Goal: Transaction & Acquisition: Purchase product/service

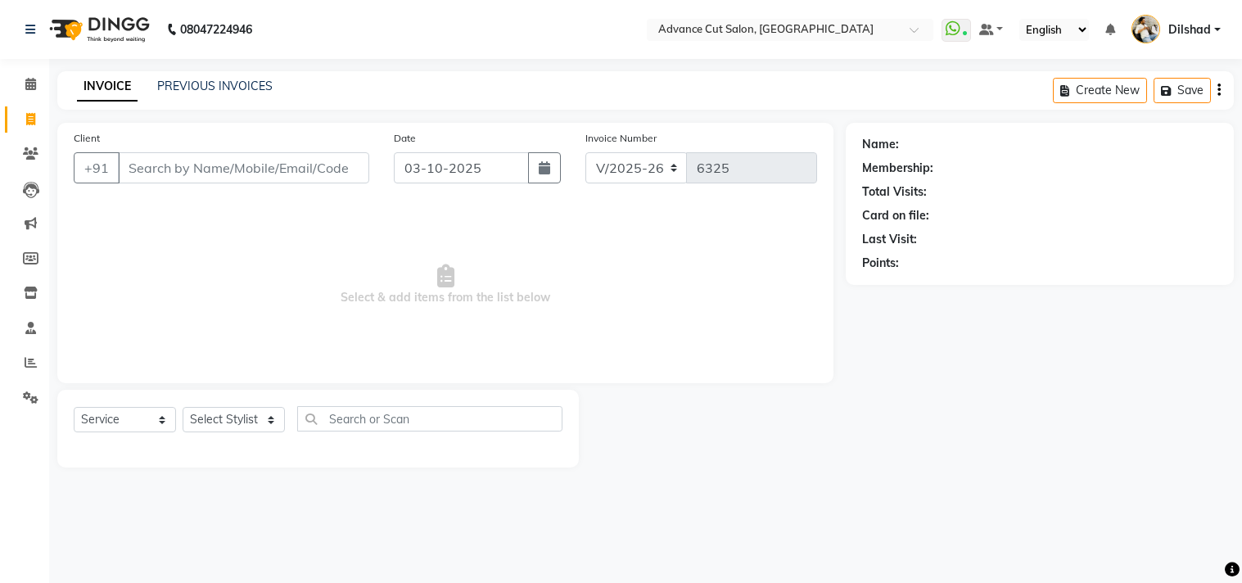
select select "922"
select select "service"
click at [165, 167] on input "Client" at bounding box center [243, 167] width 251 height 31
click at [139, 180] on input "Client" at bounding box center [243, 167] width 251 height 31
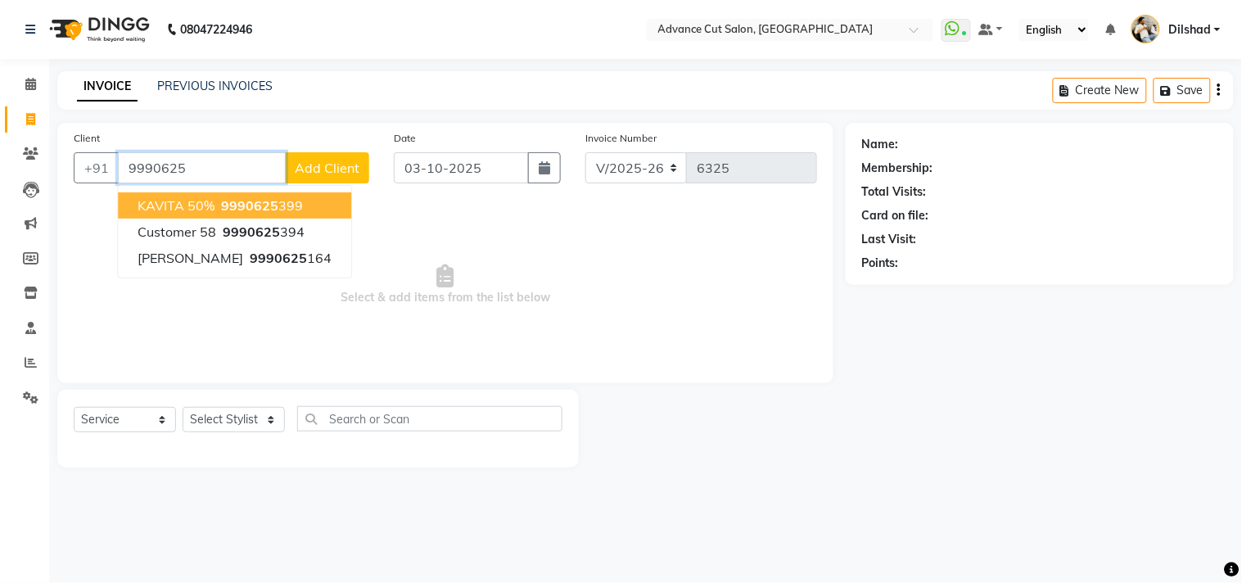
click at [195, 202] on span "KAVITA 50%" at bounding box center [176, 205] width 77 height 16
type input "9990625399"
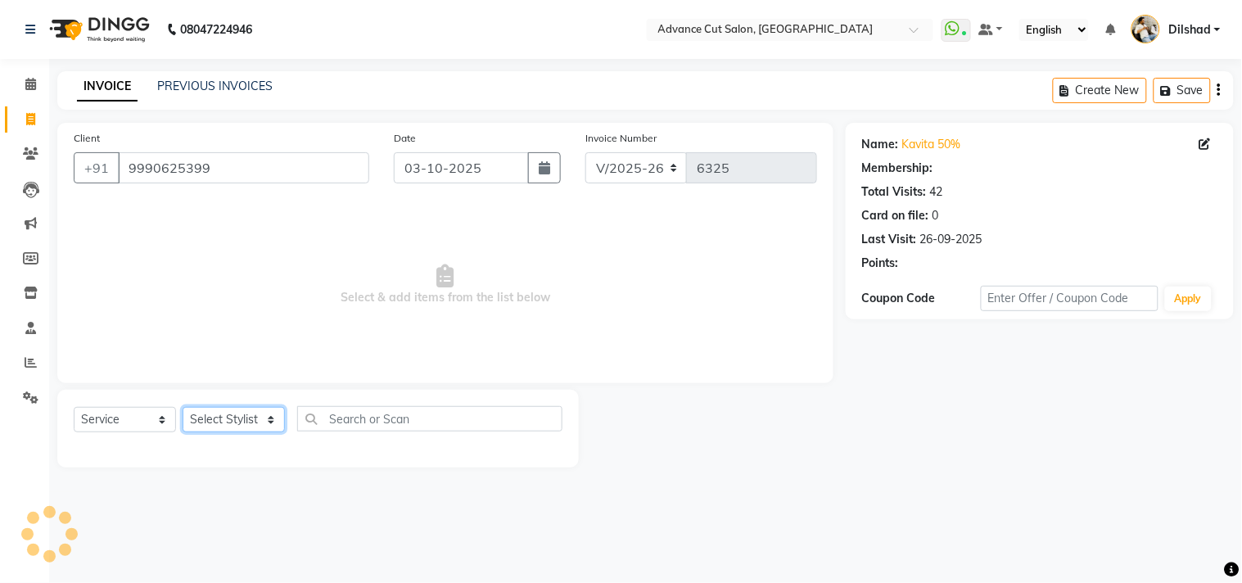
click at [224, 428] on select "Select Stylist [PERSON_NAME] [PERSON_NAME] [PERSON_NAME] [PERSON_NAME] [PERSON_…" at bounding box center [234, 419] width 102 height 25
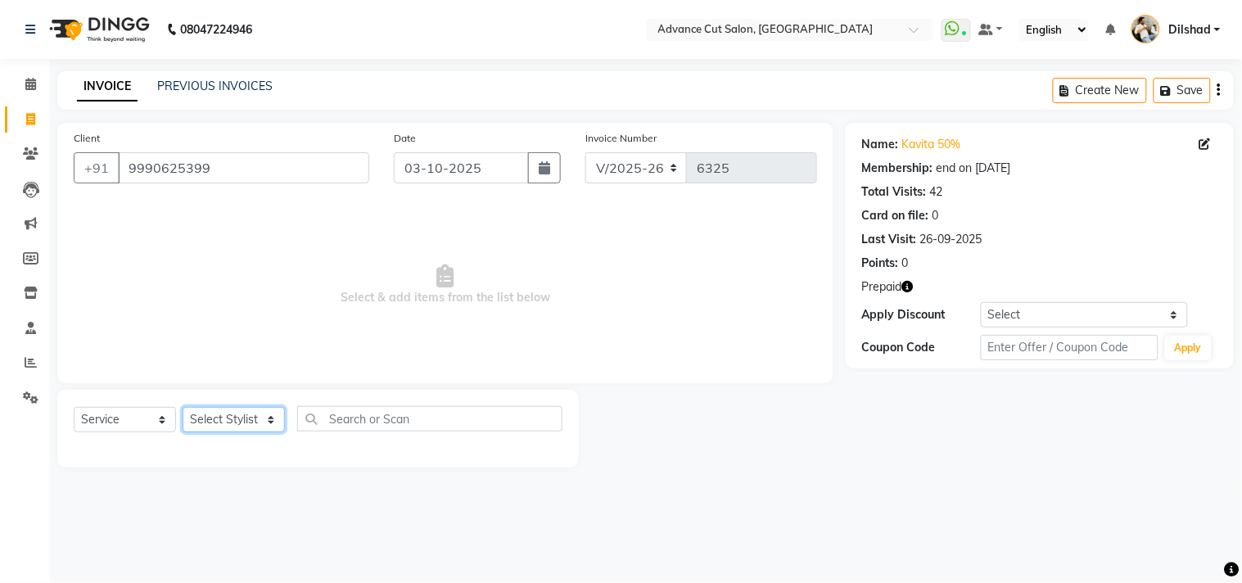
select select "83452"
click at [183, 408] on select "Select Stylist [PERSON_NAME] [PERSON_NAME] [PERSON_NAME] [PERSON_NAME] [PERSON_…" at bounding box center [234, 419] width 102 height 25
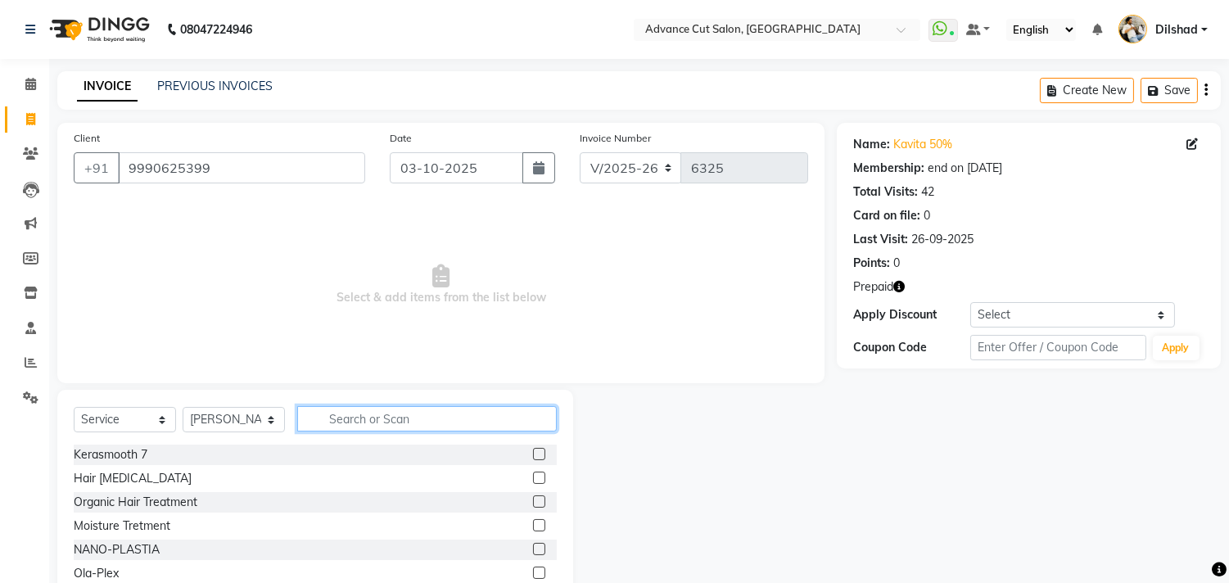
click at [345, 413] on input "text" at bounding box center [427, 418] width 260 height 25
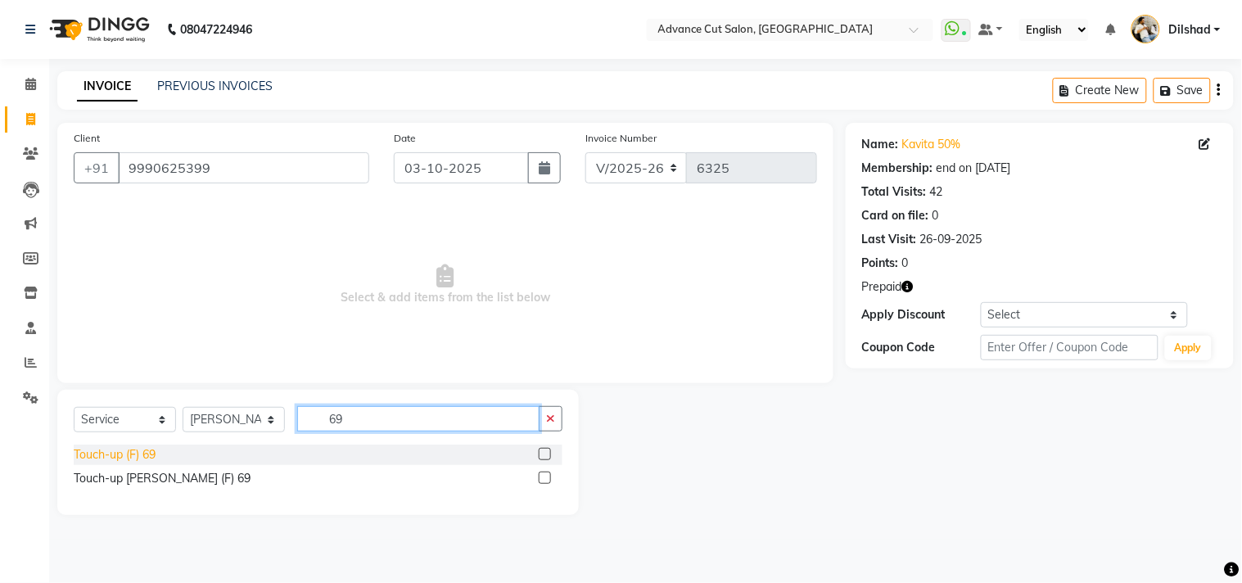
type input "69"
click at [124, 453] on div "Touch-up (F) 69" at bounding box center [115, 454] width 82 height 17
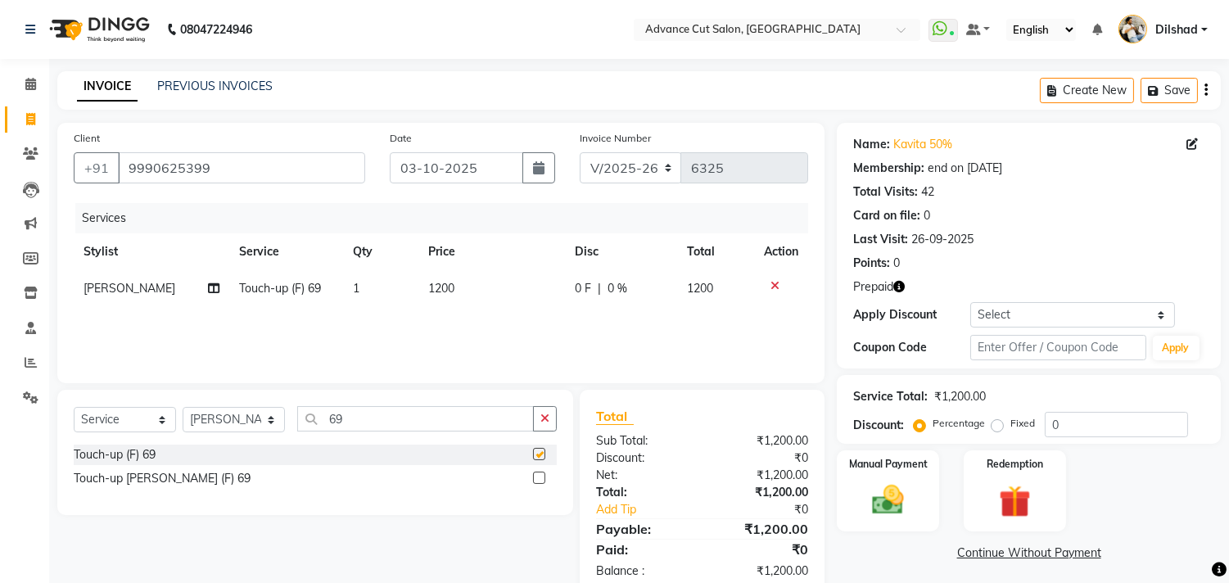
checkbox input "false"
click at [1049, 422] on input "0" at bounding box center [1116, 424] width 143 height 25
type input "50"
click at [951, 490] on div "Manual Payment Redemption" at bounding box center [1029, 490] width 409 height 81
click at [1021, 472] on div "Redemption" at bounding box center [1014, 491] width 106 height 84
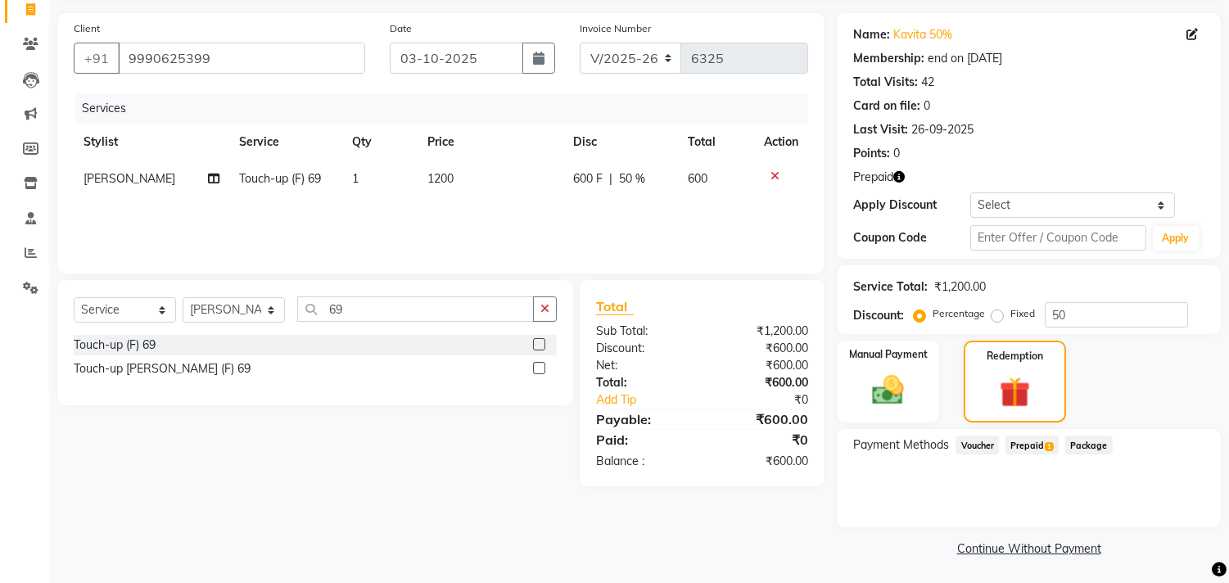
scroll to position [111, 0]
click at [1046, 441] on span "1" at bounding box center [1049, 446] width 9 height 10
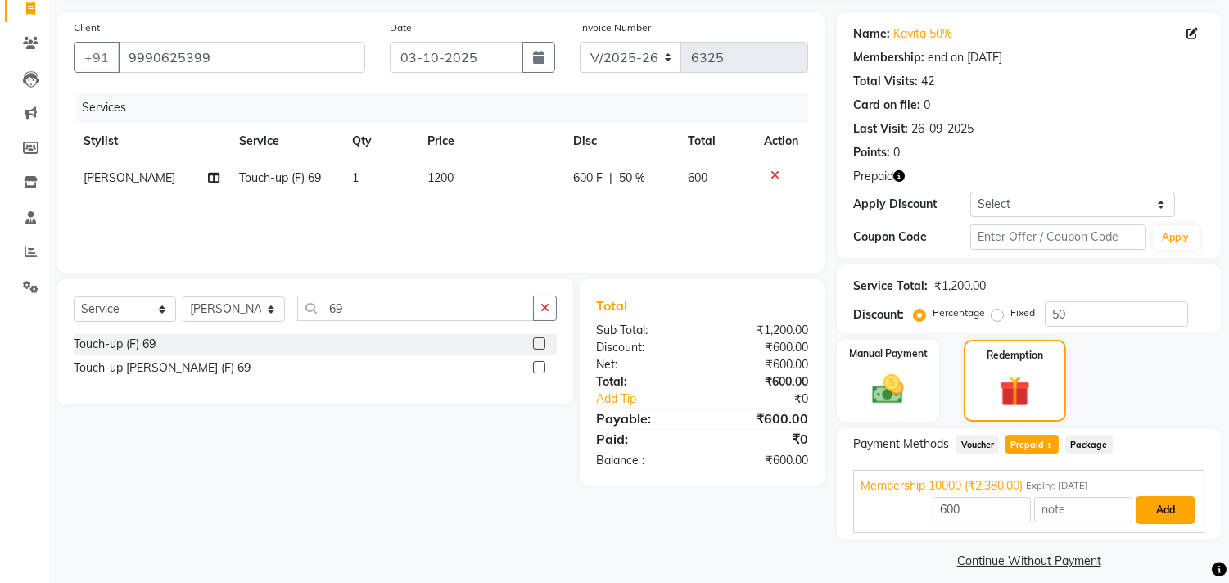
click at [1144, 504] on button "Add" at bounding box center [1166, 510] width 60 height 28
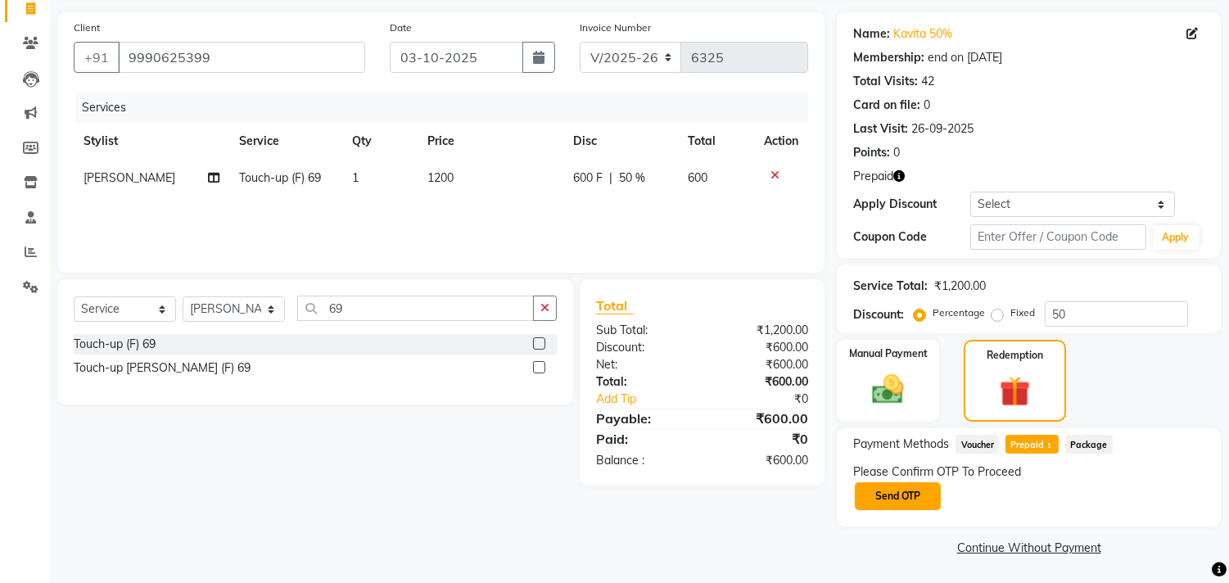
click at [906, 504] on button "Send OTP" at bounding box center [898, 496] width 86 height 28
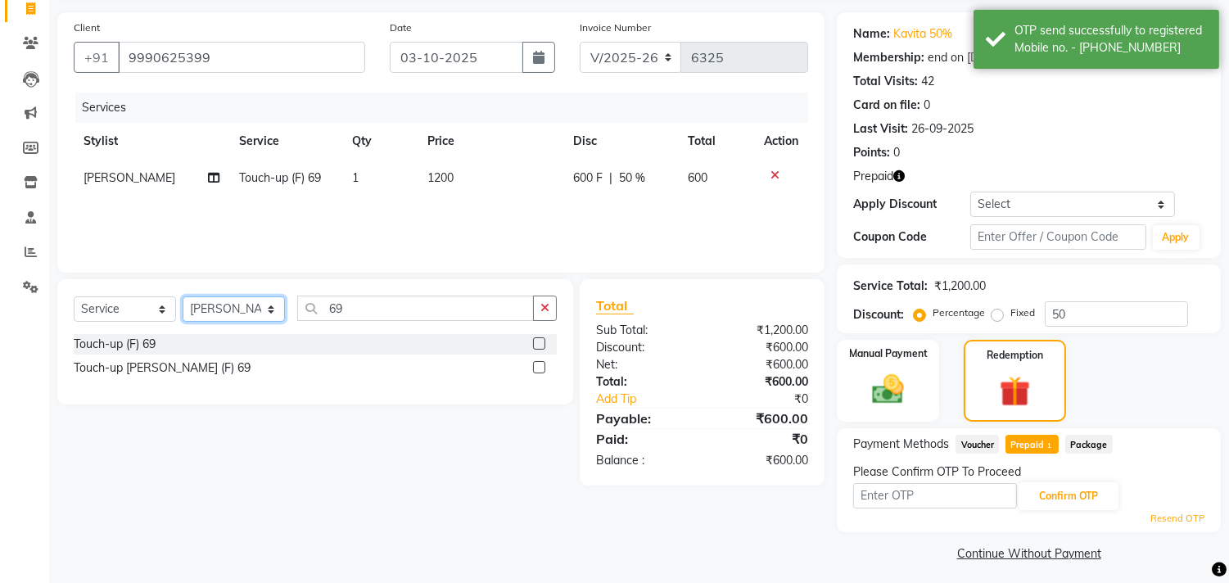
click at [205, 318] on select "Select Stylist [PERSON_NAME] [PERSON_NAME] [PERSON_NAME] [PERSON_NAME] [PERSON_…" at bounding box center [234, 308] width 102 height 25
select select "15350"
click at [183, 296] on select "Select Stylist [PERSON_NAME] [PERSON_NAME] [PERSON_NAME] [PERSON_NAME] [PERSON_…" at bounding box center [234, 308] width 102 height 25
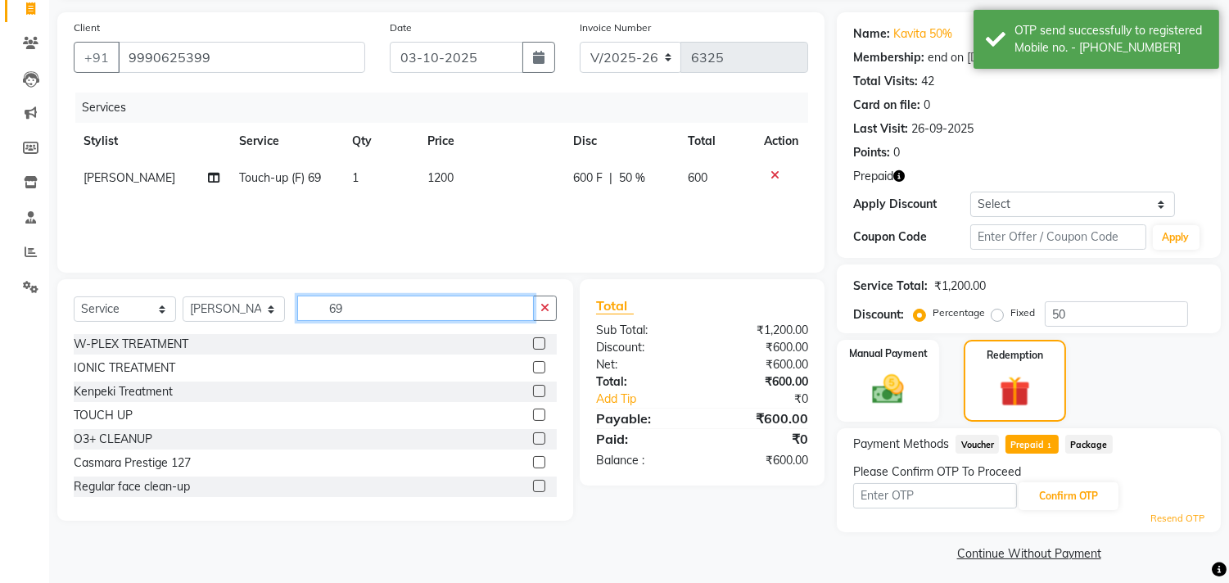
click at [369, 313] on input "69" at bounding box center [415, 308] width 237 height 25
type input "6"
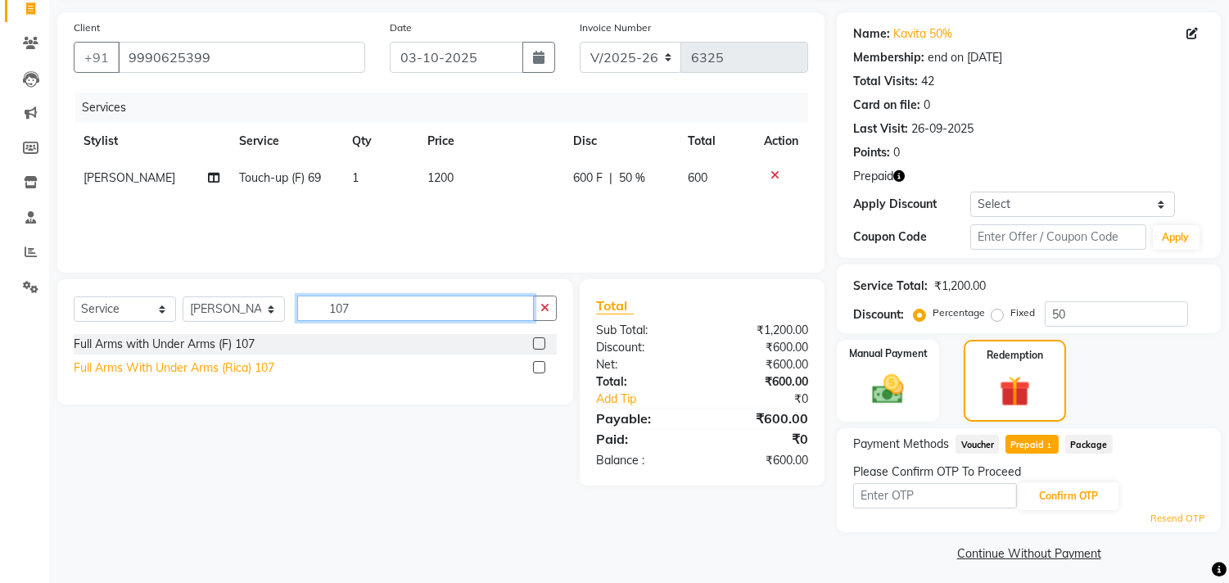
type input "107"
click at [205, 364] on div "Full Arms With Under Arms (Rica) 107" at bounding box center [174, 367] width 201 height 17
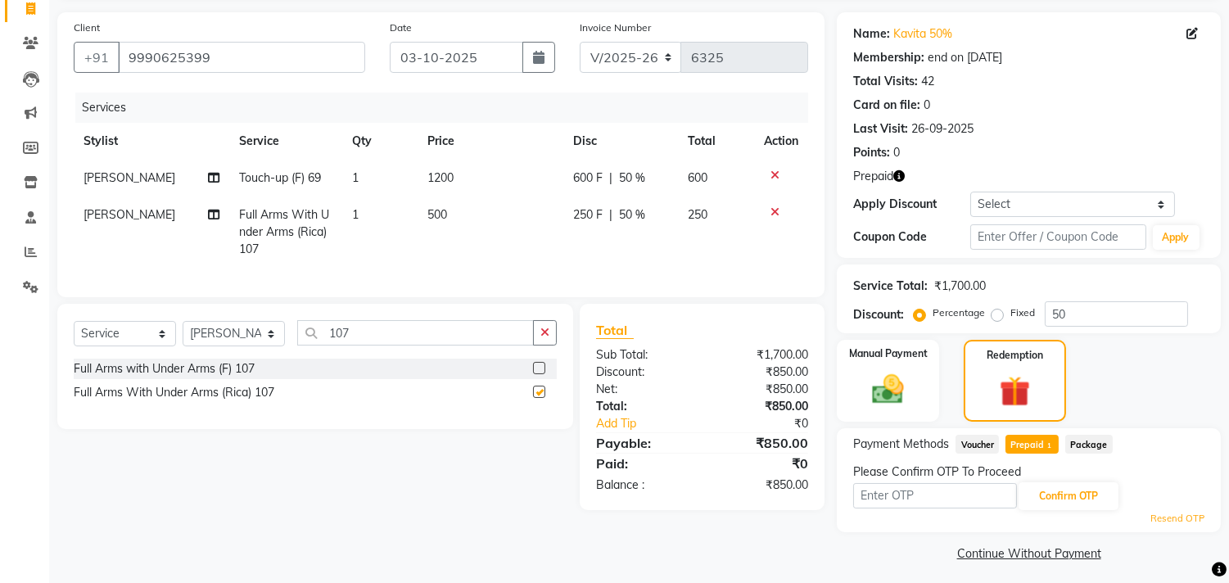
checkbox input "false"
click at [382, 340] on input "107" at bounding box center [415, 332] width 237 height 25
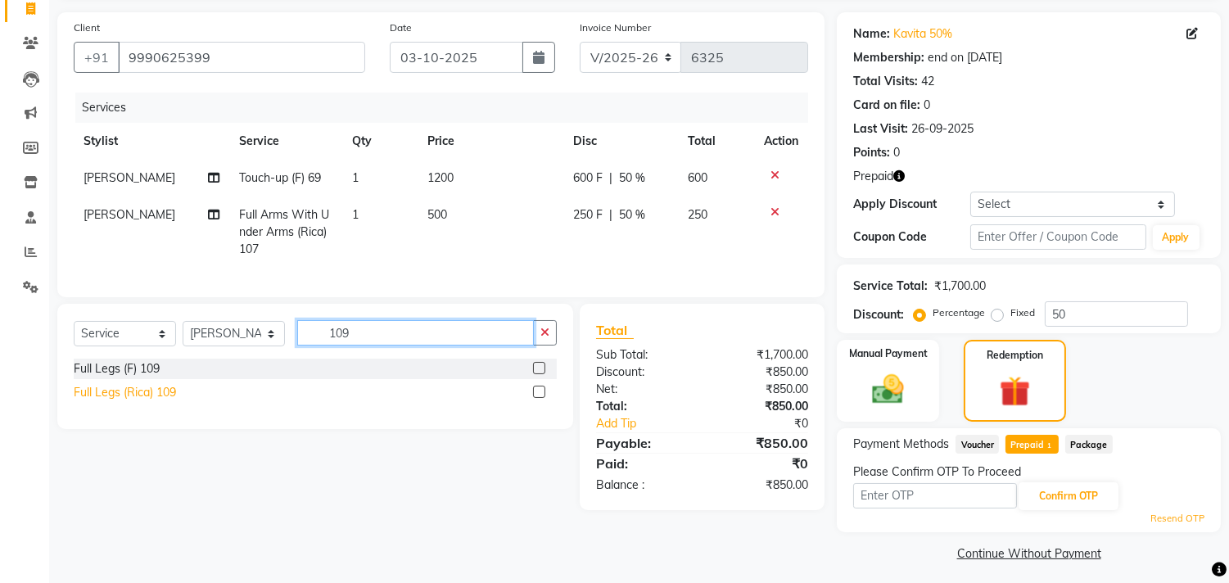
type input "109"
click at [150, 398] on div "Full Legs (Rica) 109" at bounding box center [125, 392] width 102 height 17
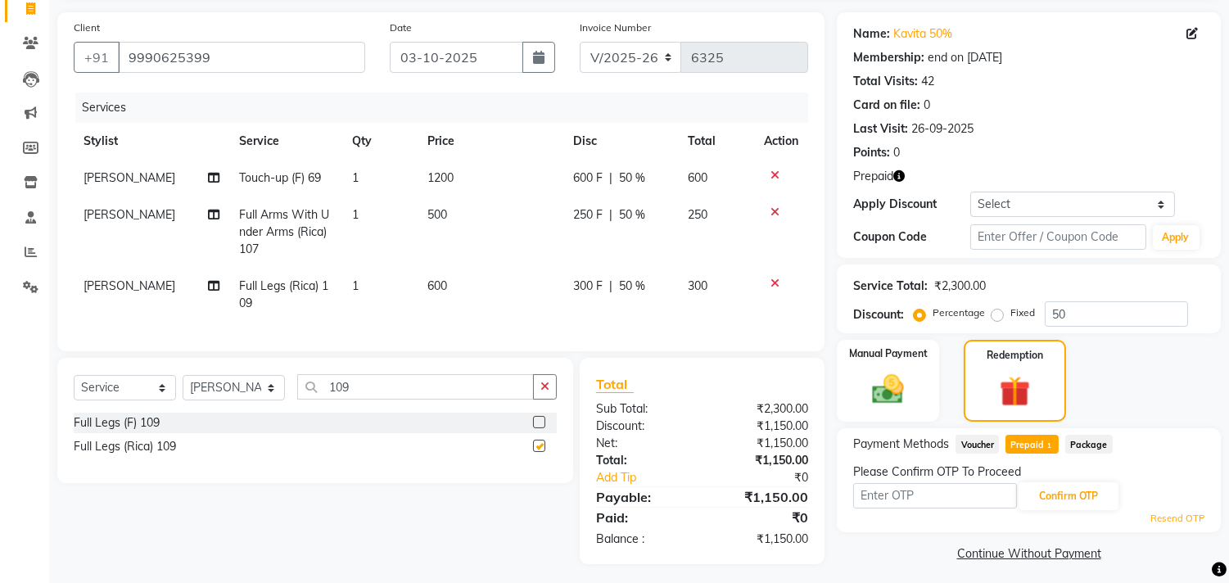
checkbox input "false"
click at [898, 492] on input "text" at bounding box center [935, 495] width 164 height 25
type input "8100"
click at [1046, 490] on button "Confirm OTP" at bounding box center [1069, 496] width 100 height 28
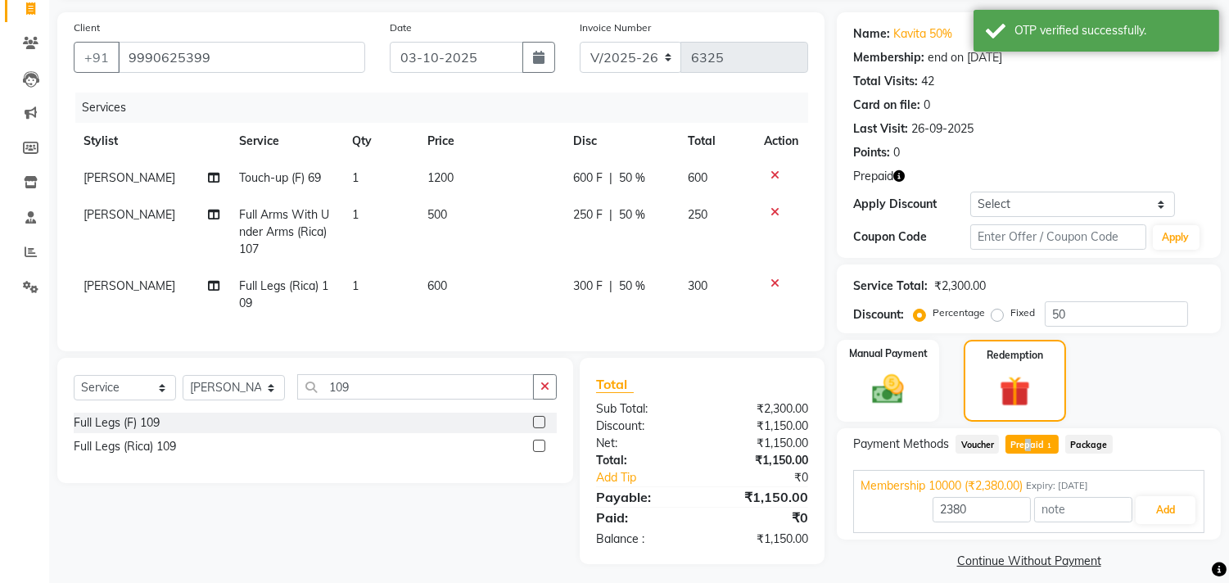
click at [1024, 436] on span "Prepaid 1" at bounding box center [1032, 444] width 53 height 19
type input "1150"
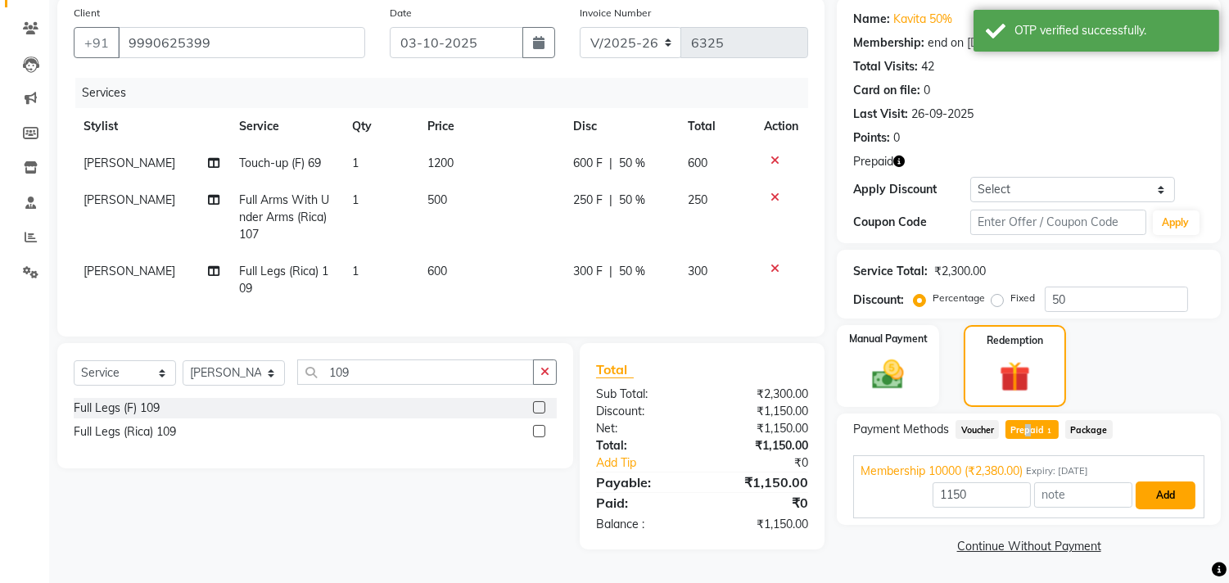
click at [1150, 489] on button "Add" at bounding box center [1166, 495] width 60 height 28
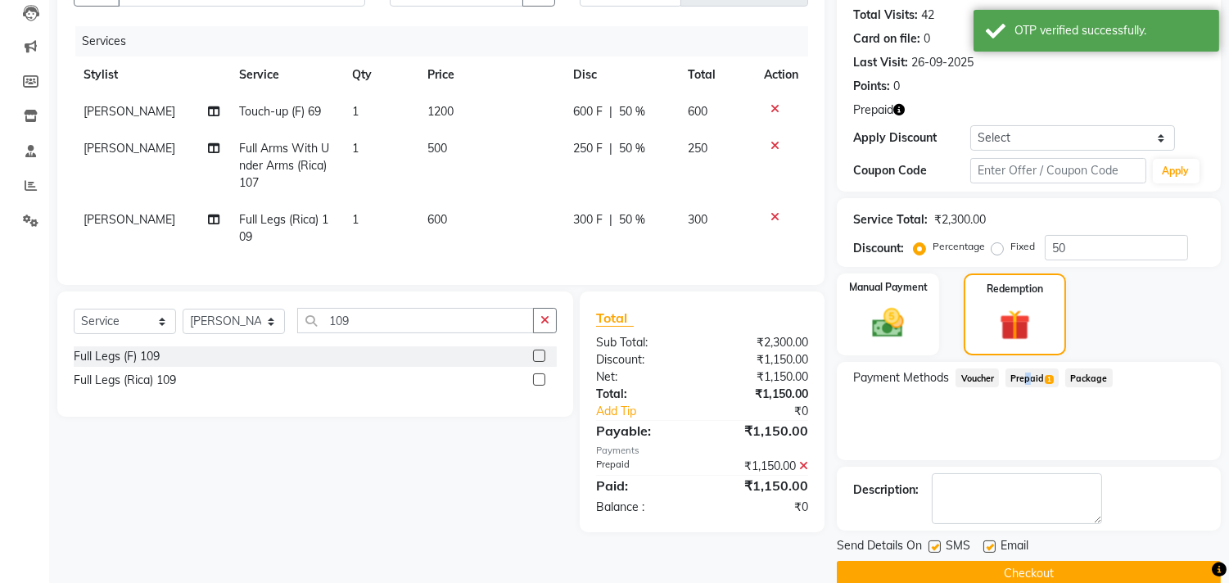
scroll to position [203, 0]
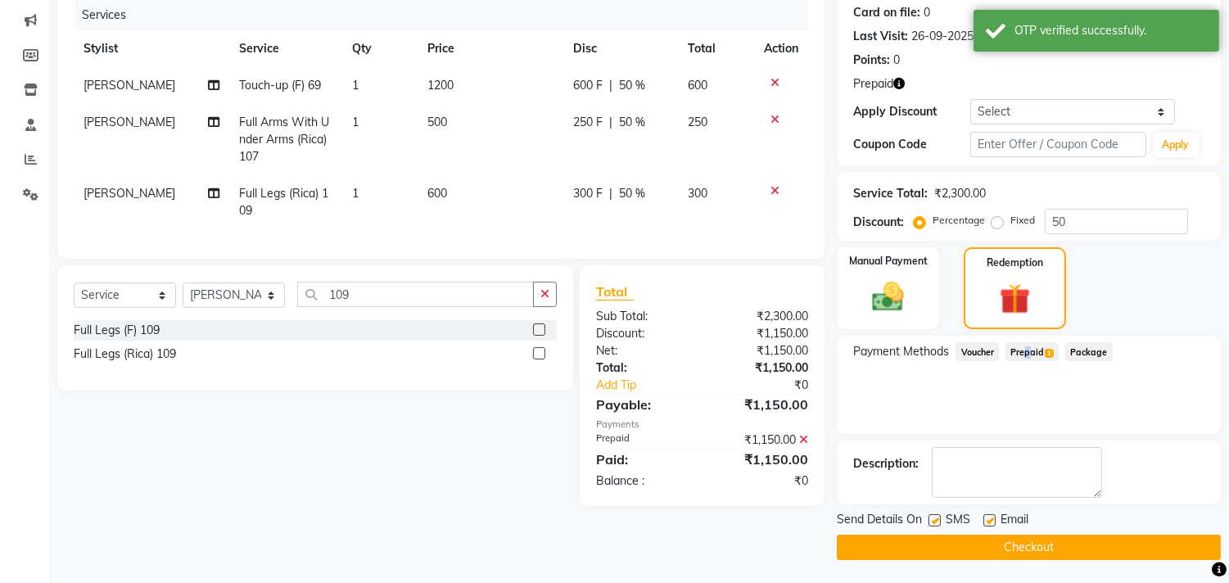
click at [1028, 544] on button "Checkout" at bounding box center [1029, 547] width 384 height 25
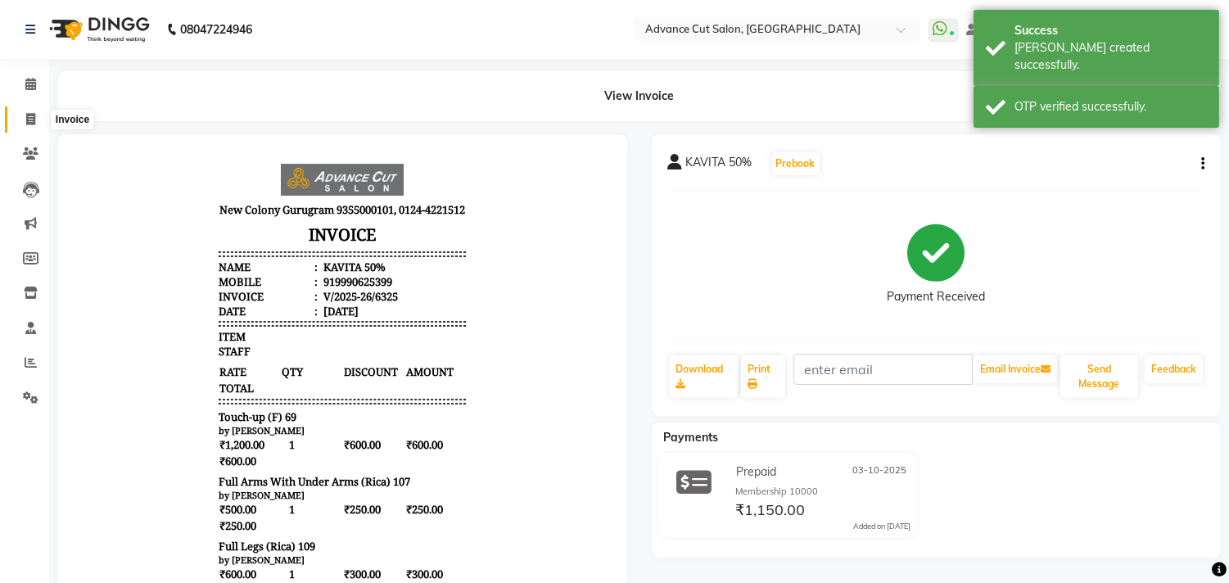
click at [18, 116] on span at bounding box center [30, 120] width 29 height 19
select select "service"
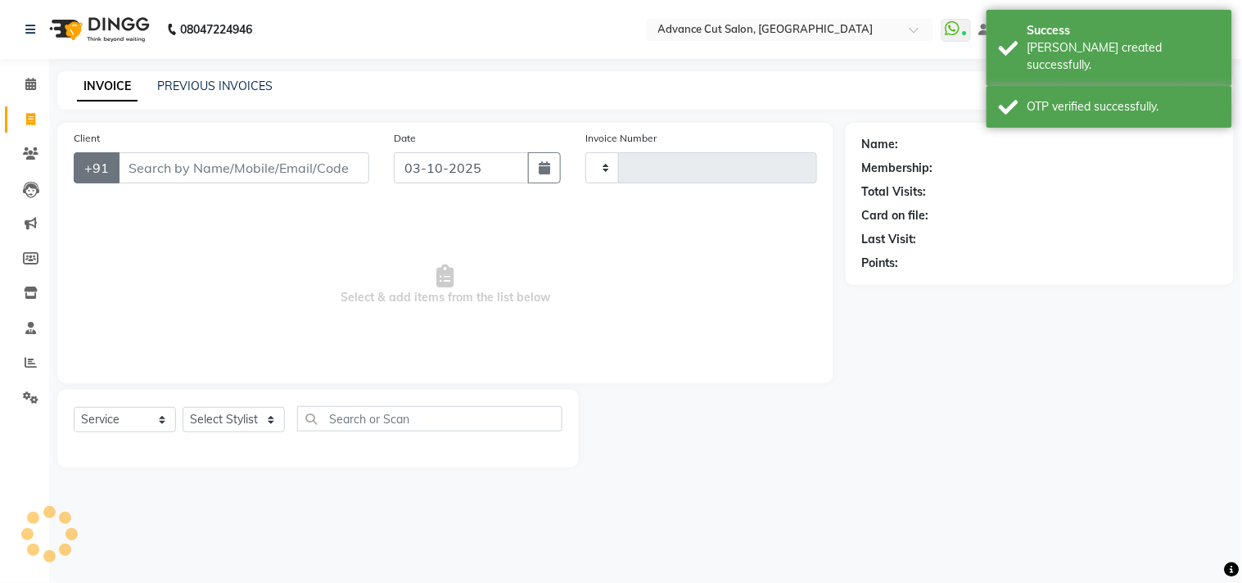
type input "6326"
select select "922"
click at [142, 166] on input "Client" at bounding box center [243, 167] width 251 height 31
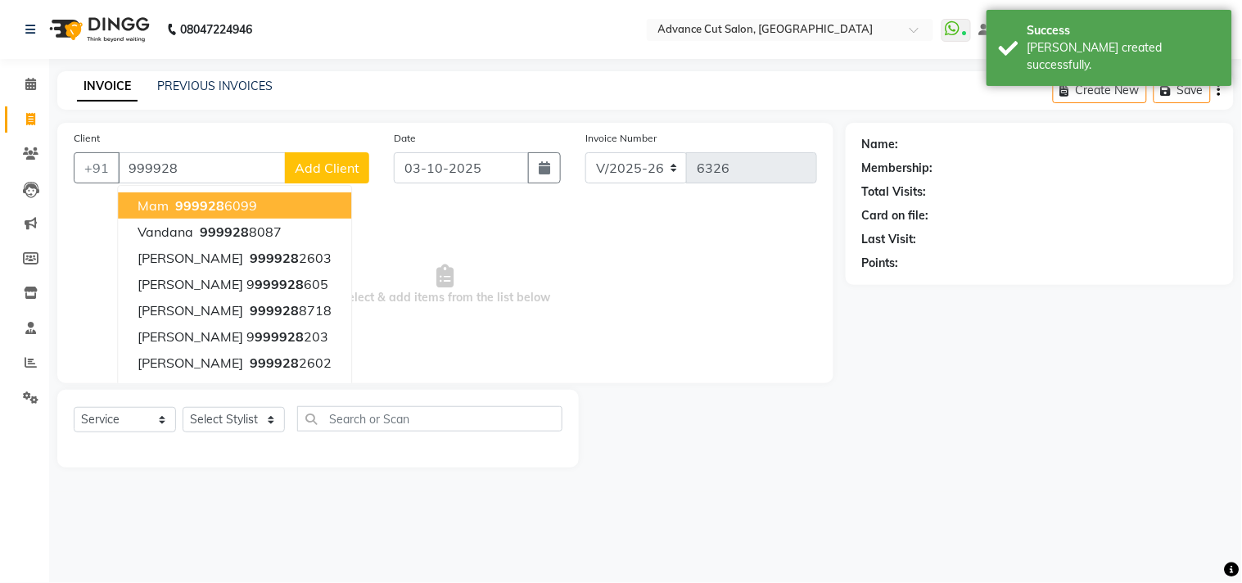
click at [161, 173] on input "999928" at bounding box center [202, 167] width 168 height 31
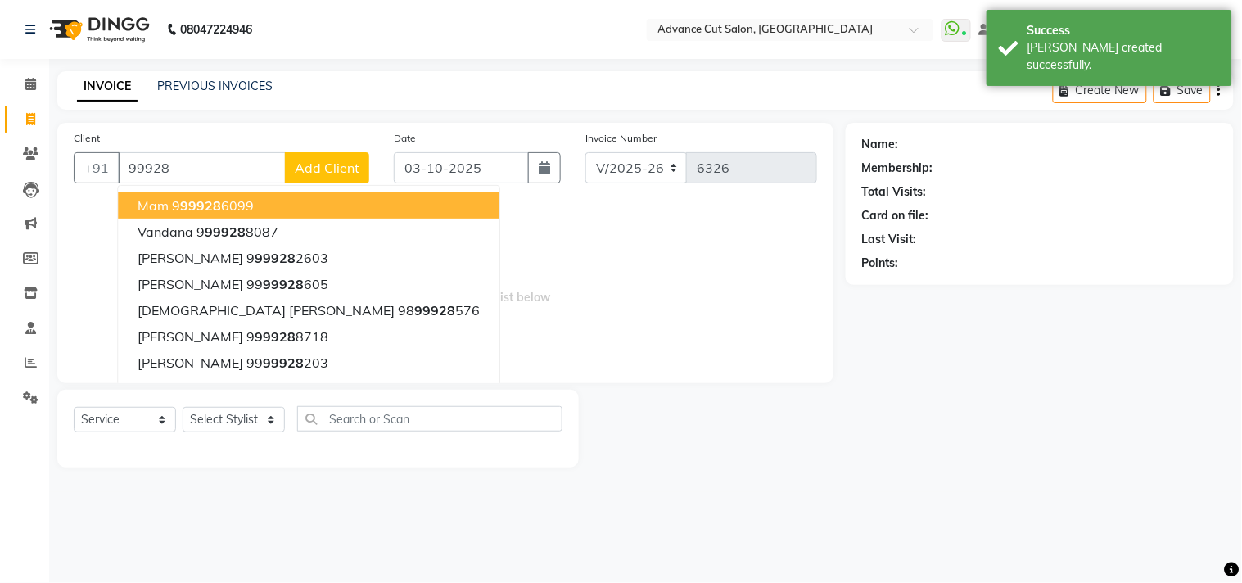
click at [165, 169] on input "99928" at bounding box center [202, 167] width 168 height 31
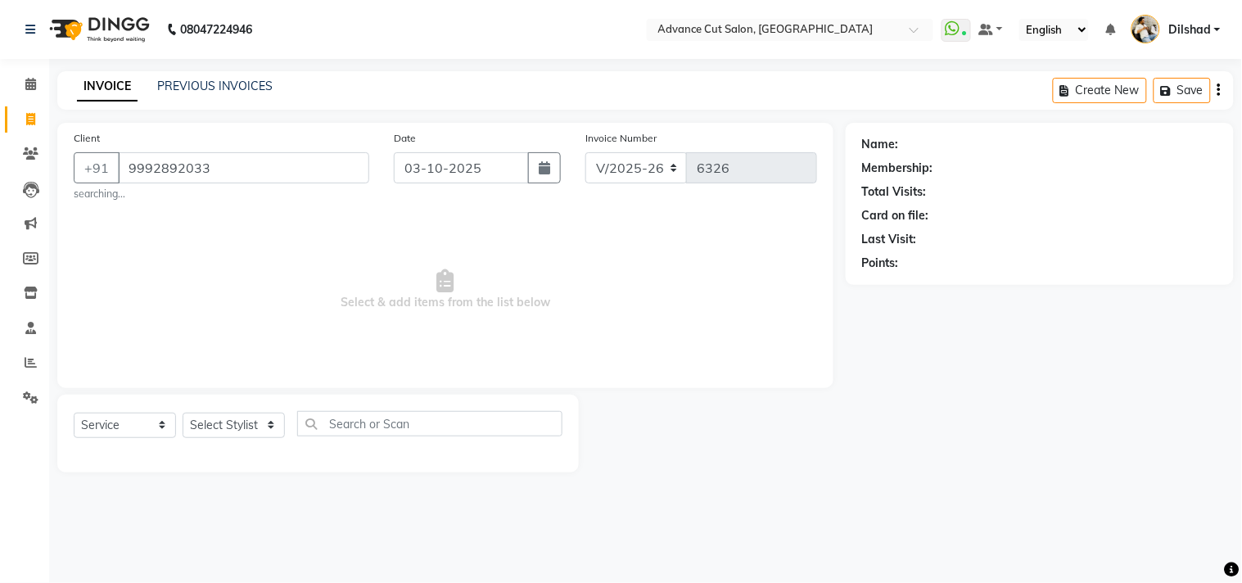
type input "9992892033"
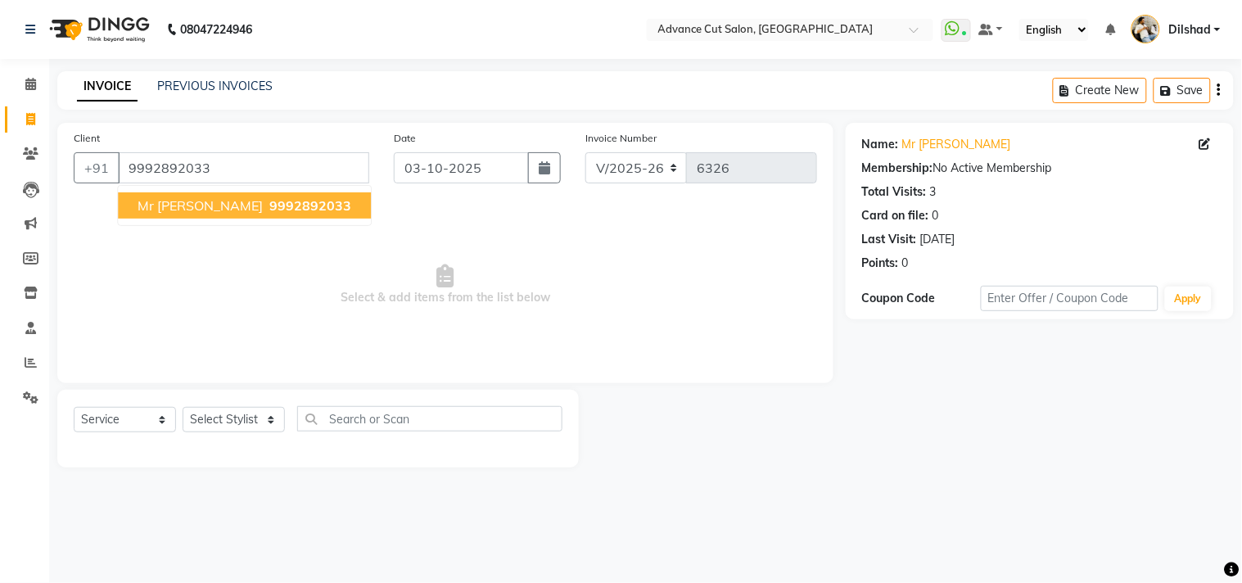
click at [193, 191] on ngb-typeahead-window "Mr [PERSON_NAME] 9992892033" at bounding box center [244, 205] width 255 height 41
click at [191, 208] on span "Mr [PERSON_NAME]" at bounding box center [200, 205] width 125 height 16
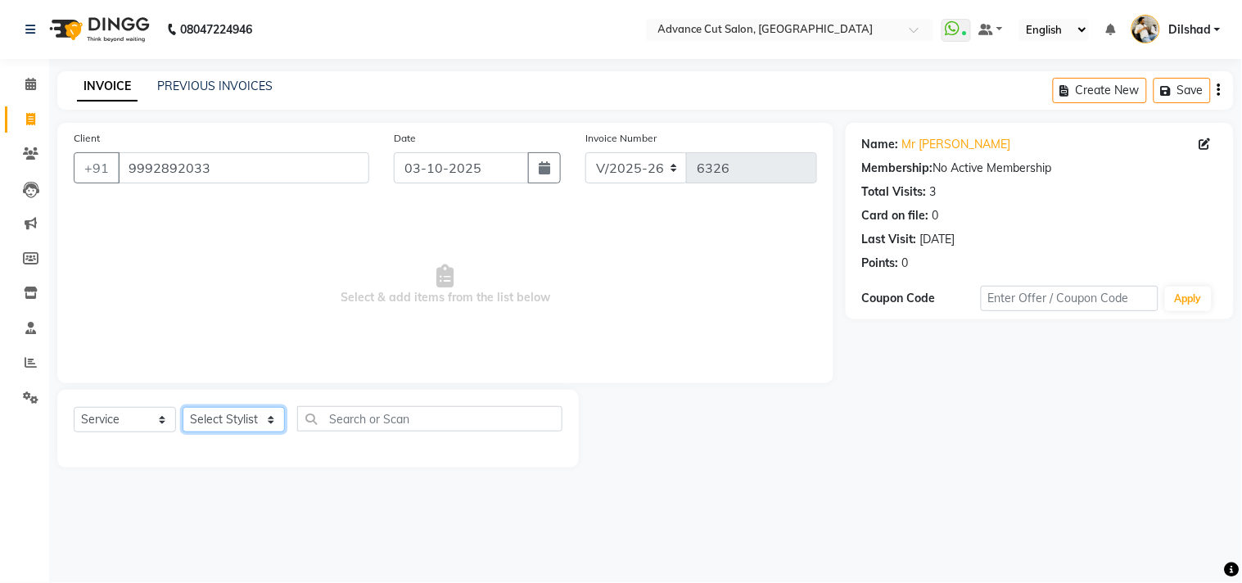
click at [232, 411] on select "Select Stylist [PERSON_NAME] [PERSON_NAME] [PERSON_NAME] [PERSON_NAME] [PERSON_…" at bounding box center [234, 419] width 102 height 25
select select "87863"
click at [183, 408] on select "Select Stylist [PERSON_NAME] [PERSON_NAME] [PERSON_NAME] [PERSON_NAME] [PERSON_…" at bounding box center [234, 419] width 102 height 25
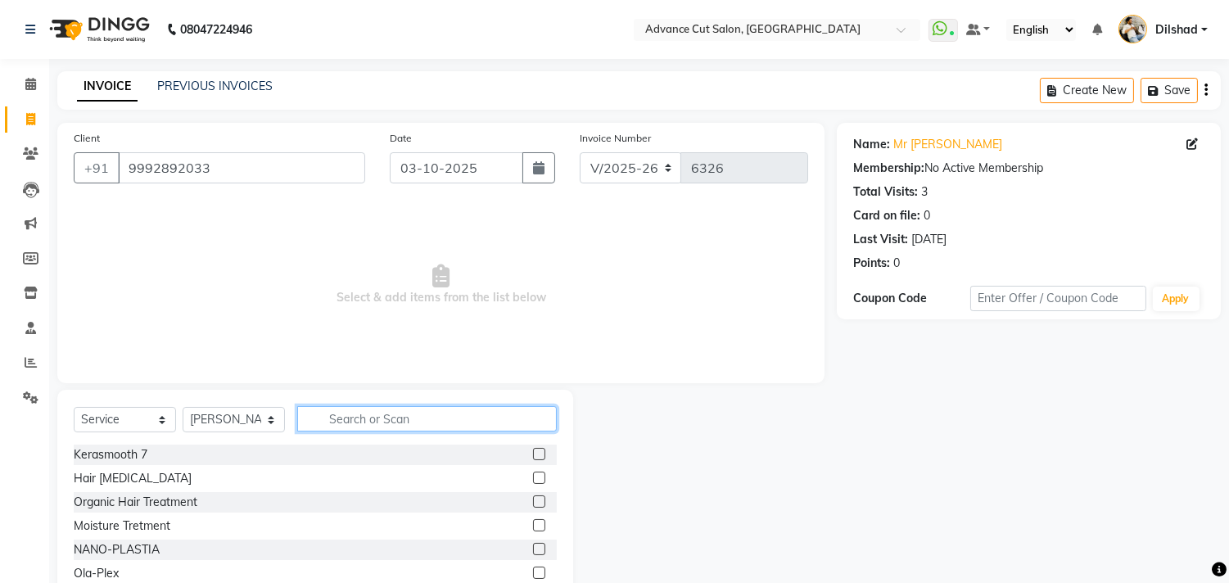
click at [332, 427] on input "text" at bounding box center [427, 418] width 260 height 25
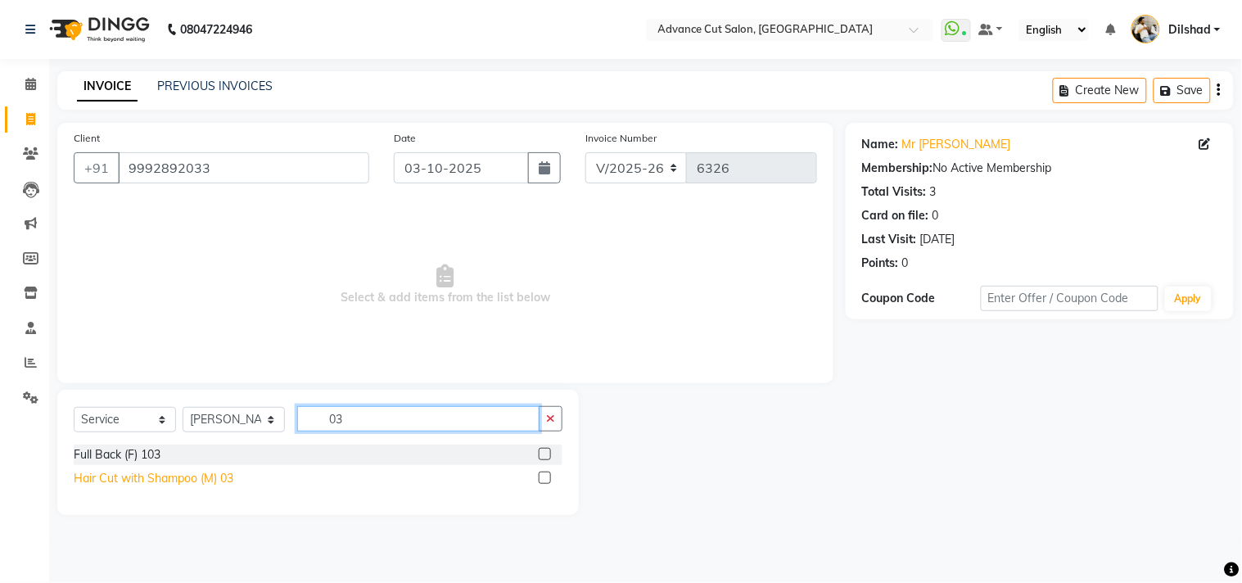
type input "03"
click at [158, 477] on div "Hair Cut with Shampoo (M) 03" at bounding box center [154, 478] width 160 height 17
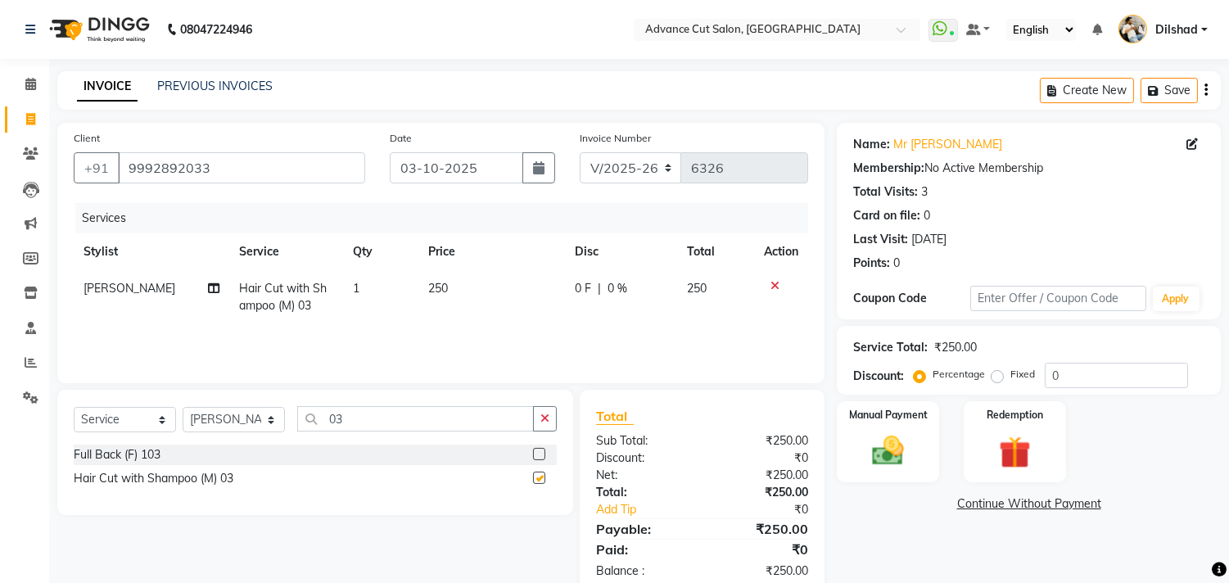
checkbox input "false"
click at [405, 427] on input "03" at bounding box center [415, 418] width 237 height 25
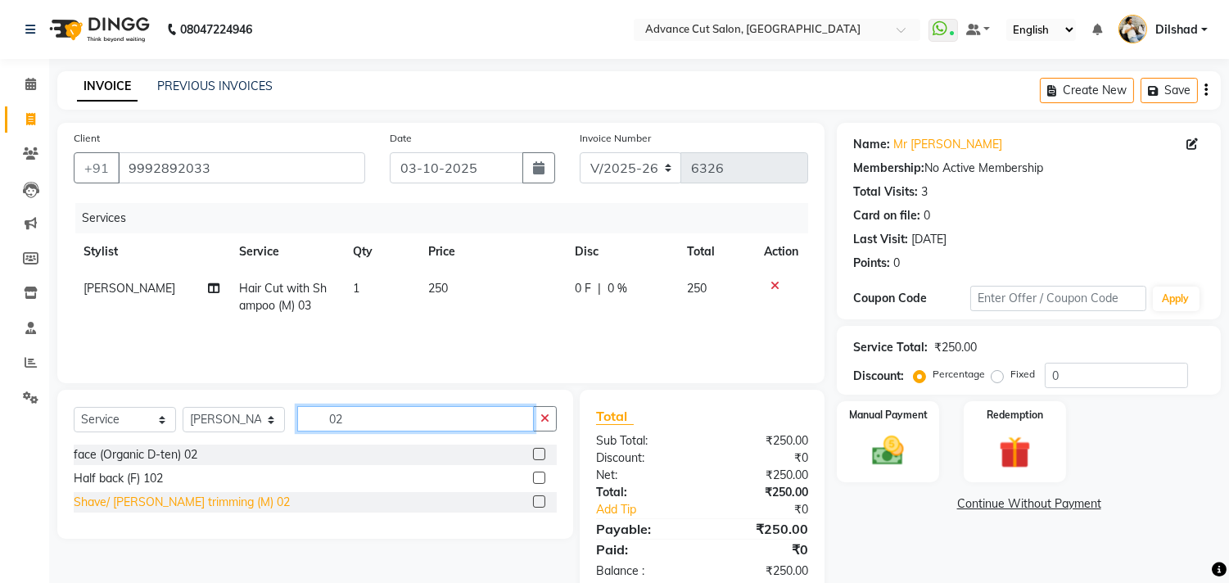
type input "02"
click at [219, 500] on div "Shave/ [PERSON_NAME] trimming (M) 02" at bounding box center [182, 502] width 216 height 17
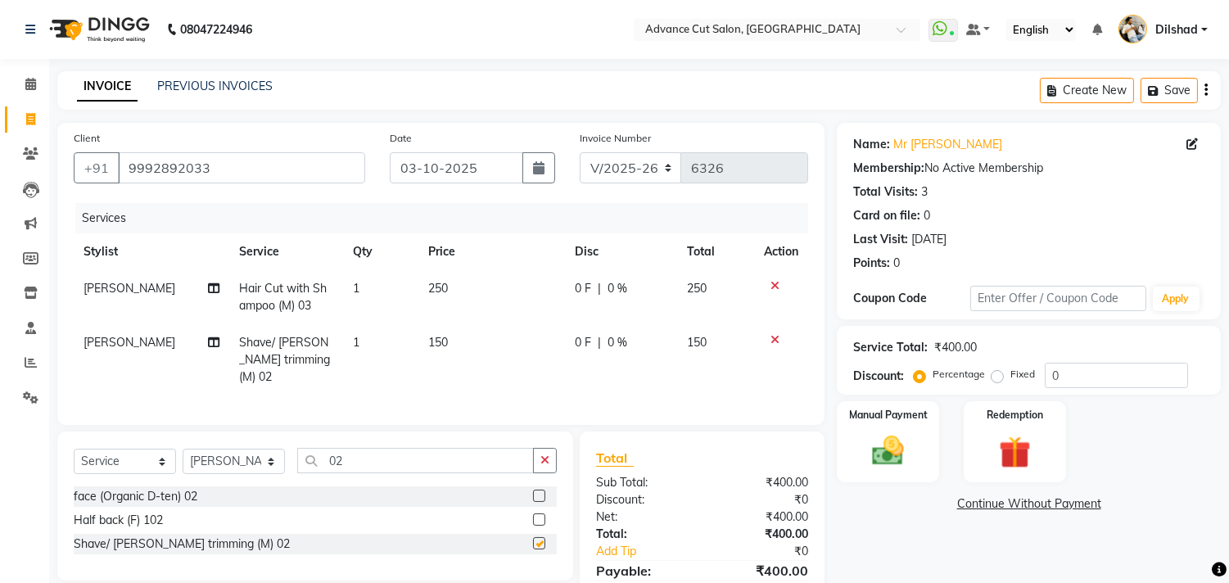
checkbox input "false"
click at [885, 429] on div "Manual Payment" at bounding box center [888, 442] width 106 height 84
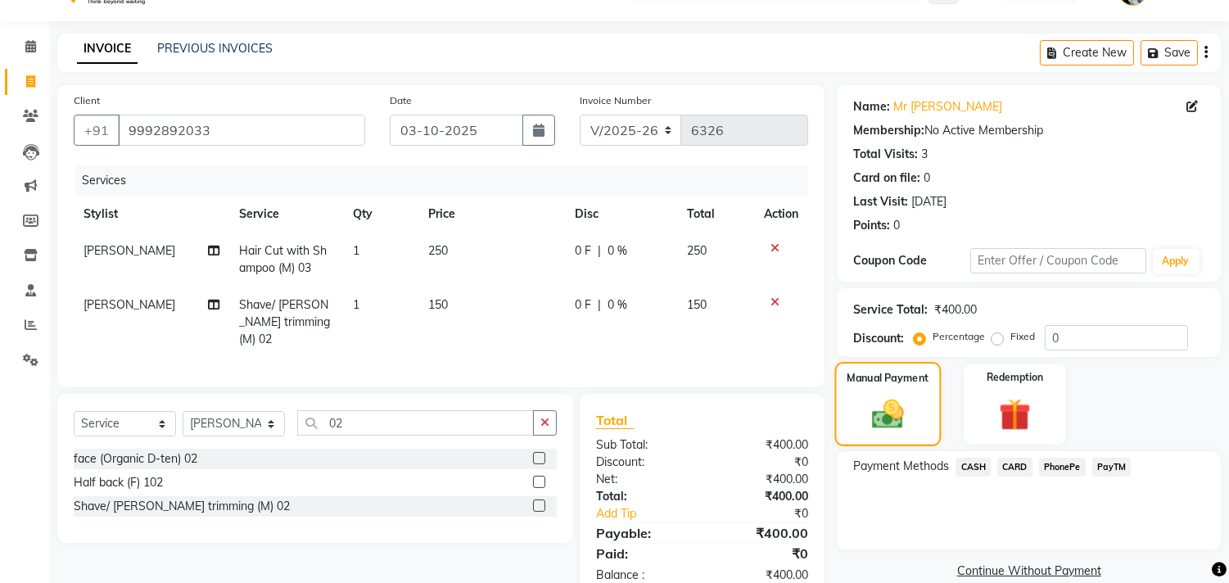
scroll to position [75, 0]
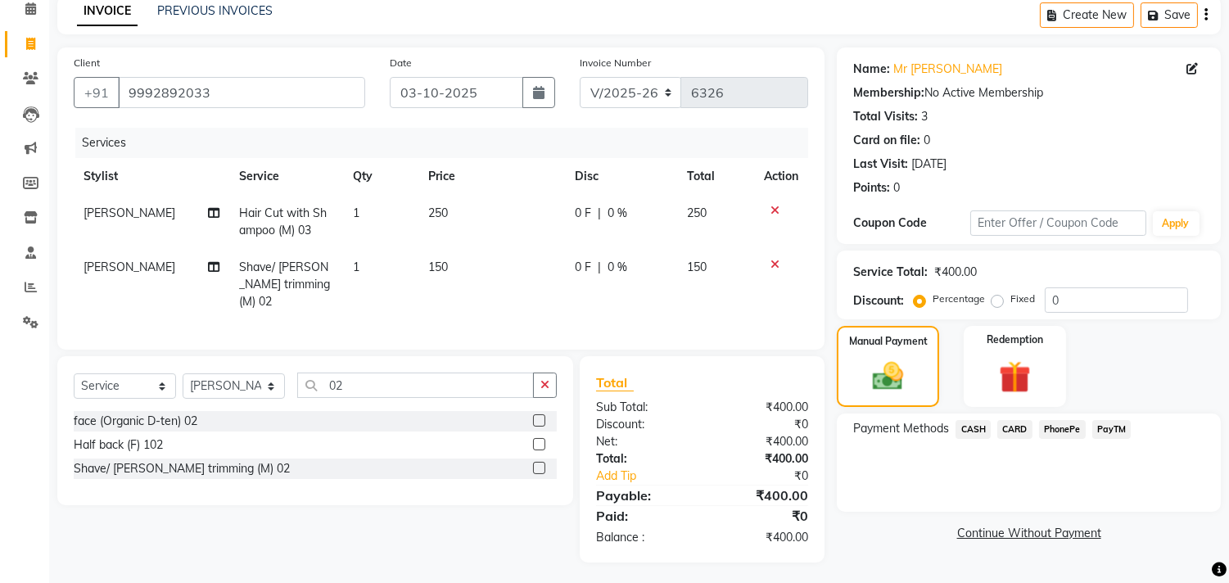
click at [973, 427] on span "CASH" at bounding box center [973, 429] width 35 height 19
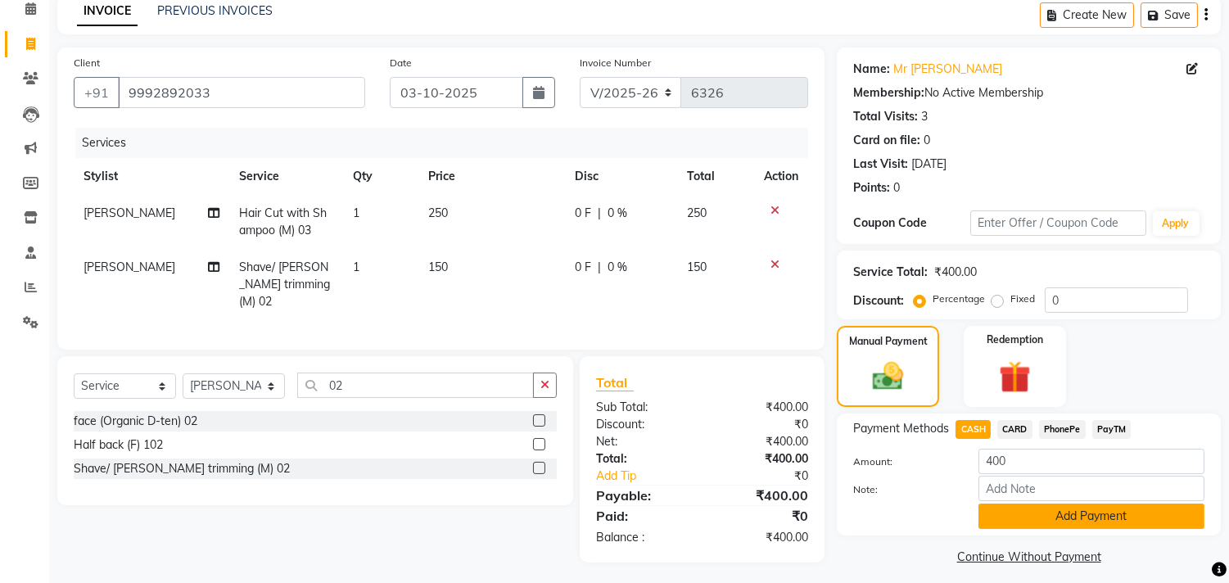
click at [1011, 512] on button "Add Payment" at bounding box center [1092, 516] width 226 height 25
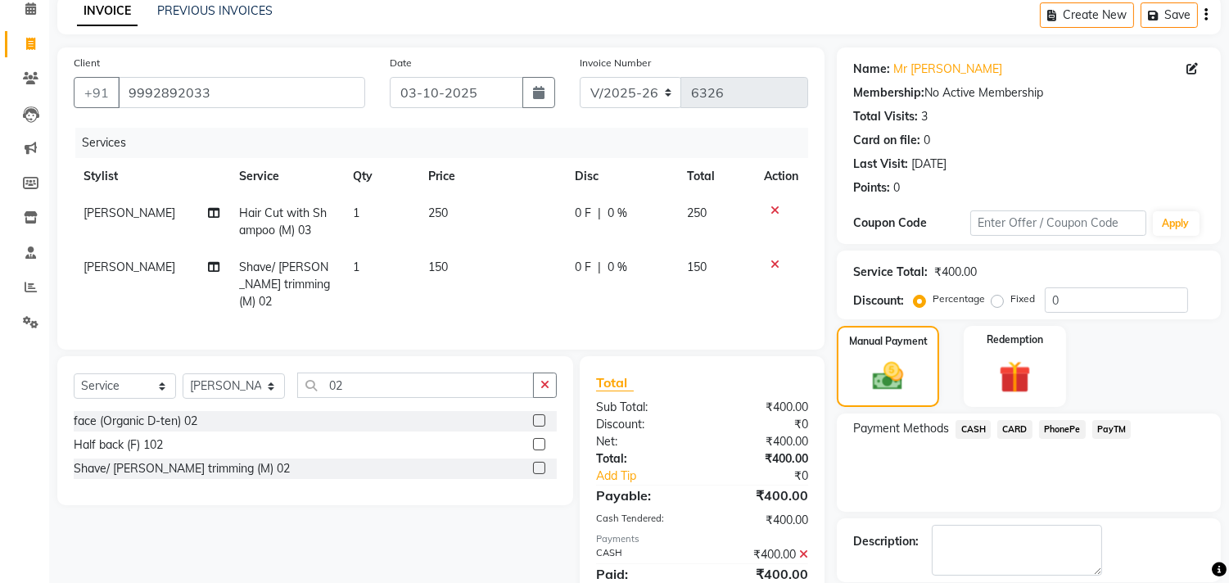
scroll to position [153, 0]
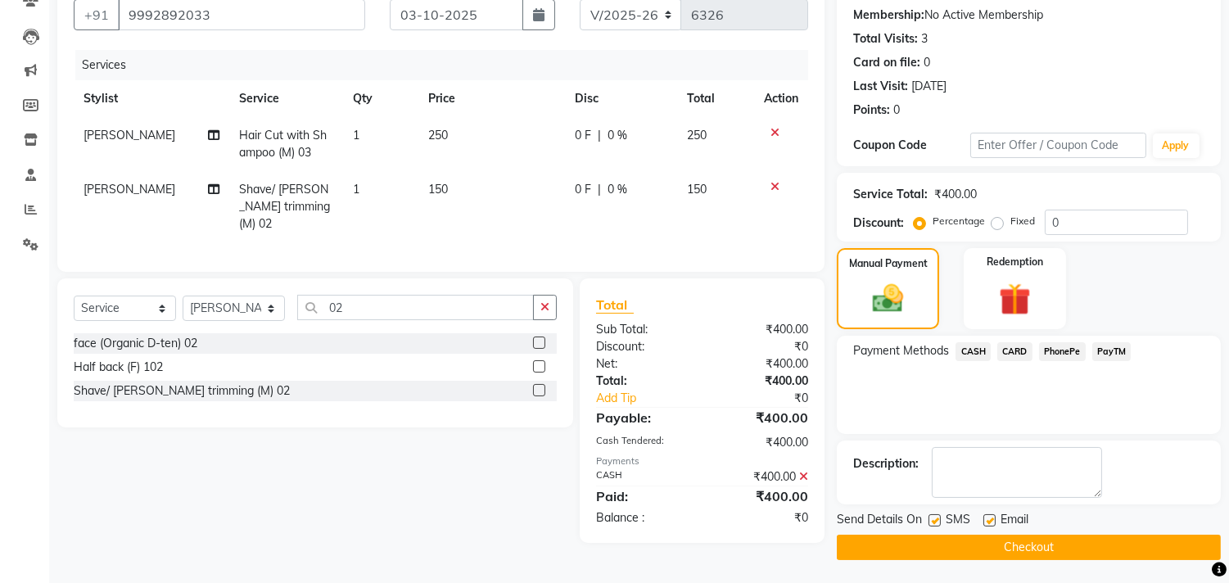
click at [1002, 545] on button "Checkout" at bounding box center [1029, 547] width 384 height 25
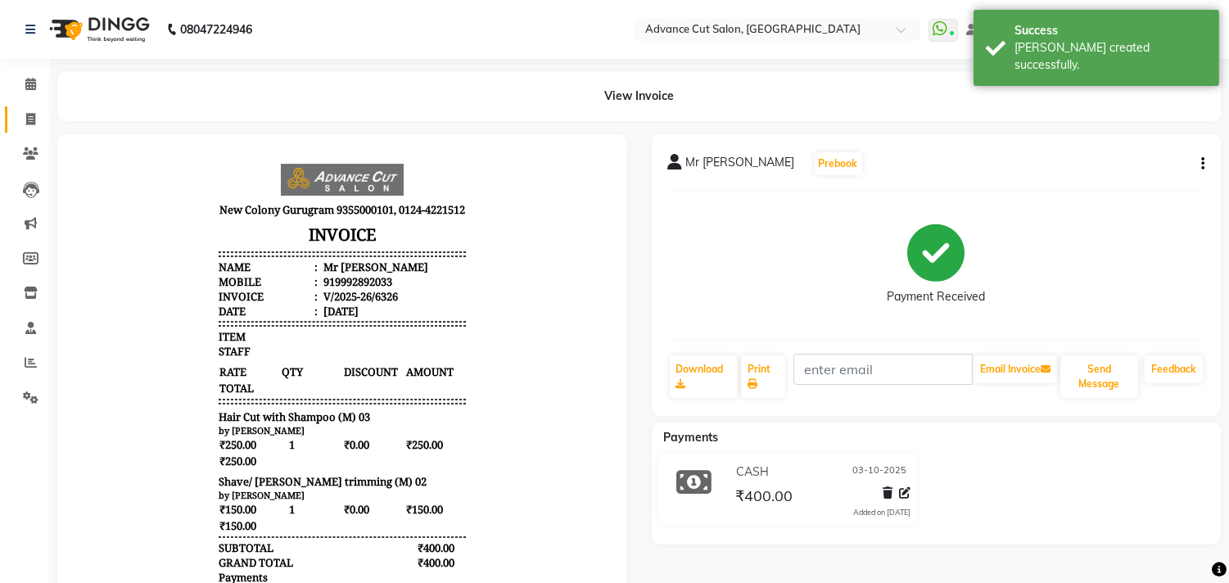
click at [22, 109] on link "Invoice" at bounding box center [24, 119] width 39 height 27
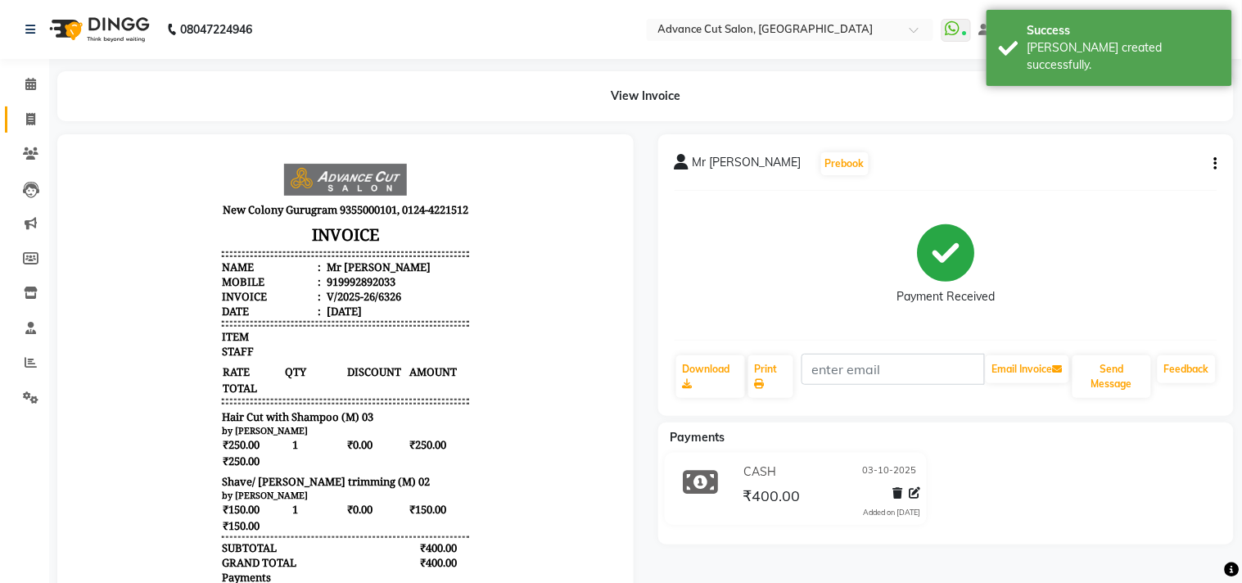
select select "922"
select select "service"
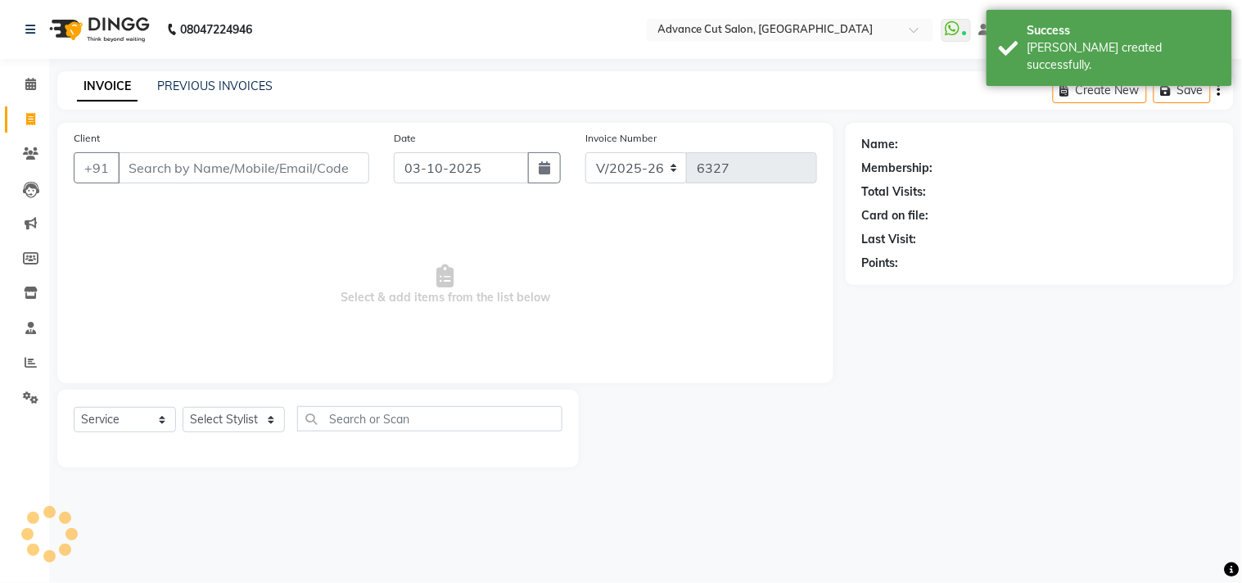
click at [141, 174] on input "Client" at bounding box center [243, 167] width 251 height 31
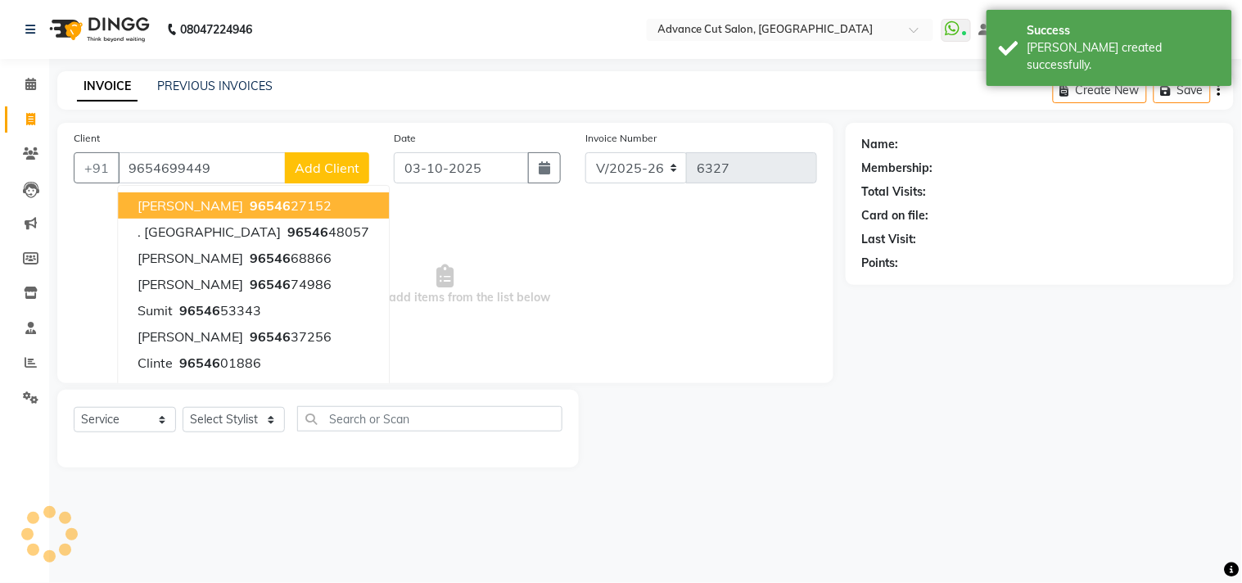
type input "9654699449"
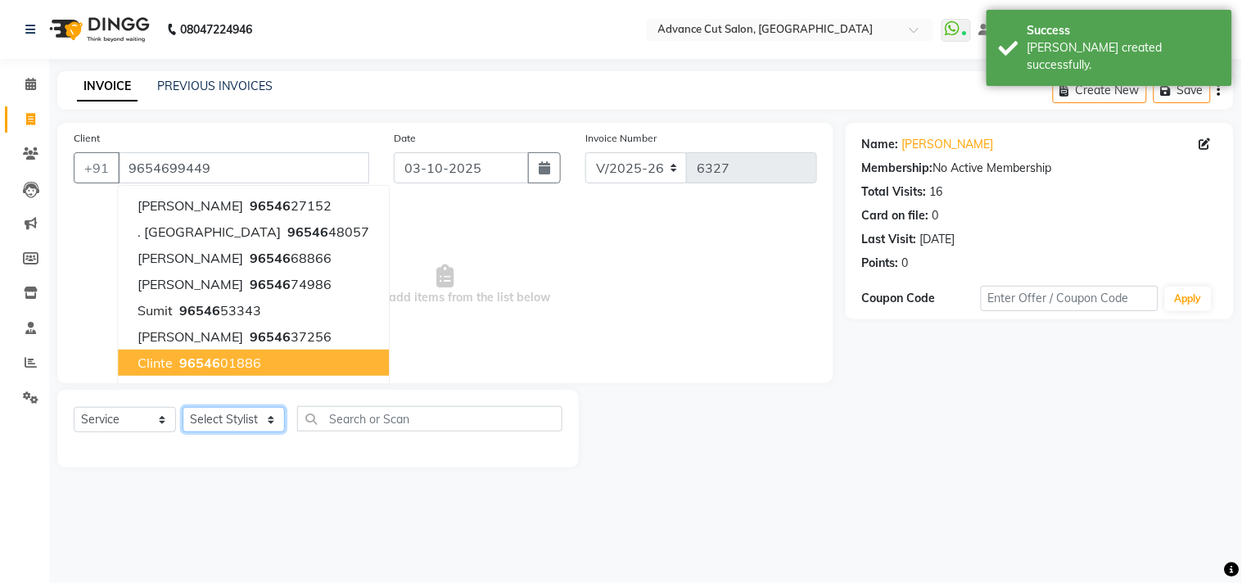
click at [213, 427] on select "Select Stylist [PERSON_NAME] [PERSON_NAME] [PERSON_NAME] [PERSON_NAME] [PERSON_…" at bounding box center [234, 419] width 102 height 25
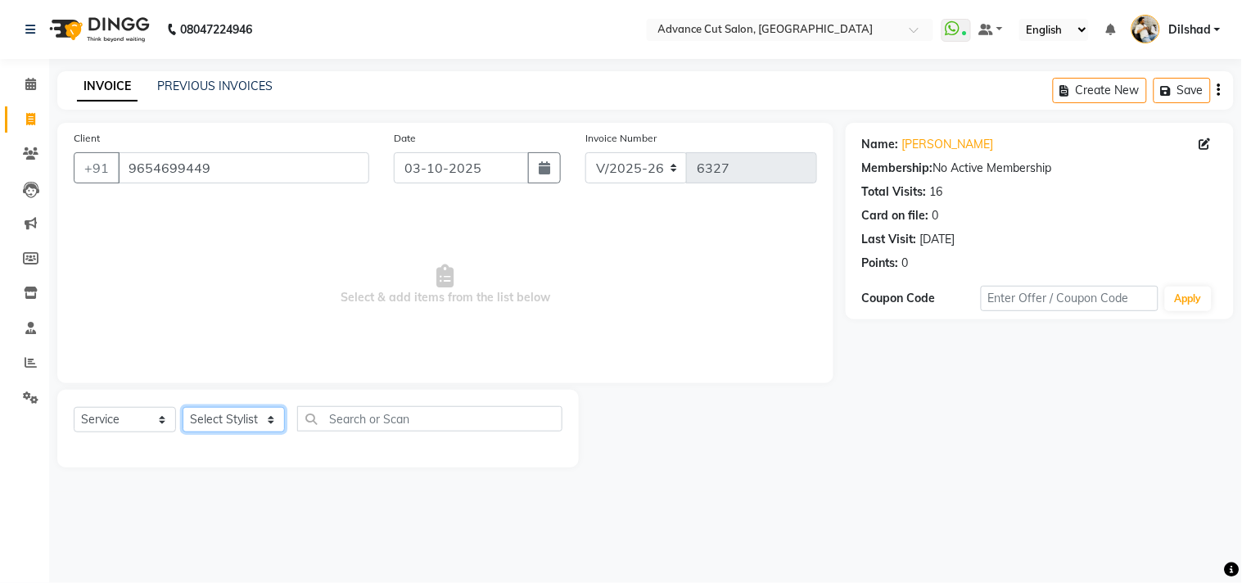
select select "87863"
click at [183, 408] on select "Select Stylist [PERSON_NAME] [PERSON_NAME] [PERSON_NAME] [PERSON_NAME] [PERSON_…" at bounding box center [234, 419] width 102 height 25
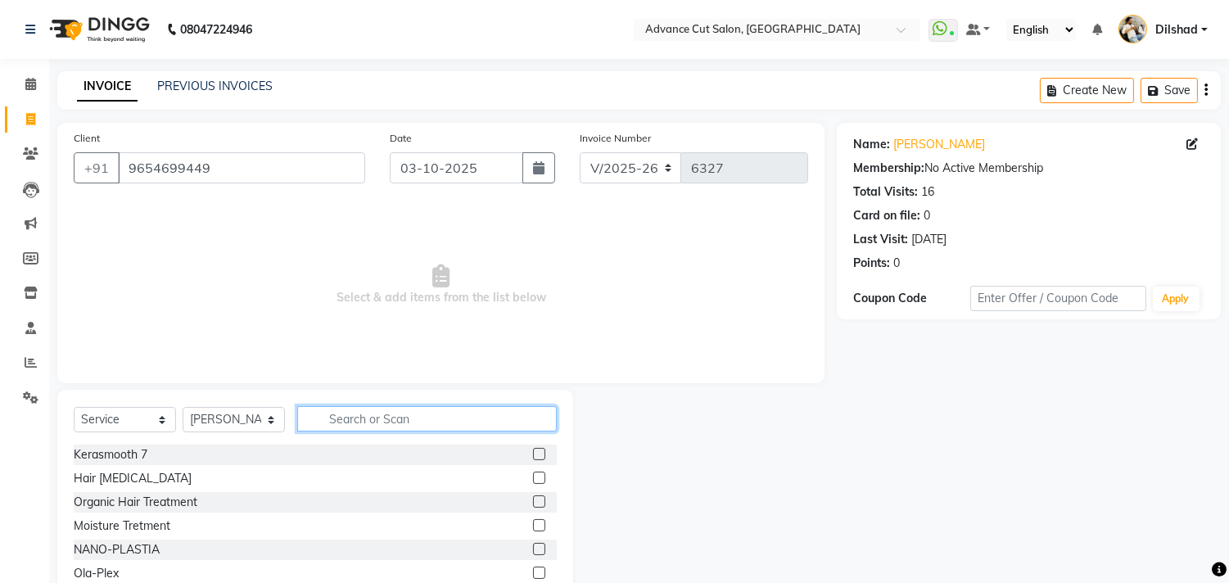
click at [340, 424] on input "text" at bounding box center [427, 418] width 260 height 25
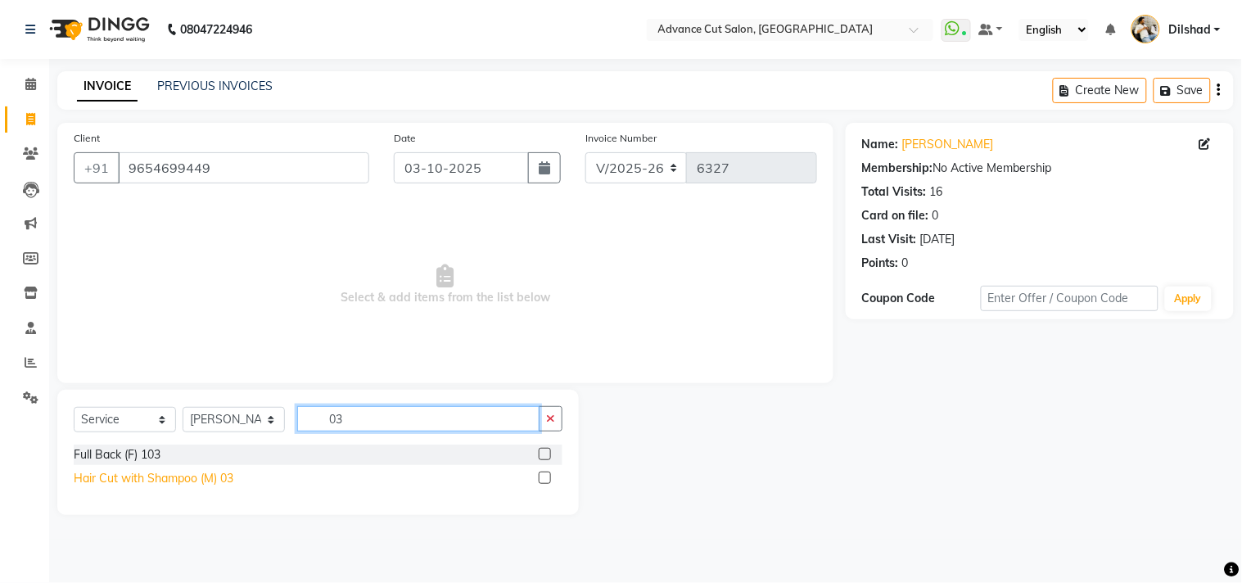
type input "03"
click at [216, 481] on div "Hair Cut with Shampoo (M) 03" at bounding box center [154, 478] width 160 height 17
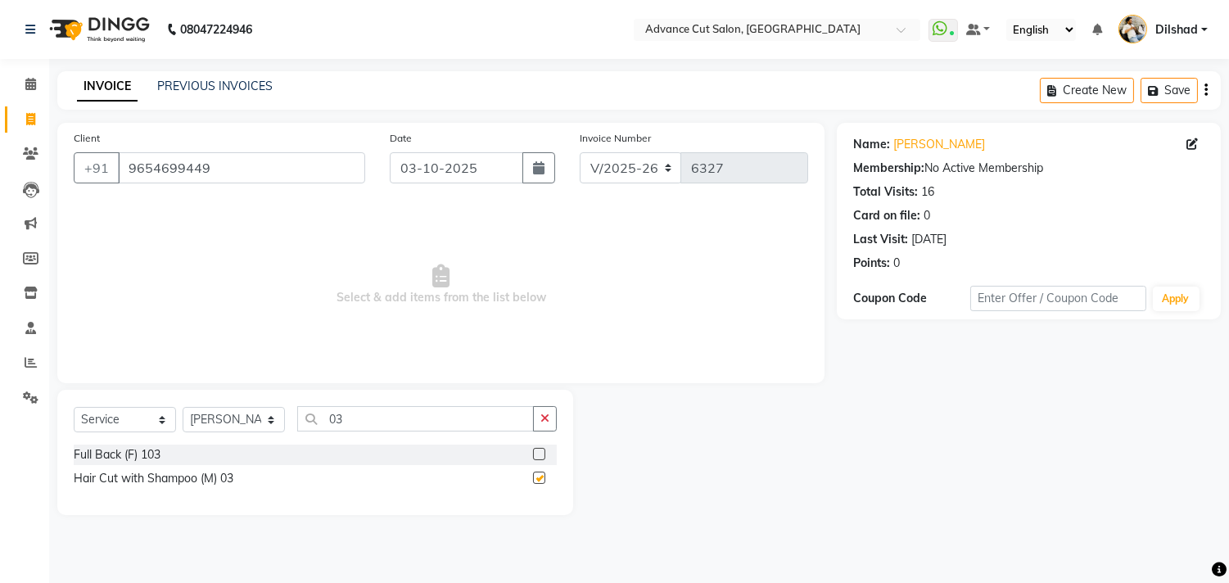
checkbox input "false"
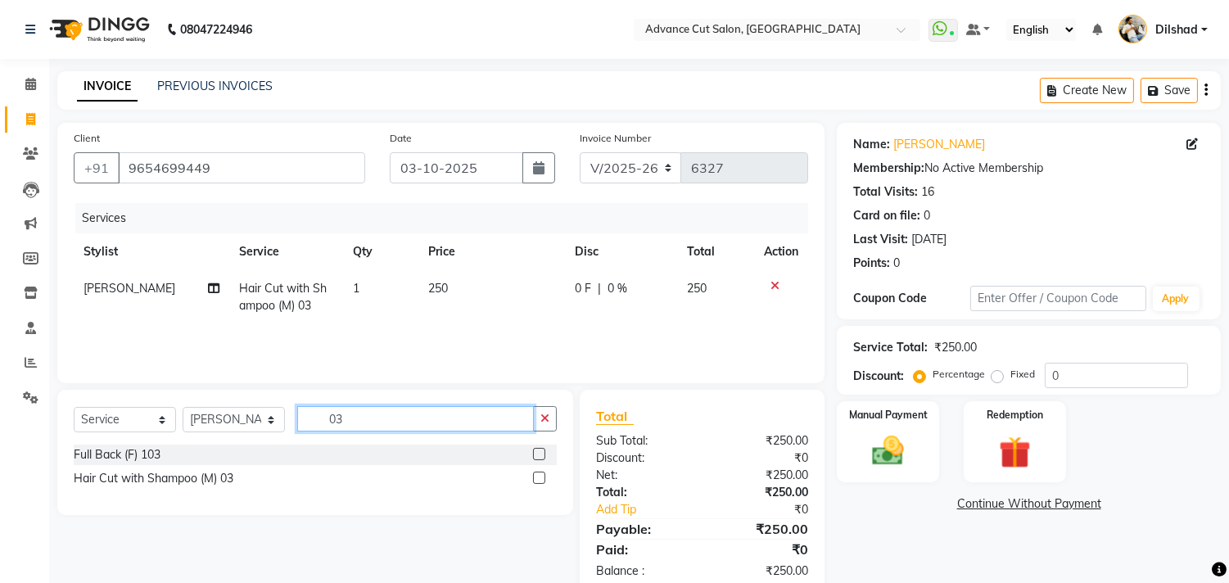
click at [409, 419] on input "03" at bounding box center [415, 418] width 237 height 25
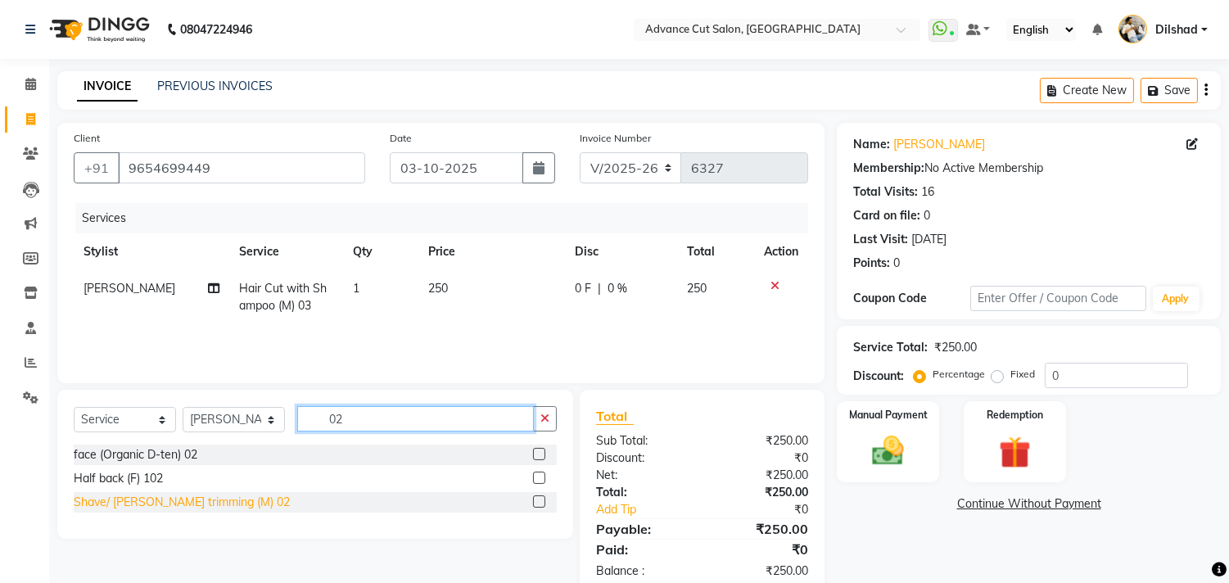
type input "02"
click at [217, 497] on div "Shave/ [PERSON_NAME] trimming (M) 02" at bounding box center [182, 502] width 216 height 17
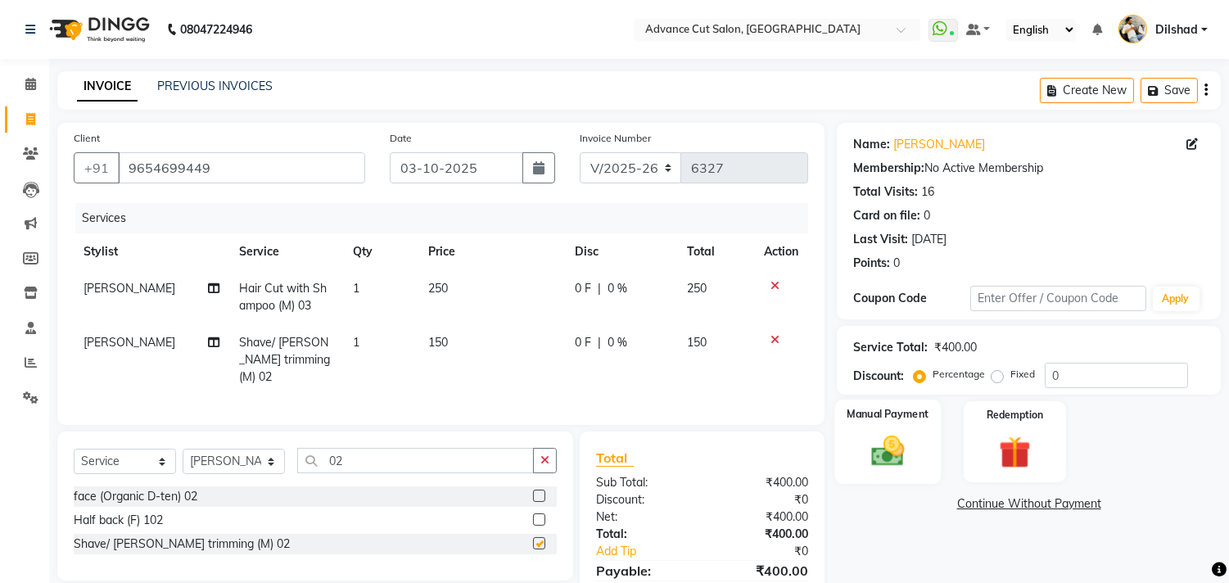
checkbox input "false"
click at [903, 423] on div "Manual Payment" at bounding box center [888, 442] width 106 height 84
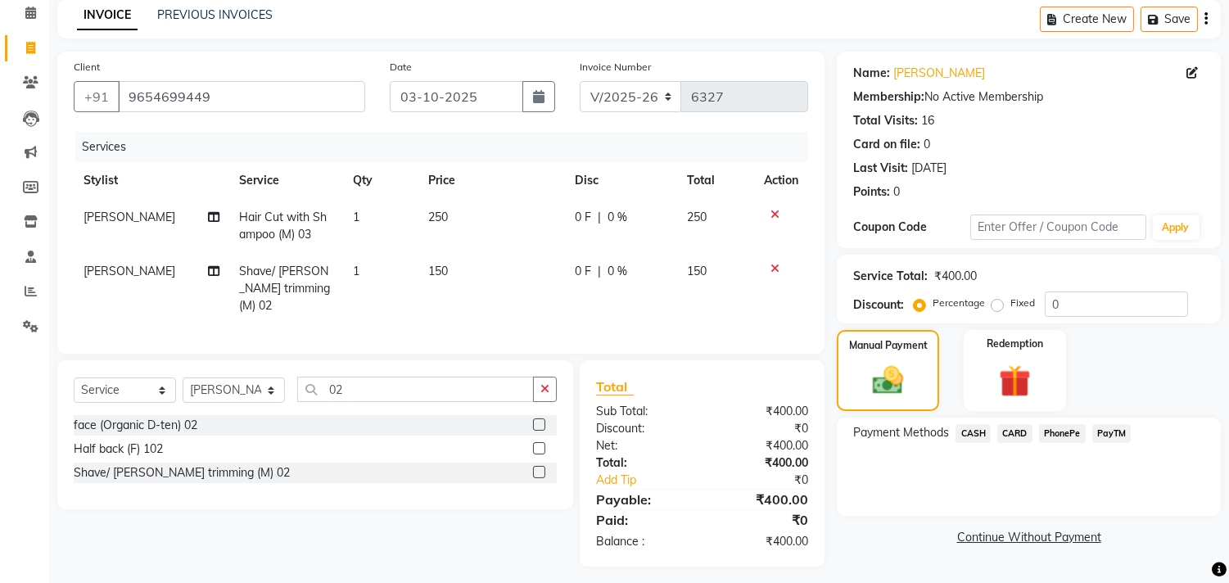
scroll to position [75, 0]
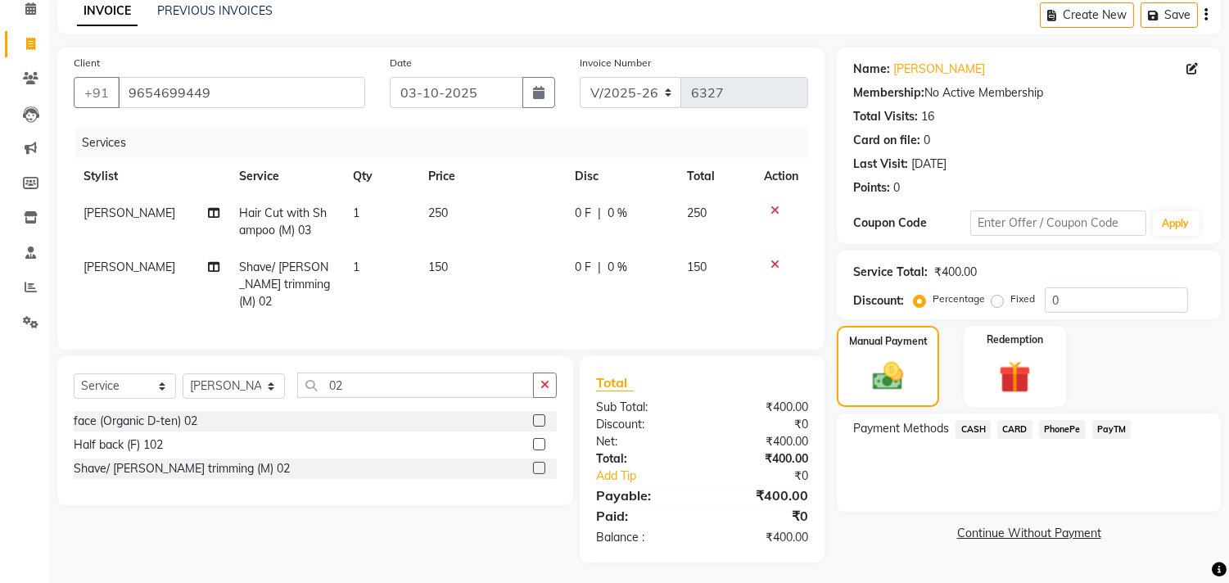
click at [984, 427] on span "CASH" at bounding box center [973, 429] width 35 height 19
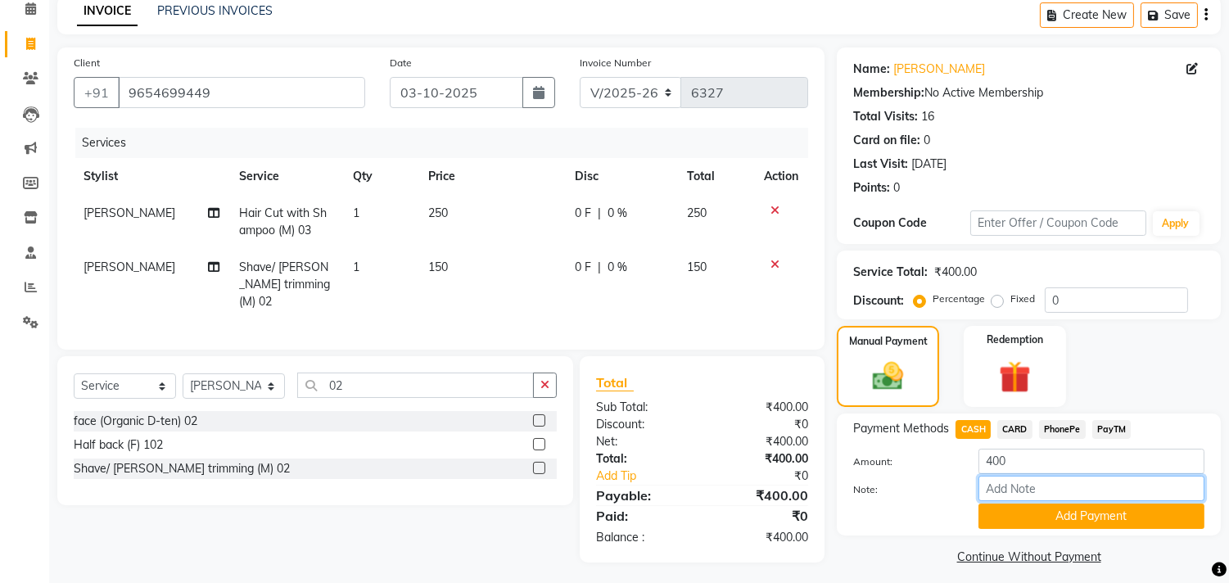
click at [1067, 495] on input "Note:" at bounding box center [1092, 488] width 226 height 25
click at [1051, 522] on button "Add Payment" at bounding box center [1092, 516] width 226 height 25
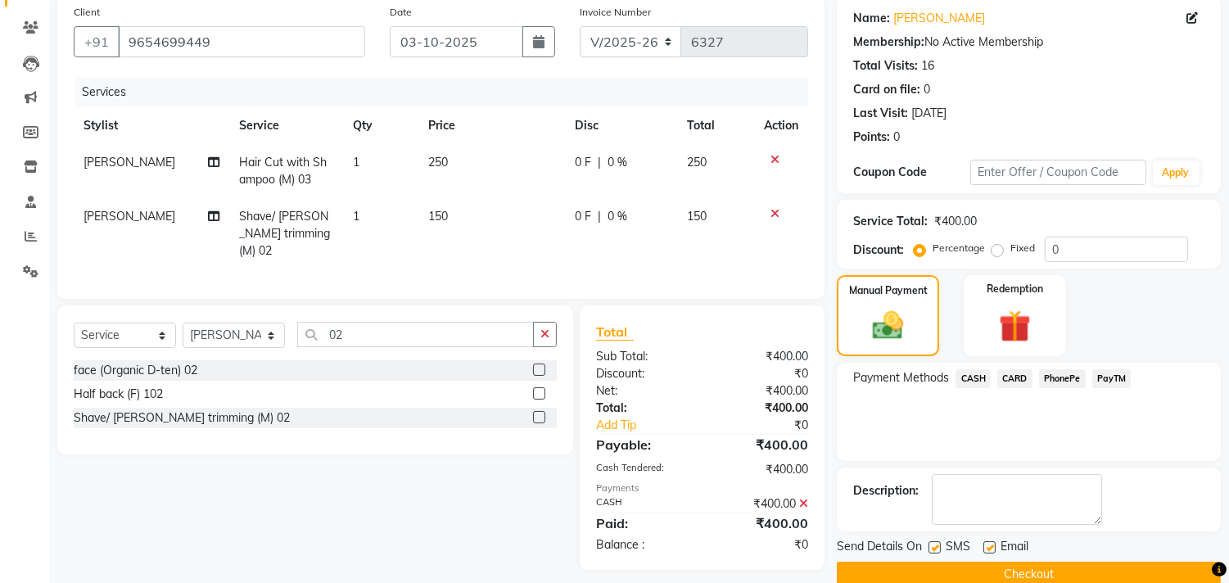
scroll to position [153, 0]
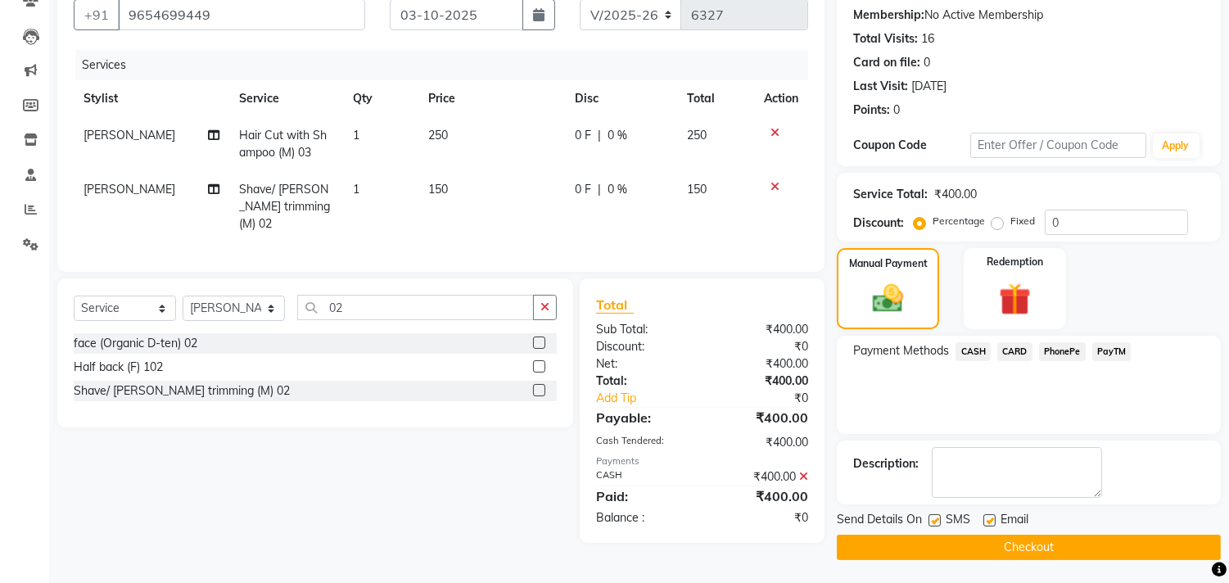
click at [1036, 535] on button "Checkout" at bounding box center [1029, 547] width 384 height 25
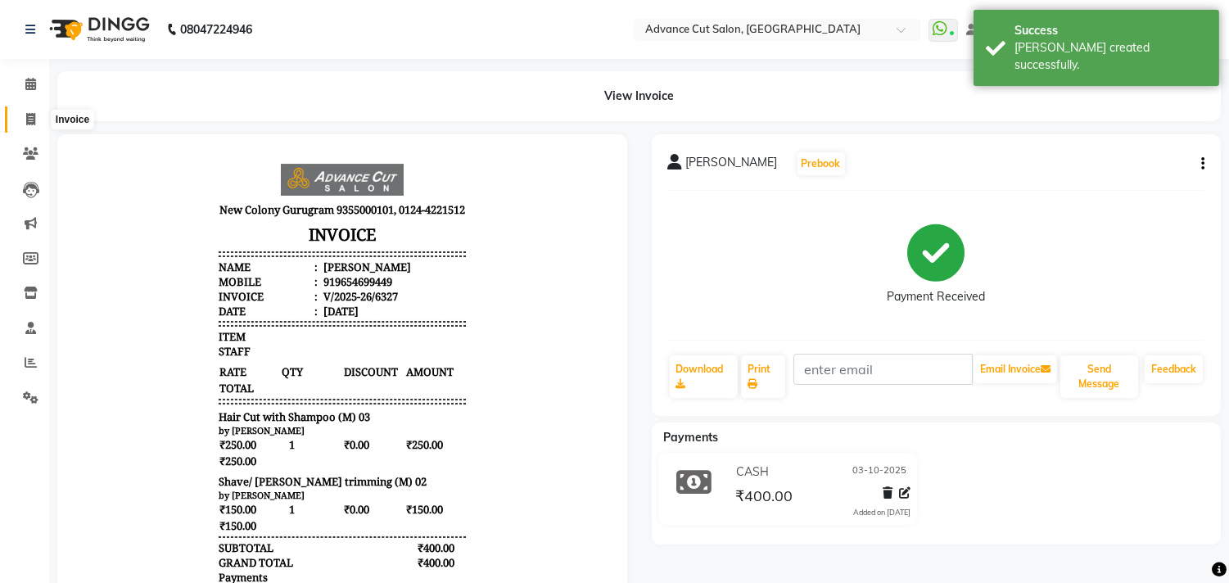
click at [34, 124] on icon at bounding box center [30, 119] width 9 height 12
select select "service"
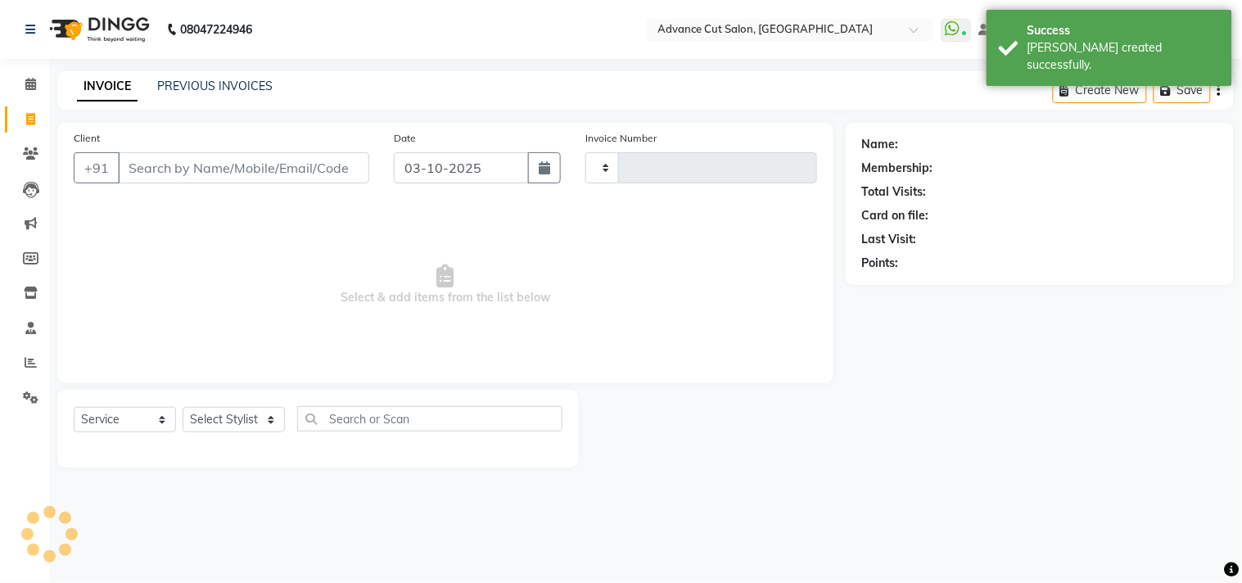
type input "6328"
select select "922"
click at [152, 172] on input "Client" at bounding box center [243, 167] width 251 height 31
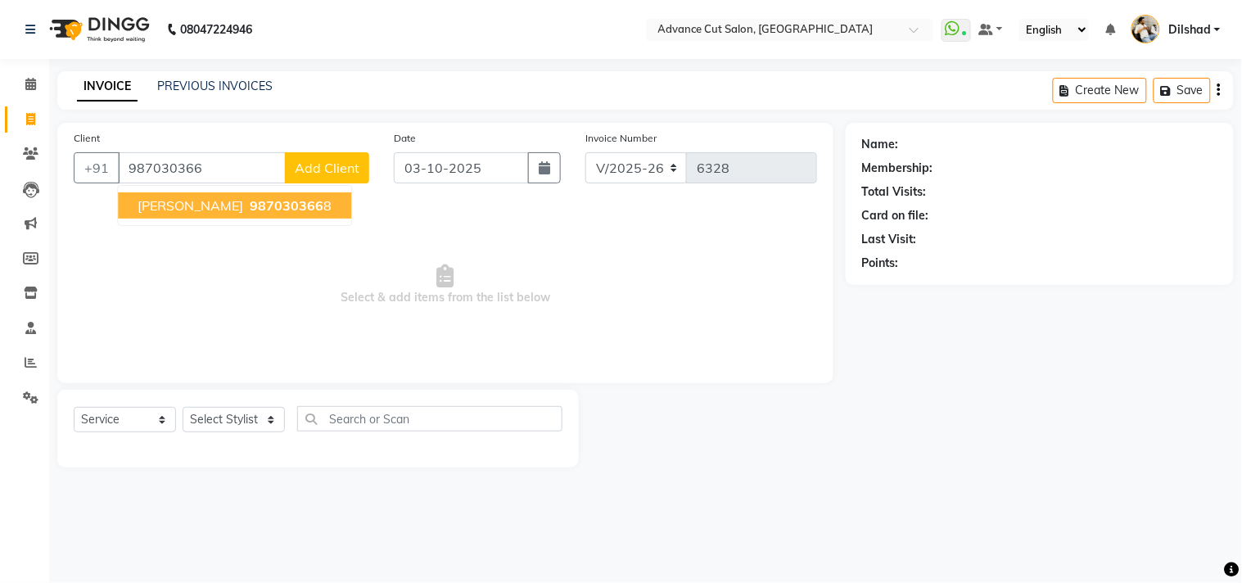
click at [175, 200] on span "[PERSON_NAME]" at bounding box center [191, 205] width 106 height 16
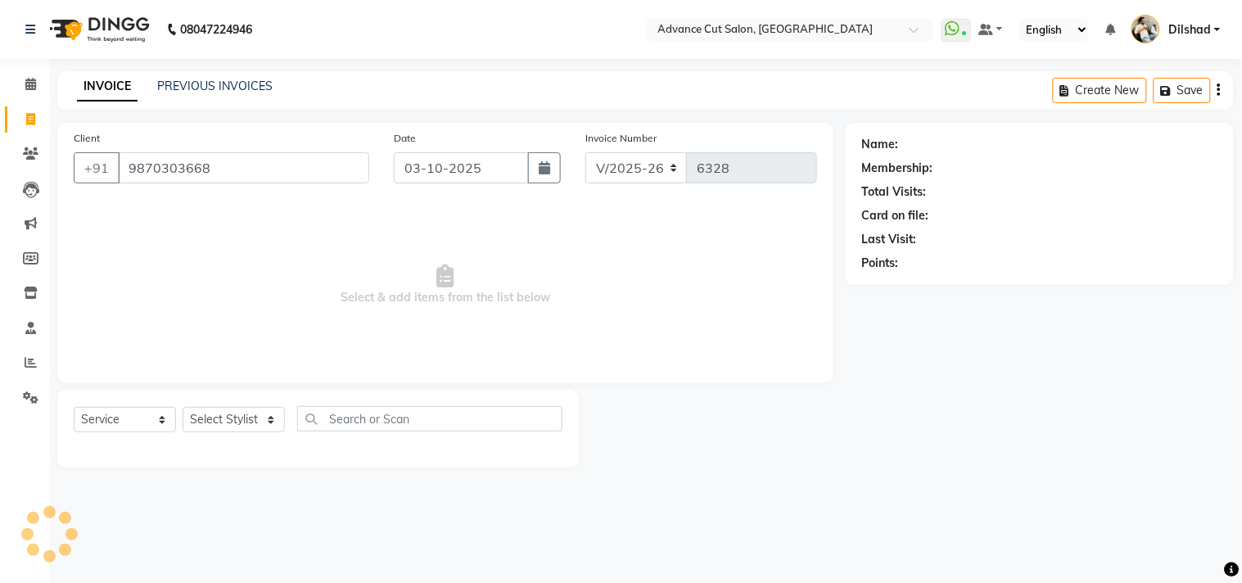
type input "9870303668"
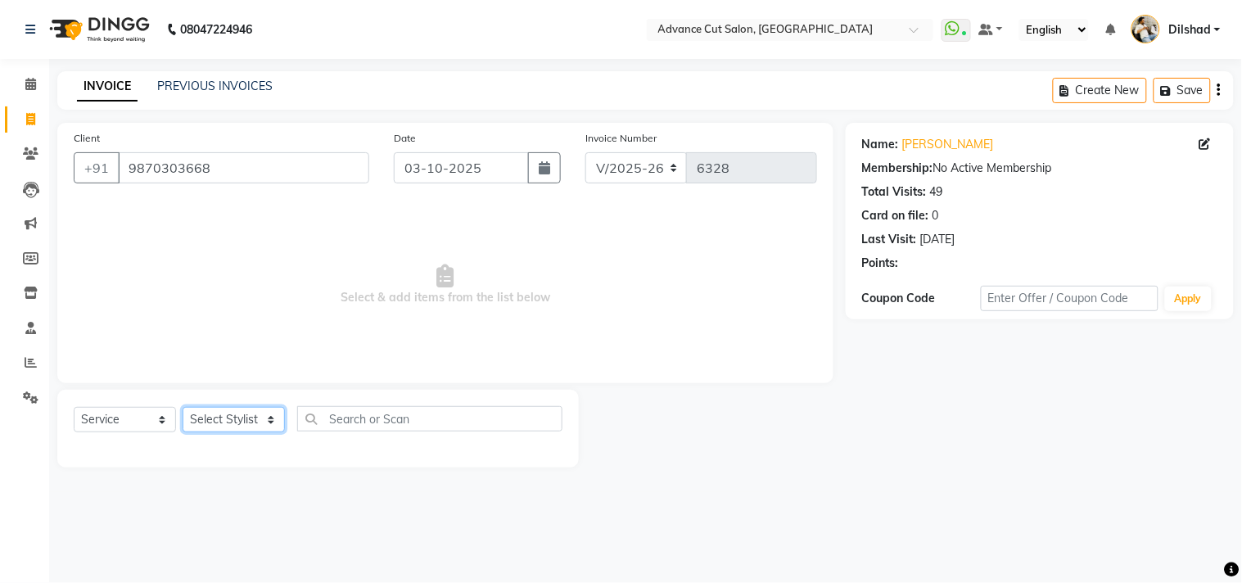
click at [217, 418] on select "Select Stylist [PERSON_NAME] [PERSON_NAME] [PERSON_NAME] [PERSON_NAME] [PERSON_…" at bounding box center [234, 419] width 102 height 25
select select "35524"
click at [183, 408] on select "Select Stylist [PERSON_NAME] [PERSON_NAME] [PERSON_NAME] [PERSON_NAME] [PERSON_…" at bounding box center [234, 419] width 102 height 25
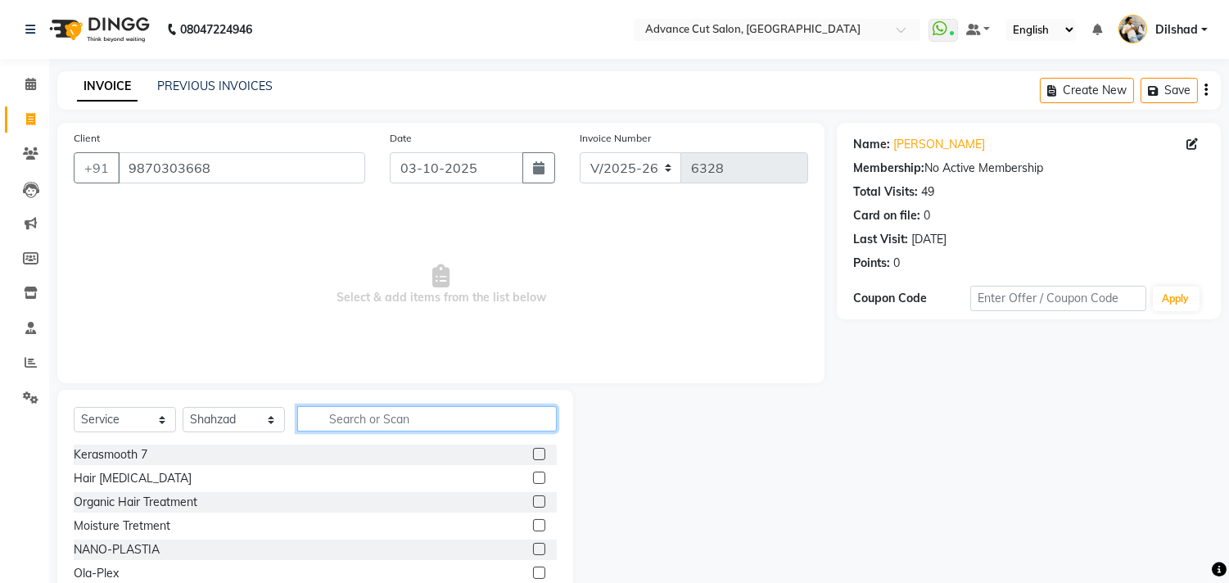
click at [368, 418] on input "text" at bounding box center [427, 418] width 260 height 25
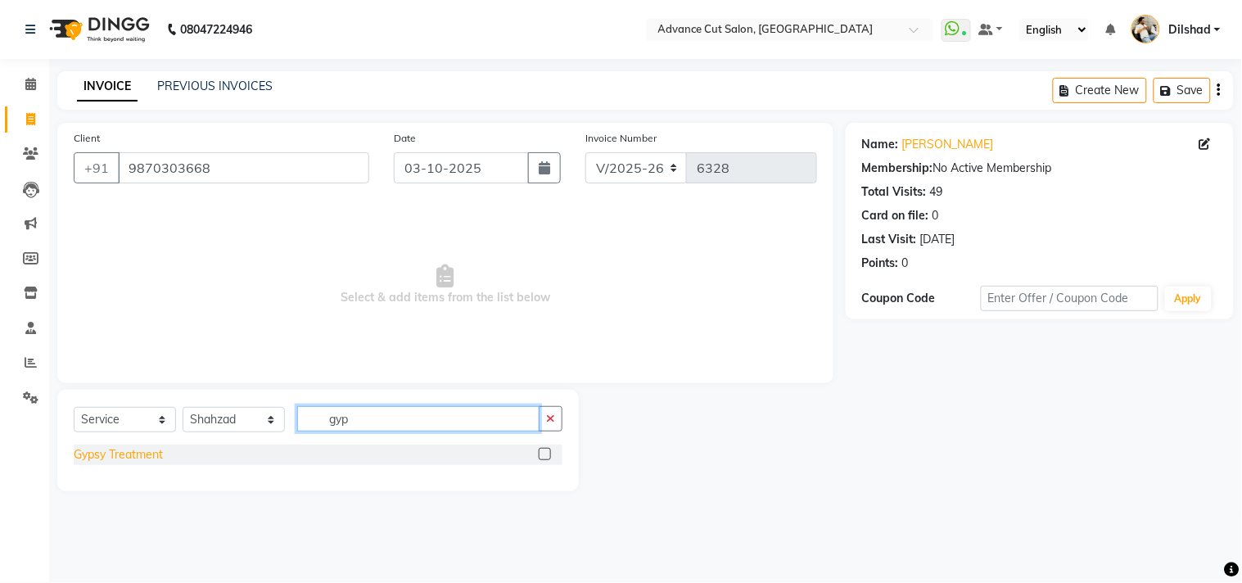
type input "gyp"
click at [111, 455] on div "Gypsy Treatment" at bounding box center [118, 454] width 89 height 17
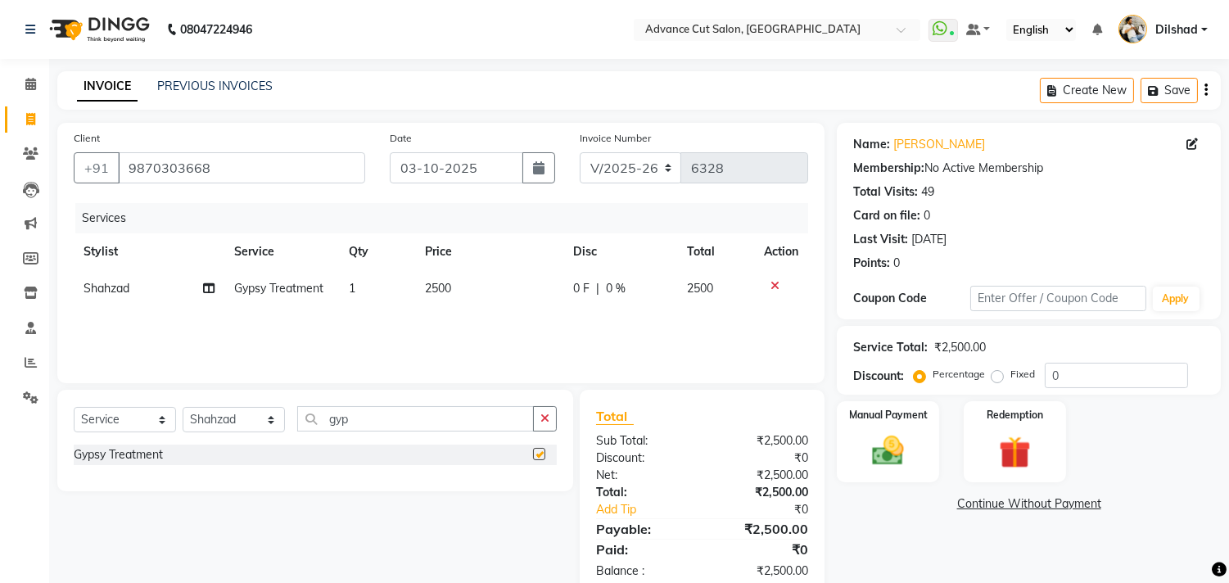
checkbox input "false"
click at [906, 434] on img at bounding box center [888, 451] width 54 height 38
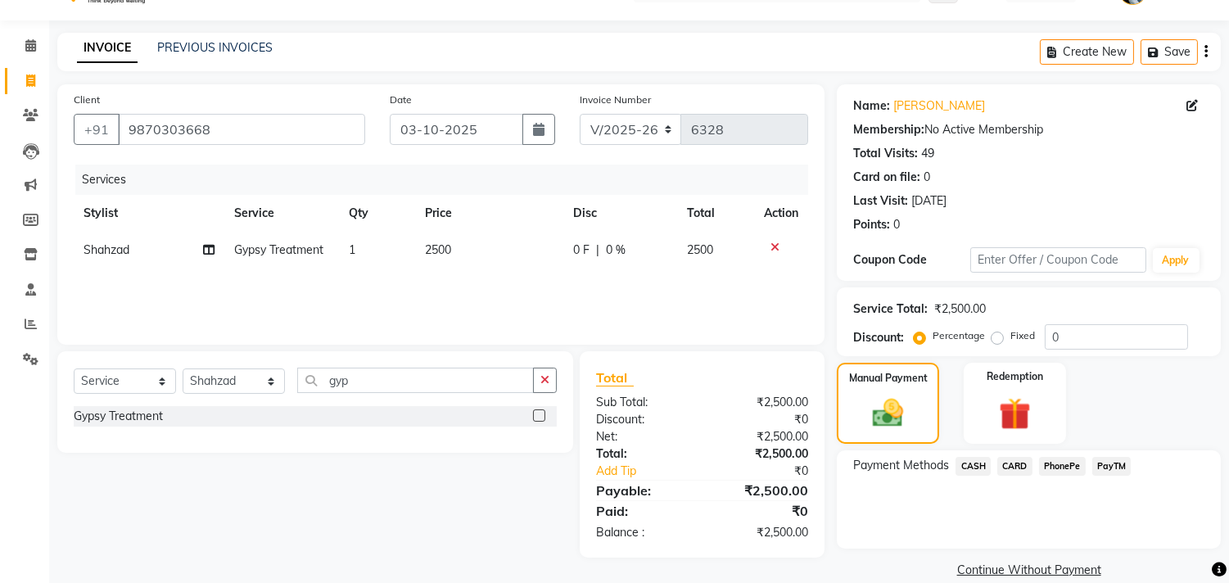
scroll to position [61, 0]
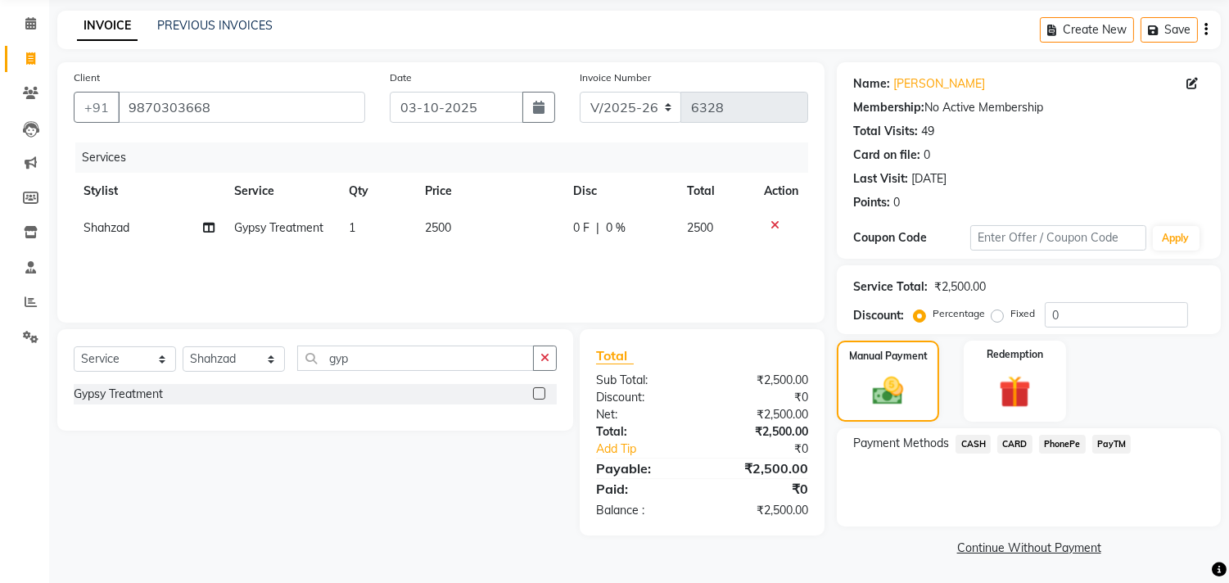
click at [1093, 442] on span "PayTM" at bounding box center [1111, 444] width 39 height 19
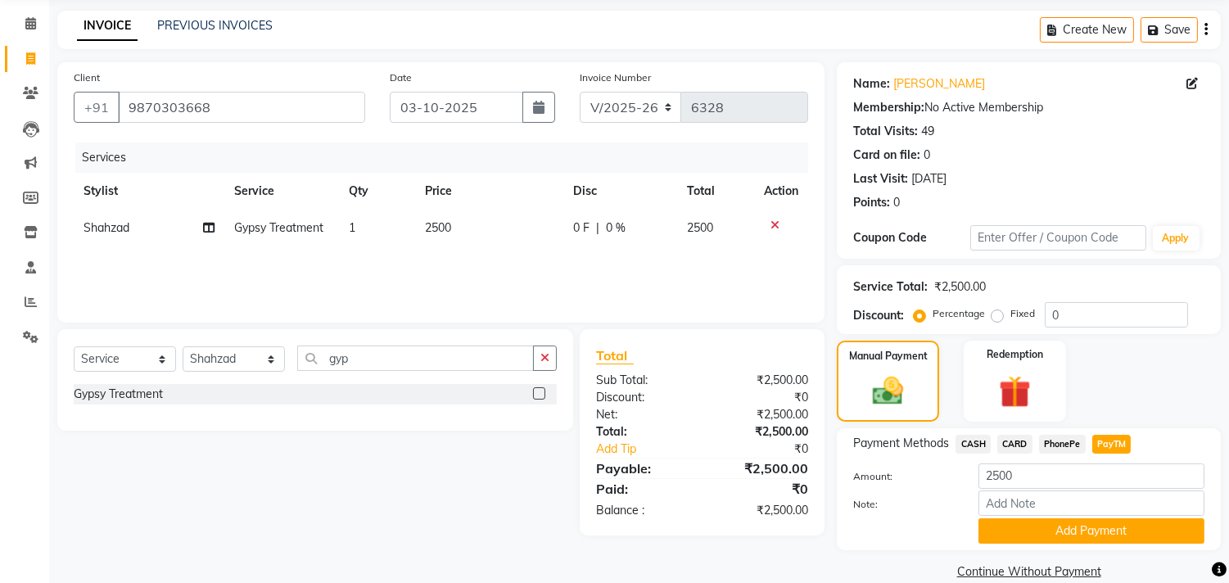
click at [1009, 441] on span "CARD" at bounding box center [1014, 444] width 35 height 19
click at [1010, 524] on button "Add Payment" at bounding box center [1092, 530] width 226 height 25
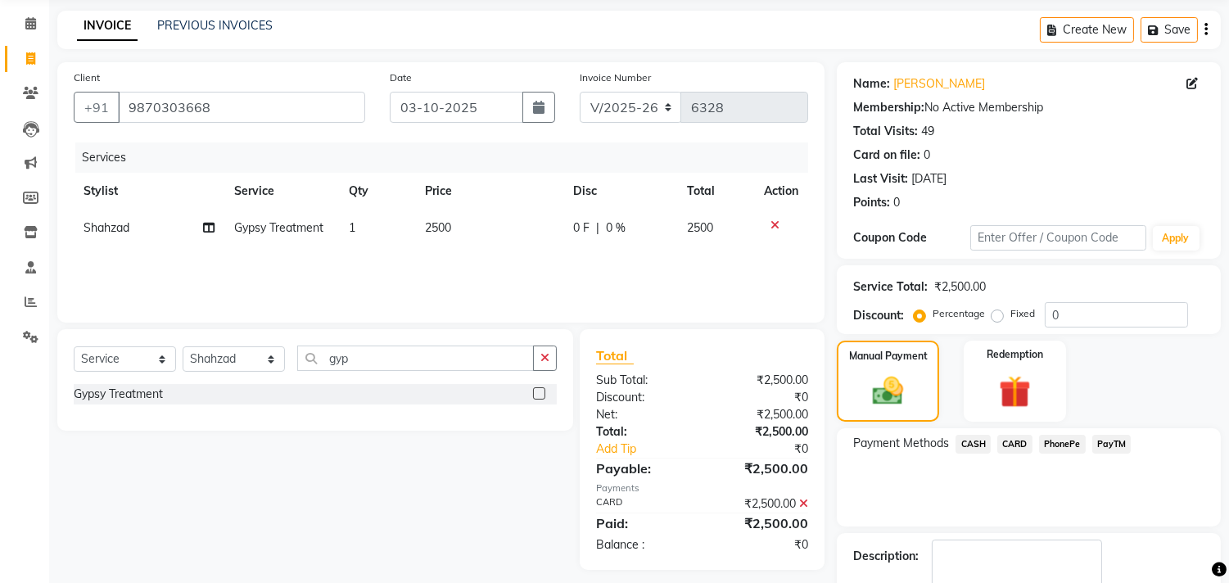
scroll to position [153, 0]
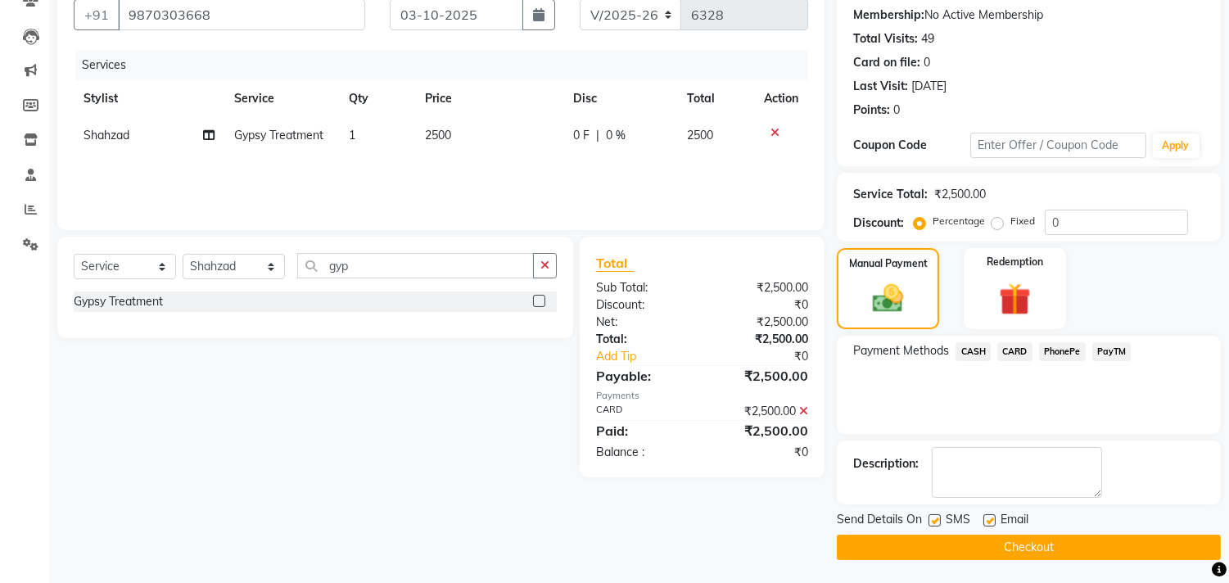
click at [997, 547] on button "Checkout" at bounding box center [1029, 547] width 384 height 25
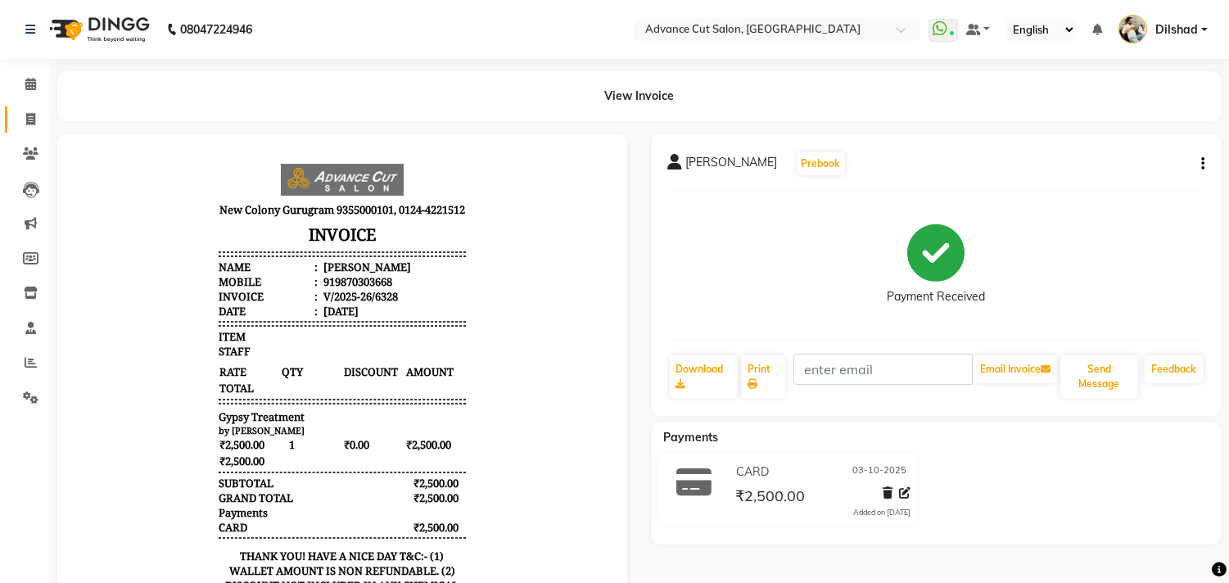
click at [29, 106] on link "Invoice" at bounding box center [24, 119] width 39 height 27
select select "service"
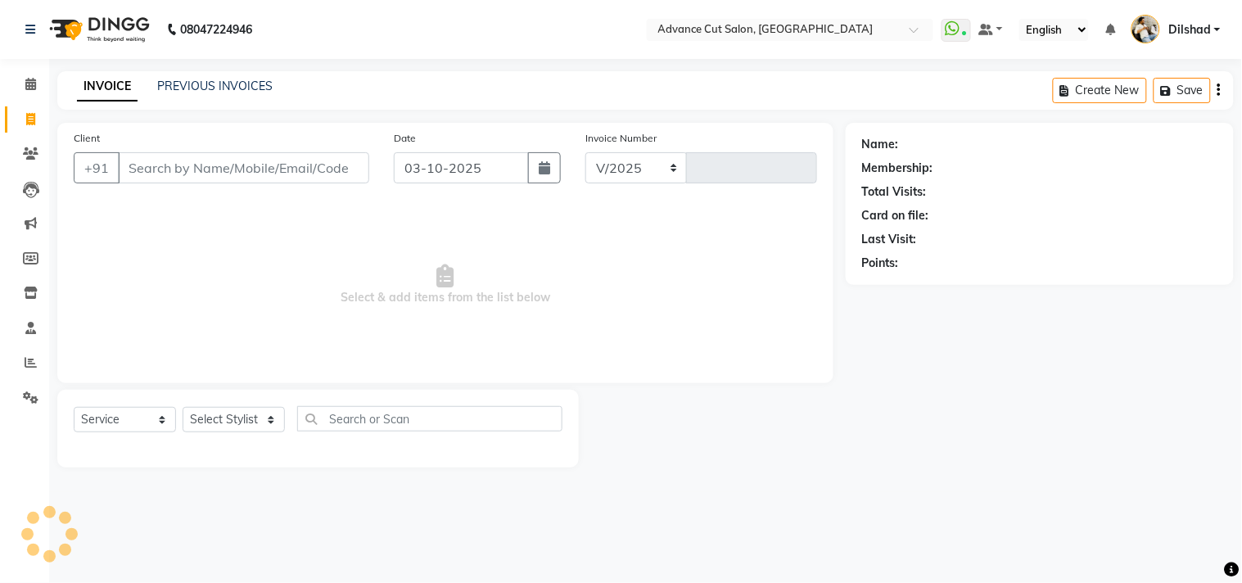
select select "922"
type input "6329"
click at [201, 418] on select "Select Stylist" at bounding box center [234, 419] width 102 height 25
select select "83452"
click at [183, 408] on select "Select Stylist [PERSON_NAME] [PERSON_NAME] [PERSON_NAME] [PERSON_NAME] [PERSON_…" at bounding box center [234, 419] width 102 height 25
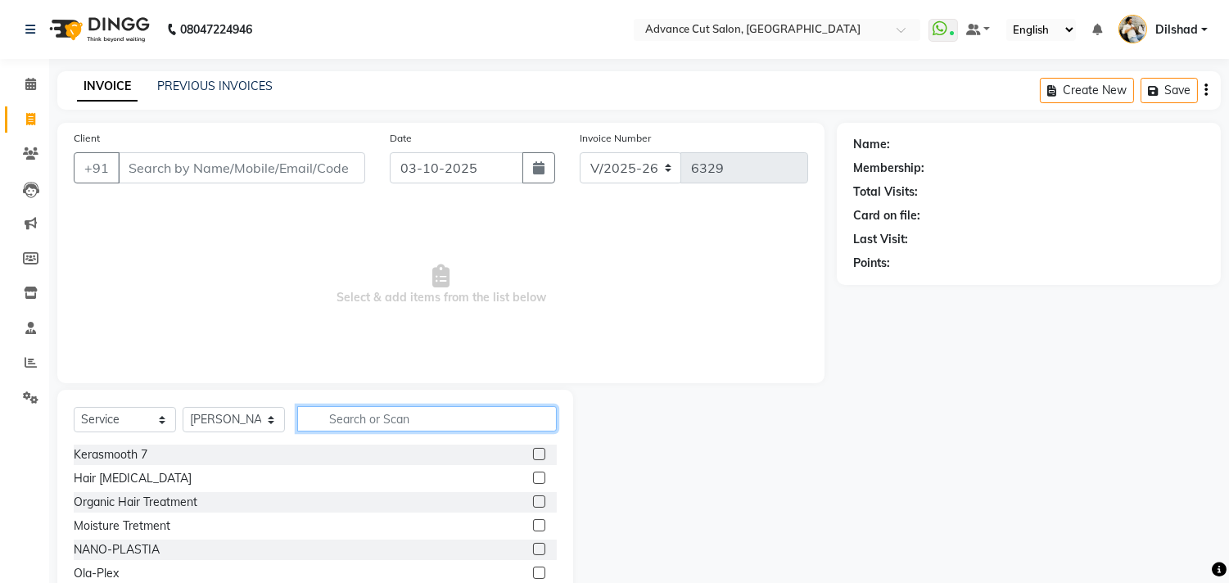
click at [352, 408] on input "text" at bounding box center [427, 418] width 260 height 25
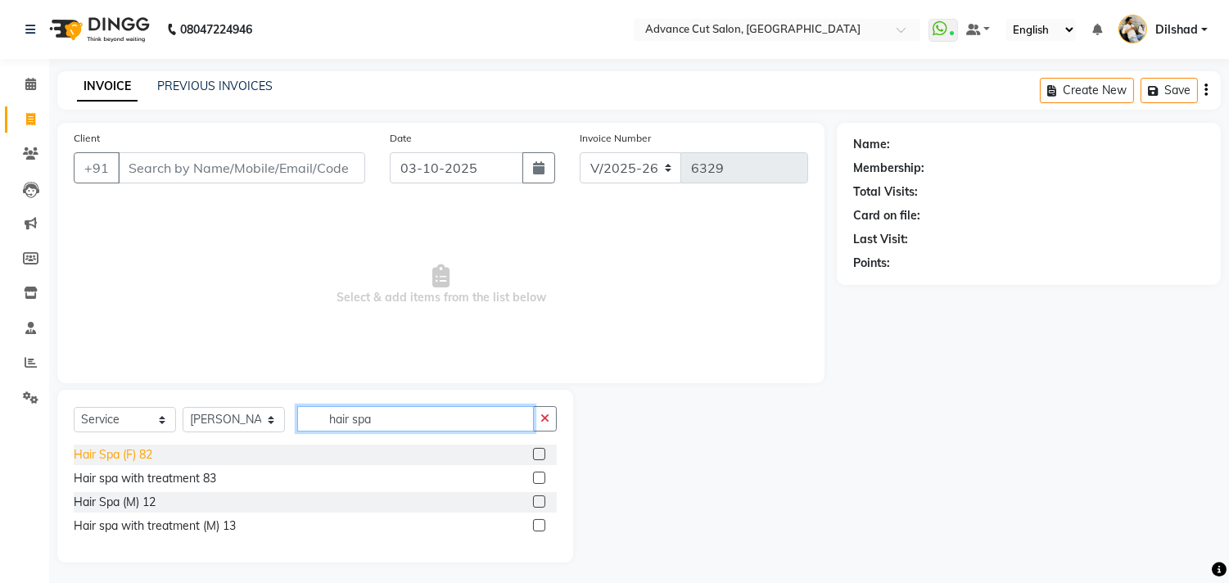
type input "hair spa"
click at [121, 456] on div "Hair Spa (F) 82" at bounding box center [113, 454] width 79 height 17
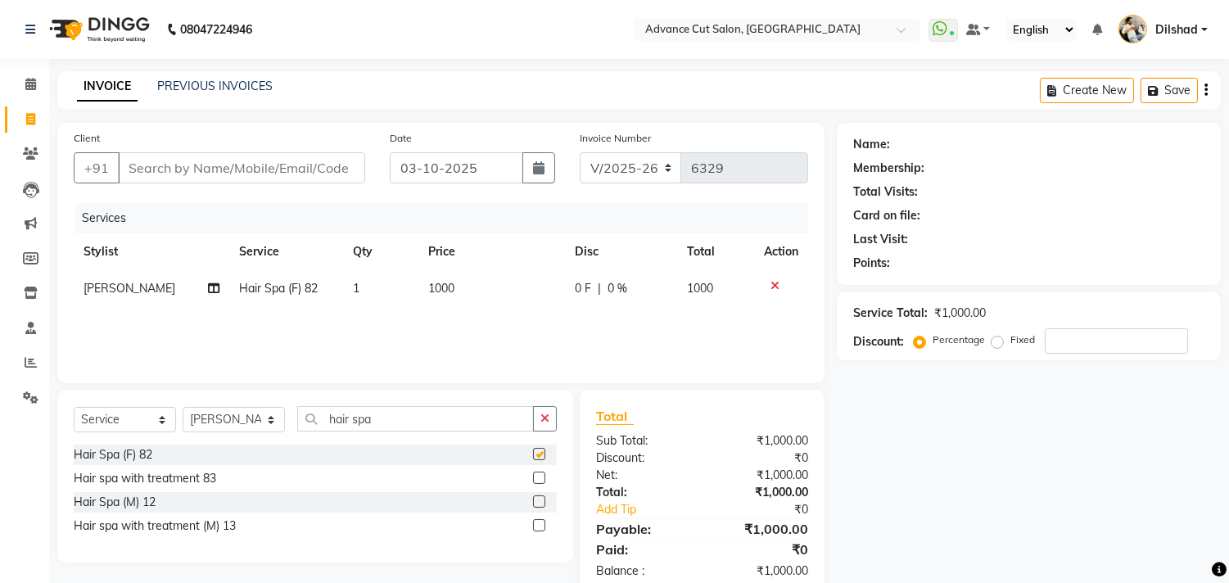
checkbox input "false"
click at [396, 413] on input "hair spa" at bounding box center [415, 418] width 237 height 25
type input "h"
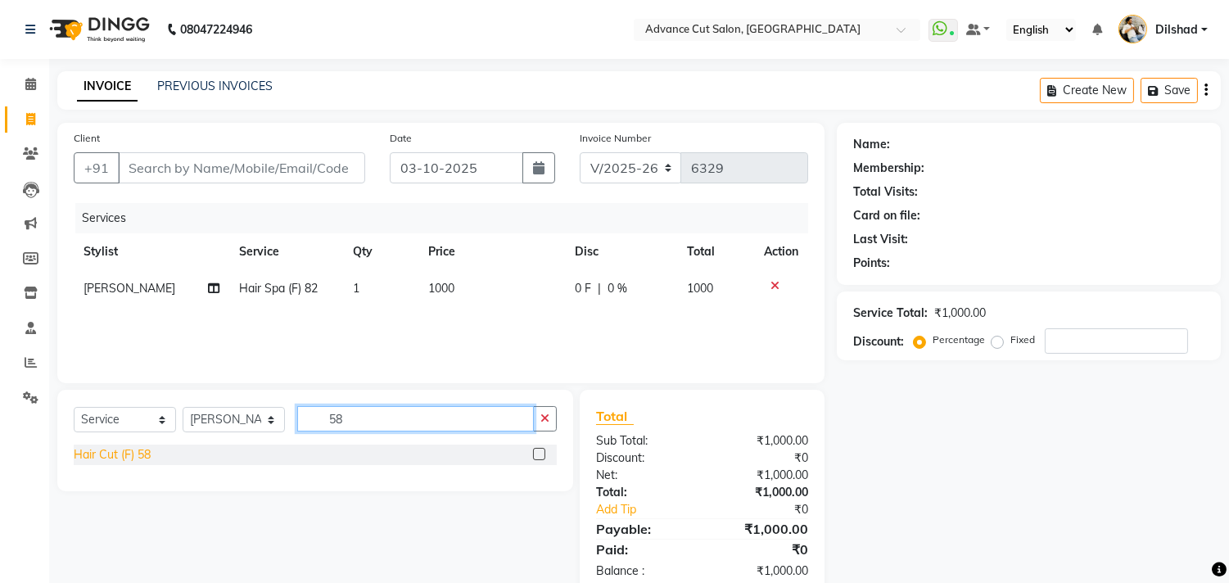
type input "58"
click at [148, 457] on div "Hair Cut (F) 58" at bounding box center [112, 454] width 77 height 17
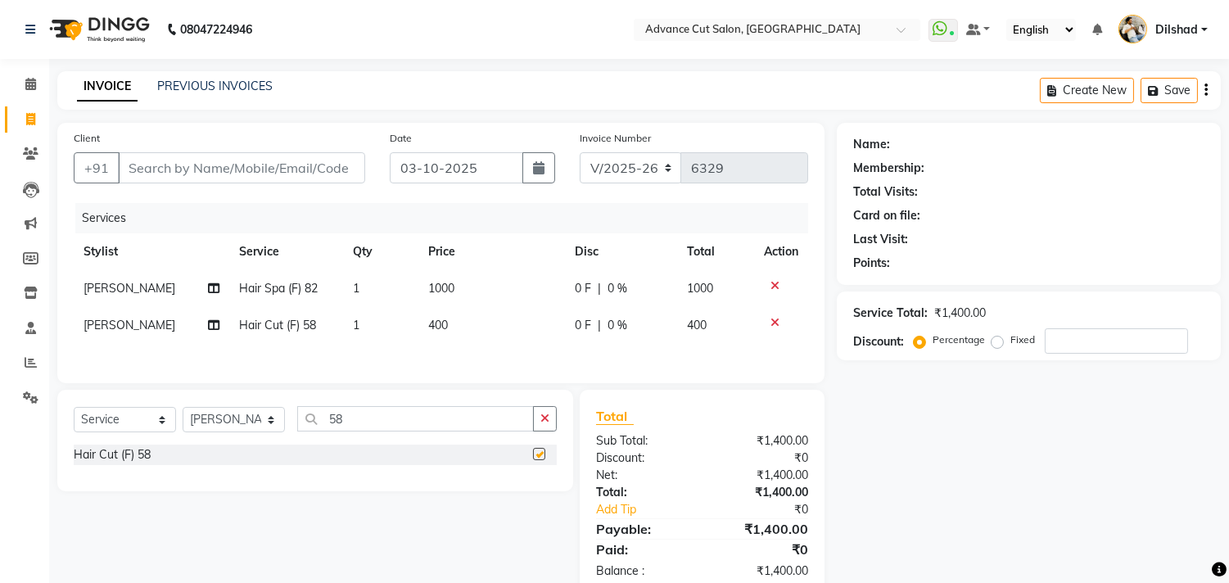
checkbox input "false"
click at [137, 164] on input "Client" at bounding box center [241, 167] width 247 height 31
type input "9"
type input "0"
click at [189, 174] on input "9999938254" at bounding box center [200, 167] width 164 height 31
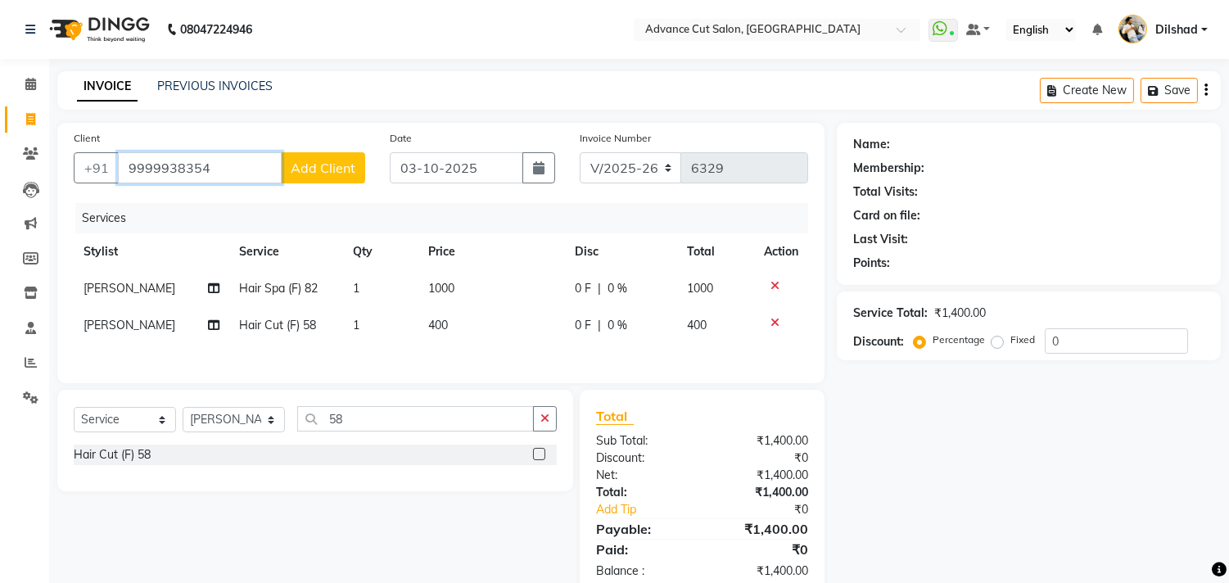
click at [209, 166] on input "9999938354" at bounding box center [200, 167] width 164 height 31
click at [215, 202] on span "999993835" at bounding box center [216, 205] width 74 height 16
type input "9999938352"
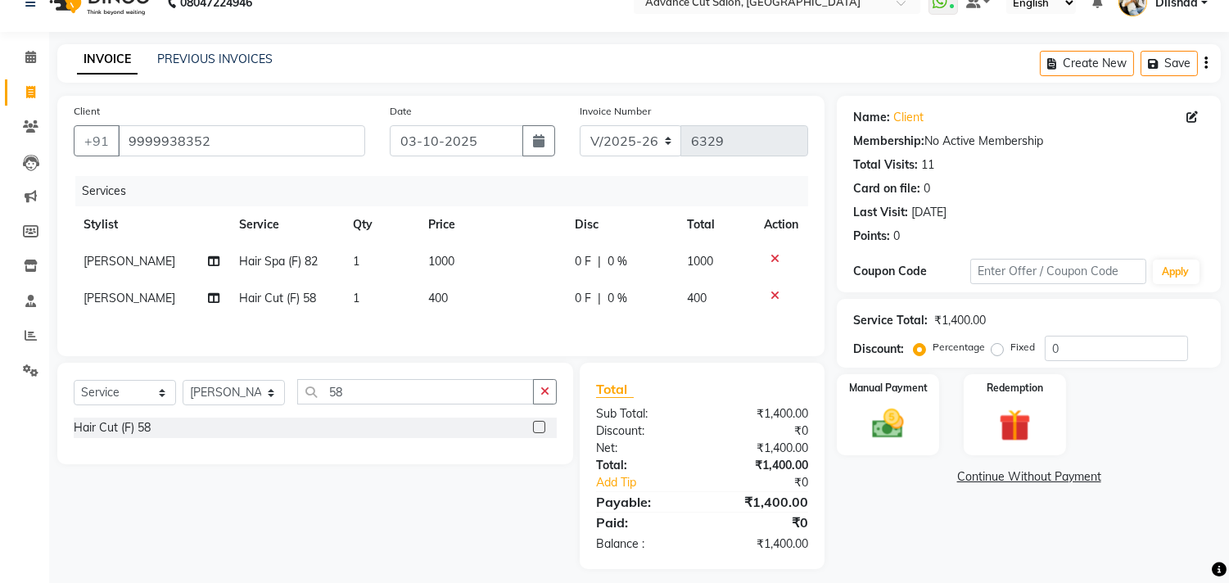
scroll to position [42, 0]
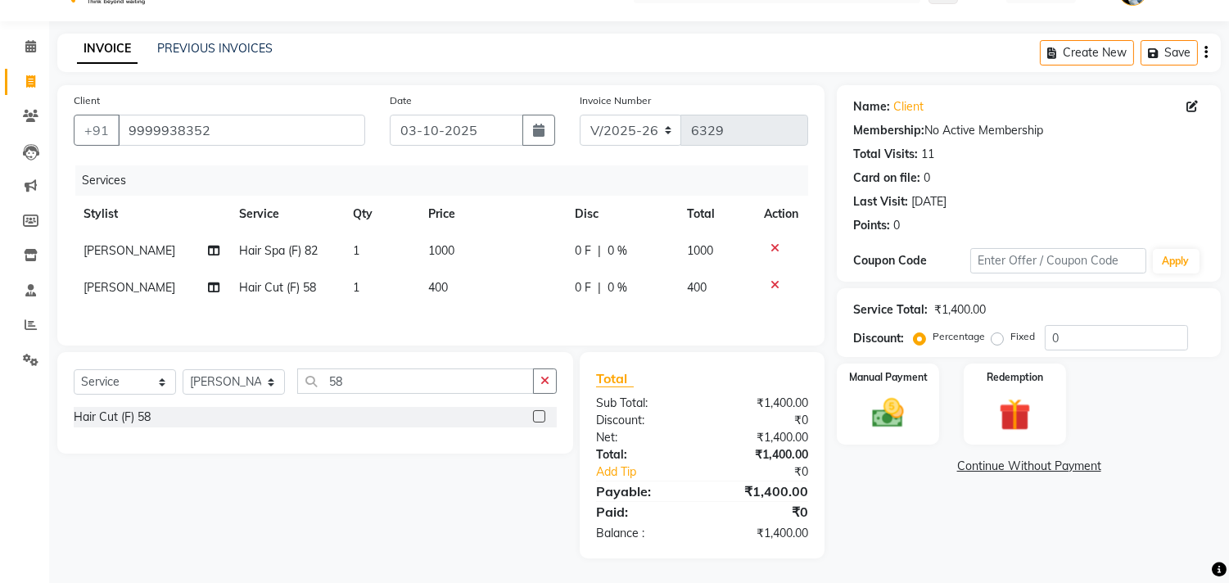
click at [209, 405] on div "Select Service Product Membership Package Voucher Prepaid Gift Card Select Styl…" at bounding box center [315, 387] width 483 height 38
click at [214, 391] on select "Select Stylist [PERSON_NAME] [PERSON_NAME] [PERSON_NAME] [PERSON_NAME] [PERSON_…" at bounding box center [234, 381] width 102 height 25
select select "25355"
click at [183, 369] on select "Select Stylist [PERSON_NAME] [PERSON_NAME] [PERSON_NAME] [PERSON_NAME] [PERSON_…" at bounding box center [234, 381] width 102 height 25
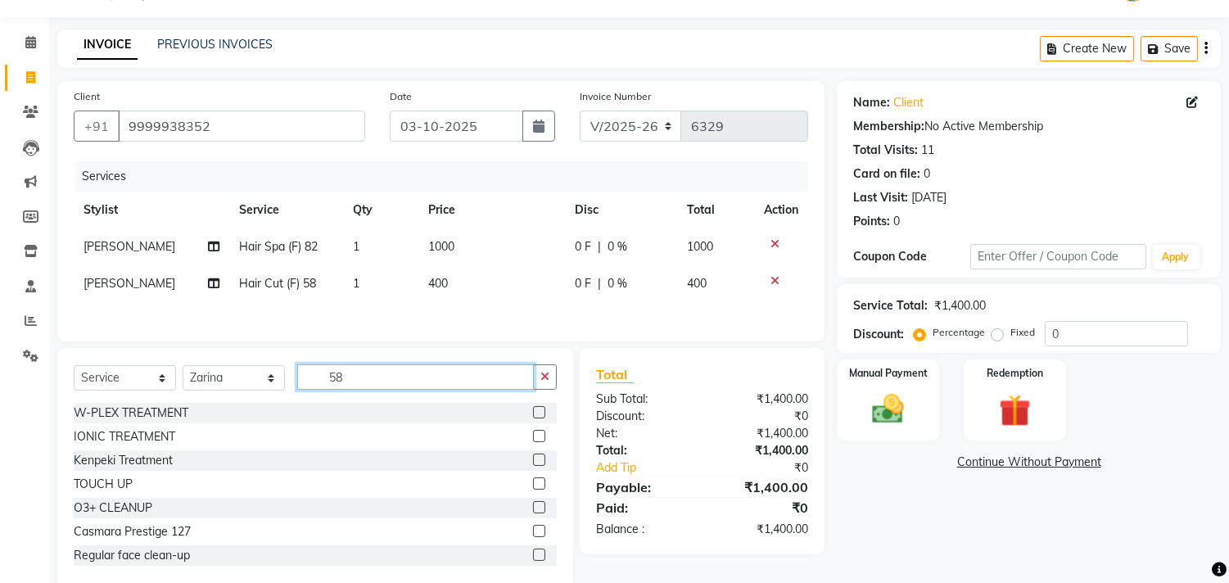
click at [350, 378] on input "58" at bounding box center [415, 376] width 237 height 25
type input "5"
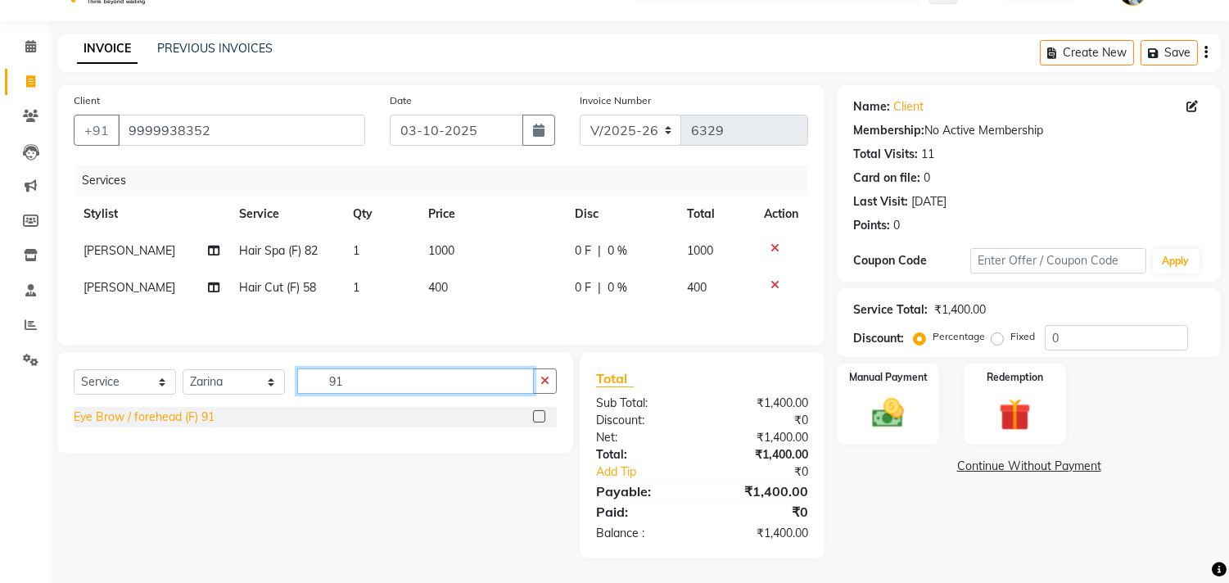
type input "91"
click at [180, 414] on div "Eye Brow / forehead (F) 91" at bounding box center [144, 417] width 141 height 17
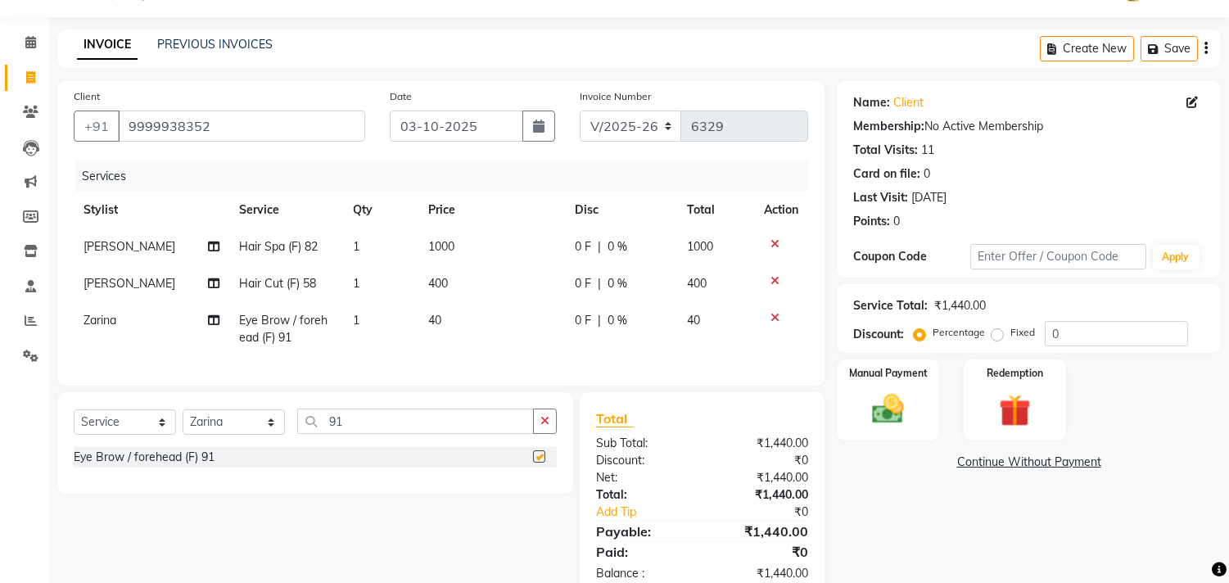
checkbox input "false"
click at [390, 329] on td "1" at bounding box center [380, 329] width 75 height 54
select select "25355"
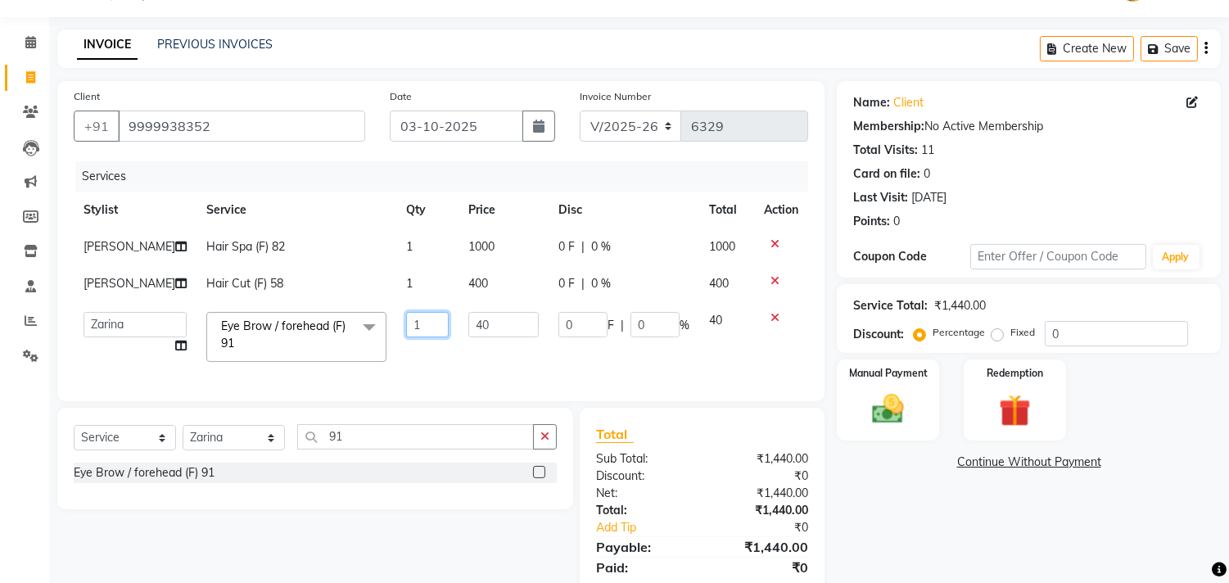
click at [406, 316] on input "1" at bounding box center [427, 324] width 43 height 25
type input "2"
click at [396, 349] on td "2" at bounding box center [427, 337] width 62 height 70
select select "25355"
click at [868, 418] on img at bounding box center [888, 410] width 54 height 38
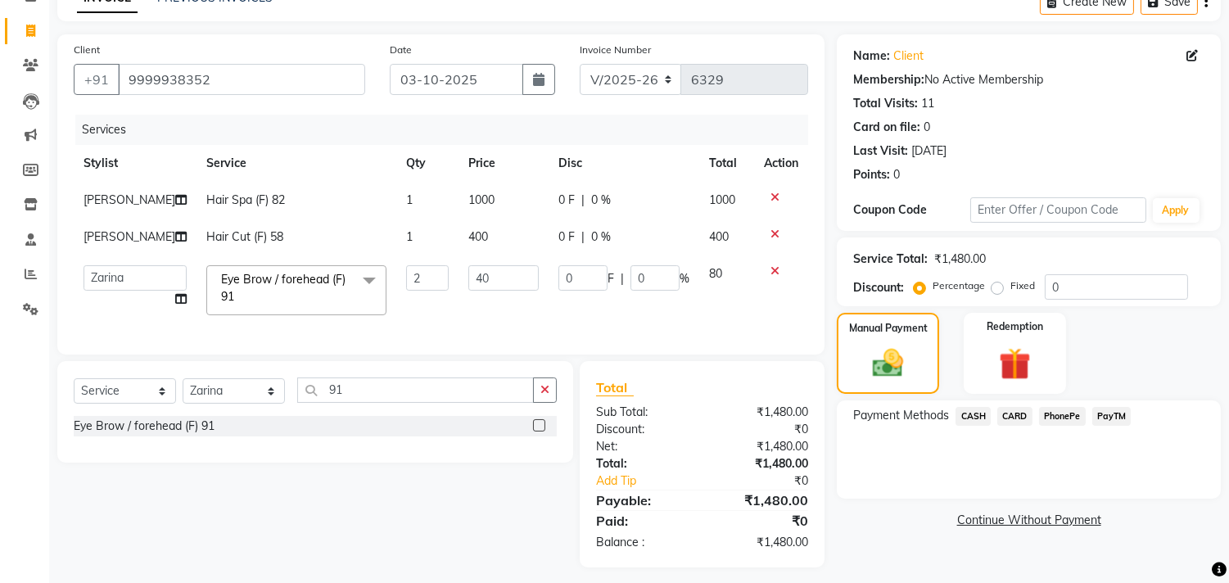
scroll to position [111, 0]
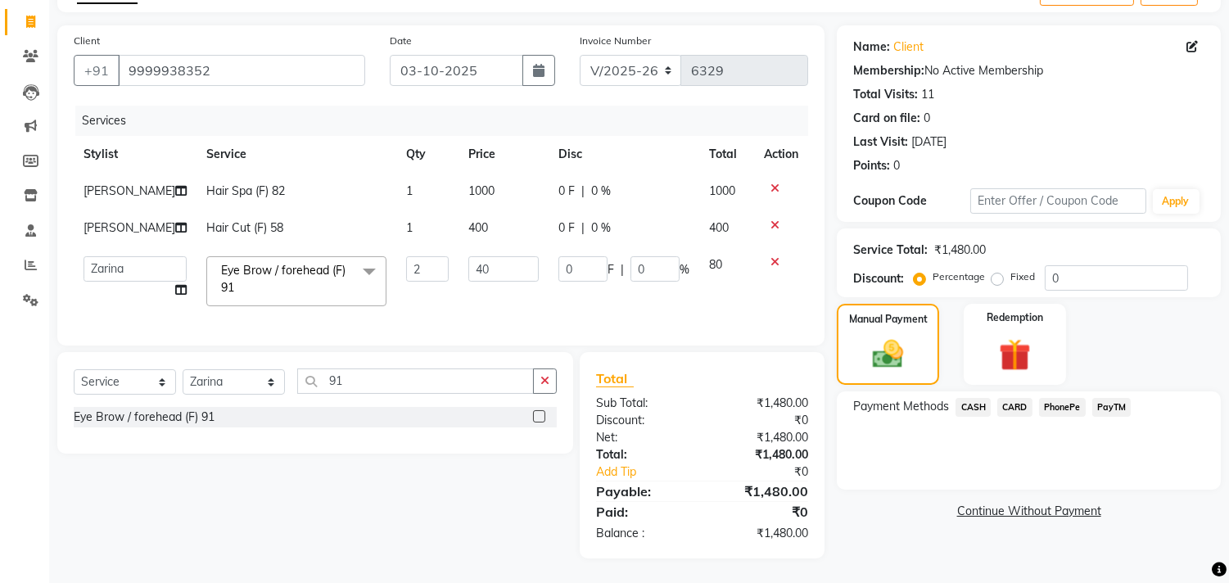
click at [1010, 398] on span "CARD" at bounding box center [1014, 407] width 35 height 19
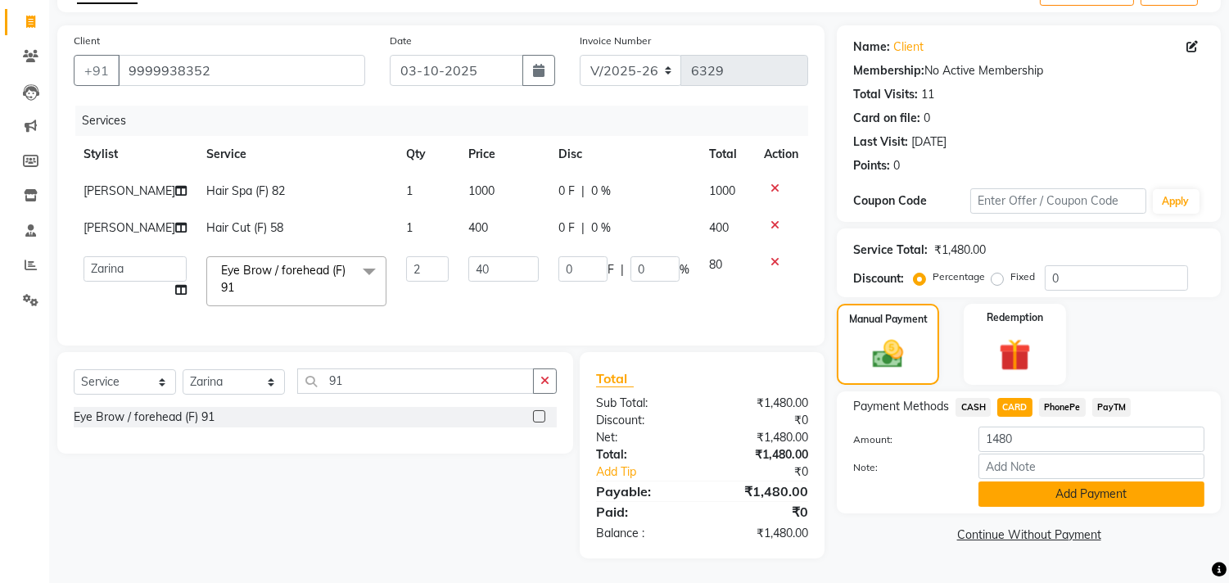
click at [1019, 481] on button "Add Payment" at bounding box center [1092, 493] width 226 height 25
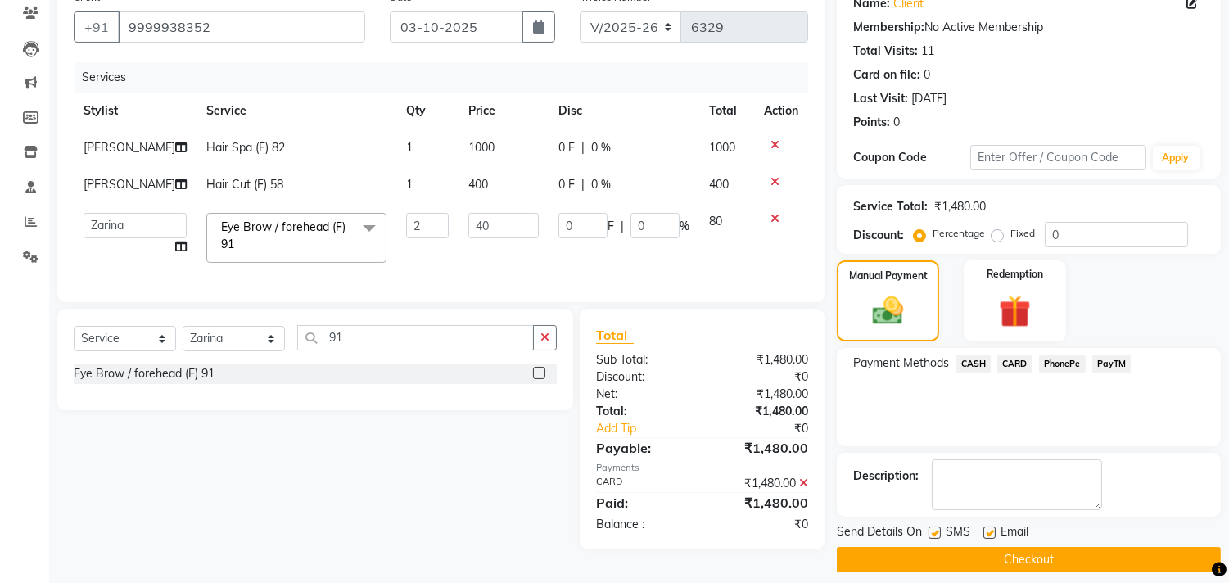
scroll to position [153, 0]
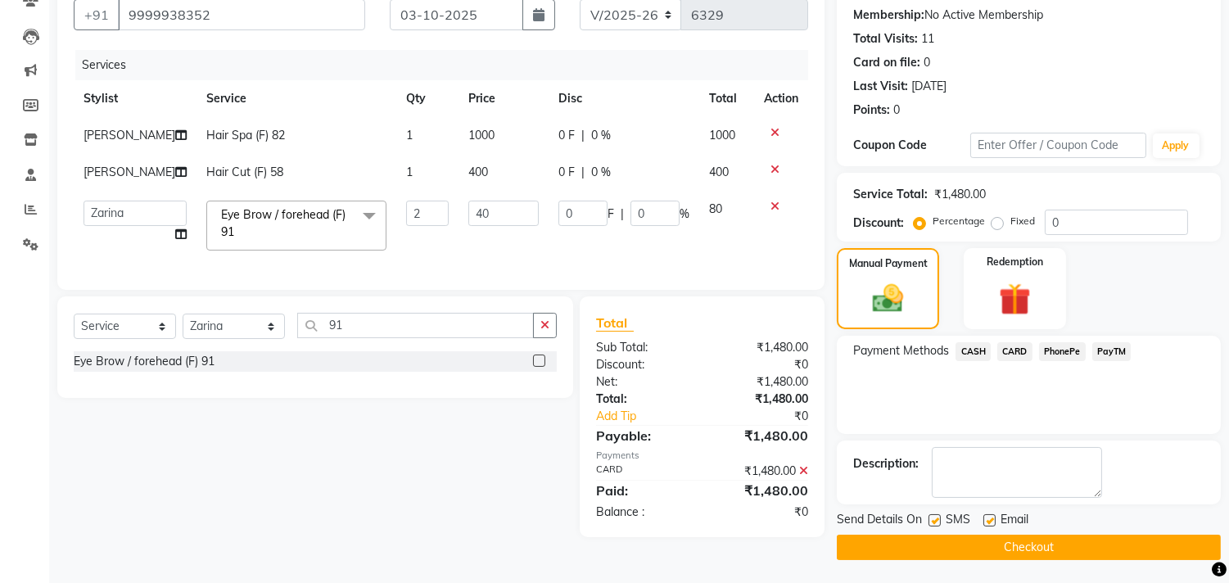
click at [967, 549] on button "Checkout" at bounding box center [1029, 547] width 384 height 25
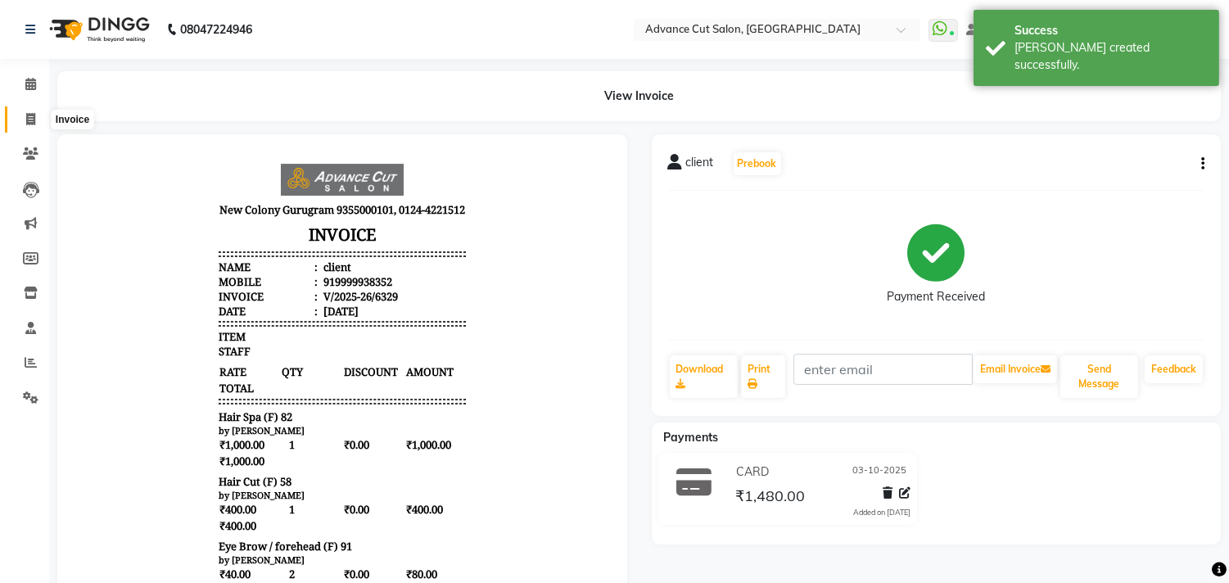
click at [20, 113] on span at bounding box center [30, 120] width 29 height 19
select select "service"
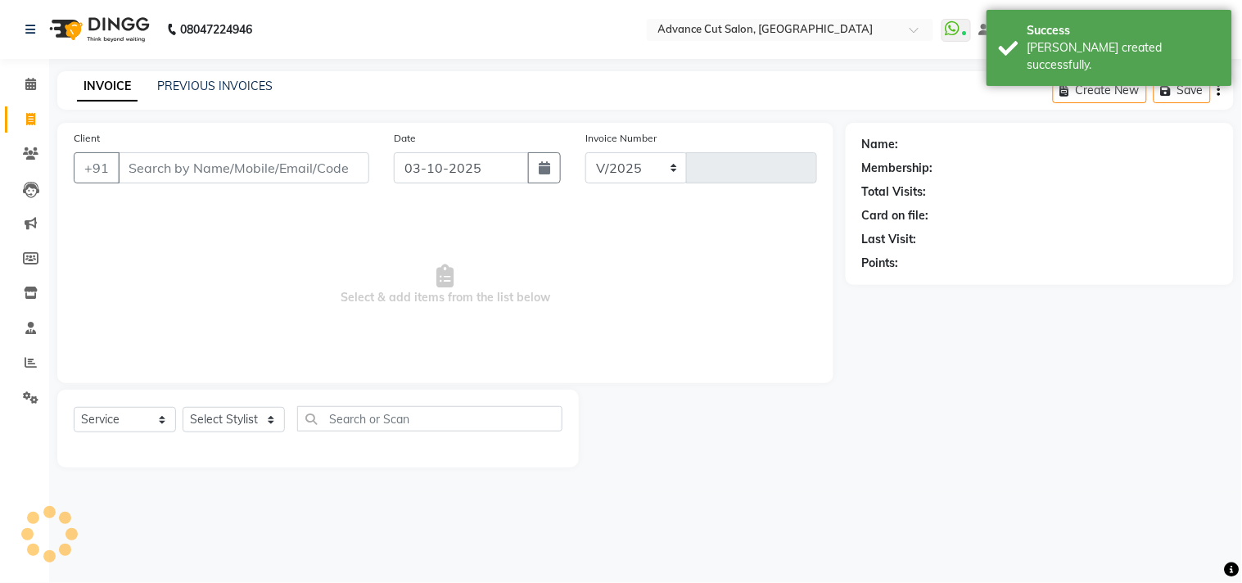
select select "922"
type input "6330"
click at [355, 66] on div "08047224946 Select Location × Advance Cut Salon, [GEOGRAPHIC_DATA] WhatsApp Sta…" at bounding box center [621, 291] width 1242 height 583
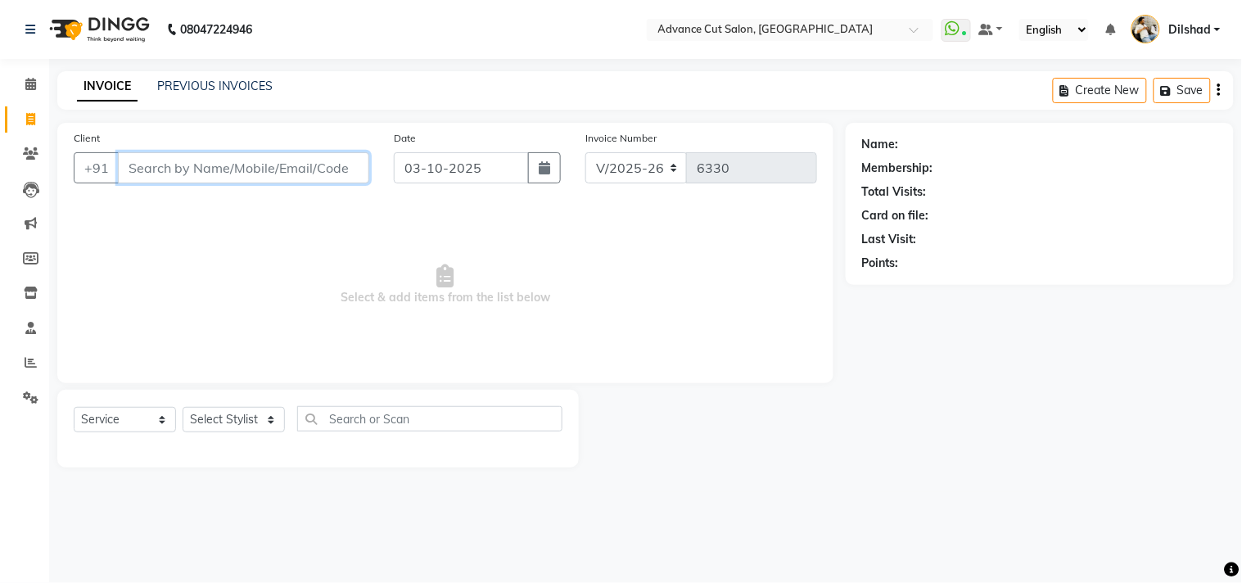
click at [154, 152] on input "Client" at bounding box center [243, 167] width 251 height 31
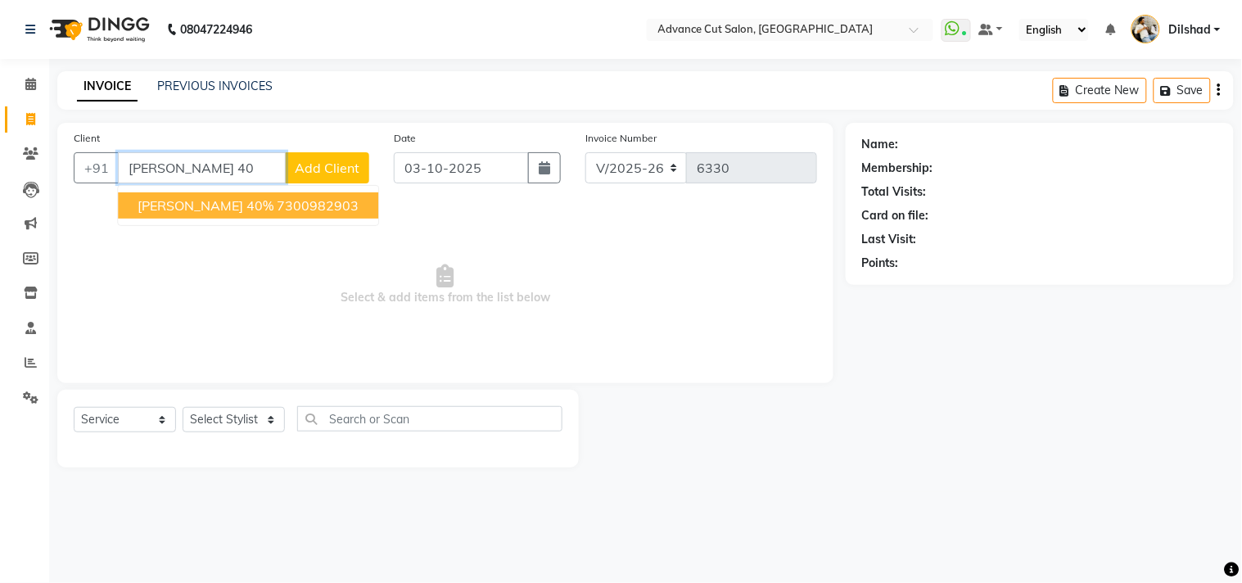
click at [226, 192] on button "[PERSON_NAME] 40% 7300982903" at bounding box center [248, 205] width 260 height 26
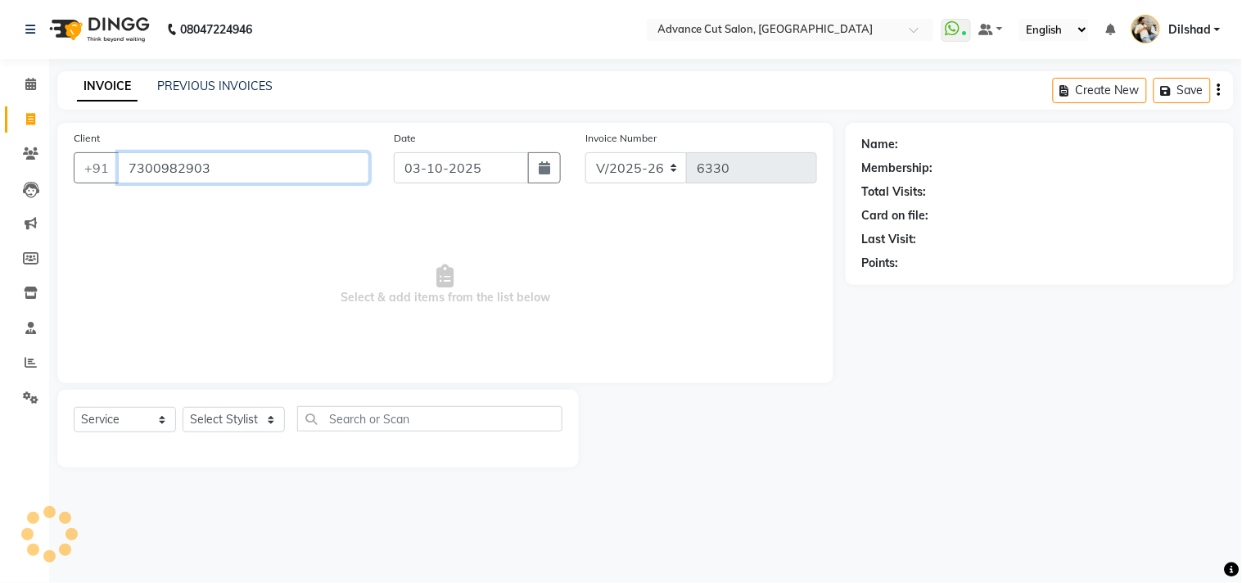
type input "7300982903"
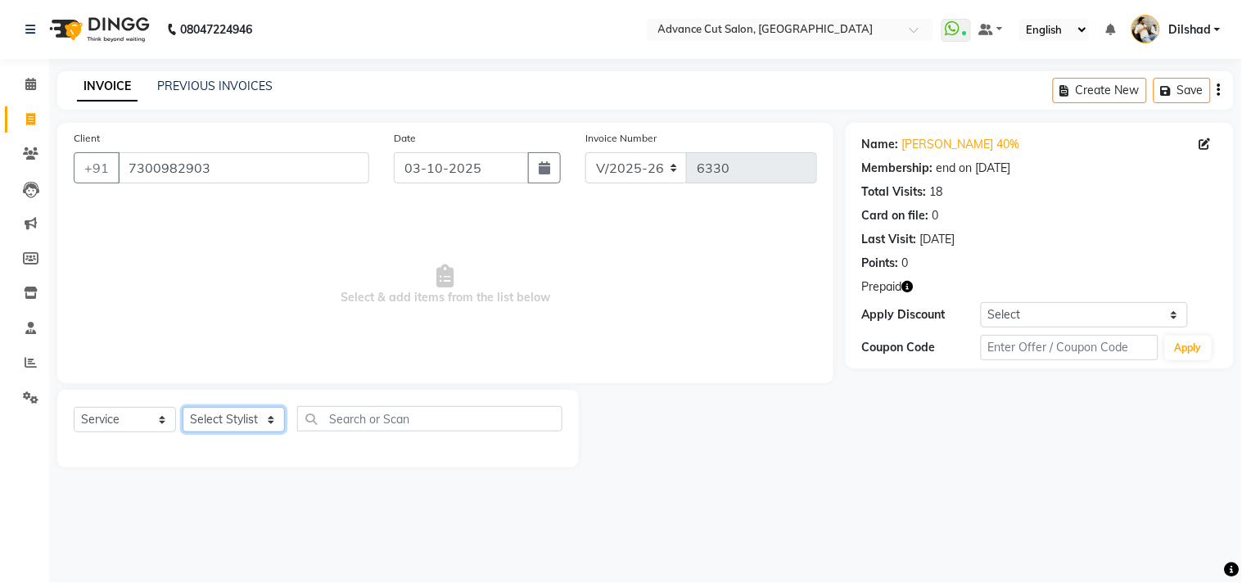
click at [242, 421] on select "Select Stylist [PERSON_NAME] [PERSON_NAME] [PERSON_NAME] [PERSON_NAME] [PERSON_…" at bounding box center [234, 419] width 102 height 25
select select "35524"
click at [183, 408] on select "Select Stylist [PERSON_NAME] [PERSON_NAME] [PERSON_NAME] [PERSON_NAME] [PERSON_…" at bounding box center [234, 419] width 102 height 25
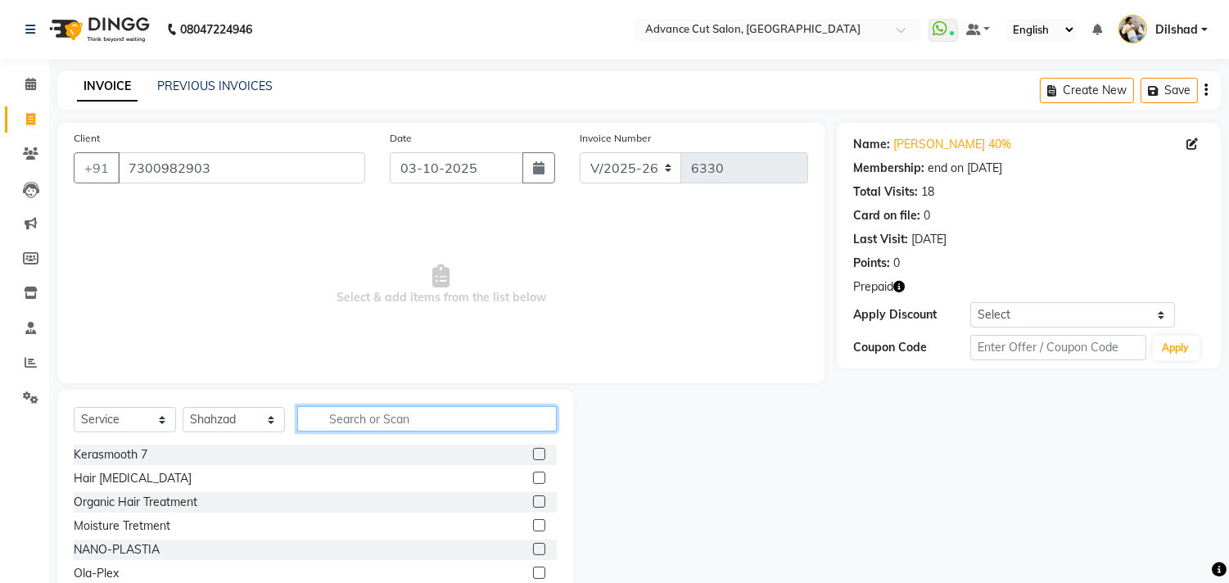
click at [370, 423] on input "text" at bounding box center [427, 418] width 260 height 25
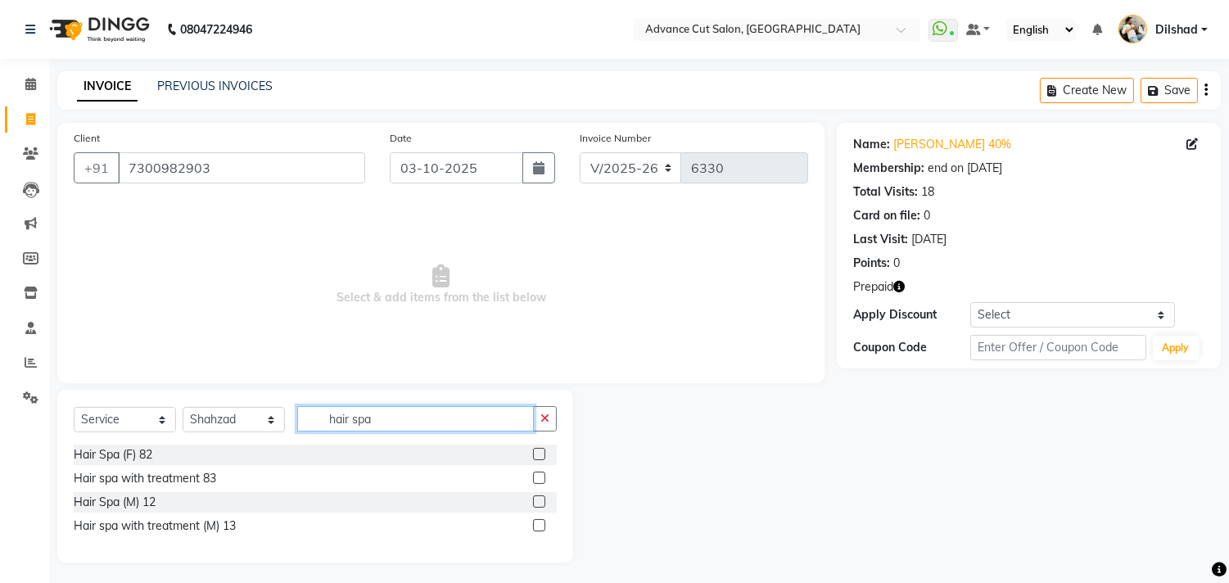
type input "hair spa"
click at [131, 463] on div "Hair Spa (F) 82" at bounding box center [315, 455] width 483 height 20
click at [131, 460] on div "Hair Spa (F) 82" at bounding box center [113, 454] width 79 height 17
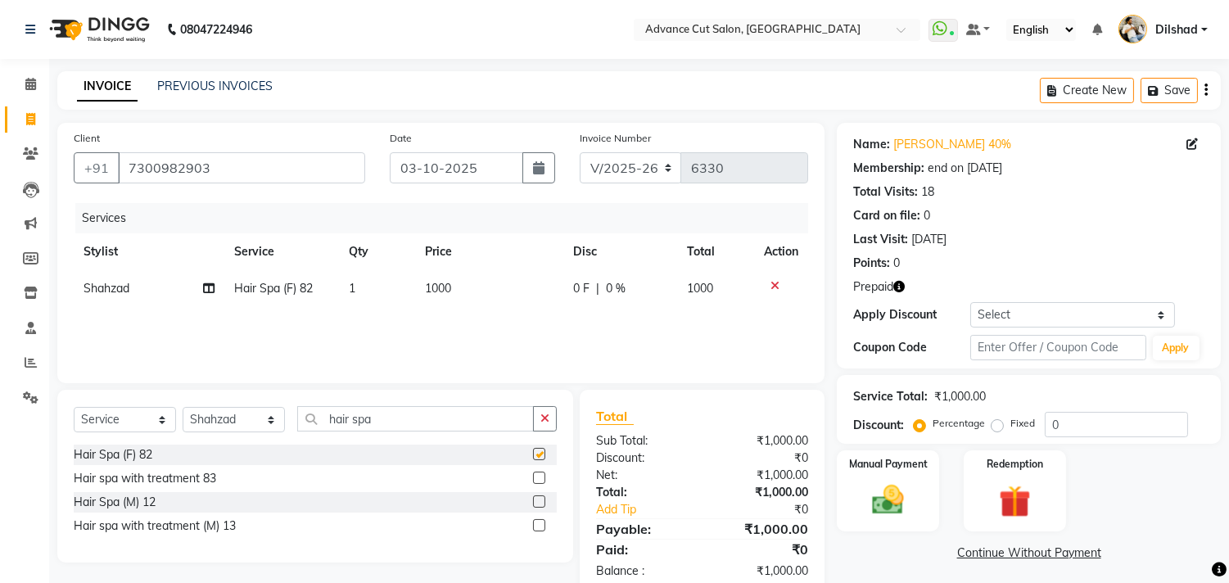
checkbox input "false"
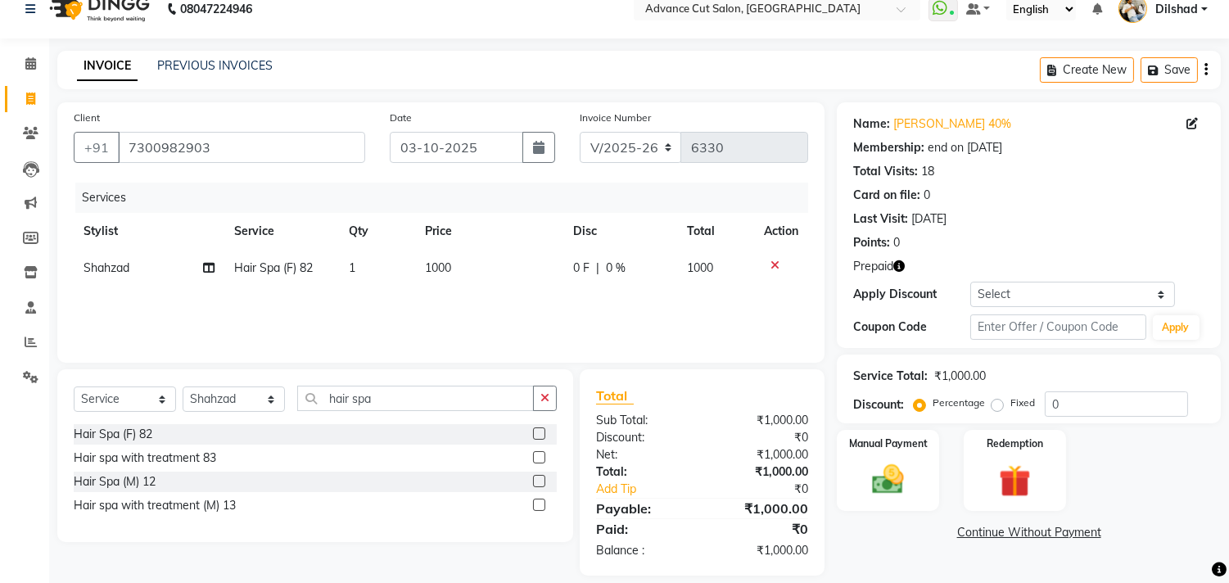
scroll to position [38, 0]
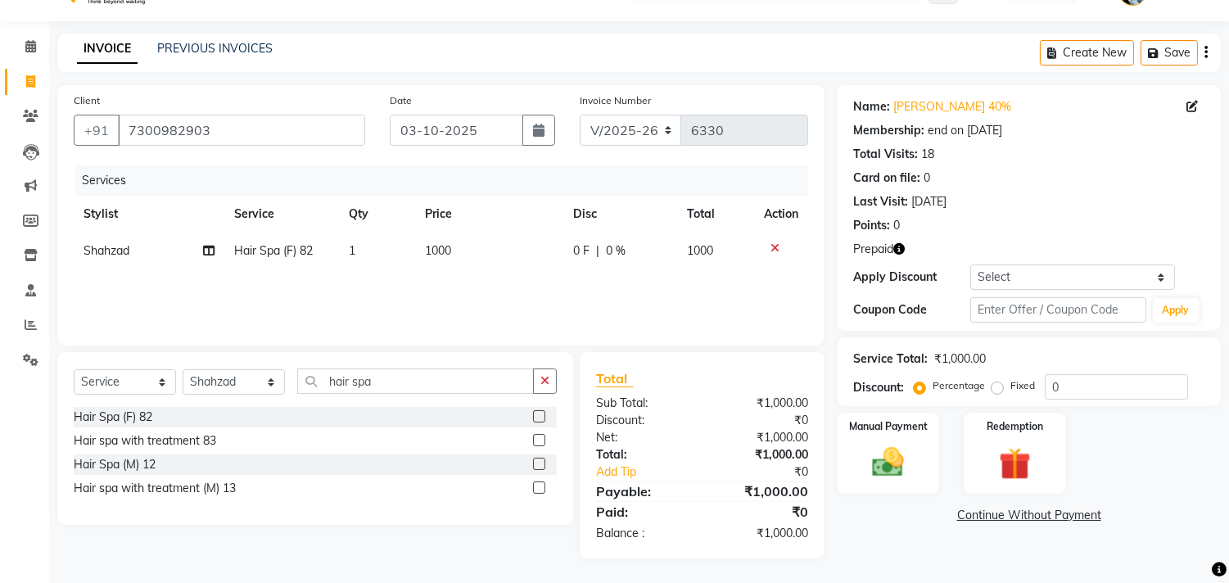
click at [1042, 387] on div "Percentage Fixed" at bounding box center [981, 386] width 128 height 21
click at [1046, 386] on input "0" at bounding box center [1116, 386] width 143 height 25
type input "40"
click at [1033, 434] on div "Redemption" at bounding box center [1014, 453] width 106 height 84
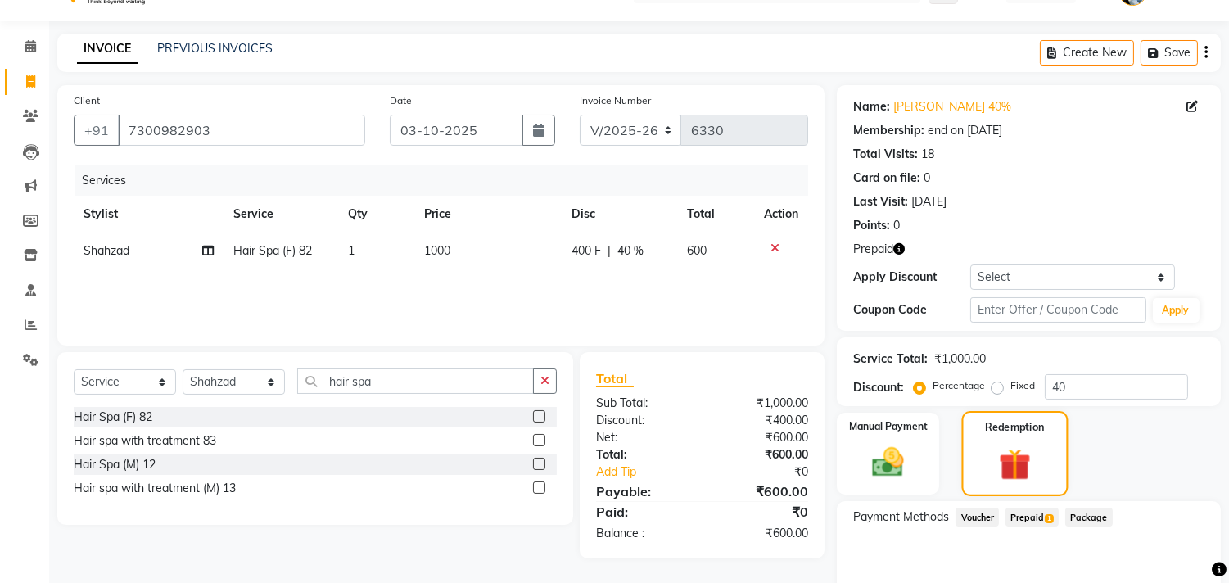
scroll to position [111, 0]
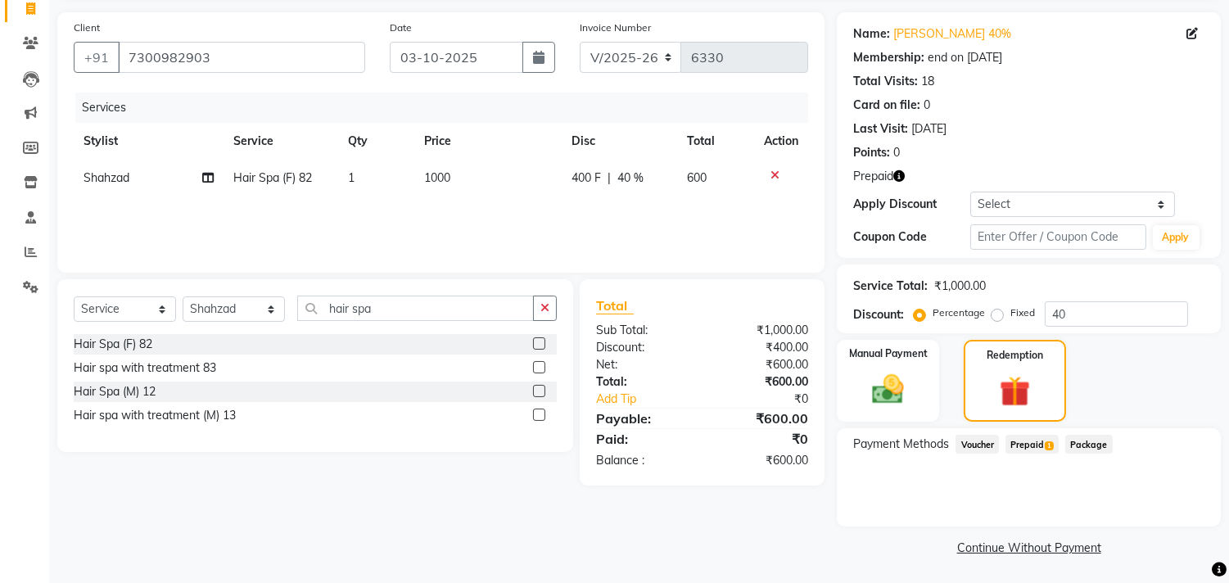
click at [1037, 455] on div "Prepaid 1" at bounding box center [1029, 446] width 60 height 22
click at [1041, 446] on span "Prepaid 1" at bounding box center [1032, 444] width 53 height 19
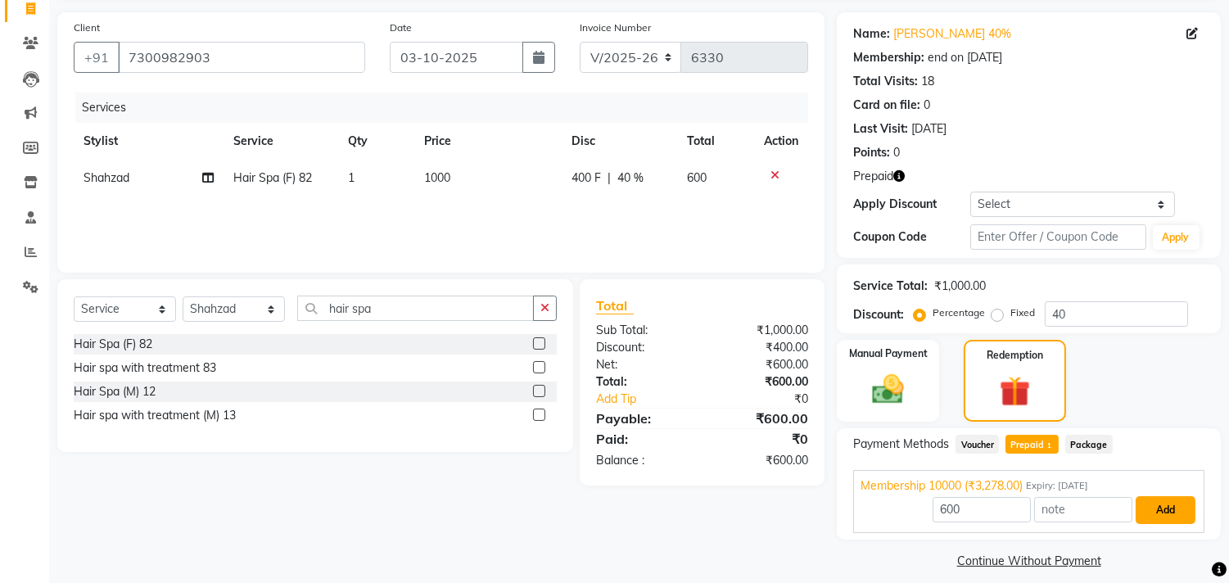
click at [1167, 511] on button "Add" at bounding box center [1166, 510] width 60 height 28
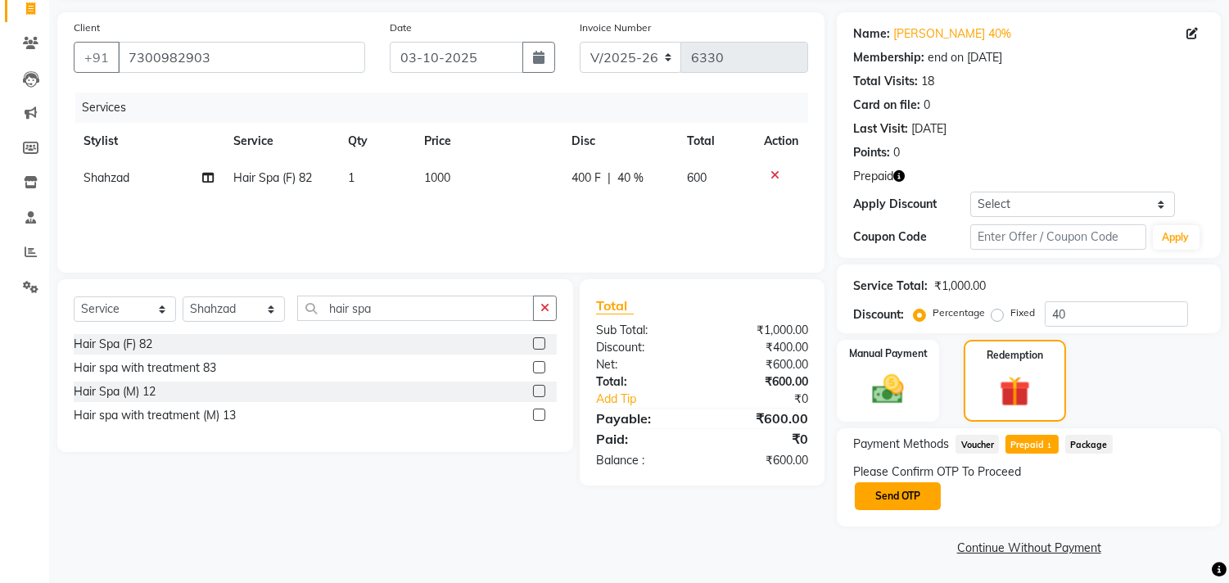
click at [915, 504] on button "Send OTP" at bounding box center [898, 496] width 86 height 28
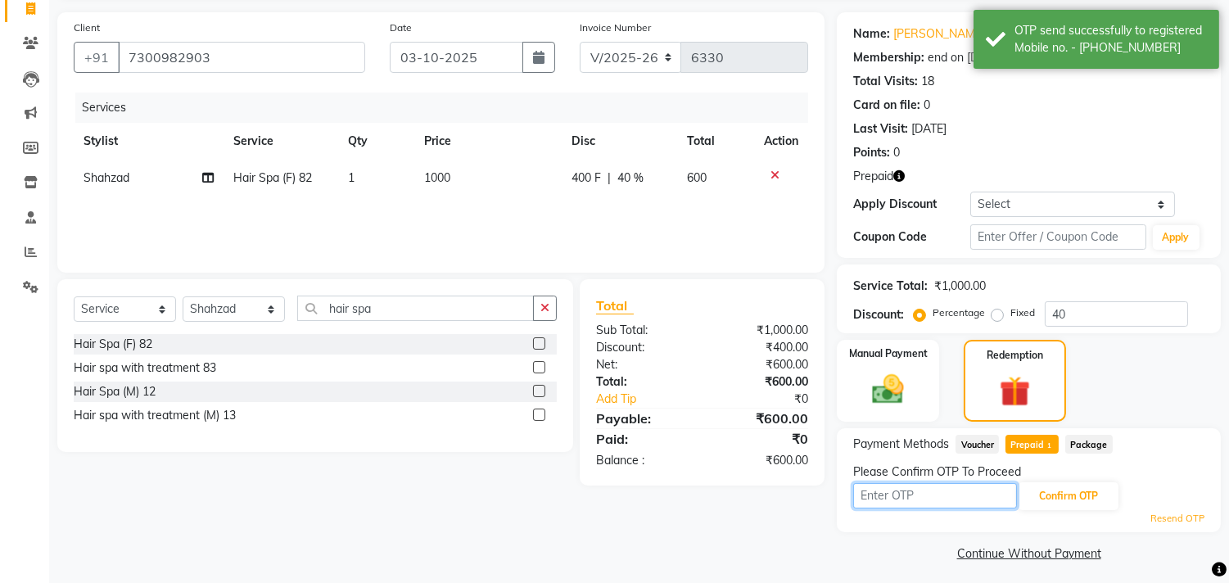
click at [913, 495] on input "text" at bounding box center [935, 495] width 164 height 25
type input "8100"
click at [1062, 498] on button "Confirm OTP" at bounding box center [1069, 496] width 100 height 28
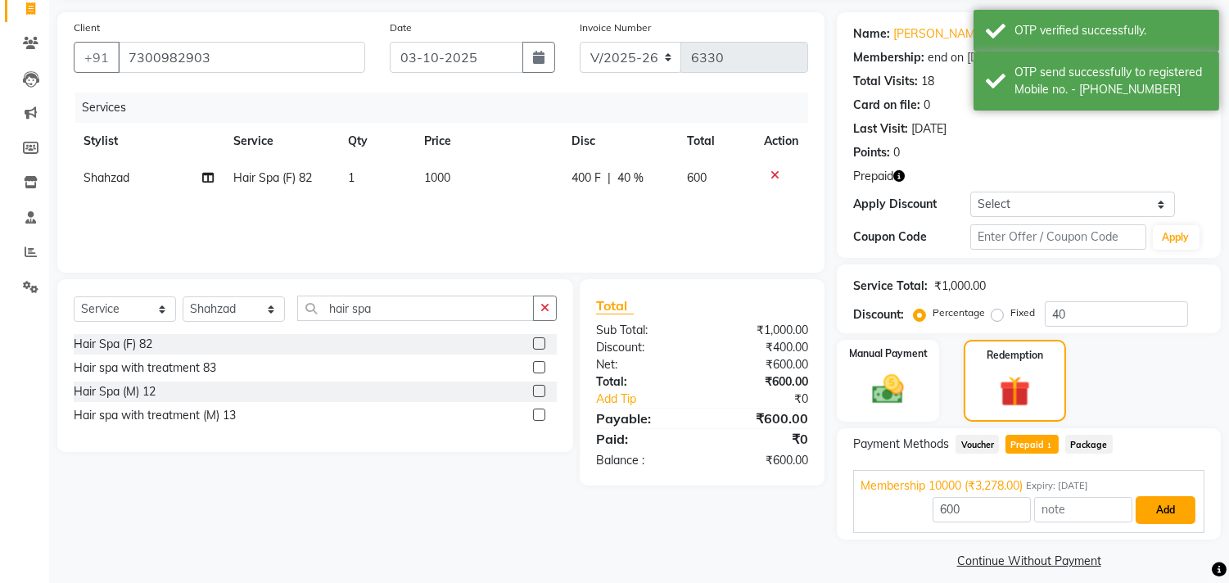
click at [1177, 510] on button "Add" at bounding box center [1166, 510] width 60 height 28
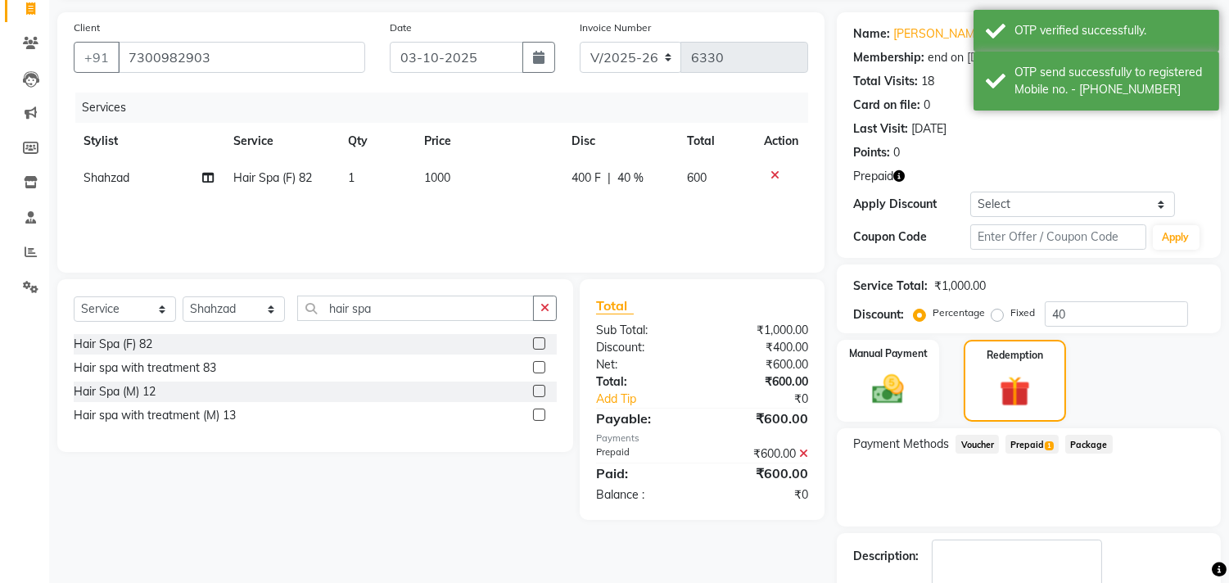
scroll to position [203, 0]
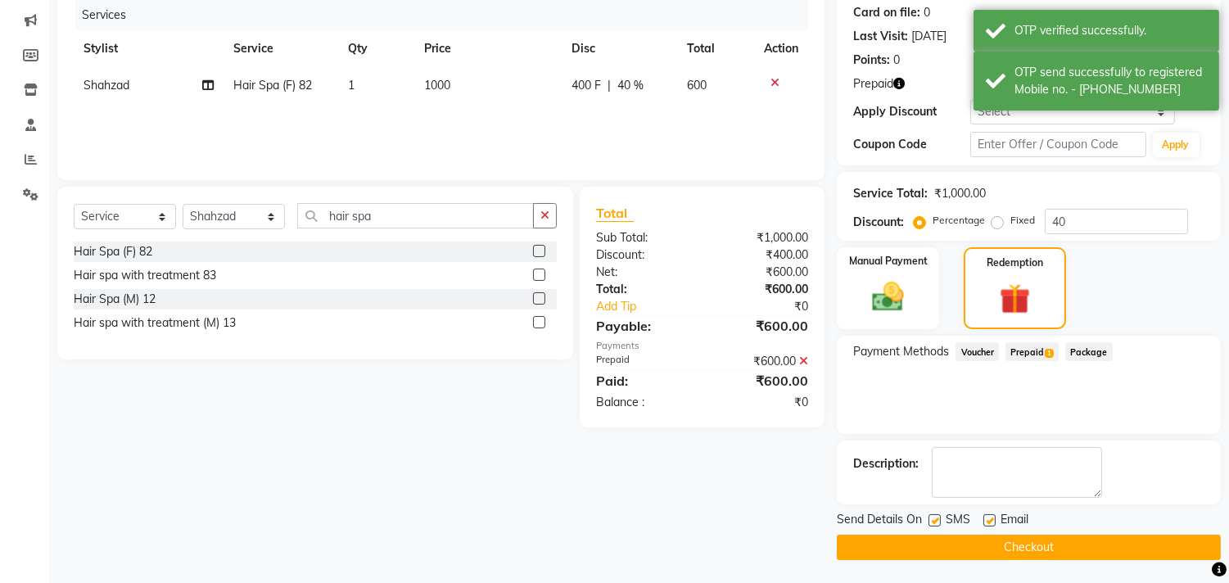
click at [1003, 549] on button "Checkout" at bounding box center [1029, 547] width 384 height 25
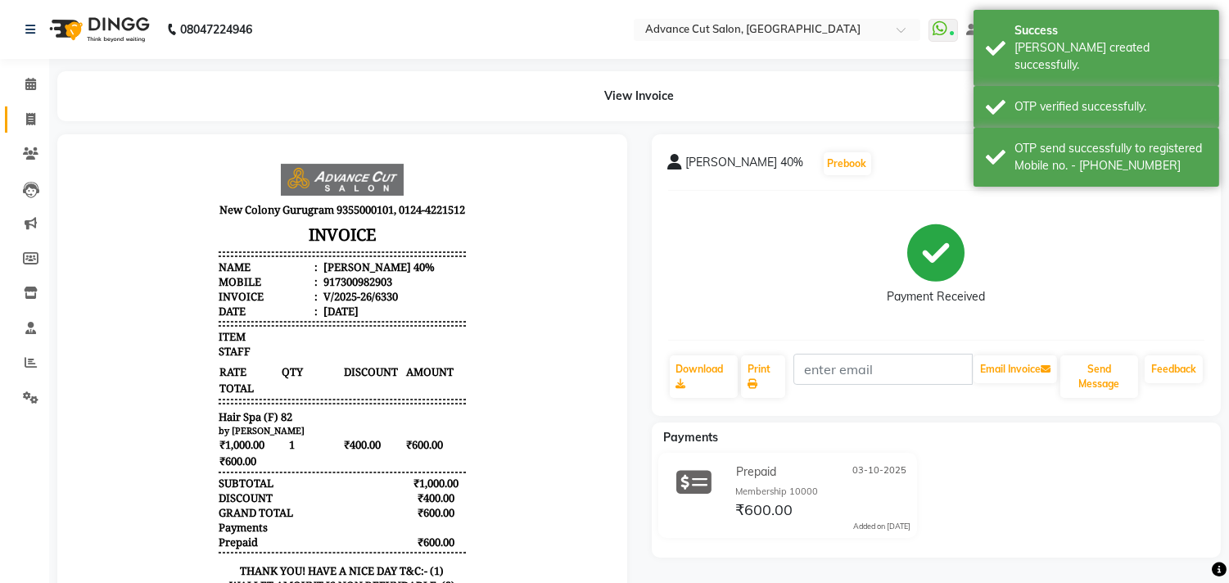
click at [17, 129] on link "Invoice" at bounding box center [24, 119] width 39 height 27
select select "service"
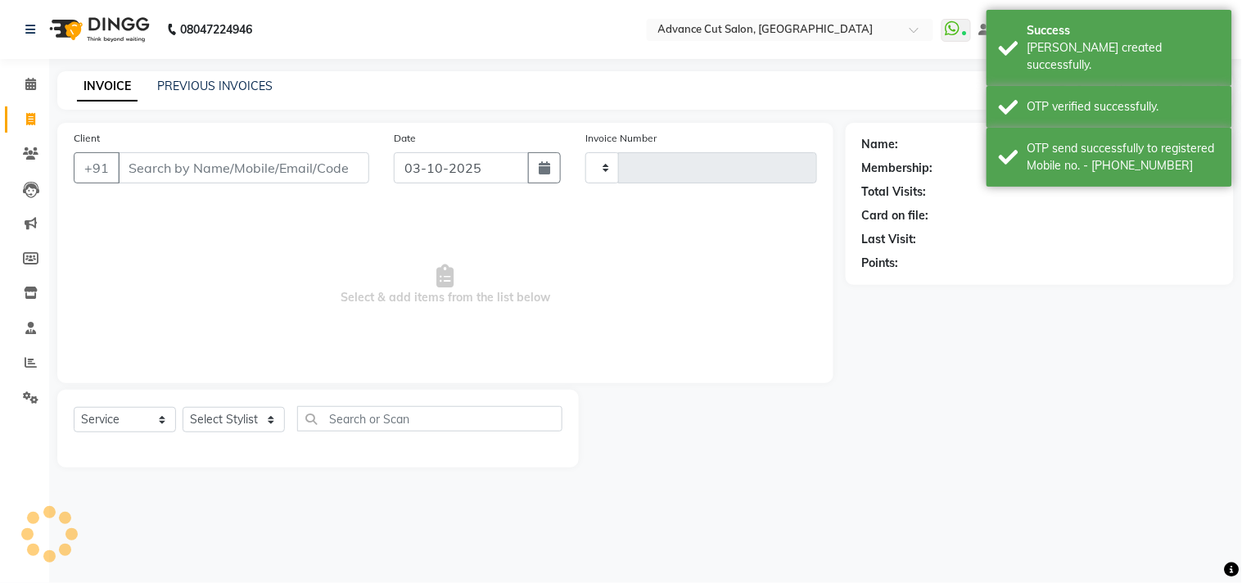
type input "6331"
select select "922"
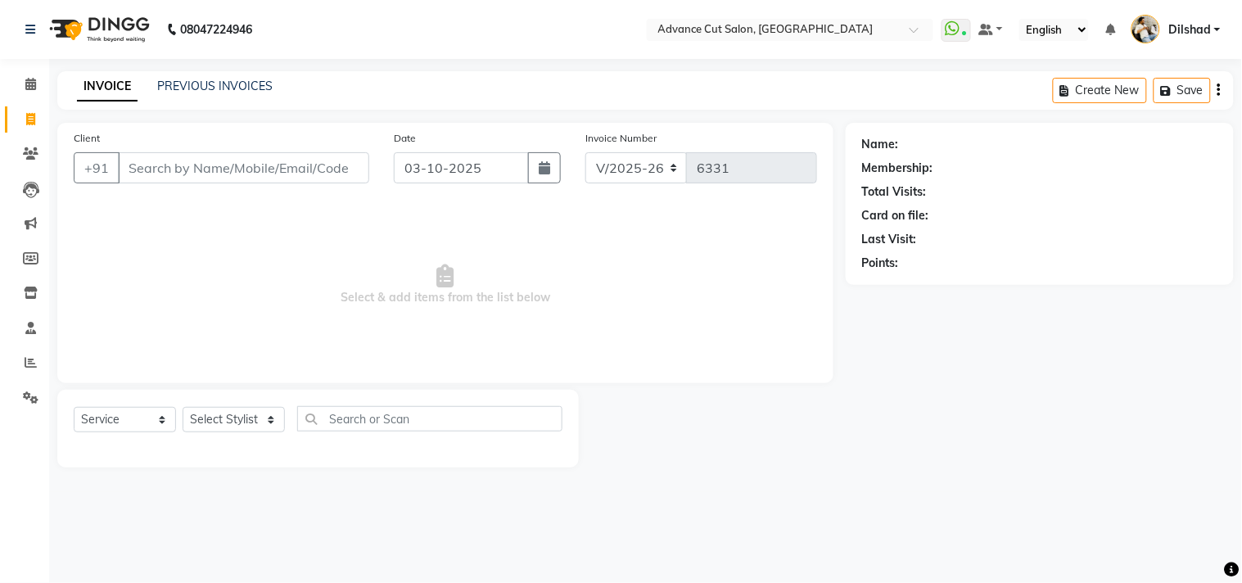
click at [486, 115] on main "INVOICE PREVIOUS INVOICES Create New Save Client +91 Date [DATE] Invoice Number…" at bounding box center [645, 281] width 1193 height 421
click at [177, 203] on span "Select & add items from the list below" at bounding box center [445, 285] width 743 height 164
click at [33, 154] on icon at bounding box center [31, 153] width 16 height 12
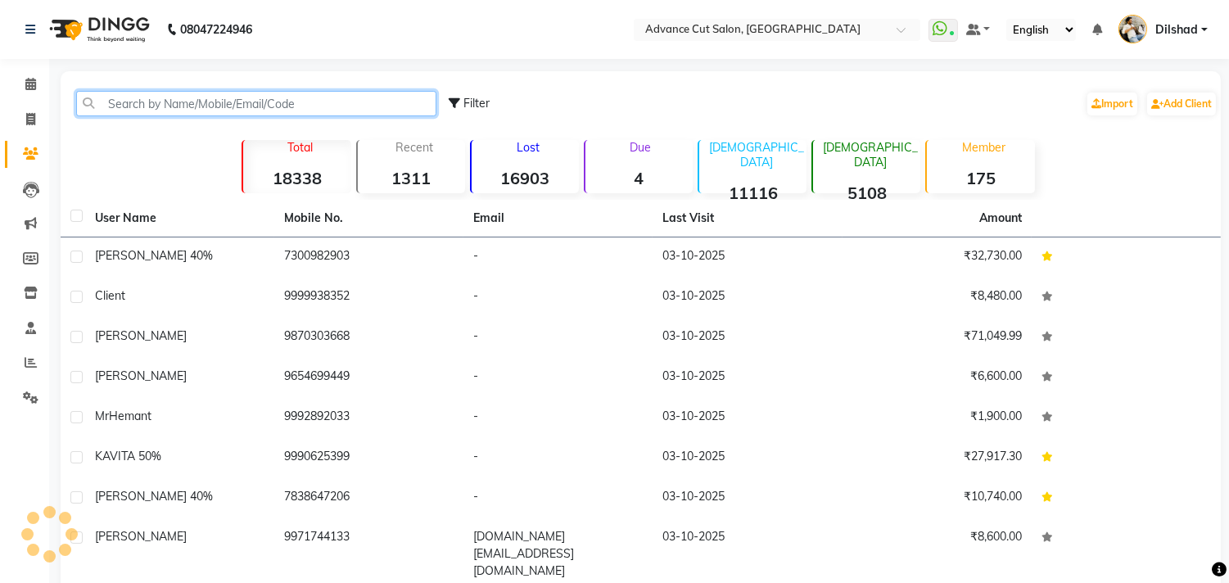
click at [97, 104] on input "text" at bounding box center [256, 103] width 360 height 25
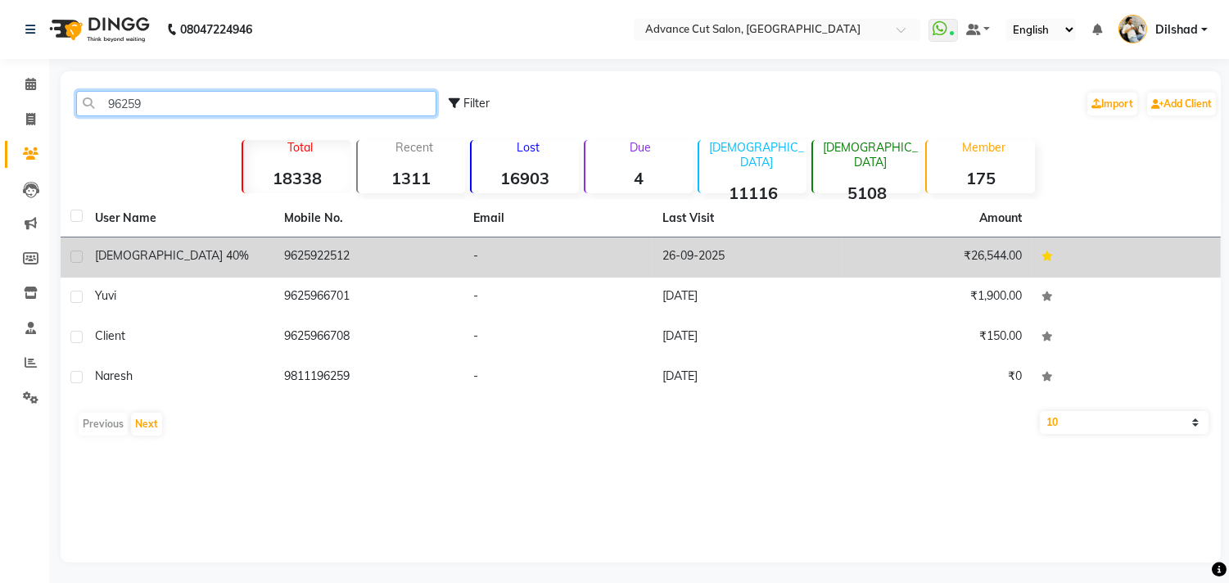
type input "96259"
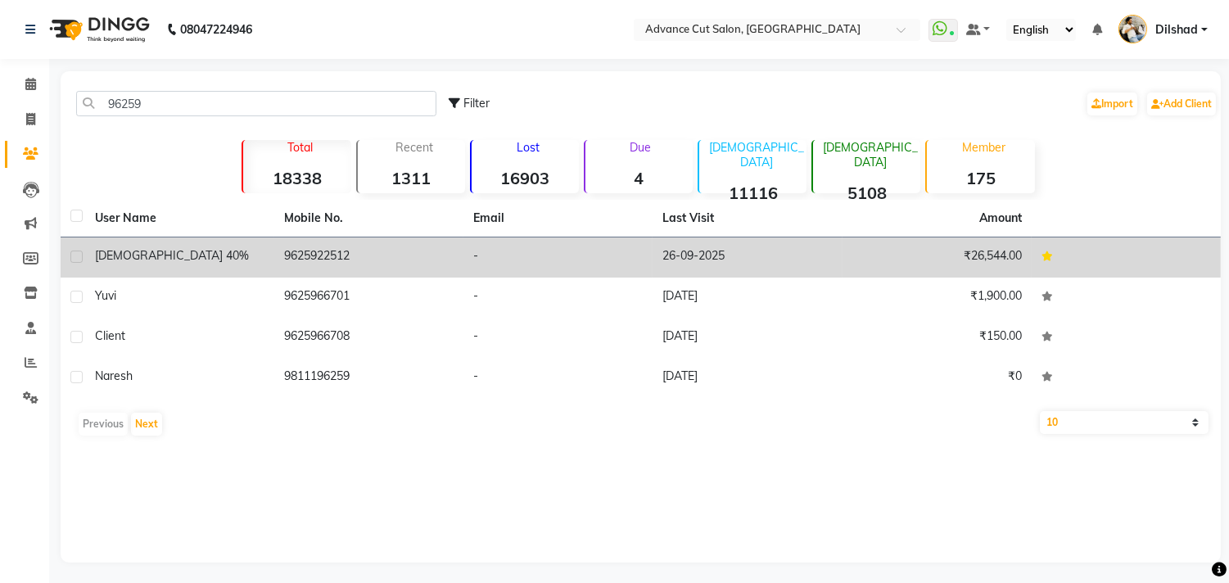
click at [297, 248] on td "9625922512" at bounding box center [368, 257] width 189 height 40
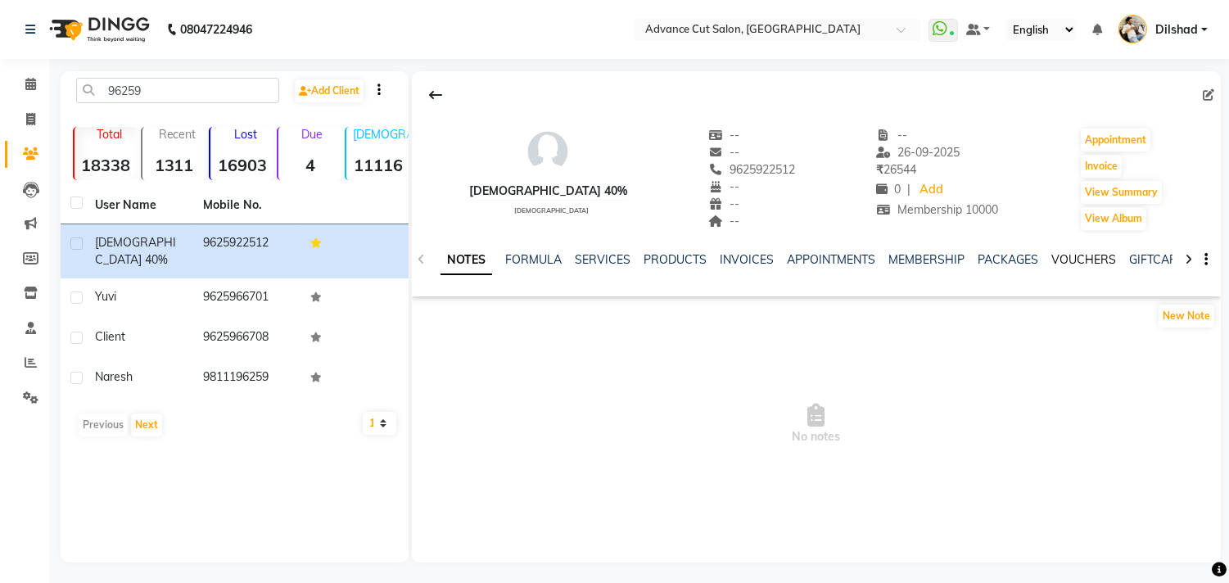
click at [1057, 264] on link "VOUCHERS" at bounding box center [1083, 259] width 65 height 15
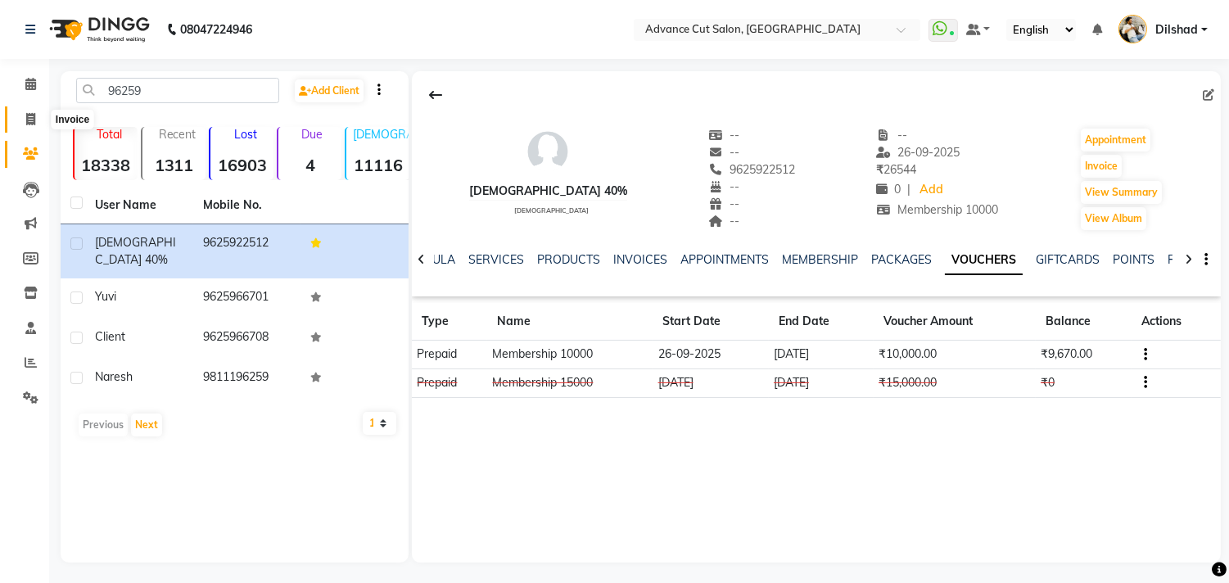
click at [31, 127] on span at bounding box center [30, 120] width 29 height 19
select select "service"
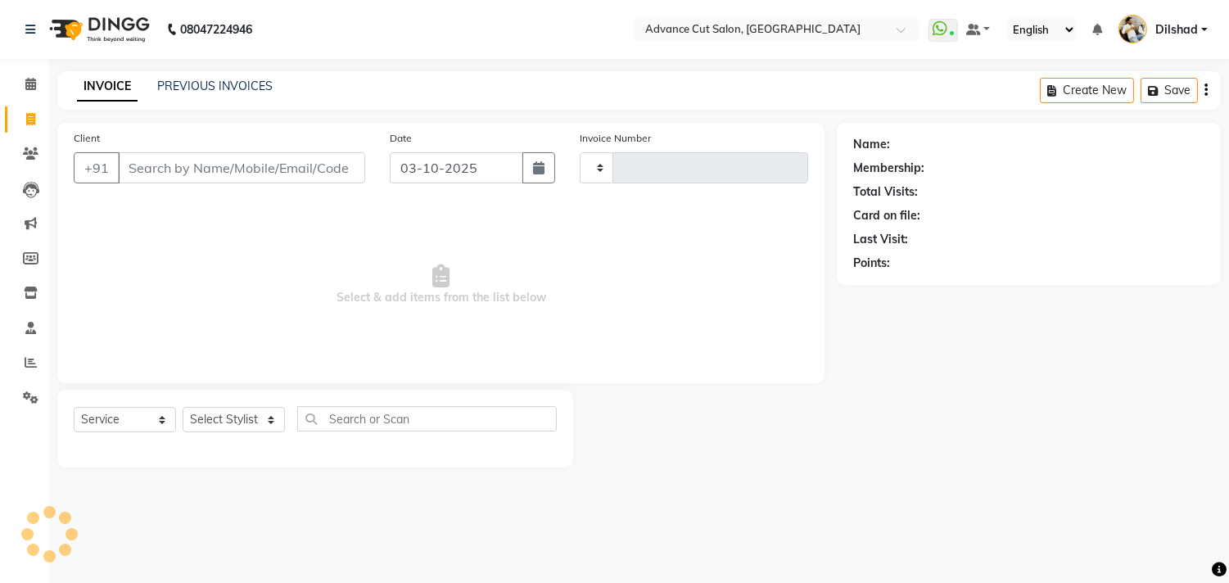
type input "6331"
select select "922"
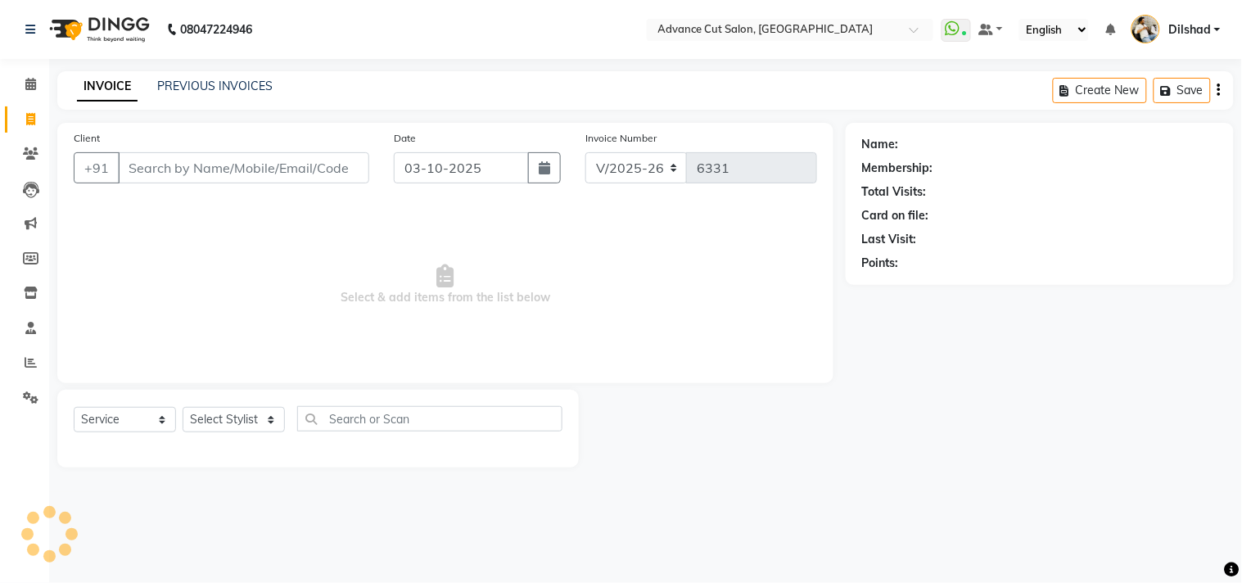
click at [317, 88] on div "INVOICE PREVIOUS INVOICES Create New Save" at bounding box center [645, 90] width 1177 height 38
click at [187, 249] on span "Select & add items from the list below" at bounding box center [445, 285] width 743 height 164
click at [438, 11] on nav "08047224946 Select Location × Advance Cut Salon, [GEOGRAPHIC_DATA] WhatsApp Sta…" at bounding box center [621, 29] width 1242 height 59
click at [321, 102] on div "INVOICE PREVIOUS INVOICES Create New Save" at bounding box center [645, 90] width 1177 height 38
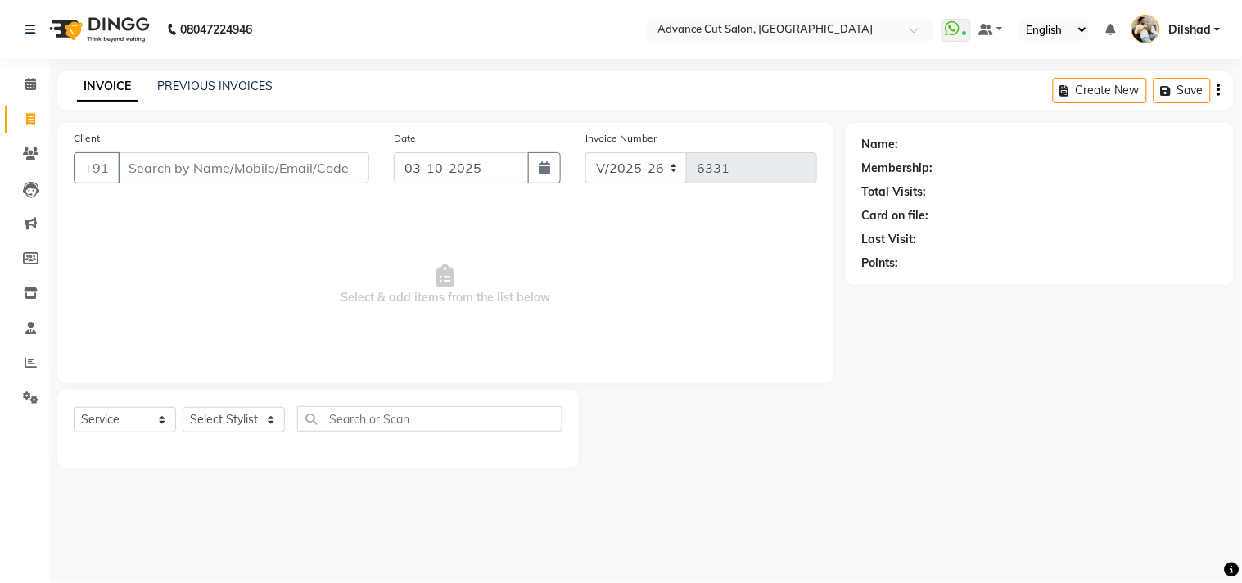
click at [148, 216] on span "Select & add items from the list below" at bounding box center [445, 285] width 743 height 164
click at [157, 175] on input "Client" at bounding box center [243, 167] width 251 height 31
click at [151, 231] on span "Select & add items from the list below" at bounding box center [445, 285] width 743 height 164
click at [405, 75] on div "INVOICE PREVIOUS INVOICES Create New Save" at bounding box center [645, 90] width 1177 height 38
click at [30, 84] on icon at bounding box center [30, 84] width 11 height 12
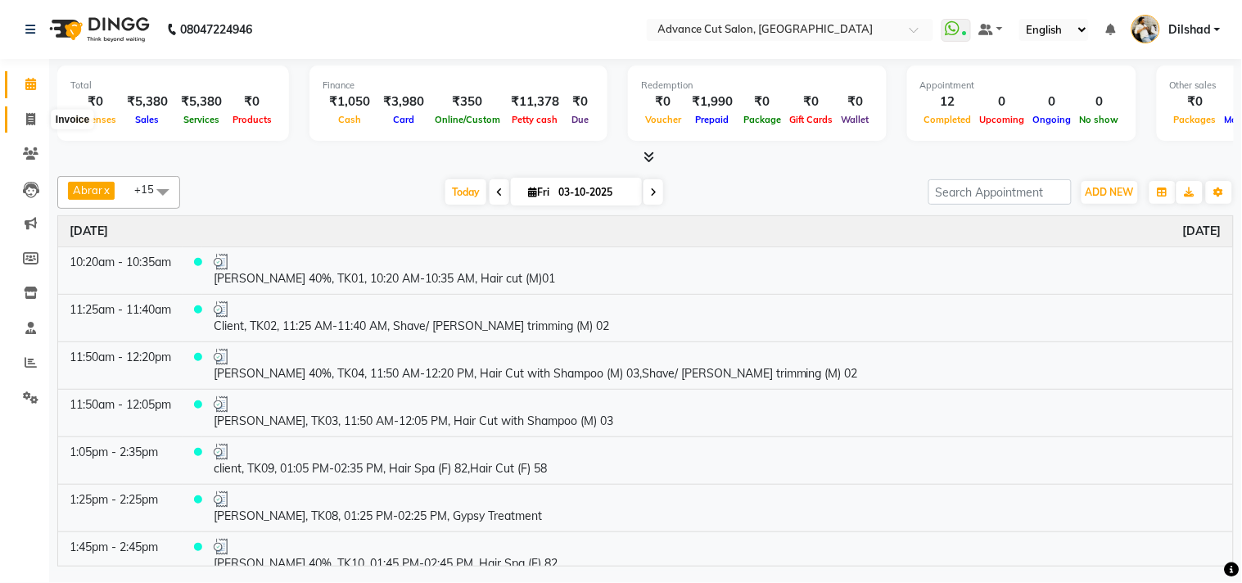
click at [27, 124] on icon at bounding box center [30, 119] width 9 height 12
select select "service"
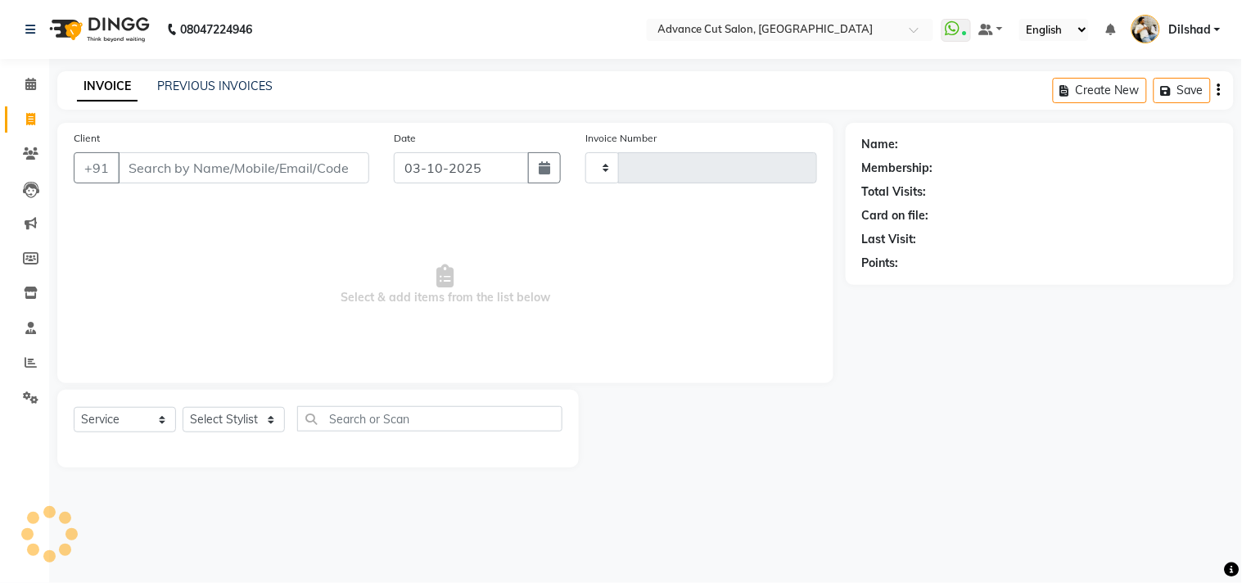
type input "6331"
select select "922"
click at [344, 44] on nav "08047224946 Select Location × Advance Cut Salon, [GEOGRAPHIC_DATA] WhatsApp Sta…" at bounding box center [621, 29] width 1242 height 59
click at [432, 52] on nav "08047224946 Select Location × Advance Cut Salon, [GEOGRAPHIC_DATA] WhatsApp Sta…" at bounding box center [621, 29] width 1242 height 59
click at [475, 87] on div "INVOICE PREVIOUS INVOICES Create New Save" at bounding box center [645, 90] width 1177 height 38
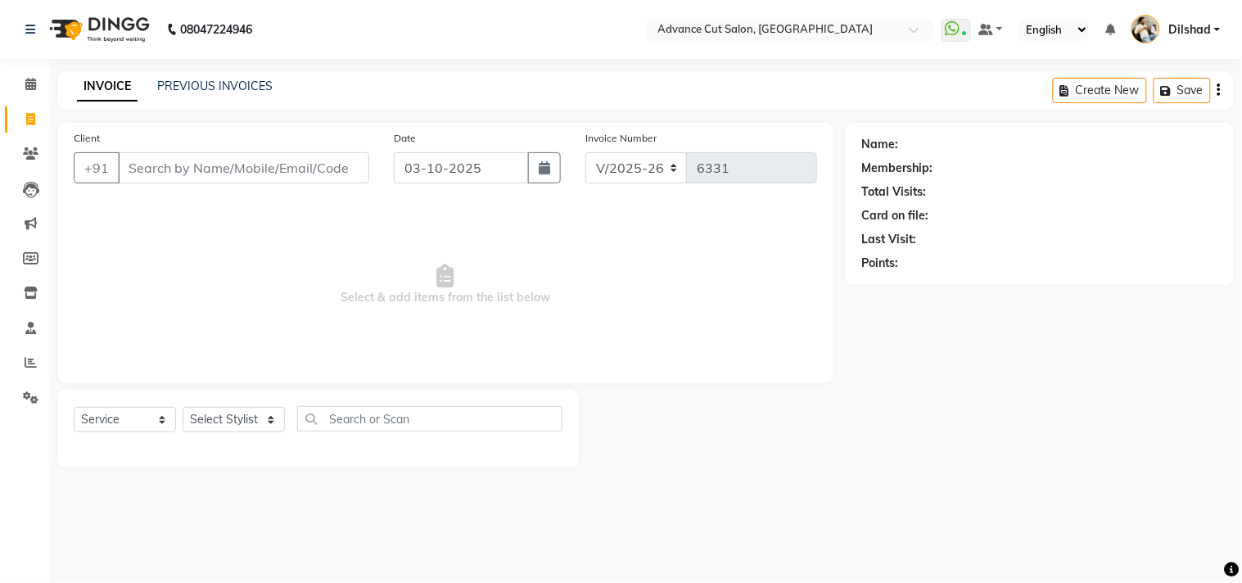
click at [242, 247] on span "Select & add items from the list below" at bounding box center [445, 285] width 743 height 164
click at [233, 168] on input "Client" at bounding box center [243, 167] width 251 height 31
click at [266, 234] on span "Select & add items from the list below" at bounding box center [445, 285] width 743 height 164
click at [262, 408] on select "Select Stylist [PERSON_NAME] [PERSON_NAME] [PERSON_NAME] [PERSON_NAME] [PERSON_…" at bounding box center [234, 419] width 102 height 25
select select "25769"
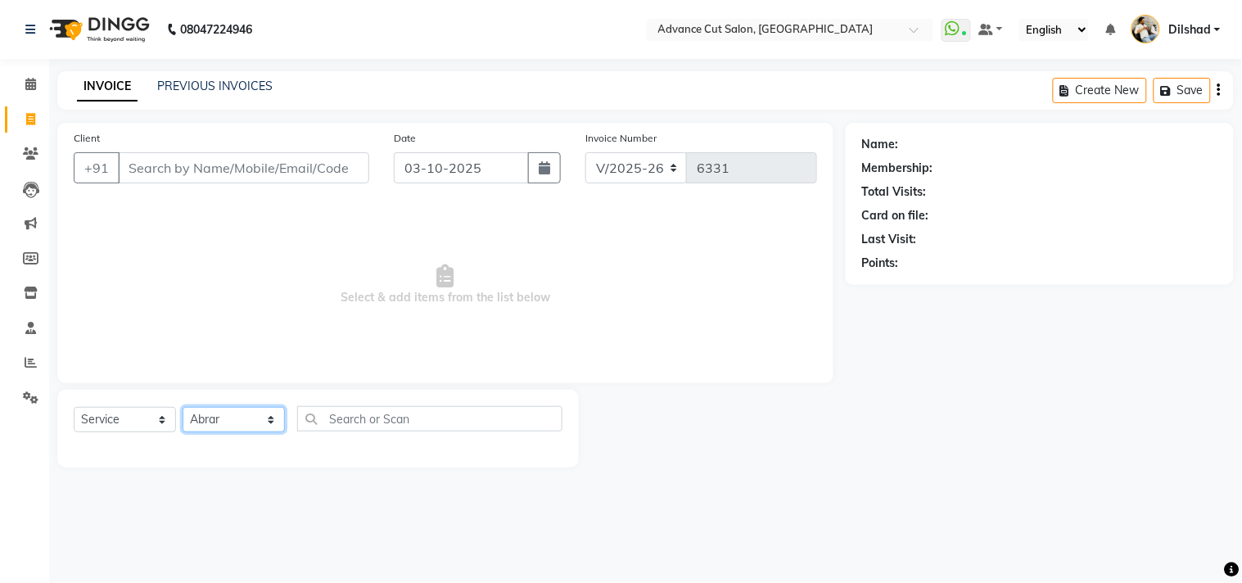
click at [183, 408] on select "Select Stylist [PERSON_NAME] [PERSON_NAME] [PERSON_NAME] [PERSON_NAME] [PERSON_…" at bounding box center [234, 419] width 102 height 25
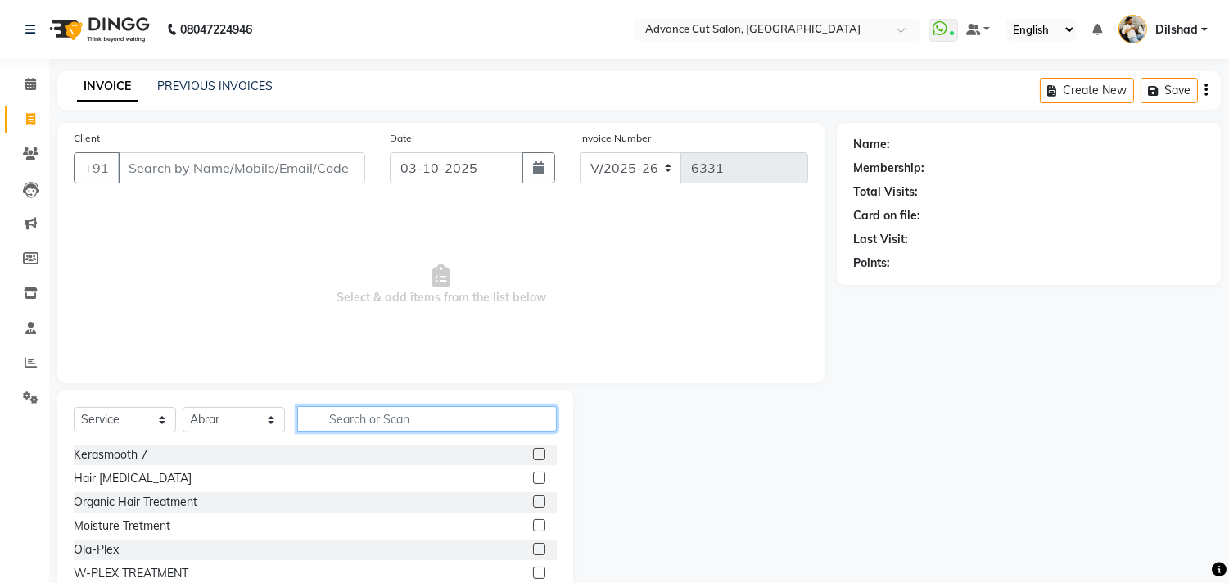
click at [337, 418] on input "text" at bounding box center [427, 418] width 260 height 25
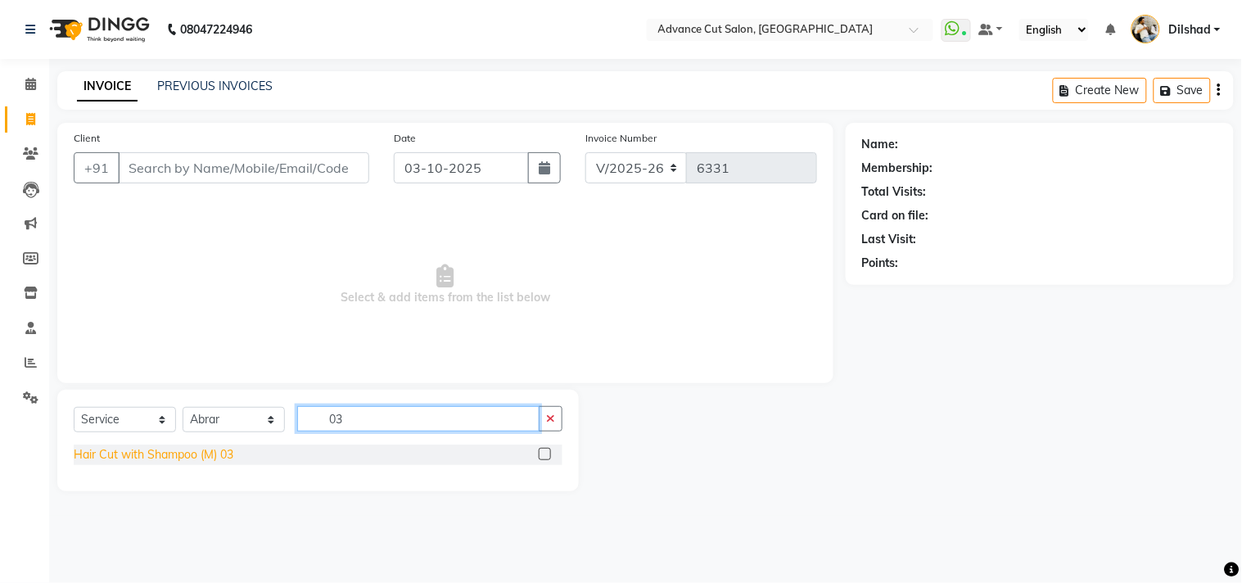
type input "03"
click at [203, 453] on div "Hair Cut with Shampoo (M) 03" at bounding box center [154, 454] width 160 height 17
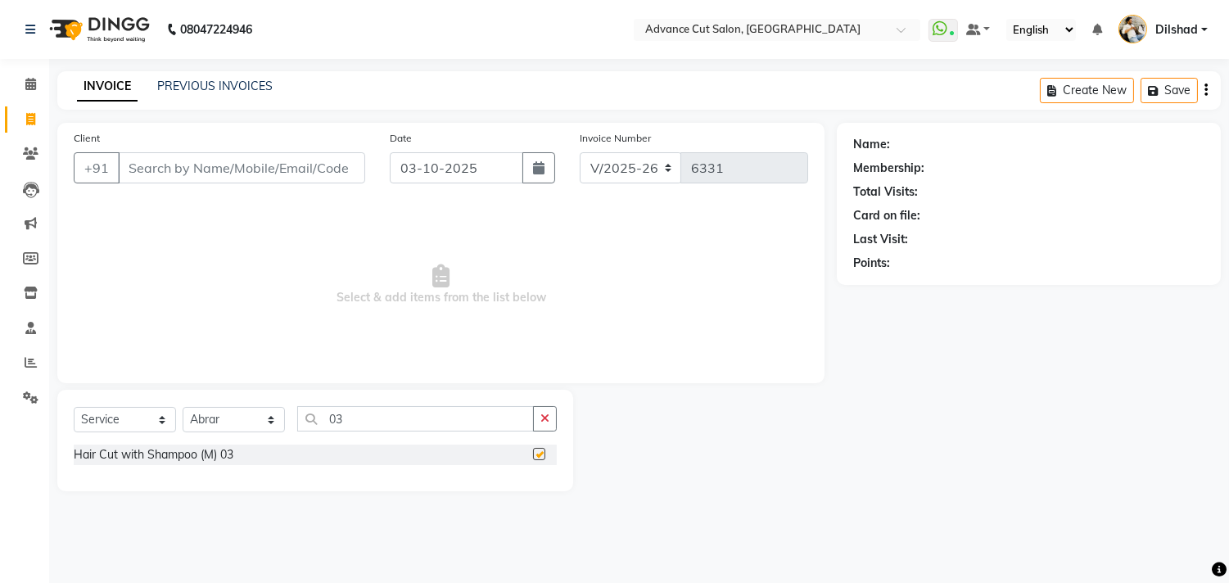
checkbox input "false"
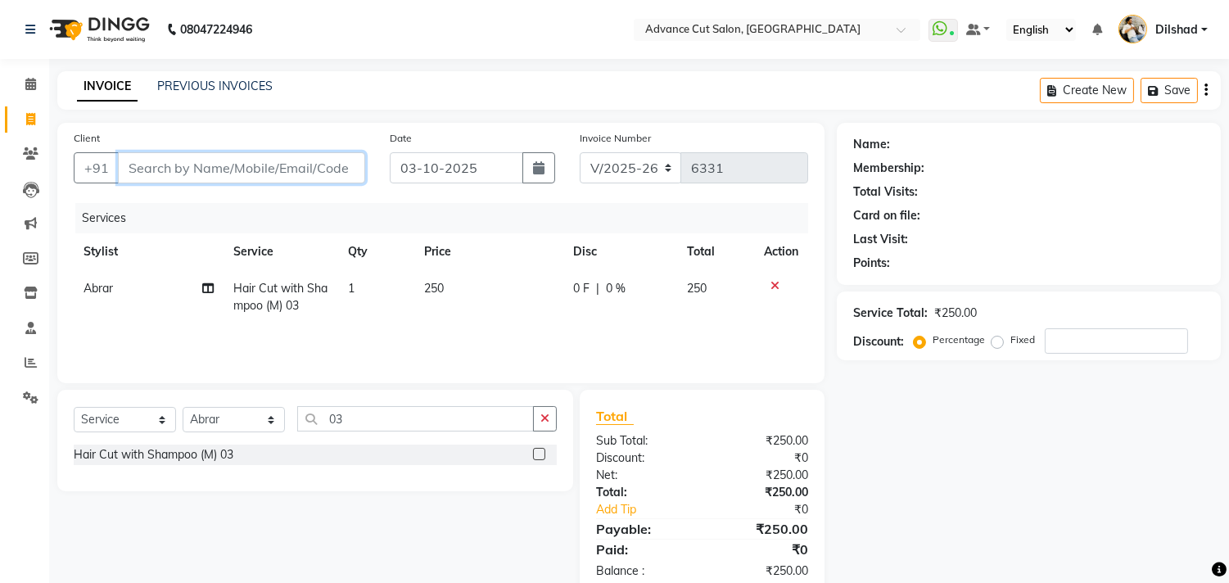
click at [144, 169] on input "Client" at bounding box center [241, 167] width 247 height 31
type input "9"
type input "0"
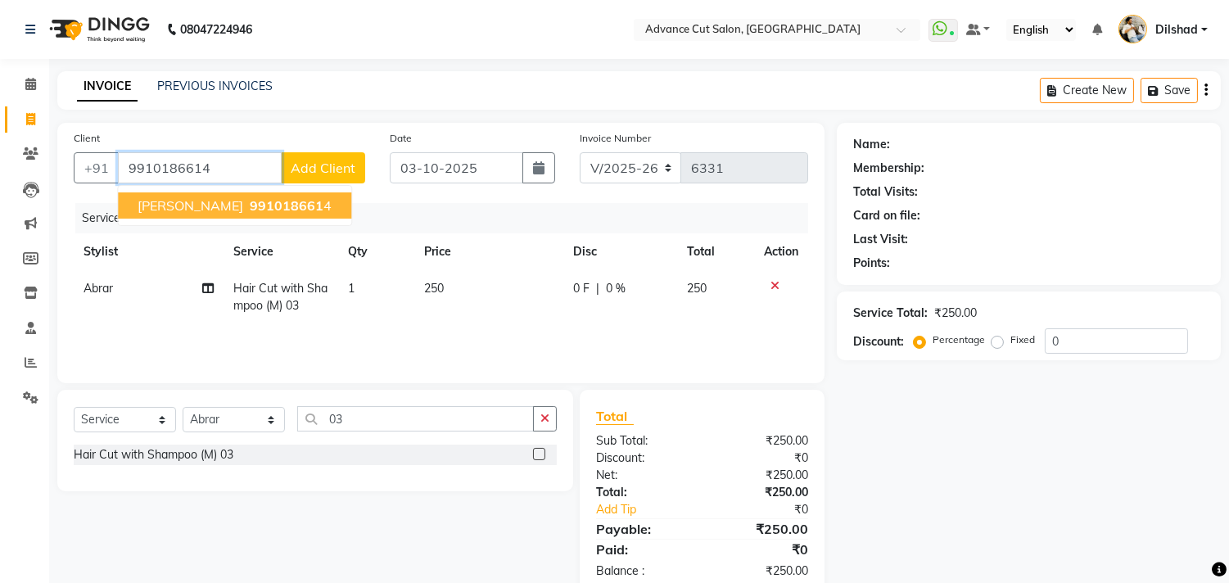
type input "9910186614"
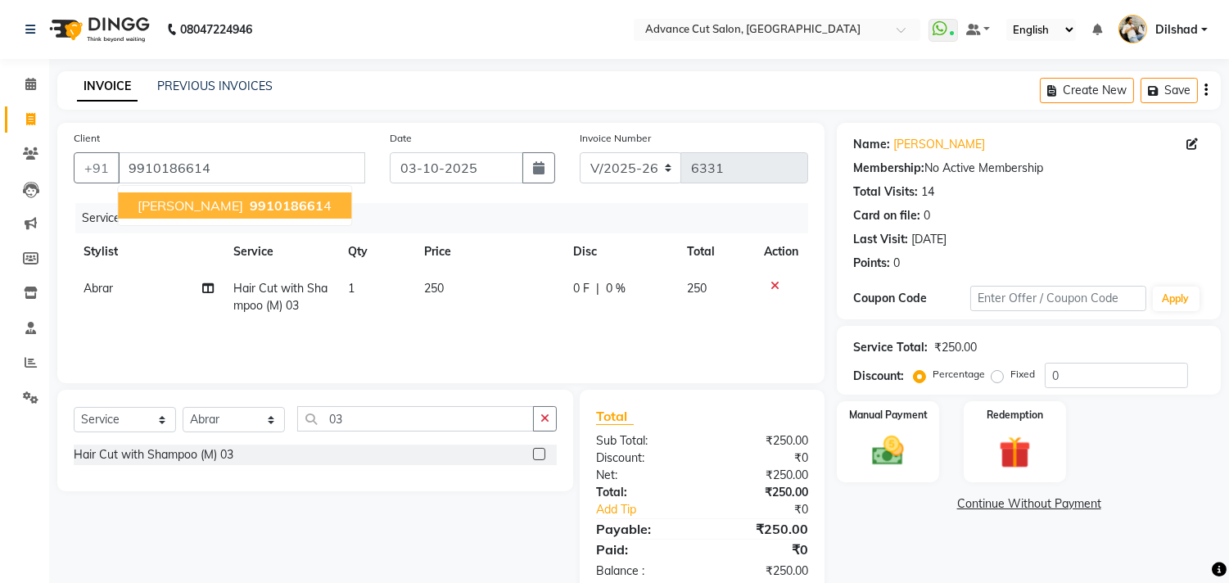
click at [187, 201] on span "[PERSON_NAME]" at bounding box center [191, 205] width 106 height 16
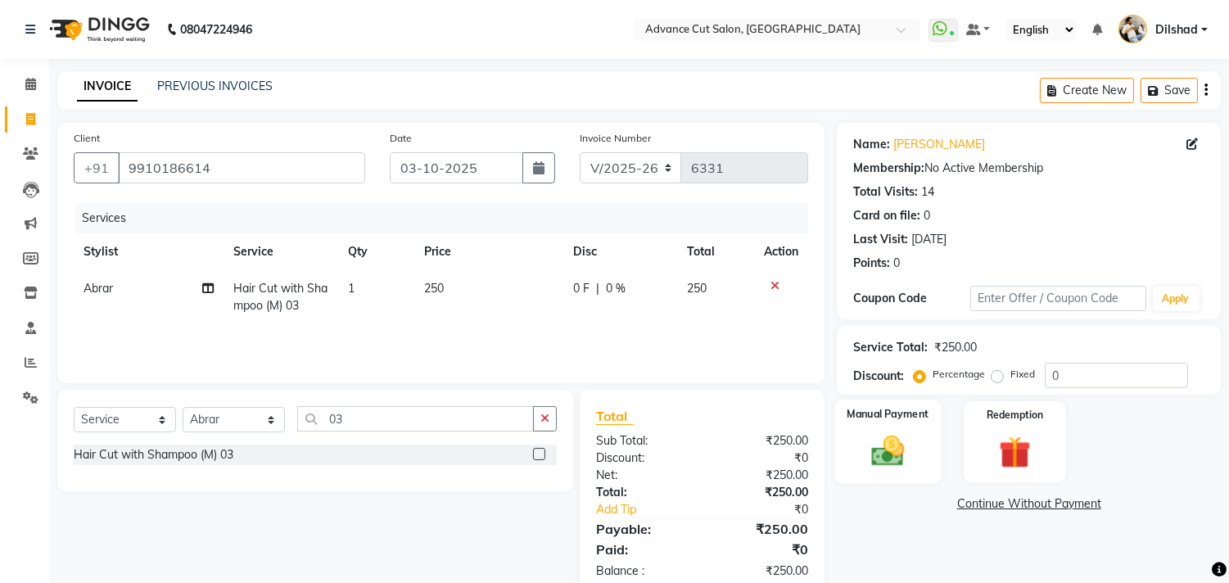
click at [862, 454] on img at bounding box center [888, 451] width 54 height 38
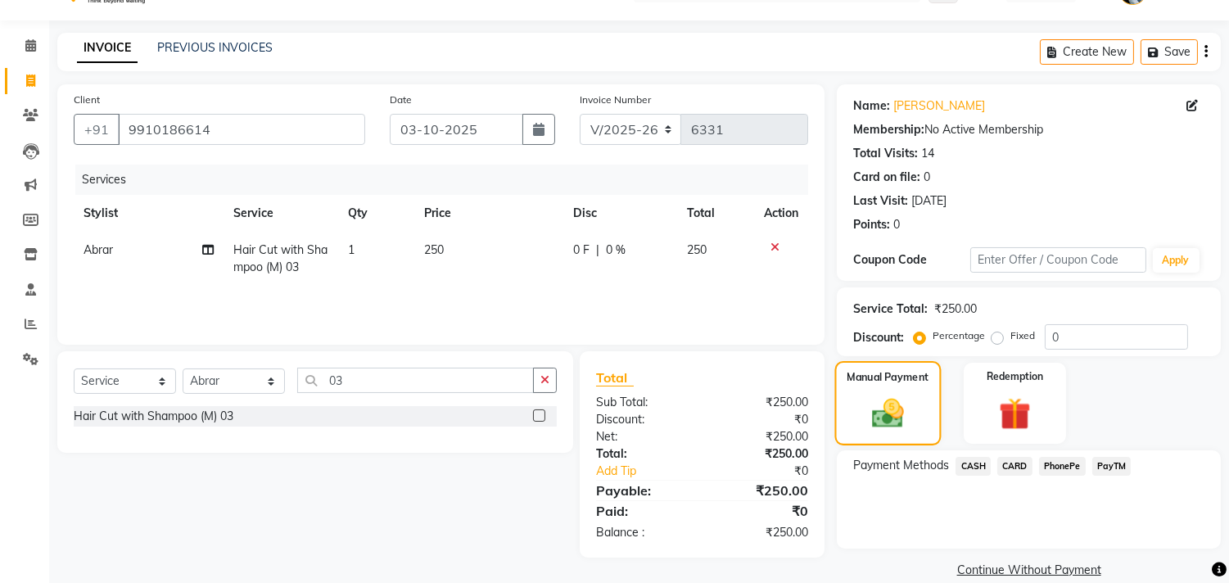
scroll to position [61, 0]
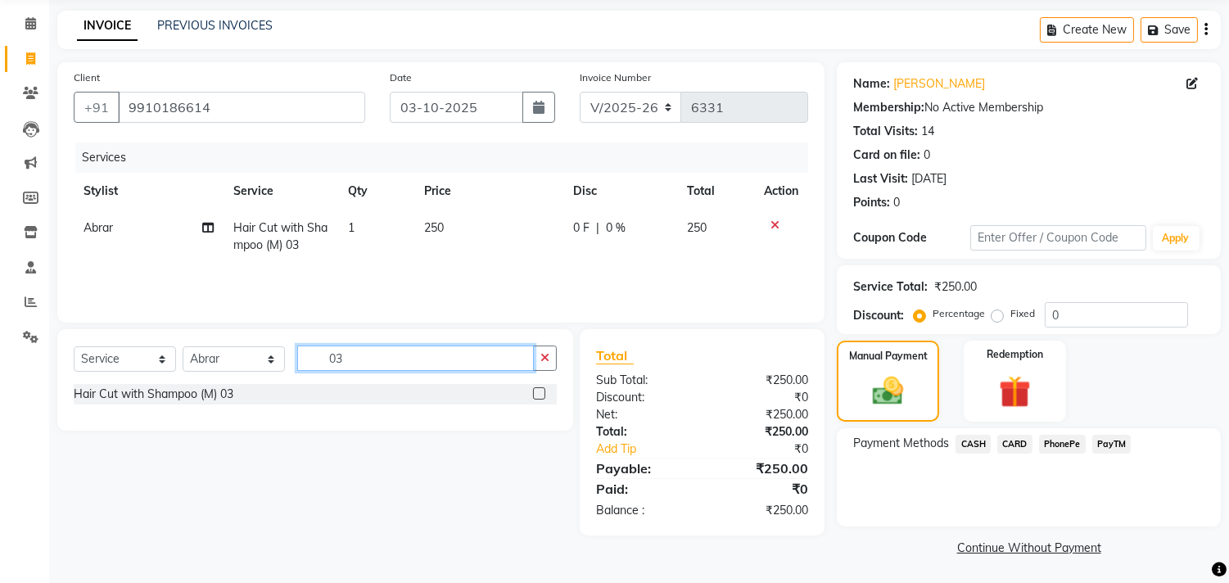
click at [354, 355] on input "03" at bounding box center [415, 358] width 237 height 25
type input "0"
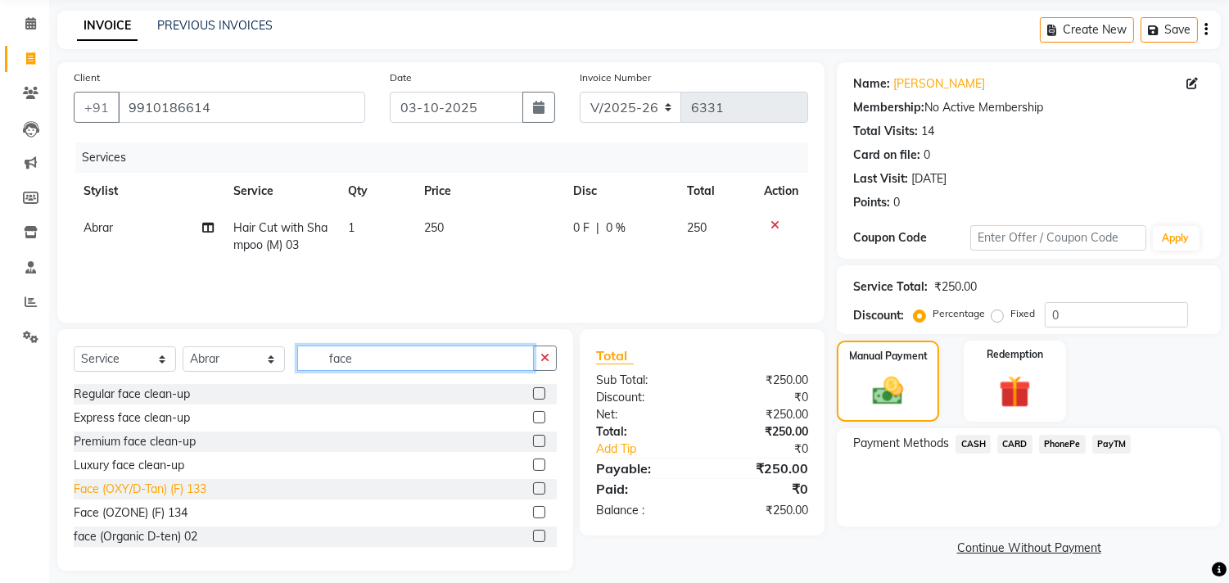
type input "face"
click at [162, 490] on div "Face (OXY/D-Tan) (F) 133" at bounding box center [140, 489] width 133 height 17
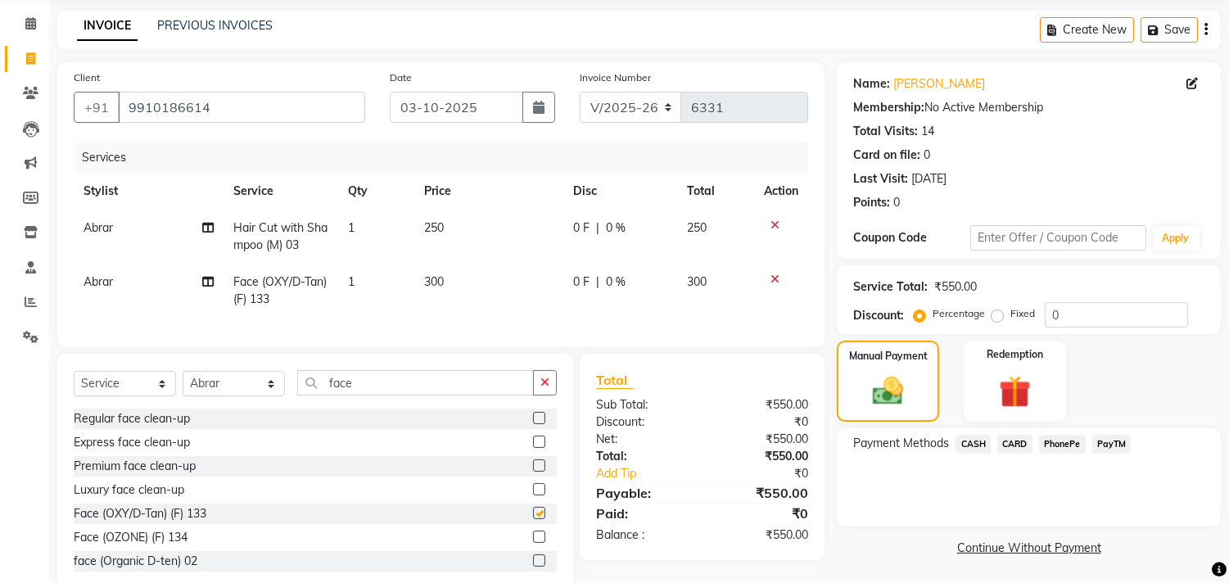
checkbox input "false"
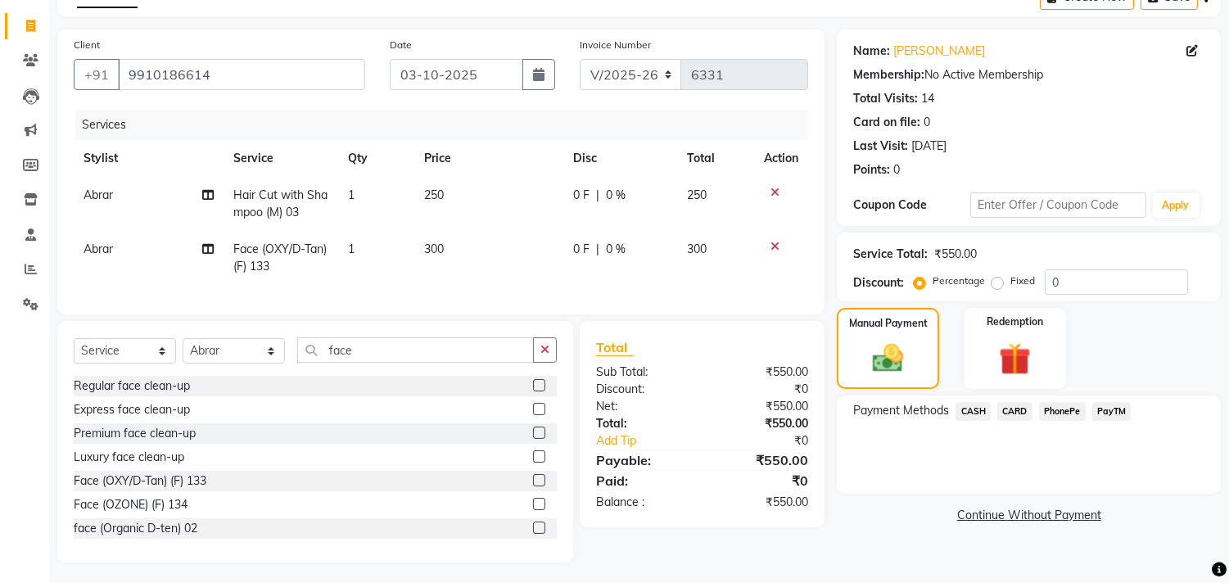
scroll to position [111, 0]
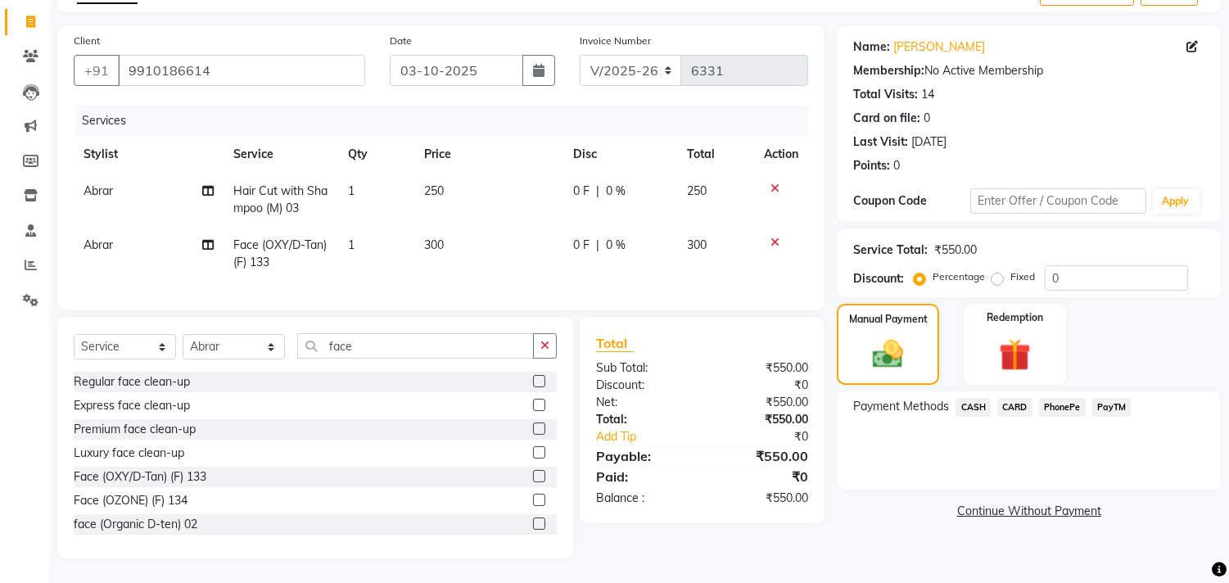
click at [971, 398] on span "CASH" at bounding box center [973, 407] width 35 height 19
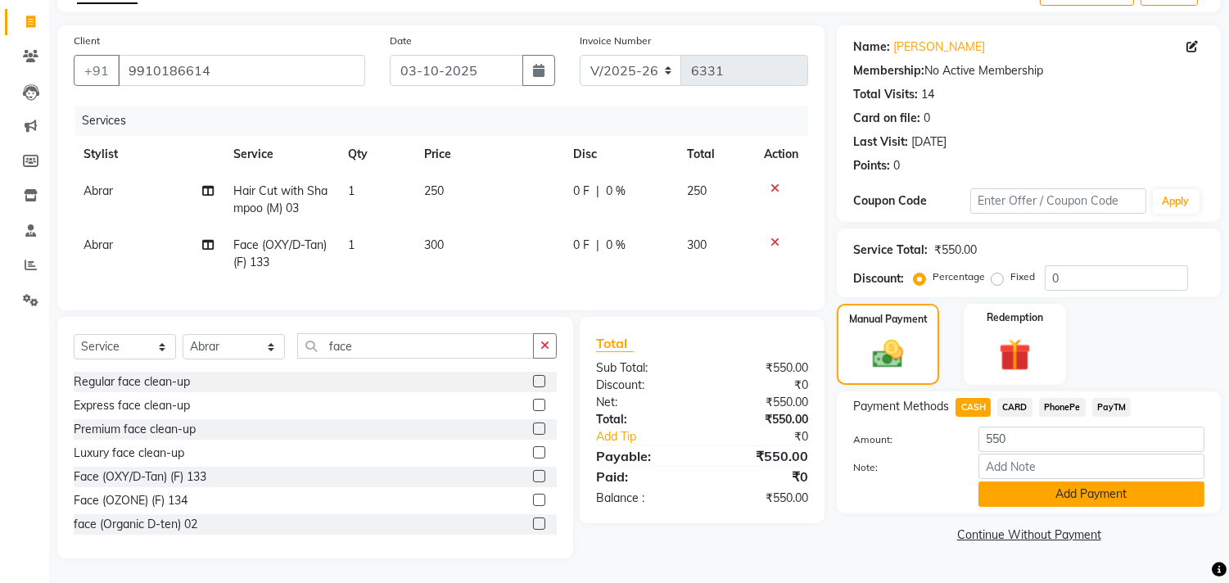
click at [1013, 481] on button "Add Payment" at bounding box center [1092, 493] width 226 height 25
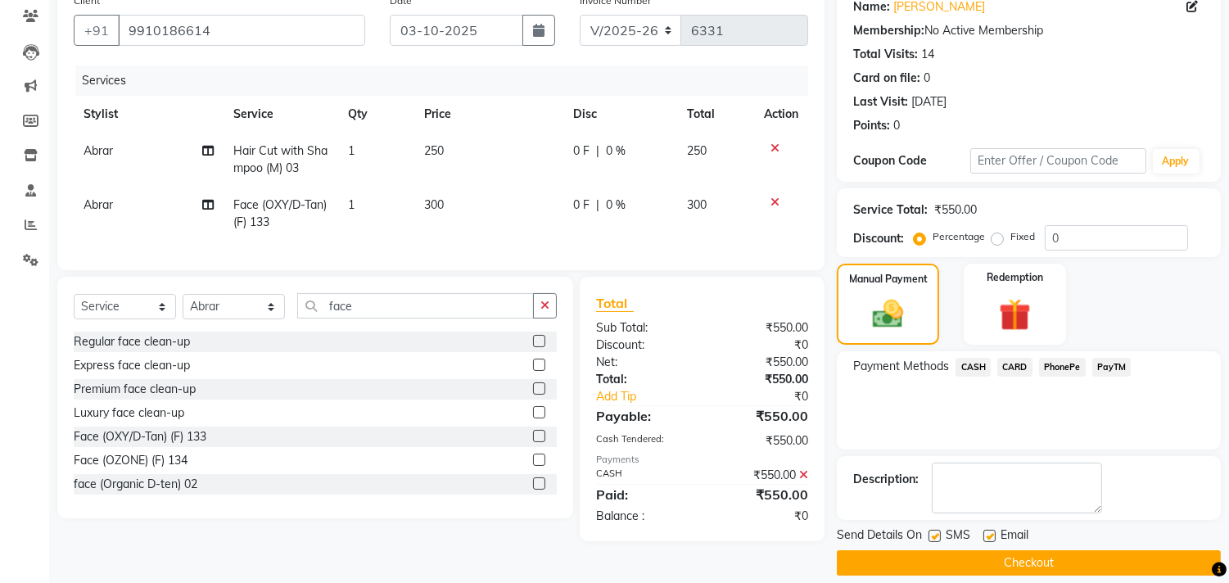
scroll to position [153, 0]
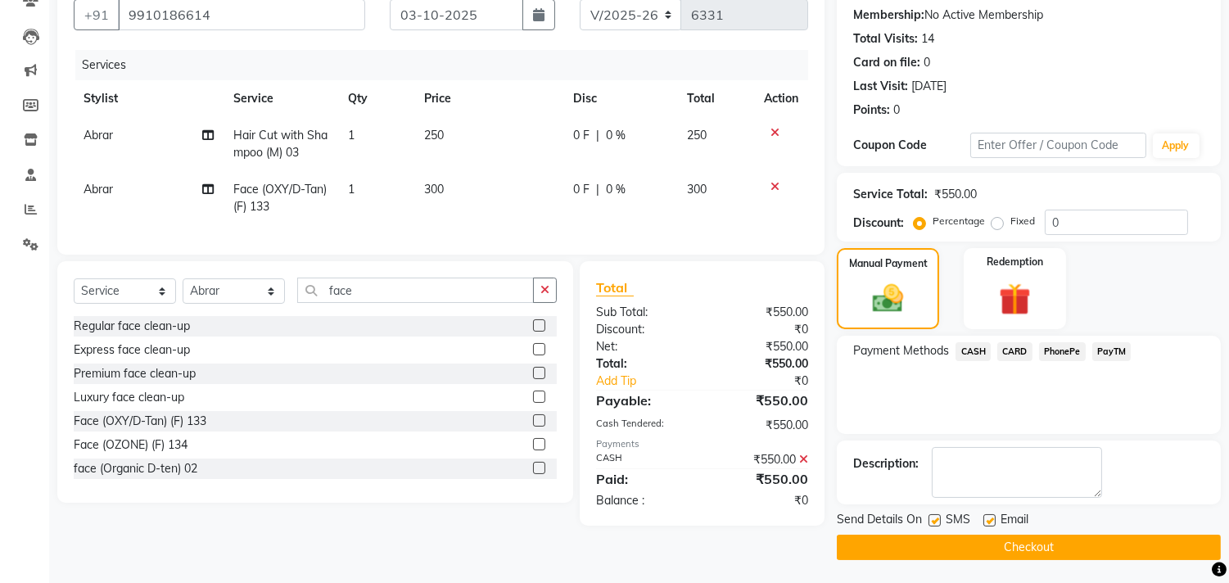
click at [989, 532] on div "Send Details On SMS Email Checkout" at bounding box center [1029, 535] width 384 height 49
click at [991, 538] on button "Checkout" at bounding box center [1029, 547] width 384 height 25
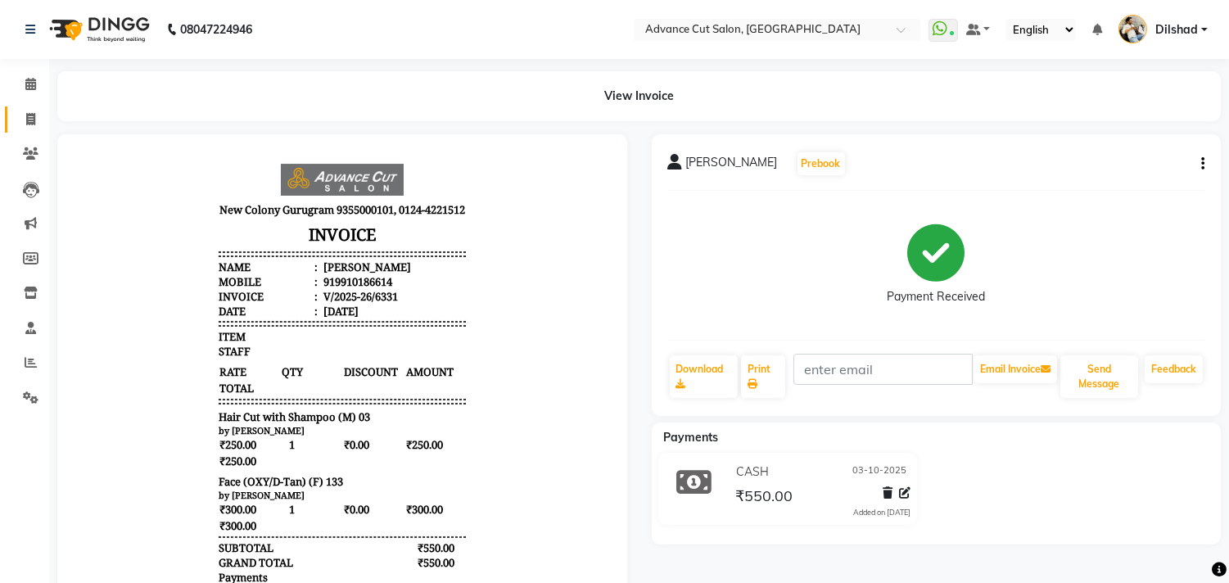
click at [21, 109] on link "Invoice" at bounding box center [24, 119] width 39 height 27
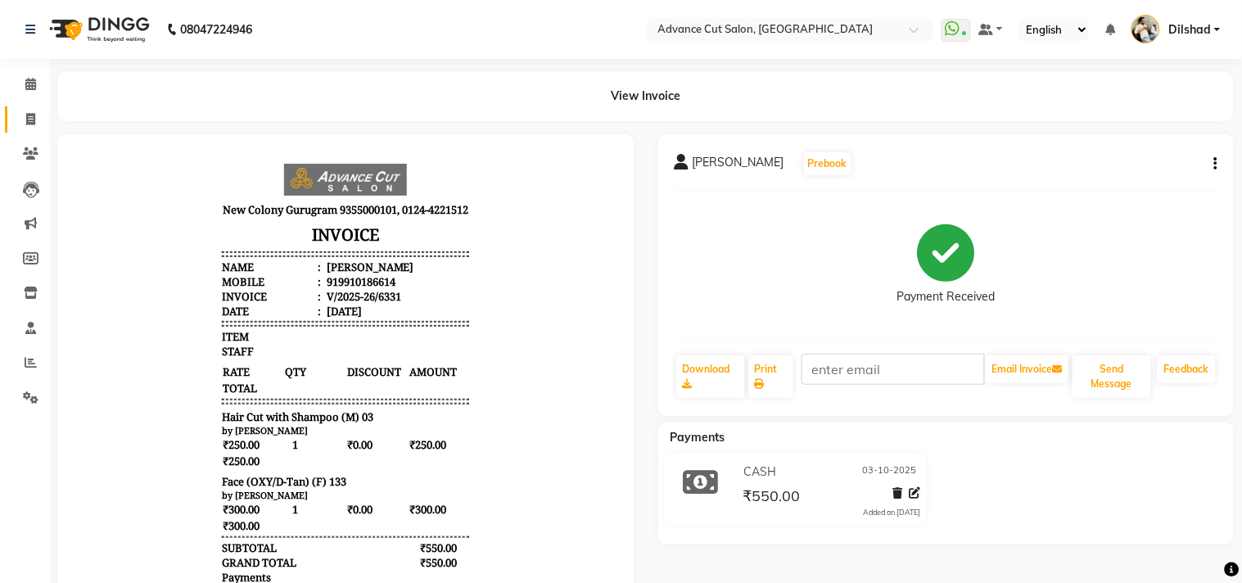
select select "service"
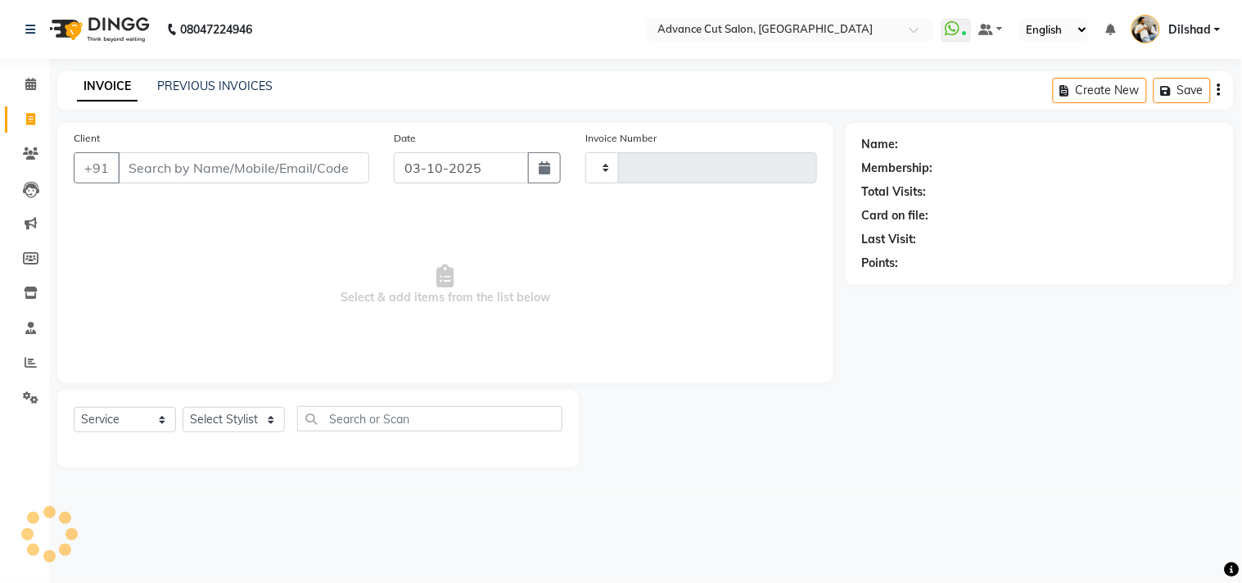
type input "6332"
select select "922"
click at [158, 173] on input "Client" at bounding box center [243, 167] width 251 height 31
click at [206, 419] on select "Select Stylist [PERSON_NAME] [PERSON_NAME] [PERSON_NAME] [PERSON_NAME] [PERSON_…" at bounding box center [234, 419] width 102 height 25
select select "35524"
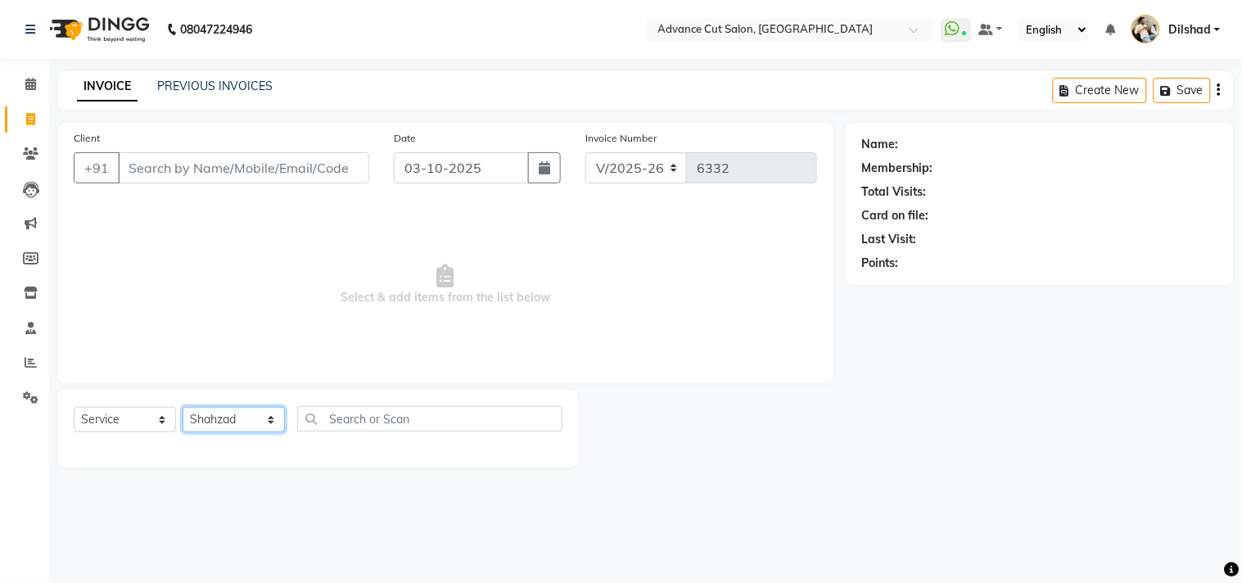
click at [183, 408] on select "Select Stylist [PERSON_NAME] [PERSON_NAME] [PERSON_NAME] [PERSON_NAME] [PERSON_…" at bounding box center [234, 419] width 102 height 25
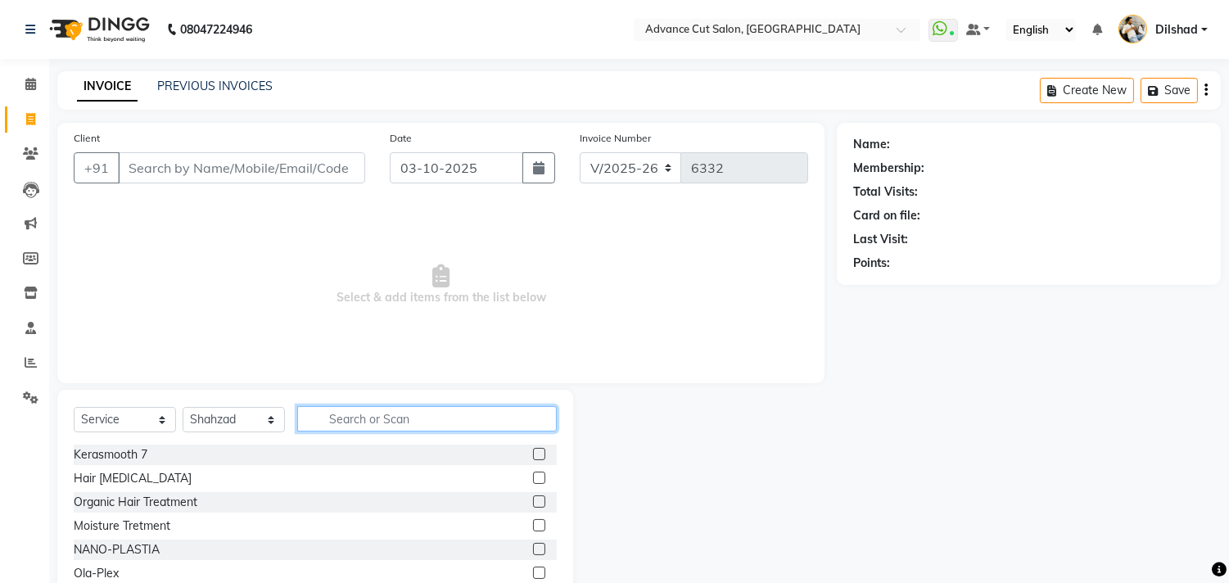
click at [364, 424] on input "text" at bounding box center [427, 418] width 260 height 25
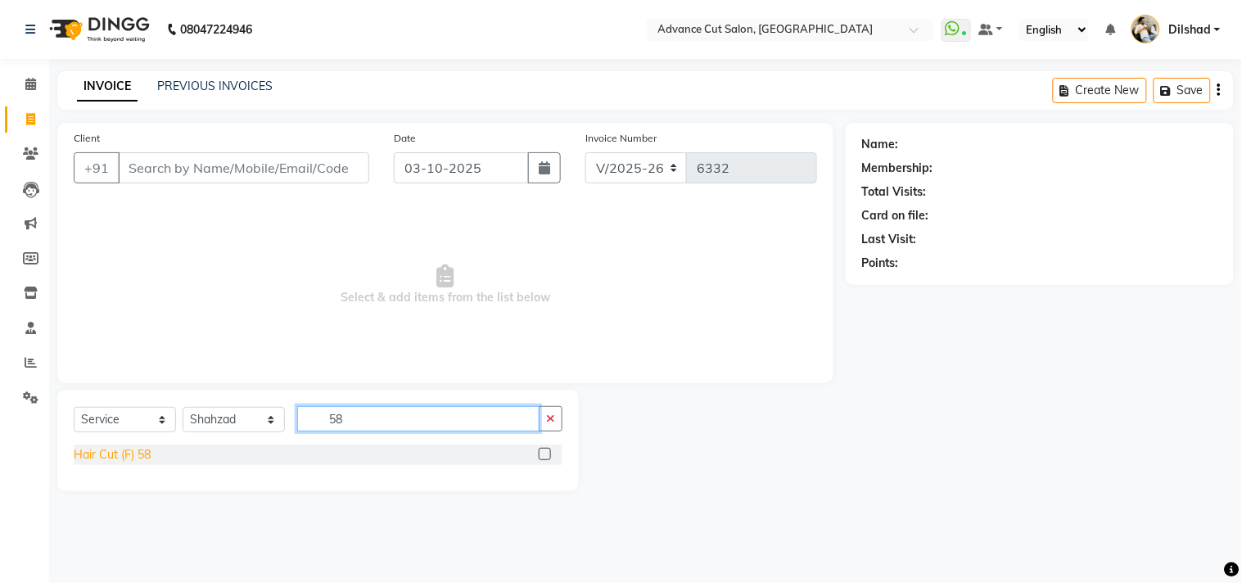
type input "58"
drag, startPoint x: 119, startPoint y: 455, endPoint x: 140, endPoint y: 449, distance: 22.3
click at [119, 454] on div "Hair Cut (F) 58" at bounding box center [112, 454] width 77 height 17
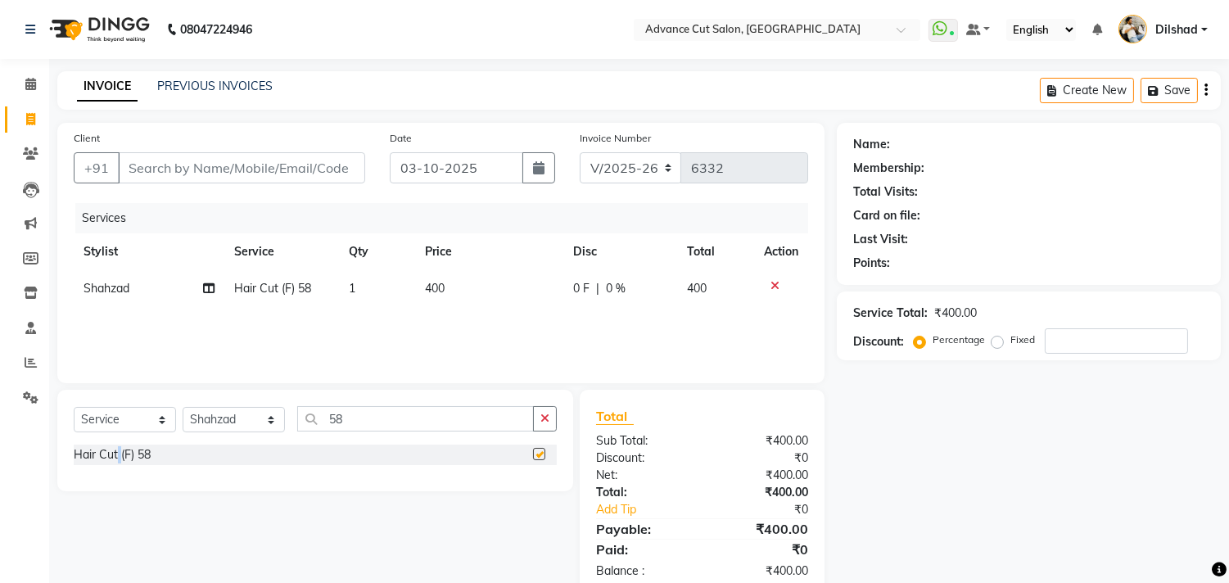
checkbox input "false"
click at [206, 427] on select "Select Stylist [PERSON_NAME] [PERSON_NAME] [PERSON_NAME] [PERSON_NAME] [PERSON_…" at bounding box center [234, 419] width 102 height 25
select select "83452"
click at [183, 408] on select "Select Stylist [PERSON_NAME] [PERSON_NAME] [PERSON_NAME] [PERSON_NAME] [PERSON_…" at bounding box center [234, 419] width 102 height 25
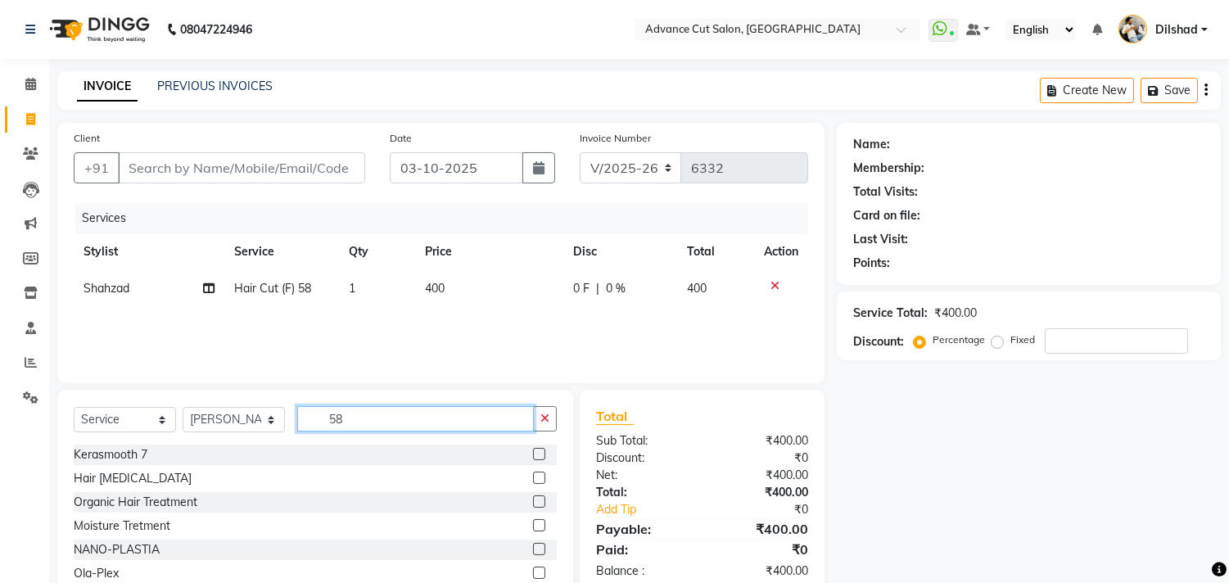
click at [365, 419] on input "58" at bounding box center [415, 418] width 237 height 25
type input "58"
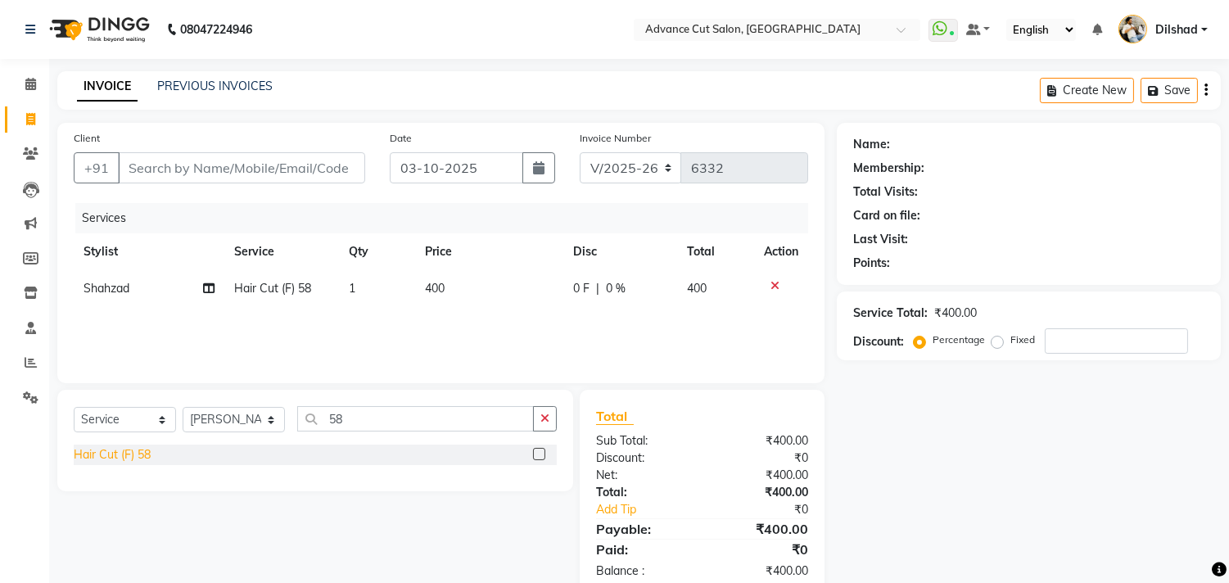
click at [132, 460] on div "Hair Cut (F) 58" at bounding box center [112, 454] width 77 height 17
checkbox input "false"
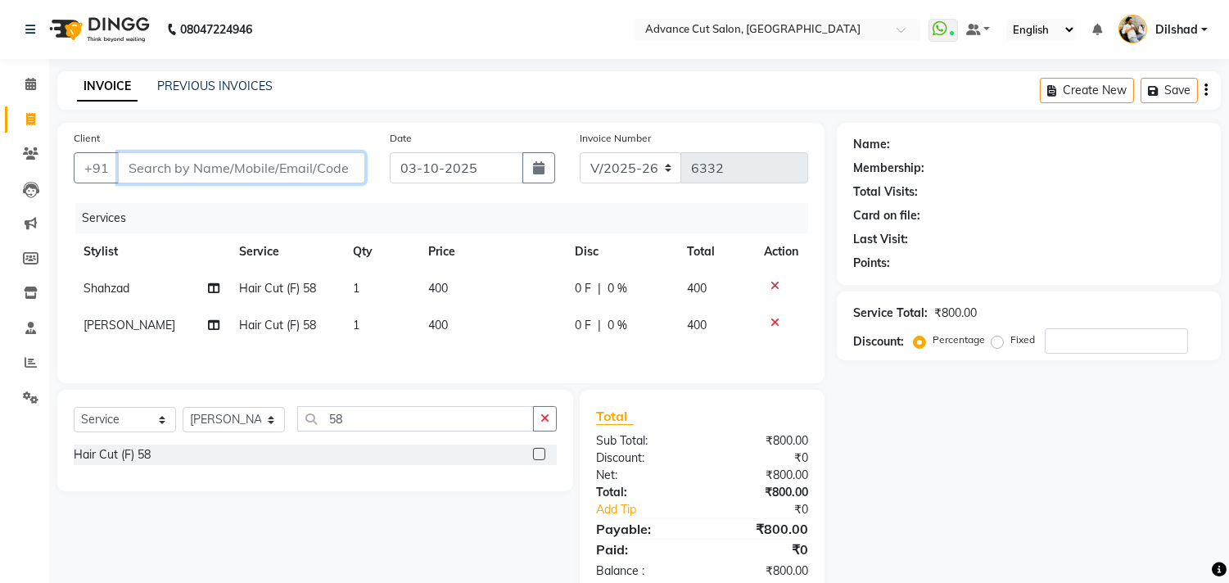
click at [151, 164] on input "Client" at bounding box center [241, 167] width 247 height 31
click at [373, 86] on div "INVOICE PREVIOUS INVOICES Create New Save" at bounding box center [639, 90] width 1164 height 38
click at [208, 173] on input "Client" at bounding box center [241, 167] width 247 height 31
click at [132, 211] on div "Services" at bounding box center [447, 218] width 745 height 30
click at [140, 169] on input "Client" at bounding box center [241, 167] width 247 height 31
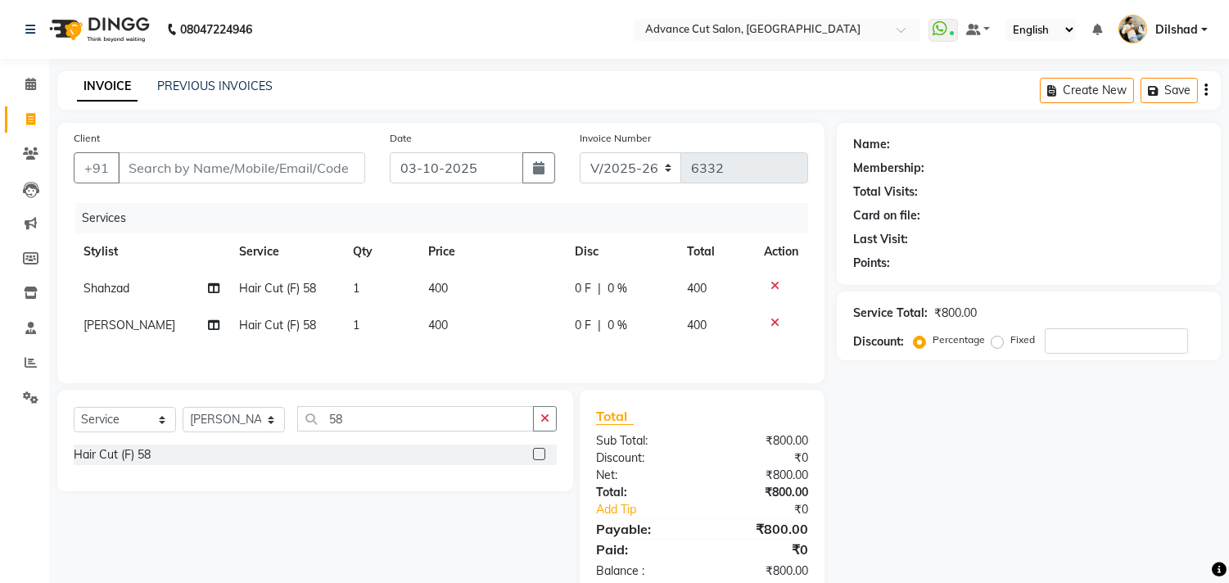
click at [138, 207] on div "Services" at bounding box center [447, 218] width 745 height 30
click at [178, 124] on div "Client +91 Date [DATE] Invoice Number V/2025 V/[PHONE_NUMBER] Services Stylist …" at bounding box center [440, 253] width 767 height 260
click at [197, 169] on input "Client" at bounding box center [241, 167] width 247 height 31
click at [172, 210] on div "Services" at bounding box center [447, 218] width 745 height 30
click at [157, 172] on input "Client" at bounding box center [241, 167] width 247 height 31
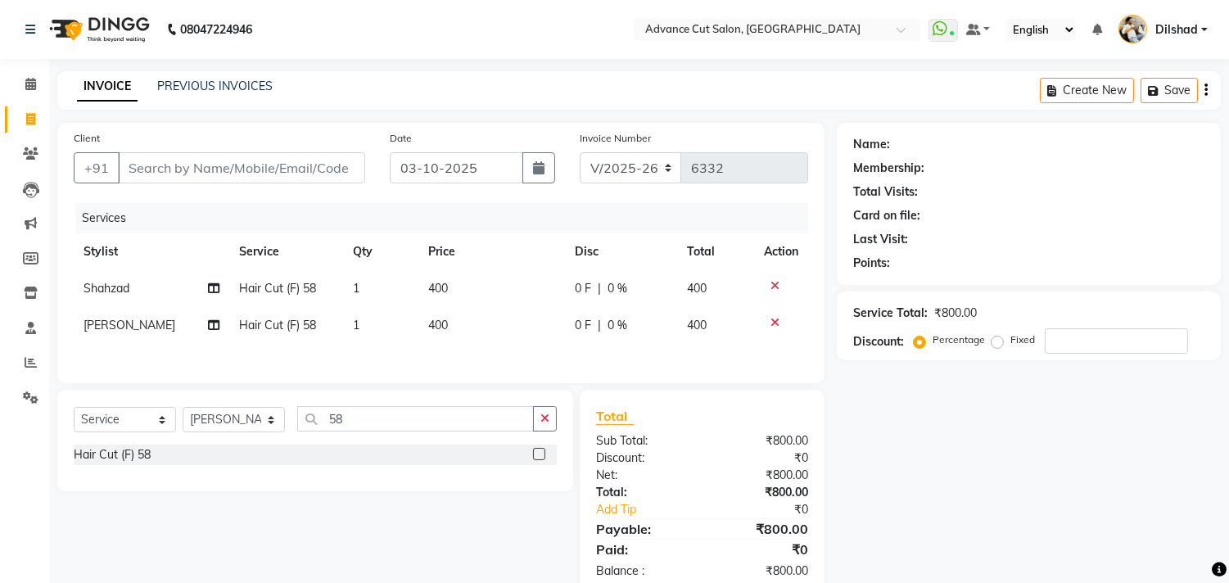
click at [137, 200] on div "Client +91 Date [DATE] Invoice Number V/2025 V/[PHONE_NUMBER] Services Stylist …" at bounding box center [440, 253] width 767 height 260
click at [154, 177] on input "Client" at bounding box center [241, 167] width 247 height 31
type input "8"
type input "0"
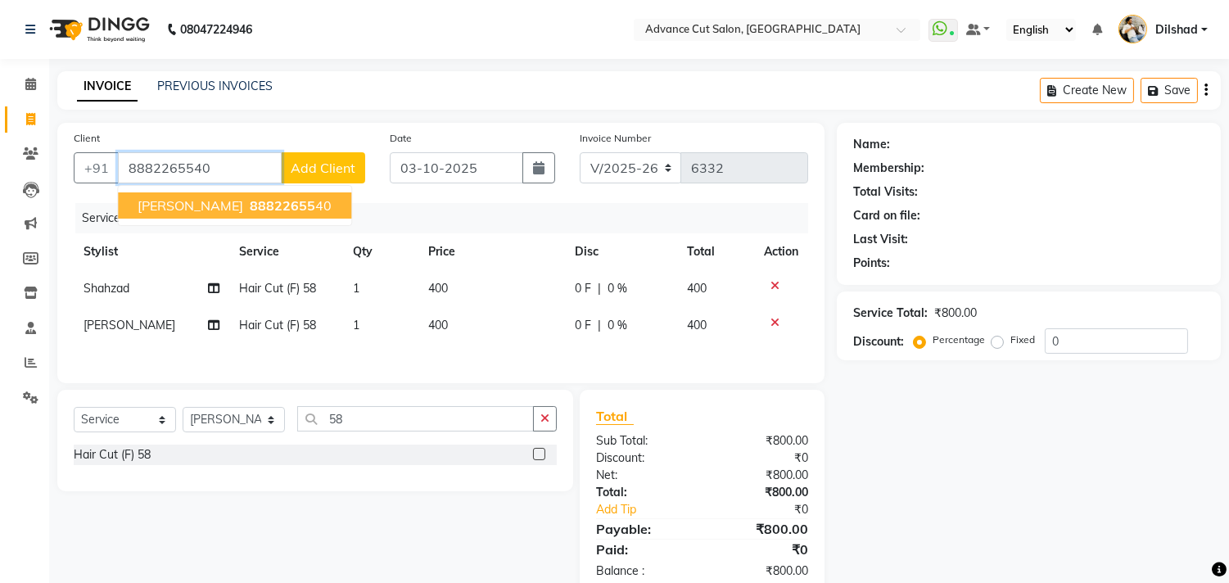
type input "8882265540"
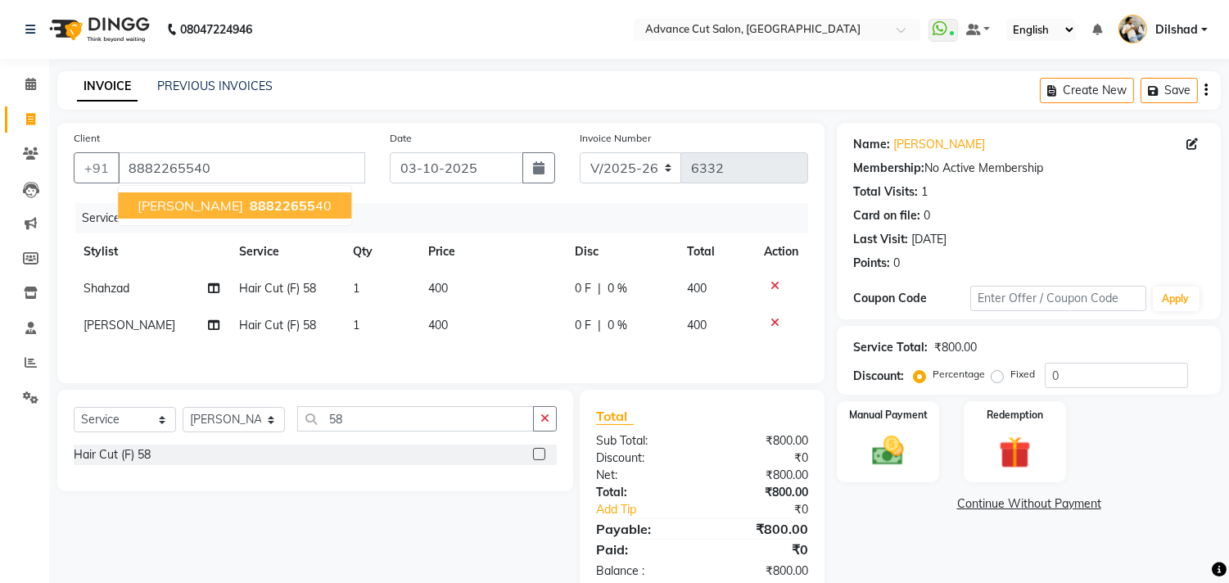
click at [250, 202] on span "88822655" at bounding box center [283, 205] width 66 height 16
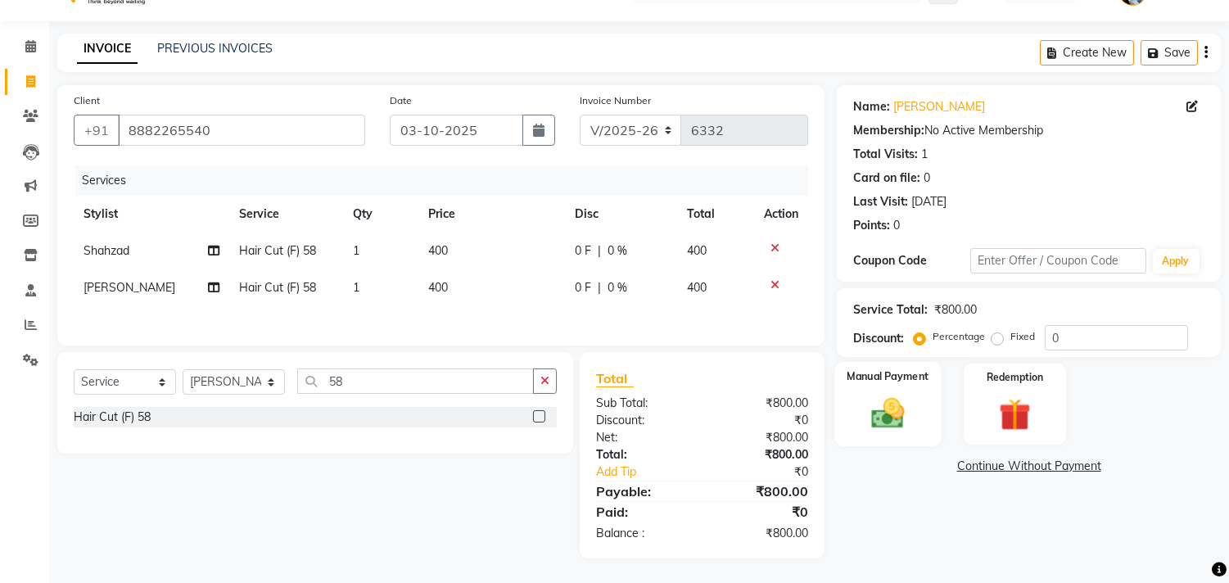
click at [906, 400] on img at bounding box center [888, 414] width 54 height 38
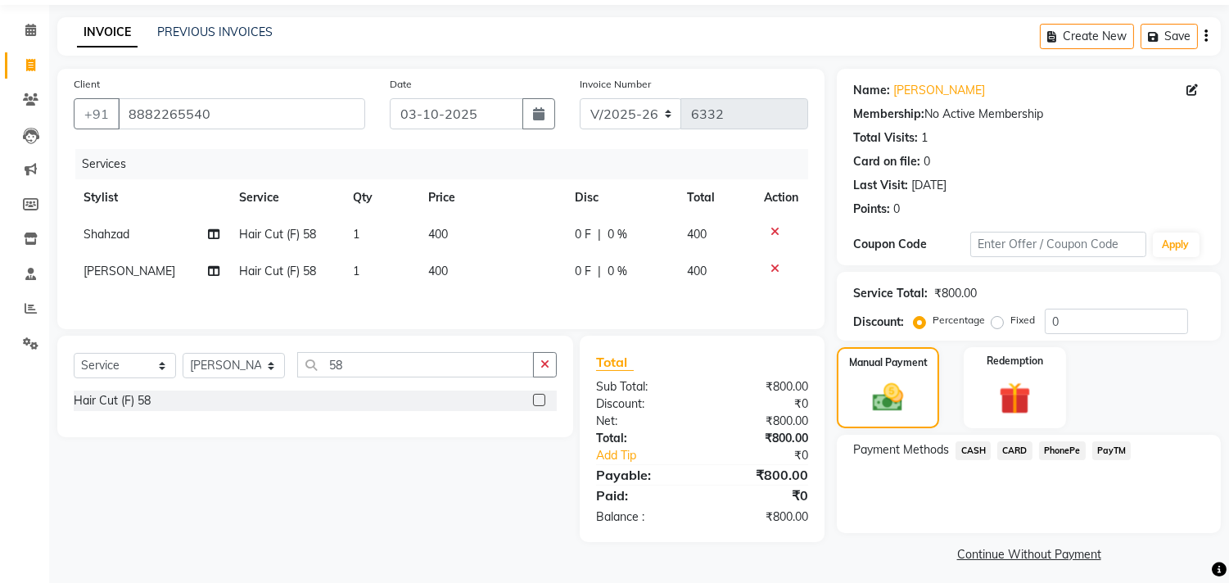
scroll to position [61, 0]
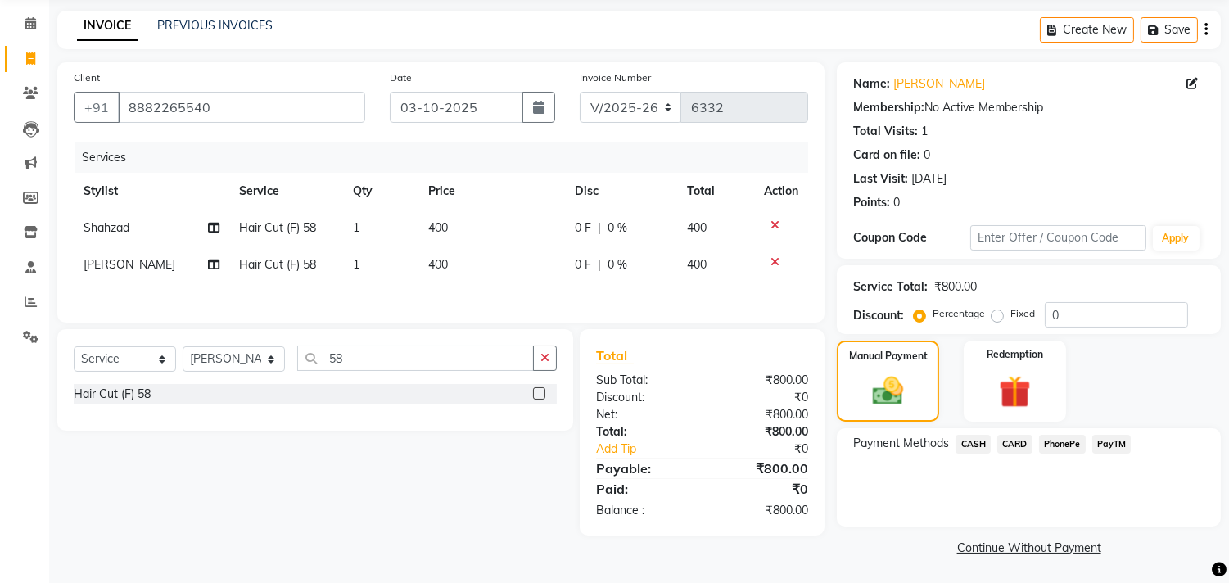
click at [1117, 447] on span "PayTM" at bounding box center [1111, 444] width 39 height 19
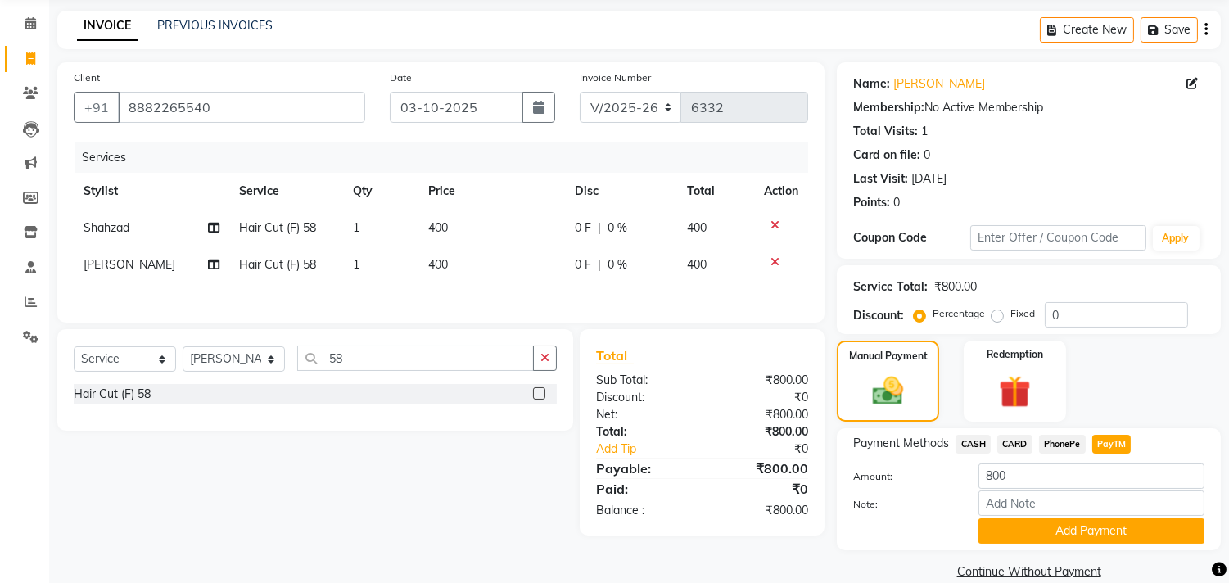
click at [1099, 530] on button "Add Payment" at bounding box center [1092, 530] width 226 height 25
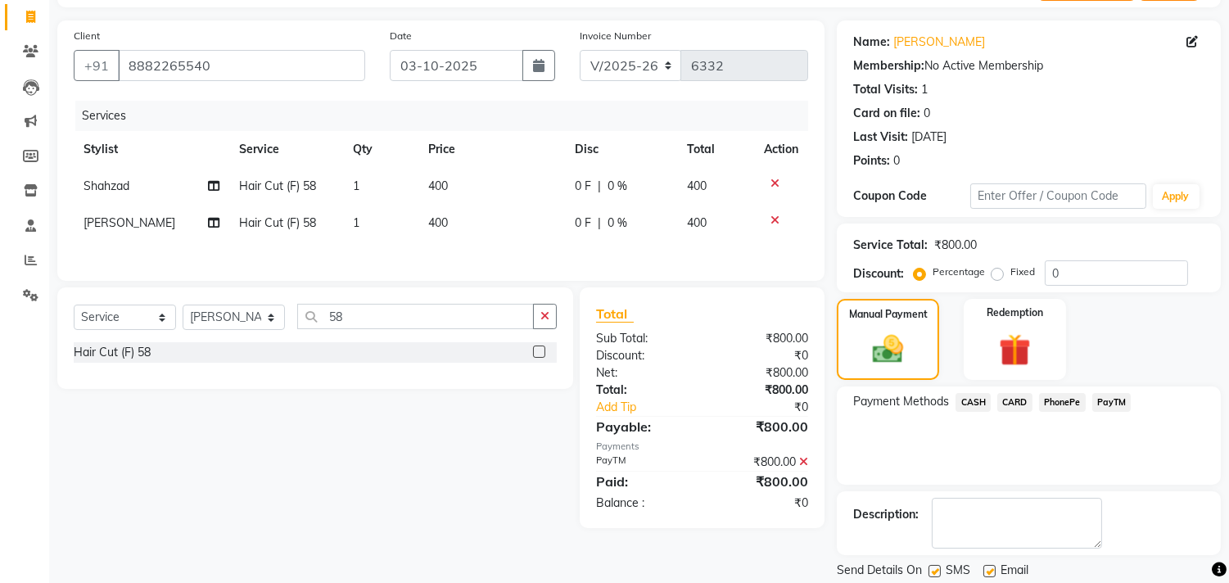
scroll to position [153, 0]
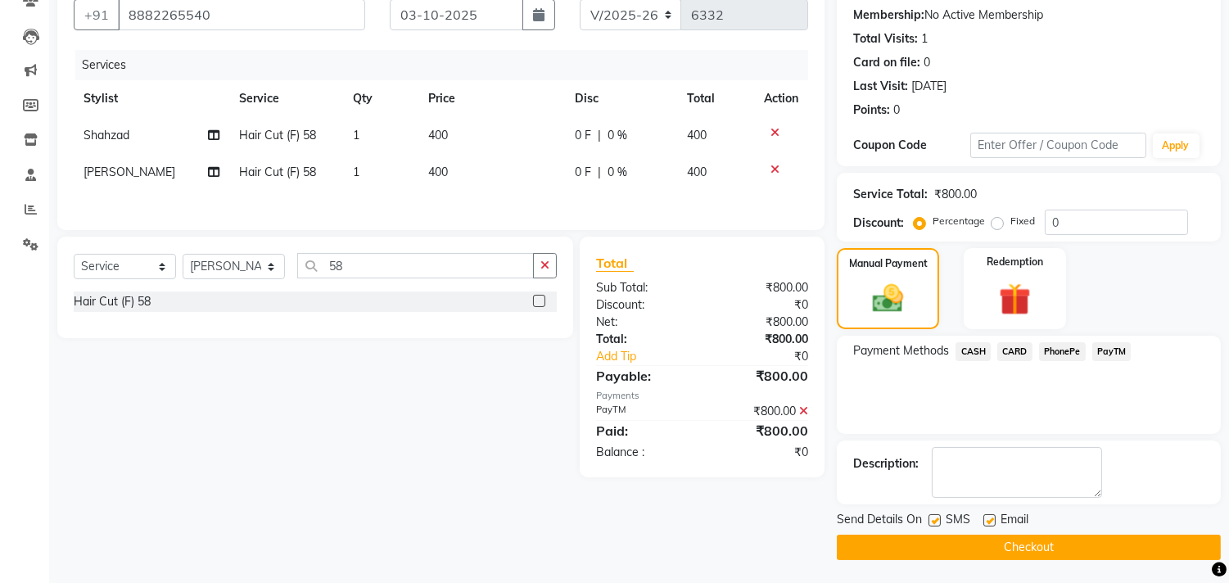
click at [946, 549] on button "Checkout" at bounding box center [1029, 547] width 384 height 25
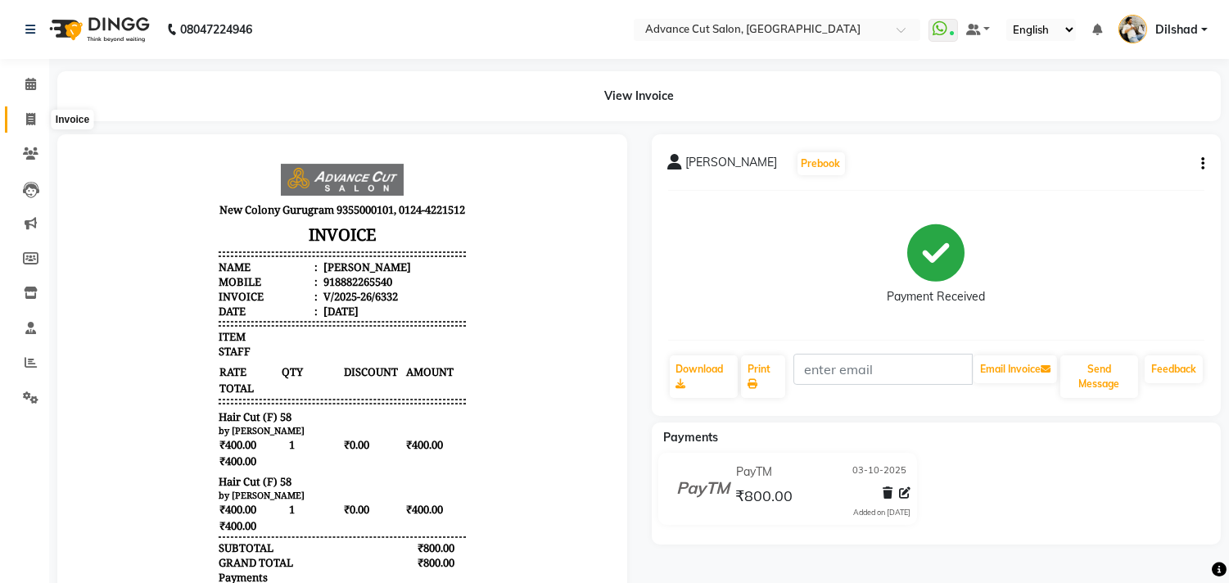
click at [22, 127] on span at bounding box center [30, 120] width 29 height 19
select select "service"
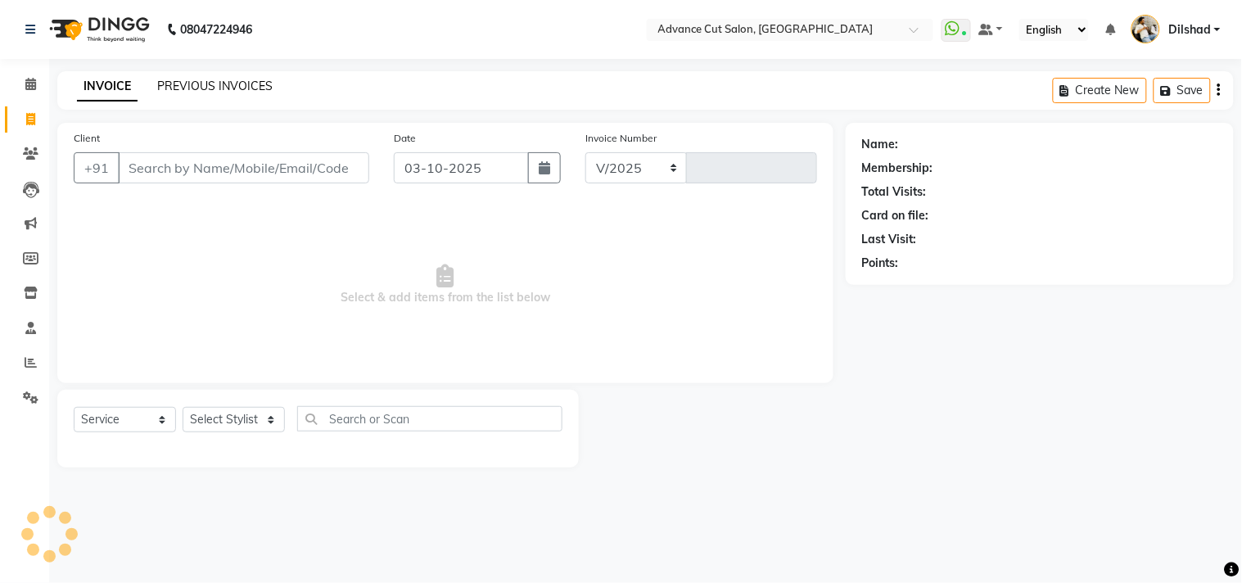
select select "922"
type input "6333"
click at [193, 79] on link "PREVIOUS INVOICES" at bounding box center [214, 86] width 115 height 15
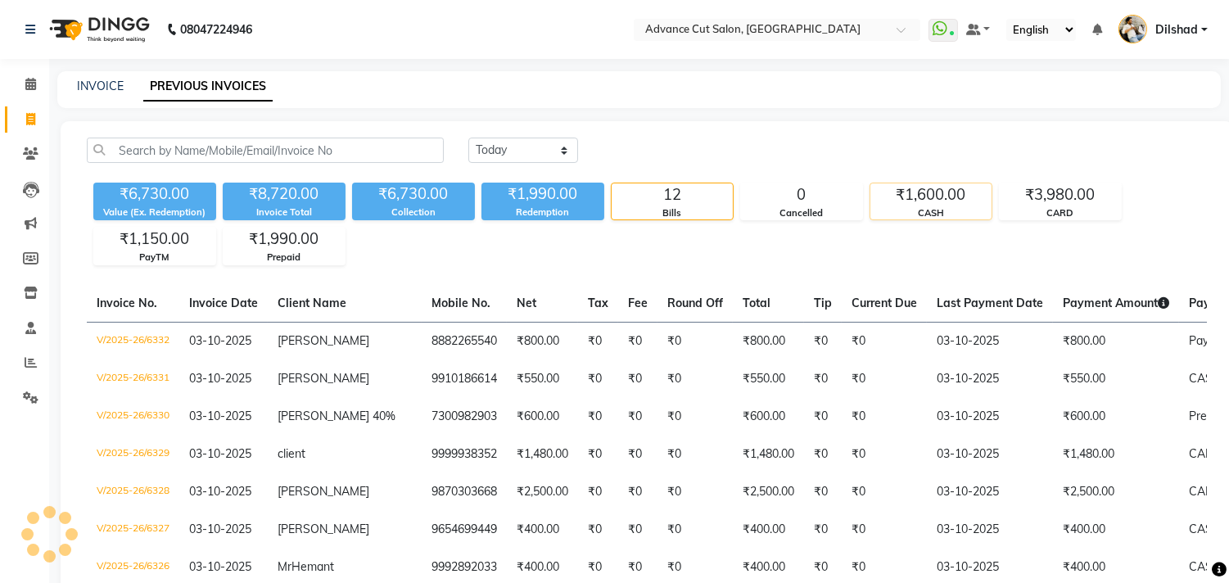
click at [907, 194] on div "₹1,600.00" at bounding box center [930, 194] width 121 height 23
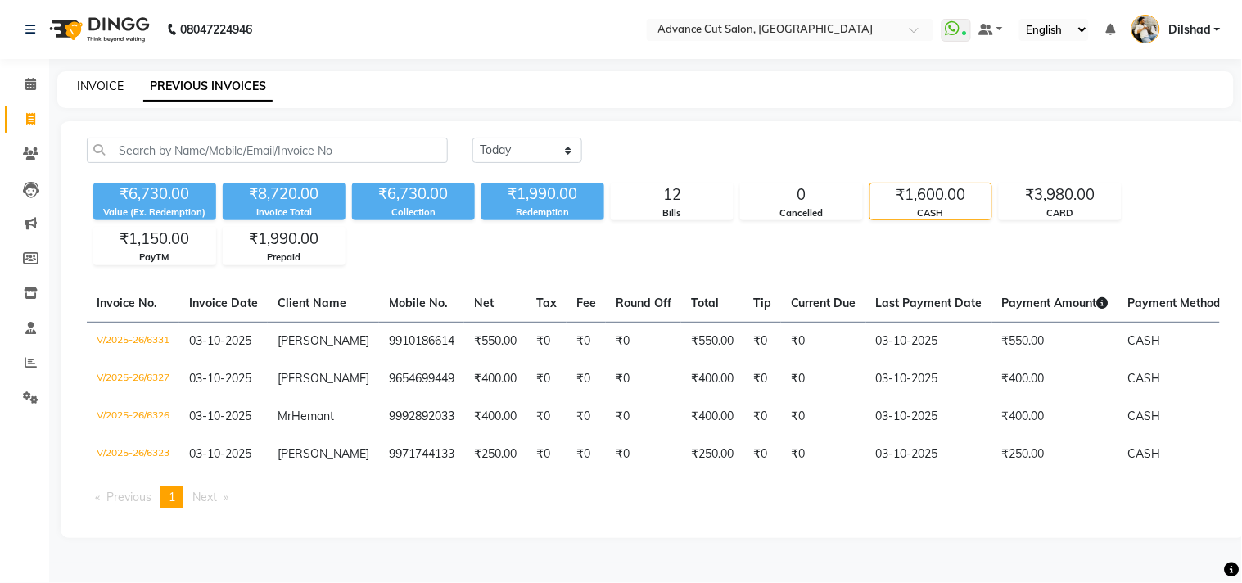
click at [82, 82] on link "INVOICE" at bounding box center [100, 86] width 47 height 15
select select "922"
select select "service"
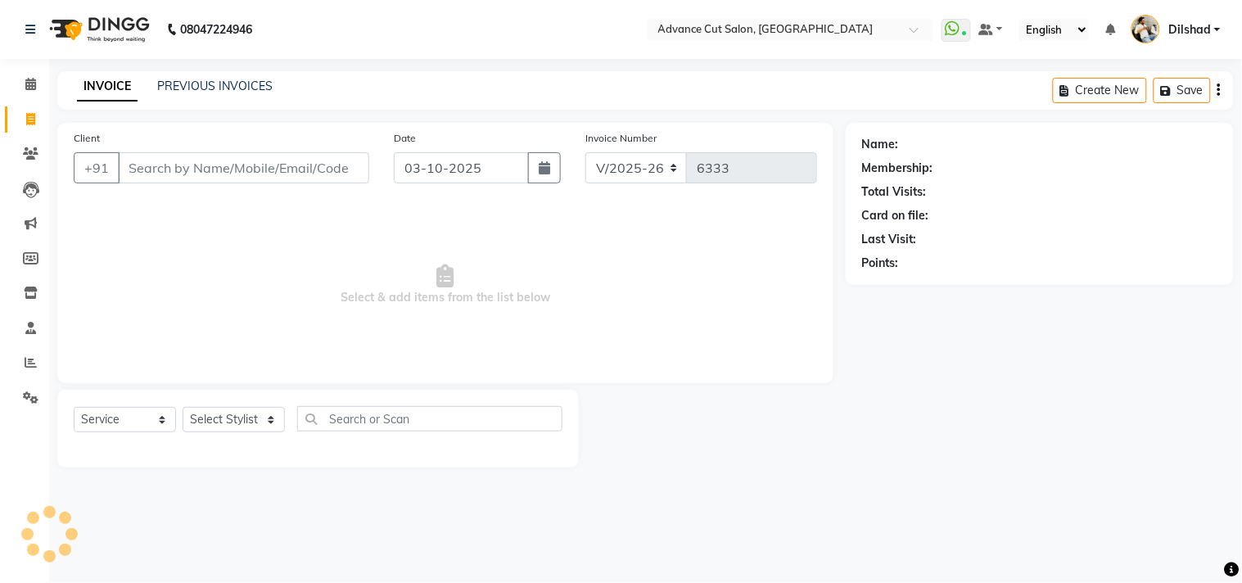
click at [408, 47] on nav "08047224946 Select Location × Advance Cut Salon, [GEOGRAPHIC_DATA] WhatsApp Sta…" at bounding box center [621, 29] width 1242 height 59
click at [544, 166] on icon "button" at bounding box center [544, 167] width 11 height 13
select select "10"
select select "2025"
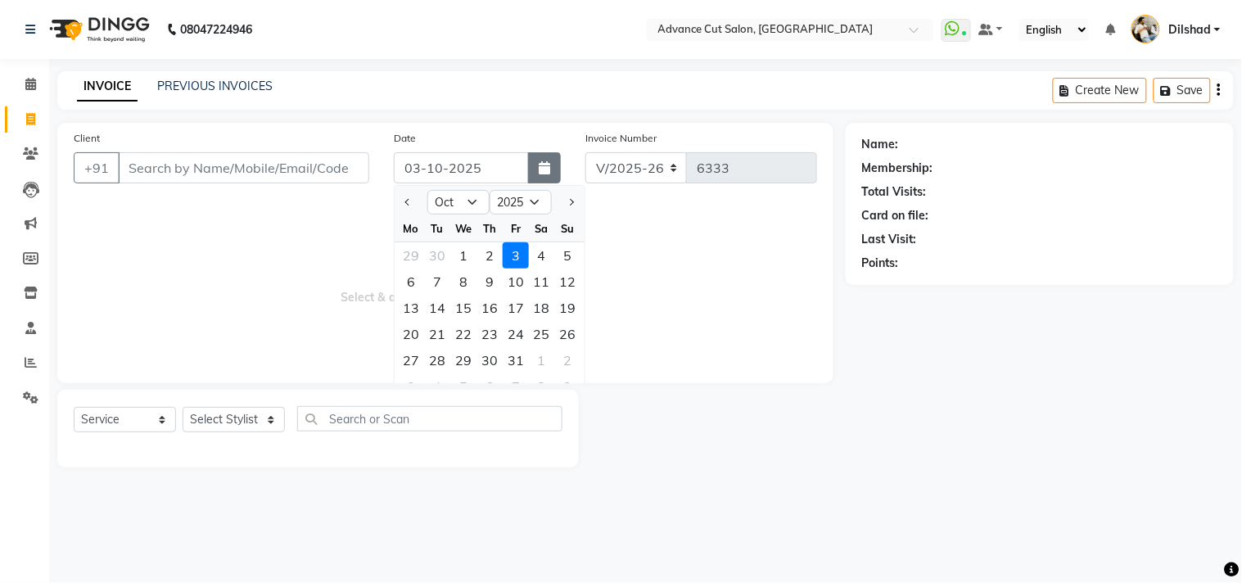
click at [544, 166] on icon "button" at bounding box center [544, 167] width 11 height 13
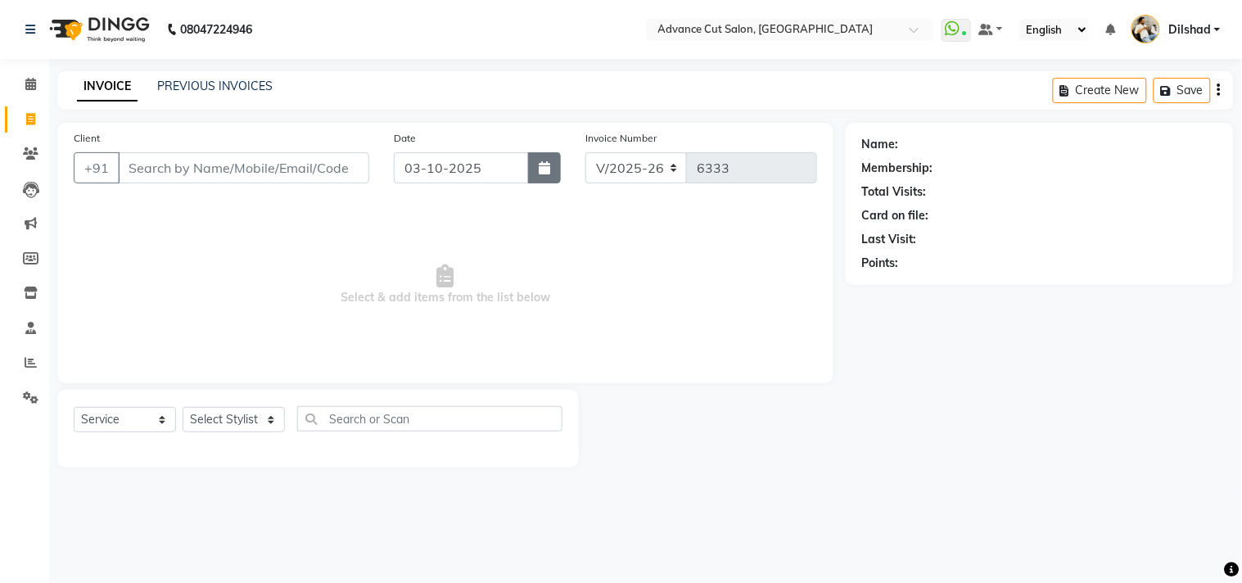
click at [541, 161] on icon "button" at bounding box center [544, 167] width 11 height 13
select select "10"
select select "2025"
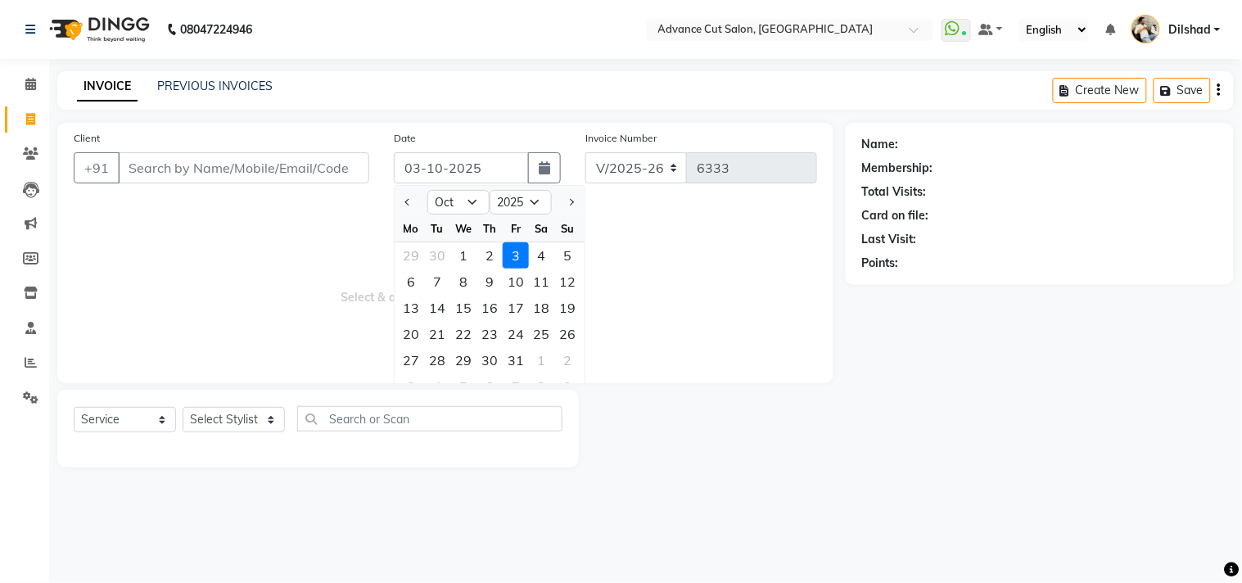
click at [468, 111] on main "INVOICE PREVIOUS INVOICES Create New Save Client +91 Date [DATE] Jan Feb Mar Ap…" at bounding box center [645, 281] width 1193 height 421
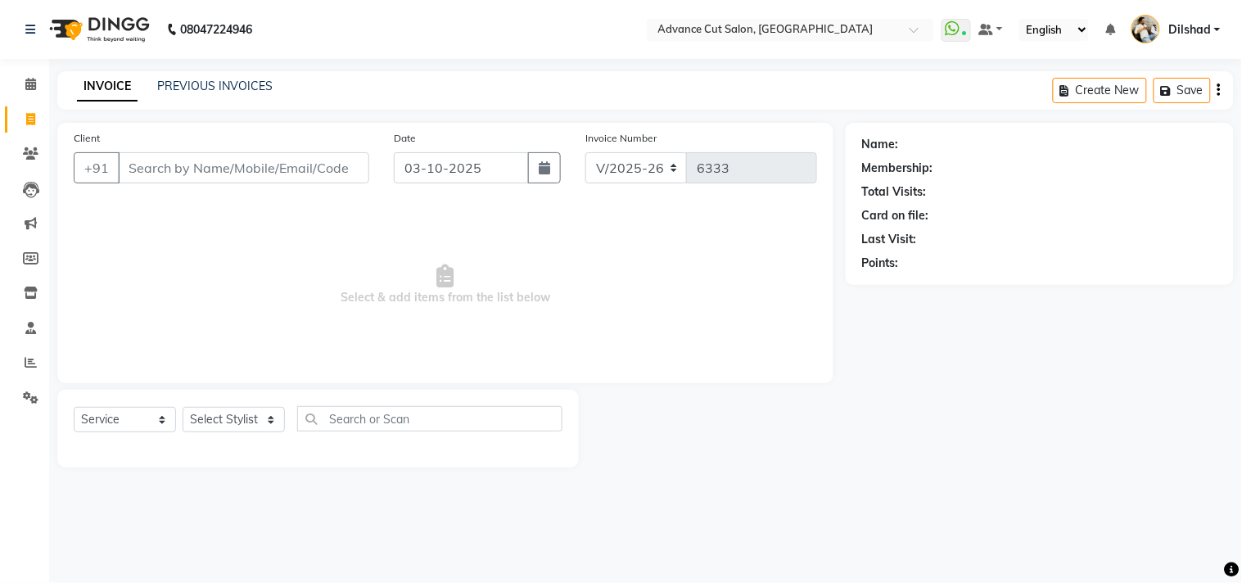
click at [317, 58] on nav "08047224946 Select Location × Advance Cut Salon, [GEOGRAPHIC_DATA] WhatsApp Sta…" at bounding box center [621, 29] width 1242 height 59
click at [320, 38] on nav "08047224946 Select Location × Advance Cut Salon, [GEOGRAPHIC_DATA] WhatsApp Sta…" at bounding box center [621, 29] width 1242 height 59
click at [536, 174] on button "button" at bounding box center [544, 167] width 33 height 31
select select "10"
select select "2025"
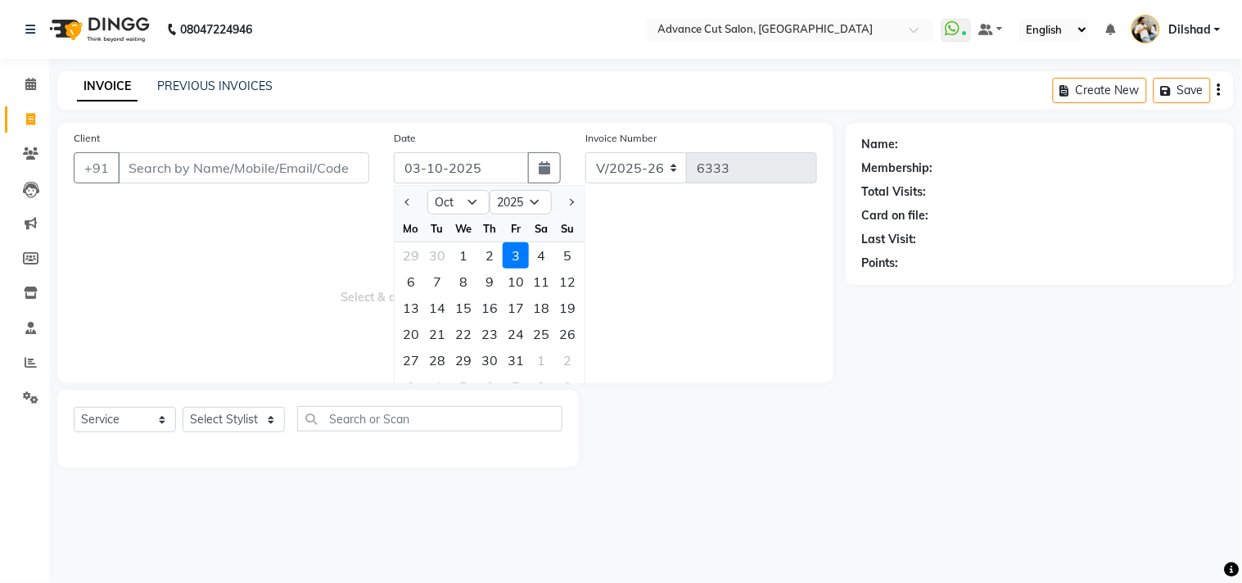
click at [386, 86] on div "INVOICE PREVIOUS INVOICES Create New Save" at bounding box center [645, 90] width 1177 height 38
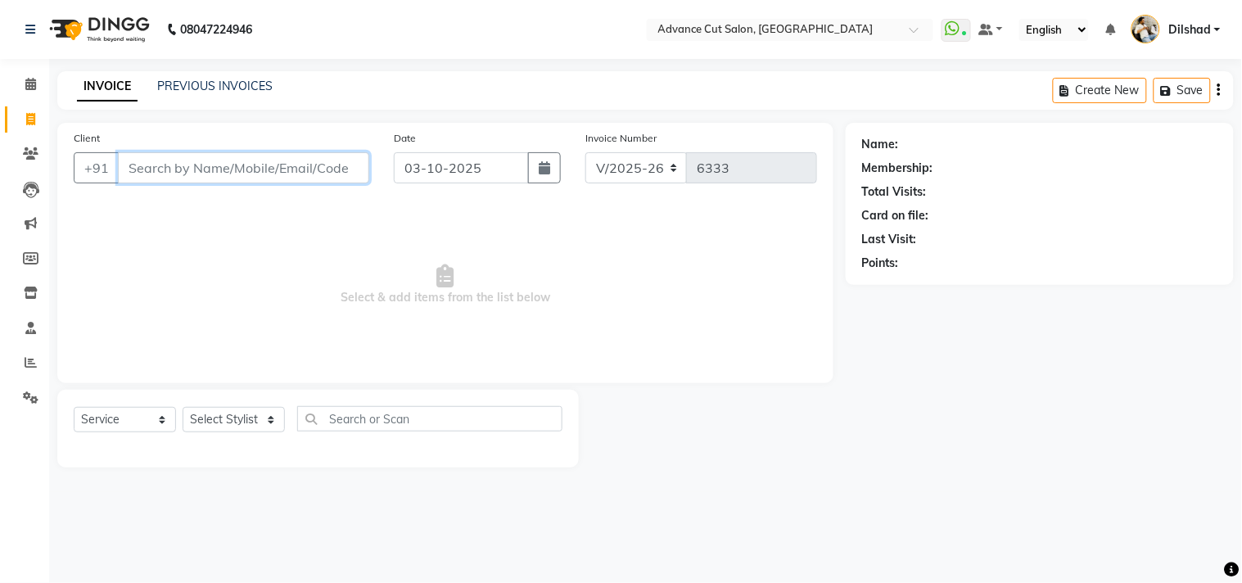
click at [146, 176] on input "Client" at bounding box center [243, 167] width 251 height 31
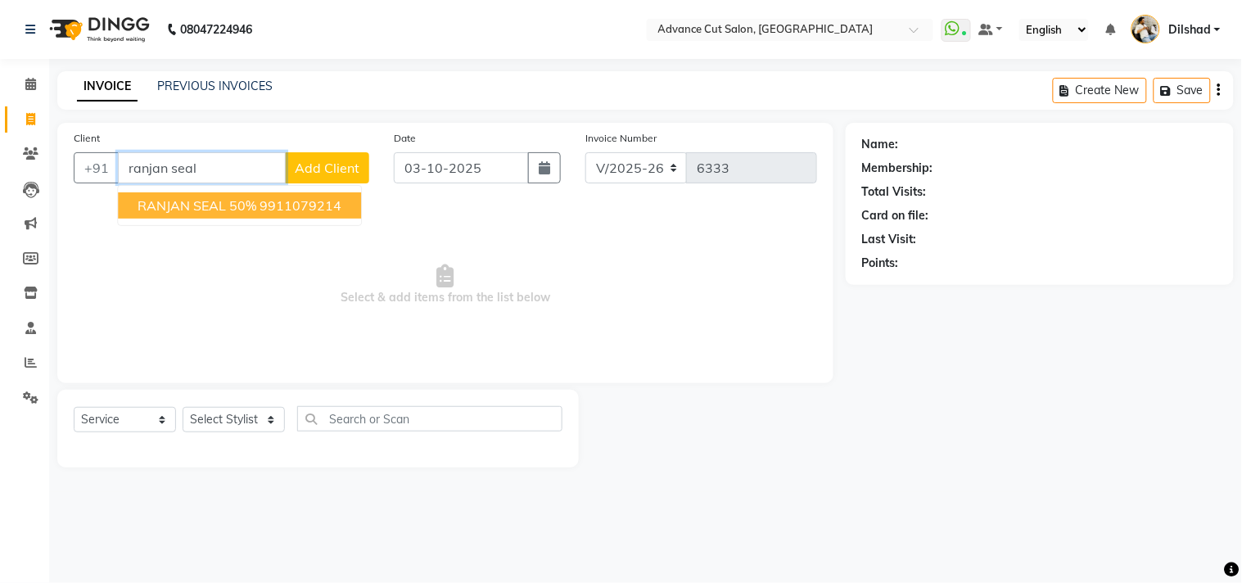
click at [231, 201] on span "RANJAN SEAL 50%" at bounding box center [197, 205] width 119 height 16
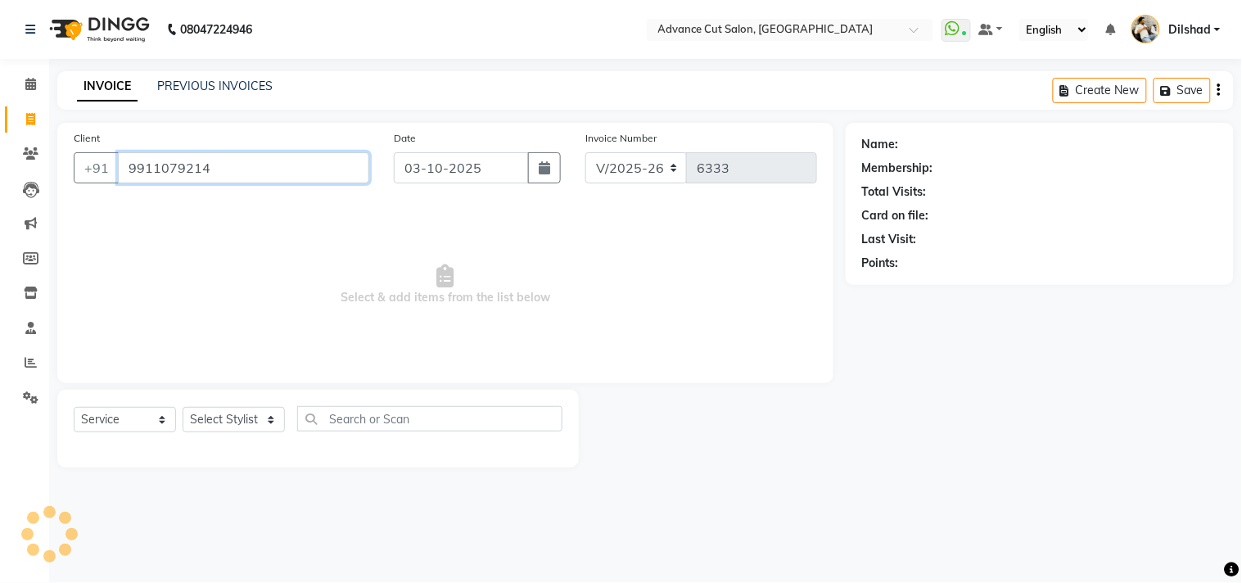
type input "9911079214"
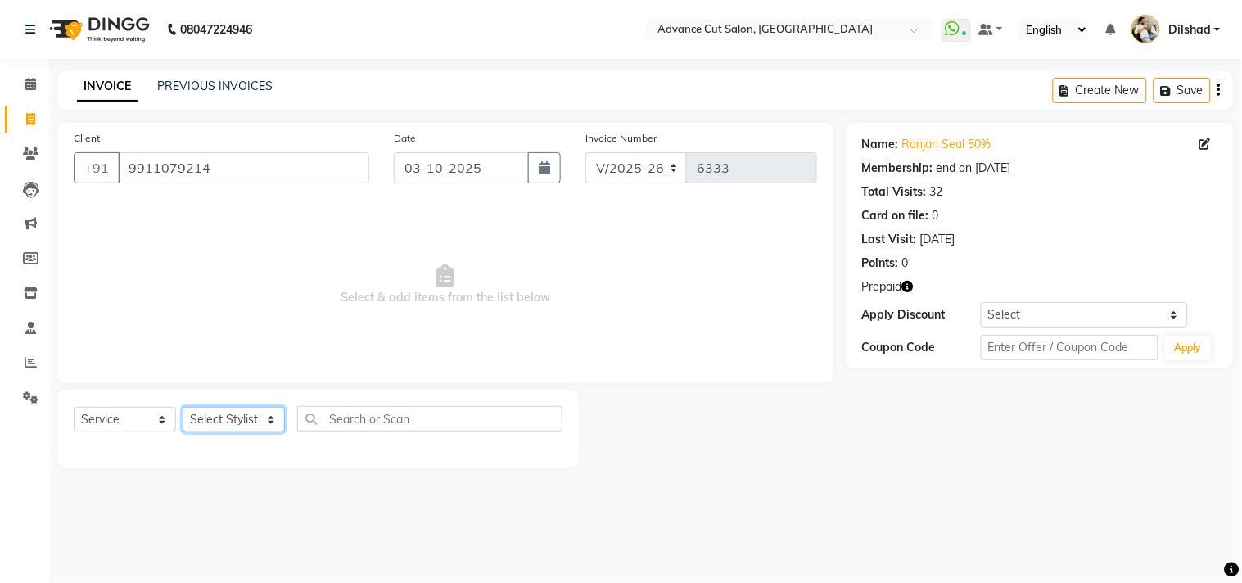
click at [242, 410] on select "Select Stylist [PERSON_NAME] [PERSON_NAME] [PERSON_NAME] [PERSON_NAME] [PERSON_…" at bounding box center [234, 419] width 102 height 25
click at [183, 408] on select "Select Stylist [PERSON_NAME] [PERSON_NAME] [PERSON_NAME] [PERSON_NAME] [PERSON_…" at bounding box center [234, 419] width 102 height 25
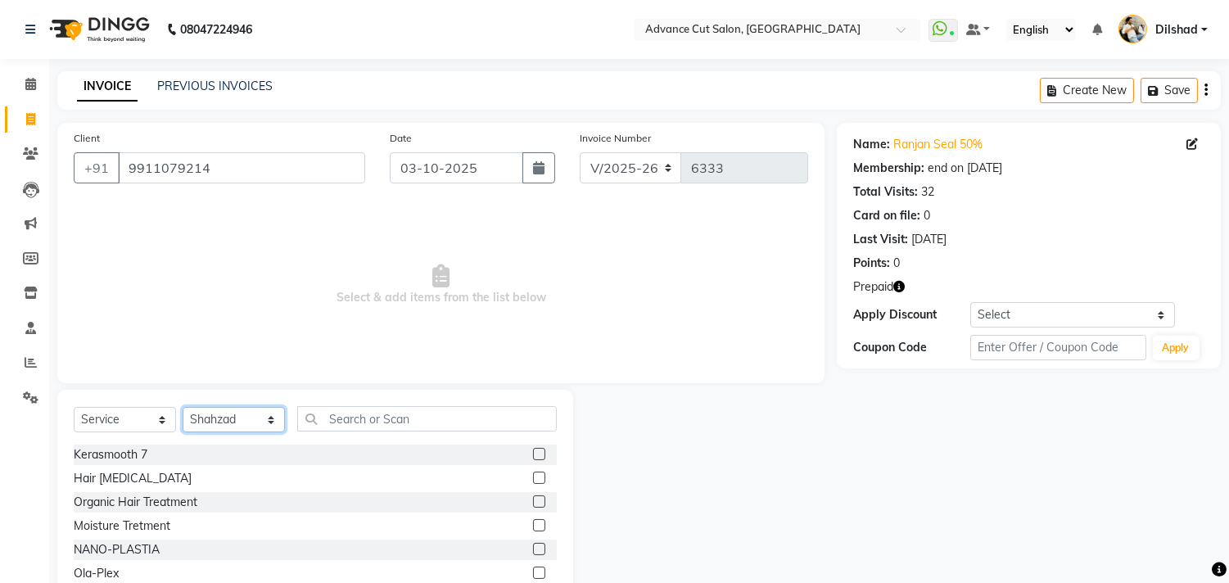
drag, startPoint x: 233, startPoint y: 432, endPoint x: 232, endPoint y: 418, distance: 13.1
click at [233, 432] on select "Select Stylist [PERSON_NAME] [PERSON_NAME] [PERSON_NAME] [PERSON_NAME] [PERSON_…" at bounding box center [234, 419] width 102 height 25
click at [232, 413] on select "Select Stylist [PERSON_NAME] [PERSON_NAME] [PERSON_NAME] [PERSON_NAME] [PERSON_…" at bounding box center [234, 419] width 102 height 25
click at [211, 410] on select "Select Stylist [PERSON_NAME] [PERSON_NAME] [PERSON_NAME] [PERSON_NAME] [PERSON_…" at bounding box center [234, 419] width 102 height 25
select select "83452"
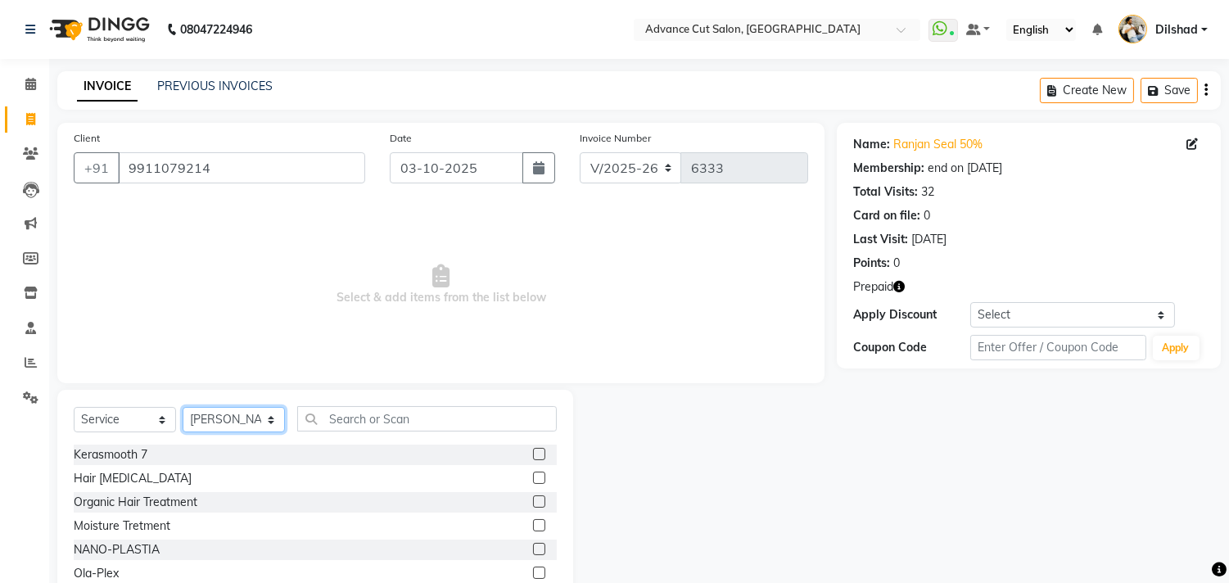
click at [183, 408] on select "Select Stylist [PERSON_NAME] [PERSON_NAME] [PERSON_NAME] [PERSON_NAME] [PERSON_…" at bounding box center [234, 419] width 102 height 25
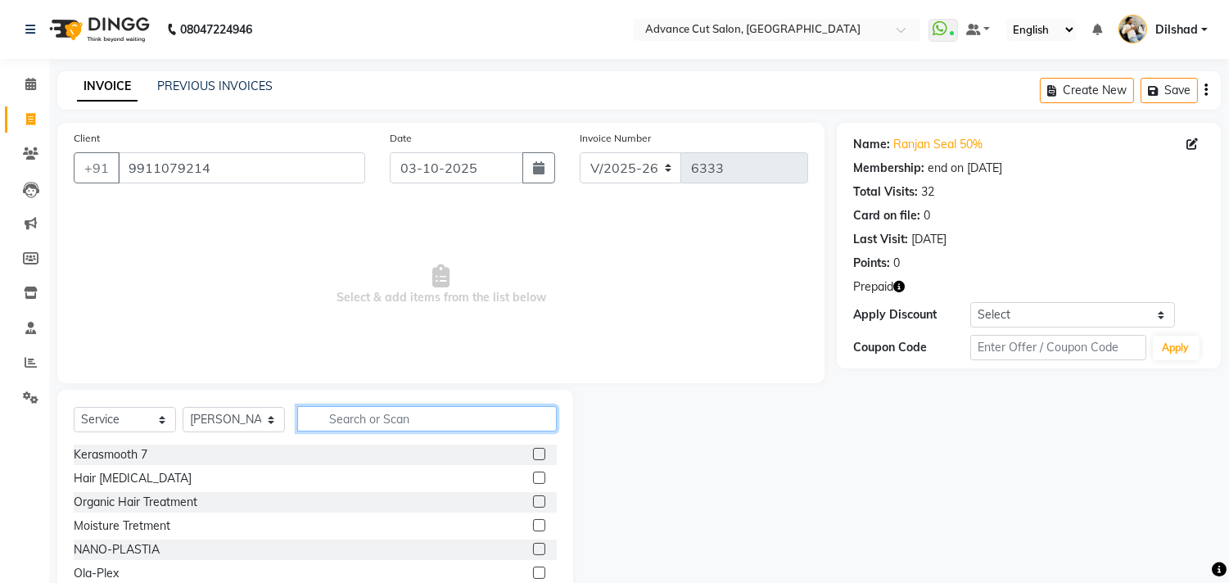
click at [346, 416] on input "text" at bounding box center [427, 418] width 260 height 25
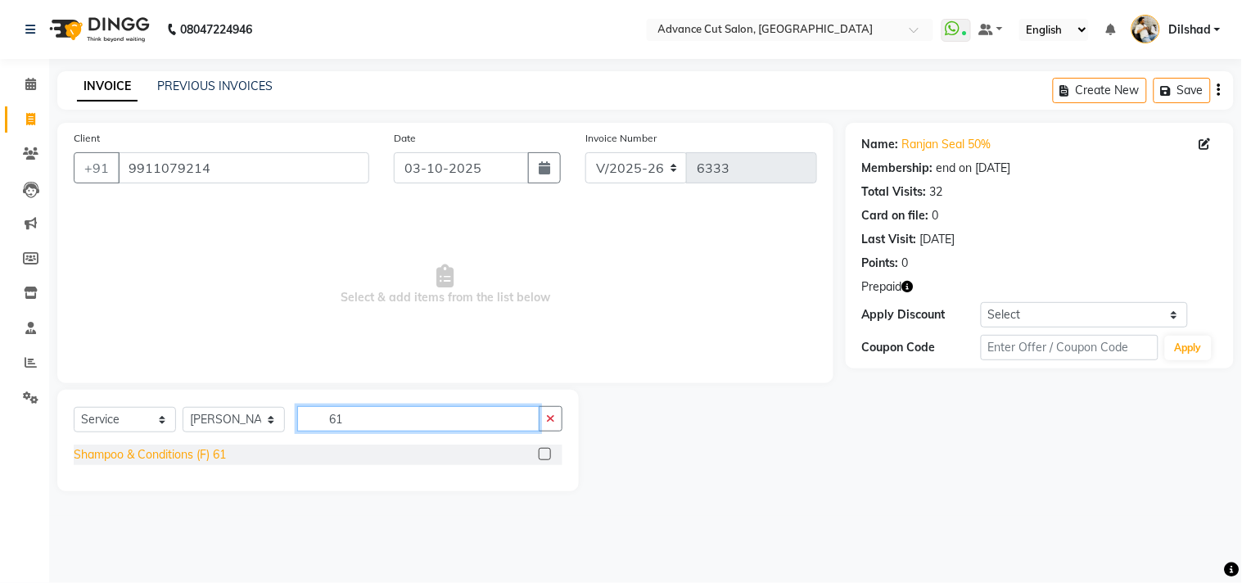
type input "61"
click at [180, 453] on div "Shampoo & Conditions (F) 61" at bounding box center [150, 454] width 152 height 17
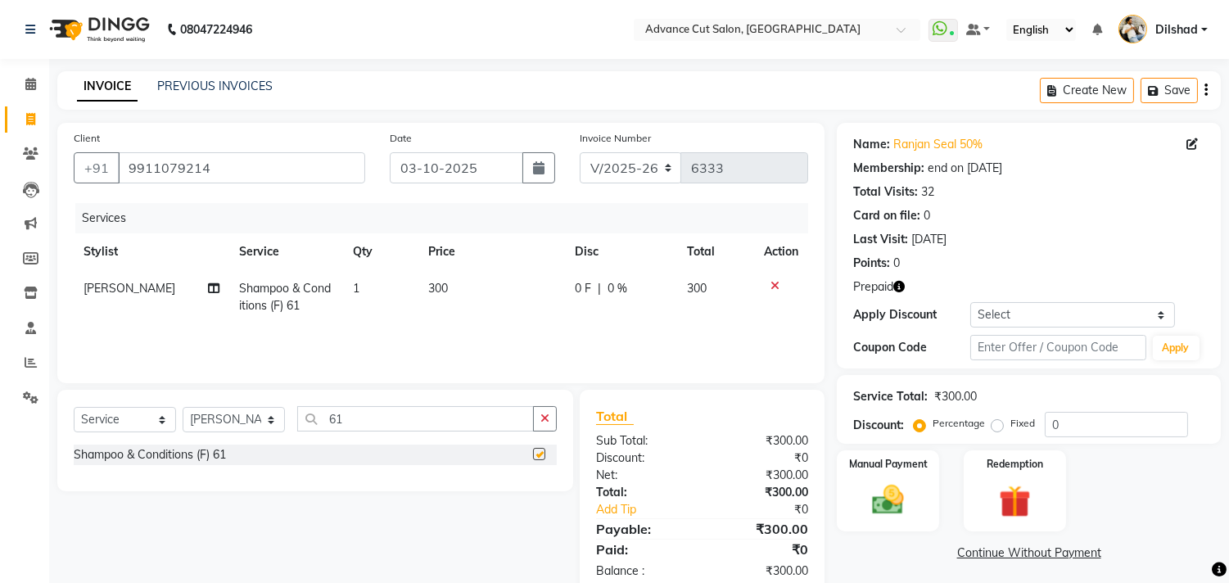
checkbox input "false"
click at [1042, 427] on div "Percentage Fixed" at bounding box center [981, 424] width 128 height 21
click at [1046, 422] on input "0" at bounding box center [1116, 424] width 143 height 25
type input "50"
click at [994, 495] on img at bounding box center [1015, 501] width 54 height 41
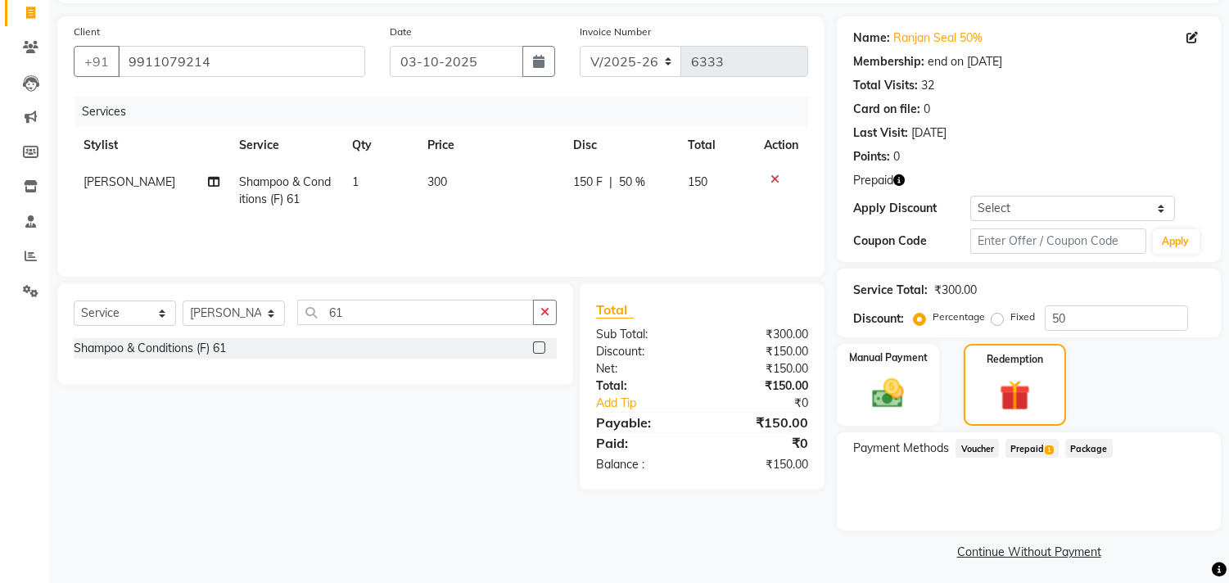
scroll to position [111, 0]
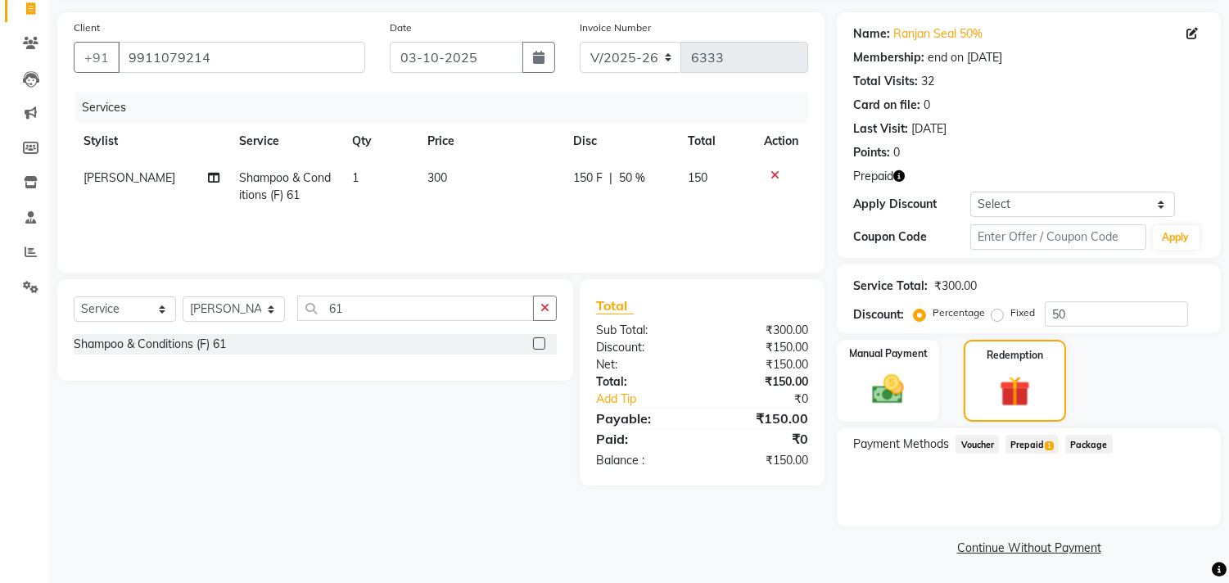
click at [1027, 445] on span "Prepaid 1" at bounding box center [1032, 444] width 53 height 19
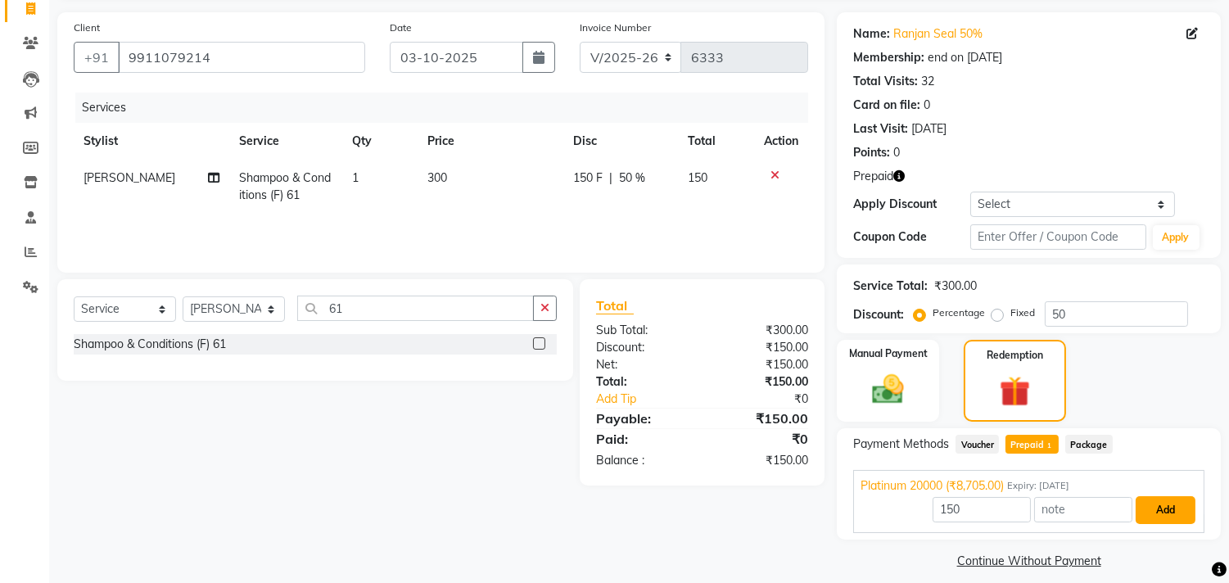
click at [1168, 499] on button "Add" at bounding box center [1166, 510] width 60 height 28
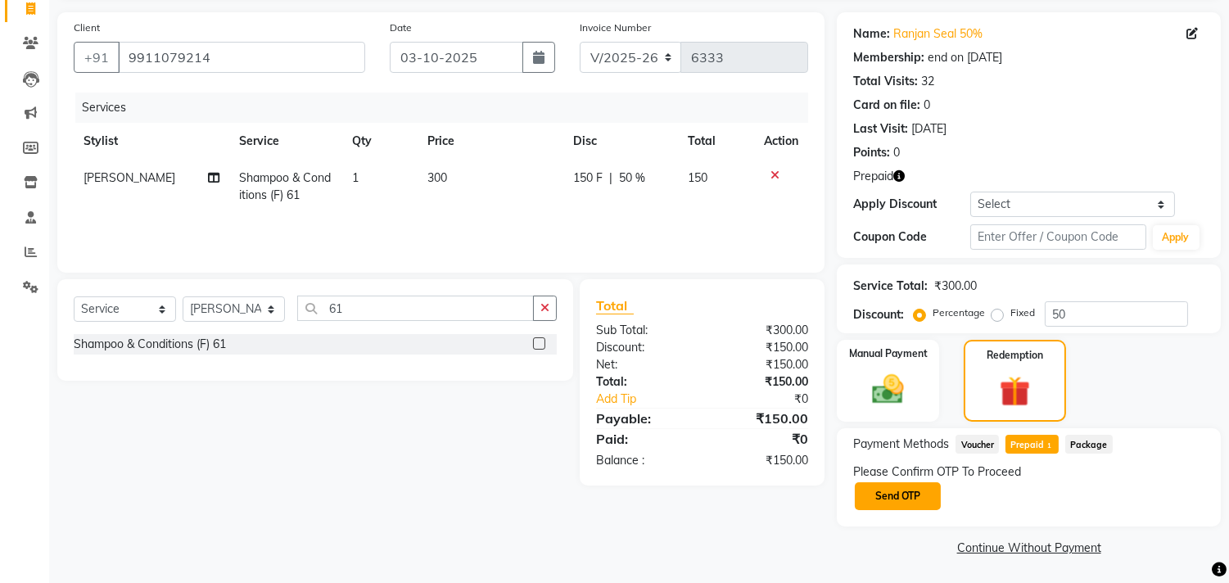
click at [907, 495] on button "Send OTP" at bounding box center [898, 496] width 86 height 28
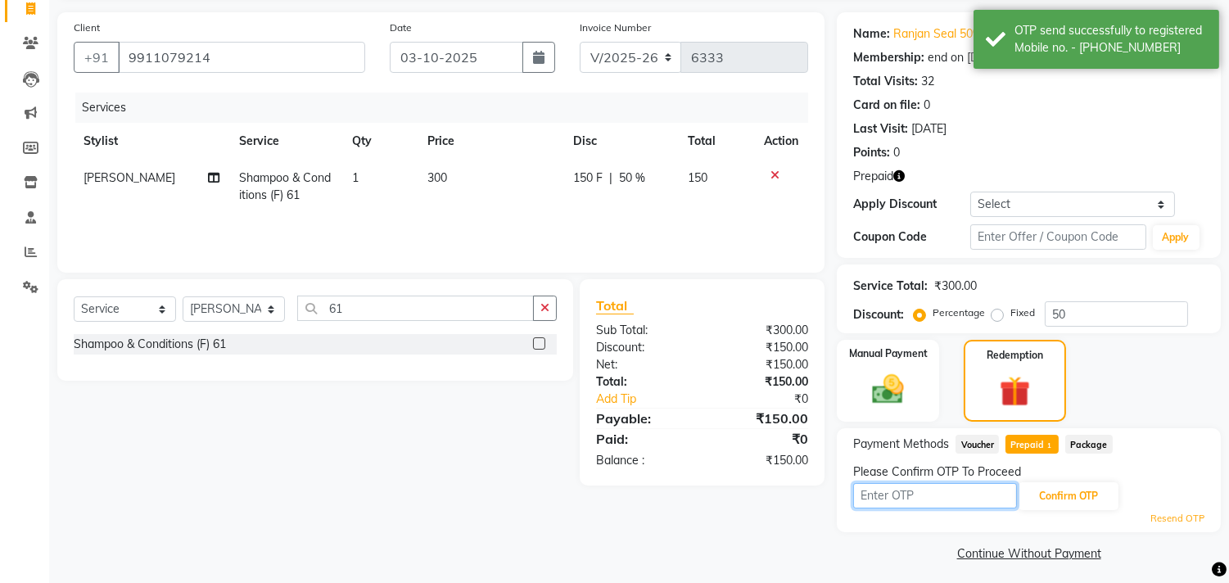
click at [907, 495] on input "text" at bounding box center [935, 495] width 164 height 25
type input "8100"
click at [1092, 502] on button "Confirm OTP" at bounding box center [1069, 496] width 100 height 28
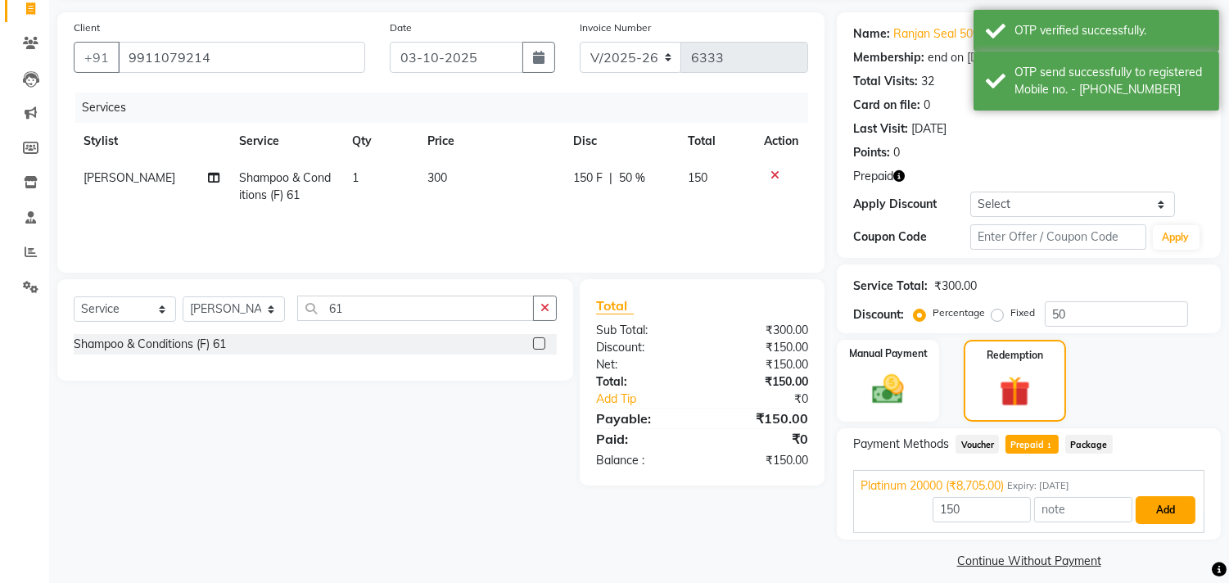
click at [1159, 504] on button "Add" at bounding box center [1166, 510] width 60 height 28
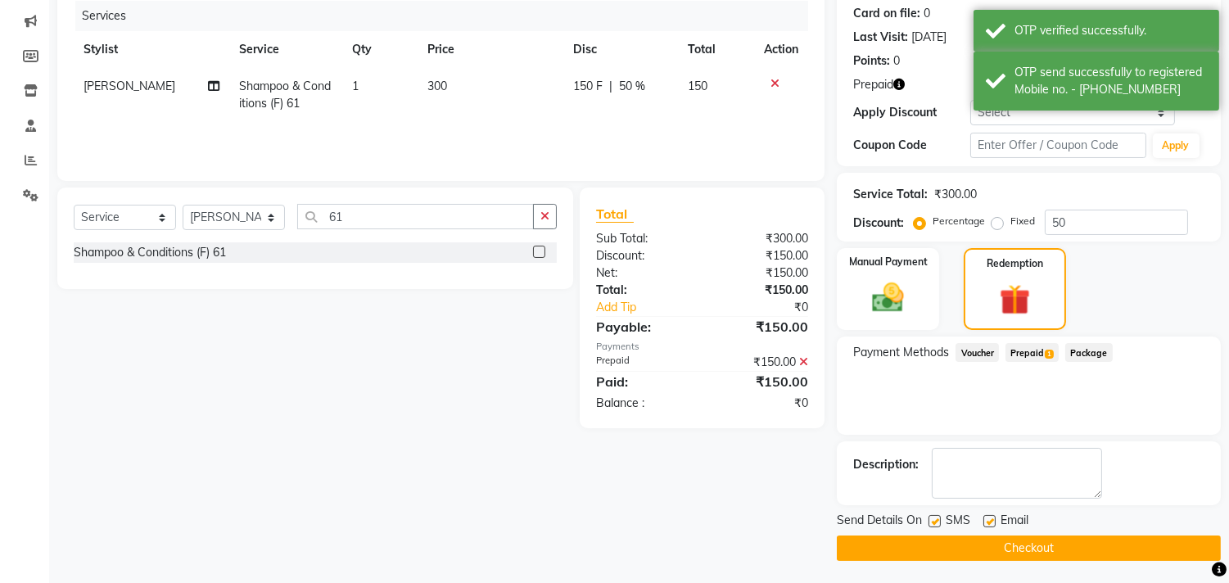
scroll to position [203, 0]
click at [1009, 544] on button "Checkout" at bounding box center [1029, 547] width 384 height 25
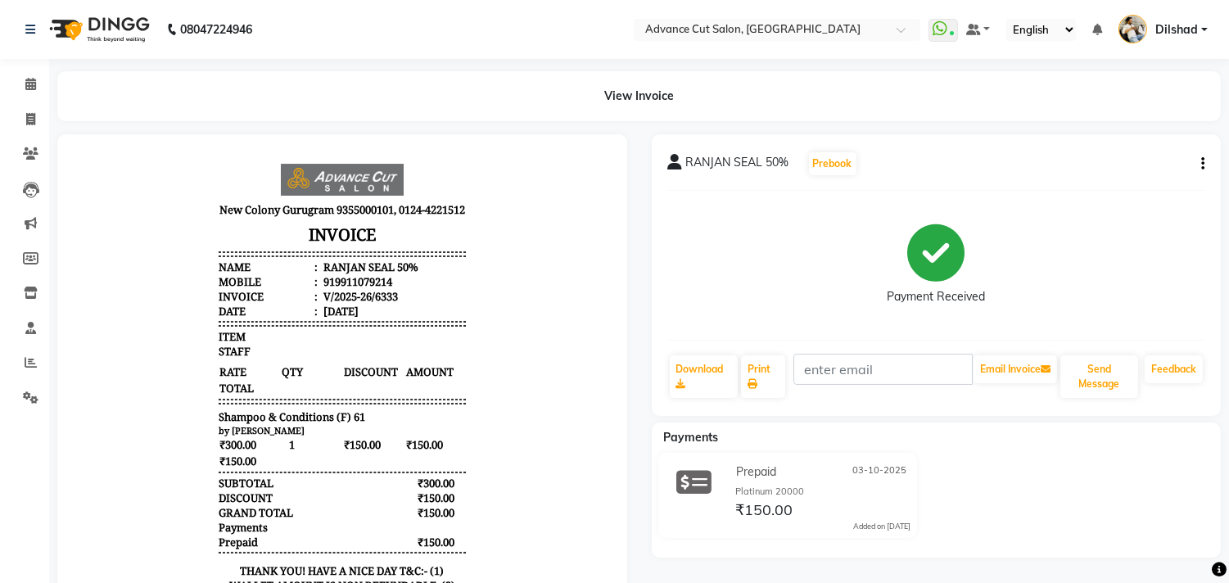
drag, startPoint x: 1008, startPoint y: 544, endPoint x: 942, endPoint y: 464, distance: 103.5
click at [1004, 544] on div "Prepaid [DATE] Platinum 20000 ₹150.00 Added on [DATE]" at bounding box center [937, 499] width 594 height 92
click at [21, 113] on span at bounding box center [30, 120] width 29 height 19
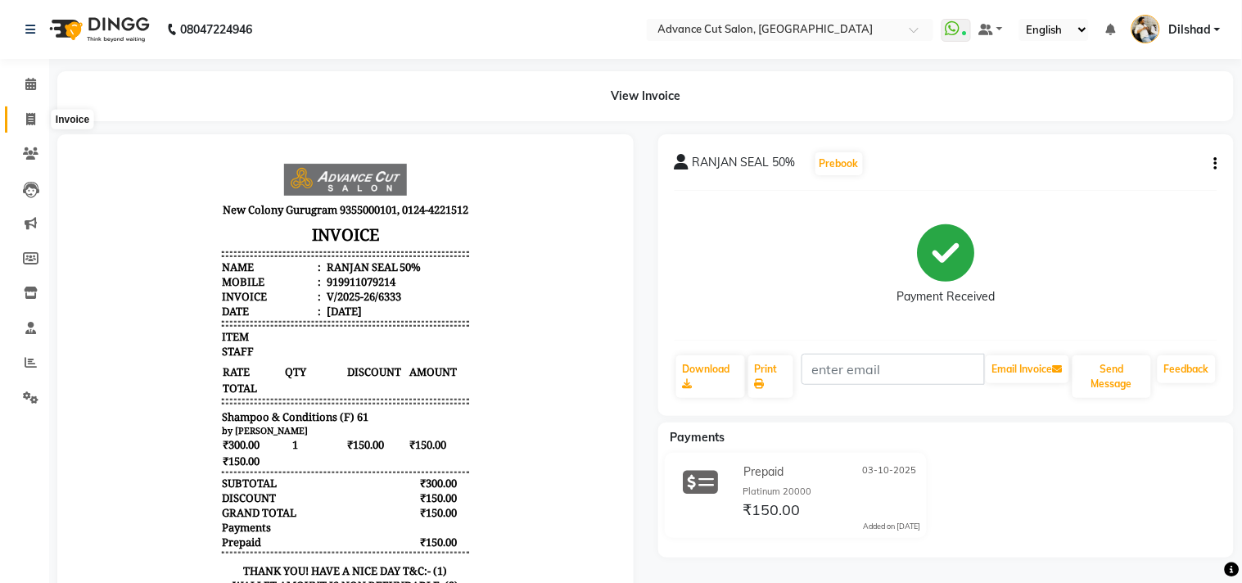
select select "service"
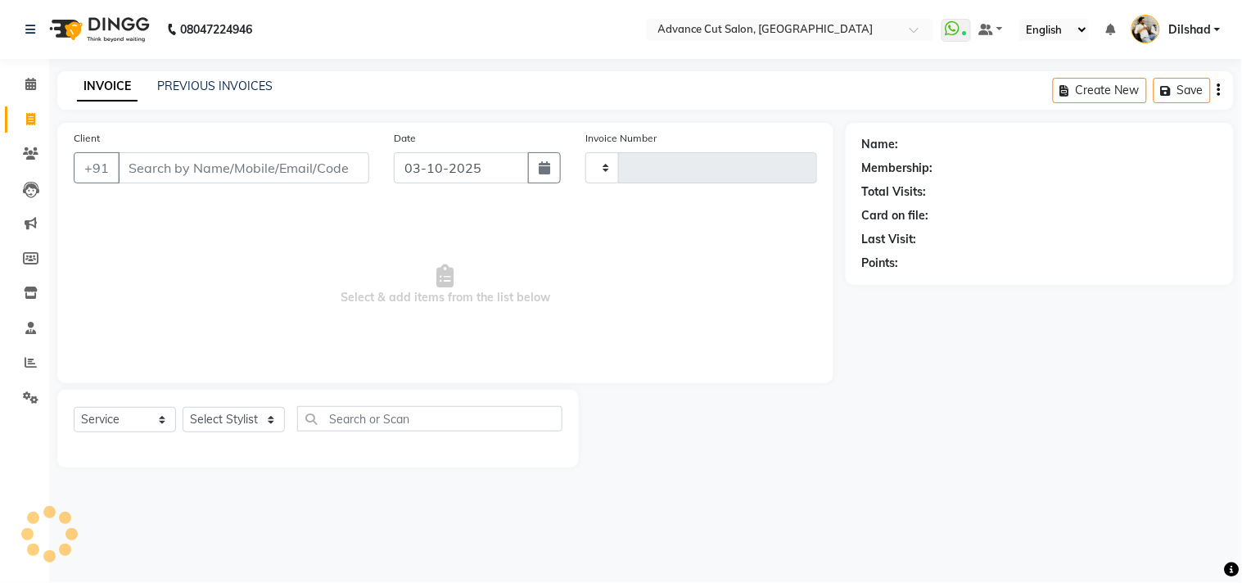
type input "6334"
select select "922"
click at [39, 164] on link "Clients" at bounding box center [24, 154] width 39 height 27
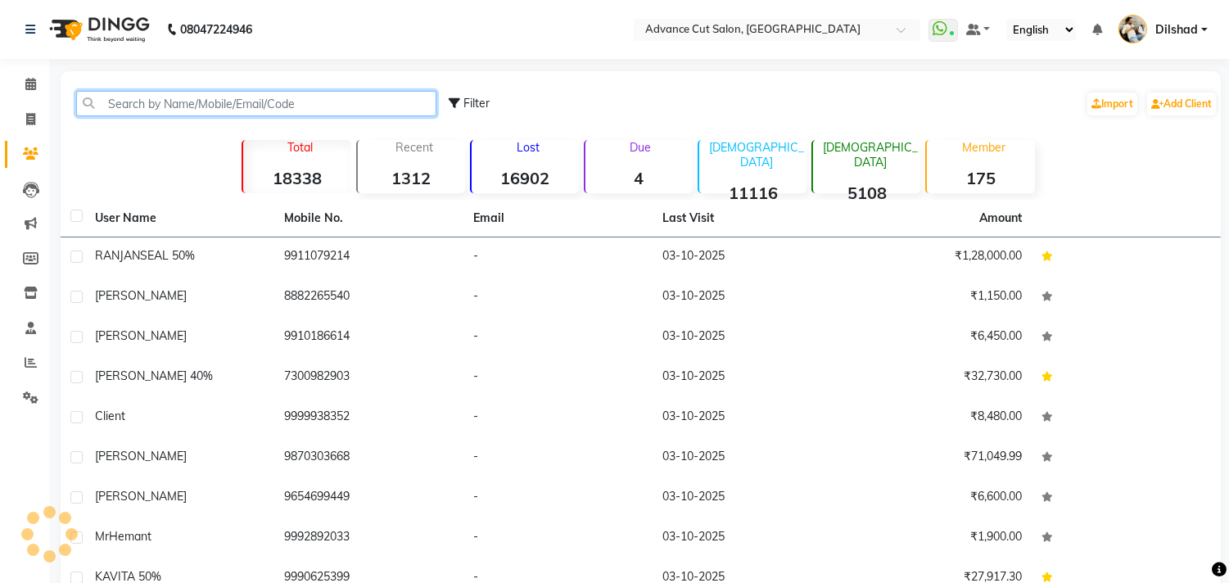
click at [106, 106] on input "text" at bounding box center [256, 103] width 360 height 25
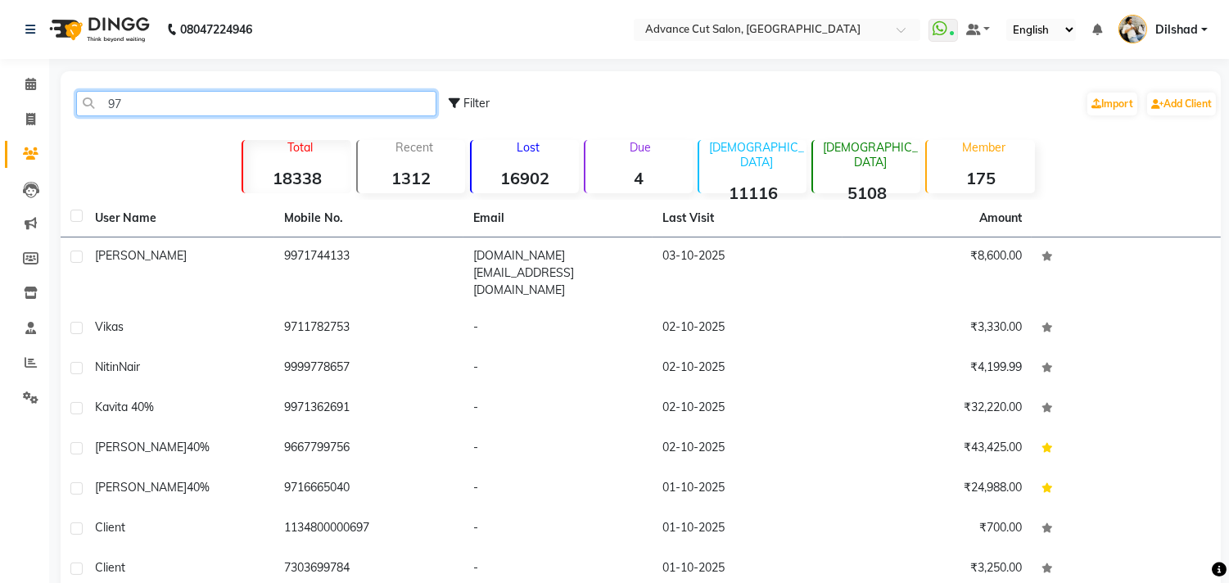
type input "9"
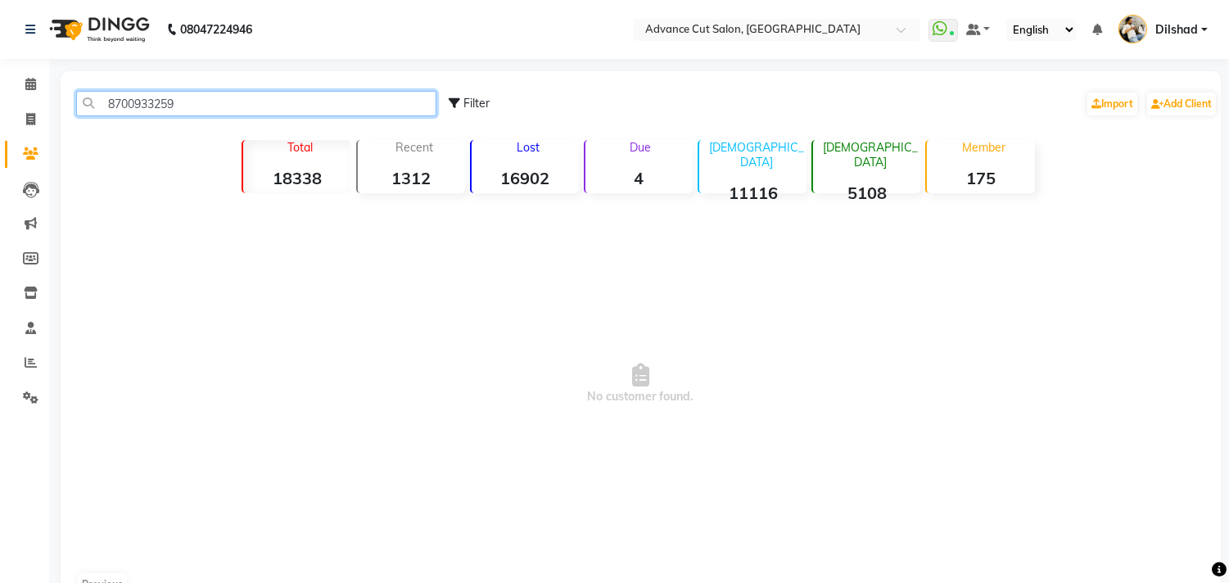
click at [160, 101] on input "8700933259" at bounding box center [256, 103] width 360 height 25
click at [157, 95] on input "8700933259" at bounding box center [256, 103] width 360 height 25
click at [183, 112] on input "8700966259" at bounding box center [256, 103] width 360 height 25
type input "8"
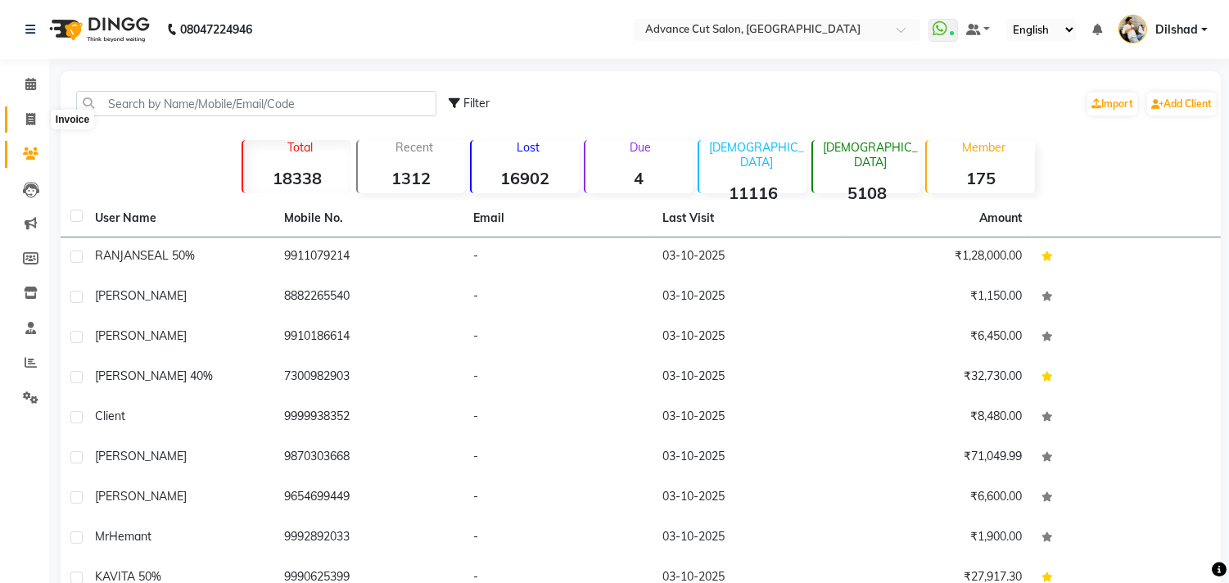
click at [28, 120] on icon at bounding box center [30, 119] width 9 height 12
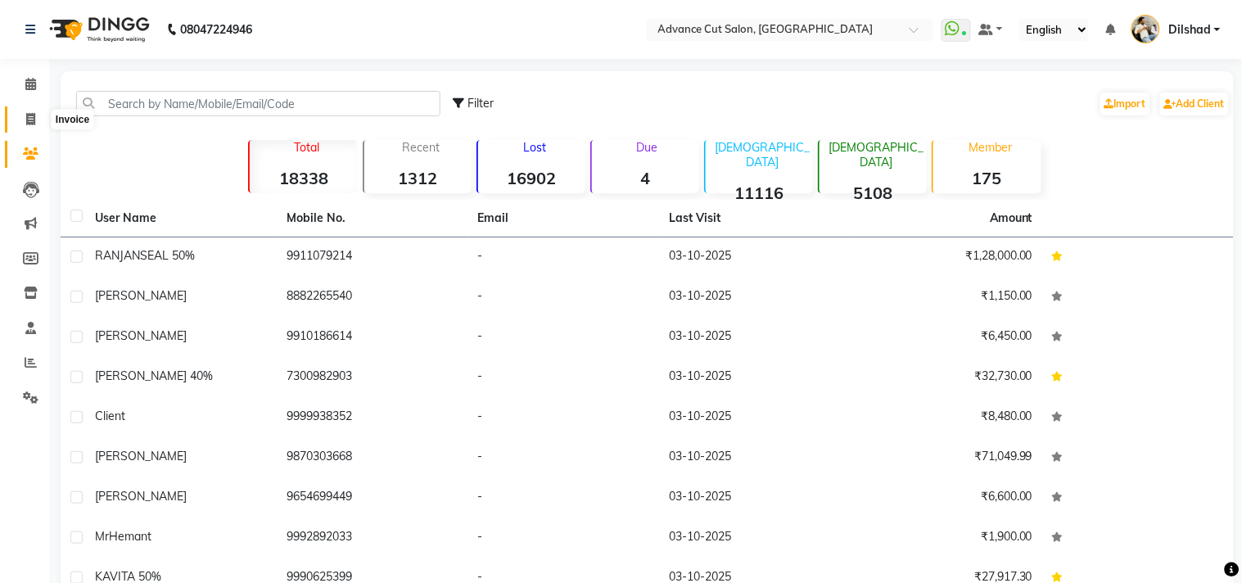
select select "922"
select select "service"
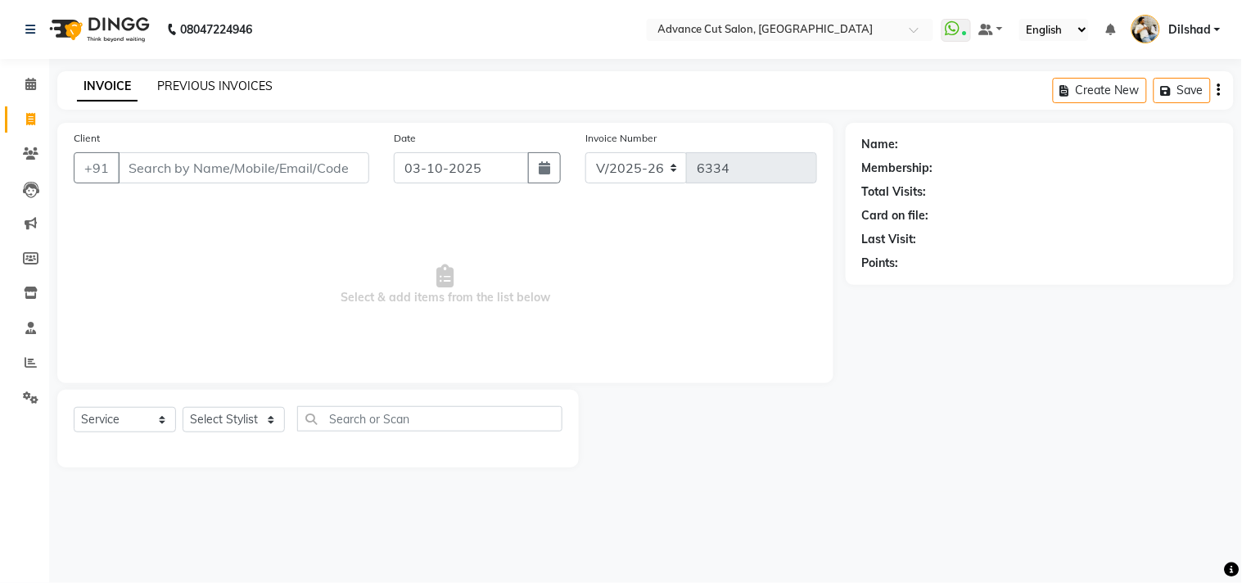
click at [246, 83] on link "PREVIOUS INVOICES" at bounding box center [214, 86] width 115 height 15
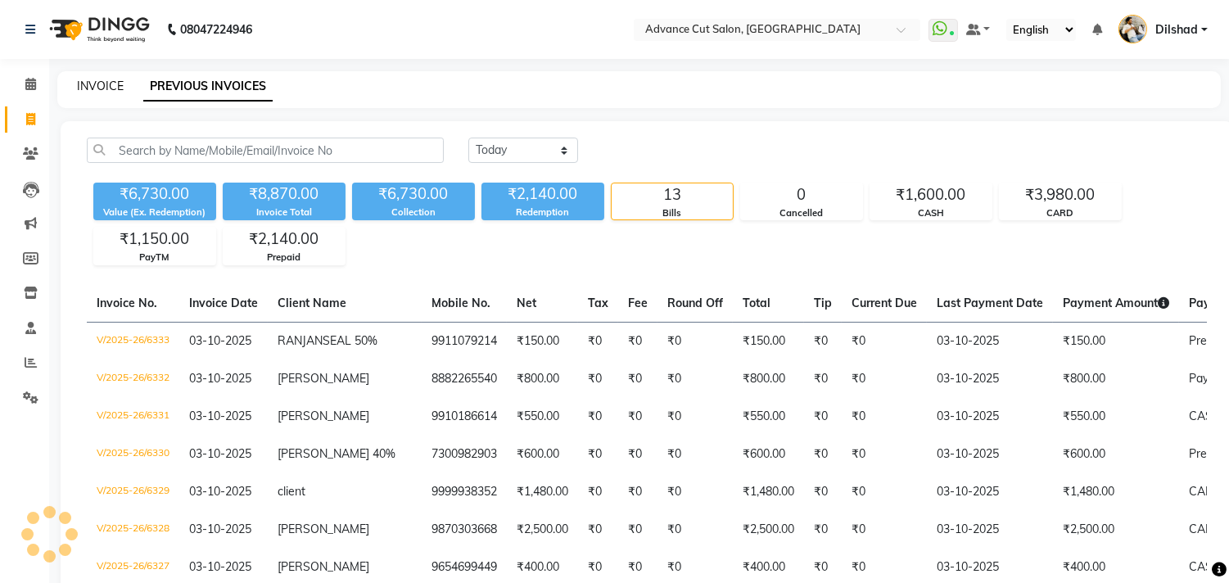
click at [104, 84] on link "INVOICE" at bounding box center [100, 86] width 47 height 15
select select "service"
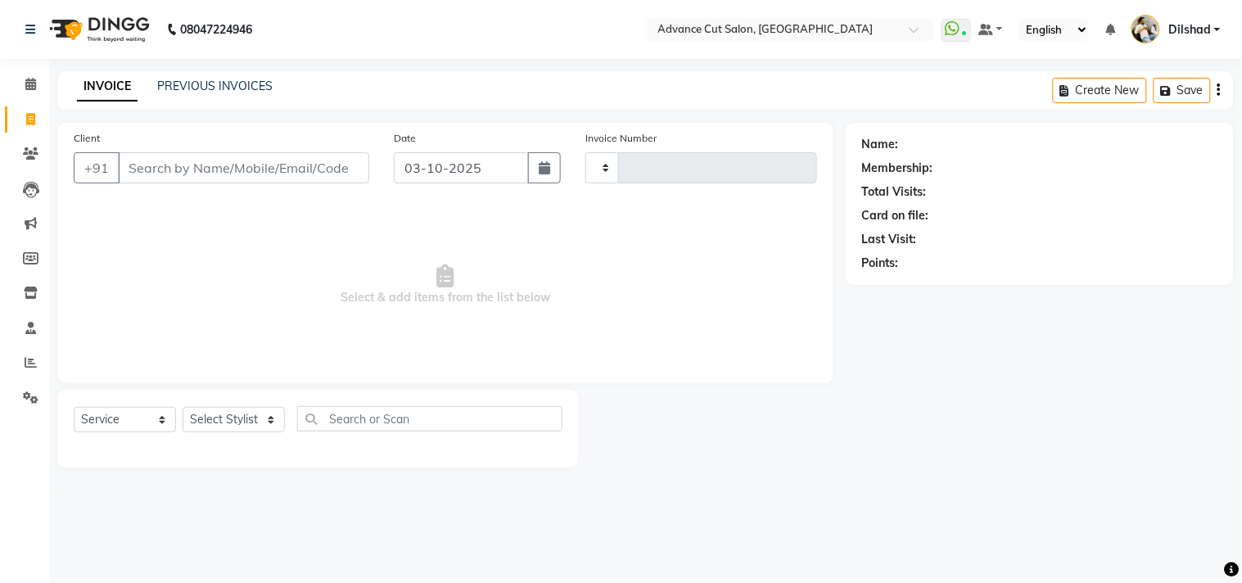
type input "6334"
select select "922"
click at [19, 149] on span at bounding box center [30, 154] width 29 height 19
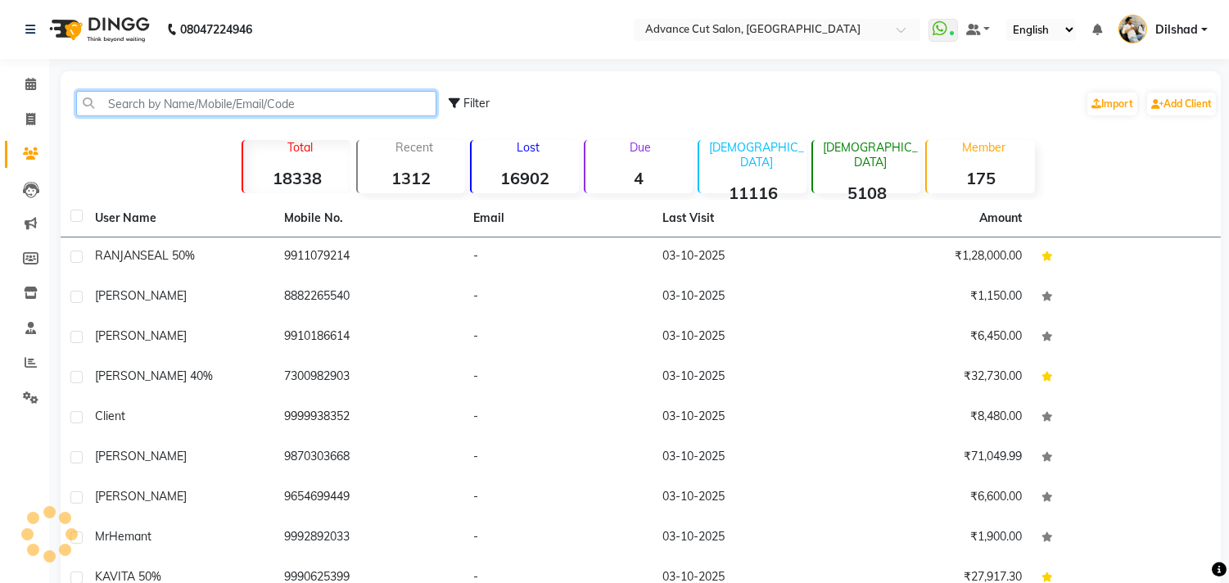
click at [126, 104] on input "text" at bounding box center [256, 103] width 360 height 25
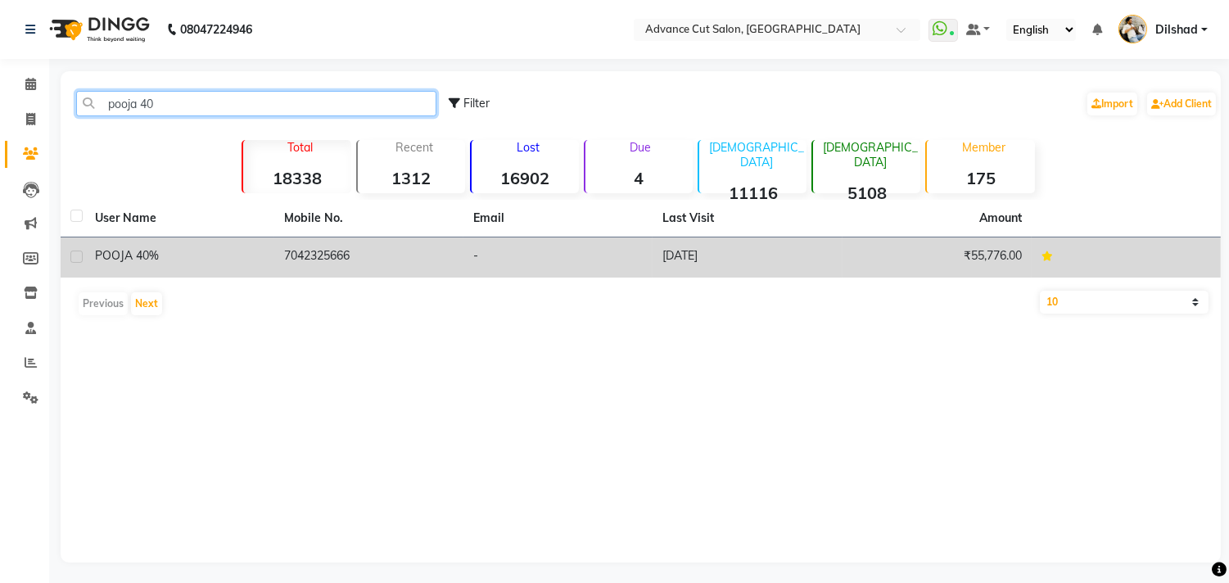
type input "pooja 40"
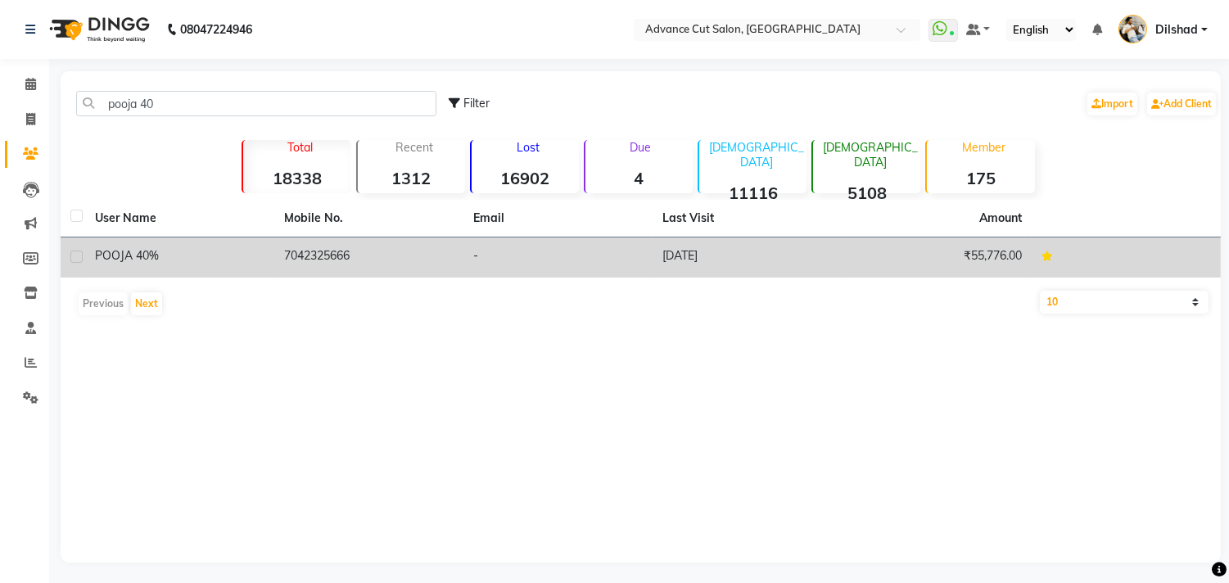
click at [365, 257] on td "7042325666" at bounding box center [368, 257] width 189 height 40
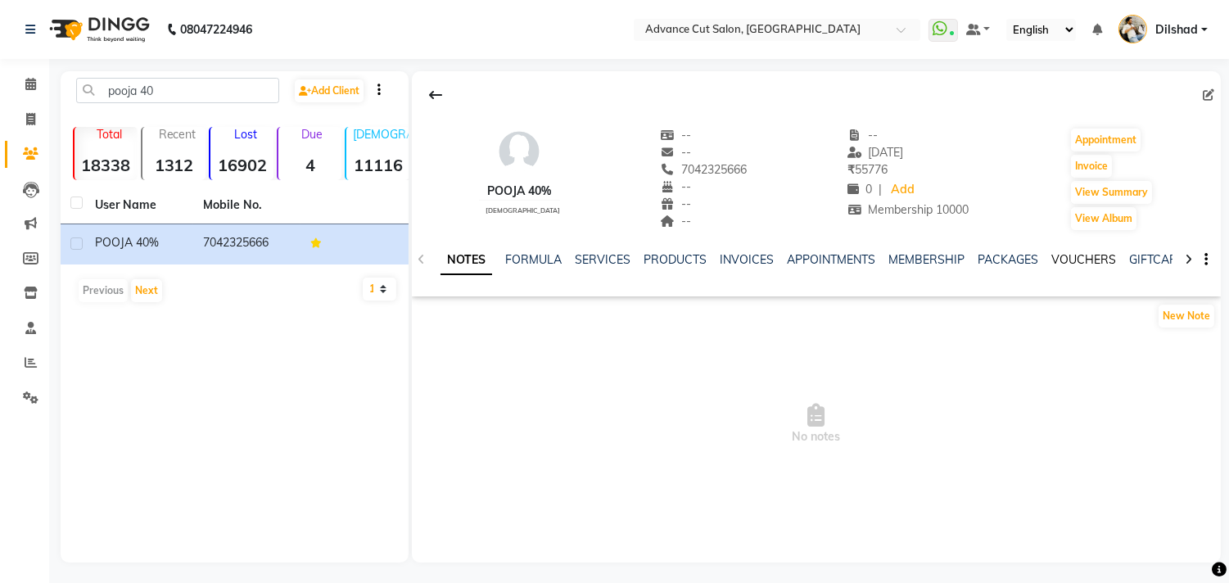
click at [1064, 259] on link "VOUCHERS" at bounding box center [1083, 259] width 65 height 15
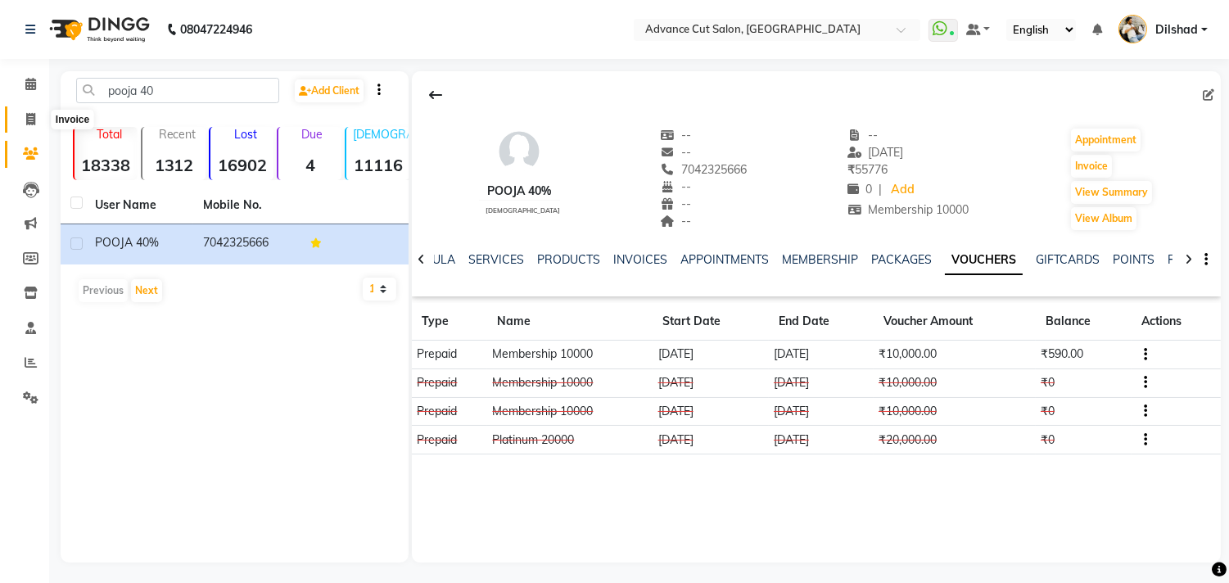
click at [20, 118] on span at bounding box center [30, 120] width 29 height 19
select select "service"
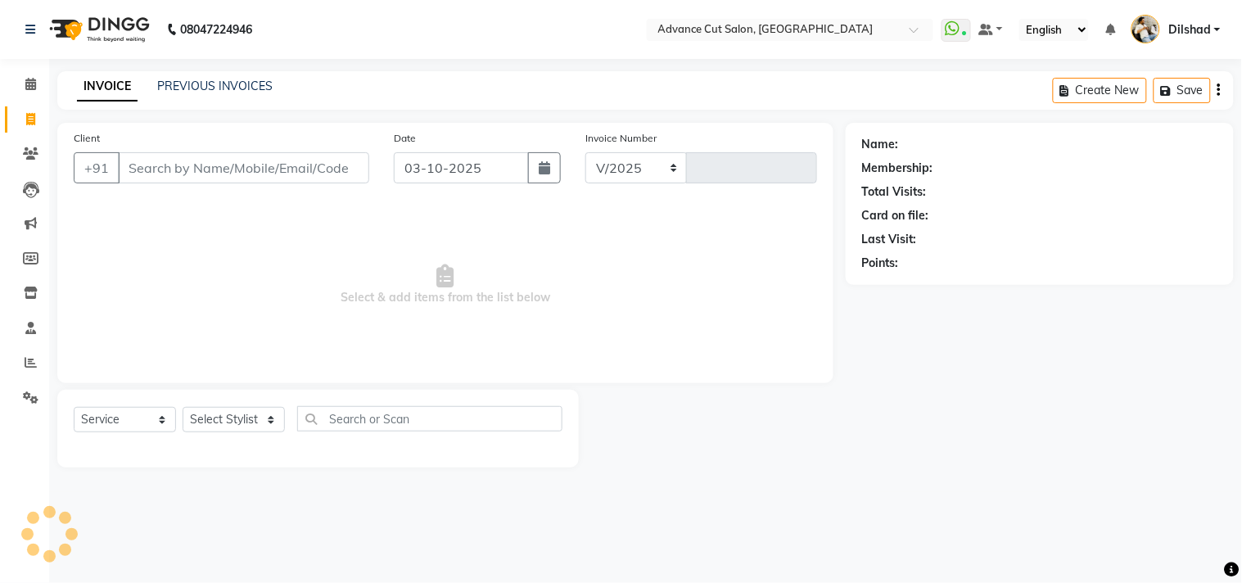
select select "922"
type input "6334"
click at [375, 103] on div "INVOICE PREVIOUS INVOICES Create New Save" at bounding box center [645, 90] width 1177 height 38
click at [255, 88] on link "PREVIOUS INVOICES" at bounding box center [214, 86] width 115 height 15
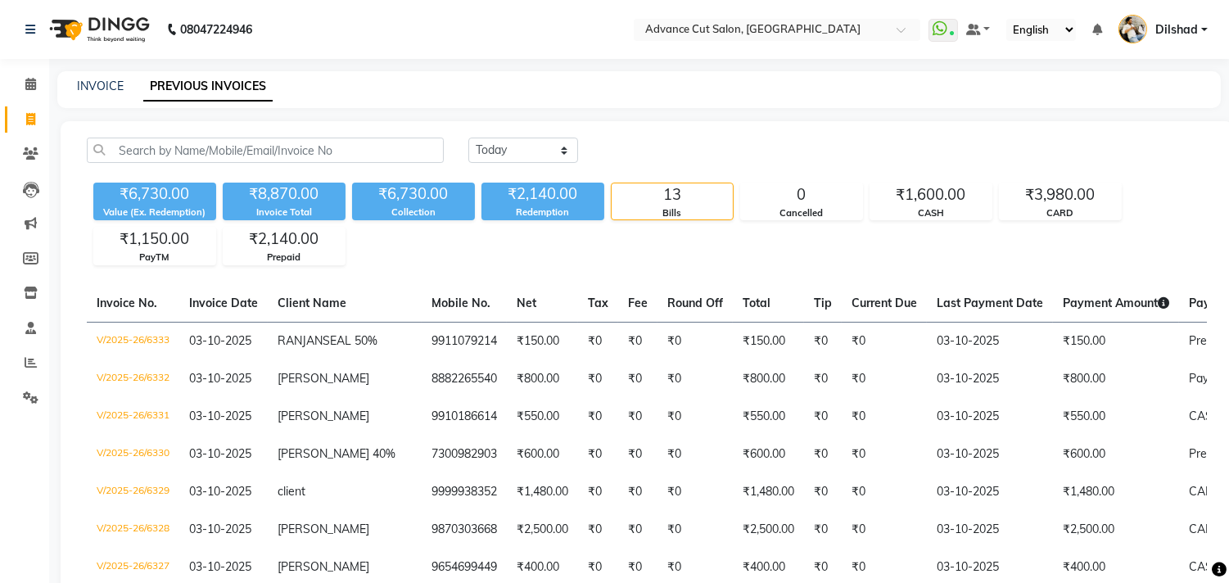
click at [361, 82] on div "INVOICE PREVIOUS INVOICES" at bounding box center [629, 86] width 1144 height 17
click at [109, 84] on link "INVOICE" at bounding box center [100, 86] width 47 height 15
select select "service"
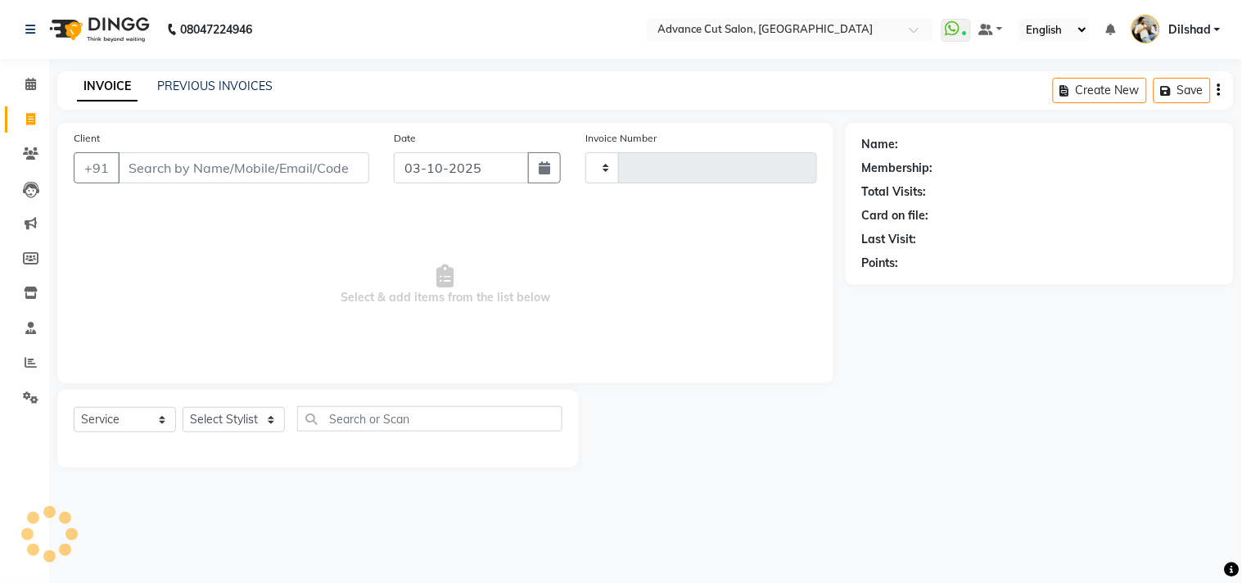
type input "6334"
select select "922"
click at [372, 104] on div "INVOICE PREVIOUS INVOICES Create New Save" at bounding box center [645, 90] width 1177 height 38
click at [325, 77] on div "INVOICE PREVIOUS INVOICES Create New Save" at bounding box center [645, 90] width 1177 height 38
click at [25, 88] on icon at bounding box center [30, 84] width 11 height 12
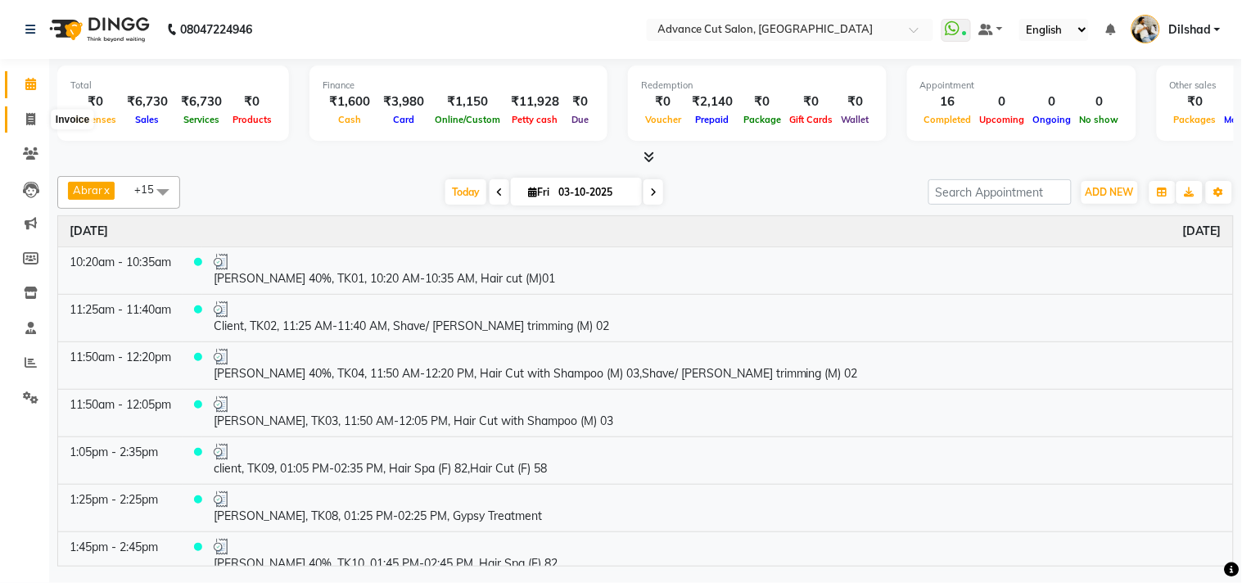
click at [37, 116] on span at bounding box center [30, 120] width 29 height 19
select select "922"
select select "service"
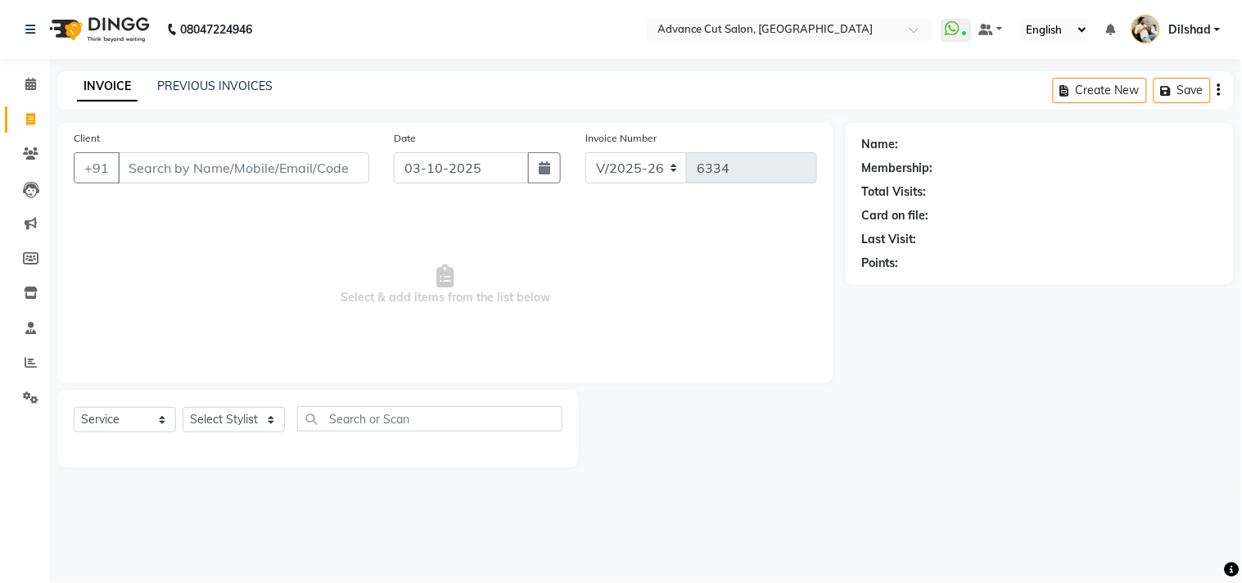
click at [431, 92] on div "INVOICE PREVIOUS INVOICES Create New Save" at bounding box center [645, 90] width 1177 height 38
click at [128, 161] on input "Client" at bounding box center [243, 167] width 251 height 31
click at [31, 145] on span at bounding box center [30, 154] width 29 height 19
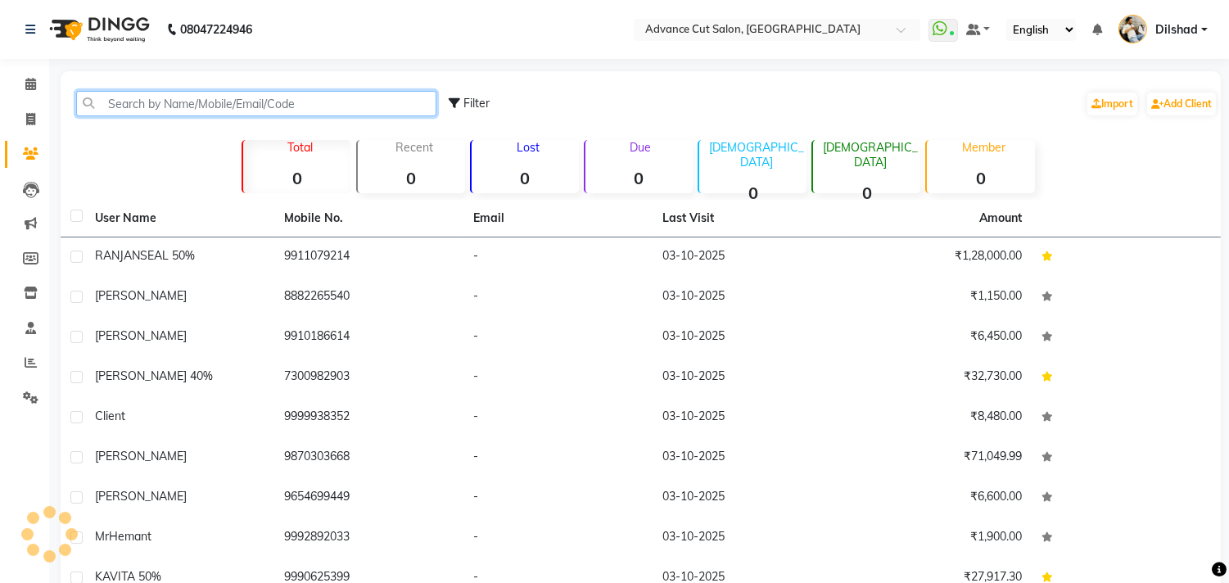
click at [133, 99] on input "text" at bounding box center [256, 103] width 360 height 25
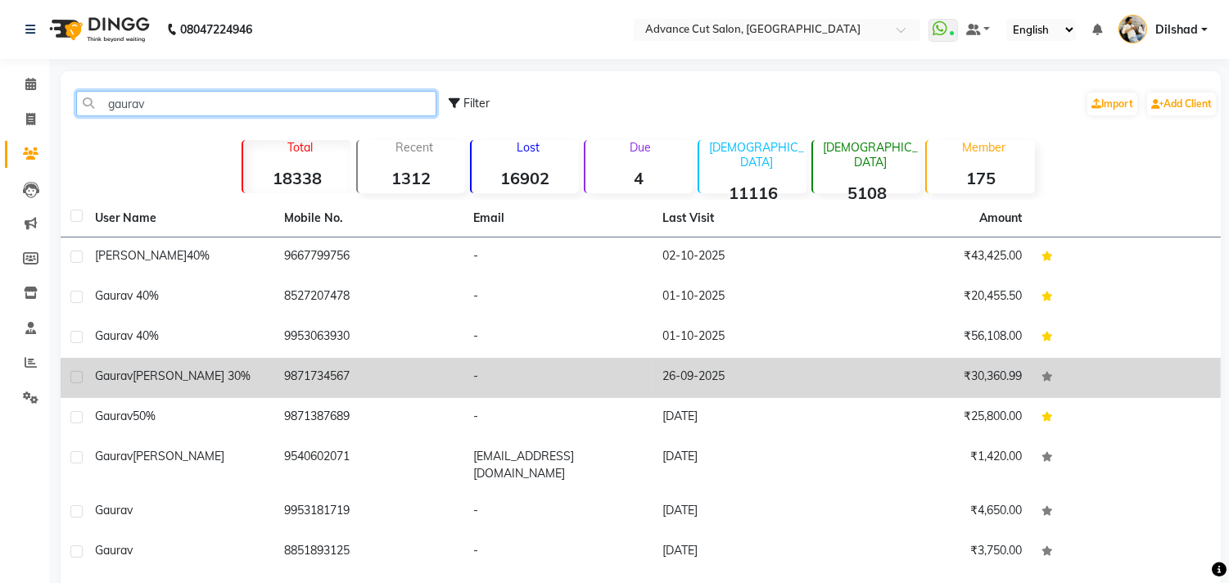
type input "gaurav"
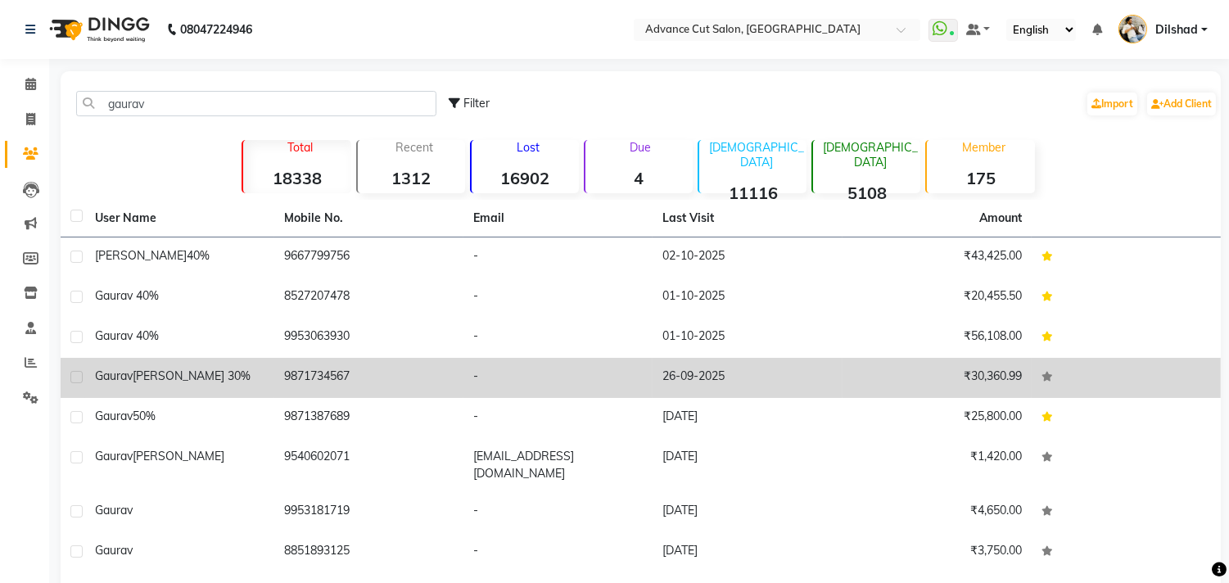
drag, startPoint x: 265, startPoint y: 378, endPoint x: 357, endPoint y: 375, distance: 91.8
click at [357, 375] on tr "[PERSON_NAME] 30% 9871734567 - [DATE] ₹30,360.99" at bounding box center [641, 378] width 1160 height 40
copy tr "9871734567"
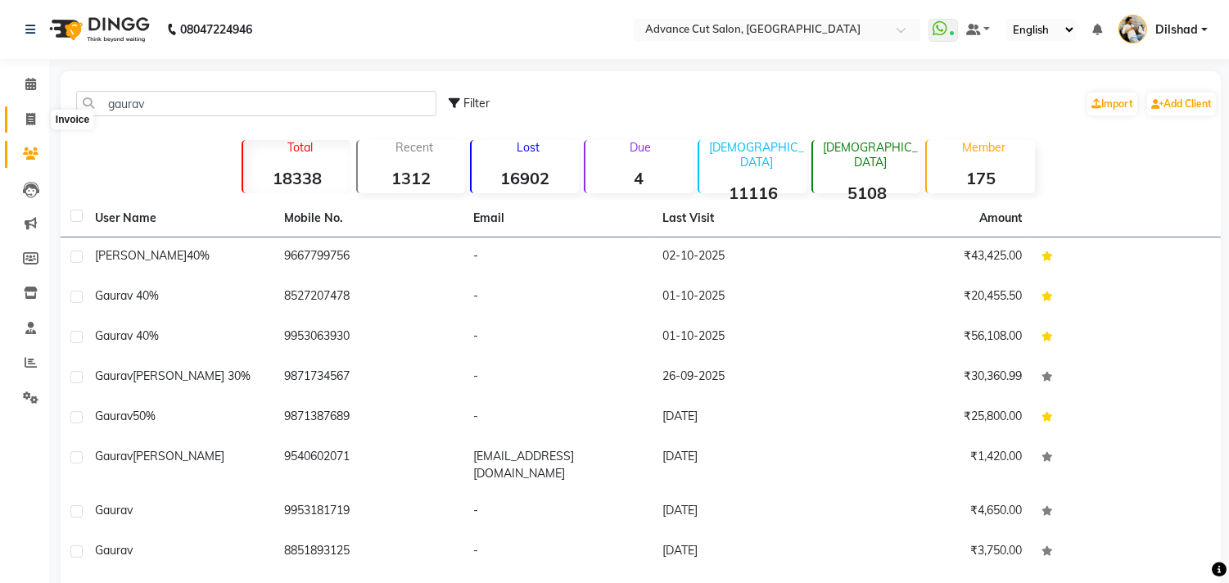
click at [22, 118] on span at bounding box center [30, 120] width 29 height 19
select select "service"
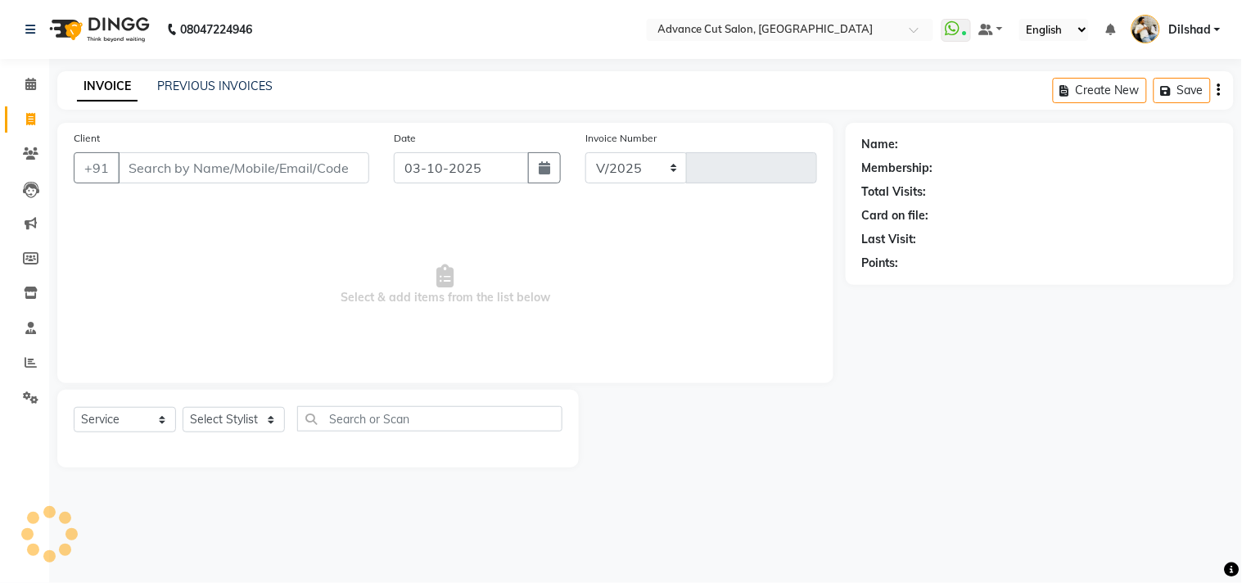
select select "922"
type input "6334"
click at [164, 174] on input "Client" at bounding box center [243, 167] width 251 height 31
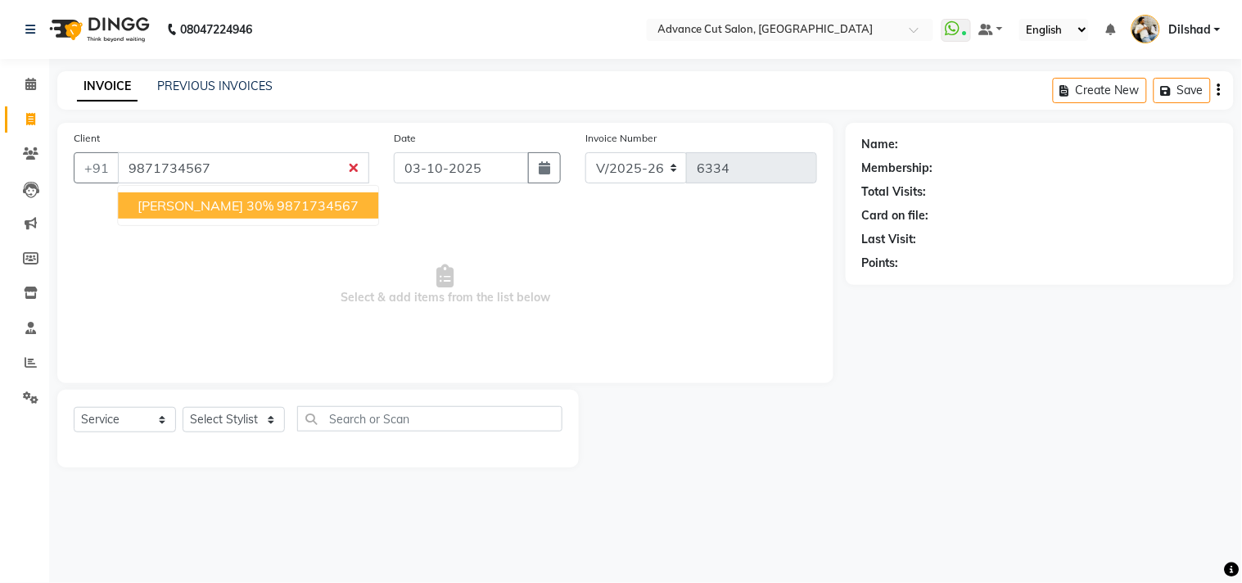
click at [160, 162] on input "9871734567" at bounding box center [243, 167] width 251 height 31
click at [200, 213] on span "[PERSON_NAME] 30%" at bounding box center [206, 205] width 136 height 16
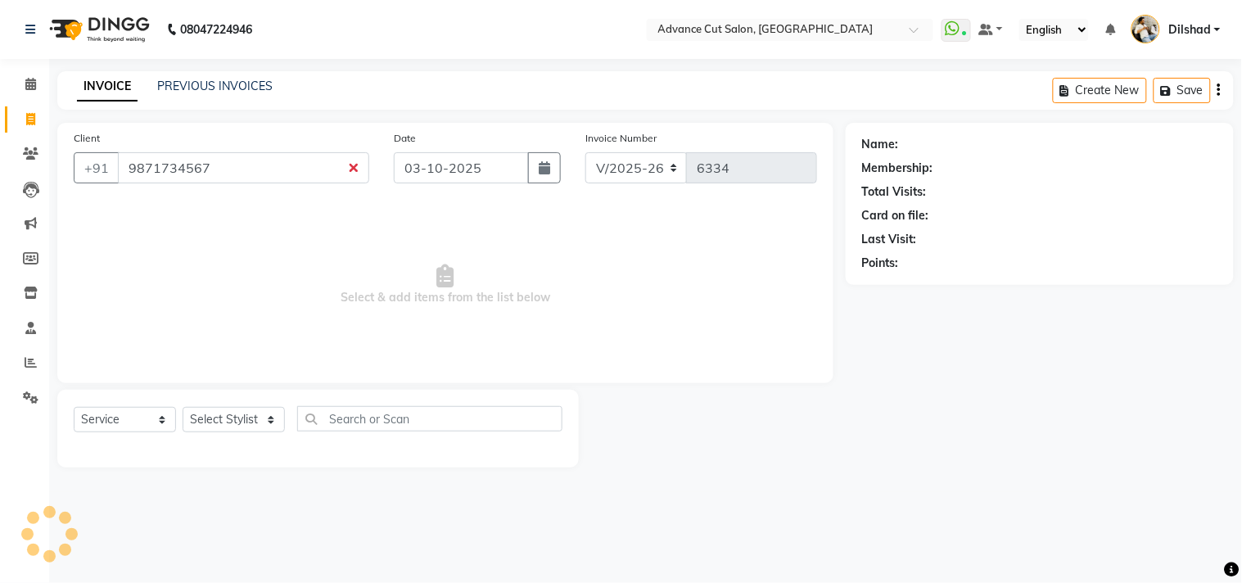
type input "9871734567"
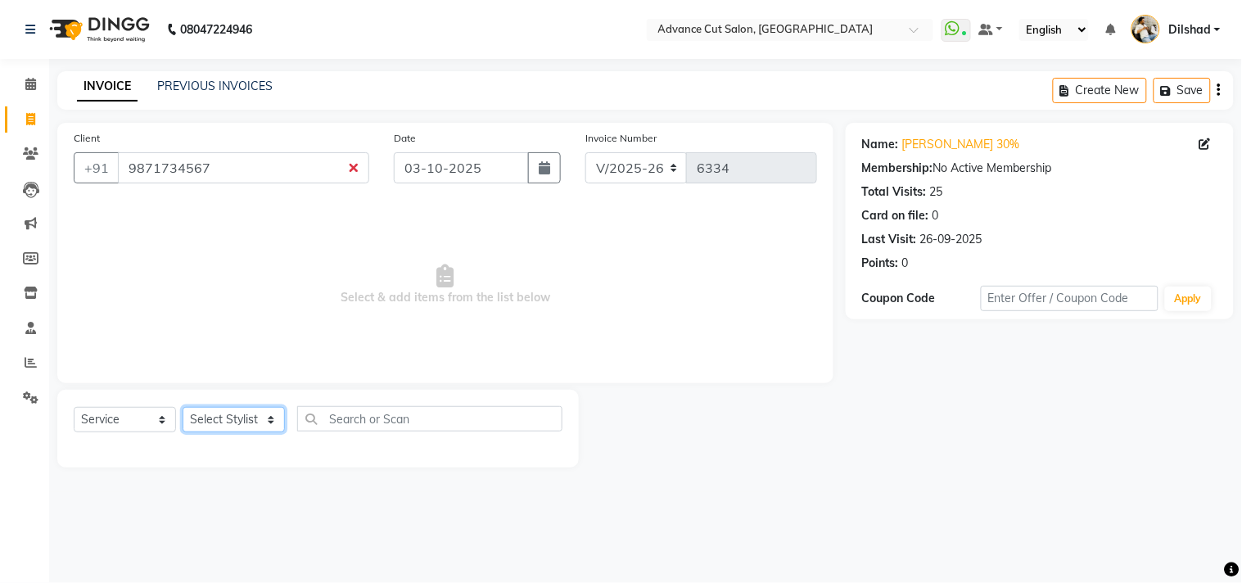
click at [254, 412] on select "Select Stylist [PERSON_NAME] [PERSON_NAME] [PERSON_NAME] [PERSON_NAME] [PERSON_…" at bounding box center [234, 419] width 102 height 25
click at [183, 408] on select "Select Stylist [PERSON_NAME] [PERSON_NAME] [PERSON_NAME] [PERSON_NAME] [PERSON_…" at bounding box center [234, 419] width 102 height 25
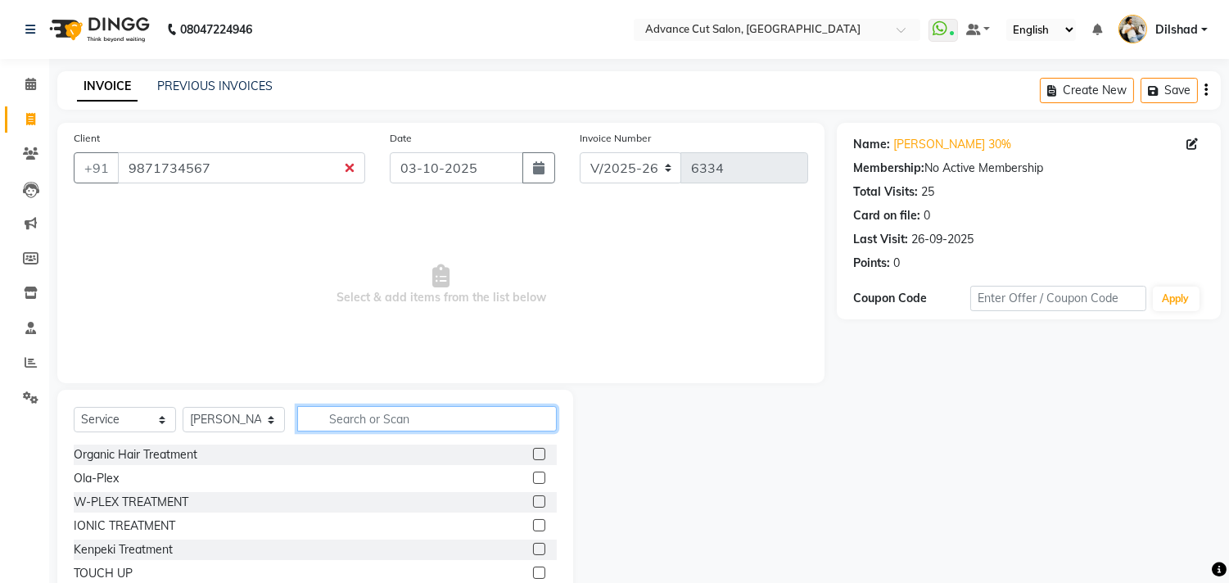
click at [333, 419] on input "text" at bounding box center [427, 418] width 260 height 25
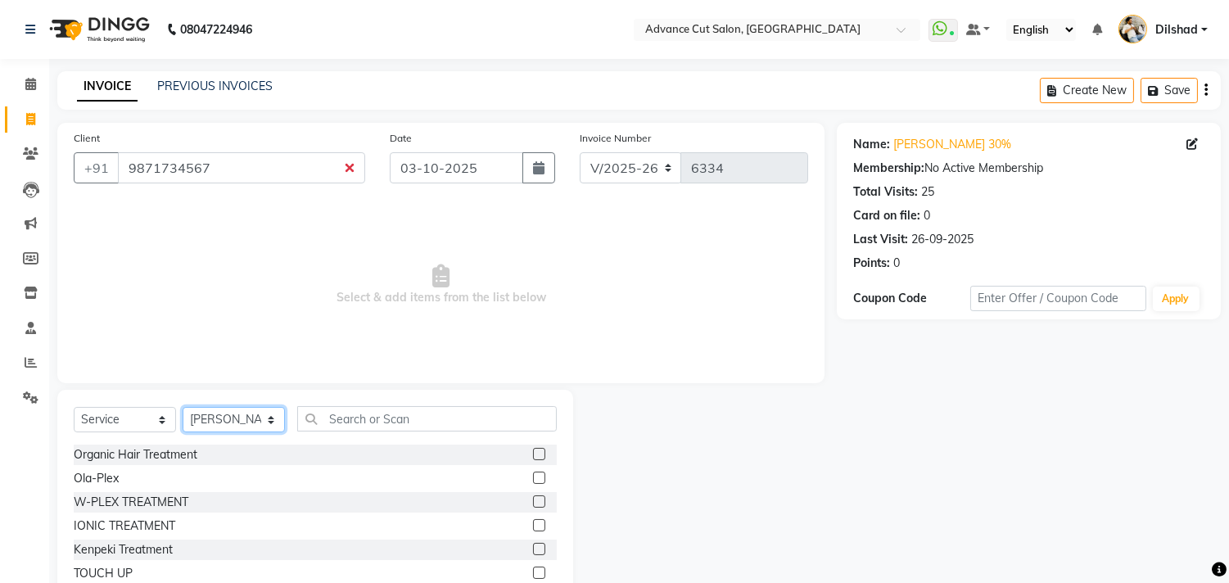
click at [241, 414] on select "Select Stylist [PERSON_NAME] [PERSON_NAME] [PERSON_NAME] [PERSON_NAME] [PERSON_…" at bounding box center [234, 419] width 102 height 25
select select "61856"
click at [183, 408] on select "Select Stylist [PERSON_NAME] [PERSON_NAME] [PERSON_NAME] [PERSON_NAME] [PERSON_…" at bounding box center [234, 419] width 102 height 25
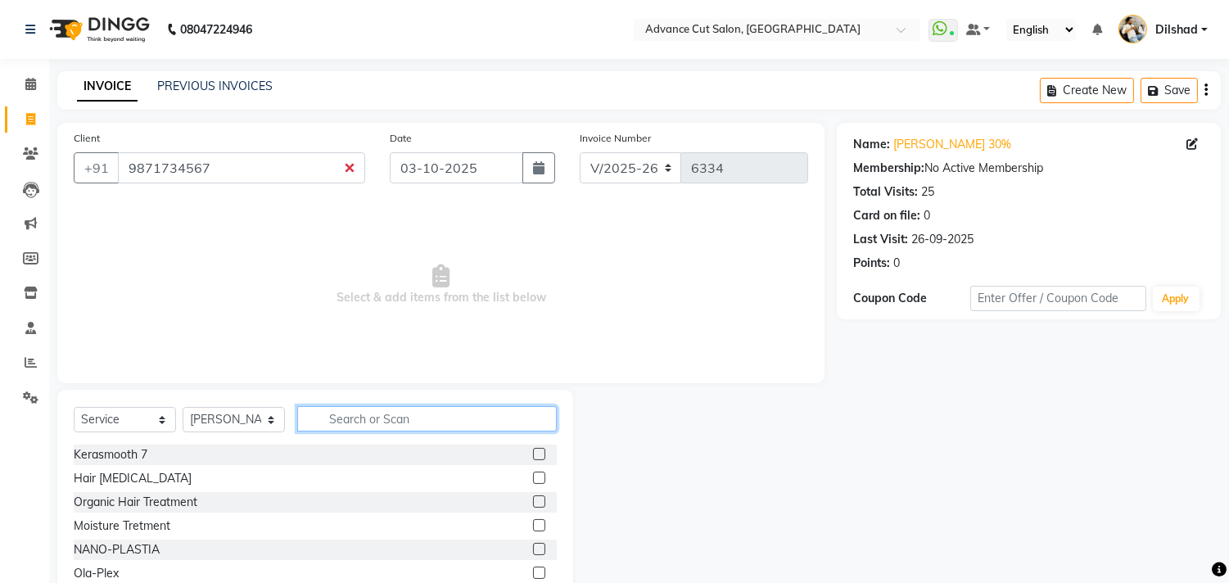
click at [352, 415] on input "text" at bounding box center [427, 418] width 260 height 25
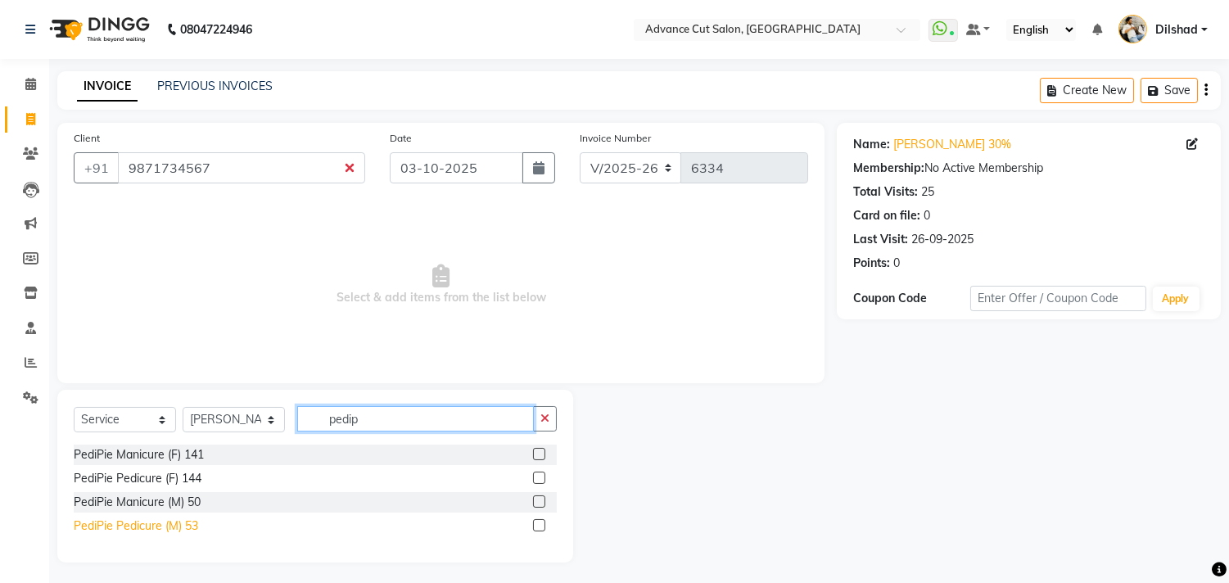
type input "pedip"
click at [140, 524] on div "PediPie Pedicure (M) 53" at bounding box center [136, 526] width 124 height 17
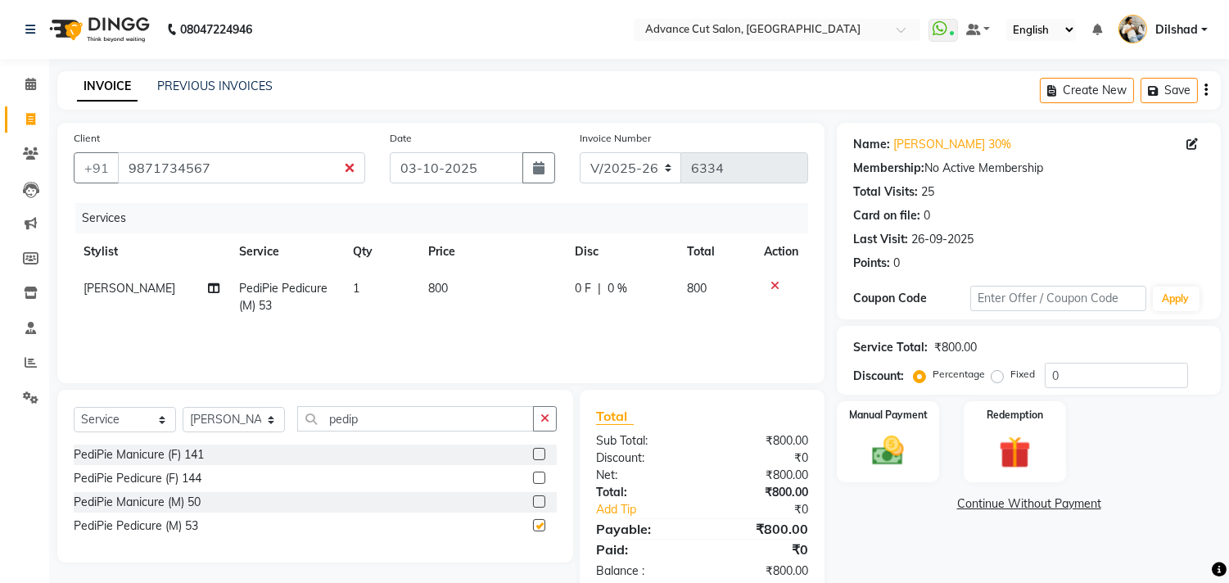
checkbox input "false"
click at [236, 410] on select "Select Stylist [PERSON_NAME] [PERSON_NAME] [PERSON_NAME] [PERSON_NAME] [PERSON_…" at bounding box center [234, 419] width 102 height 25
select select "15343"
click at [183, 408] on select "Select Stylist [PERSON_NAME] [PERSON_NAME] [PERSON_NAME] [PERSON_NAME] [PERSON_…" at bounding box center [234, 419] width 102 height 25
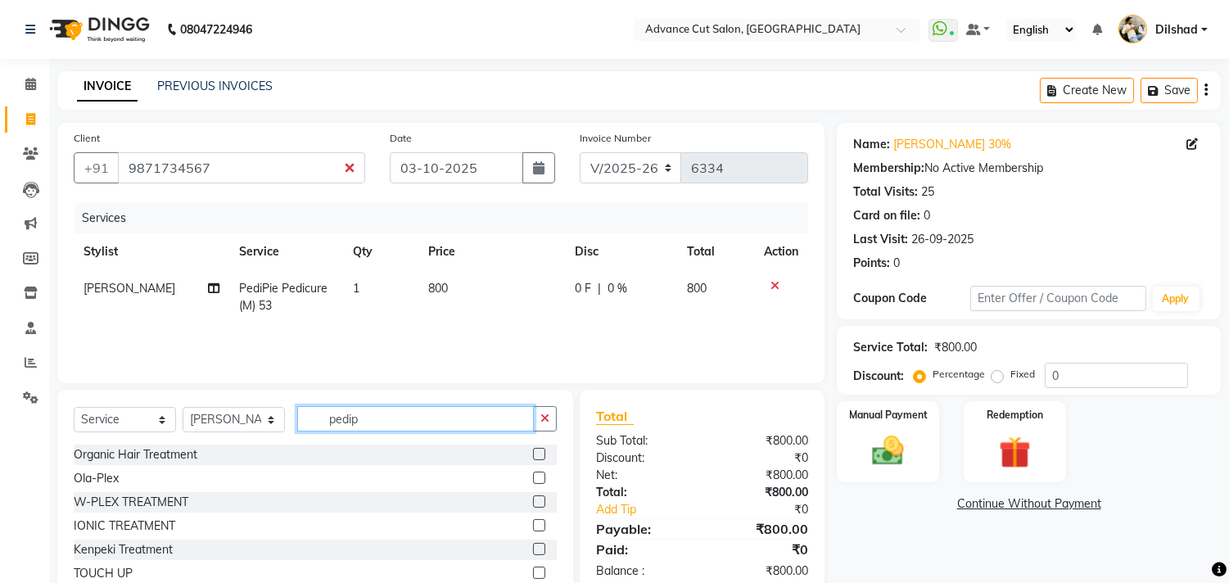
click at [373, 414] on input "pedip" at bounding box center [415, 418] width 237 height 25
type input "p"
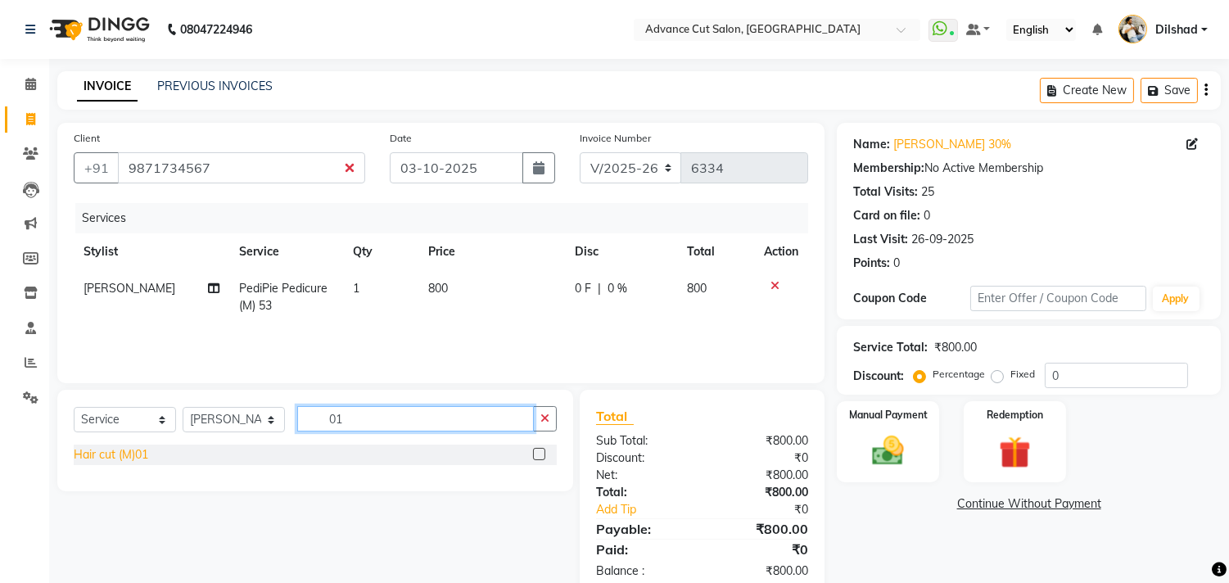
type input "01"
click at [123, 452] on div "Hair cut (M)01" at bounding box center [111, 454] width 75 height 17
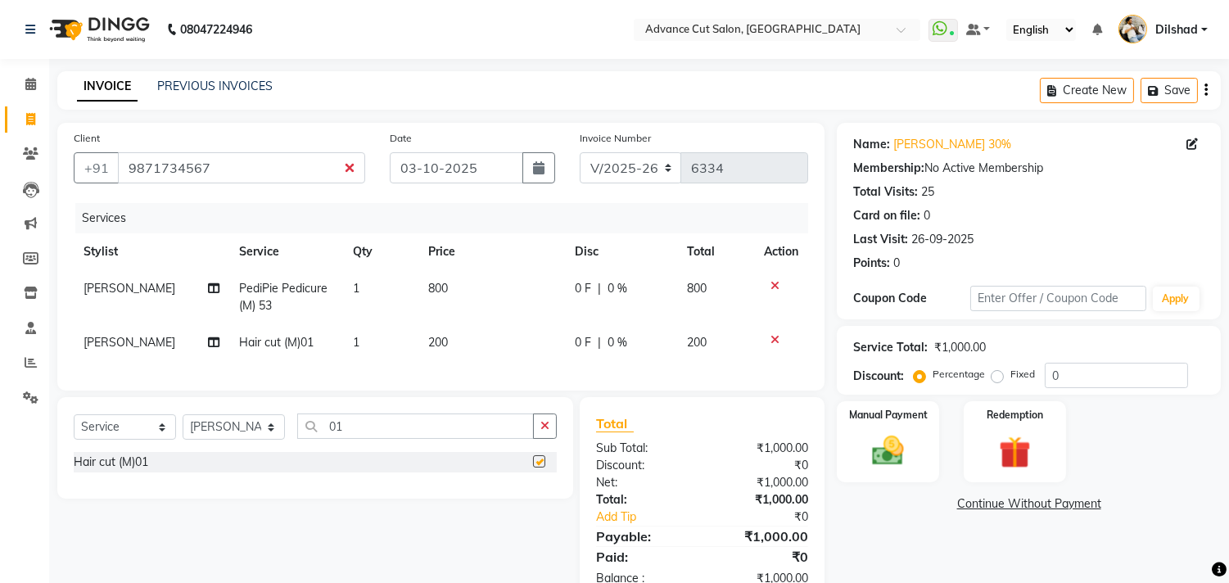
checkbox input "false"
click at [329, 439] on input "01" at bounding box center [415, 426] width 237 height 25
click at [355, 436] on input "01" at bounding box center [415, 426] width 237 height 25
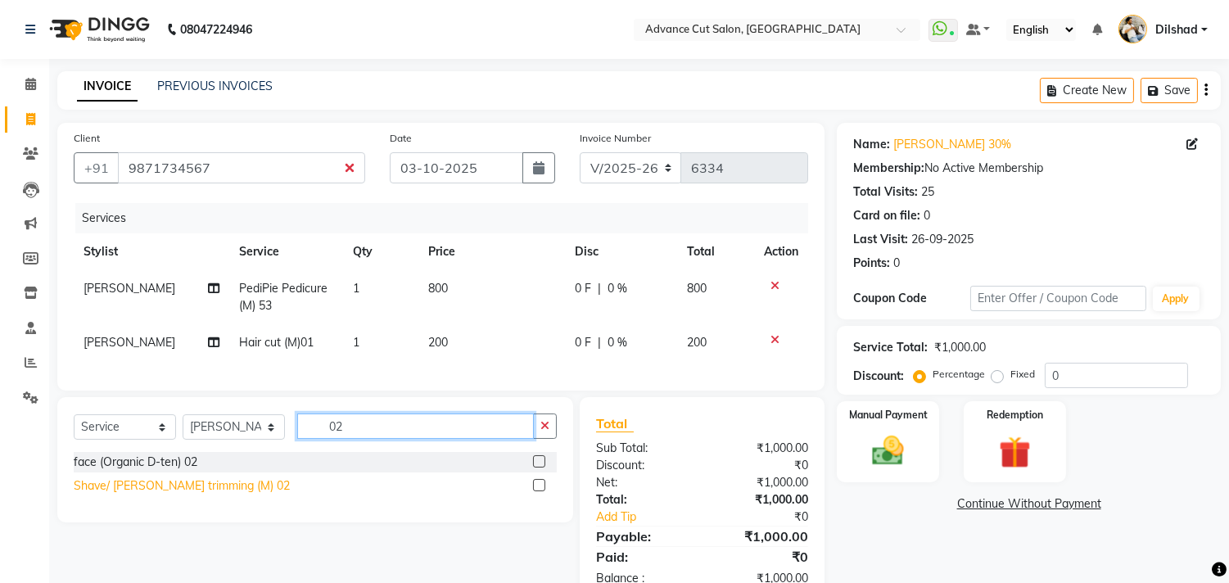
type input "02"
click at [184, 495] on div "Shave/ [PERSON_NAME] trimming (M) 02" at bounding box center [182, 485] width 216 height 17
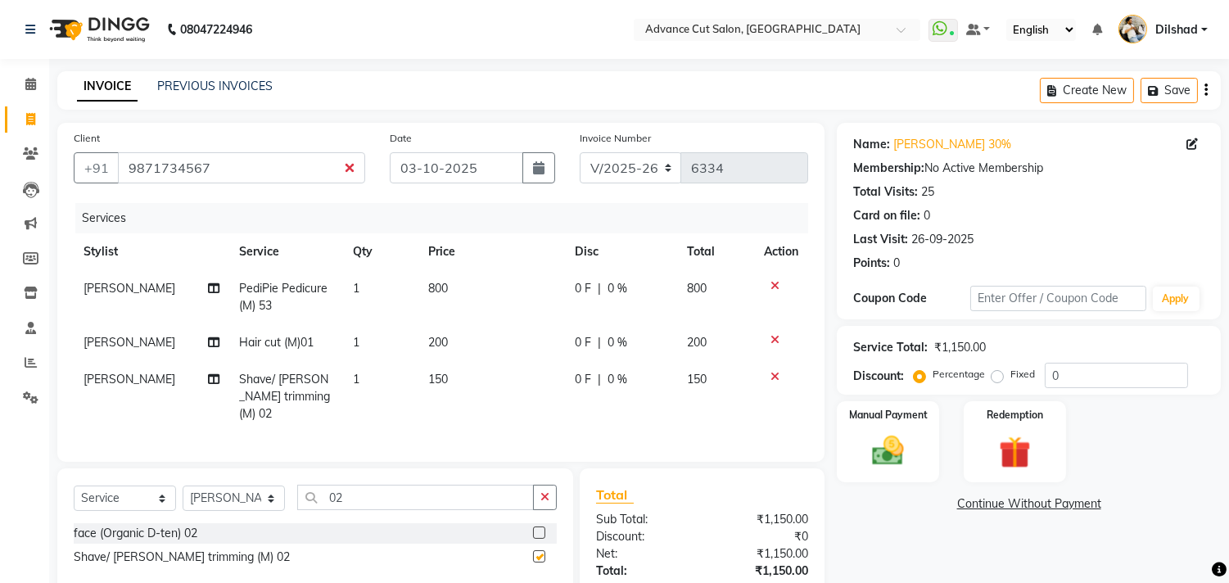
checkbox input "false"
click at [377, 490] on input "02" at bounding box center [415, 497] width 237 height 25
type input "0"
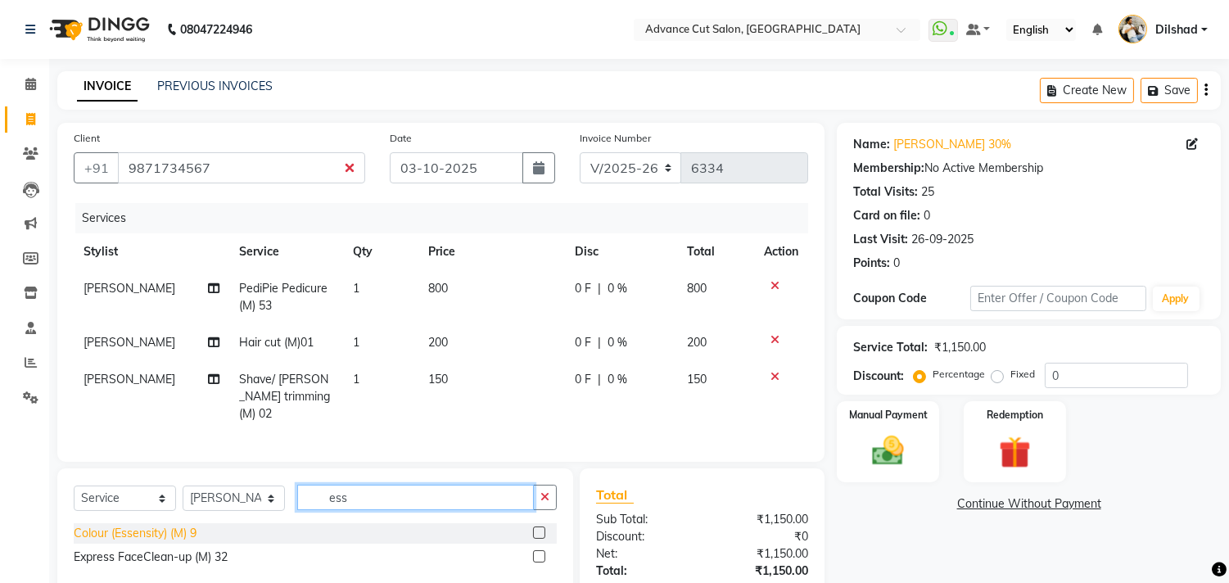
type input "ess"
click at [118, 530] on div "Colour (Essensity) (M) 9" at bounding box center [135, 533] width 123 height 17
checkbox input "false"
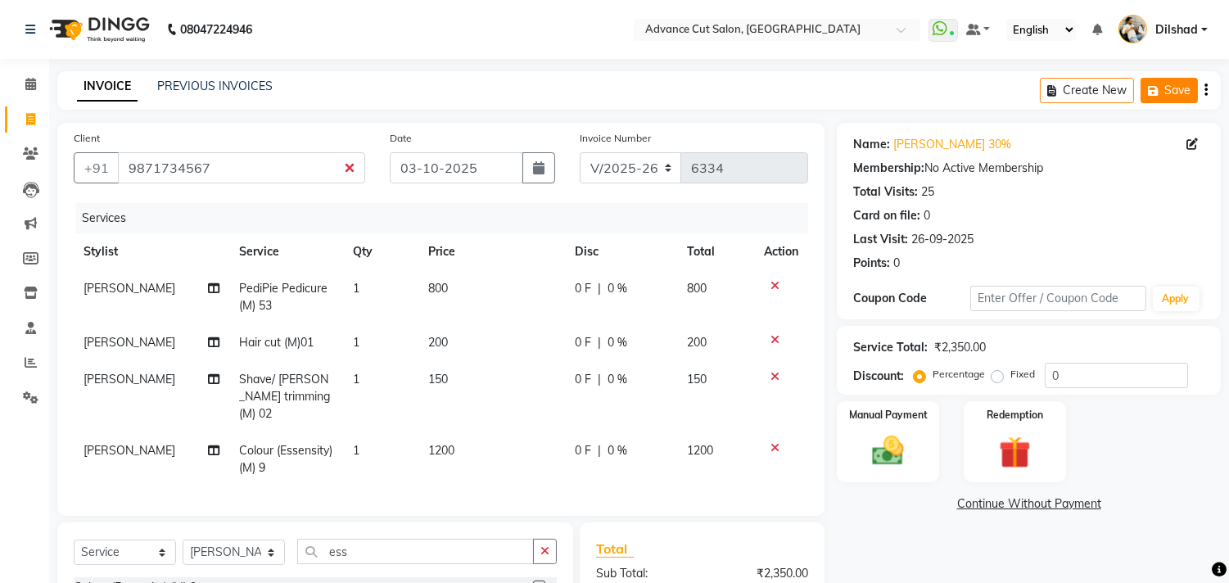
click at [1158, 88] on icon "button" at bounding box center [1156, 90] width 16 height 11
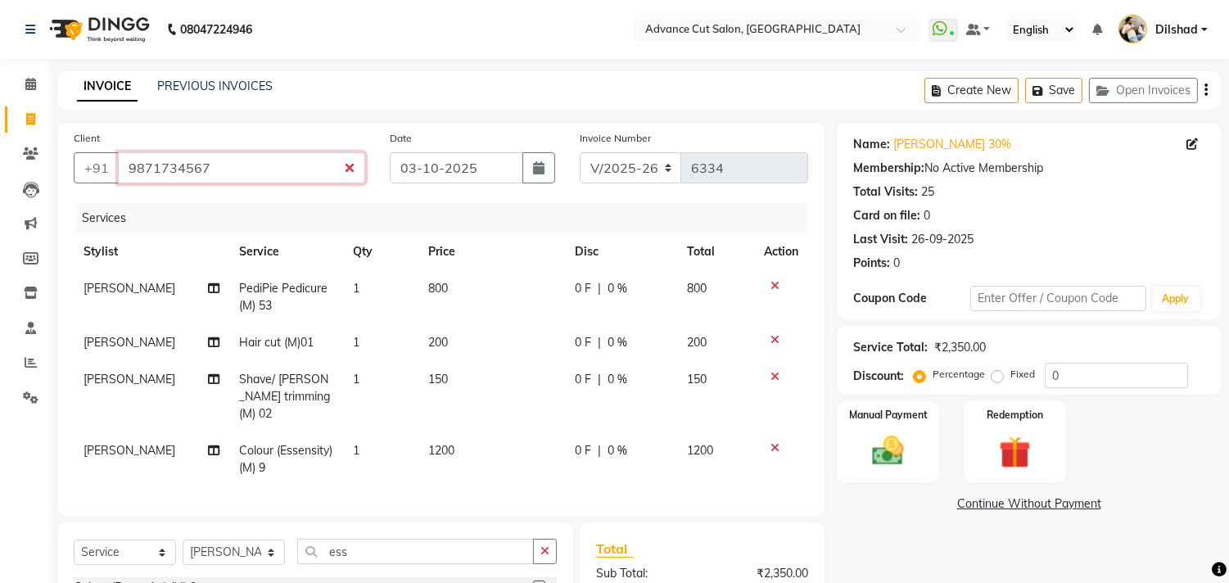
click at [129, 168] on input "9871734567" at bounding box center [241, 167] width 247 height 31
click at [166, 200] on div "Client [PHONE_NUMBER] Date [DATE] Invoice Number V/2025 V/[PHONE_NUMBER] Servic…" at bounding box center [440, 319] width 767 height 393
click at [236, 159] on input "9871734567" at bounding box center [241, 167] width 247 height 31
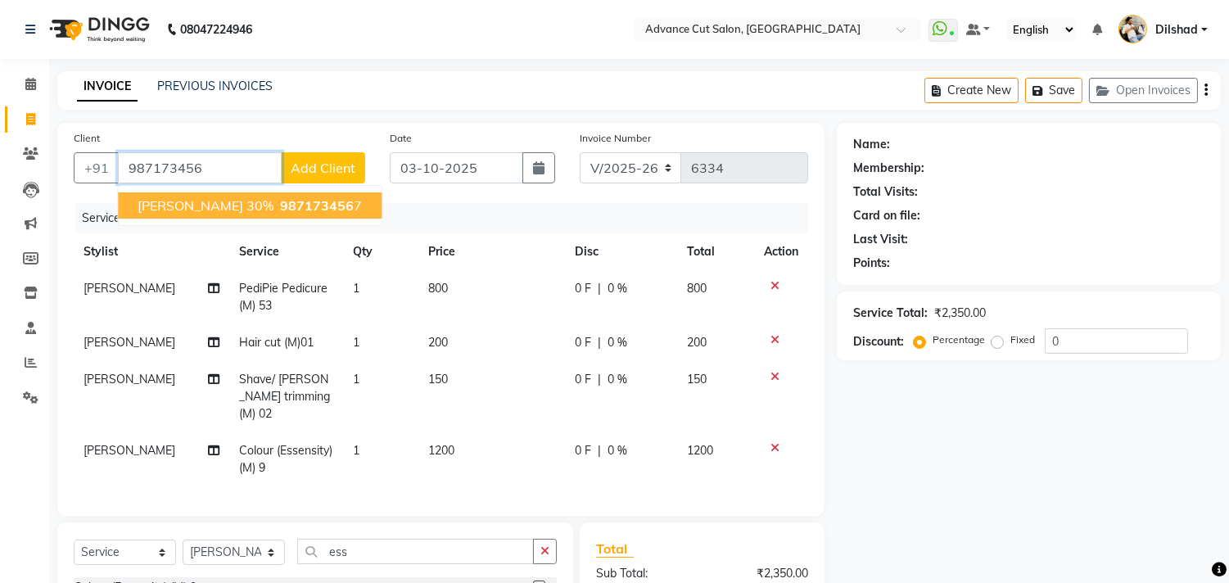
click at [183, 201] on span "[PERSON_NAME] 30%" at bounding box center [206, 205] width 136 height 16
type input "9871734567"
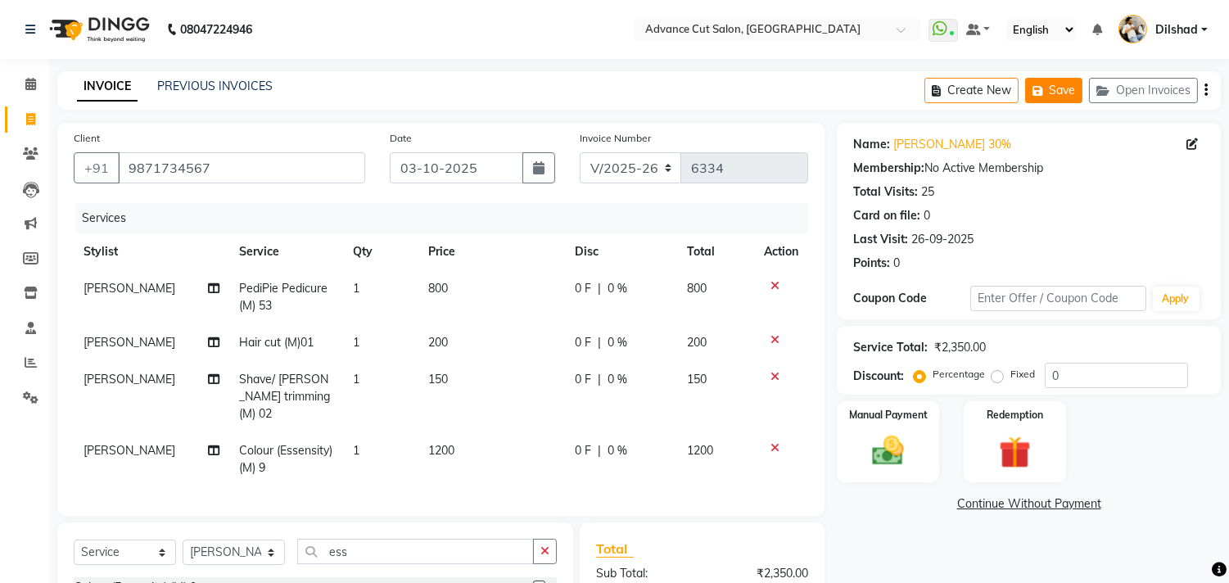
click at [1057, 87] on button "Save" at bounding box center [1053, 90] width 57 height 25
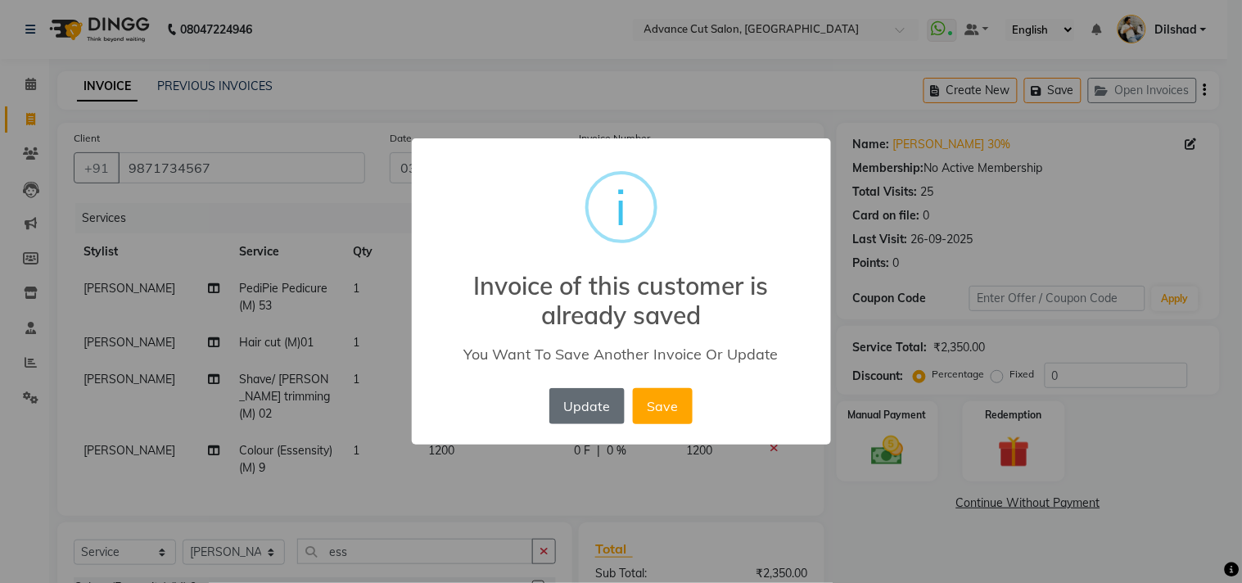
click at [612, 400] on button "Update" at bounding box center [586, 406] width 75 height 36
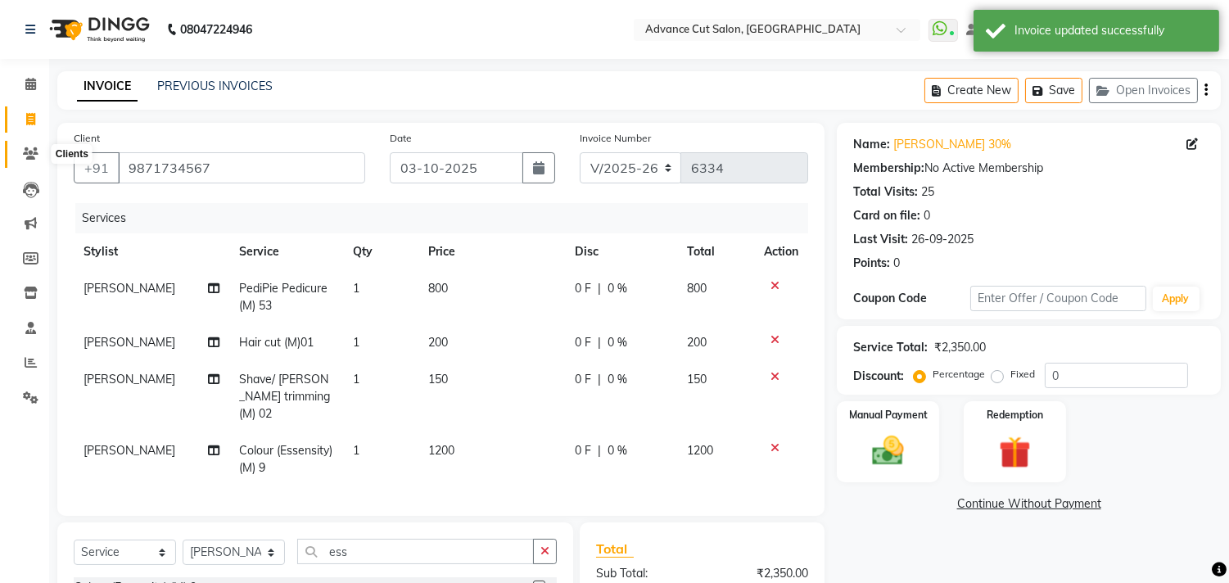
click at [18, 153] on span at bounding box center [30, 154] width 29 height 19
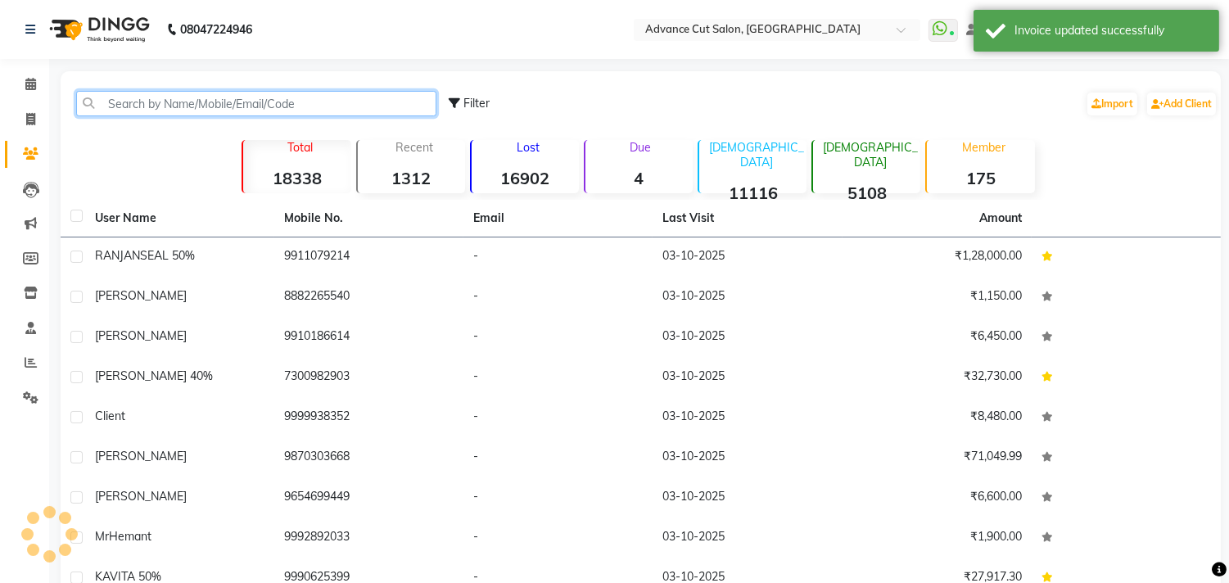
click at [124, 112] on input "text" at bounding box center [256, 103] width 360 height 25
paste input "9871734567"
click at [129, 100] on input "9871734567" at bounding box center [256, 103] width 360 height 25
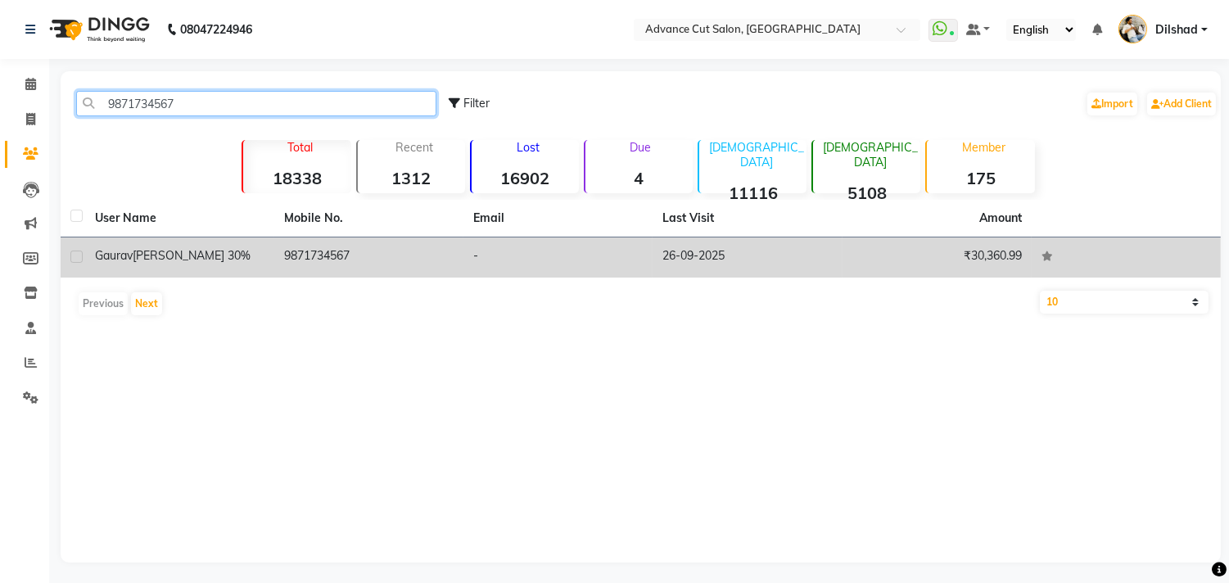
type input "9871734567"
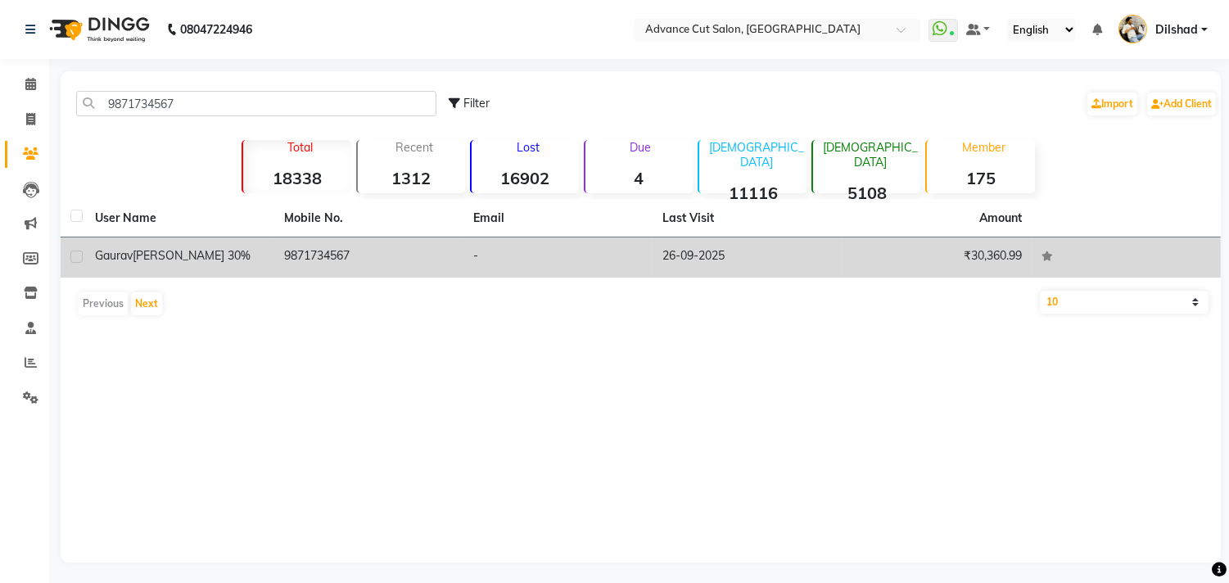
click at [487, 259] on td "-" at bounding box center [557, 257] width 189 height 40
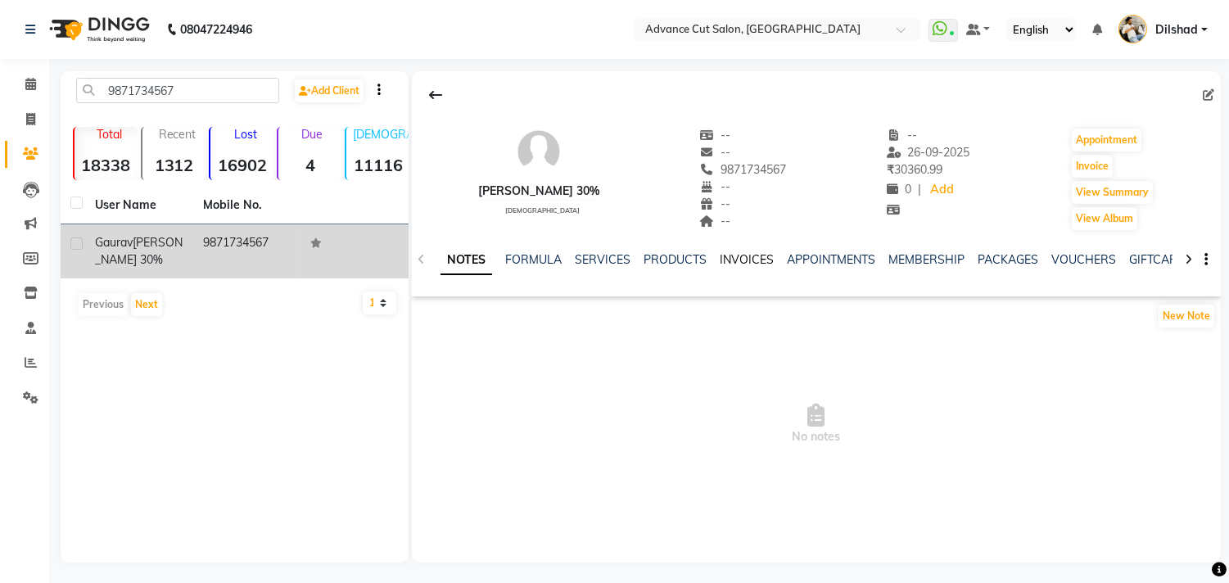
click at [743, 257] on link "INVOICES" at bounding box center [747, 259] width 54 height 15
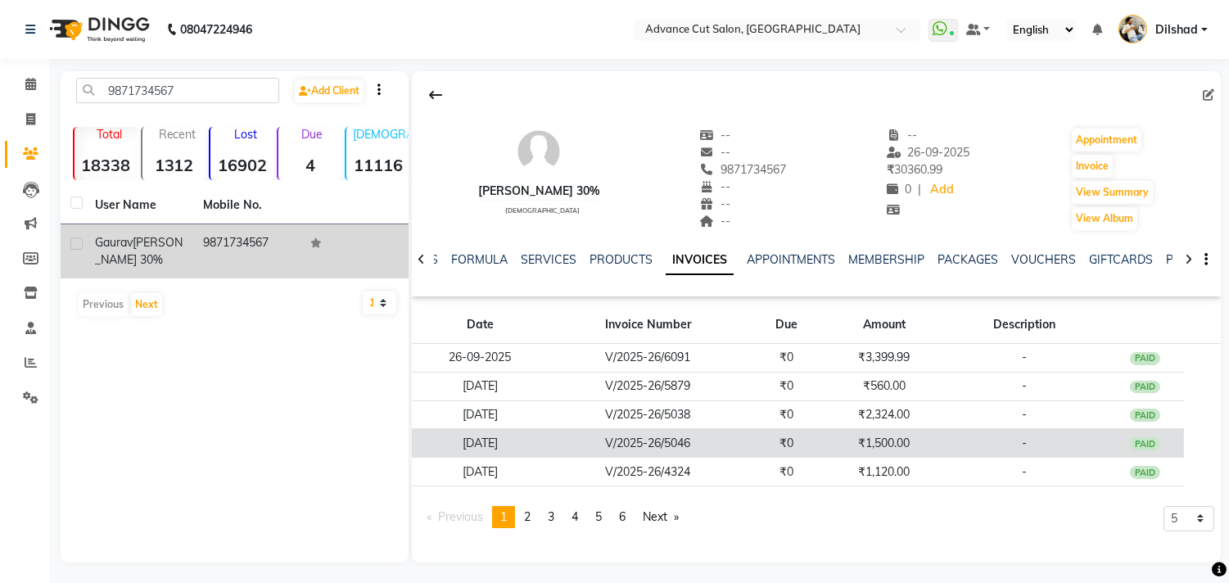
click at [640, 441] on td "V/2025-26/5046" at bounding box center [648, 443] width 198 height 29
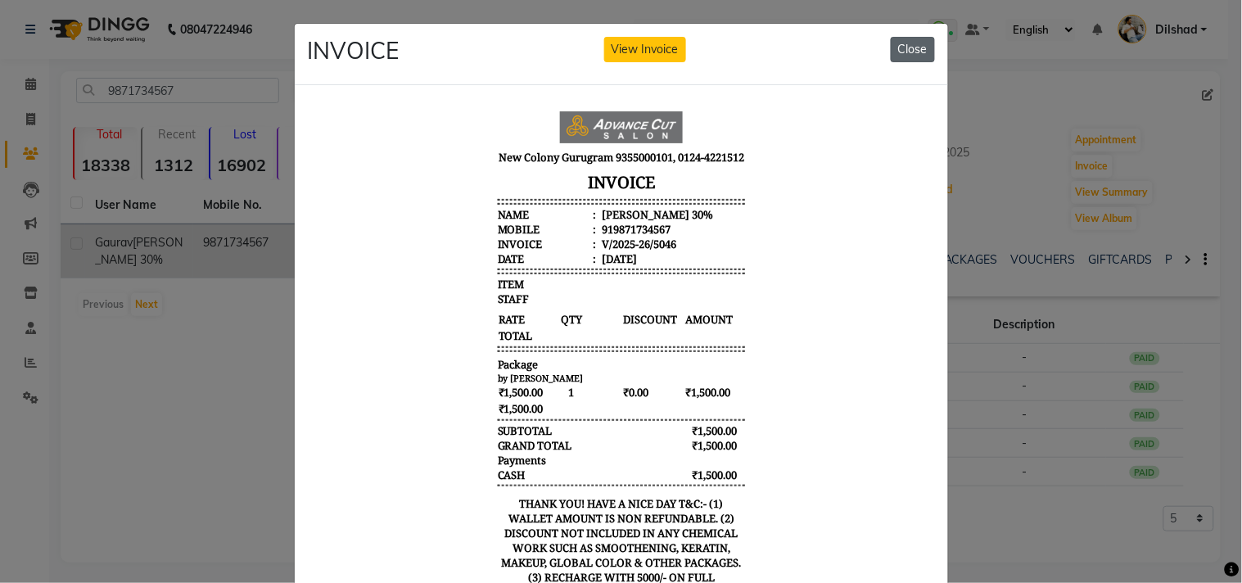
click at [906, 44] on button "Close" at bounding box center [913, 49] width 44 height 25
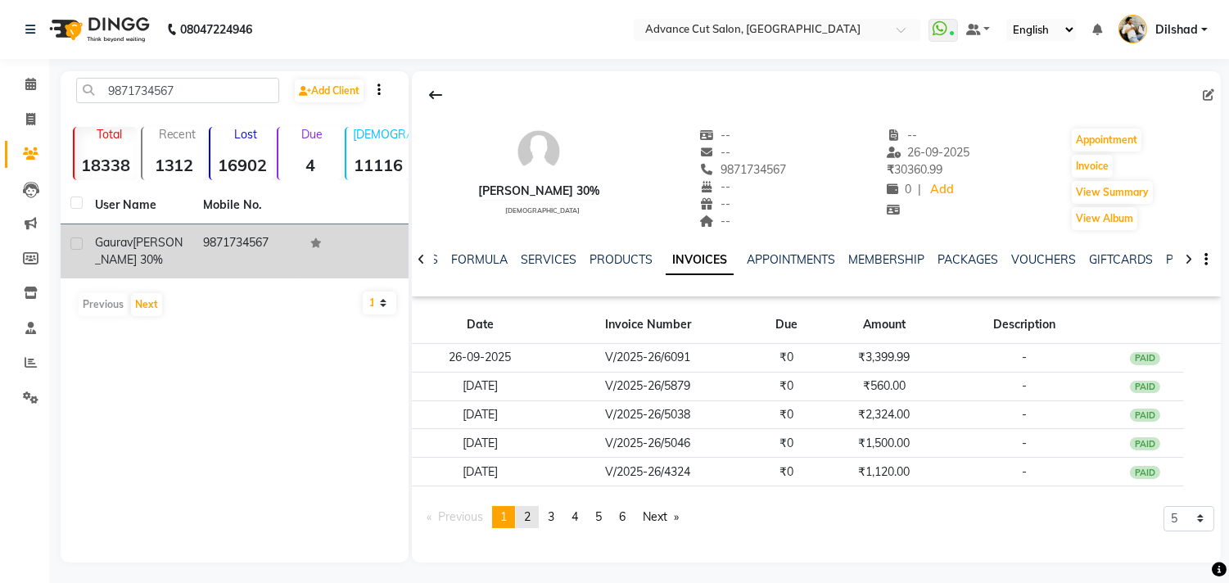
click at [535, 527] on link "page 2" at bounding box center [527, 517] width 23 height 22
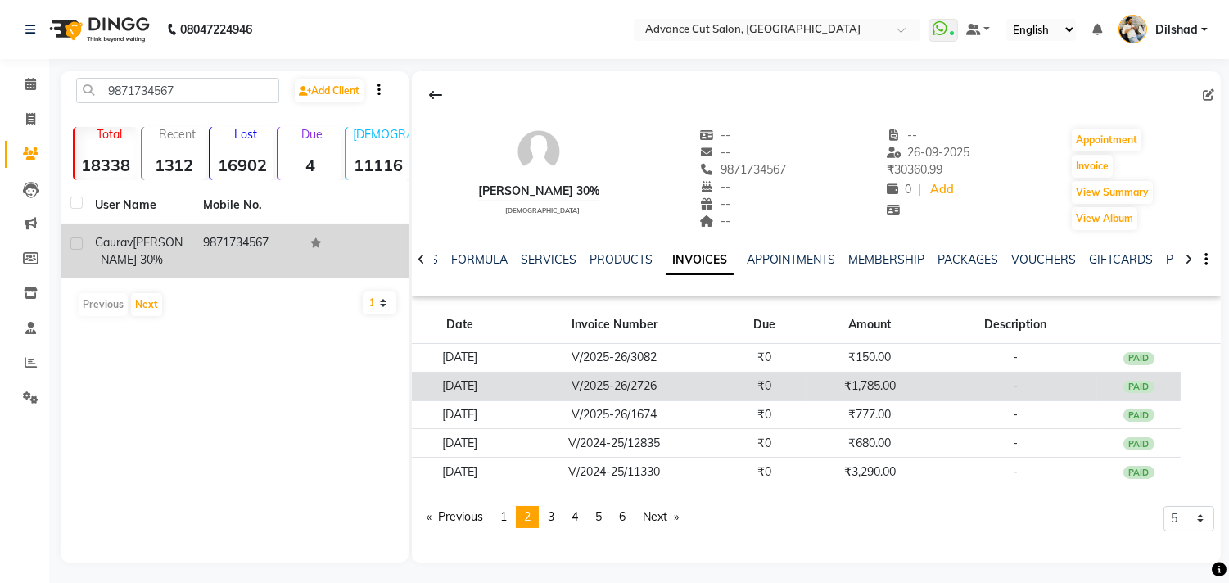
click at [840, 391] on td "₹1,785.00" at bounding box center [870, 386] width 127 height 29
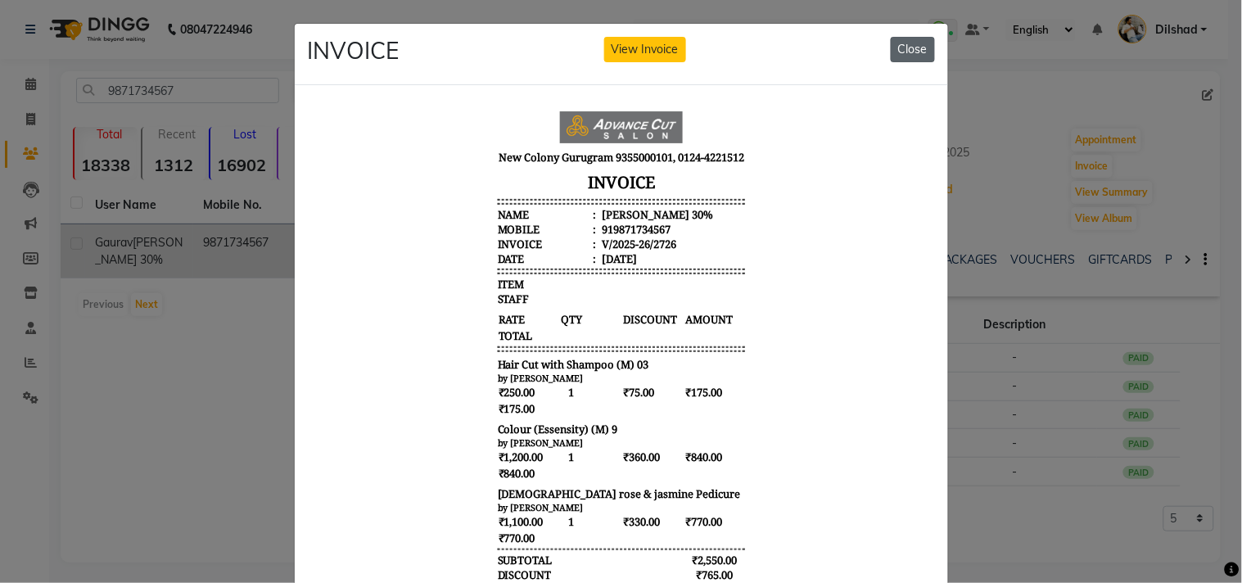
click at [906, 47] on button "Close" at bounding box center [913, 49] width 44 height 25
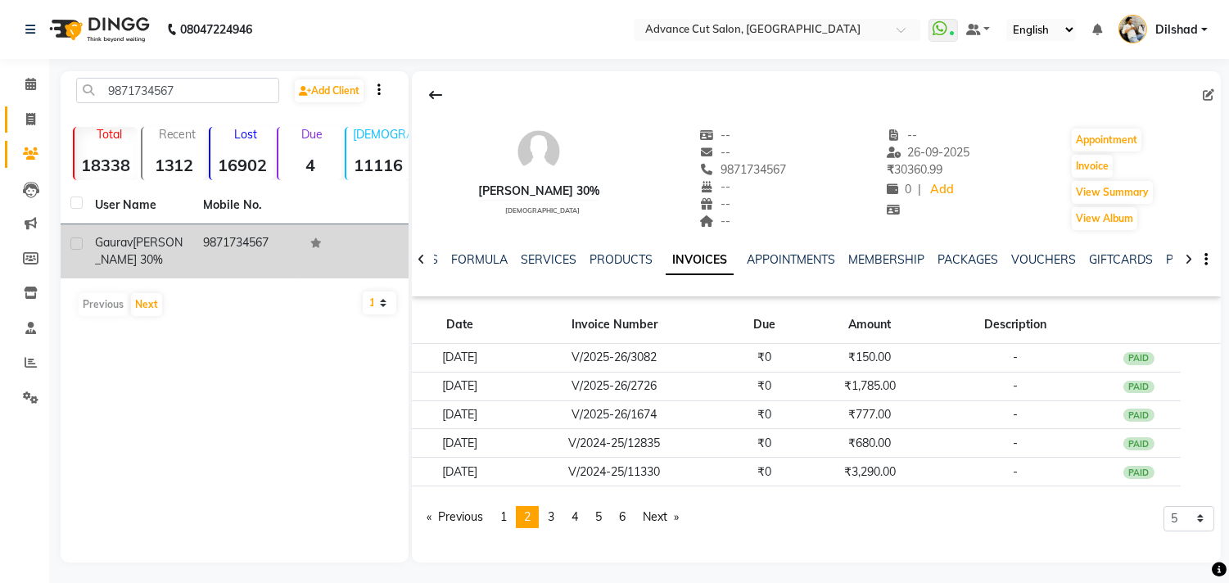
click at [11, 115] on link "Invoice" at bounding box center [24, 119] width 39 height 27
select select "service"
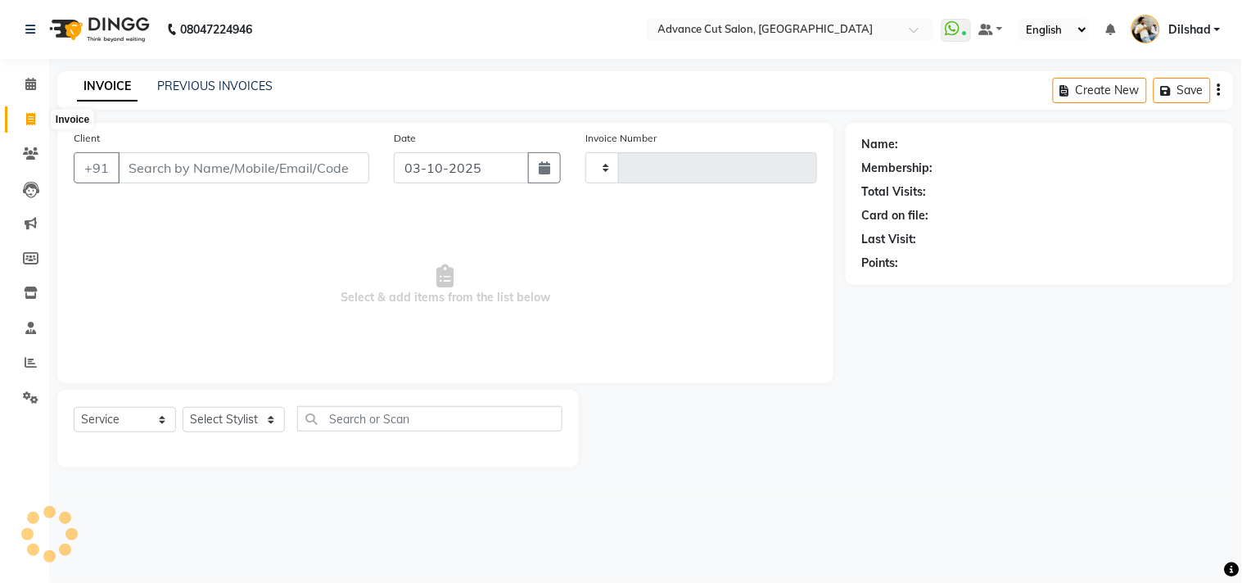
type input "6334"
select select "922"
click at [1132, 71] on div "Create New Save Open Invoices" at bounding box center [1086, 90] width 296 height 38
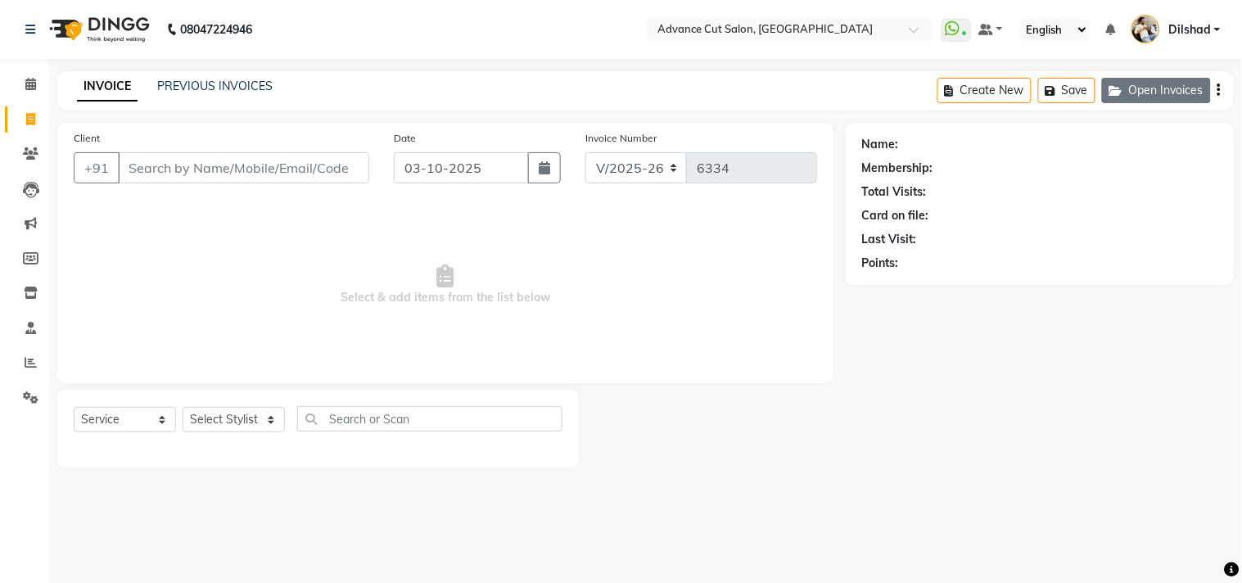
click at [1132, 83] on button "Open Invoices" at bounding box center [1156, 90] width 109 height 25
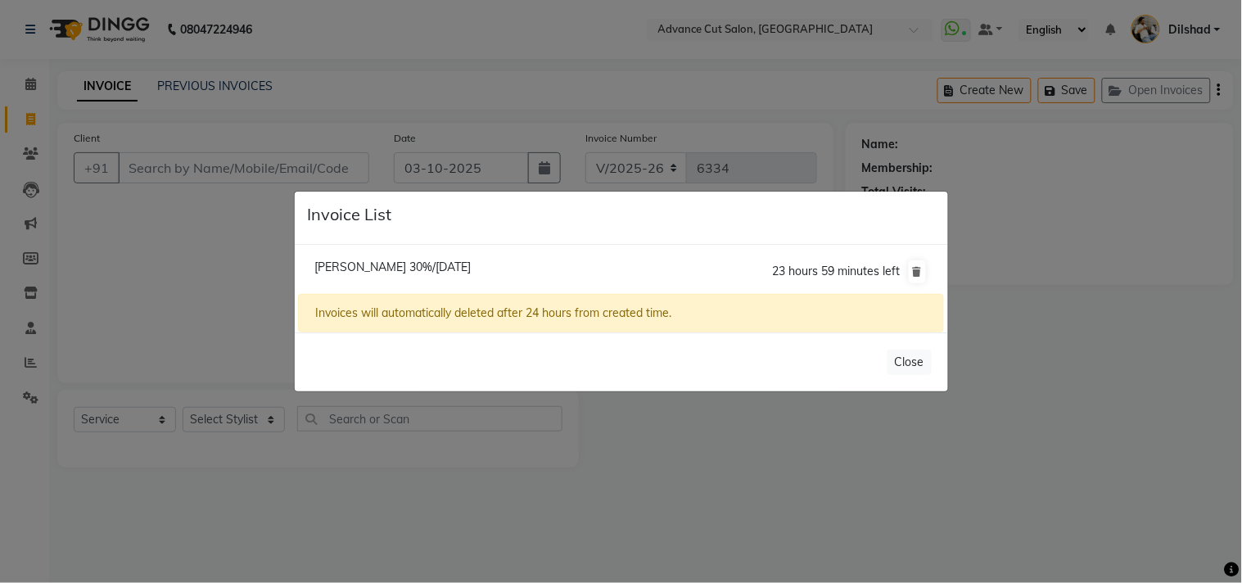
click at [366, 270] on span "[PERSON_NAME] 30%/[DATE]" at bounding box center [392, 267] width 156 height 15
type input "9871734567"
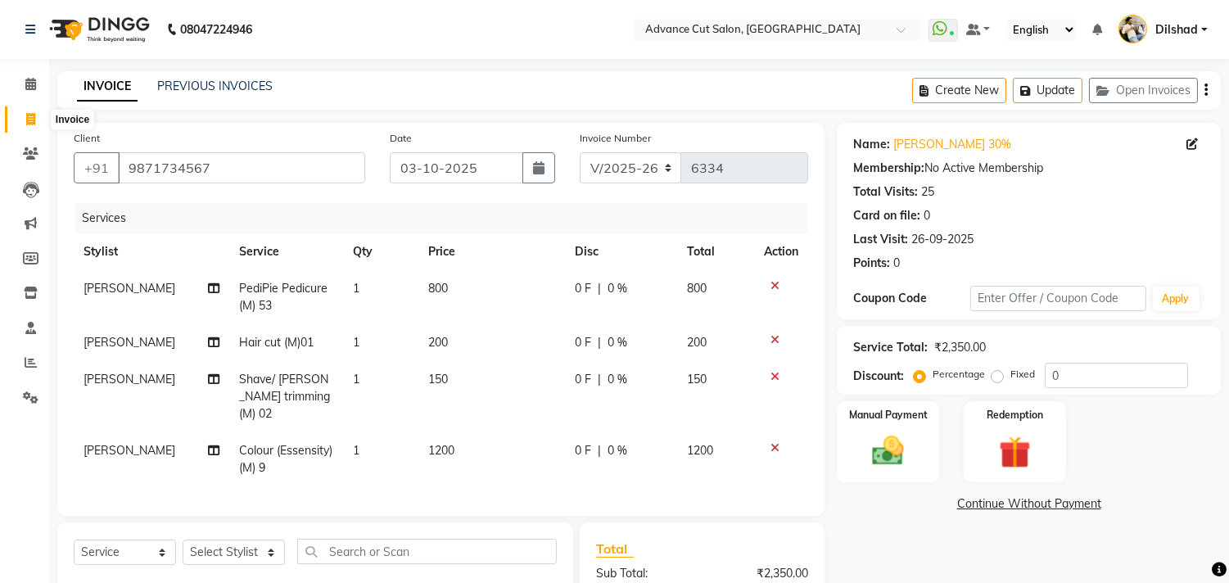
click at [20, 120] on span at bounding box center [30, 120] width 29 height 19
select select "922"
select select "service"
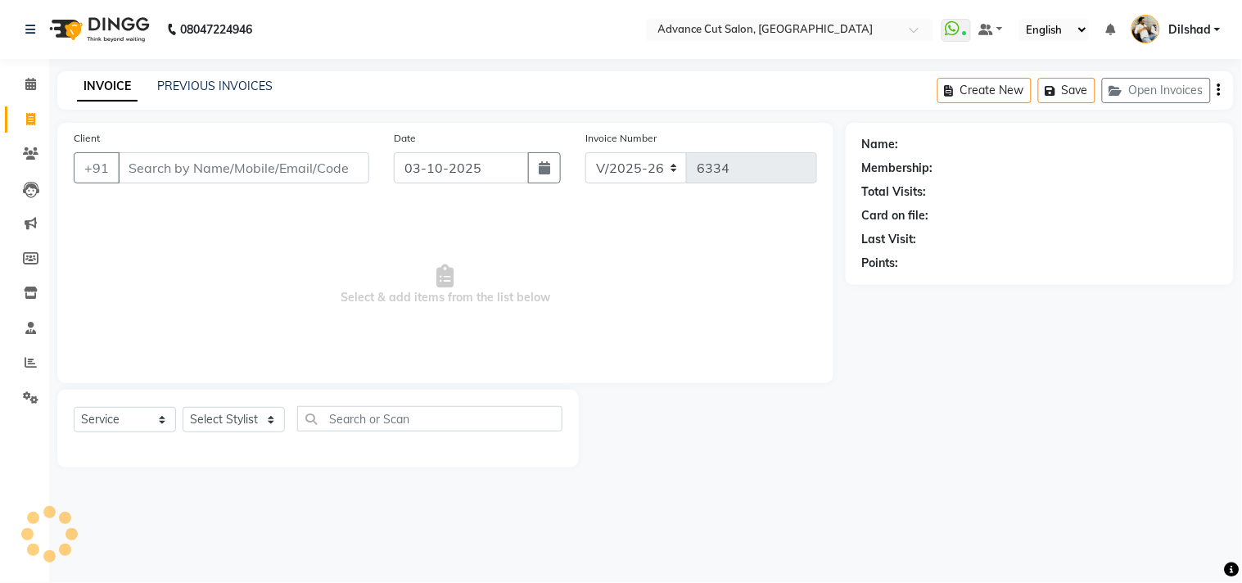
click at [362, 94] on div "INVOICE PREVIOUS INVOICES Create New Save Open Invoices" at bounding box center [645, 90] width 1177 height 38
click at [42, 143] on link "Clients" at bounding box center [24, 154] width 39 height 27
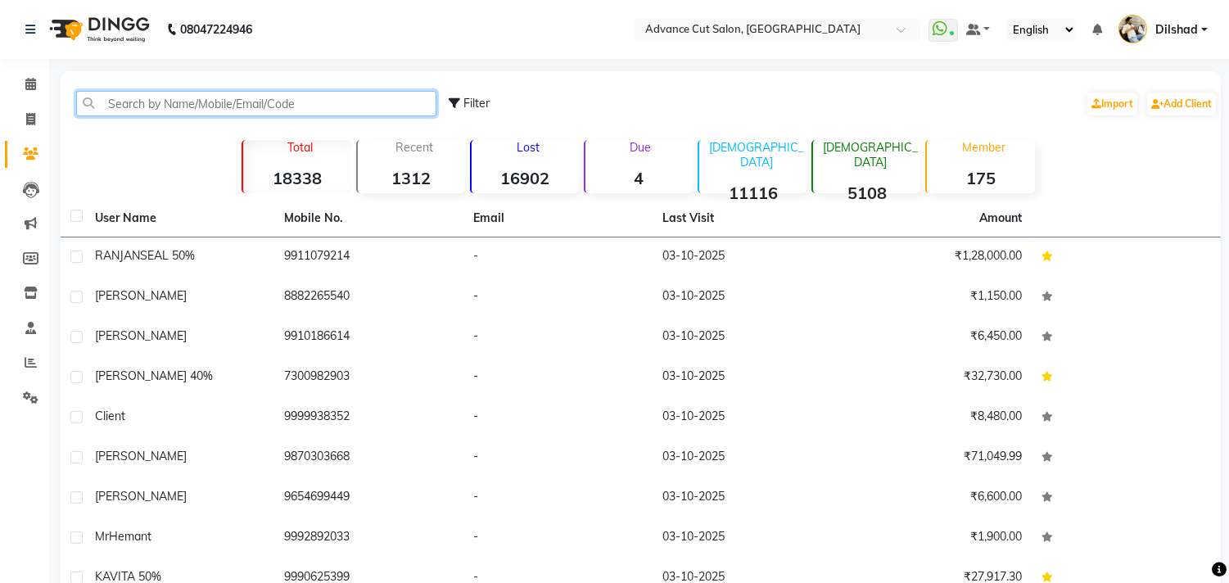
click at [133, 101] on input "text" at bounding box center [256, 103] width 360 height 25
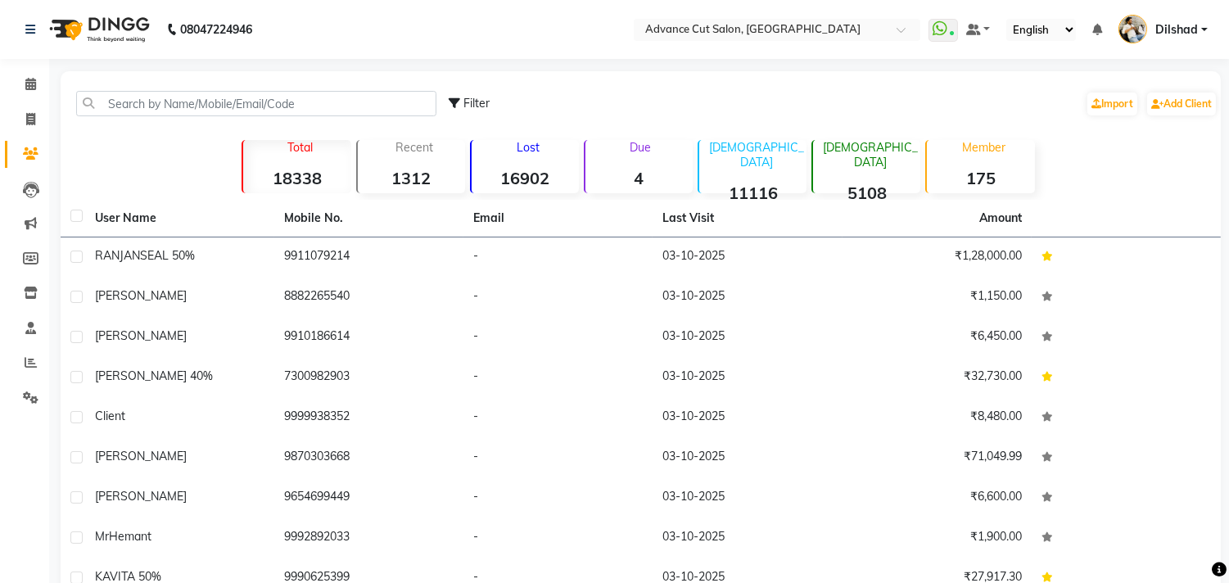
click at [120, 133] on div "Filter Import Add Client Total 18338 Recent 1312 Lost 16902 Due 4 [DEMOGRAPHIC_…" at bounding box center [641, 377] width 1160 height 613
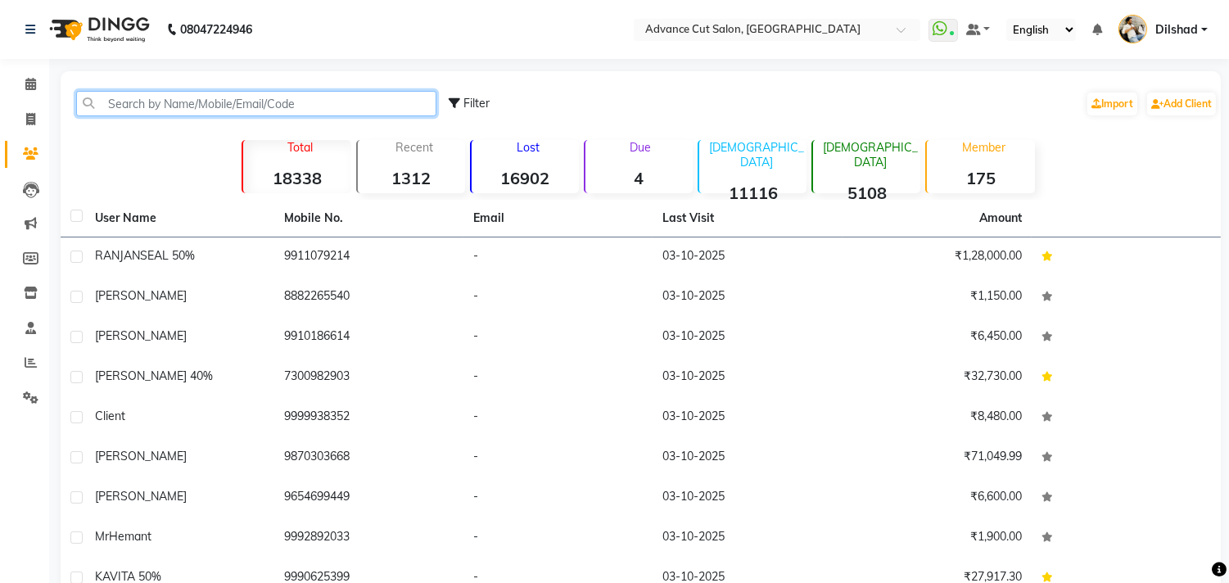
click at [112, 108] on input "text" at bounding box center [256, 103] width 360 height 25
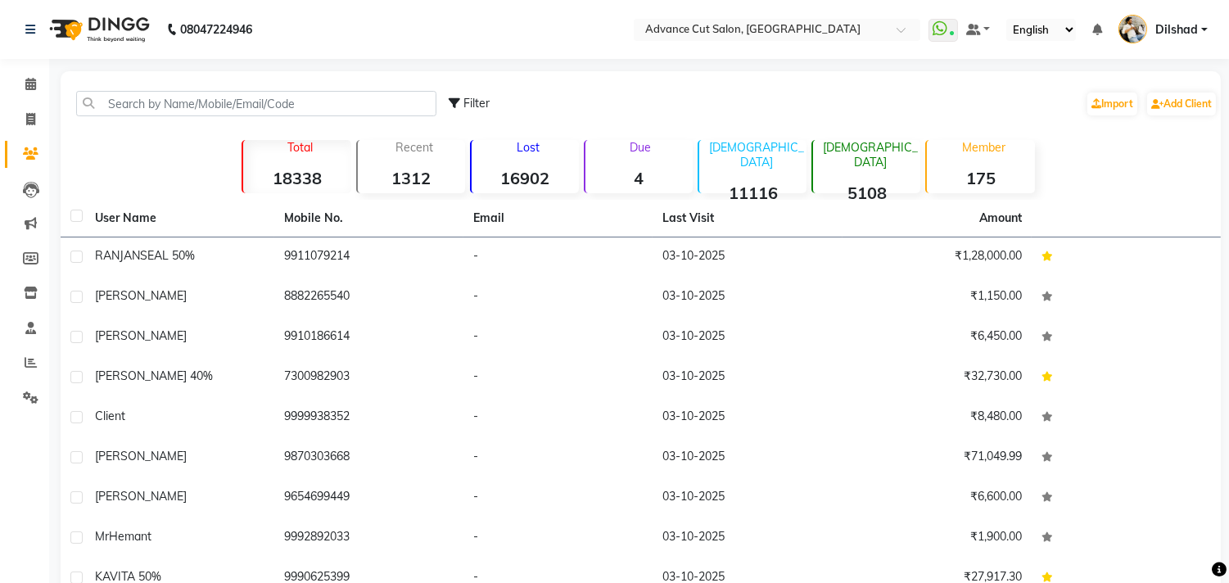
click at [146, 156] on div "Filter Import Add Client Total 18338 Recent 1312 Lost 16902 Due 4 [DEMOGRAPHIC_…" at bounding box center [641, 377] width 1160 height 613
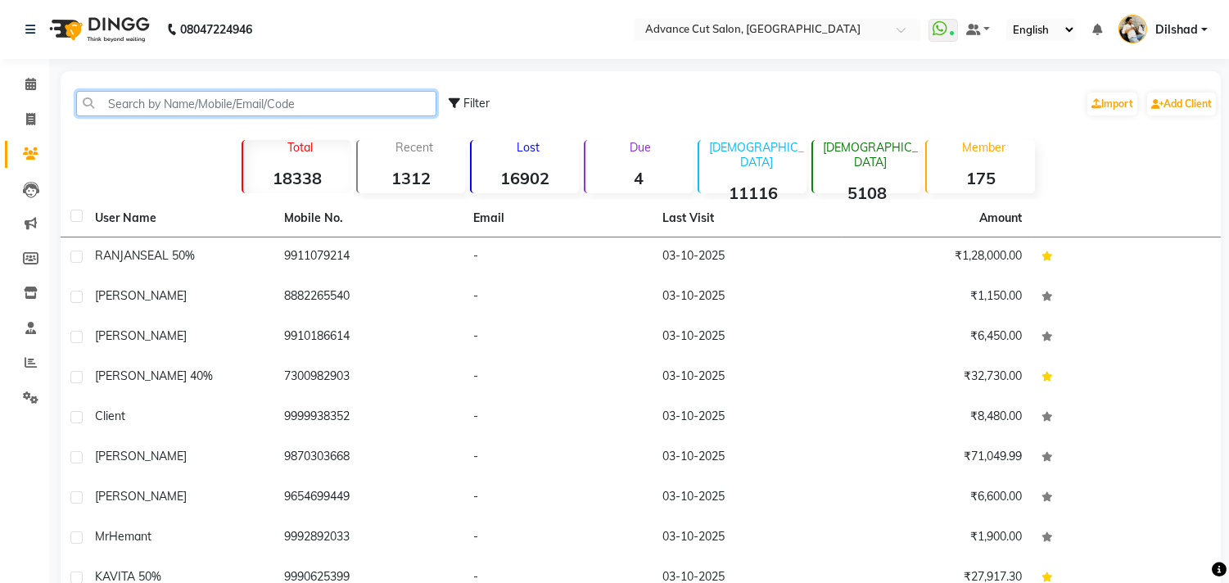
click at [110, 102] on input "text" at bounding box center [256, 103] width 360 height 25
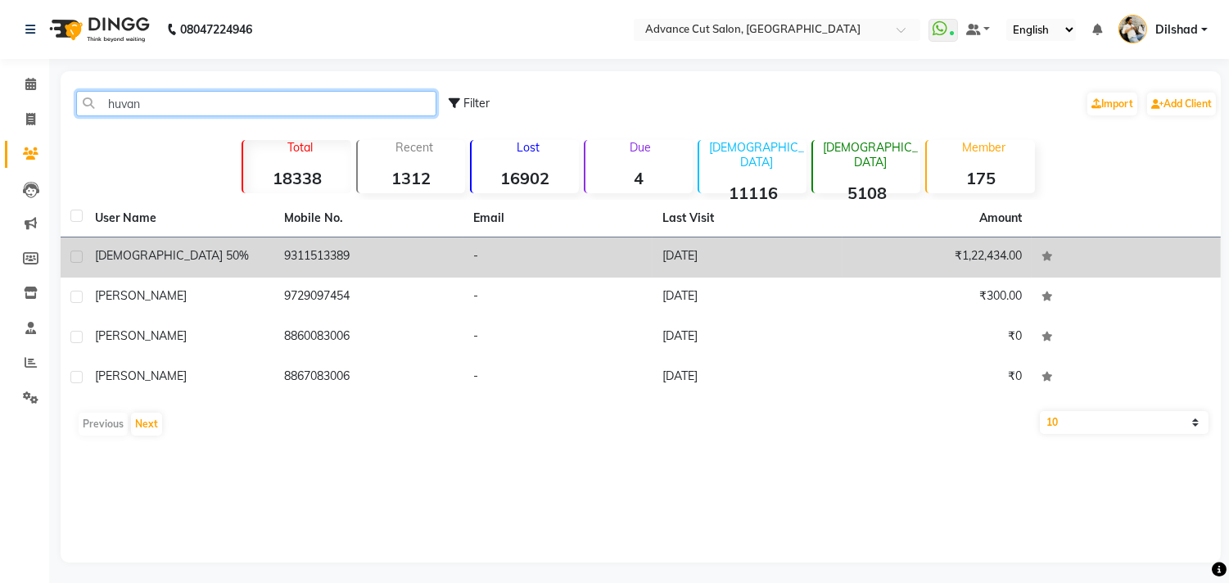
type input "huvan"
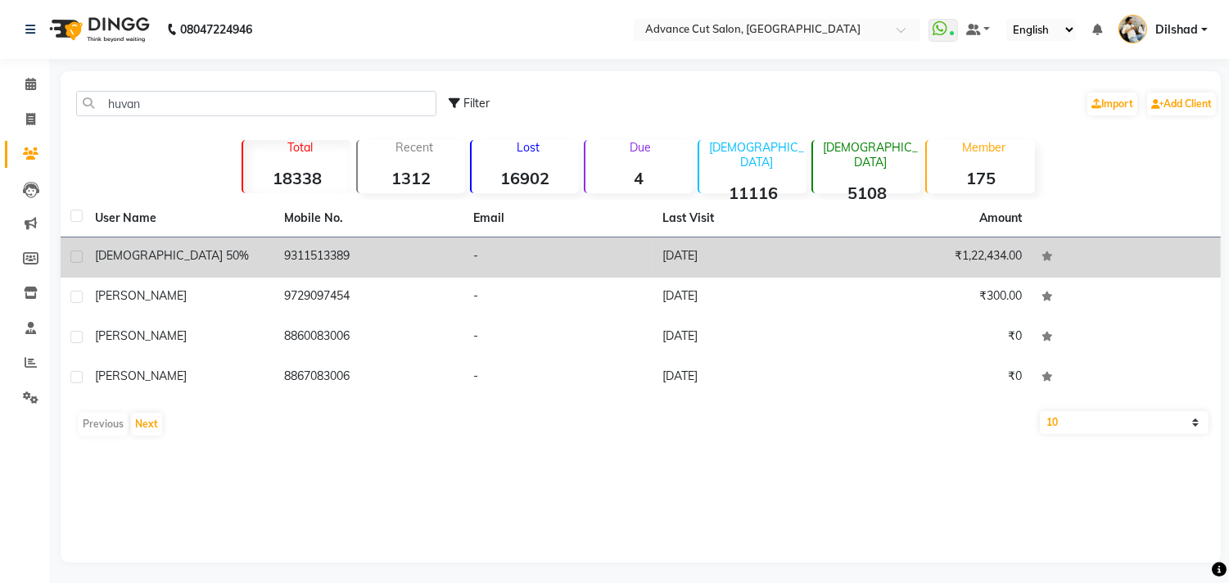
click at [486, 248] on td "-" at bounding box center [557, 257] width 189 height 40
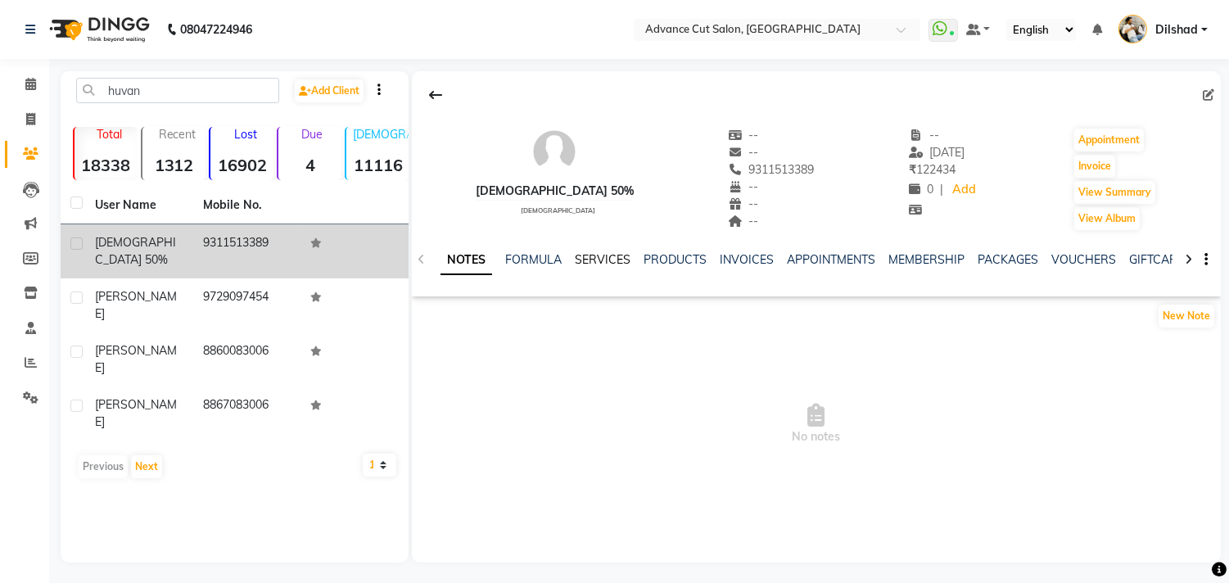
click at [626, 257] on link "SERVICES" at bounding box center [603, 259] width 56 height 15
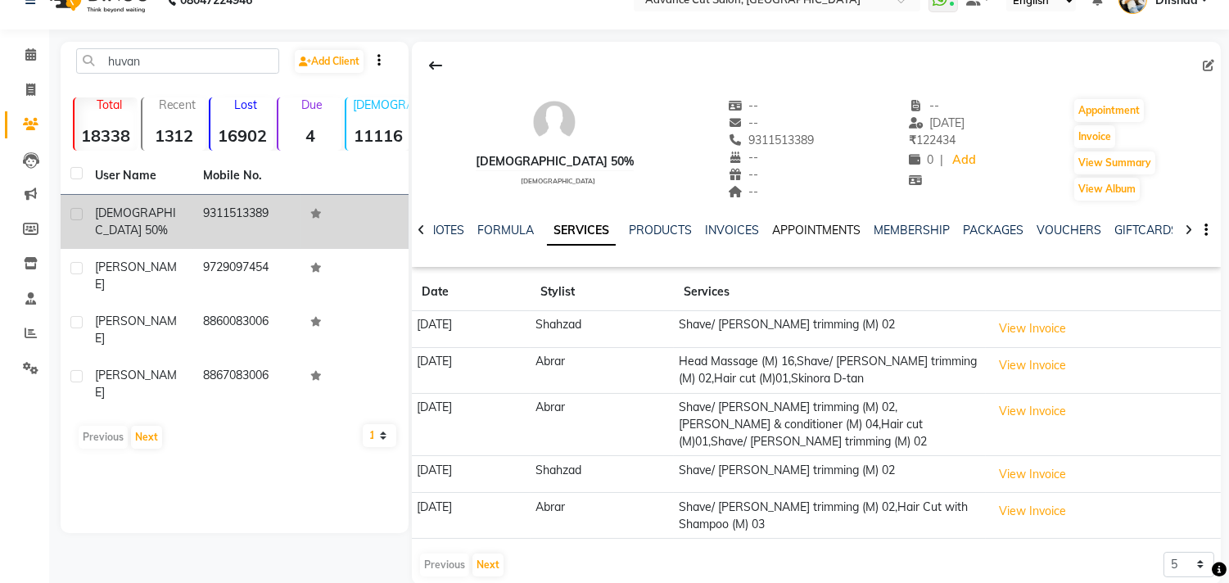
scroll to position [56, 0]
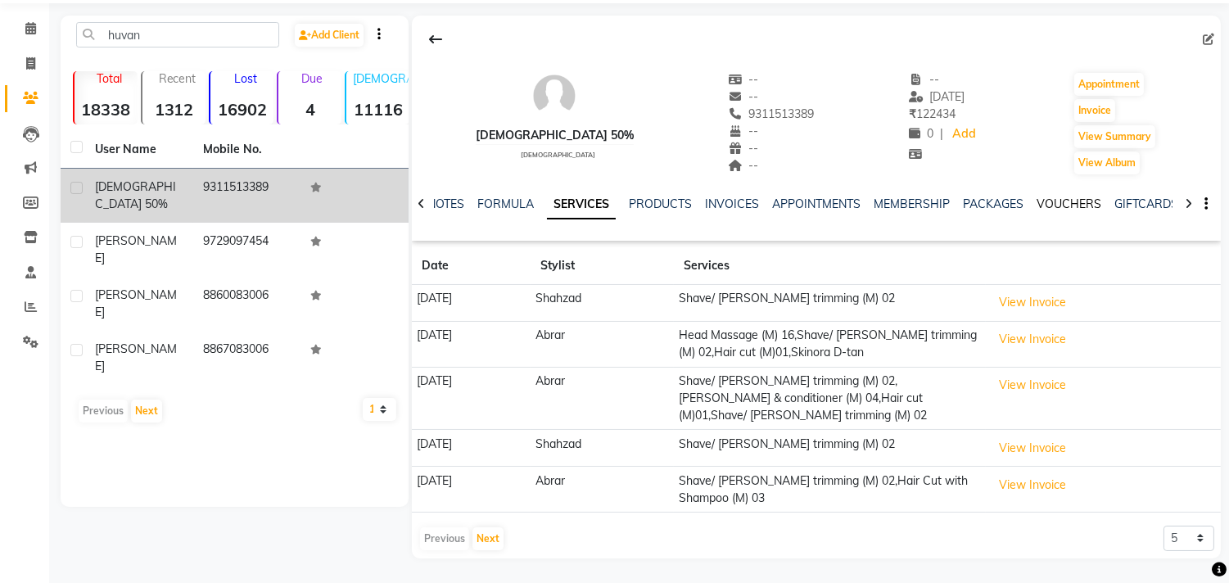
click at [1066, 207] on link "VOUCHERS" at bounding box center [1069, 204] width 65 height 15
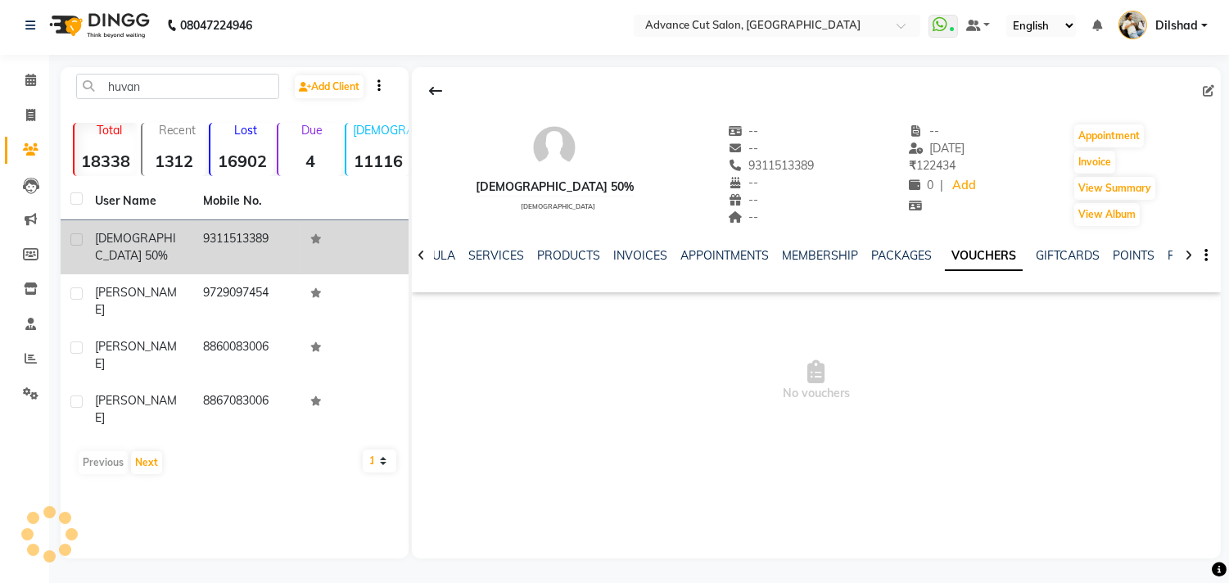
scroll to position [3, 0]
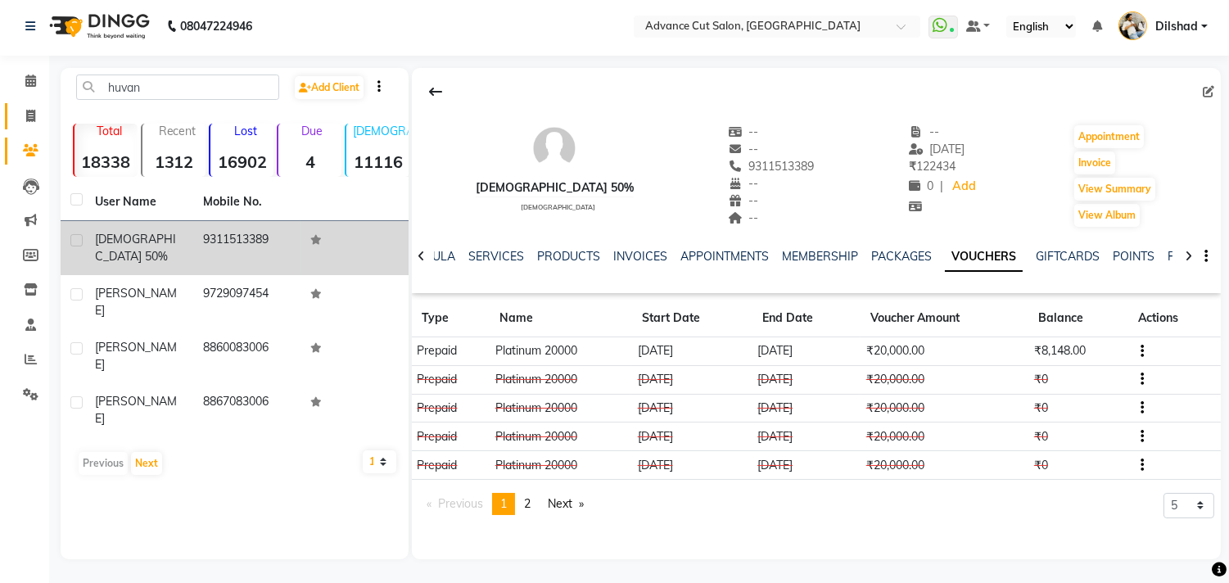
drag, startPoint x: 25, startPoint y: 105, endPoint x: 33, endPoint y: 104, distance: 8.2
click at [25, 104] on link "Invoice" at bounding box center [24, 116] width 39 height 27
select select "service"
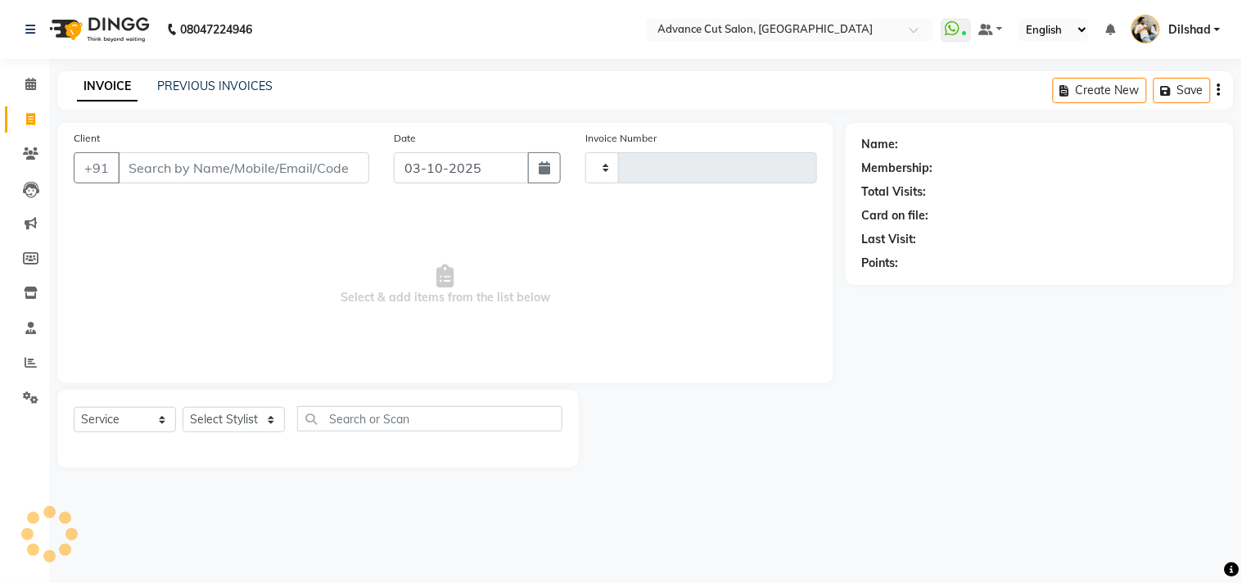
type input "6334"
select select "922"
click at [468, 44] on nav "08047224946 Select Location × Advance Cut Salon, [GEOGRAPHIC_DATA] WhatsApp Sta…" at bounding box center [621, 29] width 1242 height 59
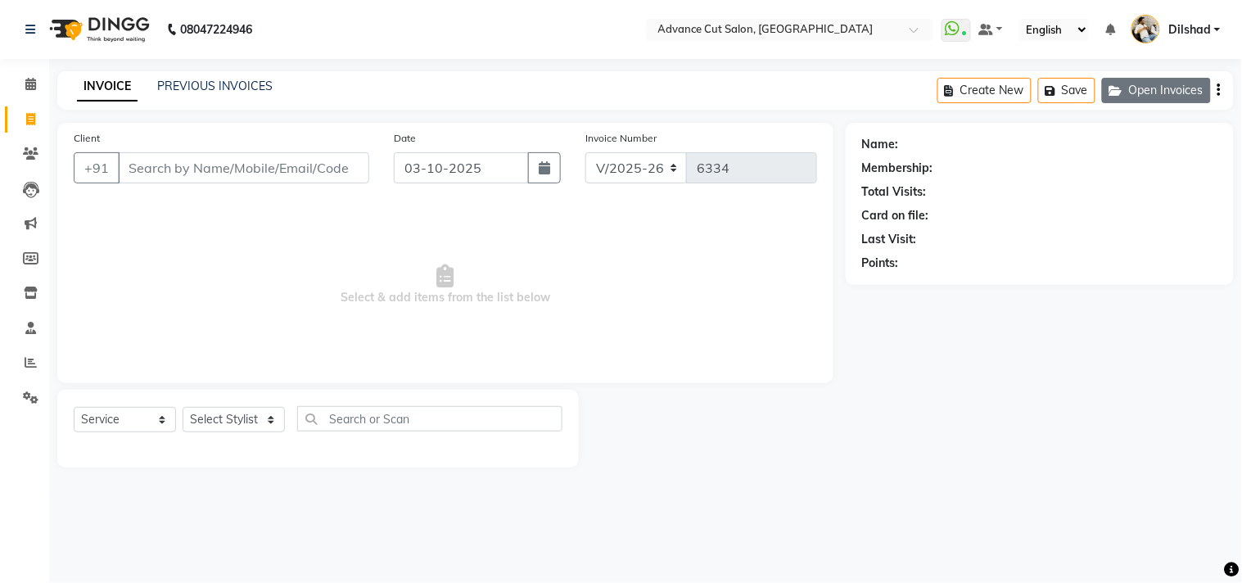
click at [1123, 83] on button "Open Invoices" at bounding box center [1156, 90] width 109 height 25
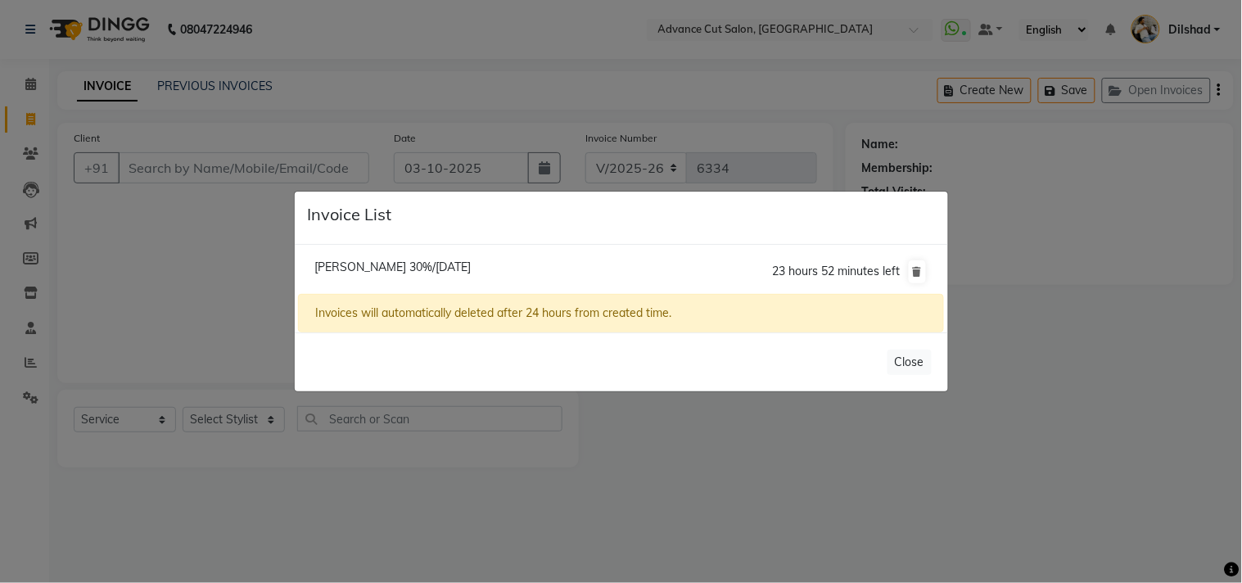
click at [367, 278] on li "[PERSON_NAME] 30%/[DATE] 23 hours 52 minutes left" at bounding box center [620, 272] width 645 height 46
click at [355, 264] on span "[PERSON_NAME] 30%/[DATE]" at bounding box center [392, 267] width 156 height 15
type input "9871734567"
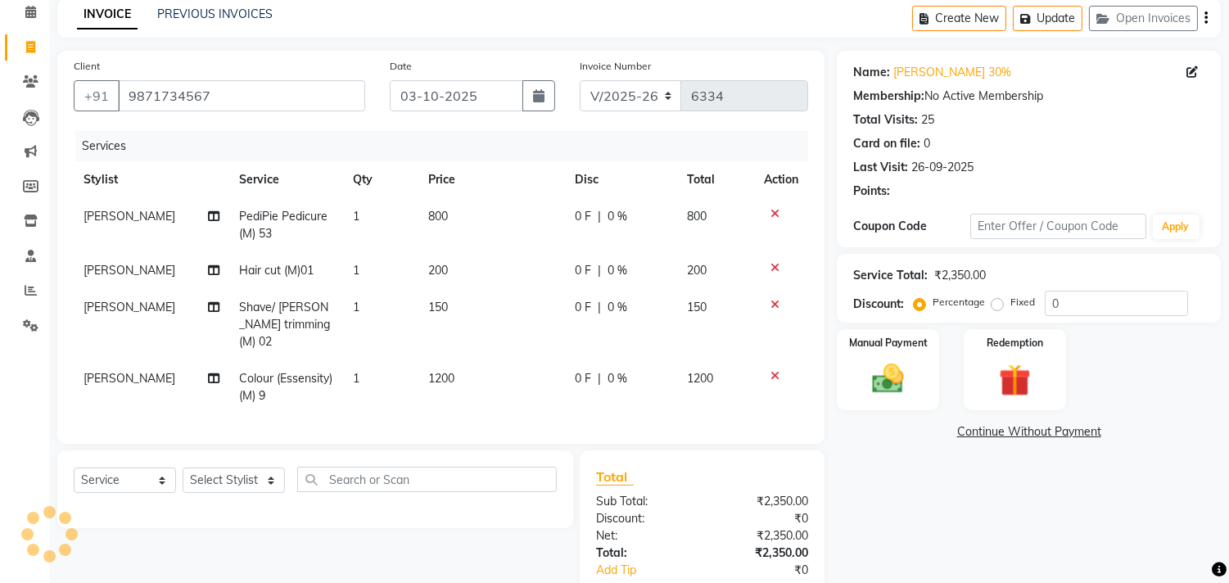
scroll to position [166, 0]
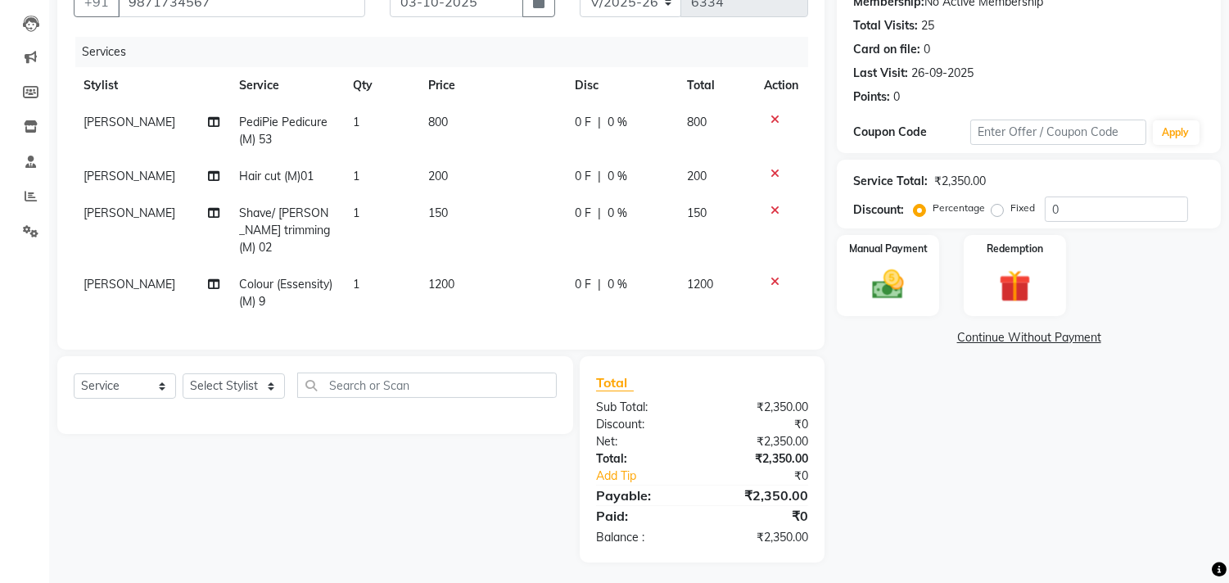
click at [780, 172] on div at bounding box center [781, 173] width 34 height 11
click at [774, 173] on icon at bounding box center [775, 173] width 9 height 11
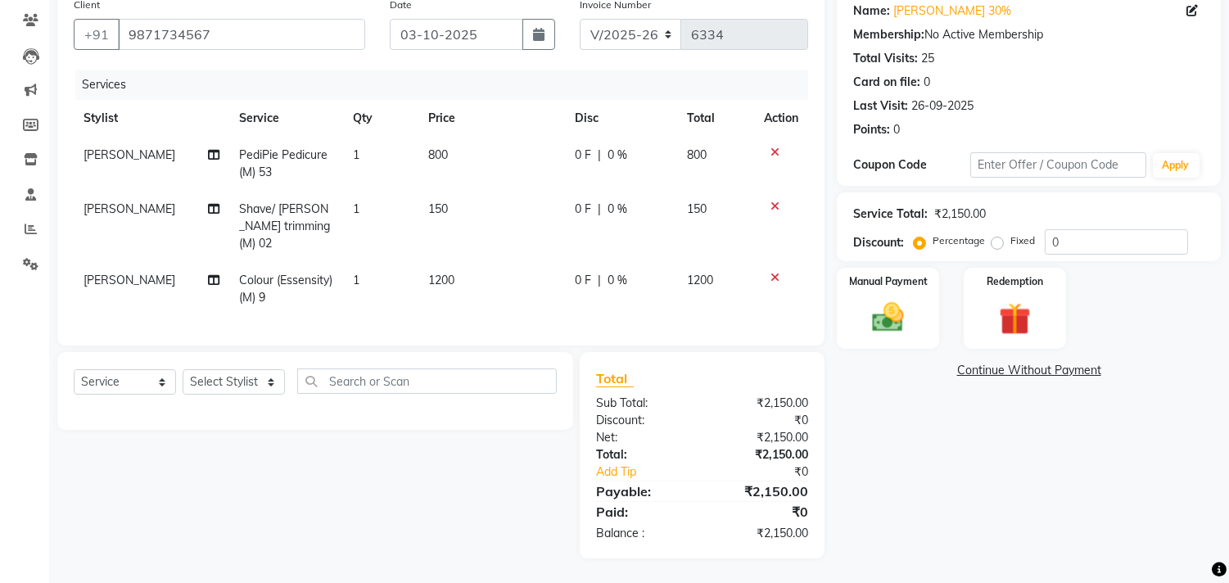
scroll to position [129, 0]
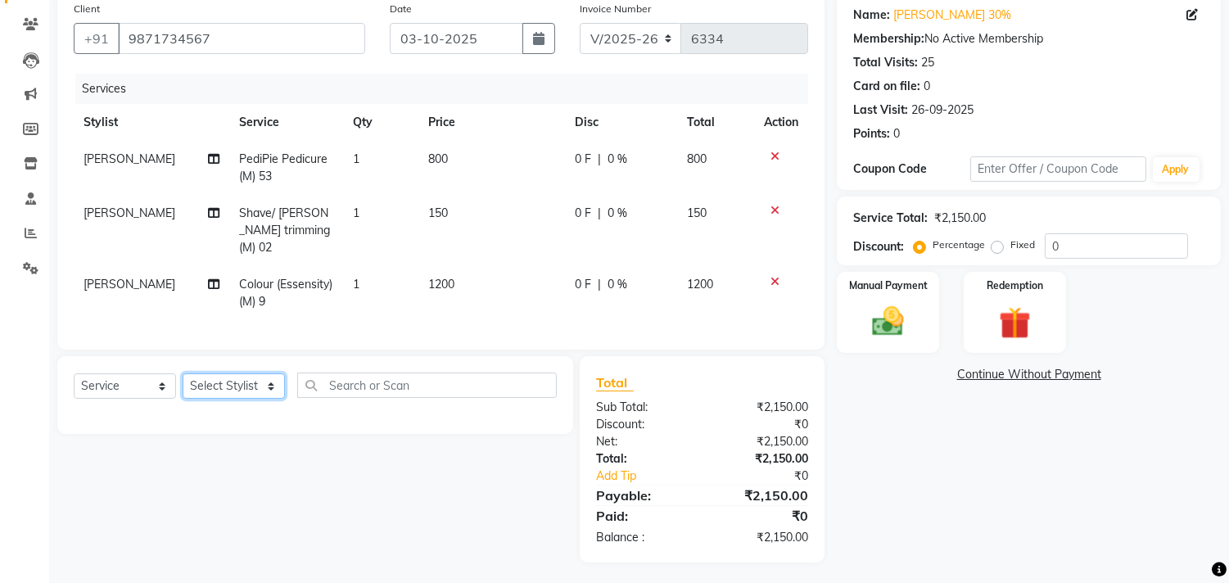
drag, startPoint x: 246, startPoint y: 372, endPoint x: 234, endPoint y: 381, distance: 15.2
click at [246, 373] on select "Select Stylist [PERSON_NAME] [PERSON_NAME] [PERSON_NAME] [PERSON_NAME] [PERSON_…" at bounding box center [234, 385] width 102 height 25
select select "15343"
click at [183, 373] on select "Select Stylist [PERSON_NAME] [PERSON_NAME] [PERSON_NAME] [PERSON_NAME] [PERSON_…" at bounding box center [234, 385] width 102 height 25
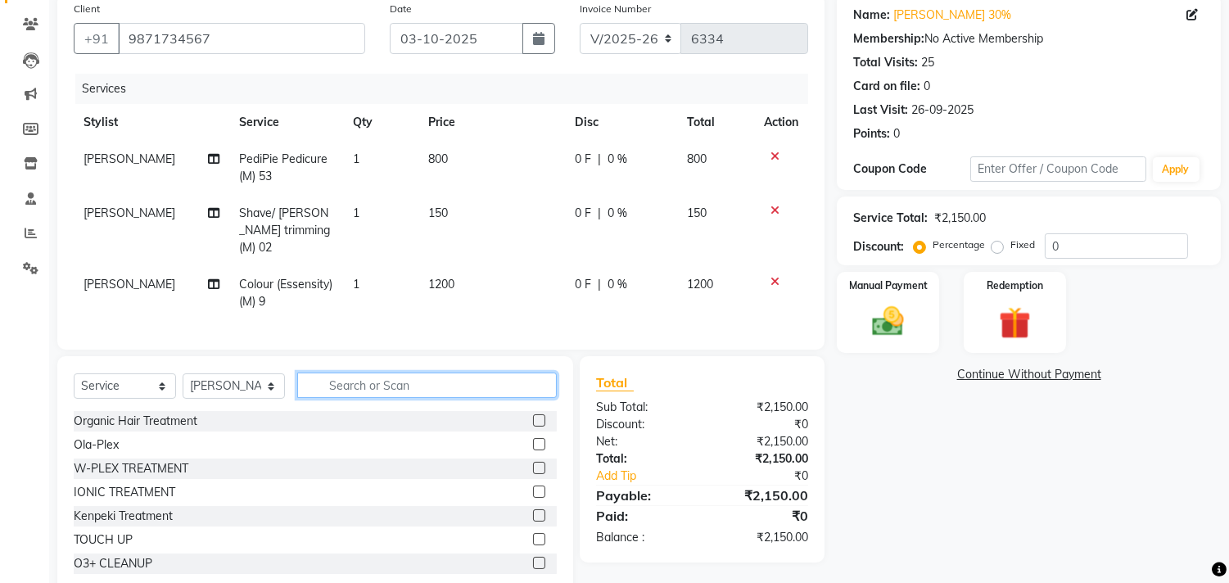
click at [333, 373] on input "text" at bounding box center [427, 385] width 260 height 25
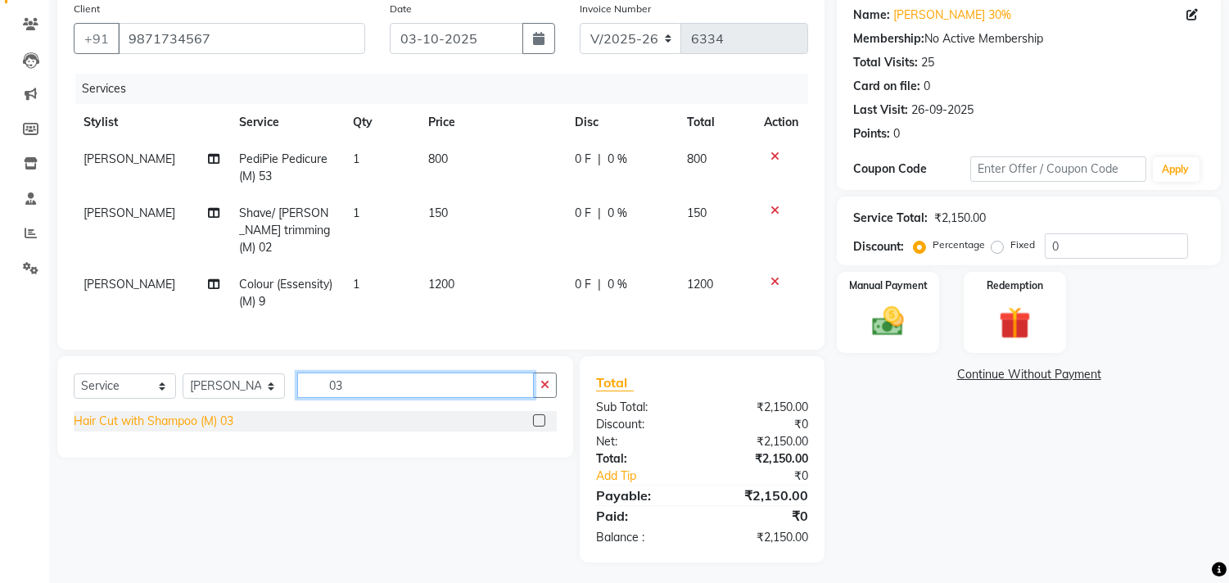
type input "03"
click at [168, 414] on div "Hair Cut with Shampoo (M) 03" at bounding box center [154, 421] width 160 height 17
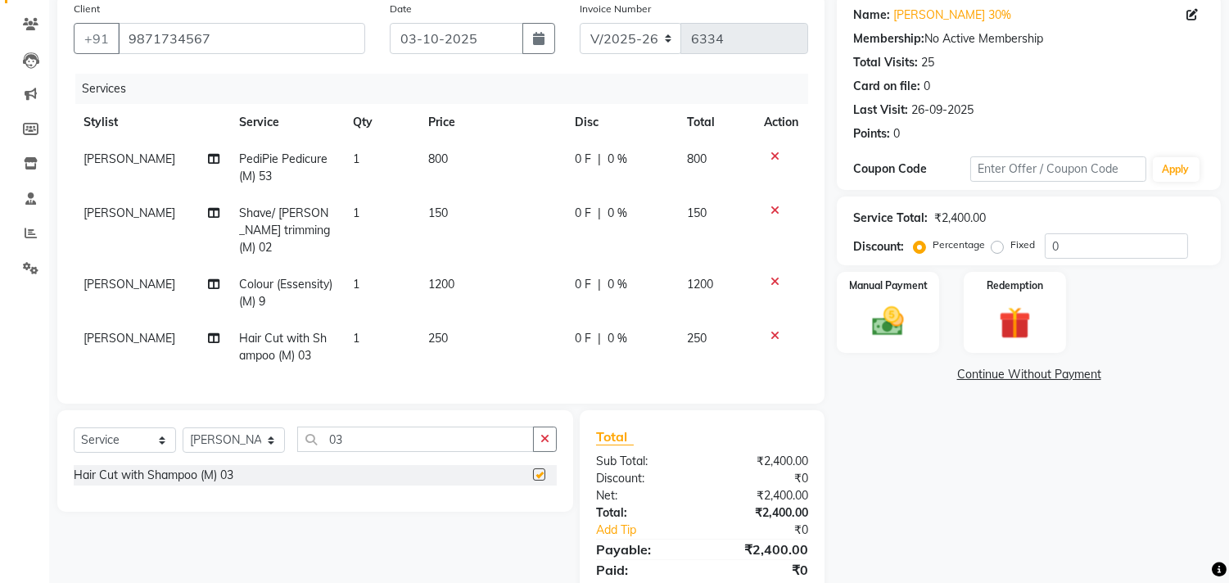
checkbox input "false"
click at [1049, 247] on input "0" at bounding box center [1116, 245] width 143 height 25
type input "0"
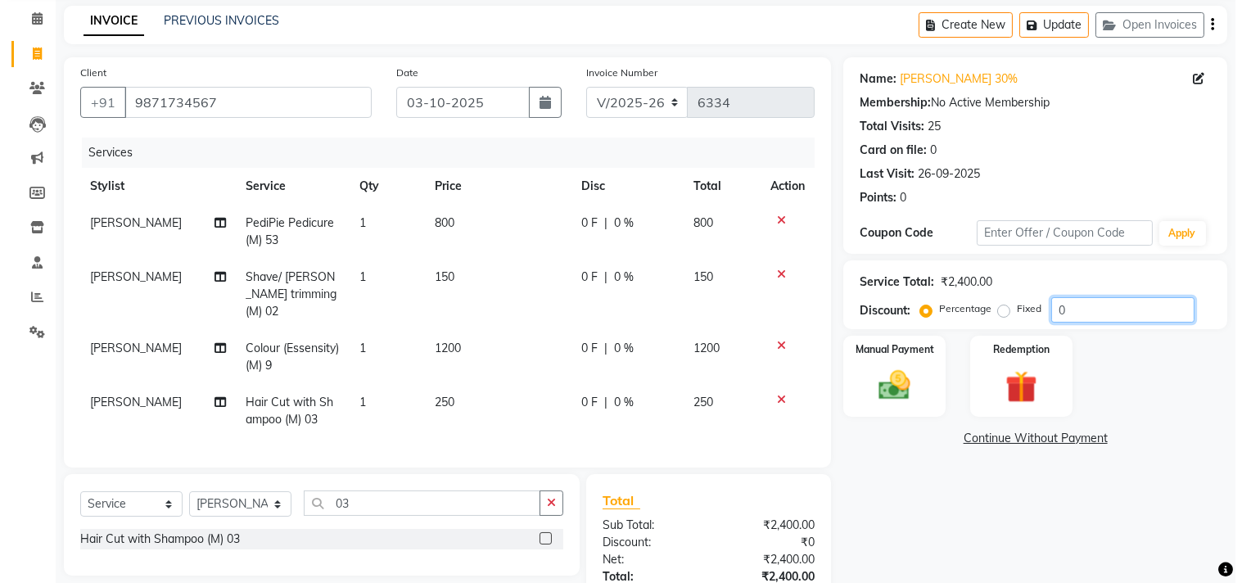
scroll to position [0, 0]
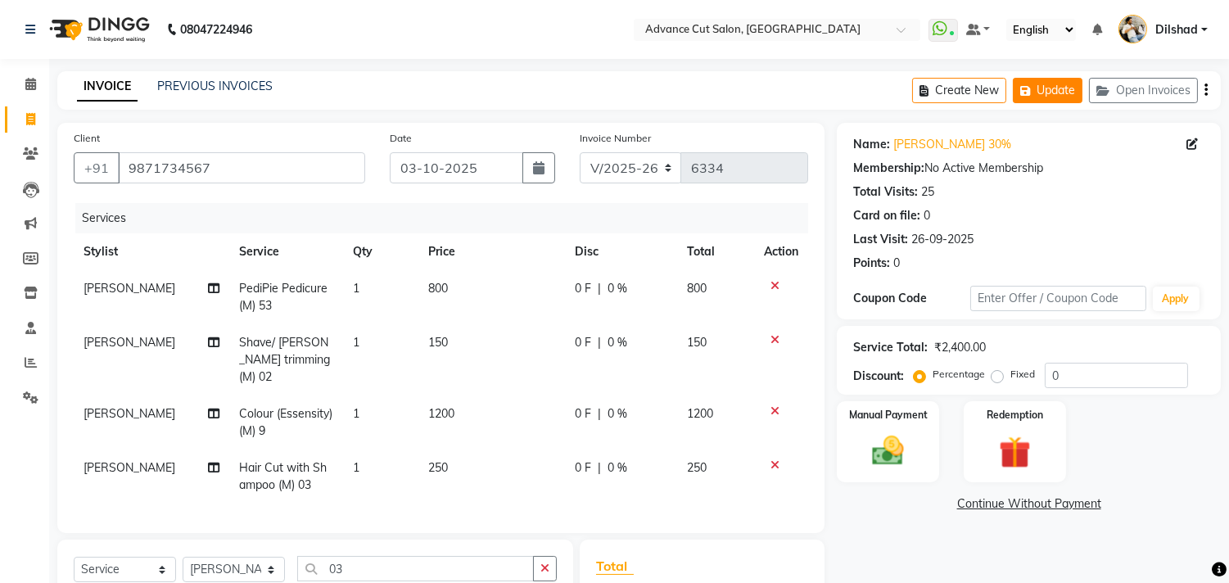
click at [1042, 102] on button "Update" at bounding box center [1048, 90] width 70 height 25
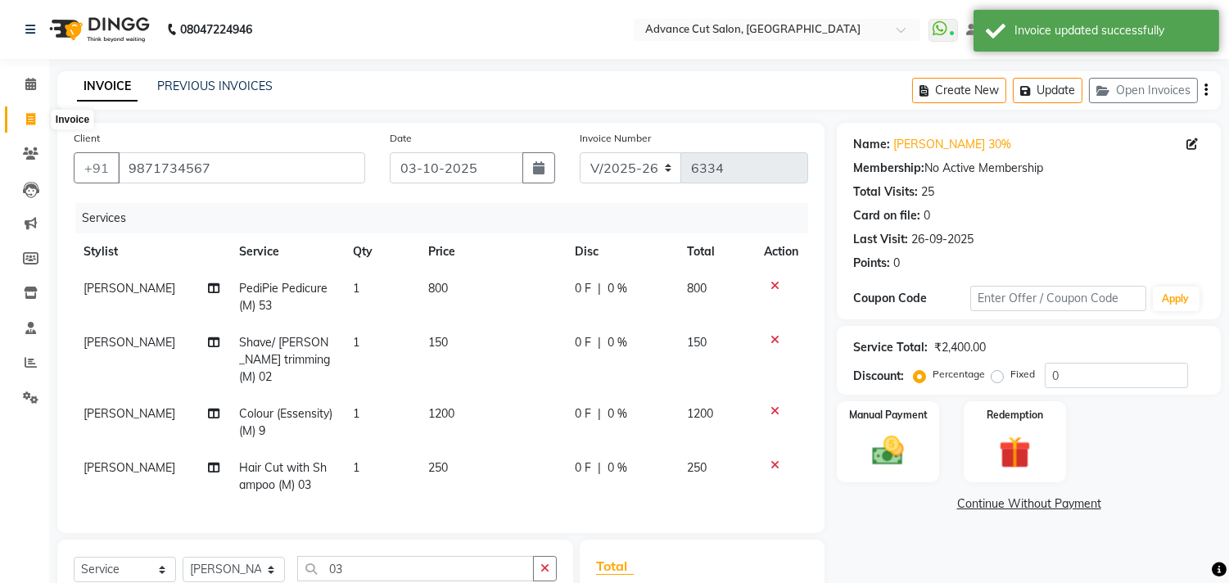
click at [28, 121] on icon at bounding box center [30, 119] width 9 height 12
select select "service"
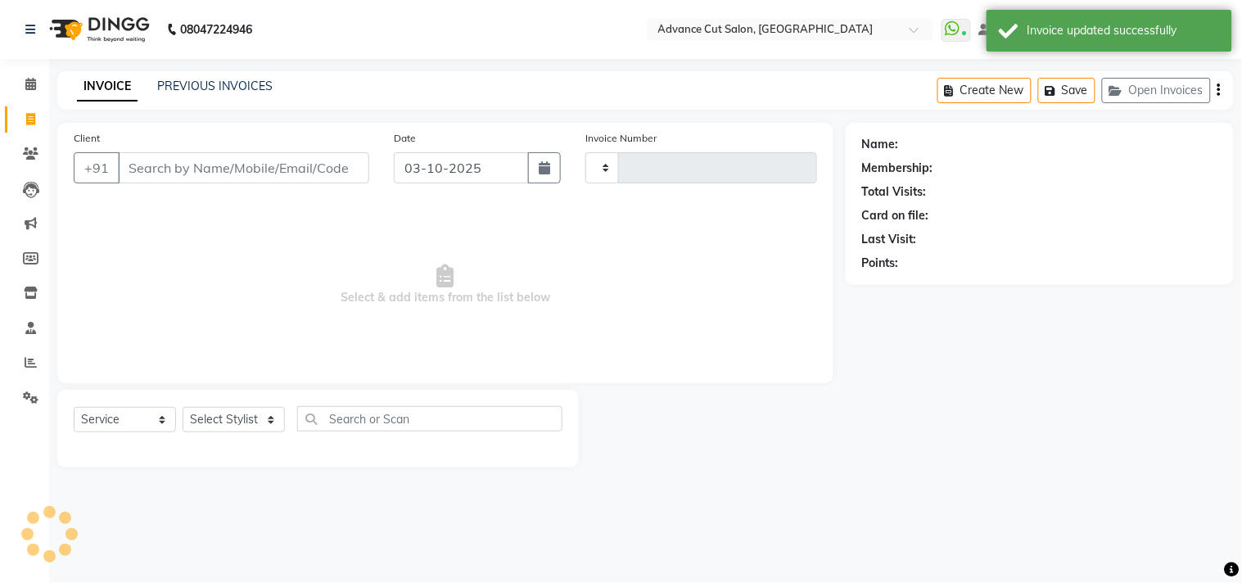
click at [410, 147] on div "Date [DATE]" at bounding box center [478, 162] width 192 height 67
type input "6334"
select select "922"
click at [377, 224] on span "Select & add items from the list below" at bounding box center [445, 285] width 743 height 164
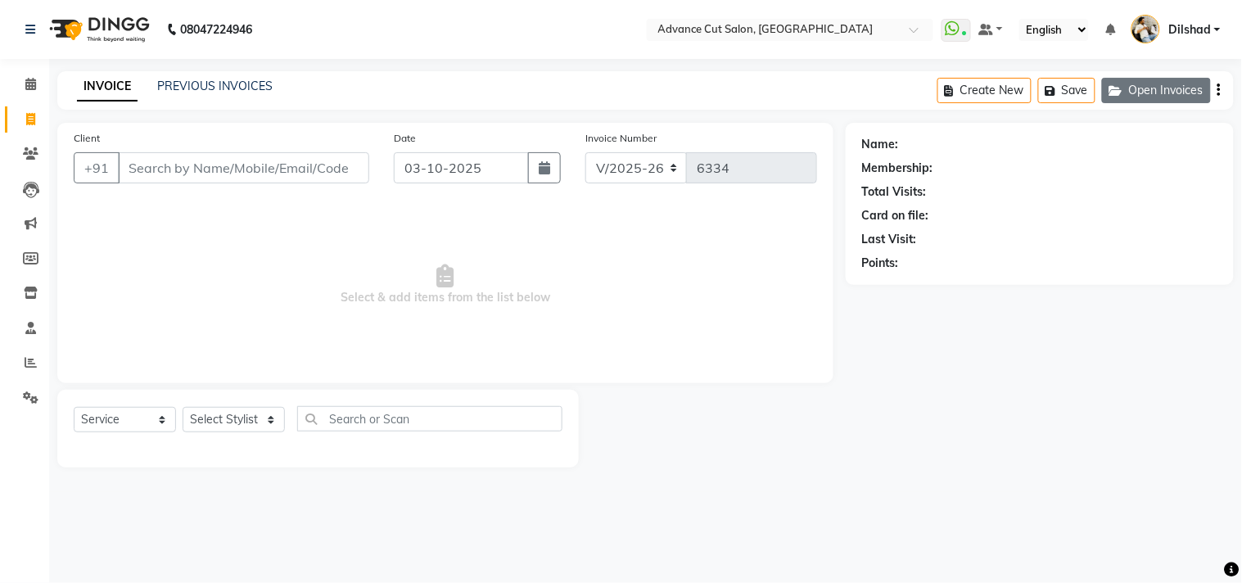
click at [1117, 102] on button "Open Invoices" at bounding box center [1156, 90] width 109 height 25
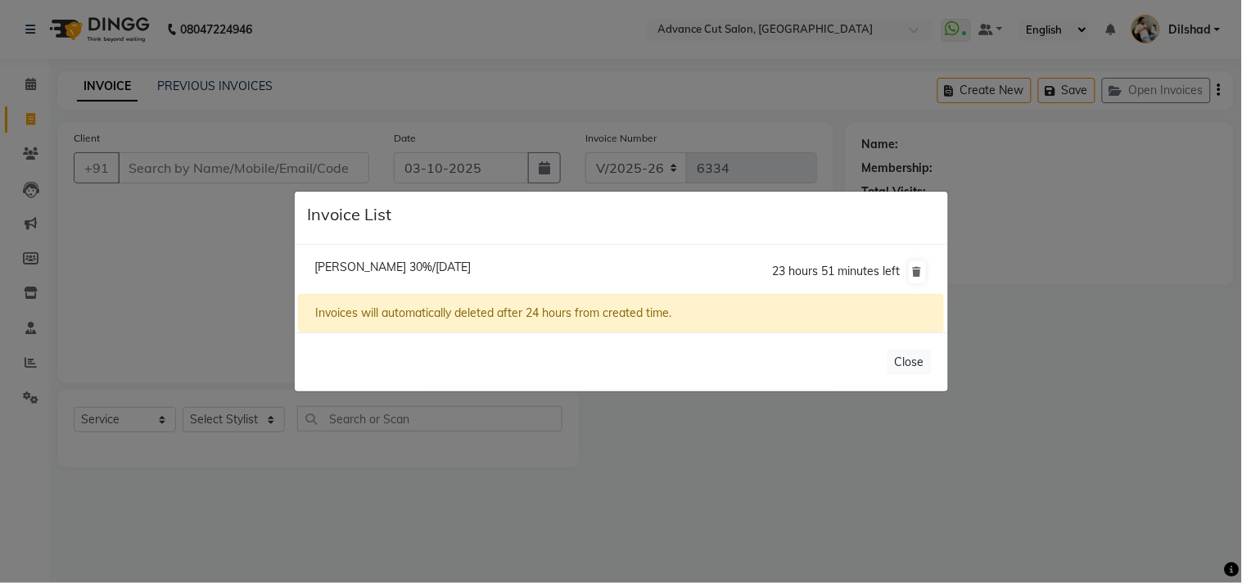
click at [375, 270] on span "[PERSON_NAME] 30%/[DATE]" at bounding box center [392, 267] width 156 height 15
type input "9871734567"
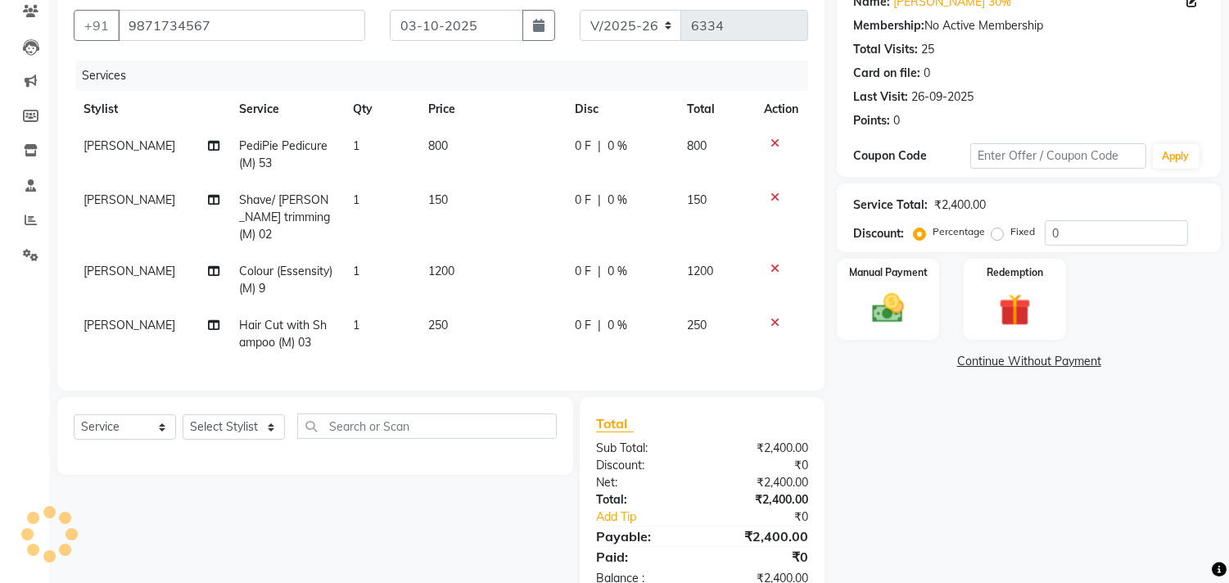
scroll to position [183, 0]
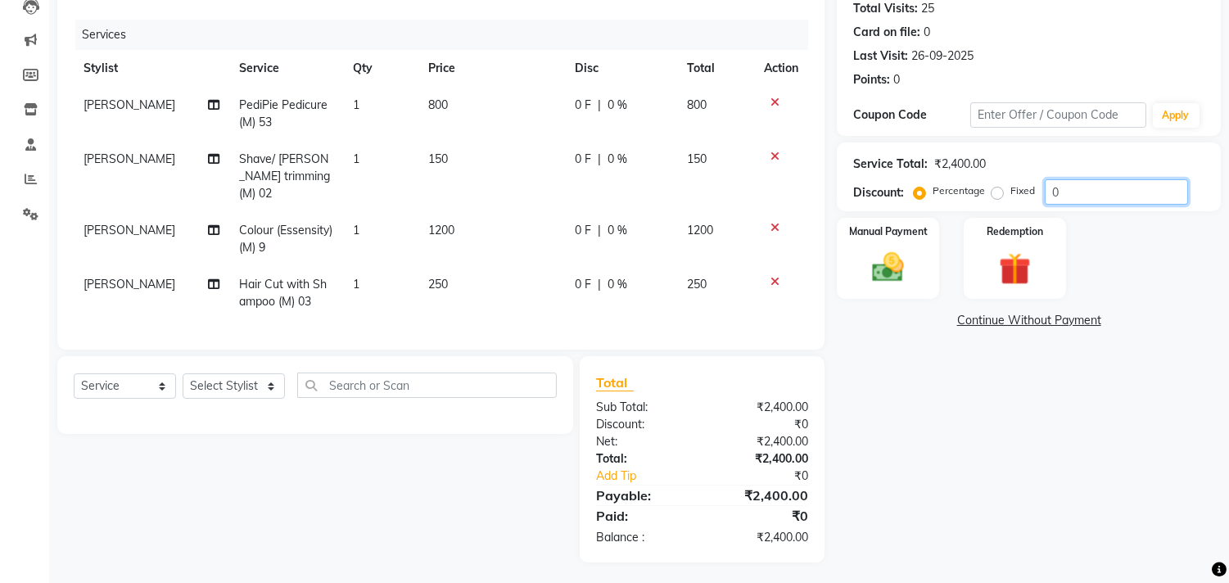
click at [1054, 189] on input "0" at bounding box center [1116, 191] width 143 height 25
type input "30"
click at [899, 272] on img at bounding box center [888, 268] width 54 height 38
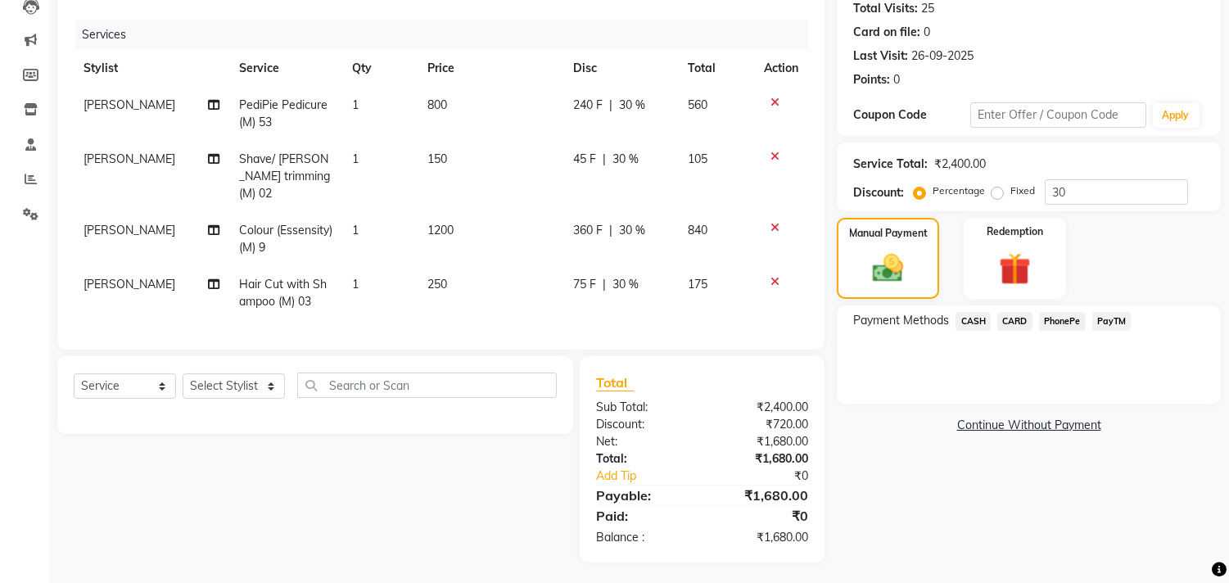
click at [976, 314] on span "CASH" at bounding box center [973, 321] width 35 height 19
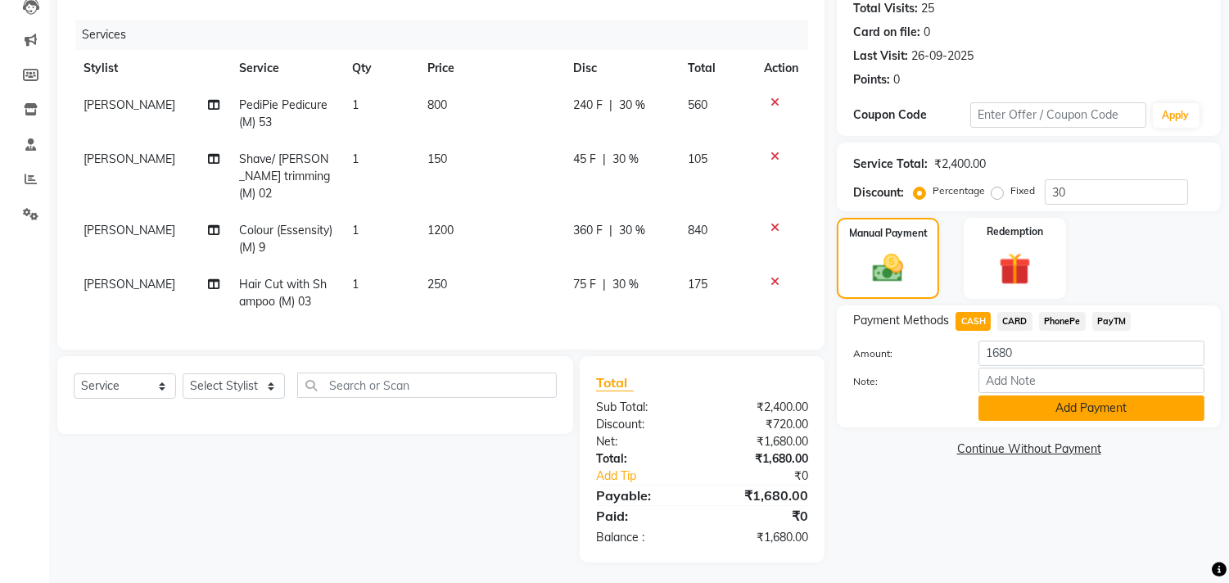
click at [1016, 406] on button "Add Payment" at bounding box center [1092, 407] width 226 height 25
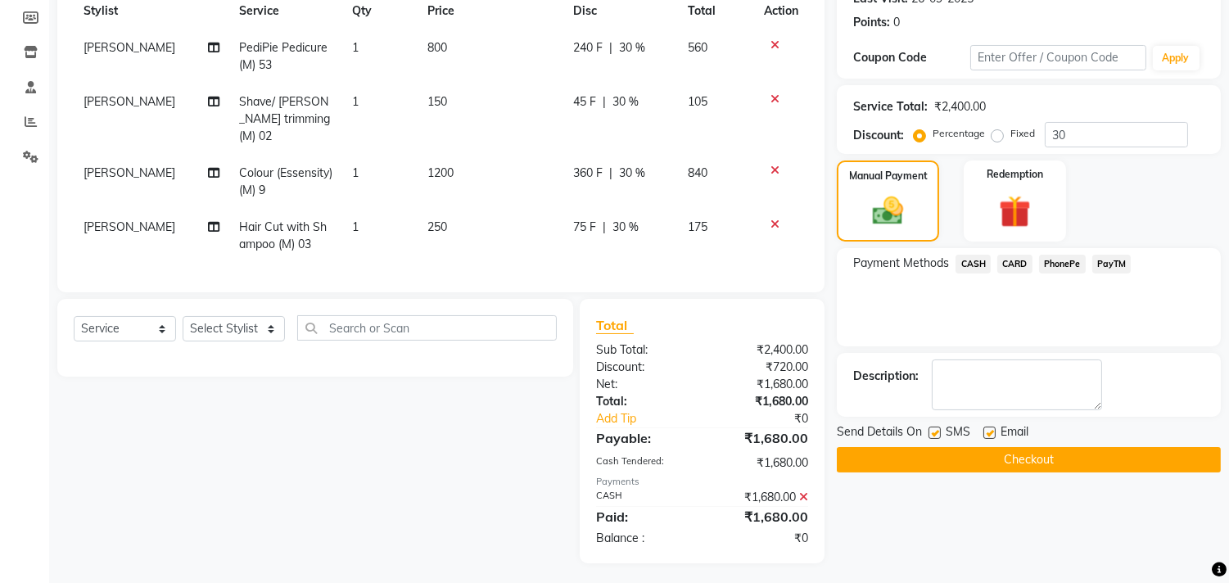
scroll to position [242, 0]
click at [1008, 450] on button "Checkout" at bounding box center [1029, 458] width 384 height 25
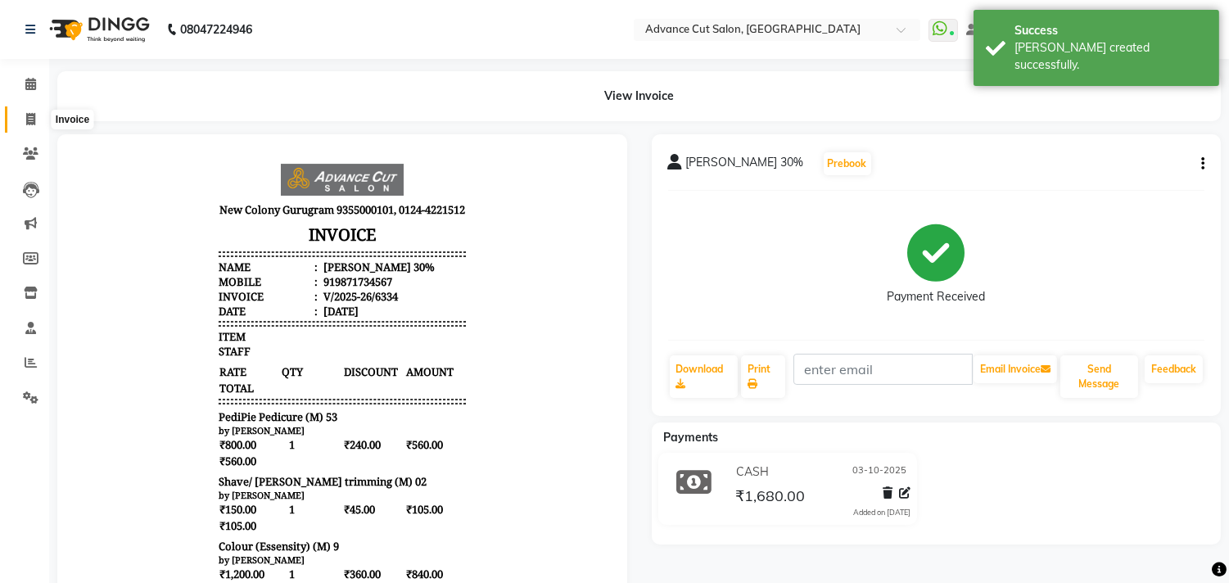
click at [34, 115] on icon at bounding box center [30, 119] width 9 height 12
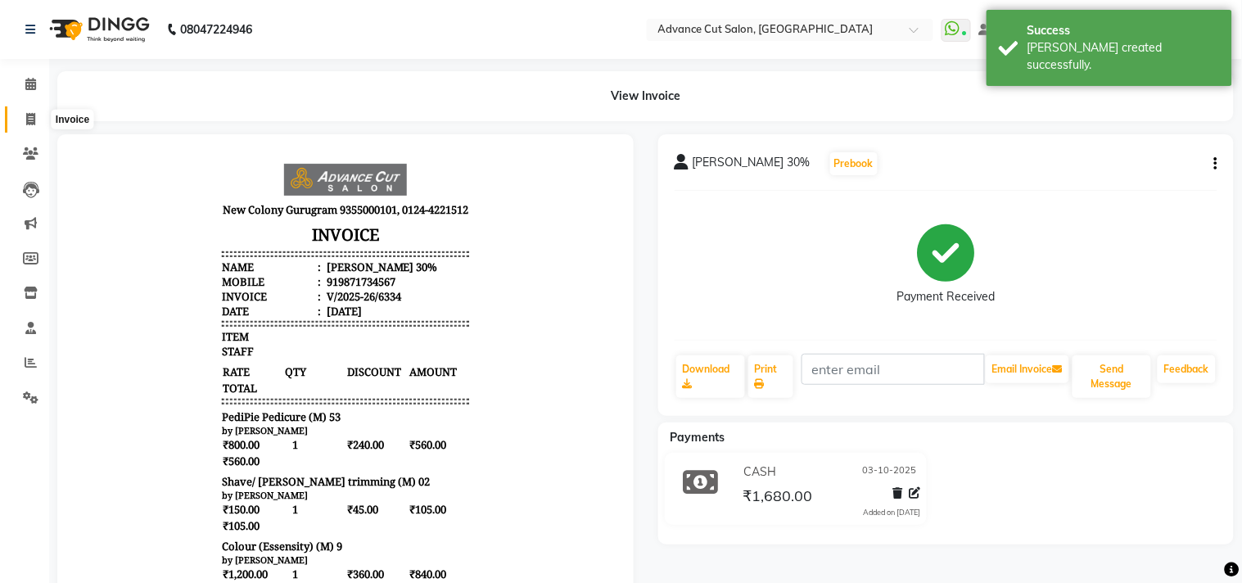
select select "service"
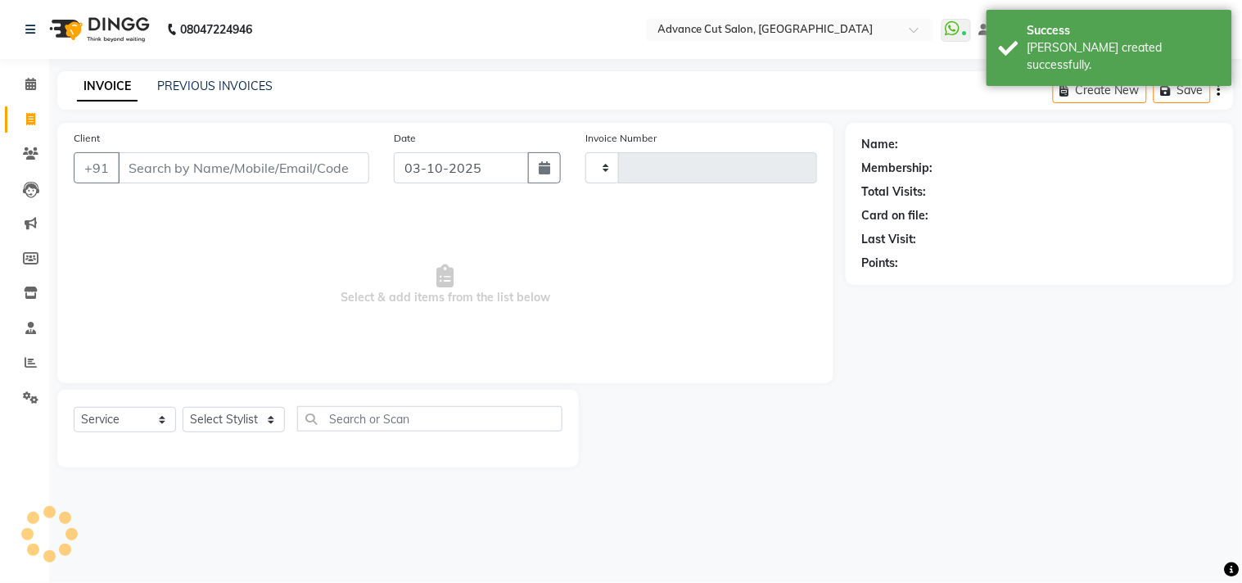
click at [322, 60] on div "08047224946 Select Location × Advance Cut Salon, [GEOGRAPHIC_DATA] WhatsApp Sta…" at bounding box center [621, 291] width 1242 height 583
type input "6335"
select select "922"
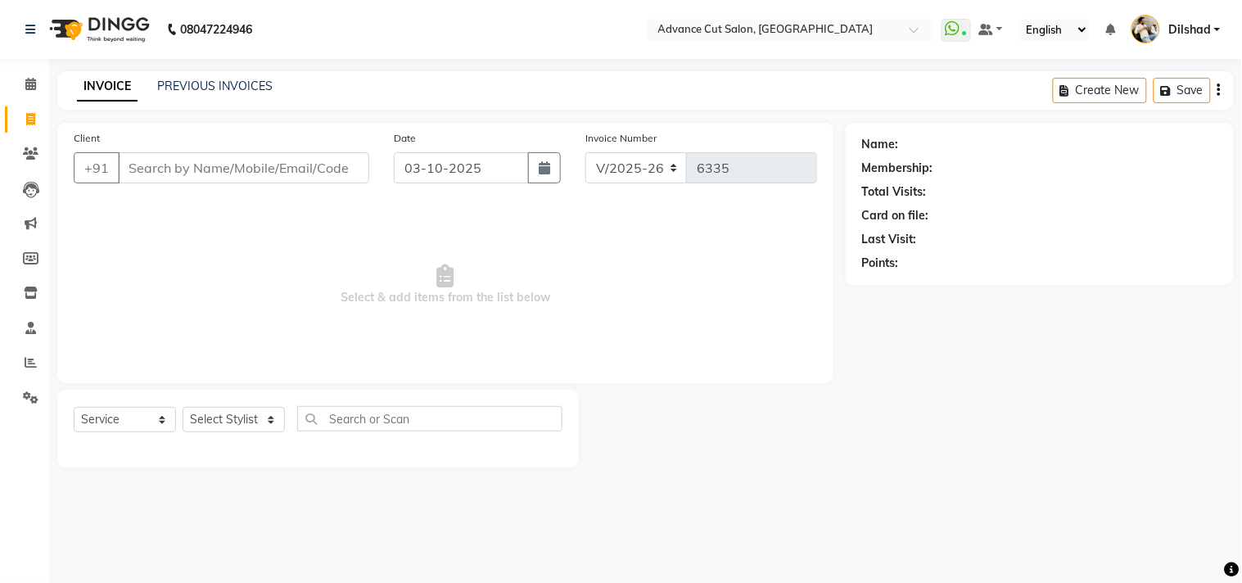
drag, startPoint x: 322, startPoint y: 60, endPoint x: 366, endPoint y: 0, distance: 74.4
click at [322, 66] on div "08047224946 Select Location × Advance Cut Salon, [GEOGRAPHIC_DATA] WhatsApp Sta…" at bounding box center [621, 291] width 1242 height 583
click at [535, 169] on button "button" at bounding box center [544, 167] width 33 height 31
select select "10"
select select "2025"
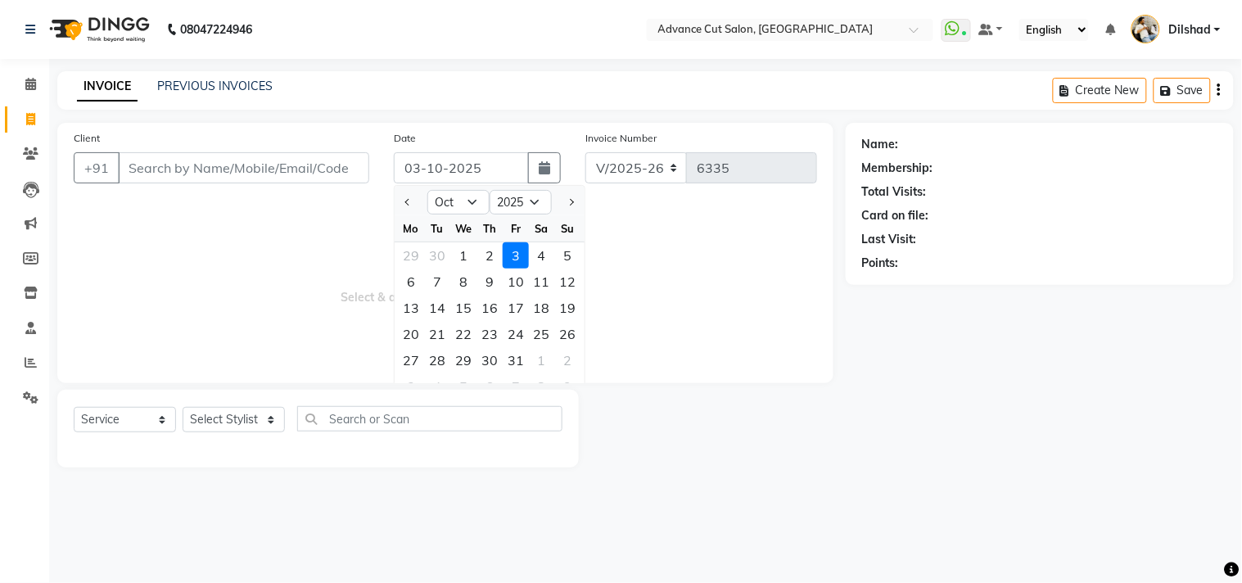
click at [296, 242] on span "Select & add items from the list below" at bounding box center [445, 285] width 743 height 164
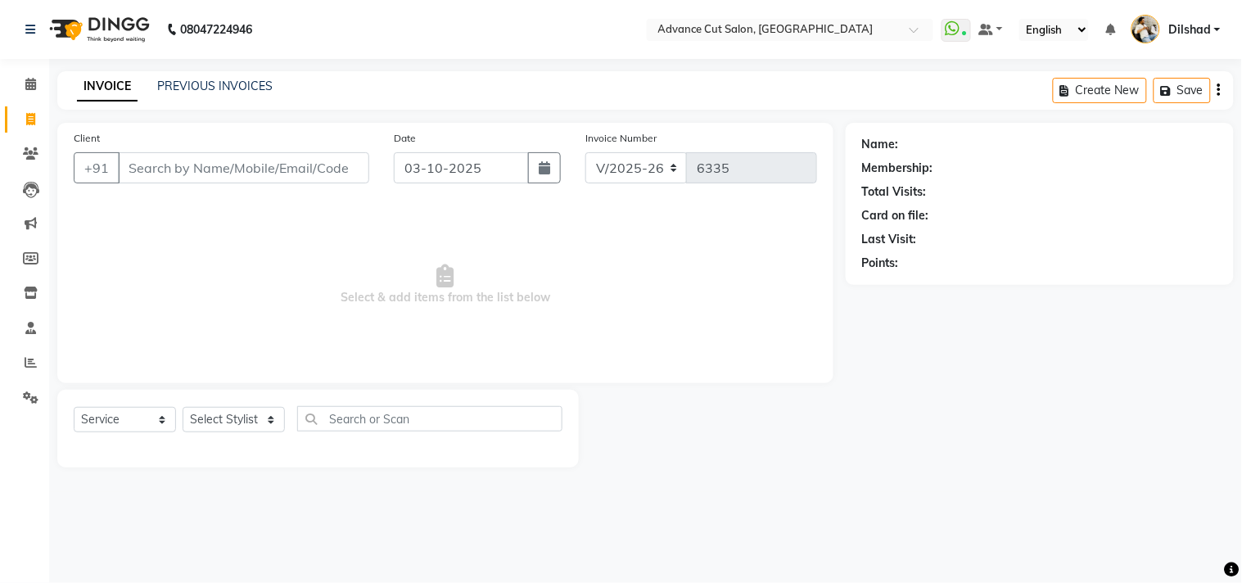
click at [332, 108] on div "INVOICE PREVIOUS INVOICES Create New Save" at bounding box center [645, 90] width 1177 height 38
click at [537, 174] on button "button" at bounding box center [544, 167] width 33 height 31
select select "10"
select select "2025"
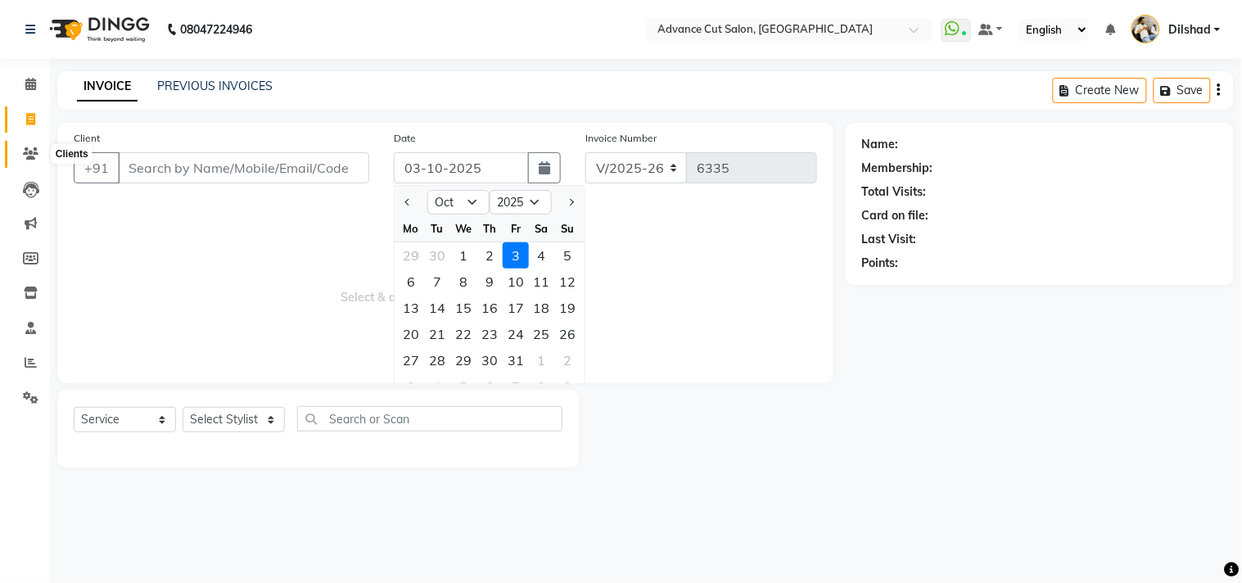
click at [35, 157] on icon at bounding box center [31, 153] width 16 height 12
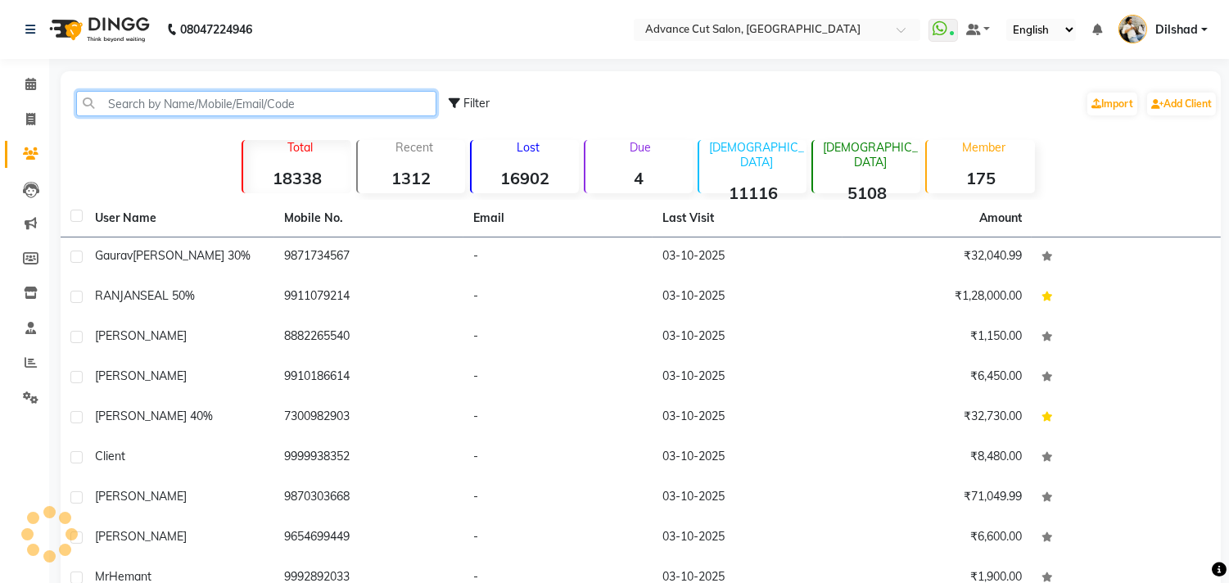
click at [115, 102] on input "text" at bounding box center [256, 103] width 360 height 25
click at [100, 102] on input "text" at bounding box center [256, 103] width 360 height 25
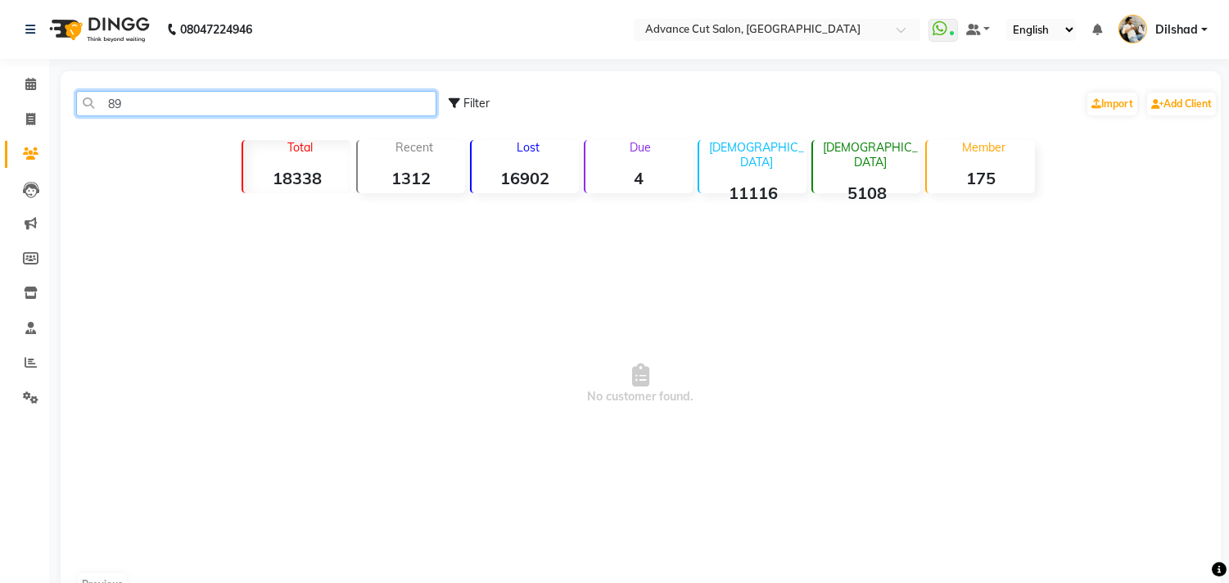
type input "8"
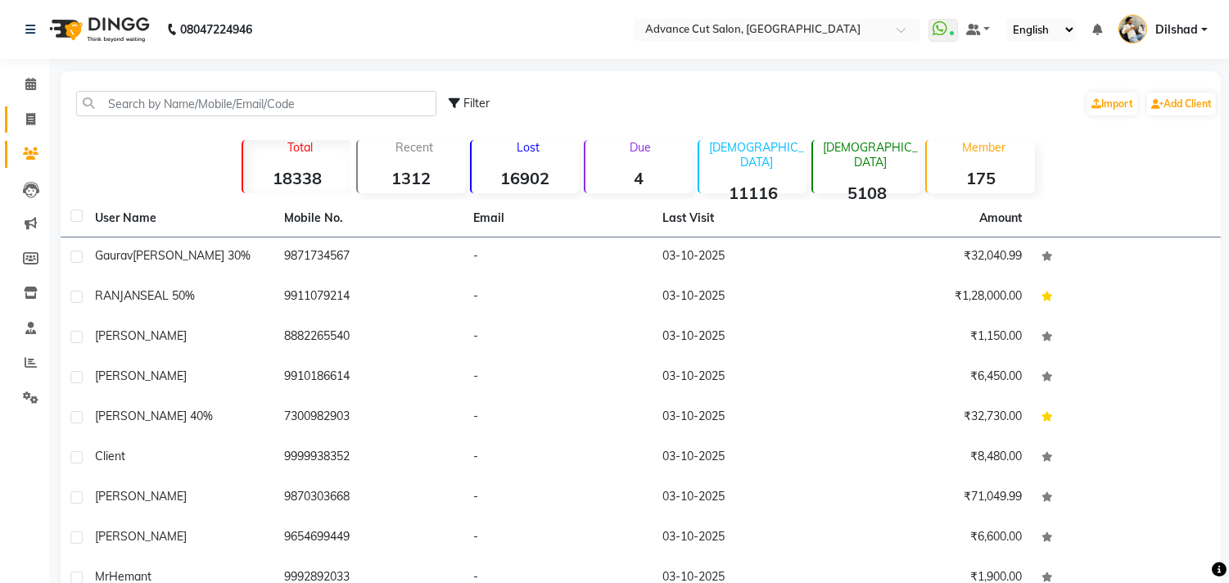
click at [12, 117] on link "Invoice" at bounding box center [24, 119] width 39 height 27
select select "service"
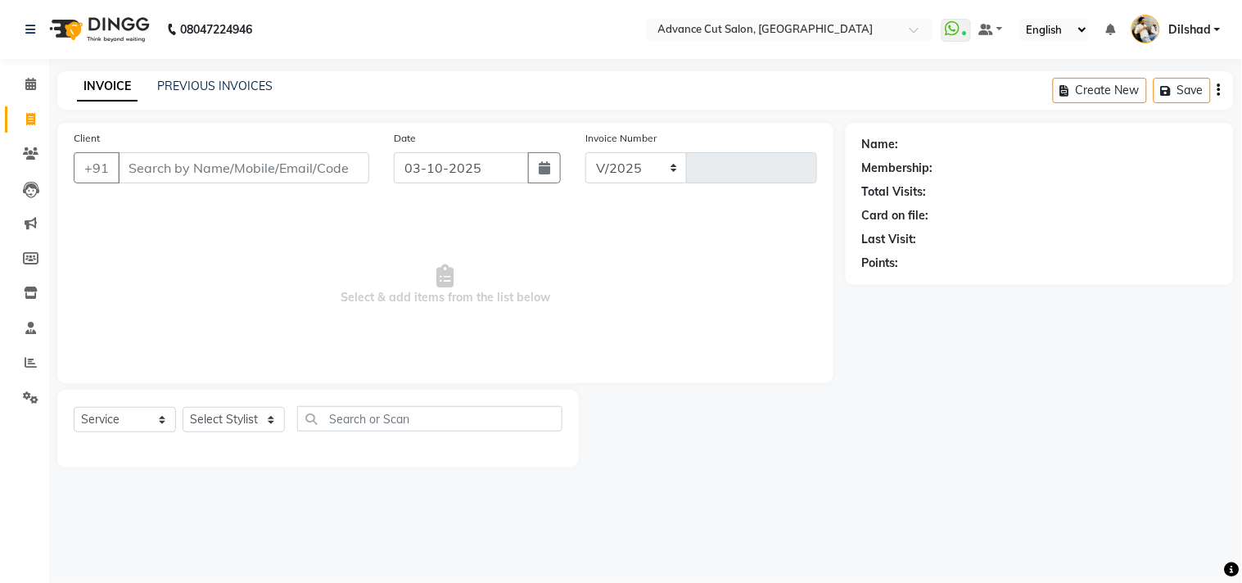
select select "922"
type input "6335"
click at [333, 111] on main "INVOICE PREVIOUS INVOICES Create New Save Client +91 Date [DATE] Invoice Number…" at bounding box center [645, 281] width 1193 height 421
click at [378, 38] on nav "08047224946 Select Location × Advance Cut Salon, [GEOGRAPHIC_DATA] WhatsApp Sta…" at bounding box center [621, 29] width 1242 height 59
click at [143, 166] on input "Client" at bounding box center [243, 167] width 251 height 31
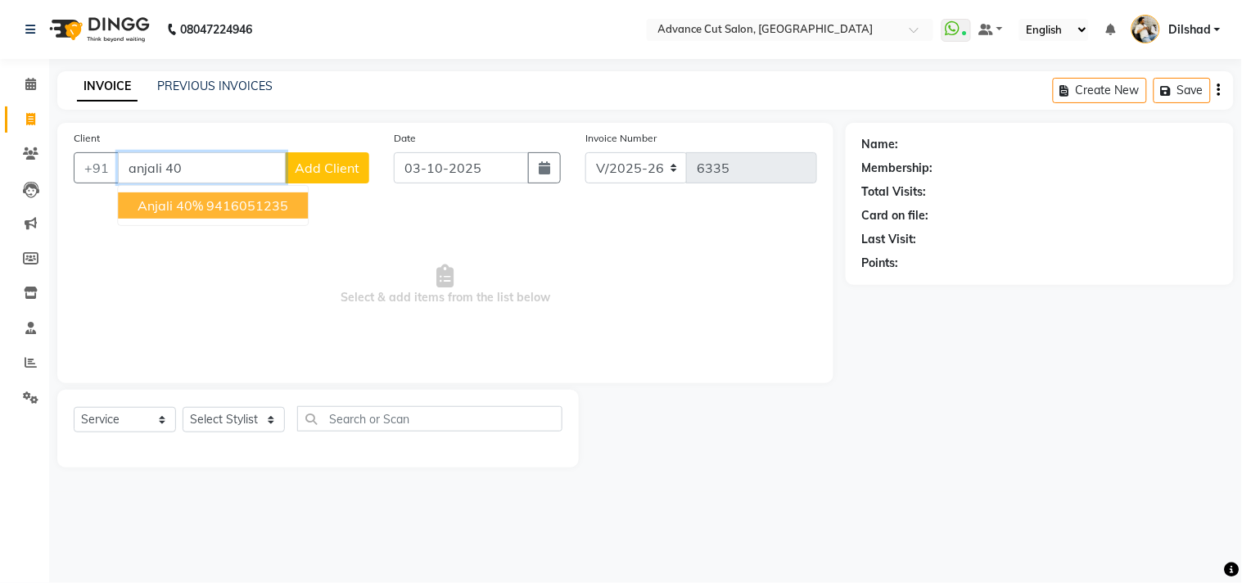
click at [150, 199] on span "Anjali 40%" at bounding box center [171, 205] width 66 height 16
type input "9416051235"
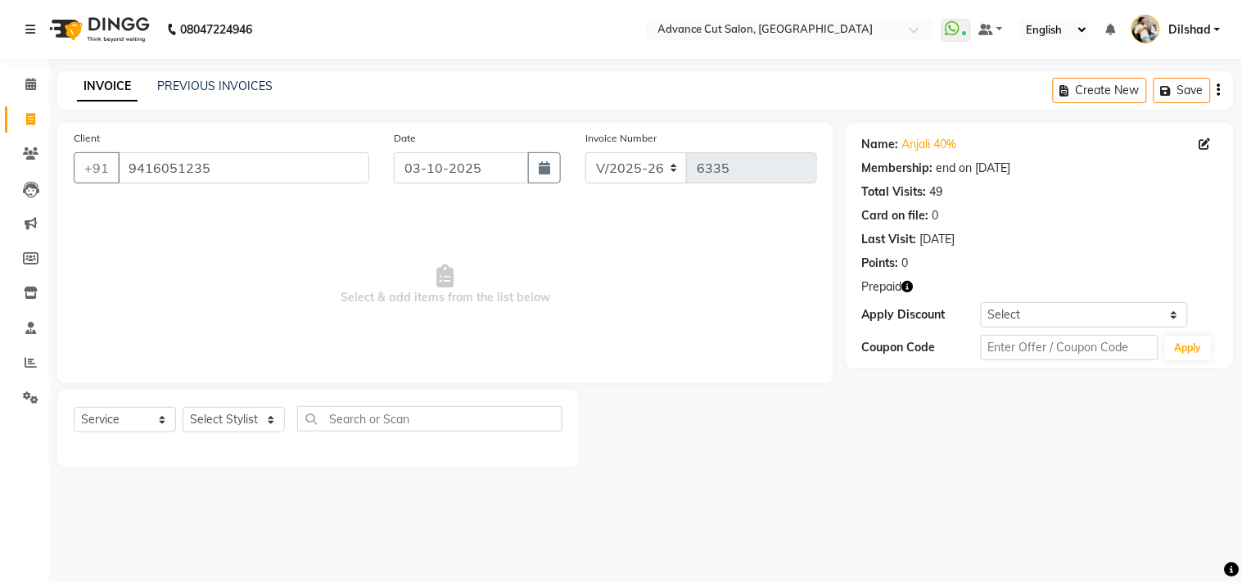
click at [201, 434] on div "Select Service Product Membership Package Voucher Prepaid Gift Card Select Styl…" at bounding box center [318, 425] width 489 height 38
click at [205, 421] on select "Select Stylist [PERSON_NAME] [PERSON_NAME] [PERSON_NAME] [PERSON_NAME] [PERSON_…" at bounding box center [234, 419] width 102 height 25
select select "25355"
click at [183, 408] on select "Select Stylist [PERSON_NAME] [PERSON_NAME] [PERSON_NAME] [PERSON_NAME] [PERSON_…" at bounding box center [234, 419] width 102 height 25
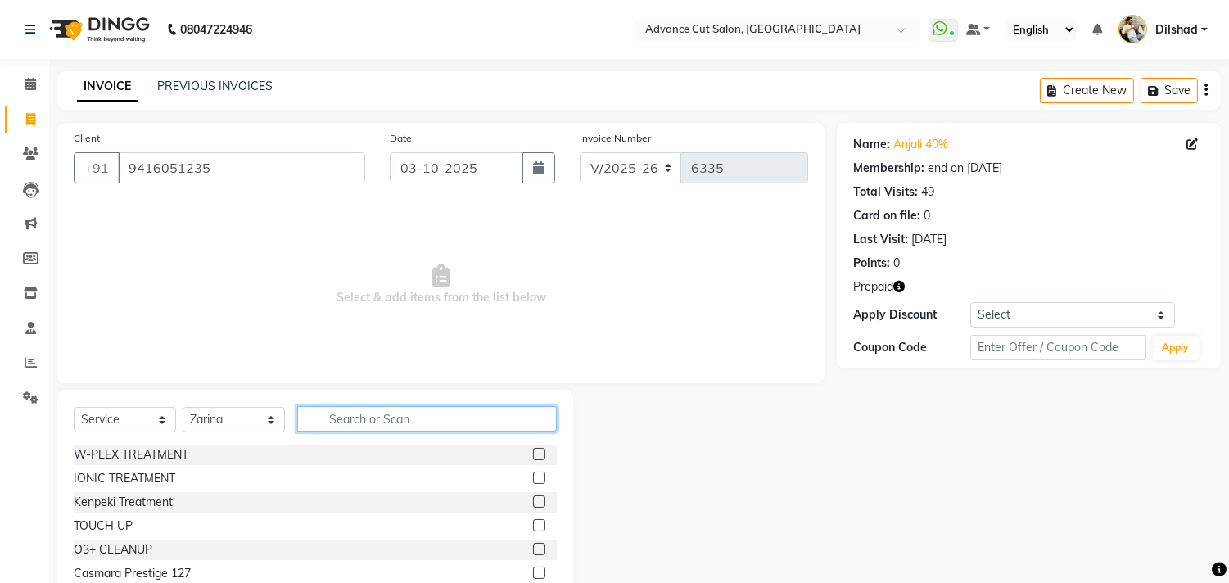
click at [319, 414] on input "text" at bounding box center [427, 418] width 260 height 25
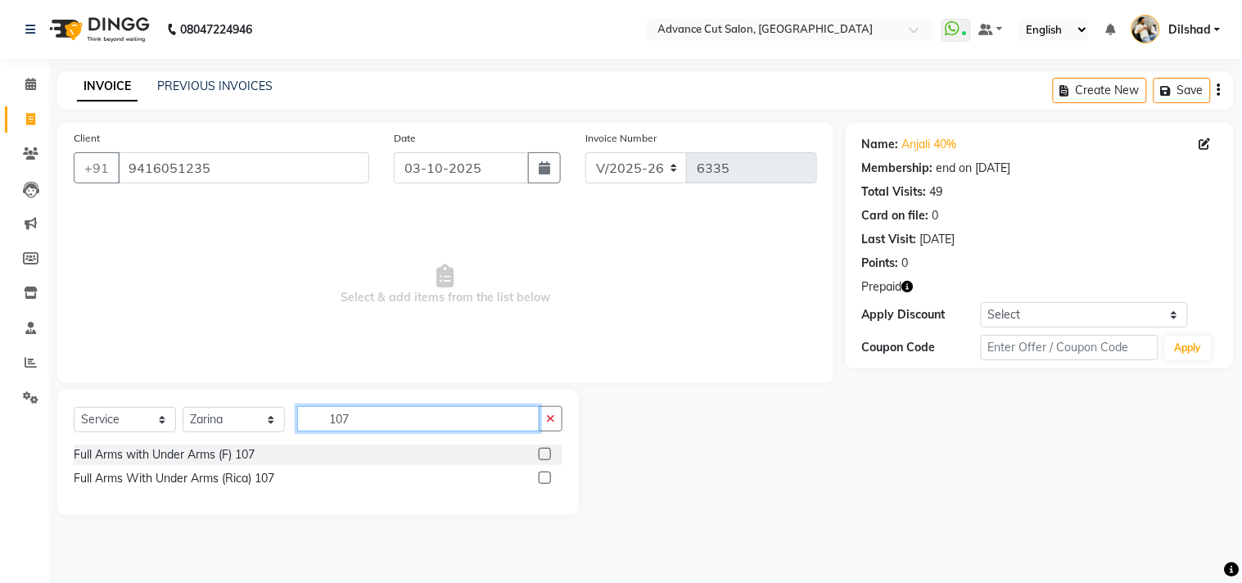
click at [352, 424] on input "107" at bounding box center [418, 418] width 242 height 25
drag, startPoint x: 352, startPoint y: 423, endPoint x: 161, endPoint y: 454, distance: 193.3
click at [161, 454] on div "Select Service Product Membership Package Voucher Prepaid Gift Card Select Styl…" at bounding box center [318, 452] width 522 height 125
type input "109"
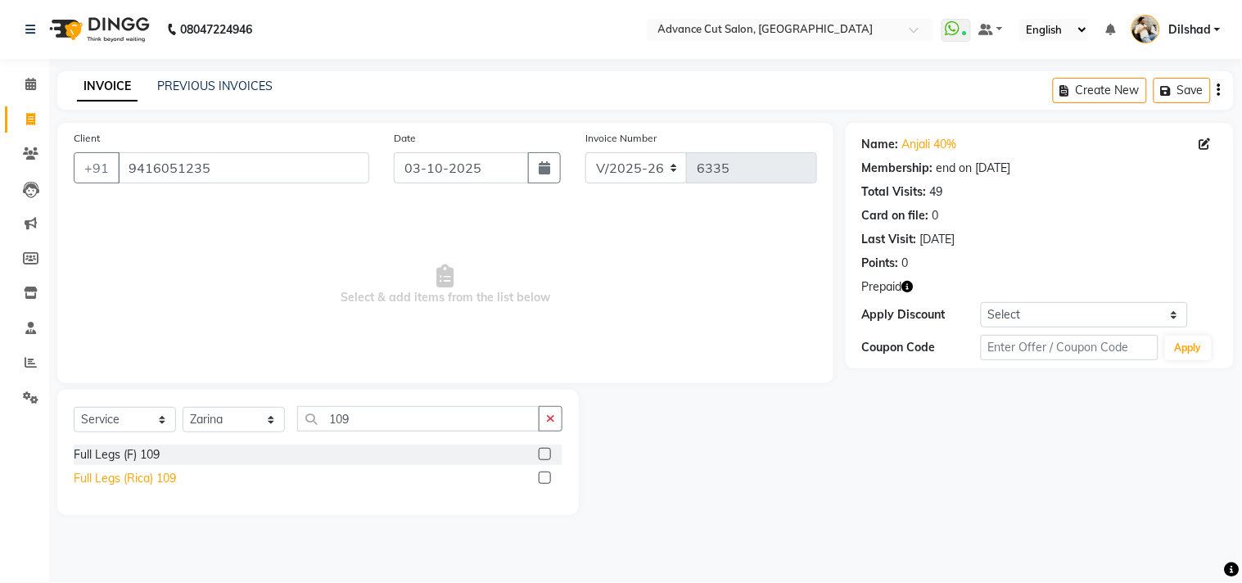
click at [151, 478] on div "Full Legs (Rica) 109" at bounding box center [125, 478] width 102 height 17
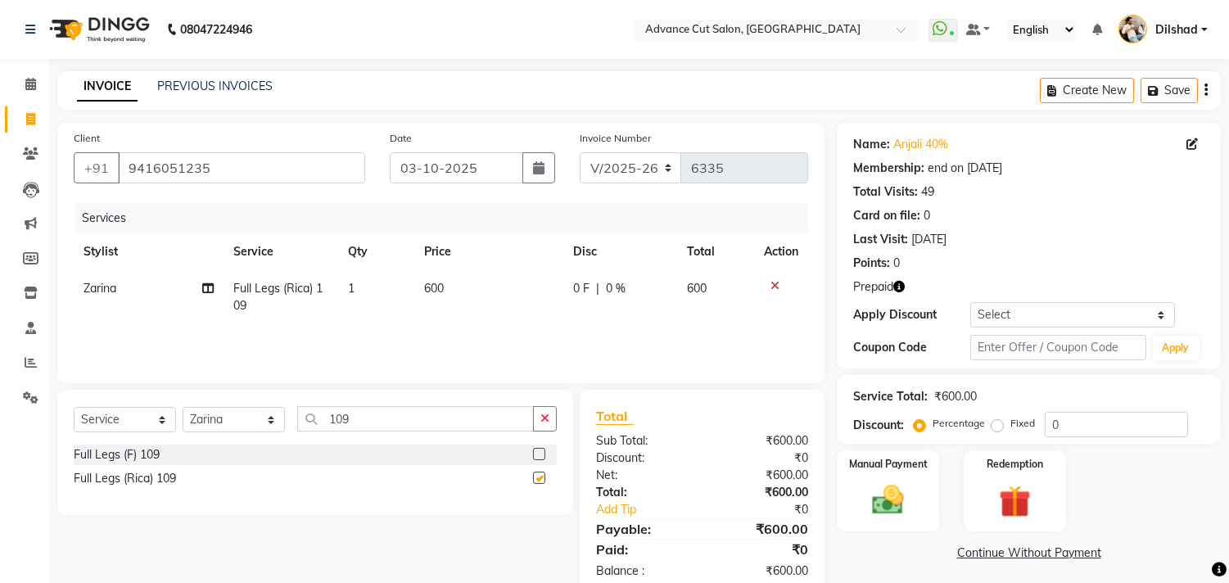
checkbox input "false"
click at [1022, 502] on img at bounding box center [1015, 501] width 54 height 41
click at [1040, 557] on span "Prepaid 1" at bounding box center [1032, 554] width 53 height 19
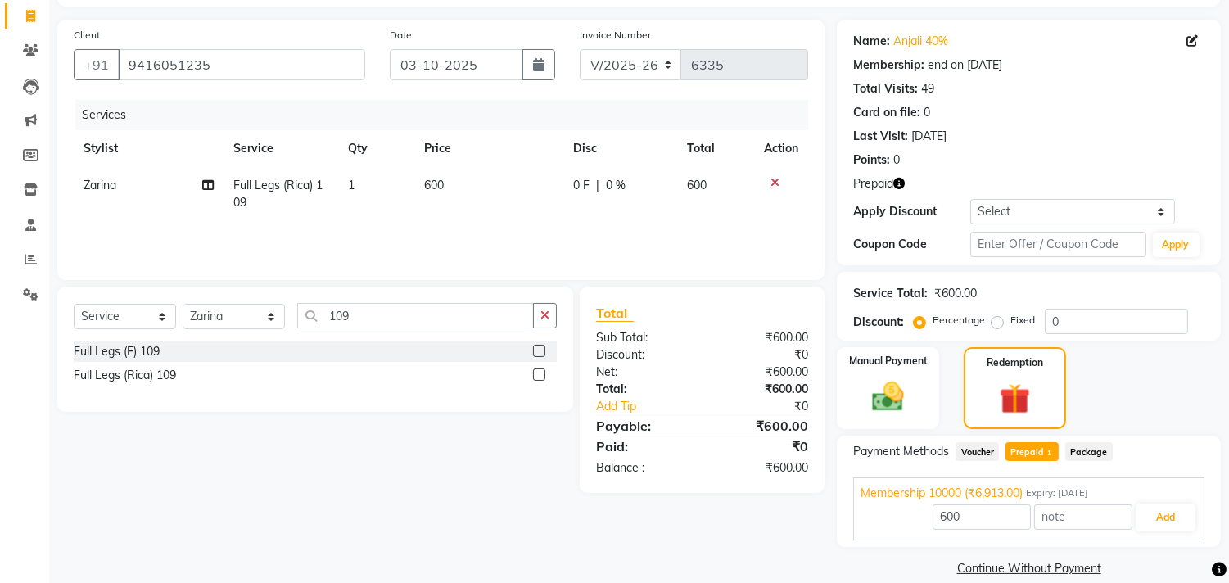
scroll to position [124, 0]
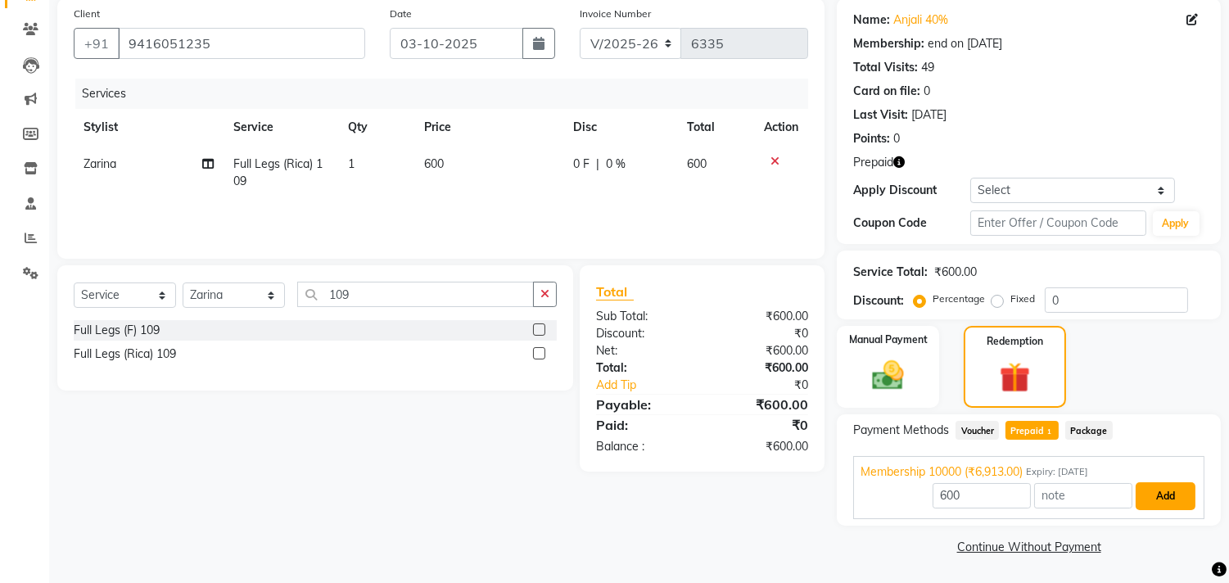
click at [1138, 495] on button "Add" at bounding box center [1166, 496] width 60 height 28
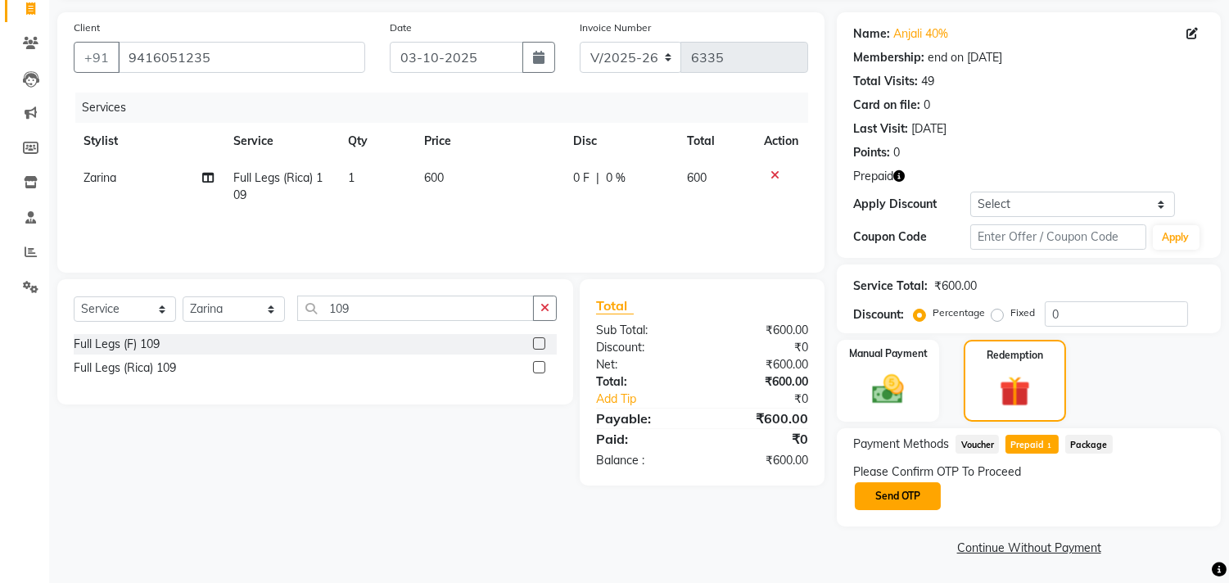
click at [872, 498] on button "Send OTP" at bounding box center [898, 496] width 86 height 28
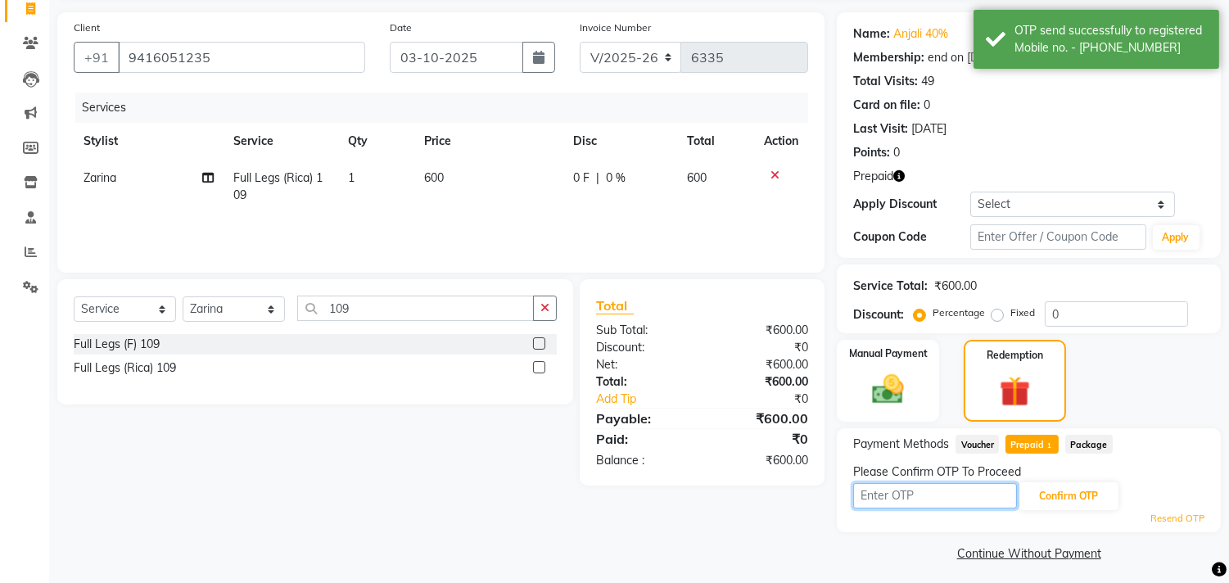
click at [872, 496] on input "text" at bounding box center [935, 495] width 164 height 25
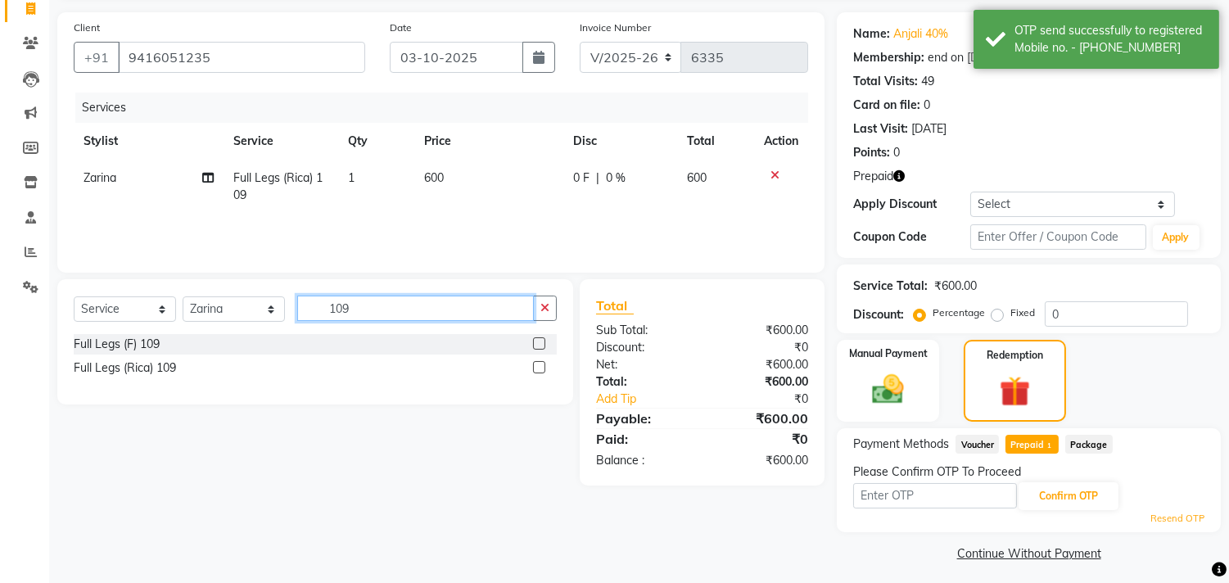
click at [438, 313] on input "109" at bounding box center [415, 308] width 237 height 25
type input "1"
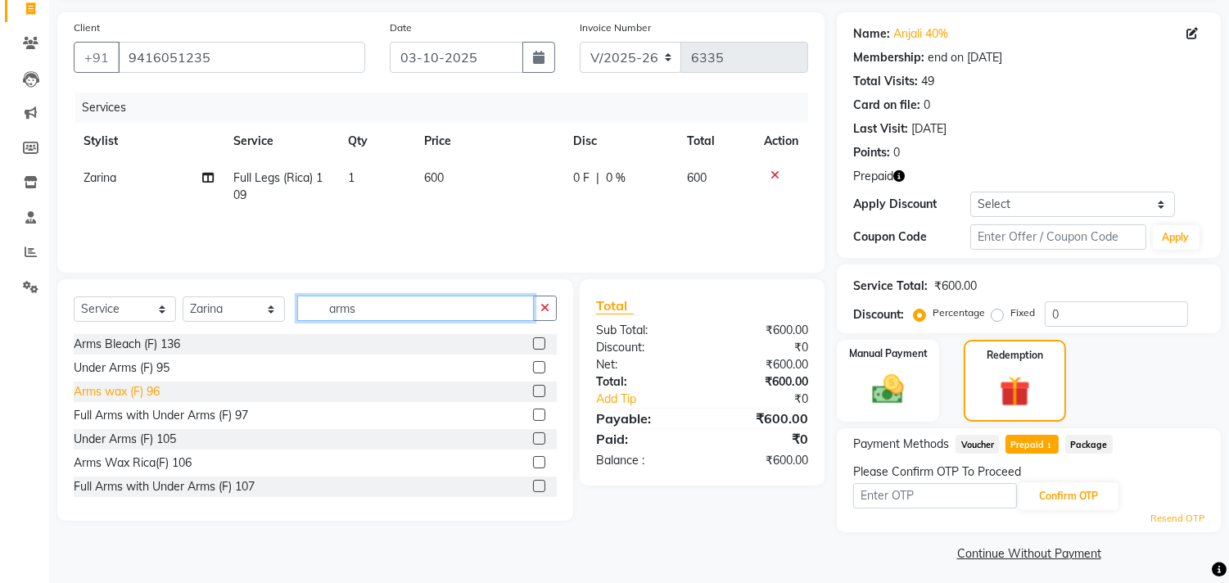
type input "arms"
click at [102, 386] on div "Arms wax (F) 96" at bounding box center [117, 391] width 86 height 17
checkbox input "false"
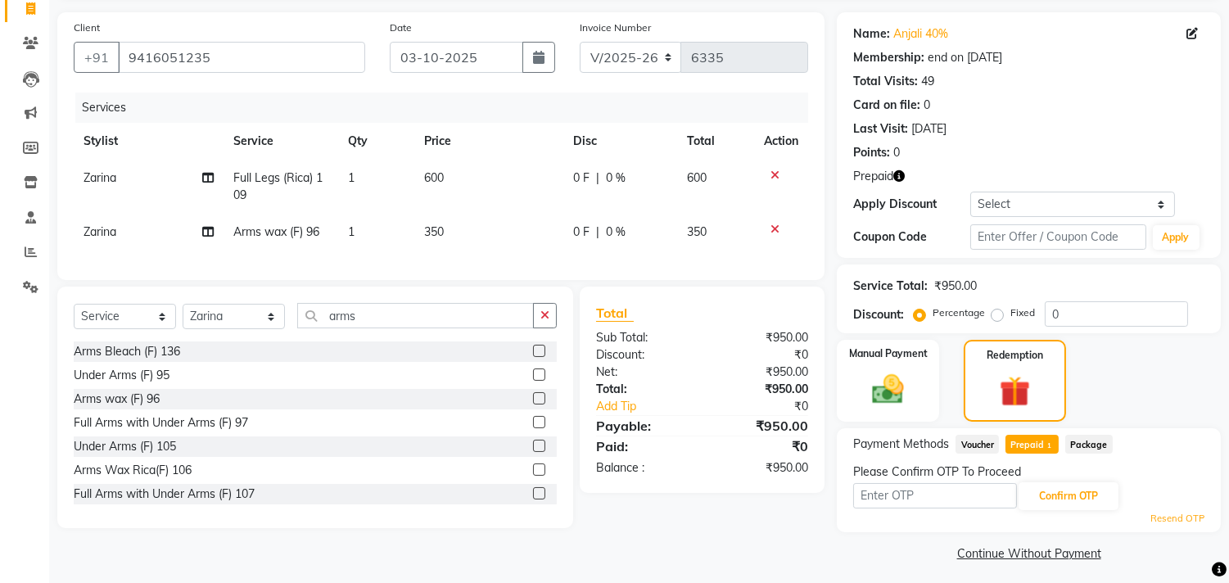
click at [444, 226] on span "350" at bounding box center [434, 231] width 20 height 15
select select "25355"
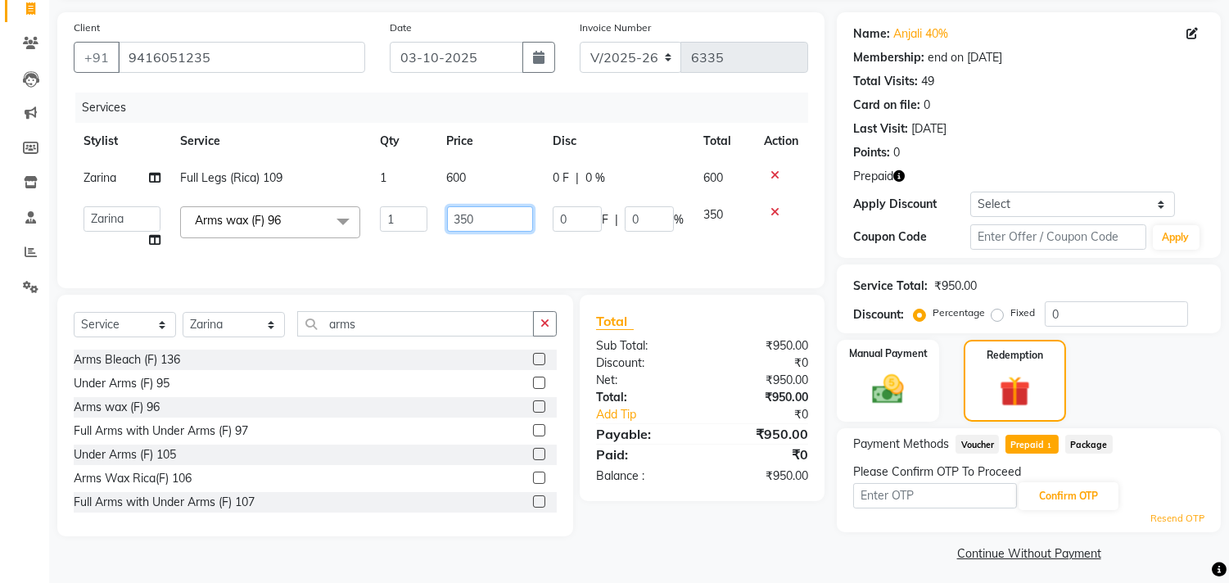
click at [465, 215] on input "350" at bounding box center [490, 218] width 86 height 25
type input "400"
click at [1046, 314] on input "0" at bounding box center [1116, 313] width 143 height 25
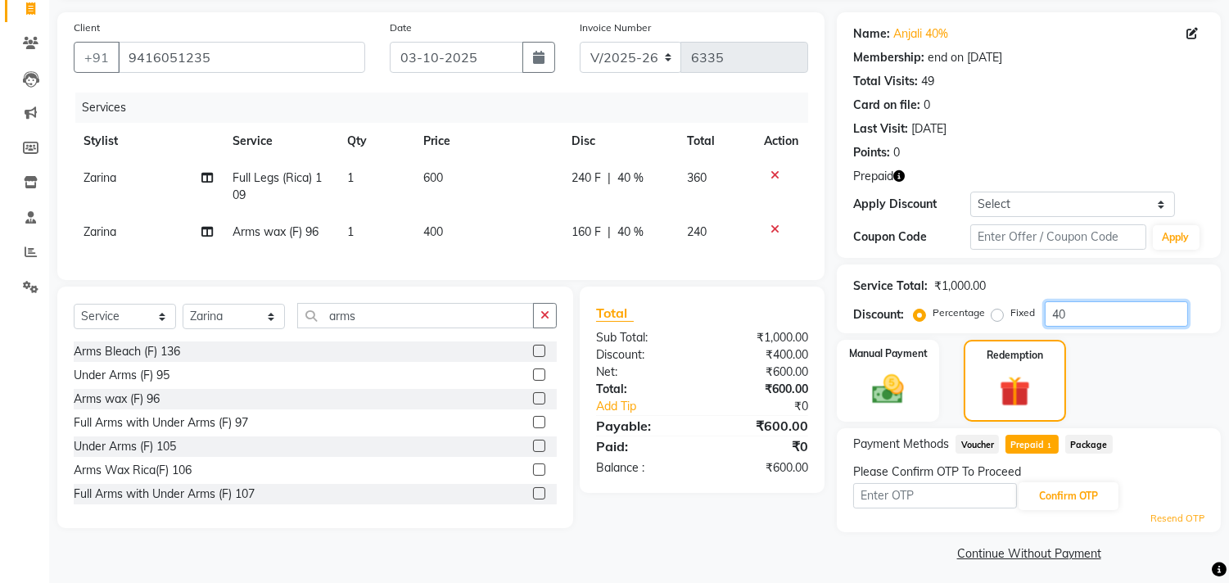
type input "40"
click at [942, 488] on input "text" at bounding box center [935, 495] width 164 height 25
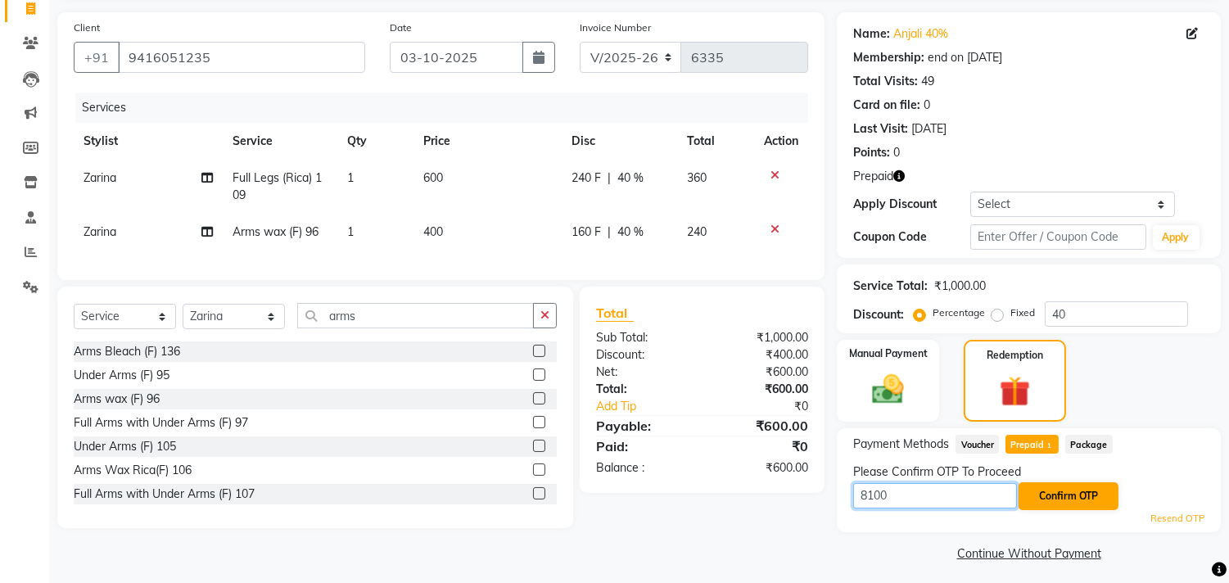
type input "8100"
click at [1033, 499] on button "Confirm OTP" at bounding box center [1069, 496] width 100 height 28
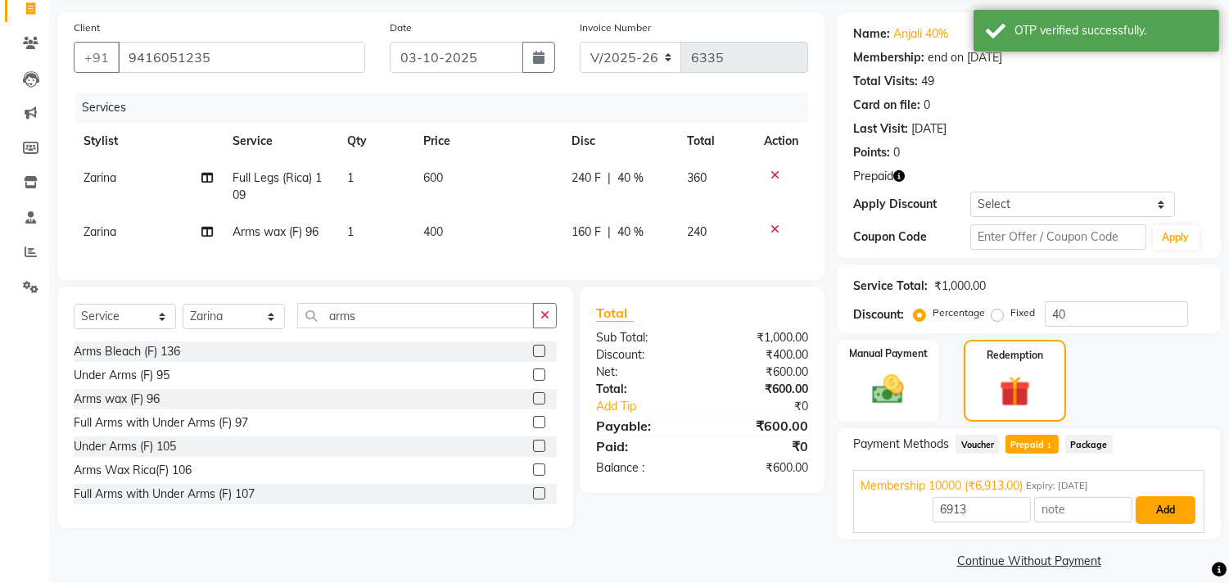
click at [1155, 508] on button "Add" at bounding box center [1166, 510] width 60 height 28
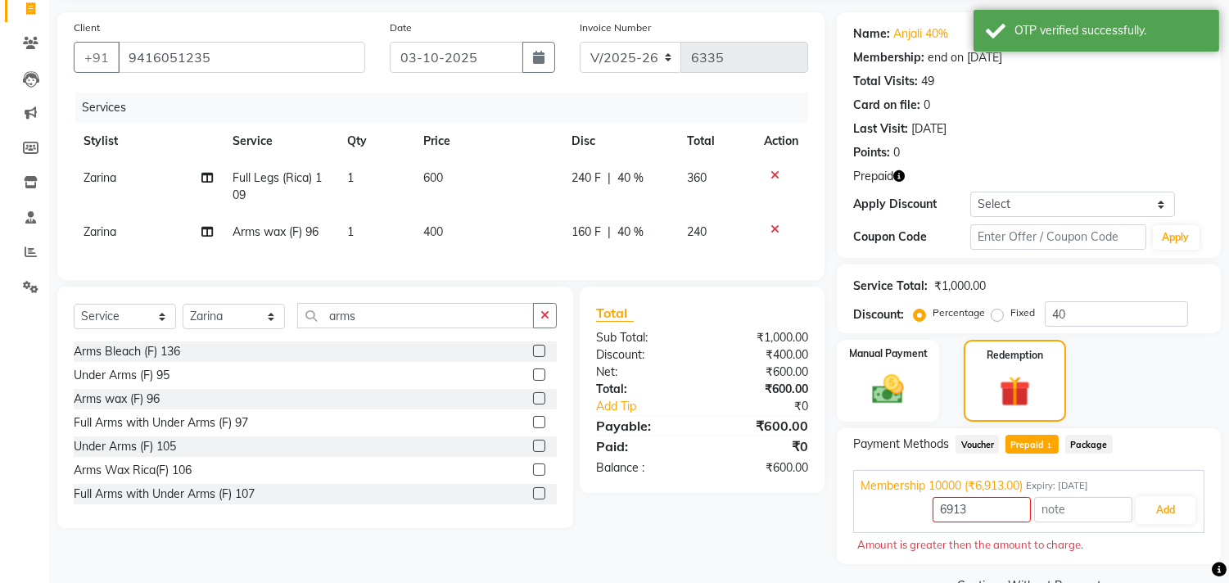
click at [1044, 448] on span "Prepaid 1" at bounding box center [1032, 444] width 53 height 19
type input "600"
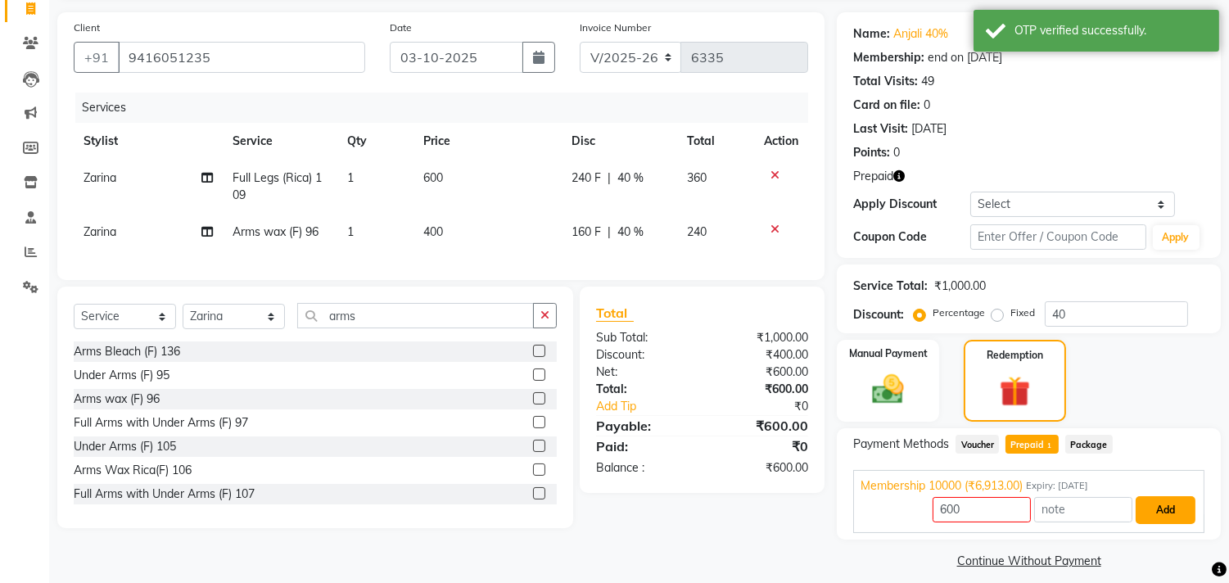
click at [1173, 508] on button "Add" at bounding box center [1166, 510] width 60 height 28
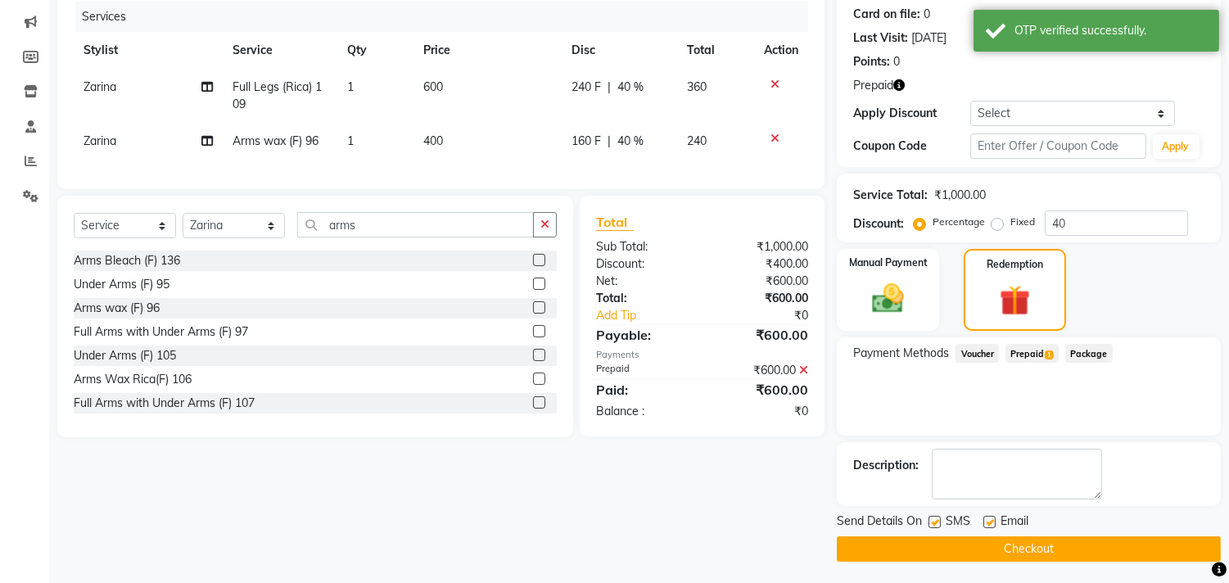
scroll to position [203, 0]
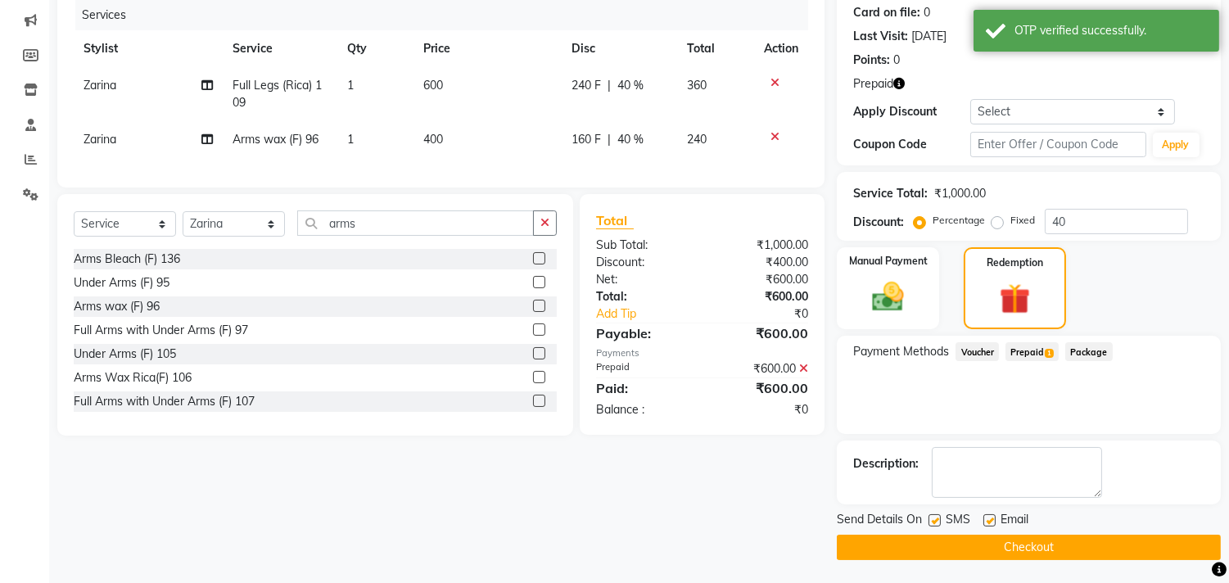
click at [1028, 554] on button "Checkout" at bounding box center [1029, 547] width 384 height 25
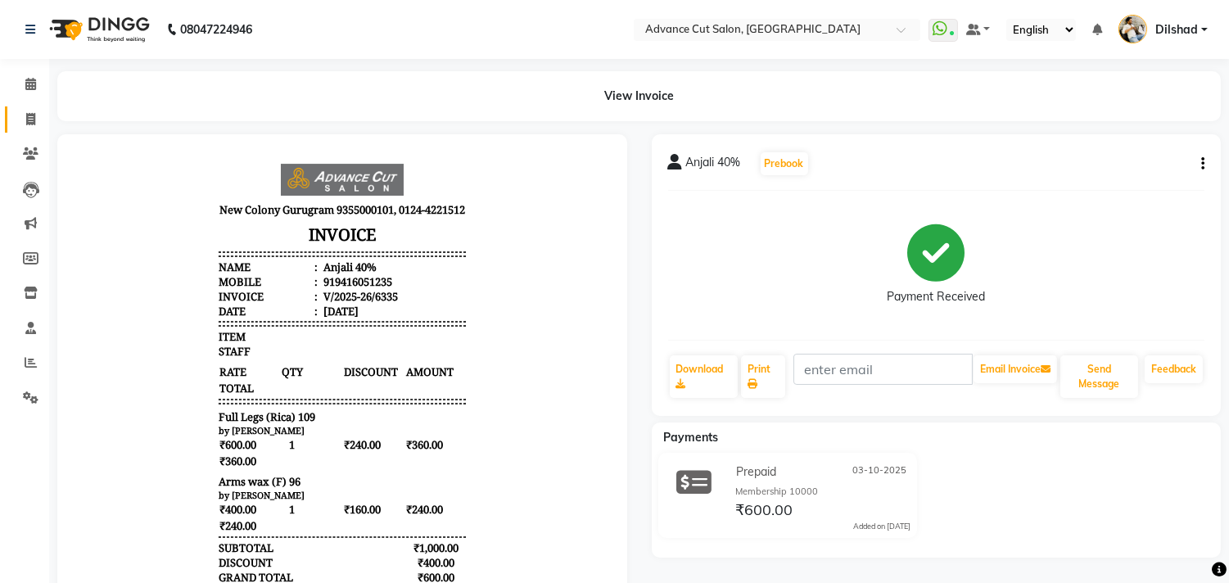
click at [14, 120] on link "Invoice" at bounding box center [24, 119] width 39 height 27
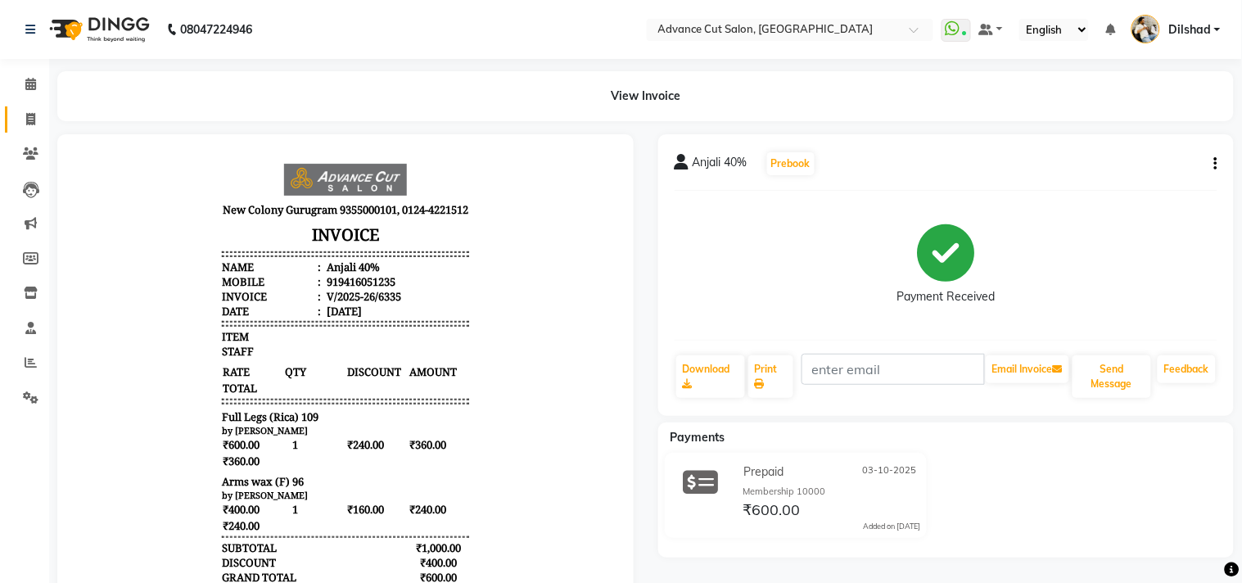
select select "922"
select select "service"
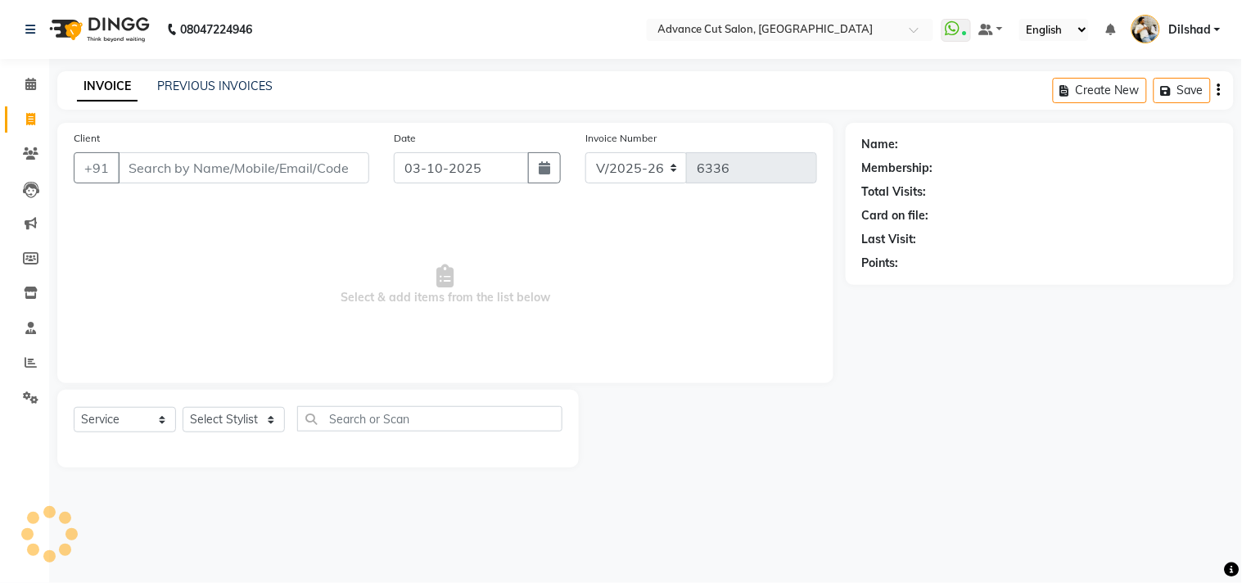
click at [362, 96] on div "INVOICE PREVIOUS INVOICES Create New Save" at bounding box center [645, 90] width 1177 height 38
click at [149, 179] on input "Client" at bounding box center [243, 167] width 251 height 31
drag, startPoint x: 232, startPoint y: 427, endPoint x: 231, endPoint y: 416, distance: 11.5
click at [232, 427] on select "Select Stylist [PERSON_NAME] [PERSON_NAME] [PERSON_NAME] [PERSON_NAME] [PERSON_…" at bounding box center [234, 419] width 102 height 25
click at [183, 408] on select "Select Stylist [PERSON_NAME] [PERSON_NAME] [PERSON_NAME] [PERSON_NAME] [PERSON_…" at bounding box center [234, 419] width 102 height 25
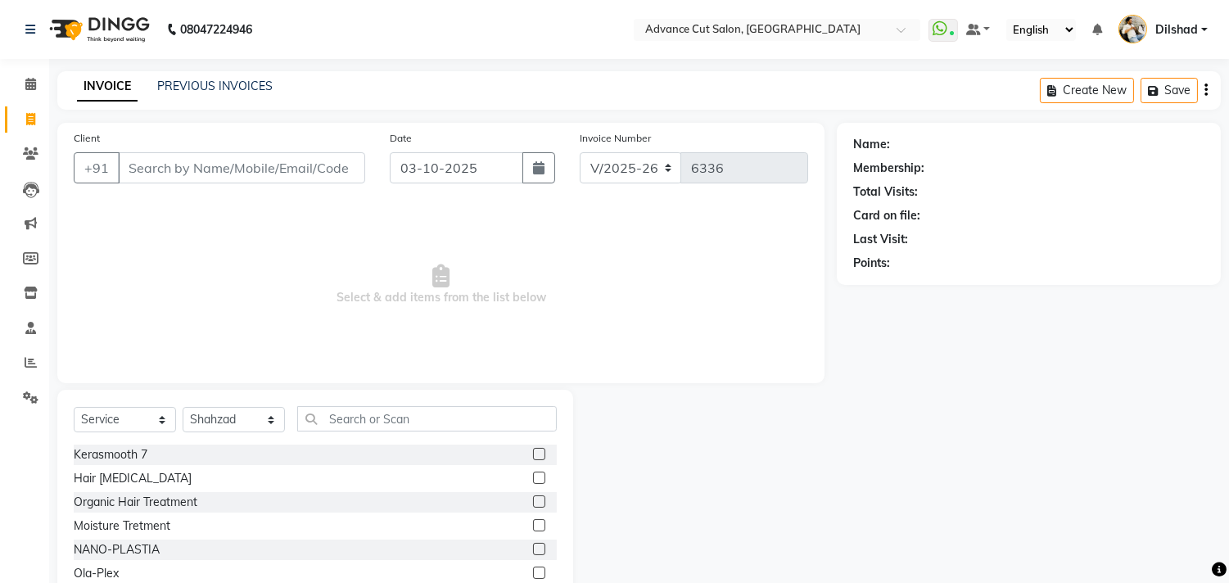
click at [345, 432] on div "Select Service Product Membership Package Voucher Prepaid Gift Card Select Styl…" at bounding box center [315, 425] width 483 height 38
click at [336, 430] on input "text" at bounding box center [427, 418] width 260 height 25
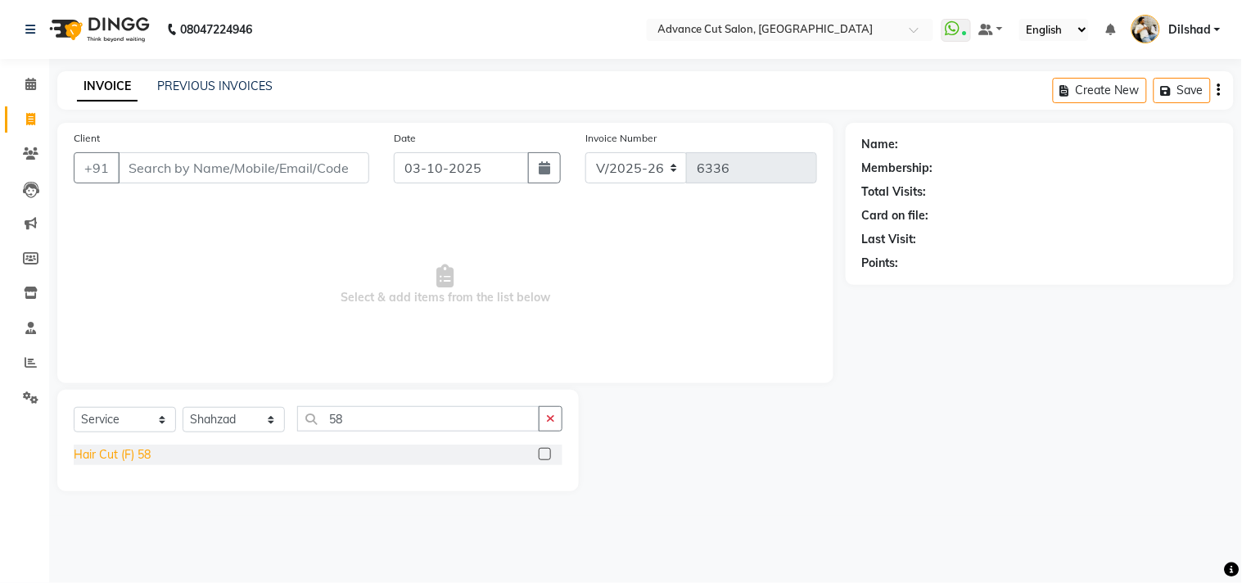
click at [88, 457] on div "Hair Cut (F) 58" at bounding box center [112, 454] width 77 height 17
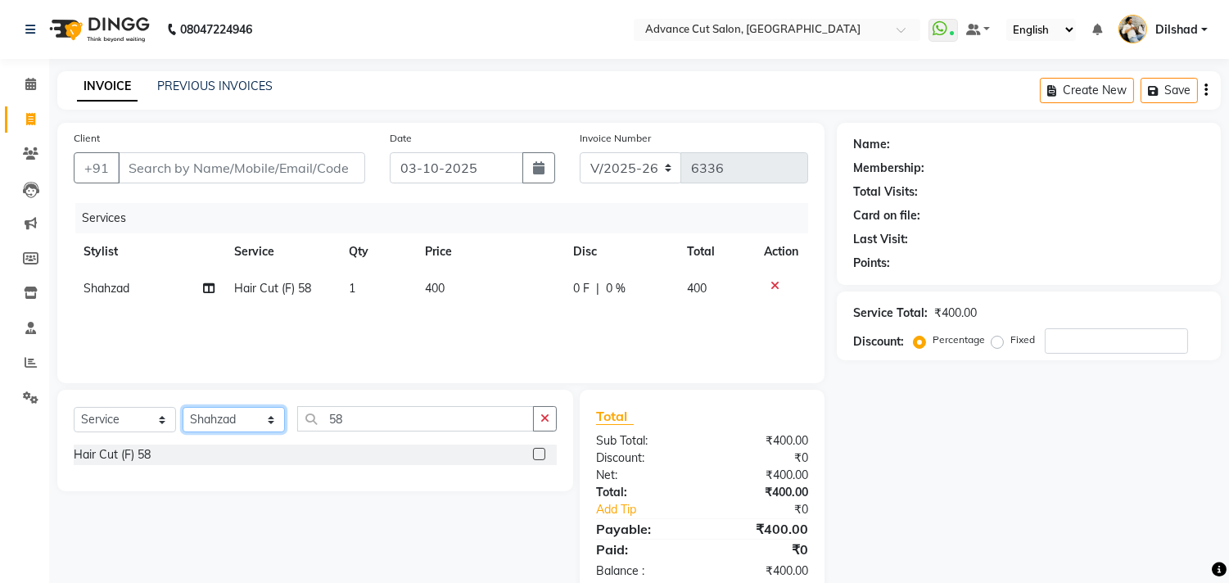
click at [248, 419] on select "Select Stylist [PERSON_NAME] [PERSON_NAME] [PERSON_NAME] [PERSON_NAME] [PERSON_…" at bounding box center [234, 419] width 102 height 25
click at [183, 408] on select "Select Stylist [PERSON_NAME] [PERSON_NAME] [PERSON_NAME] [PERSON_NAME] [PERSON_…" at bounding box center [234, 419] width 102 height 25
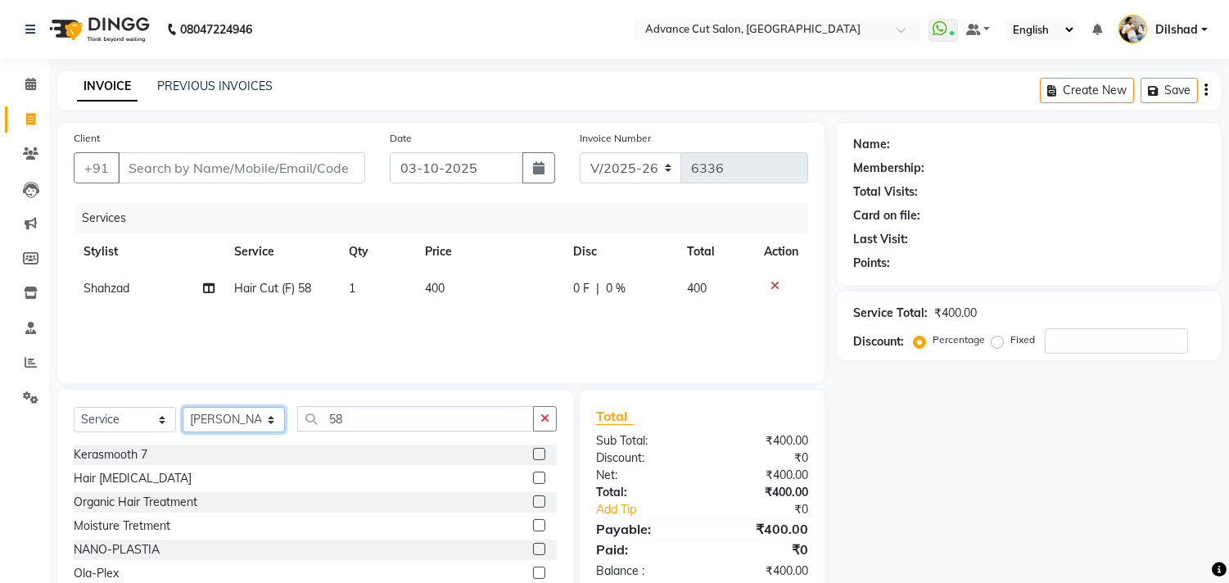
click at [243, 414] on select "Select Stylist [PERSON_NAME] [PERSON_NAME] [PERSON_NAME] [PERSON_NAME] [PERSON_…" at bounding box center [234, 419] width 102 height 25
click at [183, 408] on select "Select Stylist [PERSON_NAME] [PERSON_NAME] [PERSON_NAME] [PERSON_NAME] [PERSON_…" at bounding box center [234, 419] width 102 height 25
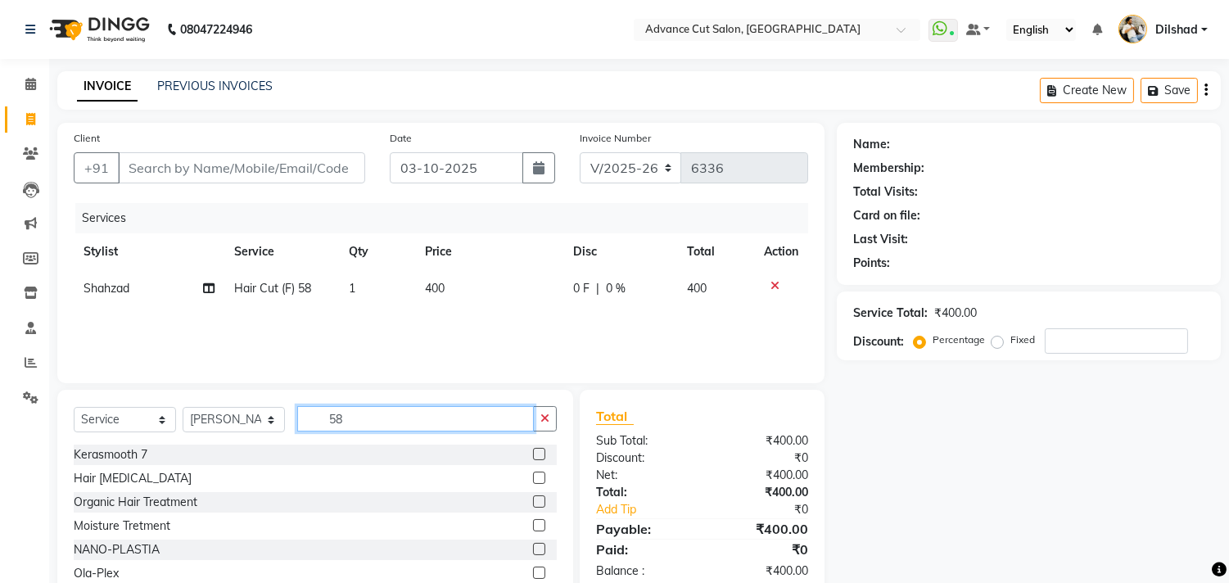
click at [359, 427] on input "58" at bounding box center [415, 418] width 237 height 25
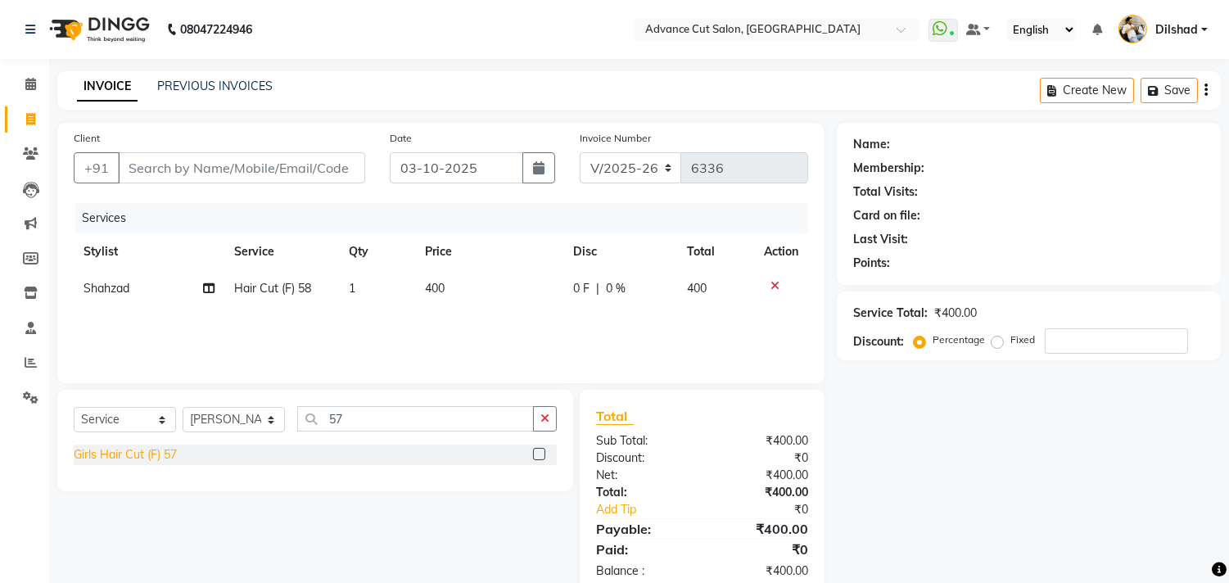
click at [153, 459] on div "Girls Hair Cut (F) 57" at bounding box center [125, 454] width 103 height 17
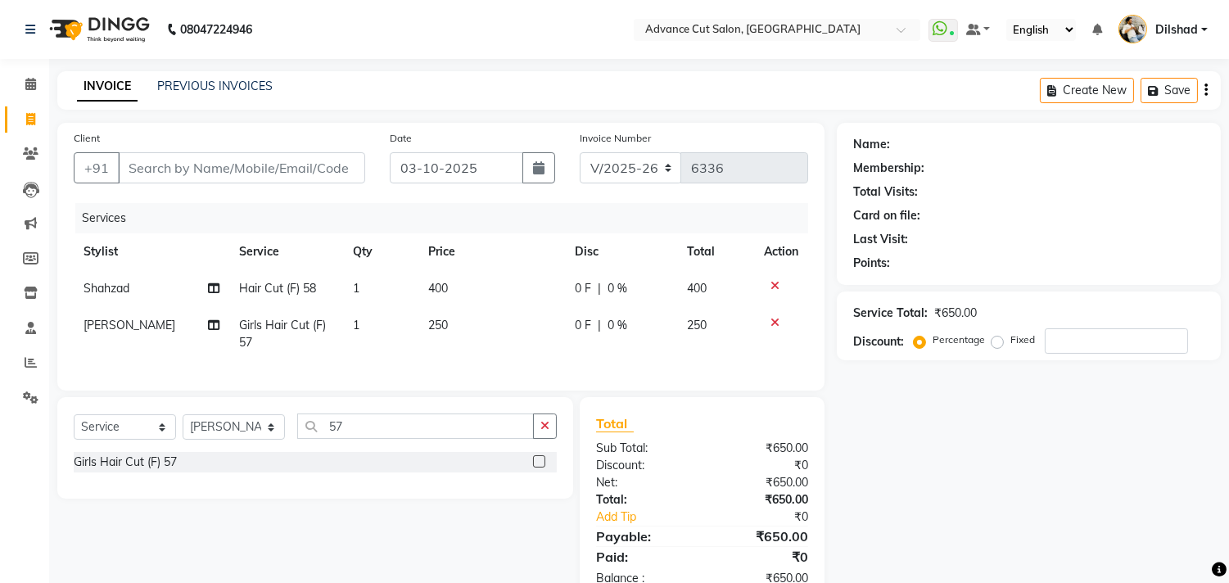
click at [428, 332] on span "250" at bounding box center [438, 325] width 20 height 15
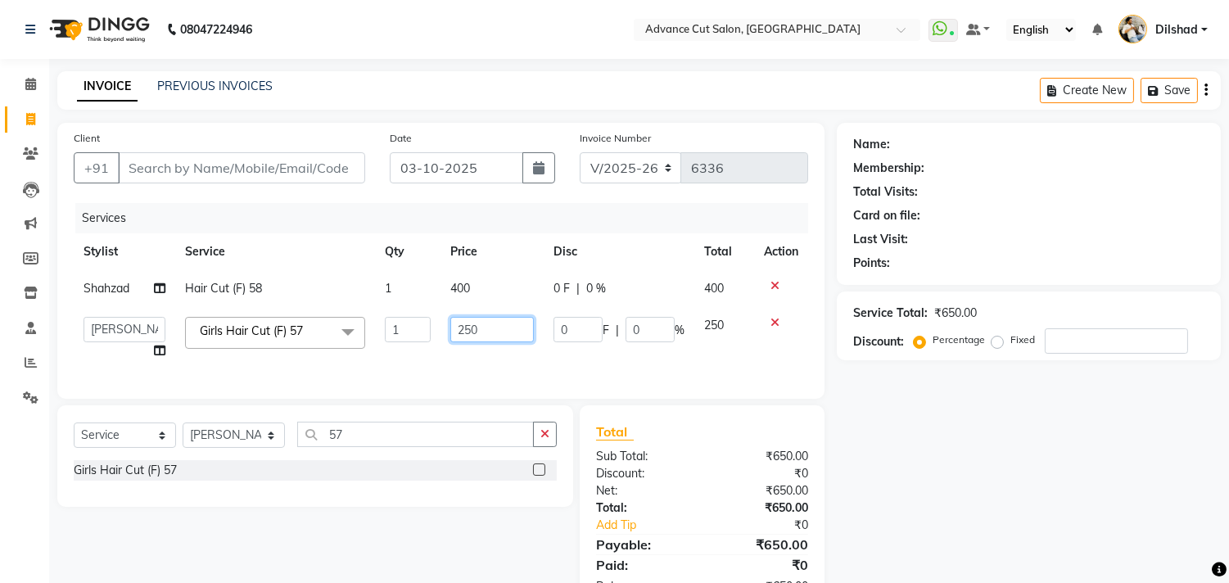
click at [468, 323] on input "250" at bounding box center [492, 329] width 84 height 25
click at [435, 354] on tr "[PERSON_NAME] [PERSON_NAME] [PERSON_NAME] Nafeesh [PERSON_NAME] [PERSON_NAME] […" at bounding box center [441, 338] width 734 height 62
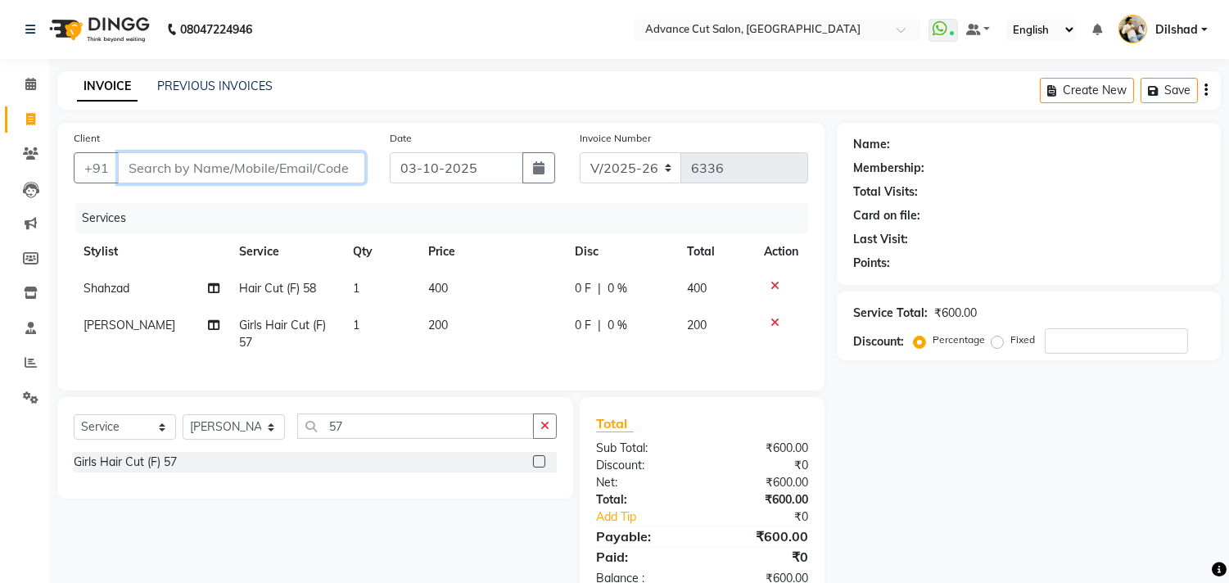
click at [182, 172] on input "Client" at bounding box center [241, 167] width 247 height 31
click at [360, 152] on button "Add Client" at bounding box center [323, 167] width 84 height 31
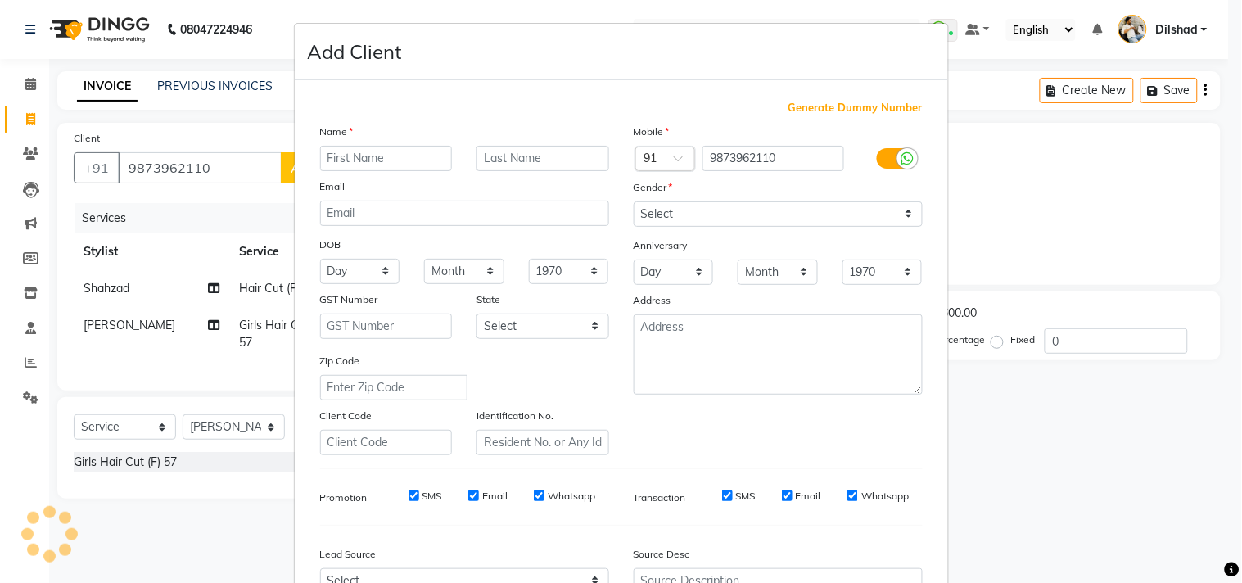
click at [340, 167] on div "Name Email DOB Day 01 02 03 04 05 06 07 08 09 10 11 12 13 14 15 16 17 18 19 20 …" at bounding box center [465, 289] width 314 height 332
click at [347, 172] on div "Name Email DOB Day 01 02 03 04 05 06 07 08 09 10 11 12 13 14 15 16 17 18 19 20 …" at bounding box center [465, 289] width 314 height 332
click at [348, 164] on input "text" at bounding box center [386, 158] width 133 height 25
click at [655, 228] on div "Mobile Country Code × 91 9873962110 Gender Select [DEMOGRAPHIC_DATA] [DEMOGRAPH…" at bounding box center [778, 289] width 314 height 332
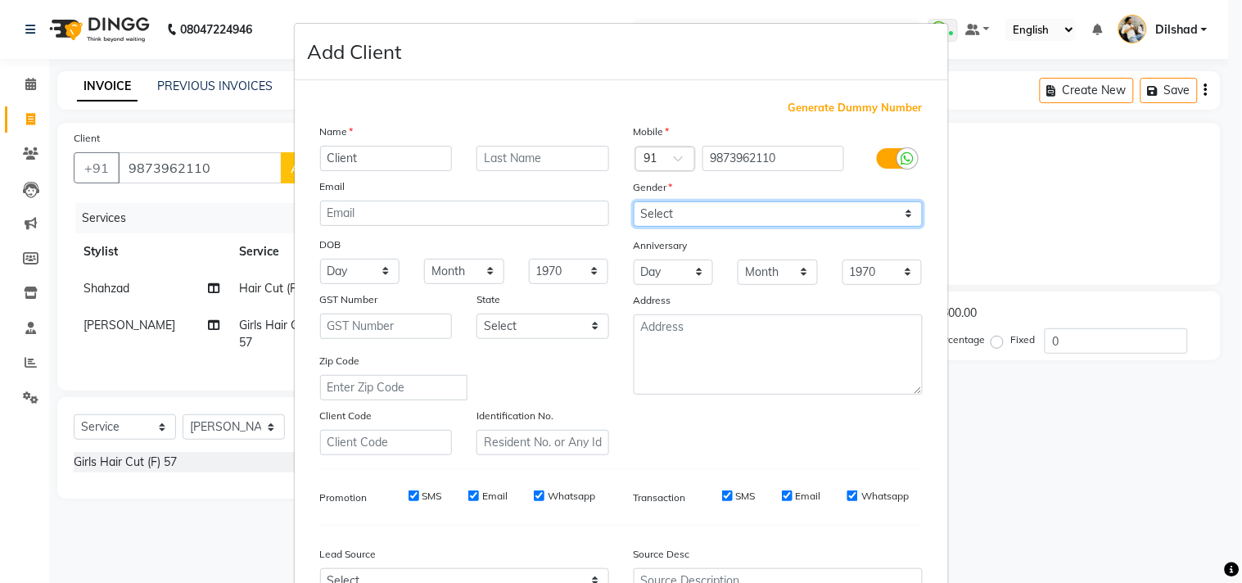
click at [660, 215] on select "Select [DEMOGRAPHIC_DATA] [DEMOGRAPHIC_DATA] Other Prefer Not To Say" at bounding box center [778, 213] width 289 height 25
click at [634, 201] on select "Select [DEMOGRAPHIC_DATA] [DEMOGRAPHIC_DATA] Other Prefer Not To Say" at bounding box center [778, 213] width 289 height 25
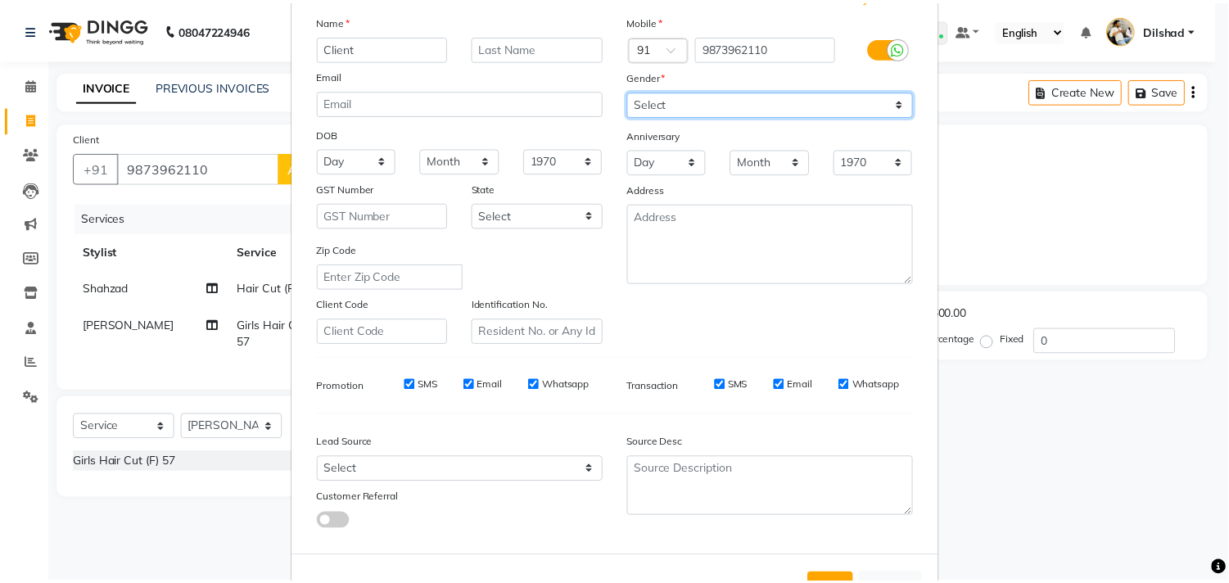
scroll to position [174, 0]
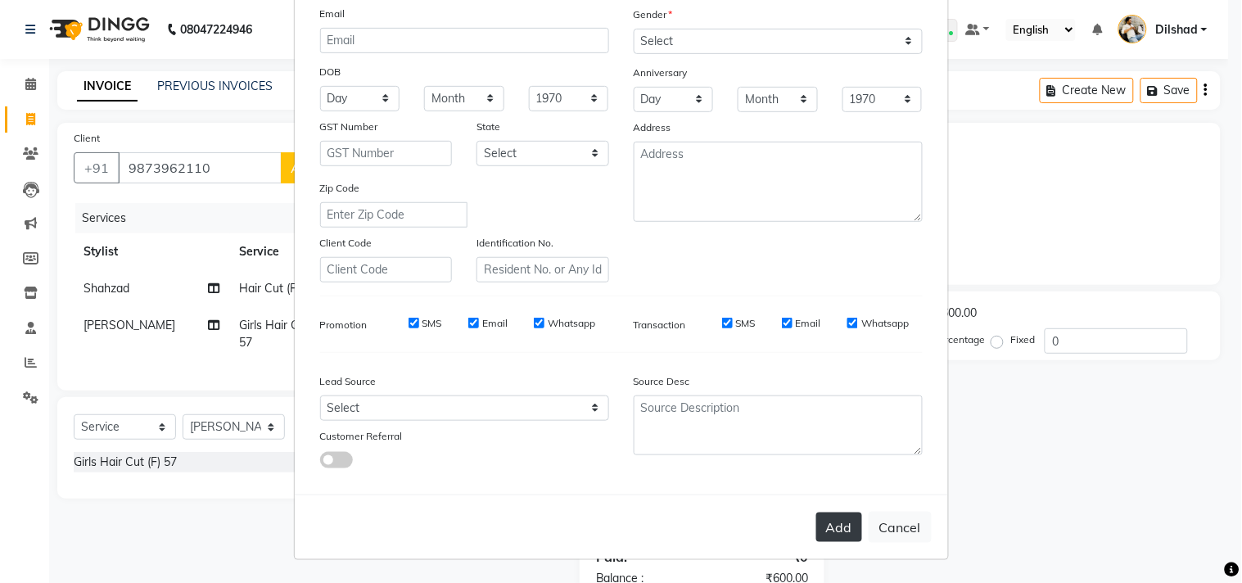
click at [832, 527] on button "Add" at bounding box center [839, 527] width 46 height 29
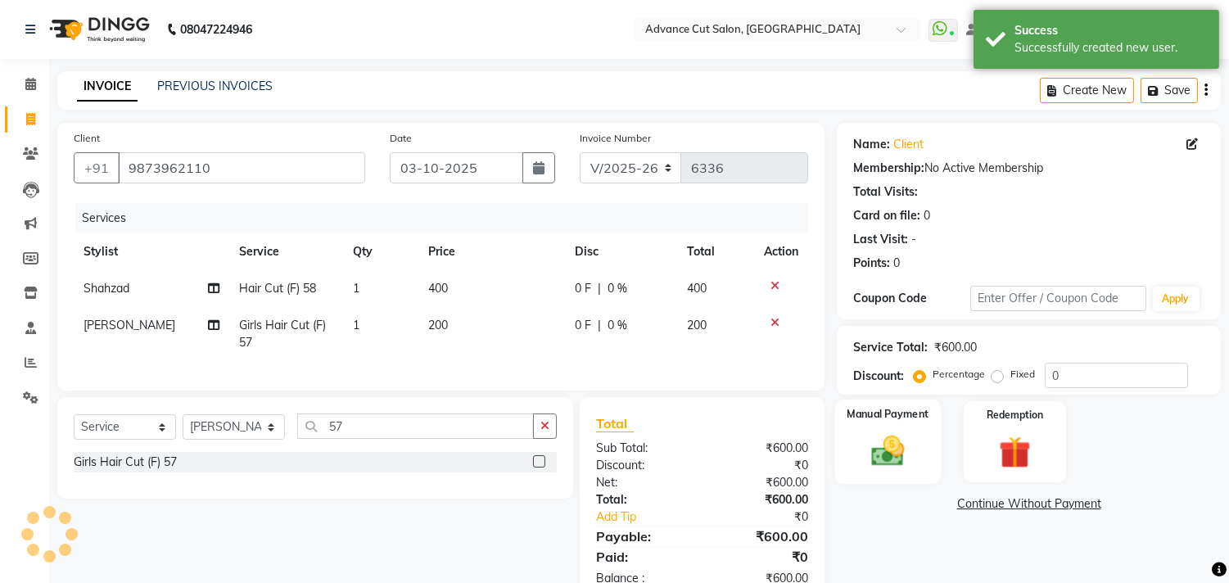
click at [915, 428] on div "Manual Payment" at bounding box center [888, 442] width 106 height 84
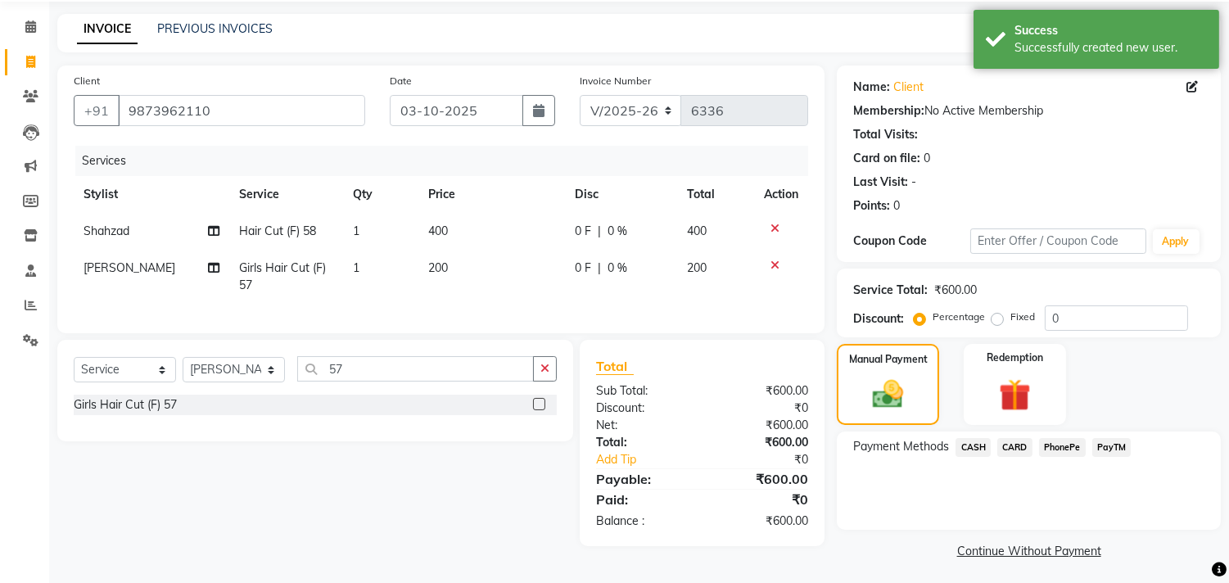
scroll to position [61, 0]
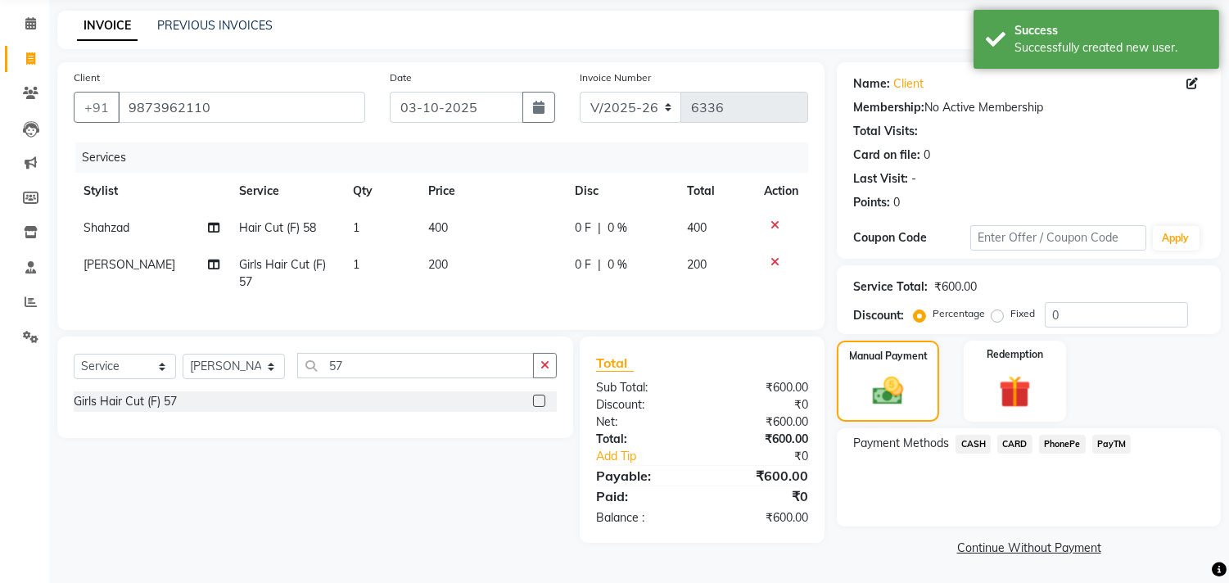
click at [1089, 454] on div "PayTM" at bounding box center [1109, 446] width 46 height 22
click at [1101, 446] on span "PayTM" at bounding box center [1111, 444] width 39 height 19
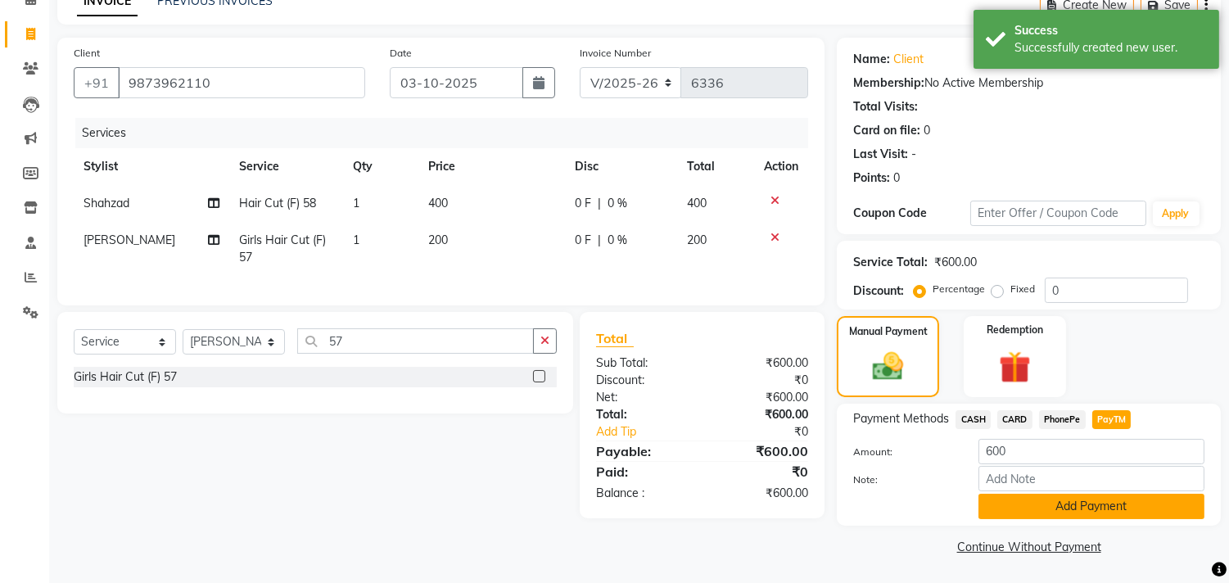
click at [1082, 508] on button "Add Payment" at bounding box center [1092, 506] width 226 height 25
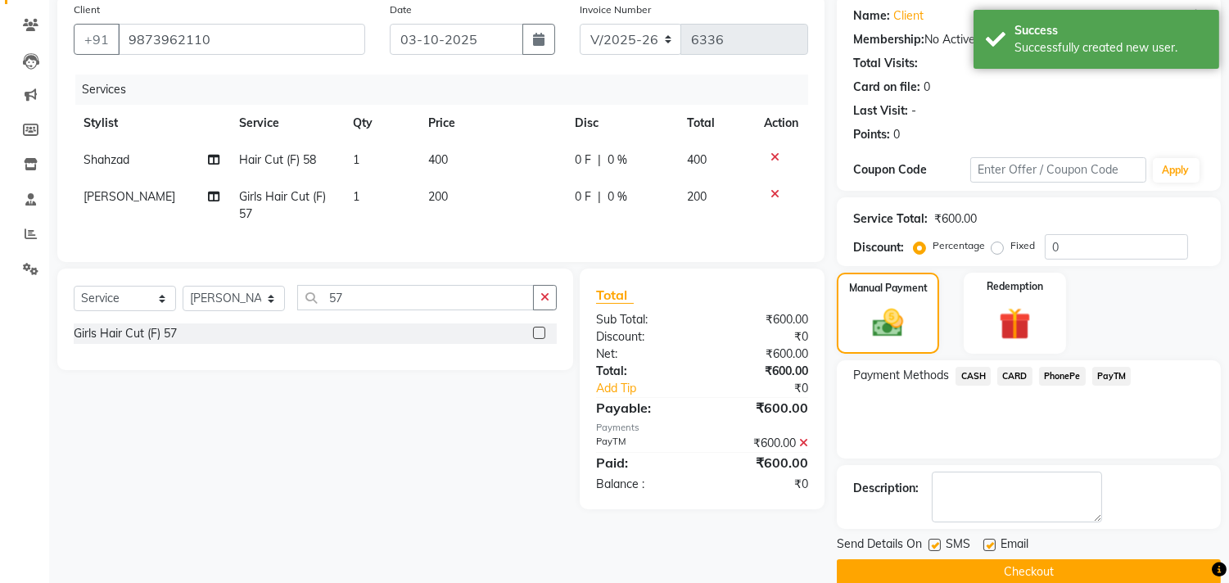
scroll to position [153, 0]
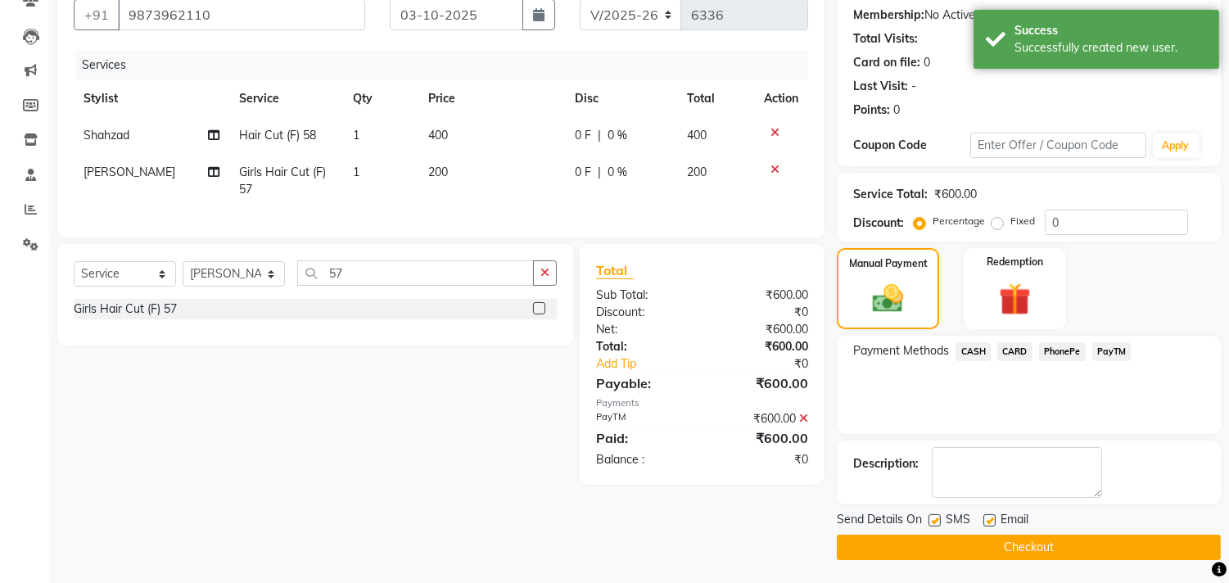
click at [1059, 544] on button "Checkout" at bounding box center [1029, 547] width 384 height 25
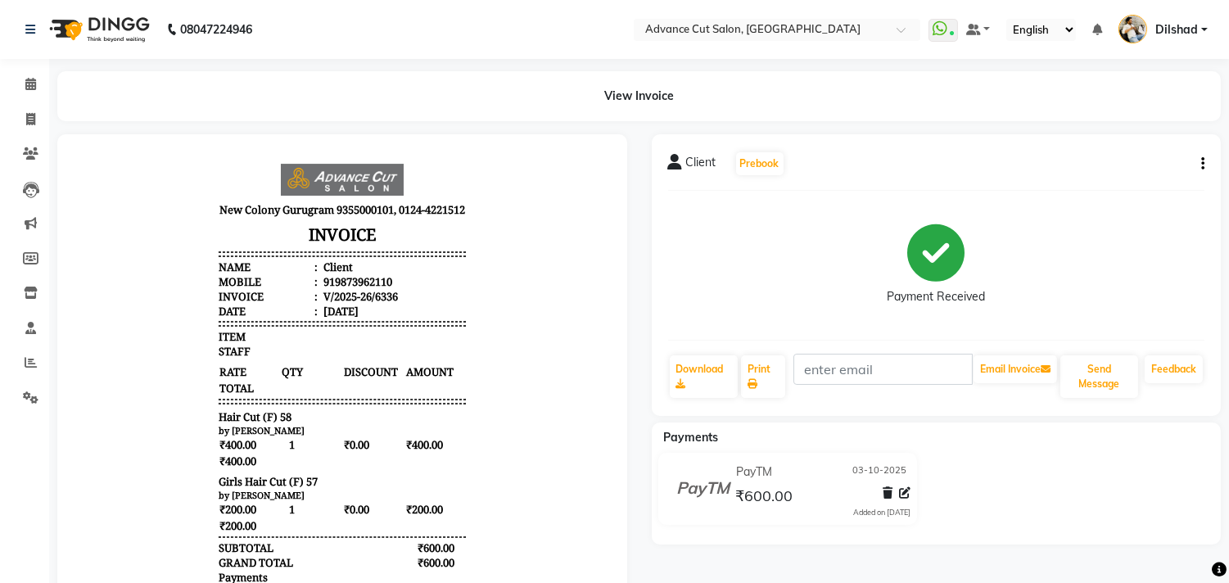
click at [242, 423] on span "Hair Cut (F) 58" at bounding box center [255, 416] width 73 height 15
click at [27, 113] on icon at bounding box center [30, 119] width 9 height 12
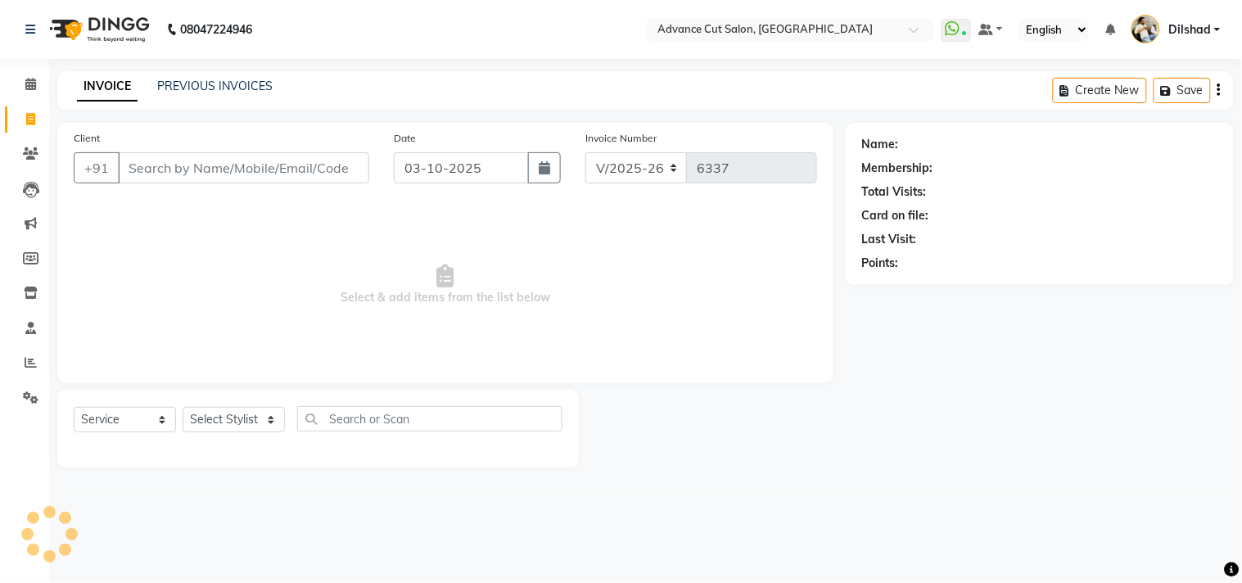
click at [138, 167] on input "Client" at bounding box center [243, 167] width 251 height 31
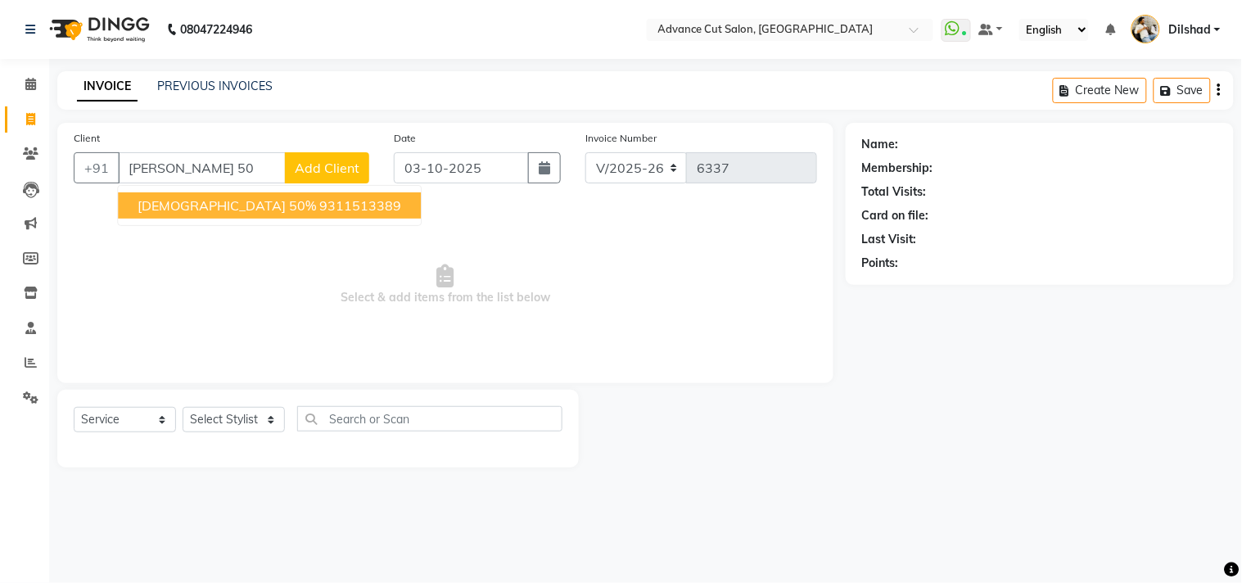
click at [198, 194] on button "[PERSON_NAME] 50% 9311513389" at bounding box center [269, 205] width 303 height 26
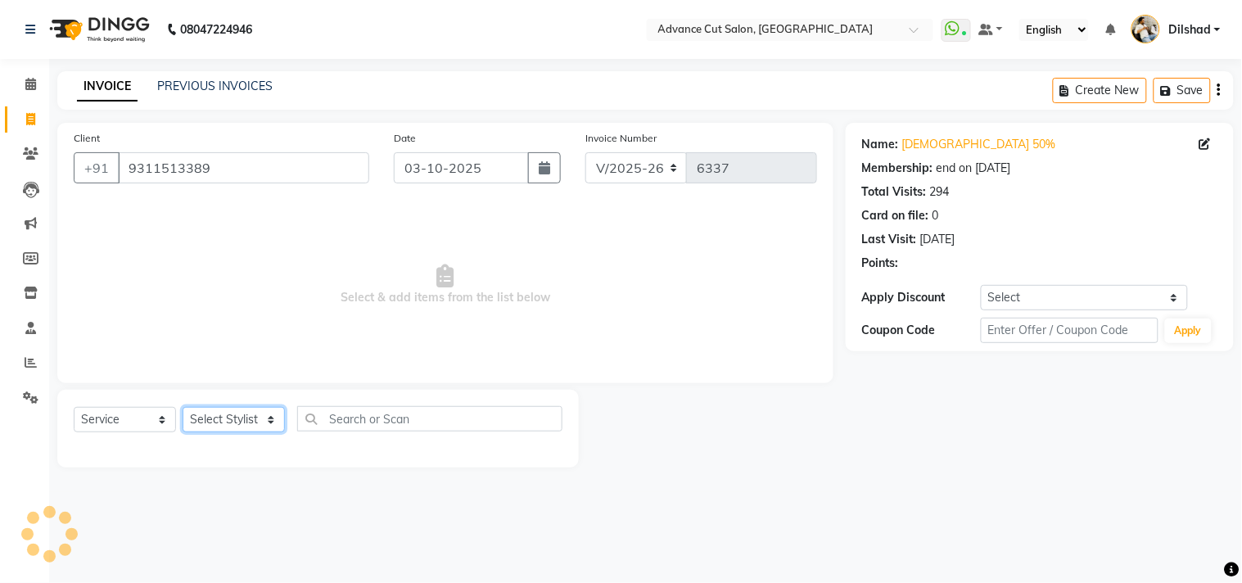
click at [227, 414] on select "Select Stylist [PERSON_NAME] [PERSON_NAME] [PERSON_NAME] [PERSON_NAME] [PERSON_…" at bounding box center [234, 419] width 102 height 25
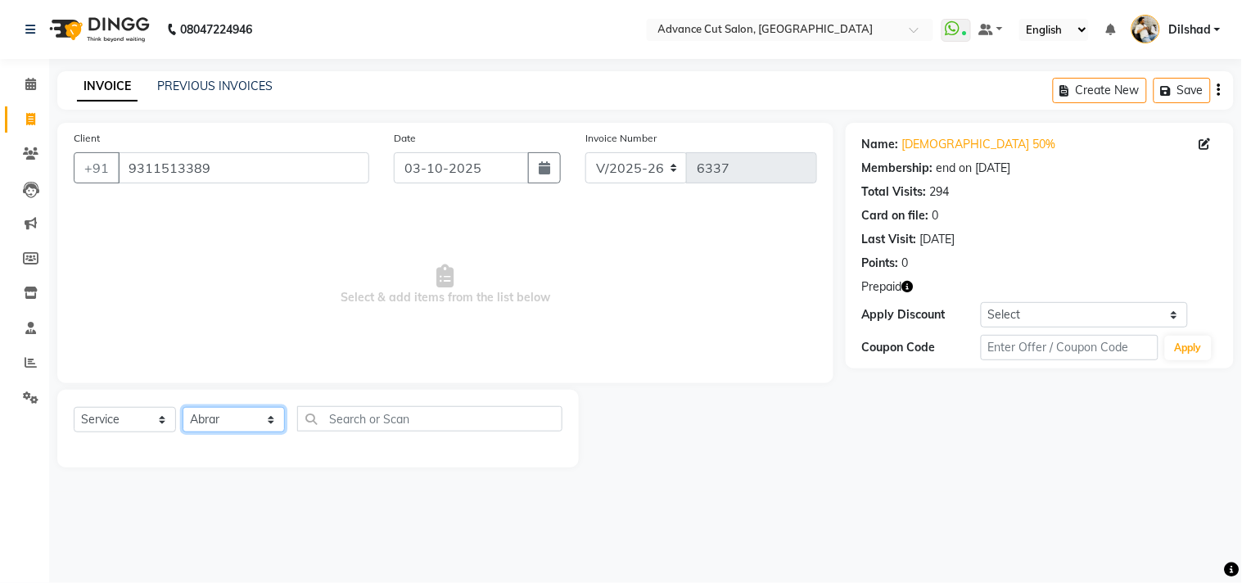
click at [183, 408] on select "Select Stylist [PERSON_NAME] [PERSON_NAME] [PERSON_NAME] [PERSON_NAME] [PERSON_…" at bounding box center [234, 419] width 102 height 25
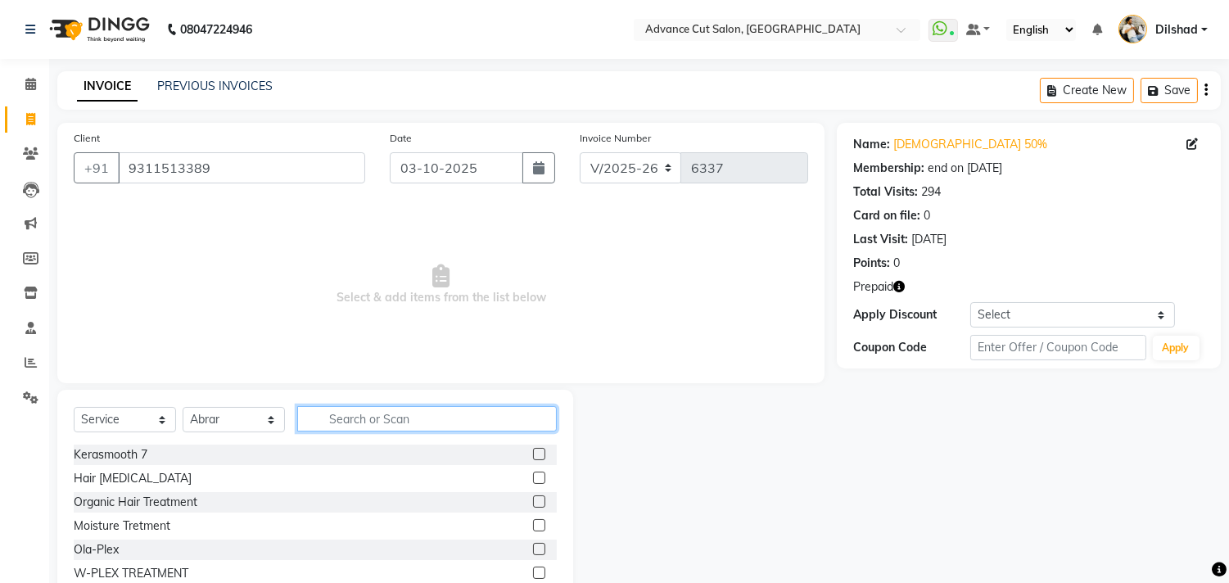
click at [328, 415] on input "text" at bounding box center [427, 418] width 260 height 25
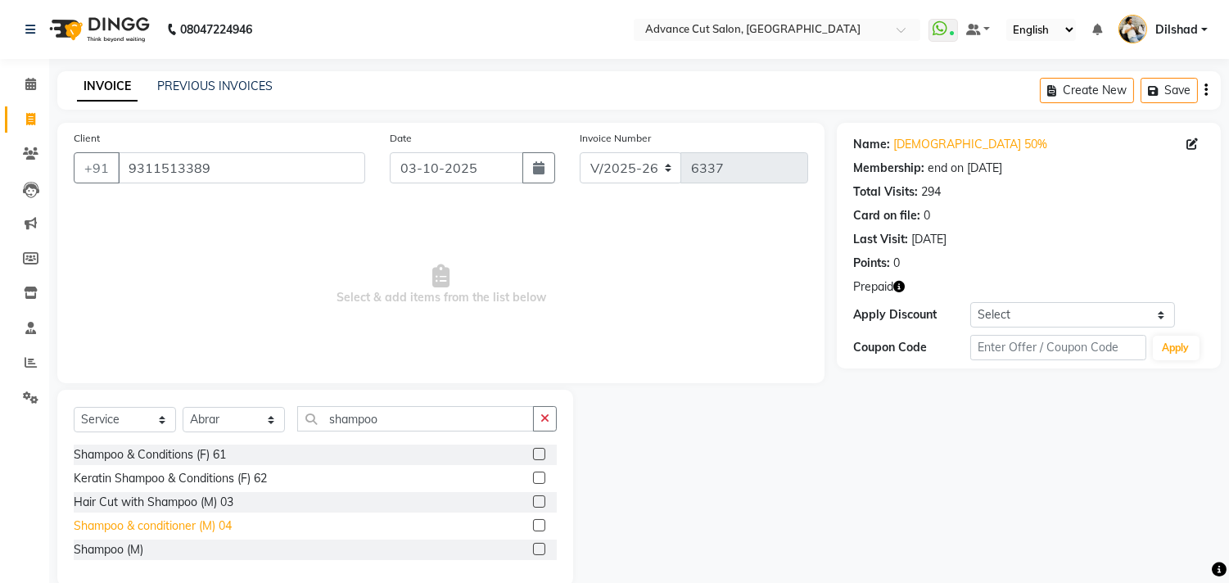
click at [128, 522] on div "Shampoo & conditioner (M) 04" at bounding box center [153, 526] width 158 height 17
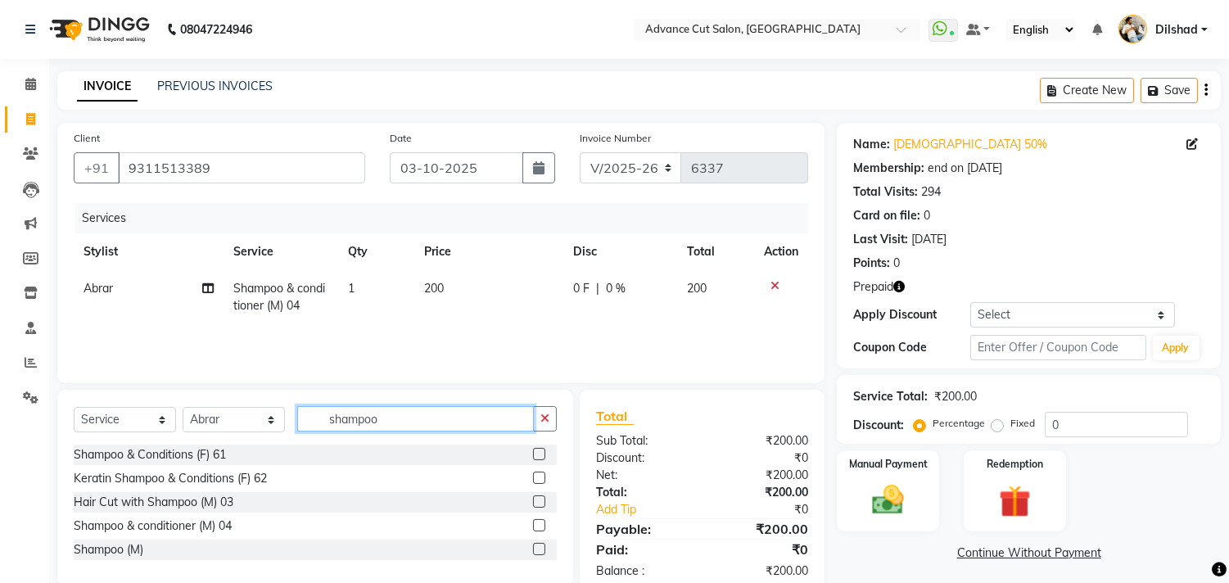
click at [391, 419] on input "shampoo" at bounding box center [415, 418] width 237 height 25
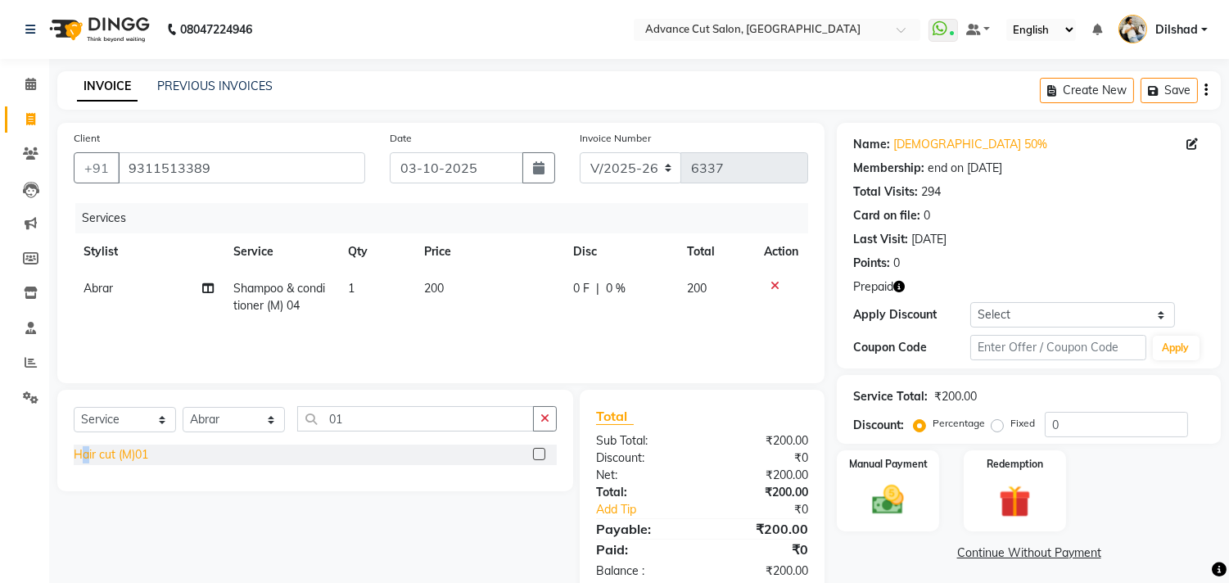
click at [86, 454] on div "Hair cut (M)01" at bounding box center [111, 454] width 75 height 17
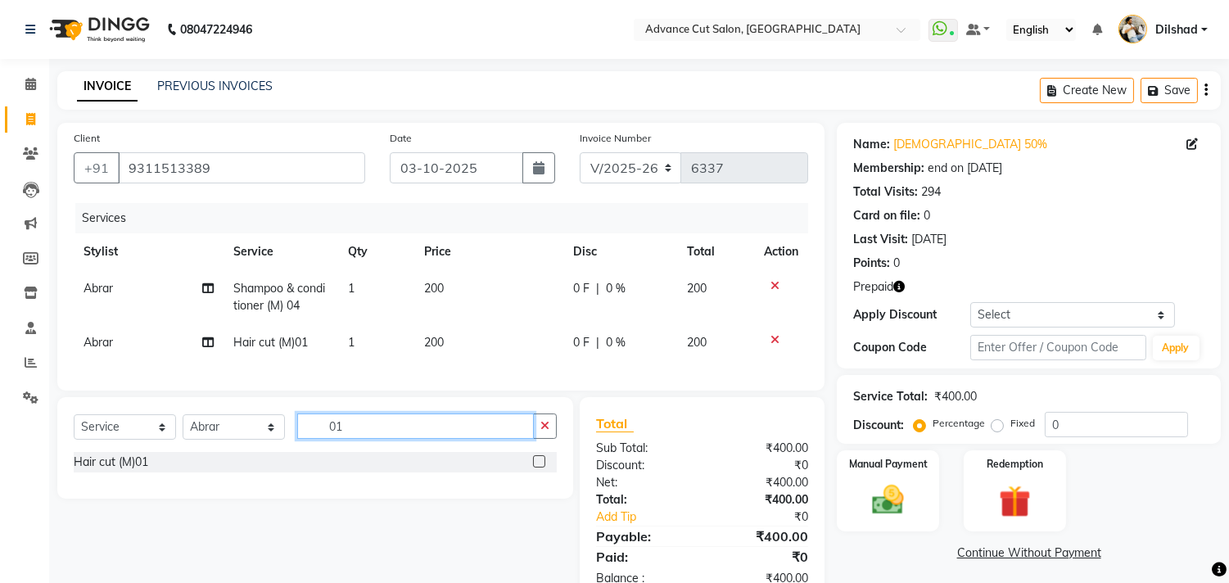
click at [357, 439] on input "01" at bounding box center [415, 426] width 237 height 25
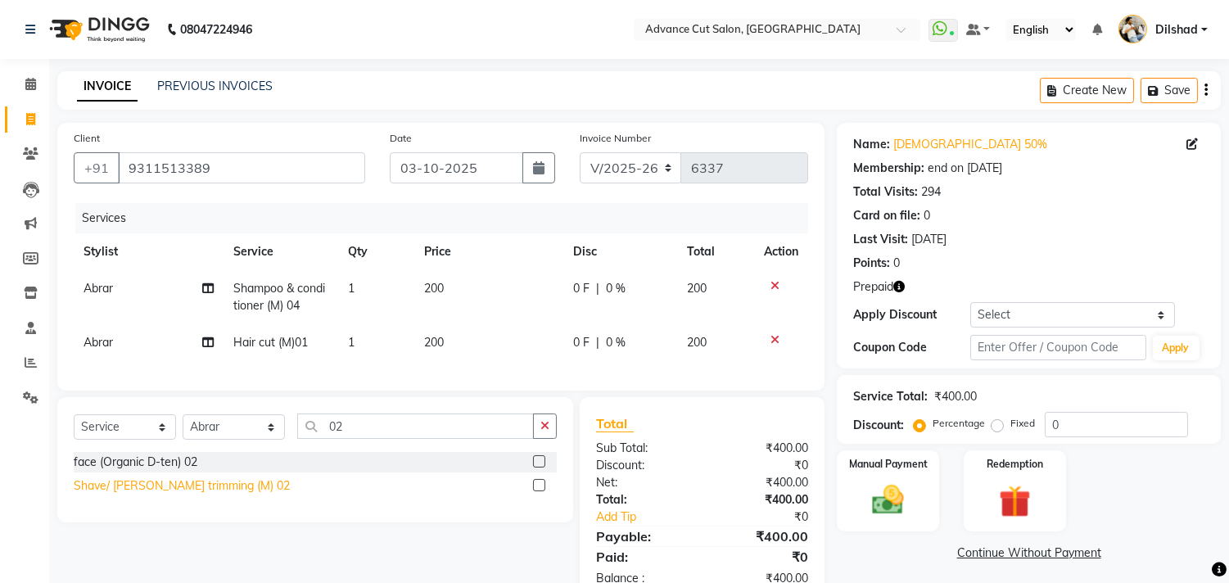
click at [216, 495] on div "Shave/ [PERSON_NAME] trimming (M) 02" at bounding box center [182, 485] width 216 height 17
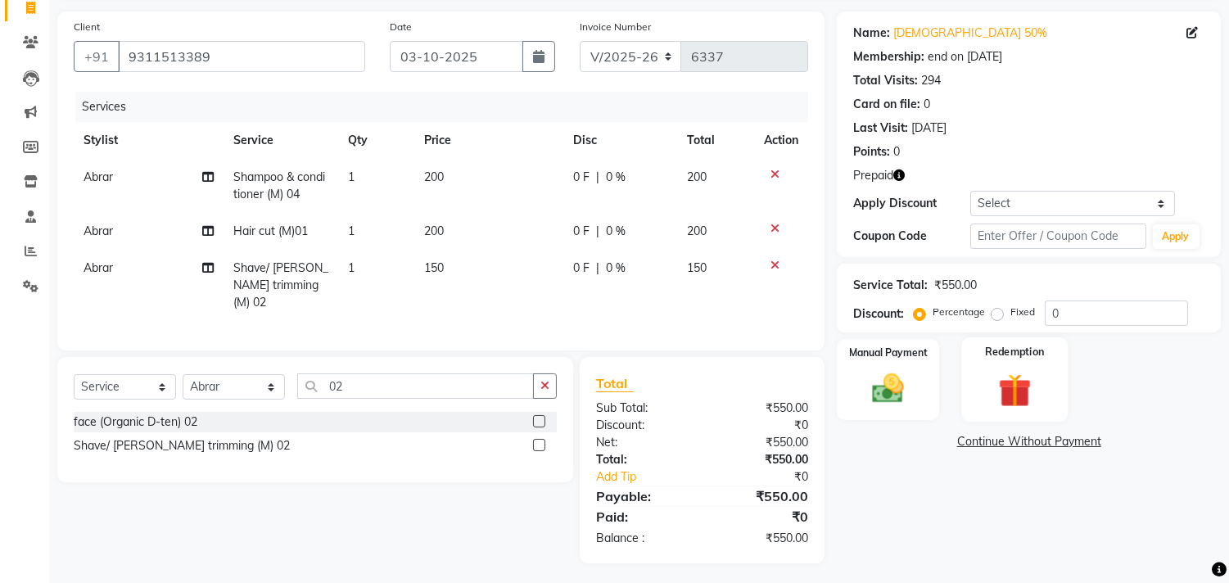
scroll to position [112, 0]
click at [1052, 306] on input "0" at bounding box center [1116, 312] width 143 height 25
click at [928, 390] on div "Manual Payment" at bounding box center [888, 379] width 106 height 84
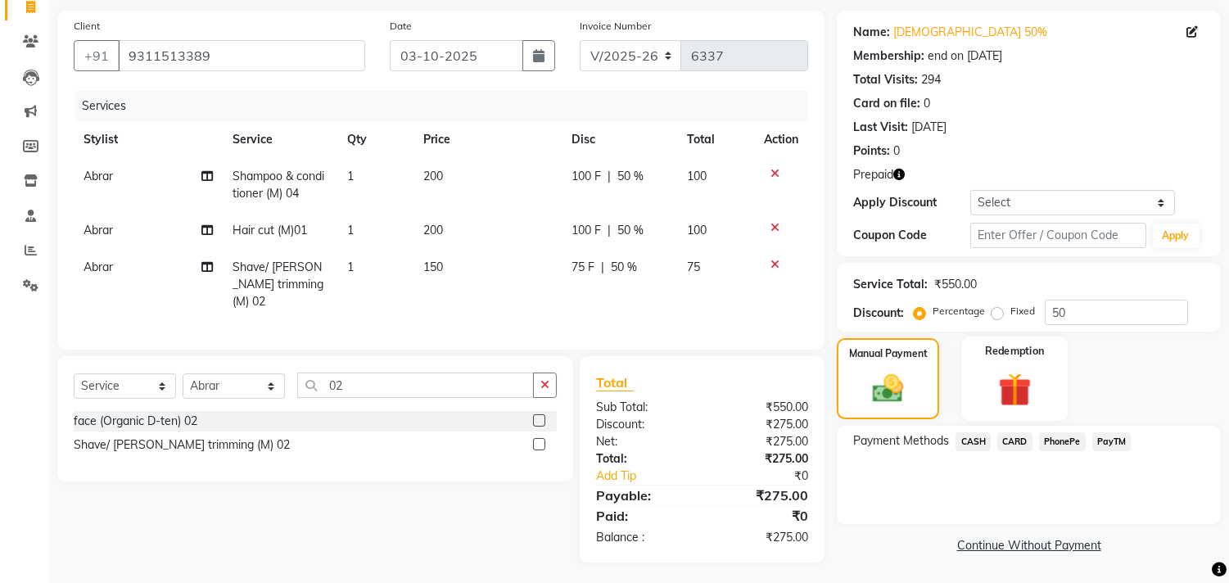
click at [1032, 385] on img at bounding box center [1015, 389] width 54 height 41
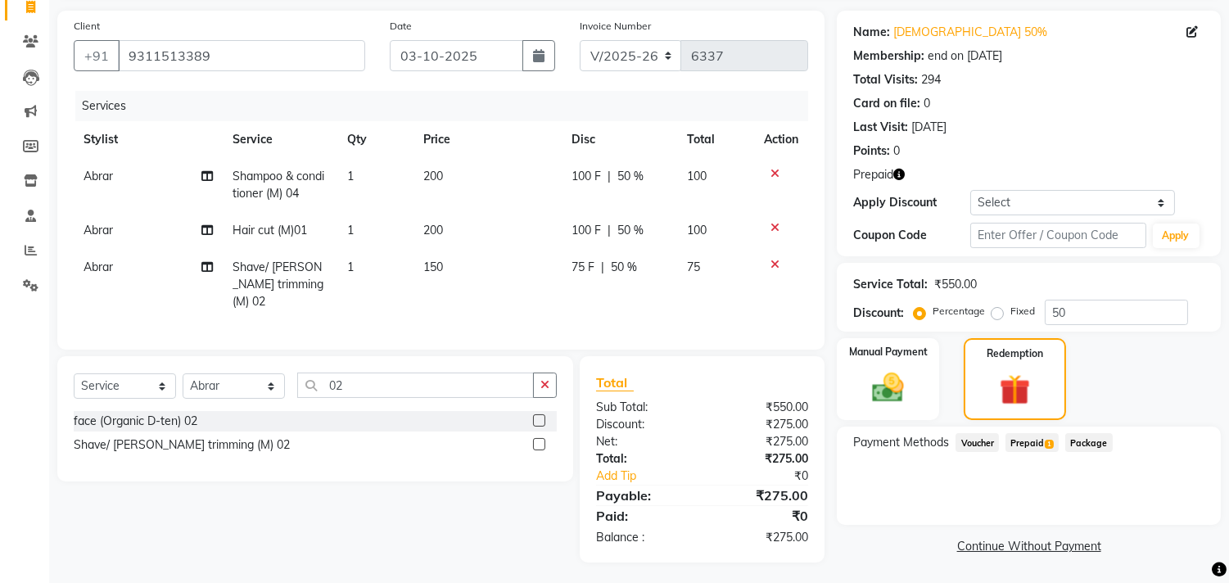
click at [1034, 433] on span "Prepaid 1" at bounding box center [1032, 442] width 53 height 19
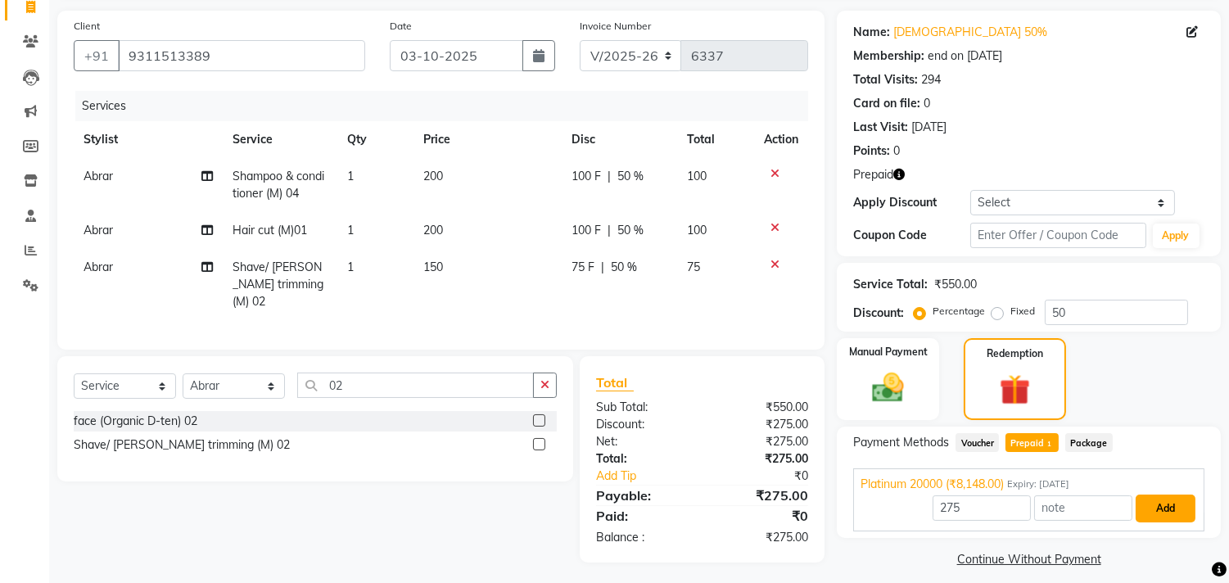
click at [1171, 511] on button "Add" at bounding box center [1166, 509] width 60 height 28
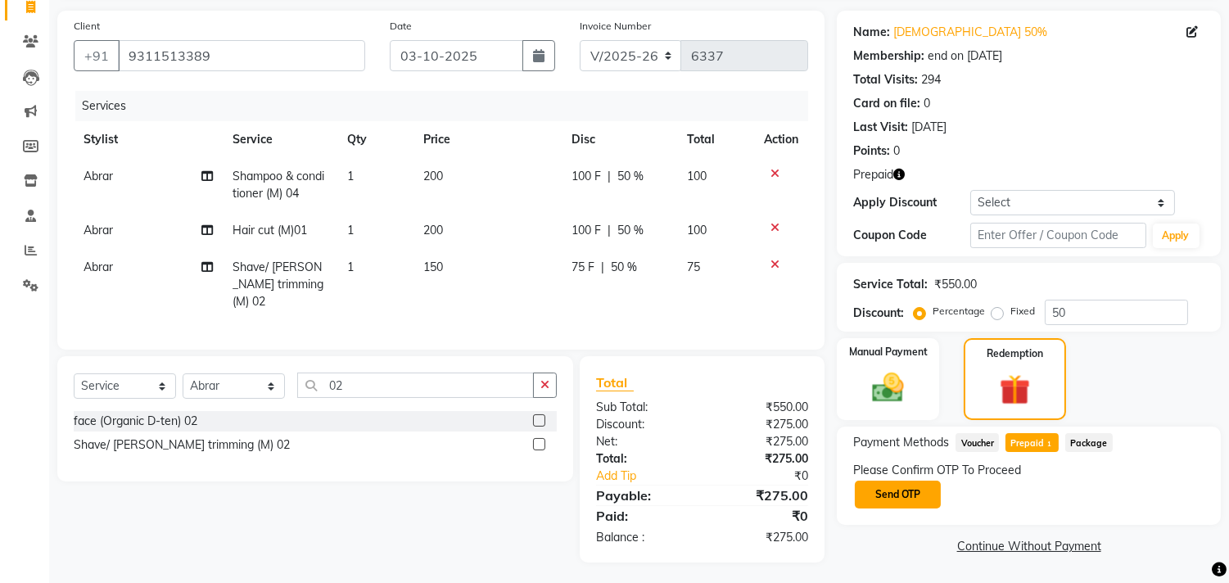
click at [928, 492] on button "Send OTP" at bounding box center [898, 495] width 86 height 28
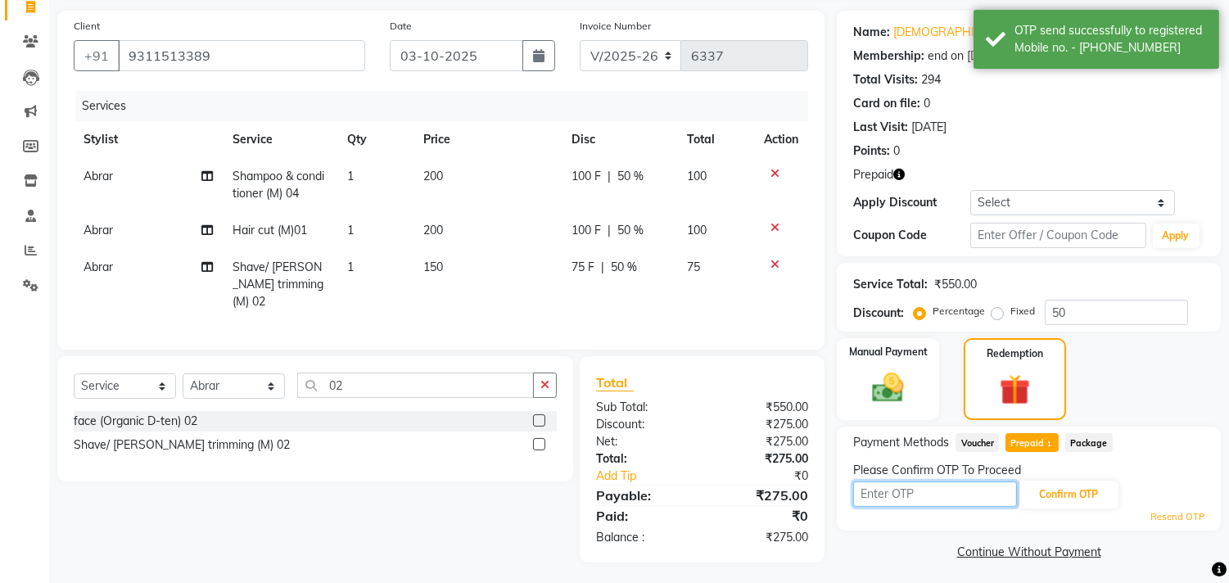
click at [910, 491] on input "text" at bounding box center [935, 493] width 164 height 25
click at [888, 498] on input "text" at bounding box center [935, 493] width 164 height 25
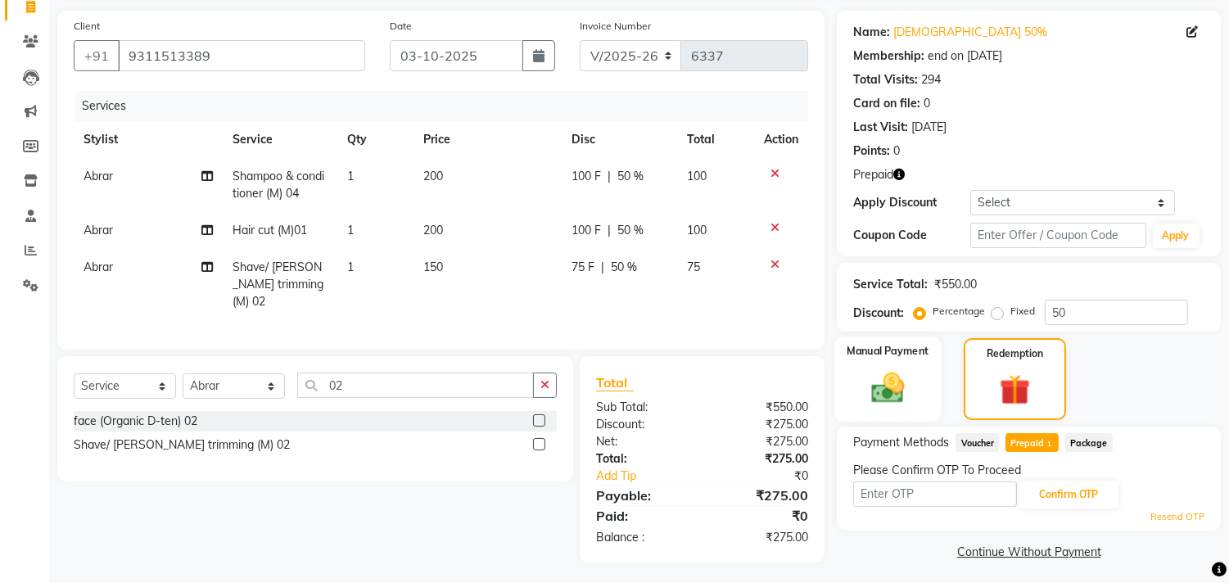
click at [835, 381] on div "Manual Payment" at bounding box center [888, 379] width 106 height 85
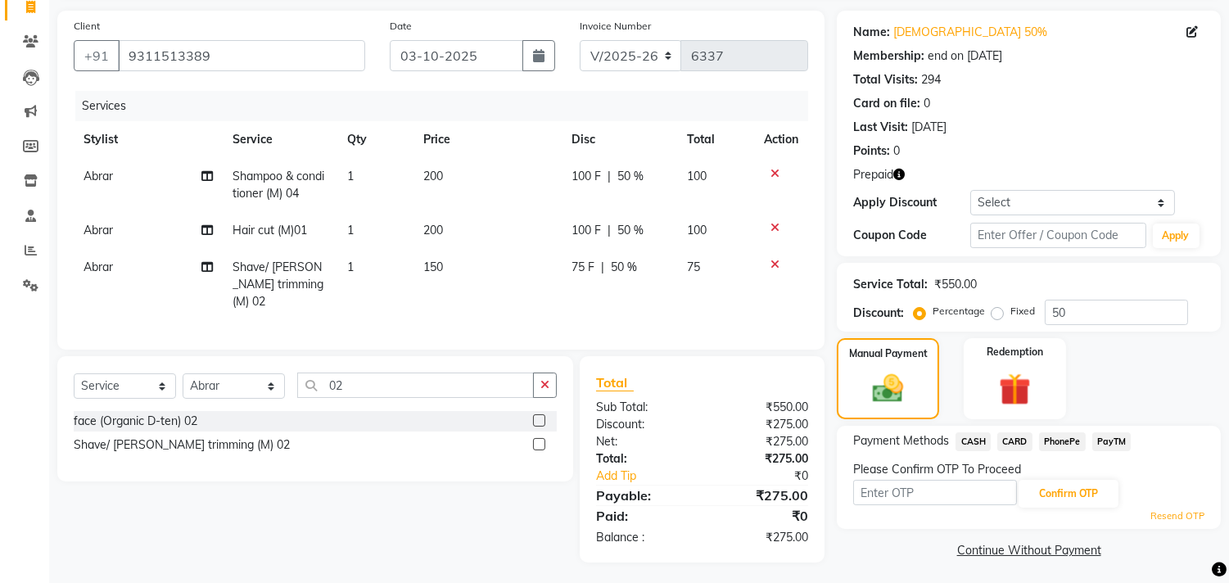
click at [836, 328] on div "Client [PHONE_NUMBER] Date [DATE] Invoice Number V/2025 V/[PHONE_NUMBER] Servic…" at bounding box center [441, 287] width 792 height 552
click at [897, 493] on input "text" at bounding box center [935, 492] width 164 height 25
click at [1038, 493] on button "Confirm OTP" at bounding box center [1069, 494] width 100 height 28
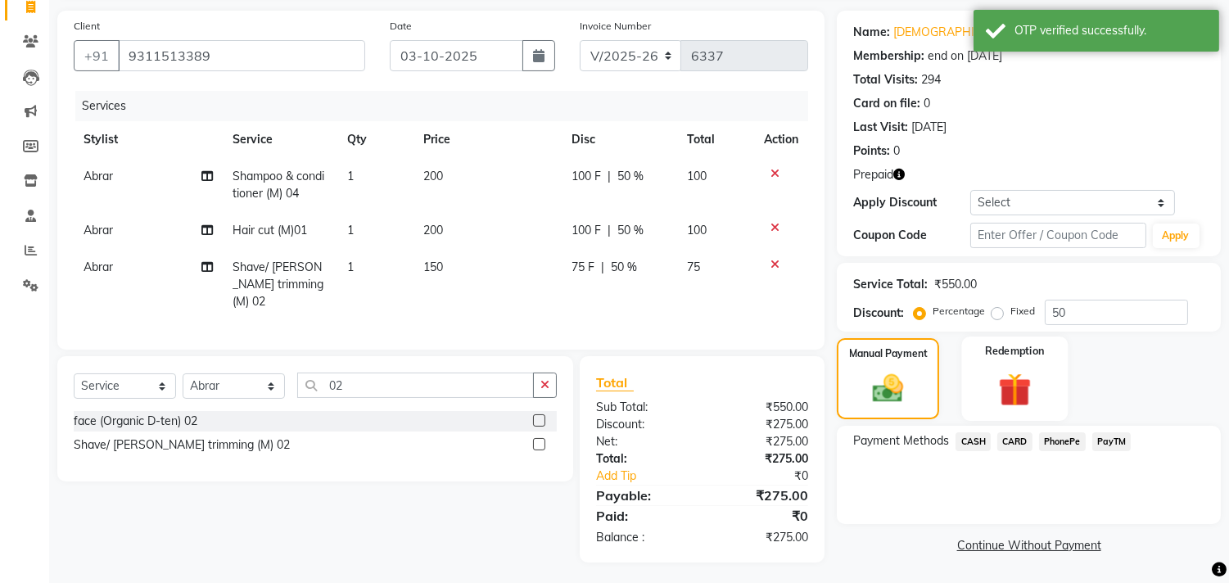
click at [1014, 395] on img at bounding box center [1015, 389] width 54 height 41
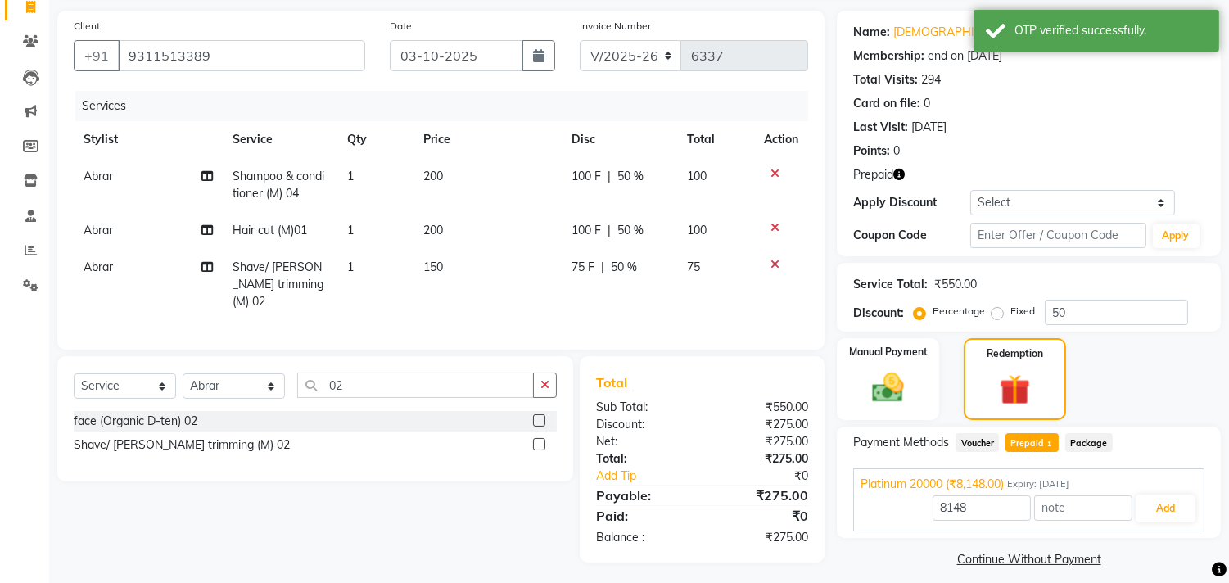
click at [1032, 437] on span "Prepaid 1" at bounding box center [1032, 442] width 53 height 19
click at [1151, 504] on button "Add" at bounding box center [1166, 509] width 60 height 28
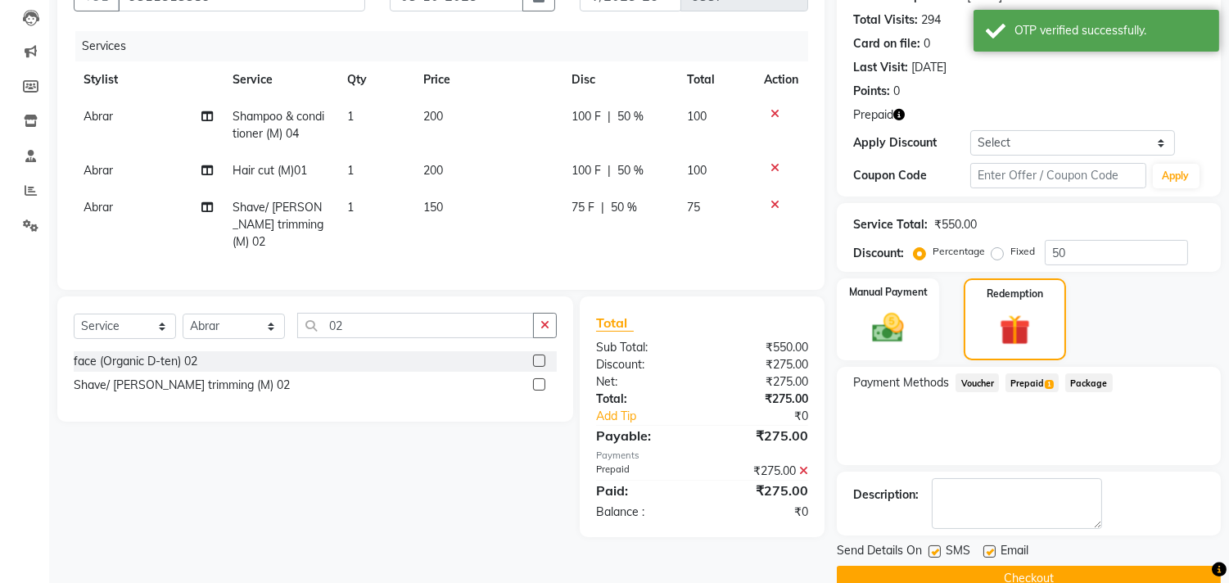
scroll to position [203, 0]
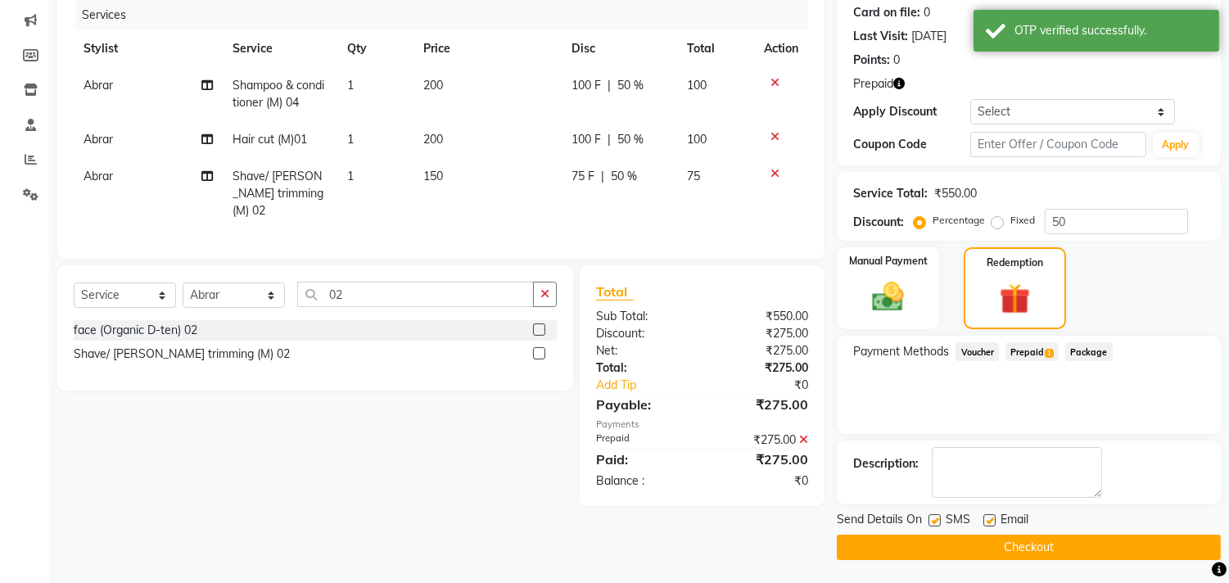
click at [988, 538] on button "Checkout" at bounding box center [1029, 547] width 384 height 25
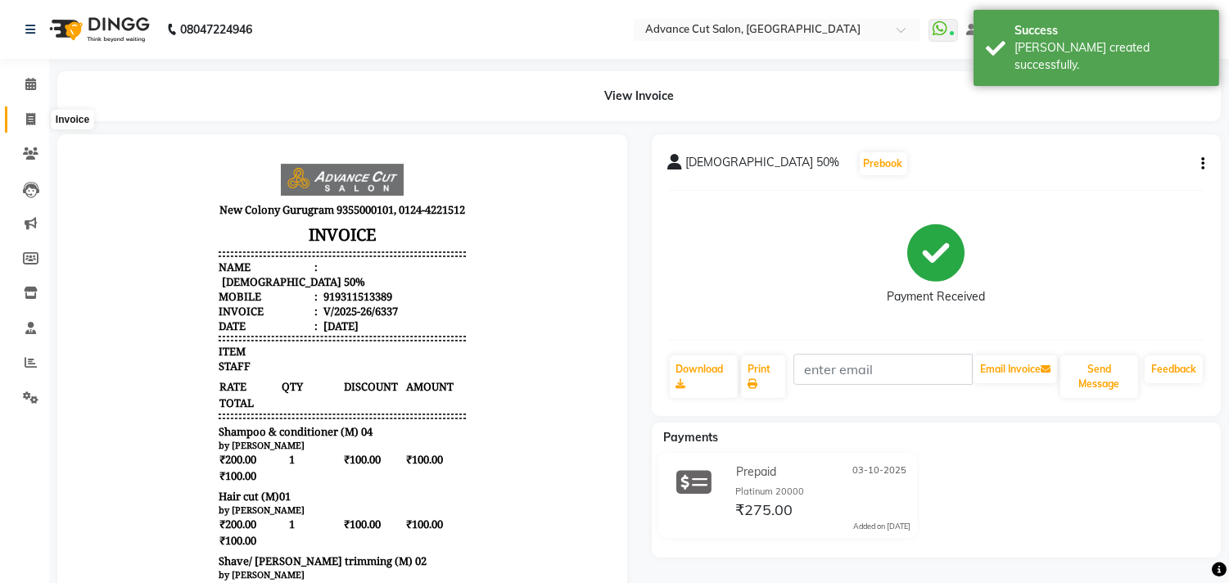
click at [16, 116] on span at bounding box center [30, 120] width 29 height 19
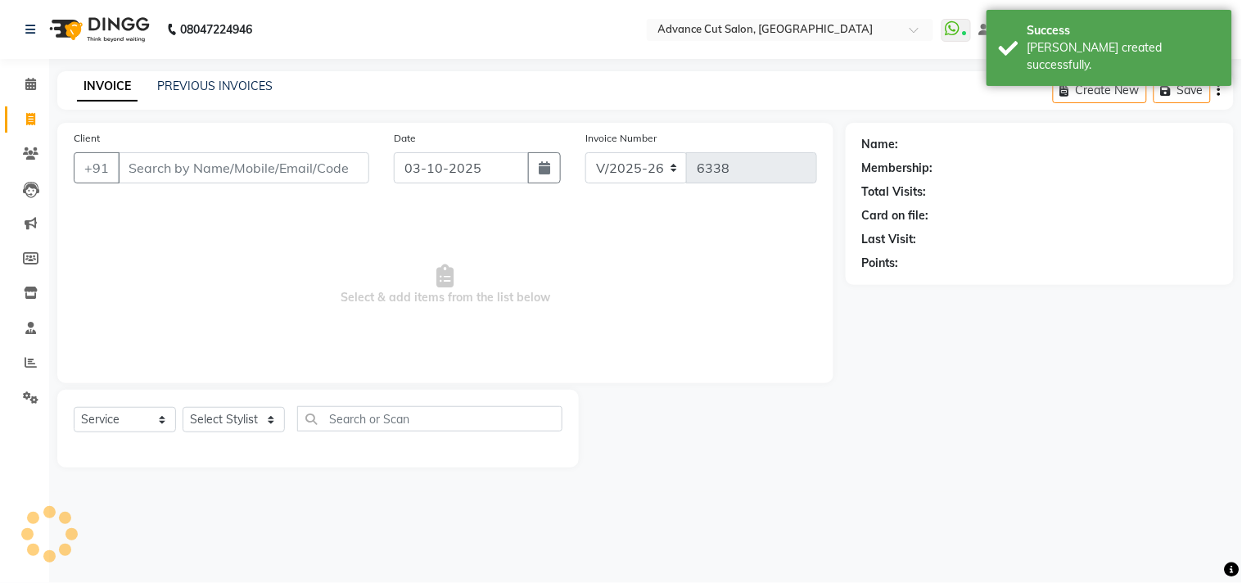
click at [374, 97] on div "INVOICE PREVIOUS INVOICES Create New Save" at bounding box center [645, 90] width 1177 height 38
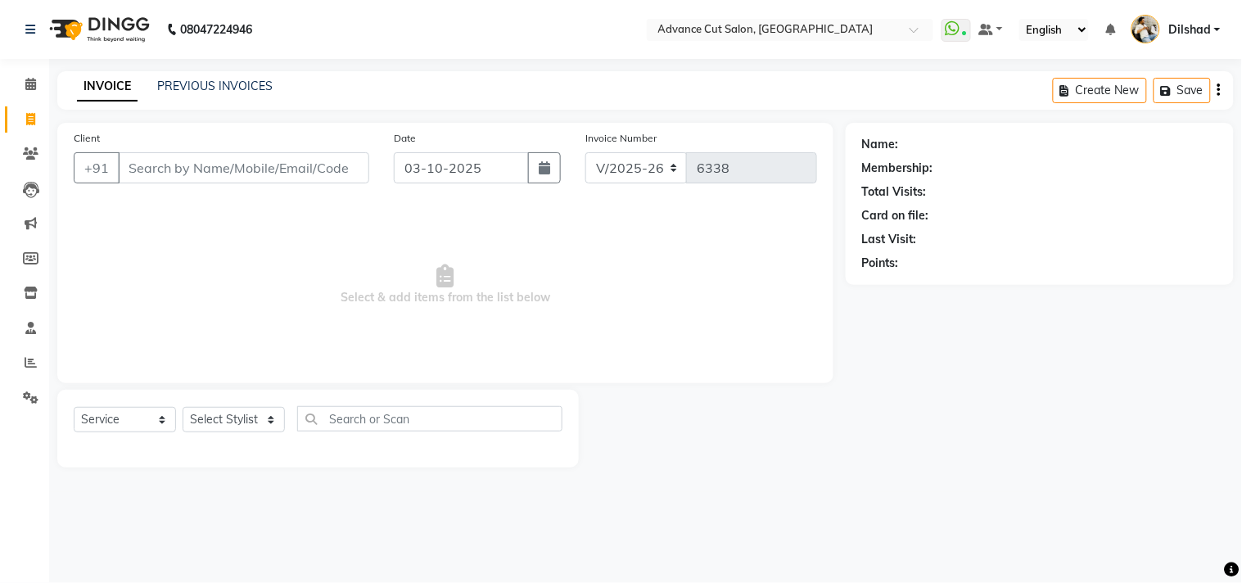
click at [314, 72] on div "INVOICE PREVIOUS INVOICES Create New Save" at bounding box center [645, 90] width 1177 height 38
click at [205, 94] on div "PREVIOUS INVOICES" at bounding box center [214, 86] width 115 height 17
click at [207, 87] on link "PREVIOUS INVOICES" at bounding box center [214, 86] width 115 height 15
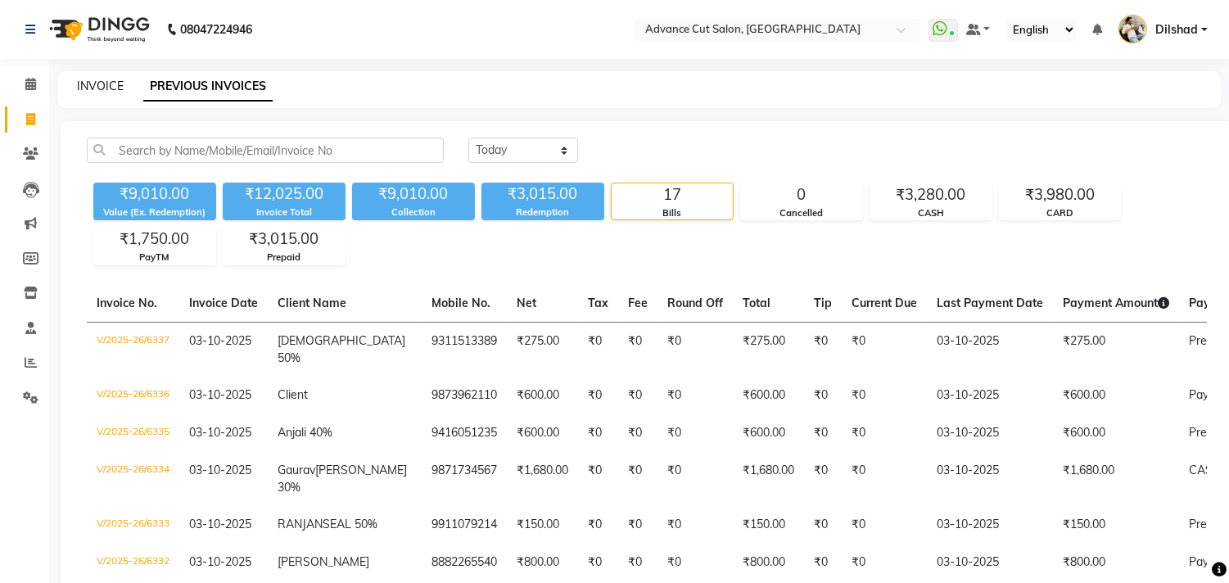
click at [109, 88] on link "INVOICE" at bounding box center [100, 86] width 47 height 15
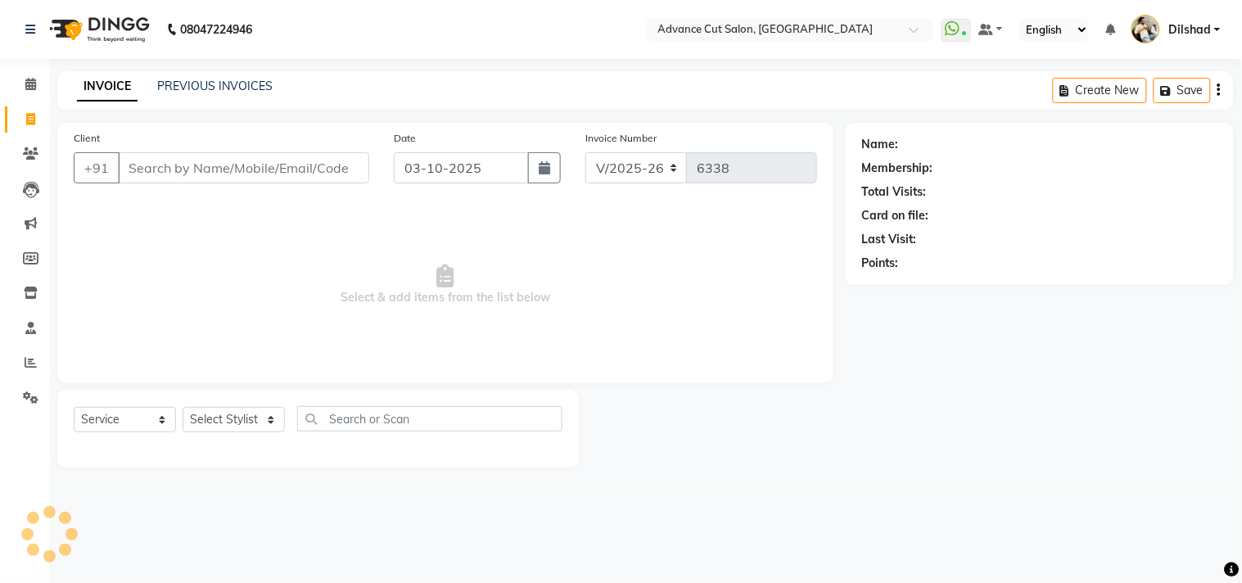
click at [369, 59] on div "08047224946 Select Location × Advance Cut Salon, [GEOGRAPHIC_DATA] WhatsApp Sta…" at bounding box center [621, 291] width 1242 height 583
click at [332, 76] on div "INVOICE PREVIOUS INVOICES Create New Save" at bounding box center [645, 90] width 1177 height 38
click at [108, 238] on span "Select & add items from the list below" at bounding box center [445, 285] width 743 height 164
click at [38, 149] on span at bounding box center [30, 154] width 29 height 19
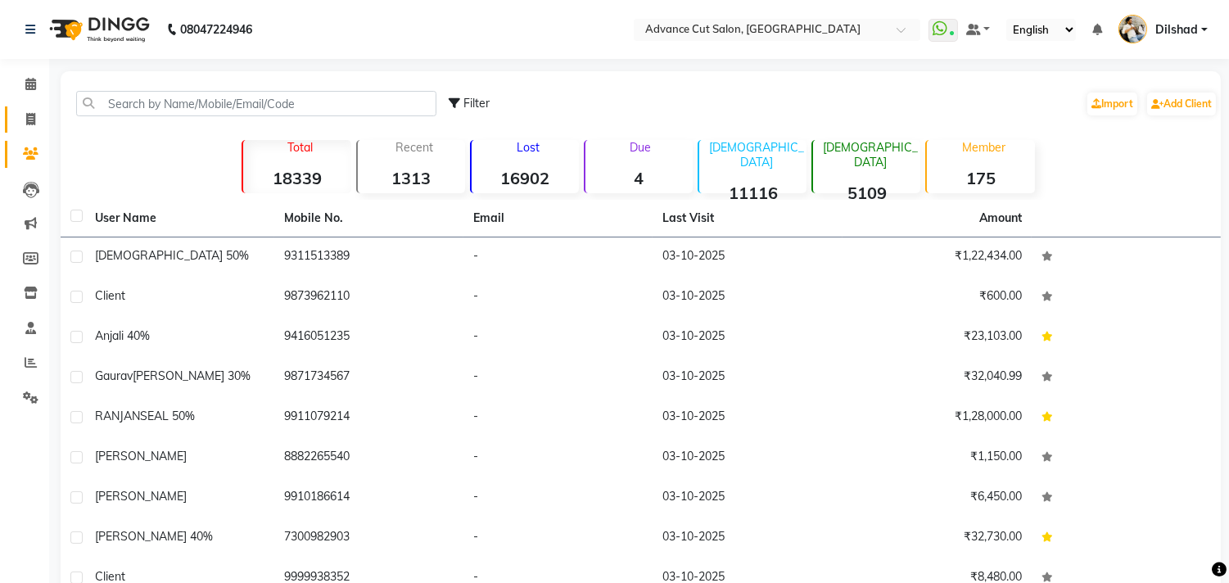
click at [31, 124] on icon at bounding box center [30, 119] width 9 height 12
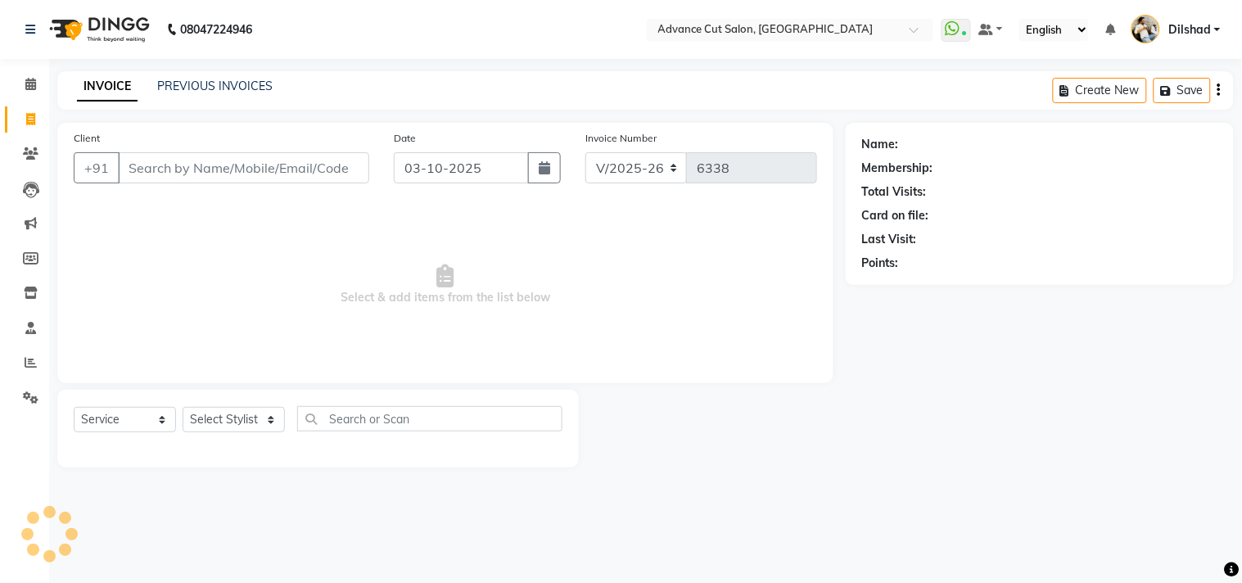
click at [132, 192] on div "Client +91" at bounding box center [221, 162] width 320 height 67
click at [398, 94] on div "INVOICE PREVIOUS INVOICES Create New Save" at bounding box center [645, 90] width 1177 height 38
click at [197, 187] on div "Client +91" at bounding box center [221, 162] width 320 height 67
click at [195, 181] on input "Client" at bounding box center [243, 167] width 251 height 31
click at [216, 227] on span "Select & add items from the list below" at bounding box center [445, 285] width 743 height 164
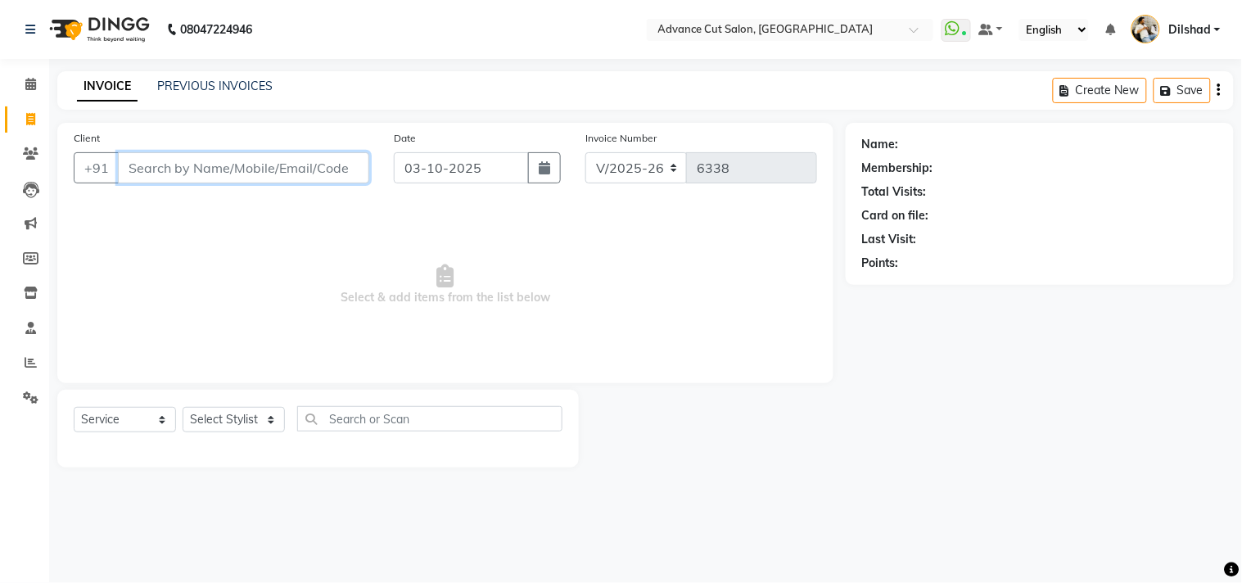
click at [341, 173] on input "Client" at bounding box center [243, 167] width 251 height 31
click at [346, 205] on span "Select & add items from the list below" at bounding box center [445, 285] width 743 height 164
click at [353, 111] on main "INVOICE PREVIOUS INVOICES Create New Save Client +91 Date [DATE] Invoice Number…" at bounding box center [645, 281] width 1193 height 421
click at [353, 158] on input "Client" at bounding box center [243, 167] width 251 height 31
click at [355, 216] on span "Select & add items from the list below" at bounding box center [445, 285] width 743 height 164
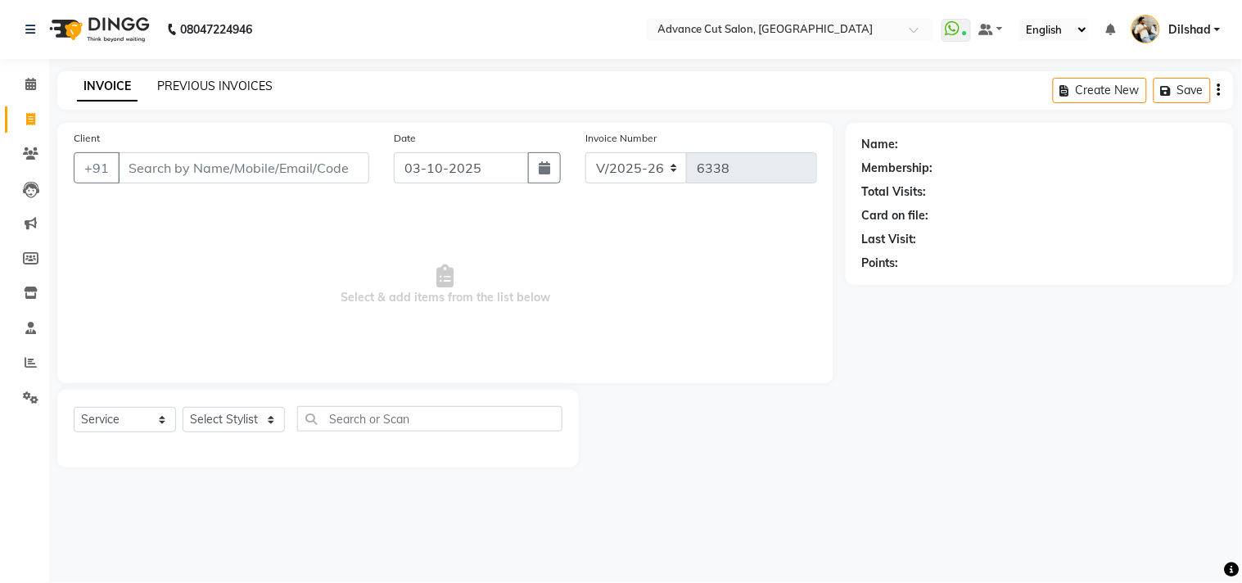
click at [225, 88] on link "PREVIOUS INVOICES" at bounding box center [214, 86] width 115 height 15
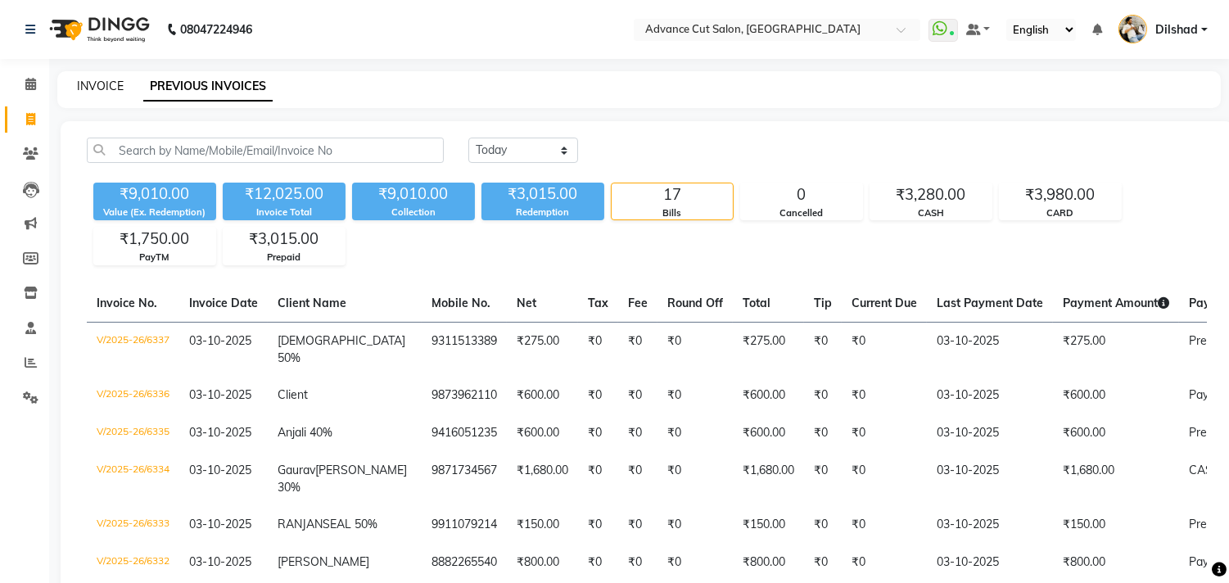
click at [88, 86] on link "INVOICE" at bounding box center [100, 86] width 47 height 15
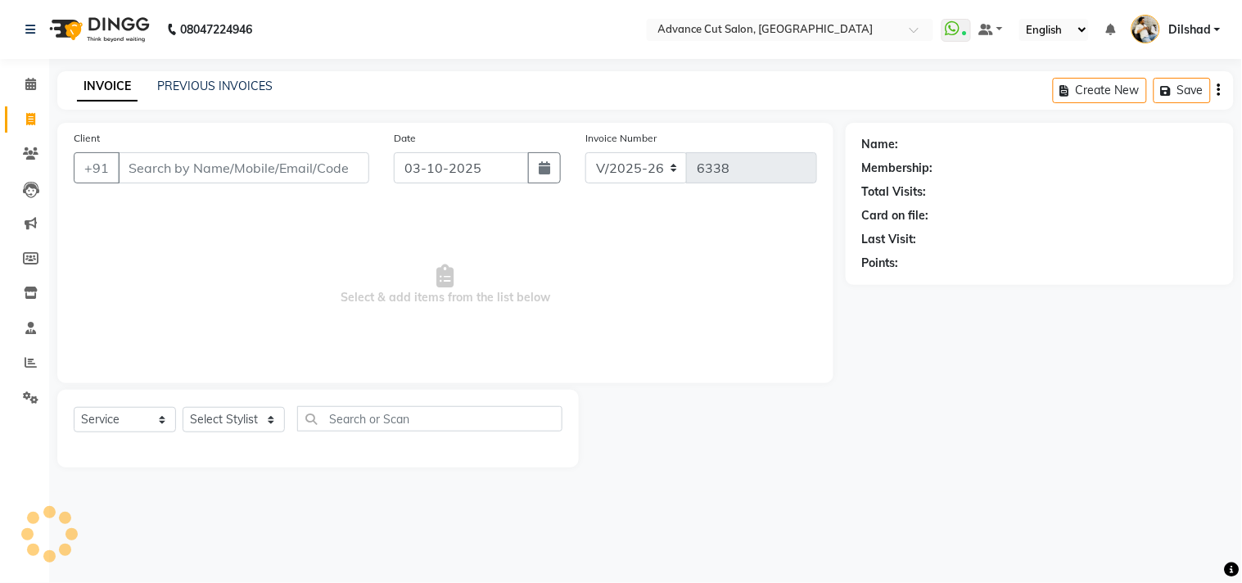
click at [319, 98] on div "INVOICE PREVIOUS INVOICES Create New Save" at bounding box center [645, 90] width 1177 height 38
click at [35, 159] on icon at bounding box center [31, 153] width 16 height 12
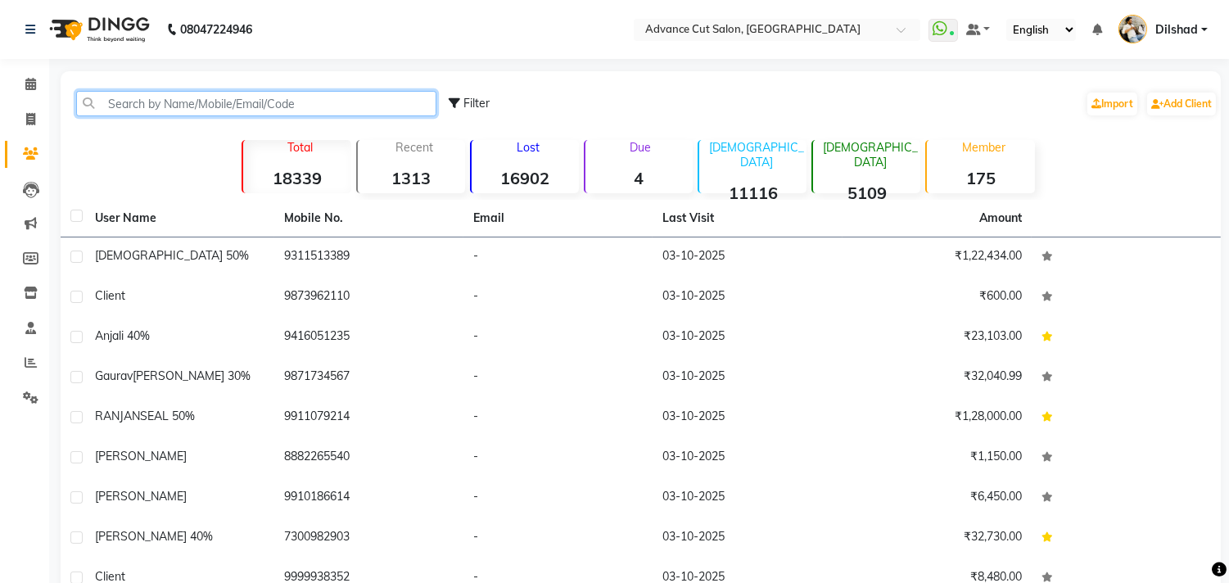
click at [151, 100] on input "text" at bounding box center [256, 103] width 360 height 25
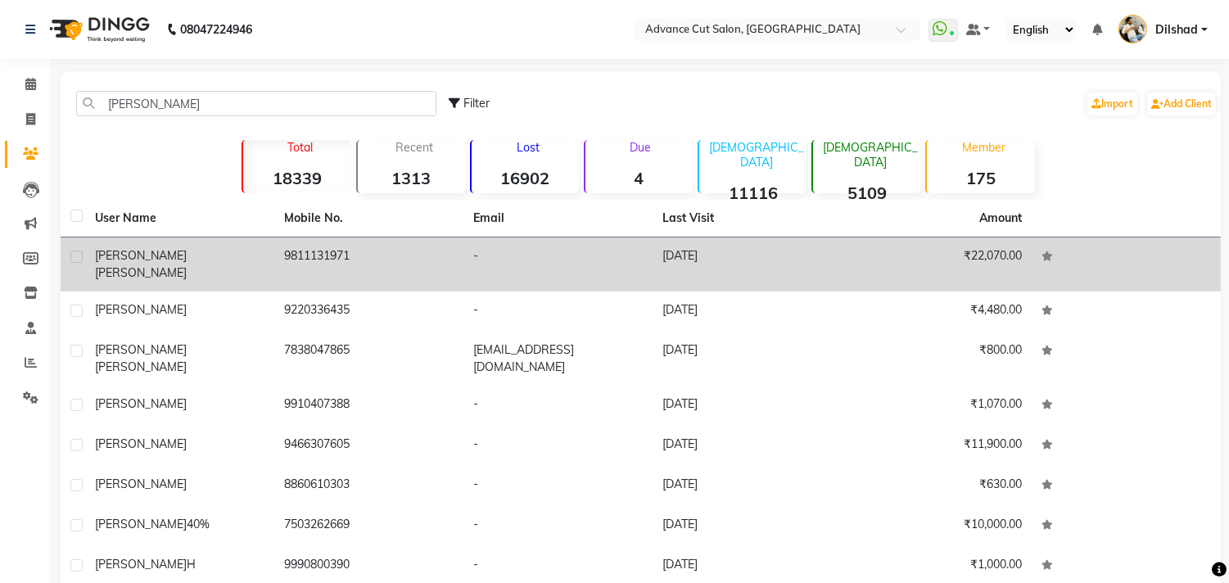
drag, startPoint x: 276, startPoint y: 264, endPoint x: 374, endPoint y: 257, distance: 98.5
click at [374, 257] on td "9811131971" at bounding box center [368, 264] width 189 height 54
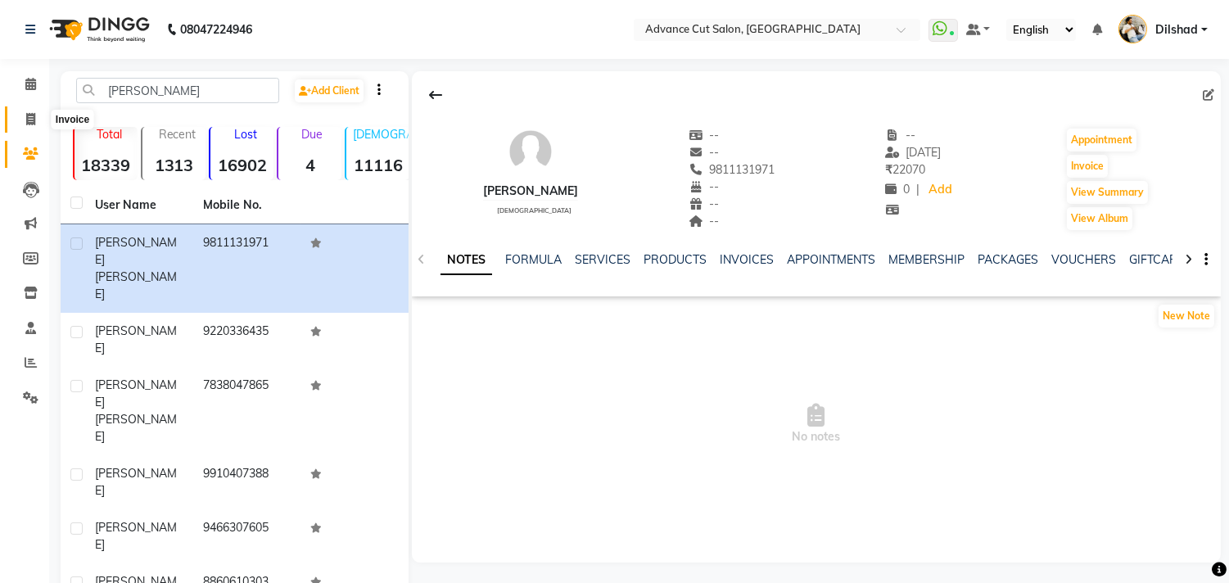
click at [21, 120] on span at bounding box center [30, 120] width 29 height 19
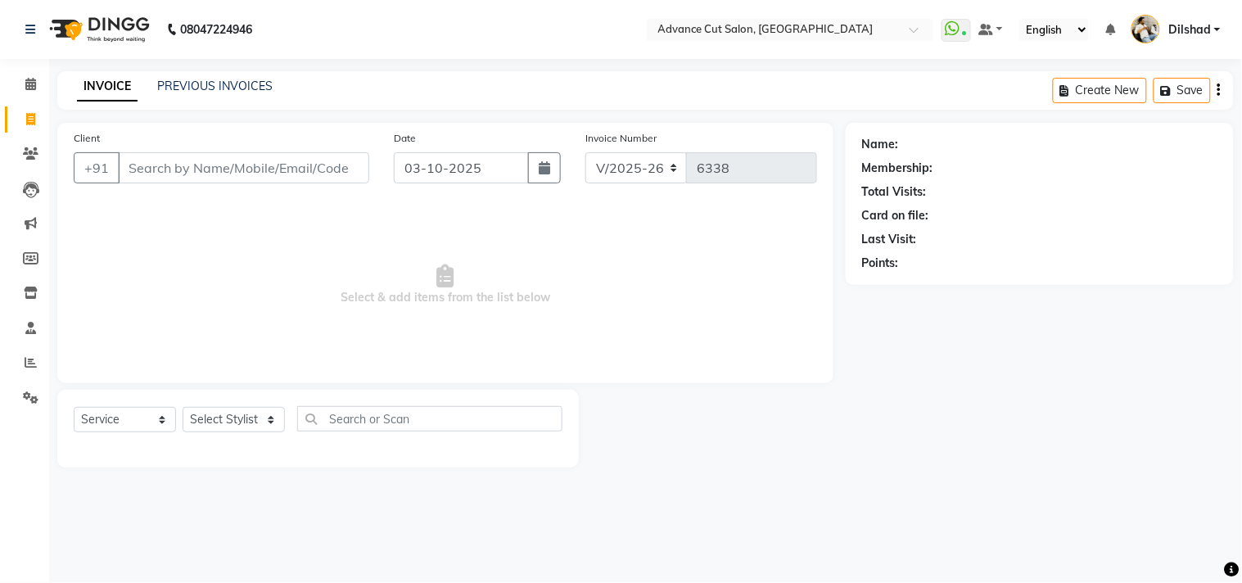
click at [133, 176] on input "Client" at bounding box center [243, 167] width 251 height 31
click at [133, 174] on input "Client" at bounding box center [243, 167] width 251 height 31
click at [156, 175] on input "Client" at bounding box center [243, 167] width 251 height 31
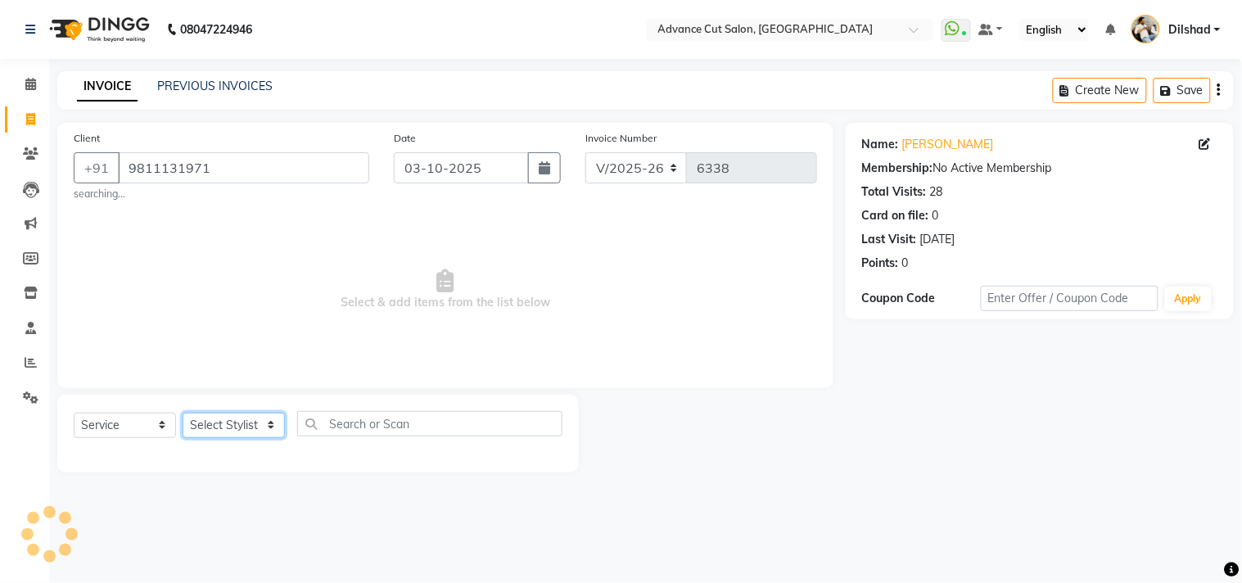
click at [227, 432] on select "Select Stylist [PERSON_NAME] [PERSON_NAME] [PERSON_NAME] [PERSON_NAME] [PERSON_…" at bounding box center [234, 425] width 102 height 25
click at [183, 413] on select "Select Stylist [PERSON_NAME] [PERSON_NAME] [PERSON_NAME] [PERSON_NAME] [PERSON_…" at bounding box center [234, 425] width 102 height 25
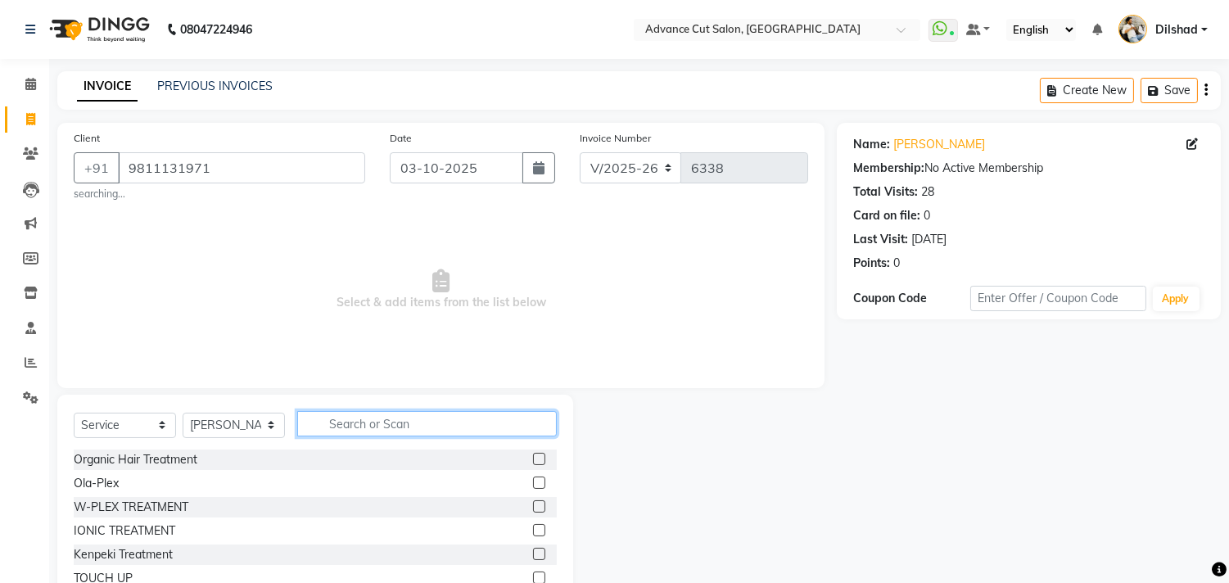
click at [325, 418] on input "text" at bounding box center [427, 423] width 260 height 25
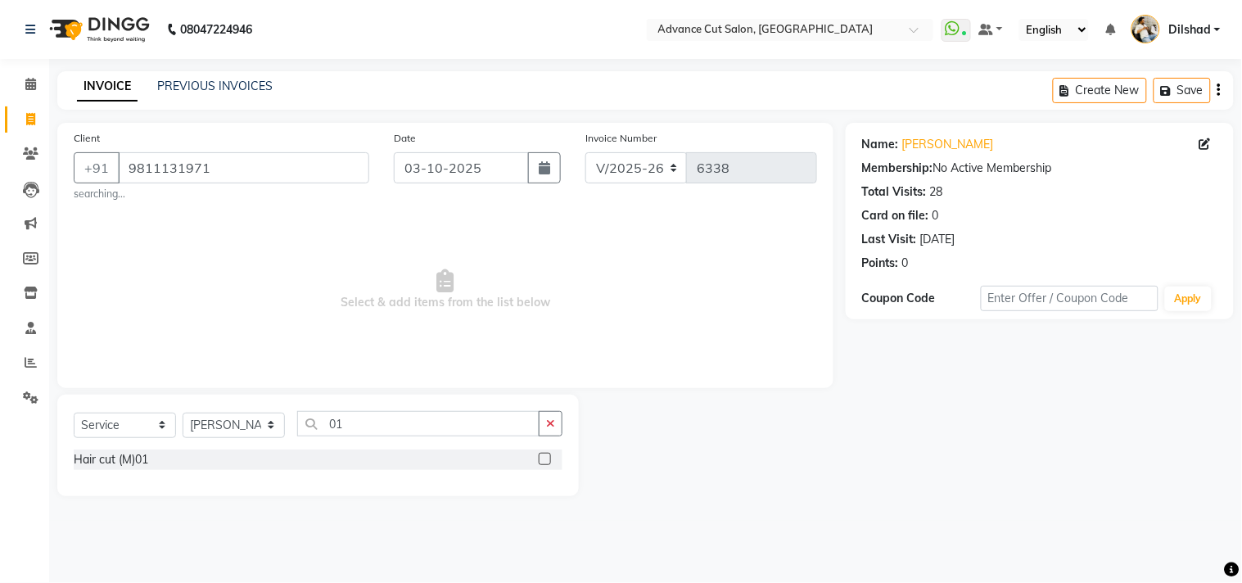
click at [124, 447] on div "Select Service Product Membership Package Voucher Prepaid Gift Card Select Styl…" at bounding box center [318, 430] width 489 height 38
click at [123, 451] on div "Hair cut (M)01" at bounding box center [111, 459] width 75 height 17
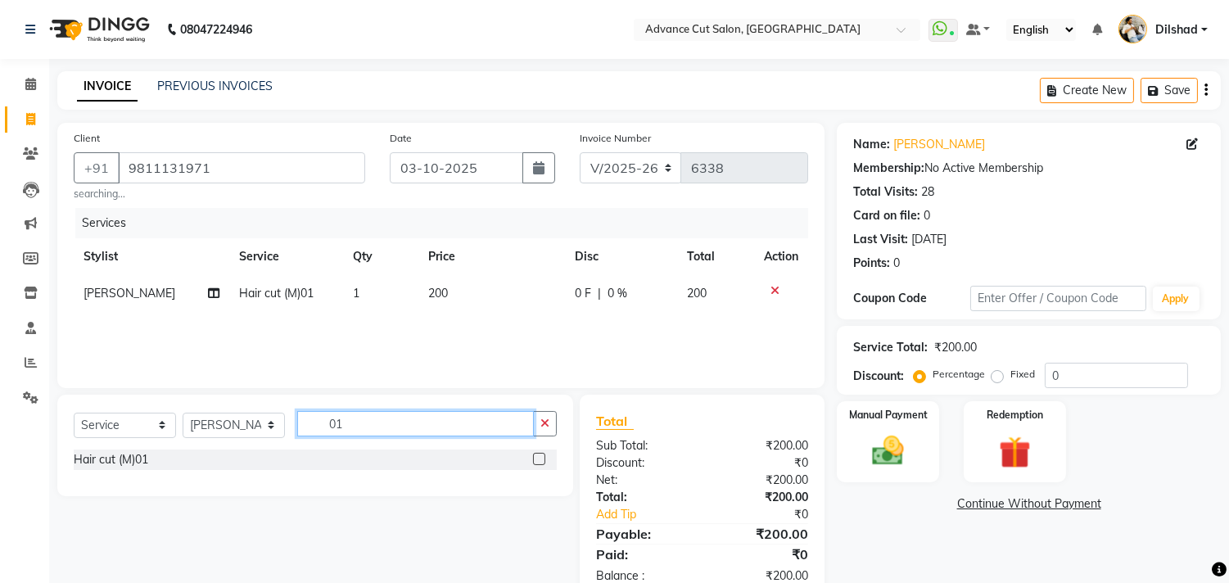
click at [364, 424] on input "01" at bounding box center [415, 423] width 237 height 25
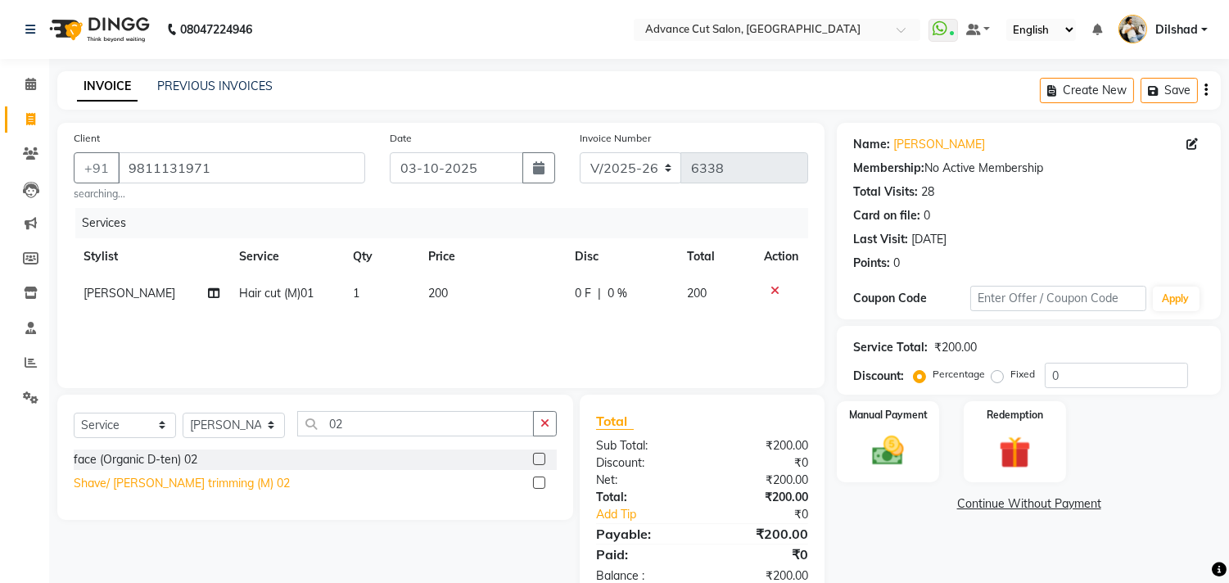
click at [179, 484] on div "Shave/ [PERSON_NAME] trimming (M) 02" at bounding box center [182, 483] width 216 height 17
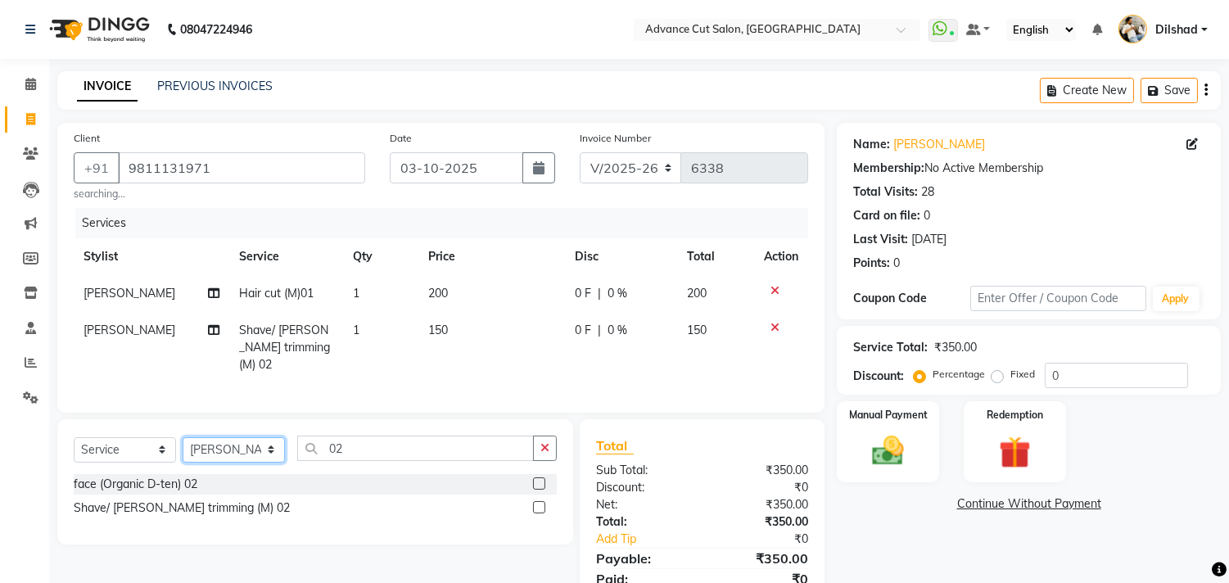
click at [242, 449] on select "Select Stylist [PERSON_NAME] [PERSON_NAME] [PERSON_NAME] [PERSON_NAME] [PERSON_…" at bounding box center [234, 449] width 102 height 25
click at [183, 437] on select "Select Stylist [PERSON_NAME] [PERSON_NAME] [PERSON_NAME] [PERSON_NAME] [PERSON_…" at bounding box center [234, 449] width 102 height 25
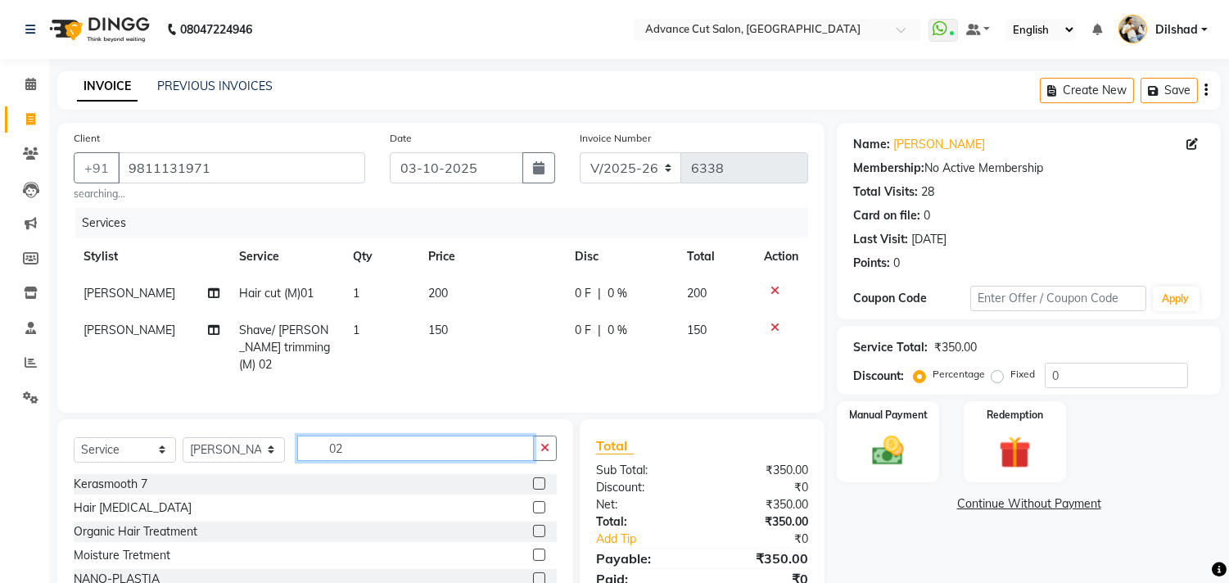
click at [361, 436] on input "02" at bounding box center [415, 448] width 237 height 25
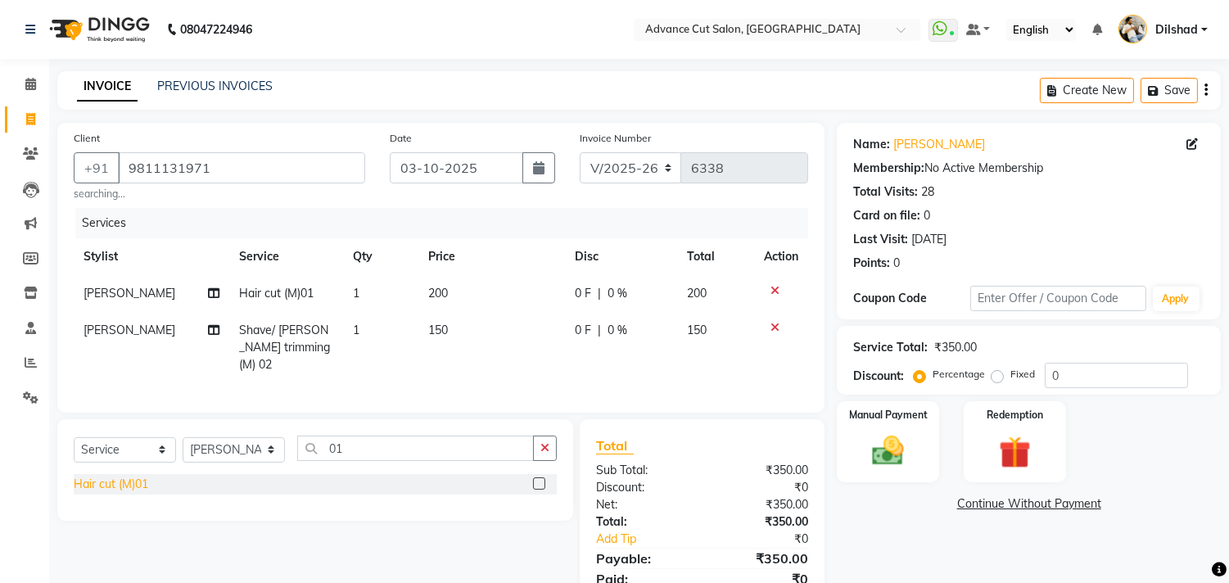
click at [115, 481] on div "Hair cut (M)01" at bounding box center [111, 484] width 75 height 17
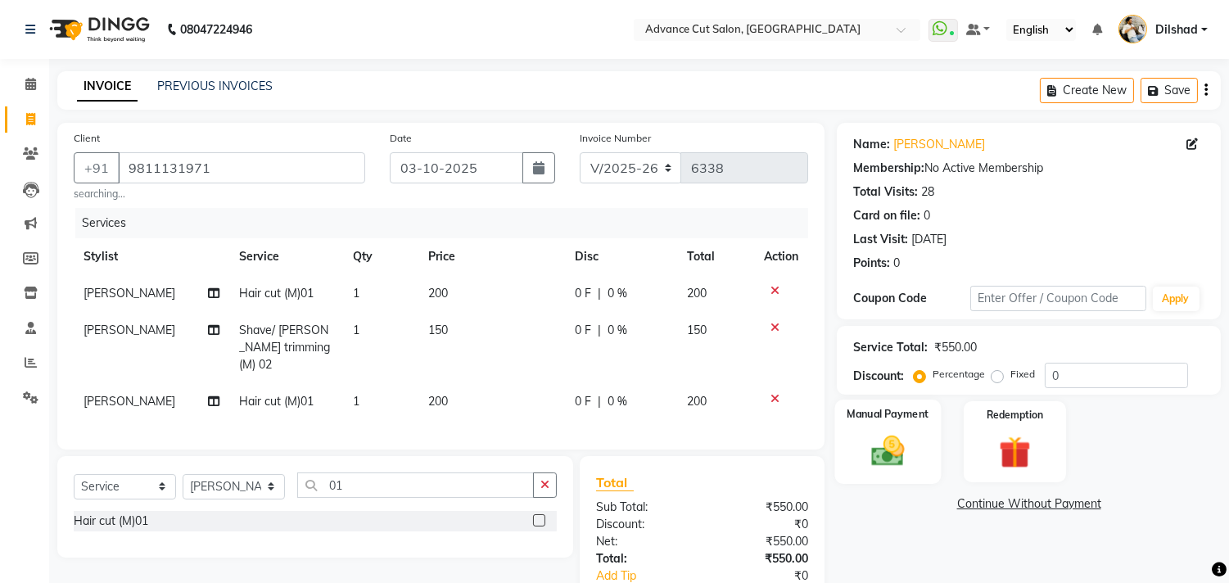
click at [895, 438] on img at bounding box center [888, 451] width 54 height 38
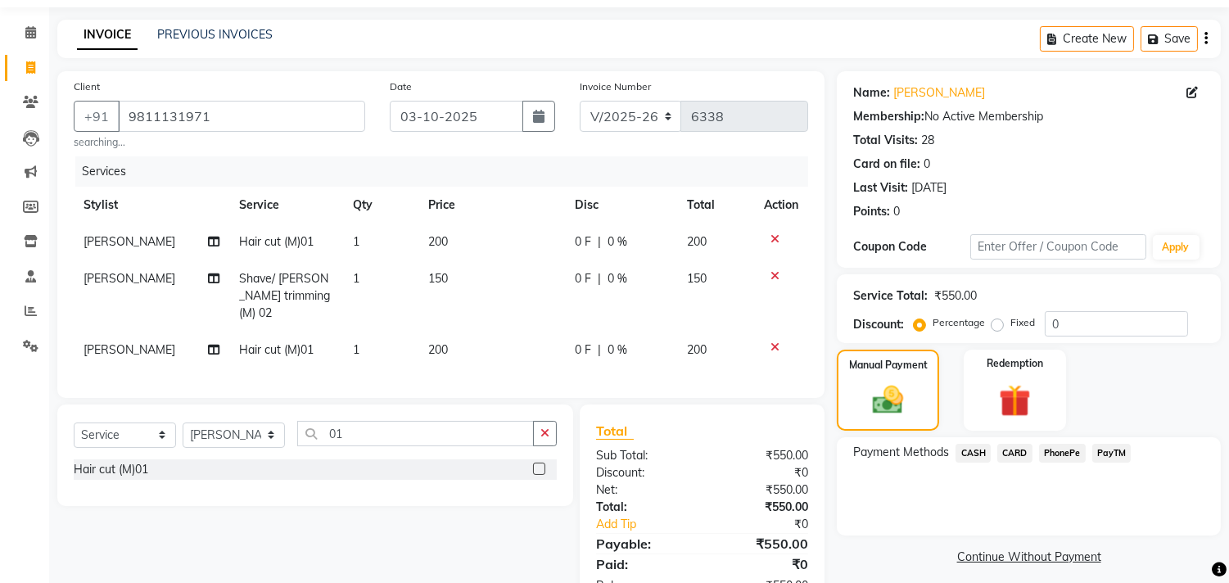
scroll to position [101, 0]
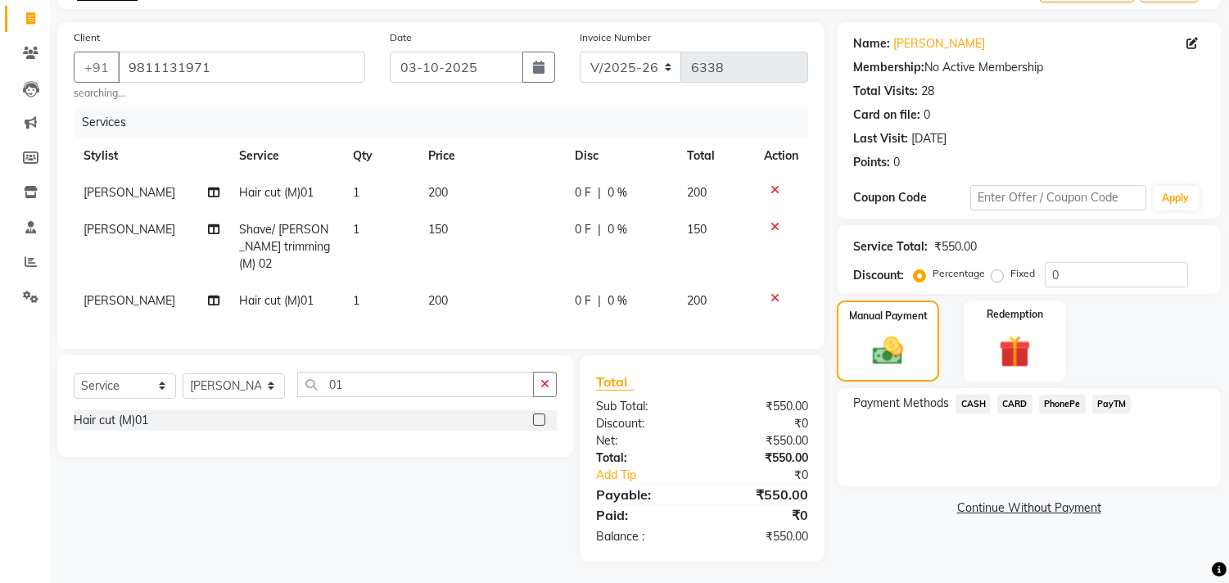
click at [981, 406] on span "CASH" at bounding box center [973, 404] width 35 height 19
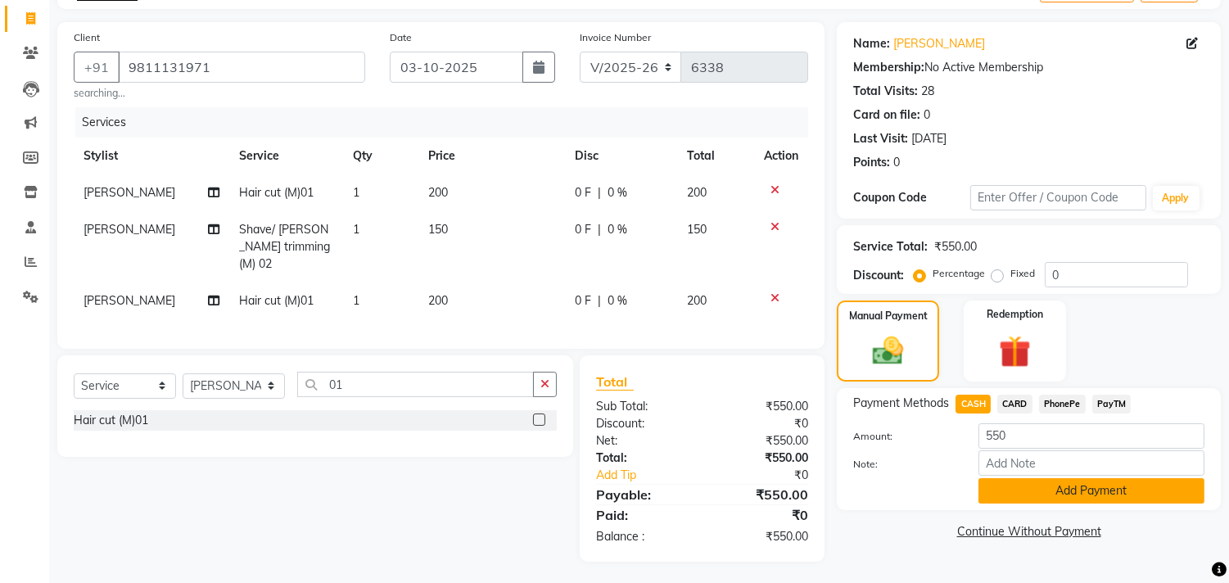
click at [1002, 494] on button "Add Payment" at bounding box center [1092, 490] width 226 height 25
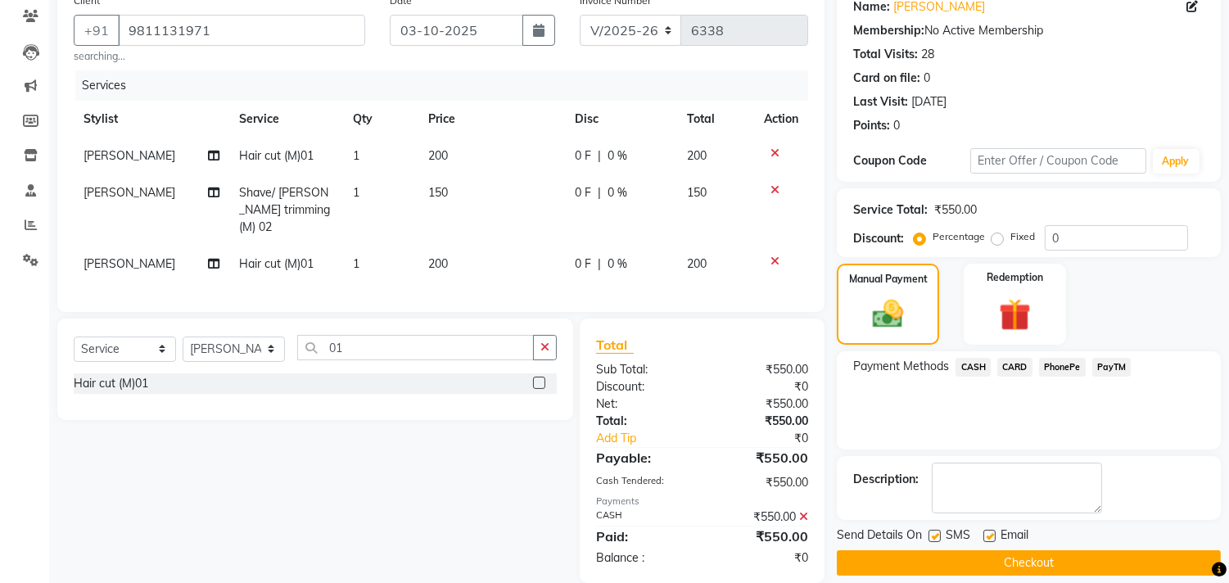
scroll to position [159, 0]
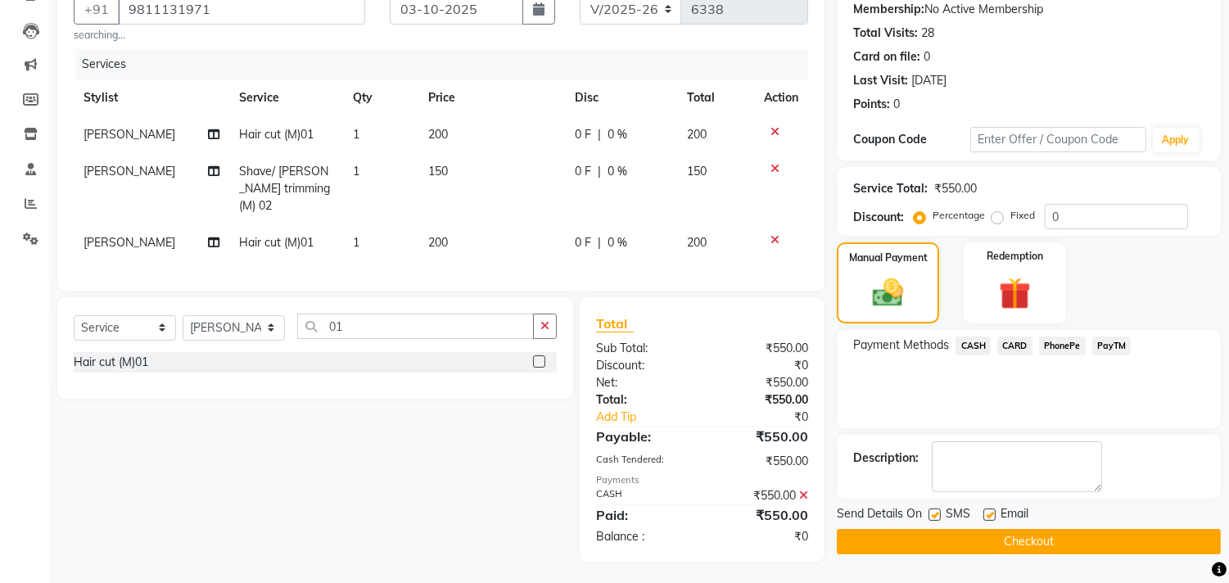
click at [997, 537] on button "Checkout" at bounding box center [1029, 541] width 384 height 25
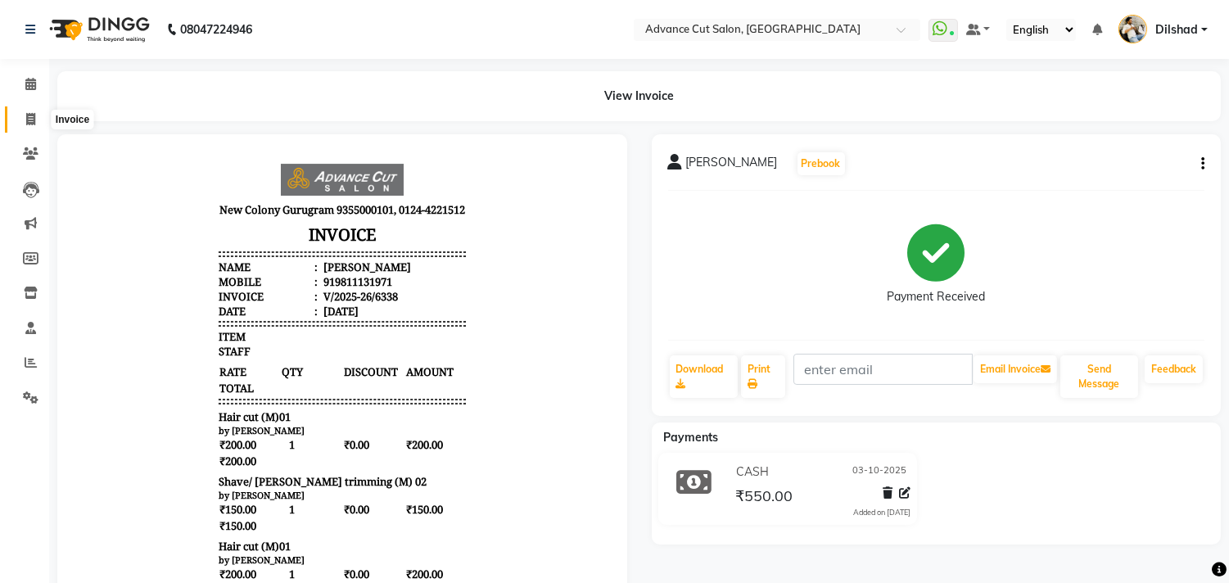
click at [39, 111] on span at bounding box center [30, 120] width 29 height 19
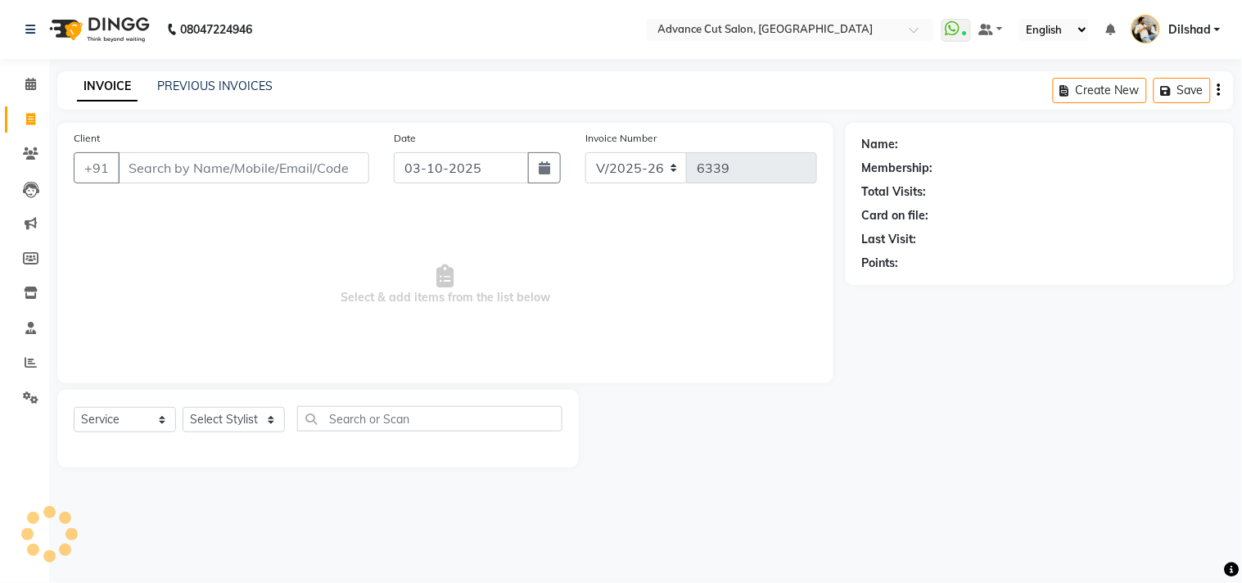
click at [289, 105] on div "INVOICE PREVIOUS INVOICES Create New Save" at bounding box center [645, 90] width 1177 height 38
click at [234, 165] on input "Client" at bounding box center [243, 167] width 251 height 31
click at [326, 66] on div "08047224946 Select Location × Advance Cut Salon, [GEOGRAPHIC_DATA] WhatsApp Sta…" at bounding box center [621, 291] width 1242 height 583
click at [326, 170] on input "Client" at bounding box center [243, 167] width 251 height 31
click at [357, 84] on div "INVOICE PREVIOUS INVOICES Create New Save" at bounding box center [645, 90] width 1177 height 38
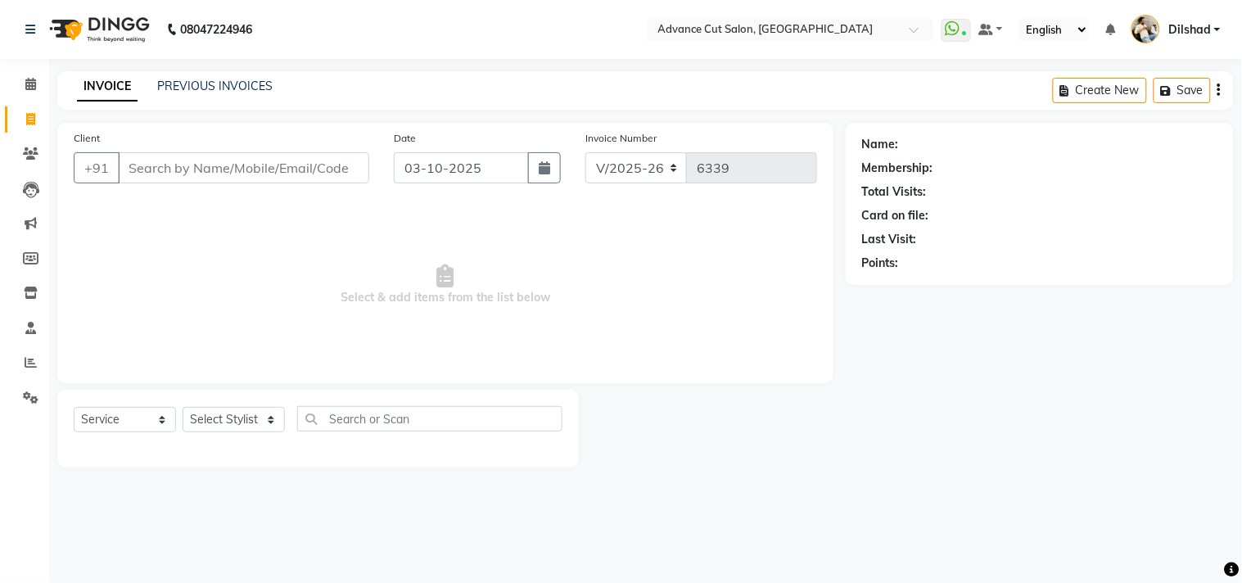
click at [390, 61] on div "08047224946 Select Location × Advance Cut Salon, [GEOGRAPHIC_DATA] WhatsApp Sta…" at bounding box center [621, 291] width 1242 height 583
click at [189, 128] on div "Client +91 Date [DATE] Invoice Number V/2025 V/[PHONE_NUMBER] Select & add item…" at bounding box center [445, 253] width 776 height 260
click at [185, 90] on link "PREVIOUS INVOICES" at bounding box center [214, 86] width 115 height 15
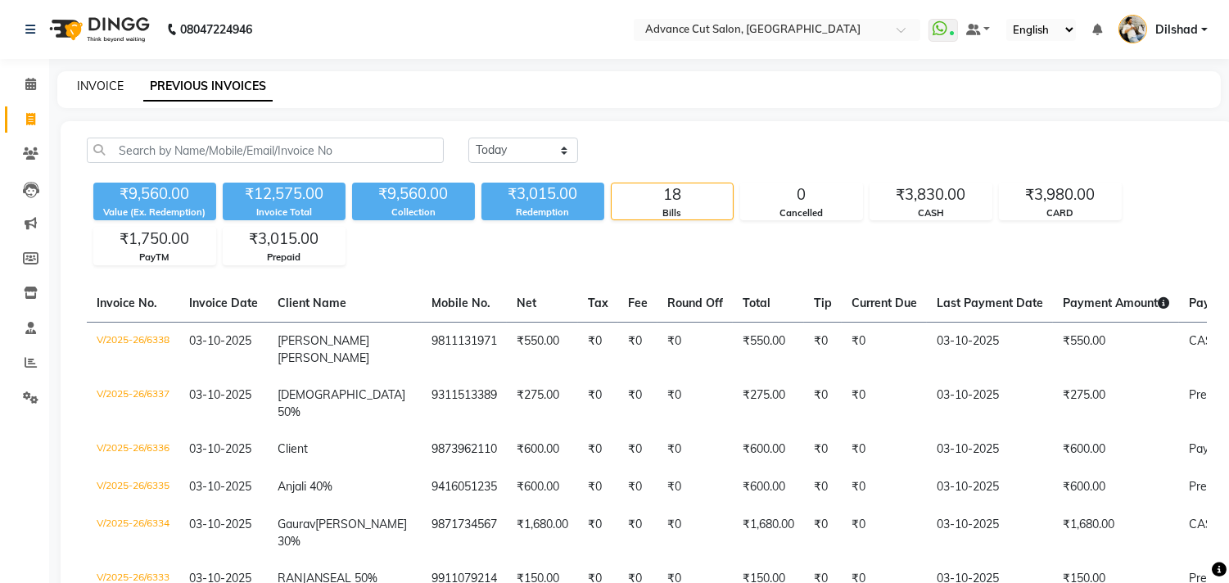
click at [112, 91] on link "INVOICE" at bounding box center [100, 86] width 47 height 15
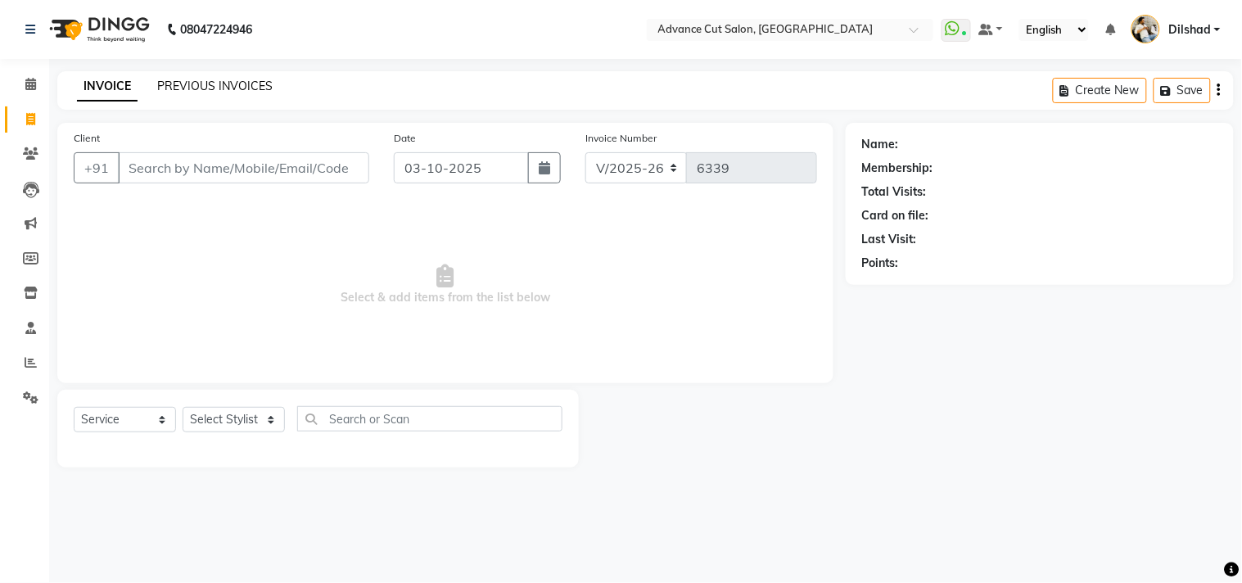
click at [188, 86] on link "PREVIOUS INVOICES" at bounding box center [214, 86] width 115 height 15
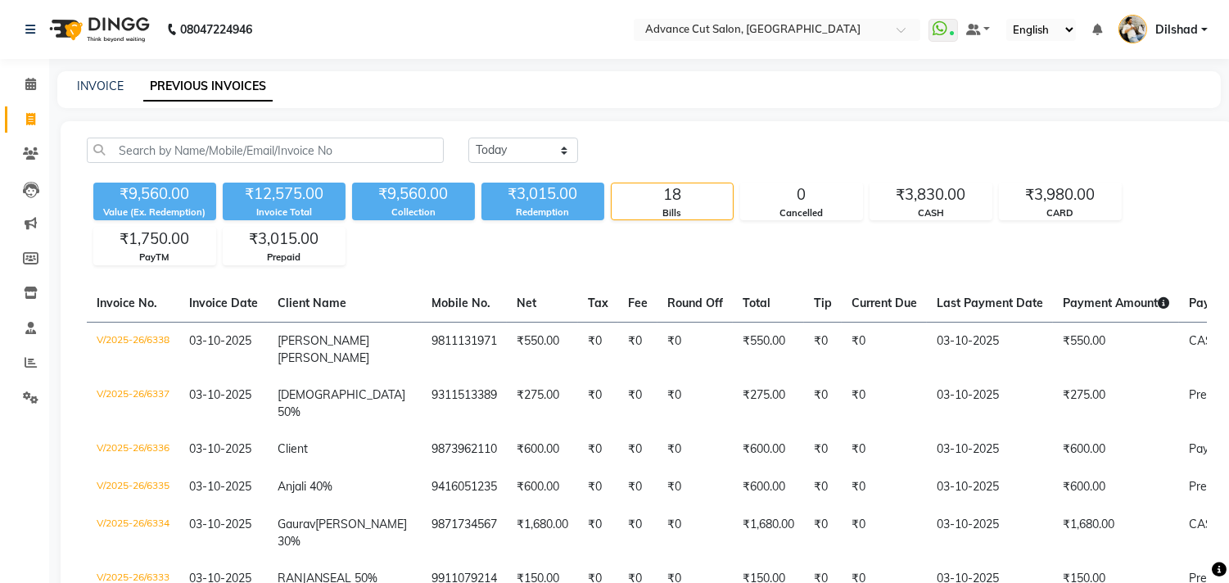
click at [102, 72] on div "INVOICE PREVIOUS INVOICES" at bounding box center [639, 89] width 1164 height 37
click at [102, 79] on link "INVOICE" at bounding box center [100, 86] width 47 height 15
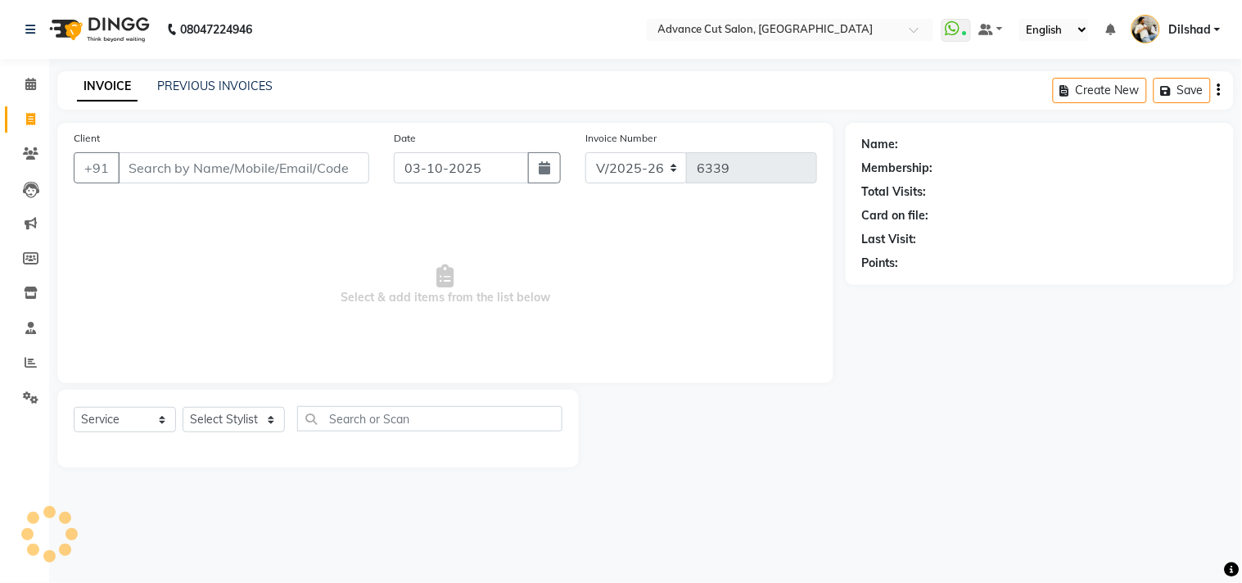
click at [400, 39] on nav "08047224946 Select Location × Advance Cut Salon, [GEOGRAPHIC_DATA] WhatsApp Sta…" at bounding box center [621, 29] width 1242 height 59
click at [133, 160] on input "Client" at bounding box center [243, 167] width 251 height 31
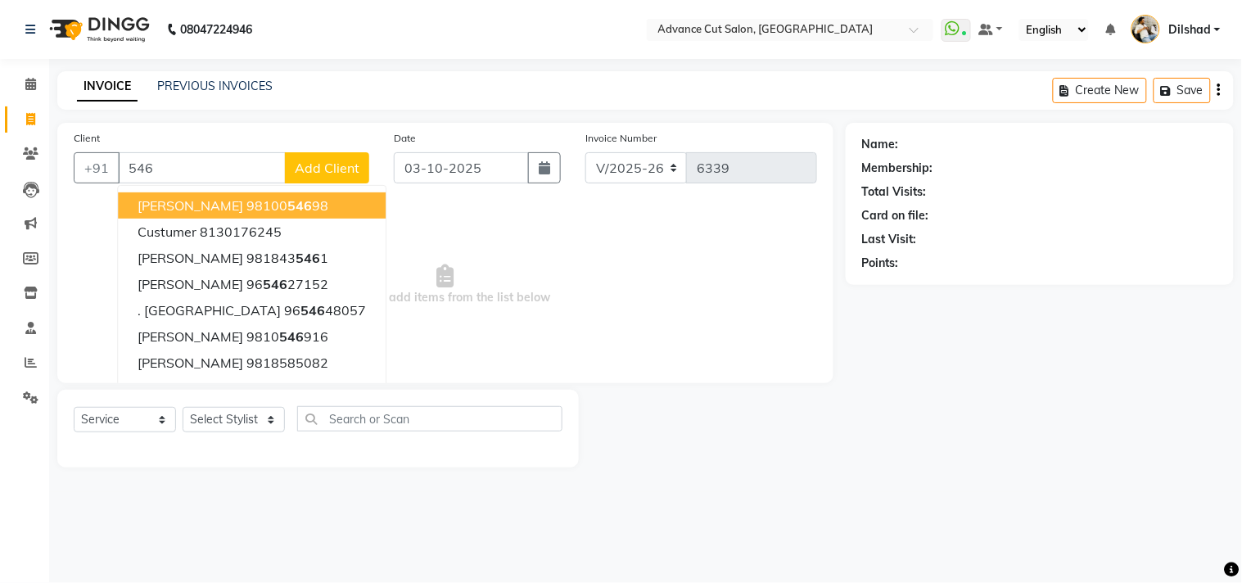
click at [350, 162] on span "Add Client" at bounding box center [327, 168] width 65 height 16
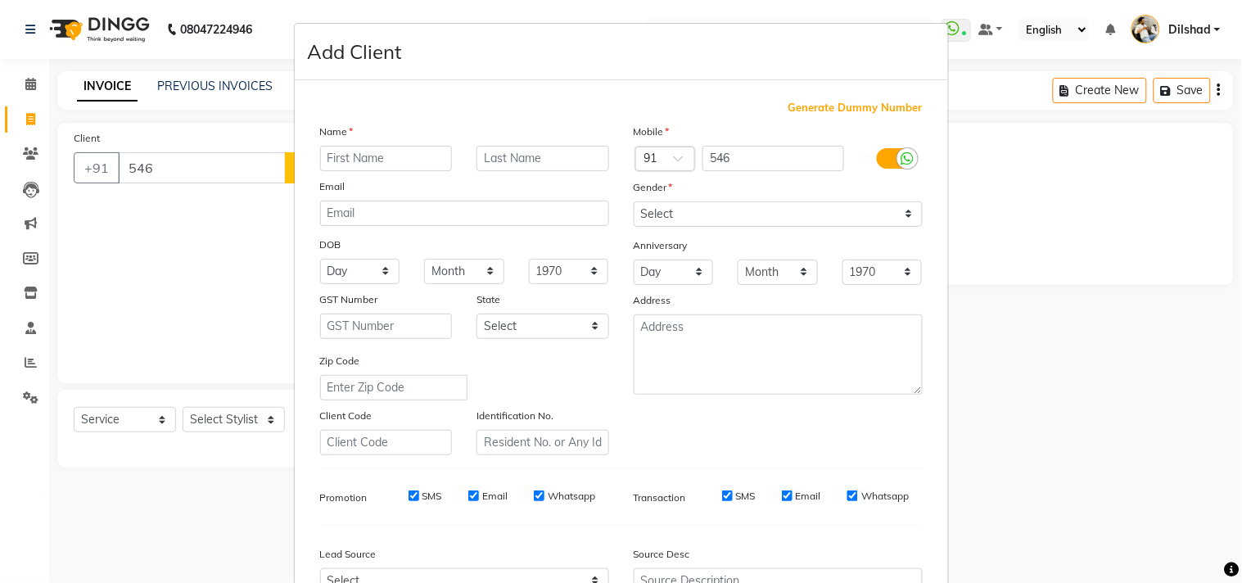
click at [790, 103] on span "Generate Dummy Number" at bounding box center [856, 108] width 134 height 16
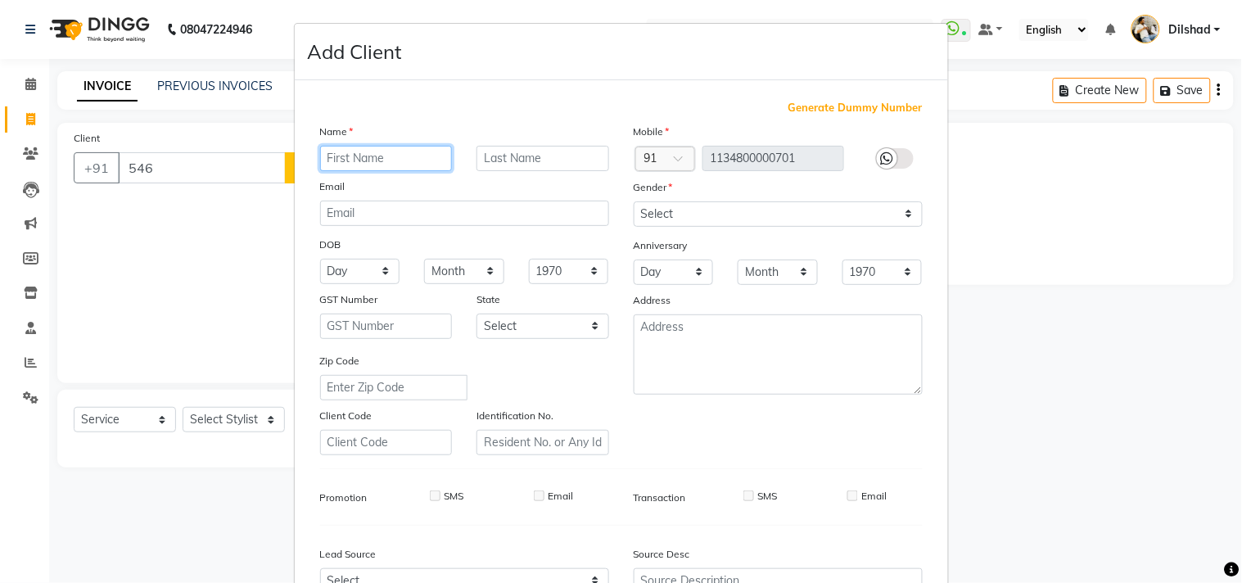
click at [347, 153] on input "text" at bounding box center [386, 158] width 133 height 25
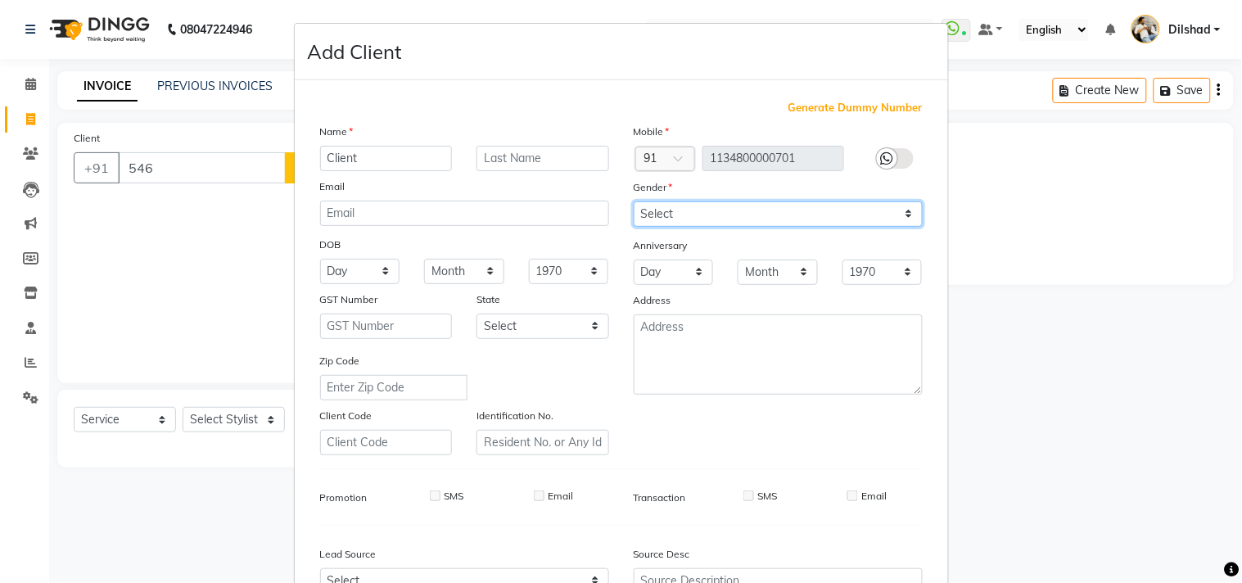
click at [672, 209] on select "Select [DEMOGRAPHIC_DATA] [DEMOGRAPHIC_DATA] Other Prefer Not To Say" at bounding box center [778, 213] width 289 height 25
click at [634, 201] on select "Select [DEMOGRAPHIC_DATA] [DEMOGRAPHIC_DATA] Other Prefer Not To Say" at bounding box center [778, 213] width 289 height 25
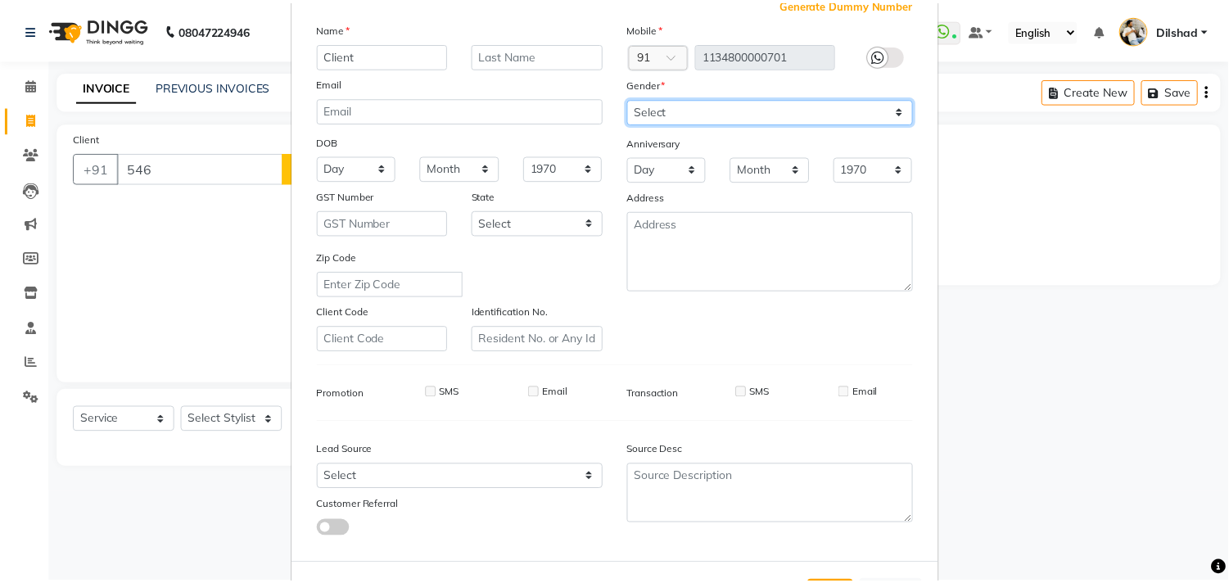
scroll to position [174, 0]
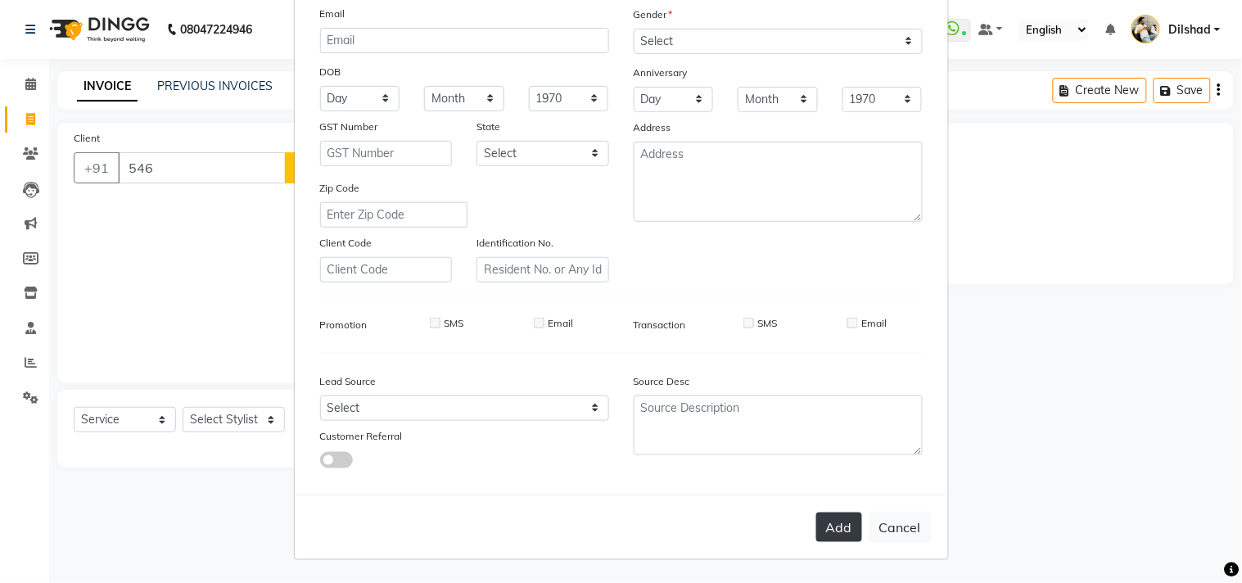
click at [840, 526] on button "Add" at bounding box center [839, 527] width 46 height 29
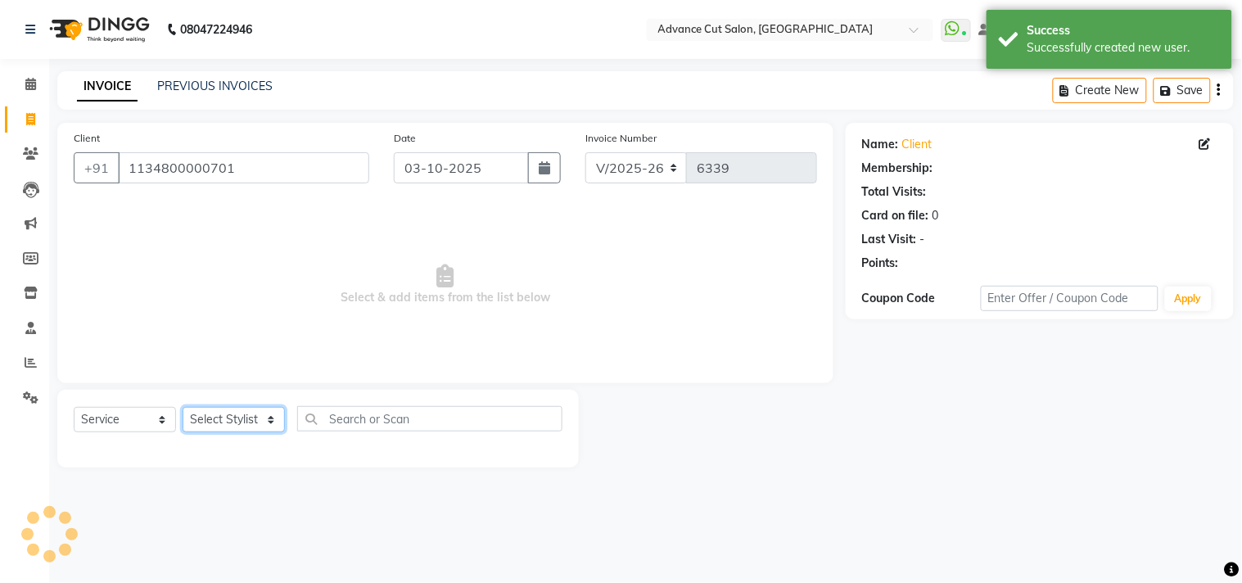
click at [249, 424] on select "Select Stylist [PERSON_NAME] [PERSON_NAME] [PERSON_NAME] [PERSON_NAME] [PERSON_…" at bounding box center [234, 419] width 102 height 25
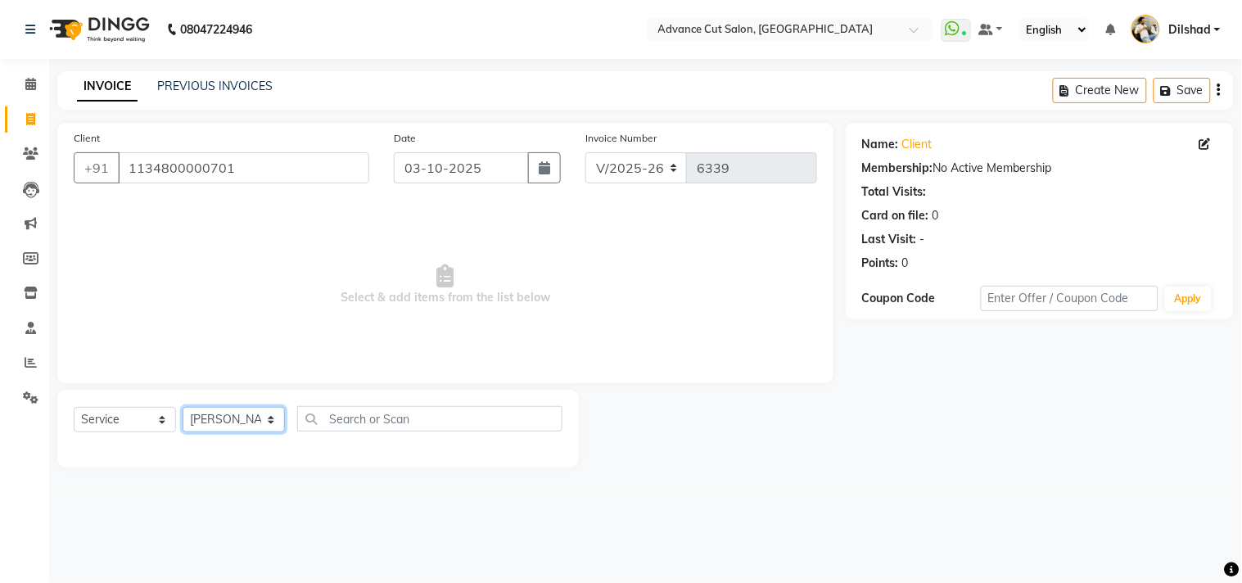
click at [183, 408] on select "Select Stylist [PERSON_NAME] [PERSON_NAME] [PERSON_NAME] [PERSON_NAME] [PERSON_…" at bounding box center [234, 419] width 102 height 25
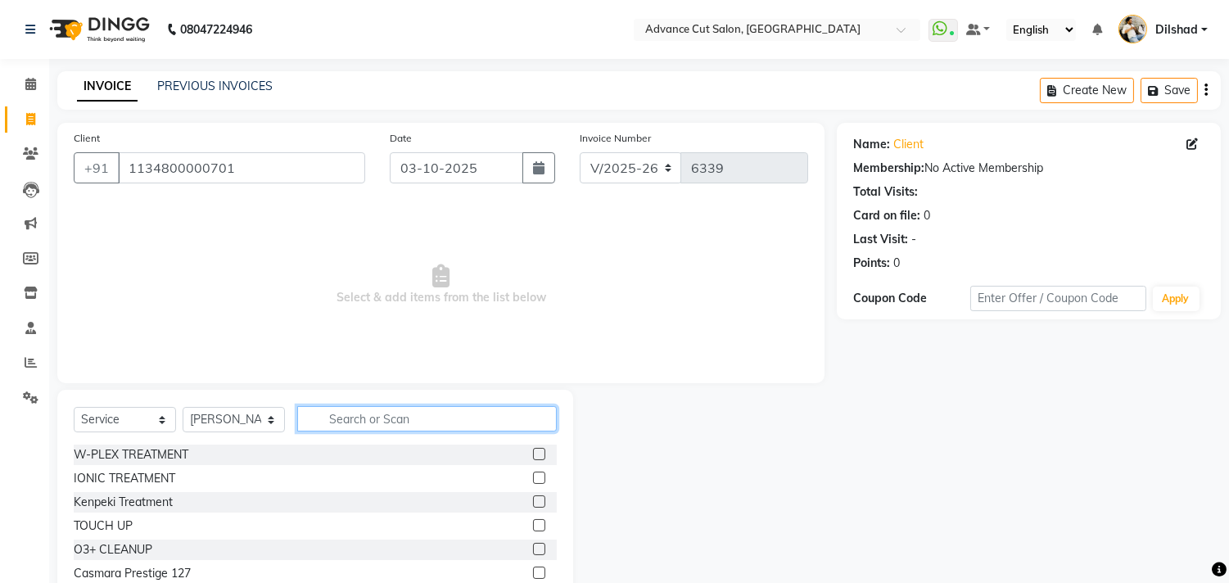
click at [358, 413] on input "text" at bounding box center [427, 418] width 260 height 25
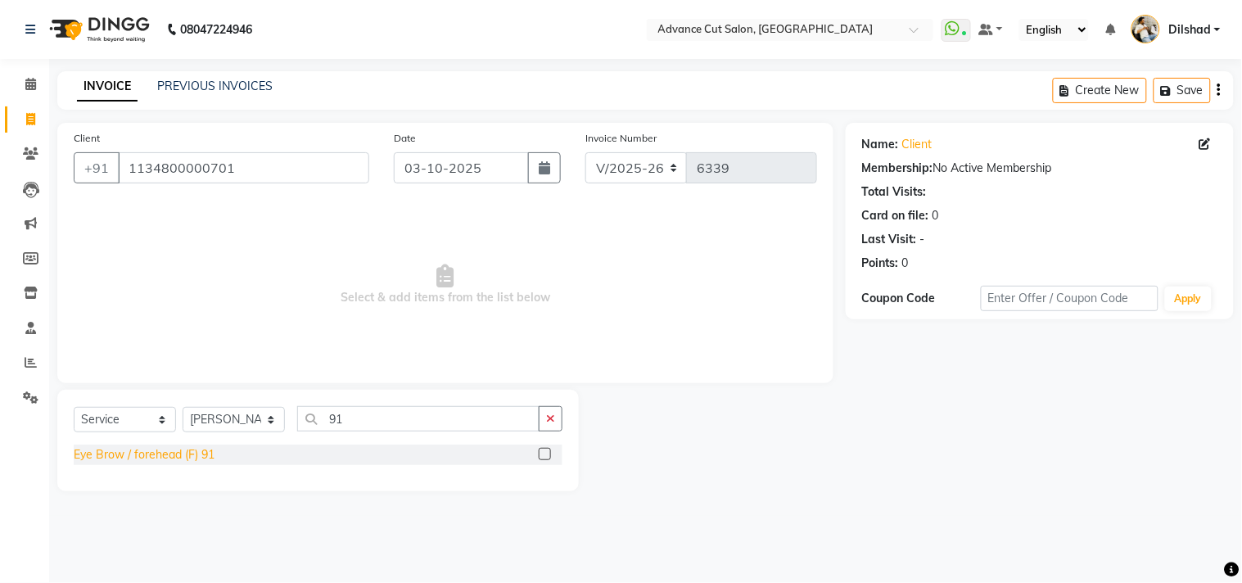
click at [116, 452] on div "Eye Brow / forehead (F) 91" at bounding box center [144, 454] width 141 height 17
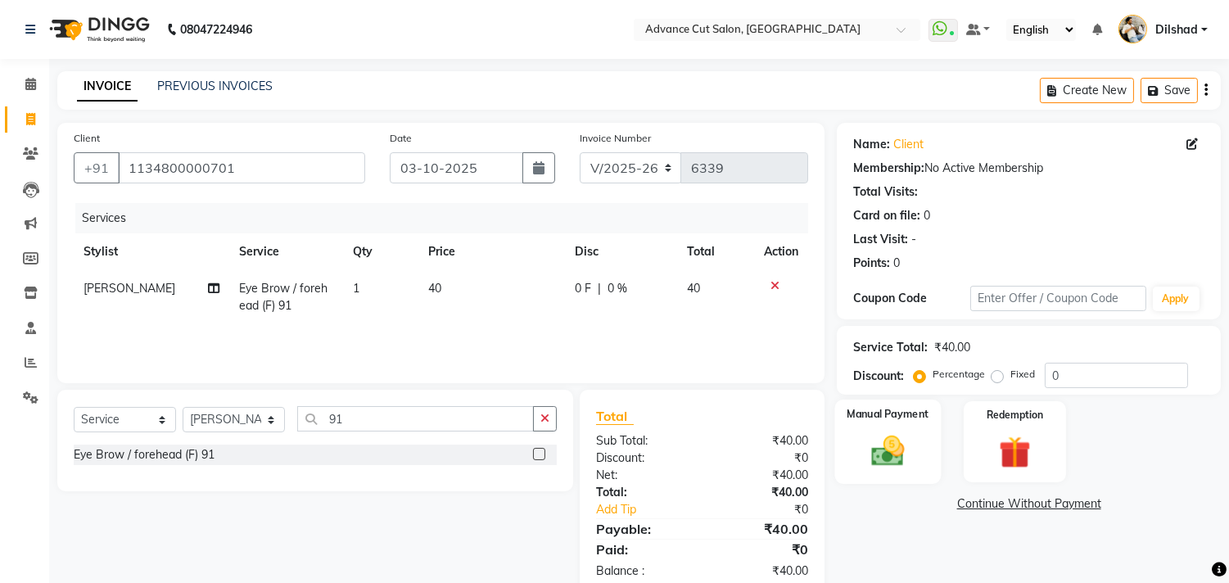
click at [876, 444] on img at bounding box center [888, 451] width 54 height 38
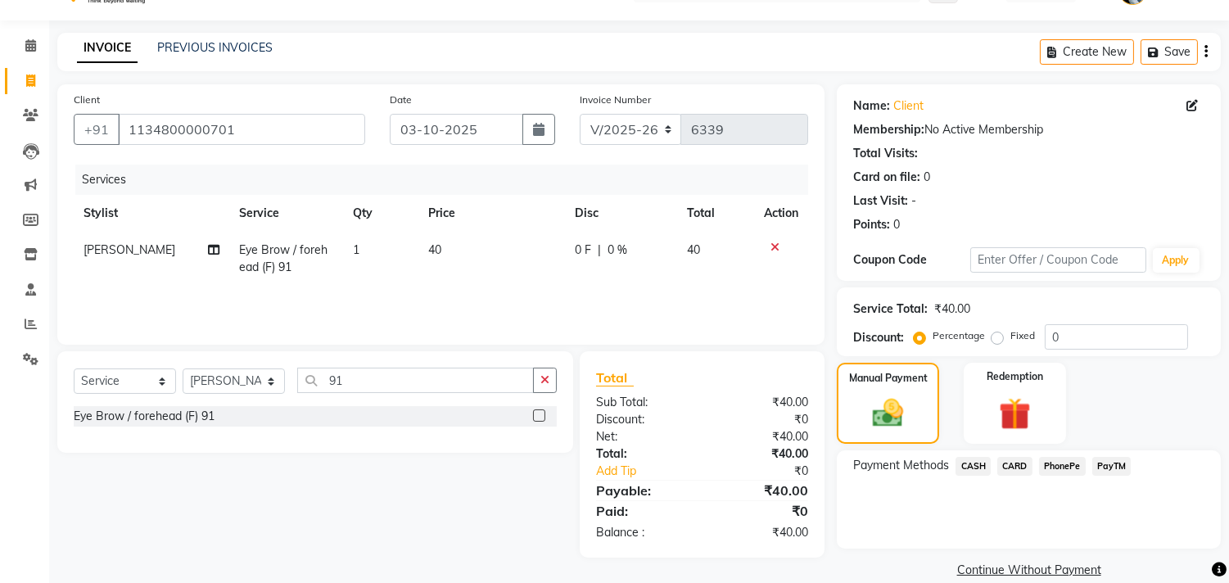
scroll to position [61, 0]
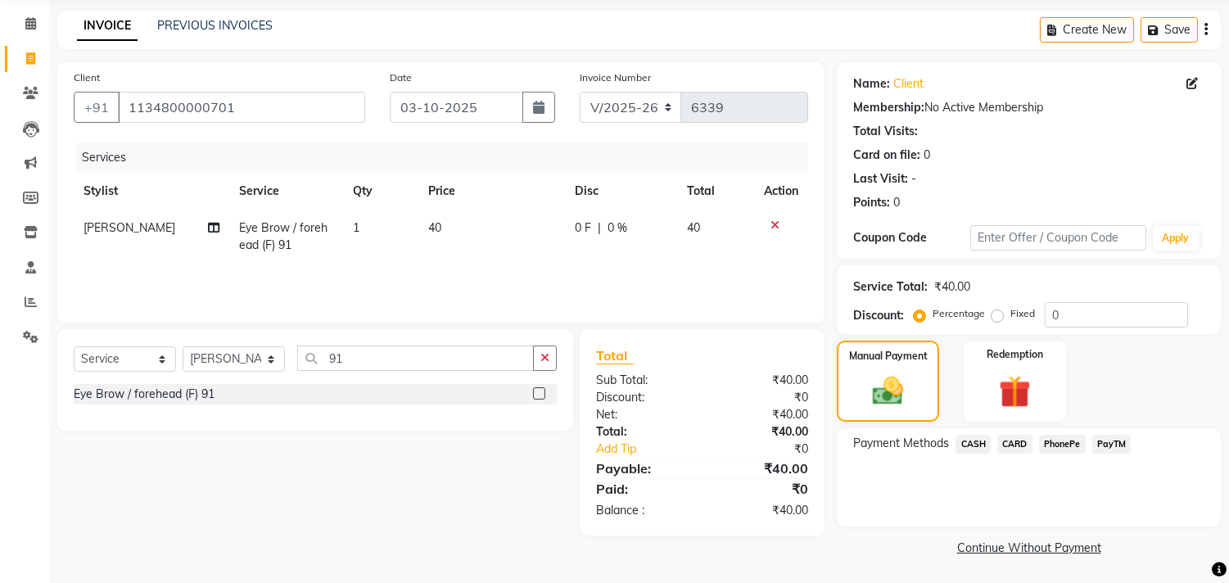
click at [967, 437] on span "CASH" at bounding box center [973, 444] width 35 height 19
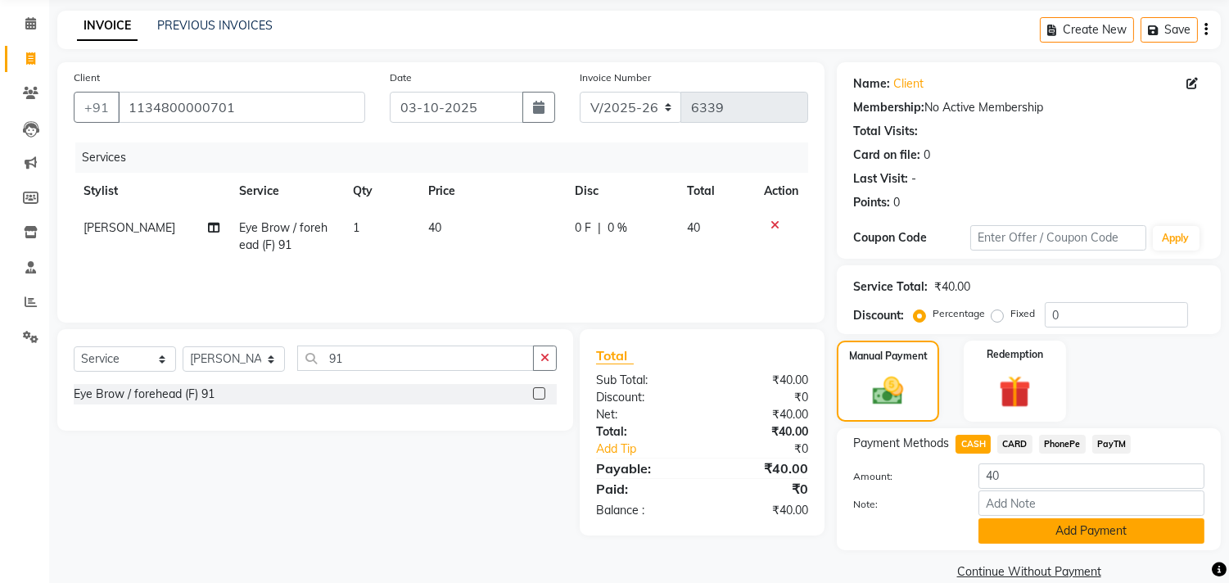
click at [1025, 542] on button "Add Payment" at bounding box center [1092, 530] width 226 height 25
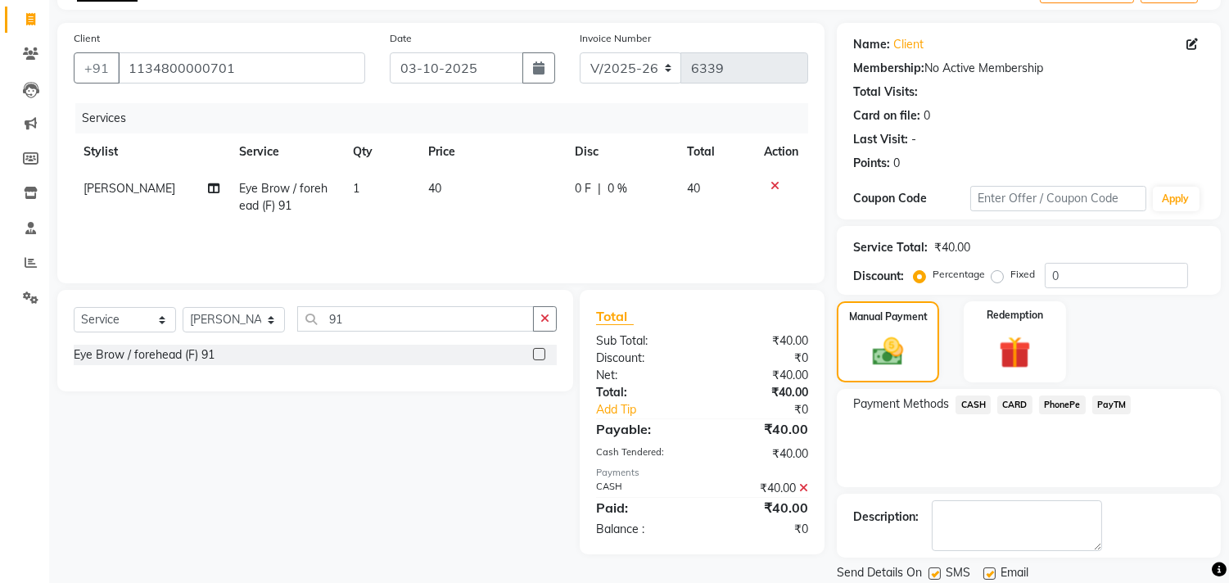
scroll to position [153, 0]
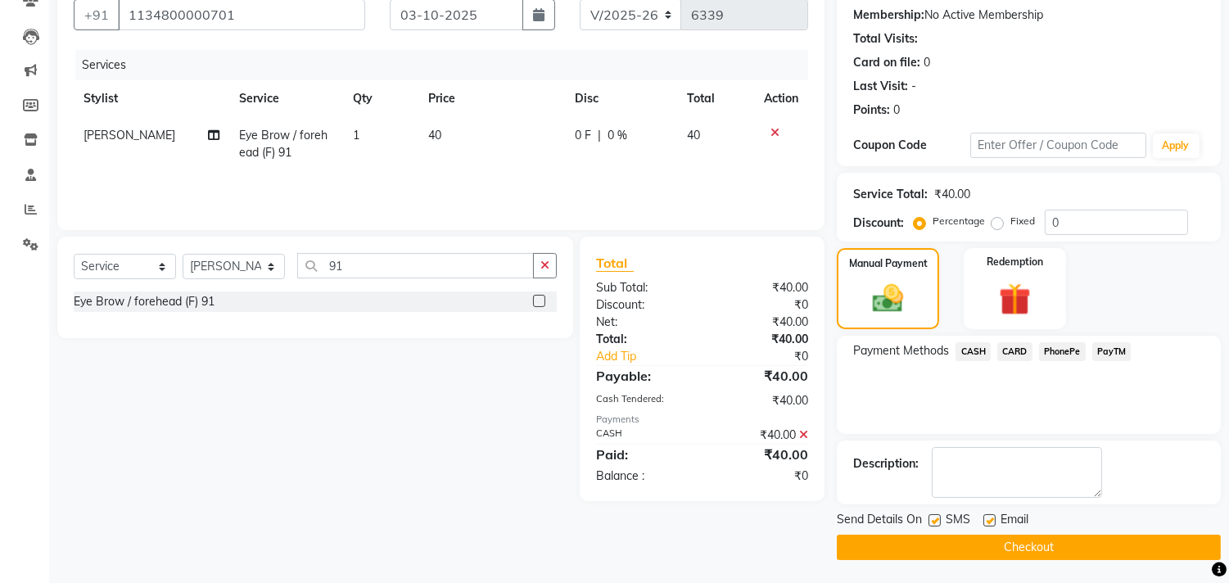
click at [1014, 542] on button "Checkout" at bounding box center [1029, 547] width 384 height 25
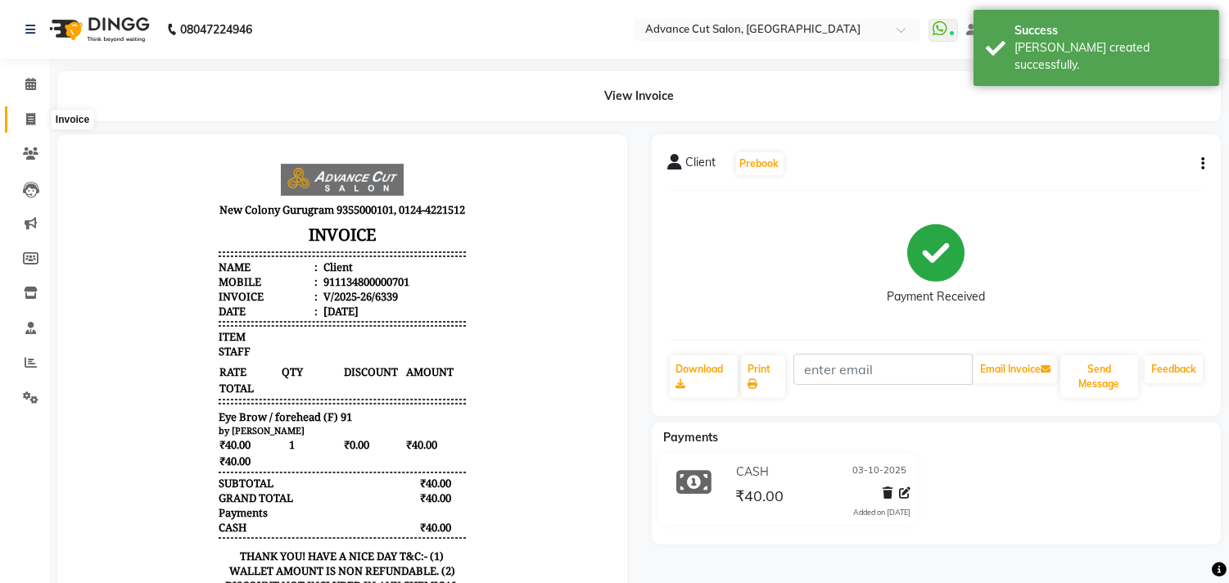
click at [21, 117] on span at bounding box center [30, 120] width 29 height 19
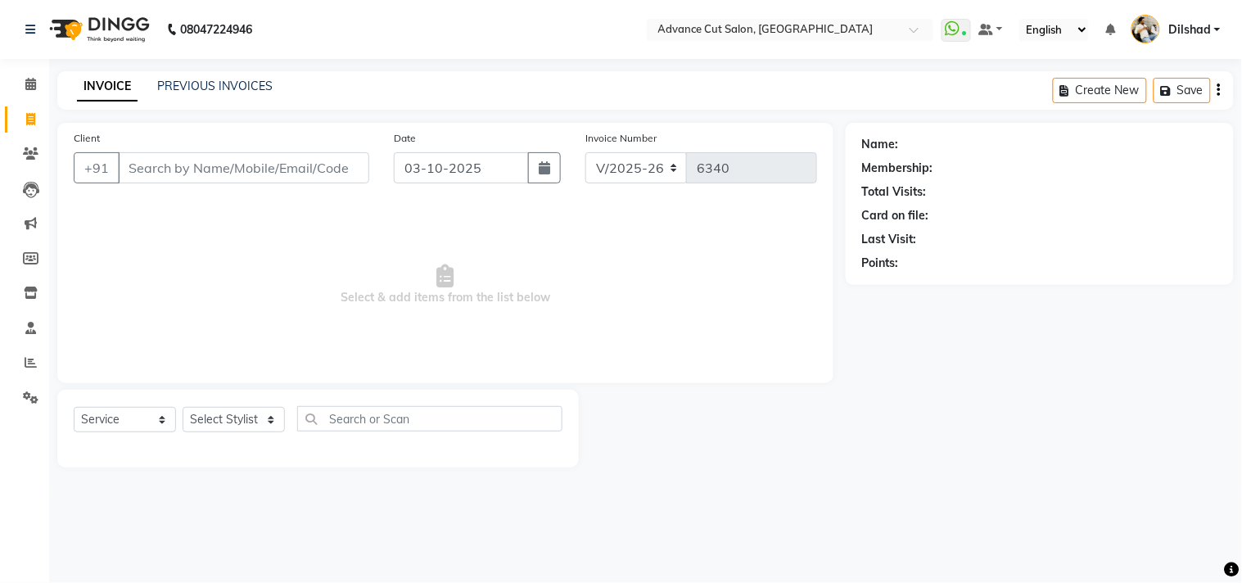
click at [182, 271] on span "Select & add items from the list below" at bounding box center [445, 285] width 743 height 164
click at [354, 98] on div "INVOICE PREVIOUS INVOICES Create New Save" at bounding box center [645, 90] width 1177 height 38
click at [337, 50] on nav "08047224946 Select Location × Advance Cut Salon, [GEOGRAPHIC_DATA] WhatsApp Sta…" at bounding box center [621, 29] width 1242 height 59
click at [328, 47] on nav "08047224946 Select Location × Advance Cut Salon, [GEOGRAPHIC_DATA] WhatsApp Sta…" at bounding box center [621, 29] width 1242 height 59
click at [207, 88] on link "PREVIOUS INVOICES" at bounding box center [214, 86] width 115 height 15
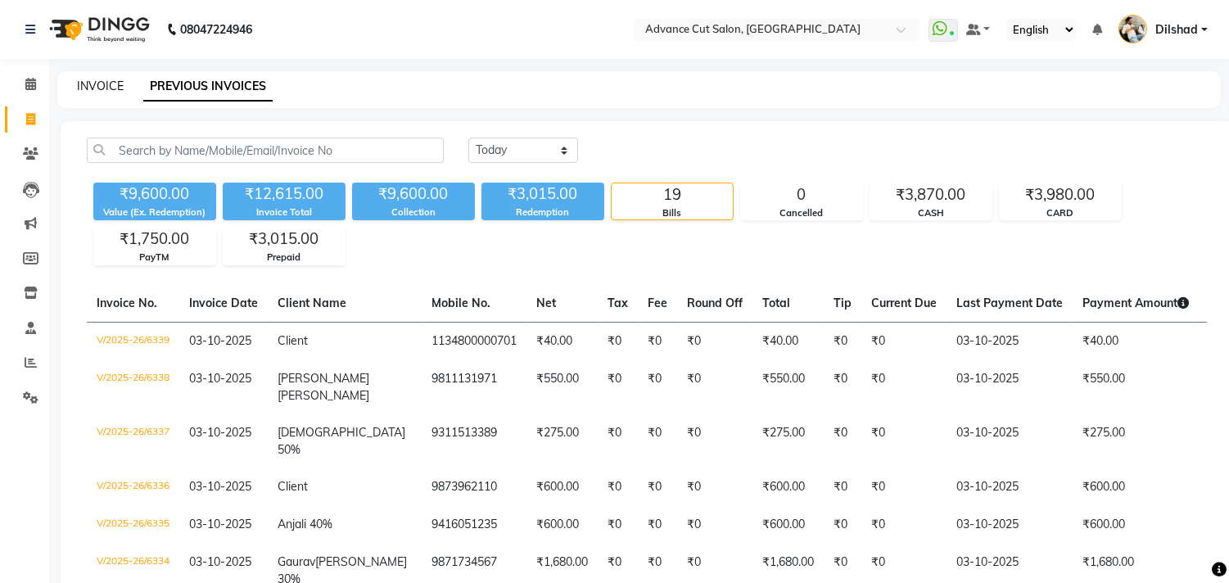
click at [110, 88] on link "INVOICE" at bounding box center [100, 86] width 47 height 15
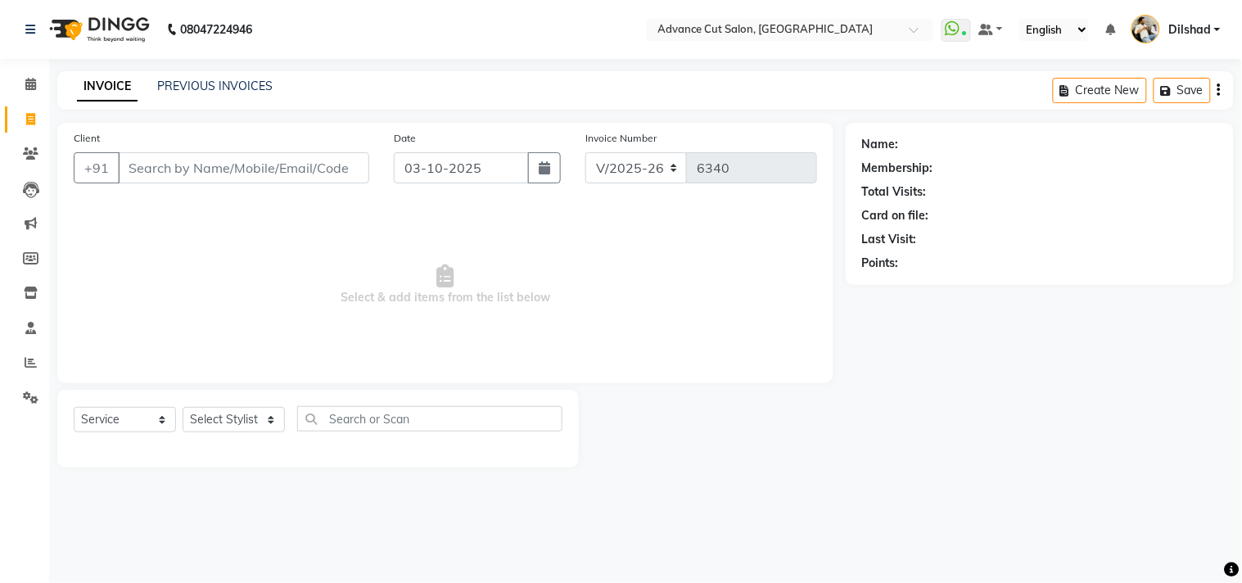
click at [348, 50] on nav "08047224946 Select Location × Advance Cut Salon, [GEOGRAPHIC_DATA] WhatsApp Sta…" at bounding box center [621, 29] width 1242 height 59
click at [197, 273] on span "Select & add items from the list below" at bounding box center [445, 285] width 743 height 164
click at [29, 85] on icon at bounding box center [30, 84] width 11 height 12
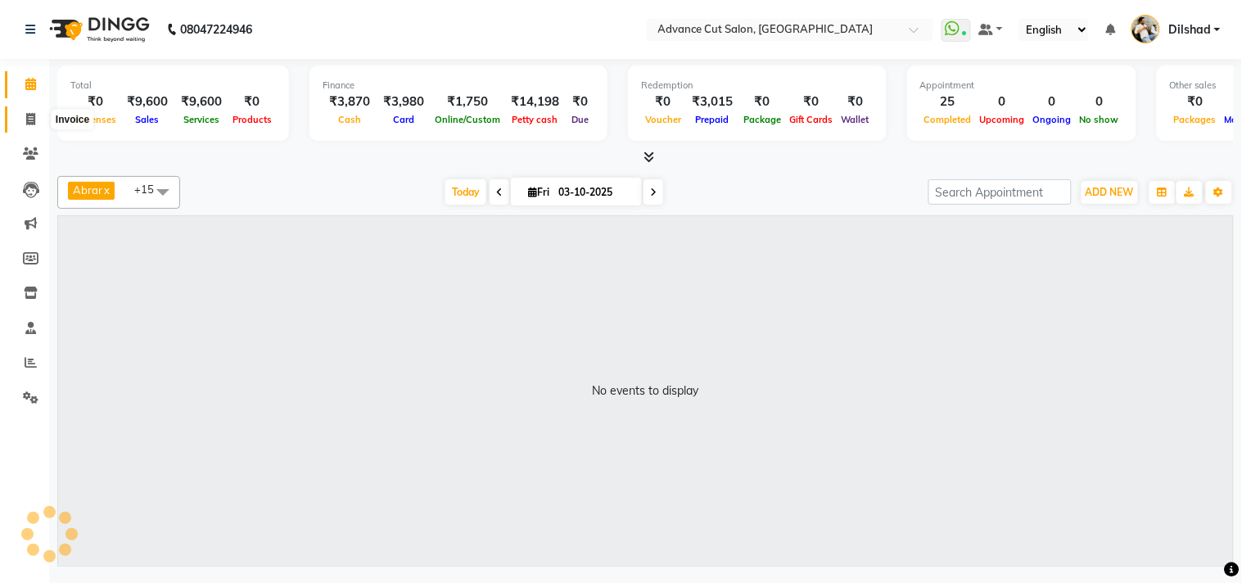
click at [27, 116] on icon at bounding box center [30, 119] width 9 height 12
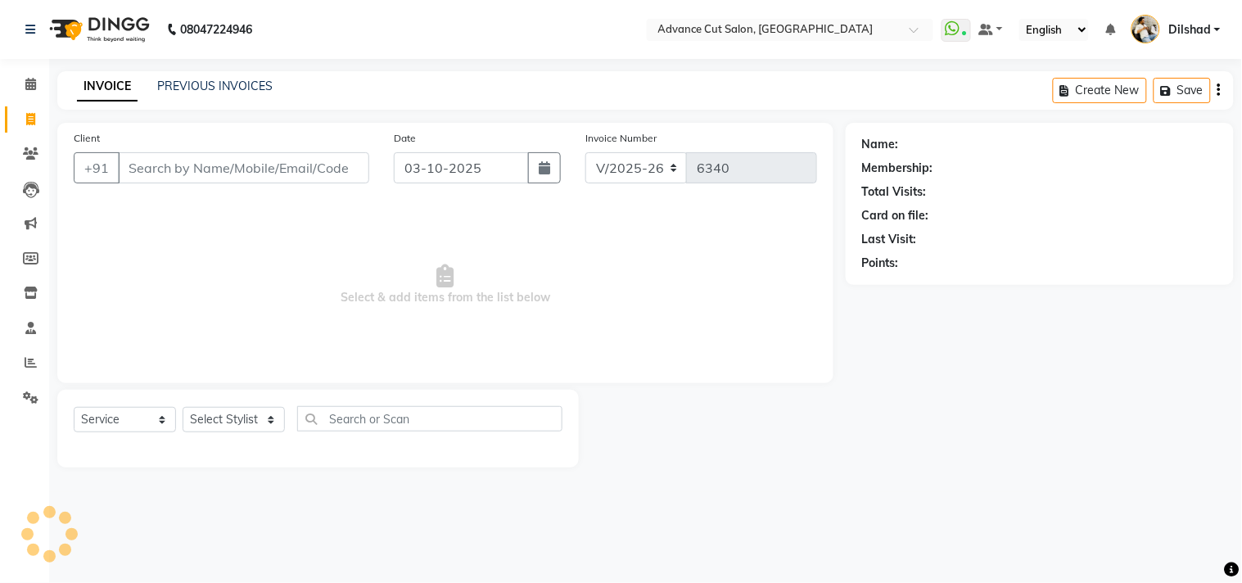
click at [336, 75] on div "INVOICE PREVIOUS INVOICES Create New Save" at bounding box center [645, 90] width 1177 height 38
click at [164, 165] on input "Client" at bounding box center [243, 167] width 251 height 31
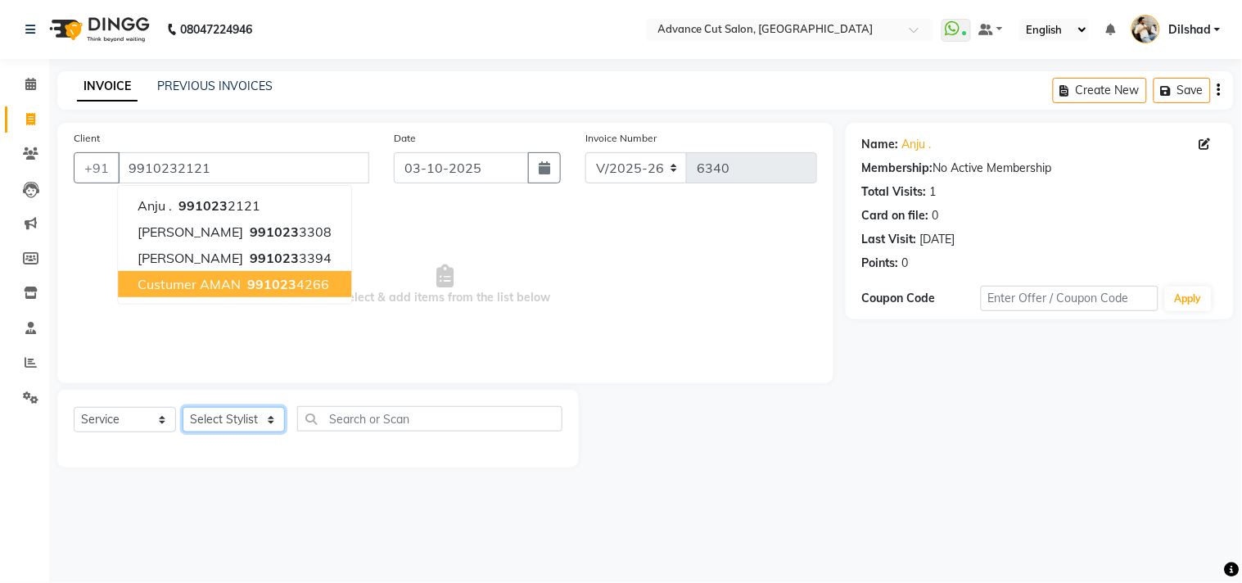
click at [236, 410] on select "Select Stylist [PERSON_NAME] [PERSON_NAME] [PERSON_NAME] [PERSON_NAME] [PERSON_…" at bounding box center [234, 419] width 102 height 25
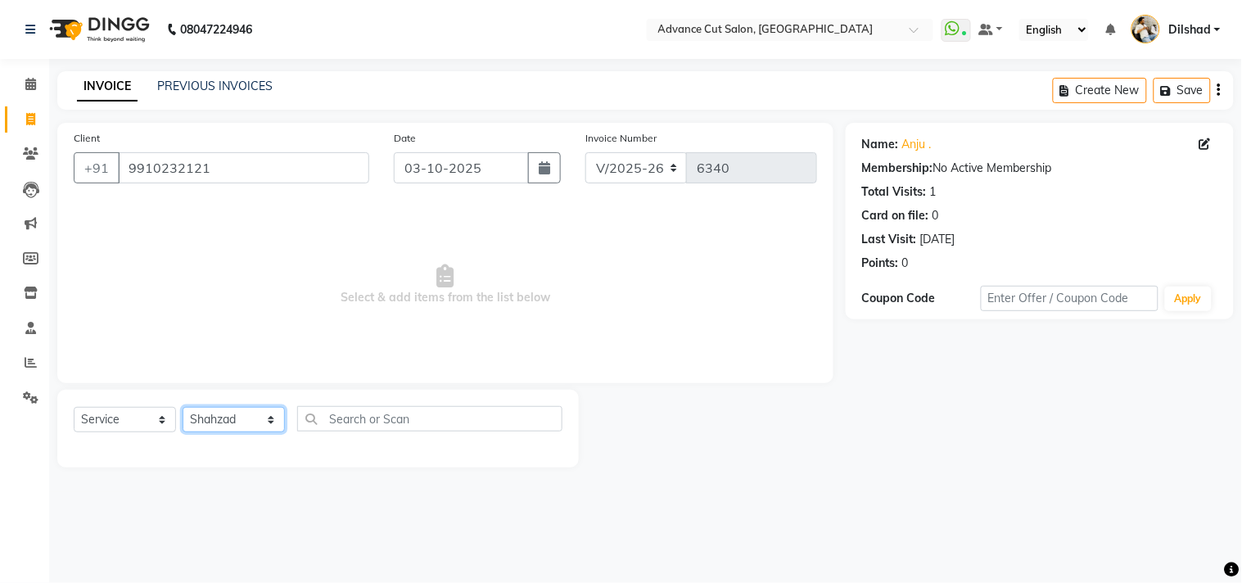
click at [183, 408] on select "Select Stylist [PERSON_NAME] [PERSON_NAME] [PERSON_NAME] [PERSON_NAME] [PERSON_…" at bounding box center [234, 419] width 102 height 25
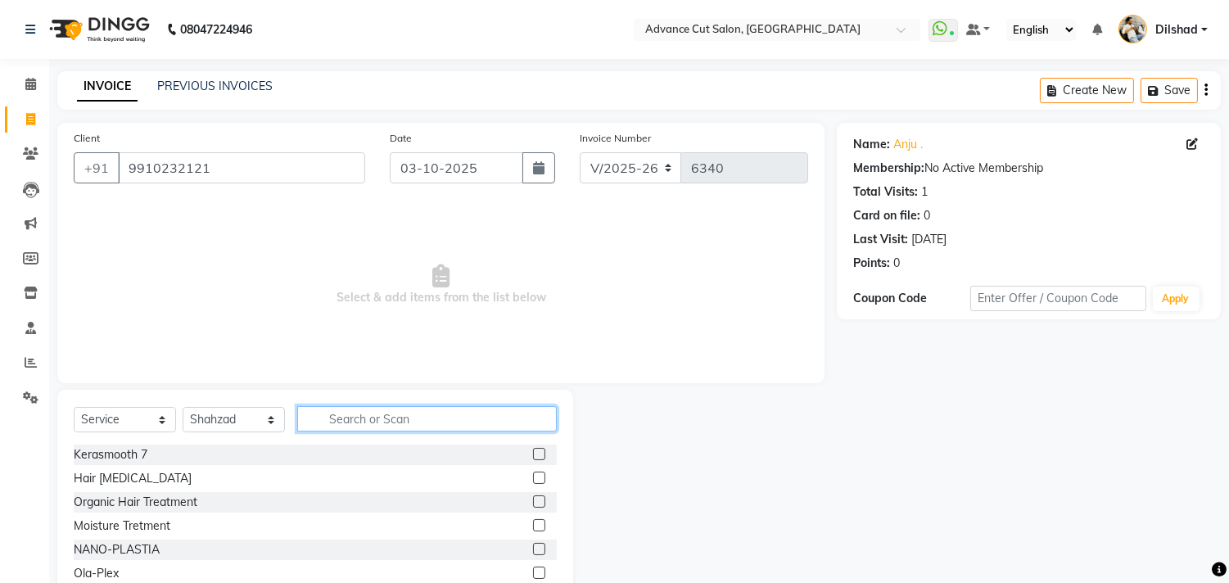
click at [332, 413] on input "text" at bounding box center [427, 418] width 260 height 25
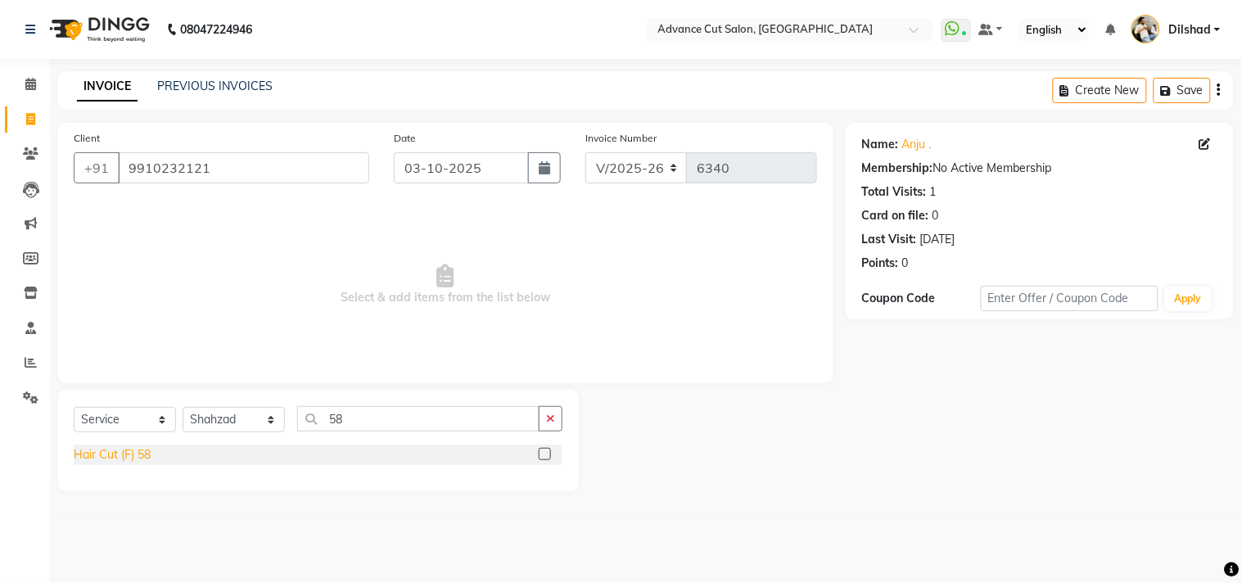
click at [113, 462] on div "Hair Cut (F) 58" at bounding box center [112, 454] width 77 height 17
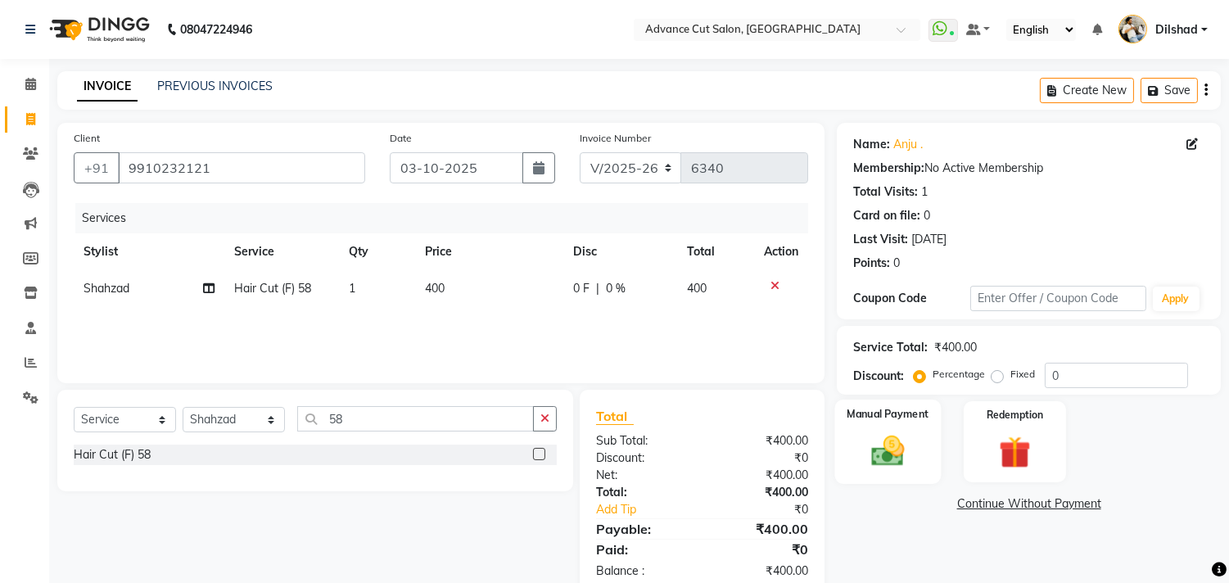
click at [889, 453] on img at bounding box center [888, 451] width 54 height 38
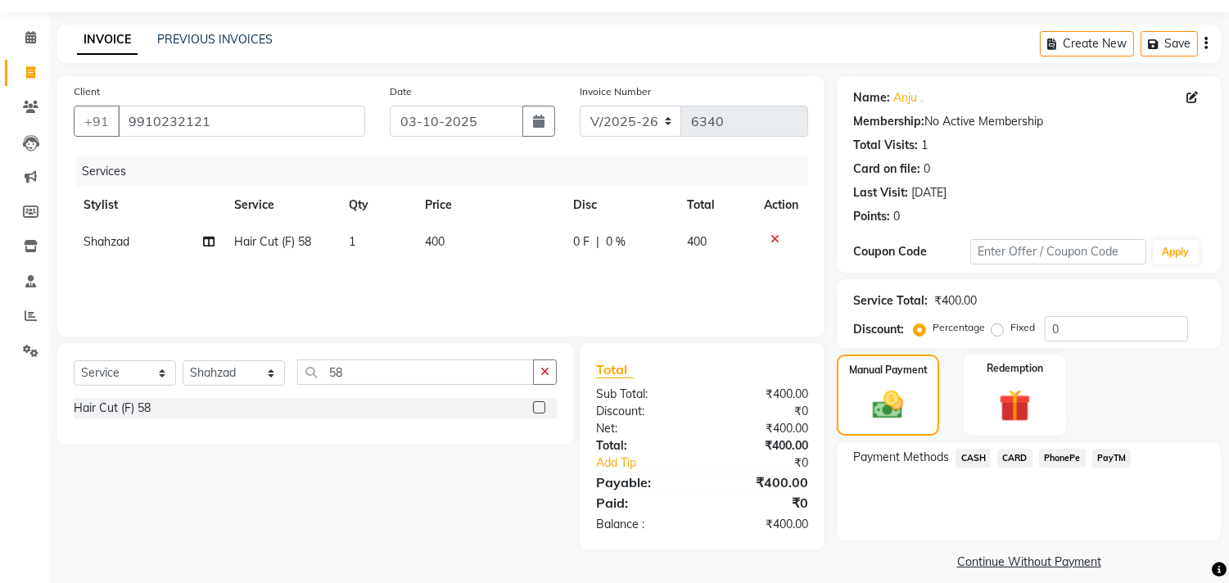
scroll to position [61, 0]
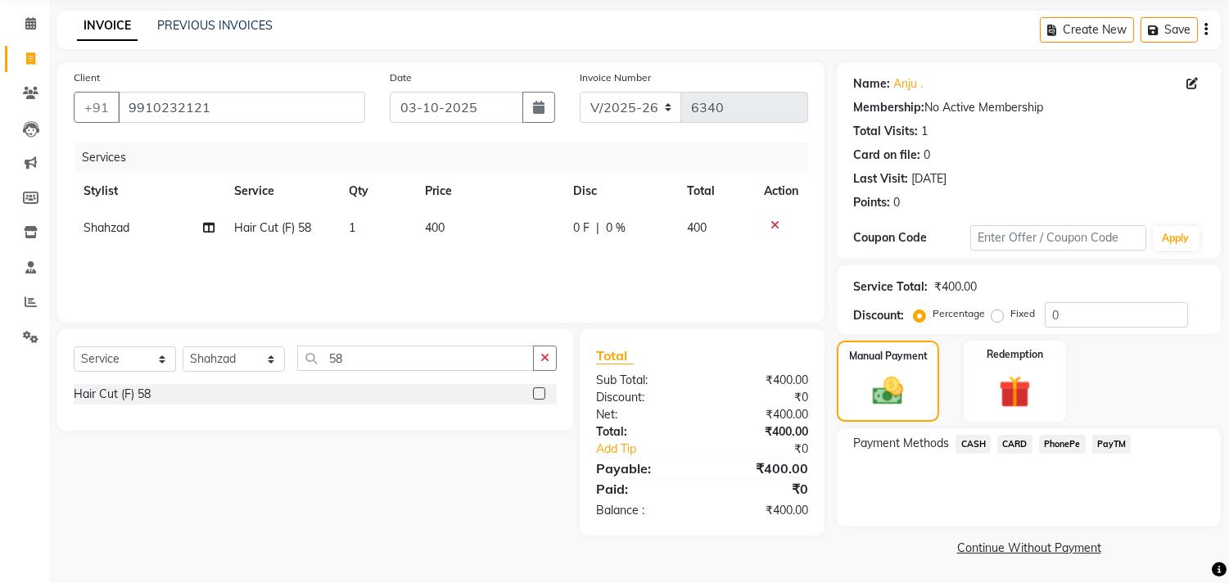
click at [969, 454] on div "CASH" at bounding box center [970, 446] width 42 height 22
click at [1118, 441] on span "PayTM" at bounding box center [1111, 444] width 39 height 19
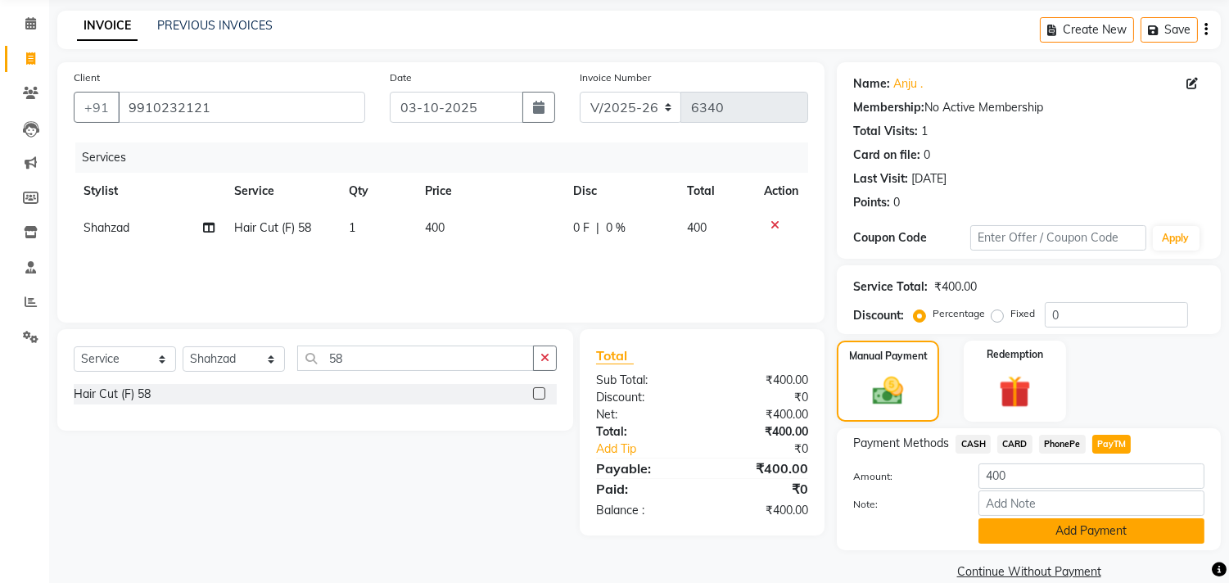
click at [1087, 538] on button "Add Payment" at bounding box center [1092, 530] width 226 height 25
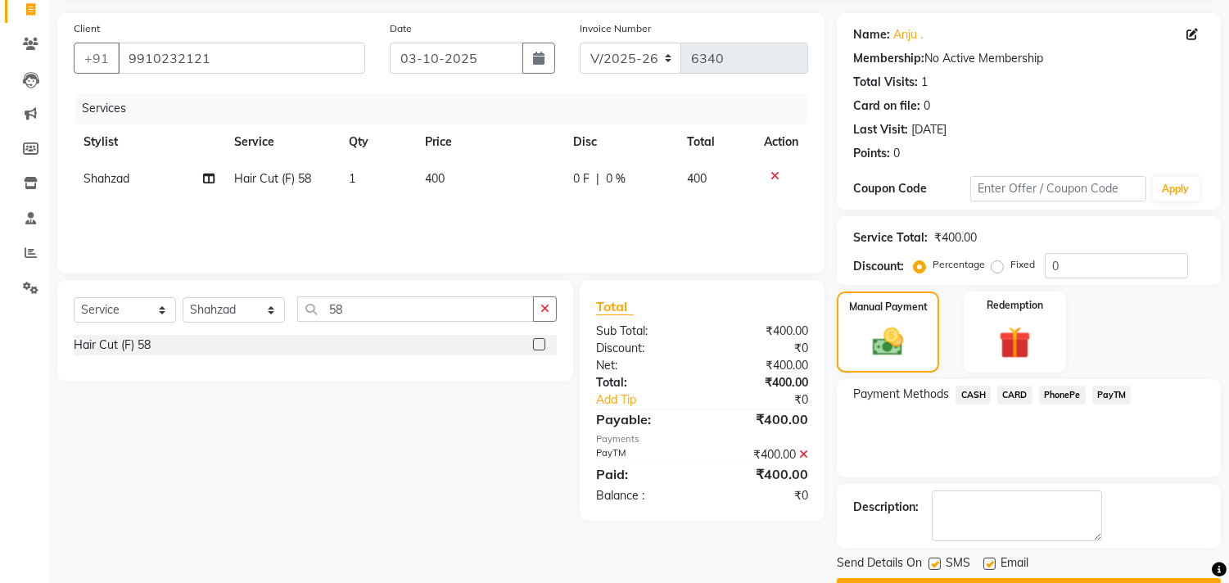
scroll to position [153, 0]
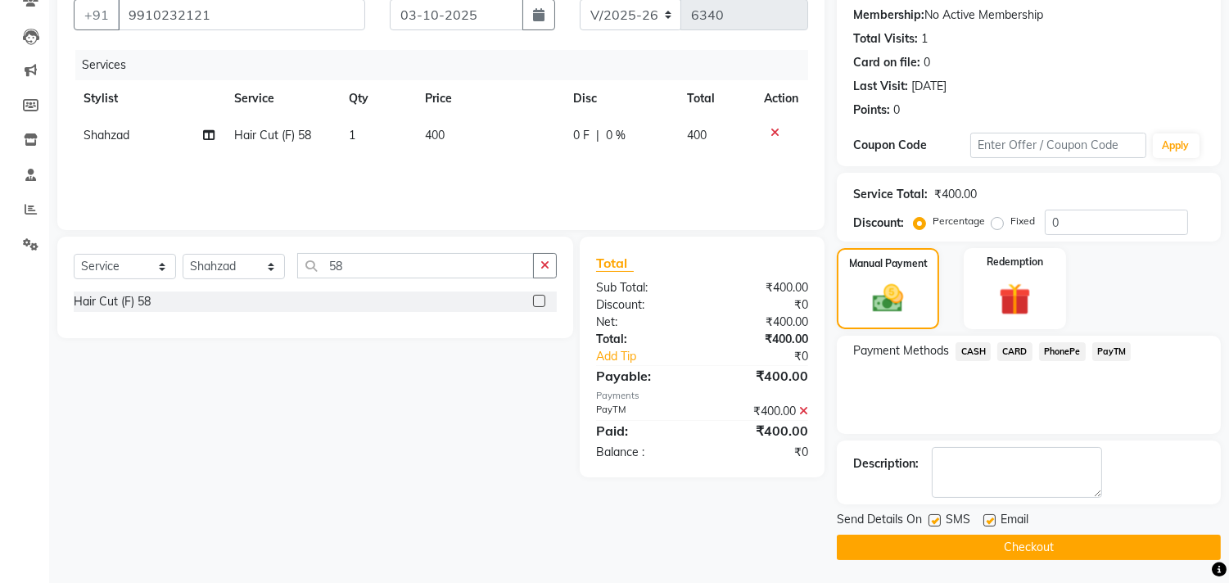
click at [1073, 549] on button "Checkout" at bounding box center [1029, 547] width 384 height 25
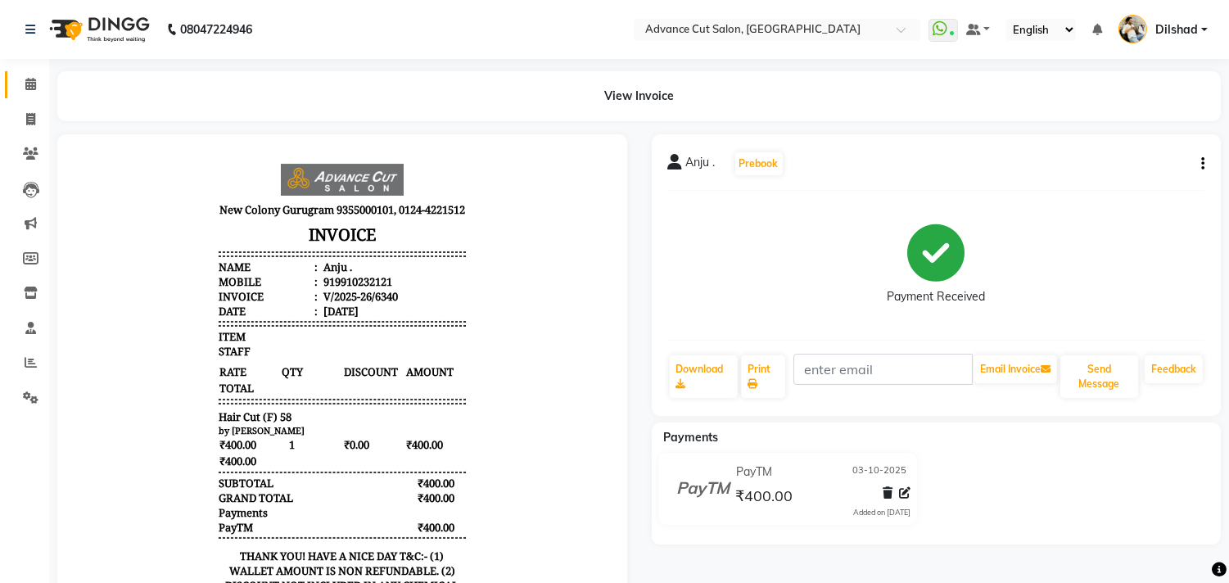
click at [16, 93] on span at bounding box center [30, 84] width 29 height 19
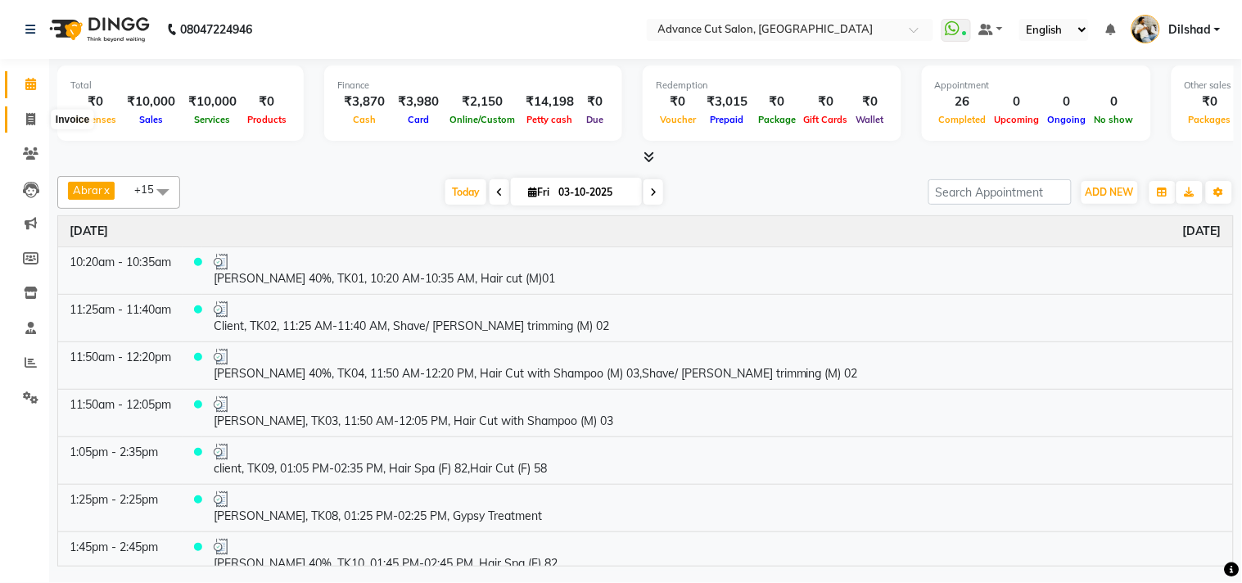
click at [19, 119] on span at bounding box center [30, 120] width 29 height 19
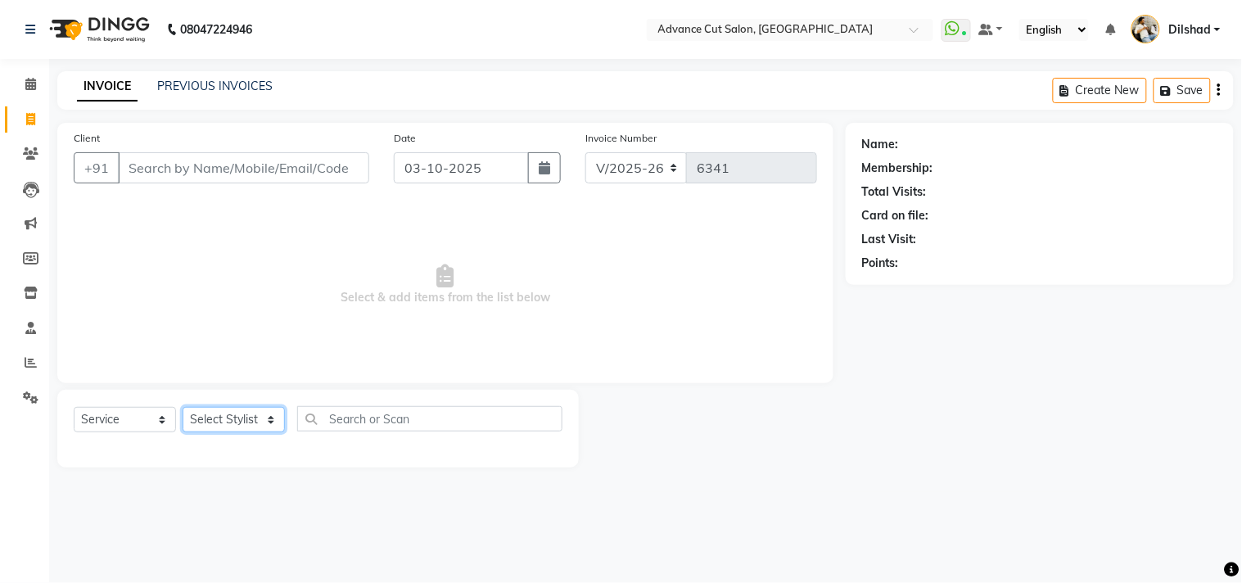
click at [219, 423] on select "Select Stylist [PERSON_NAME] [PERSON_NAME] [PERSON_NAME] [PERSON_NAME] [PERSON_…" at bounding box center [234, 419] width 102 height 25
click at [183, 408] on select "Select Stylist [PERSON_NAME] [PERSON_NAME] [PERSON_NAME] [PERSON_NAME] [PERSON_…" at bounding box center [234, 419] width 102 height 25
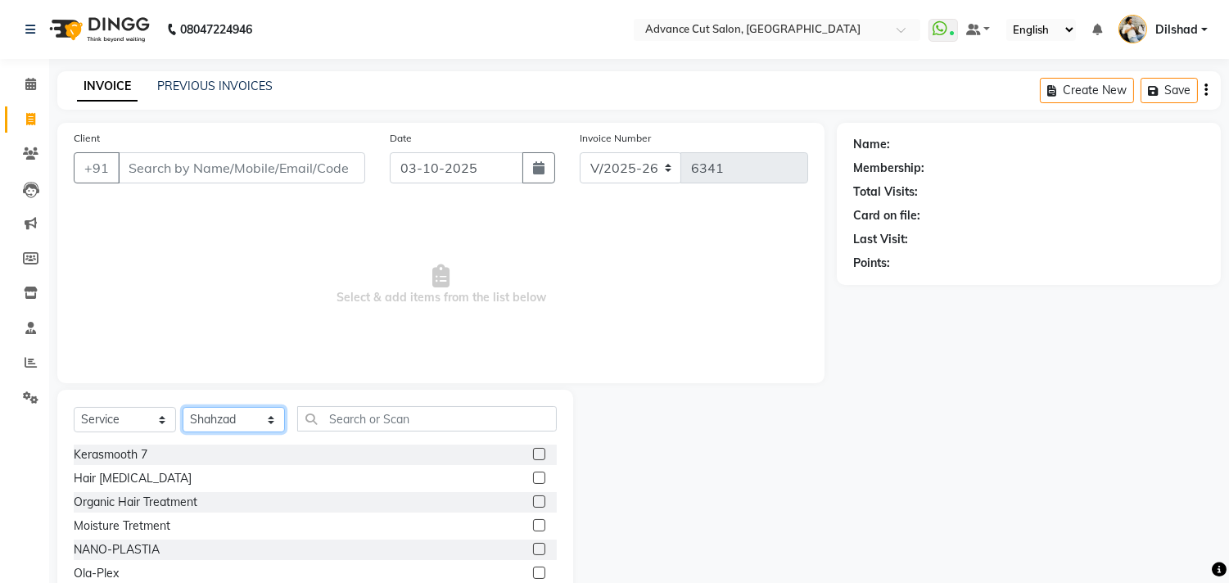
click at [210, 407] on select "Select Stylist [PERSON_NAME] [PERSON_NAME] [PERSON_NAME] [PERSON_NAME] [PERSON_…" at bounding box center [234, 419] width 102 height 25
click at [183, 408] on select "Select Stylist [PERSON_NAME] [PERSON_NAME] [PERSON_NAME] [PERSON_NAME] [PERSON_…" at bounding box center [234, 419] width 102 height 25
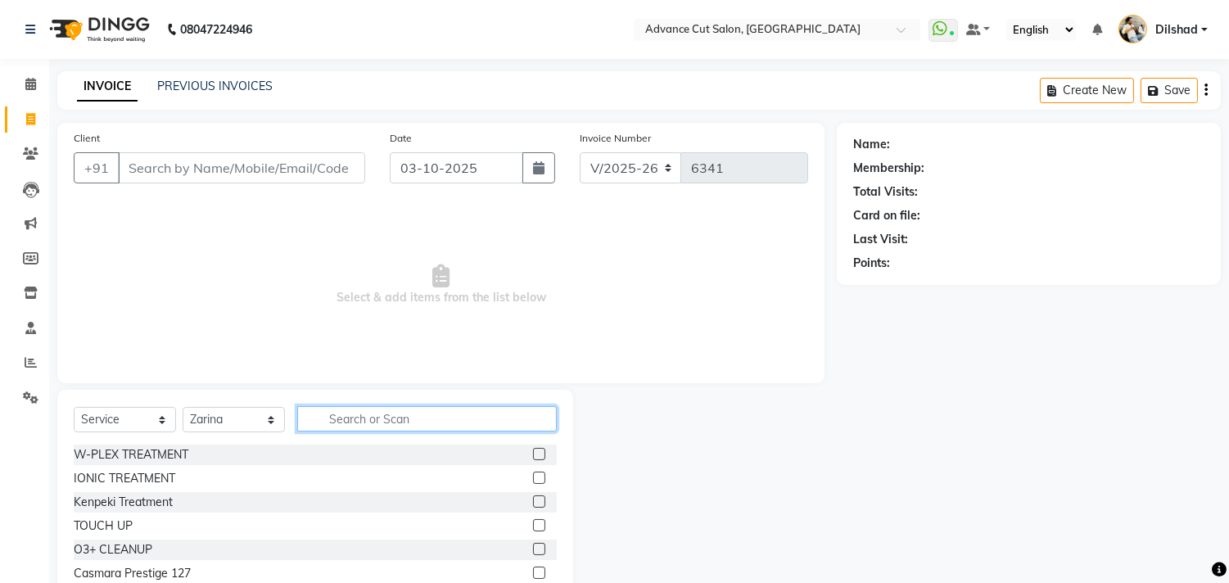
click at [367, 411] on input "text" at bounding box center [427, 418] width 260 height 25
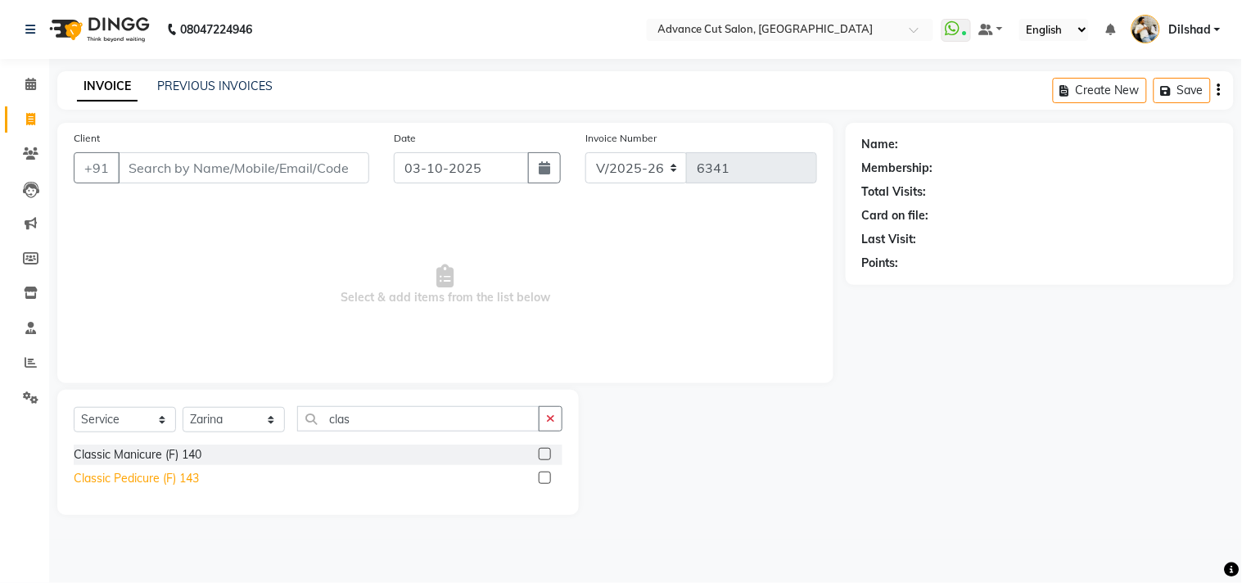
click at [144, 480] on div "Classic Pedicure (F) 143" at bounding box center [136, 478] width 125 height 17
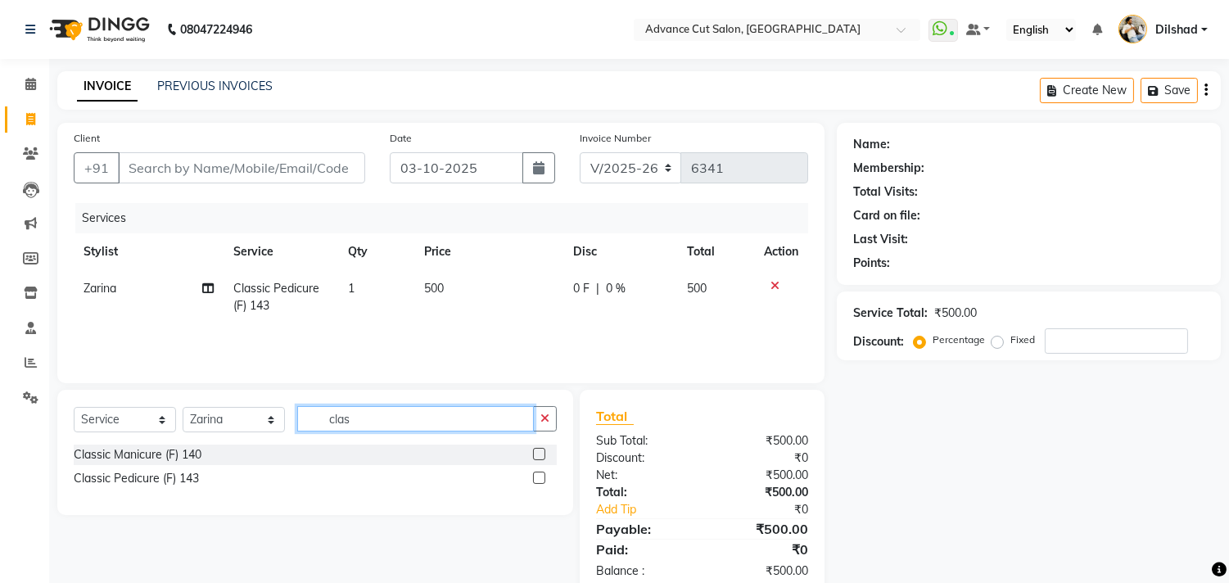
click at [362, 413] on input "clas" at bounding box center [415, 418] width 237 height 25
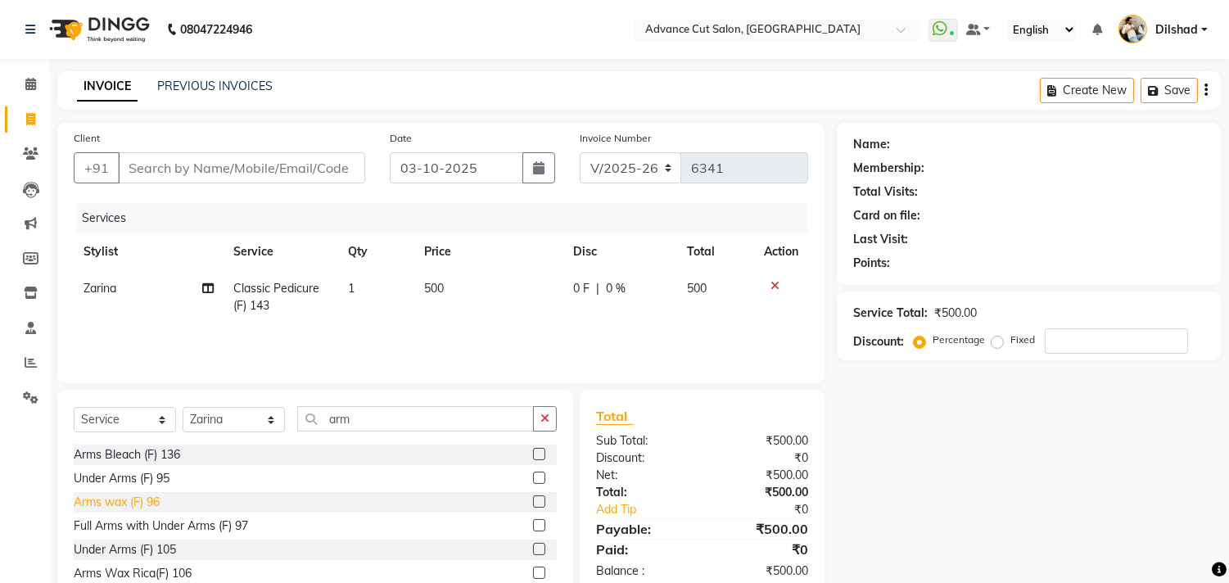
click at [97, 498] on div "Arms wax (F) 96" at bounding box center [117, 502] width 86 height 17
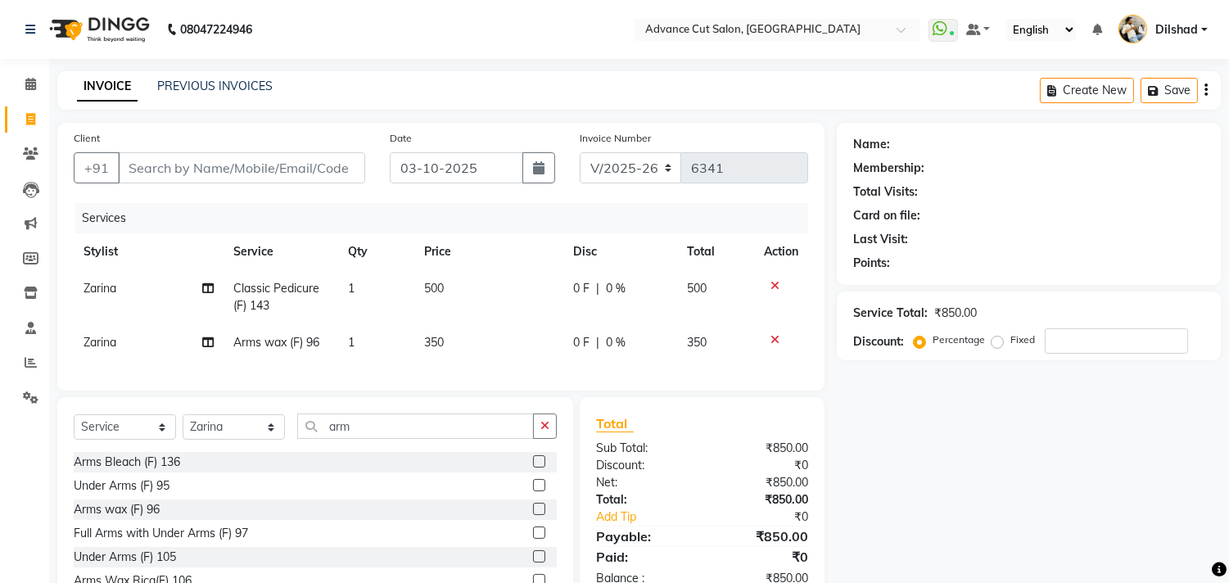
click at [435, 341] on span "350" at bounding box center [434, 342] width 20 height 15
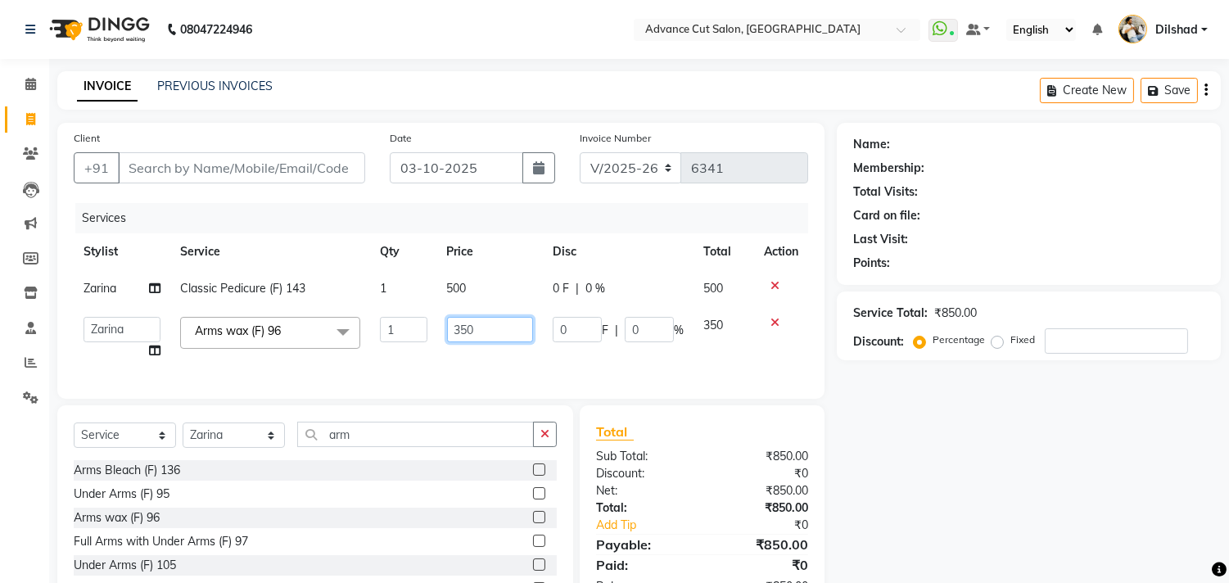
click at [472, 324] on input "350" at bounding box center [490, 329] width 86 height 25
click at [468, 324] on input "350" at bounding box center [490, 329] width 86 height 25
click at [427, 341] on tr "[PERSON_NAME] [PERSON_NAME] [PERSON_NAME] Nafeesh [PERSON_NAME] [PERSON_NAME] […" at bounding box center [441, 338] width 734 height 62
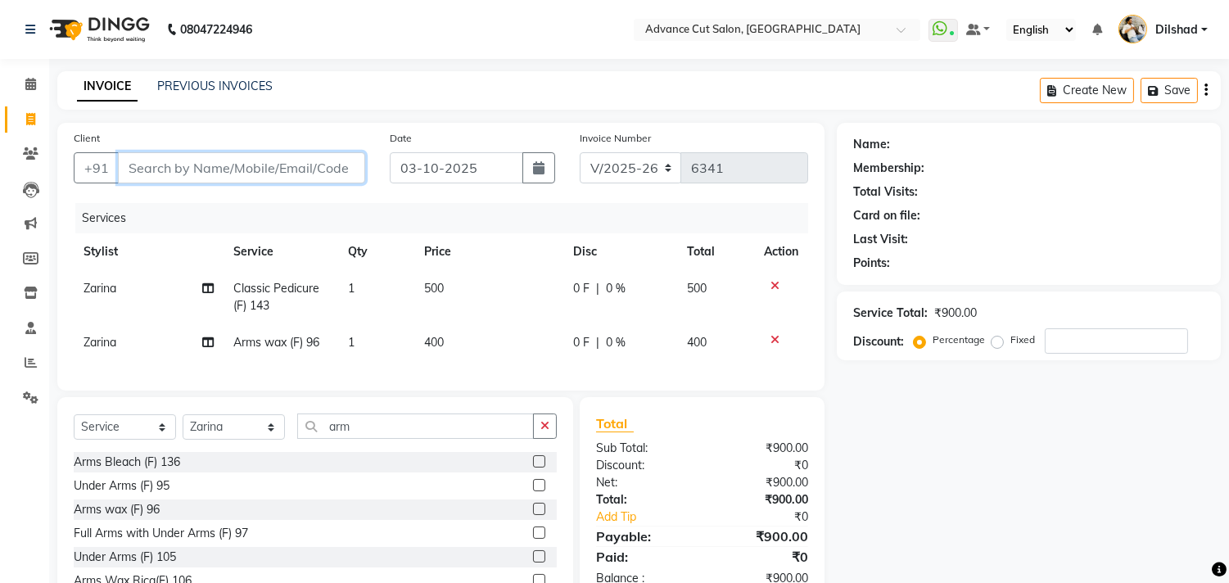
click at [188, 175] on input "Client" at bounding box center [241, 167] width 247 height 31
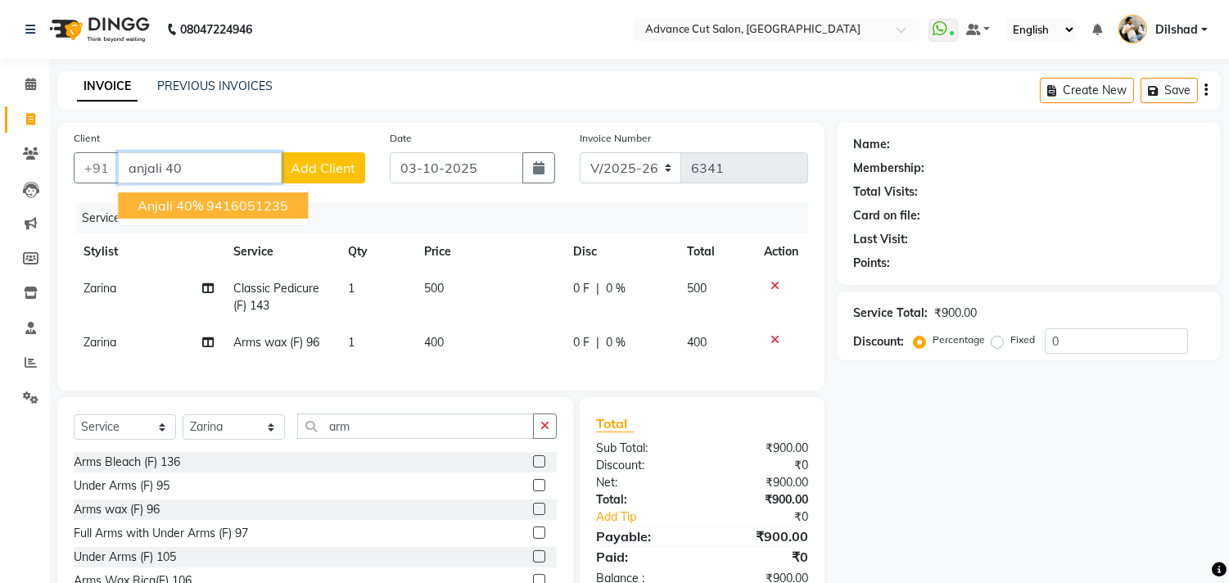
click at [210, 205] on ngb-highlight "9416051235" at bounding box center [247, 205] width 82 height 16
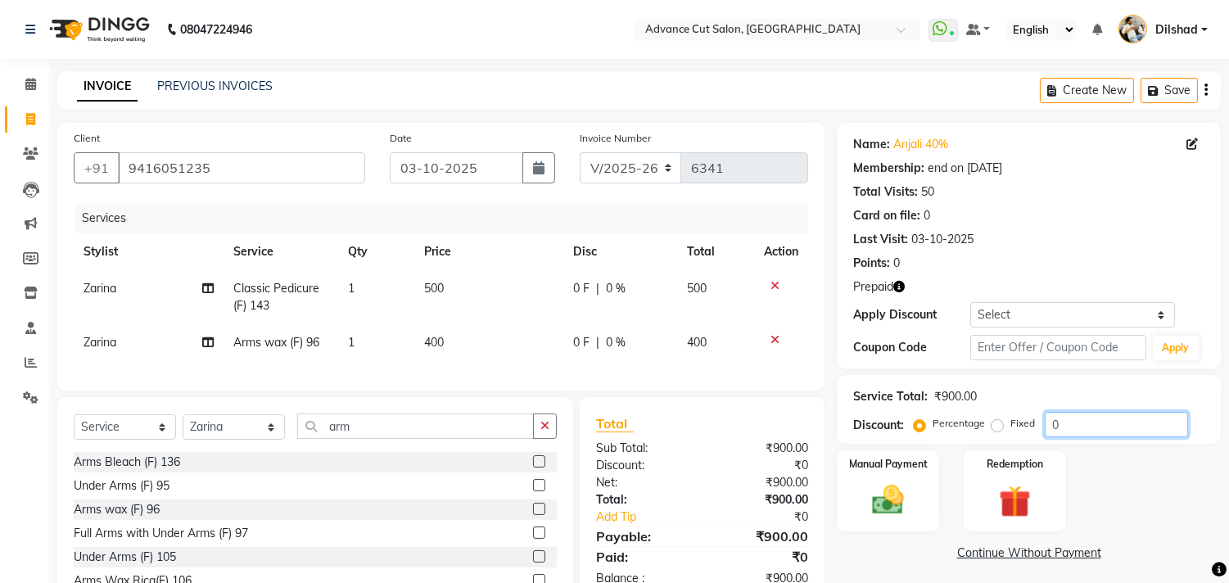
click at [1049, 430] on input "0" at bounding box center [1116, 424] width 143 height 25
click at [1029, 508] on img at bounding box center [1015, 501] width 54 height 41
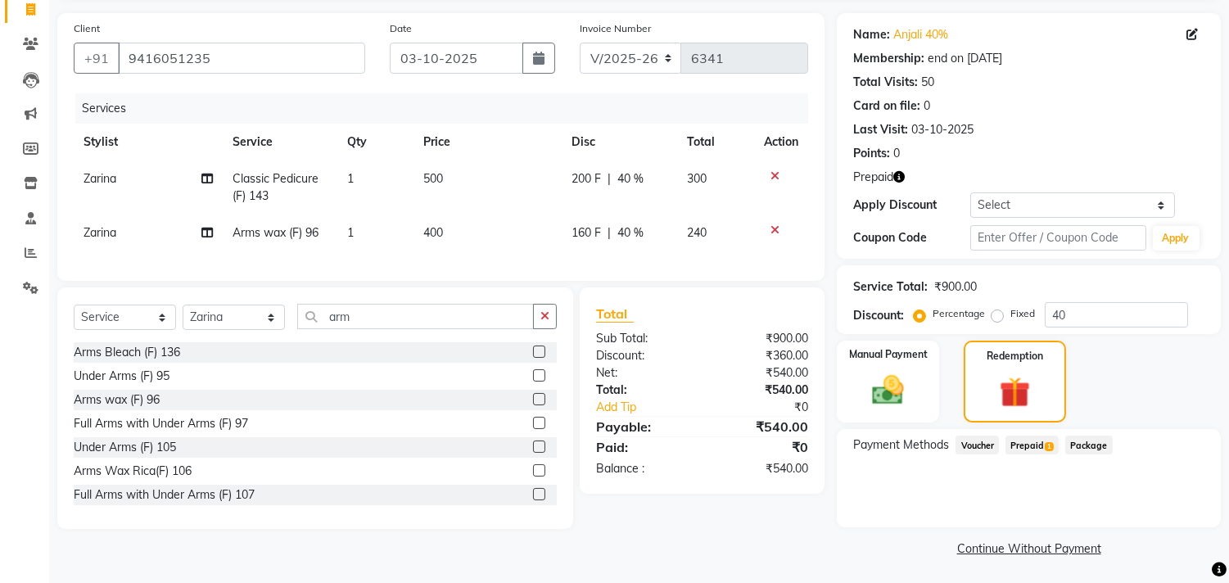
scroll to position [111, 0]
click at [1035, 449] on span "Prepaid 1" at bounding box center [1032, 444] width 53 height 19
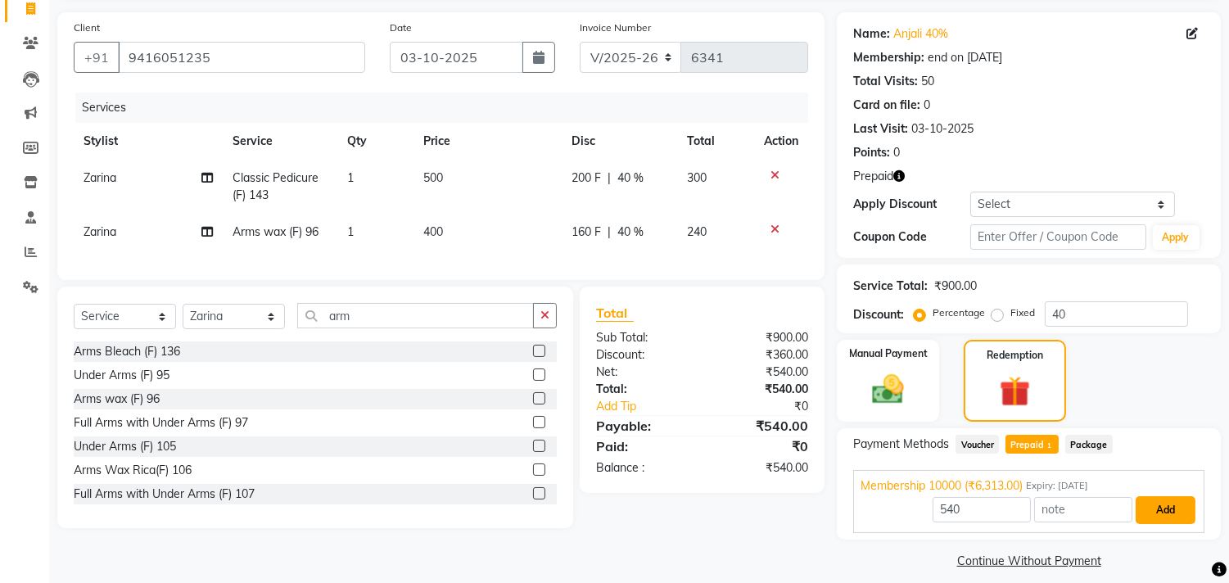
click at [1146, 513] on button "Add" at bounding box center [1166, 510] width 60 height 28
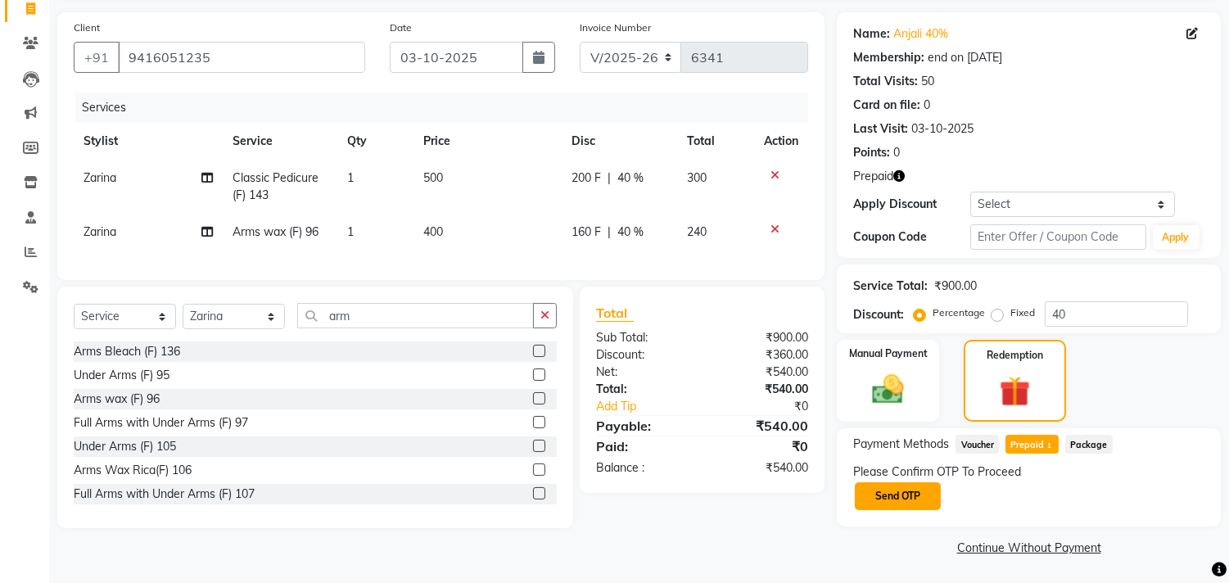
click at [915, 488] on button "Send OTP" at bounding box center [898, 496] width 86 height 28
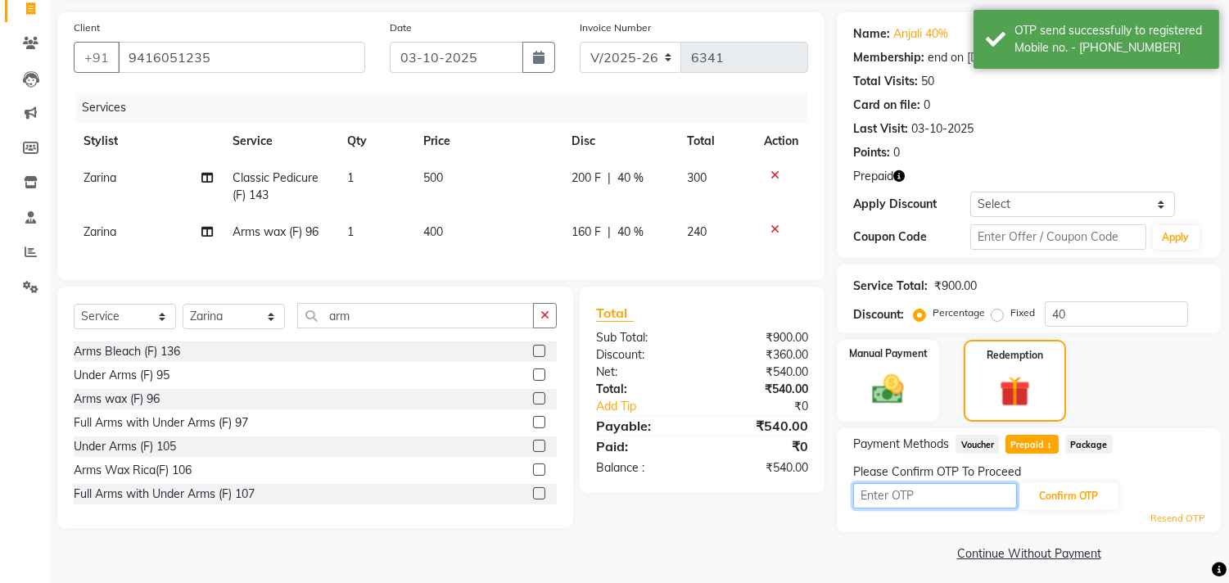
click at [897, 497] on input "text" at bounding box center [935, 495] width 164 height 25
click at [902, 490] on input "text" at bounding box center [935, 495] width 164 height 25
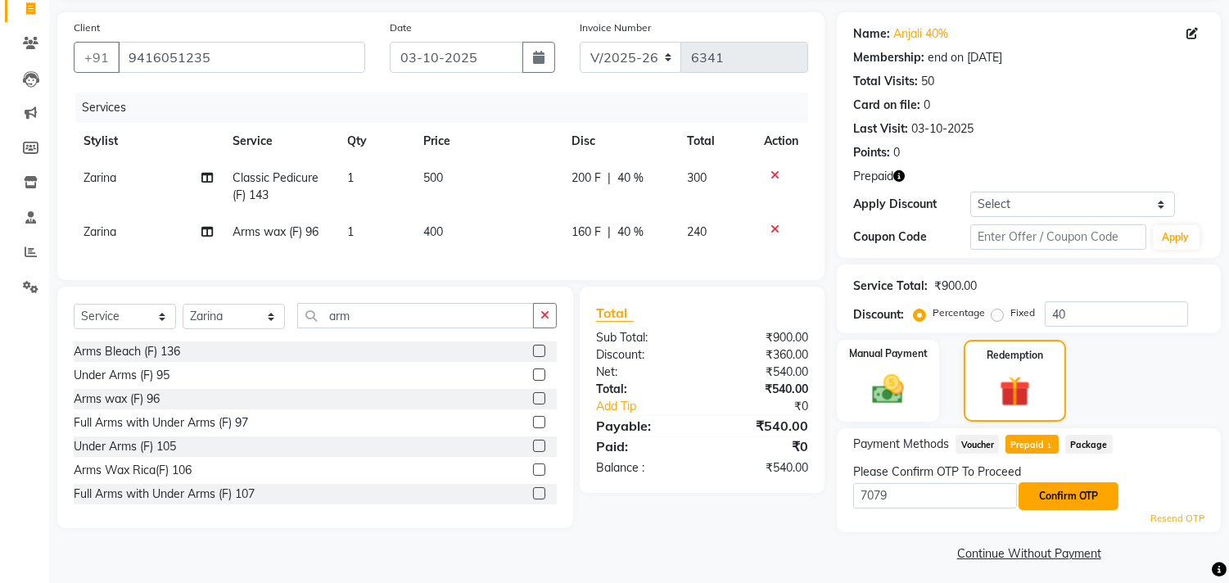
click at [1058, 487] on button "Confirm OTP" at bounding box center [1069, 496] width 100 height 28
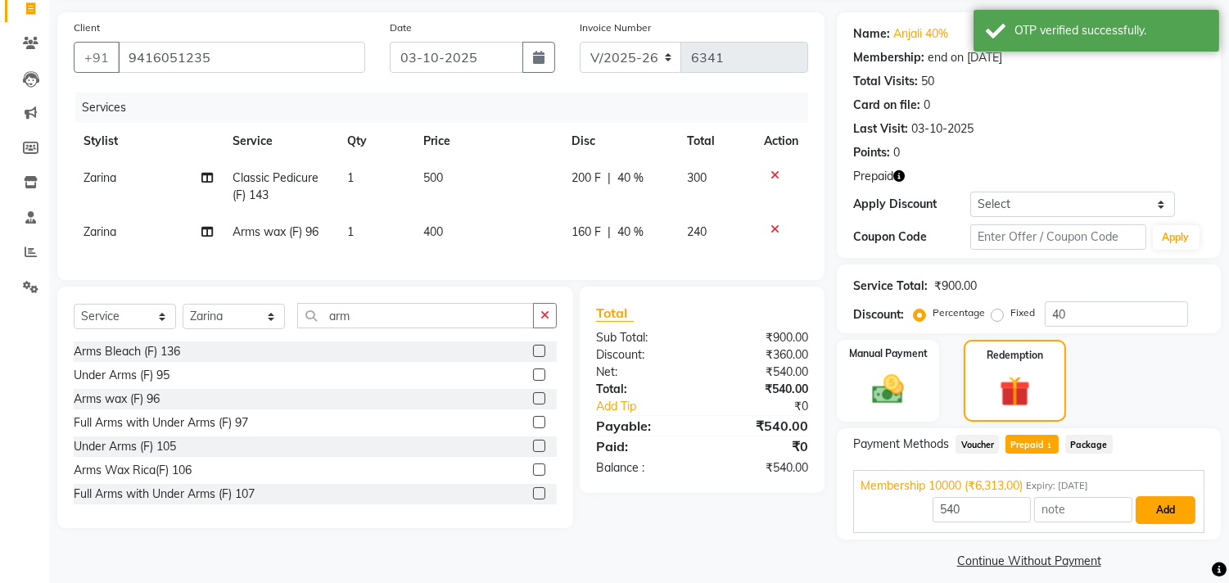
click at [1160, 506] on button "Add" at bounding box center [1166, 510] width 60 height 28
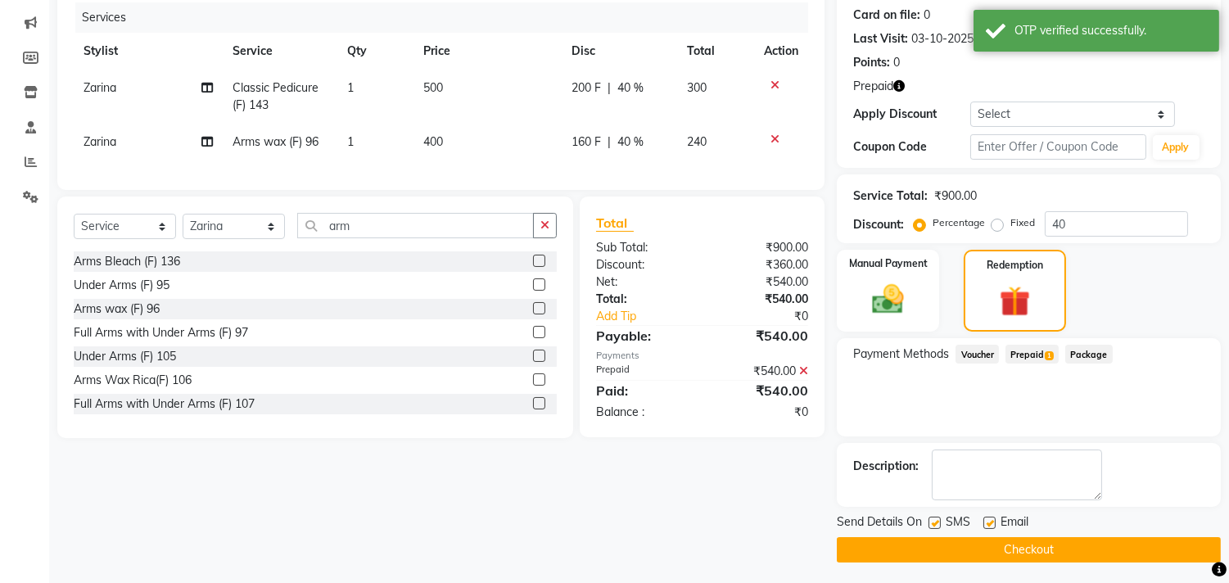
scroll to position [203, 0]
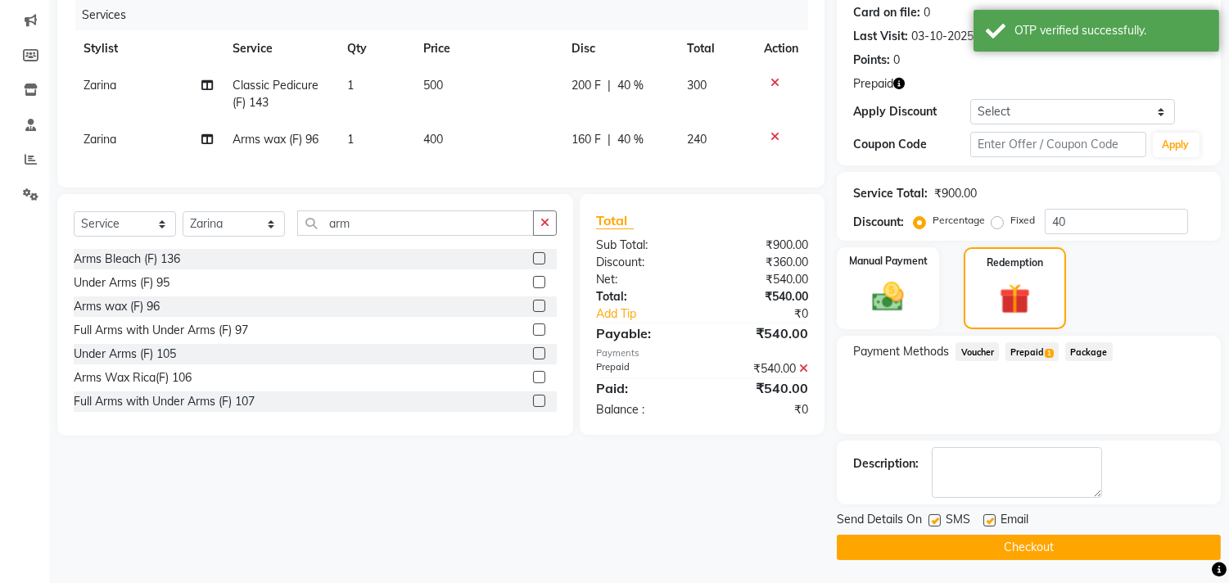
click at [946, 560] on main "INVOICE PREVIOUS INVOICES Create New Save Client [PHONE_NUMBER] Date [DATE] Inv…" at bounding box center [639, 226] width 1180 height 716
click at [944, 550] on button "Checkout" at bounding box center [1029, 547] width 384 height 25
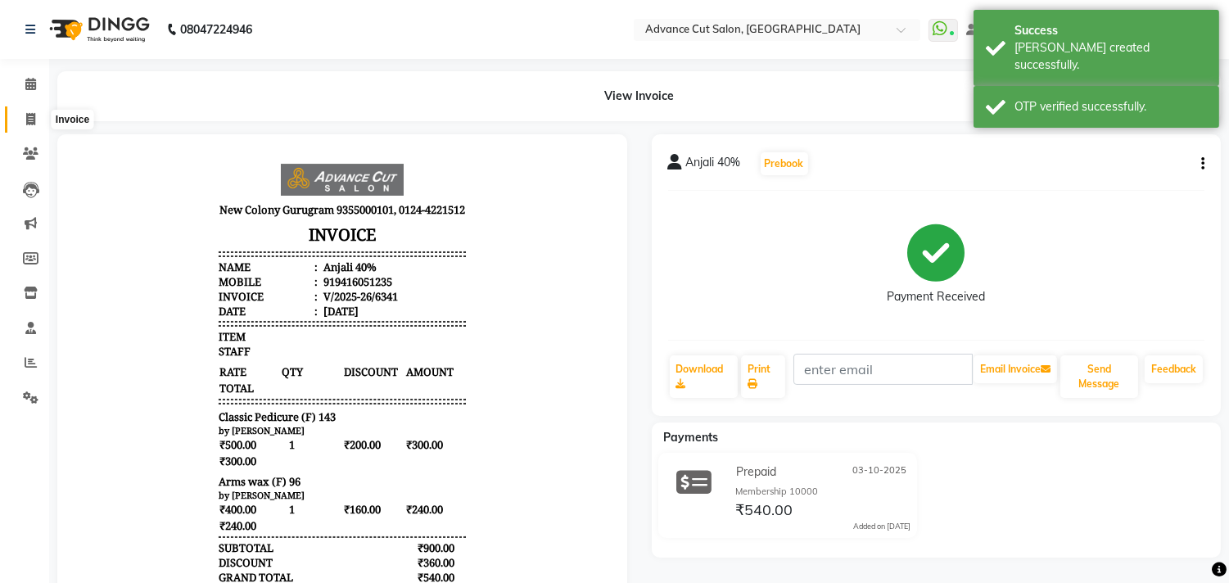
click at [23, 119] on span at bounding box center [30, 120] width 29 height 19
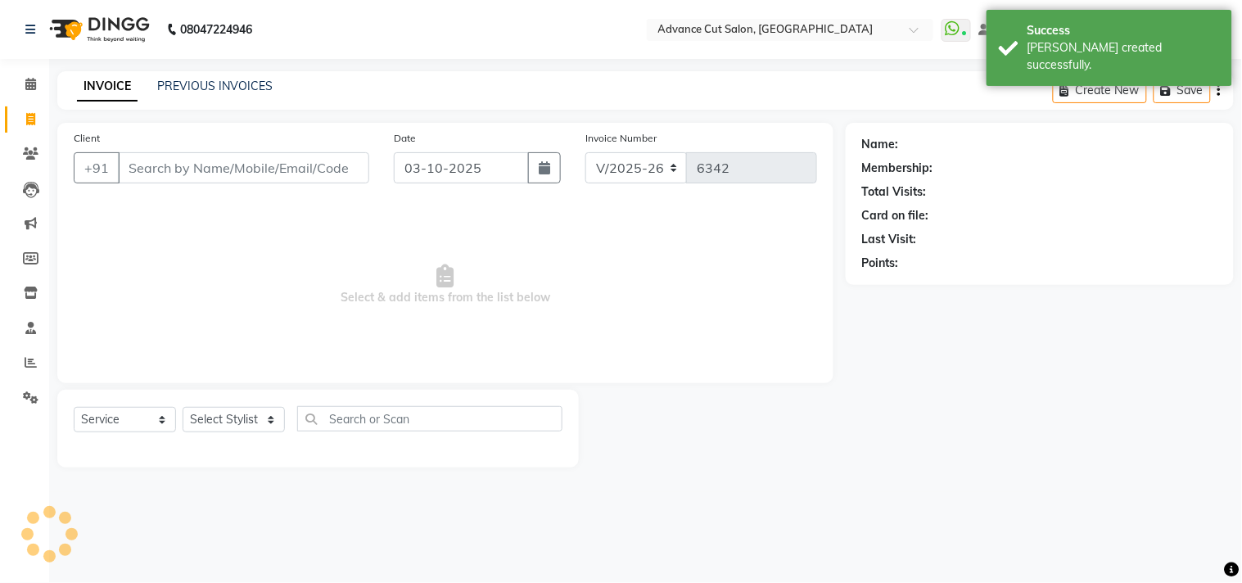
click at [355, 103] on div "INVOICE PREVIOUS INVOICES Create New Save" at bounding box center [645, 90] width 1177 height 38
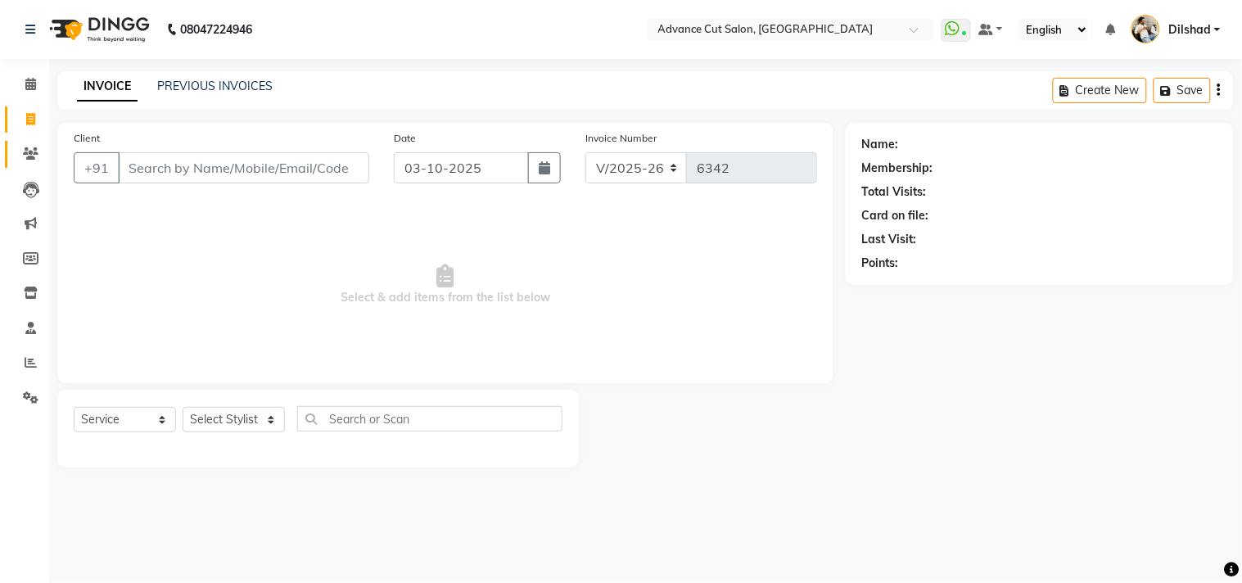
click at [20, 141] on link "Clients" at bounding box center [24, 154] width 39 height 27
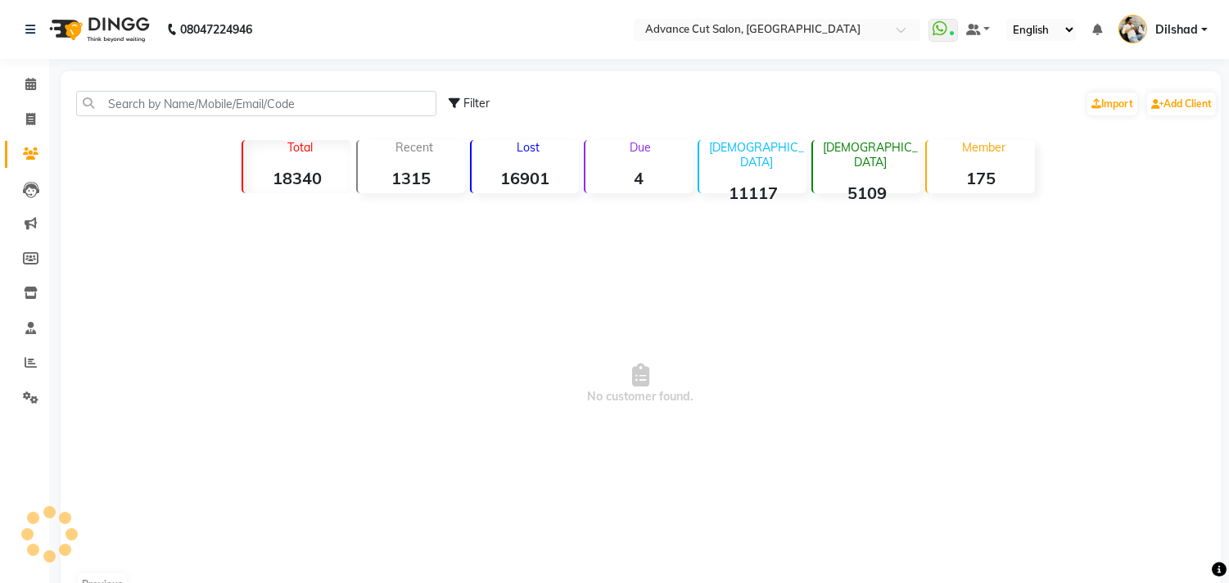
click at [138, 88] on div "Filter Import Add Client" at bounding box center [641, 104] width 1154 height 52
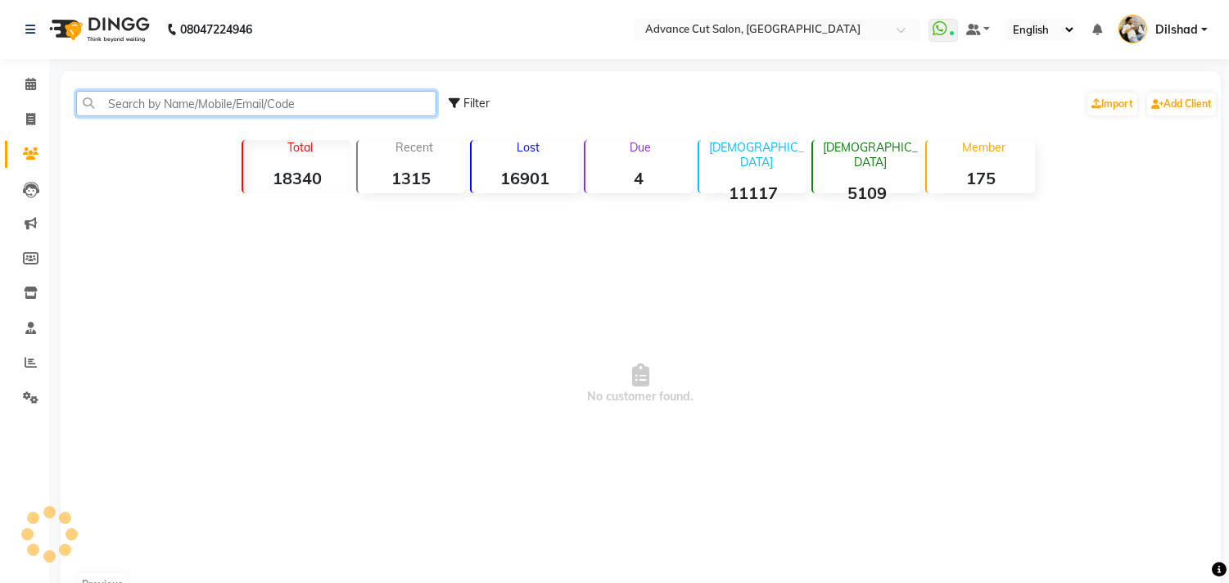
click at [113, 107] on input "text" at bounding box center [256, 103] width 360 height 25
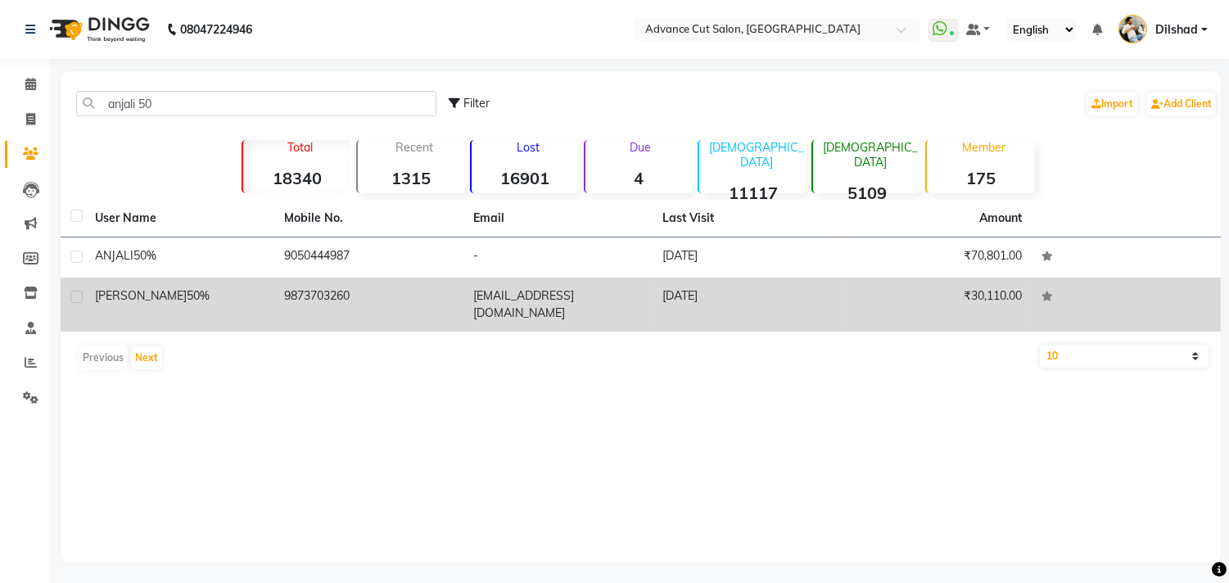
click at [368, 296] on td "9873703260" at bounding box center [368, 305] width 189 height 54
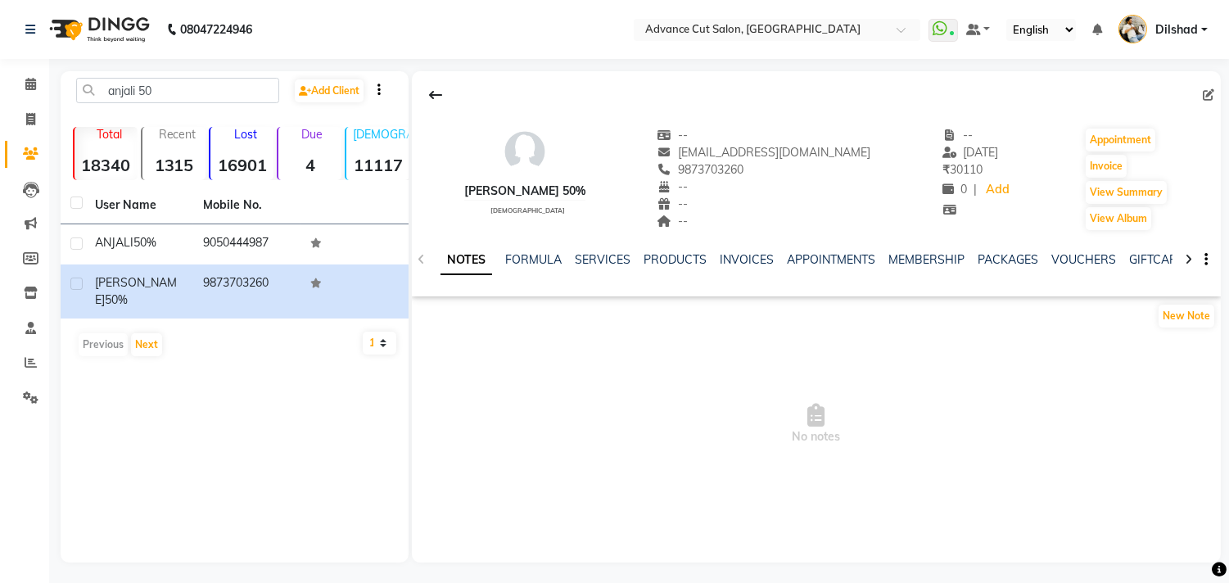
click at [1074, 271] on div "NOTES FORMULA SERVICES PRODUCTS INVOICES APPOINTMENTS MEMBERSHIP PACKAGES VOUCH…" at bounding box center [797, 266] width 712 height 30
click at [1073, 264] on link "VOUCHERS" at bounding box center [1083, 259] width 65 height 15
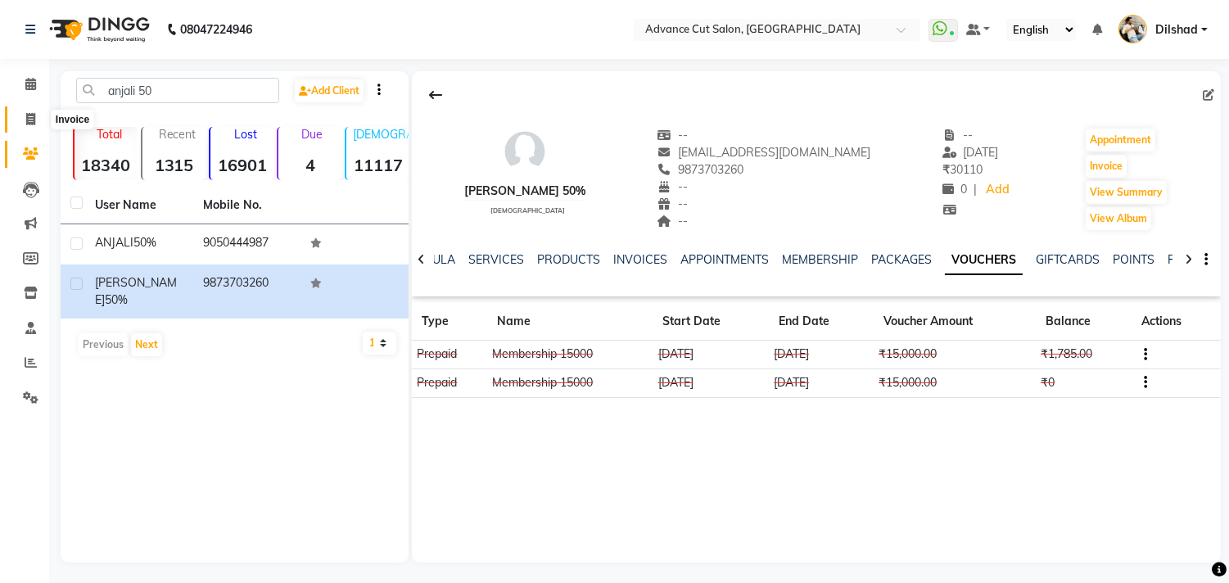
click at [39, 119] on span at bounding box center [30, 120] width 29 height 19
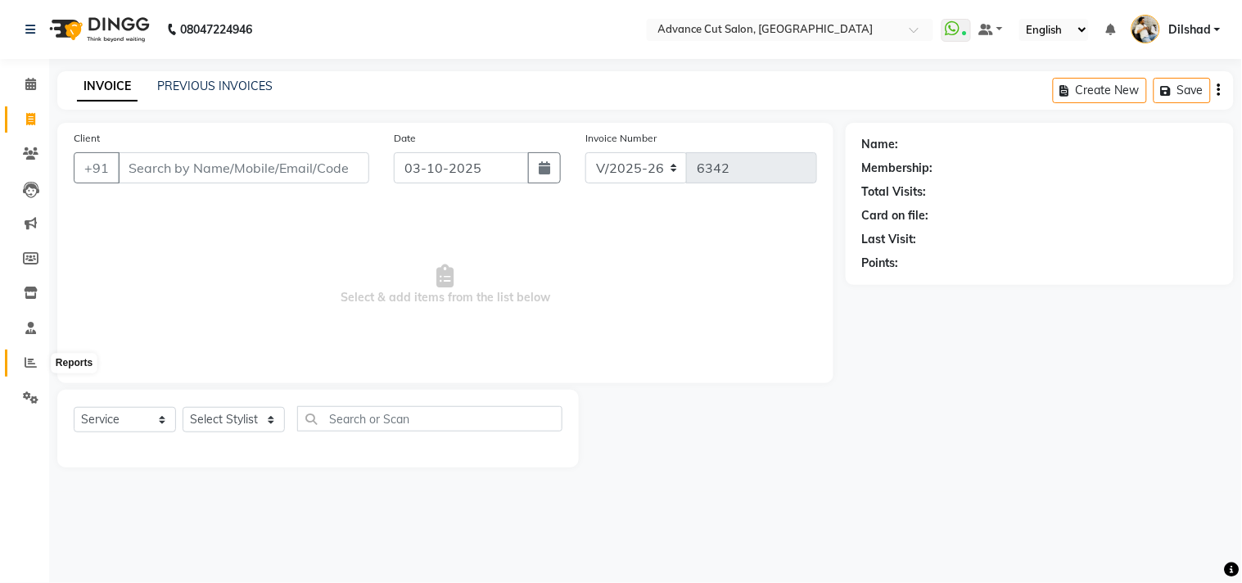
click at [38, 361] on span at bounding box center [30, 363] width 29 height 19
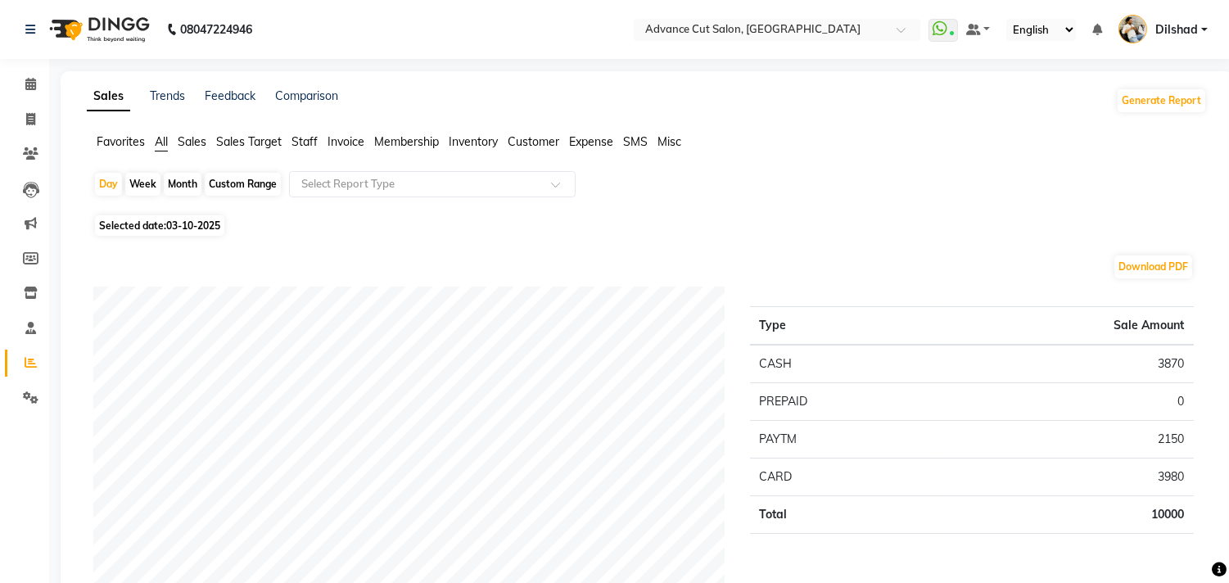
click at [416, 139] on span "Membership" at bounding box center [406, 141] width 65 height 15
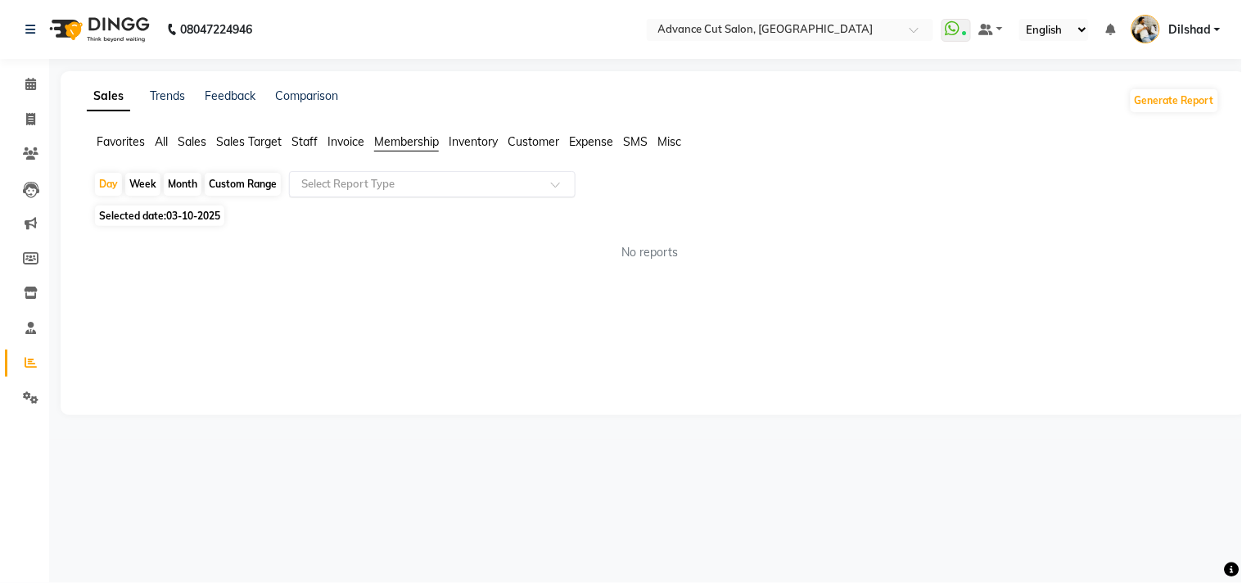
click at [416, 181] on input "text" at bounding box center [416, 184] width 236 height 16
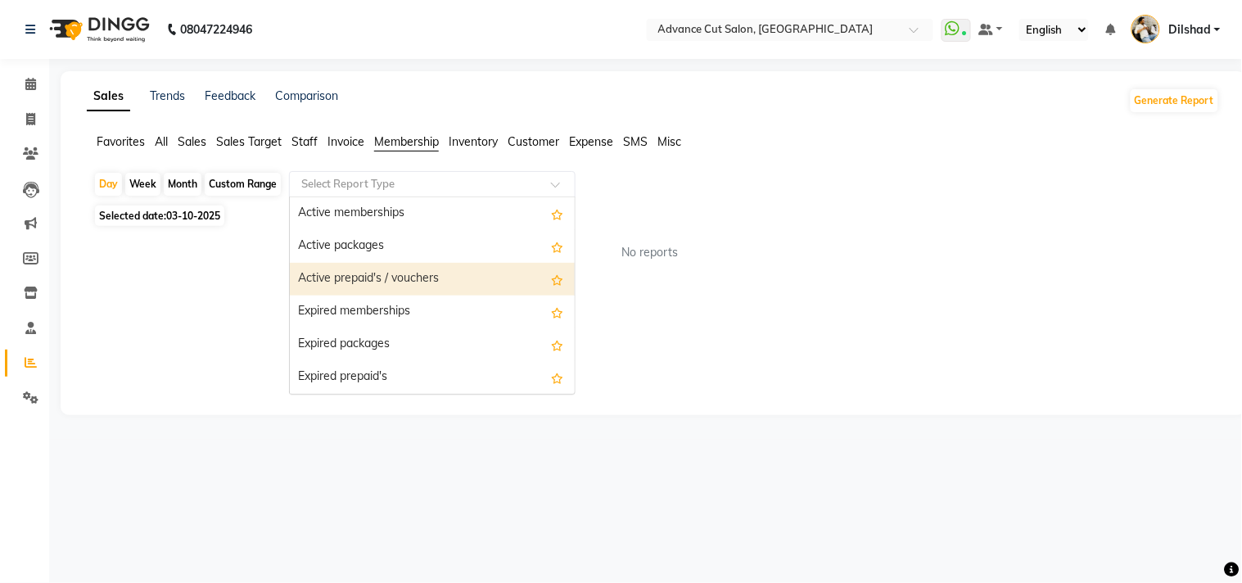
click at [380, 281] on div "Active prepaid's / vouchers" at bounding box center [432, 279] width 285 height 33
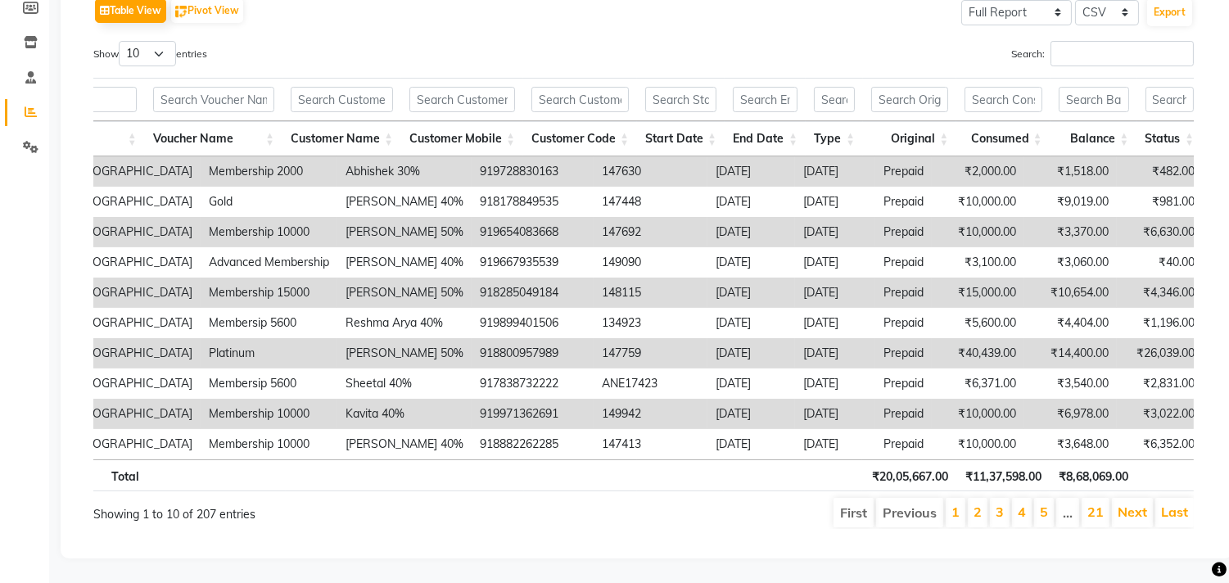
scroll to position [0, 141]
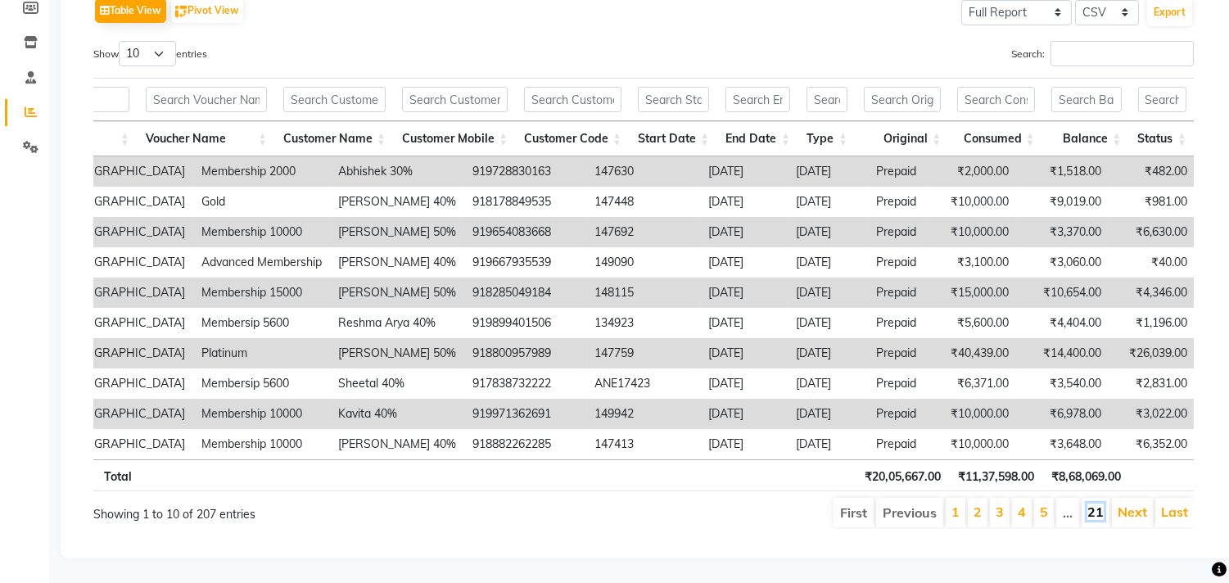
click at [1092, 504] on link "21" at bounding box center [1095, 512] width 16 height 16
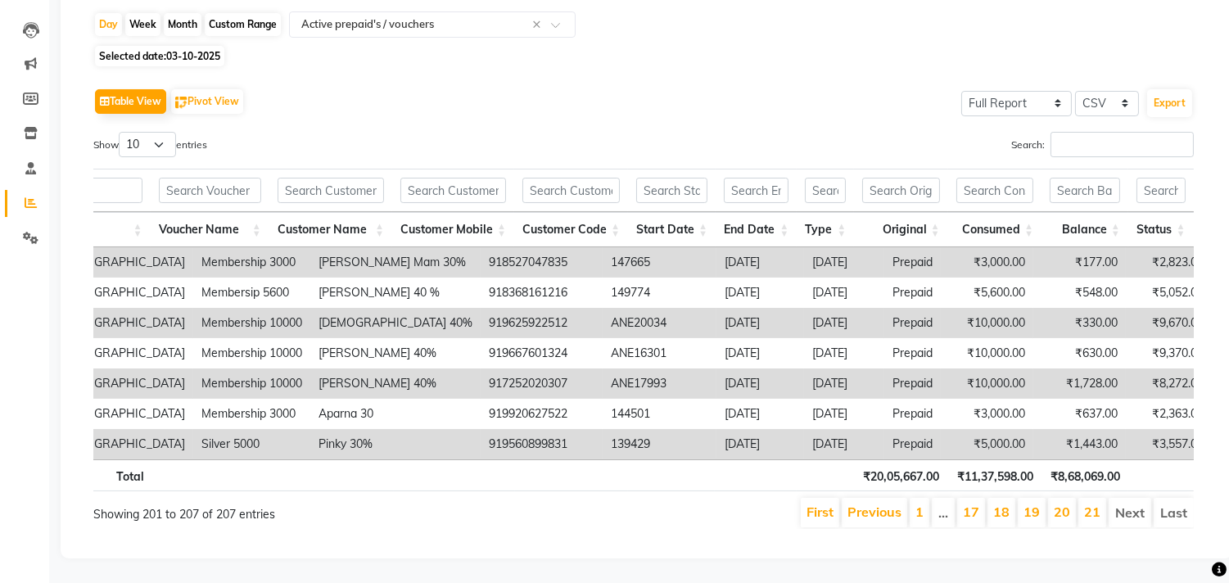
scroll to position [0, 128]
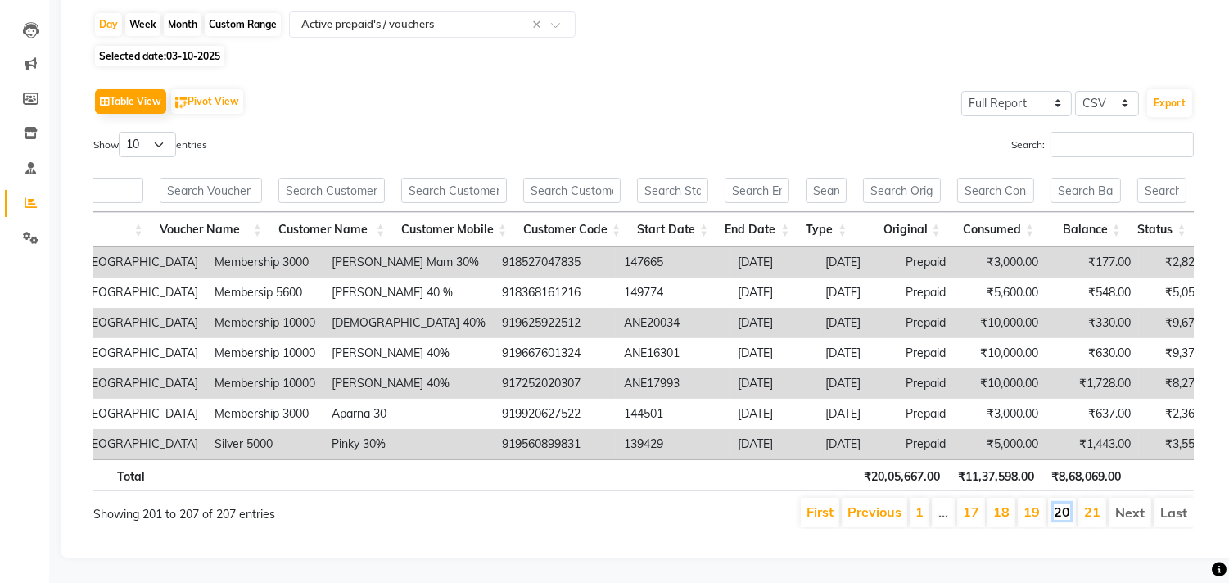
click at [1067, 504] on link "20" at bounding box center [1062, 512] width 16 height 16
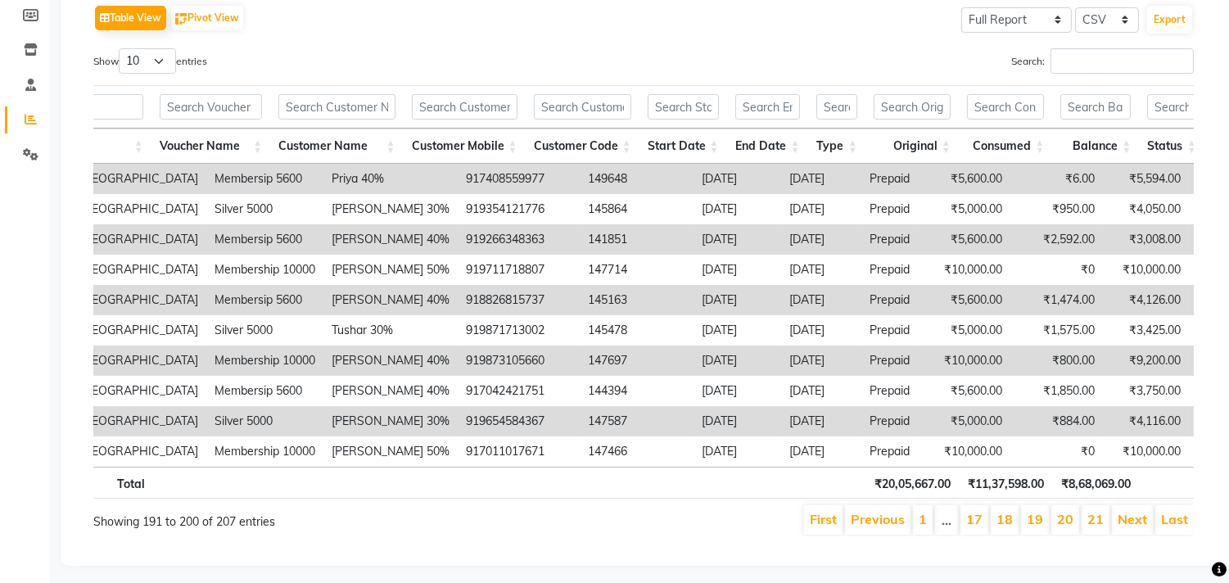
scroll to position [278, 0]
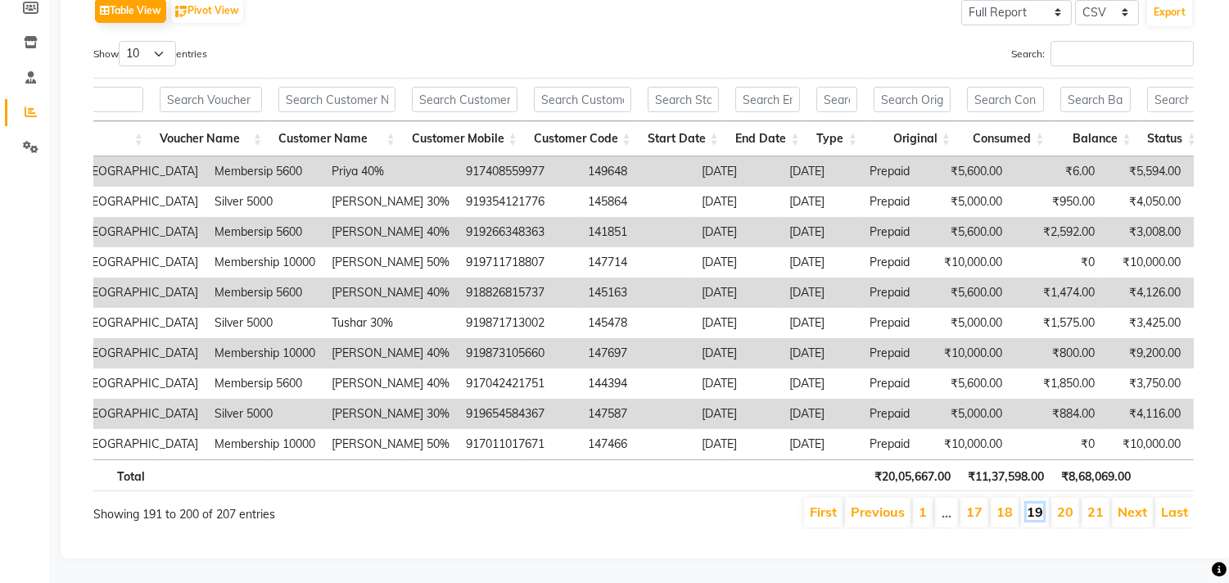
click at [1036, 504] on link "19" at bounding box center [1035, 512] width 16 height 16
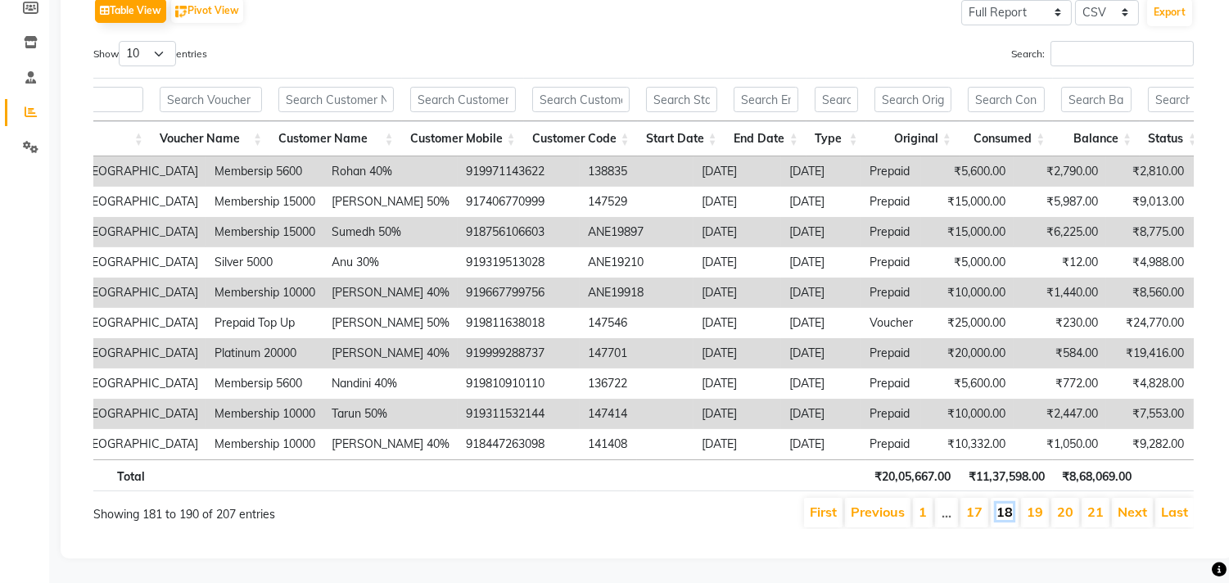
click at [1003, 504] on link "18" at bounding box center [1005, 512] width 16 height 16
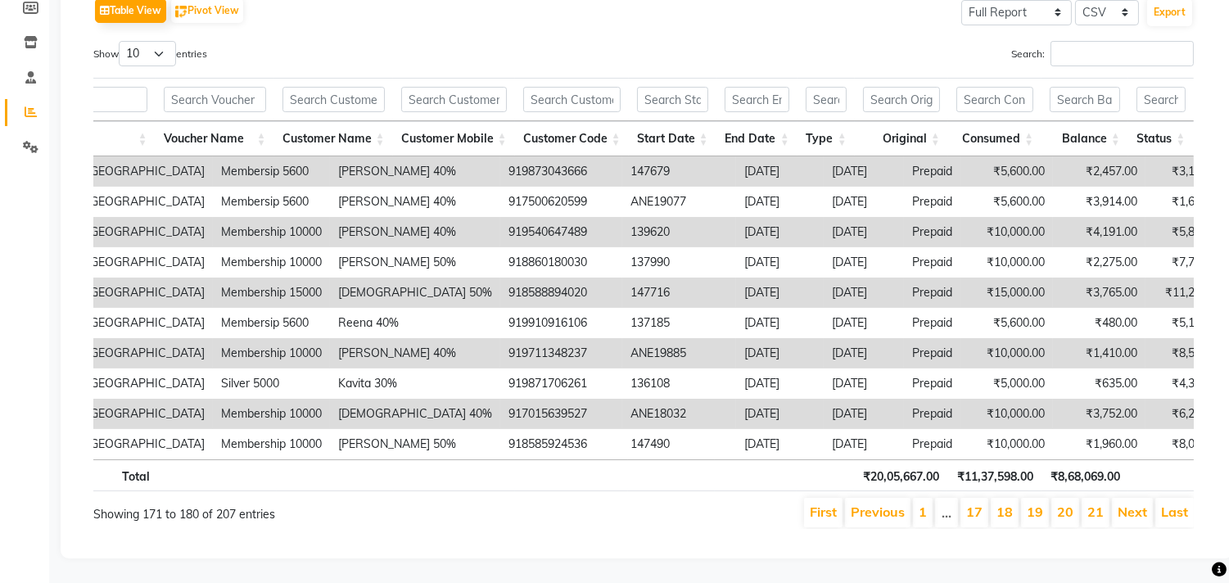
scroll to position [0, 121]
click at [975, 504] on link "17" at bounding box center [974, 512] width 16 height 16
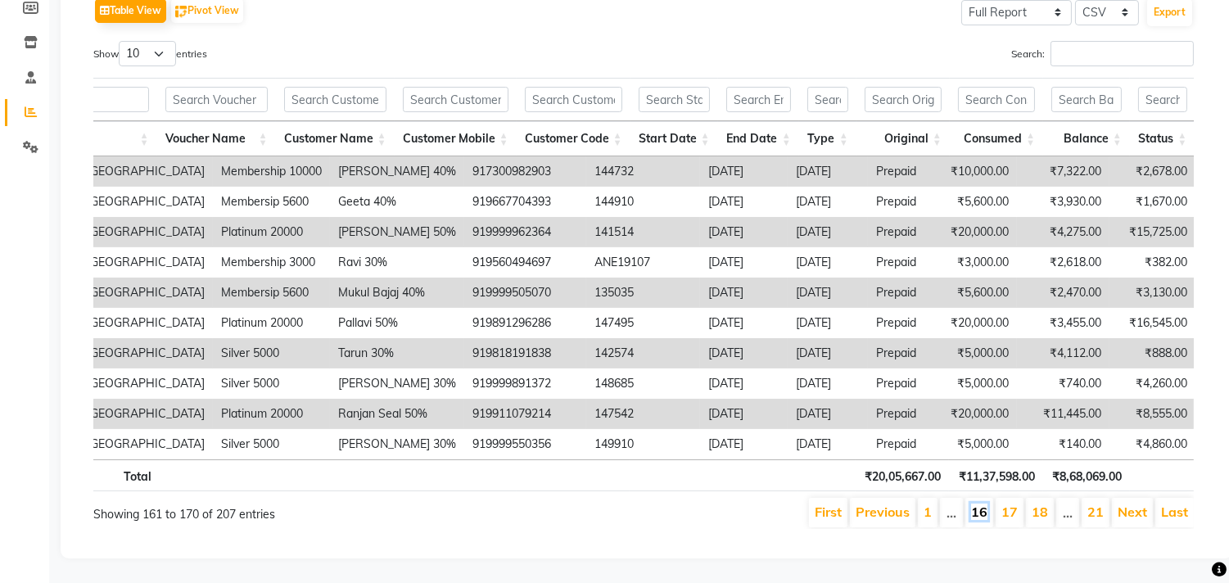
click at [983, 504] on link "16" at bounding box center [979, 512] width 16 height 16
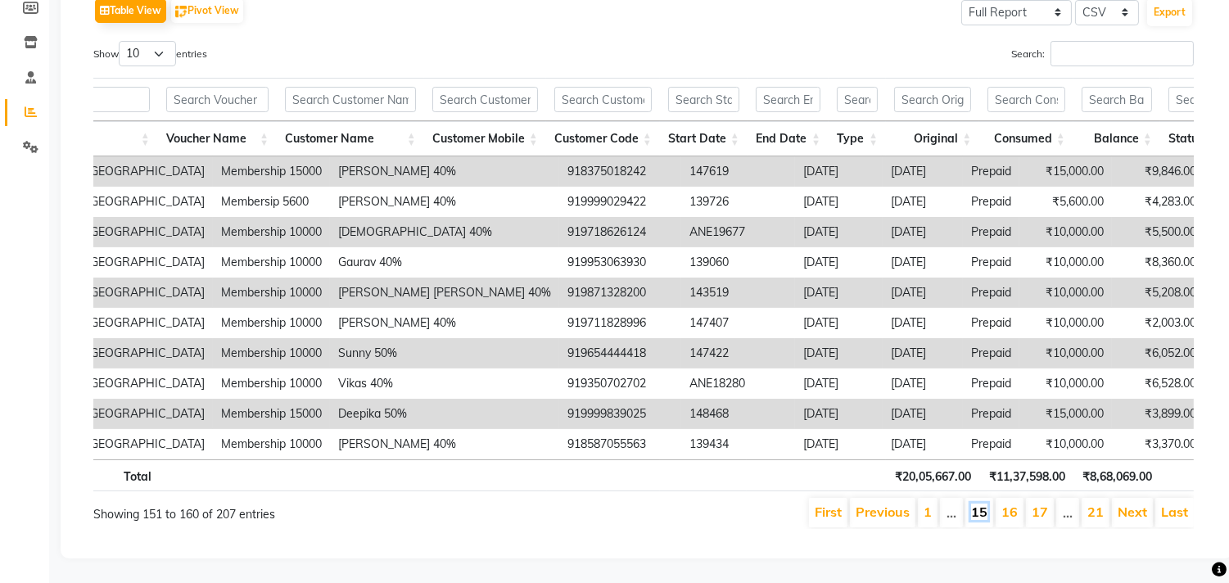
click at [974, 504] on link "15" at bounding box center [979, 512] width 16 height 16
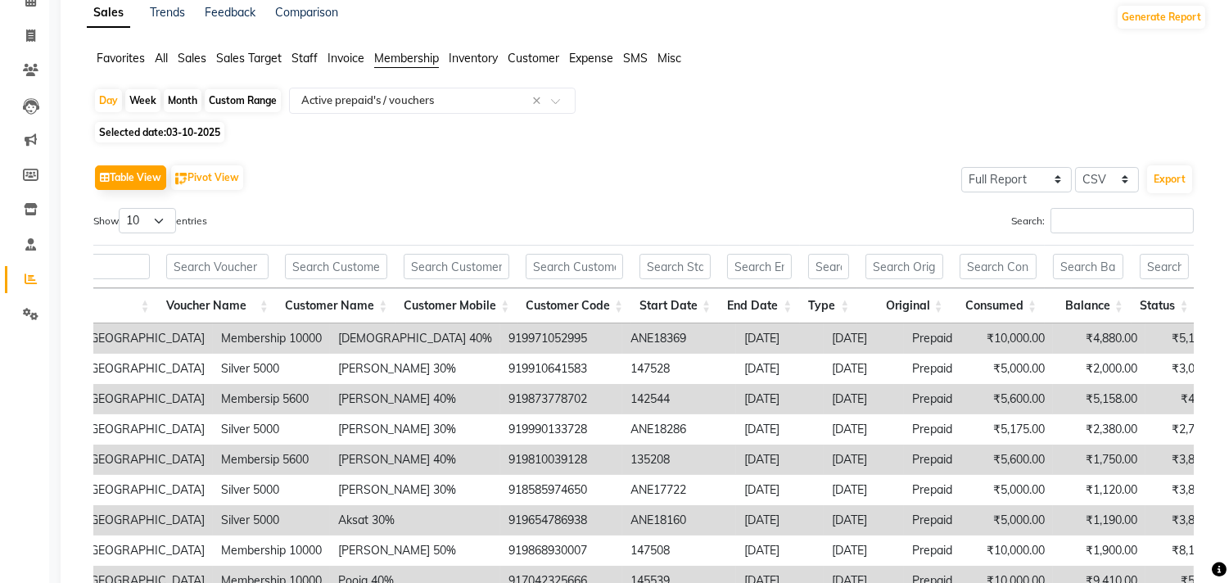
scroll to position [0, 0]
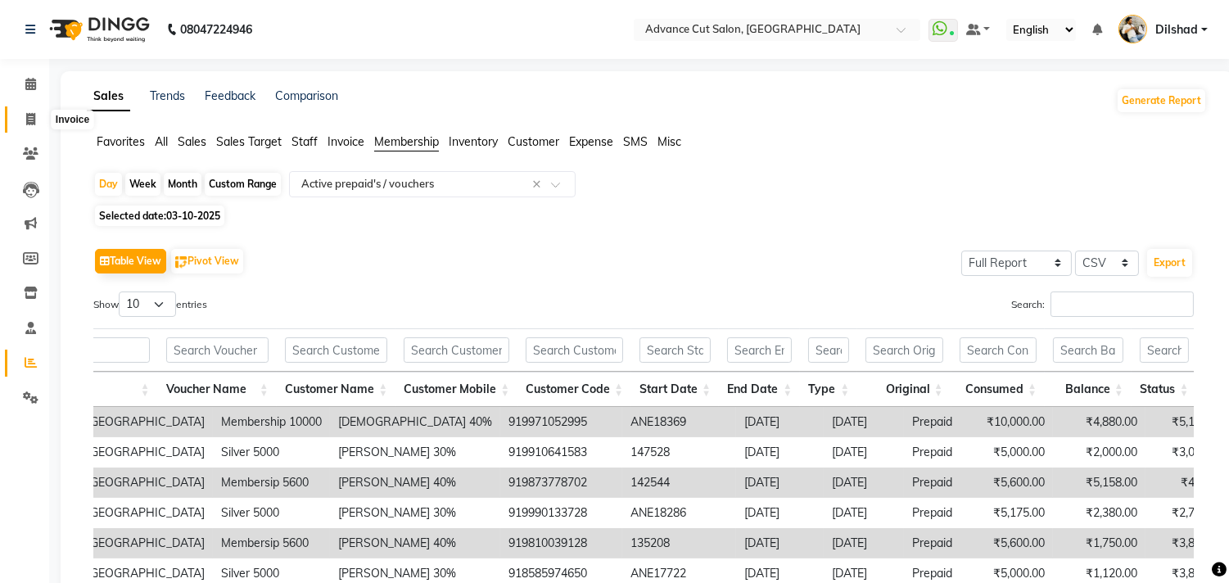
click at [42, 124] on span at bounding box center [30, 120] width 29 height 19
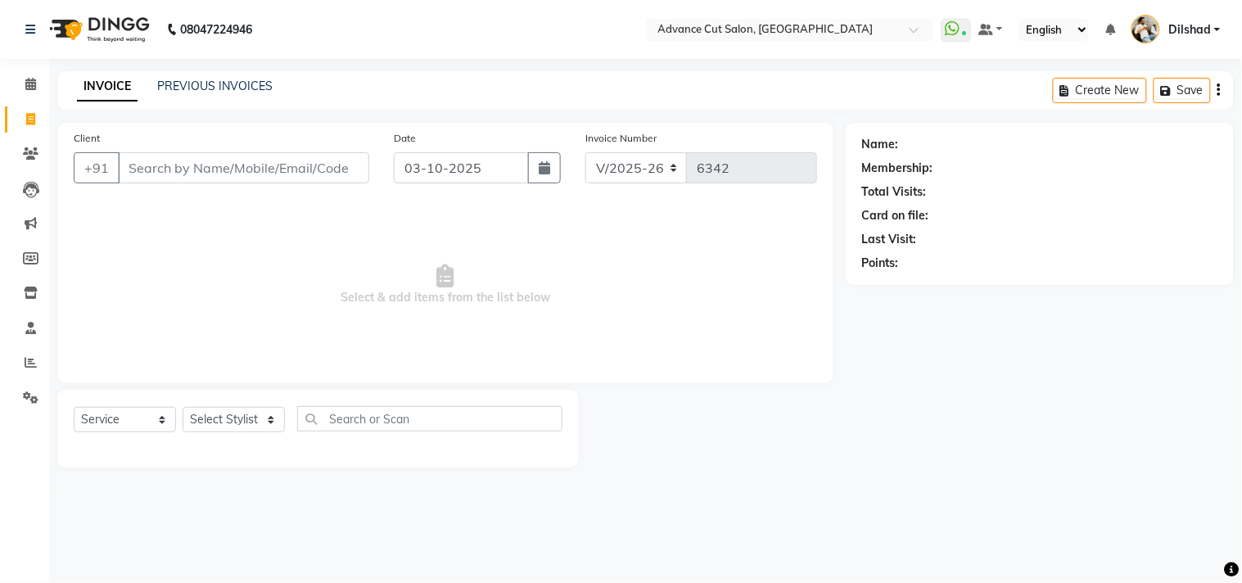
click at [153, 176] on input "Client" at bounding box center [243, 167] width 251 height 31
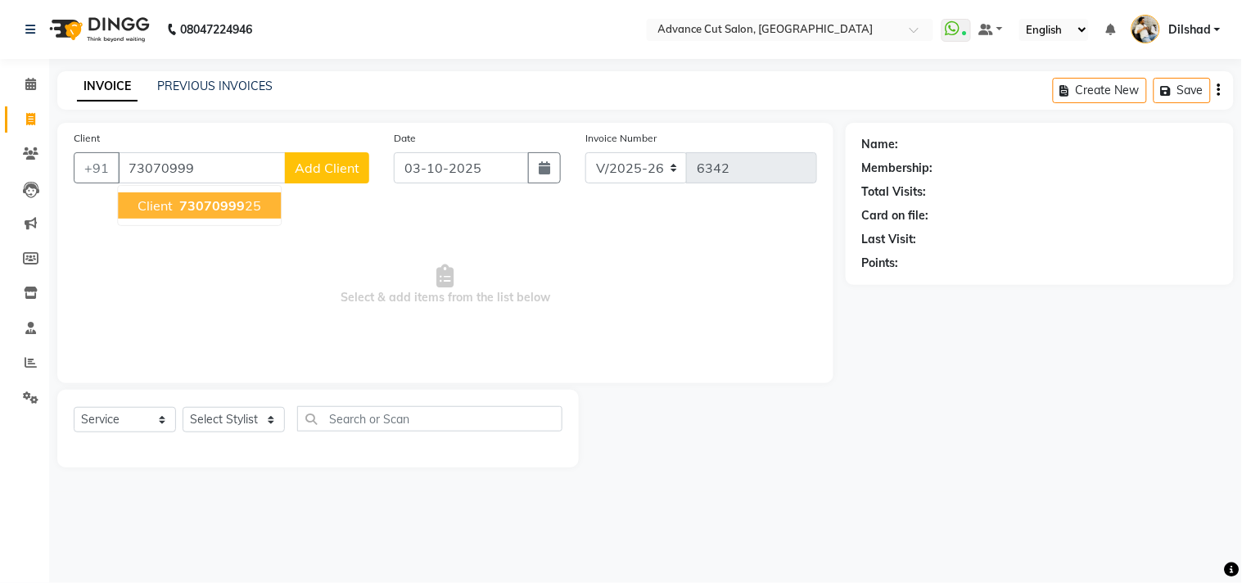
click at [201, 203] on span "73070999" at bounding box center [212, 205] width 66 height 16
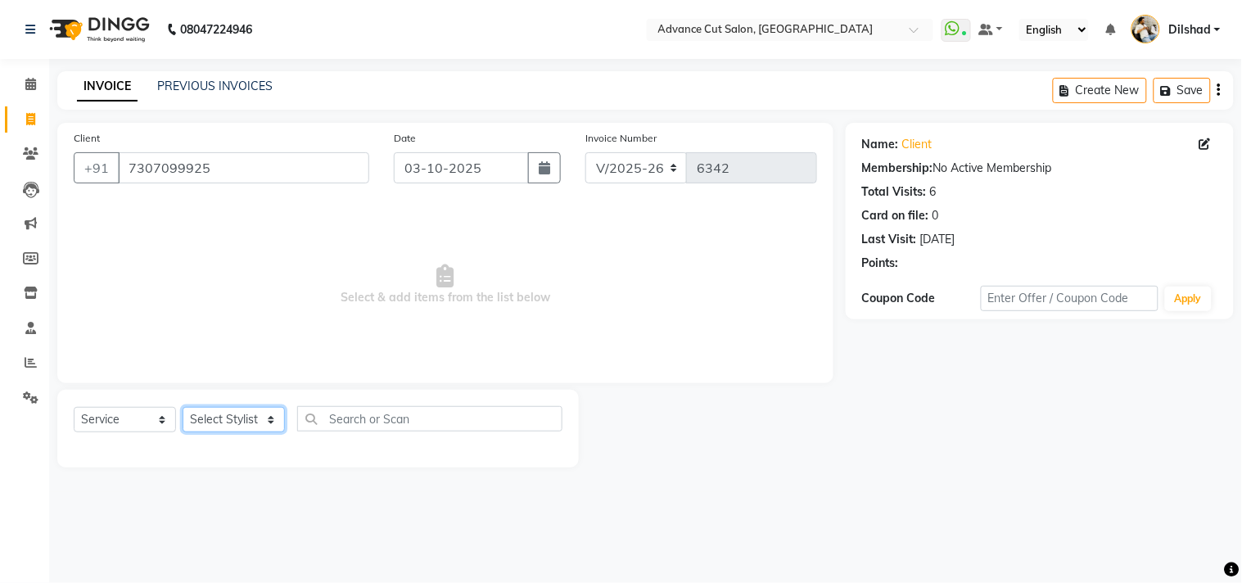
click at [225, 418] on select "Select Stylist [PERSON_NAME] [PERSON_NAME] [PERSON_NAME] [PERSON_NAME] [PERSON_…" at bounding box center [234, 419] width 102 height 25
click at [183, 408] on select "Select Stylist [PERSON_NAME] [PERSON_NAME] [PERSON_NAME] [PERSON_NAME] [PERSON_…" at bounding box center [234, 419] width 102 height 25
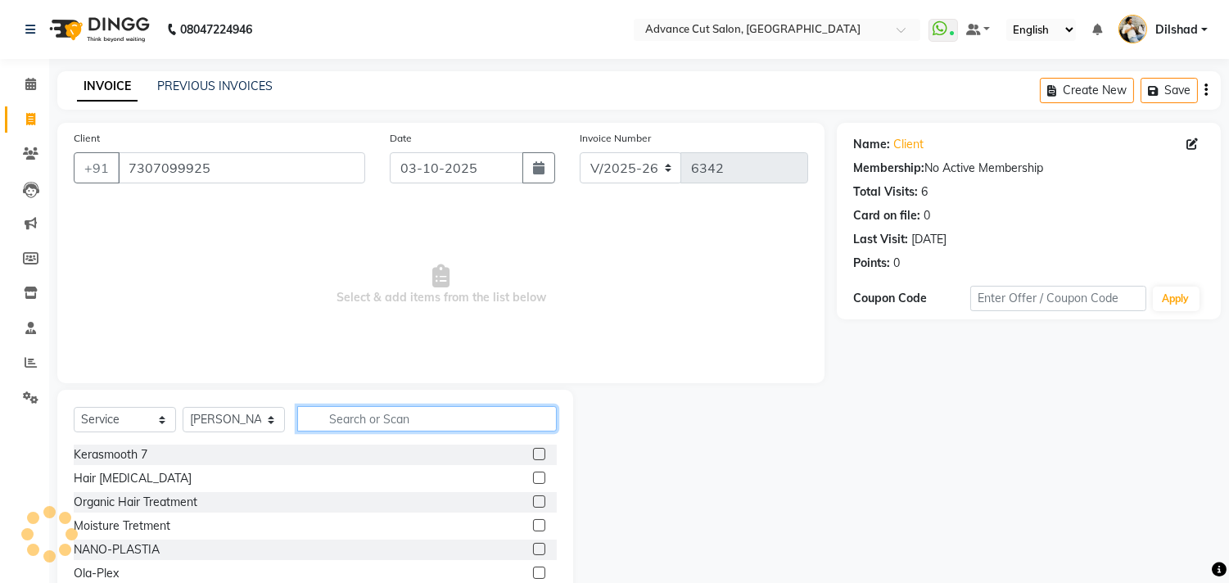
click at [346, 413] on input "text" at bounding box center [427, 418] width 260 height 25
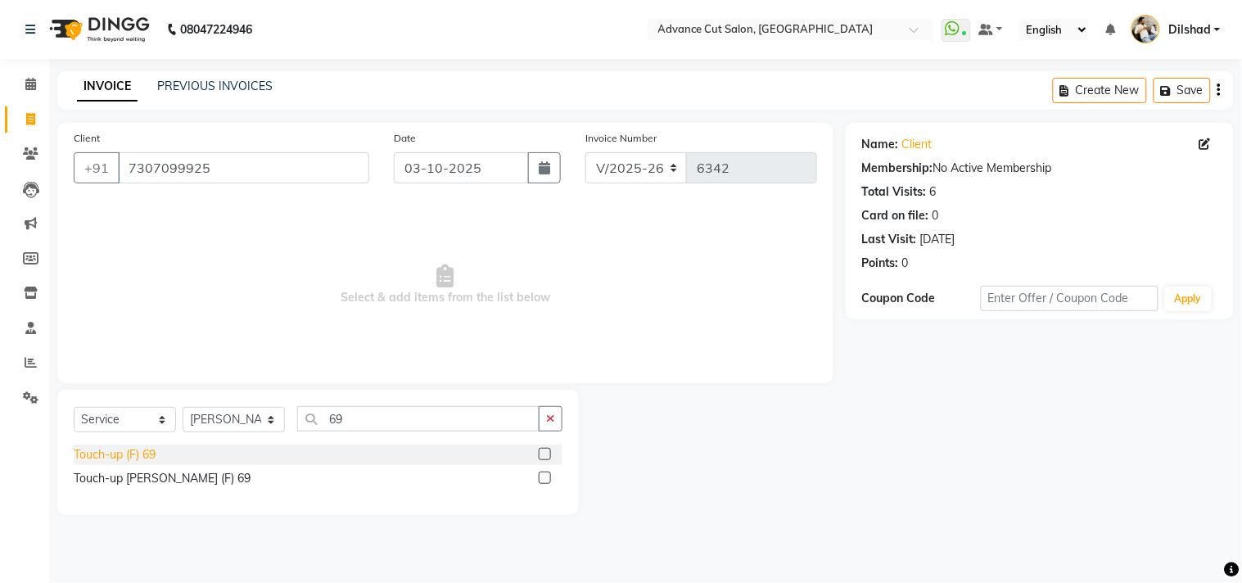
click at [135, 459] on div "Touch-up (F) 69" at bounding box center [115, 454] width 82 height 17
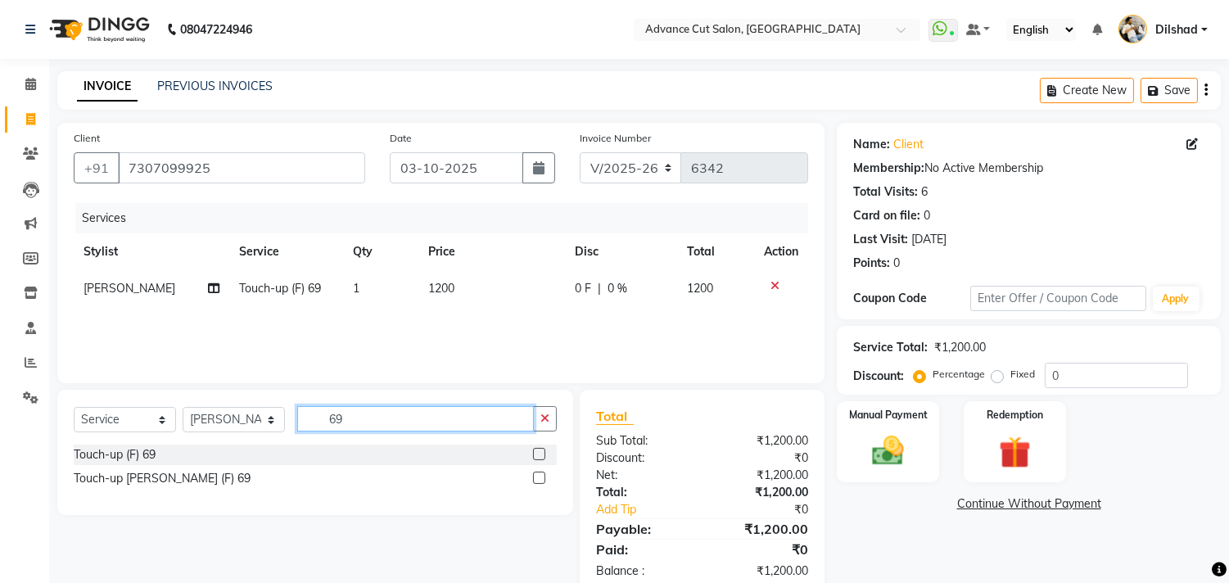
click at [386, 409] on input "69" at bounding box center [415, 418] width 237 height 25
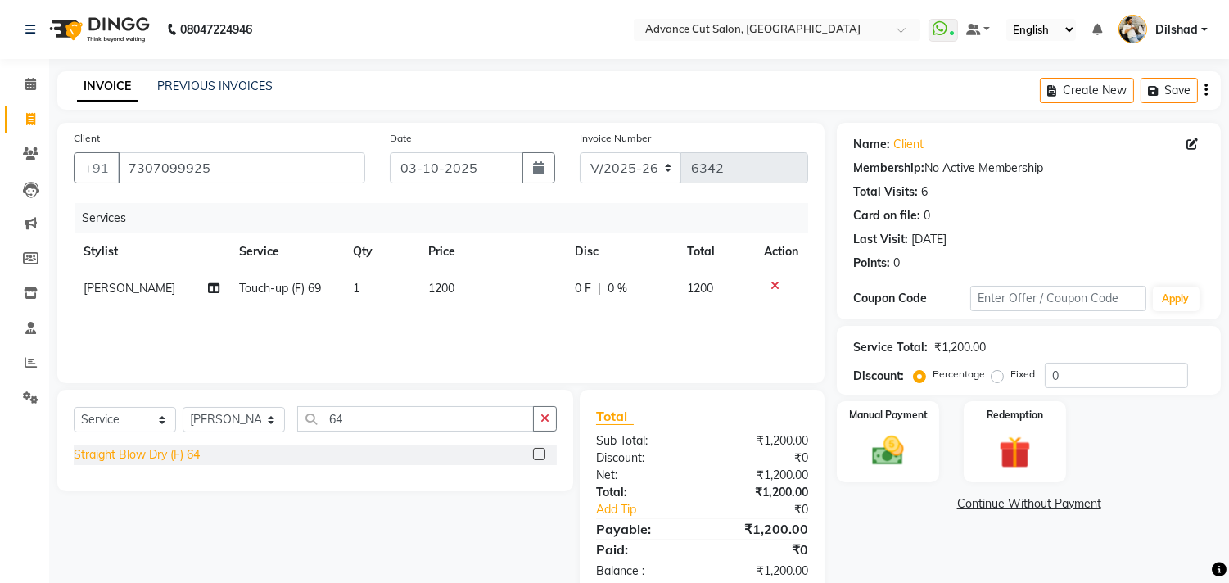
click at [172, 447] on div "Straight Blow Dry (F) 64" at bounding box center [137, 454] width 126 height 17
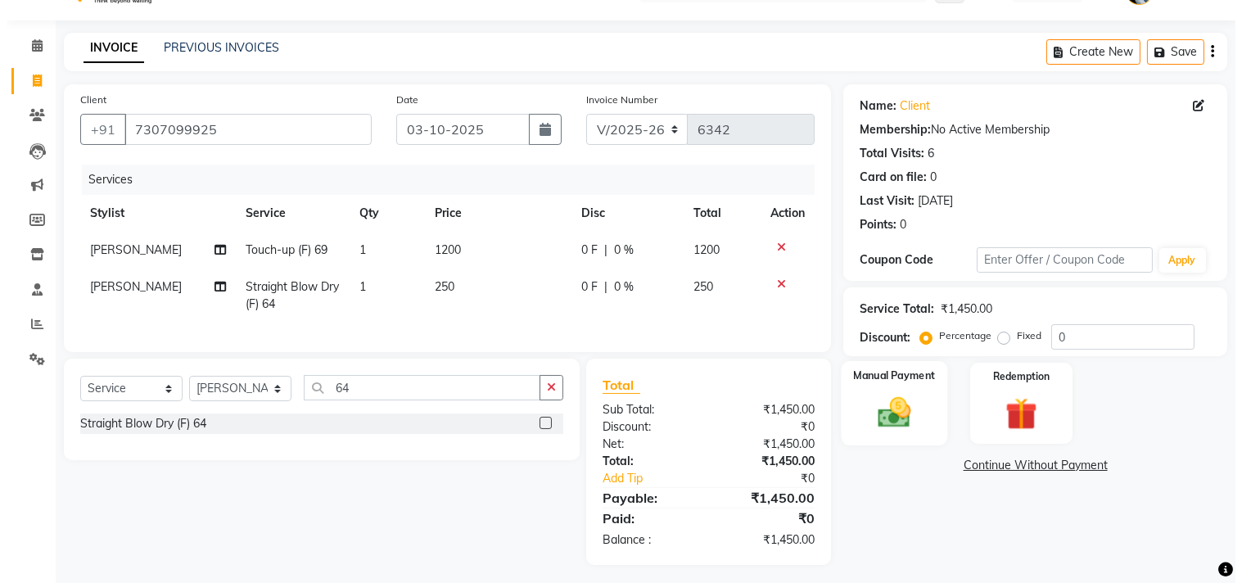
scroll to position [59, 0]
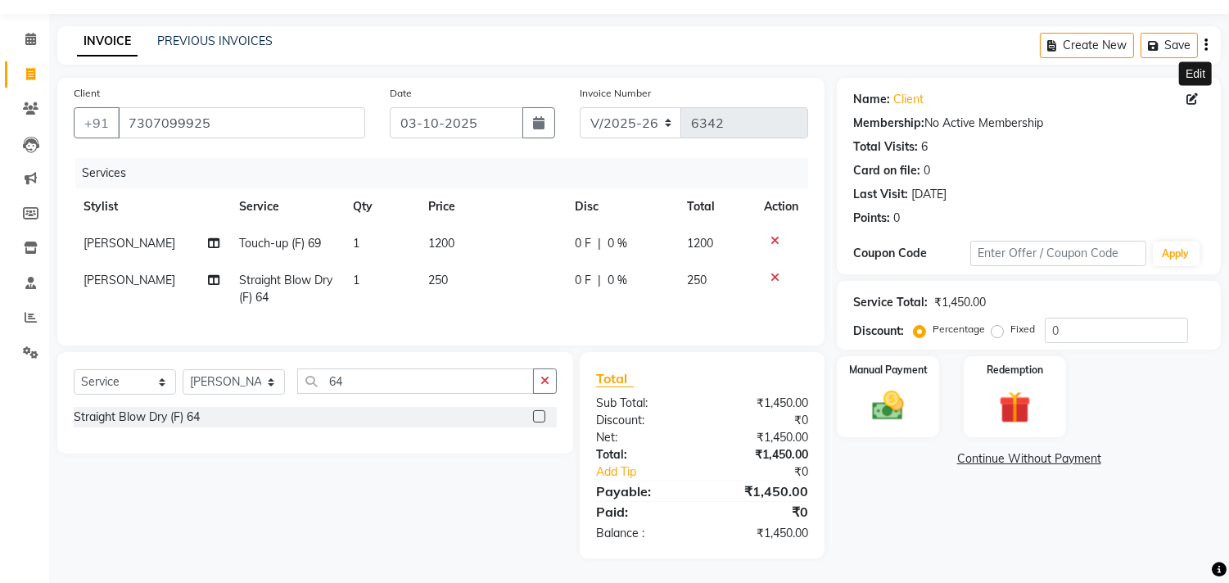
click at [1189, 93] on icon at bounding box center [1191, 98] width 11 height 11
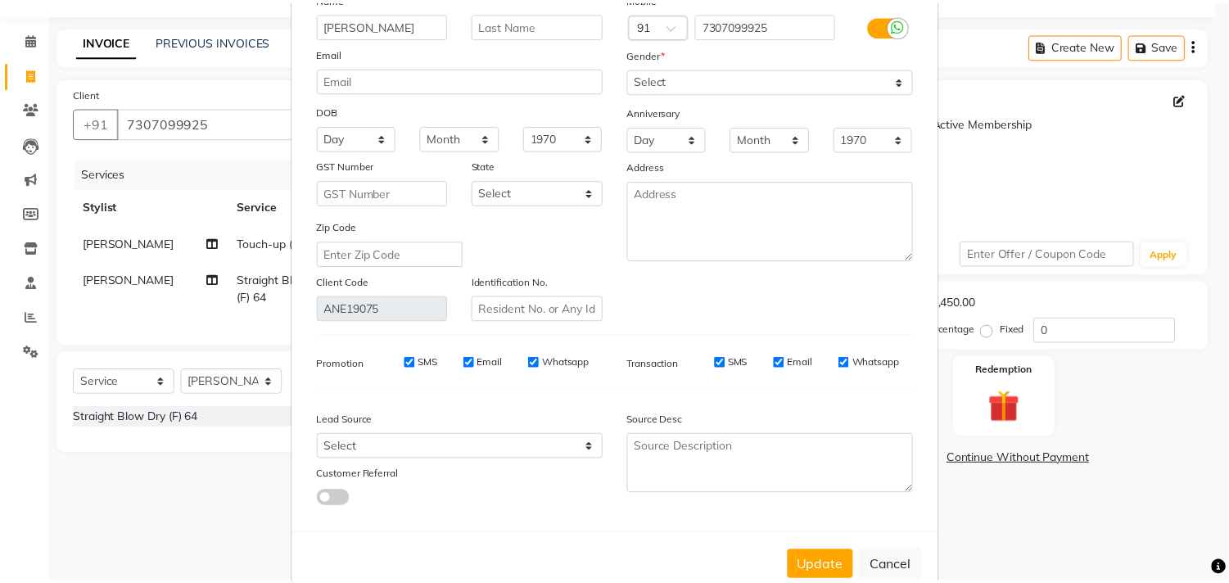
scroll to position [145, 0]
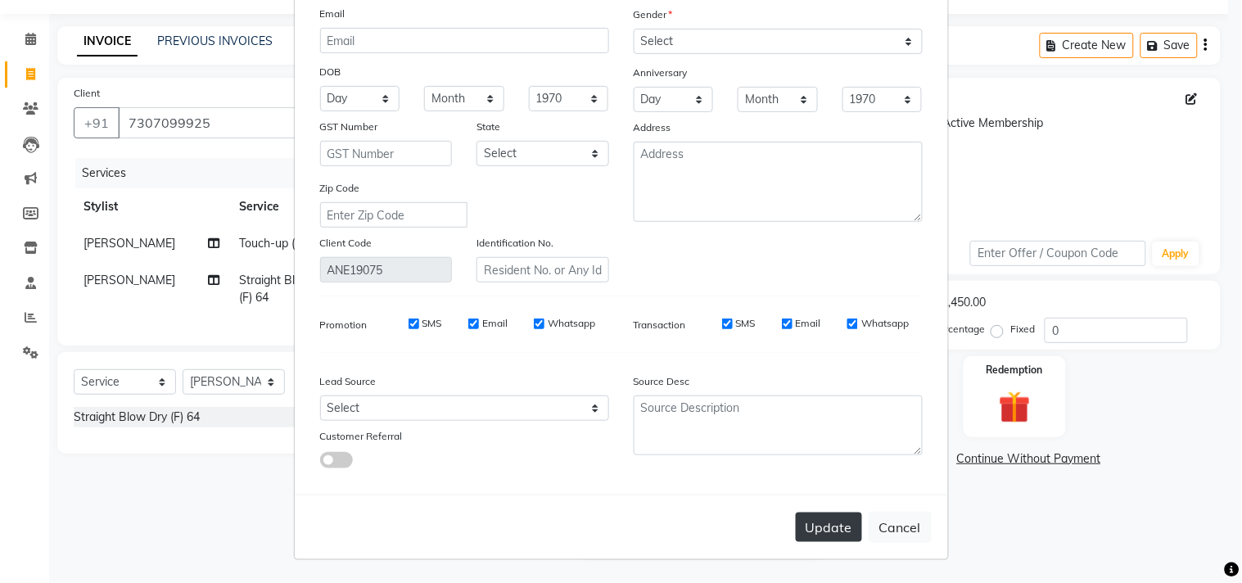
click at [824, 521] on button "Update" at bounding box center [829, 527] width 66 height 29
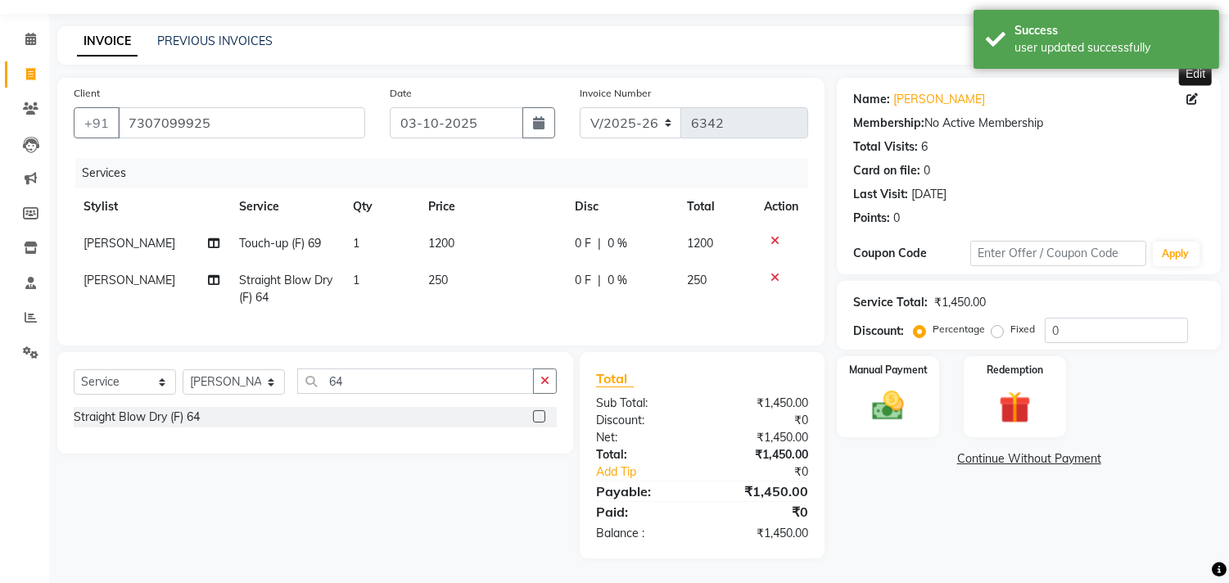
click at [1010, 322] on label "Fixed" at bounding box center [1022, 329] width 25 height 15
click at [995, 323] on input "Fixed" at bounding box center [1000, 328] width 11 height 11
click at [1041, 319] on div "Percentage Fixed" at bounding box center [981, 329] width 128 height 21
click at [1046, 318] on input "0" at bounding box center [1116, 330] width 143 height 25
click at [889, 391] on img at bounding box center [888, 406] width 54 height 38
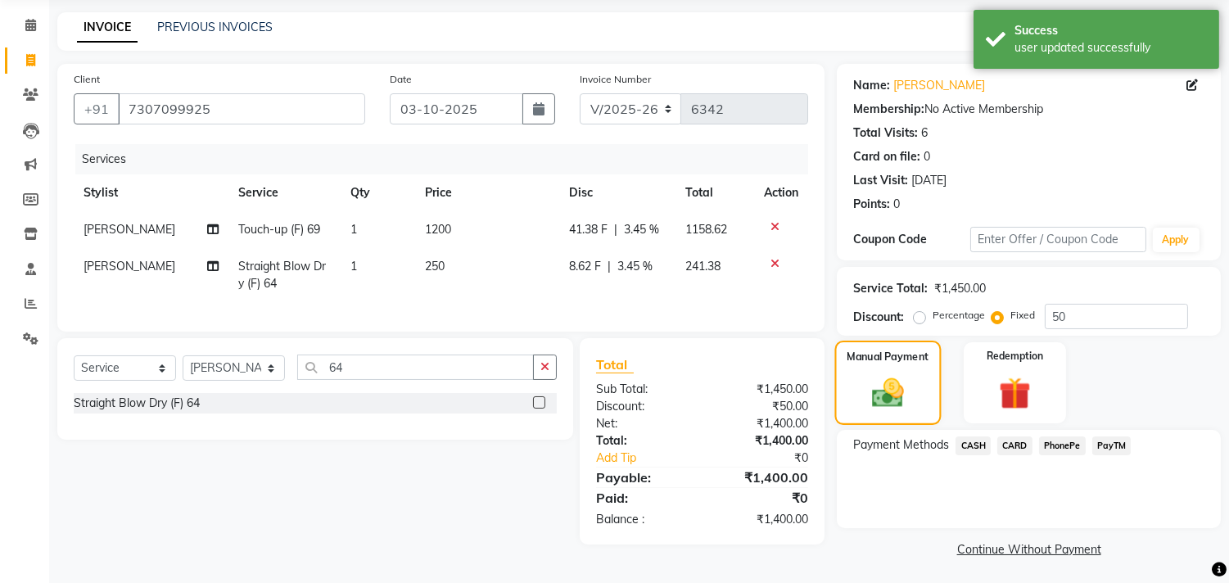
scroll to position [61, 0]
click at [970, 438] on span "CASH" at bounding box center [973, 444] width 35 height 19
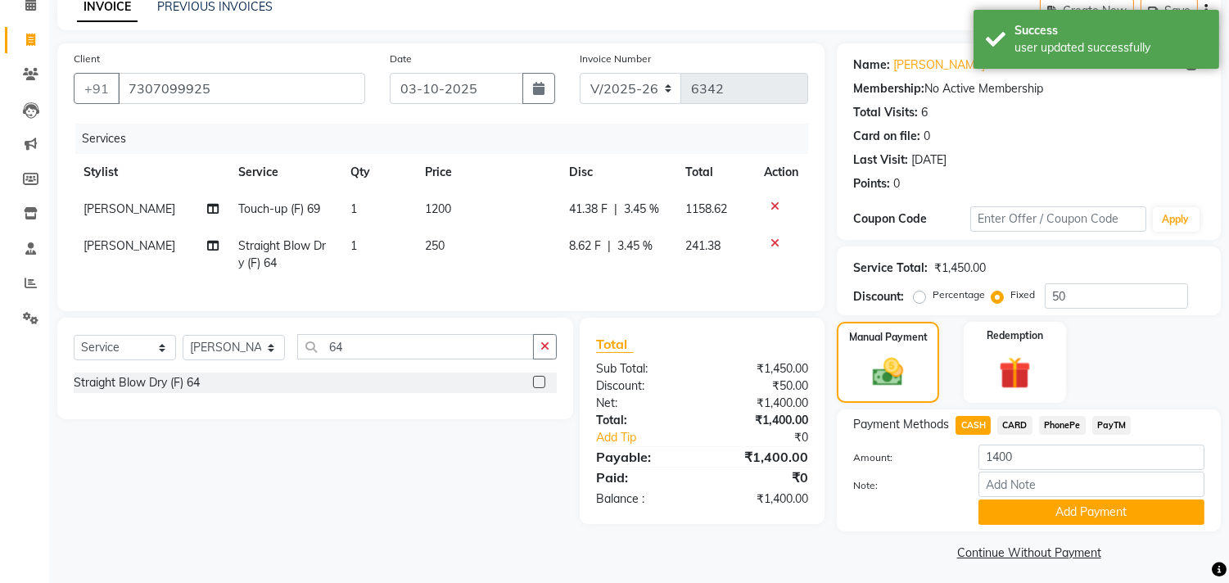
scroll to position [85, 0]
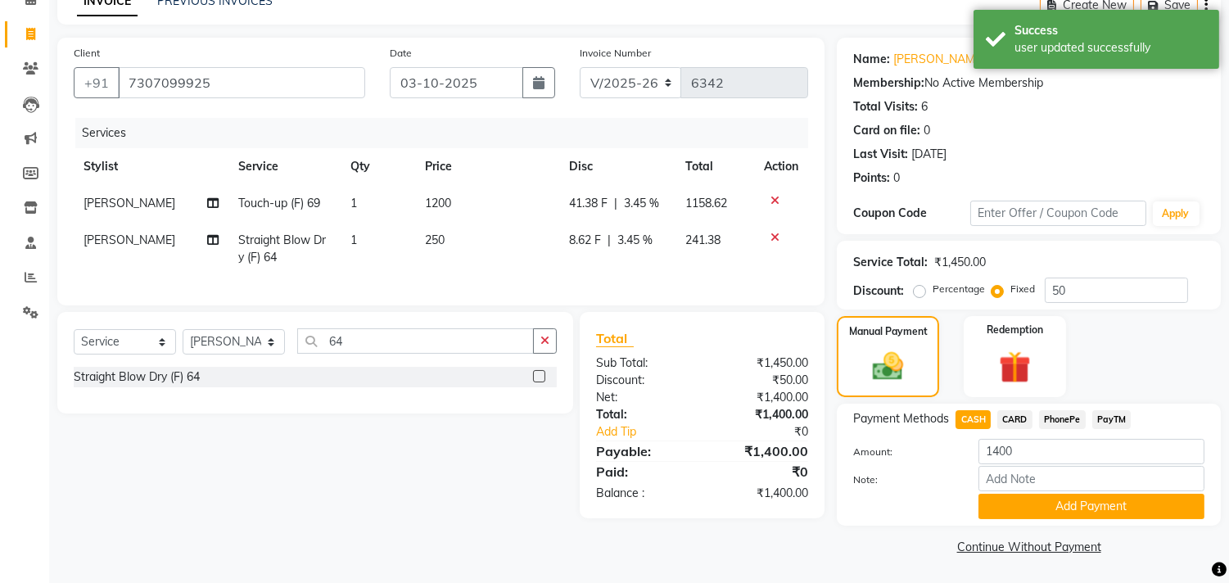
click at [1110, 414] on span "PayTM" at bounding box center [1111, 419] width 39 height 19
click at [1098, 508] on button "Add Payment" at bounding box center [1092, 506] width 226 height 25
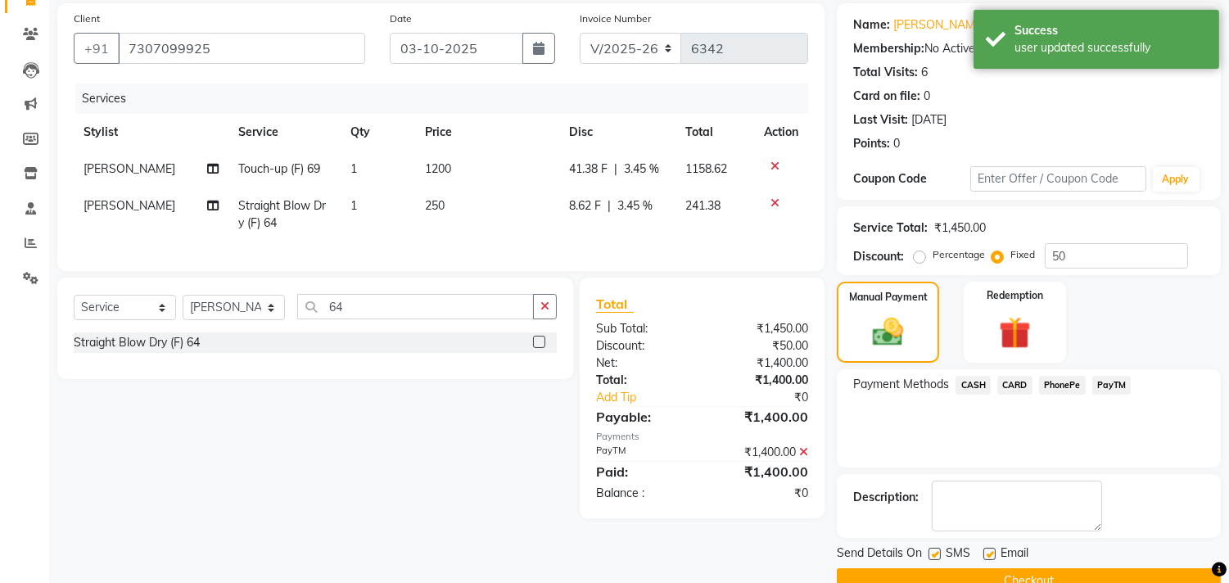
scroll to position [153, 0]
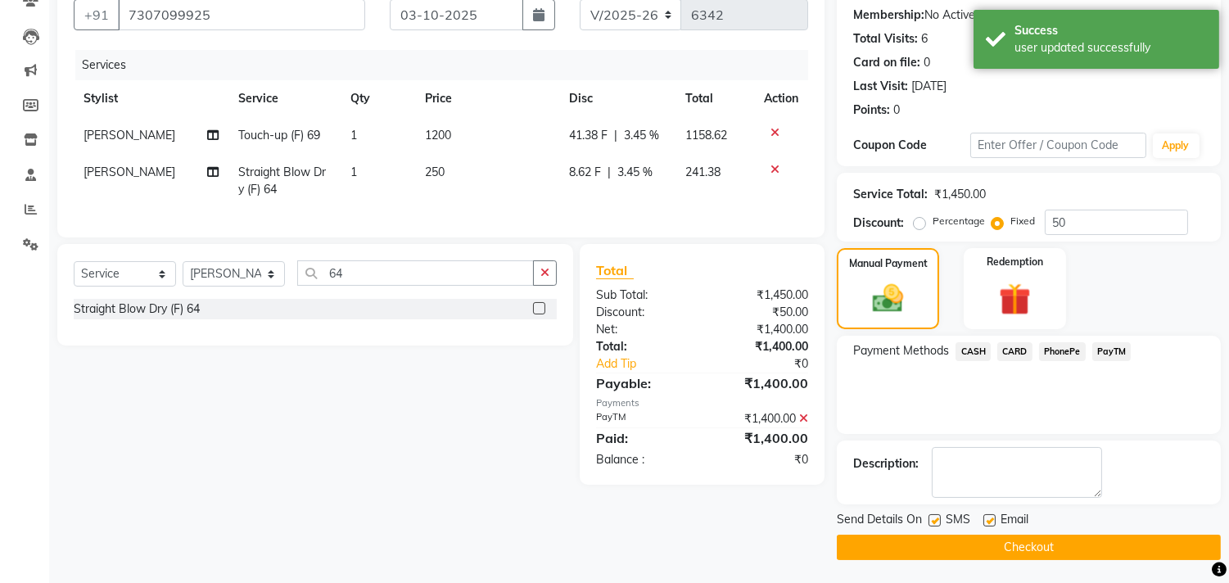
click at [1025, 532] on div "Send Details On SMS Email Checkout" at bounding box center [1029, 535] width 384 height 49
click at [1024, 535] on button "Checkout" at bounding box center [1029, 547] width 384 height 25
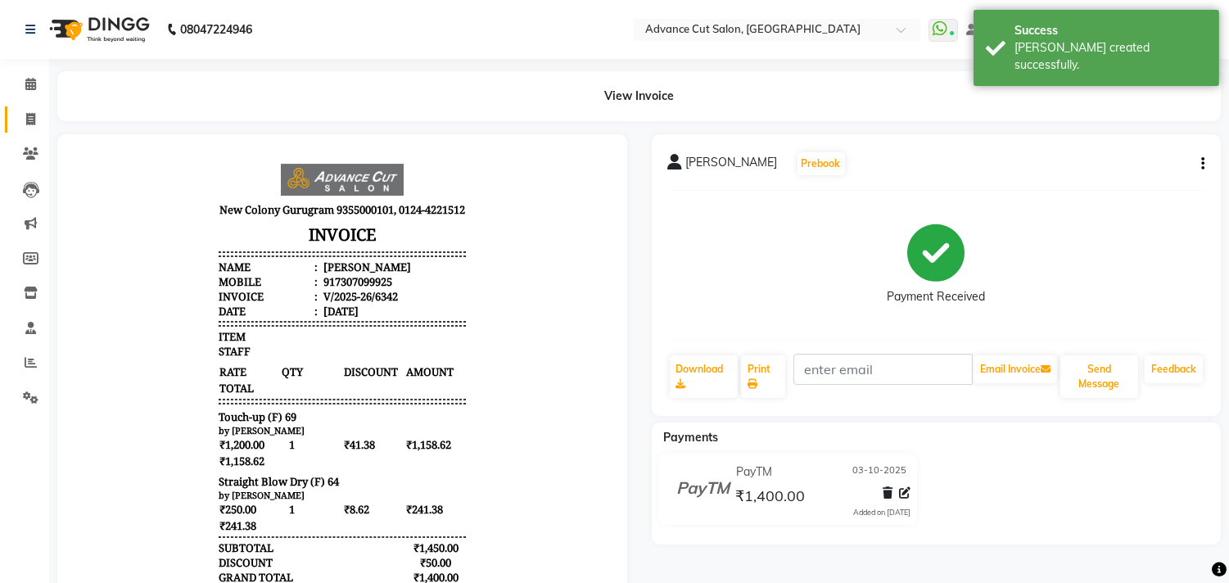
click at [14, 120] on link "Invoice" at bounding box center [24, 119] width 39 height 27
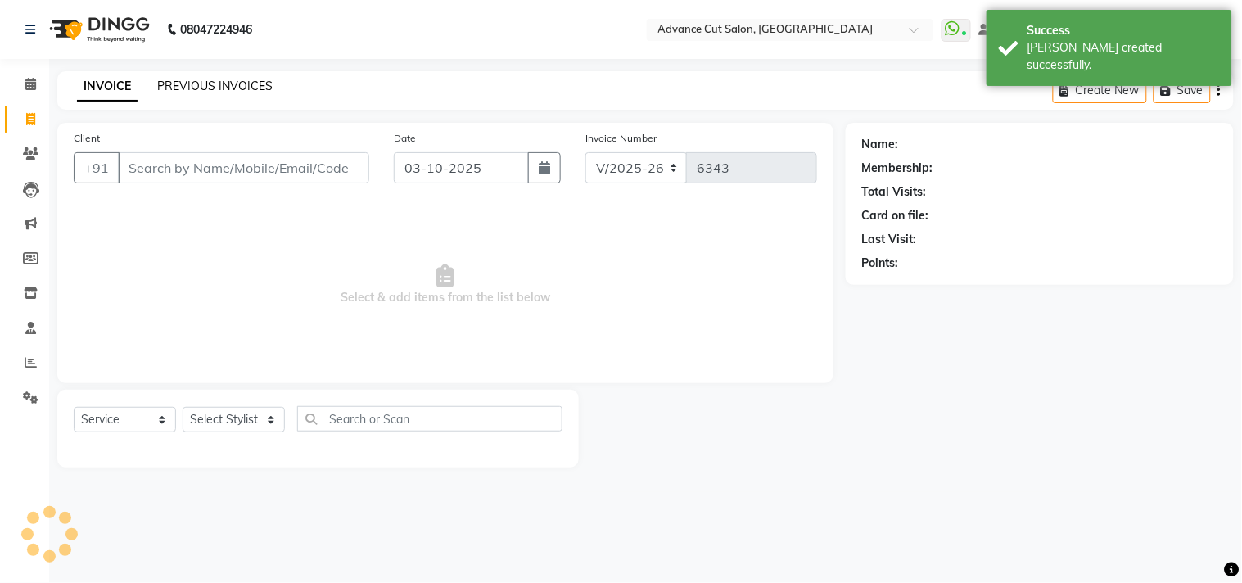
click at [211, 79] on link "PREVIOUS INVOICES" at bounding box center [214, 86] width 115 height 15
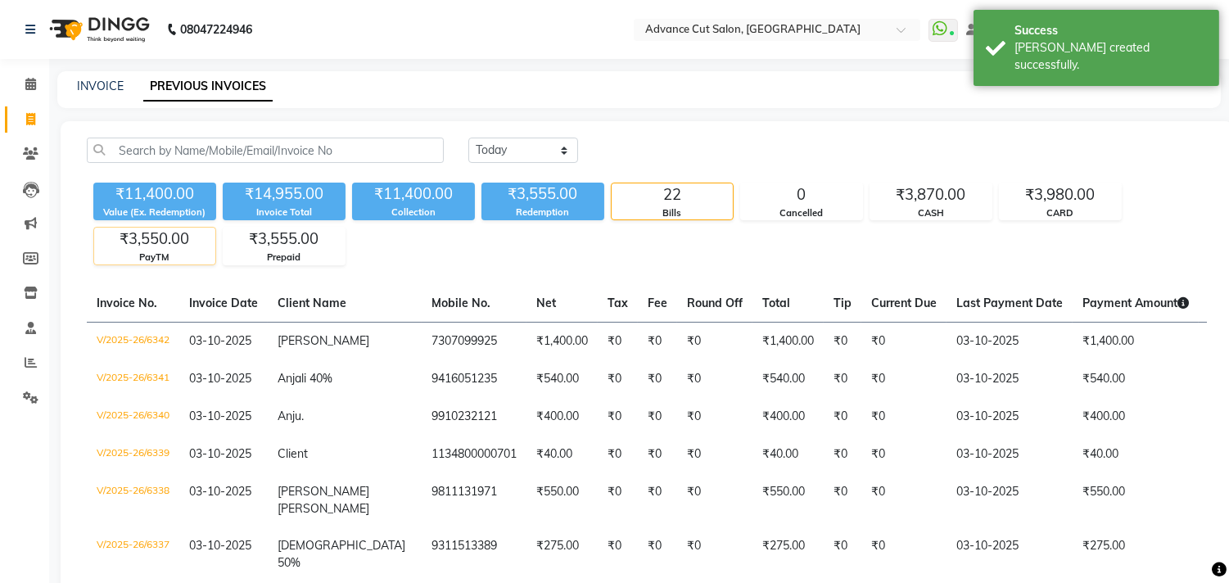
click at [145, 247] on div "₹3,550.00" at bounding box center [154, 239] width 121 height 23
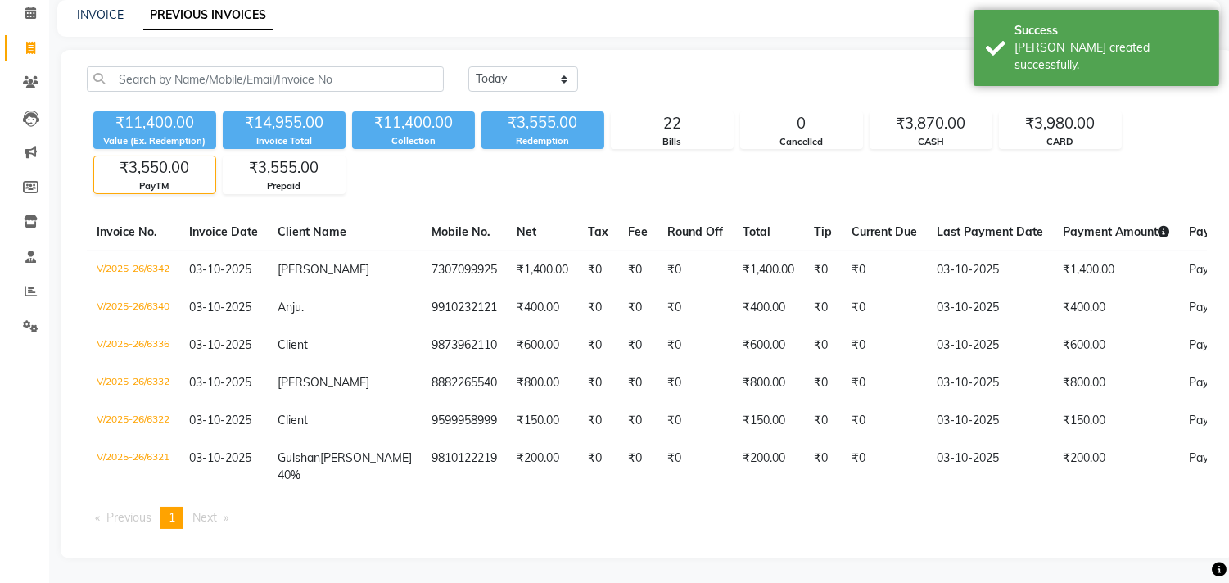
scroll to position [117, 0]
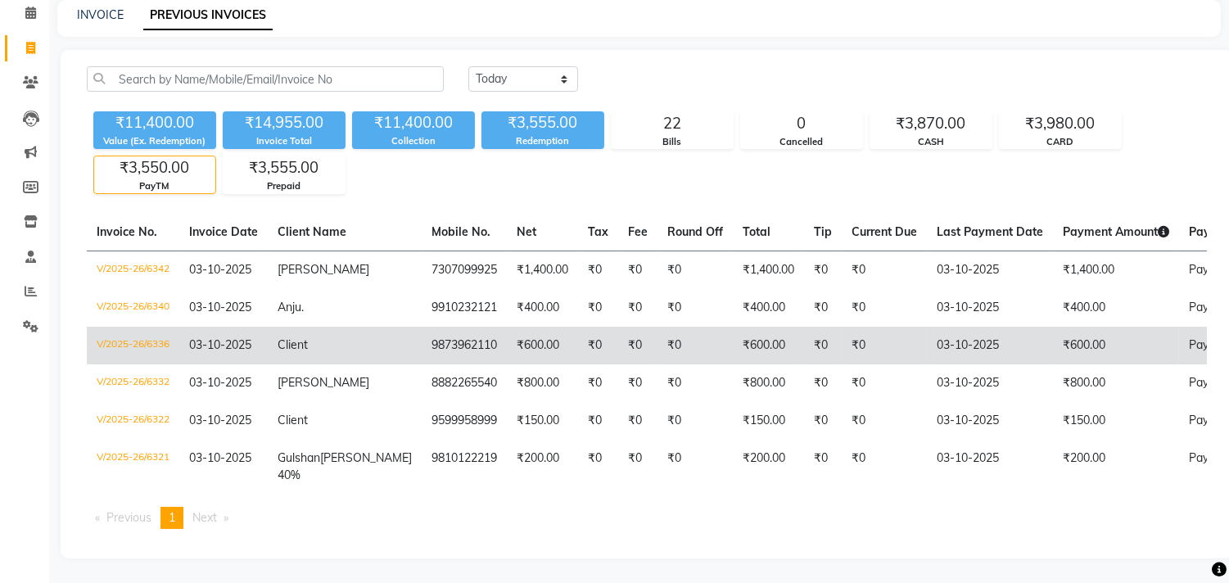
click at [319, 327] on td "Client" at bounding box center [345, 346] width 154 height 38
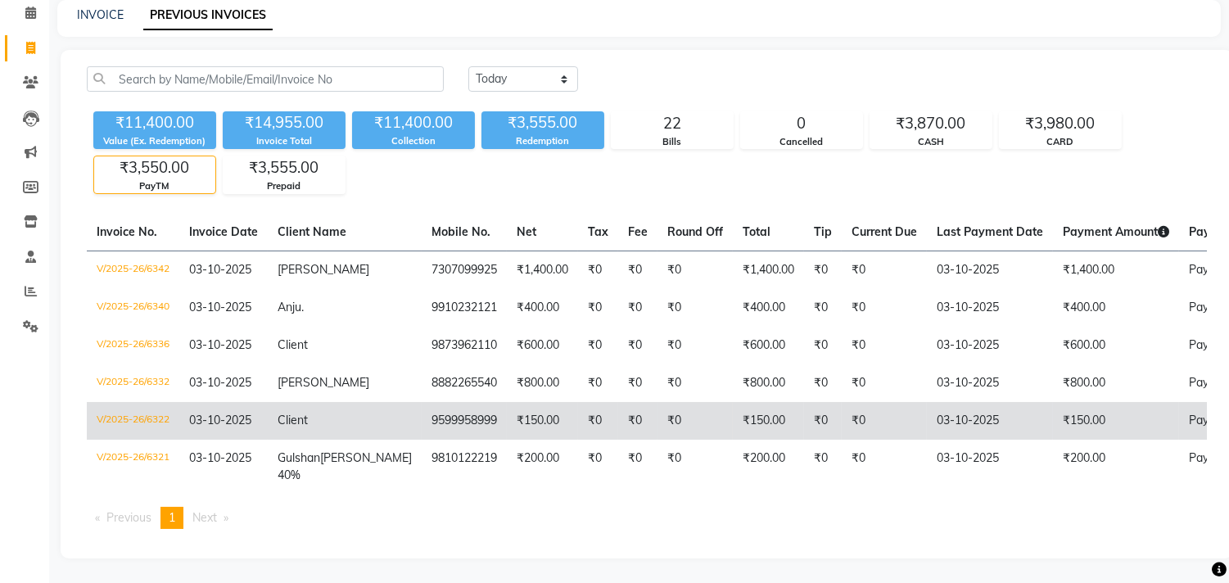
click at [618, 402] on td "₹0" at bounding box center [637, 421] width 39 height 38
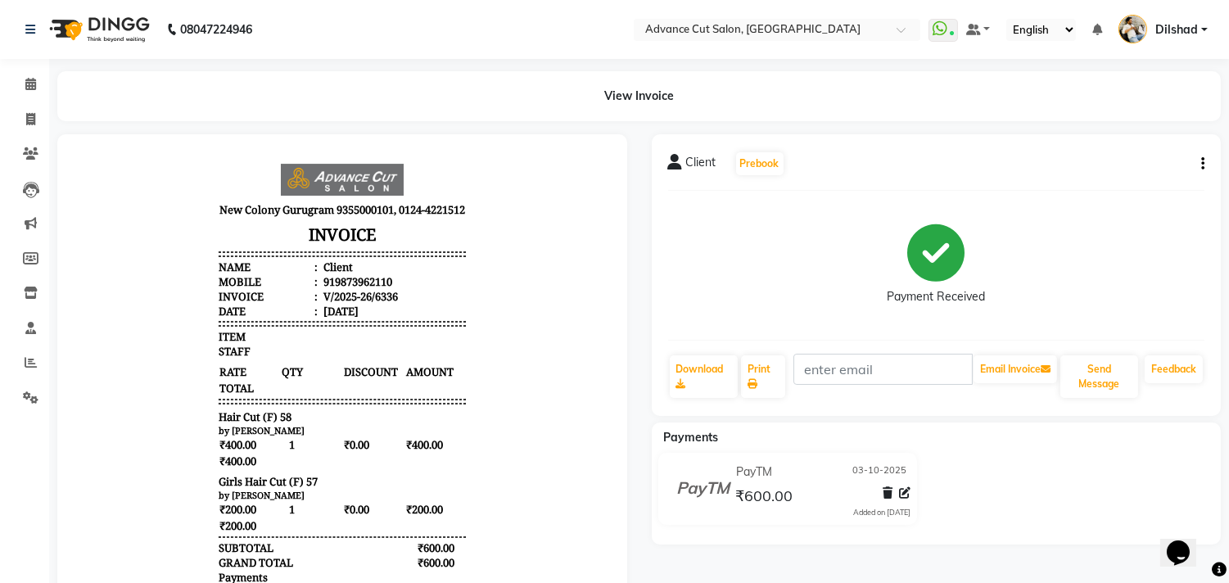
click at [1202, 164] on icon "button" at bounding box center [1202, 164] width 3 height 1
click at [43, 146] on span at bounding box center [30, 154] width 29 height 19
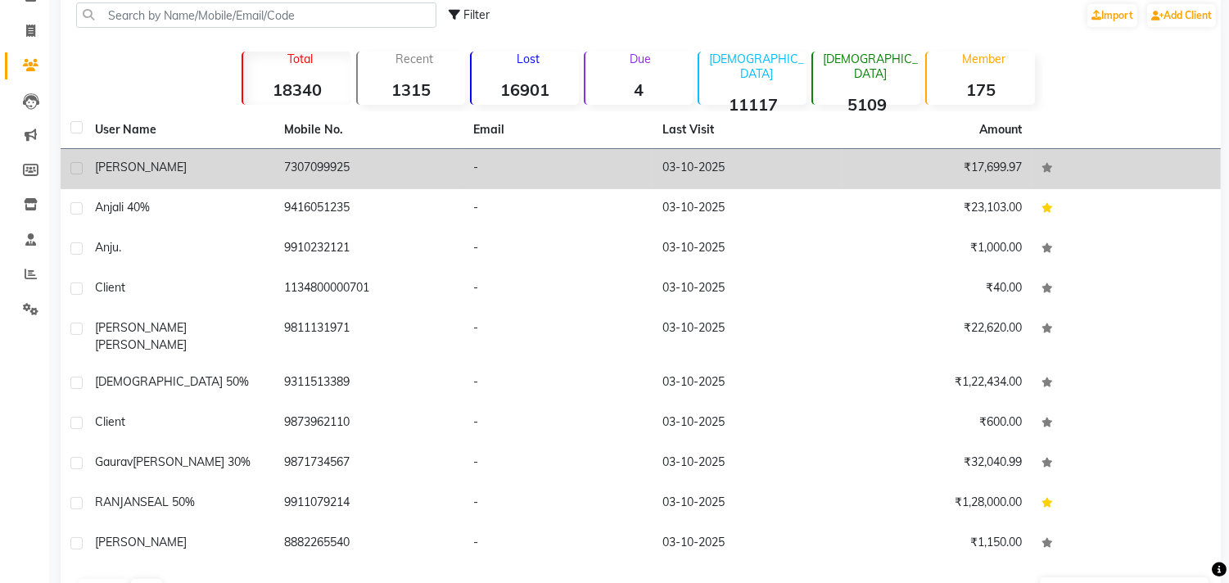
scroll to position [125, 0]
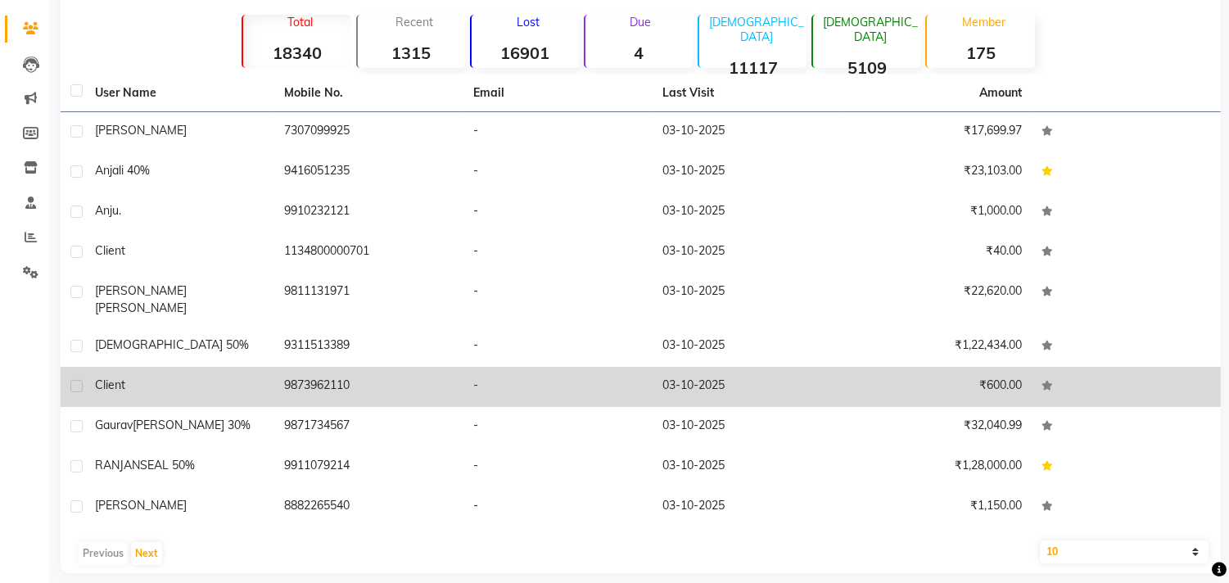
click at [310, 368] on td "9873962110" at bounding box center [368, 387] width 189 height 40
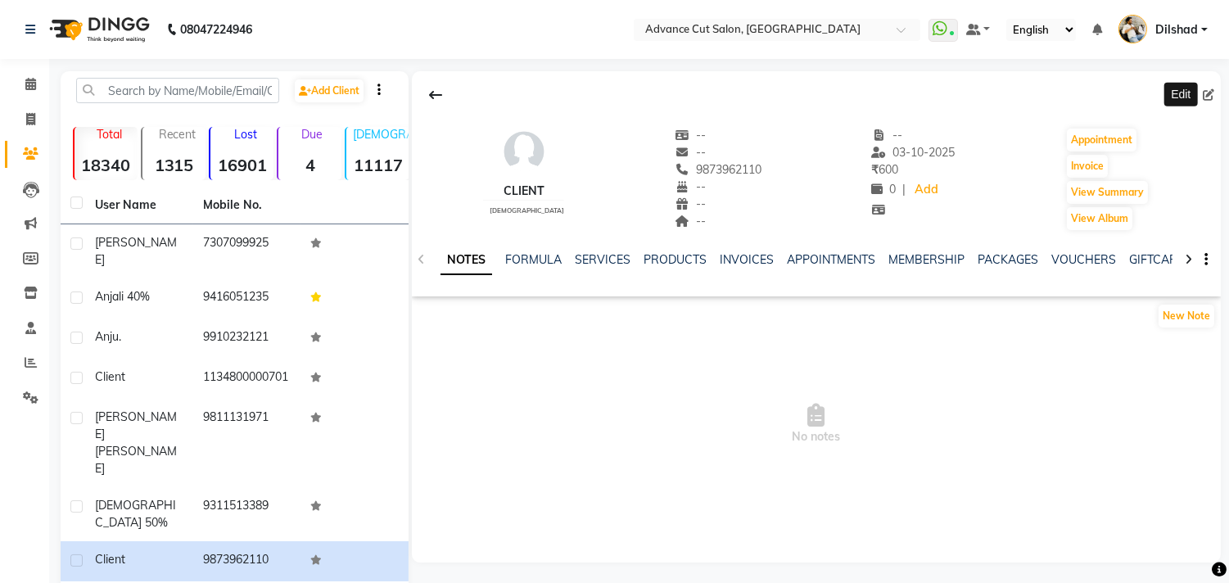
click at [1205, 97] on icon at bounding box center [1208, 94] width 11 height 11
select select "[DEMOGRAPHIC_DATA]"
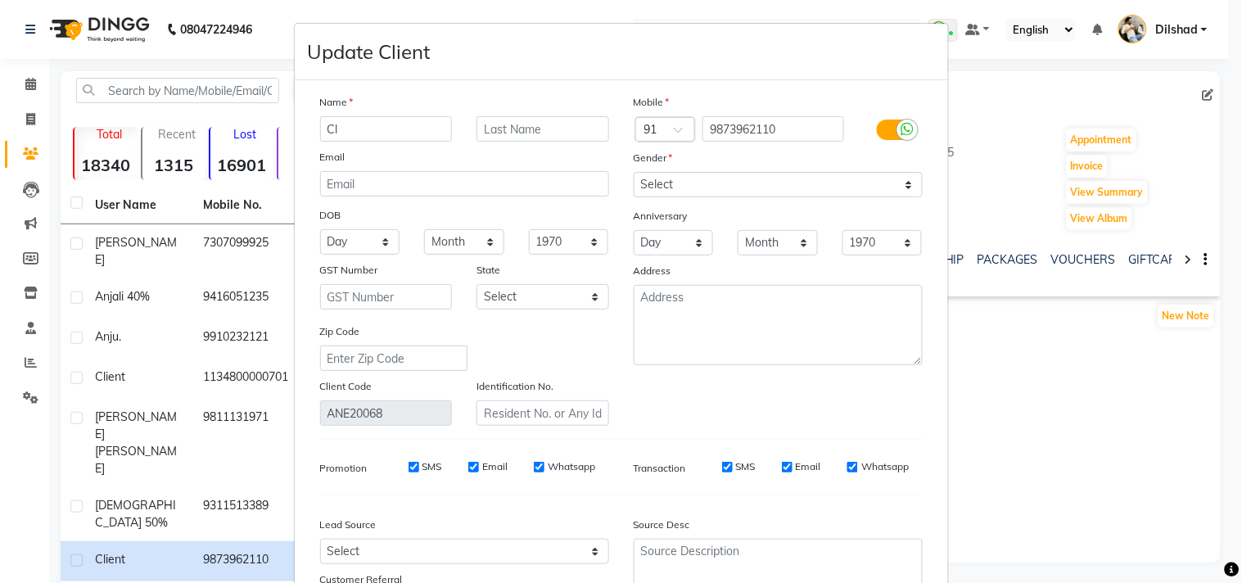
type input "C"
type input "M"
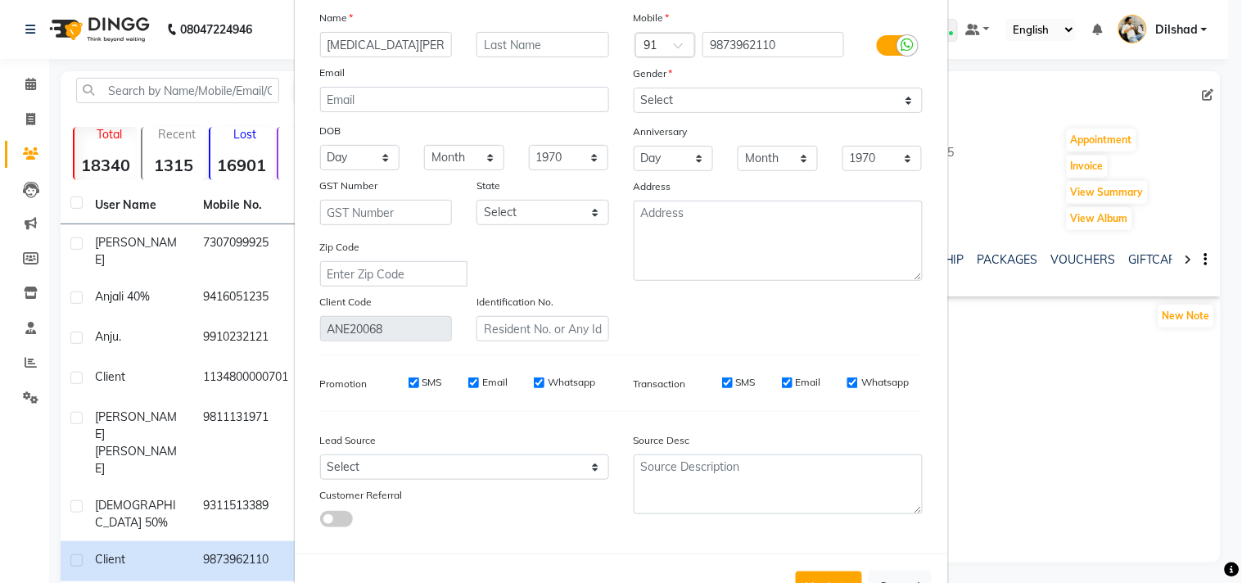
scroll to position [145, 0]
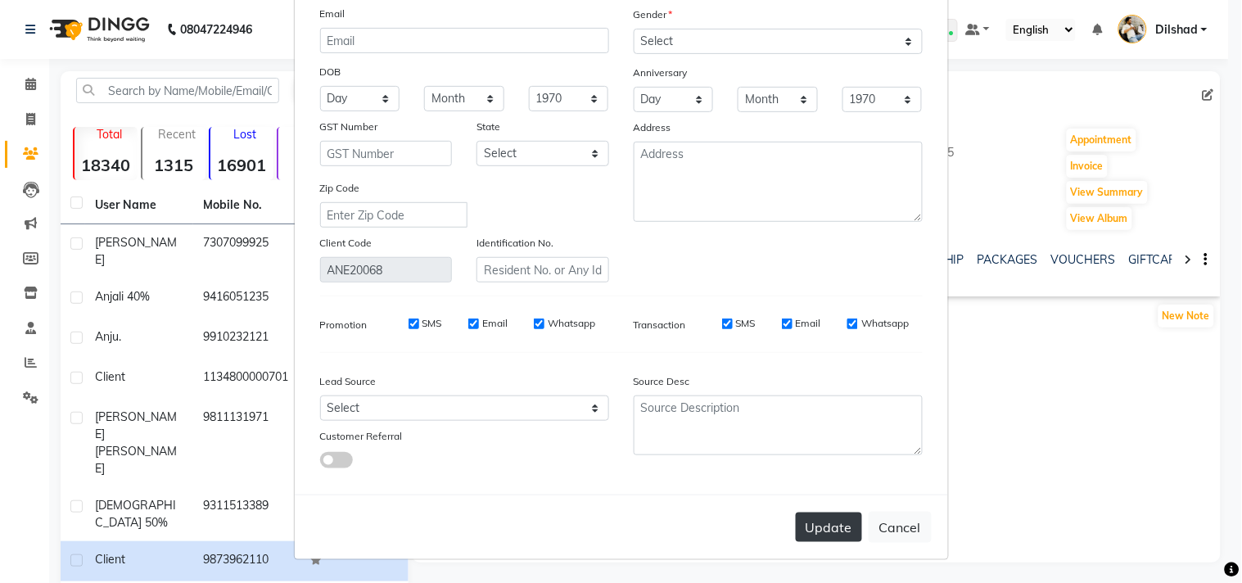
type input "Nikita Mehta"
click at [806, 518] on button "Update" at bounding box center [829, 527] width 66 height 29
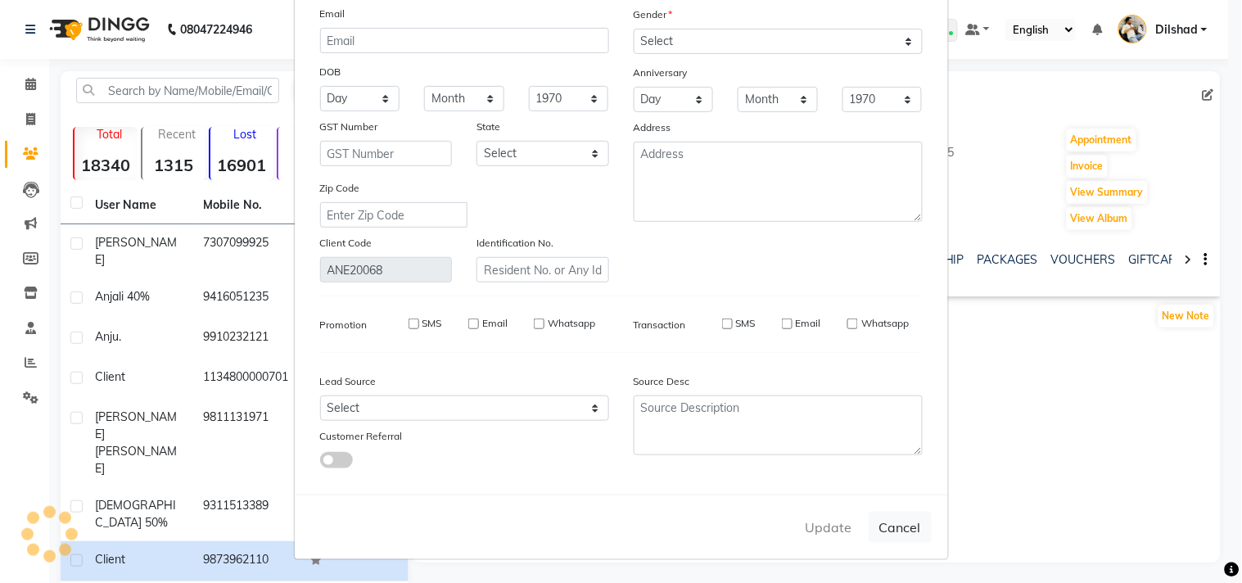
select select
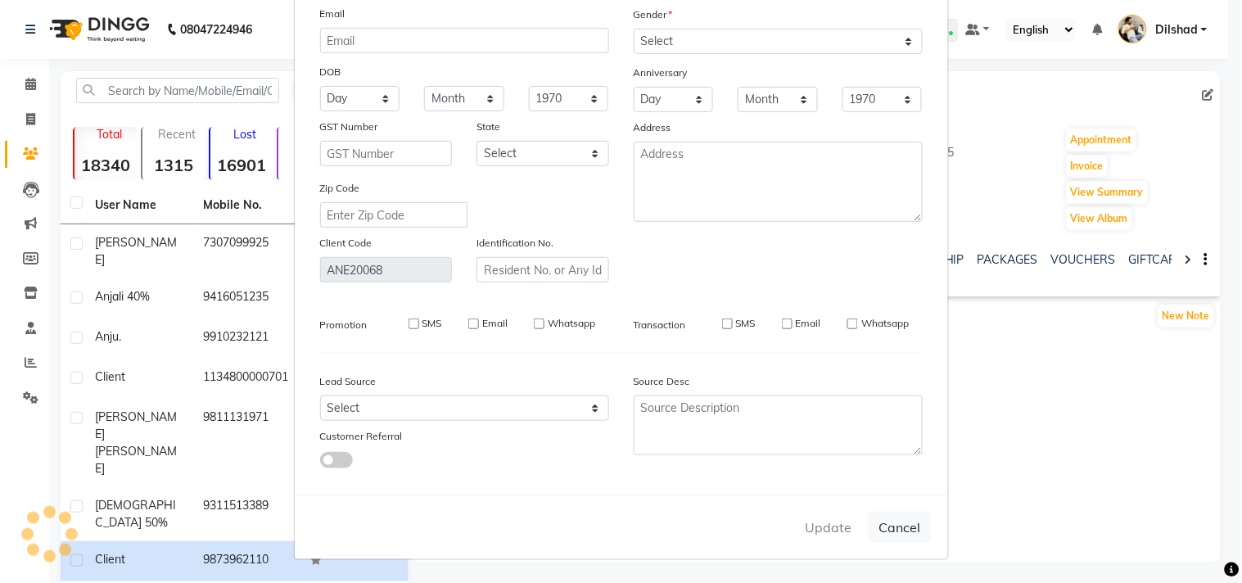
select select
checkbox input "false"
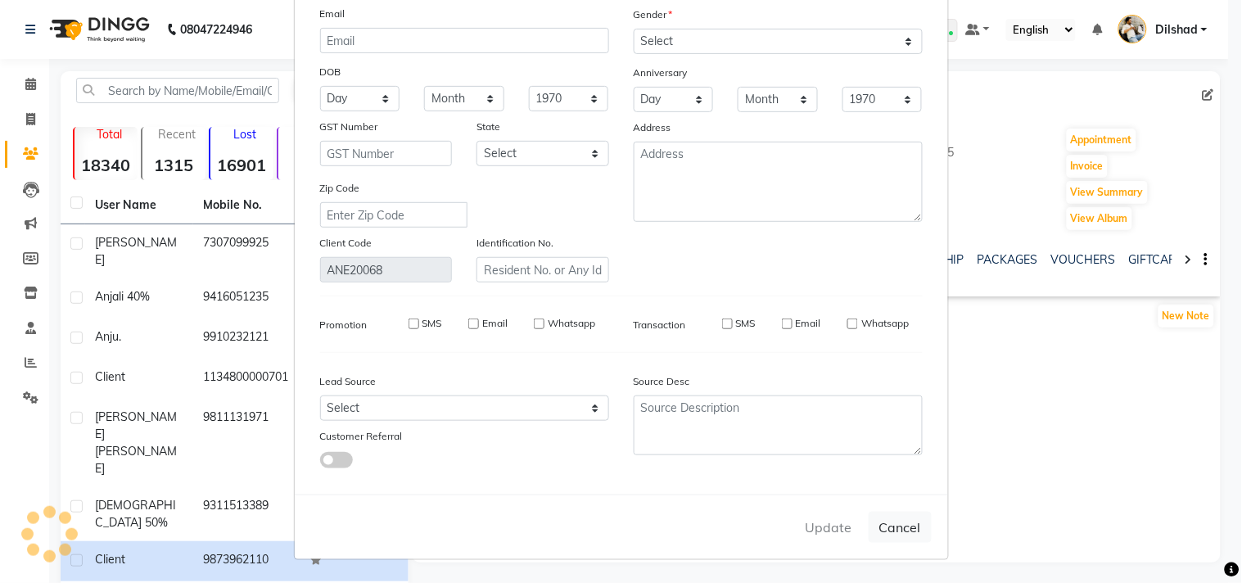
checkbox input "false"
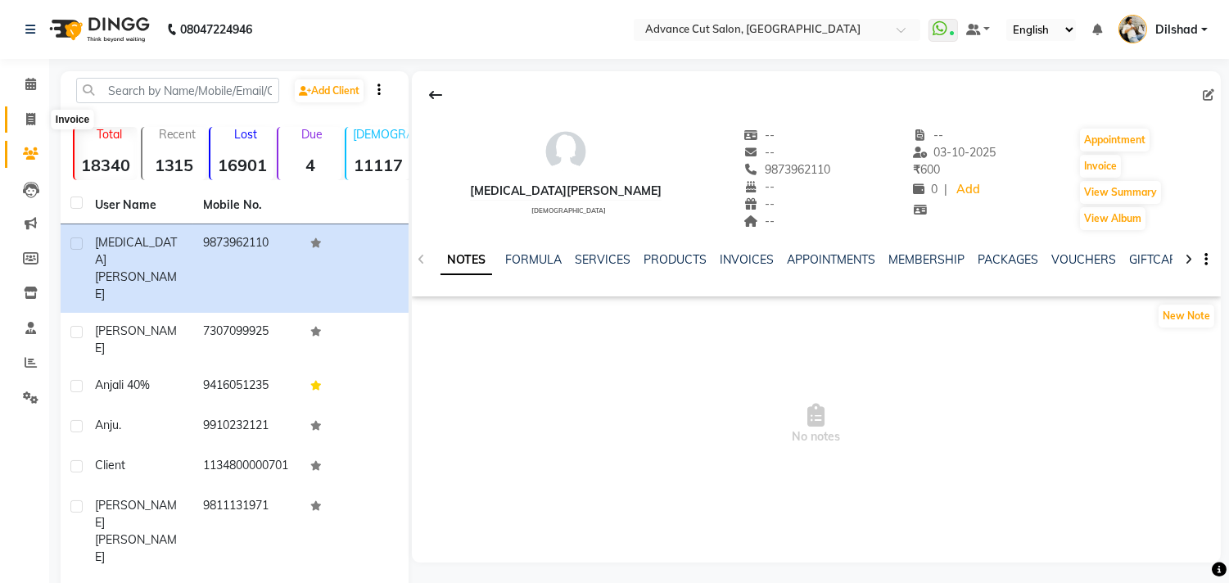
click at [20, 120] on span at bounding box center [30, 120] width 29 height 19
select select "service"
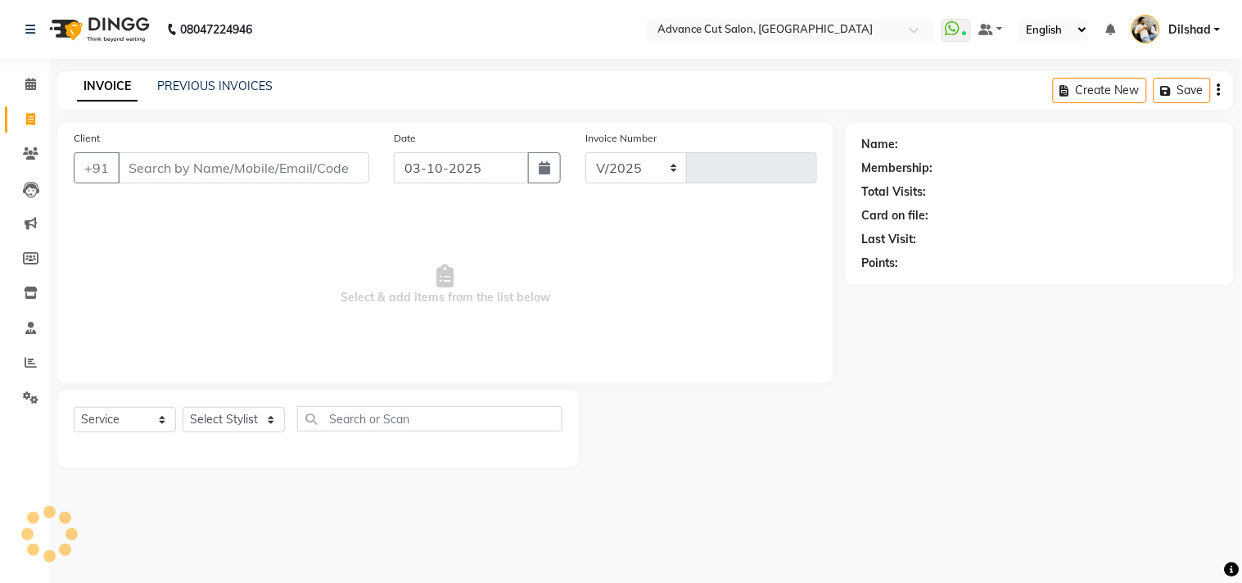
select select "922"
type input "6343"
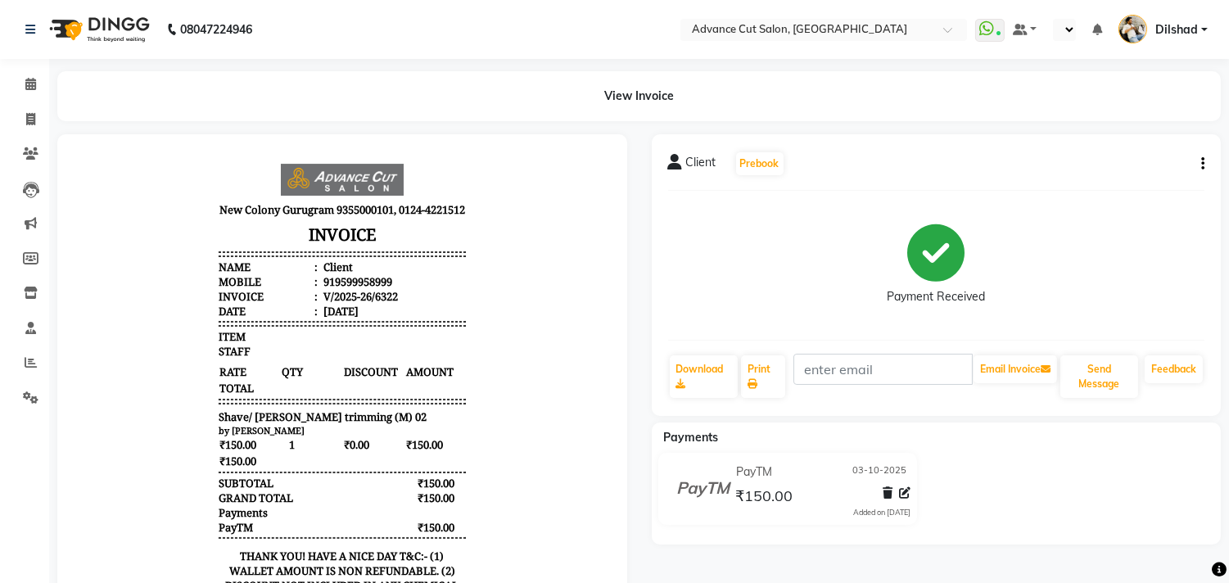
click at [1201, 165] on icon "button" at bounding box center [1202, 164] width 3 height 1
click at [1091, 169] on div "Edit Invoice" at bounding box center [1121, 174] width 112 height 20
select select "service"
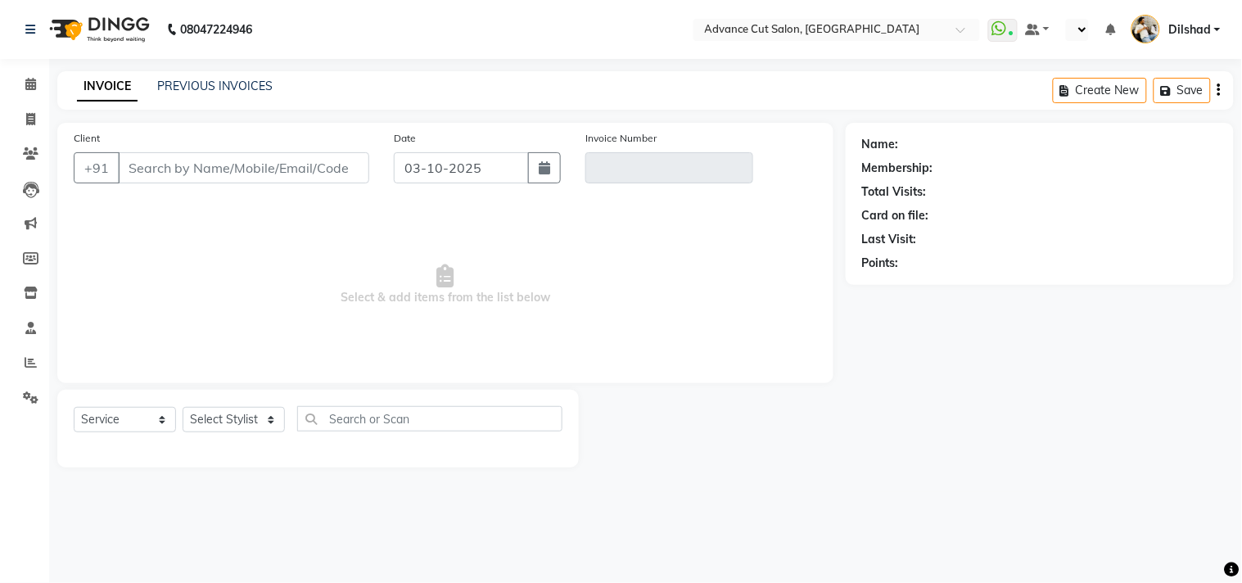
type input "9599958999"
type input "V/2025-26/6322"
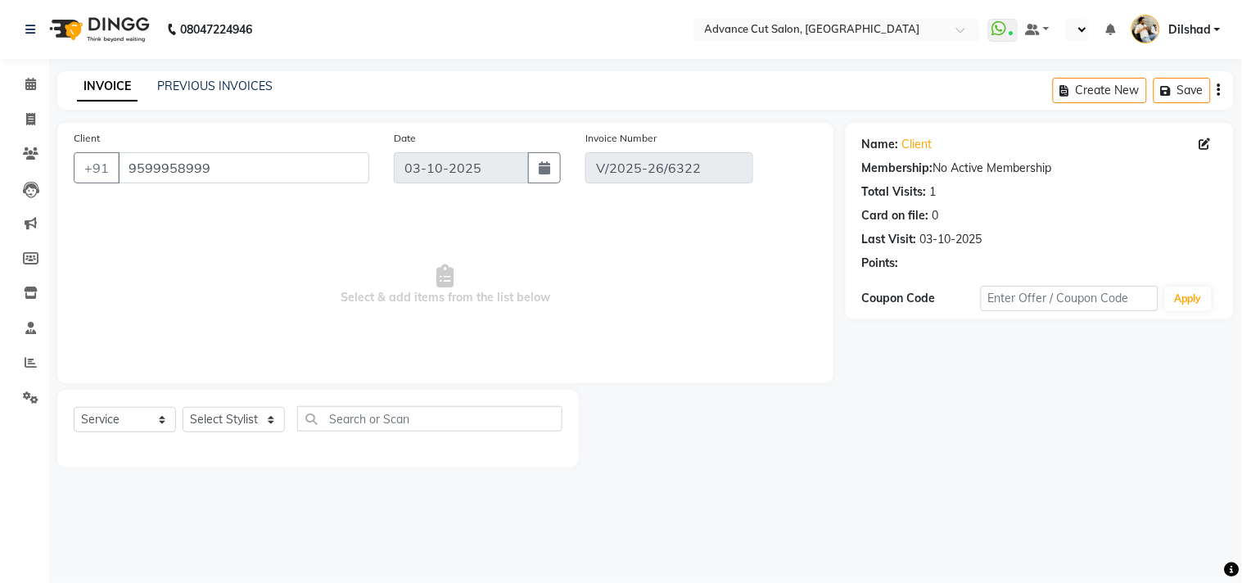
select select "select"
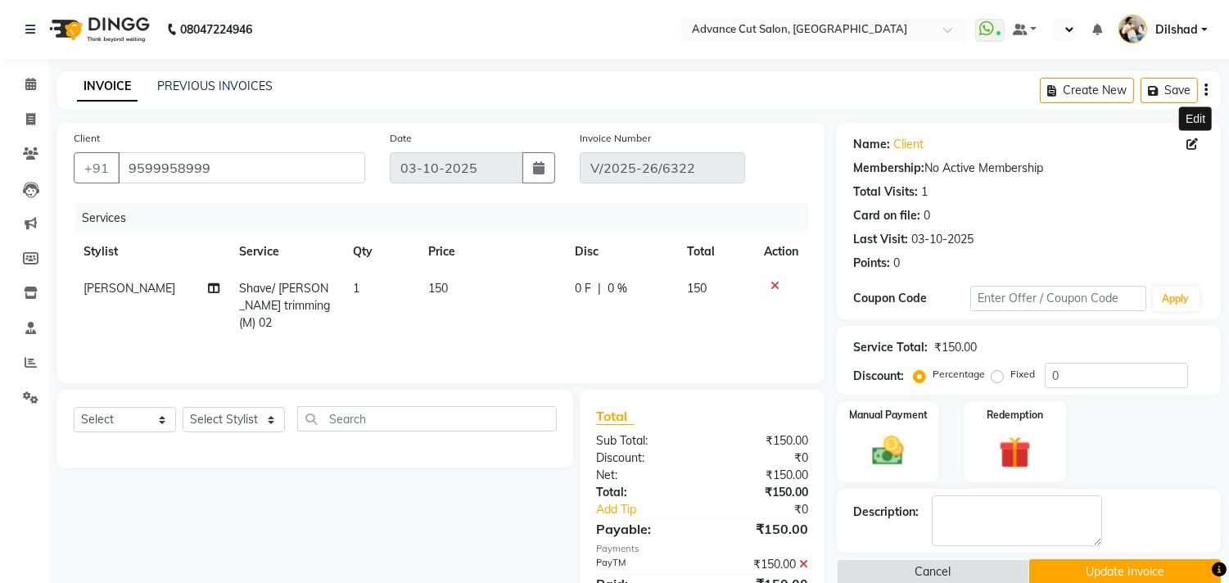
click at [1197, 141] on icon at bounding box center [1191, 143] width 11 height 11
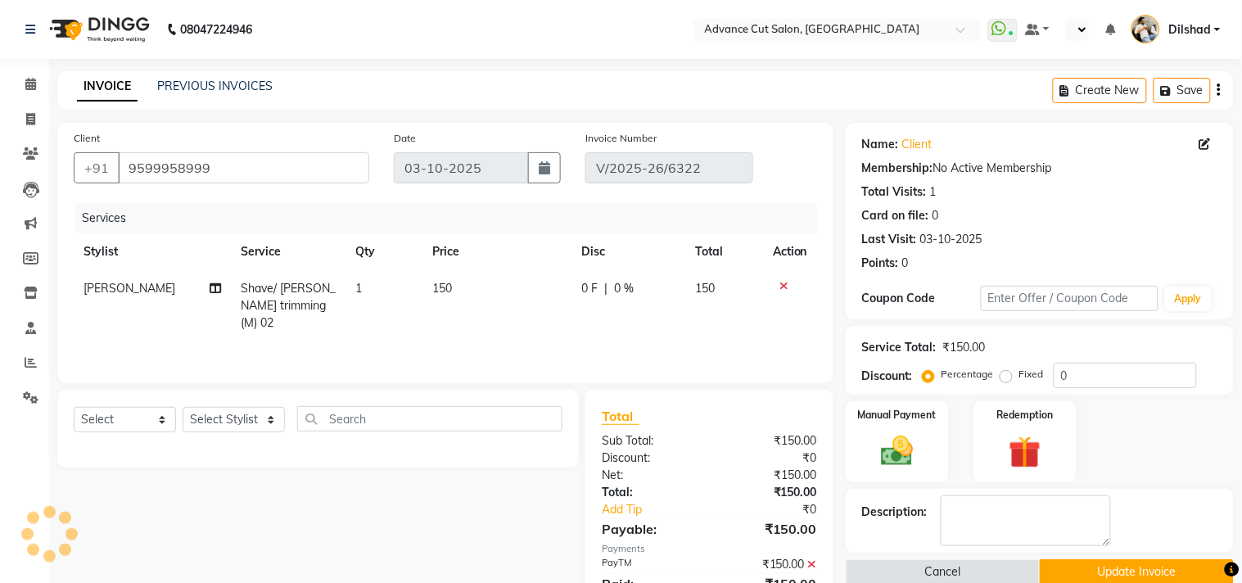
select select "male"
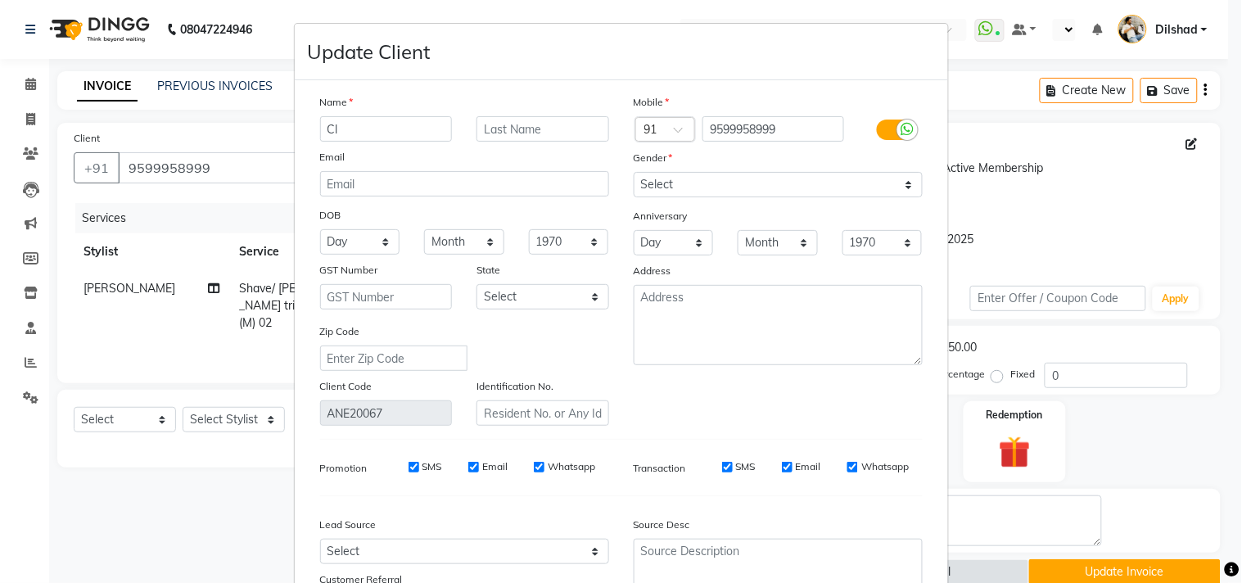
type input "C"
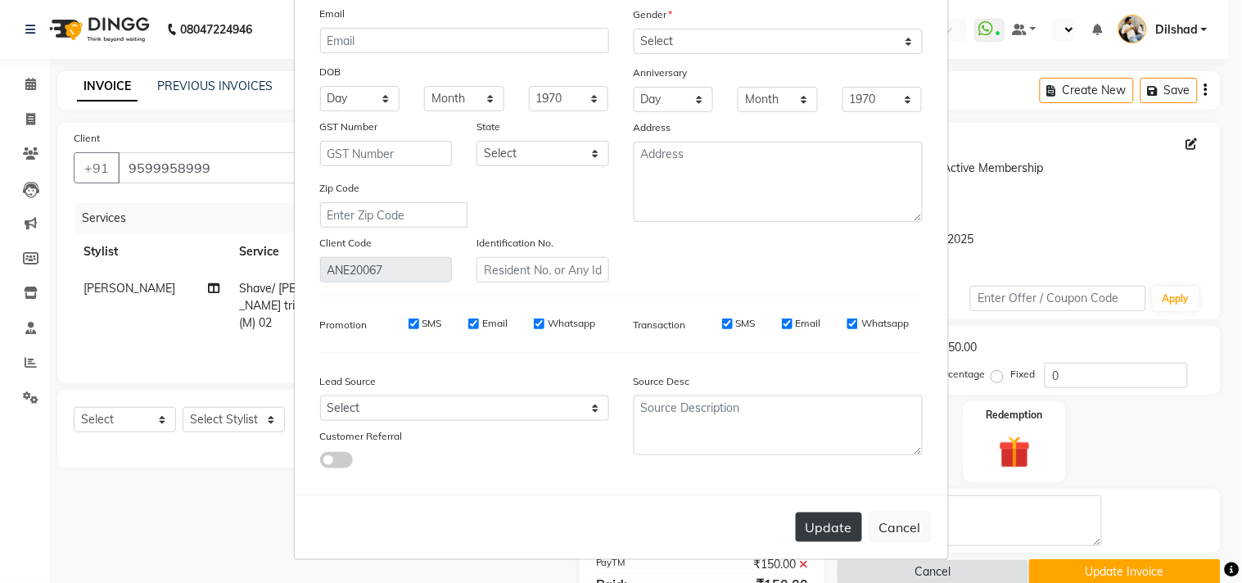
type input "[PERSON_NAME]"
click at [825, 520] on button "Update" at bounding box center [829, 527] width 66 height 29
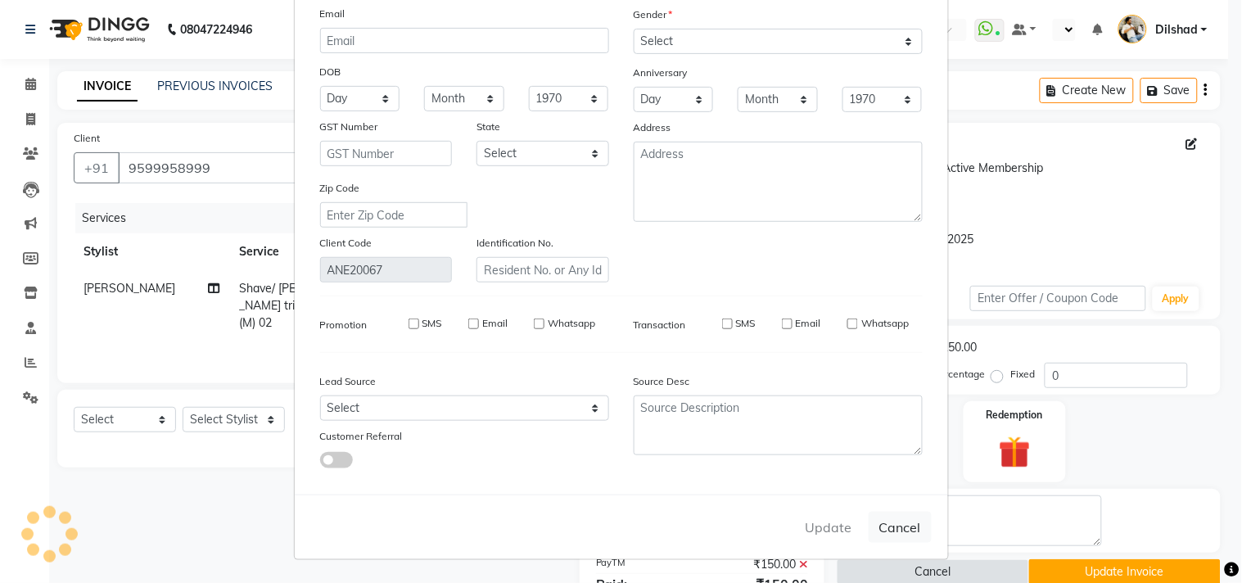
select select
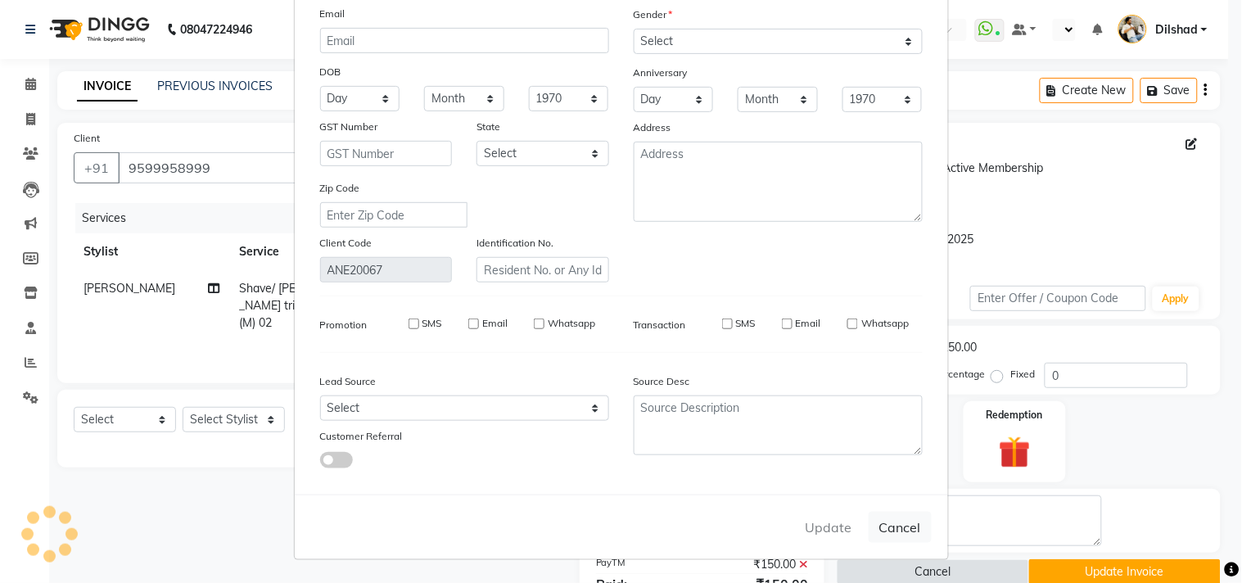
select select
checkbox input "false"
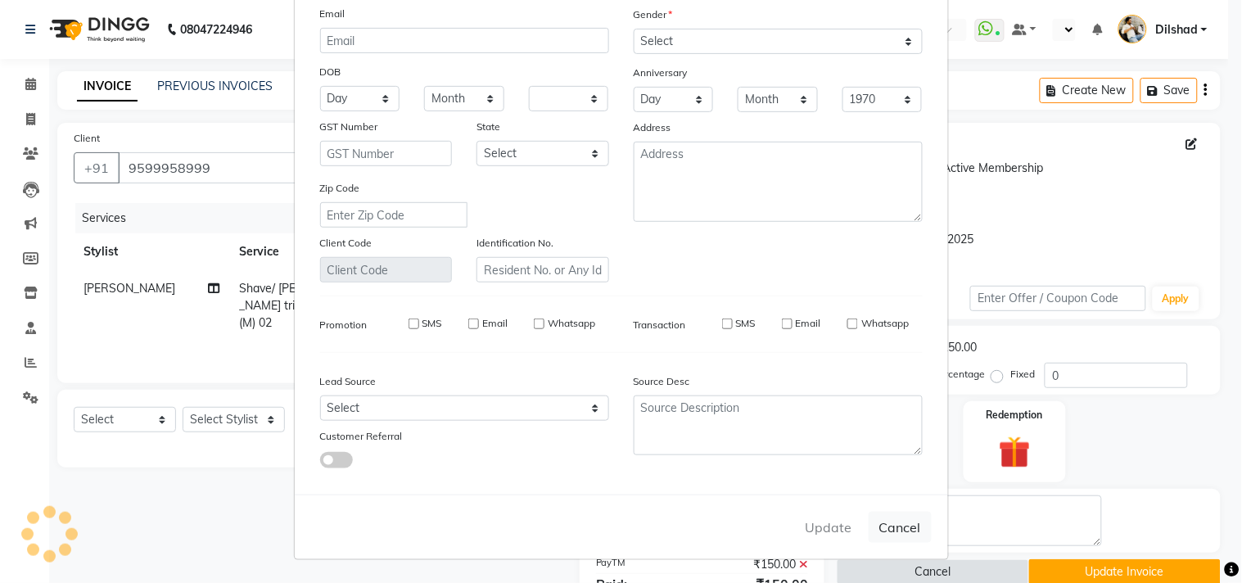
checkbox input "false"
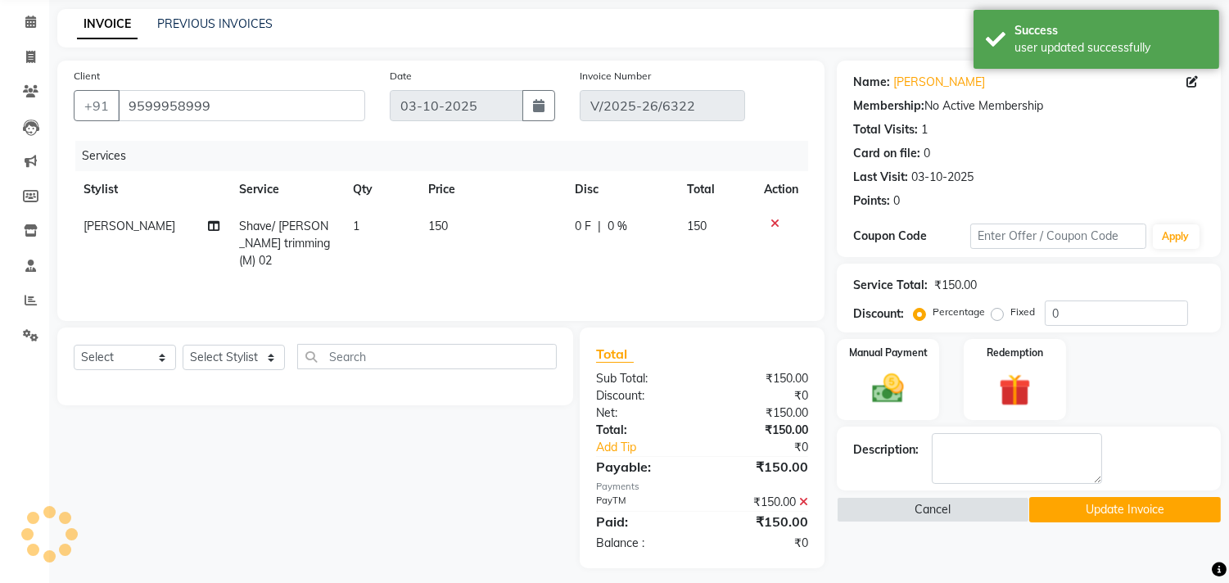
scroll to position [71, 0]
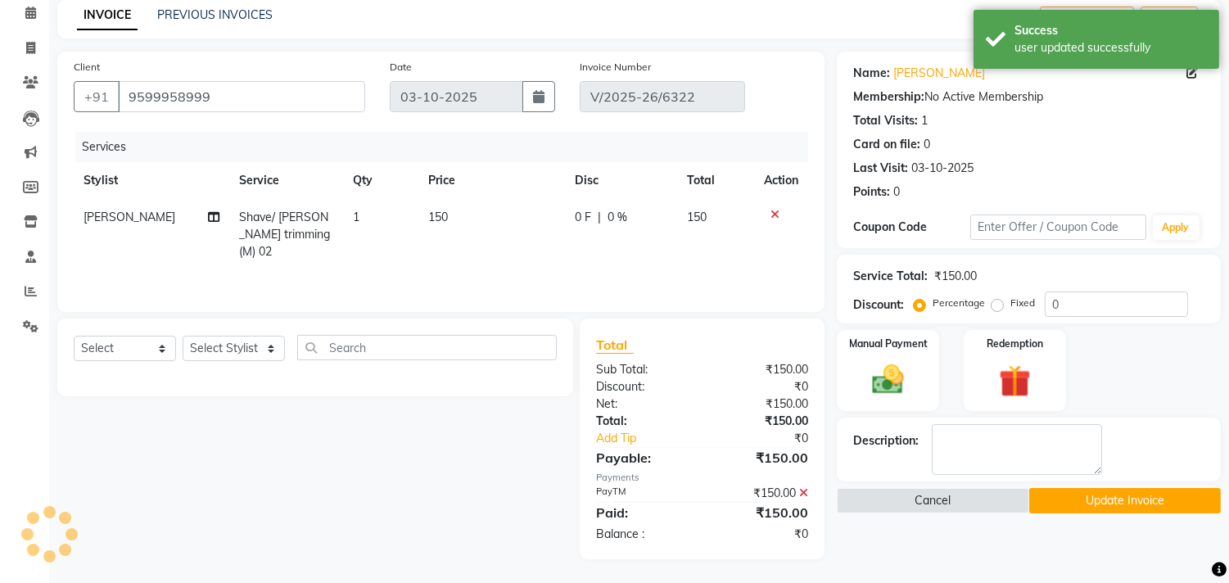
click at [1104, 502] on button "Update Invoice" at bounding box center [1125, 500] width 192 height 25
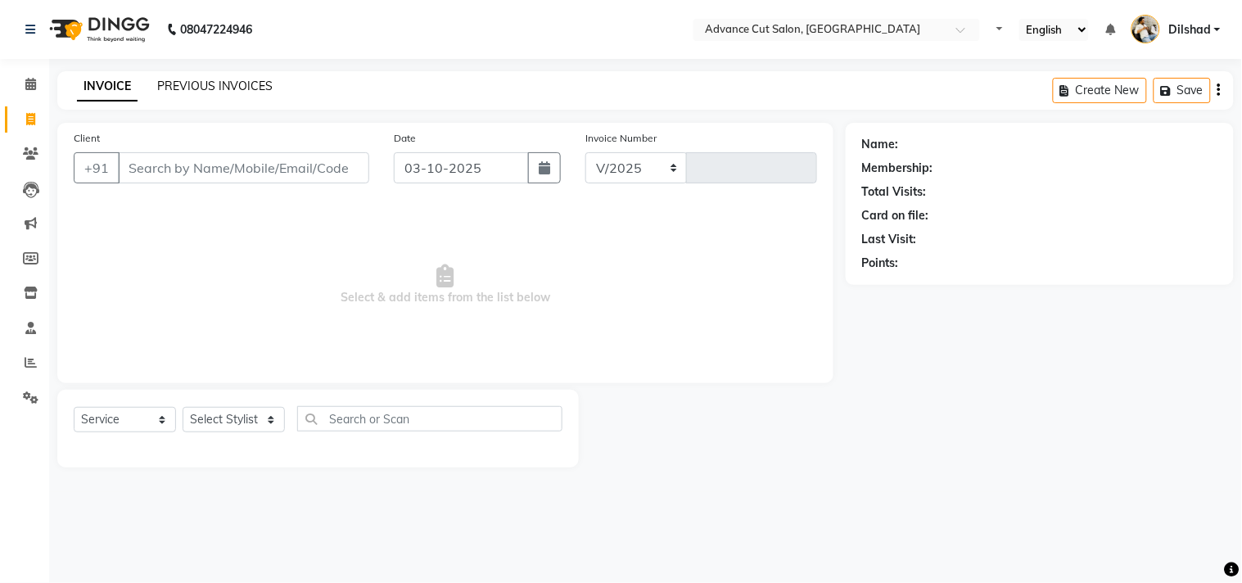
select select "en"
click at [219, 86] on link "PREVIOUS INVOICES" at bounding box center [214, 86] width 115 height 15
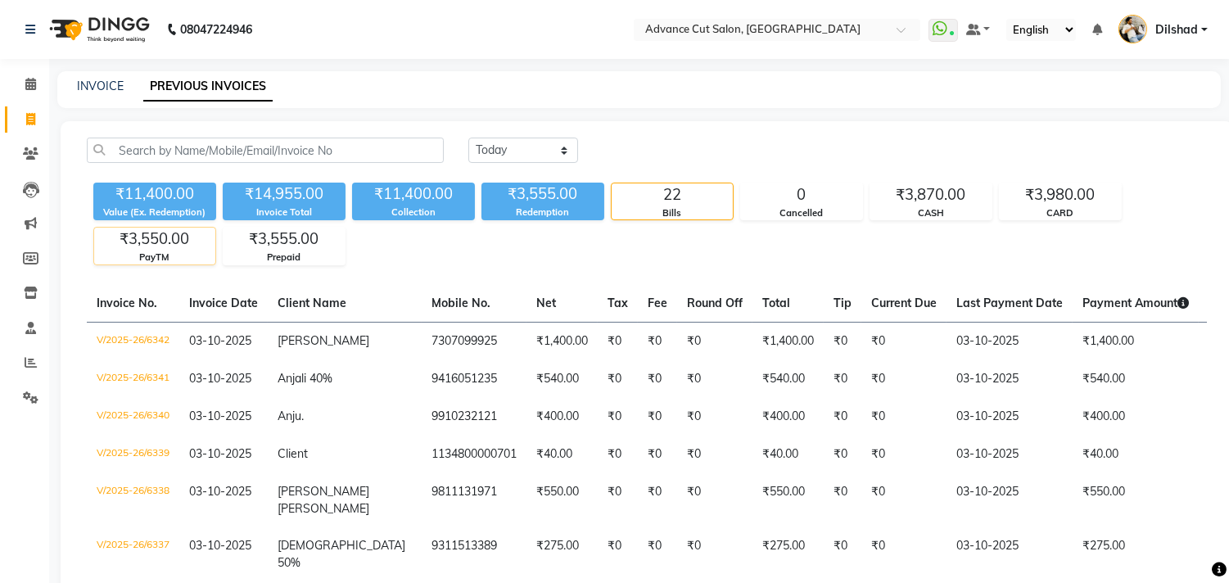
click at [160, 256] on div "PayTM" at bounding box center [154, 258] width 121 height 14
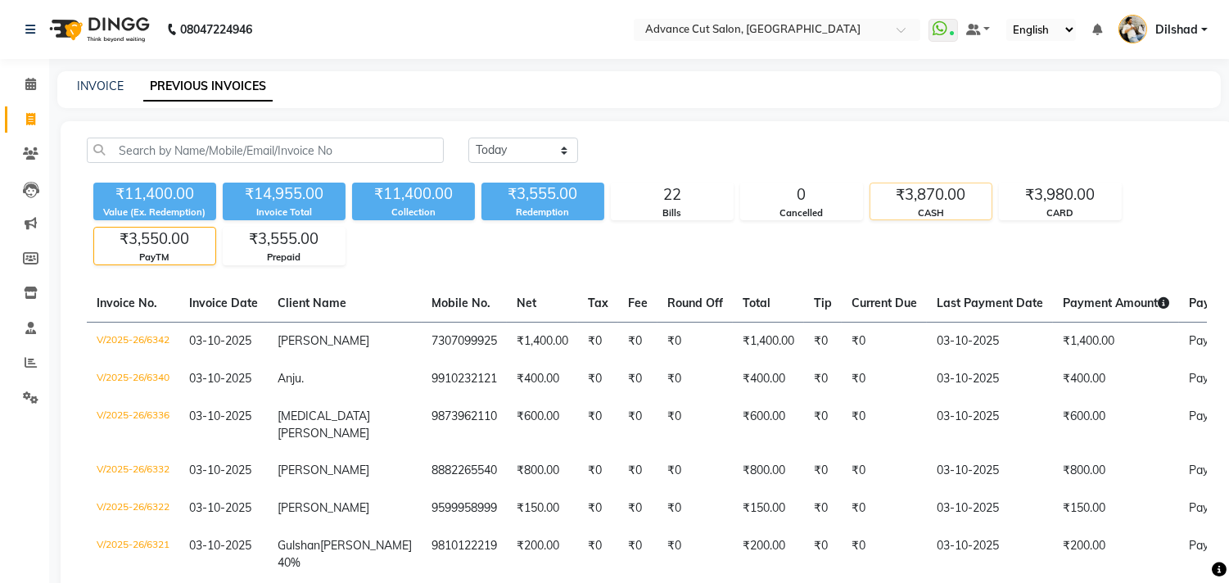
click at [929, 192] on div "₹3,870.00" at bounding box center [930, 194] width 121 height 23
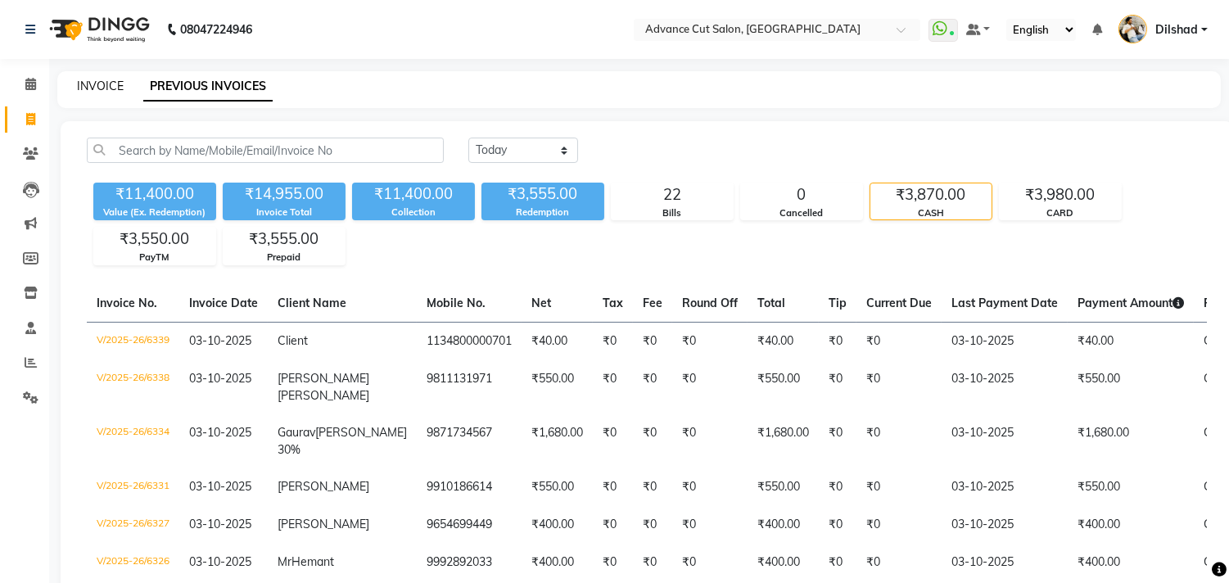
click at [78, 88] on link "INVOICE" at bounding box center [100, 86] width 47 height 15
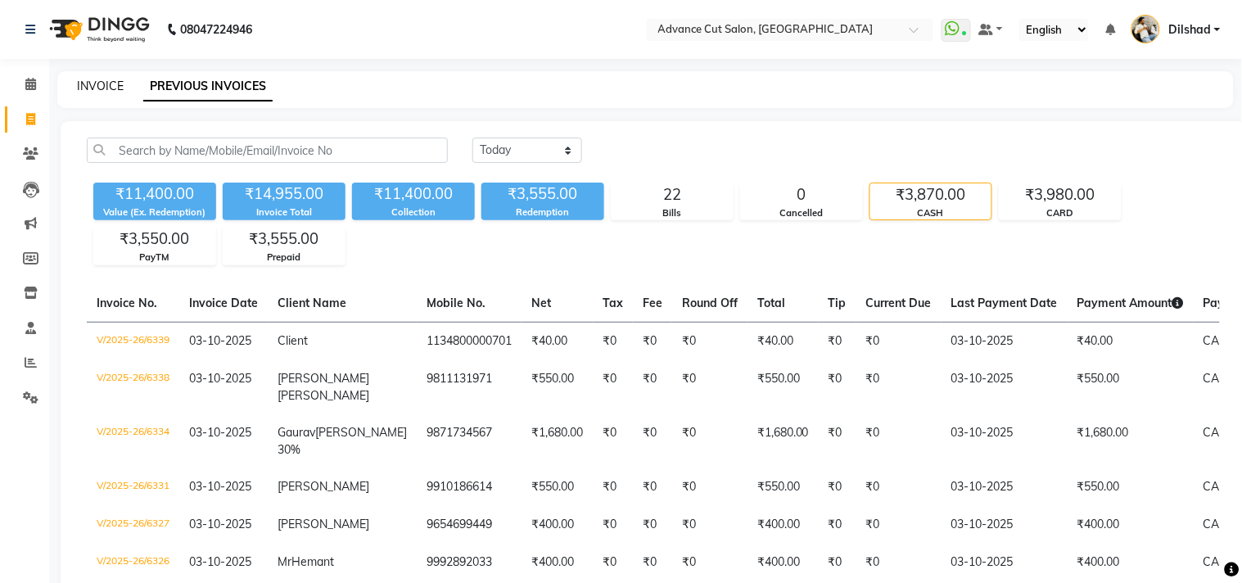
select select "922"
select select "service"
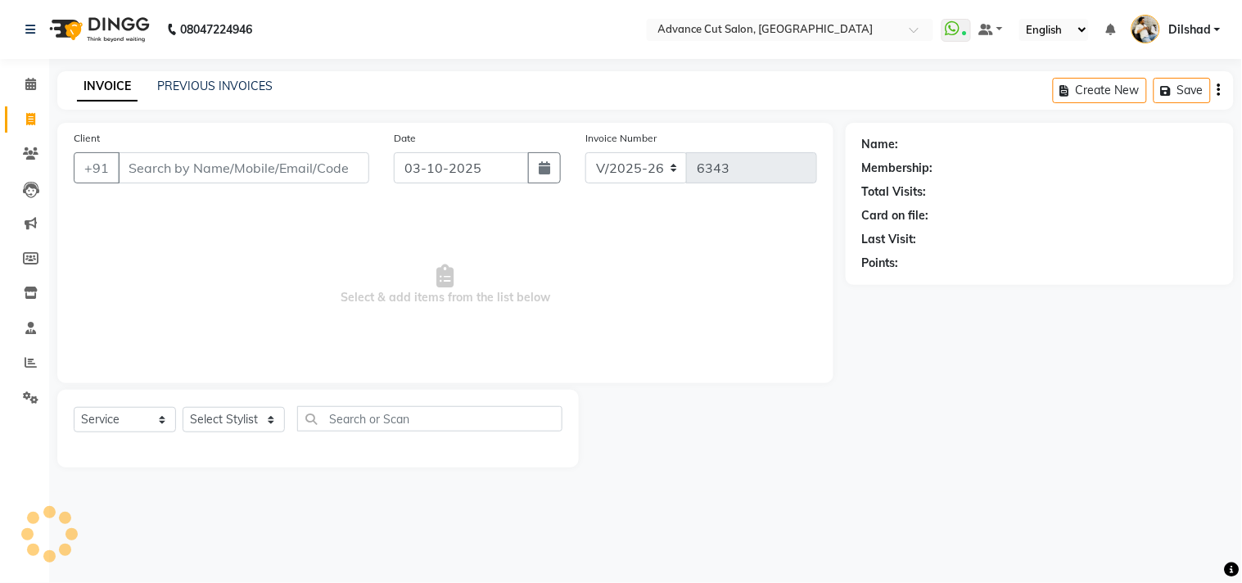
click at [296, 43] on nav "08047224946 Select Location × Advance Cut Salon, New Colony WhatsApp Status ✕ S…" at bounding box center [621, 29] width 1242 height 59
click at [305, 43] on nav "08047224946 Select Location × Advance Cut Salon, New Colony WhatsApp Status ✕ S…" at bounding box center [621, 29] width 1242 height 59
click at [25, 364] on icon at bounding box center [31, 362] width 12 height 12
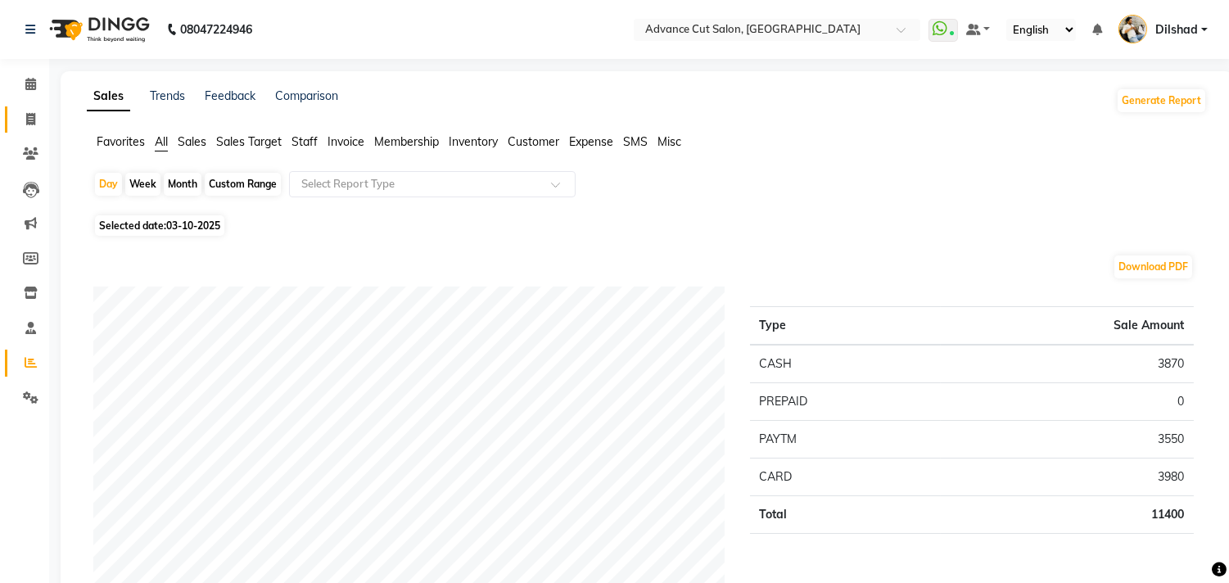
click at [14, 118] on link "Invoice" at bounding box center [24, 119] width 39 height 27
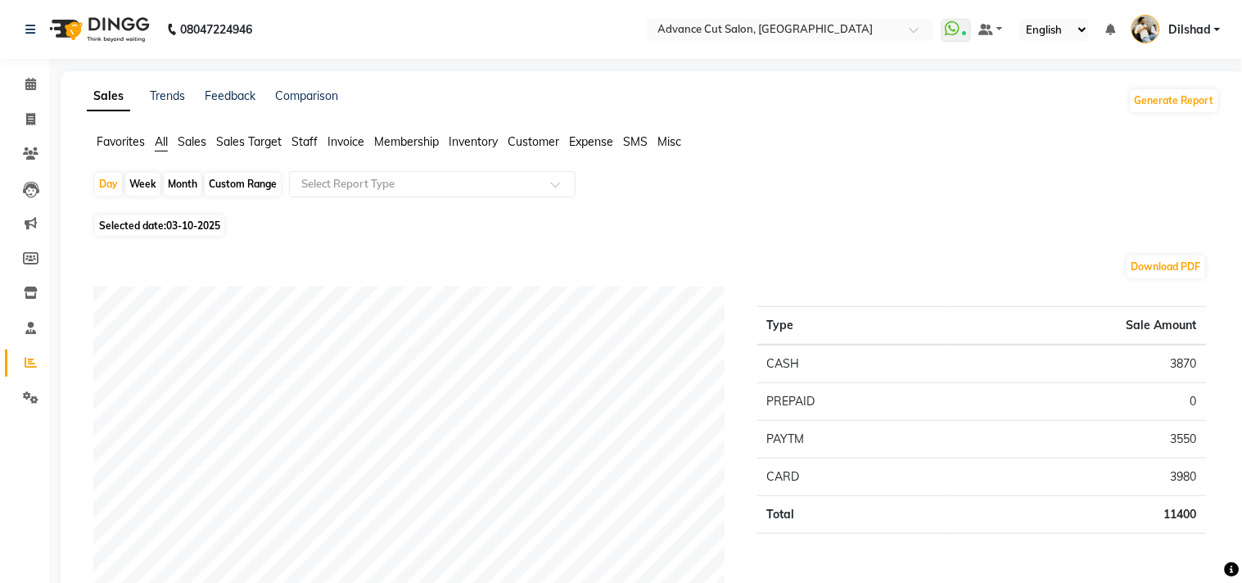
select select "service"
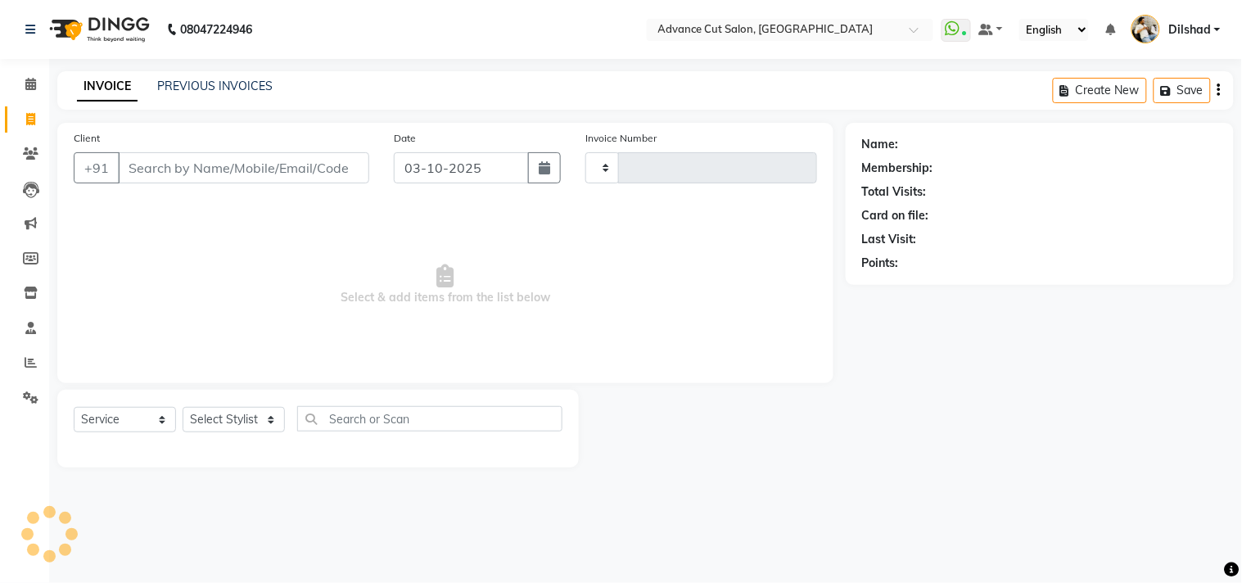
type input "6343"
select select "922"
click at [174, 88] on link "PREVIOUS INVOICES" at bounding box center [214, 86] width 115 height 15
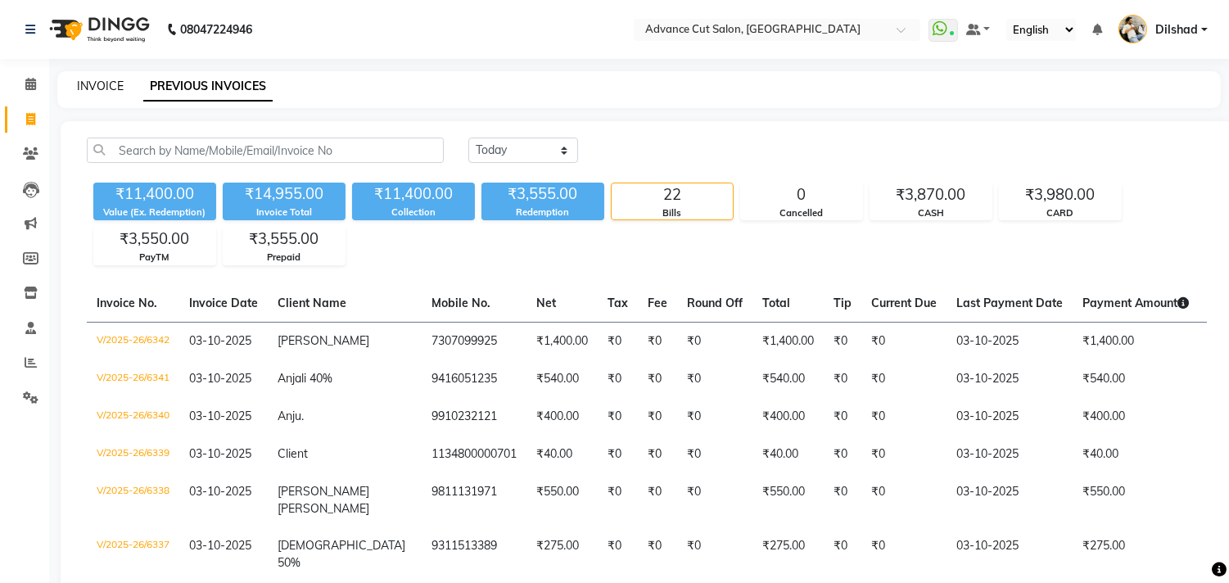
click at [87, 90] on link "INVOICE" at bounding box center [100, 86] width 47 height 15
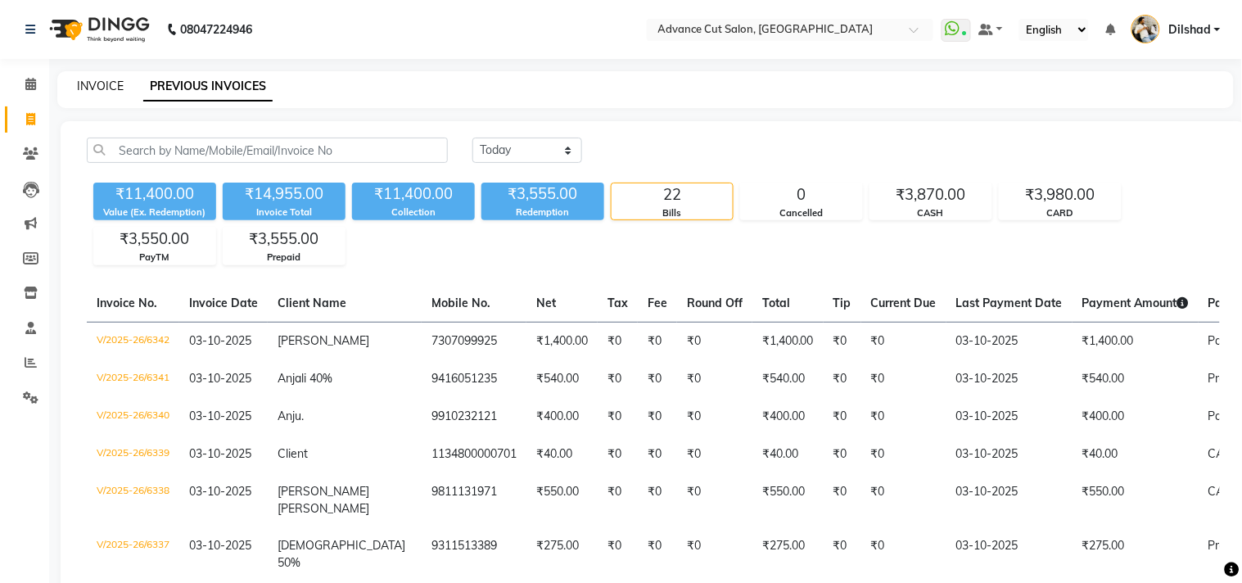
select select "922"
select select "service"
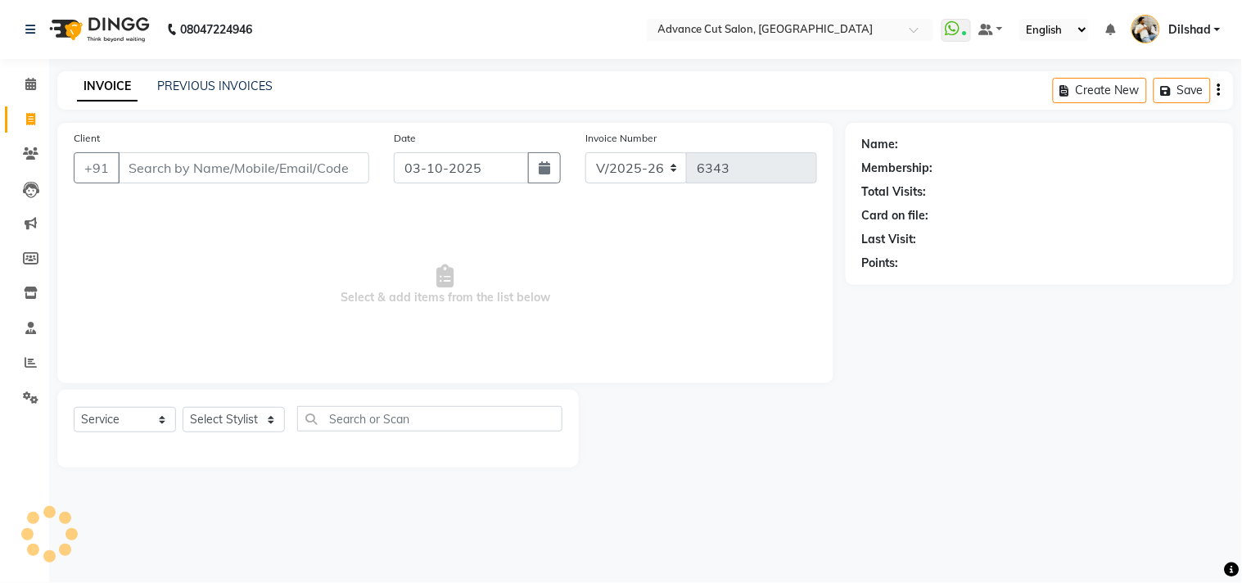
click at [379, 75] on div "INVOICE PREVIOUS INVOICES Create New Save" at bounding box center [645, 90] width 1177 height 38
click at [371, 36] on nav "08047224946 Select Location × Advance Cut Salon, New Colony WhatsApp Status ✕ S…" at bounding box center [621, 29] width 1242 height 59
click at [325, 76] on div "INVOICE PREVIOUS INVOICES Create New Save" at bounding box center [645, 90] width 1177 height 38
click at [169, 79] on link "PREVIOUS INVOICES" at bounding box center [214, 86] width 115 height 15
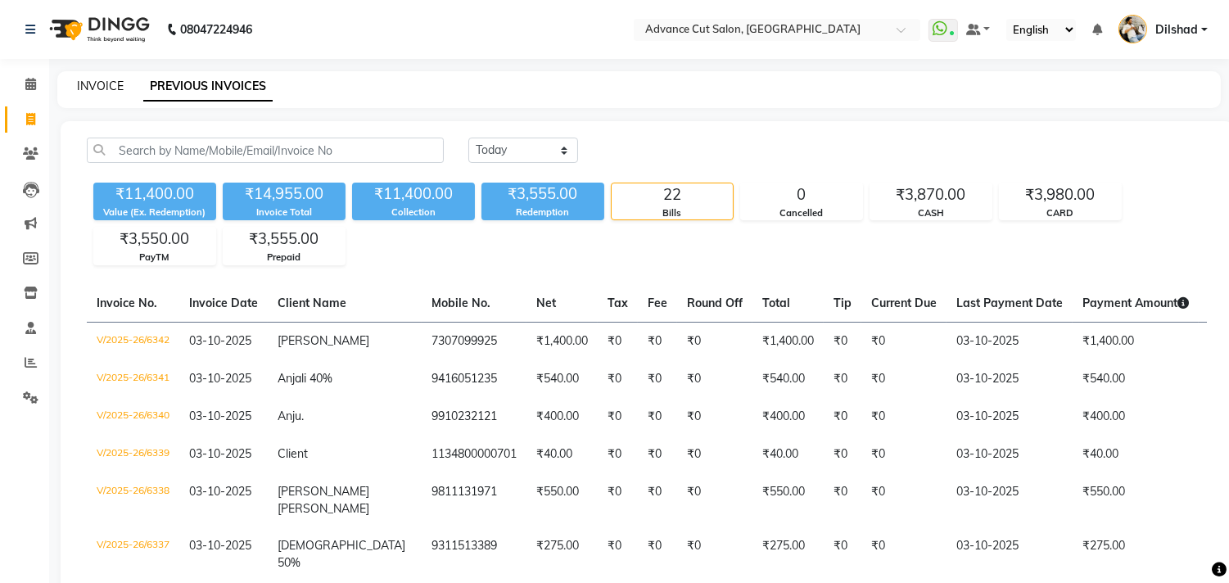
click at [106, 87] on link "INVOICE" at bounding box center [100, 86] width 47 height 15
select select "service"
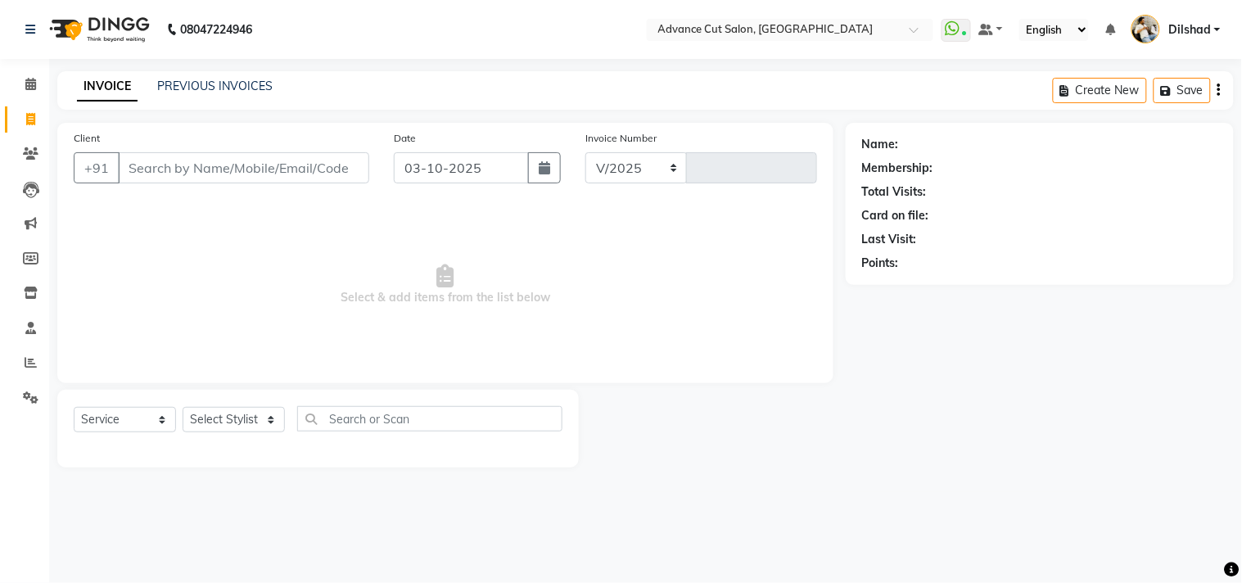
select select "922"
type input "6343"
click at [17, 84] on span at bounding box center [30, 84] width 29 height 19
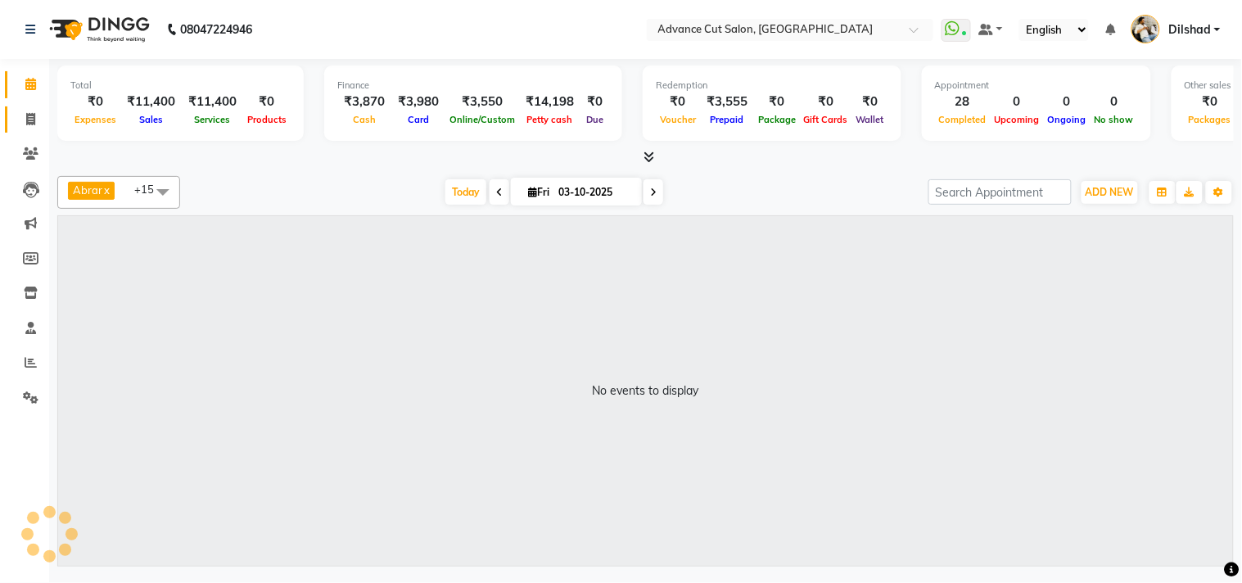
click at [34, 113] on icon at bounding box center [30, 119] width 9 height 12
select select "service"
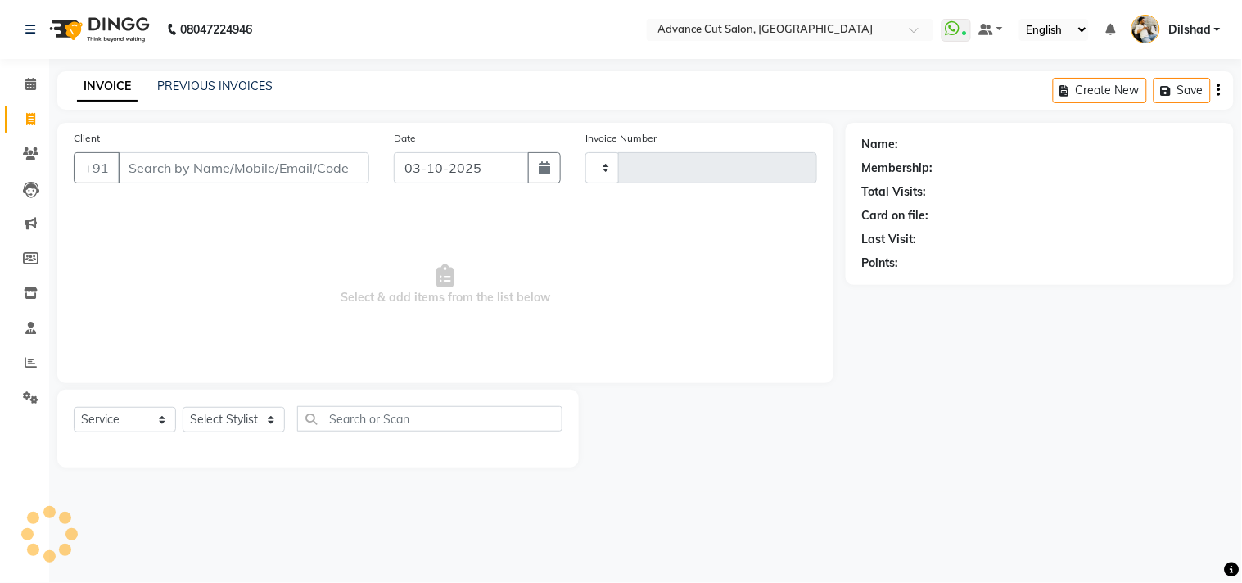
click at [334, 96] on div "INVOICE PREVIOUS INVOICES Create New Save" at bounding box center [645, 90] width 1177 height 38
select select "922"
type input "6343"
click at [14, 144] on link "Clients" at bounding box center [24, 154] width 39 height 27
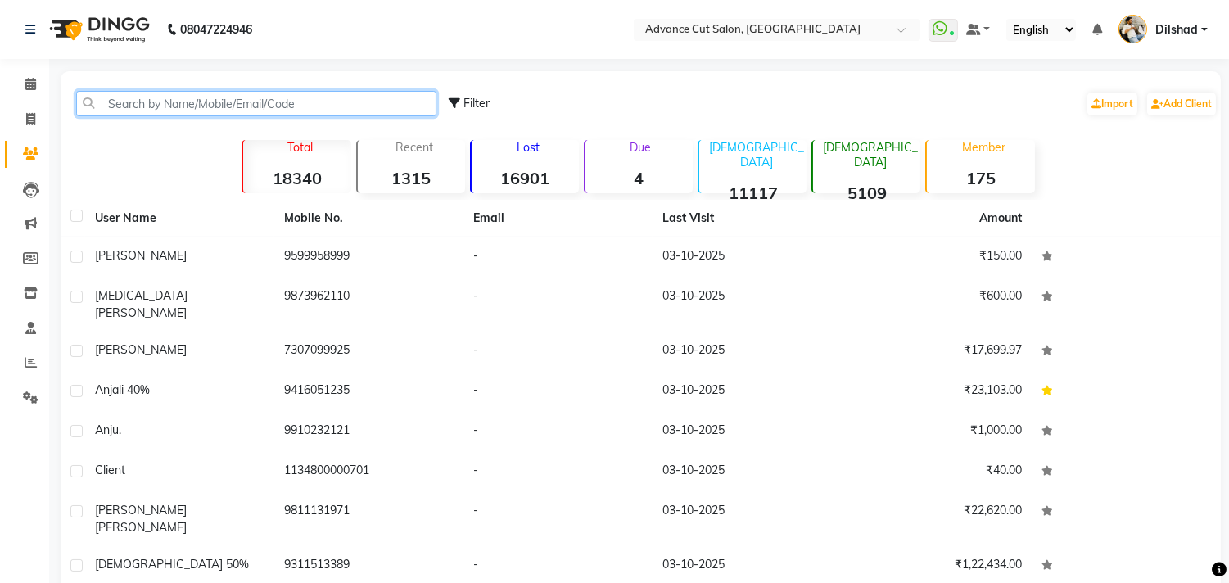
click at [132, 99] on input "text" at bounding box center [256, 103] width 360 height 25
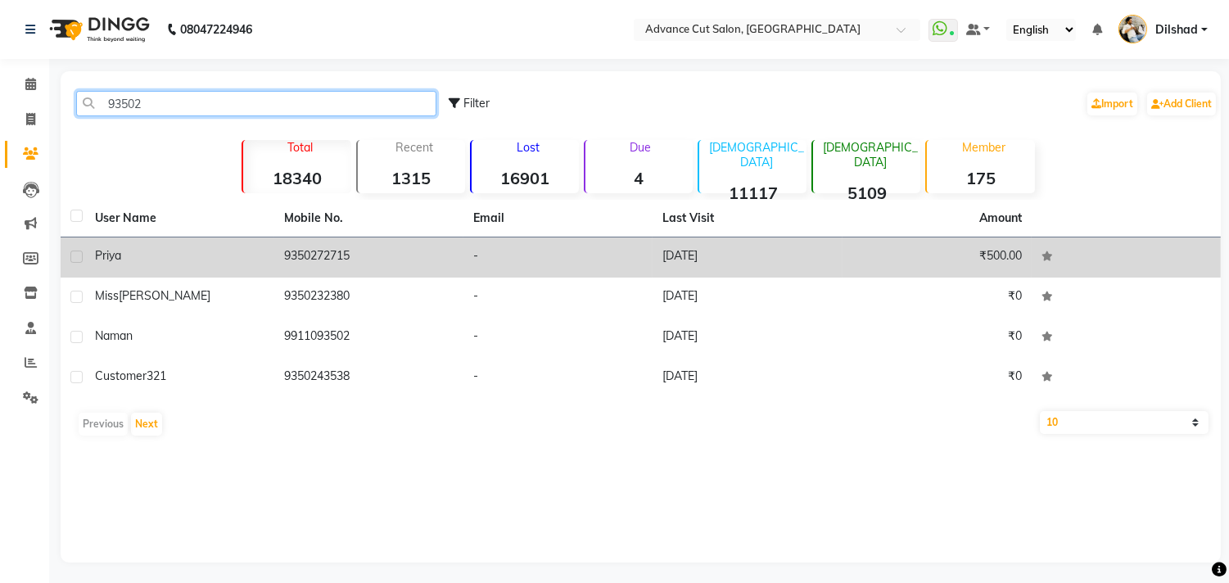
type input "93502"
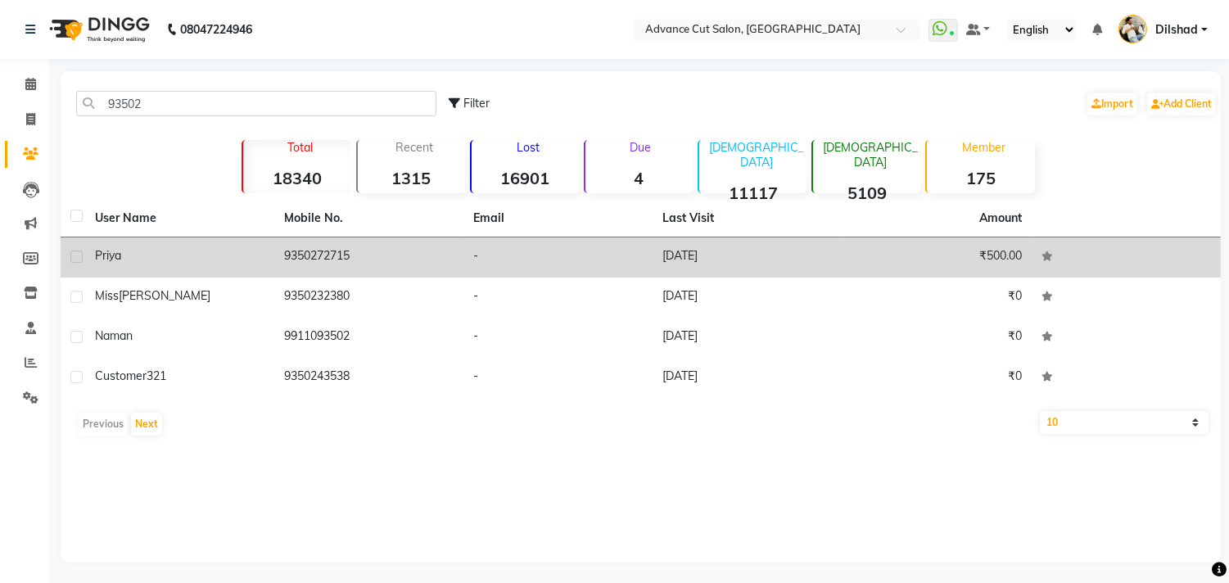
click at [377, 262] on td "9350272715" at bounding box center [368, 257] width 189 height 40
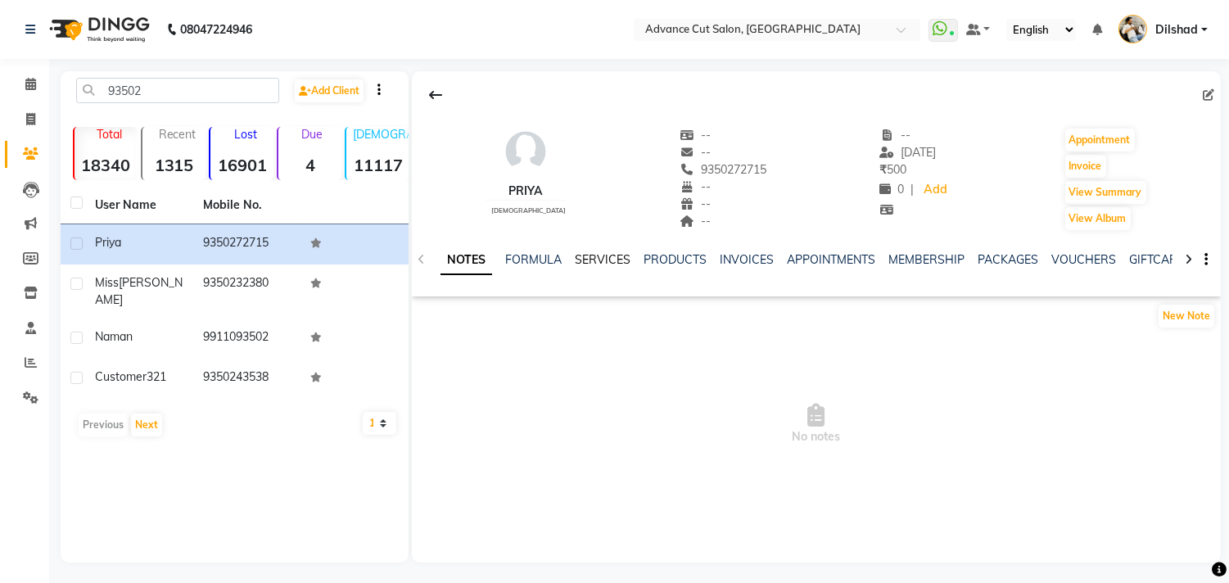
click at [595, 259] on link "SERVICES" at bounding box center [603, 259] width 56 height 15
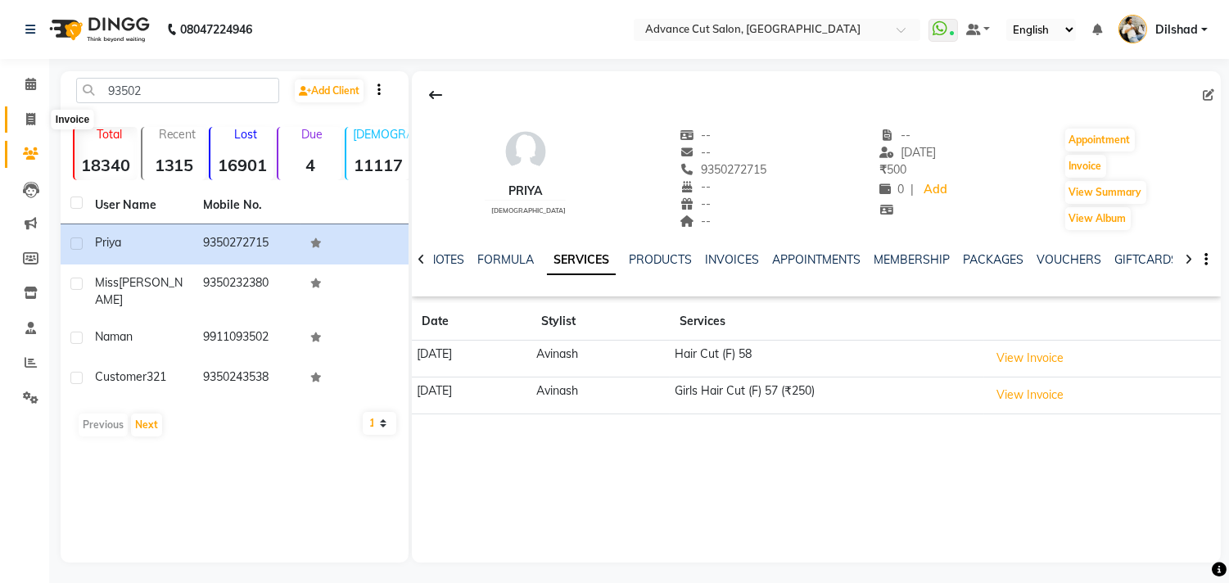
click at [20, 126] on span at bounding box center [30, 120] width 29 height 19
select select "922"
select select "service"
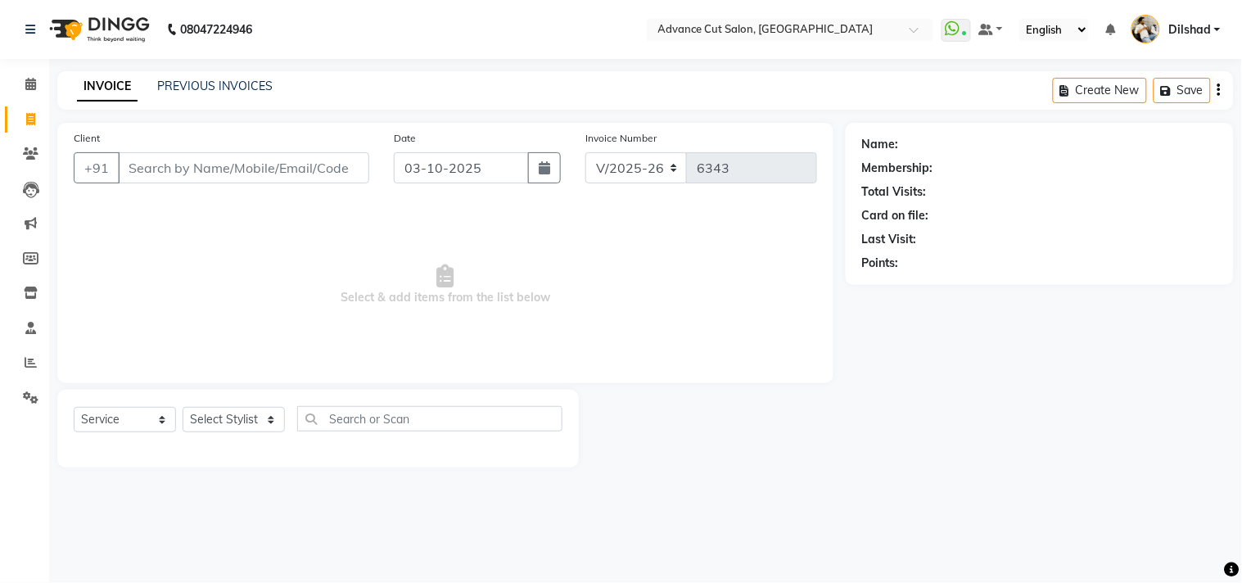
click at [361, 88] on div "INVOICE PREVIOUS INVOICES Create New Save" at bounding box center [645, 90] width 1177 height 38
click at [145, 207] on span "Select & add items from the list below" at bounding box center [445, 285] width 743 height 164
click at [151, 178] on input "Client" at bounding box center [243, 167] width 251 height 31
click at [135, 203] on span "Select & add items from the list below" at bounding box center [445, 285] width 743 height 164
click at [218, 75] on div "INVOICE PREVIOUS INVOICES Create New Save" at bounding box center [645, 90] width 1177 height 38
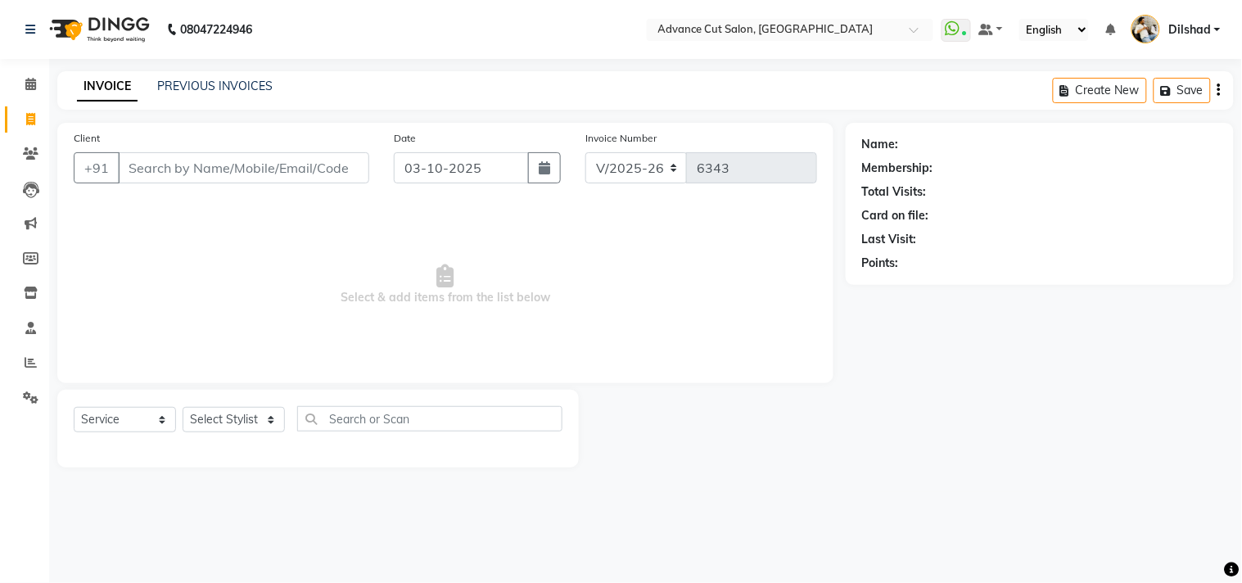
click at [221, 96] on div "INVOICE PREVIOUS INVOICES" at bounding box center [174, 87] width 235 height 19
click at [153, 166] on input "Client" at bounding box center [243, 167] width 251 height 31
click at [401, 69] on div "08047224946 Select Location × Advance Cut Salon, New Colony WhatsApp Status ✕ S…" at bounding box center [621, 291] width 1242 height 583
click at [355, 207] on span "Select & add items from the list below" at bounding box center [445, 285] width 743 height 164
click at [192, 405] on div "Select Service Product Membership Package Voucher Prepaid Gift Card Select Styl…" at bounding box center [318, 429] width 522 height 78
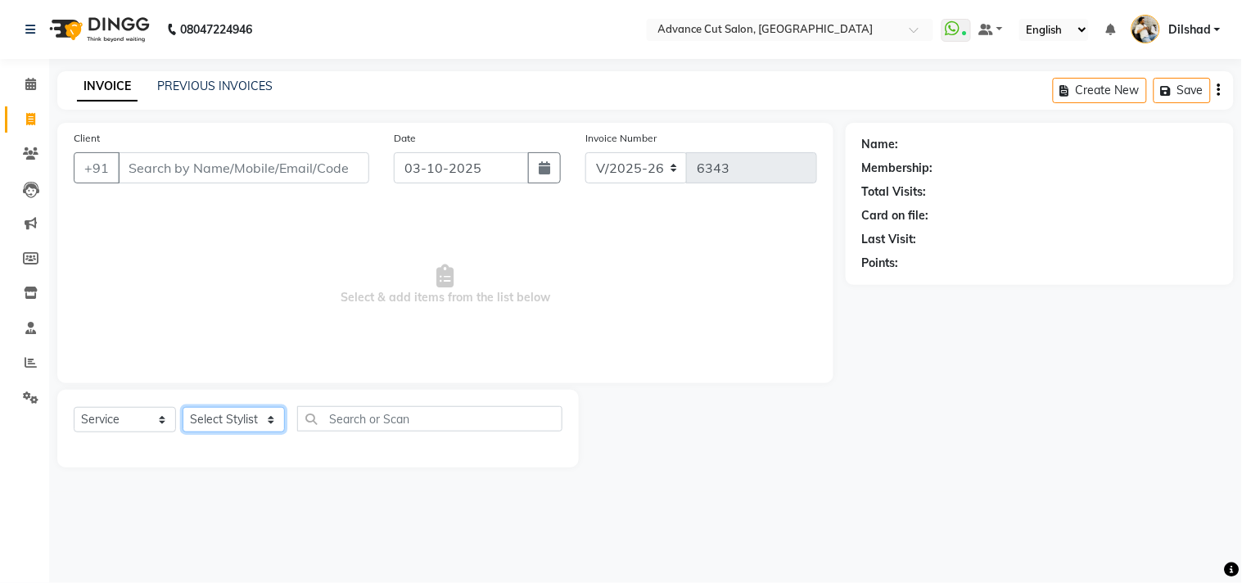
click at [201, 423] on select "Select Stylist [PERSON_NAME] [PERSON_NAME] [PERSON_NAME] [PERSON_NAME] [PERSON_…" at bounding box center [234, 419] width 102 height 25
select select "35524"
click at [183, 408] on select "Select Stylist [PERSON_NAME] [PERSON_NAME] [PERSON_NAME] [PERSON_NAME] [PERSON_…" at bounding box center [234, 419] width 102 height 25
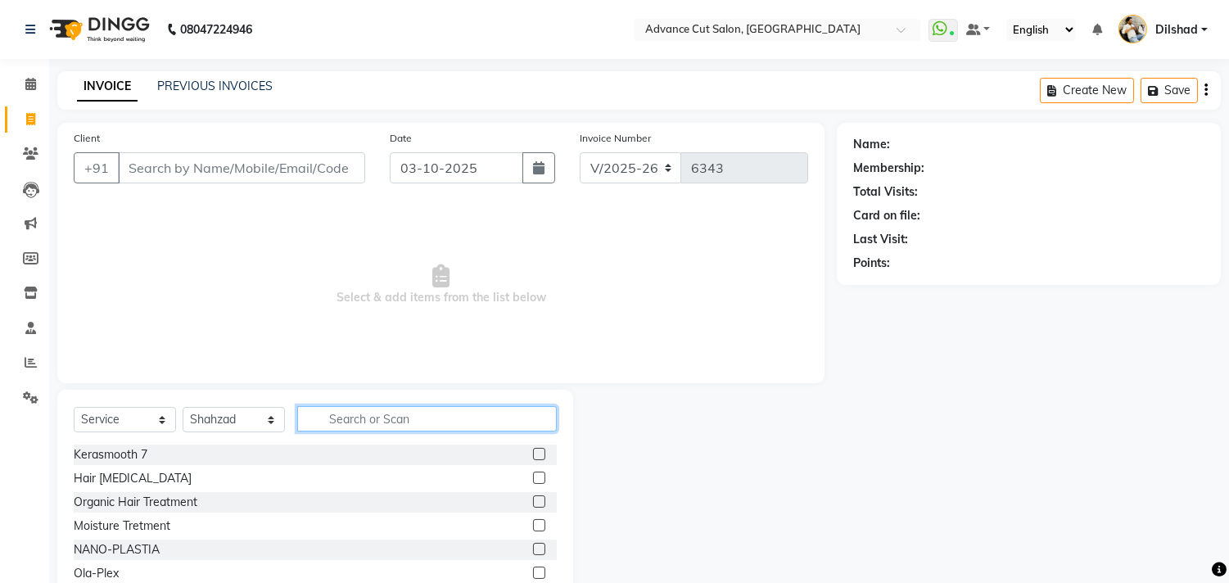
click at [330, 424] on input "text" at bounding box center [427, 418] width 260 height 25
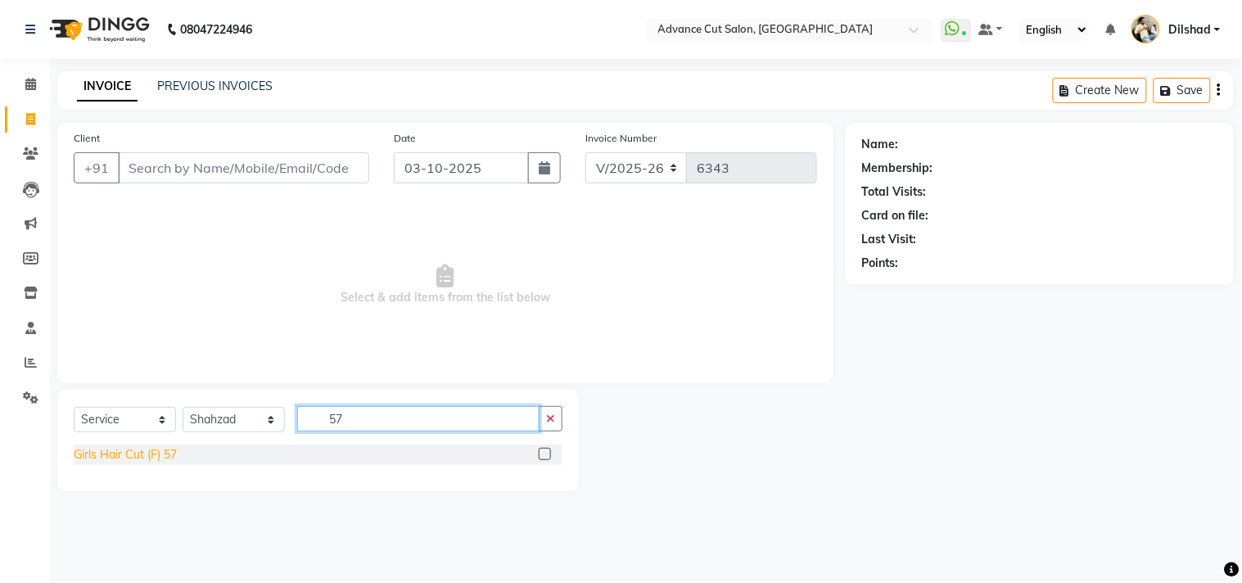
type input "57"
click at [90, 450] on div "Girls Hair Cut (F) 57" at bounding box center [125, 454] width 103 height 17
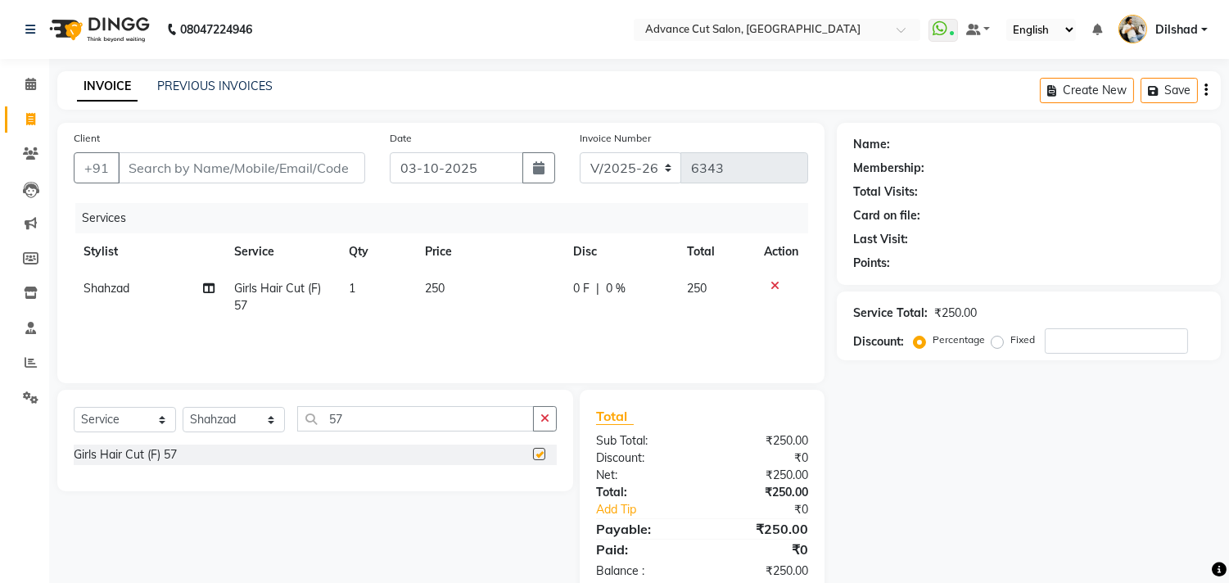
checkbox input "false"
click at [248, 426] on select "Select Stylist [PERSON_NAME] [PERSON_NAME] [PERSON_NAME] [PERSON_NAME] [PERSON_…" at bounding box center [234, 419] width 102 height 25
select select "61856"
click at [183, 408] on select "Select Stylist [PERSON_NAME] [PERSON_NAME] [PERSON_NAME] [PERSON_NAME] [PERSON_…" at bounding box center [234, 419] width 102 height 25
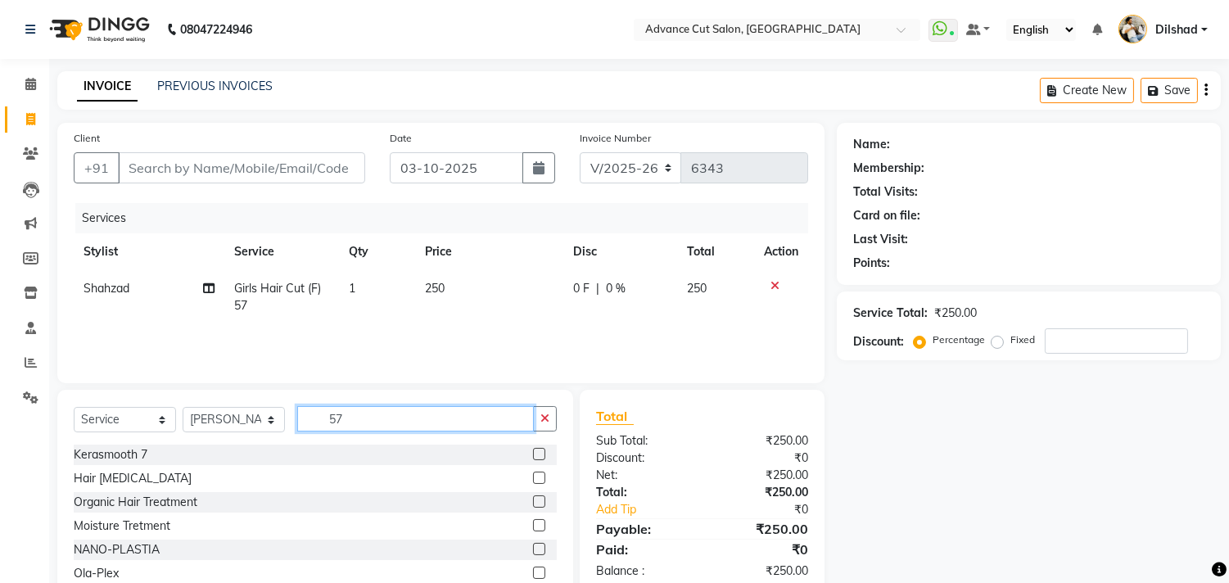
click at [377, 416] on input "57" at bounding box center [415, 418] width 237 height 25
type input "5"
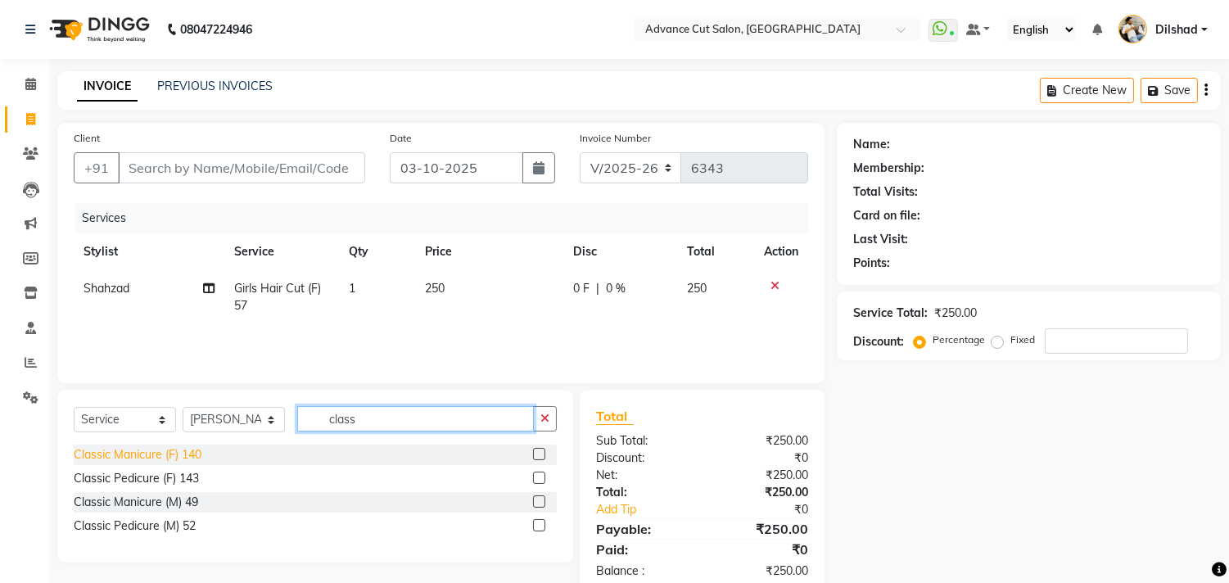
type input "class"
click at [146, 449] on div "Classic Manicure (F) 140" at bounding box center [138, 454] width 128 height 17
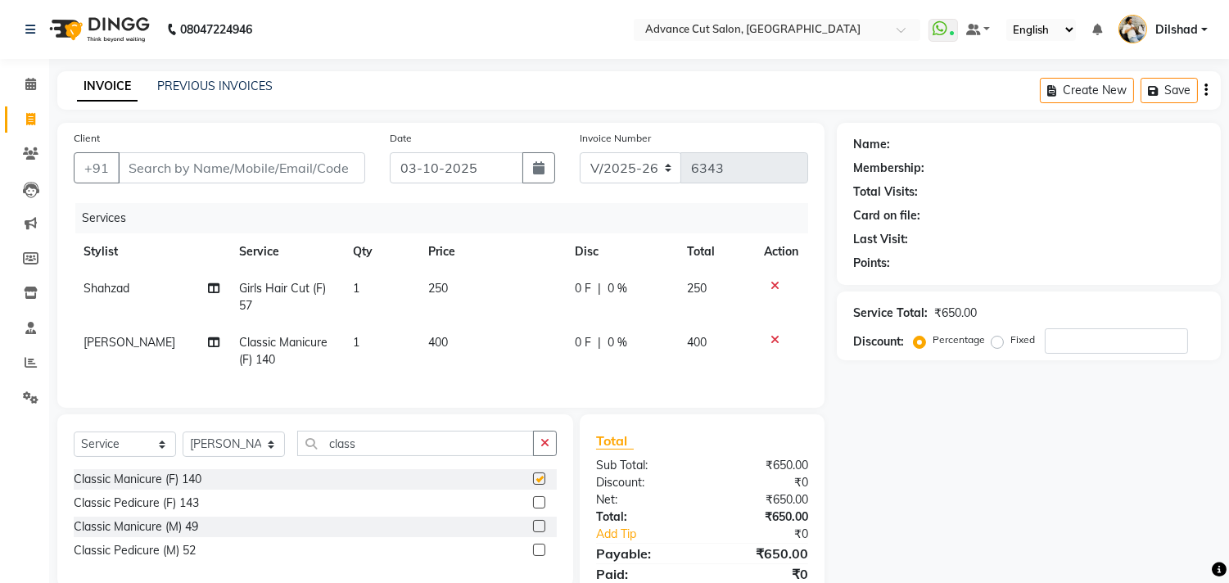
checkbox input "false"
click at [145, 504] on div "Classic Manicure (F) 140 Classic Pedicure (F) 143 Classic Manicure (M) 49 Class…" at bounding box center [315, 516] width 483 height 95
click at [144, 512] on div "Classic Pedicure (F) 143" at bounding box center [136, 503] width 125 height 17
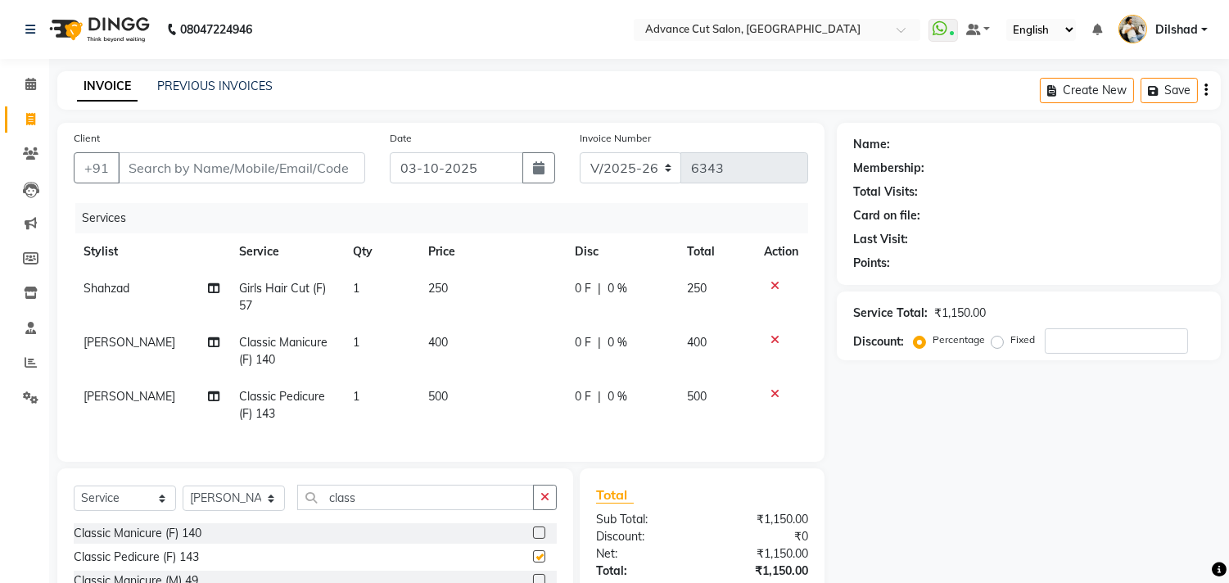
checkbox input "false"
click at [519, 85] on div "INVOICE PREVIOUS INVOICES Create New Save" at bounding box center [639, 90] width 1164 height 38
click at [23, 91] on span at bounding box center [30, 84] width 29 height 19
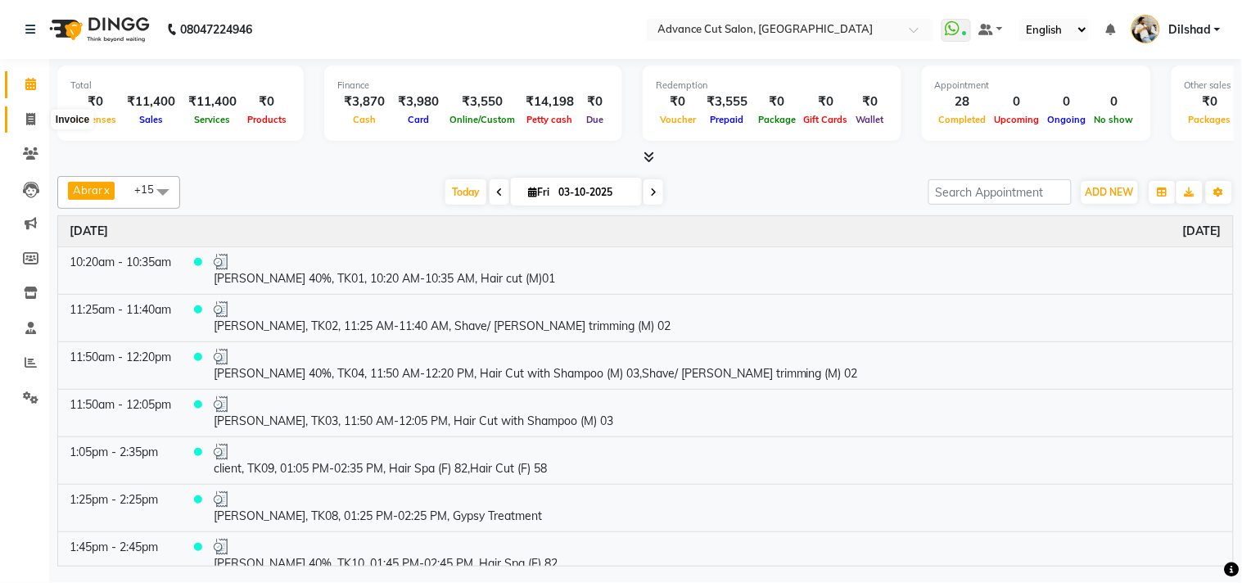
click at [37, 113] on span at bounding box center [30, 120] width 29 height 19
select select "service"
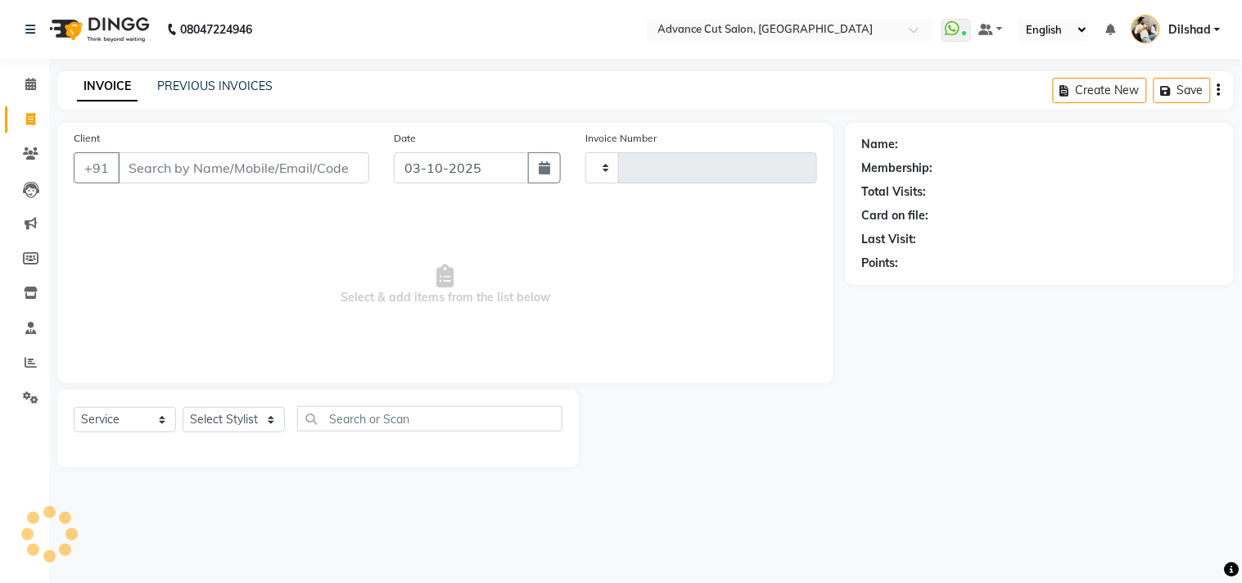
type input "6343"
select select "922"
click at [38, 84] on span at bounding box center [30, 84] width 29 height 19
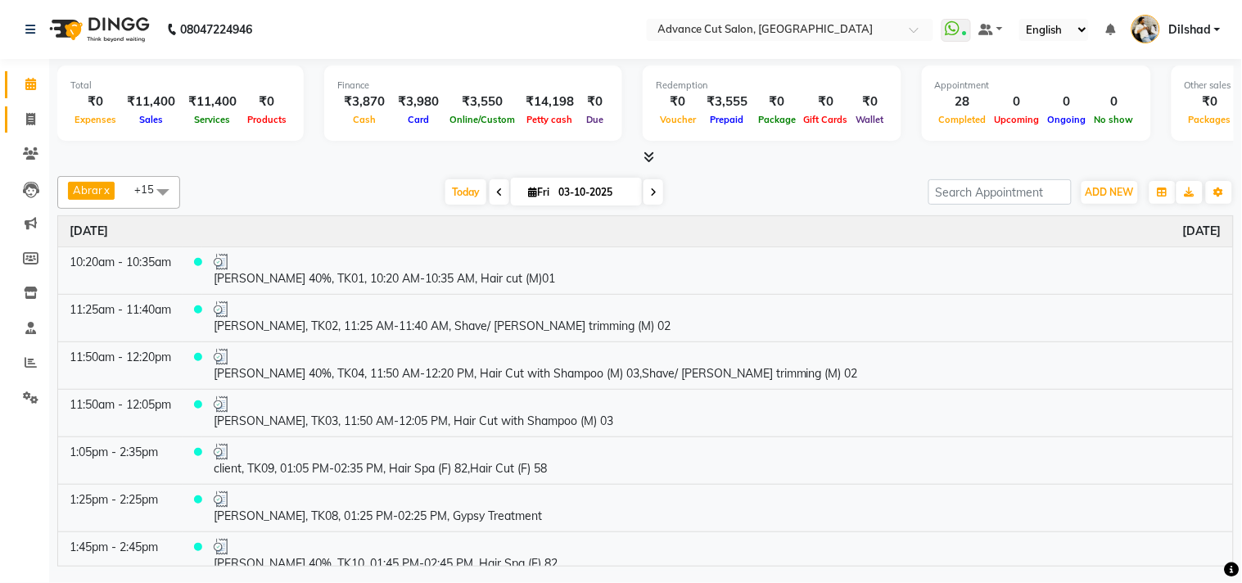
click at [28, 118] on icon at bounding box center [30, 119] width 9 height 12
select select "922"
select select "service"
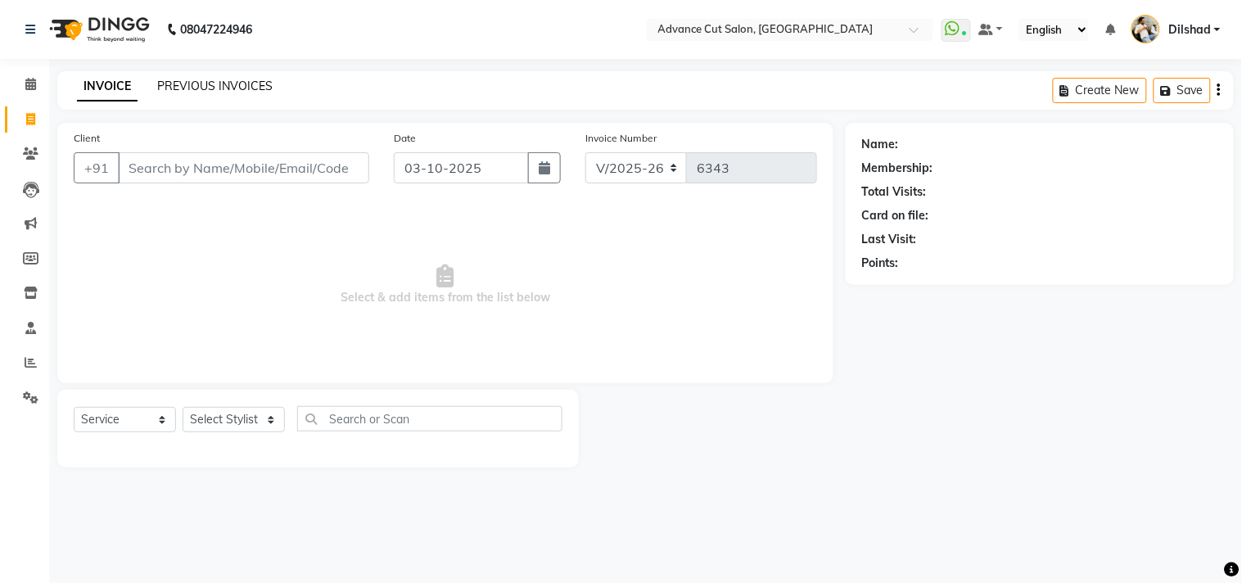
click at [218, 86] on link "PREVIOUS INVOICES" at bounding box center [214, 86] width 115 height 15
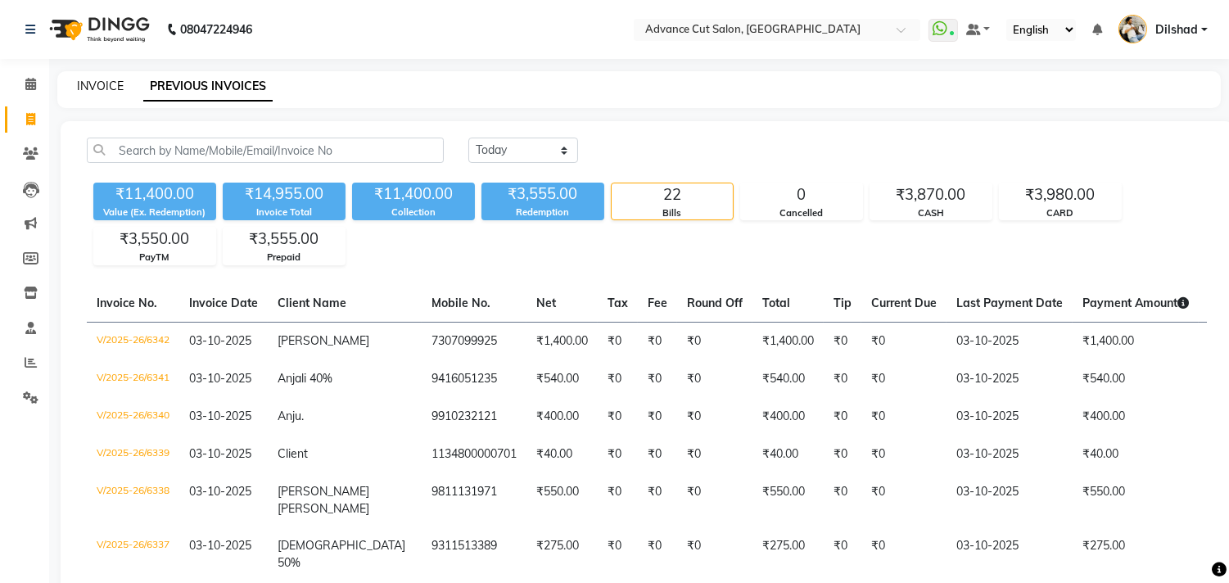
click at [102, 88] on link "INVOICE" at bounding box center [100, 86] width 47 height 15
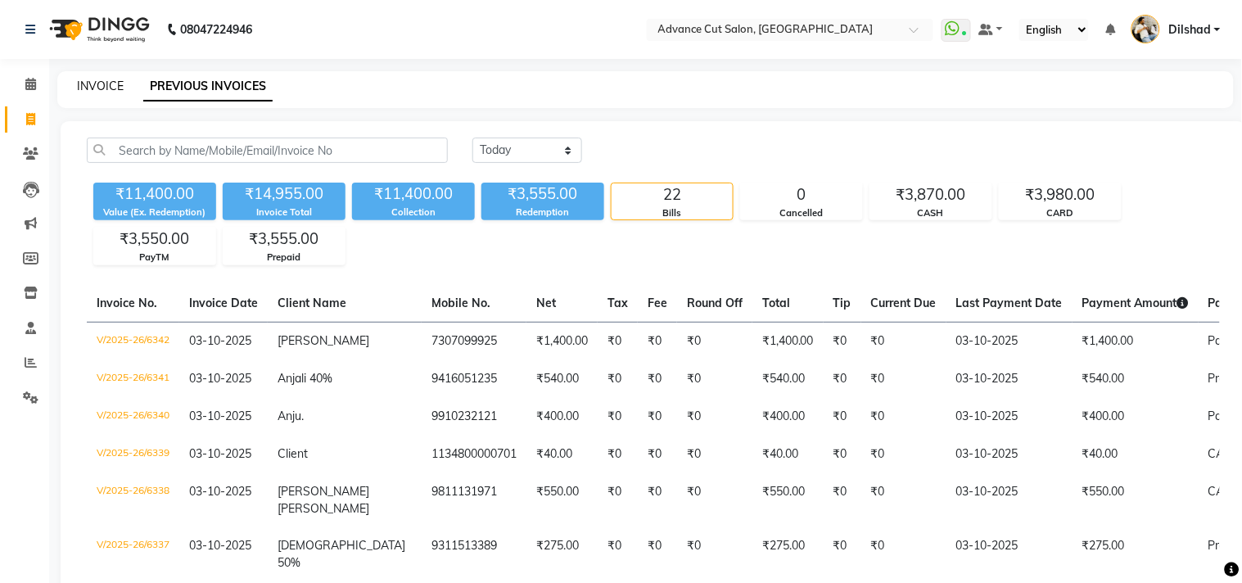
select select "922"
select select "service"
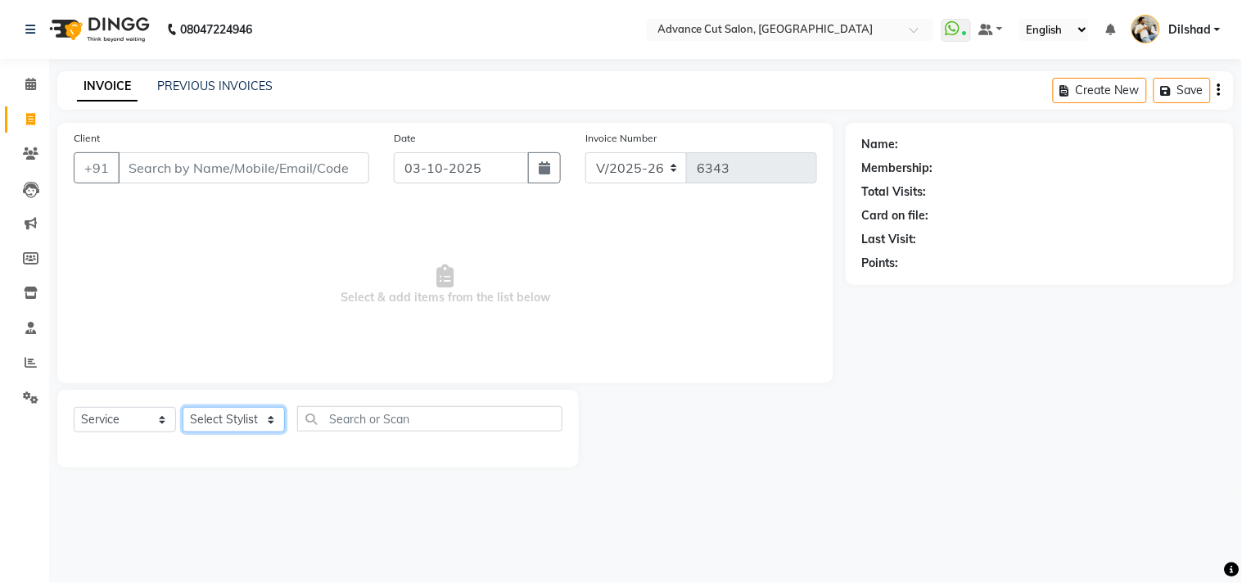
click at [233, 419] on select "Select Stylist [PERSON_NAME] [PERSON_NAME] [PERSON_NAME] [PERSON_NAME] [PERSON_…" at bounding box center [234, 419] width 102 height 25
select select "35524"
click at [183, 408] on select "Select Stylist [PERSON_NAME] [PERSON_NAME] [PERSON_NAME] [PERSON_NAME] [PERSON_…" at bounding box center [234, 419] width 102 height 25
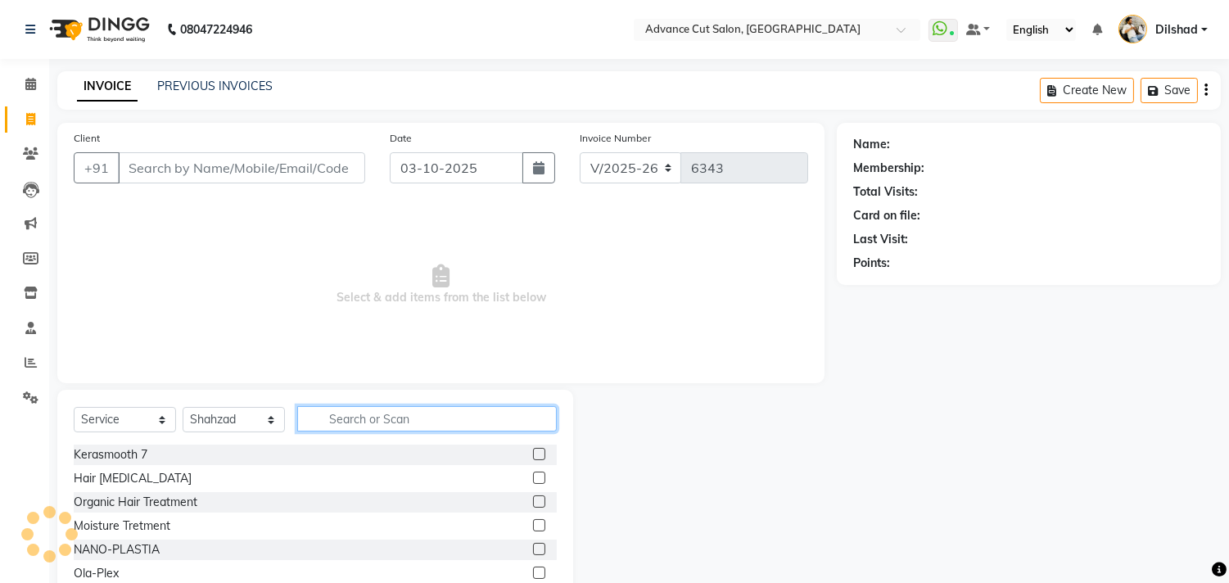
click at [346, 415] on input "text" at bounding box center [427, 418] width 260 height 25
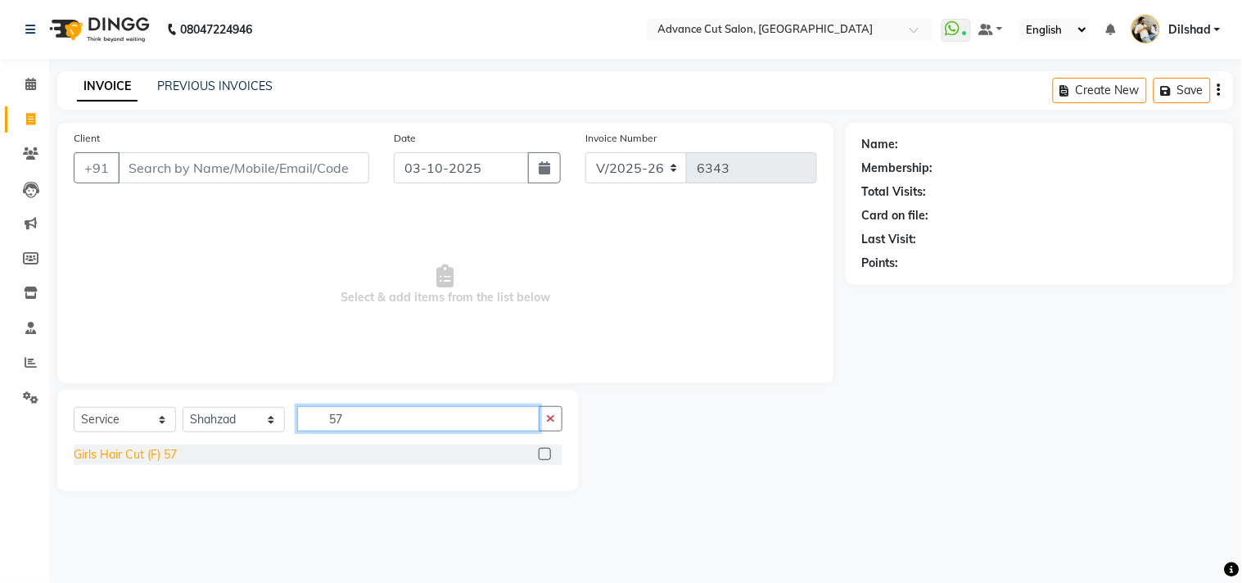
type input "57"
click at [157, 456] on div "Girls Hair Cut (F) 57" at bounding box center [125, 454] width 103 height 17
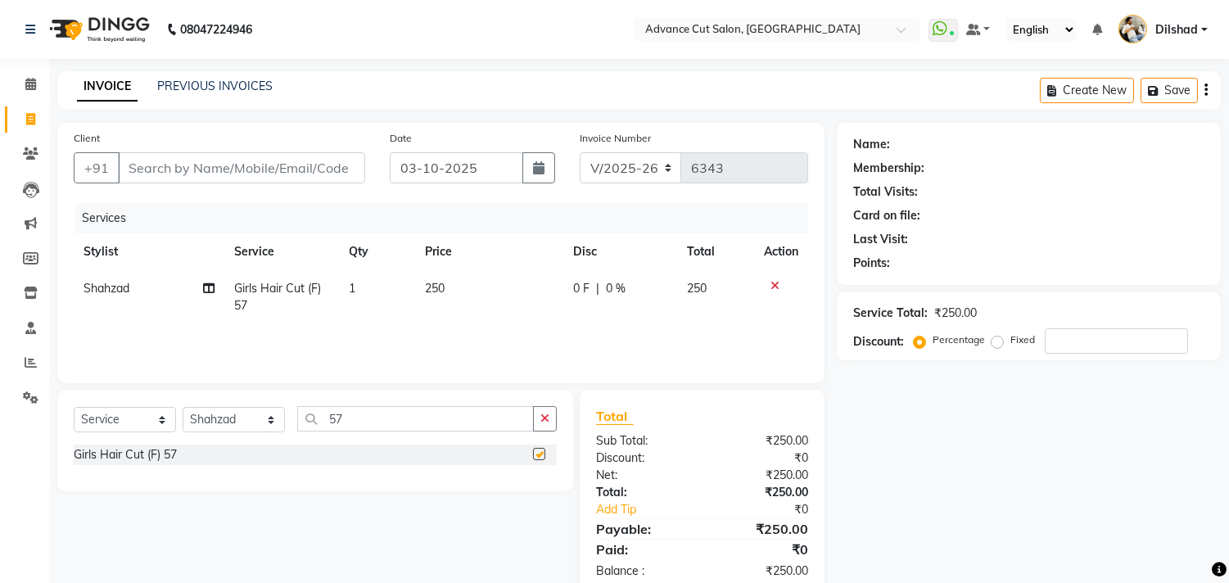
checkbox input "false"
click at [225, 427] on select "Select Stylist [PERSON_NAME] [PERSON_NAME] [PERSON_NAME] [PERSON_NAME] [PERSON_…" at bounding box center [234, 419] width 102 height 25
select select "61856"
click at [183, 408] on select "Select Stylist [PERSON_NAME] [PERSON_NAME] [PERSON_NAME] [PERSON_NAME] [PERSON_…" at bounding box center [234, 419] width 102 height 25
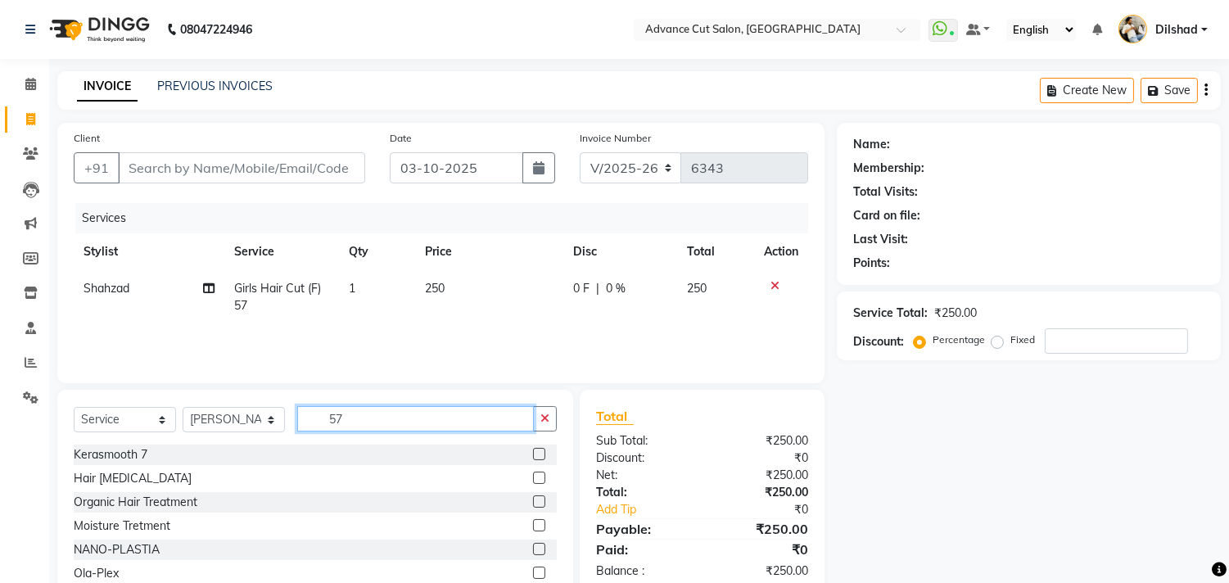
click at [354, 419] on input "57" at bounding box center [415, 418] width 237 height 25
type input "5"
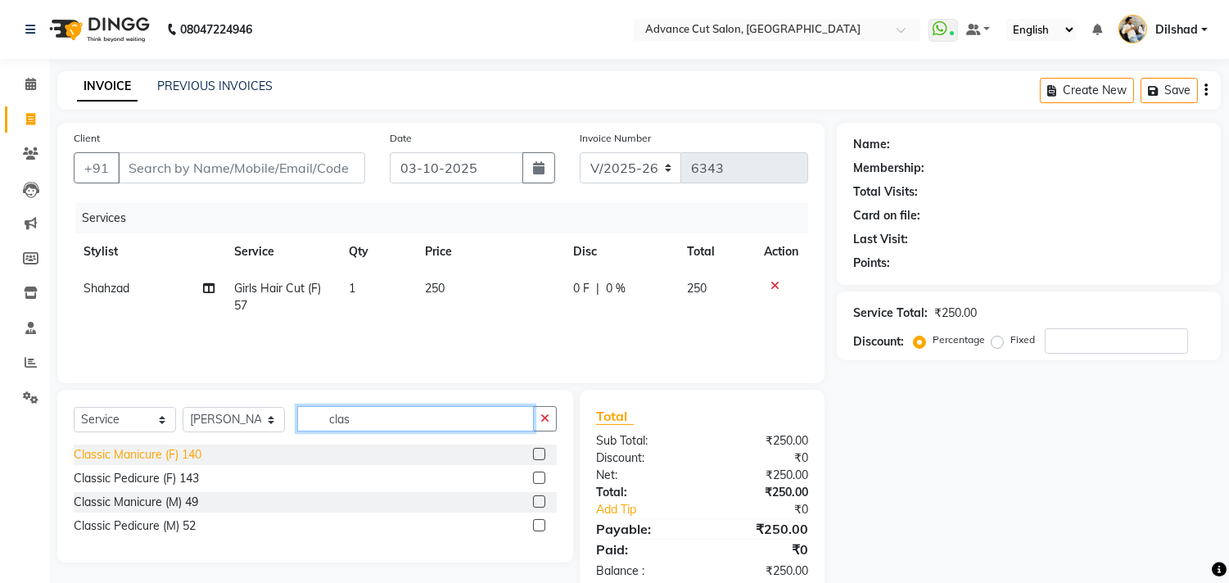
type input "clas"
click at [162, 459] on div "Classic Manicure (F) 140" at bounding box center [138, 454] width 128 height 17
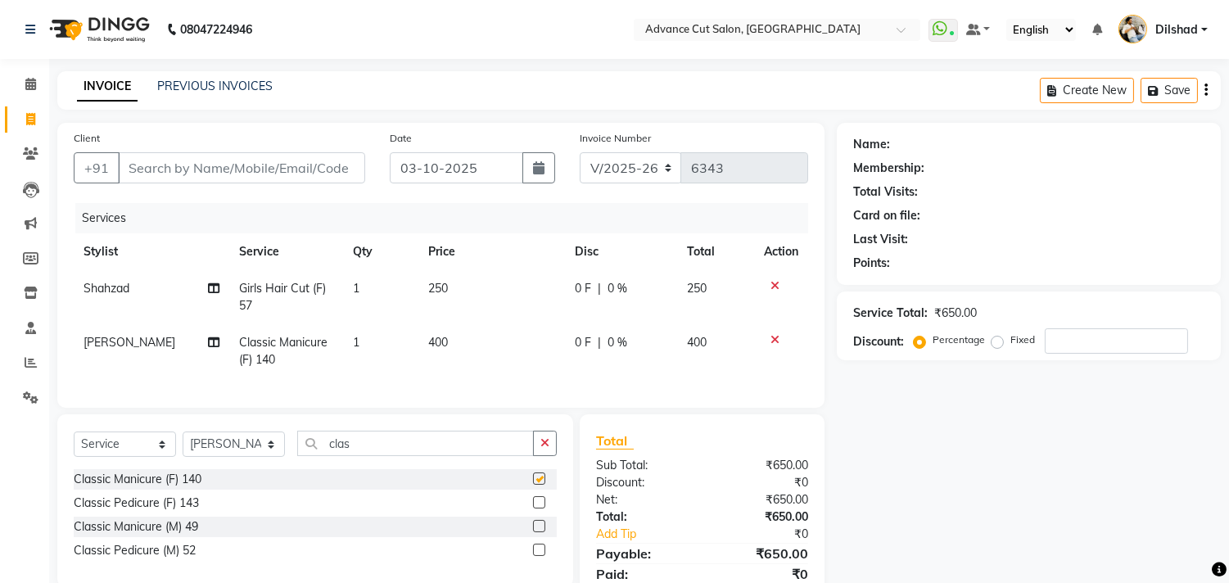
checkbox input "false"
click at [169, 512] on div "Classic Pedicure (F) 143" at bounding box center [136, 503] width 125 height 17
checkbox input "false"
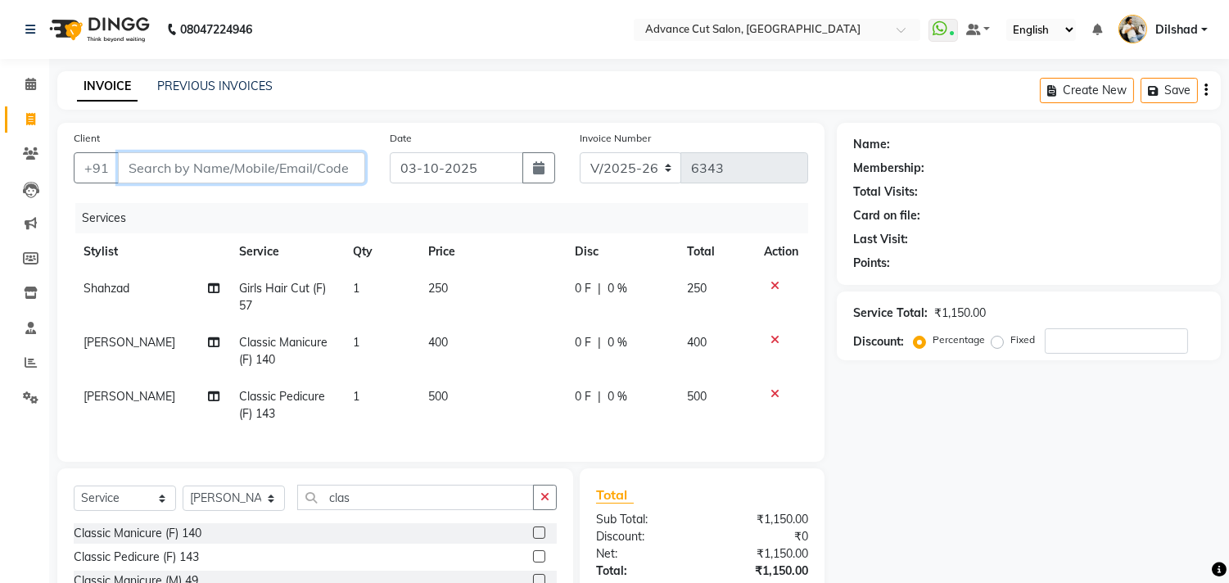
click at [168, 172] on input "Client" at bounding box center [241, 167] width 247 height 31
click at [176, 177] on input "Client" at bounding box center [241, 167] width 247 height 31
type input "d"
type input "0"
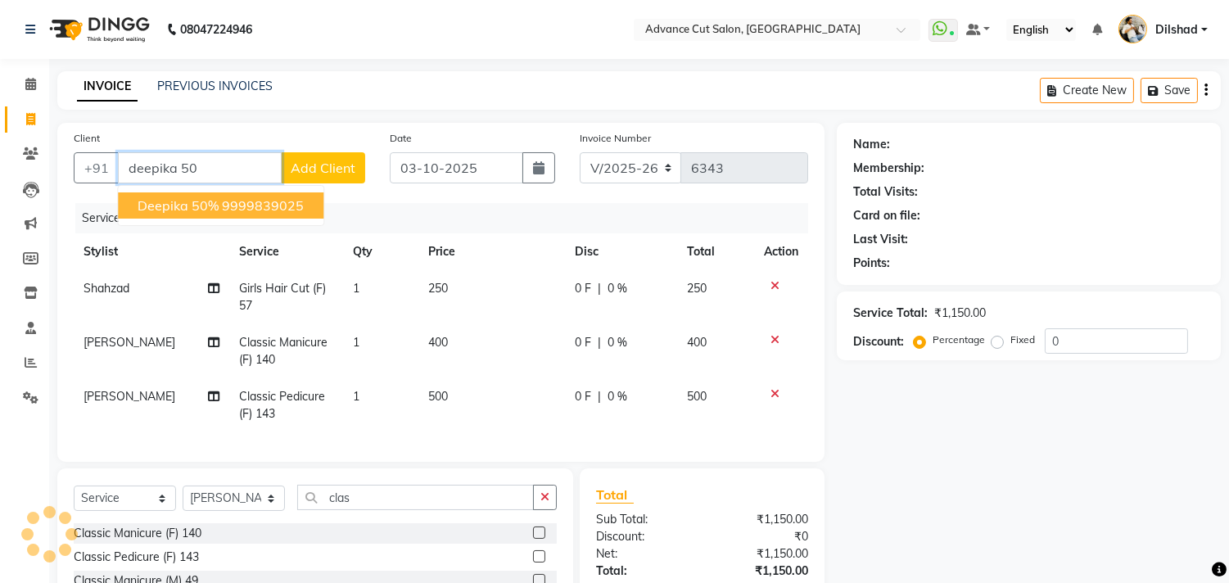
click at [226, 208] on ngb-highlight "9999839025" at bounding box center [263, 205] width 82 height 16
type input "9999839025"
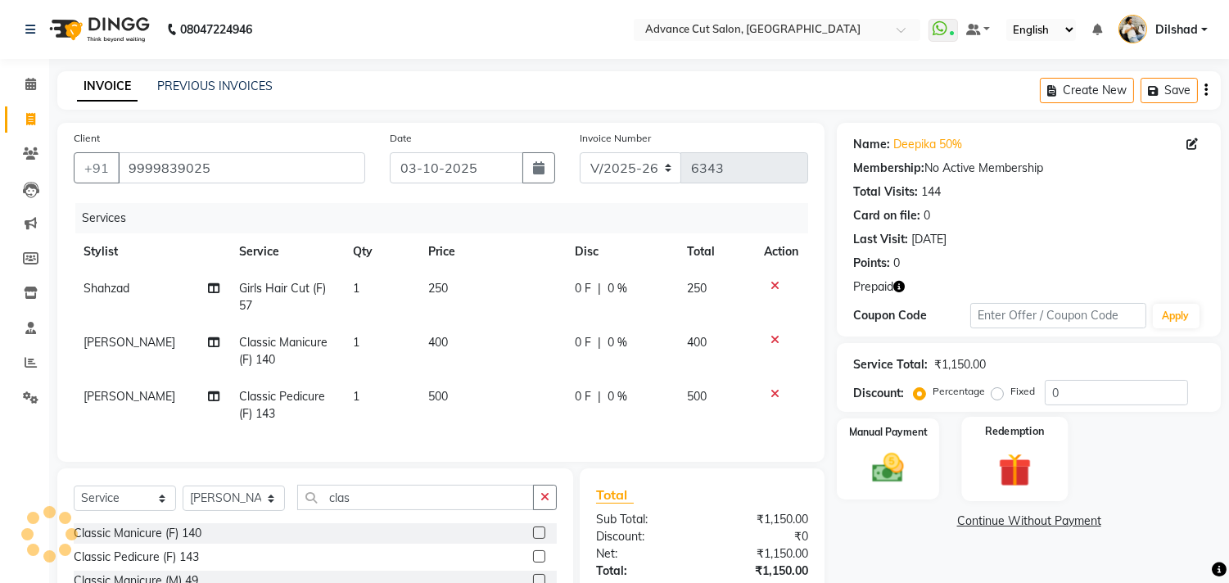
click at [1024, 452] on img at bounding box center [1015, 470] width 54 height 41
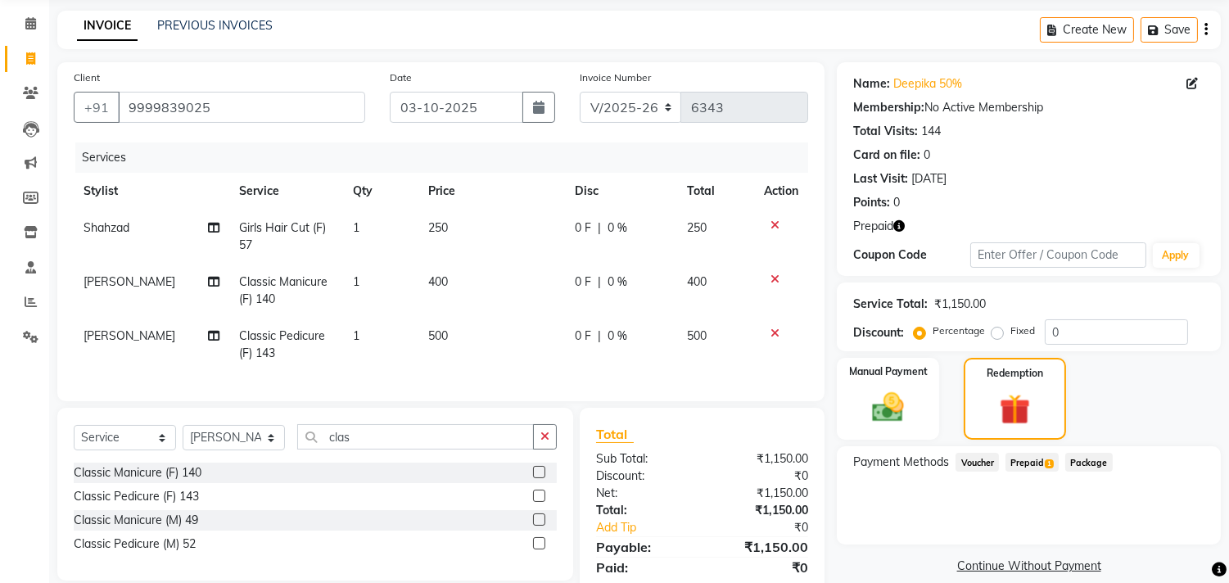
scroll to position [129, 0]
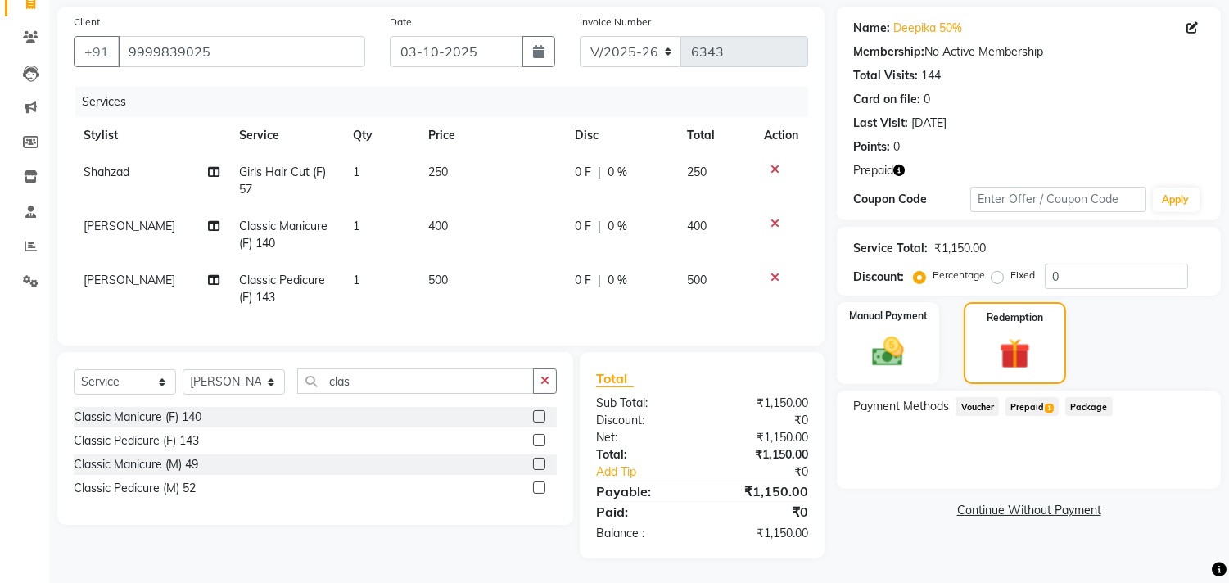
click at [1033, 397] on span "Prepaid 1" at bounding box center [1032, 406] width 53 height 19
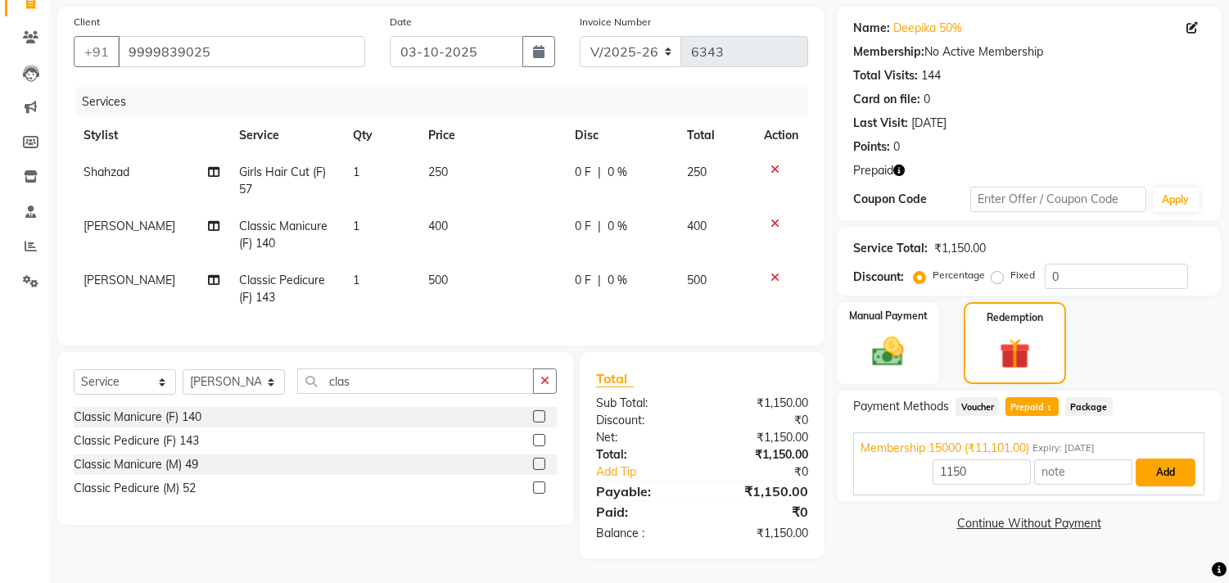
click at [1161, 459] on button "Add" at bounding box center [1166, 473] width 60 height 28
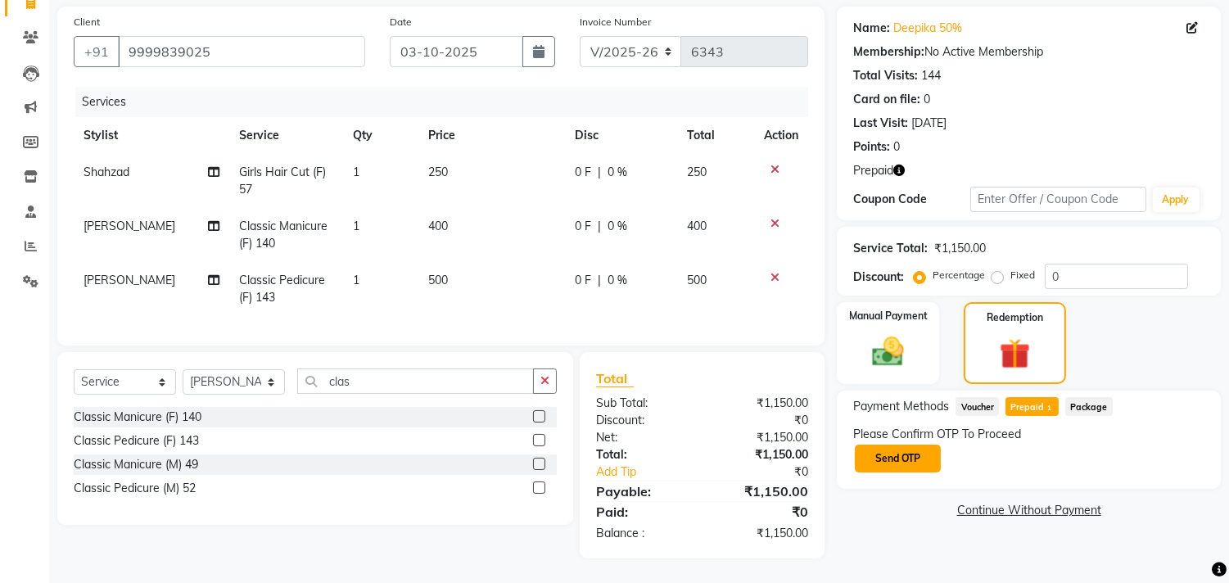
click at [890, 454] on button "Send OTP" at bounding box center [898, 459] width 86 height 28
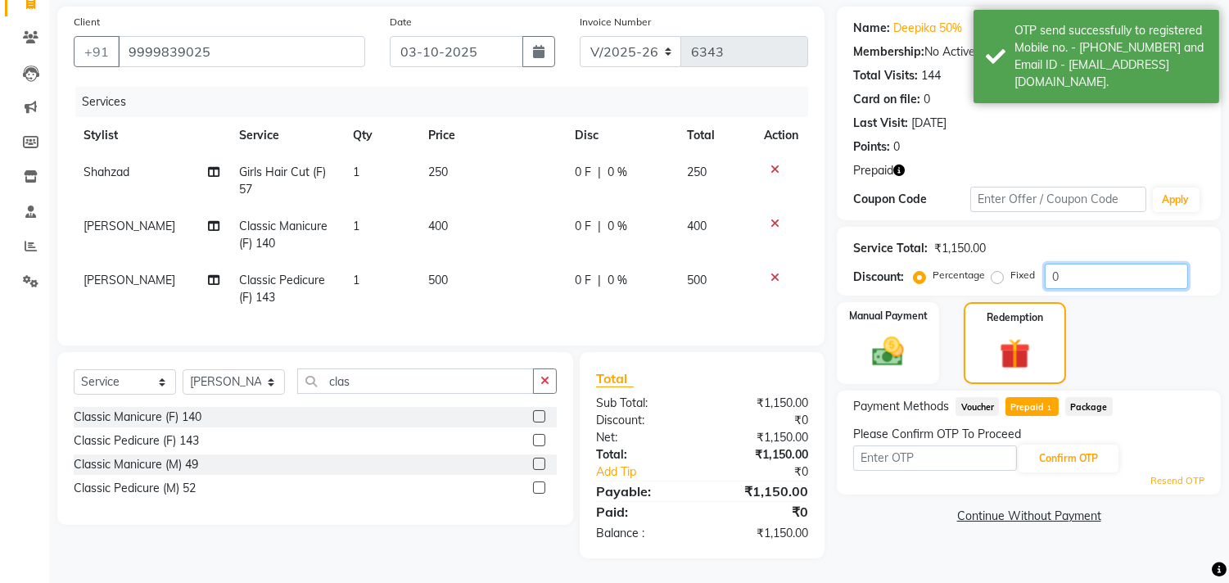
click at [1046, 264] on input "0" at bounding box center [1116, 276] width 143 height 25
type input "50"
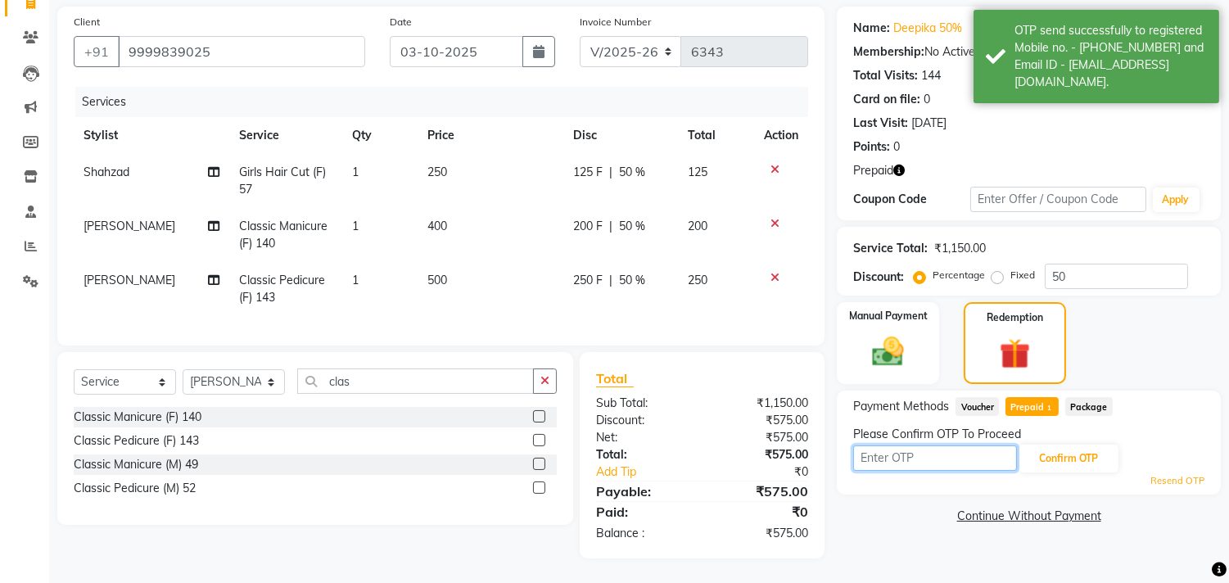
click at [906, 449] on input "text" at bounding box center [935, 457] width 164 height 25
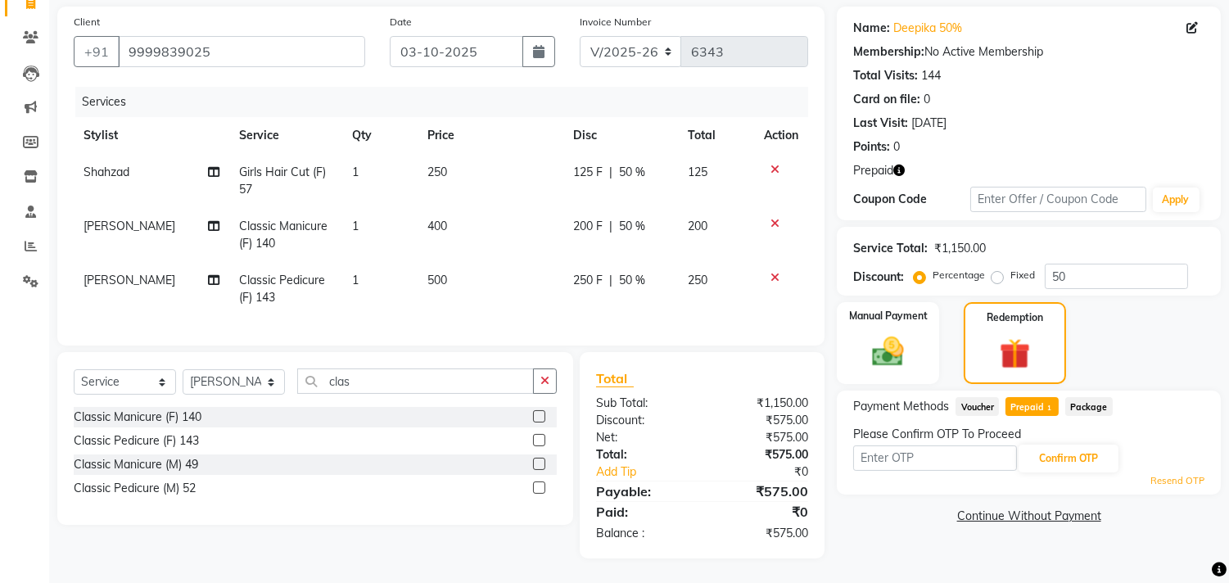
click at [855, 426] on div "Please Confirm OTP To Proceed" at bounding box center [1028, 434] width 351 height 17
click at [868, 446] on input "text" at bounding box center [935, 457] width 164 height 25
click at [902, 165] on icon "button" at bounding box center [898, 170] width 11 height 11
click at [833, 221] on div "Client +91 9999839025 Date 03-10-2025 Invoice Number V/2025 V/2025-26 6343 Serv…" at bounding box center [441, 283] width 792 height 552
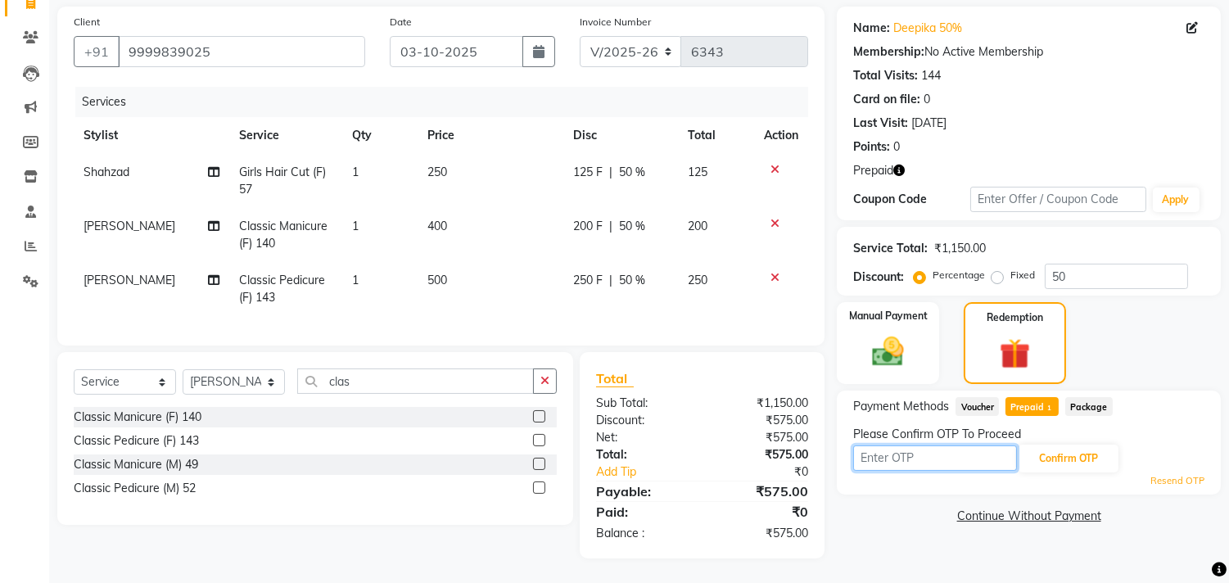
click at [857, 455] on input "text" at bounding box center [935, 457] width 164 height 25
type input "5880"
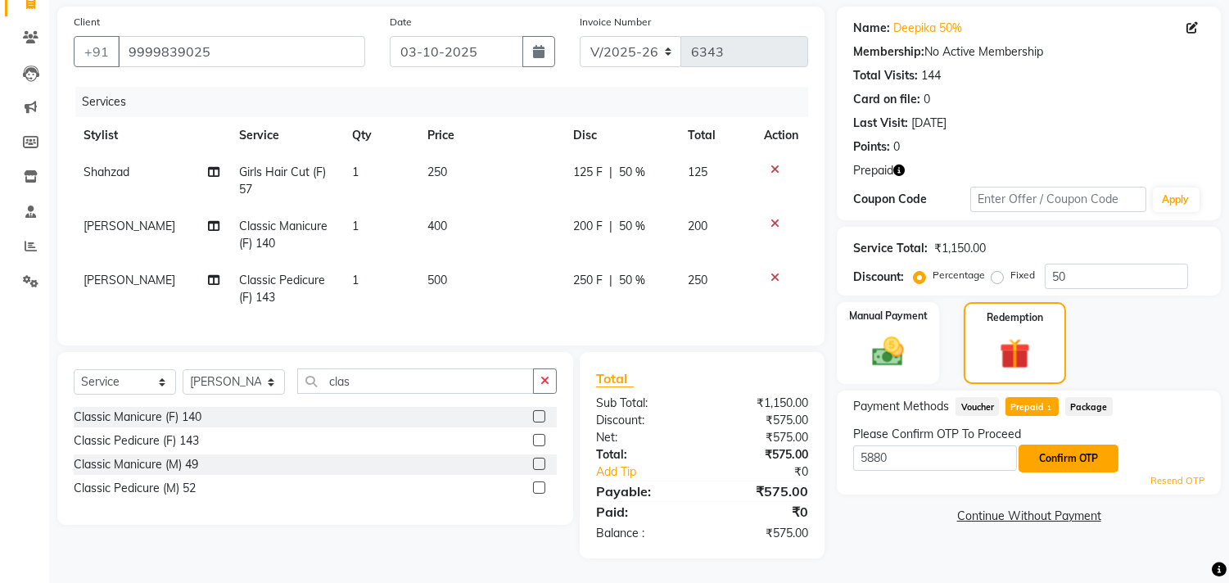
click at [1102, 453] on button "Confirm OTP" at bounding box center [1069, 459] width 100 height 28
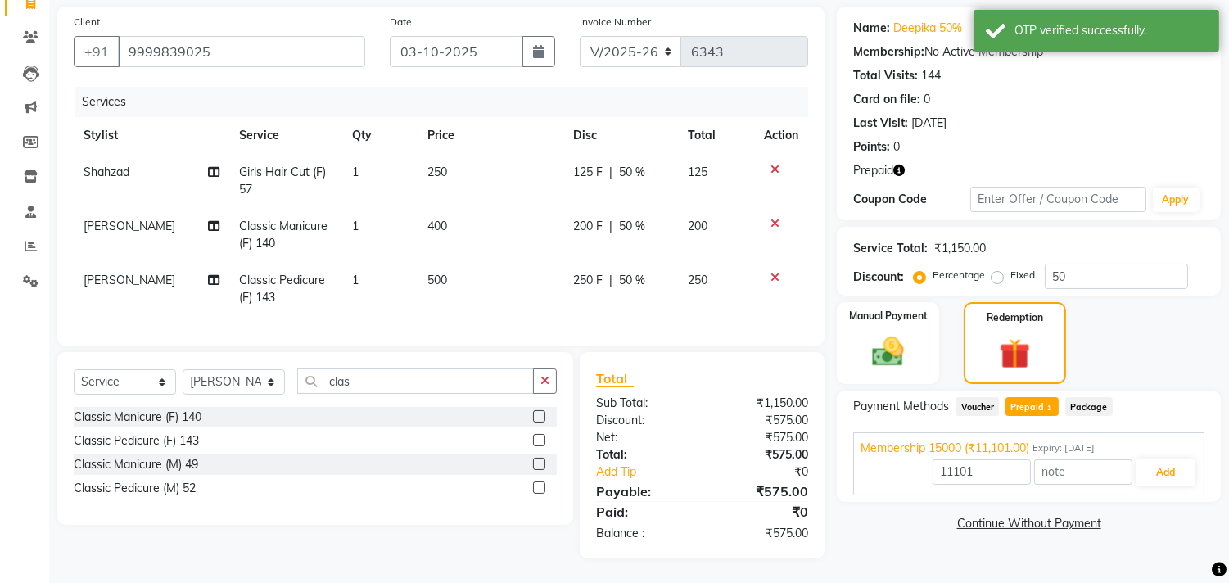
click at [1035, 397] on span "Prepaid 1" at bounding box center [1032, 406] width 53 height 19
type input "575"
click at [1168, 459] on button "Add" at bounding box center [1166, 473] width 60 height 28
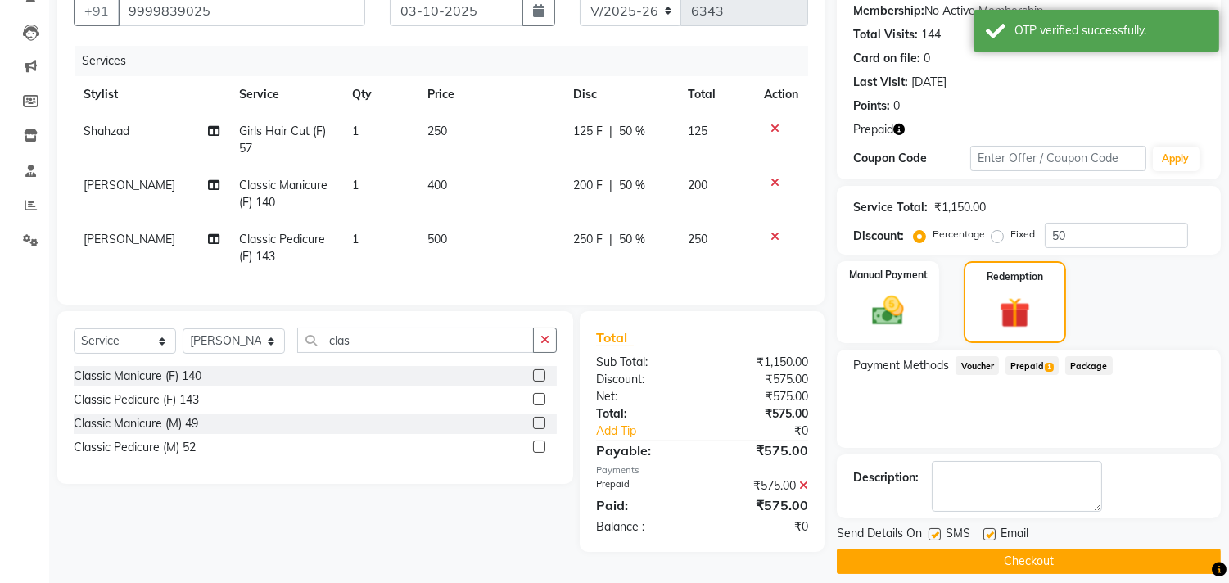
scroll to position [172, 0]
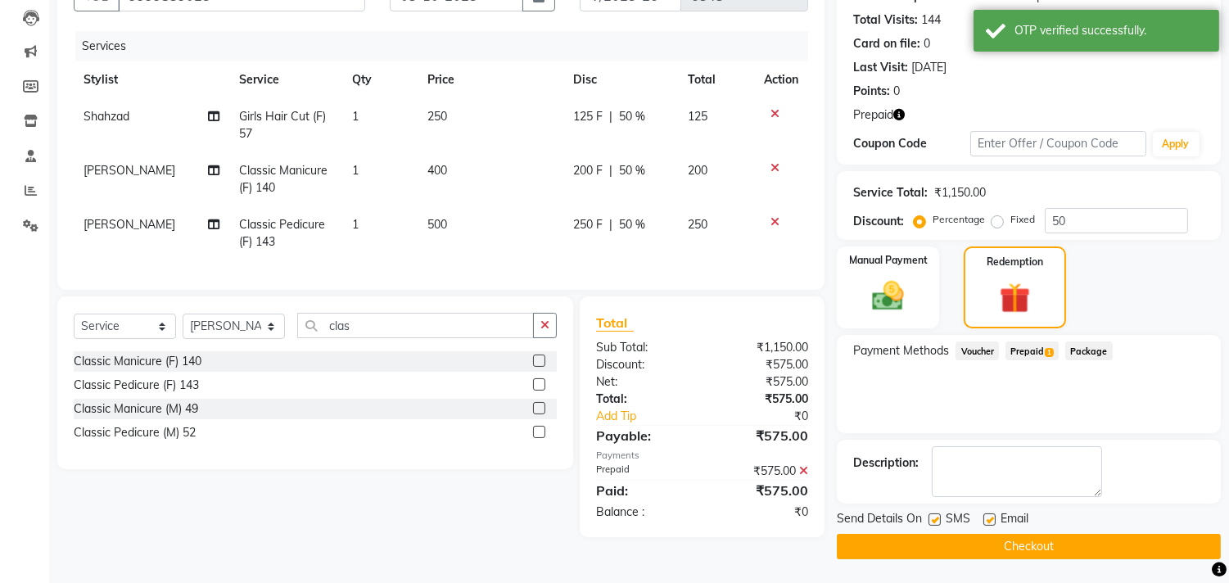
click at [1092, 540] on button "Checkout" at bounding box center [1029, 546] width 384 height 25
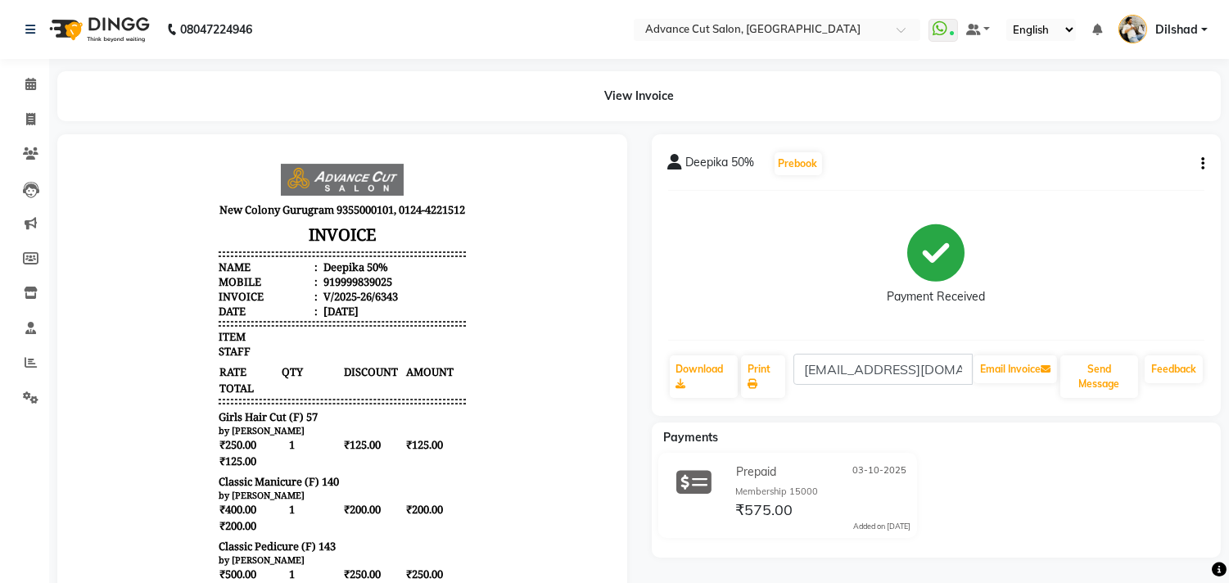
click at [1092, 540] on div "Prepaid 03-10-2025 Membership 15000 ₹575.00 Added on 03-10-2025" at bounding box center [937, 499] width 594 height 92
click at [27, 120] on icon at bounding box center [30, 119] width 9 height 12
select select "service"
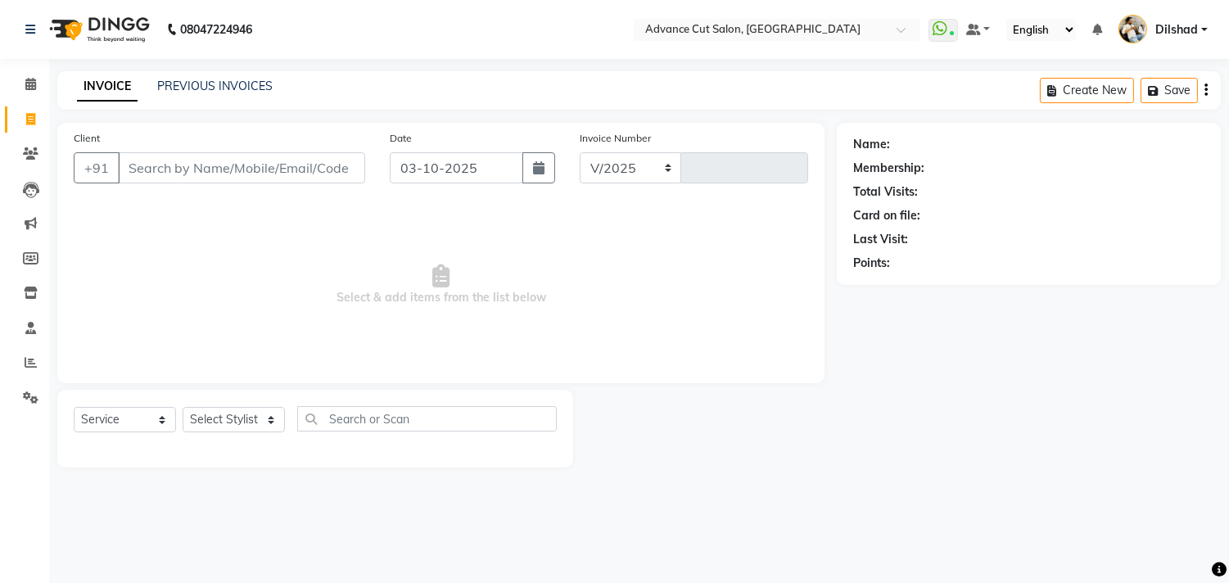
select select "922"
type input "6344"
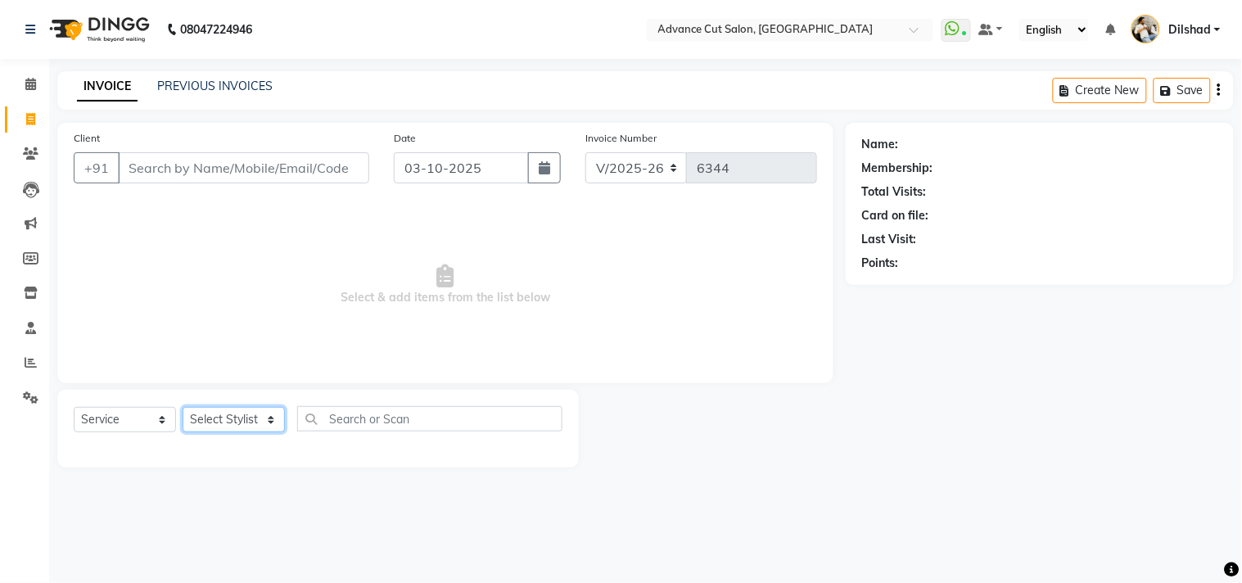
drag, startPoint x: 237, startPoint y: 427, endPoint x: 239, endPoint y: 412, distance: 15.6
click at [237, 427] on select "Select Stylist [PERSON_NAME] [PERSON_NAME] [PERSON_NAME] [PERSON_NAME] [PERSON_…" at bounding box center [234, 419] width 102 height 25
select select "15343"
click at [183, 408] on select "Select Stylist [PERSON_NAME] [PERSON_NAME] [PERSON_NAME] [PERSON_NAME] [PERSON_…" at bounding box center [234, 419] width 102 height 25
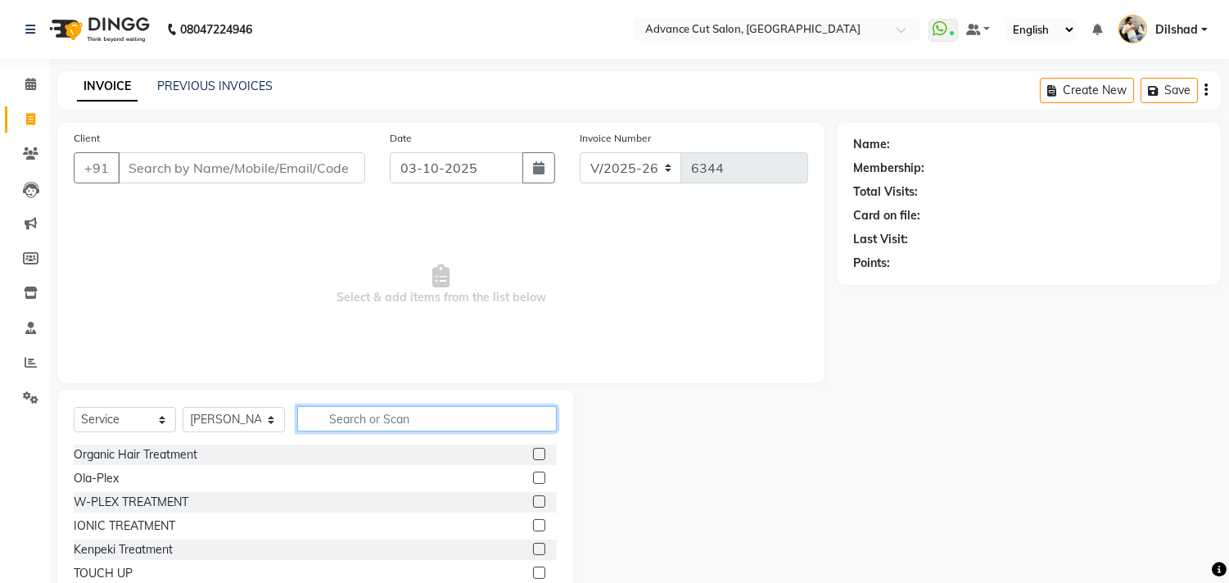
click at [350, 410] on input "text" at bounding box center [427, 418] width 260 height 25
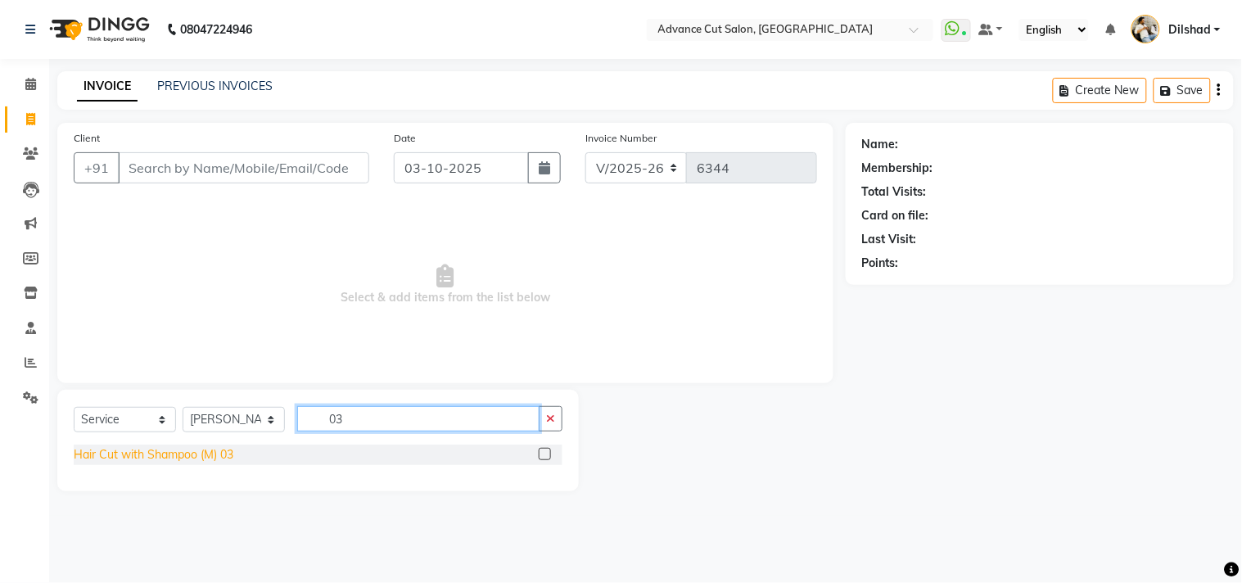
type input "03"
click at [178, 450] on div "Hair Cut with Shampoo (M) 03" at bounding box center [154, 454] width 160 height 17
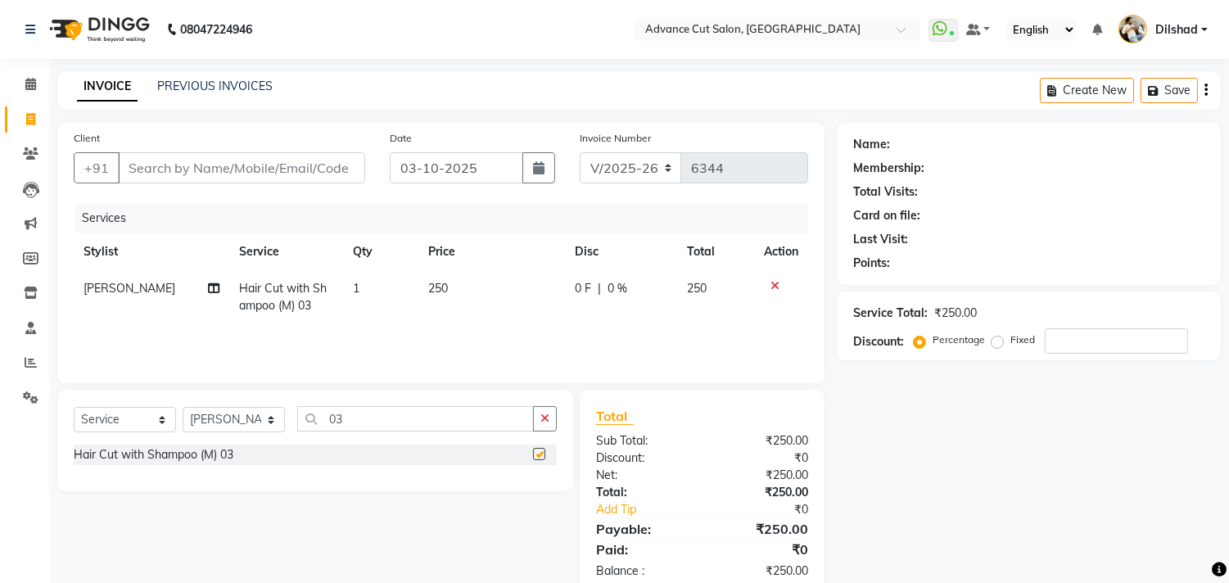
checkbox input "false"
click at [387, 423] on input "03" at bounding box center [415, 418] width 237 height 25
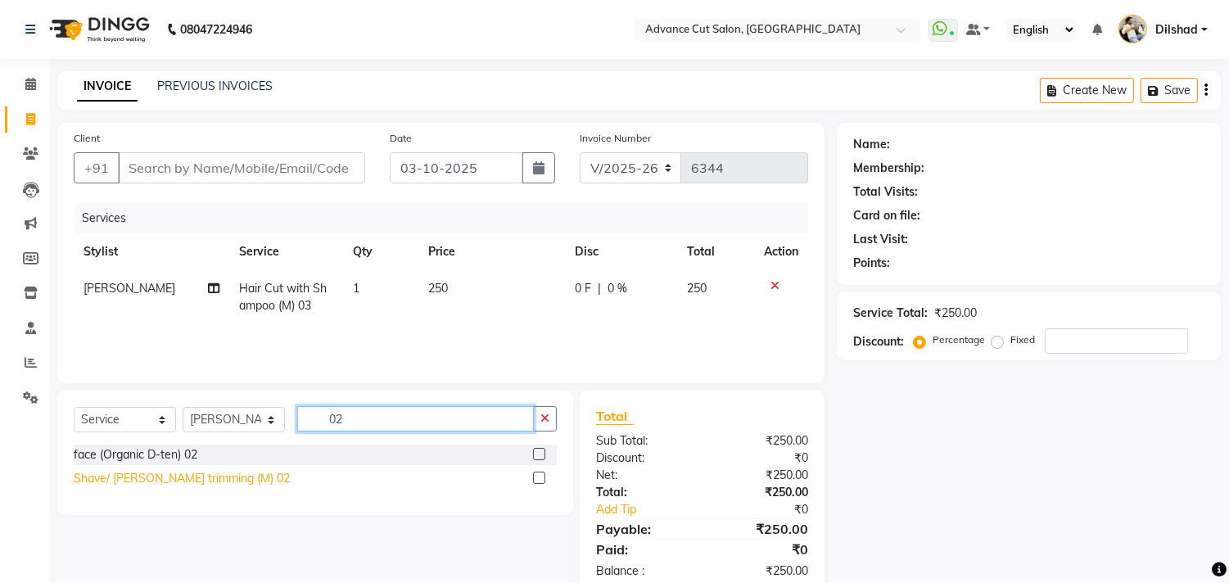
type input "02"
click at [207, 478] on div "Shave/ [PERSON_NAME] trimming (M) 02" at bounding box center [182, 478] width 216 height 17
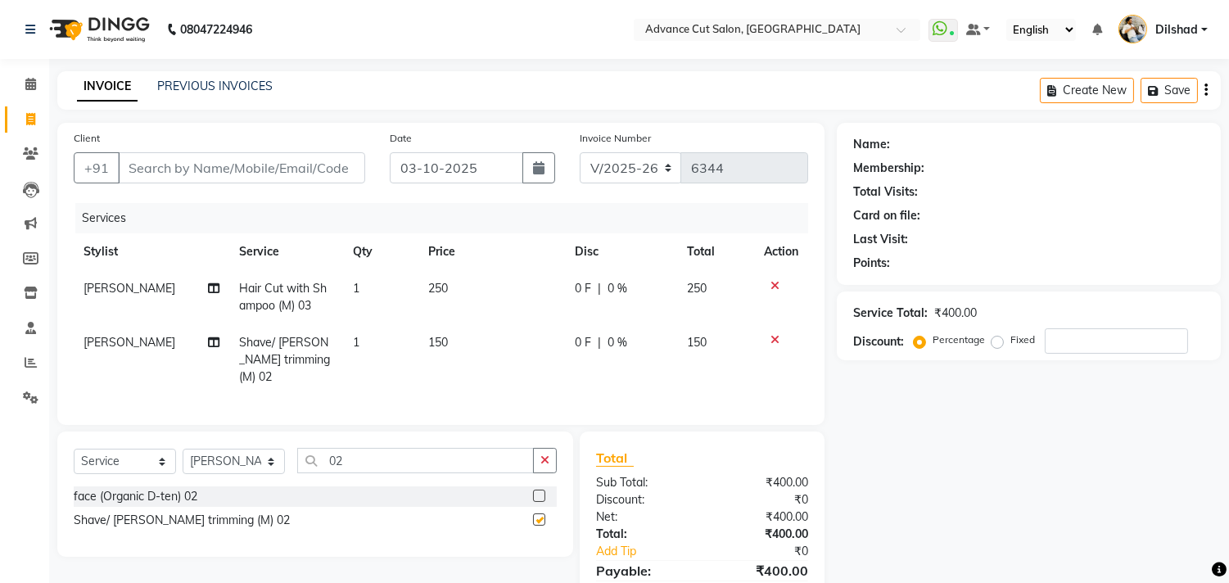
checkbox input "false"
click at [377, 451] on input "02" at bounding box center [415, 460] width 237 height 25
type input "0"
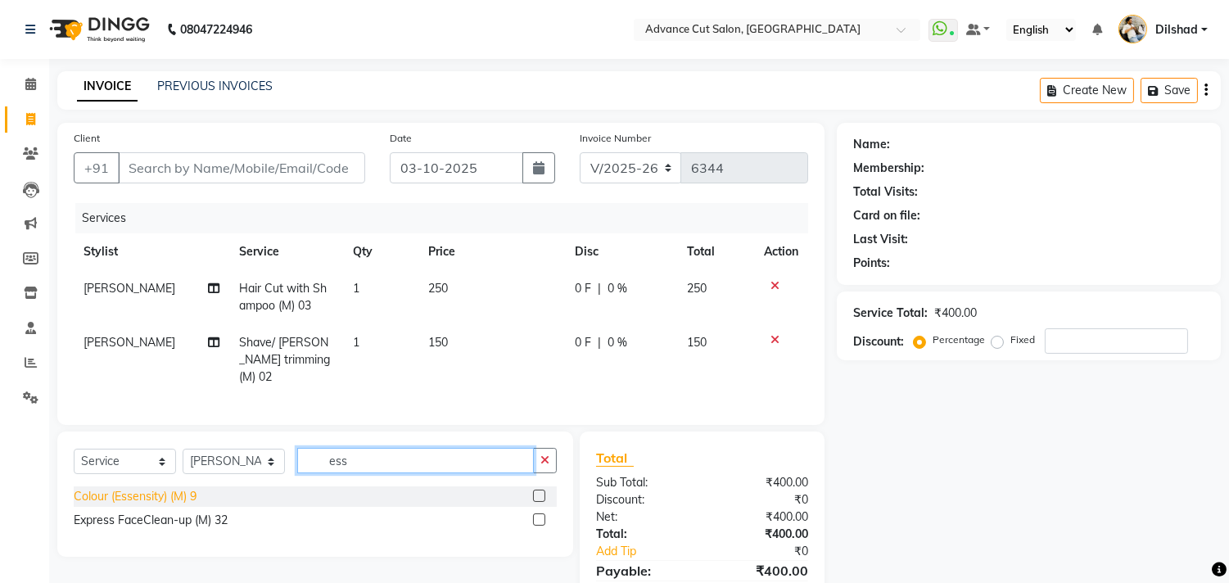
type input "ess"
click at [153, 497] on div "Colour (Essensity) (M) 9" at bounding box center [135, 496] width 123 height 17
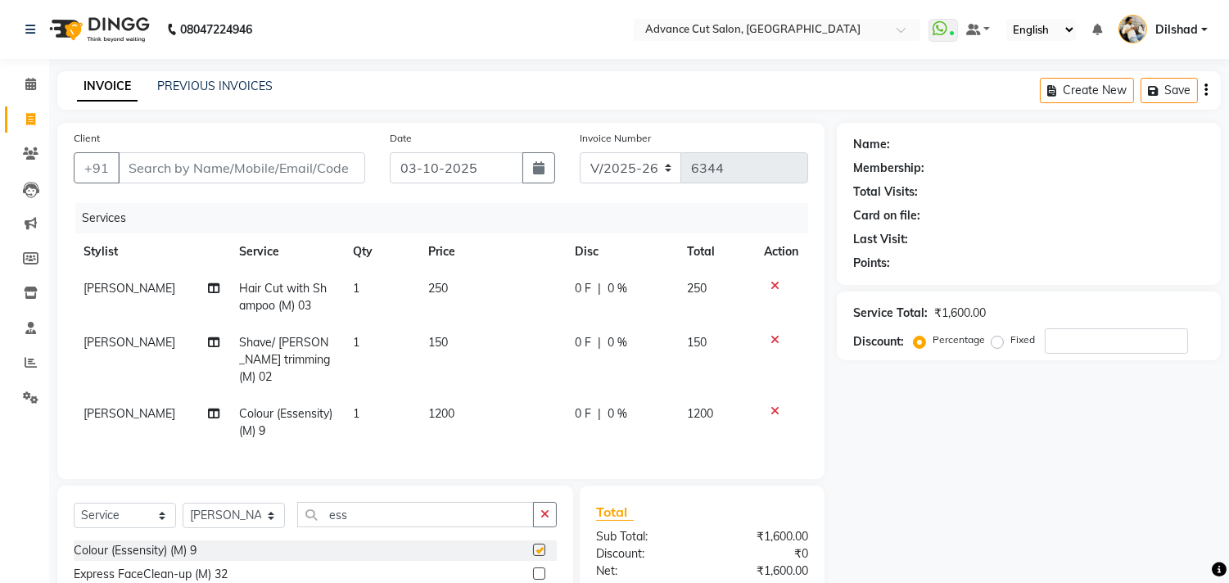
checkbox input "false"
click at [156, 156] on input "Client" at bounding box center [241, 167] width 247 height 31
type input "9"
type input "0"
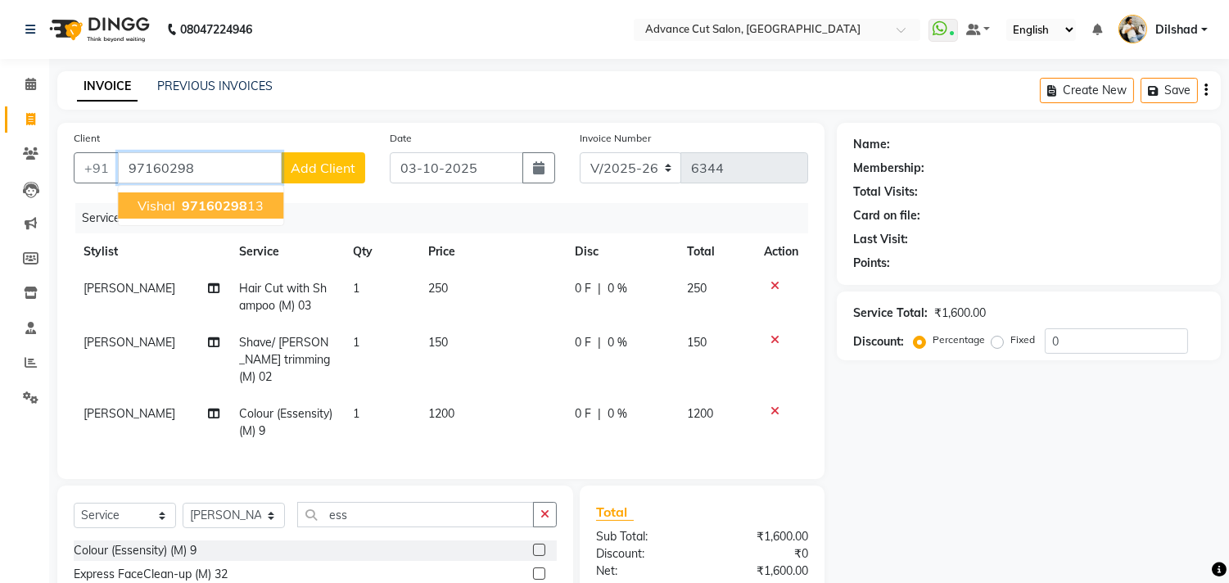
click at [195, 198] on span "97160298" at bounding box center [215, 205] width 66 height 16
type input "9716029813"
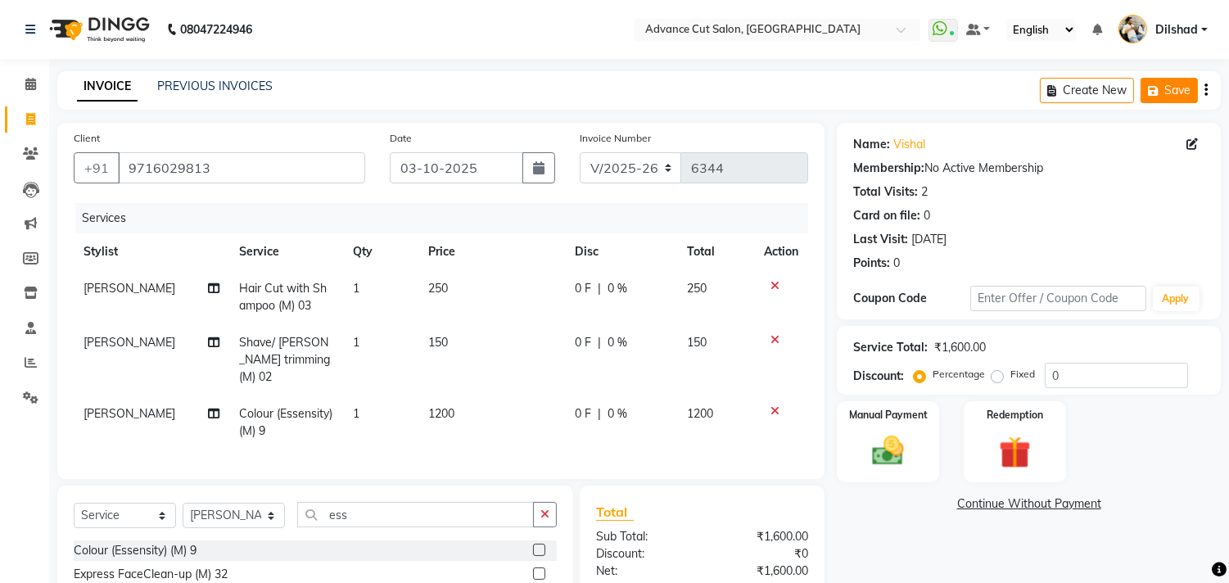
click at [1175, 95] on button "Save" at bounding box center [1169, 90] width 57 height 25
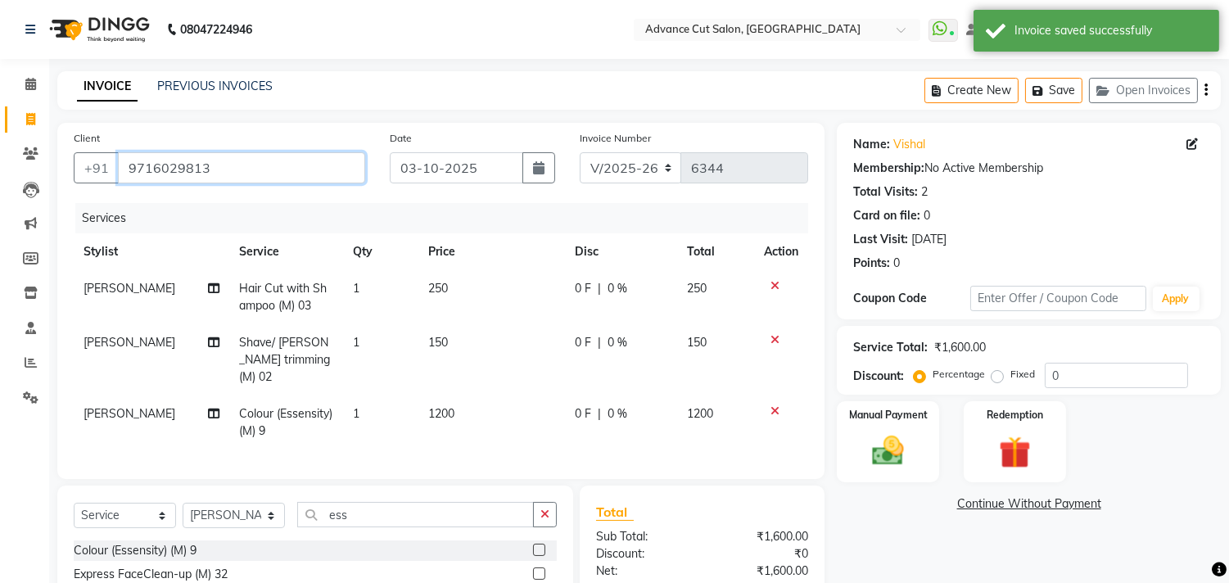
drag, startPoint x: 125, startPoint y: 165, endPoint x: 246, endPoint y: 159, distance: 120.5
click at [246, 159] on input "9716029813" at bounding box center [241, 167] width 247 height 31
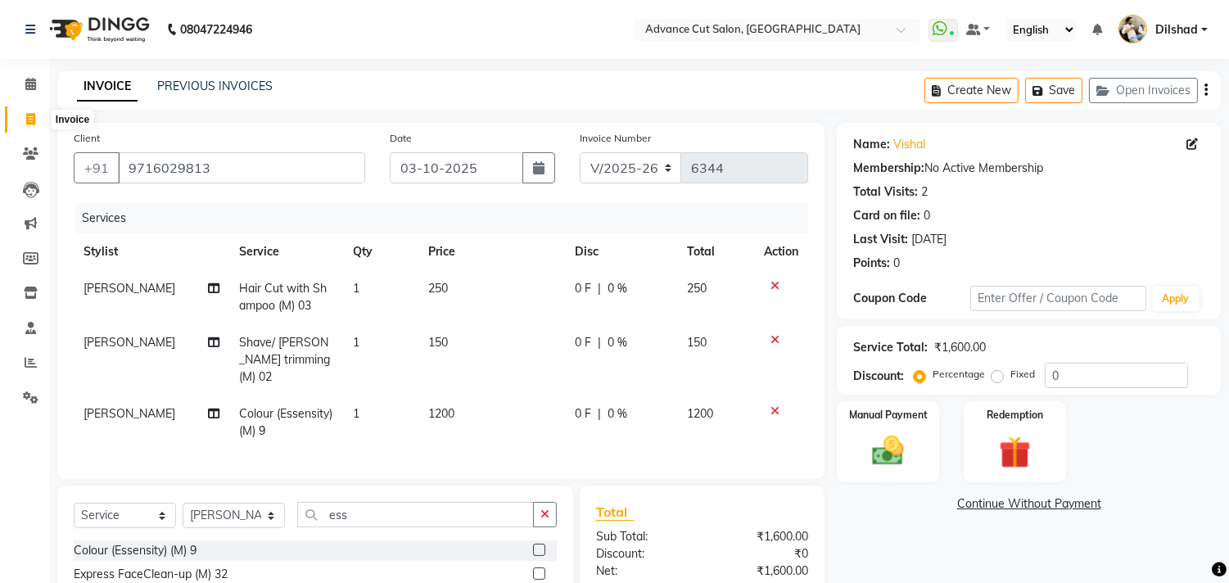
click at [26, 124] on icon at bounding box center [30, 119] width 9 height 12
select select "service"
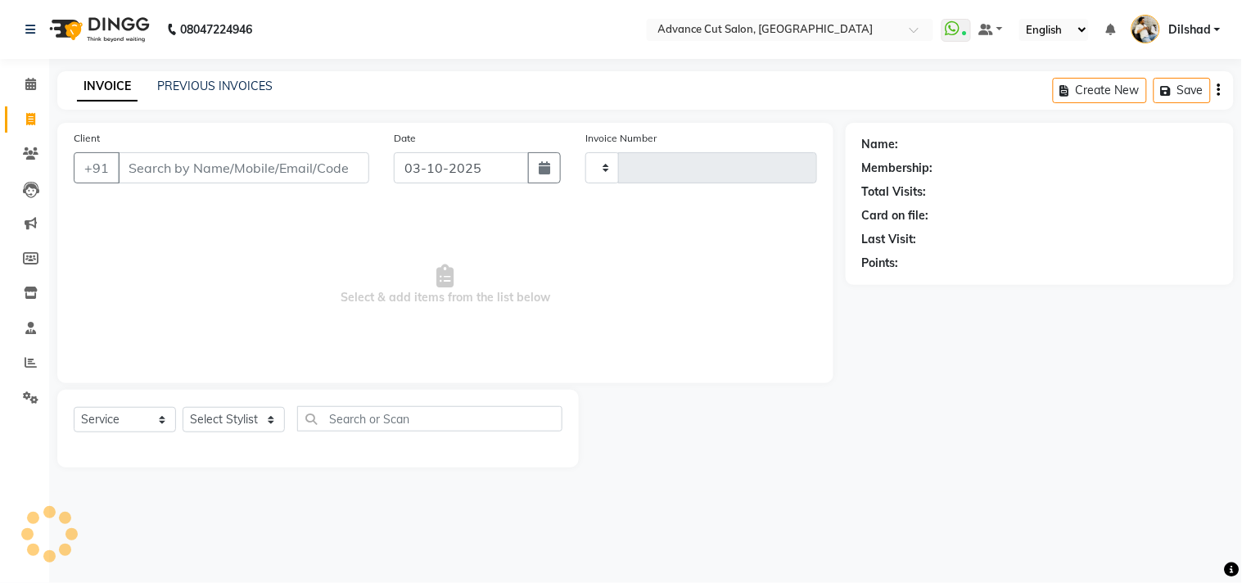
type input "6344"
select select "922"
click at [132, 169] on input "Client" at bounding box center [243, 167] width 251 height 31
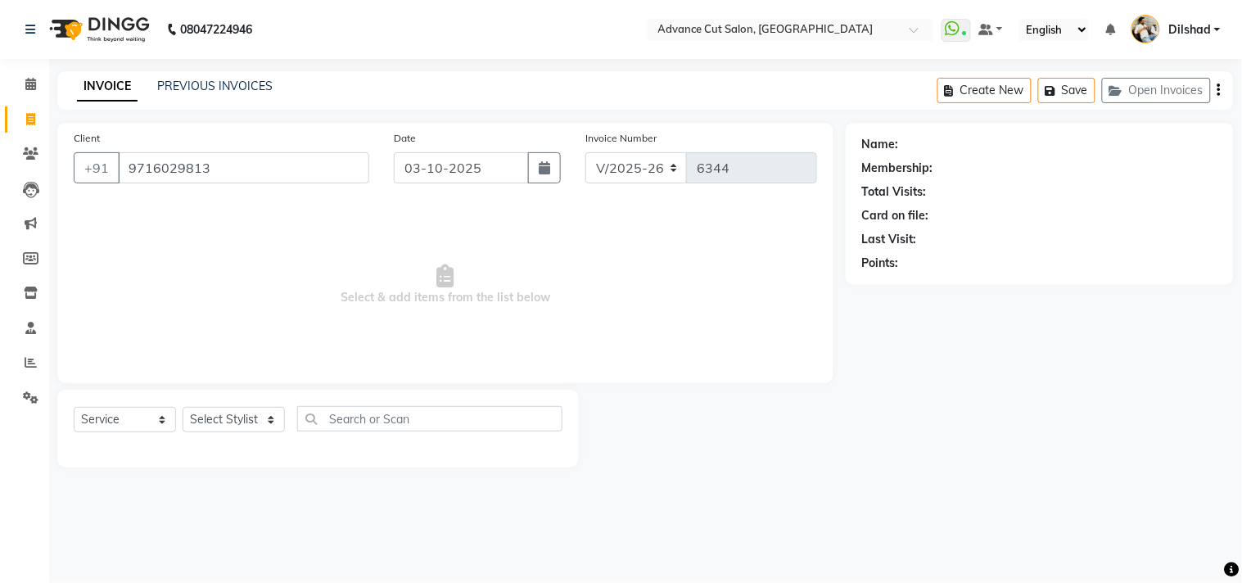
type input "9716029813"
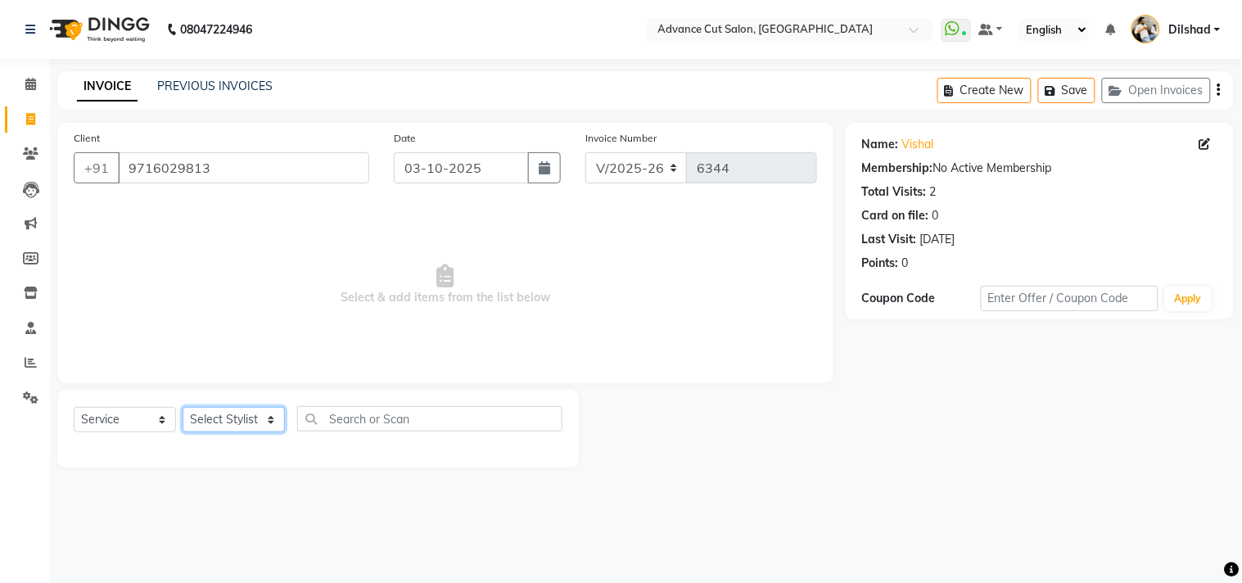
click at [224, 418] on select "Select Stylist [PERSON_NAME] [PERSON_NAME] [PERSON_NAME] [PERSON_NAME] [PERSON_…" at bounding box center [234, 419] width 102 height 25
click at [183, 408] on select "Select Stylist [PERSON_NAME] [PERSON_NAME] [PERSON_NAME] [PERSON_NAME] [PERSON_…" at bounding box center [234, 419] width 102 height 25
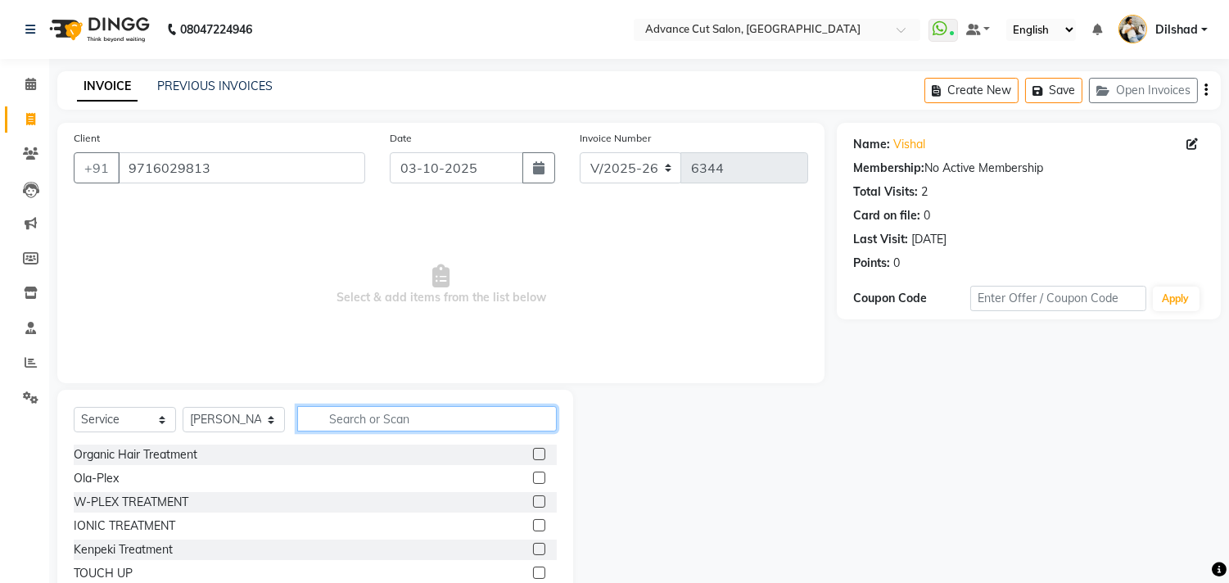
click at [321, 416] on input "text" at bounding box center [427, 418] width 260 height 25
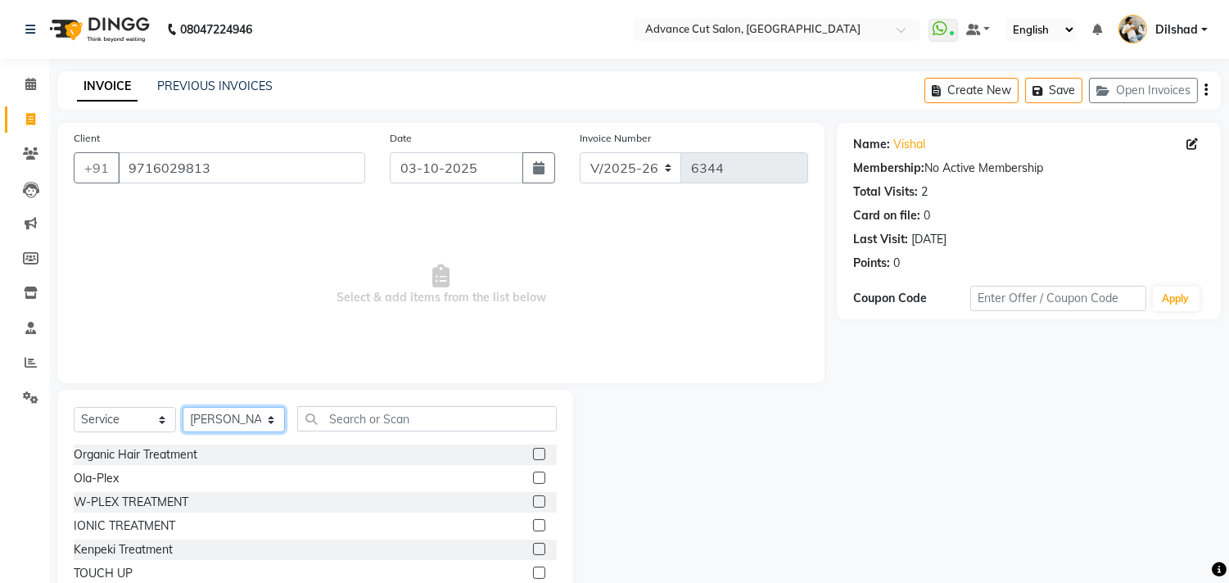
click at [263, 418] on select "Select Stylist [PERSON_NAME] [PERSON_NAME] [PERSON_NAME] [PERSON_NAME] [PERSON_…" at bounding box center [234, 419] width 102 height 25
select select "15626"
click at [183, 408] on select "Select Stylist [PERSON_NAME] [PERSON_NAME] [PERSON_NAME] [PERSON_NAME] [PERSON_…" at bounding box center [234, 419] width 102 height 25
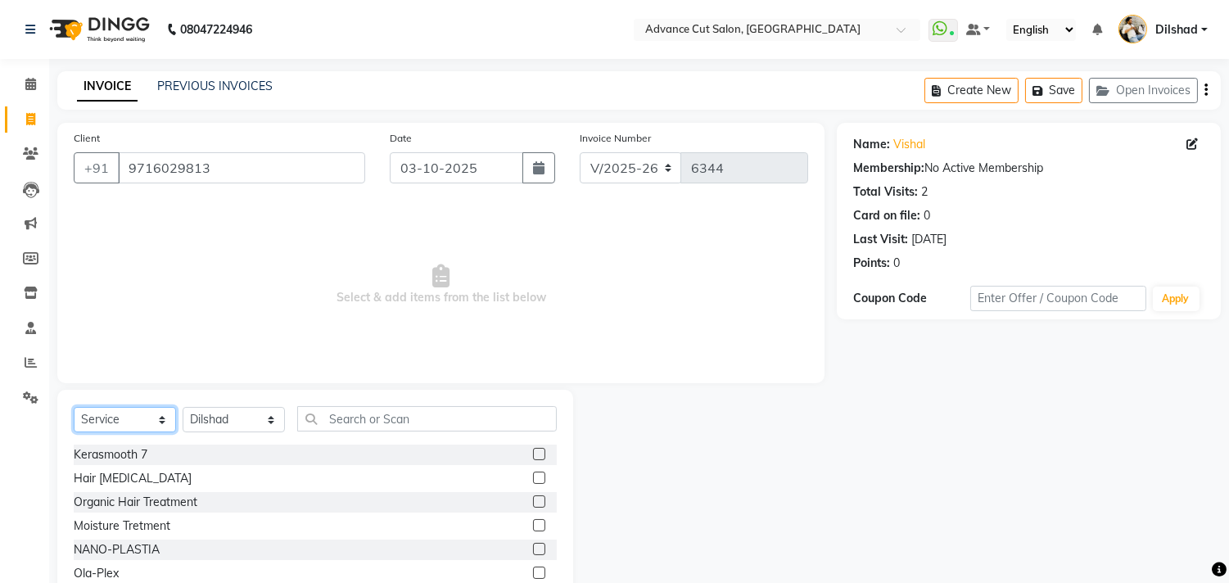
click at [115, 419] on select "Select Service Product Membership Package Voucher Prepaid Gift Card" at bounding box center [125, 419] width 102 height 25
select select "P"
click at [74, 408] on select "Select Service Product Membership Package Voucher Prepaid Gift Card" at bounding box center [125, 419] width 102 height 25
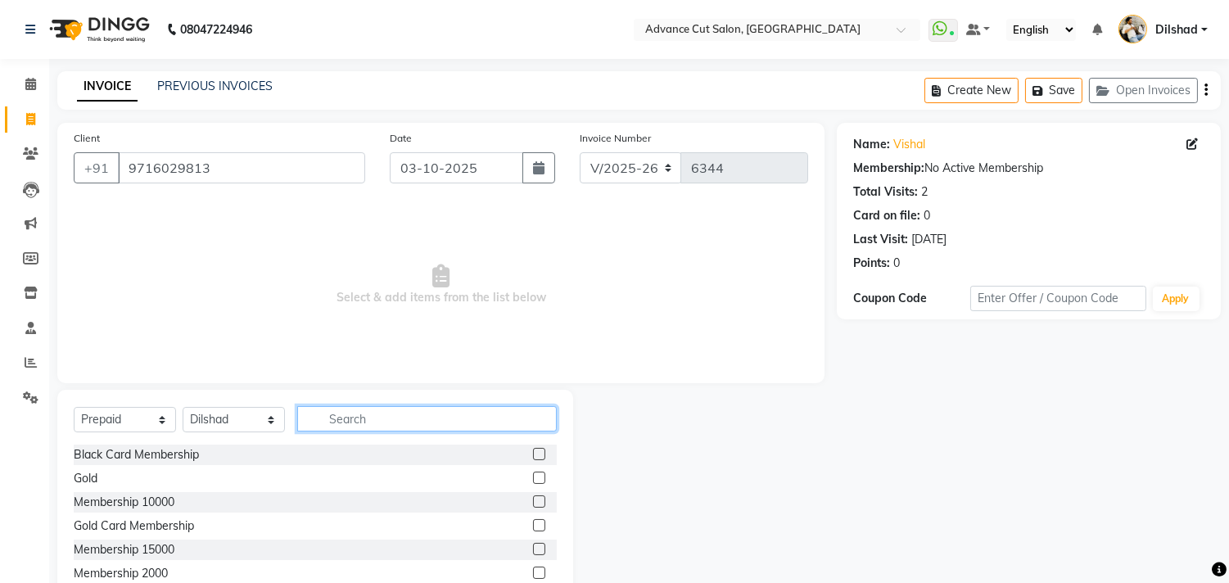
click at [358, 415] on input "text" at bounding box center [427, 418] width 260 height 25
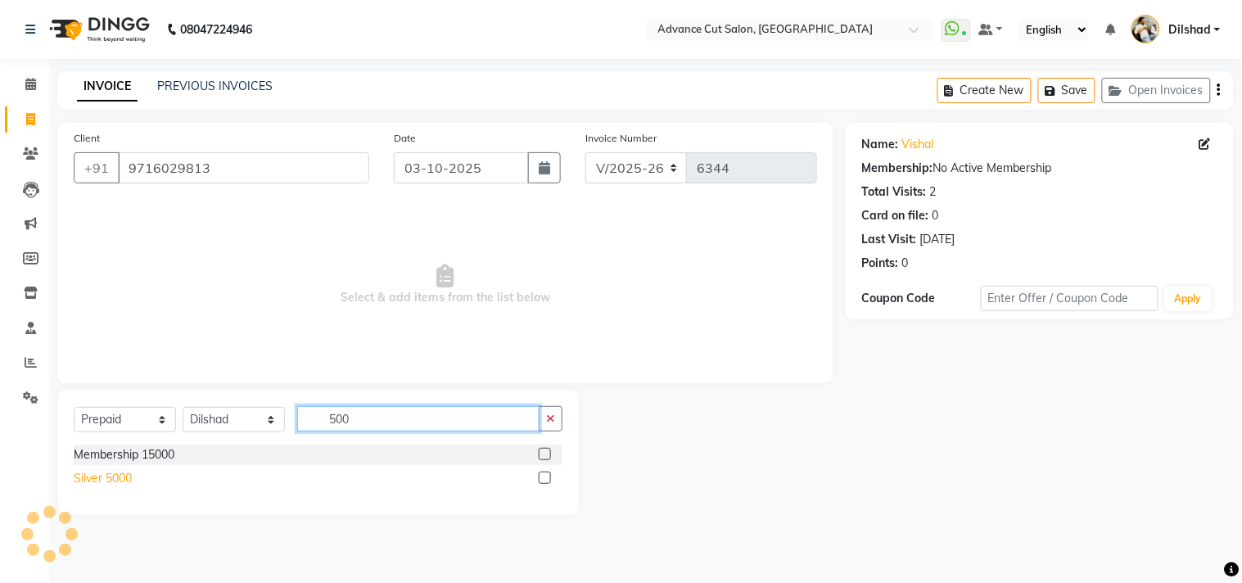
type input "500"
click at [118, 476] on div "Silver 5000" at bounding box center [103, 478] width 58 height 17
select select "select"
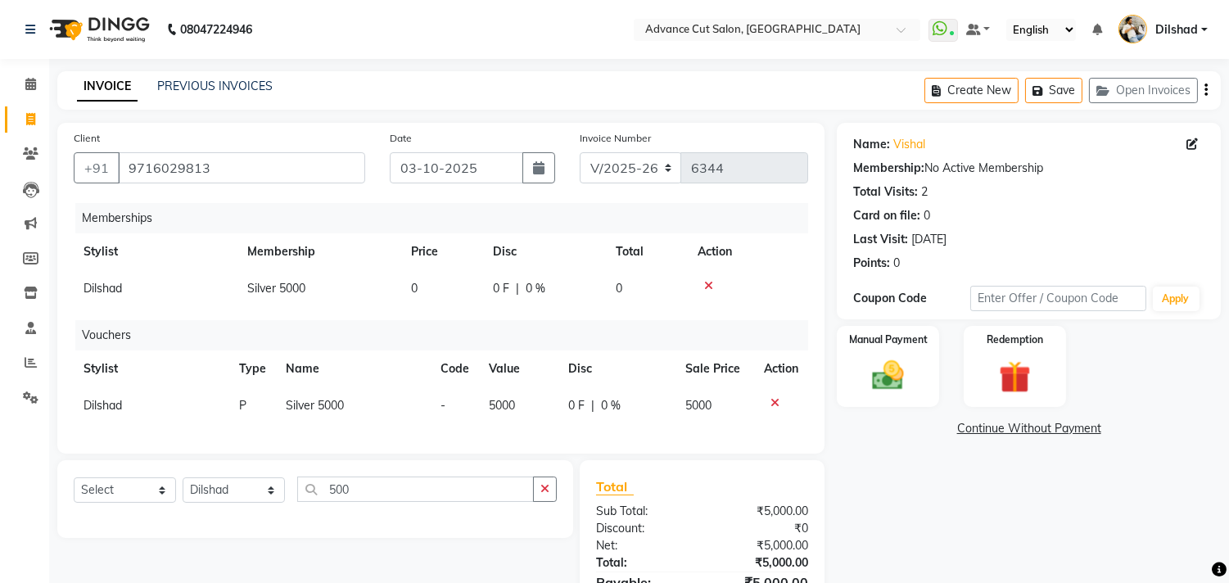
click at [943, 361] on div "Manual Payment Redemption" at bounding box center [1029, 366] width 409 height 81
click at [911, 393] on img at bounding box center [888, 376] width 54 height 38
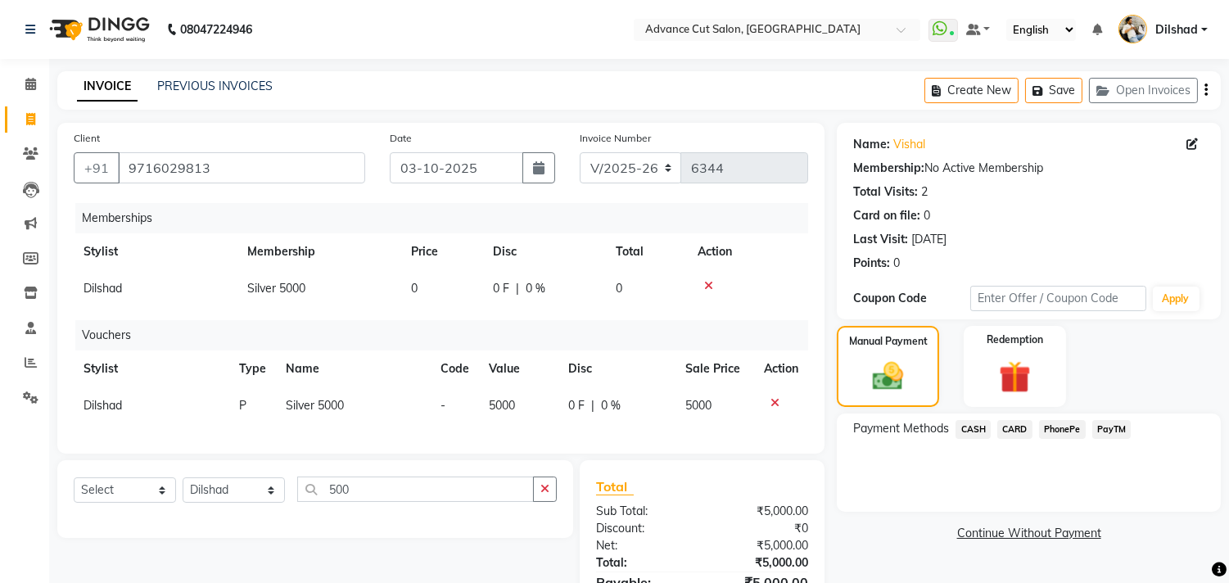
click at [1123, 427] on span "PayTM" at bounding box center [1111, 429] width 39 height 19
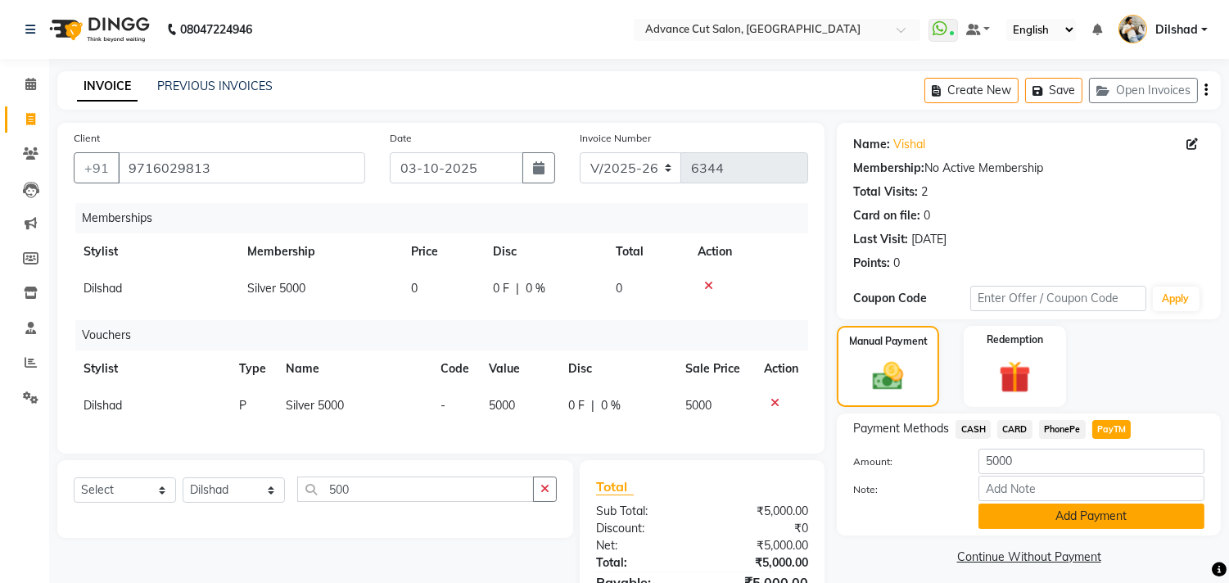
click at [1078, 513] on button "Add Payment" at bounding box center [1092, 516] width 226 height 25
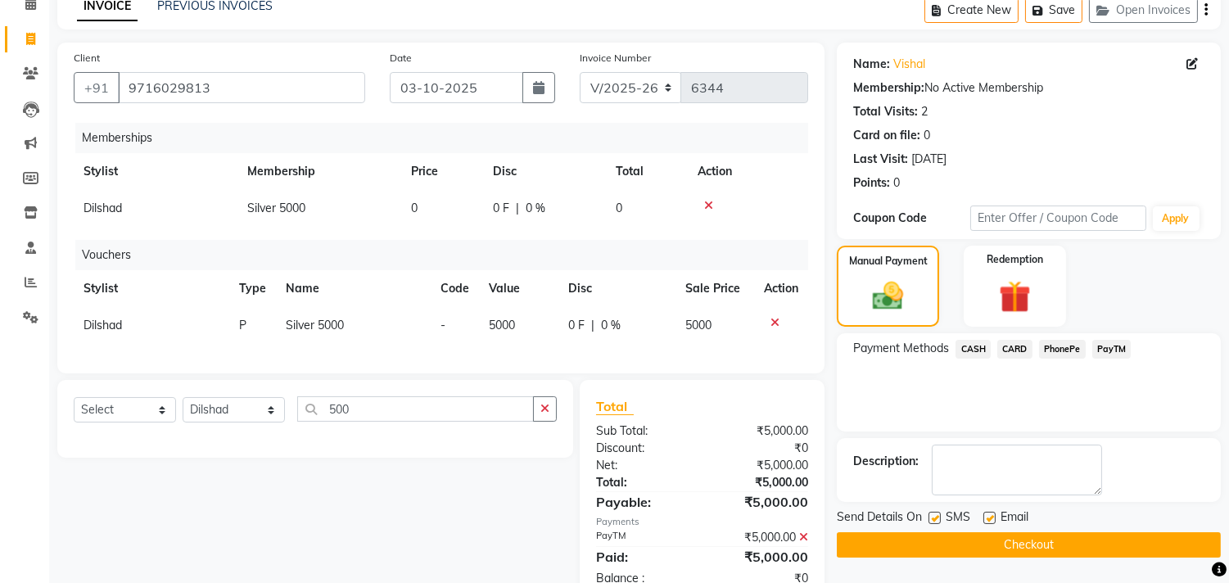
scroll to position [139, 0]
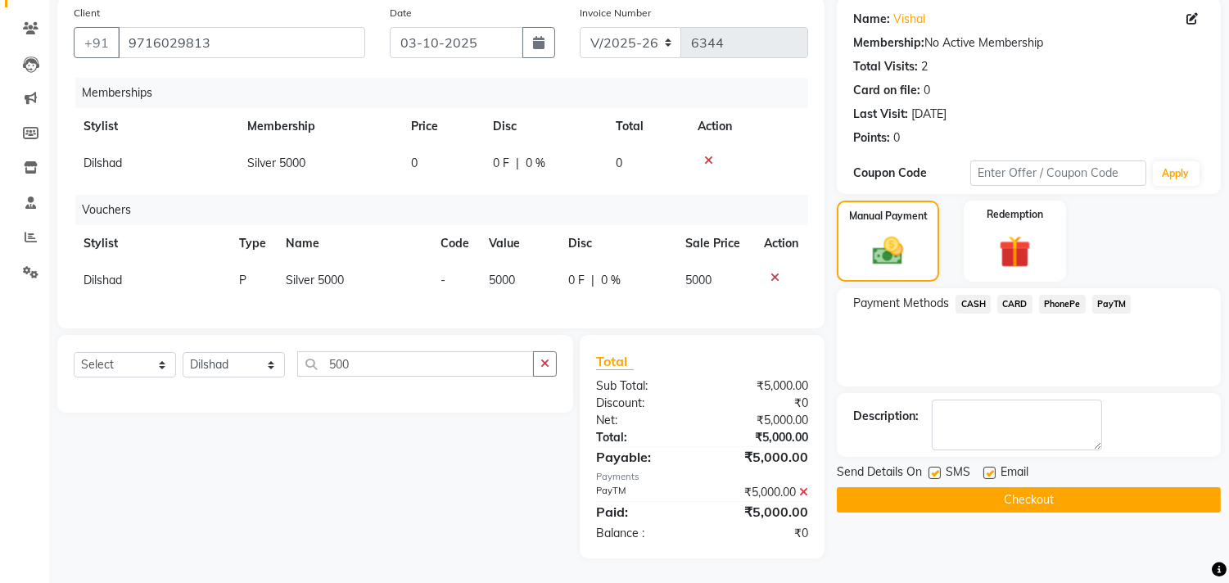
click at [958, 487] on button "Checkout" at bounding box center [1029, 499] width 384 height 25
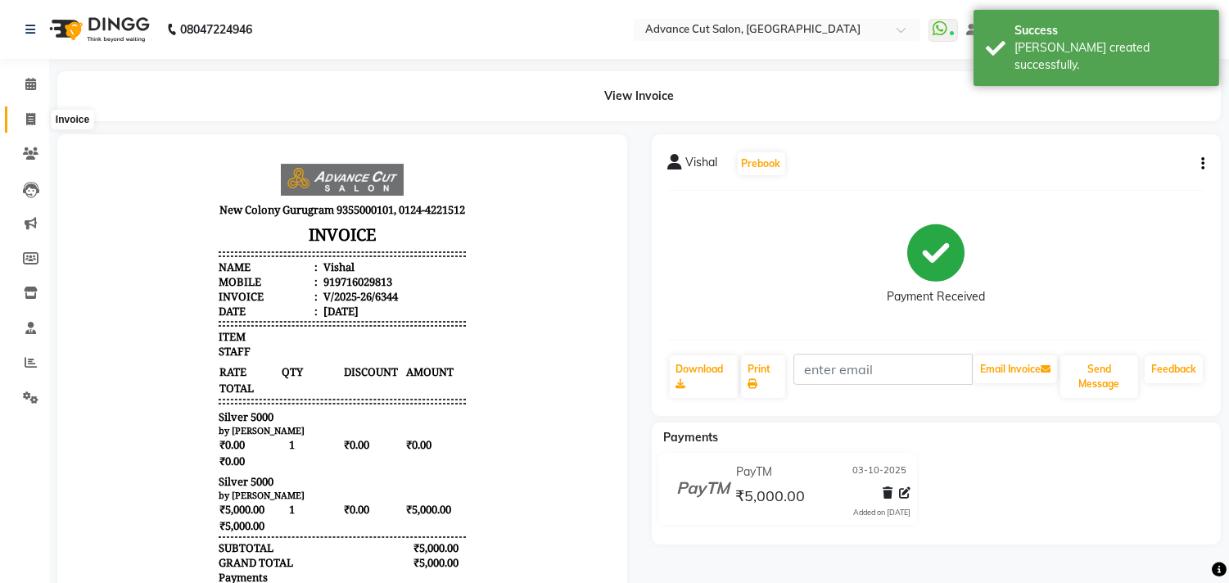
drag, startPoint x: 18, startPoint y: 119, endPoint x: 572, endPoint y: 38, distance: 559.4
click at [18, 118] on span at bounding box center [30, 120] width 29 height 19
select select "service"
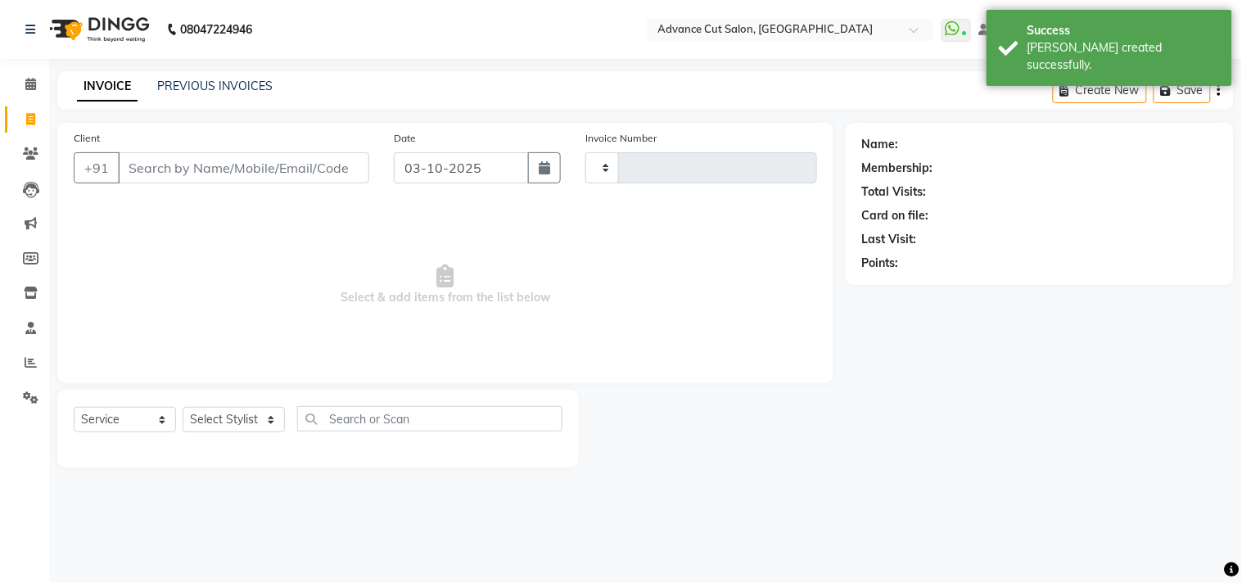
type input "6345"
select select "922"
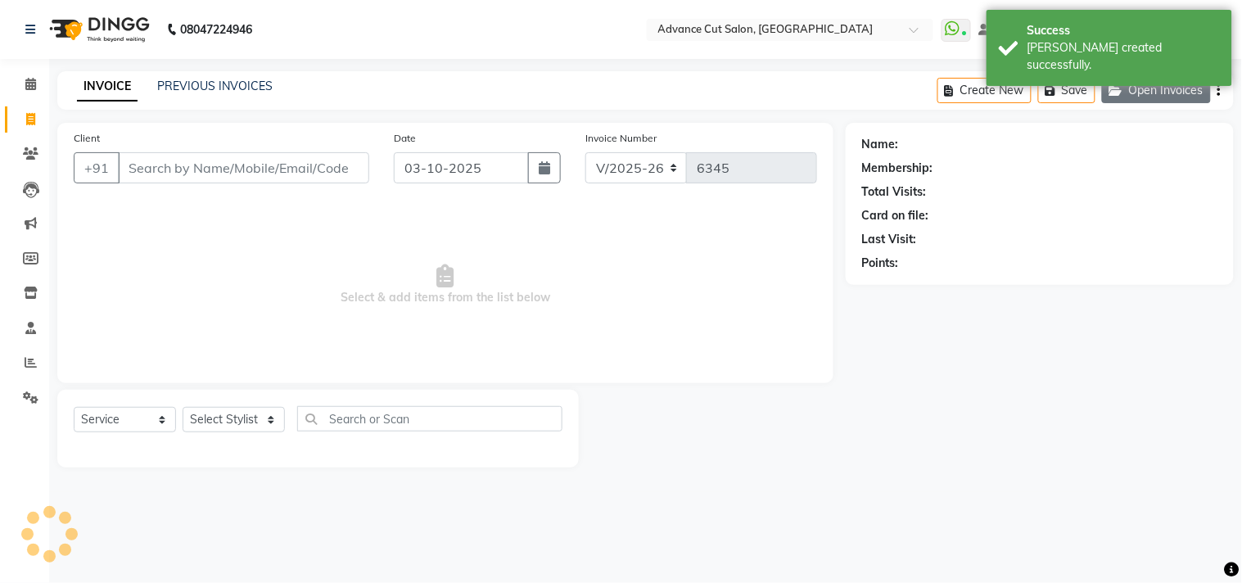
click at [1133, 99] on button "Open Invoices" at bounding box center [1156, 90] width 109 height 25
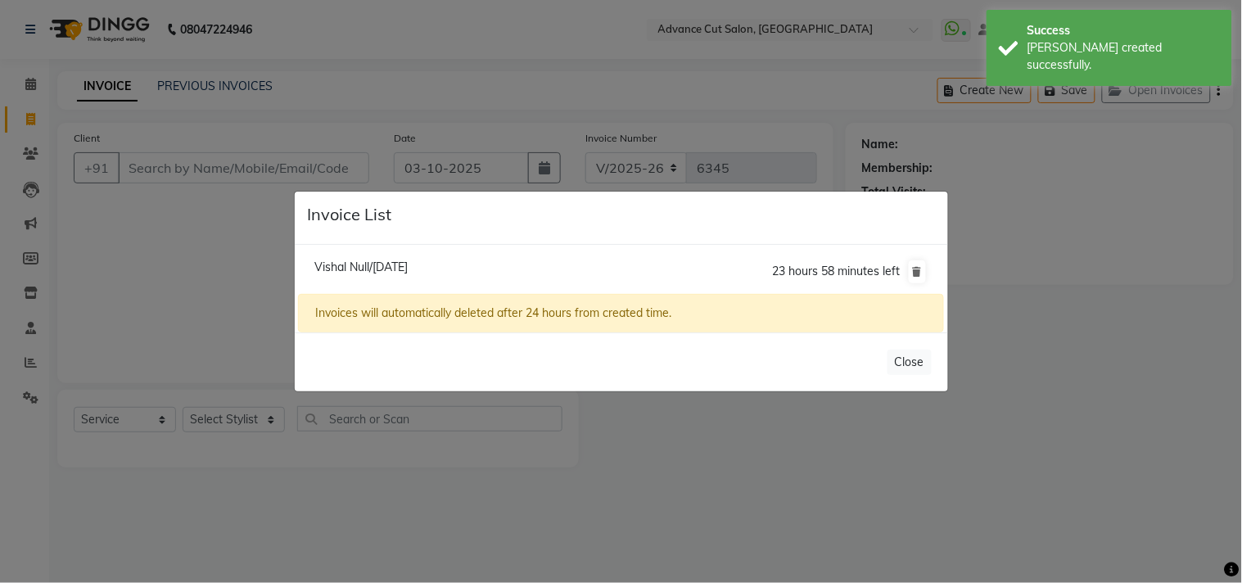
click at [408, 266] on span "Vishal Null/03 October 2025" at bounding box center [360, 267] width 93 height 15
type input "9716029813"
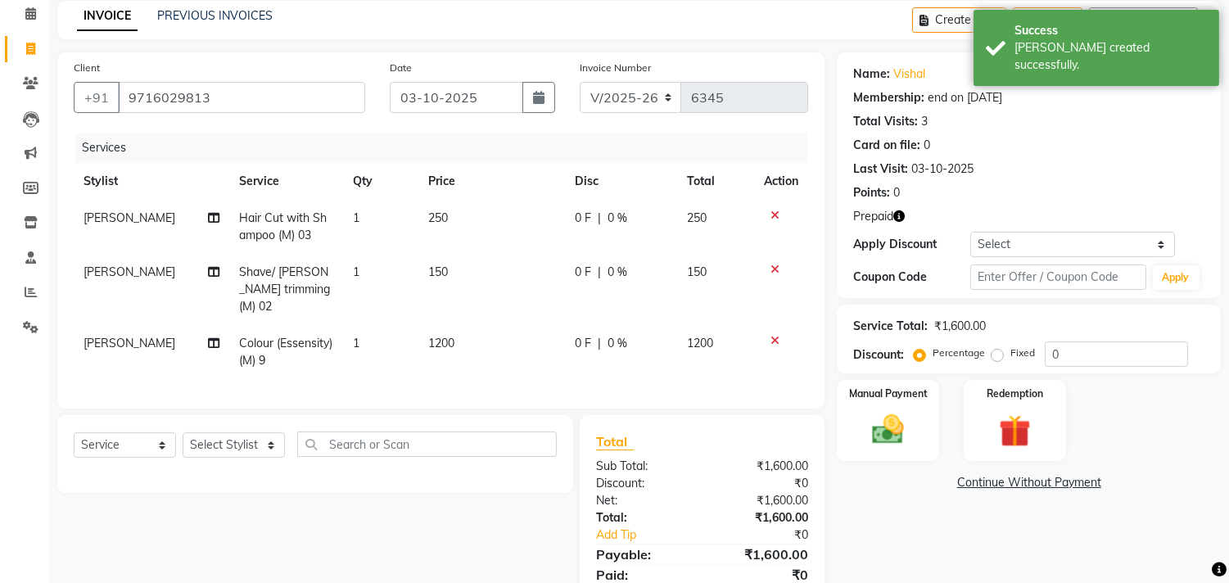
scroll to position [129, 0]
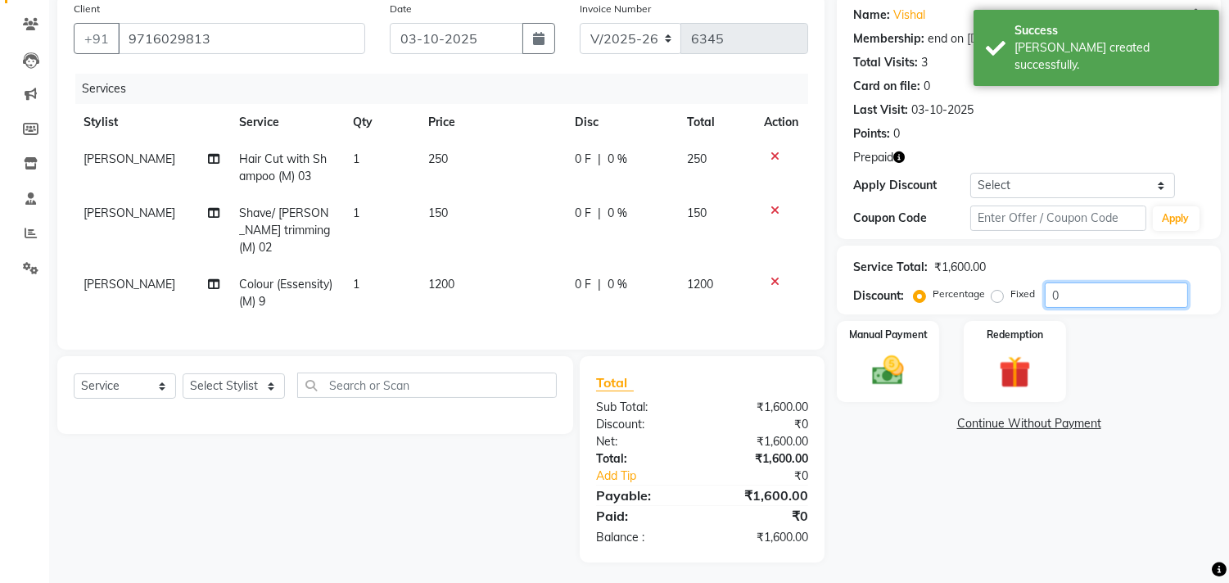
click at [1049, 301] on input "0" at bounding box center [1116, 294] width 143 height 25
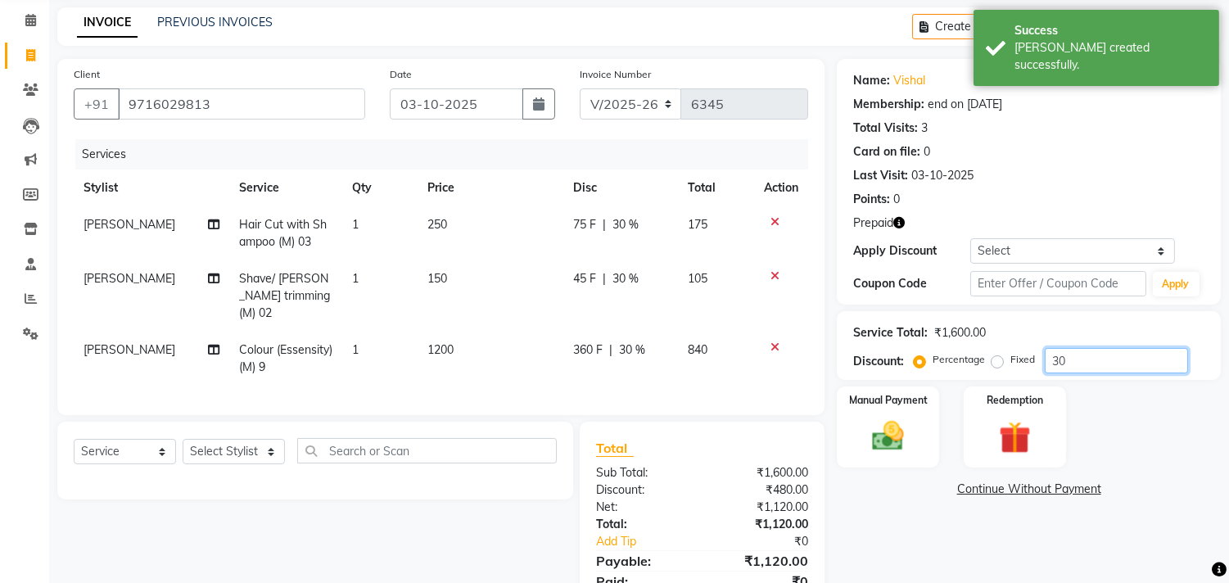
scroll to position [0, 0]
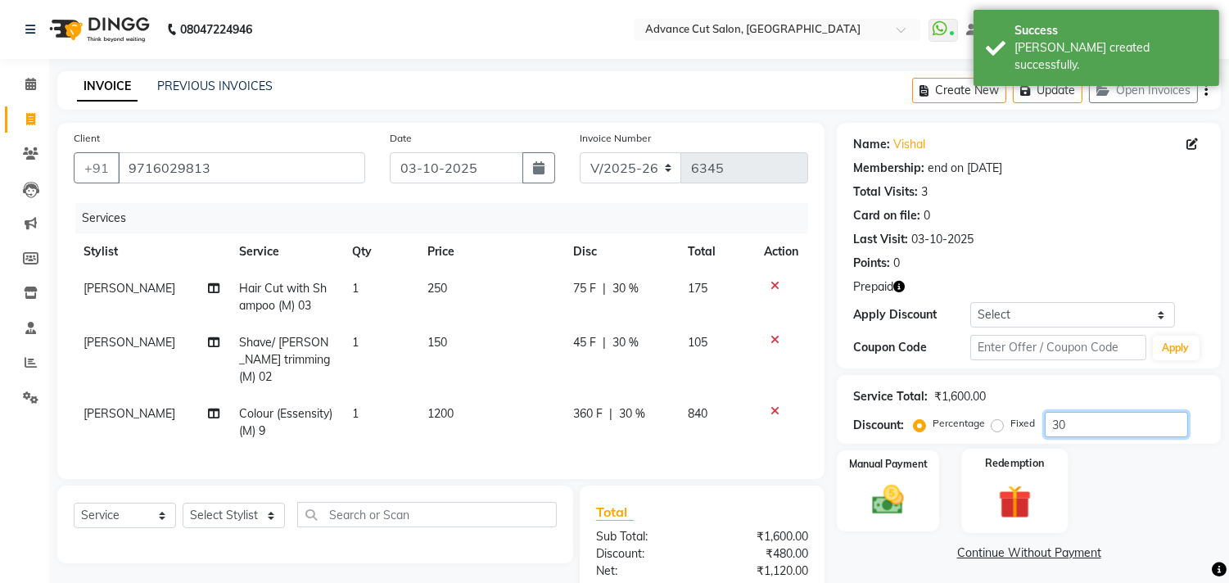
type input "30"
click at [1017, 460] on label "Redemption" at bounding box center [1014, 463] width 59 height 16
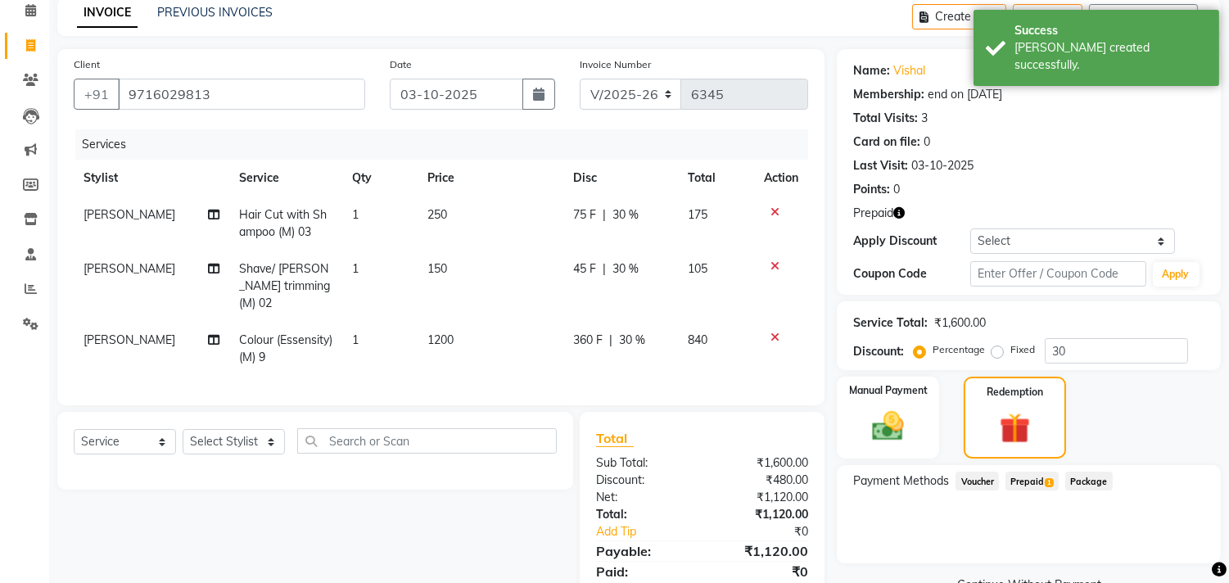
scroll to position [129, 0]
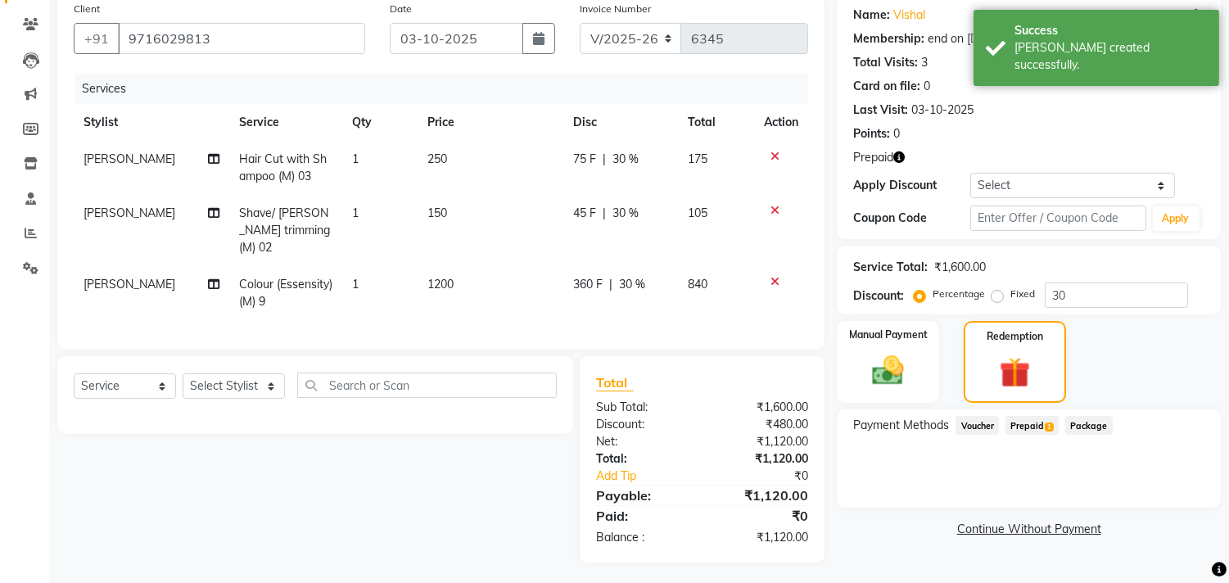
click at [1033, 428] on span "Prepaid 1" at bounding box center [1032, 425] width 53 height 19
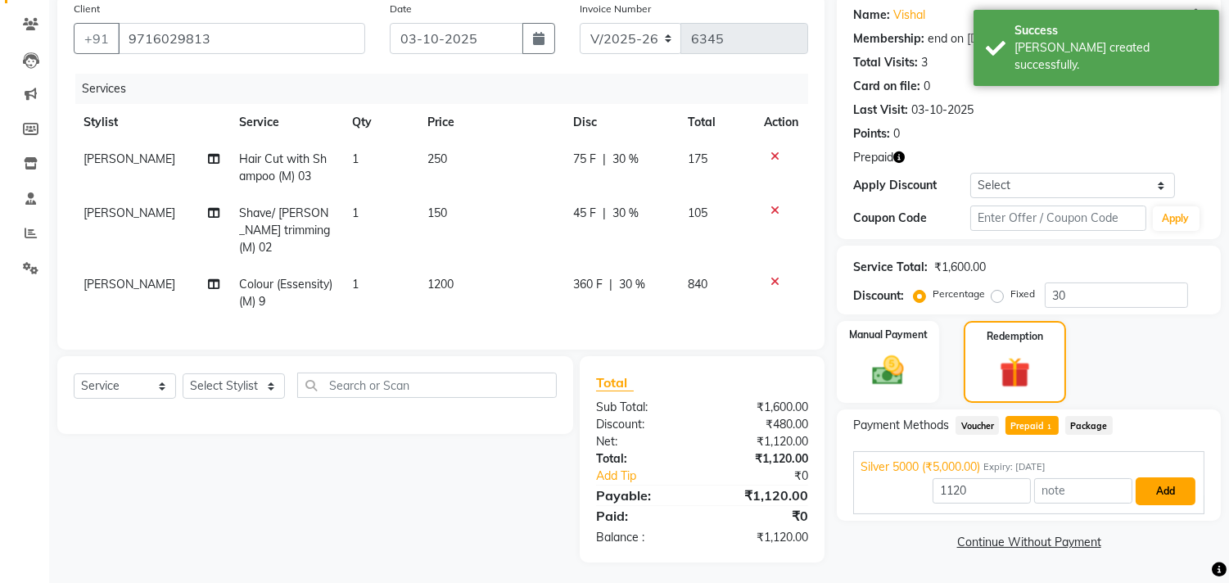
click at [1161, 495] on button "Add" at bounding box center [1166, 491] width 60 height 28
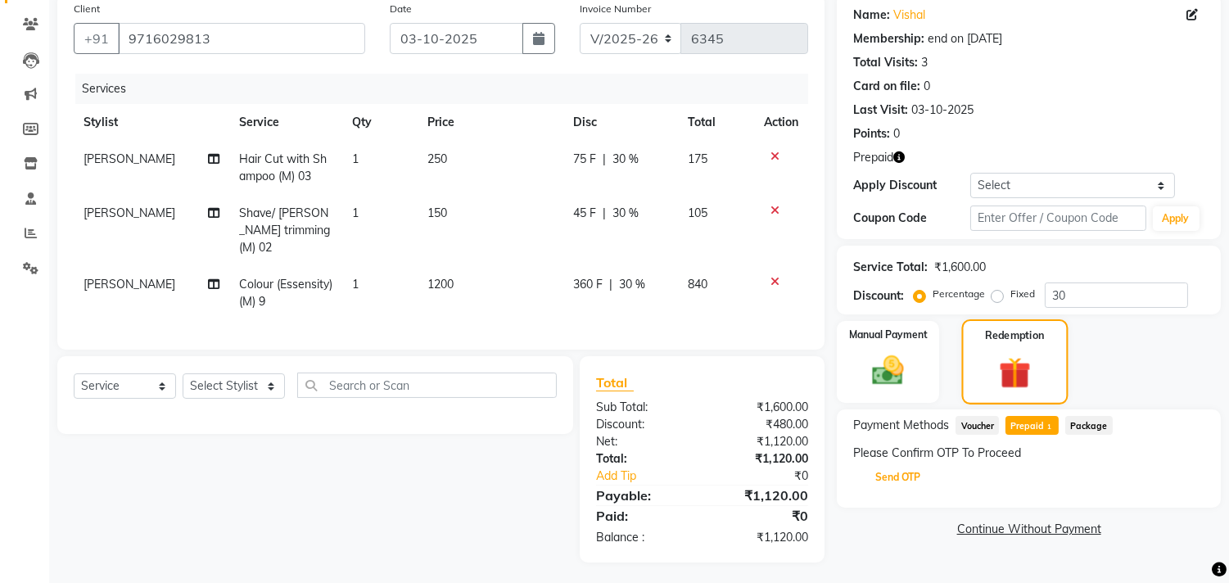
drag, startPoint x: 906, startPoint y: 481, endPoint x: 979, endPoint y: 381, distance: 123.2
click at [906, 480] on button "Send OTP" at bounding box center [898, 477] width 86 height 28
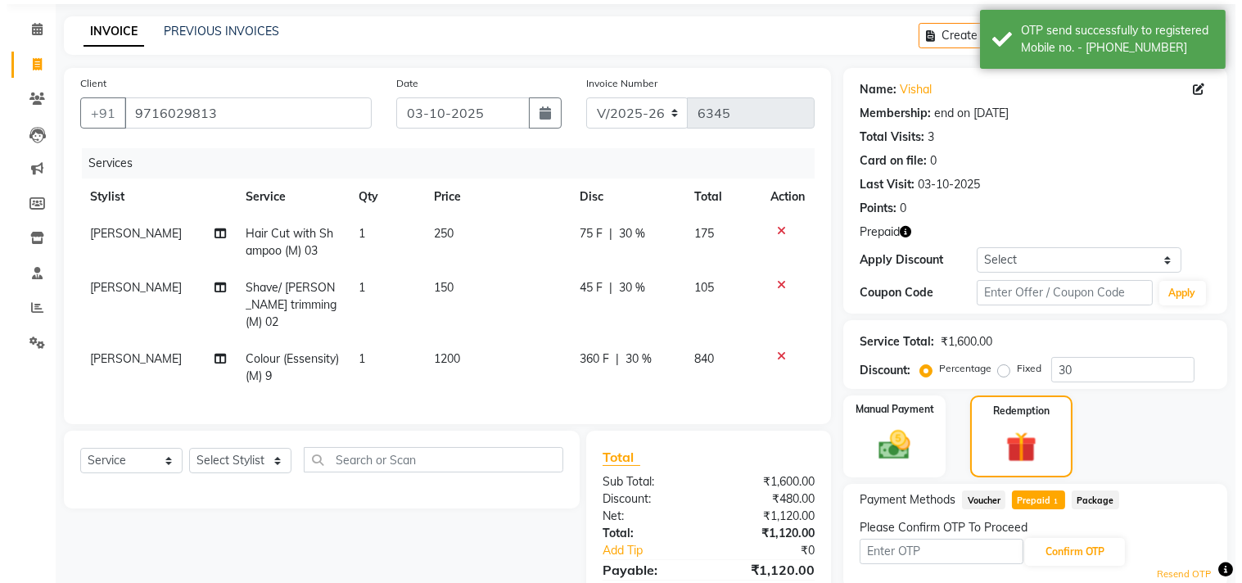
scroll to position [0, 0]
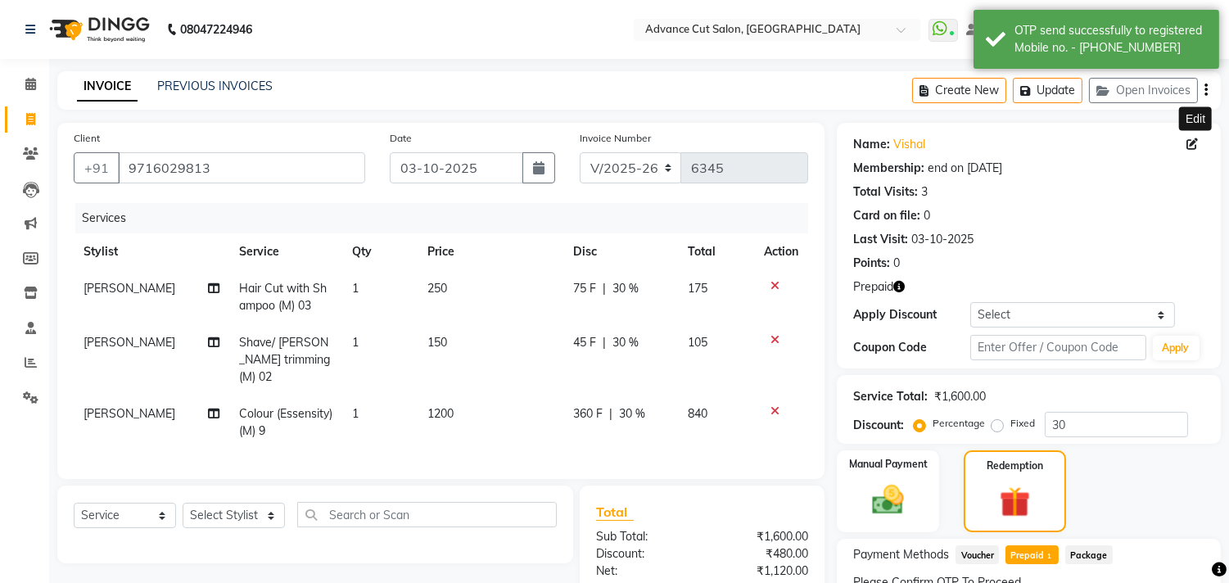
click at [1191, 139] on icon at bounding box center [1191, 143] width 11 height 11
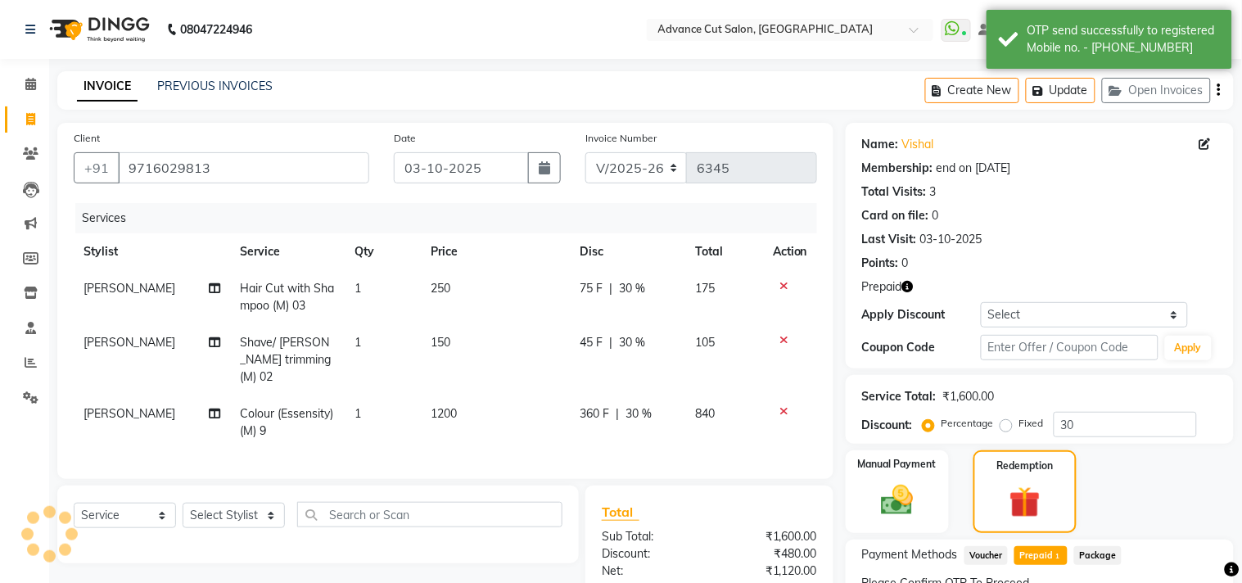
select select "[DEMOGRAPHIC_DATA]"
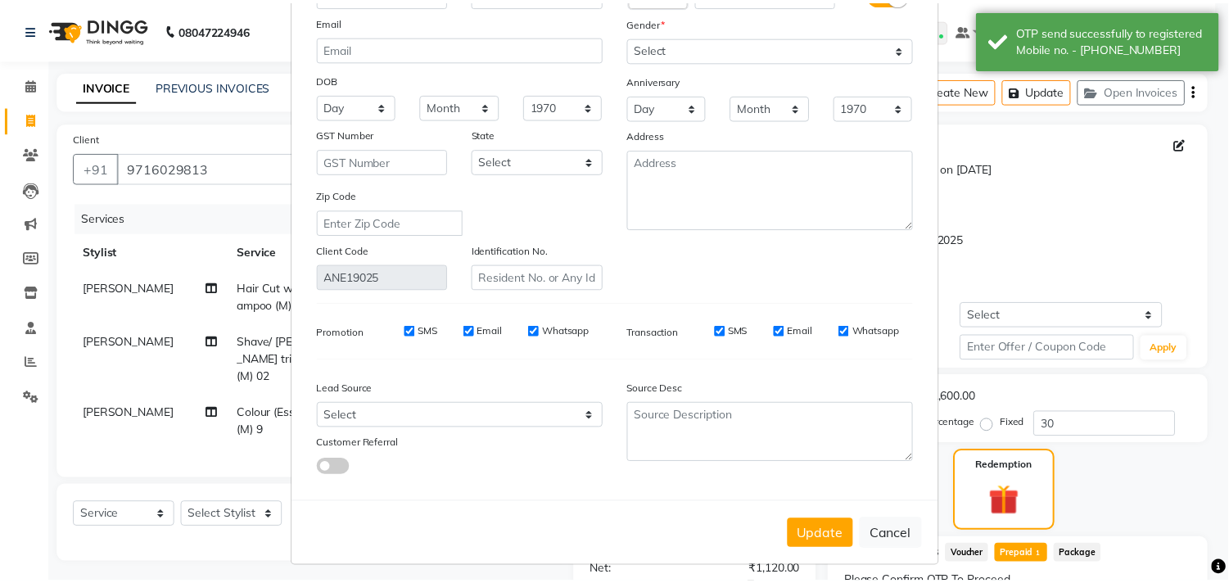
scroll to position [145, 0]
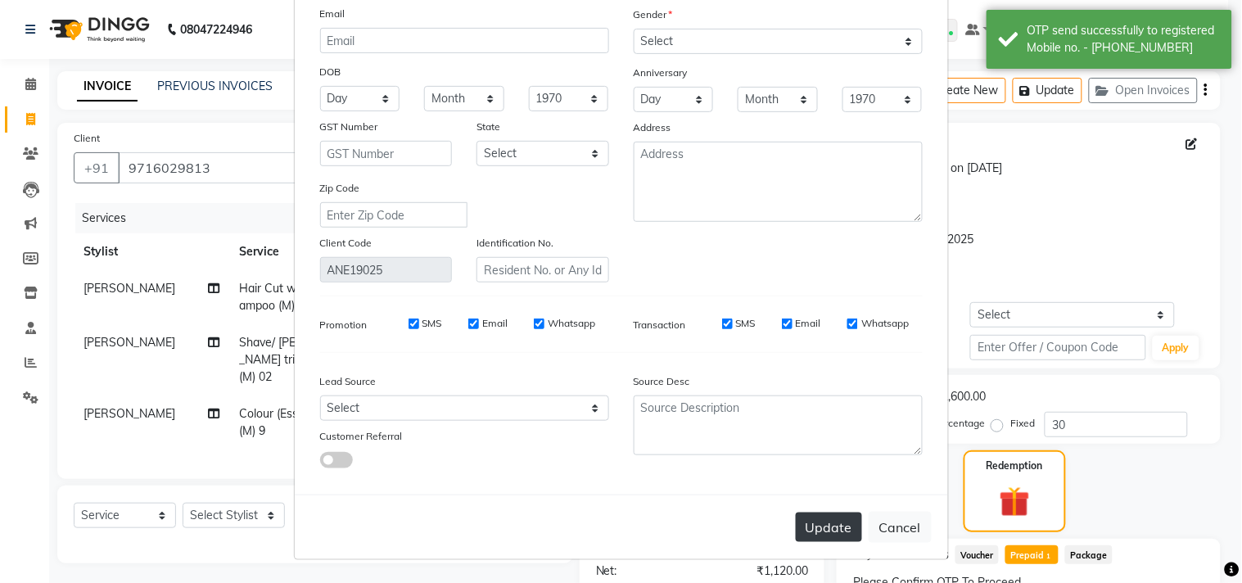
type input "Vishal 30%"
click at [822, 525] on button "Update" at bounding box center [829, 527] width 66 height 29
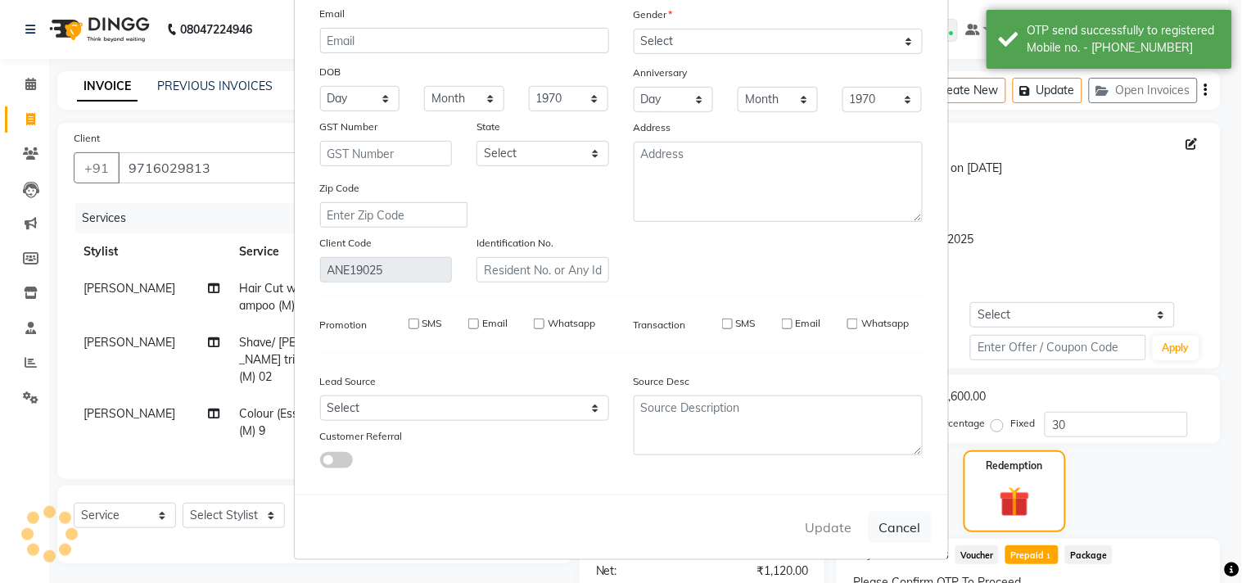
select select
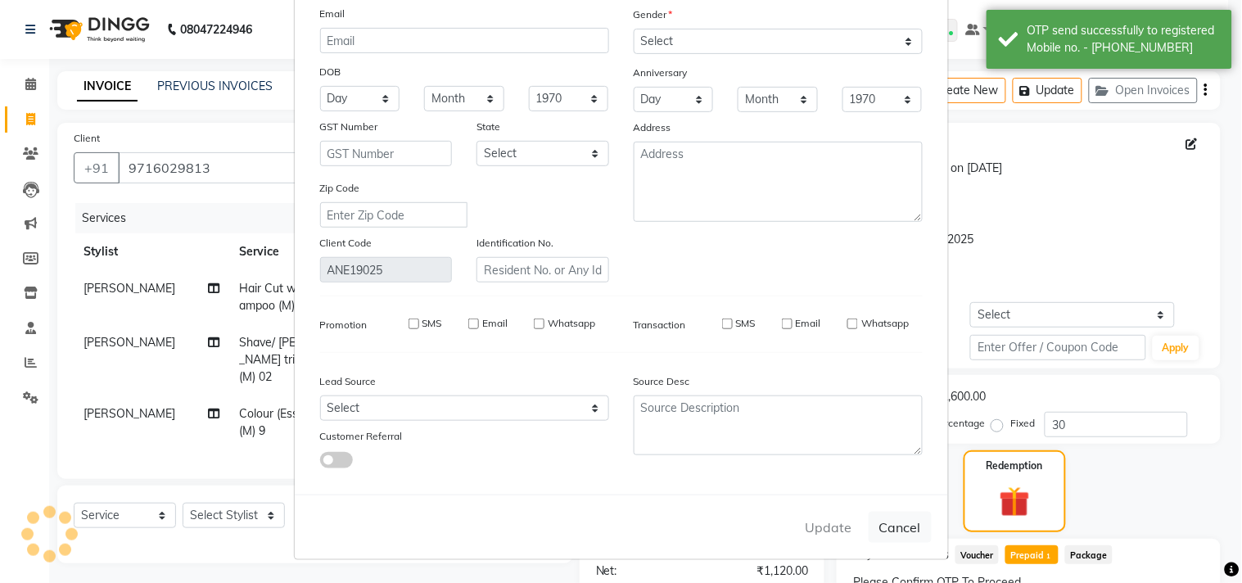
select select
checkbox input "false"
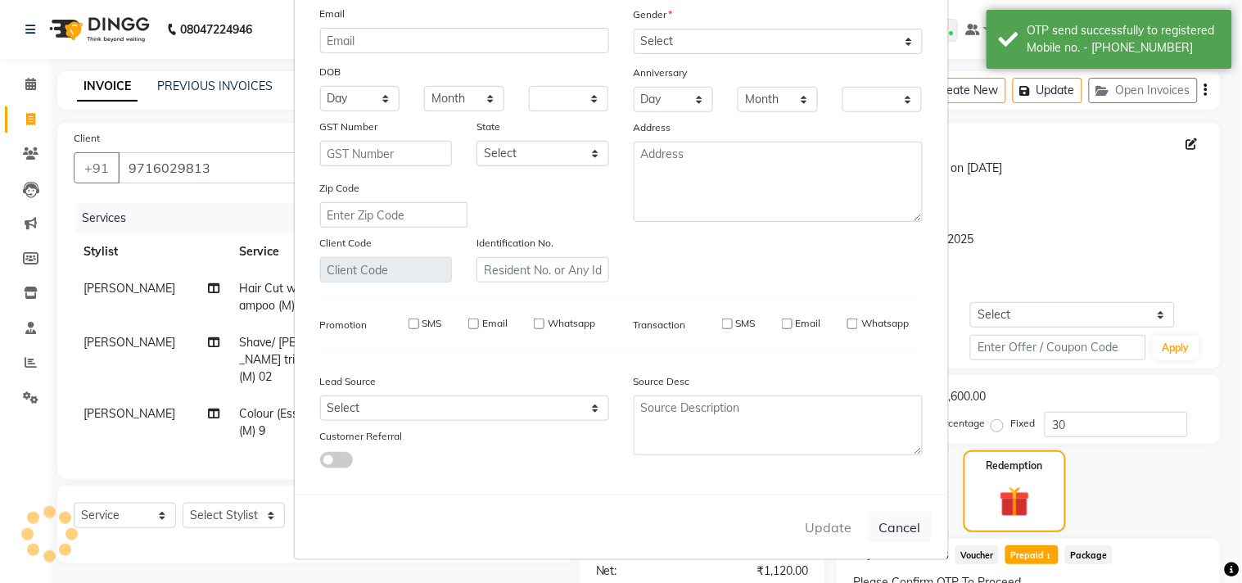
checkbox input "false"
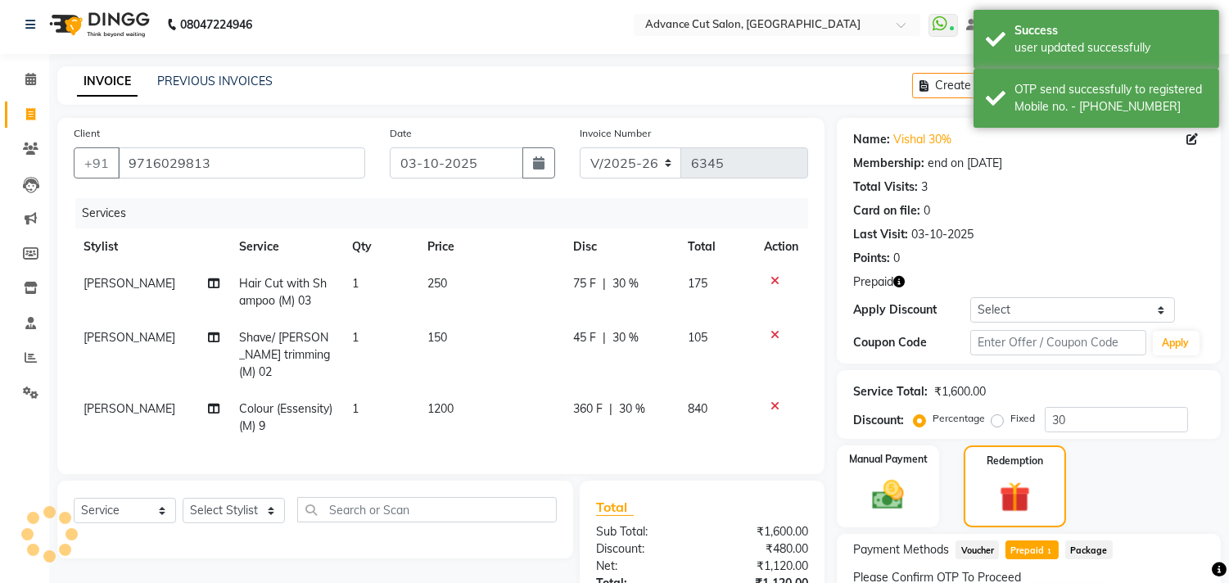
scroll to position [129, 0]
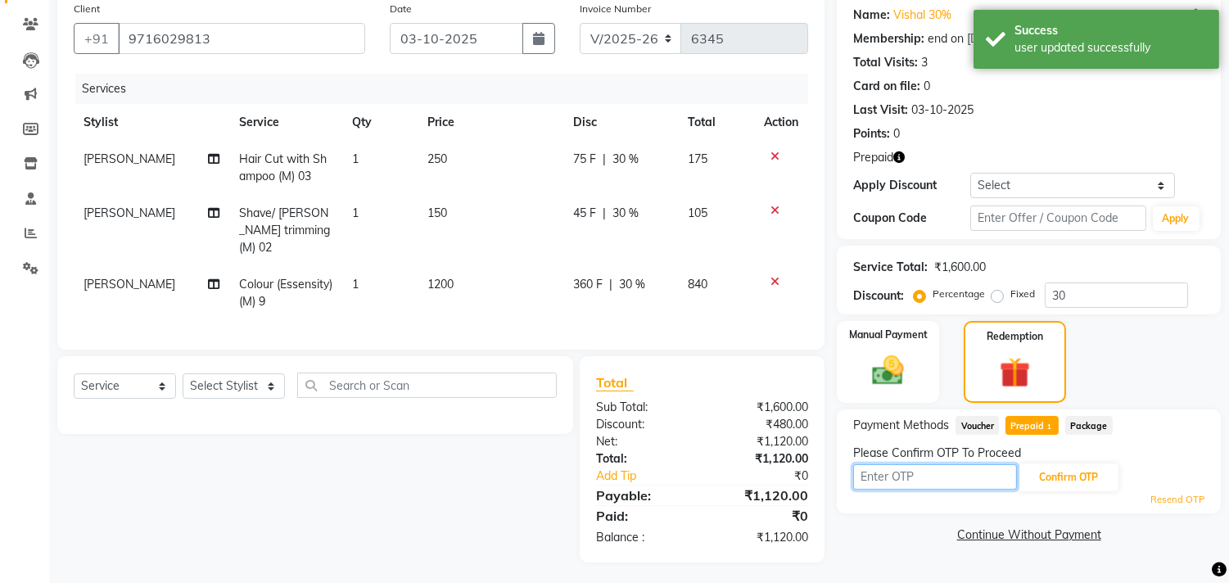
click at [952, 472] on input "text" at bounding box center [935, 476] width 164 height 25
click at [828, 353] on div "Manual Payment Redemption" at bounding box center [1029, 362] width 409 height 82
click at [915, 477] on input "text" at bounding box center [935, 476] width 164 height 25
click at [877, 468] on input "text" at bounding box center [935, 476] width 164 height 25
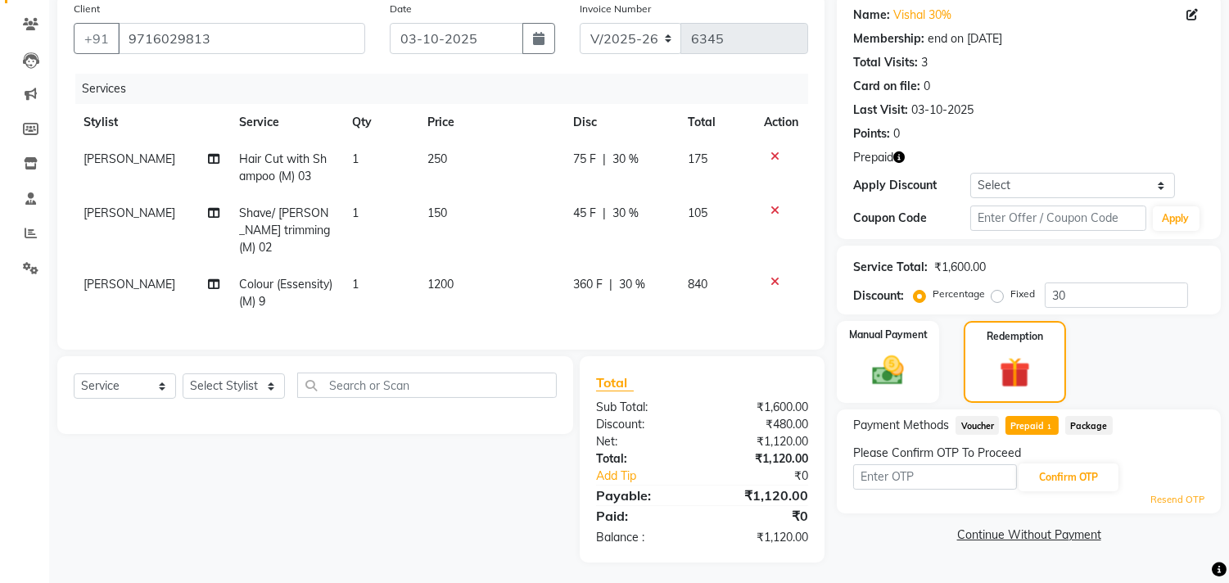
click at [852, 520] on div "Name: Vishal 30% Membership: end on 03-10-2026 Total Visits: 3 Card on file: 0 …" at bounding box center [1035, 277] width 396 height 569
click at [820, 301] on div "Client +91 9716029813 Date 03-10-2025 Invoice Number V/2025 V/2025-26 6345 Serv…" at bounding box center [440, 171] width 767 height 356
click at [840, 338] on div "Manual Payment" at bounding box center [888, 361] width 106 height 85
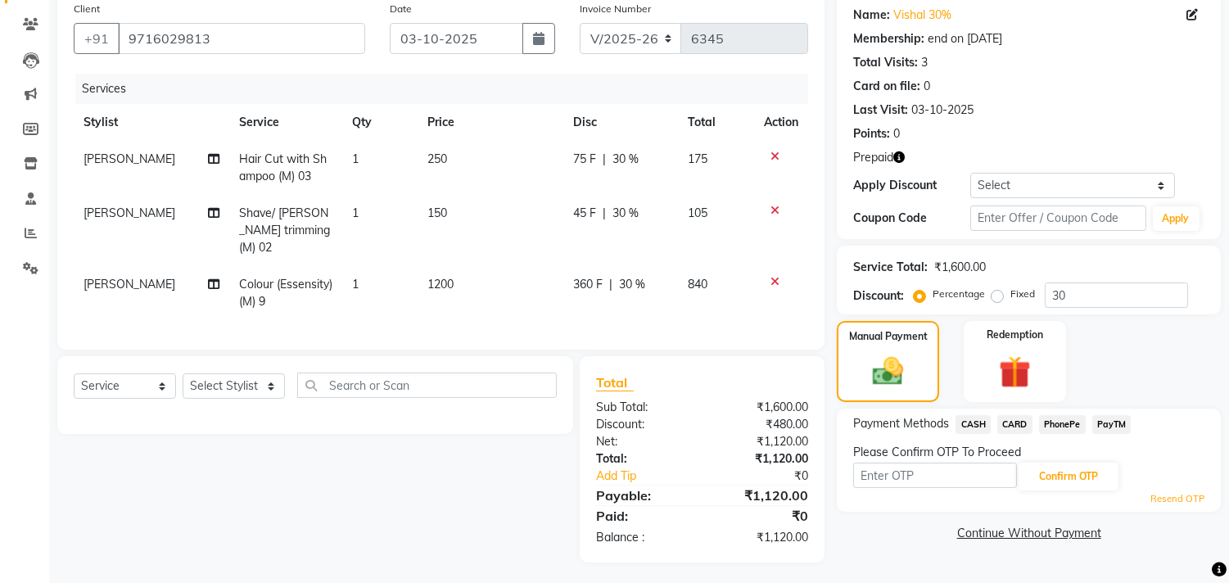
click at [823, 356] on div "Total Sub Total: ₹1,600.00 Discount: ₹480.00 Net: ₹1,120.00 Total: ₹1,120.00 Ad…" at bounding box center [702, 459] width 245 height 206
click at [1019, 359] on img at bounding box center [1015, 372] width 54 height 41
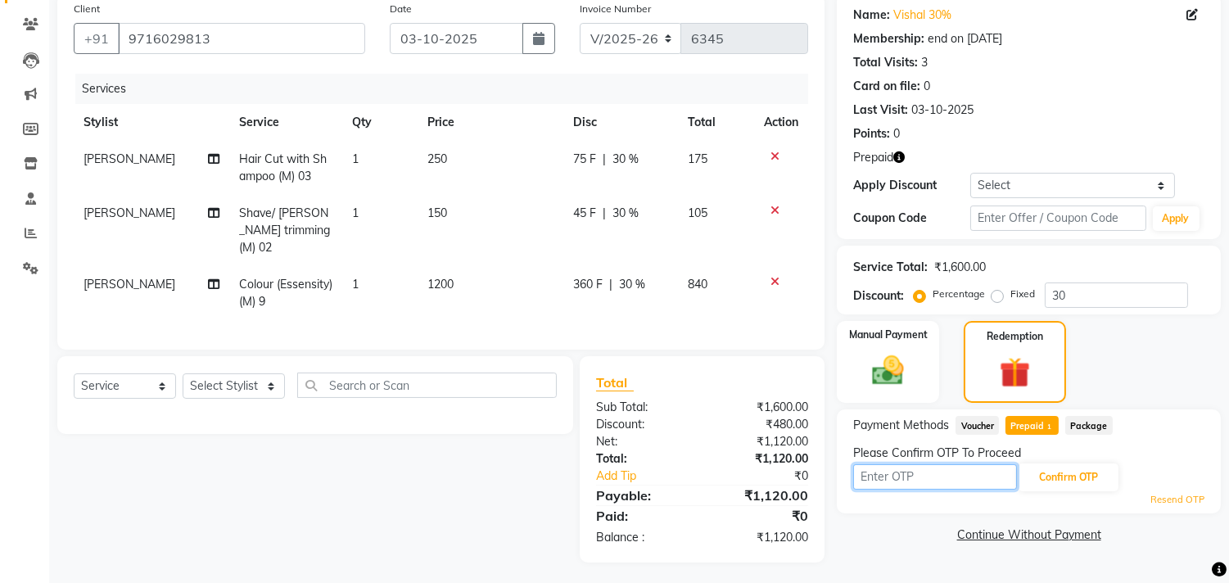
click at [901, 481] on input "text" at bounding box center [935, 476] width 164 height 25
click at [831, 467] on div "Total Sub Total: ₹1,600.00 Discount: ₹480.00 Net: ₹1,120.00 Total: ₹1,120.00 Ad…" at bounding box center [705, 459] width 264 height 206
click at [830, 318] on div "Client +91 9716029813 Date 03-10-2025 Invoice Number V/2025 V/2025-26 6345 Serv…" at bounding box center [441, 277] width 792 height 569
click at [830, 304] on div "Client +91 9716029813 Date 03-10-2025 Invoice Number V/2025 V/2025-26 6345 Serv…" at bounding box center [441, 277] width 792 height 569
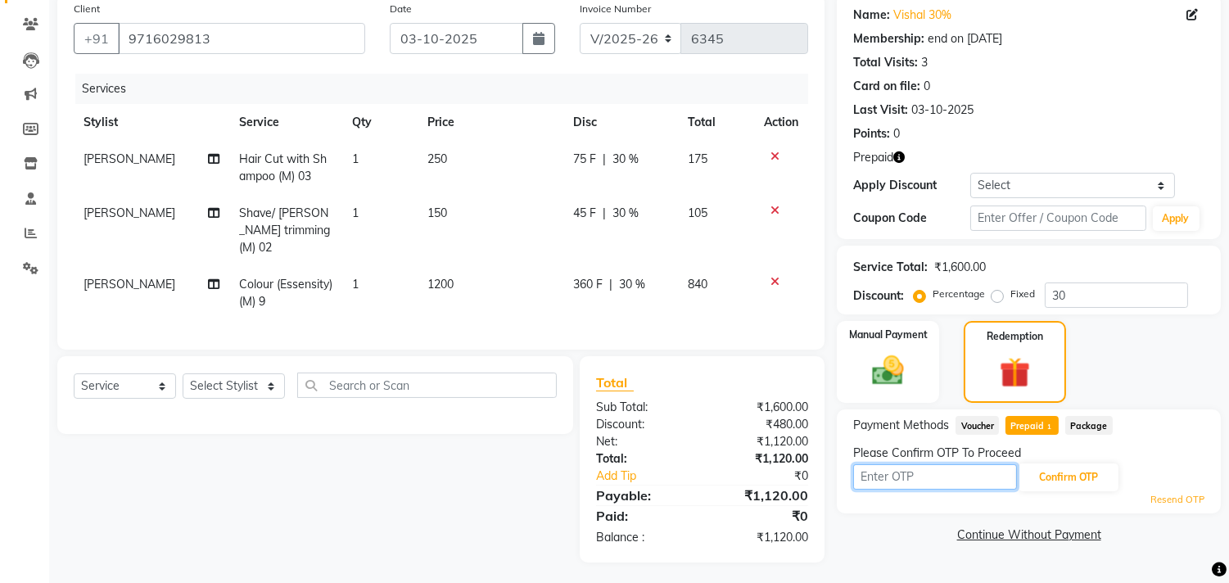
click at [898, 468] on input "text" at bounding box center [935, 476] width 164 height 25
click at [1055, 471] on button "Confirm OTP" at bounding box center [1069, 477] width 100 height 28
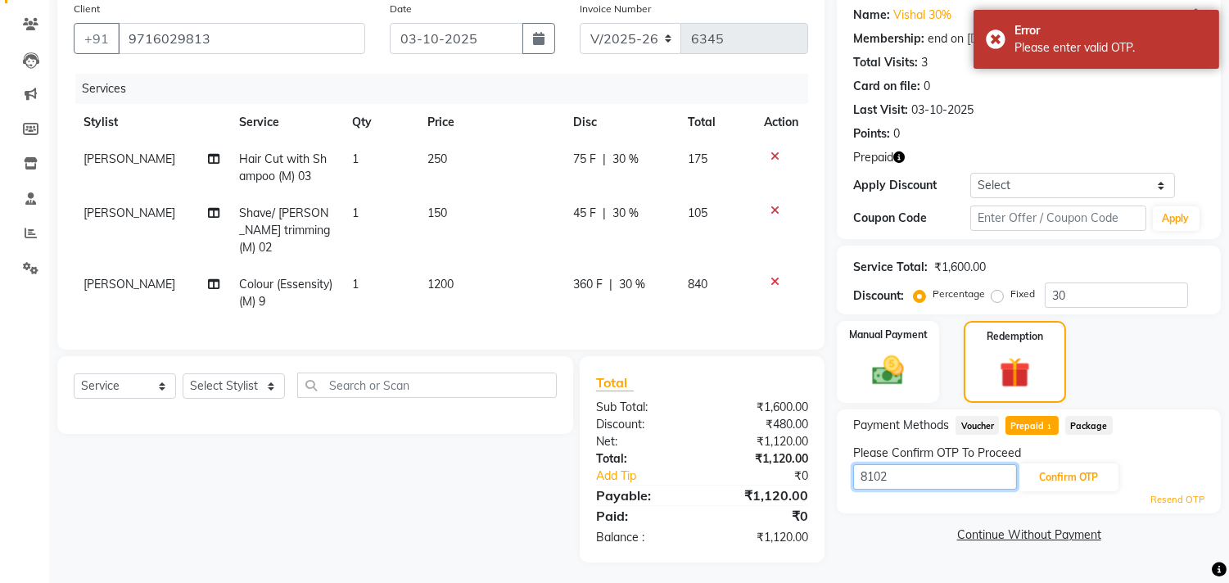
click at [938, 473] on input "8102" at bounding box center [935, 476] width 164 height 25
type input "8103"
click at [1055, 479] on button "Confirm OTP" at bounding box center [1069, 477] width 100 height 28
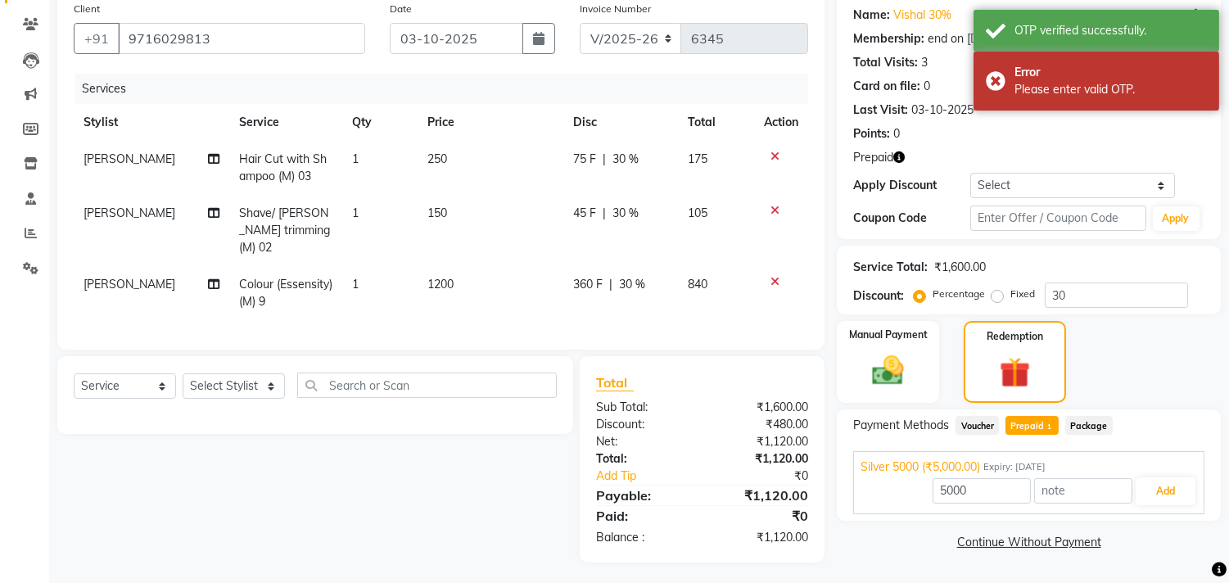
click at [1009, 427] on span "Prepaid 1" at bounding box center [1032, 425] width 53 height 19
type input "1120"
click at [1172, 481] on button "Add" at bounding box center [1166, 491] width 60 height 28
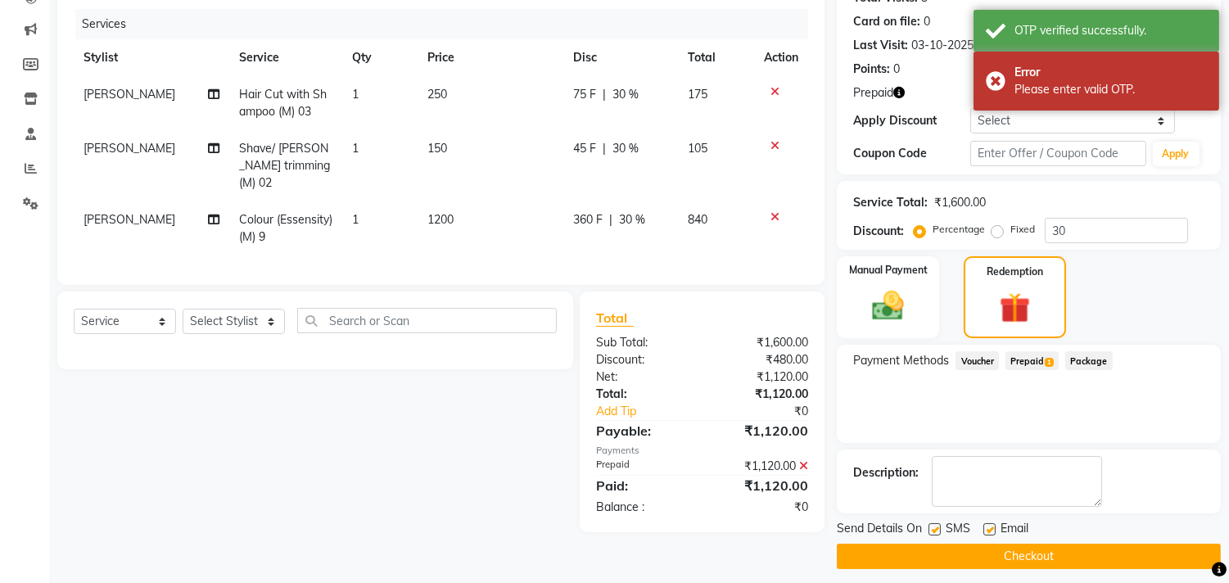
scroll to position [203, 0]
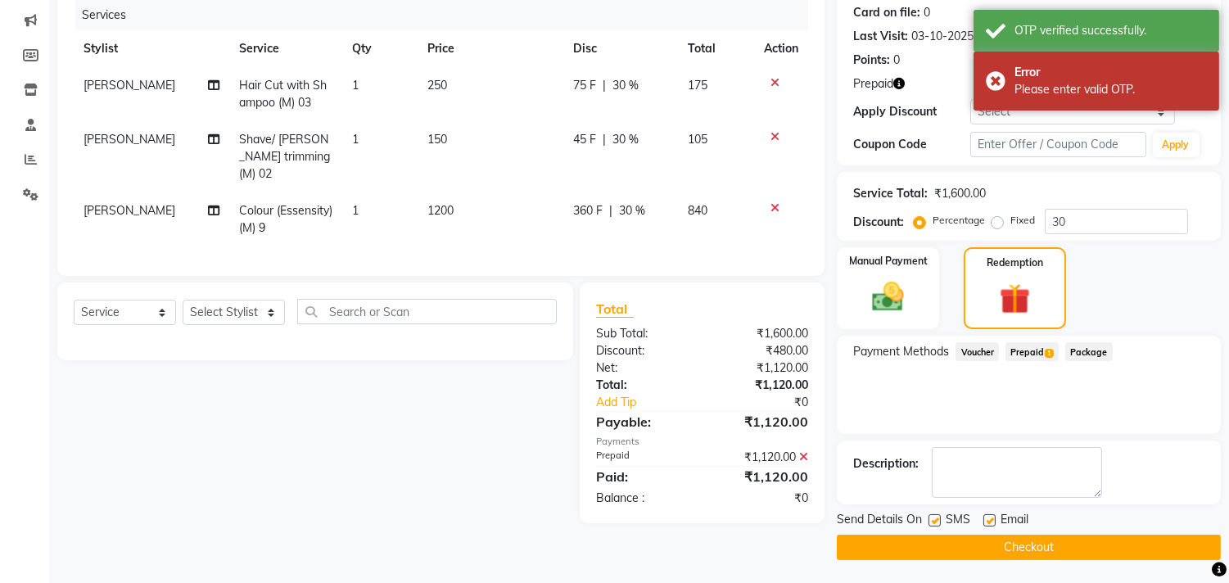
click at [1090, 542] on button "Checkout" at bounding box center [1029, 547] width 384 height 25
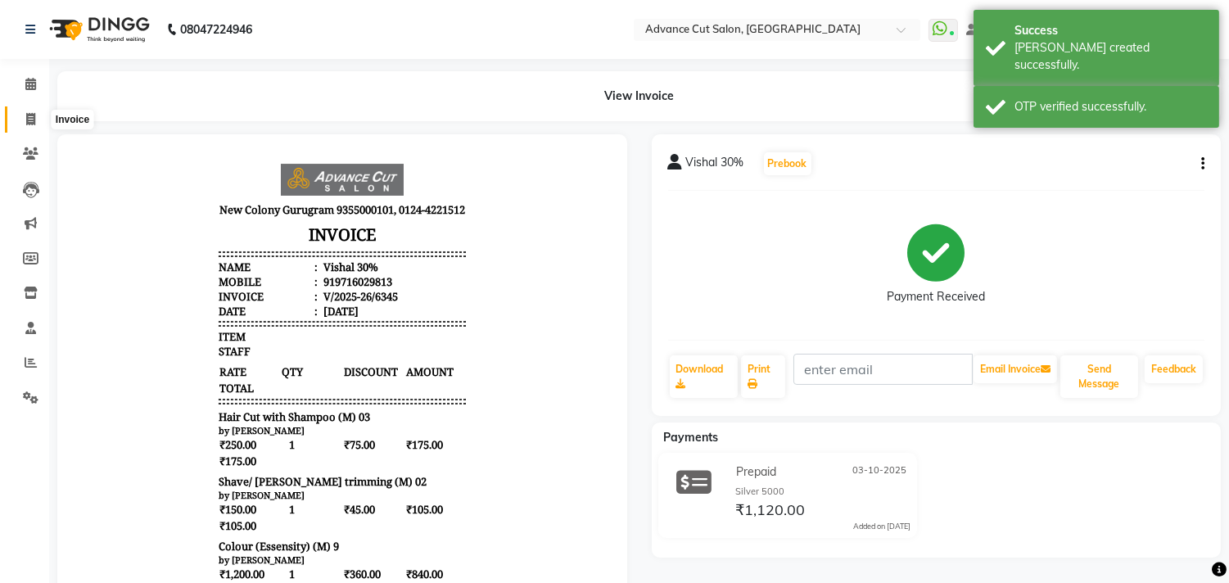
click at [20, 111] on span at bounding box center [30, 120] width 29 height 19
select select "service"
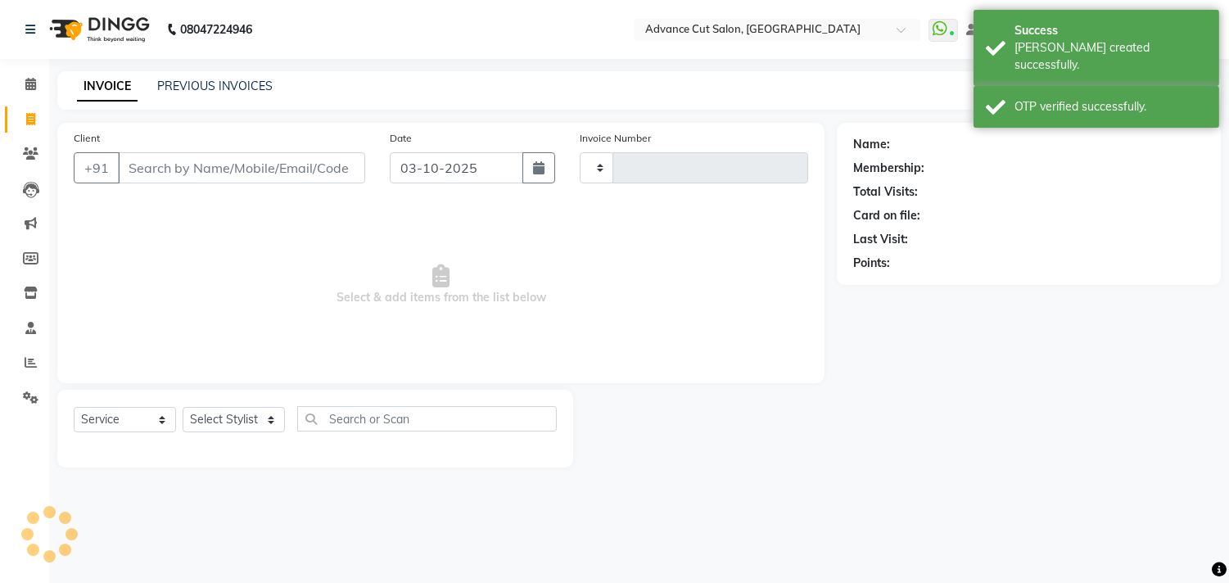
type input "6346"
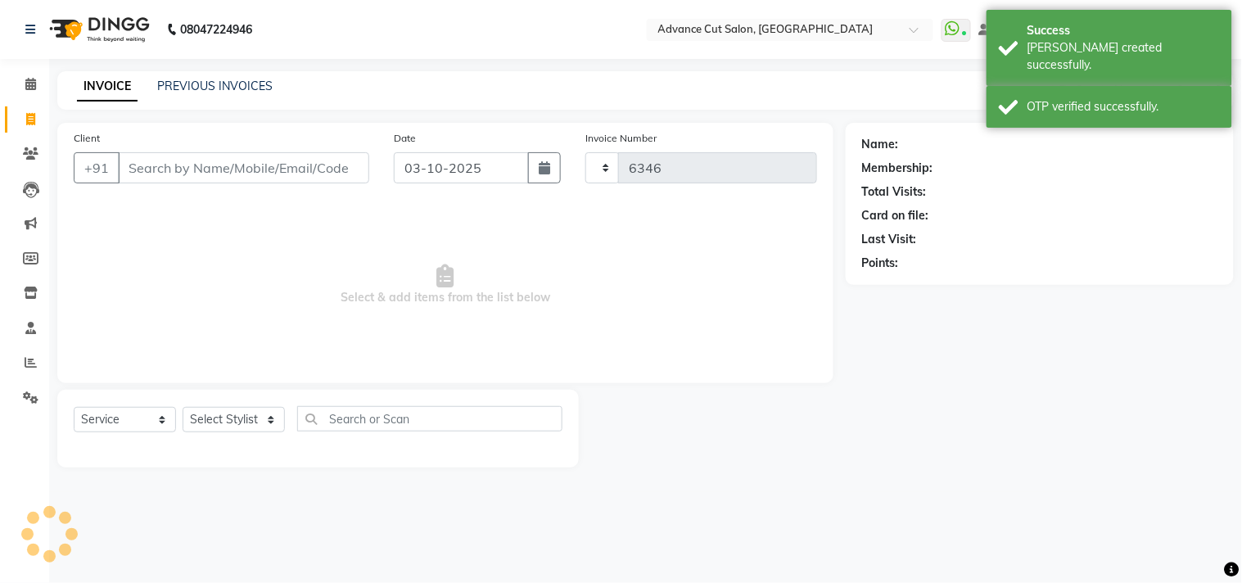
select select "922"
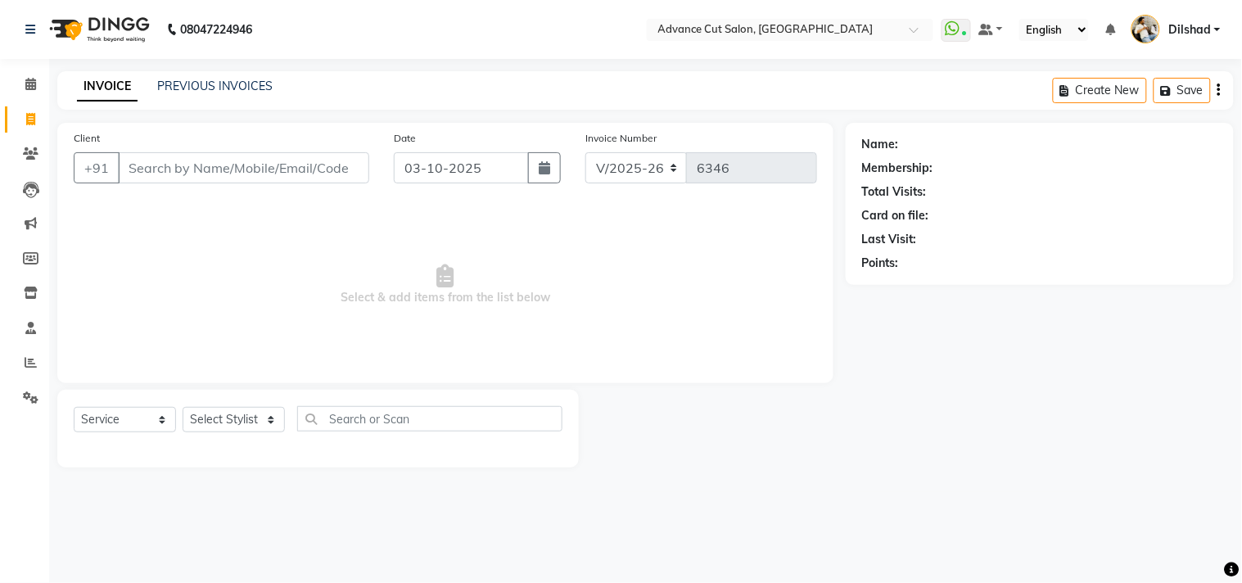
click at [388, 92] on div "INVOICE PREVIOUS INVOICES Create New Save" at bounding box center [645, 90] width 1177 height 38
click at [344, 93] on div "INVOICE PREVIOUS INVOICES Create New Save" at bounding box center [645, 90] width 1177 height 38
click at [255, 80] on link "PREVIOUS INVOICES" at bounding box center [214, 86] width 115 height 15
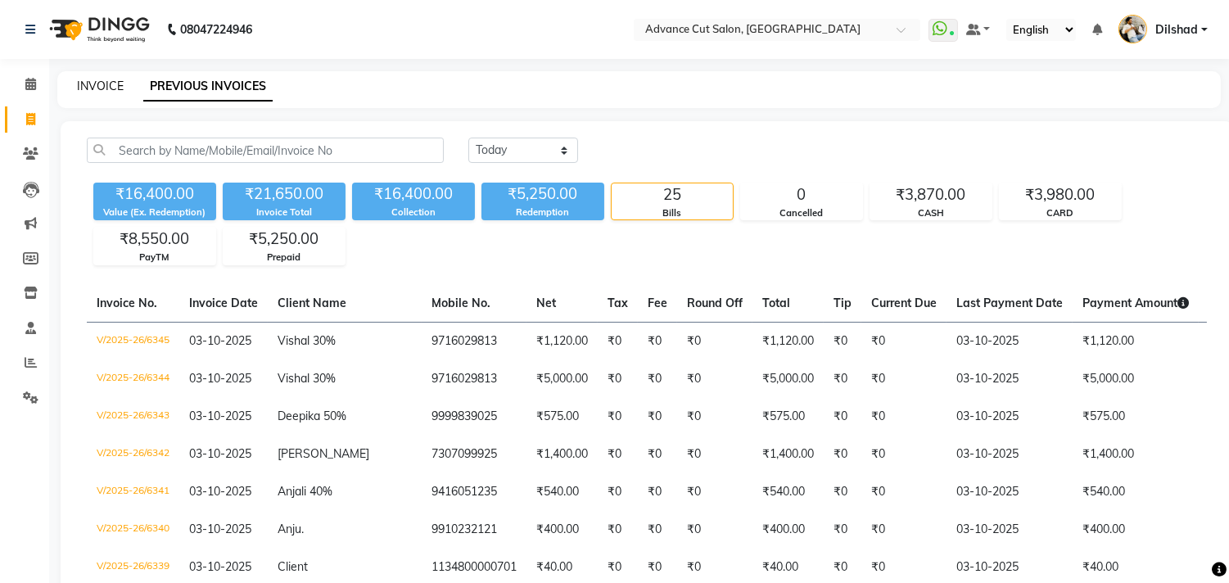
click at [96, 91] on link "INVOICE" at bounding box center [100, 86] width 47 height 15
select select "service"
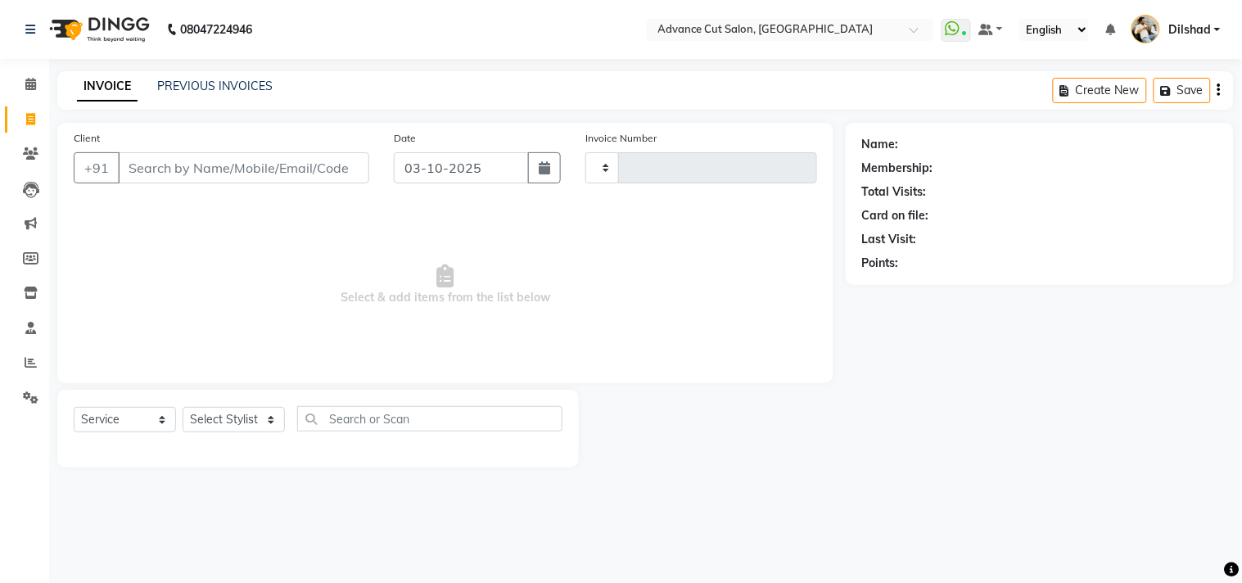
type input "6346"
select select "922"
click at [342, 38] on nav "08047224946 Select Location × Advance Cut Salon, New Colony WhatsApp Status ✕ S…" at bounding box center [621, 29] width 1242 height 59
click at [158, 165] on input "Client" at bounding box center [243, 167] width 251 height 31
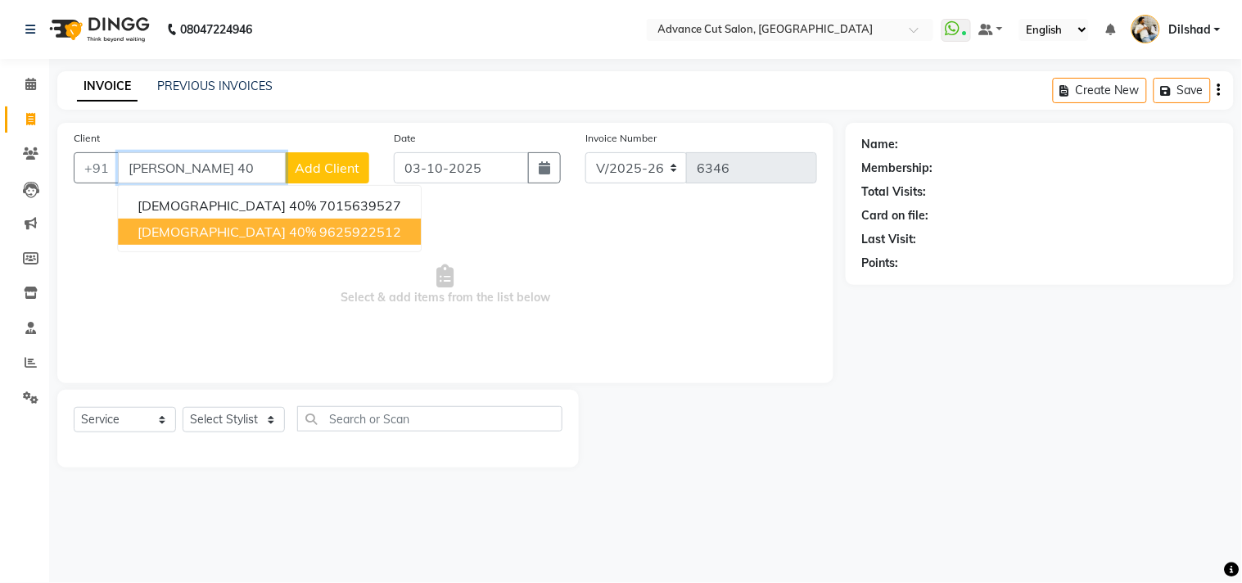
click at [319, 224] on ngb-highlight "9625922512" at bounding box center [360, 232] width 82 height 16
type input "9625922512"
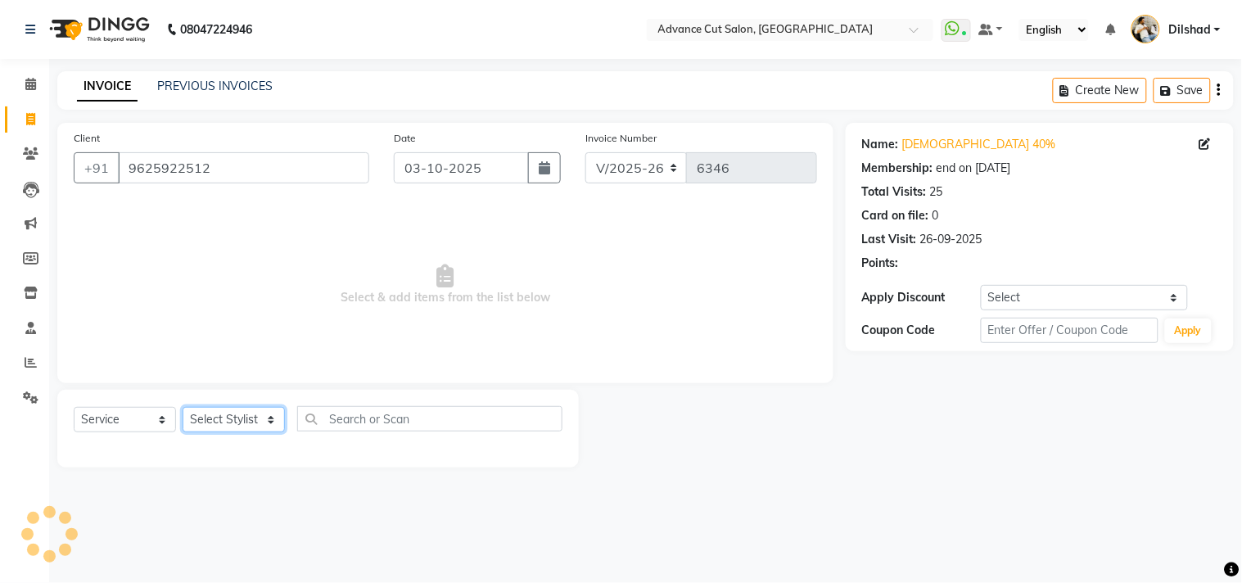
click at [219, 415] on select "Select Stylist [PERSON_NAME] [PERSON_NAME] [PERSON_NAME] [PERSON_NAME] [PERSON_…" at bounding box center [234, 419] width 102 height 25
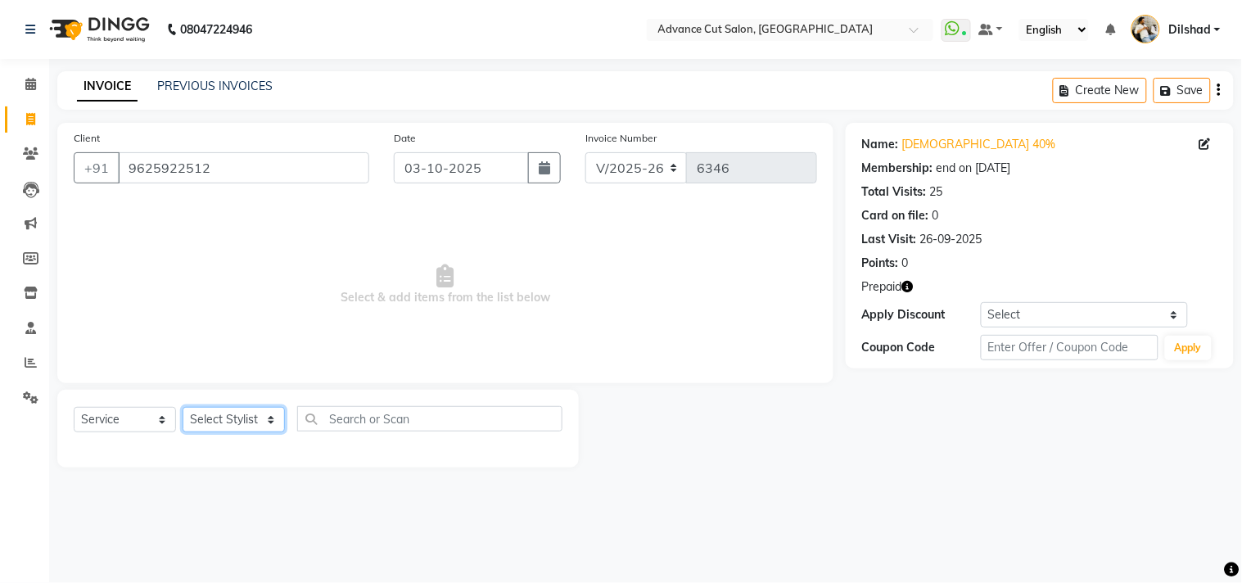
select select "35524"
click at [183, 408] on select "Select Stylist [PERSON_NAME] [PERSON_NAME] [PERSON_NAME] [PERSON_NAME] [PERSON_…" at bounding box center [234, 419] width 102 height 25
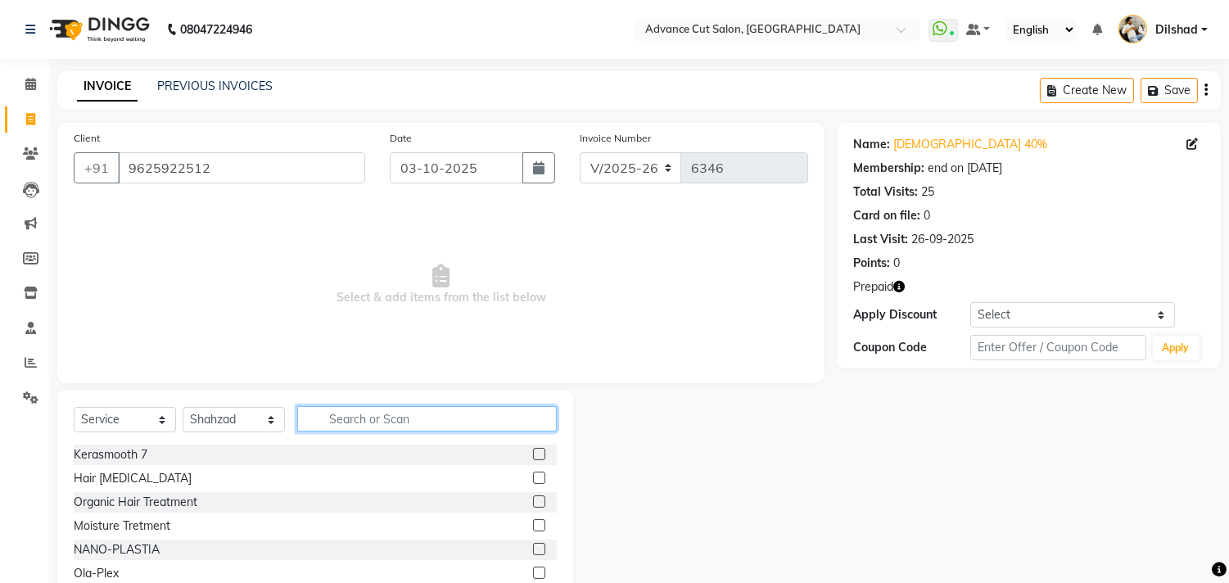
click at [317, 409] on input "text" at bounding box center [427, 418] width 260 height 25
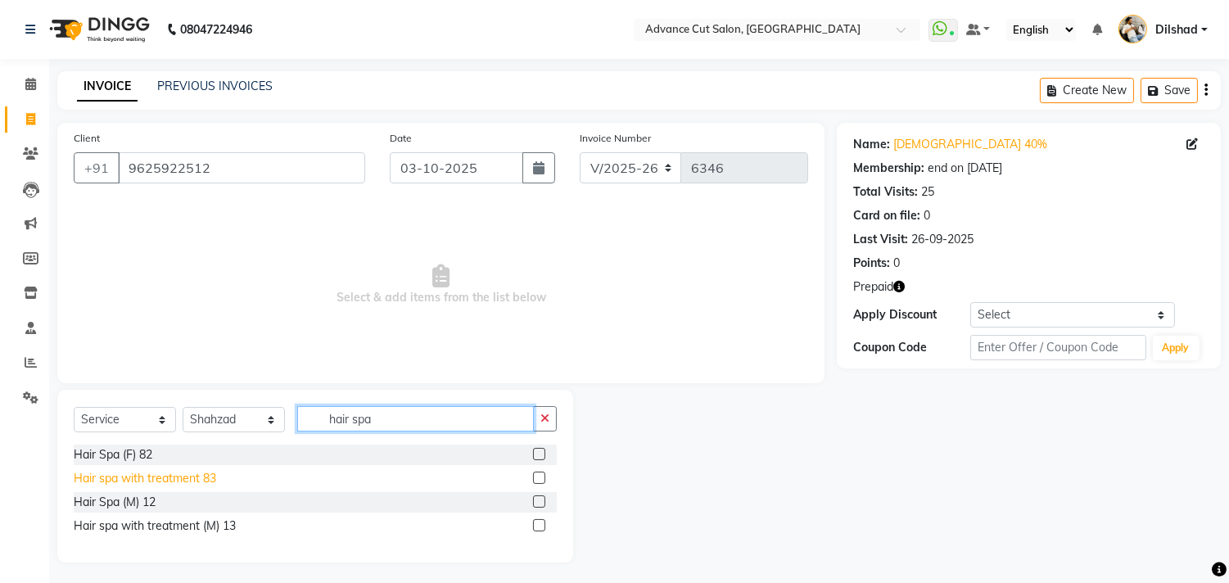
type input "hair spa"
click at [182, 479] on div "Hair spa with treatment 83" at bounding box center [145, 478] width 142 height 17
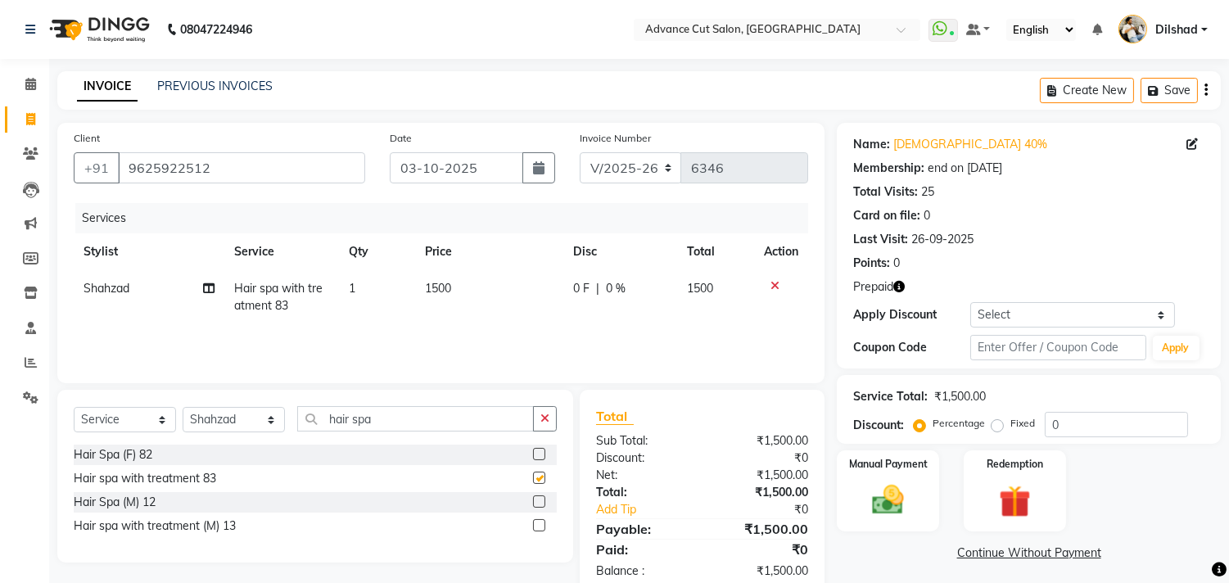
checkbox input "false"
click at [1003, 502] on img at bounding box center [1015, 501] width 54 height 41
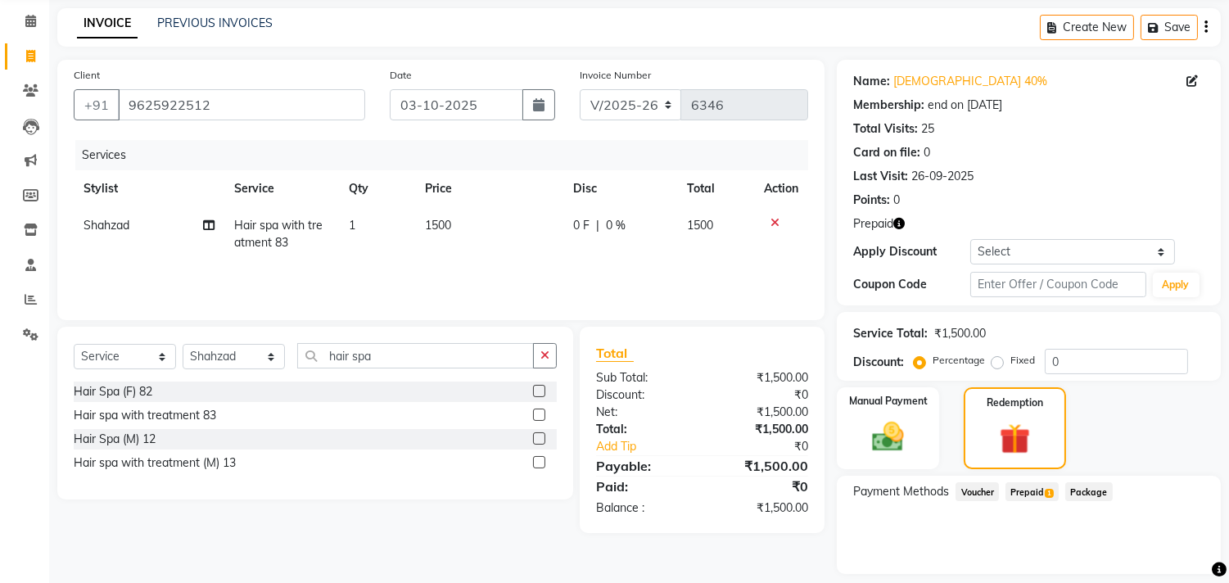
scroll to position [111, 0]
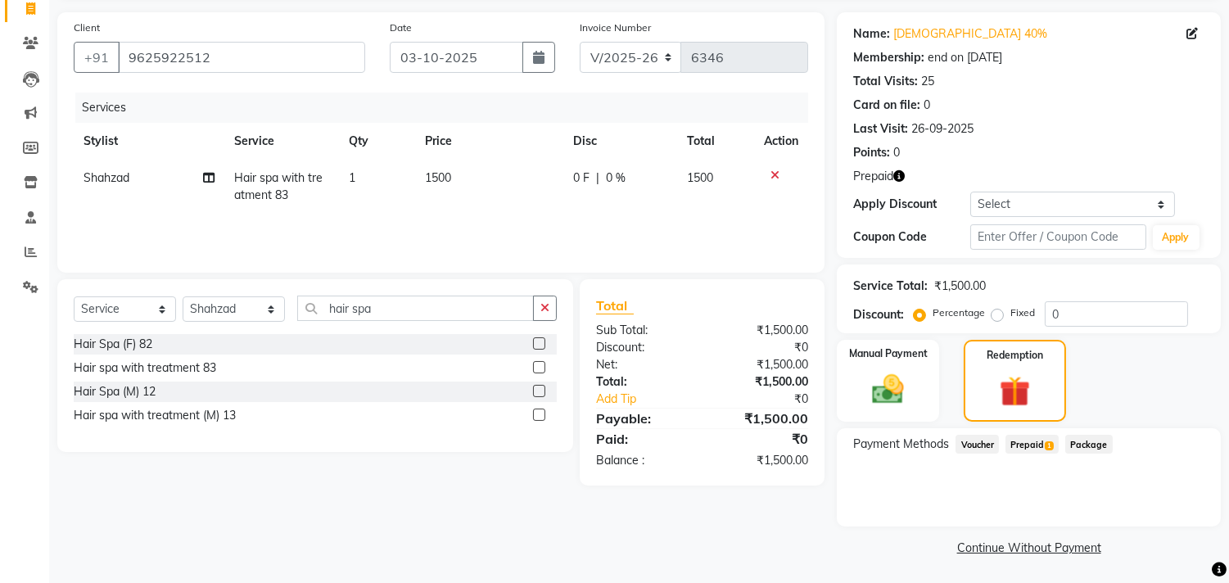
click at [1053, 441] on span "1" at bounding box center [1049, 446] width 9 height 10
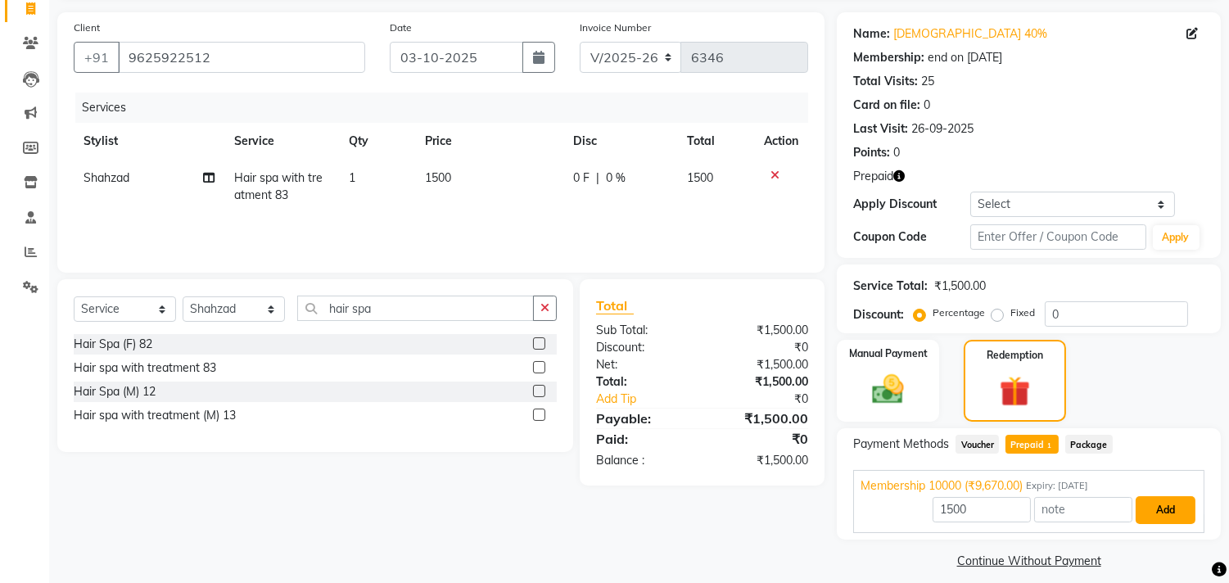
click at [1171, 517] on button "Add" at bounding box center [1166, 510] width 60 height 28
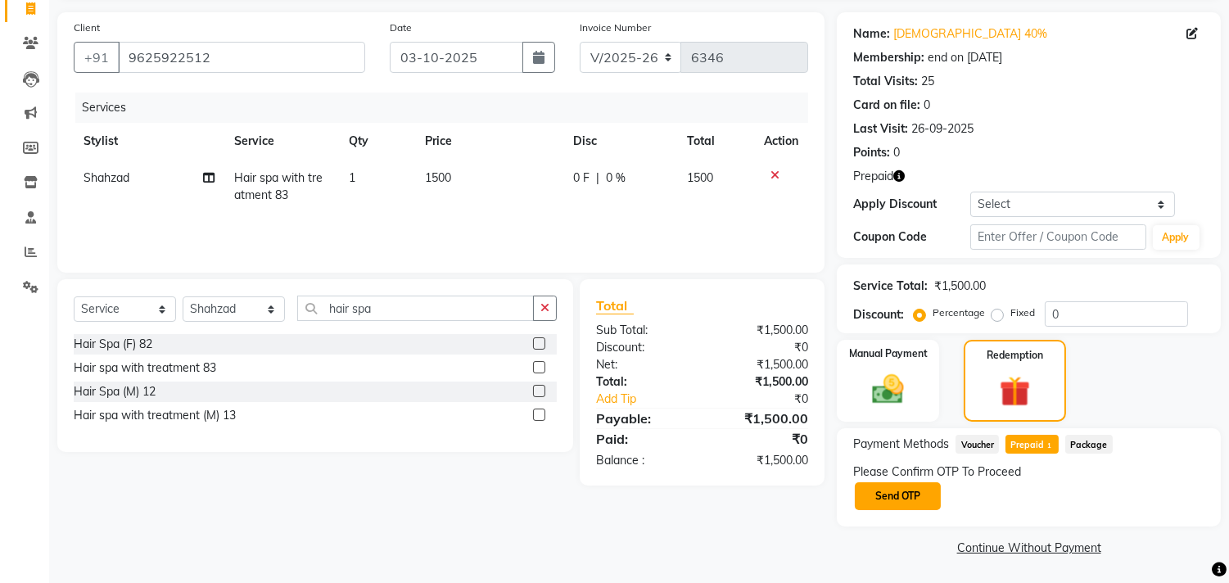
click at [879, 494] on button "Send OTP" at bounding box center [898, 496] width 86 height 28
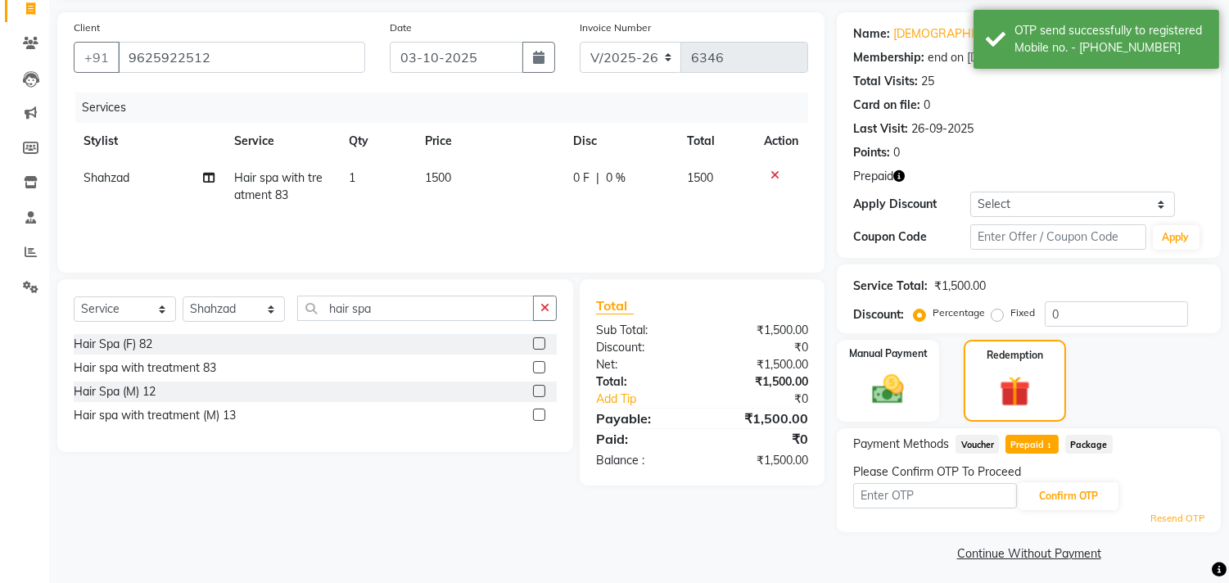
click at [129, 194] on td "Shahzad" at bounding box center [149, 187] width 151 height 54
select select "35524"
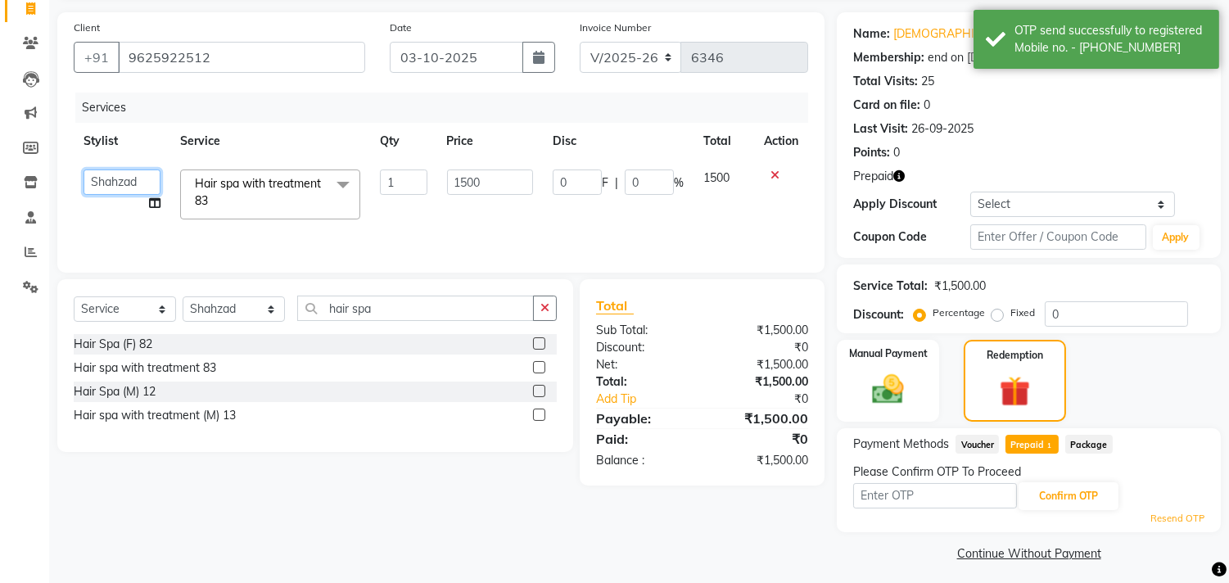
click at [128, 184] on select "Abrar Alam Dilshad Lallan Meenu Nafeesh Ahmad Naved O.P. Sharma Pryag Shahzad Z…" at bounding box center [122, 181] width 77 height 25
select select "25355"
click at [472, 173] on input "1500" at bounding box center [490, 181] width 86 height 25
click at [465, 172] on input "1500" at bounding box center [490, 181] width 86 height 25
type input "1800"
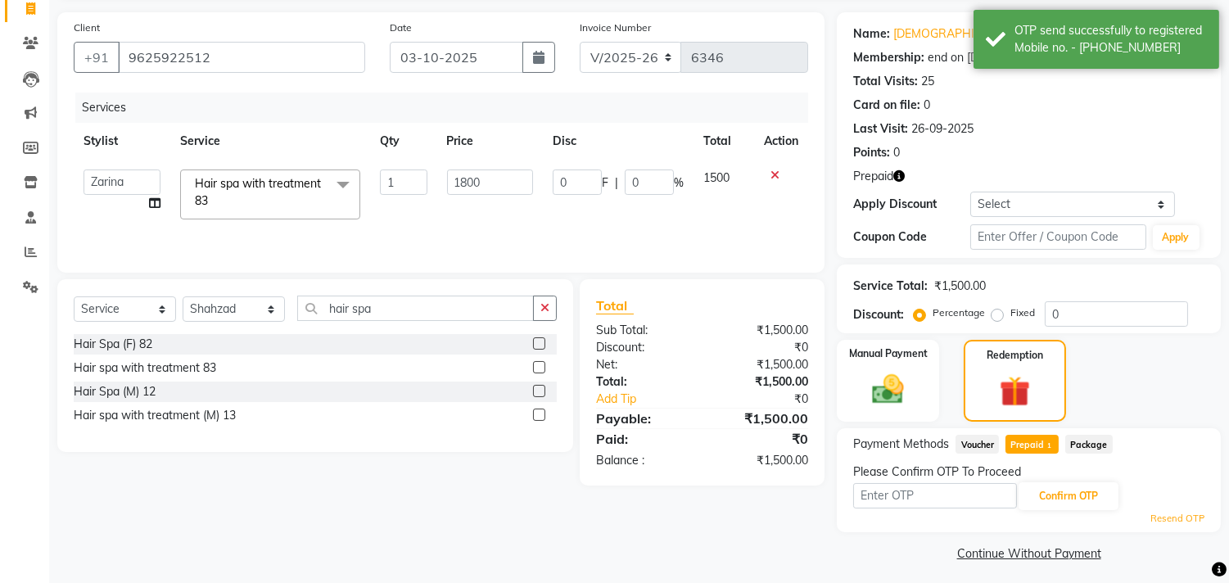
click at [598, 210] on td "0 F | 0 %" at bounding box center [618, 195] width 151 height 70
select select "25355"
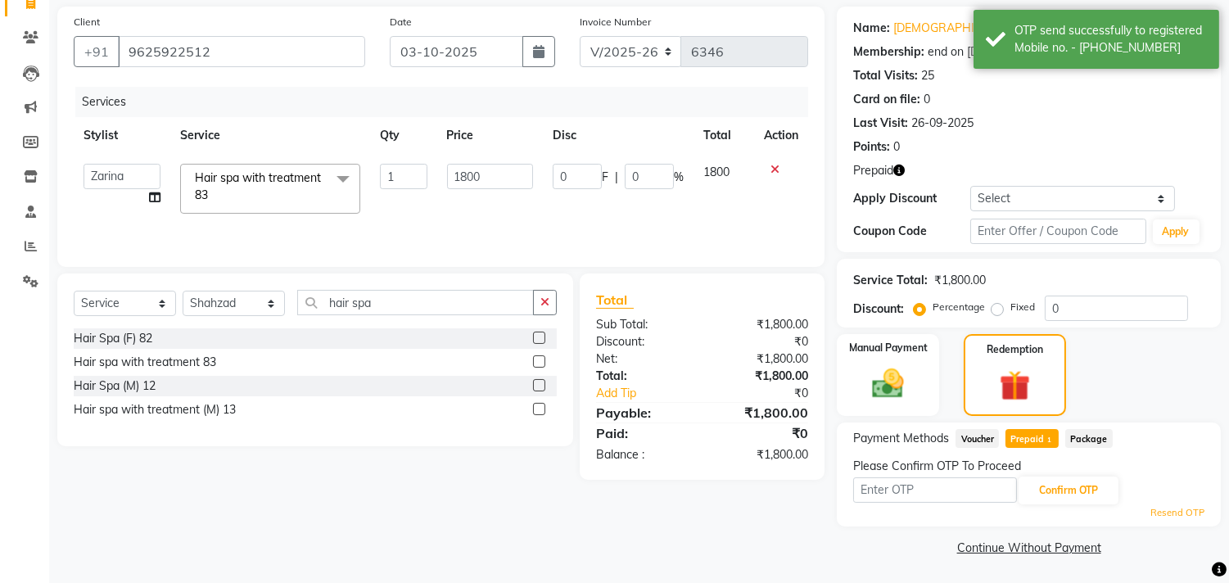
scroll to position [117, 0]
click at [1051, 299] on input "0" at bounding box center [1116, 307] width 143 height 25
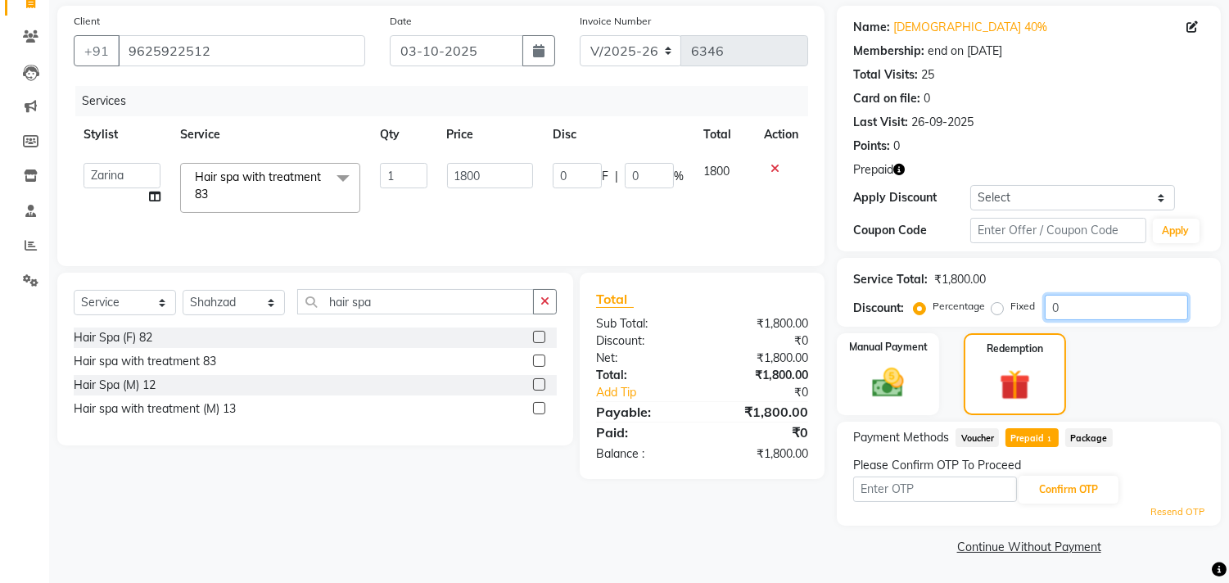
type input "40"
type input "720"
type input "40"
click at [884, 485] on input "text" at bounding box center [935, 489] width 164 height 25
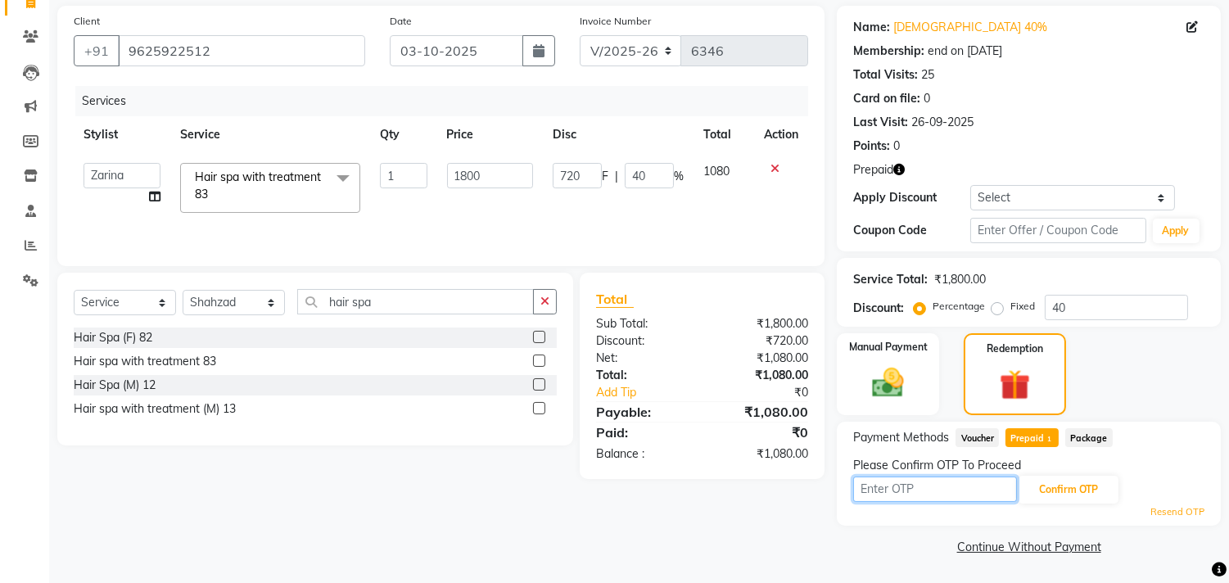
click at [917, 493] on input "text" at bounding box center [935, 489] width 164 height 25
type input "5000"
click at [1059, 495] on button "Confirm OTP" at bounding box center [1069, 490] width 100 height 28
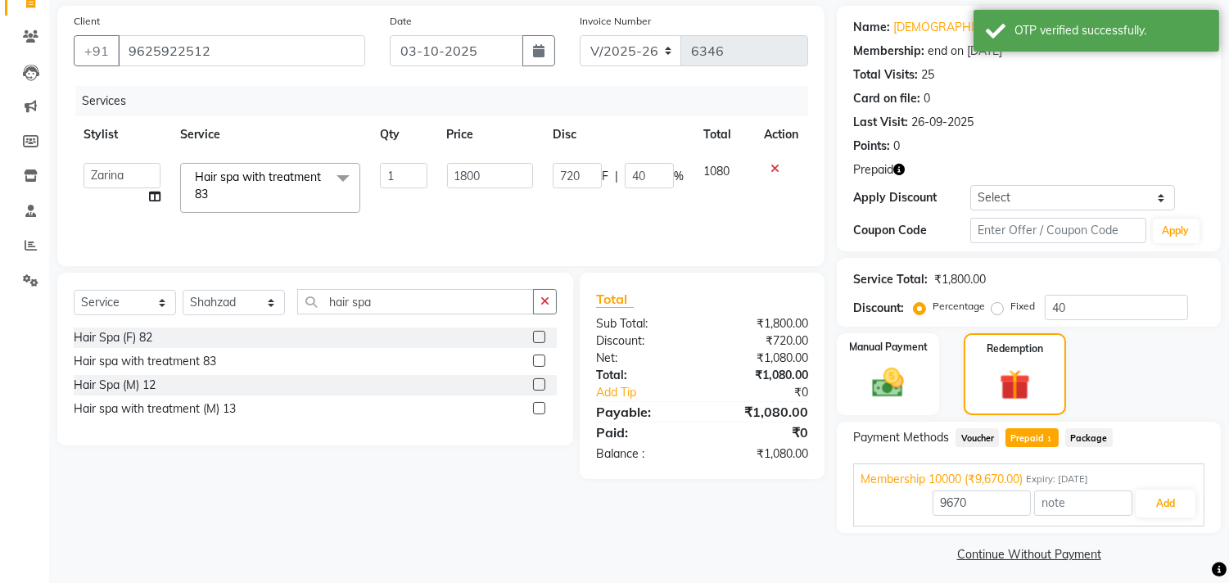
click at [1046, 432] on span "Prepaid 1" at bounding box center [1032, 437] width 53 height 19
type input "1080"
click at [1158, 503] on button "Add" at bounding box center [1166, 504] width 60 height 28
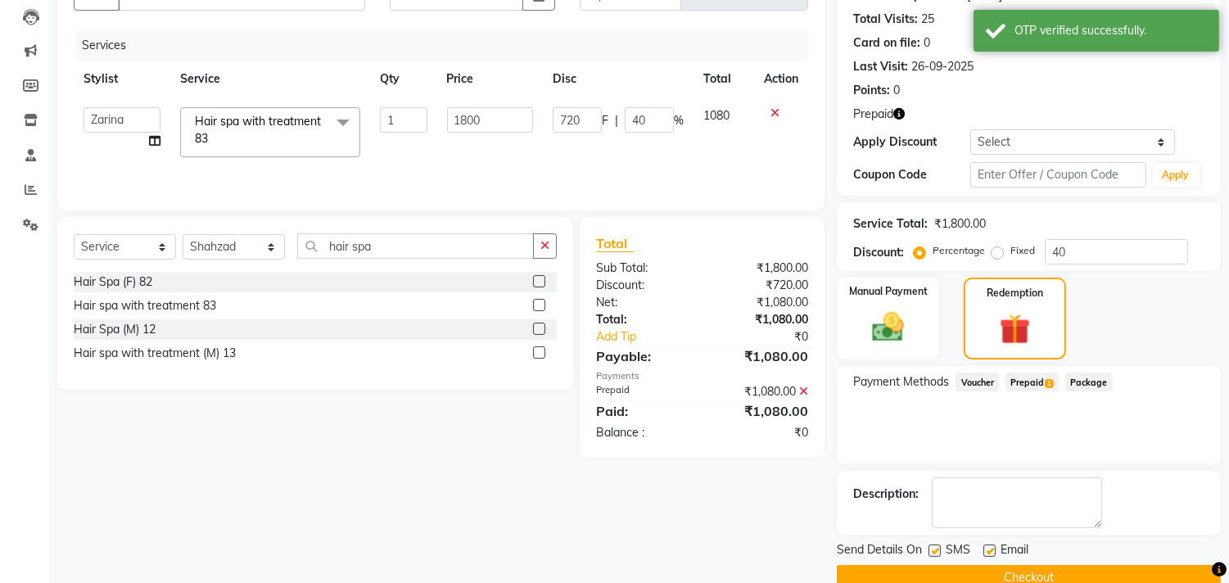
scroll to position [203, 0]
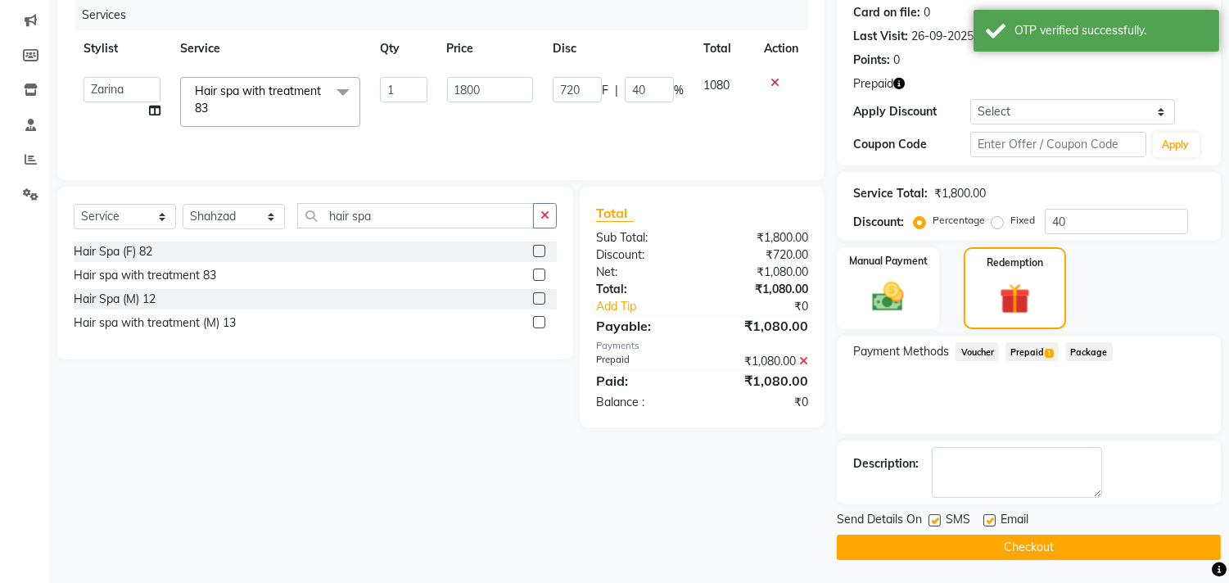
click at [1074, 539] on button "Checkout" at bounding box center [1029, 547] width 384 height 25
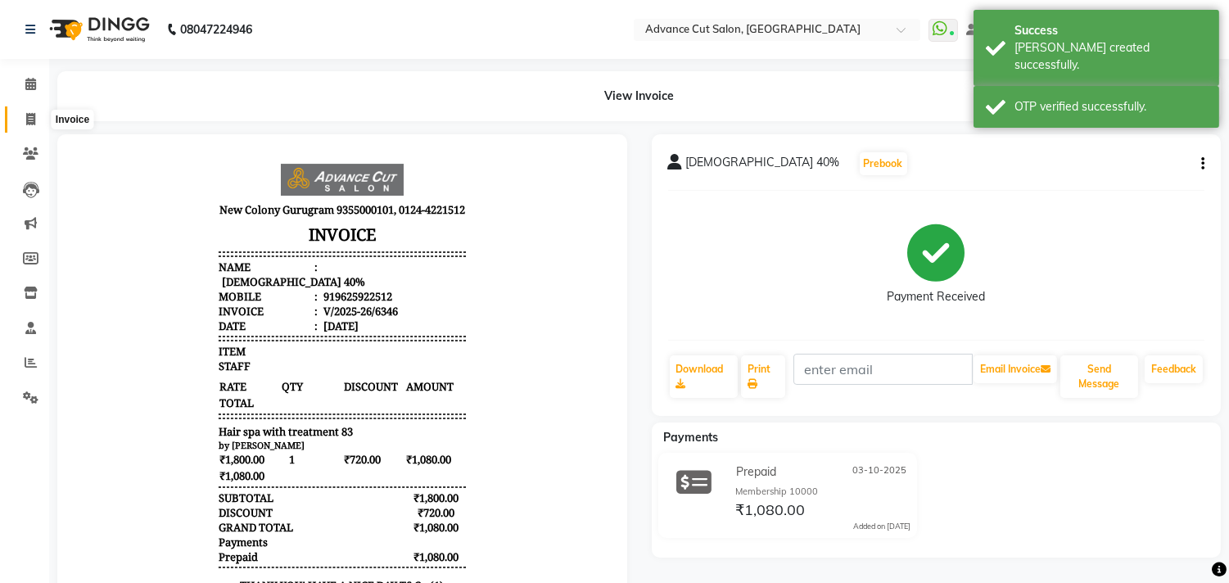
click at [25, 111] on span at bounding box center [30, 120] width 29 height 19
select select "922"
select select "service"
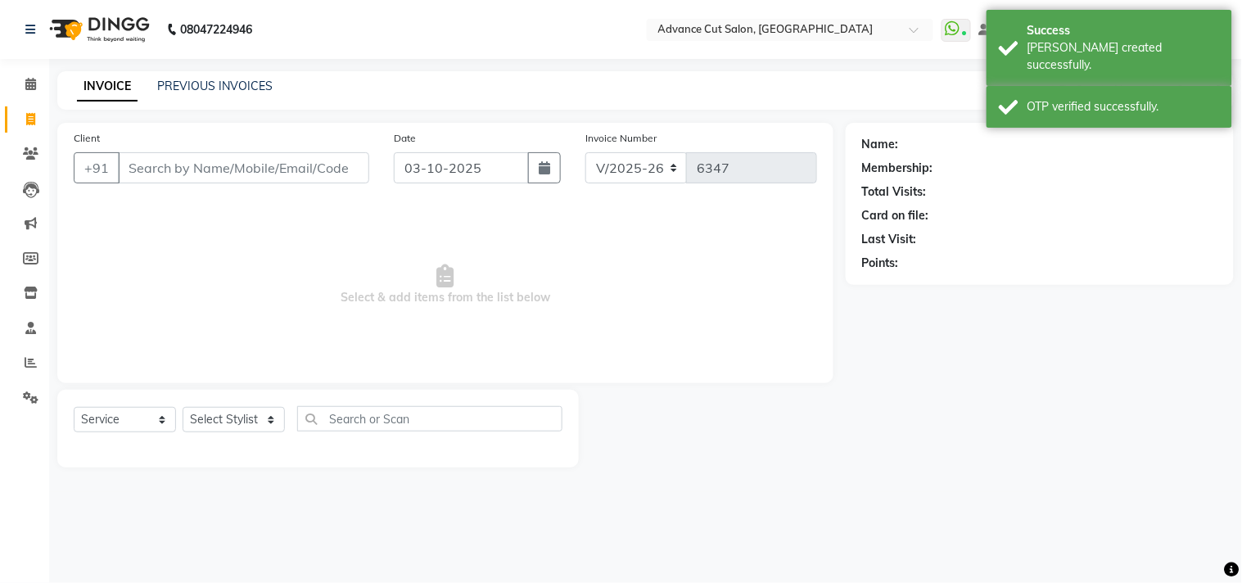
click at [344, 87] on div "INVOICE PREVIOUS INVOICES Create New Save" at bounding box center [645, 90] width 1177 height 38
click at [260, 84] on link "PREVIOUS INVOICES" at bounding box center [214, 86] width 115 height 15
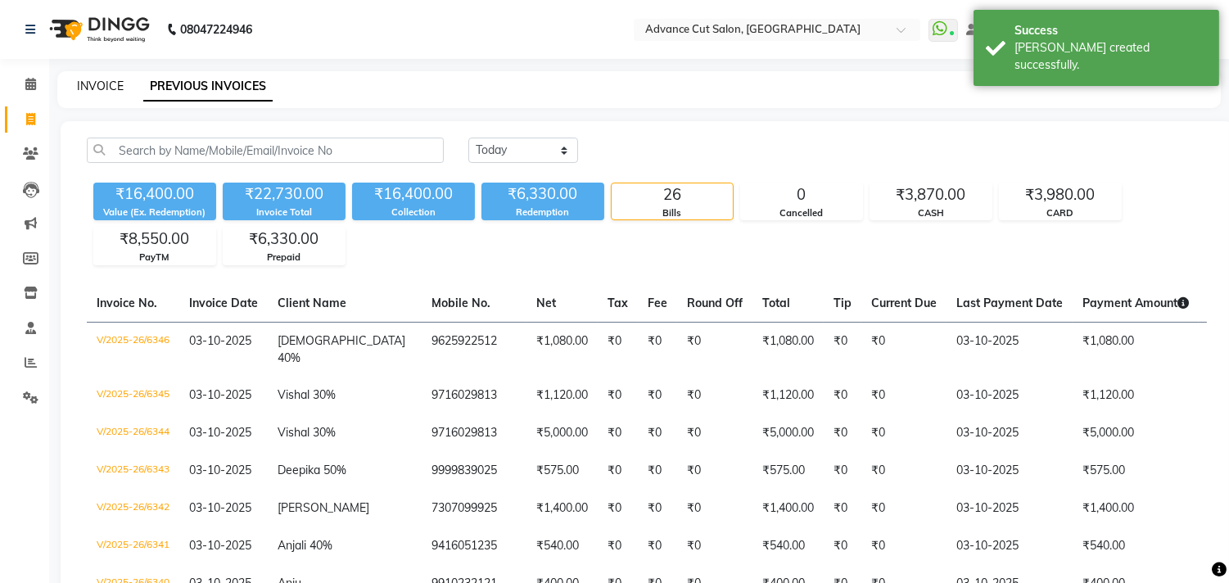
click at [96, 86] on link "INVOICE" at bounding box center [100, 86] width 47 height 15
select select "service"
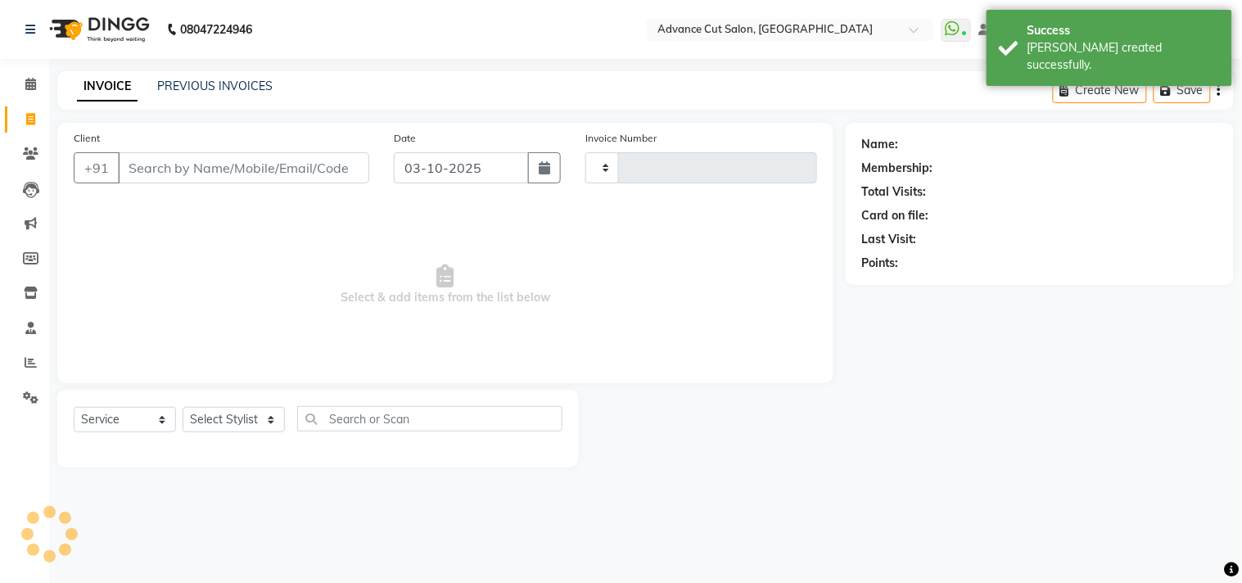
type input "6347"
select select "922"
click at [338, 62] on div "08047224946 Select Location × Advance Cut Salon, New Colony WhatsApp Status ✕ S…" at bounding box center [621, 291] width 1242 height 583
click at [216, 90] on link "PREVIOUS INVOICES" at bounding box center [214, 86] width 115 height 15
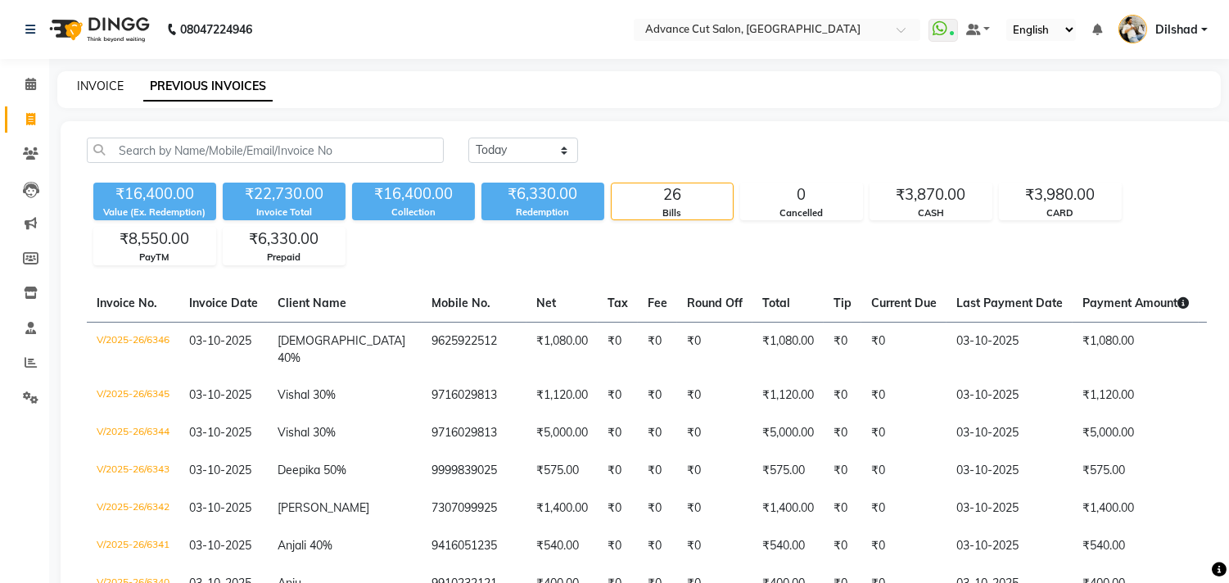
click at [86, 84] on link "INVOICE" at bounding box center [100, 86] width 47 height 15
select select "service"
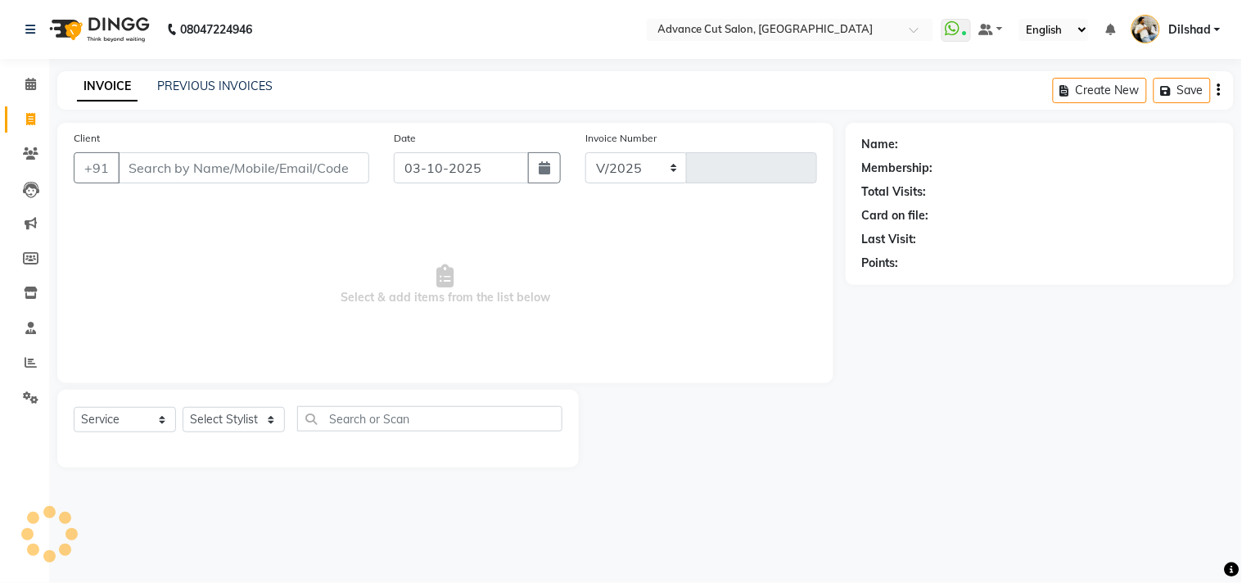
select select "922"
type input "6347"
click at [25, 363] on icon at bounding box center [31, 362] width 12 height 12
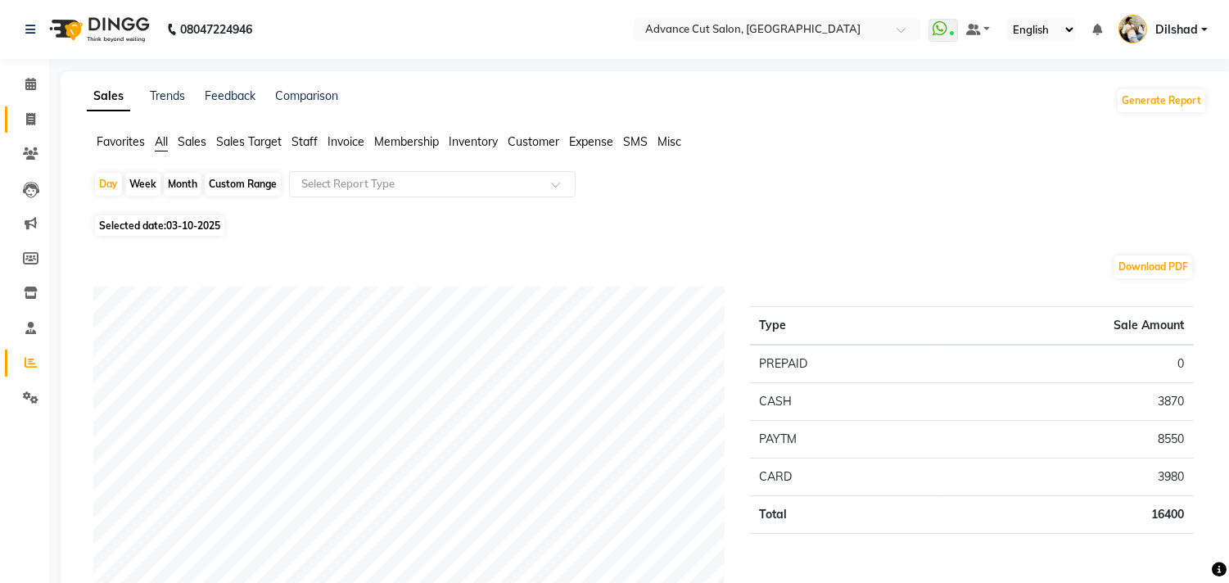
click at [28, 111] on span at bounding box center [30, 120] width 29 height 19
select select "service"
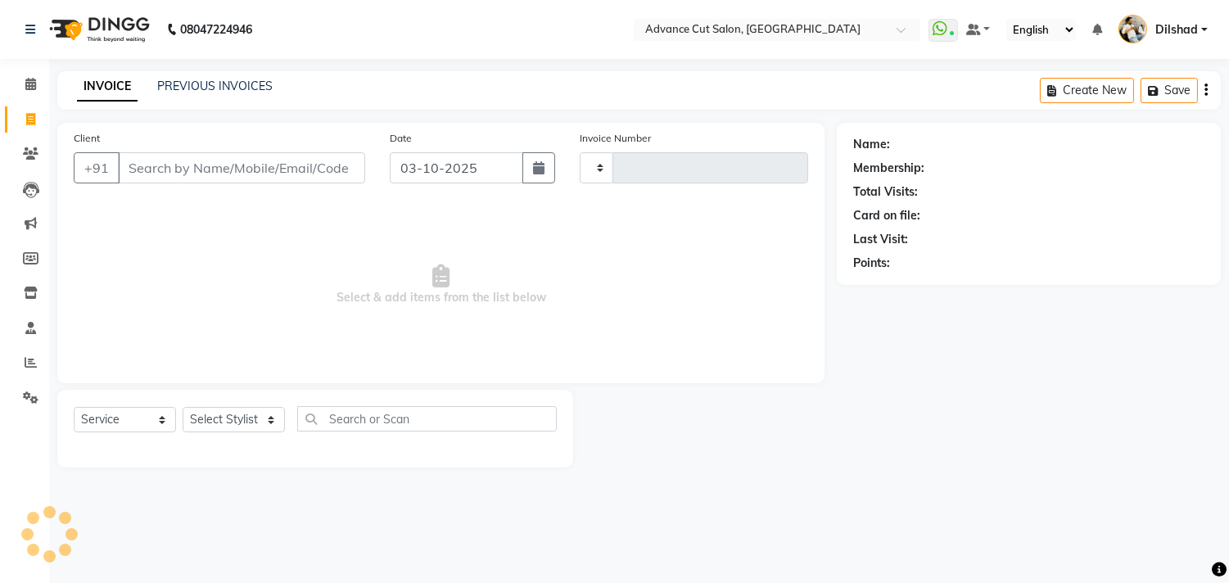
type input "6347"
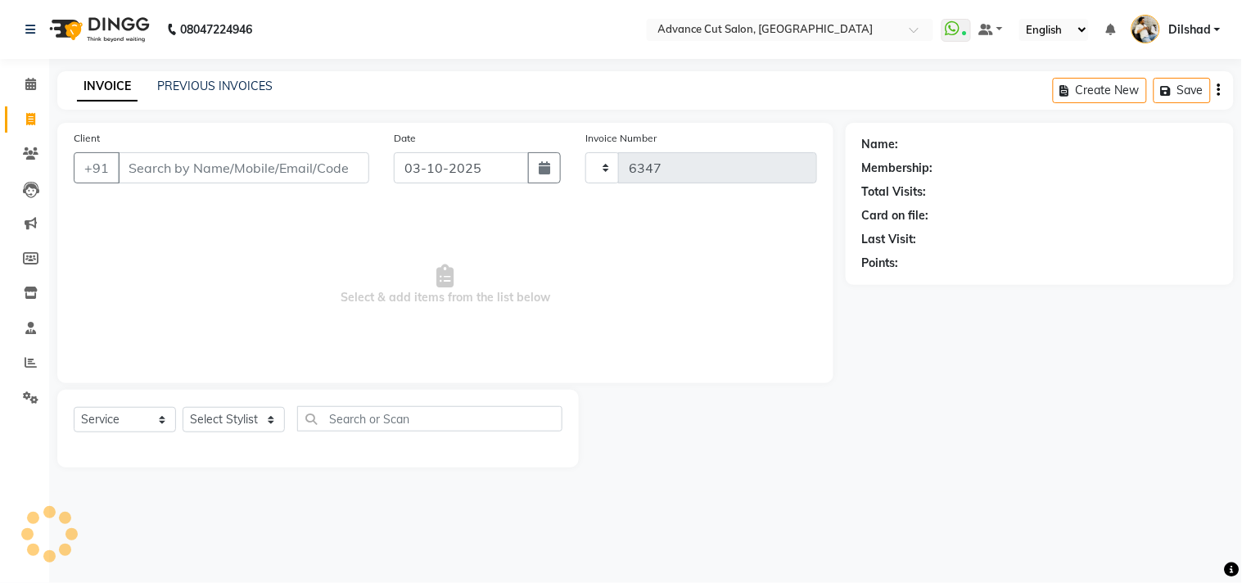
select select "922"
click at [451, 29] on nav "08047224946 Select Location × Advance Cut Salon, New Colony WhatsApp Status ✕ S…" at bounding box center [621, 29] width 1242 height 59
click at [28, 160] on icon at bounding box center [31, 153] width 16 height 12
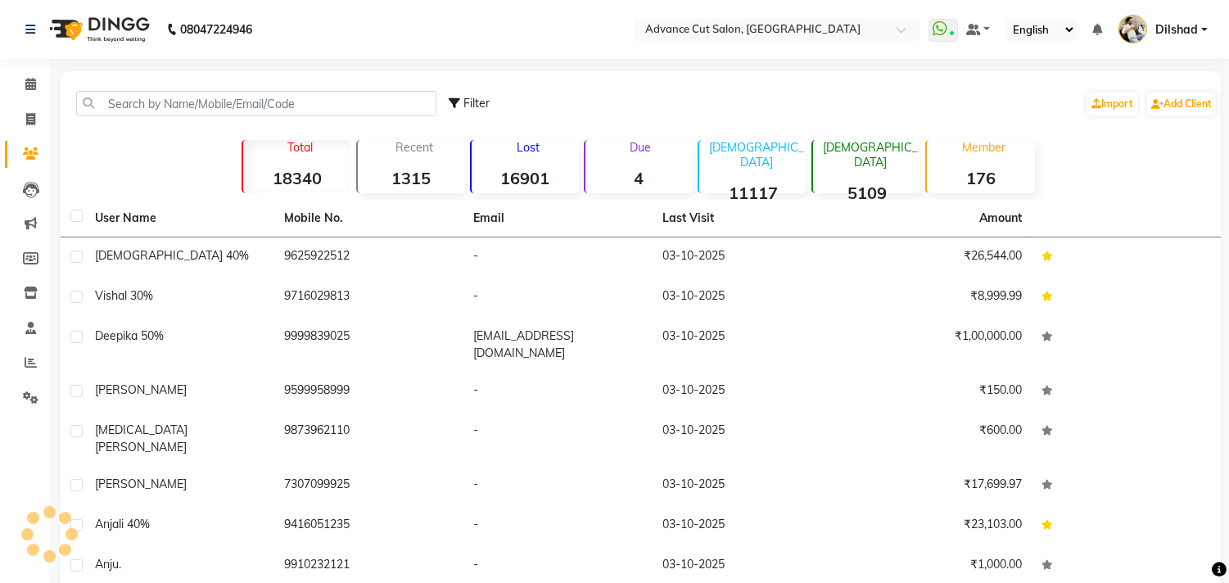
click at [146, 117] on div "Filter Import Add Client" at bounding box center [641, 104] width 1154 height 52
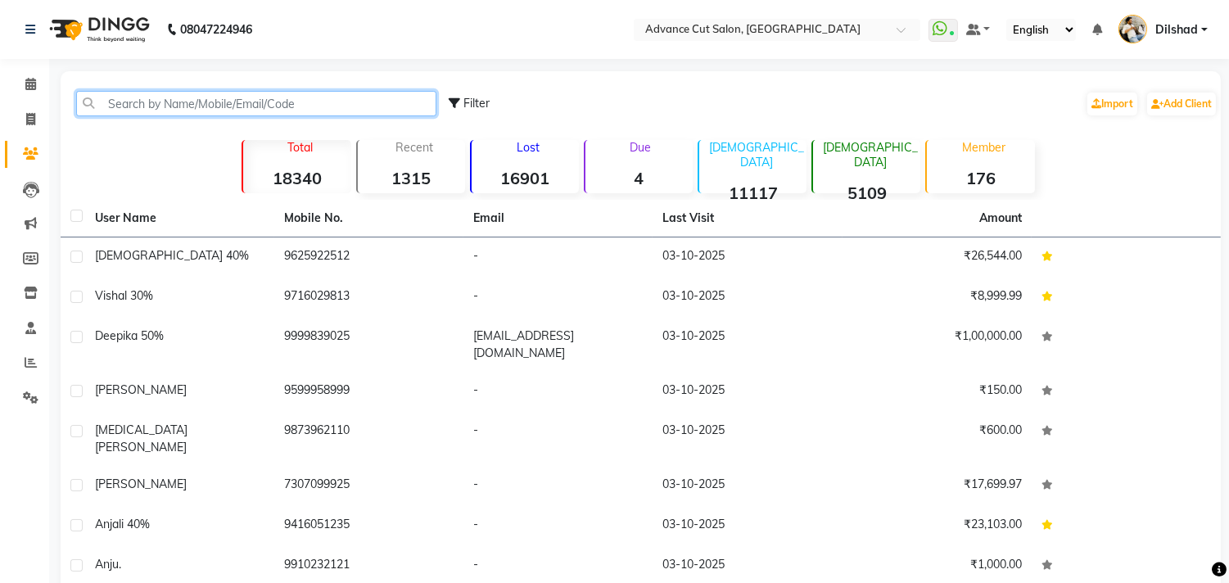
click at [145, 108] on input "text" at bounding box center [256, 103] width 360 height 25
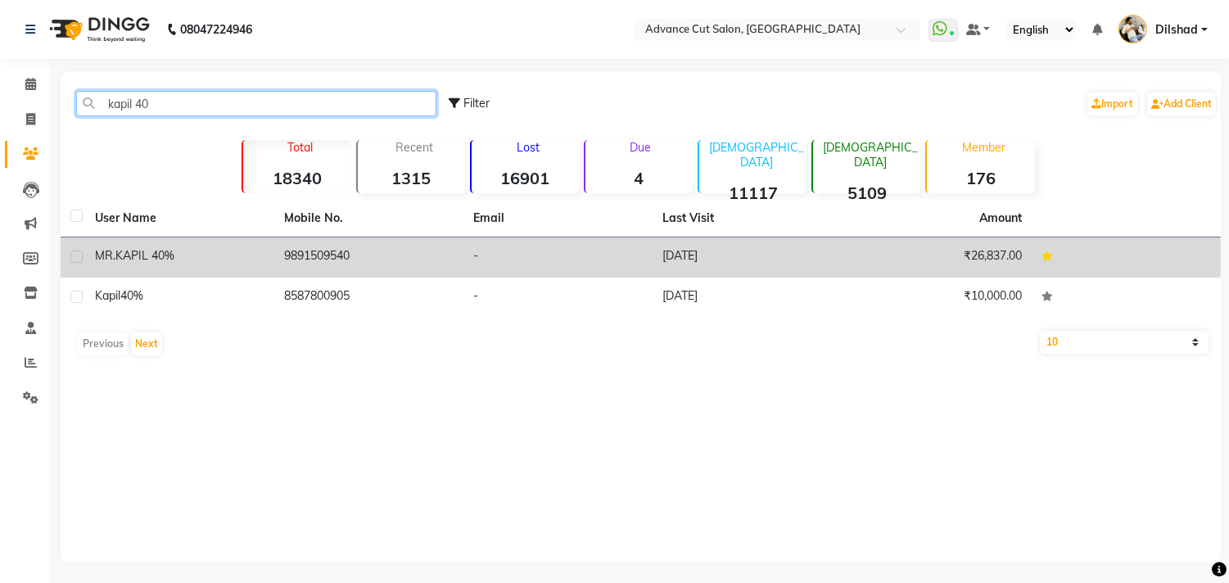
type input "kapil 40"
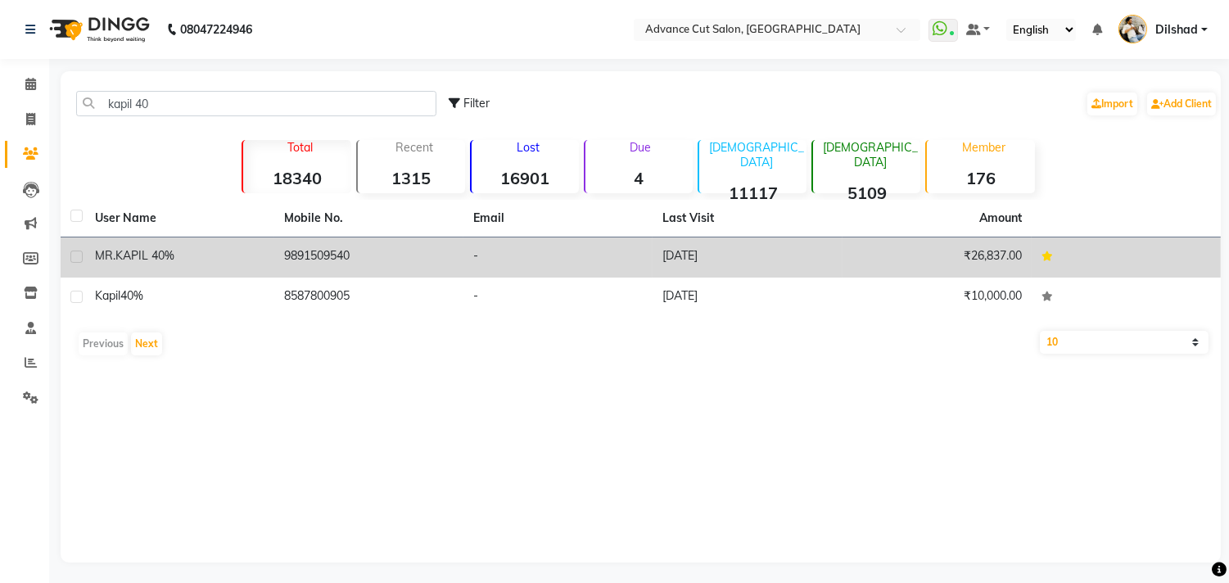
click at [395, 265] on td "9891509540" at bounding box center [368, 257] width 189 height 40
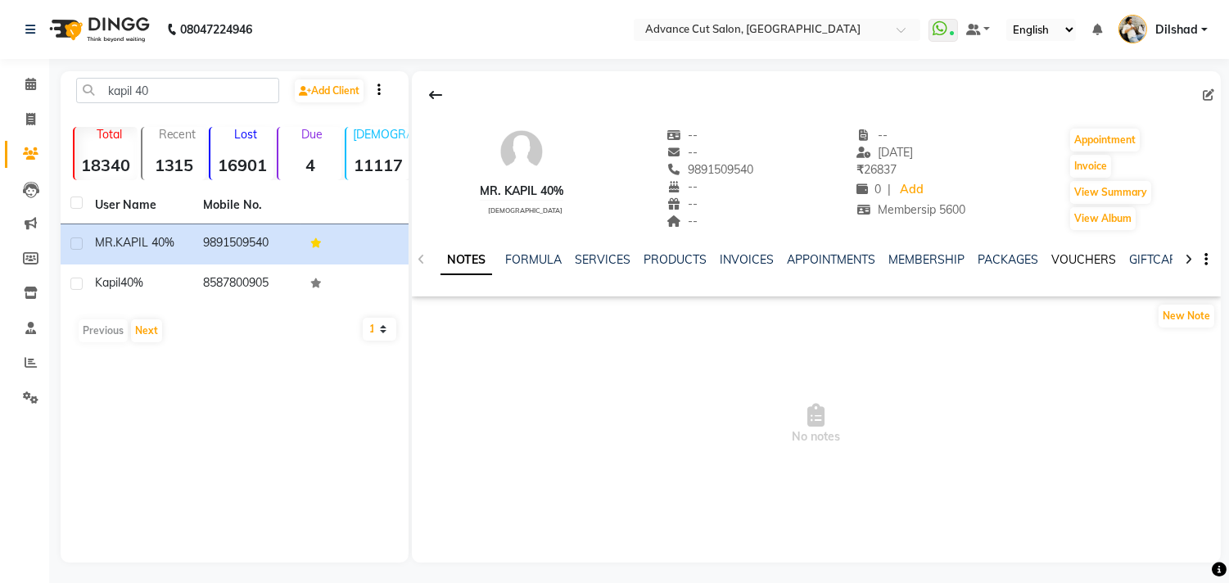
click at [1069, 255] on link "VOUCHERS" at bounding box center [1083, 259] width 65 height 15
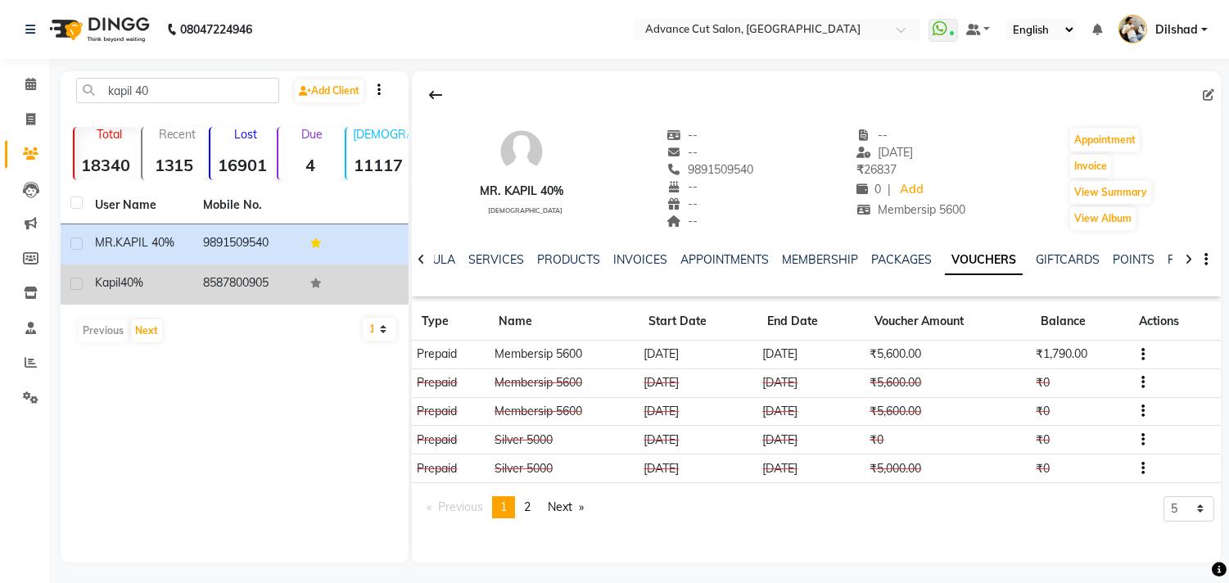
click at [128, 282] on span "40%" at bounding box center [131, 282] width 23 height 15
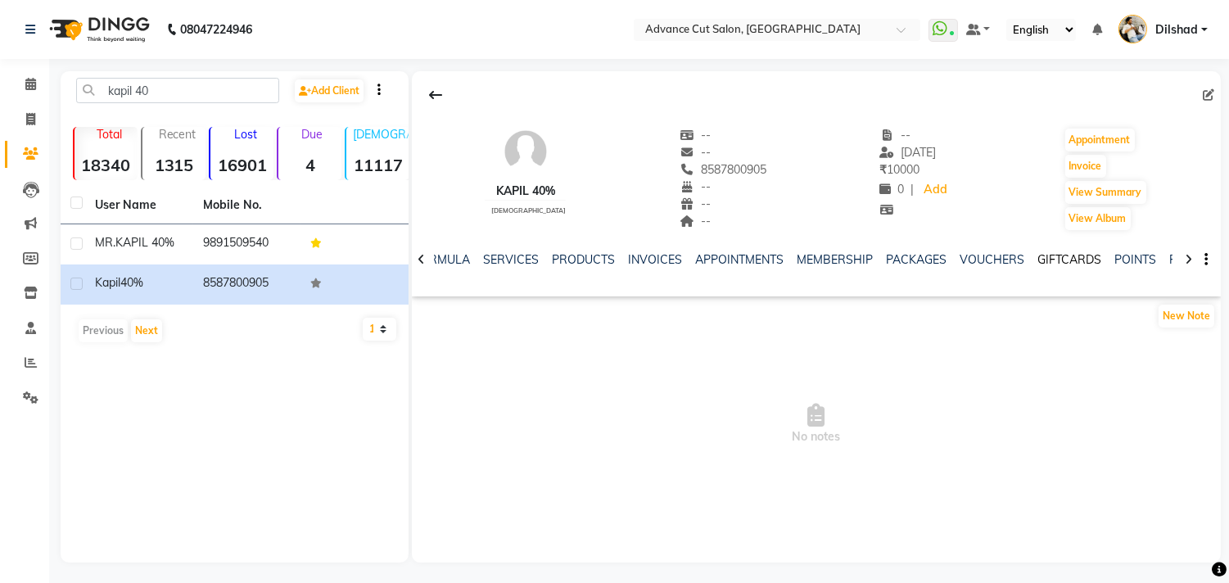
click at [1076, 255] on link "GIFTCARDS" at bounding box center [1069, 259] width 64 height 15
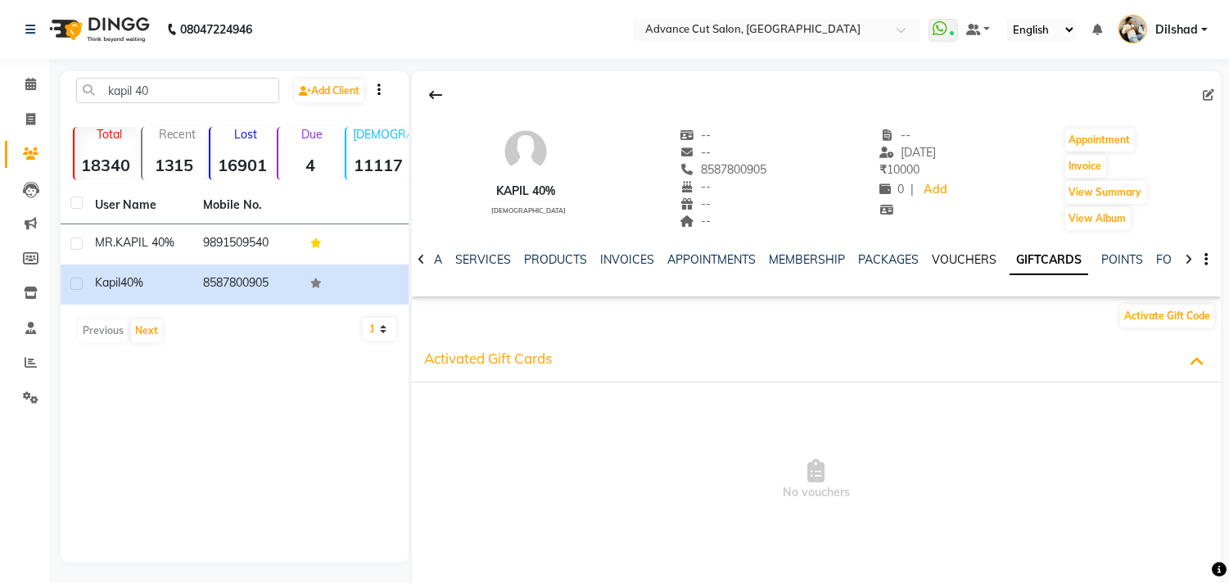
click at [944, 256] on link "VOUCHERS" at bounding box center [964, 259] width 65 height 15
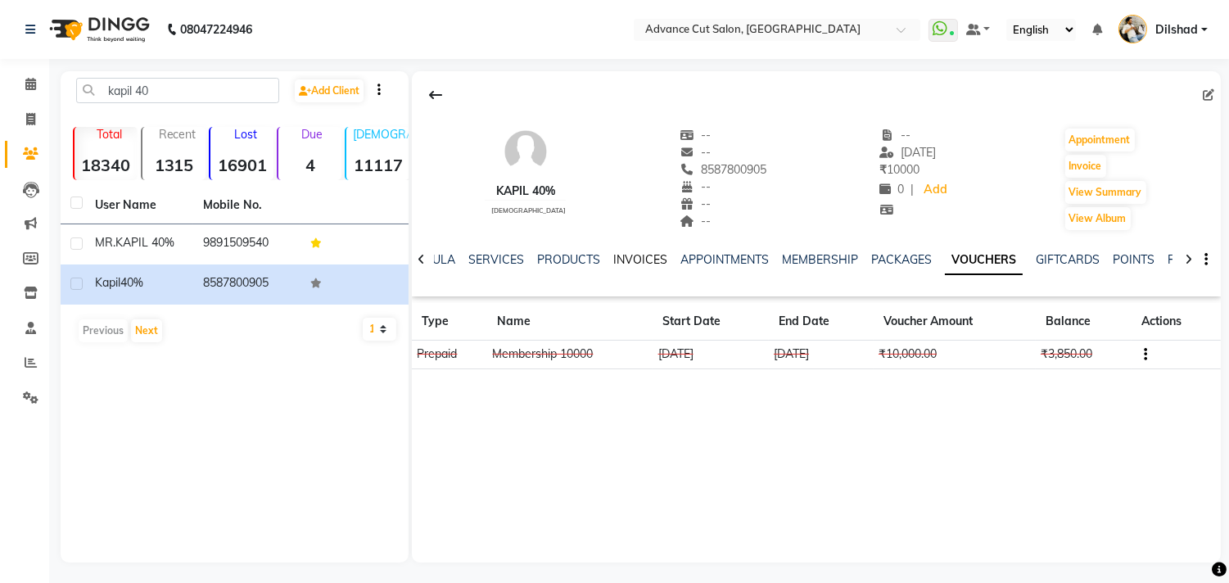
click at [618, 252] on link "INVOICES" at bounding box center [640, 259] width 54 height 15
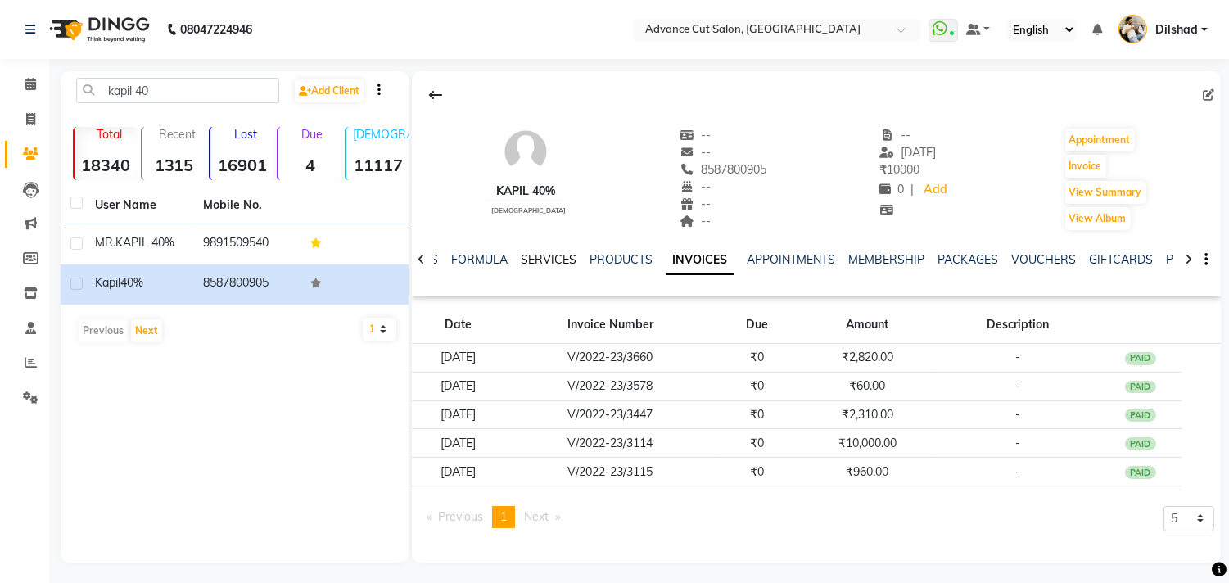
click at [543, 259] on link "SERVICES" at bounding box center [549, 259] width 56 height 15
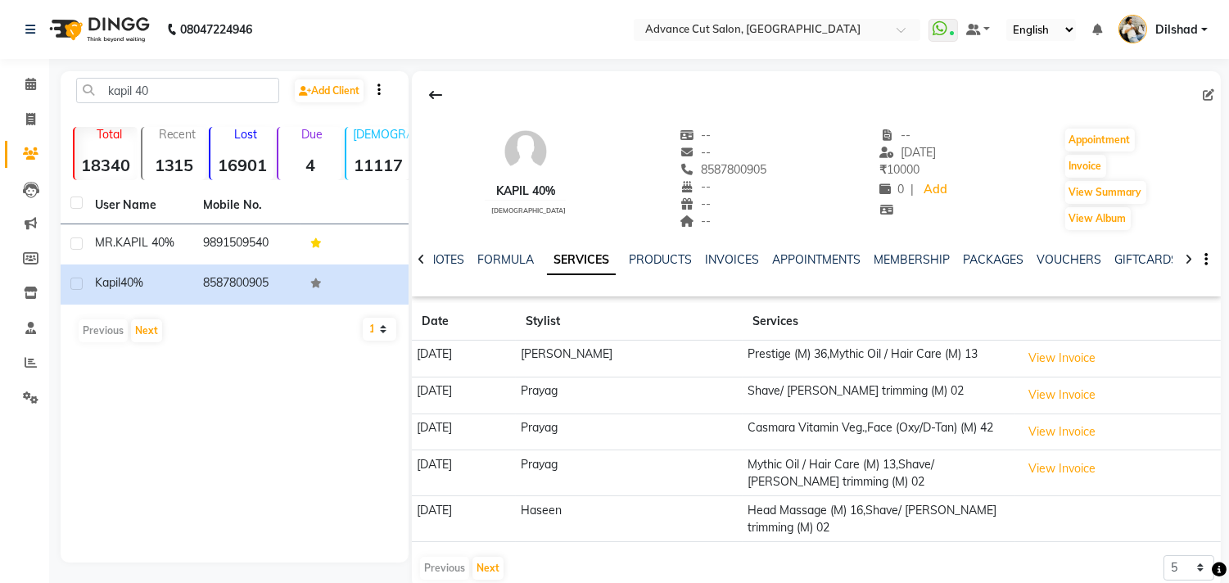
scroll to position [38, 0]
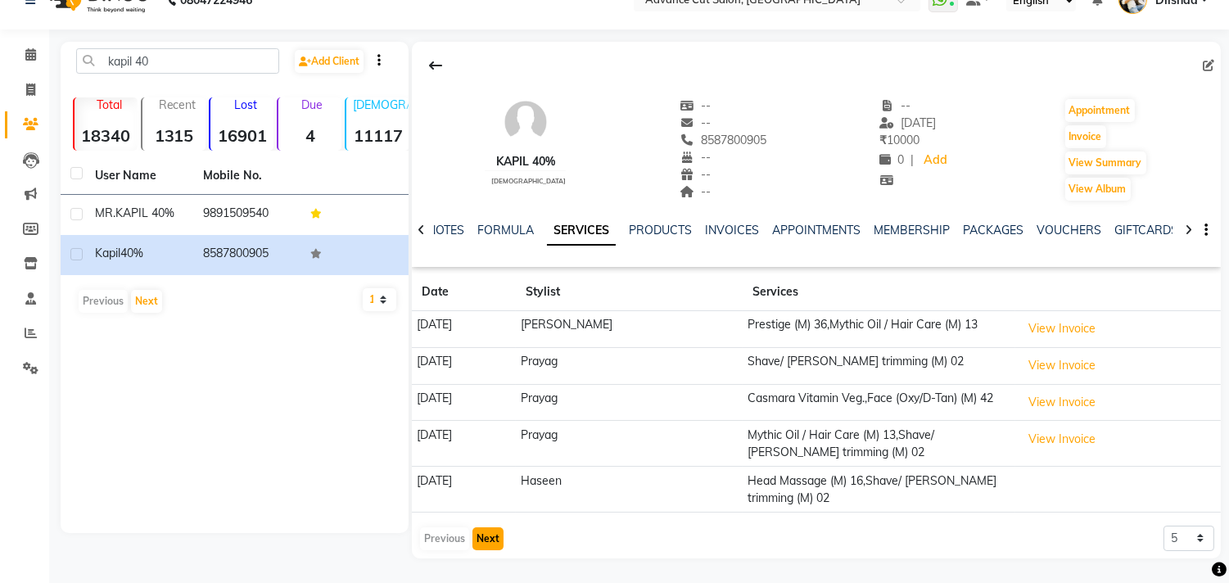
click at [491, 541] on button "Next" at bounding box center [487, 538] width 31 height 23
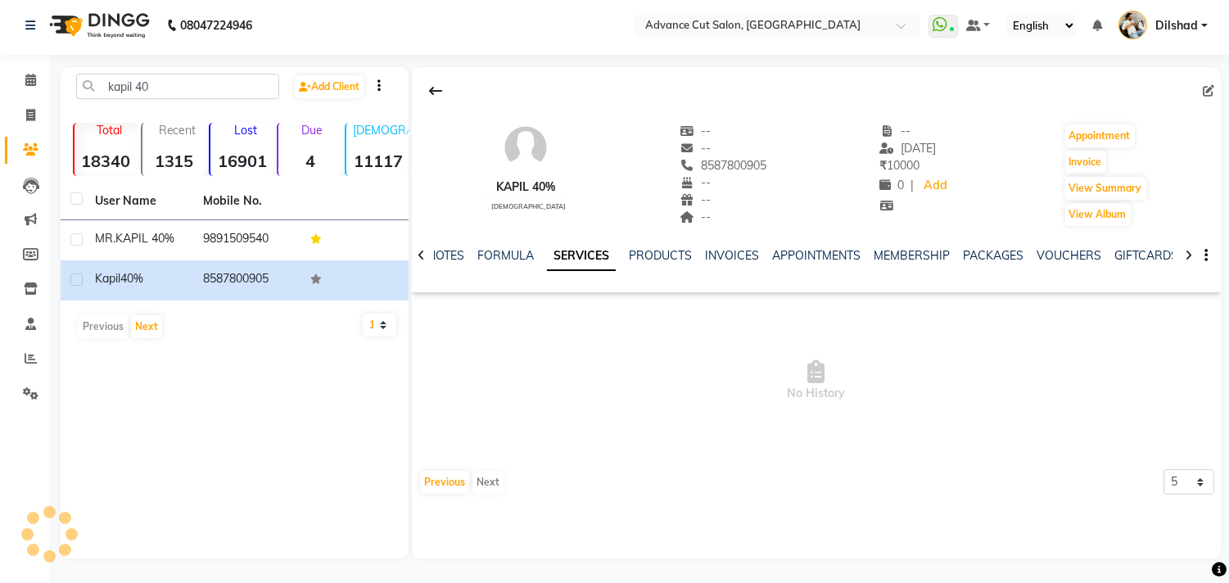
scroll to position [3, 0]
click at [442, 483] on button "Previous" at bounding box center [444, 483] width 49 height 23
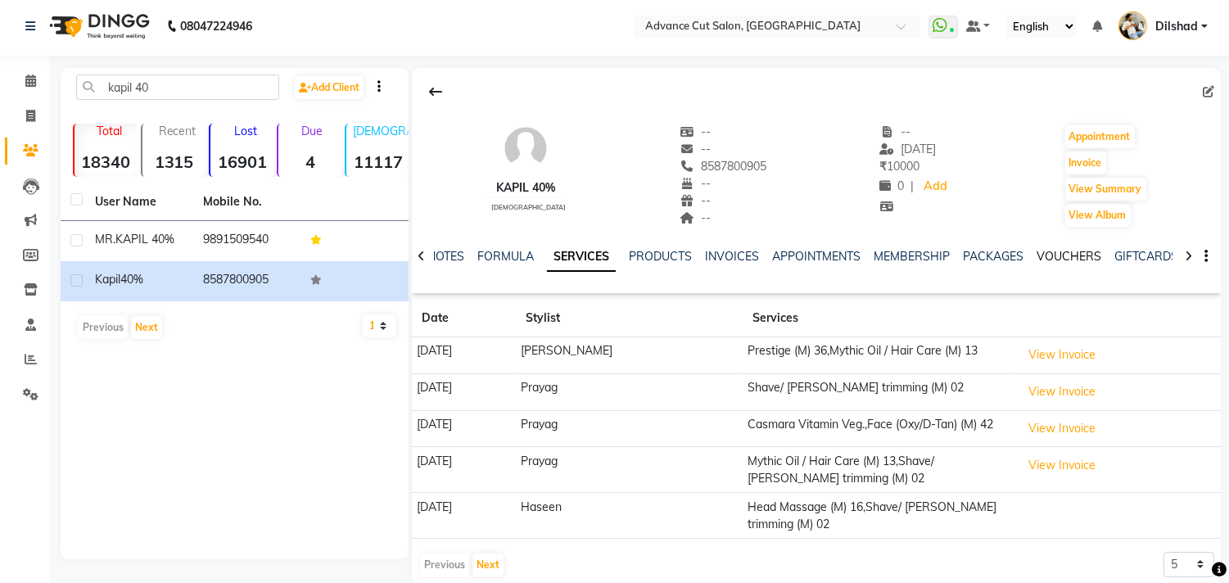
click at [1051, 256] on link "VOUCHERS" at bounding box center [1069, 256] width 65 height 15
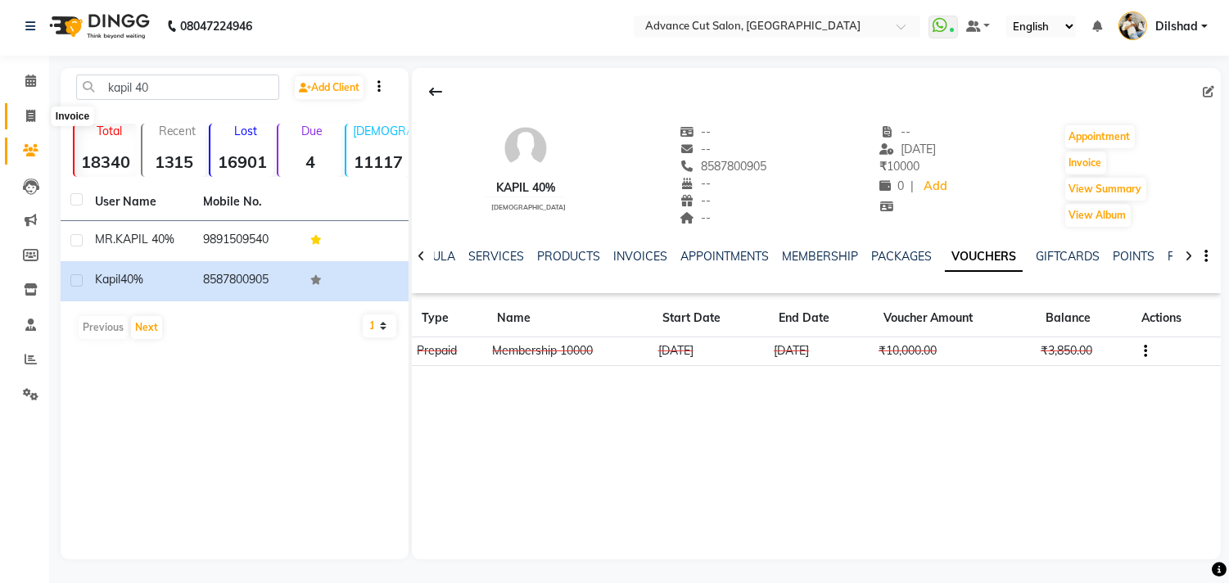
click at [16, 111] on span at bounding box center [30, 116] width 29 height 19
select select "service"
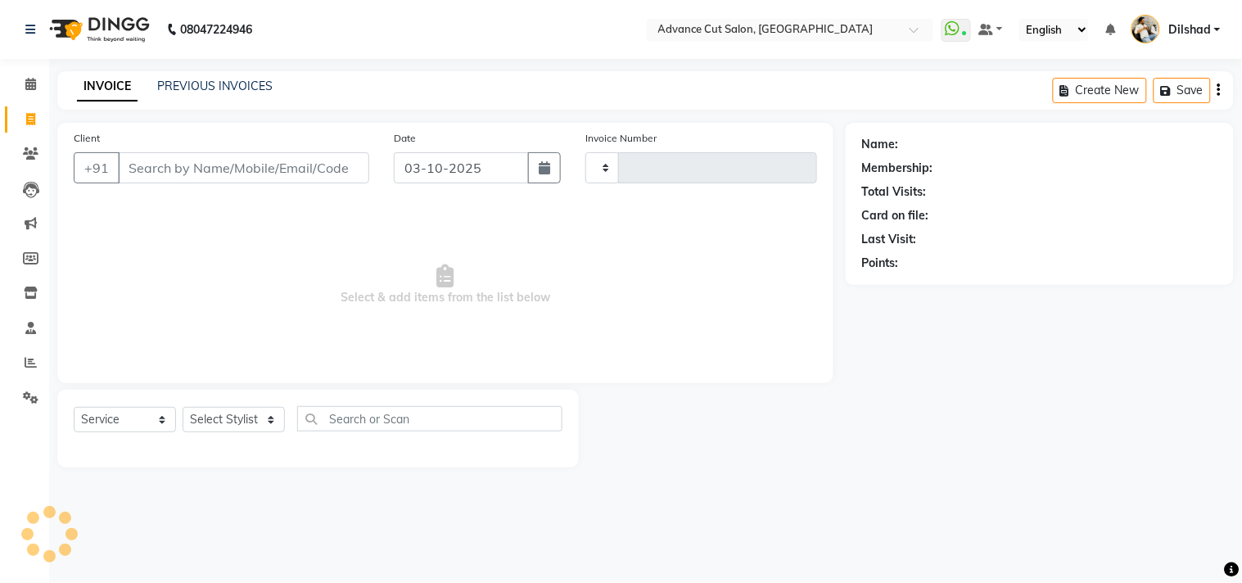
type input "6347"
select select "922"
click at [224, 247] on span "Select & add items from the list below" at bounding box center [445, 285] width 743 height 164
click at [193, 271] on span "Select & add items from the list below" at bounding box center [445, 285] width 743 height 164
click at [345, 108] on div "INVOICE PREVIOUS INVOICES Create New Save" at bounding box center [645, 90] width 1177 height 38
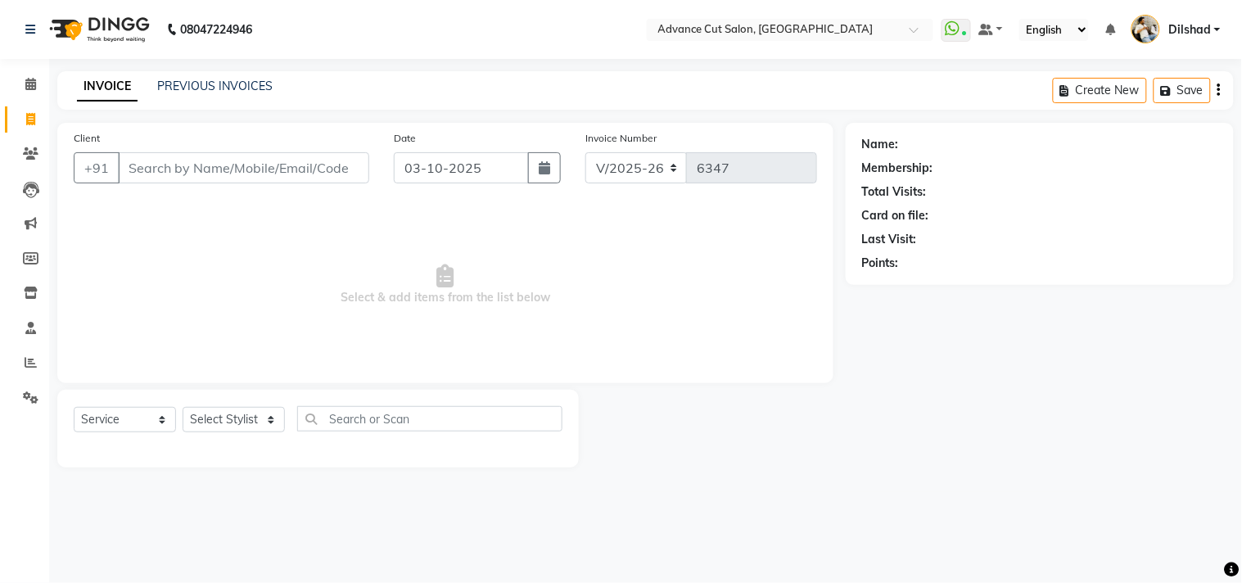
click at [29, 378] on li "Reports" at bounding box center [24, 363] width 49 height 35
click at [29, 368] on icon at bounding box center [31, 362] width 12 height 12
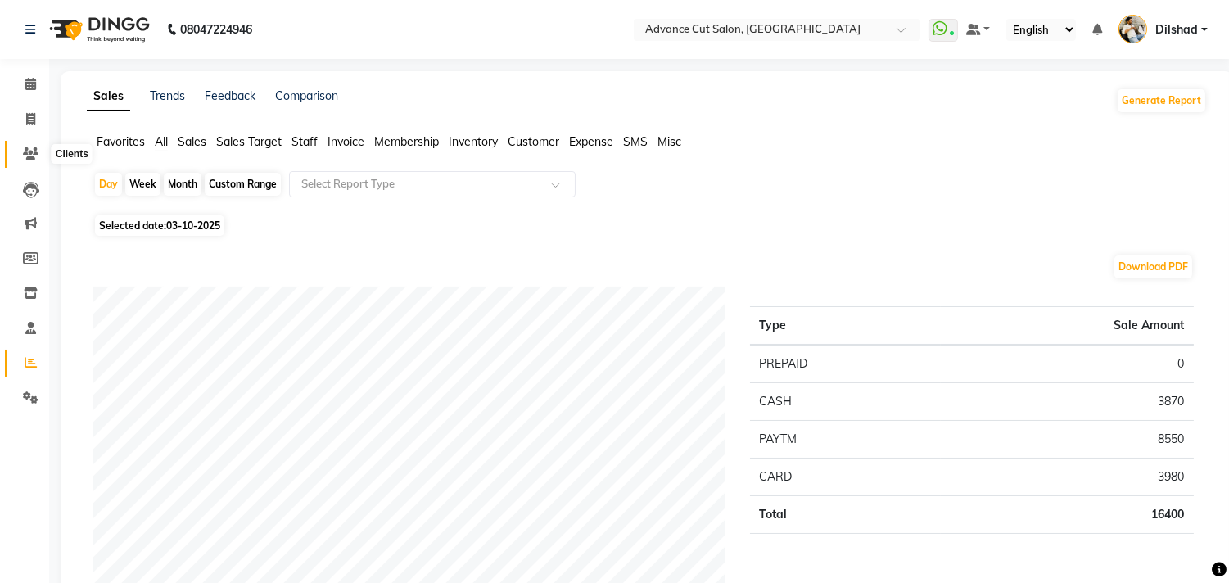
click at [29, 154] on icon at bounding box center [31, 153] width 16 height 12
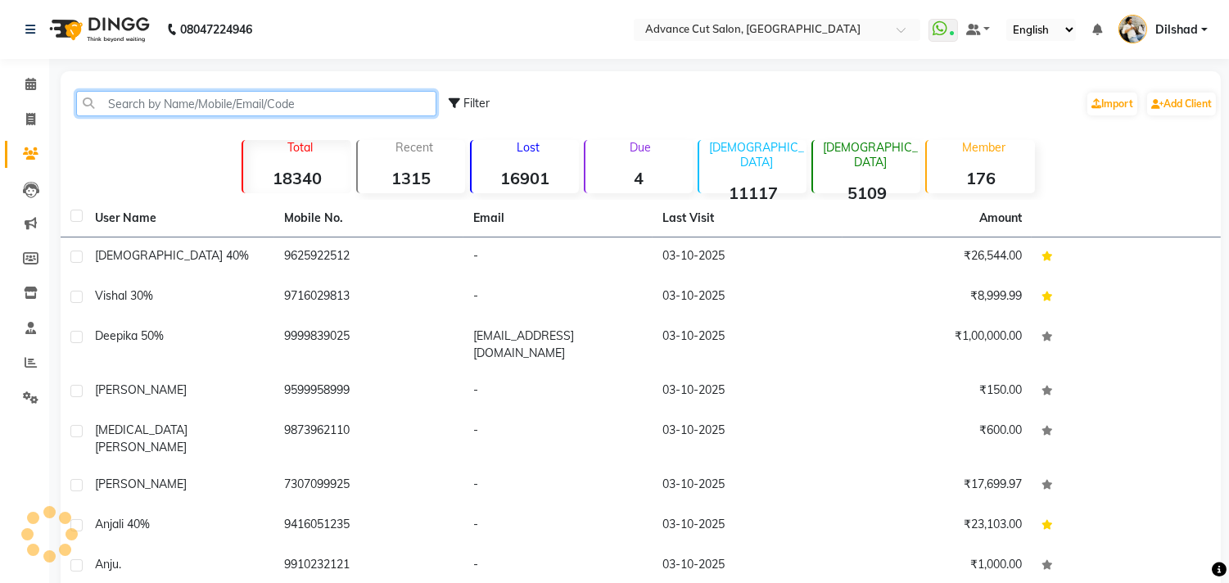
click at [142, 107] on input "text" at bounding box center [256, 103] width 360 height 25
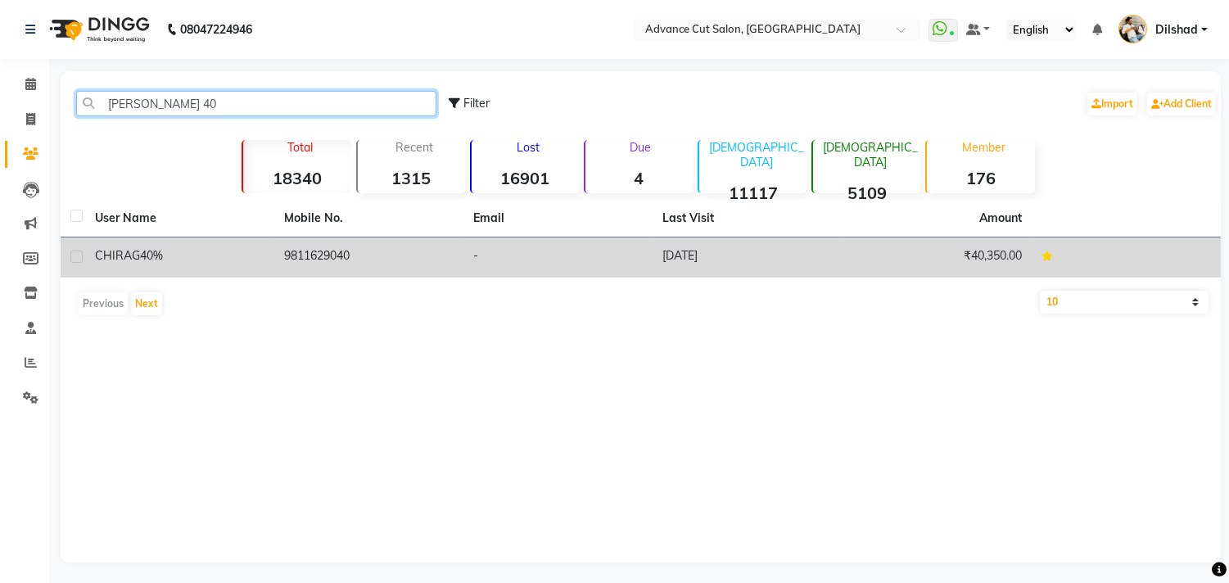
type input "chirag 40"
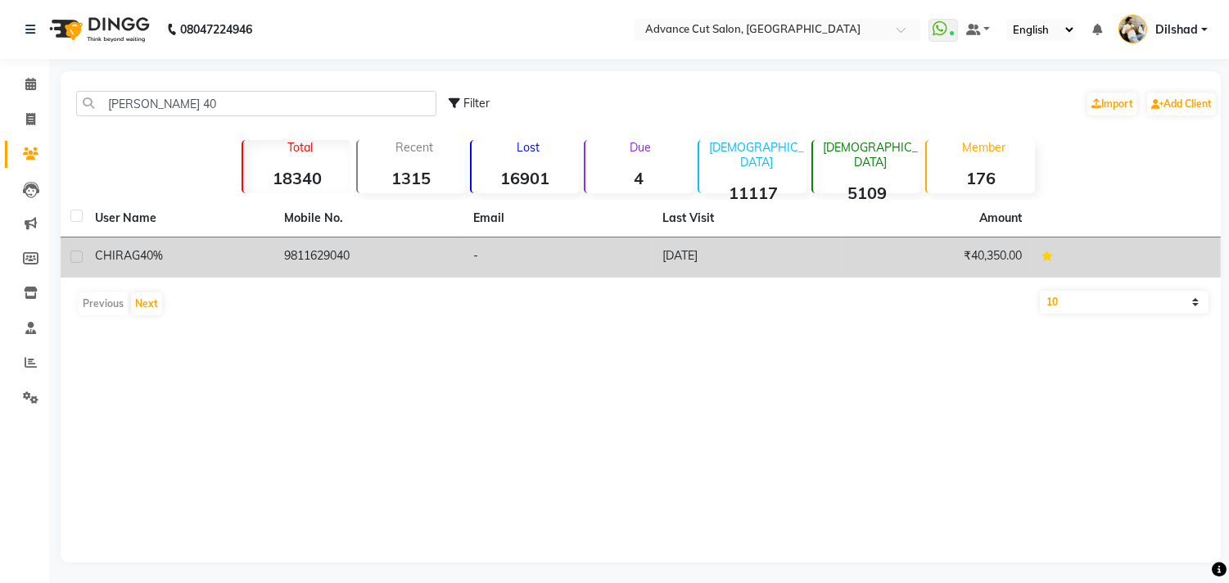
click at [306, 247] on td "9811629040" at bounding box center [368, 257] width 189 height 40
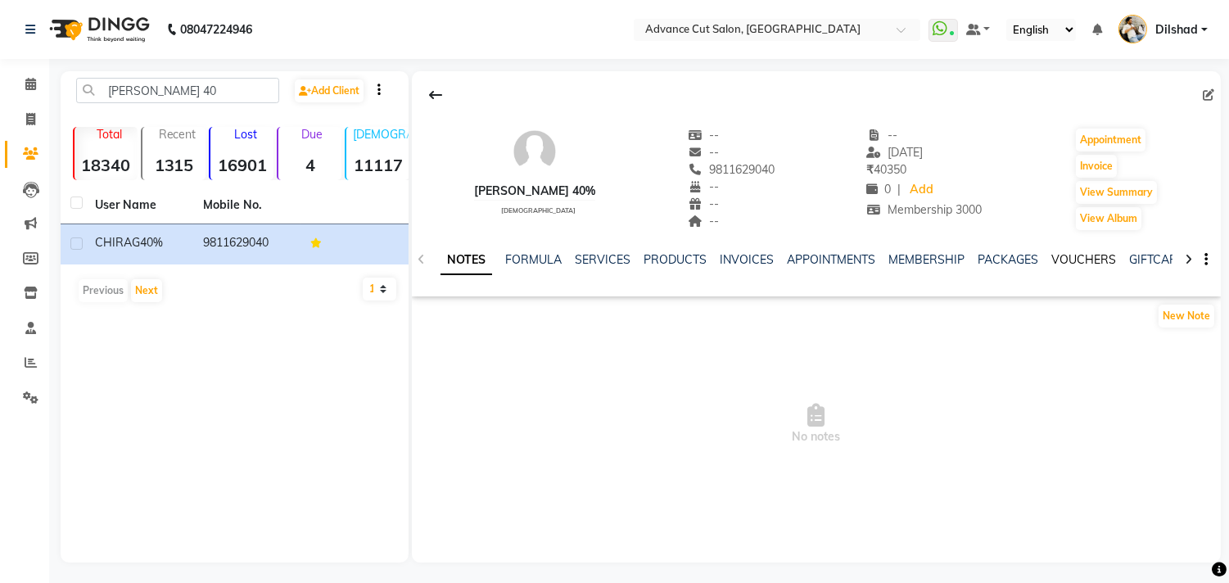
click at [1056, 255] on link "VOUCHERS" at bounding box center [1083, 259] width 65 height 15
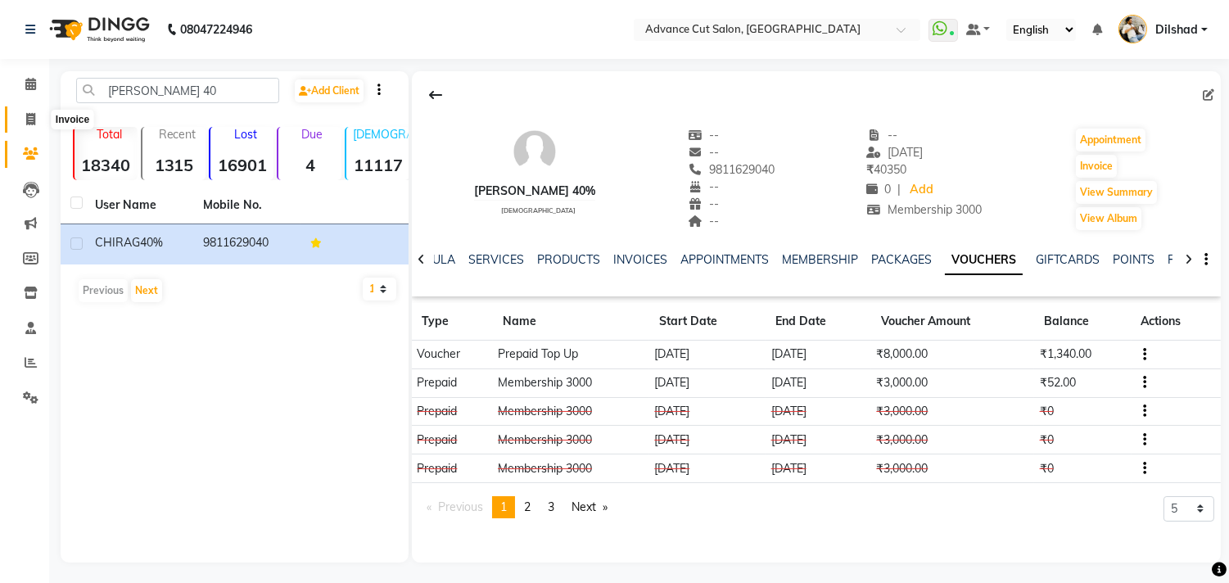
click at [31, 120] on icon at bounding box center [30, 119] width 9 height 12
select select "922"
select select "service"
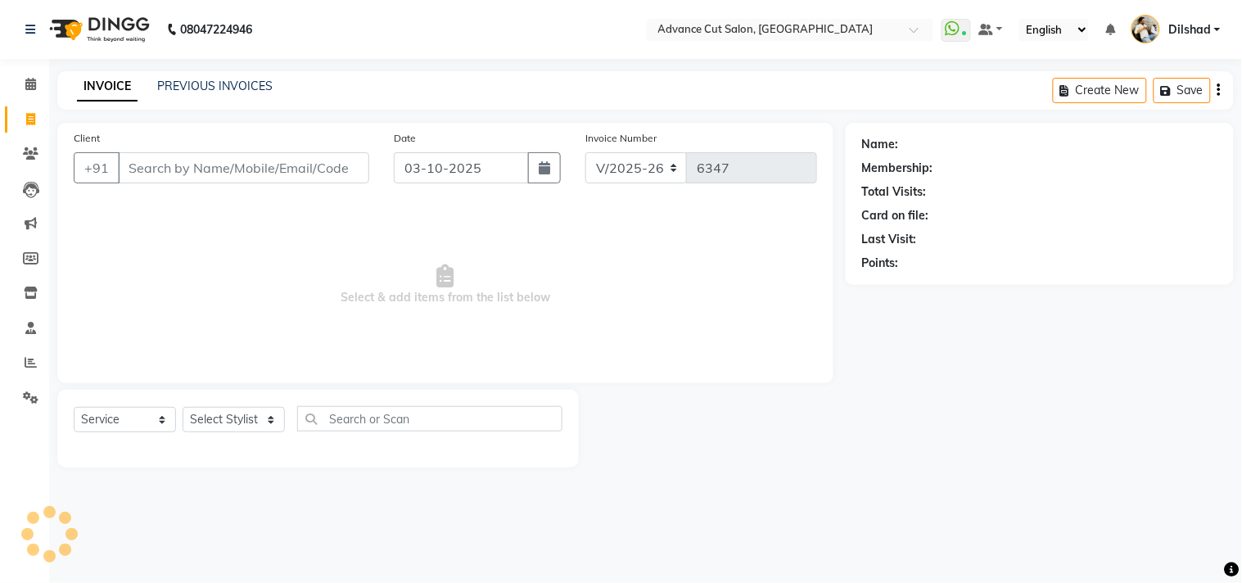
click at [350, 102] on div "INVOICE PREVIOUS INVOICES Create New Save" at bounding box center [645, 90] width 1177 height 38
click at [142, 169] on input "Client" at bounding box center [243, 167] width 251 height 31
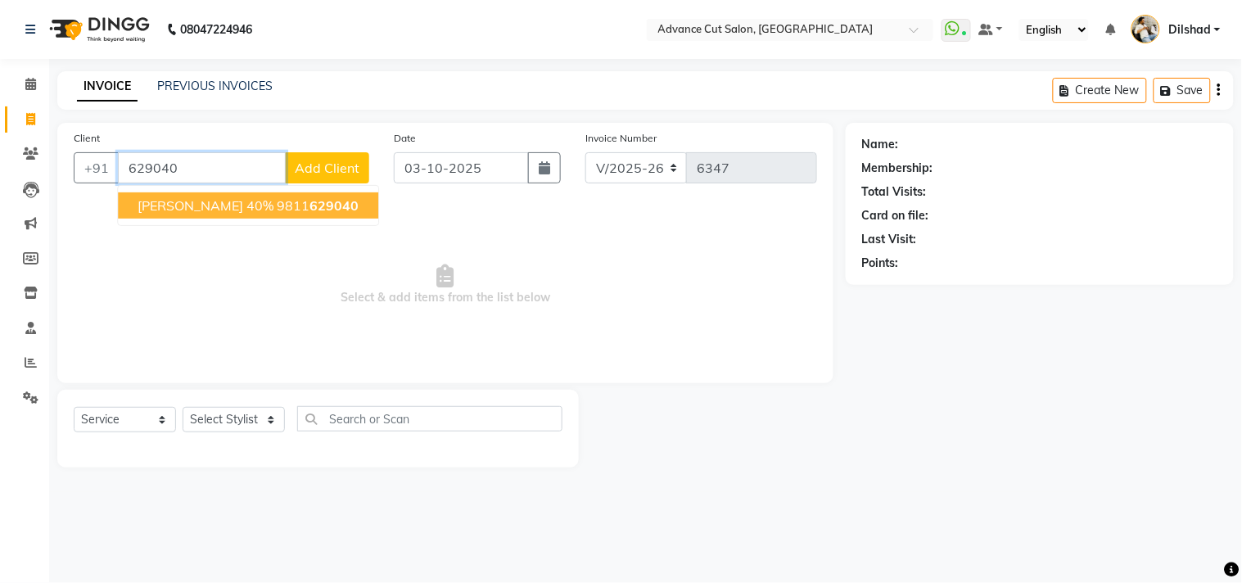
click at [201, 200] on span "CHIRAG 40%" at bounding box center [206, 205] width 136 height 16
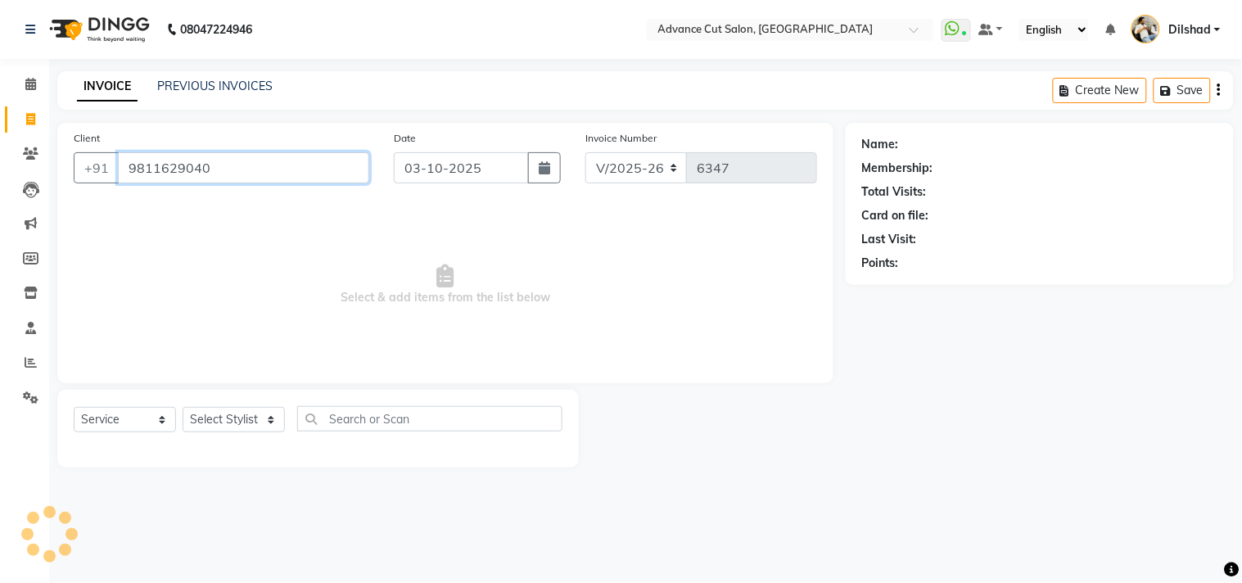
type input "9811629040"
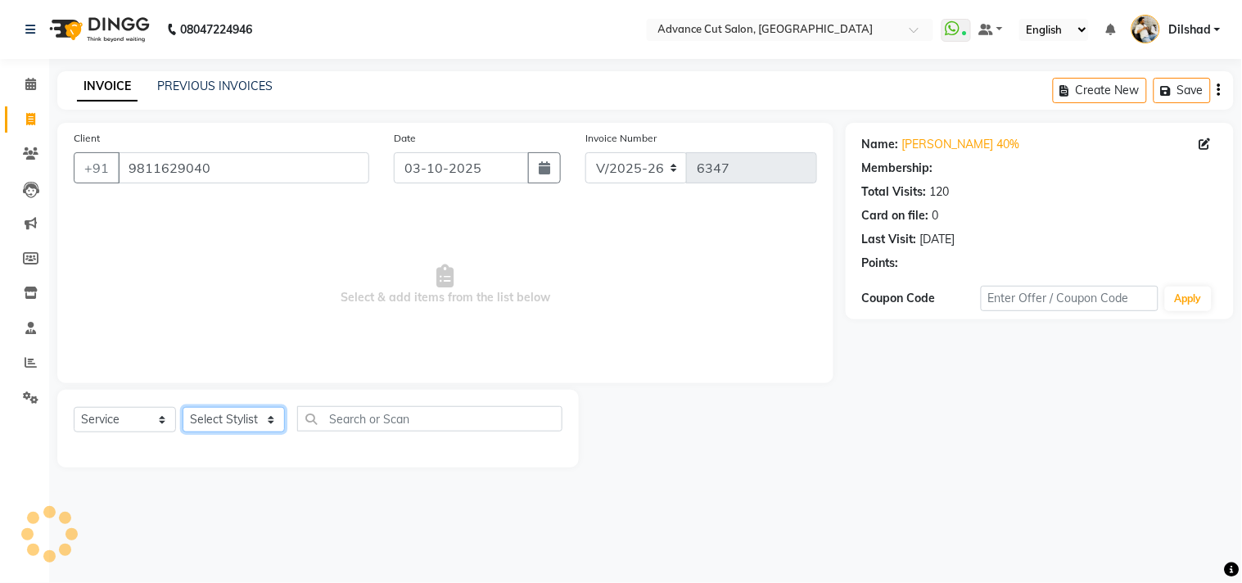
click at [227, 414] on select "Select Stylist [PERSON_NAME] [PERSON_NAME] [PERSON_NAME] [PERSON_NAME] [PERSON_…" at bounding box center [234, 419] width 102 height 25
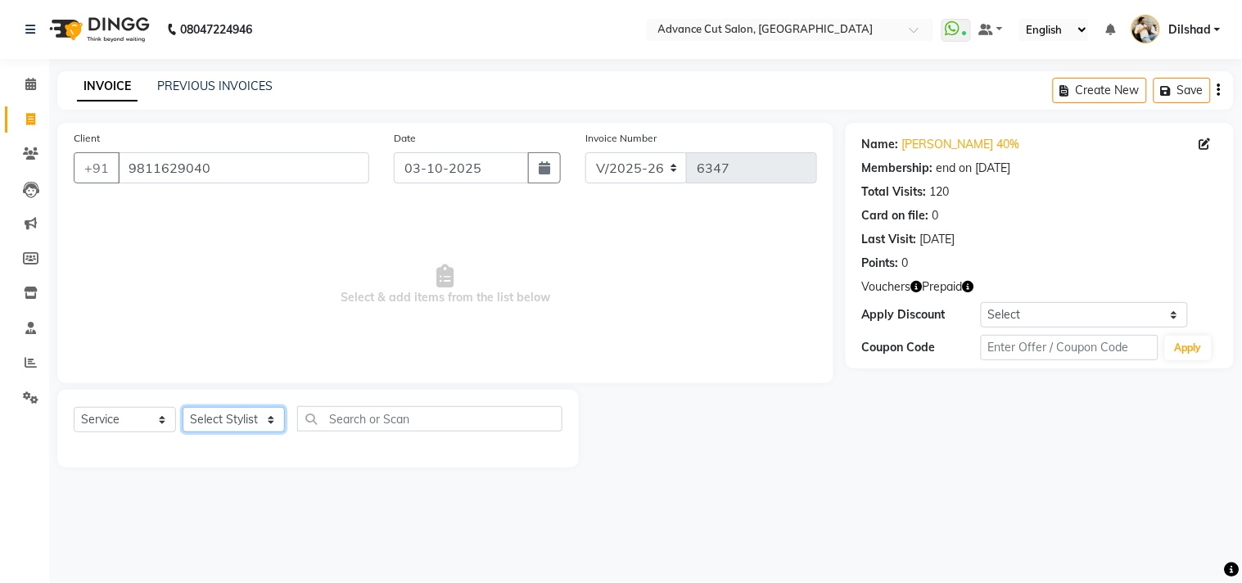
select select "87863"
click at [183, 408] on select "Select Stylist [PERSON_NAME] [PERSON_NAME] [PERSON_NAME] [PERSON_NAME] [PERSON_…" at bounding box center [234, 419] width 102 height 25
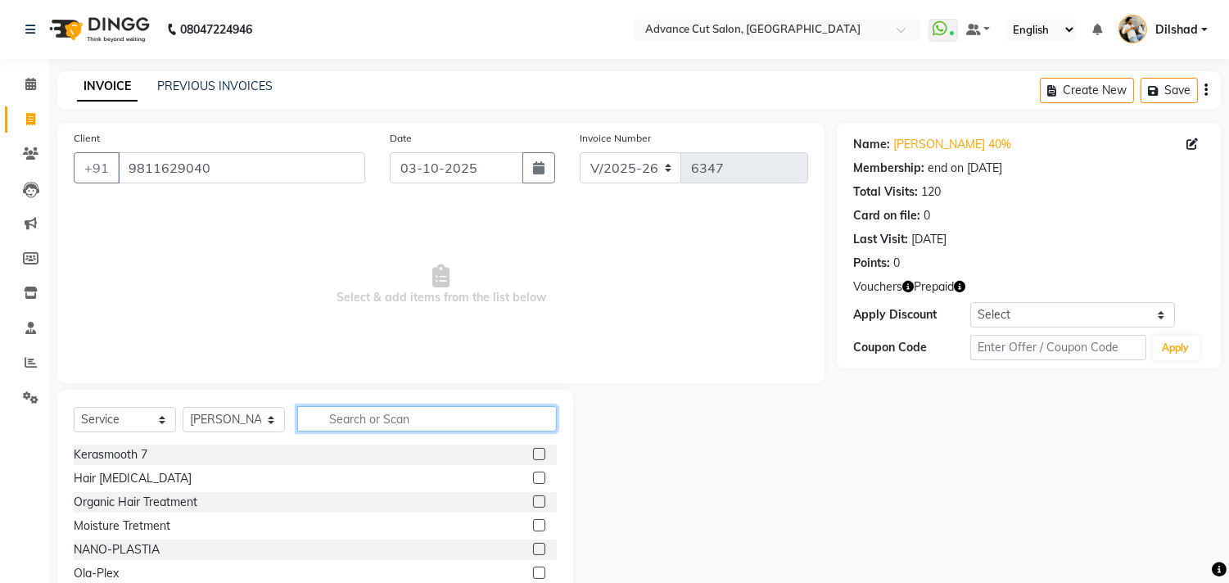
click at [346, 414] on input "text" at bounding box center [427, 418] width 260 height 25
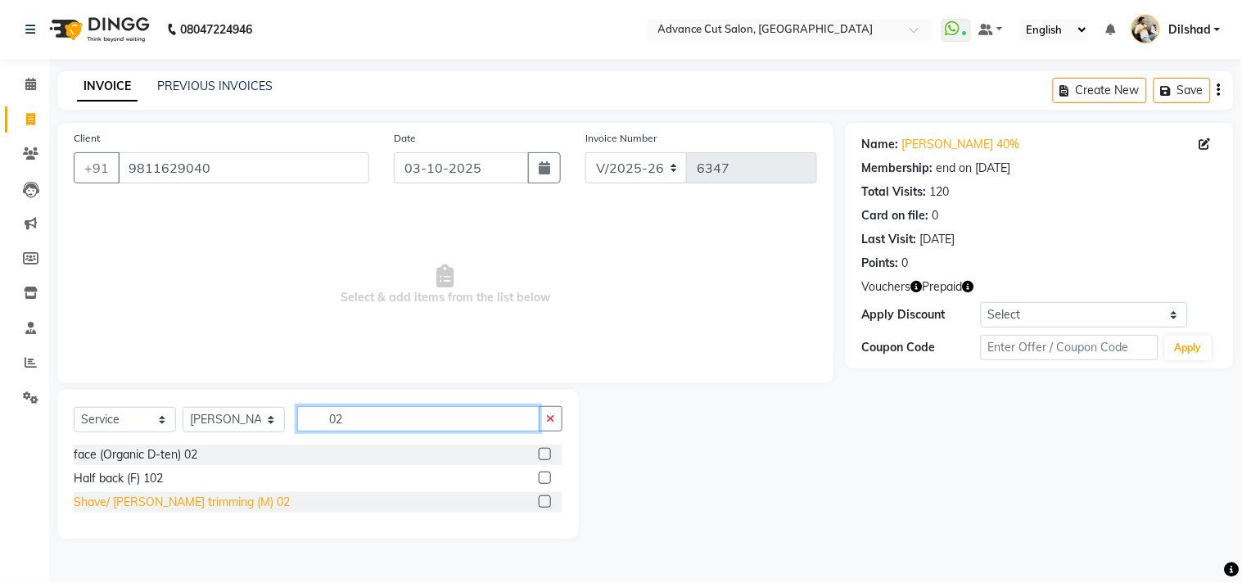
type input "02"
click at [181, 506] on div "Shave/ [PERSON_NAME] trimming (M) 02" at bounding box center [182, 502] width 216 height 17
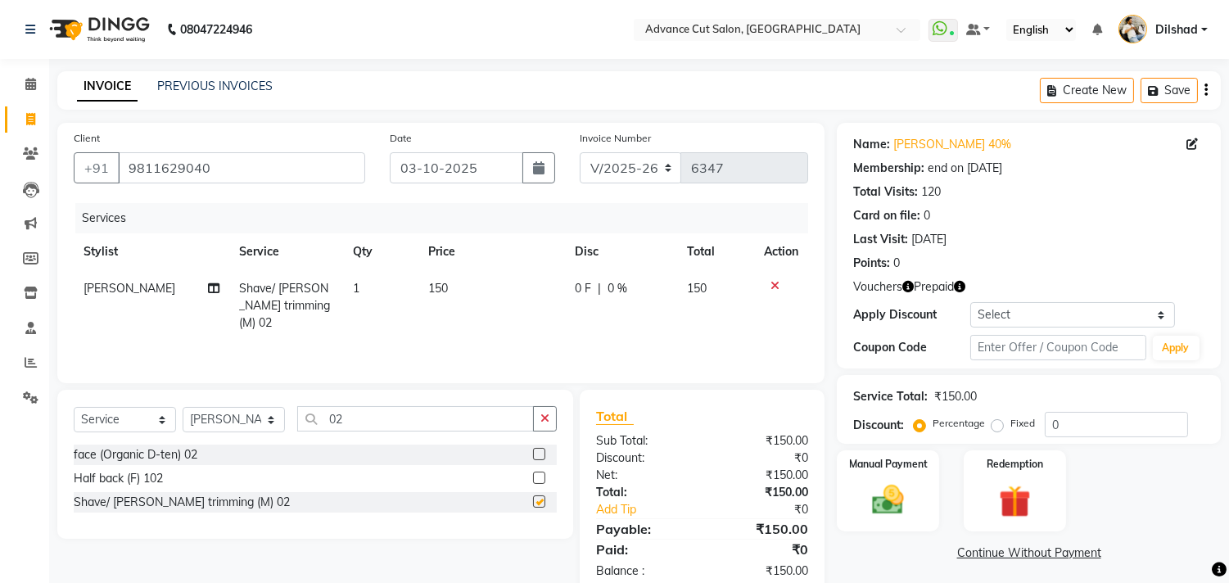
checkbox input "false"
click at [1049, 418] on input "0" at bounding box center [1116, 424] width 143 height 25
type input "40"
click at [1001, 519] on img at bounding box center [1015, 501] width 54 height 41
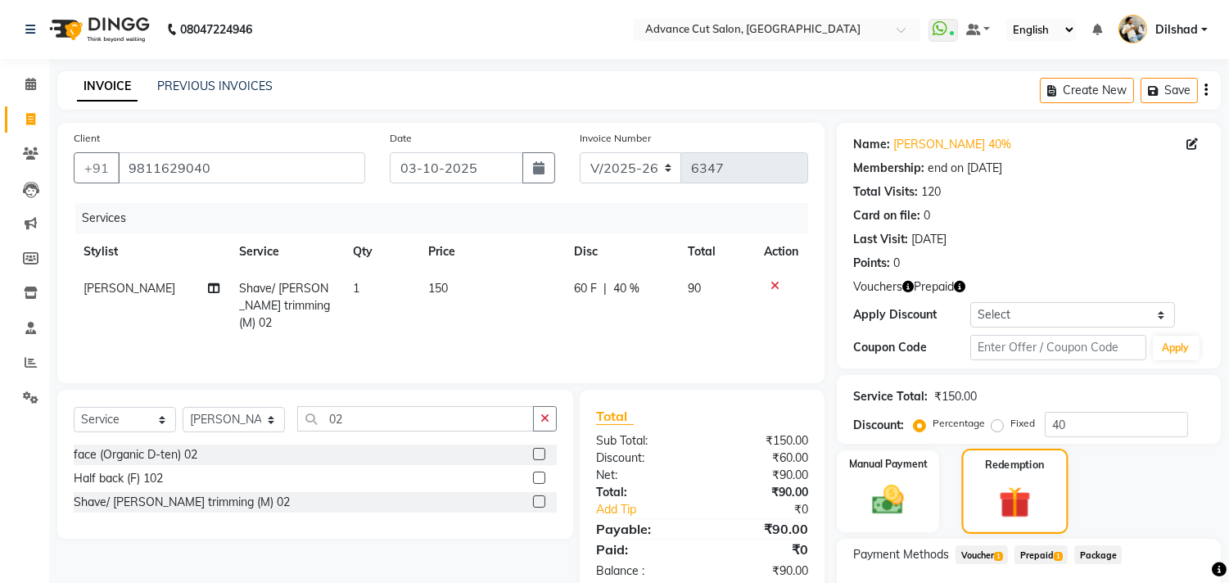
click at [1000, 518] on img at bounding box center [1015, 502] width 52 height 39
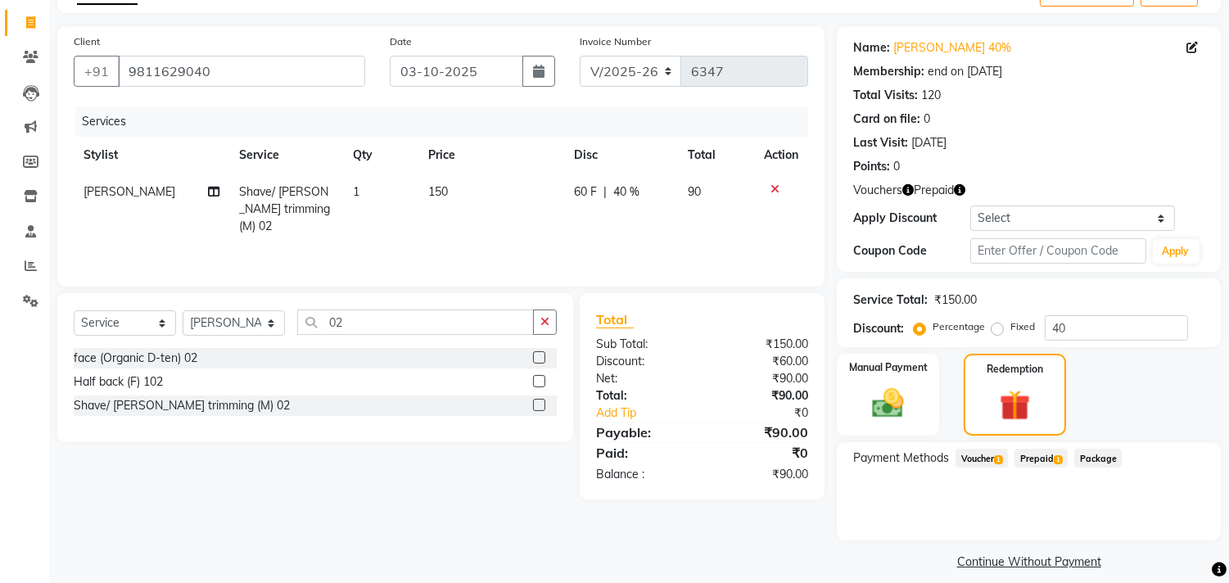
scroll to position [111, 0]
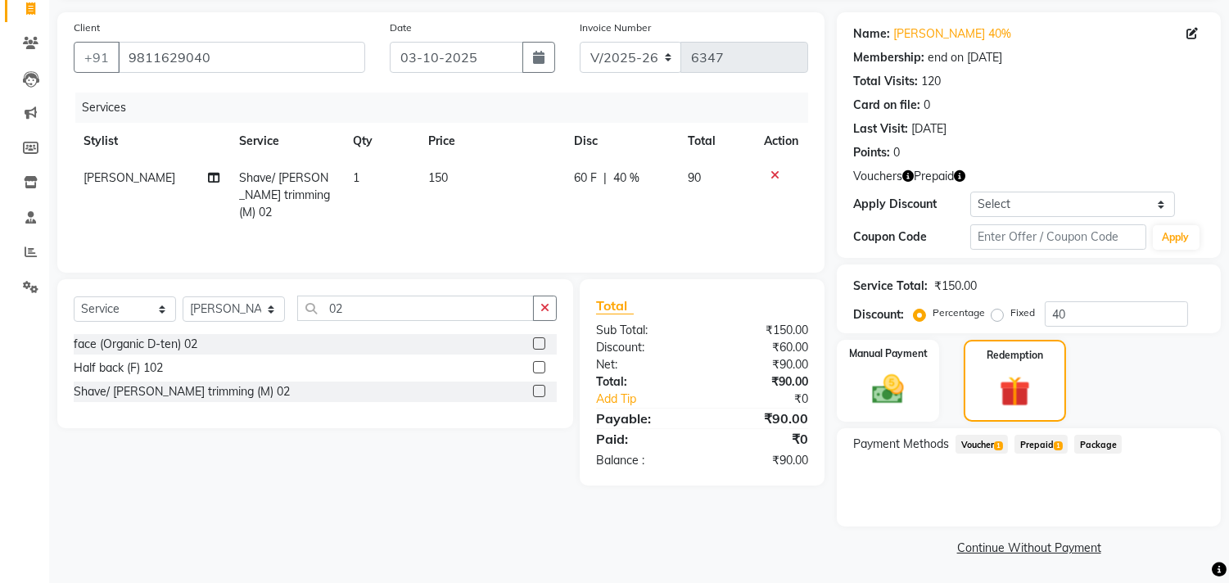
click at [1003, 448] on span "Voucher 1" at bounding box center [982, 444] width 52 height 19
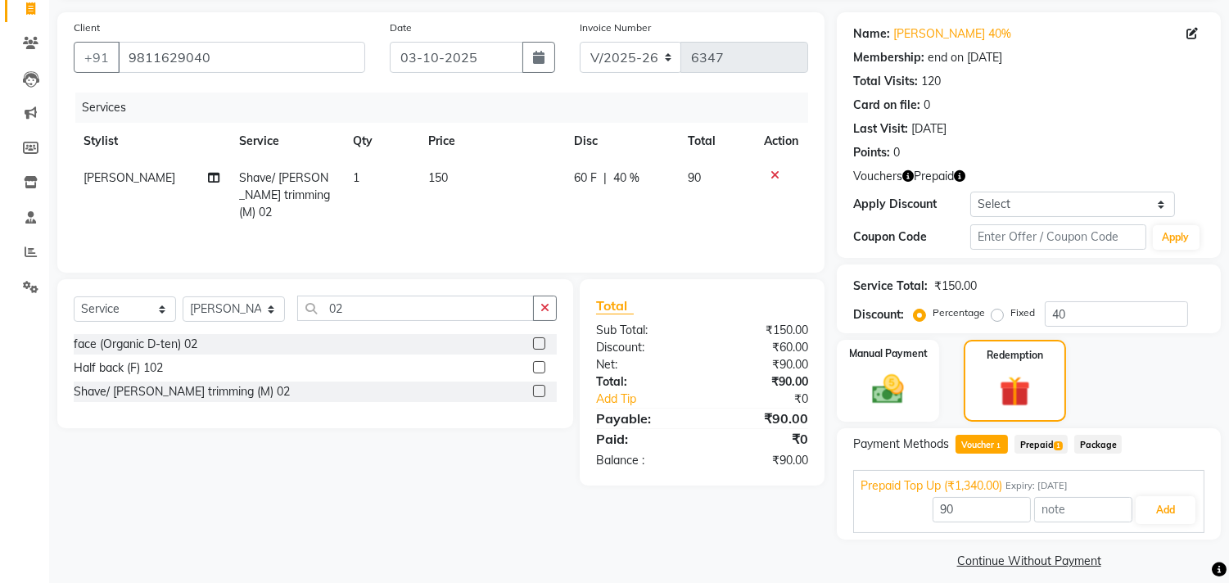
click at [1172, 484] on div "Prepaid Top Up (₹1,340.00) Expiry: 19-06-2026" at bounding box center [1029, 485] width 337 height 17
click at [1164, 504] on div "Payment Methods Voucher 1 Prepaid 1 Package Prepaid Top Up (₹1,340.00) Expiry: …" at bounding box center [1029, 477] width 384 height 98
click at [951, 488] on span "Prepaid Top Up (₹1,340.00)" at bounding box center [932, 485] width 142 height 17
click at [1165, 508] on button "Add" at bounding box center [1166, 510] width 60 height 28
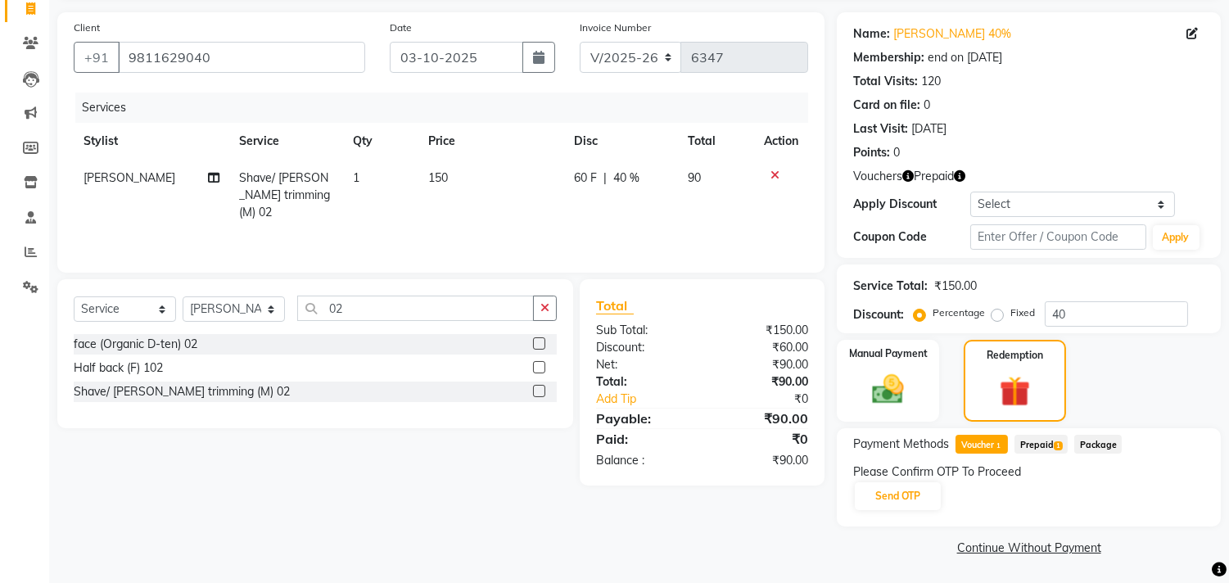
click at [918, 509] on div "Please Confirm OTP To Proceed Send OTP" at bounding box center [1028, 487] width 351 height 48
click at [906, 501] on button "Send OTP" at bounding box center [898, 496] width 86 height 28
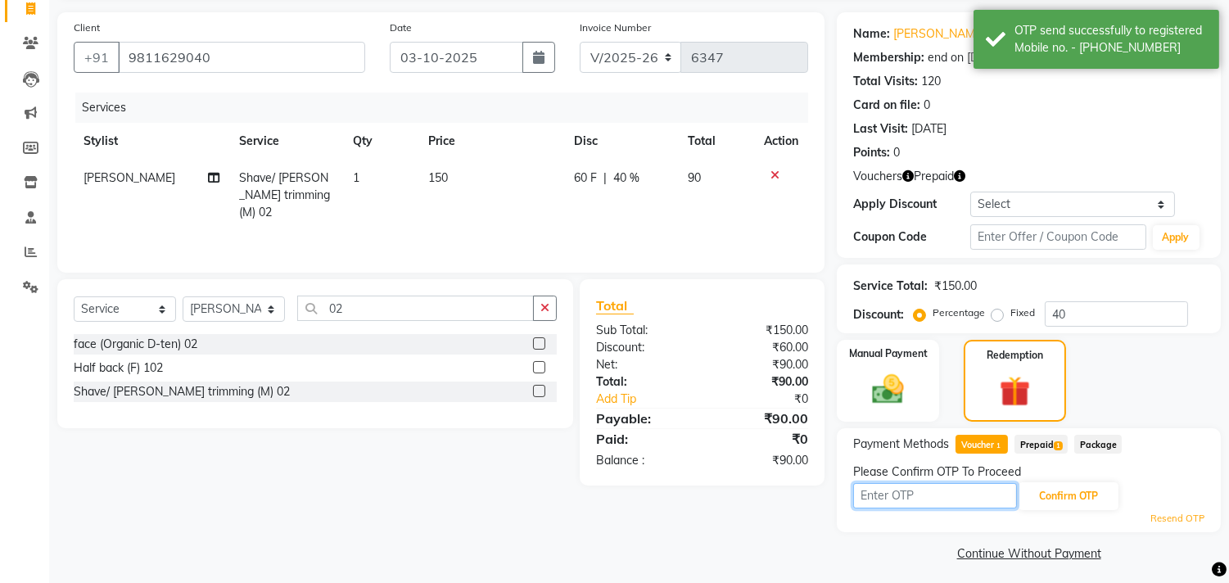
click at [889, 491] on input "text" at bounding box center [935, 495] width 164 height 25
click at [962, 177] on icon "button" at bounding box center [959, 175] width 11 height 11
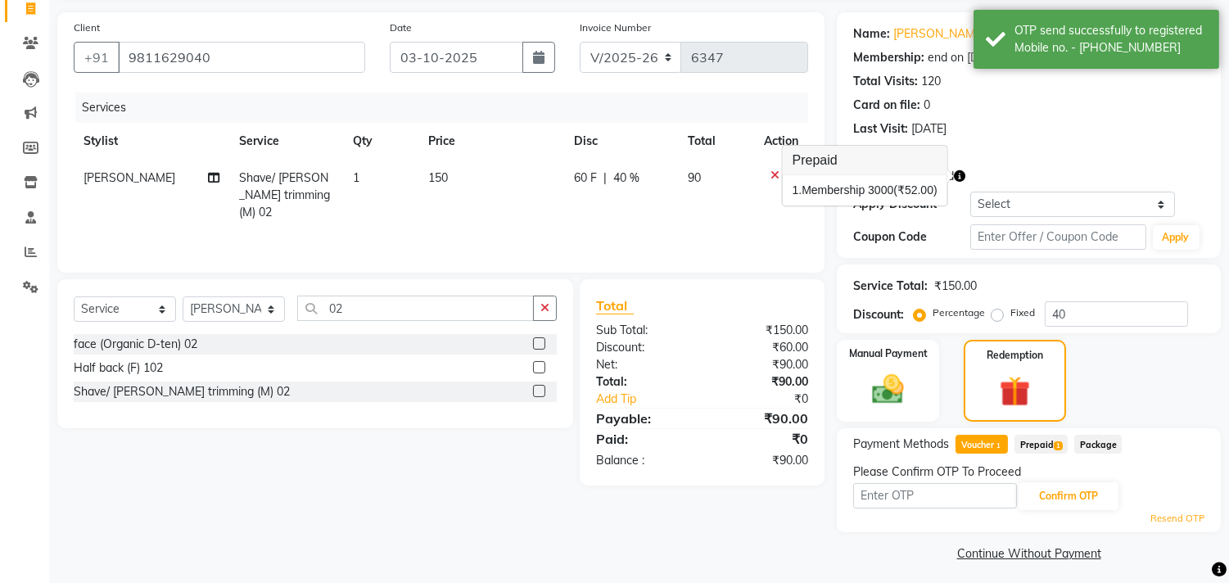
click at [962, 177] on icon "button" at bounding box center [959, 175] width 11 height 11
click at [907, 178] on icon "button" at bounding box center [907, 175] width 11 height 11
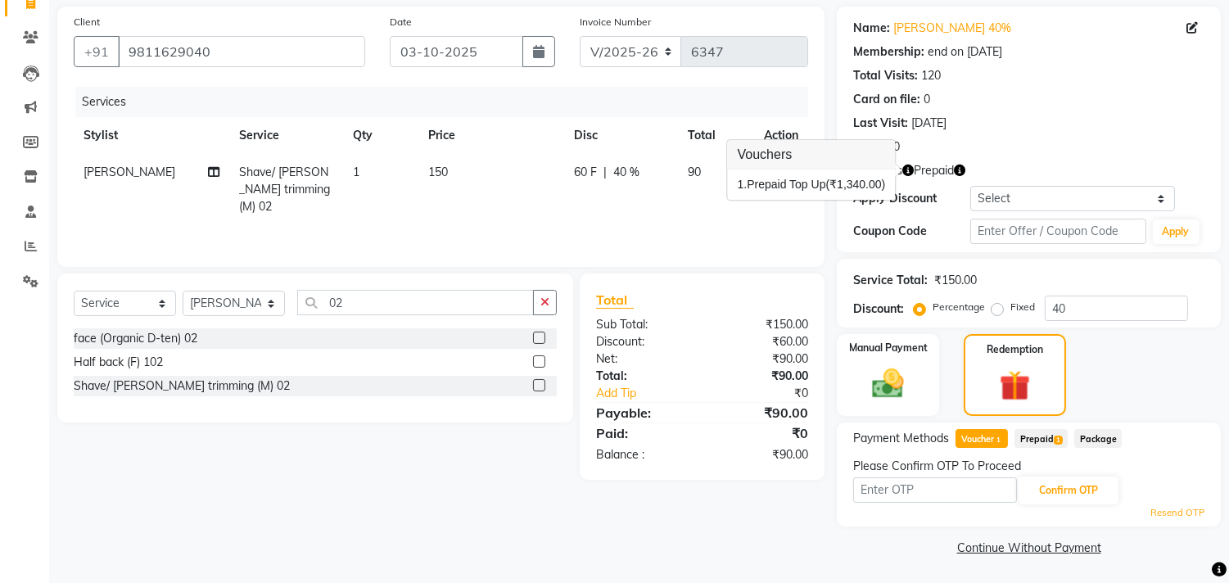
scroll to position [117, 0]
click at [958, 497] on input "text" at bounding box center [935, 489] width 164 height 25
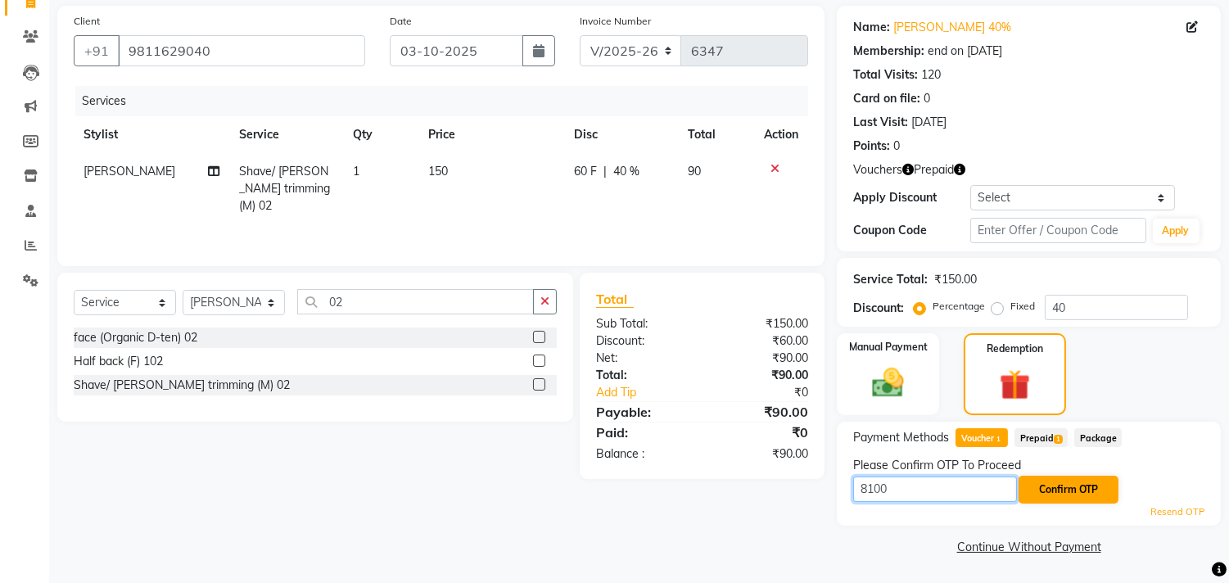
type input "8100"
click at [1028, 483] on button "Confirm OTP" at bounding box center [1069, 490] width 100 height 28
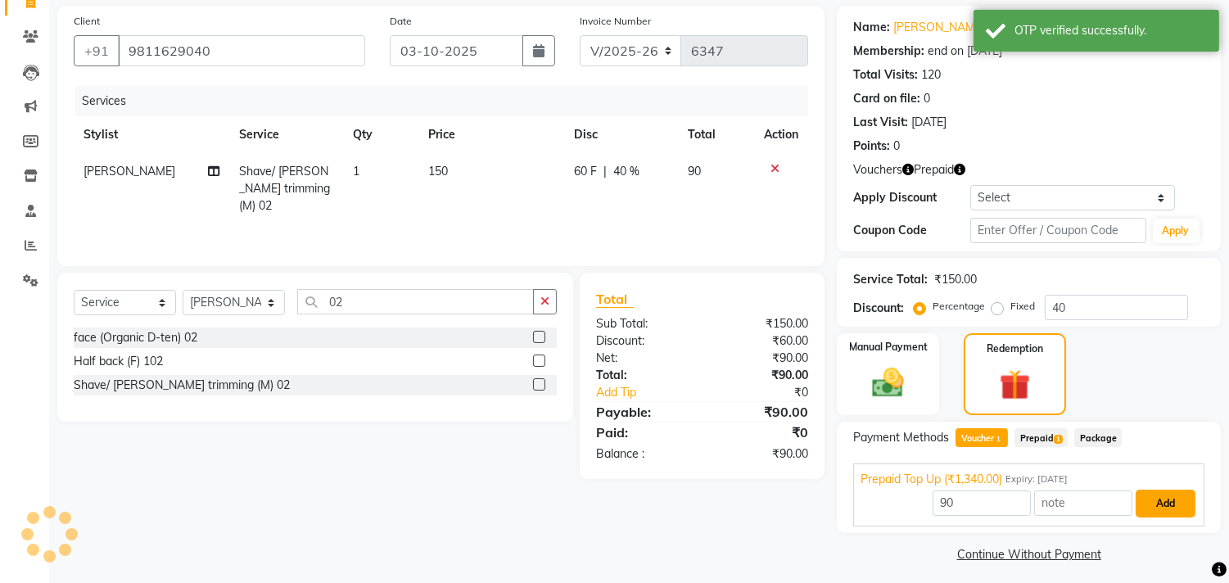
click at [1167, 493] on button "Add" at bounding box center [1166, 504] width 60 height 28
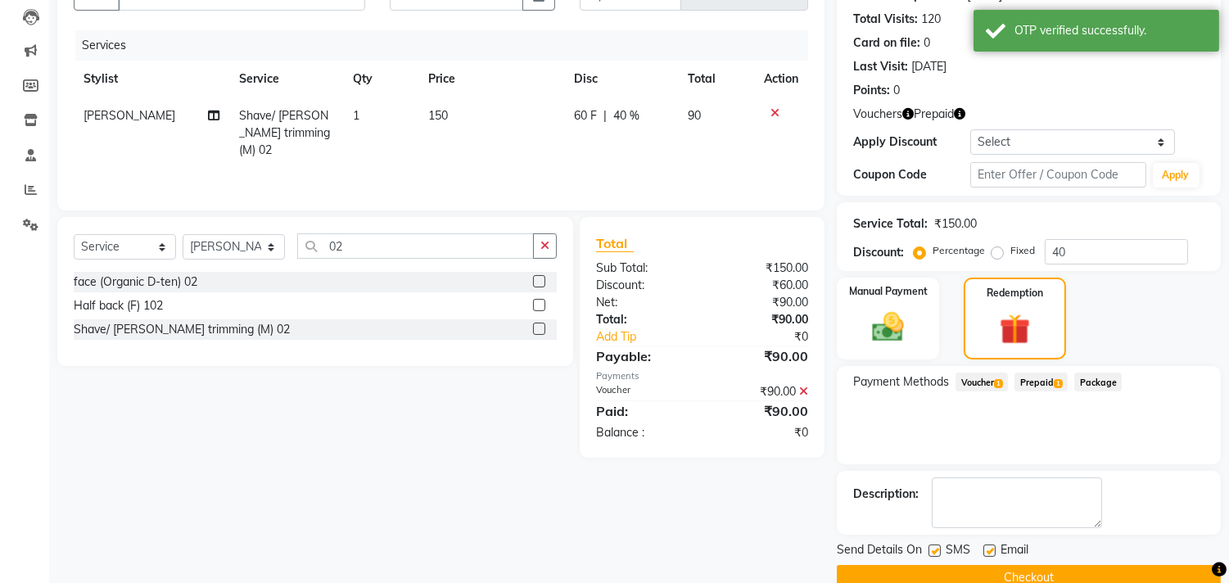
scroll to position [203, 0]
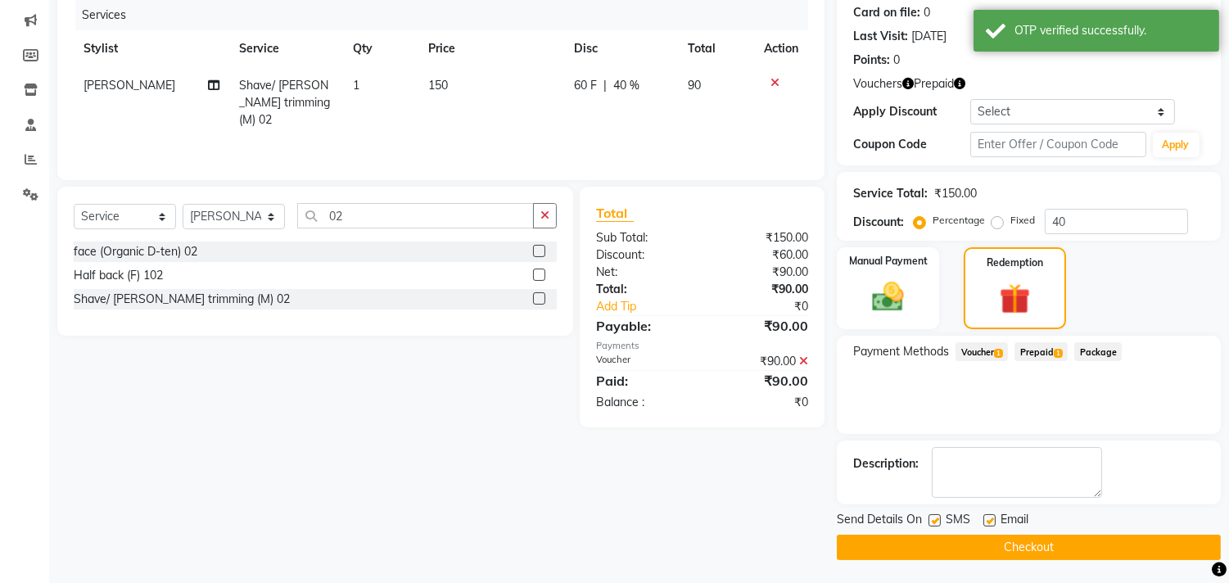
click at [966, 551] on button "Checkout" at bounding box center [1029, 547] width 384 height 25
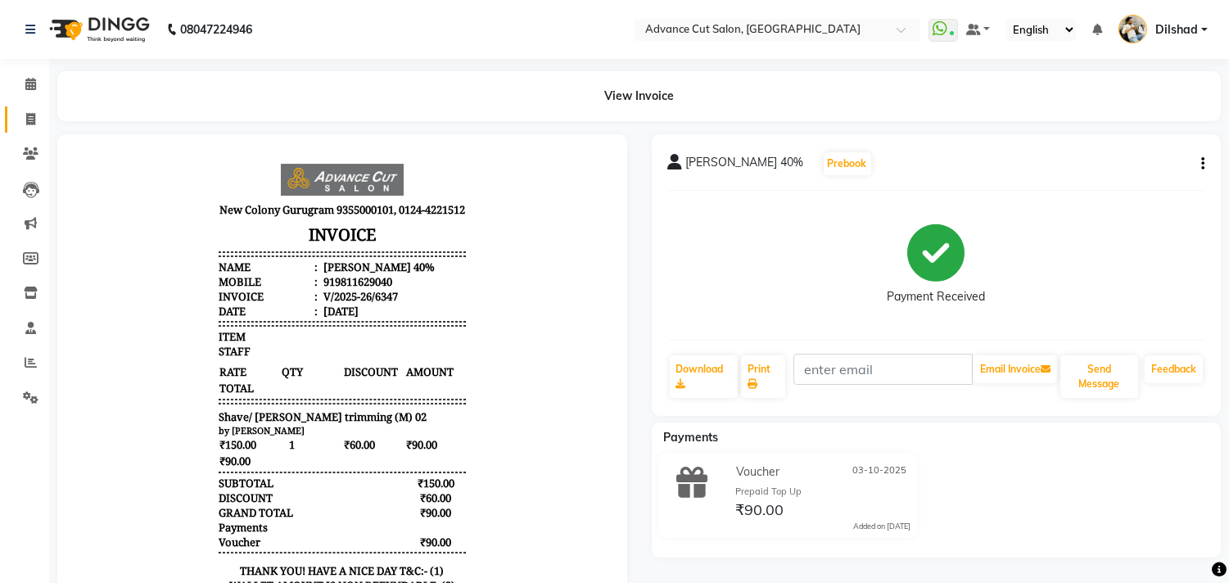
click at [28, 131] on link "Invoice" at bounding box center [24, 119] width 39 height 27
select select "service"
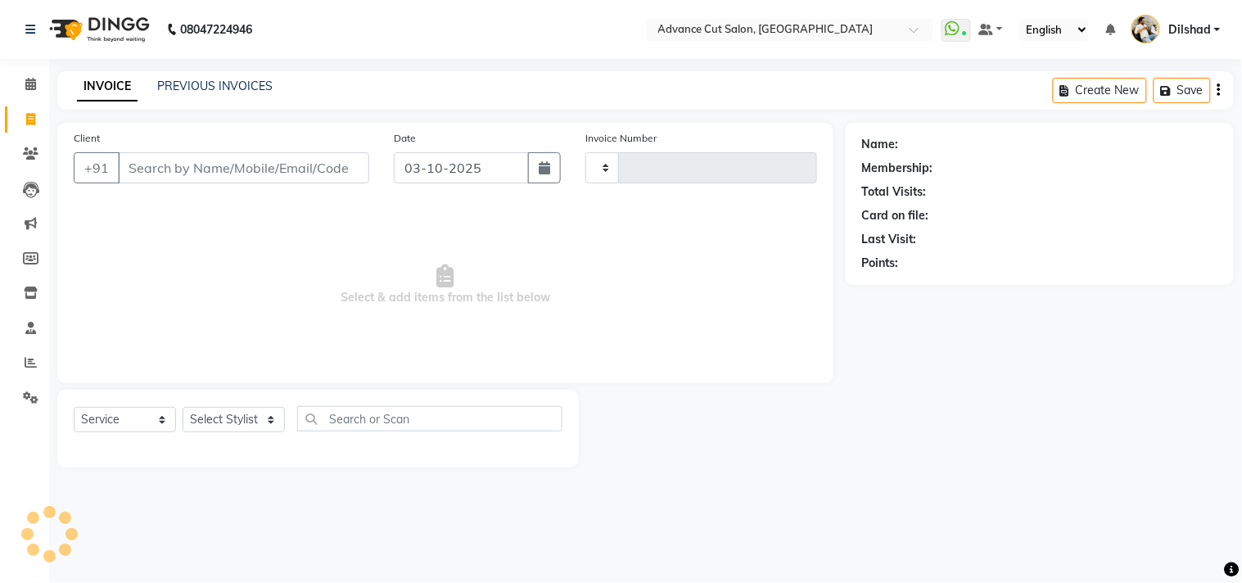
click at [148, 165] on input "Client" at bounding box center [243, 167] width 251 height 31
type input "6348"
select select "922"
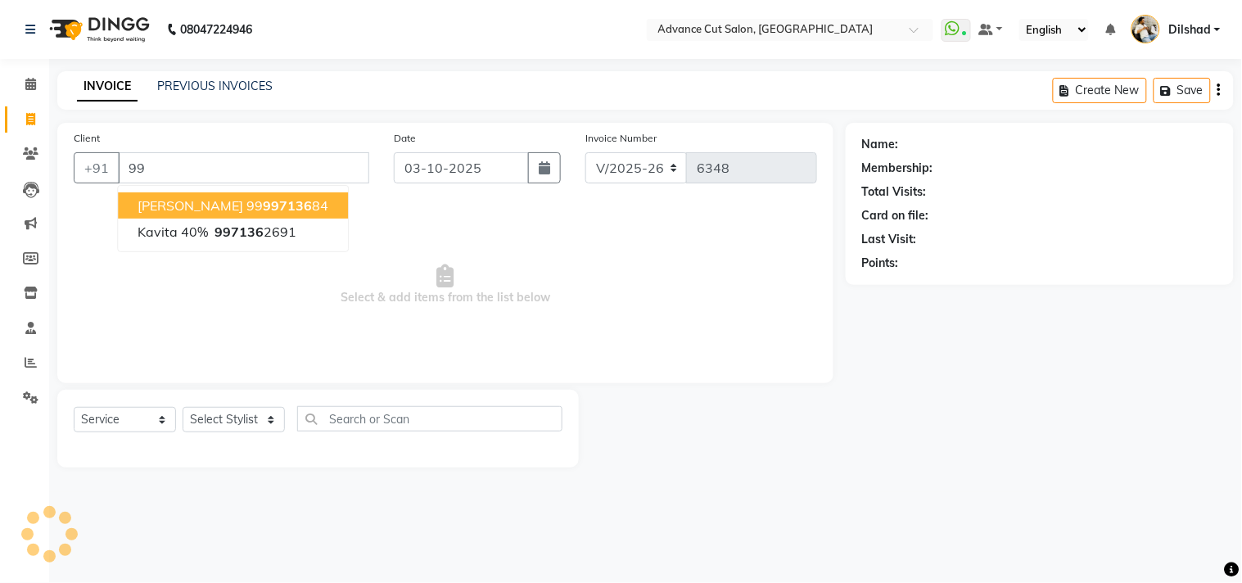
type input "9"
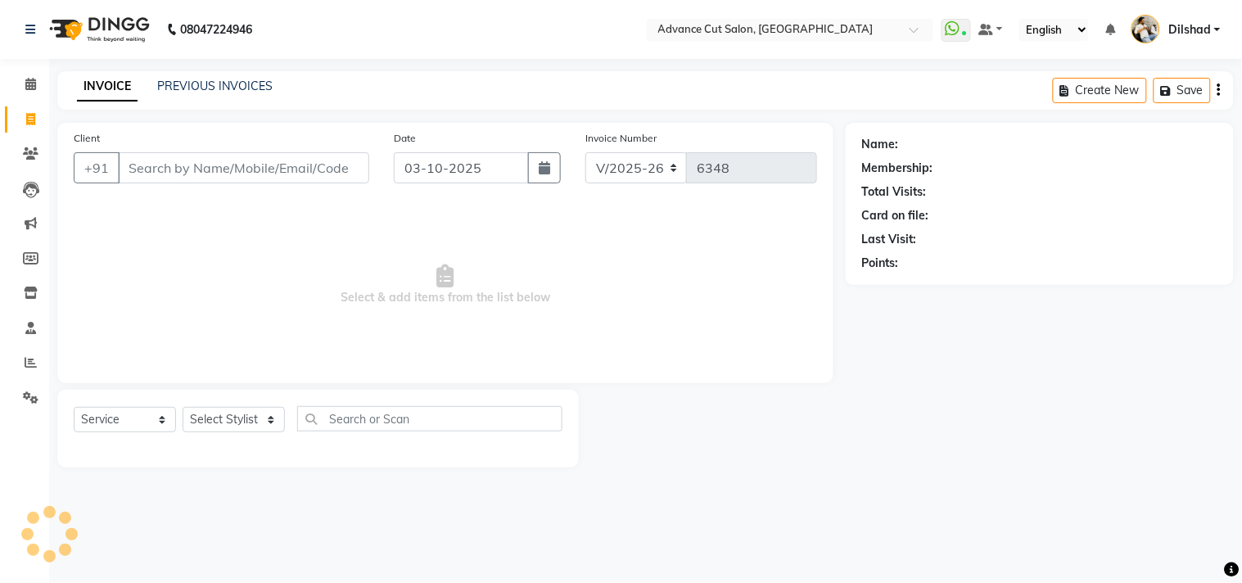
click at [157, 169] on input "Client" at bounding box center [243, 167] width 251 height 31
click at [207, 406] on div "Select Service Product Membership Package Voucher Prepaid Gift Card Select Styl…" at bounding box center [318, 425] width 489 height 38
click at [207, 414] on select "Select Stylist [PERSON_NAME] [PERSON_NAME] [PERSON_NAME] [PERSON_NAME] [PERSON_…" at bounding box center [234, 419] width 102 height 25
select select "83452"
click at [183, 408] on select "Select Stylist [PERSON_NAME] [PERSON_NAME] [PERSON_NAME] [PERSON_NAME] [PERSON_…" at bounding box center [234, 419] width 102 height 25
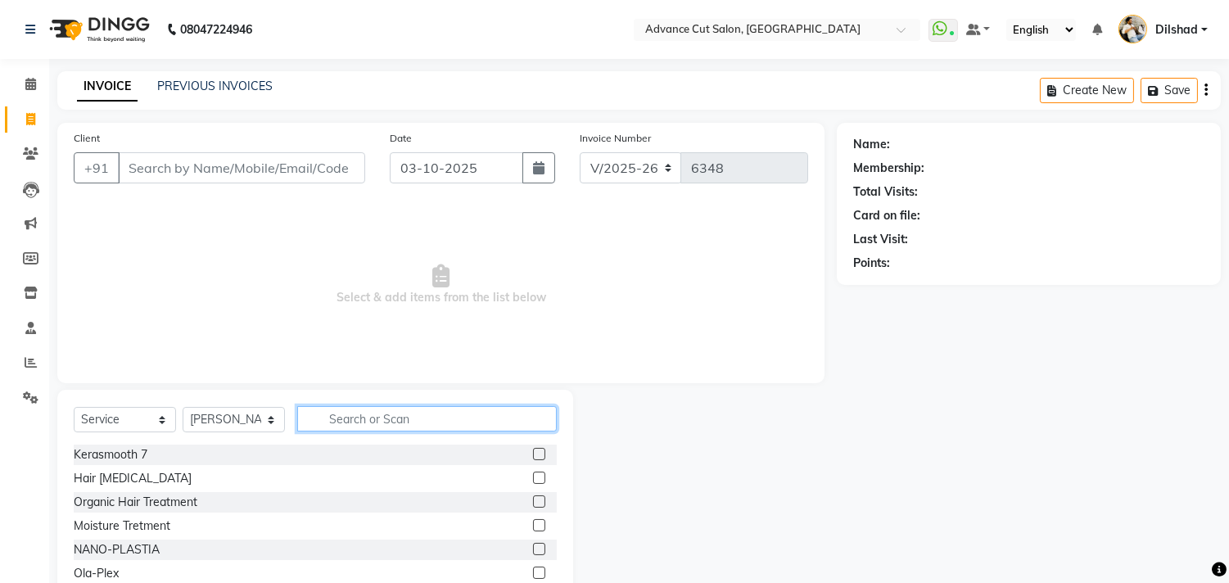
click at [338, 414] on input "text" at bounding box center [427, 418] width 260 height 25
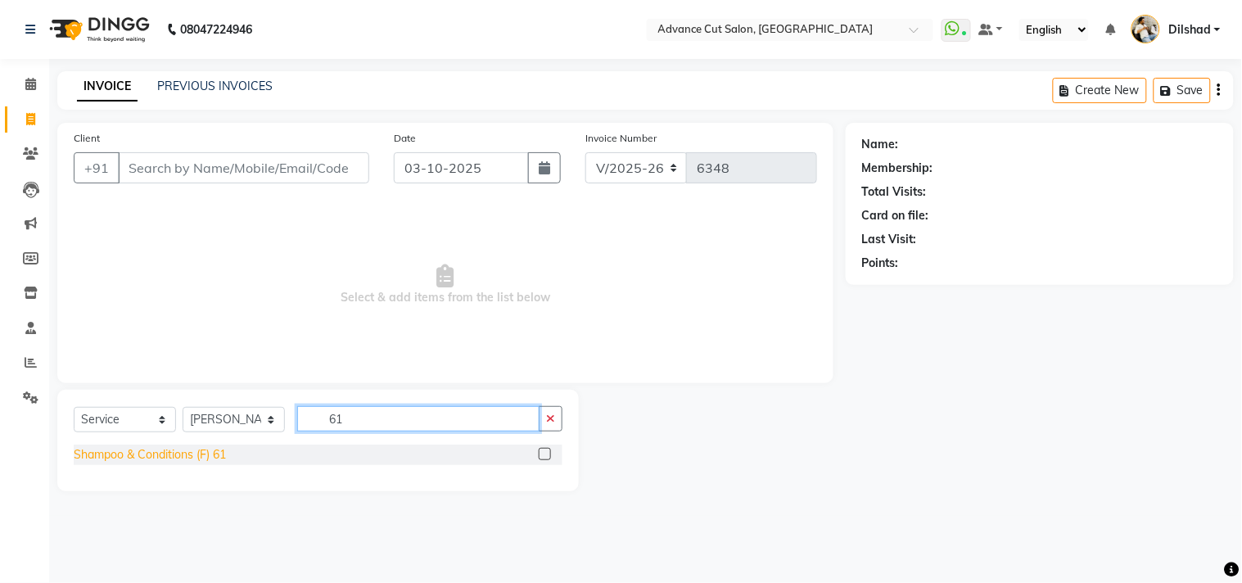
type input "61"
click at [175, 460] on div "Shampoo & Conditions (F) 61" at bounding box center [150, 454] width 152 height 17
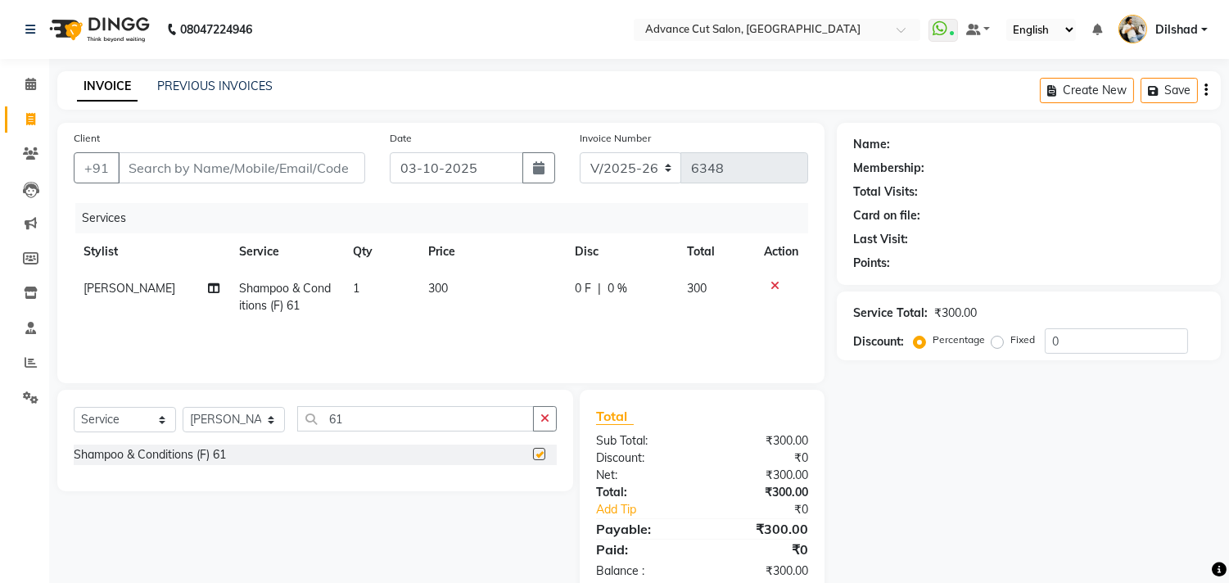
checkbox input "false"
click at [154, 165] on input "Client" at bounding box center [241, 167] width 247 height 31
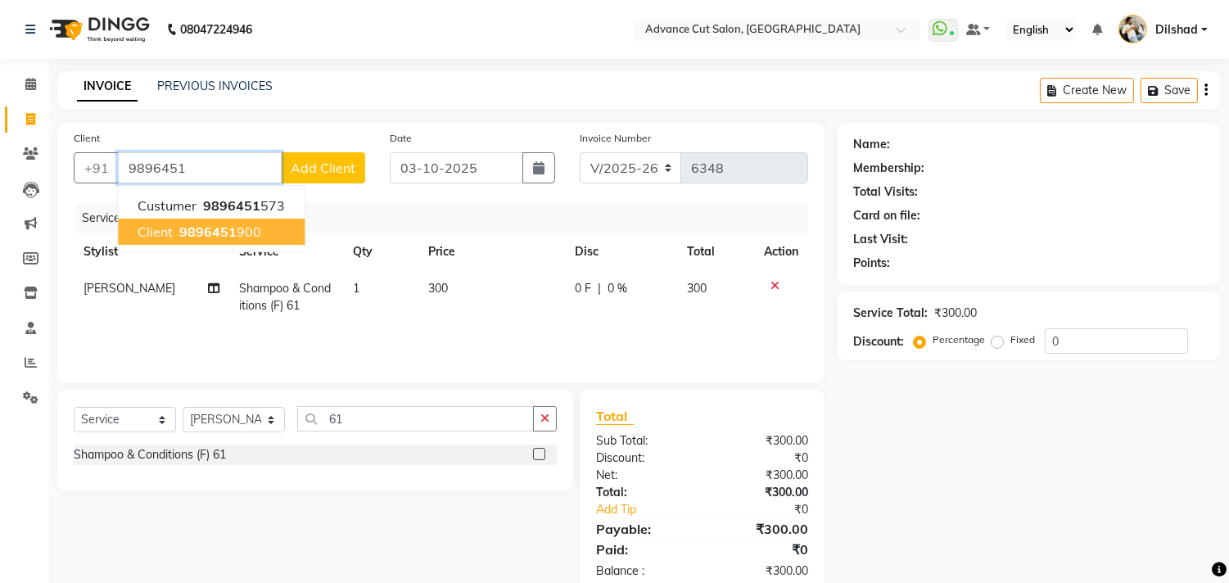
click at [183, 225] on span "9896451" at bounding box center [207, 232] width 57 height 16
type input "9896451900"
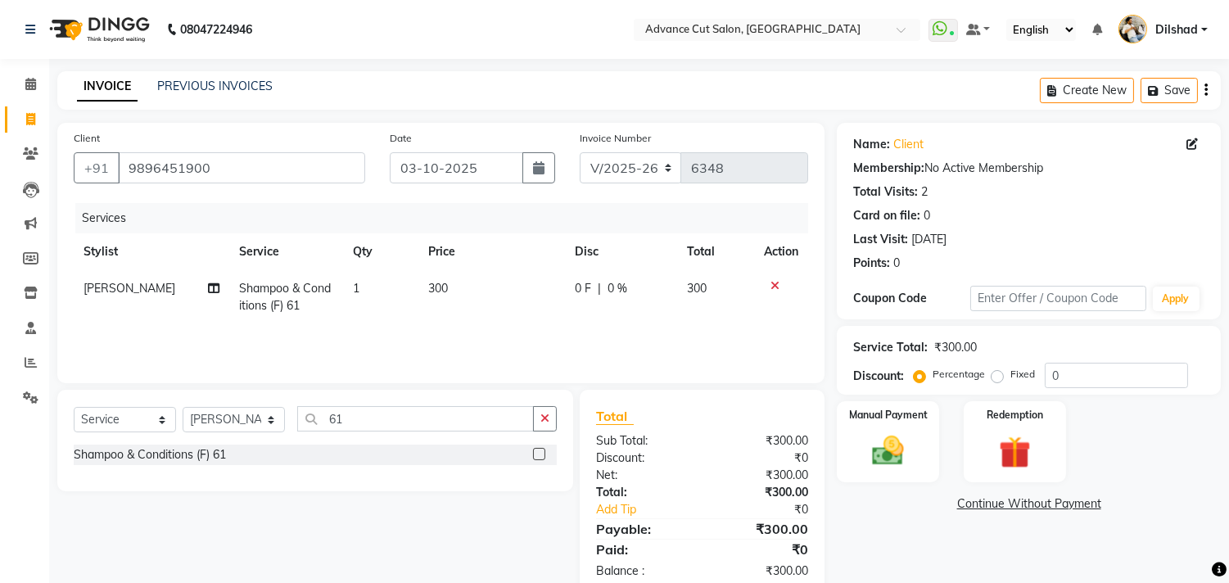
click at [1193, 140] on icon at bounding box center [1191, 143] width 11 height 11
select select "[DEMOGRAPHIC_DATA]"
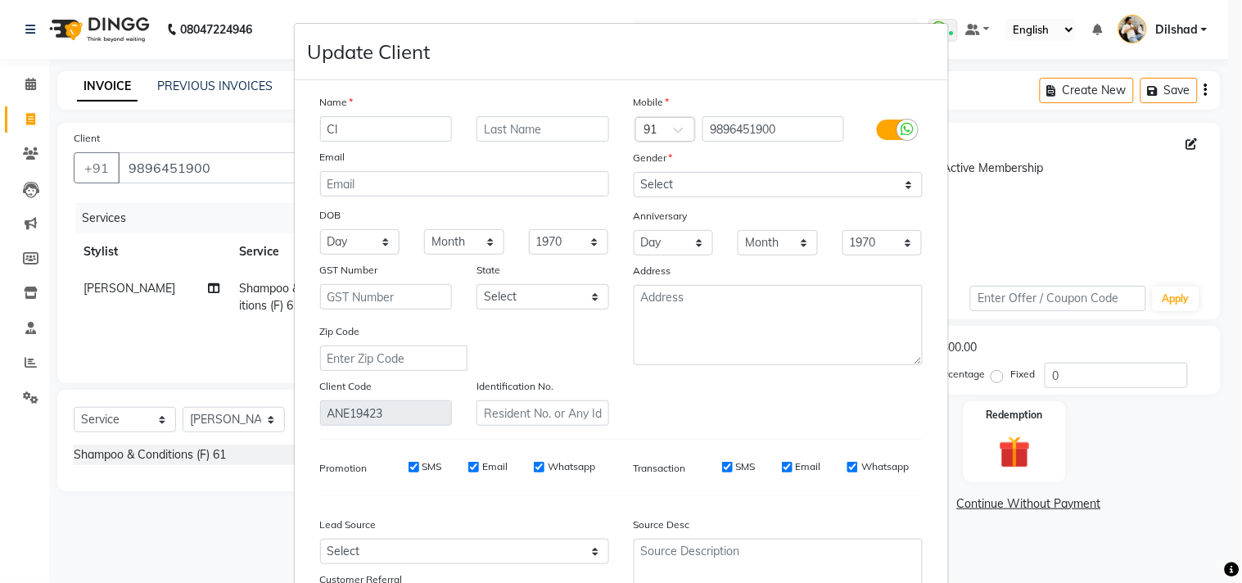
type input "C"
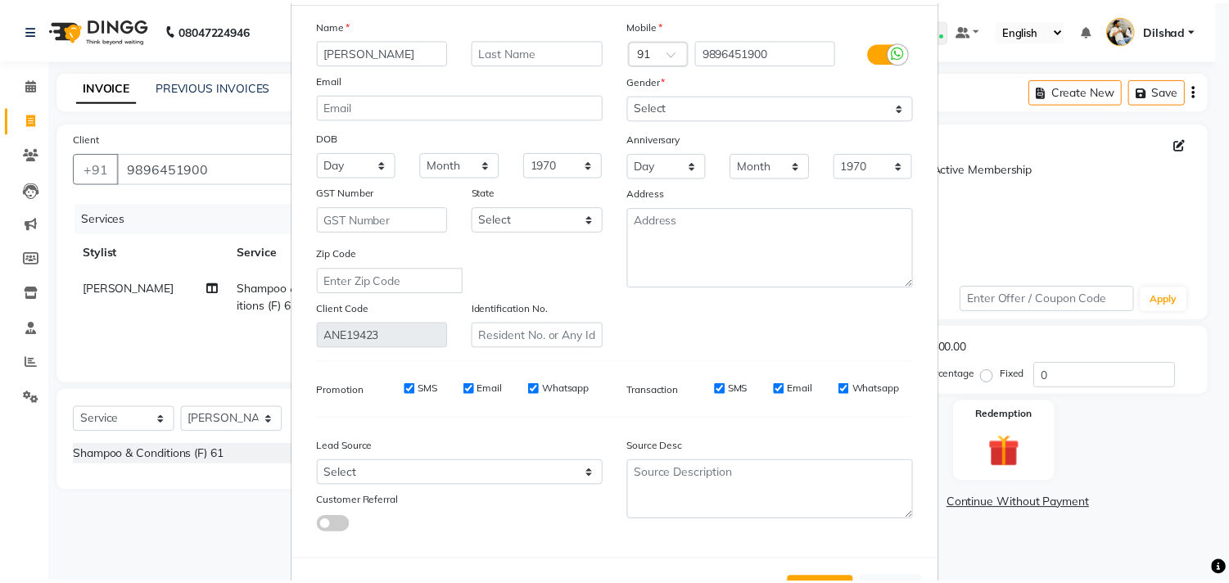
scroll to position [145, 0]
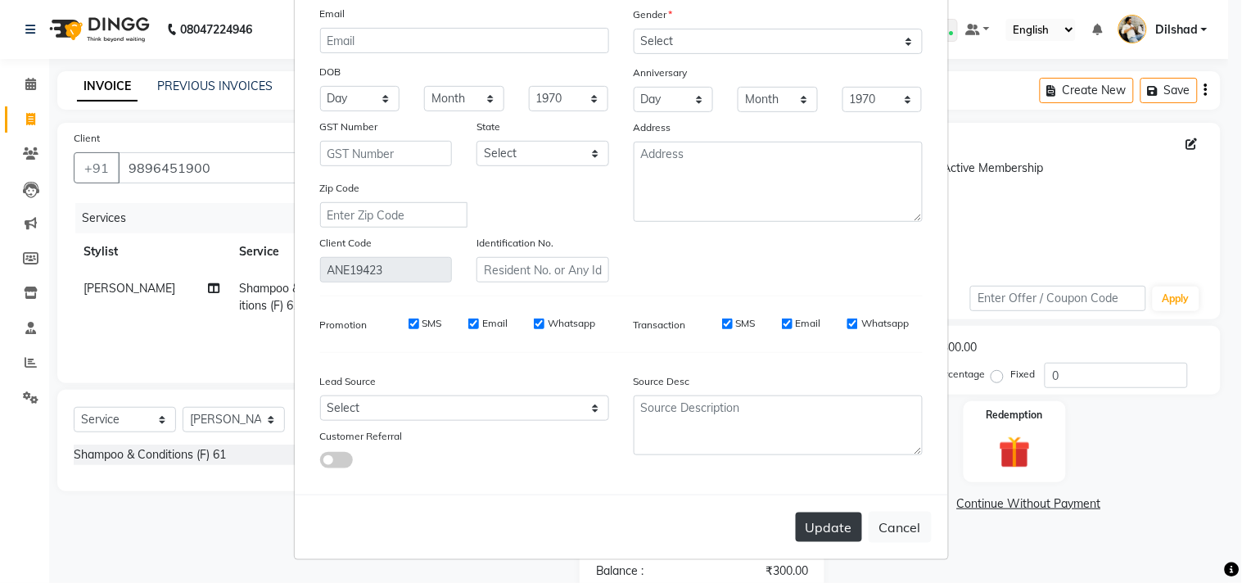
type input "[PERSON_NAME]"
click at [822, 526] on button "Update" at bounding box center [829, 527] width 66 height 29
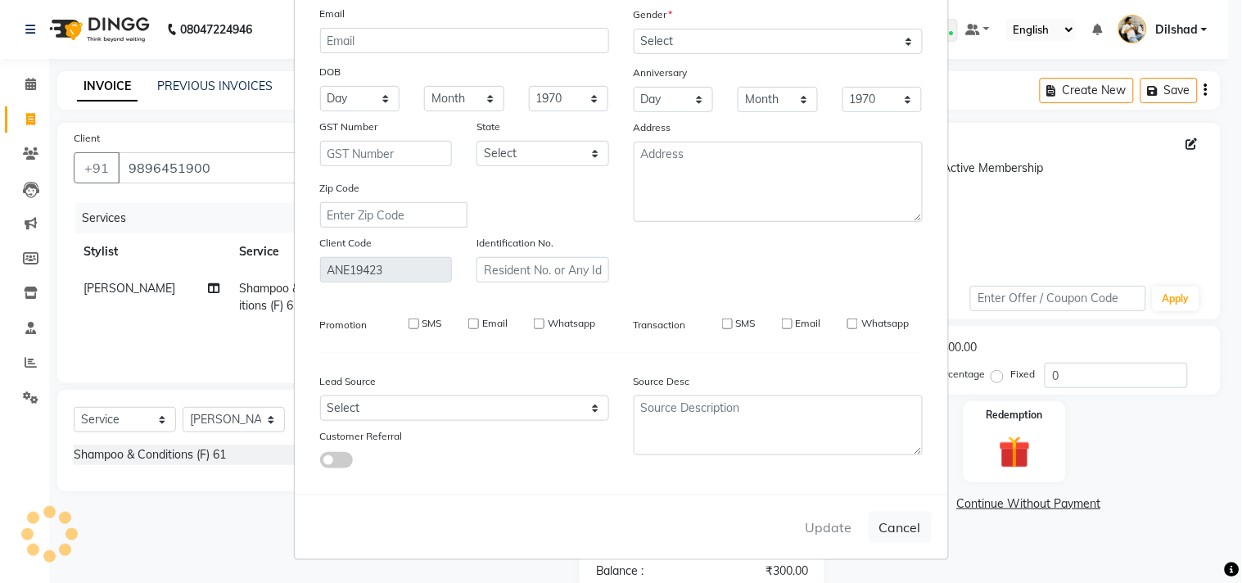
select select
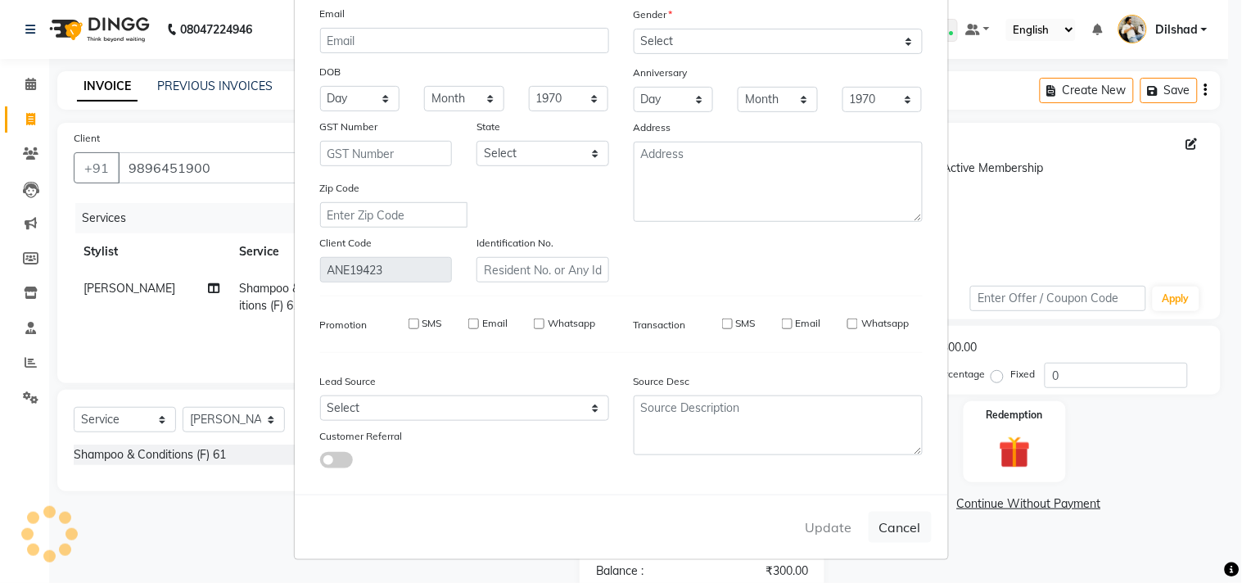
select select
checkbox input "false"
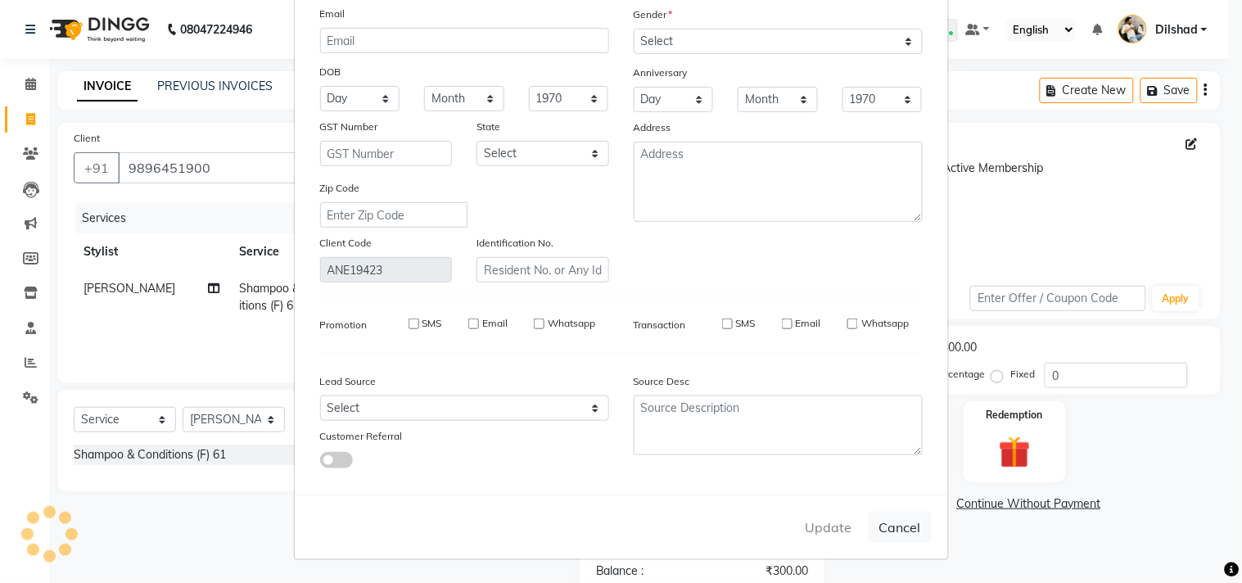
checkbox input "false"
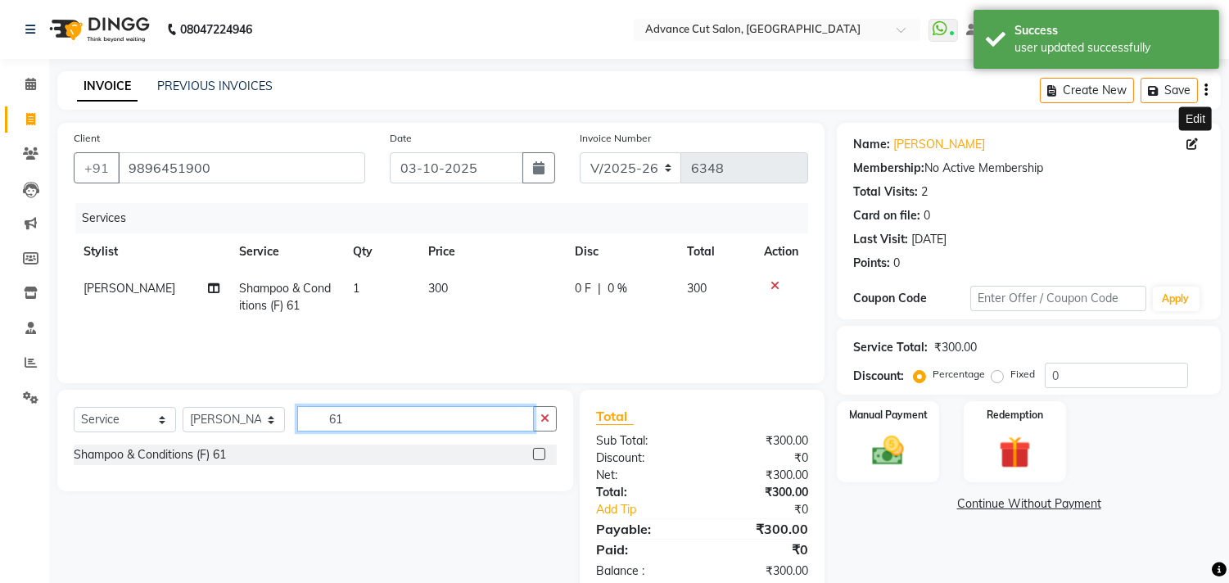
click at [372, 414] on input "61" at bounding box center [415, 418] width 237 height 25
type input "69"
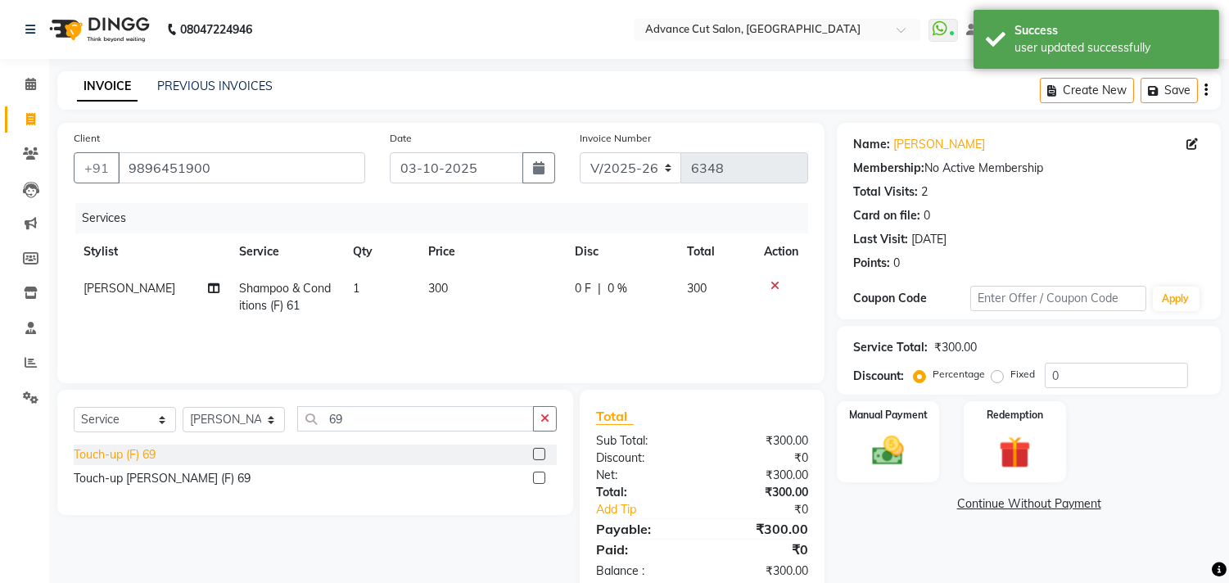
click at [96, 452] on div "Touch-up (F) 69" at bounding box center [115, 454] width 82 height 17
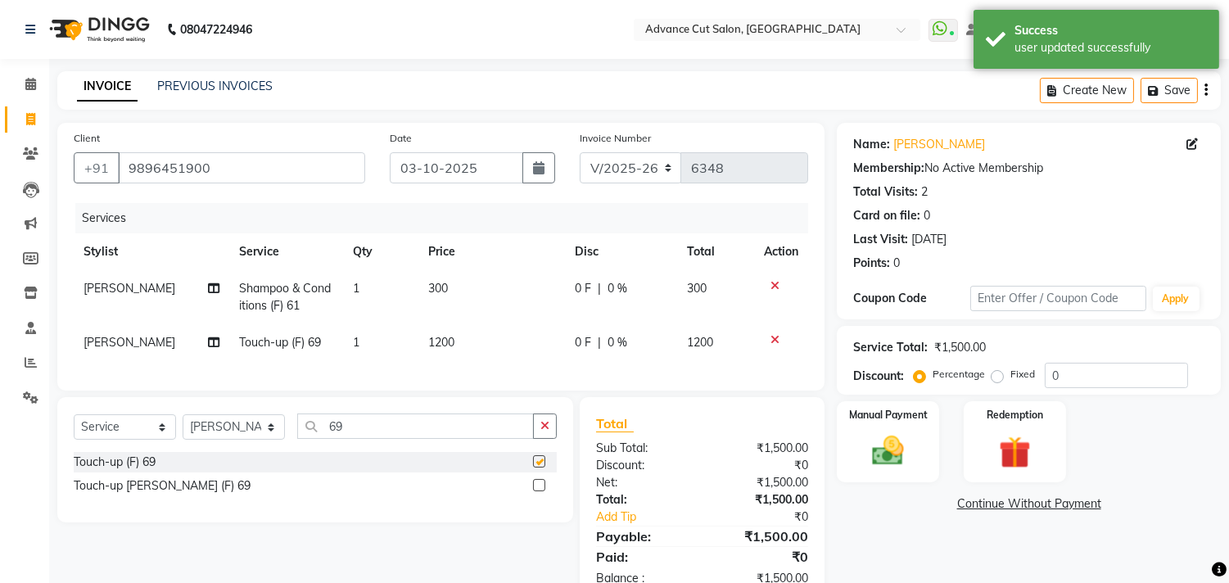
checkbox input "false"
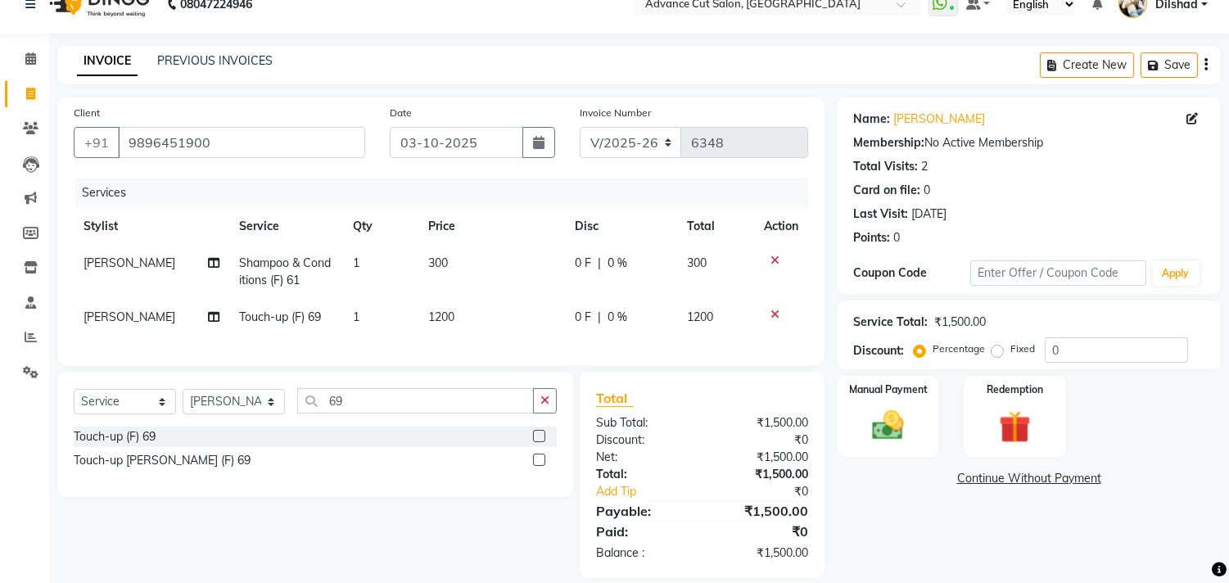
scroll to position [0, 0]
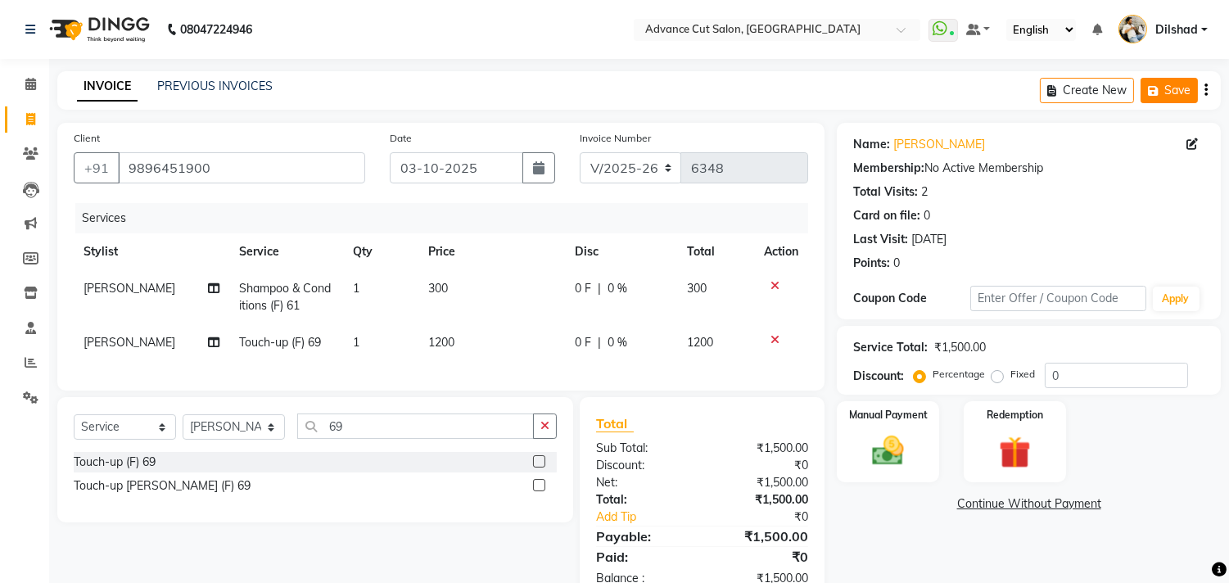
click at [1171, 85] on button "Save" at bounding box center [1169, 90] width 57 height 25
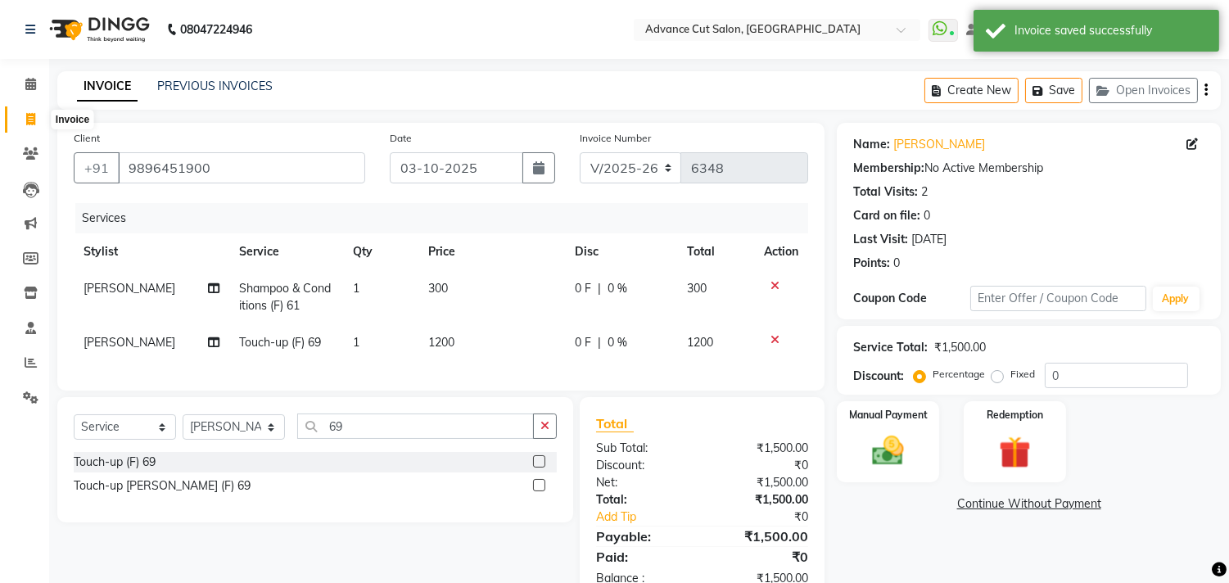
click at [26, 117] on icon at bounding box center [30, 119] width 9 height 12
select select "service"
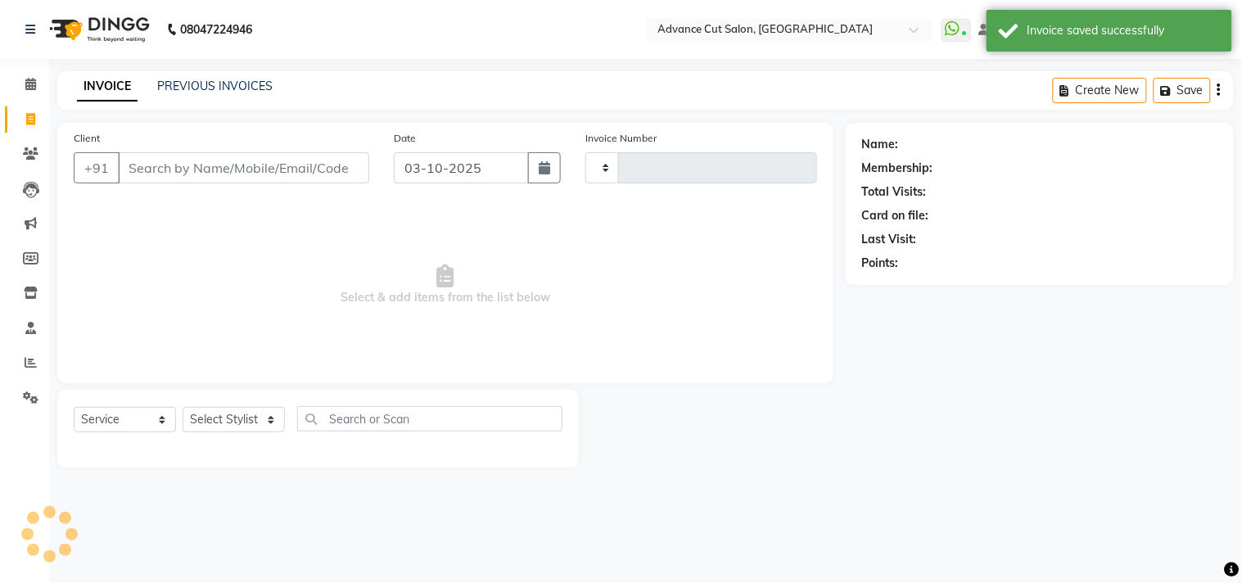
type input "6348"
select select "922"
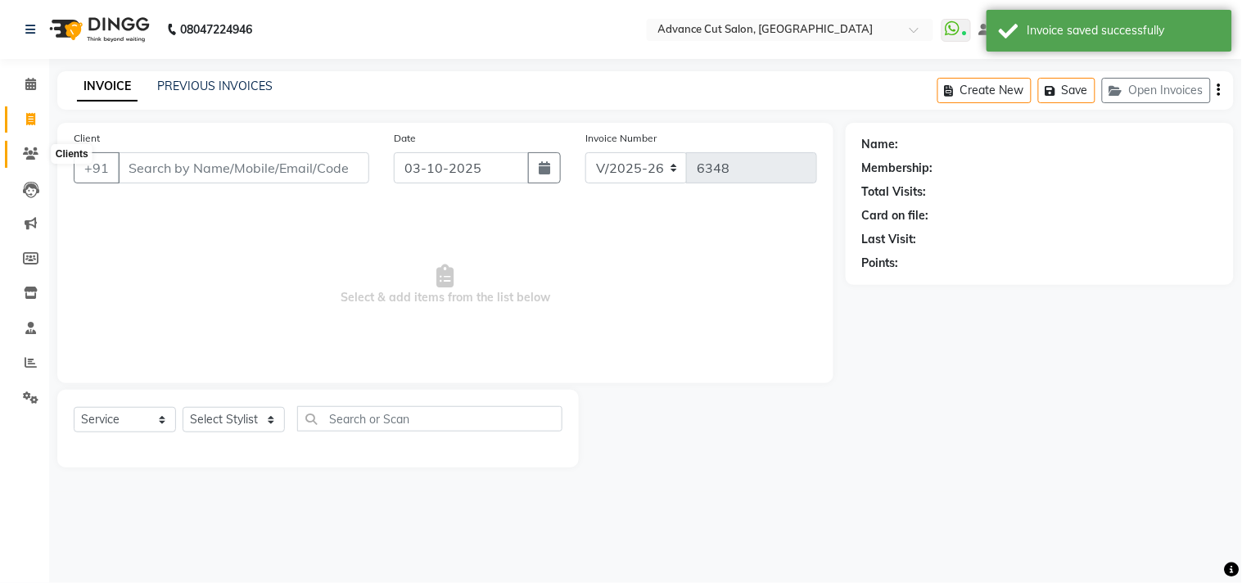
click at [26, 160] on icon at bounding box center [31, 153] width 16 height 12
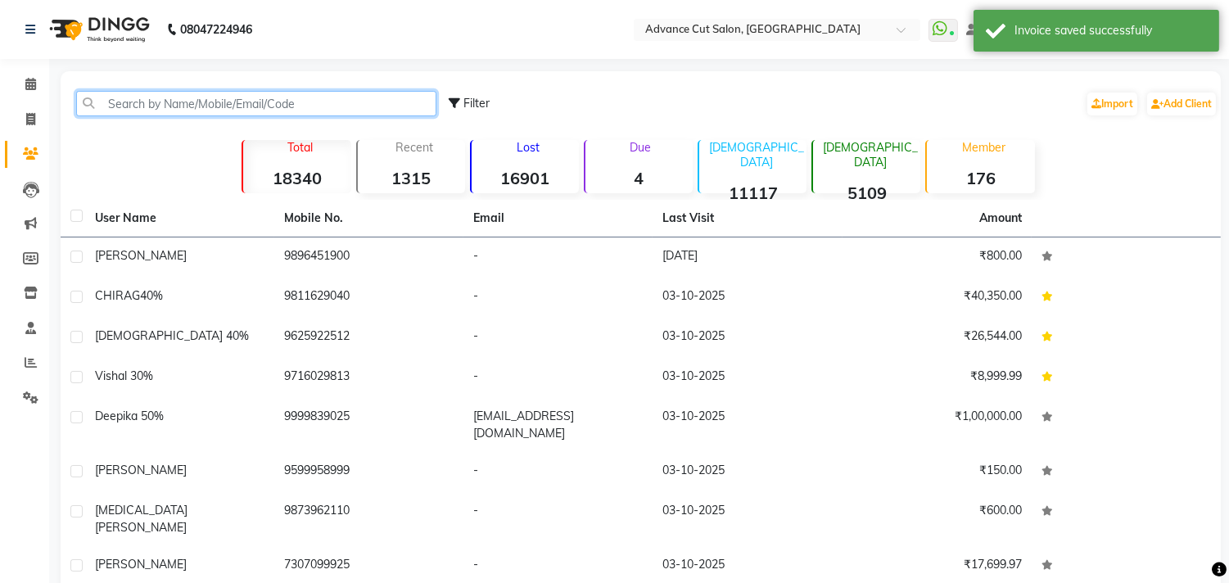
click at [96, 101] on input "text" at bounding box center [256, 103] width 360 height 25
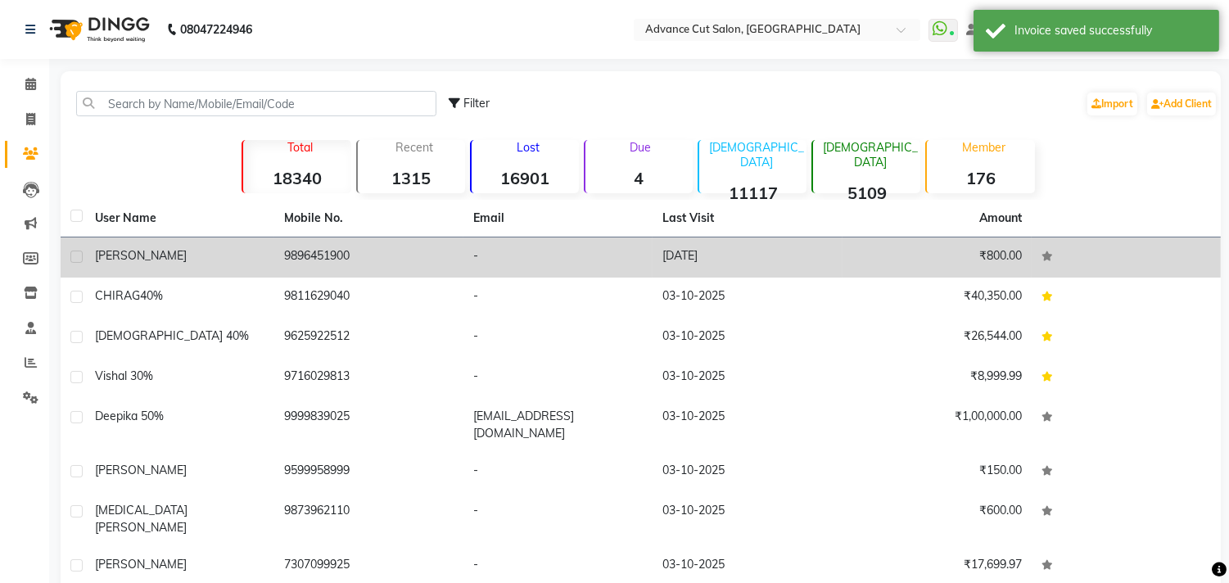
click at [323, 263] on td "9896451900" at bounding box center [368, 257] width 189 height 40
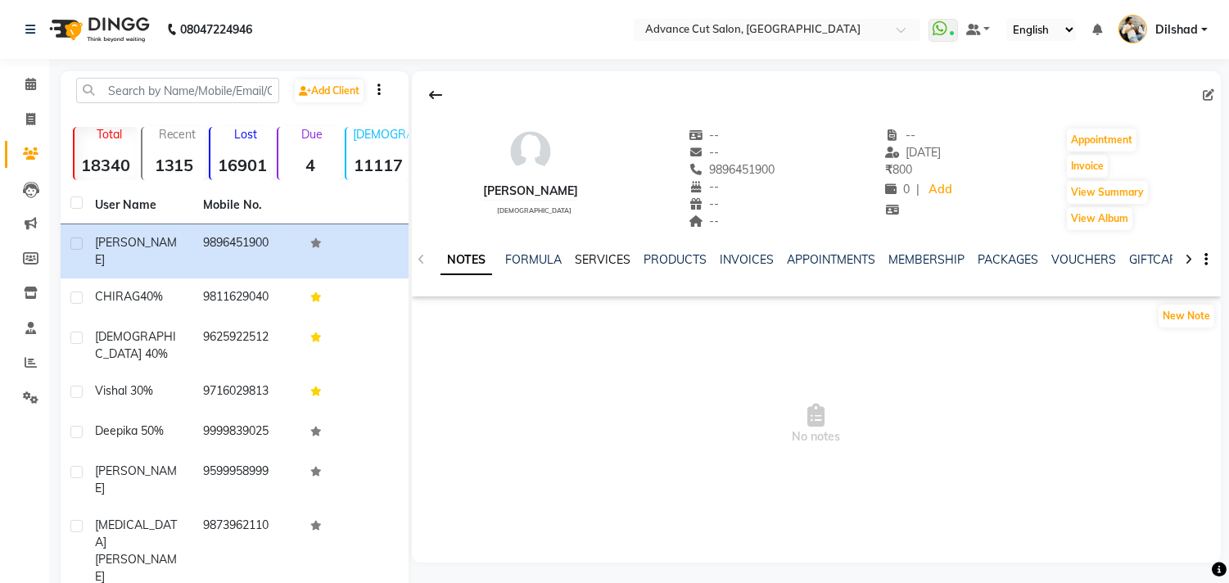
click at [603, 257] on link "SERVICES" at bounding box center [603, 259] width 56 height 15
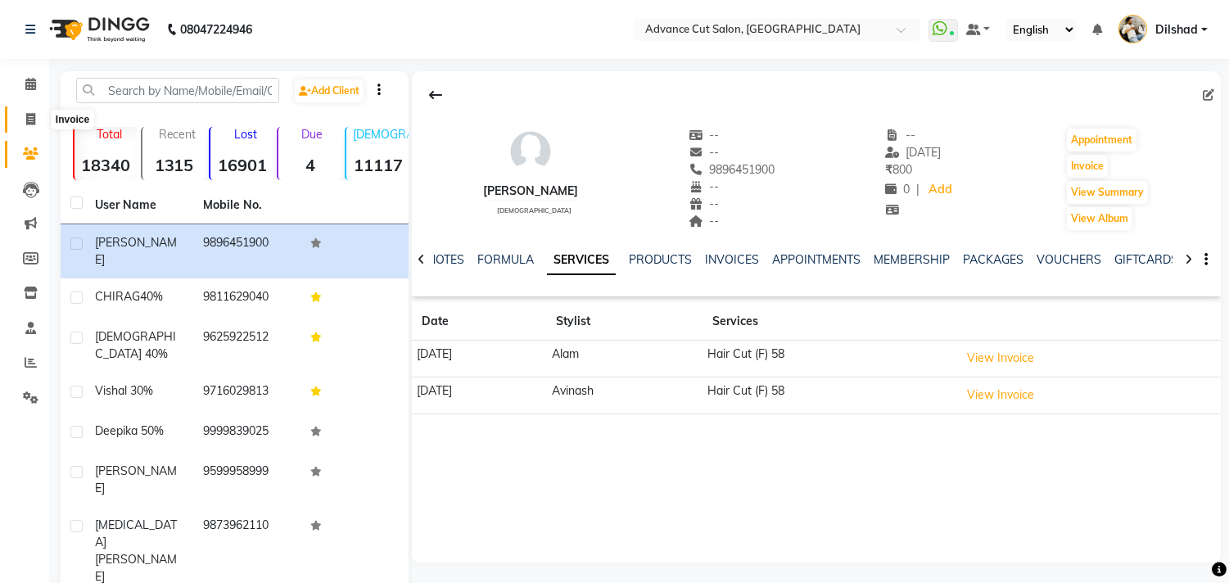
click at [25, 126] on span at bounding box center [30, 120] width 29 height 19
select select "service"
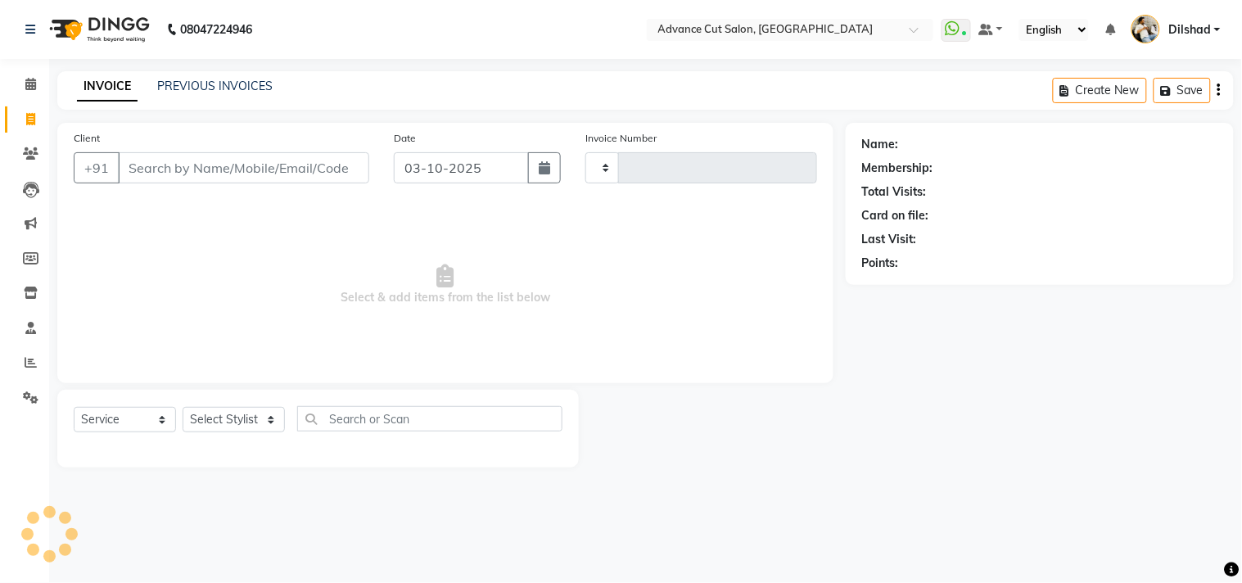
type input "6348"
select select "922"
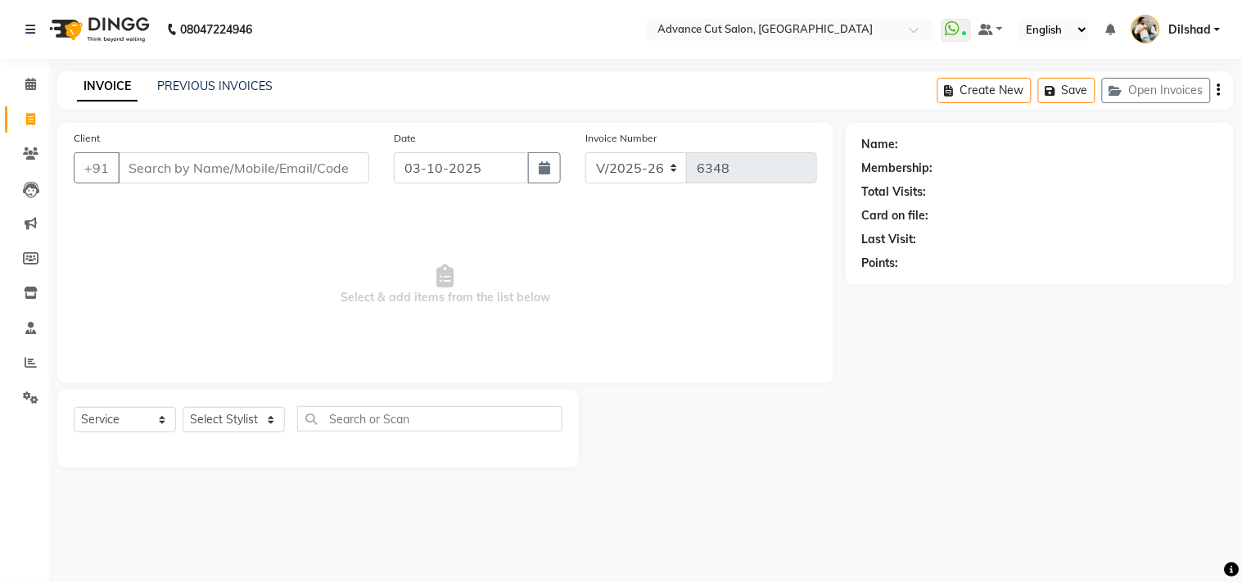
click at [1112, 106] on div "Create New Save Open Invoices" at bounding box center [1086, 90] width 296 height 38
click at [1114, 100] on button "Open Invoices" at bounding box center [1156, 90] width 109 height 25
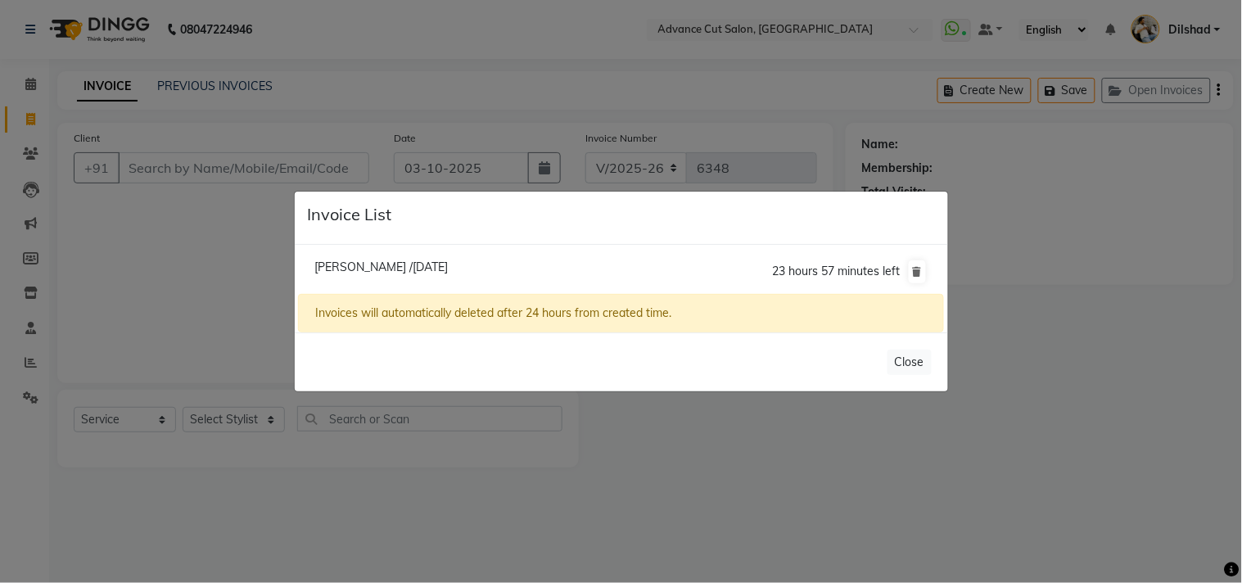
click at [364, 264] on span "Monika /03 October 2025" at bounding box center [380, 267] width 133 height 15
type input "9896451900"
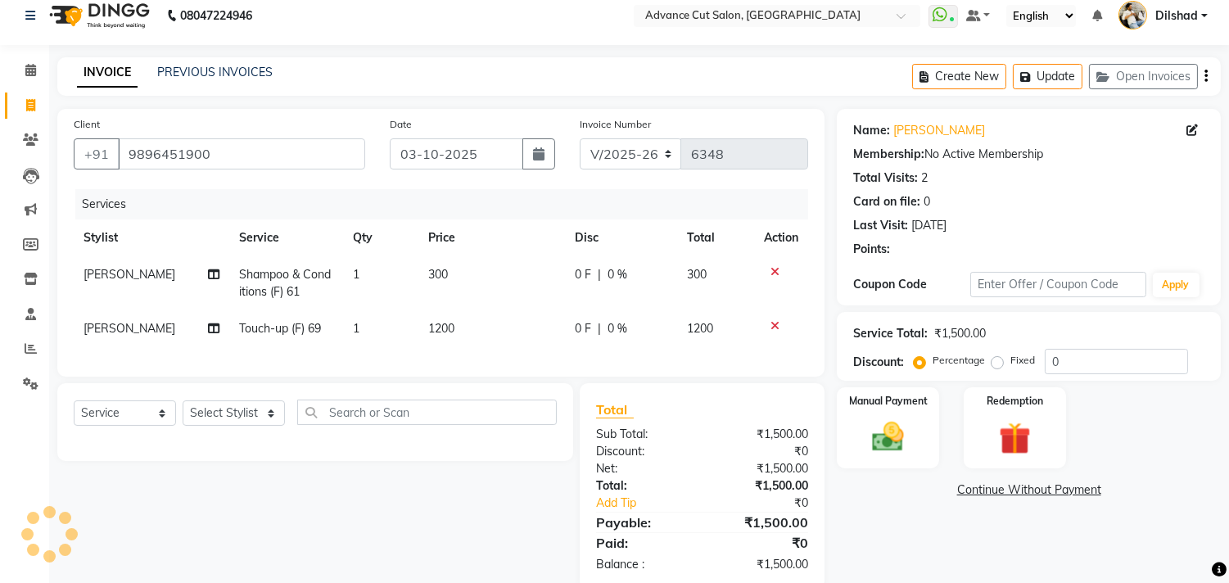
scroll to position [59, 0]
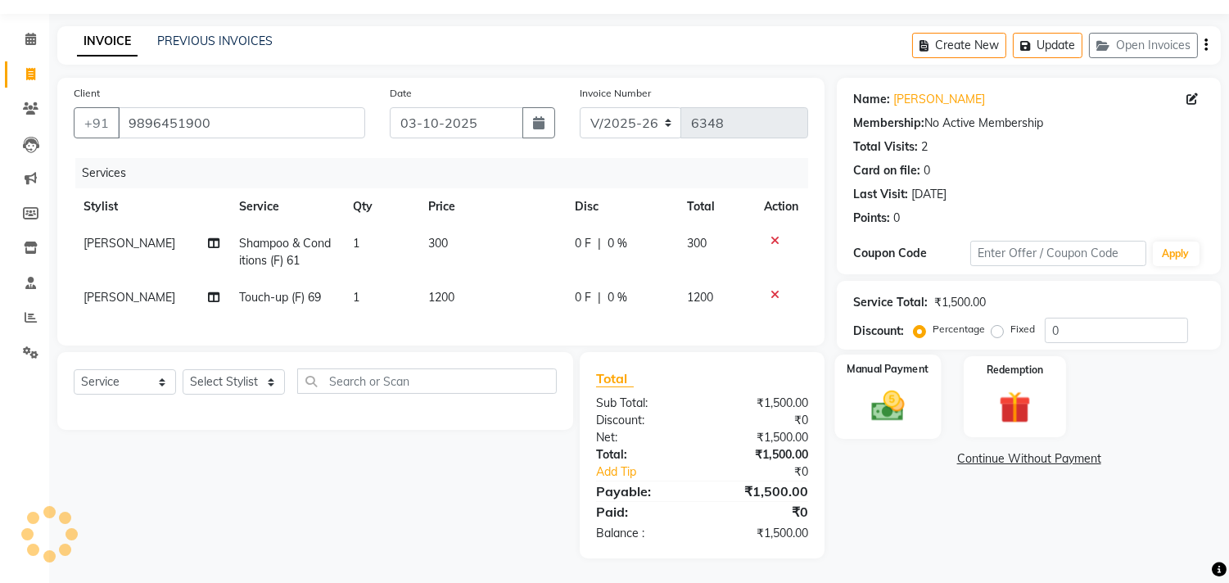
click at [920, 391] on div "Manual Payment" at bounding box center [888, 397] width 106 height 84
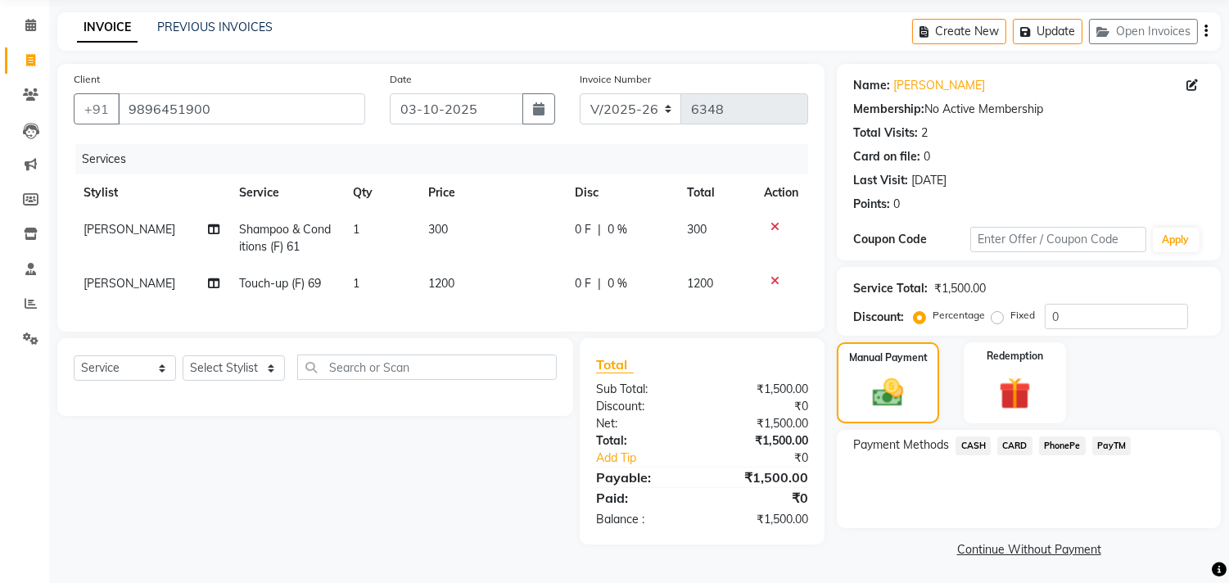
scroll to position [61, 0]
click at [1117, 442] on span "PayTM" at bounding box center [1111, 444] width 39 height 19
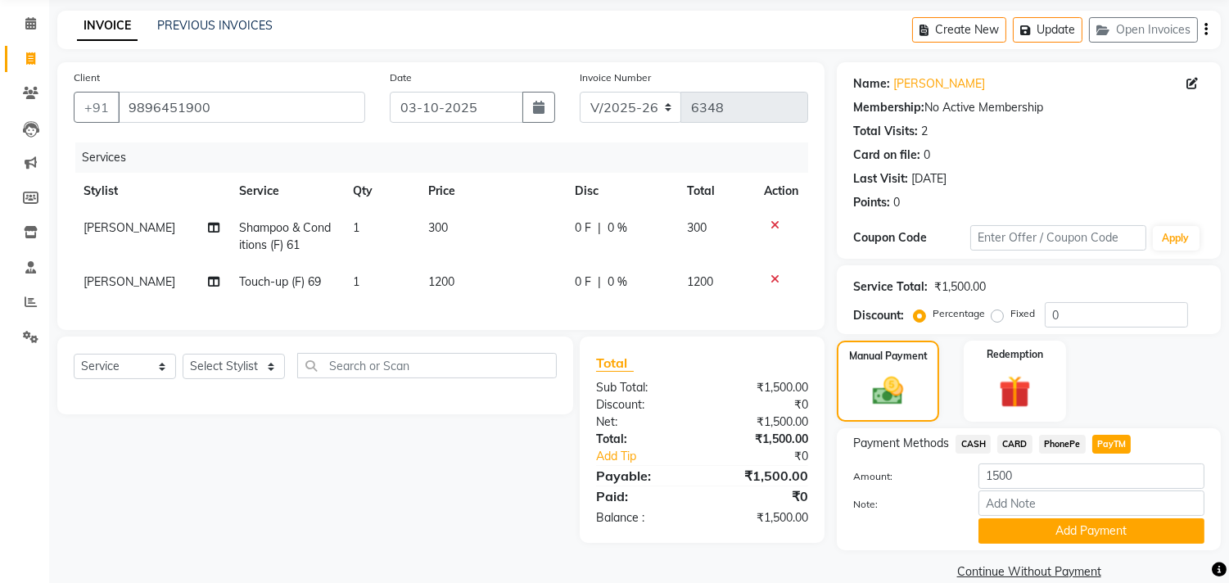
click at [1102, 529] on button "Add Payment" at bounding box center [1092, 530] width 226 height 25
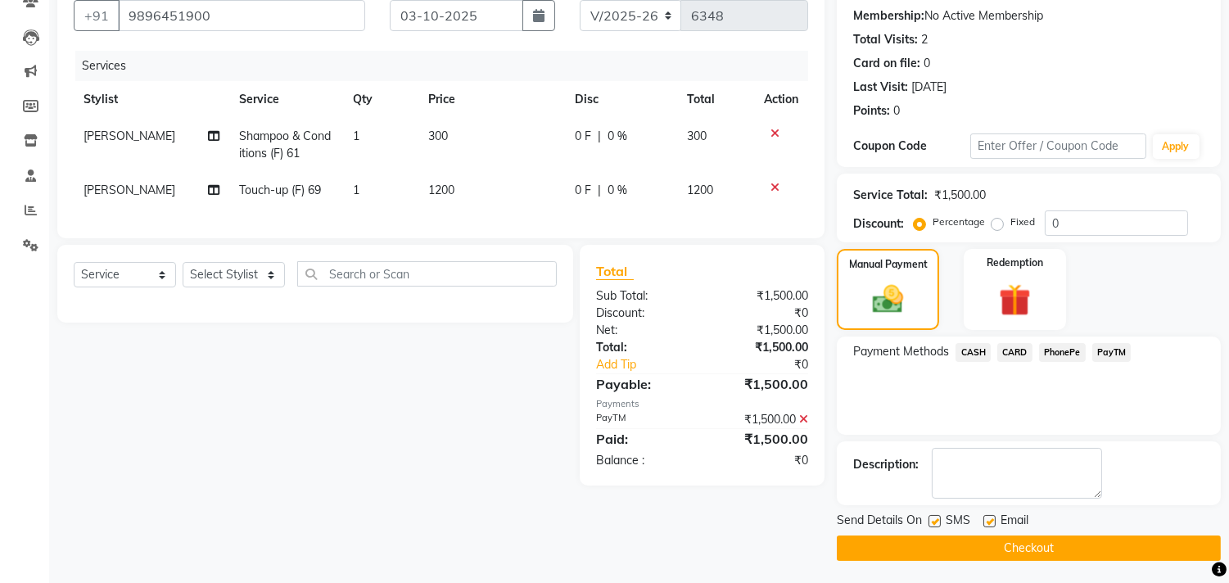
scroll to position [153, 0]
click at [1028, 554] on button "Checkout" at bounding box center [1029, 547] width 384 height 25
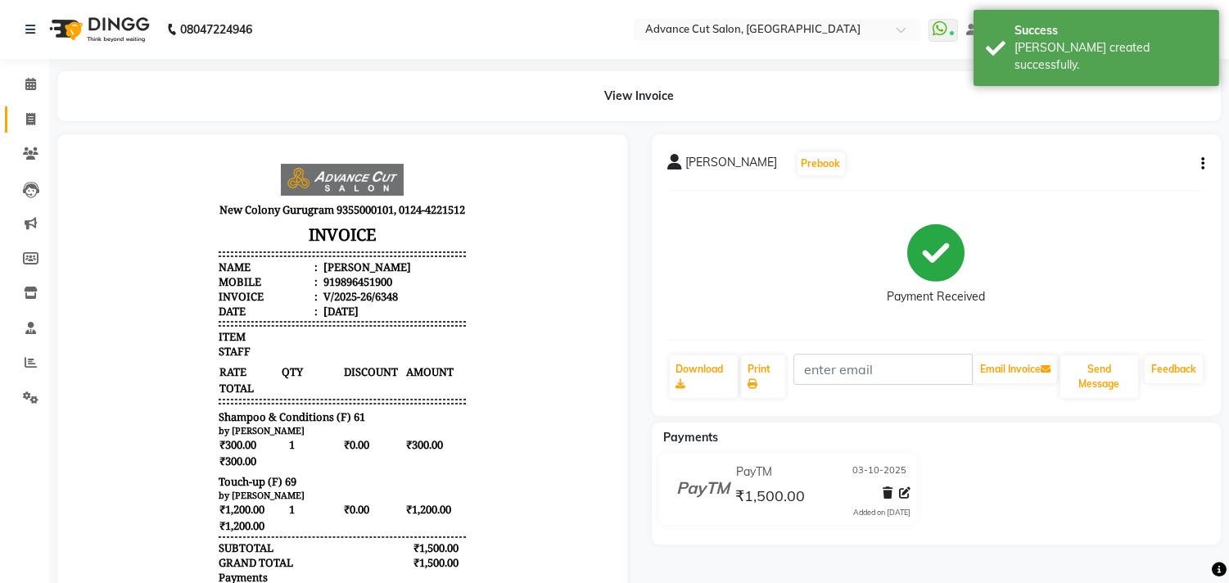
click at [34, 113] on icon at bounding box center [30, 119] width 9 height 12
select select "service"
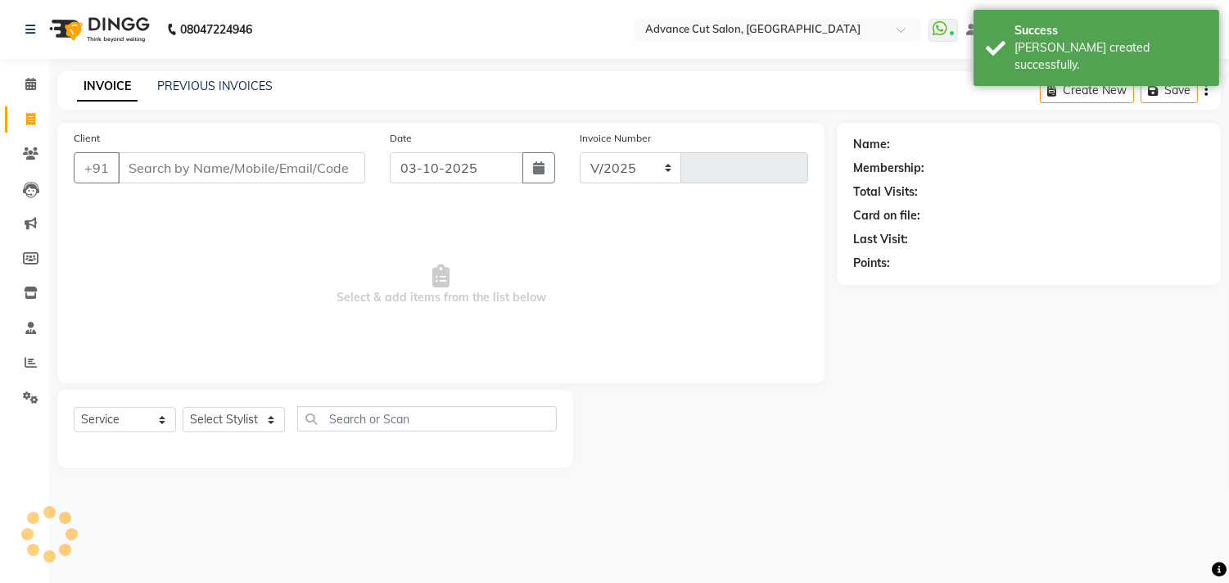
select select "922"
type input "6349"
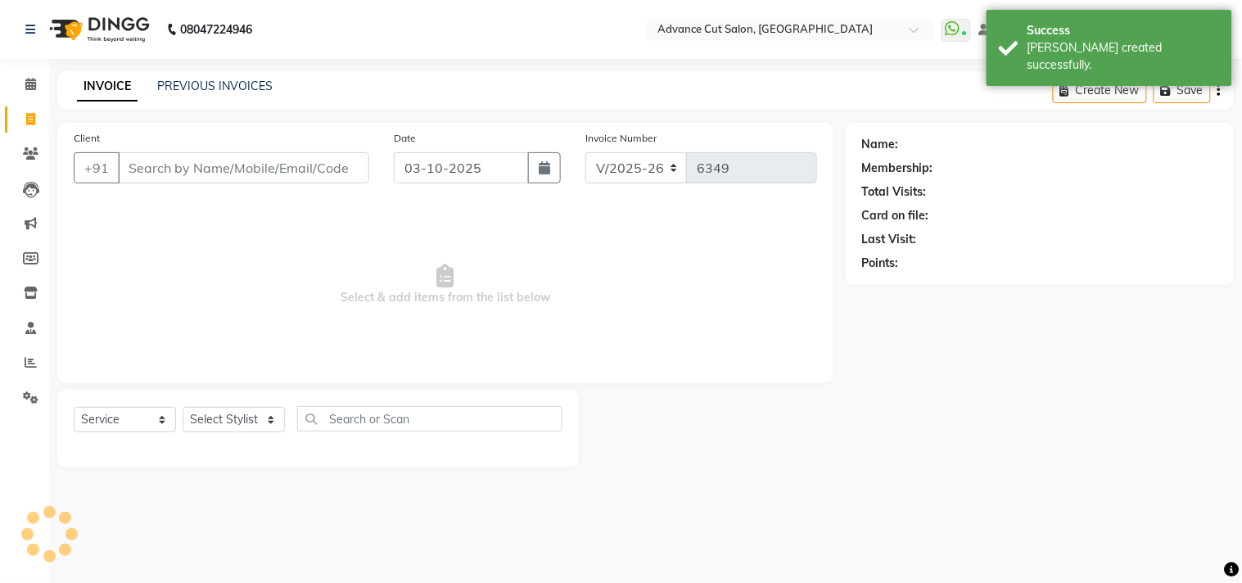
click at [409, 82] on div "INVOICE PREVIOUS INVOICES Create New Save" at bounding box center [645, 90] width 1177 height 38
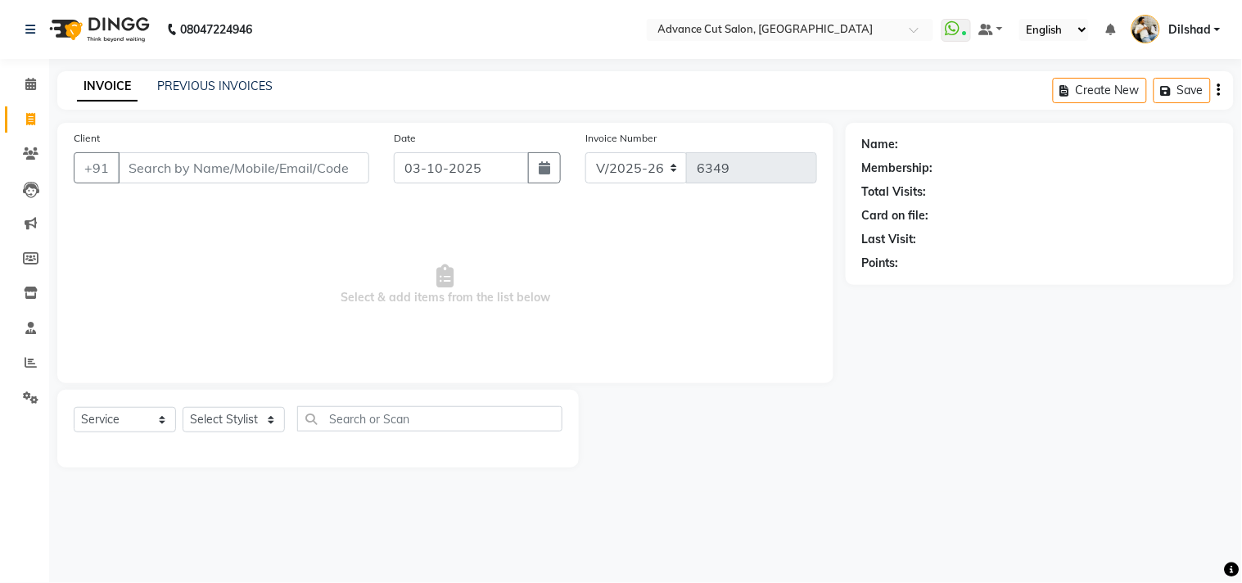
click at [409, 82] on div "INVOICE PREVIOUS INVOICES Create New Save" at bounding box center [645, 90] width 1177 height 38
click at [181, 173] on input "Client" at bounding box center [243, 167] width 251 height 31
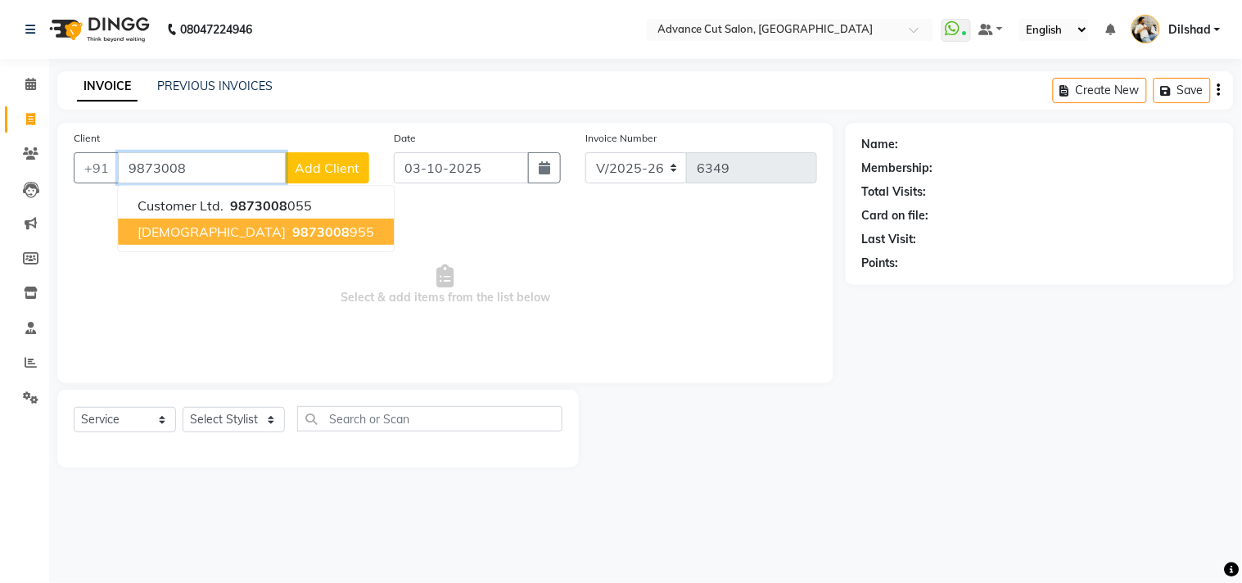
click at [292, 227] on span "9873008" at bounding box center [320, 232] width 57 height 16
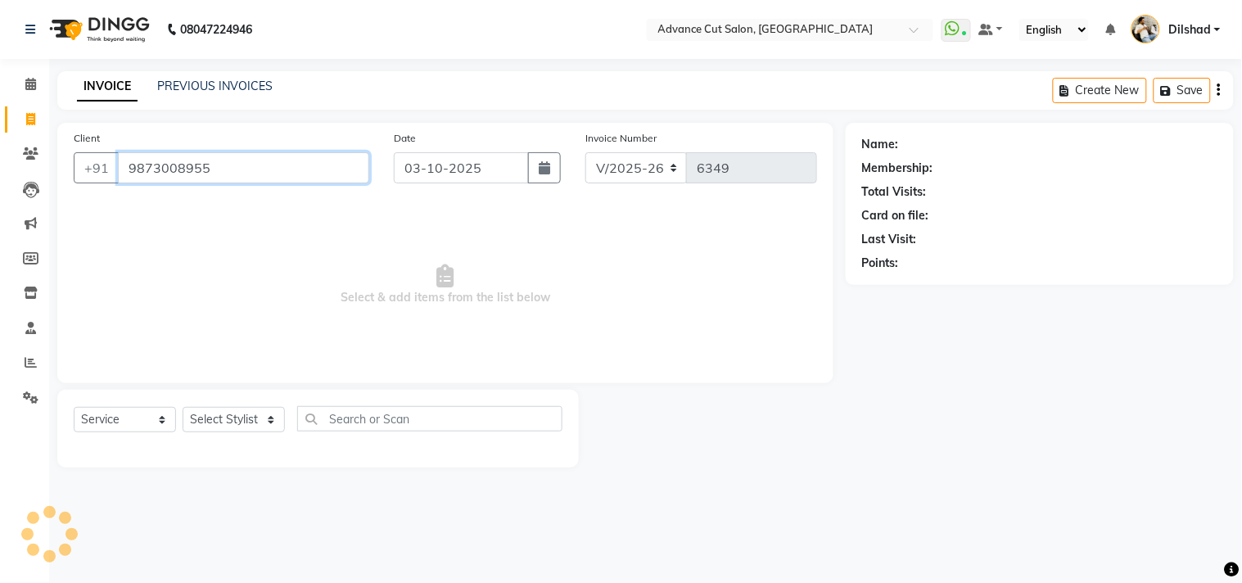
type input "9873008955"
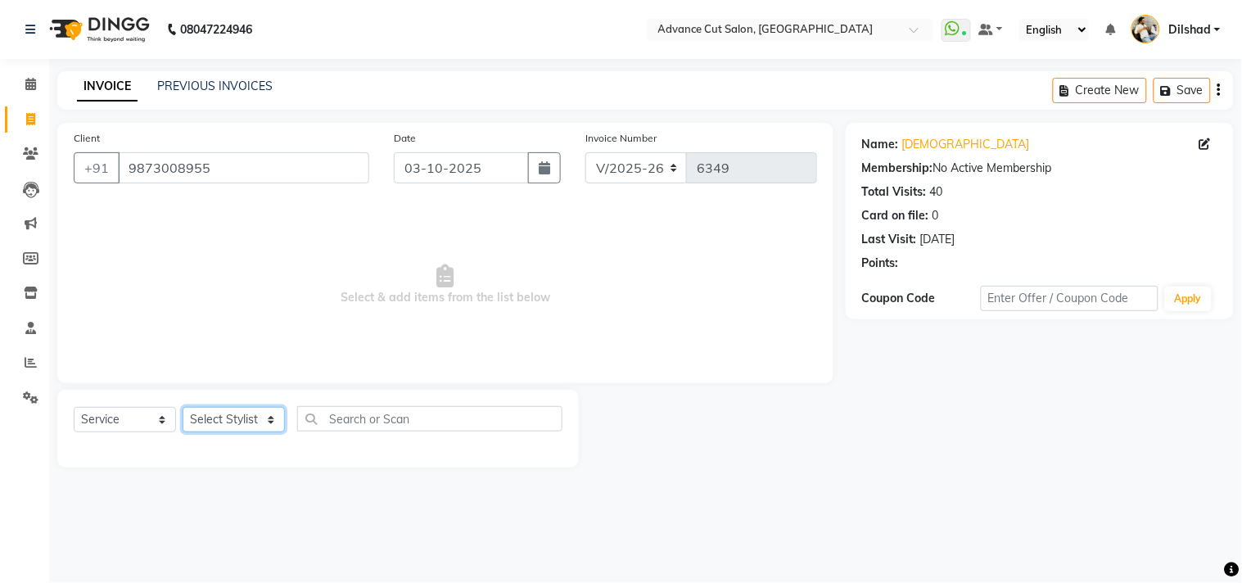
drag, startPoint x: 219, startPoint y: 416, endPoint x: 216, endPoint y: 407, distance: 9.6
click at [219, 416] on select "Select Stylist [PERSON_NAME] [PERSON_NAME] [PERSON_NAME] [PERSON_NAME] [PERSON_…" at bounding box center [234, 419] width 102 height 25
select select "87863"
click at [183, 408] on select "Select Stylist [PERSON_NAME] [PERSON_NAME] [PERSON_NAME] [PERSON_NAME] [PERSON_…" at bounding box center [234, 419] width 102 height 25
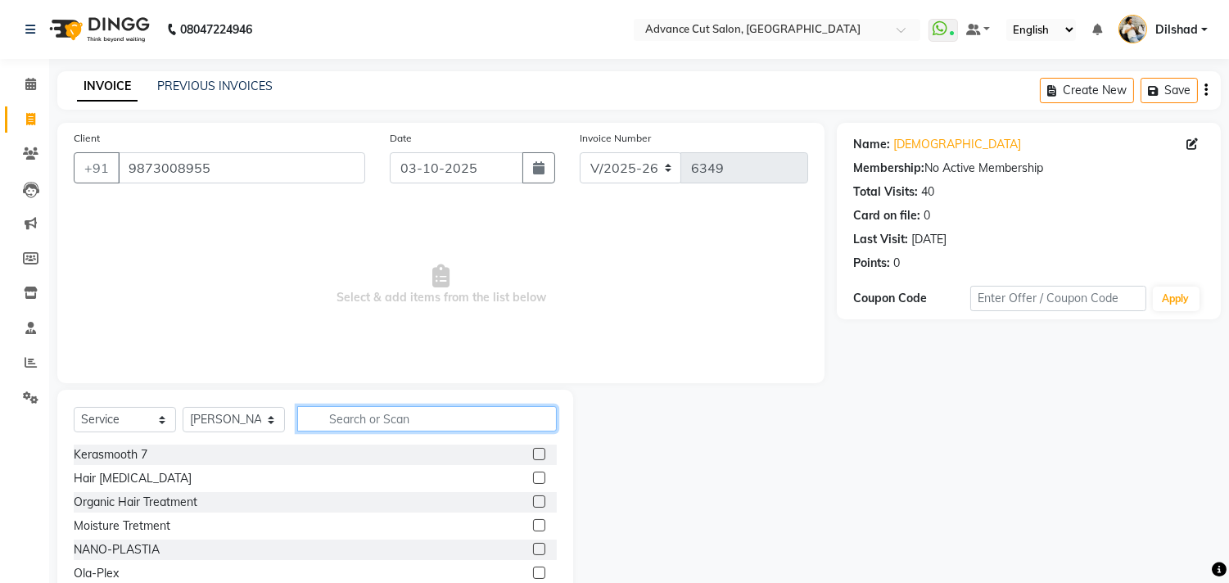
click at [333, 410] on input "text" at bounding box center [427, 418] width 260 height 25
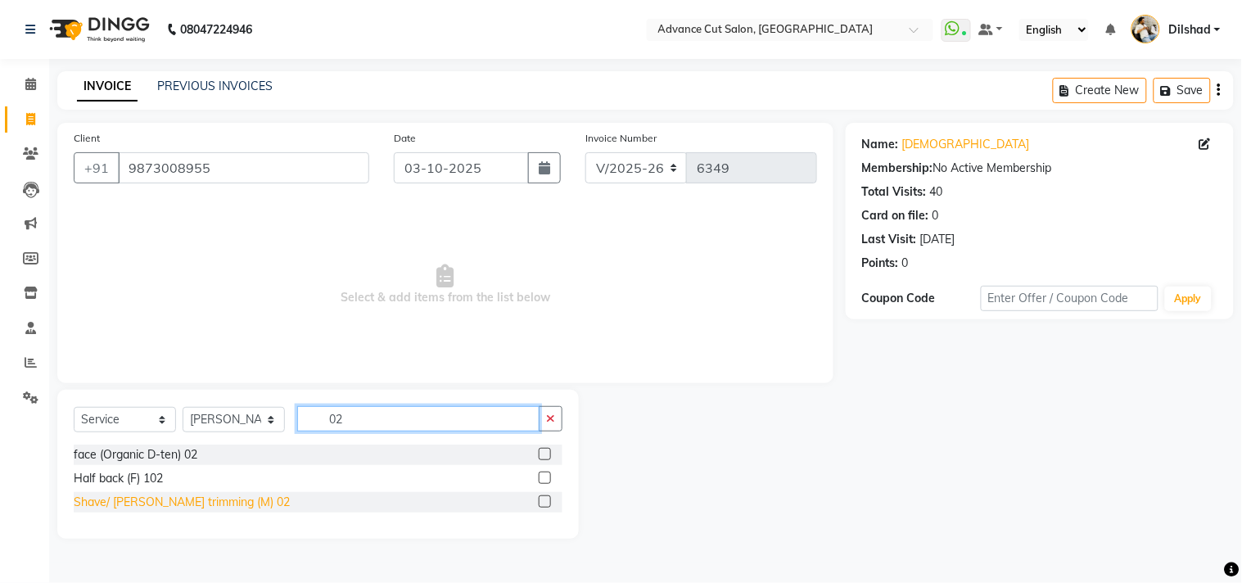
type input "02"
click at [215, 505] on div "Shave/ [PERSON_NAME] trimming (M) 02" at bounding box center [182, 502] width 216 height 17
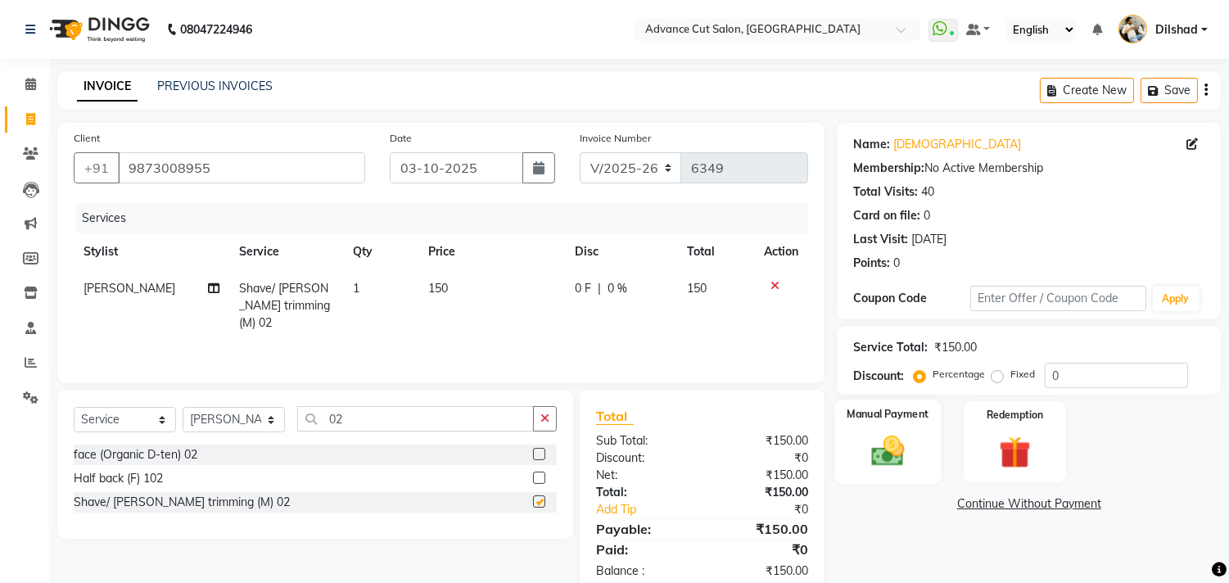
checkbox input "false"
click at [920, 481] on div "Manual Payment" at bounding box center [888, 442] width 106 height 84
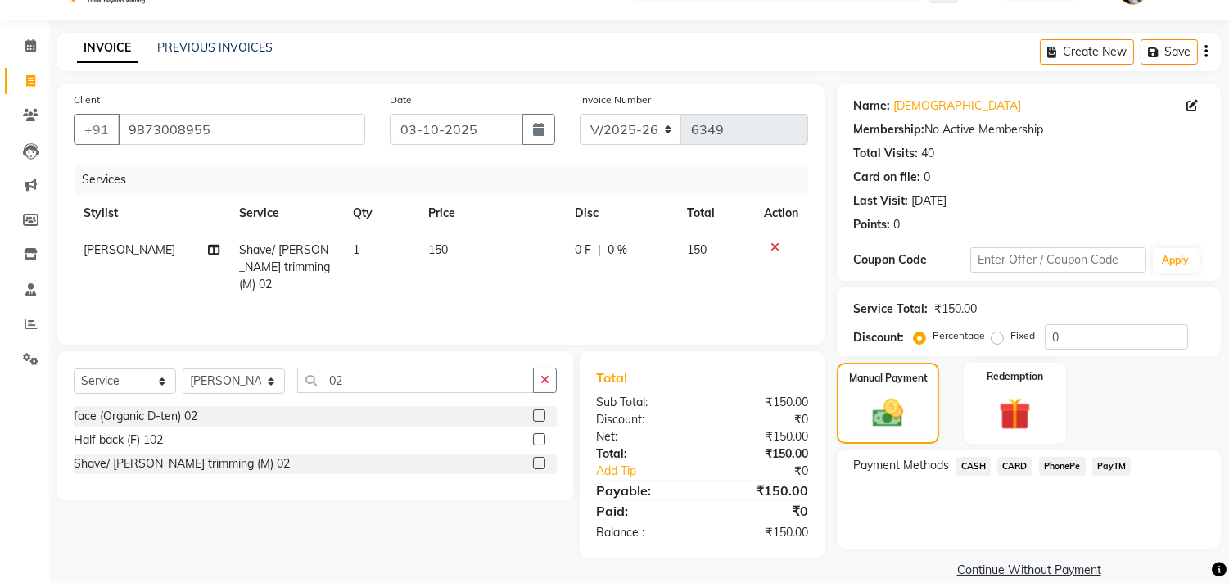
scroll to position [61, 0]
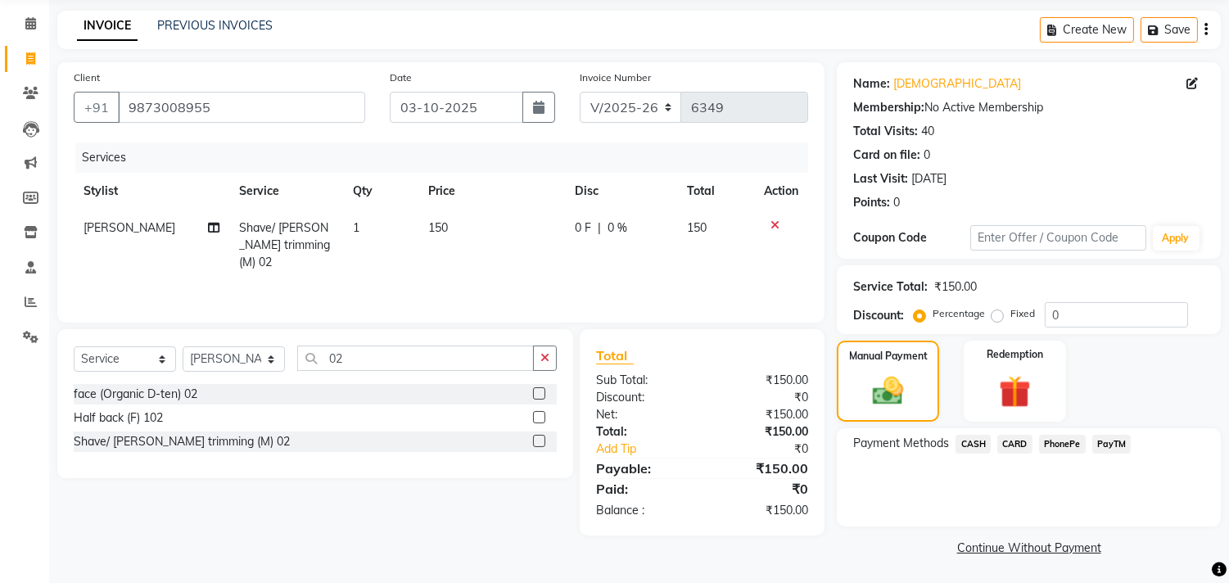
click at [1132, 447] on div "Payment Methods CASH CARD PhonePe PayTM" at bounding box center [1028, 446] width 351 height 22
click at [1110, 442] on span "PayTM" at bounding box center [1111, 444] width 39 height 19
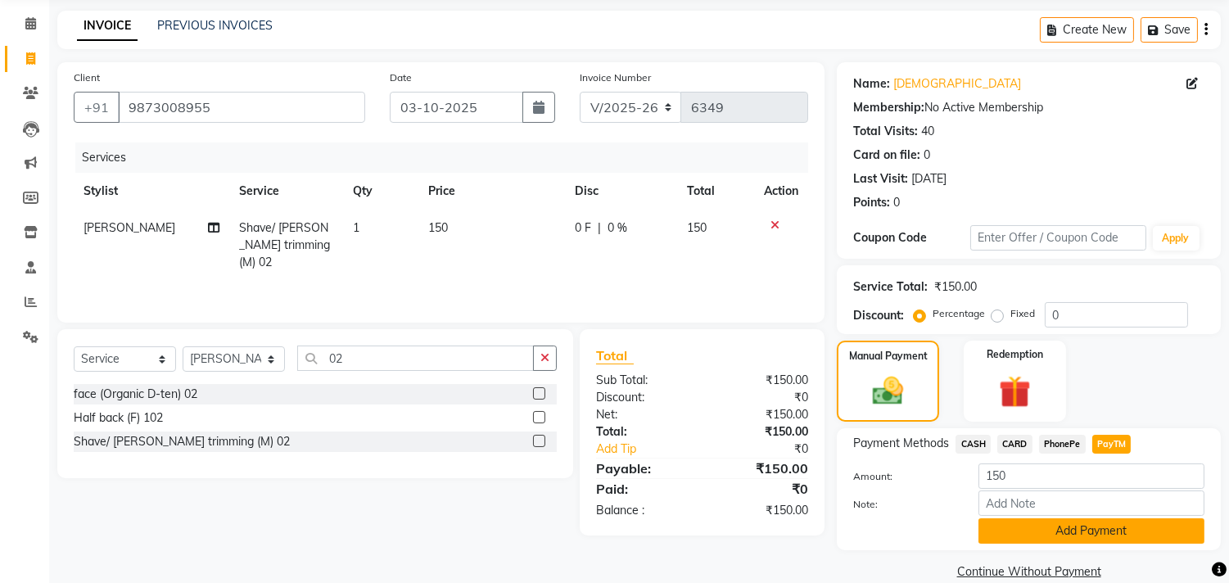
click at [1106, 535] on button "Add Payment" at bounding box center [1092, 530] width 226 height 25
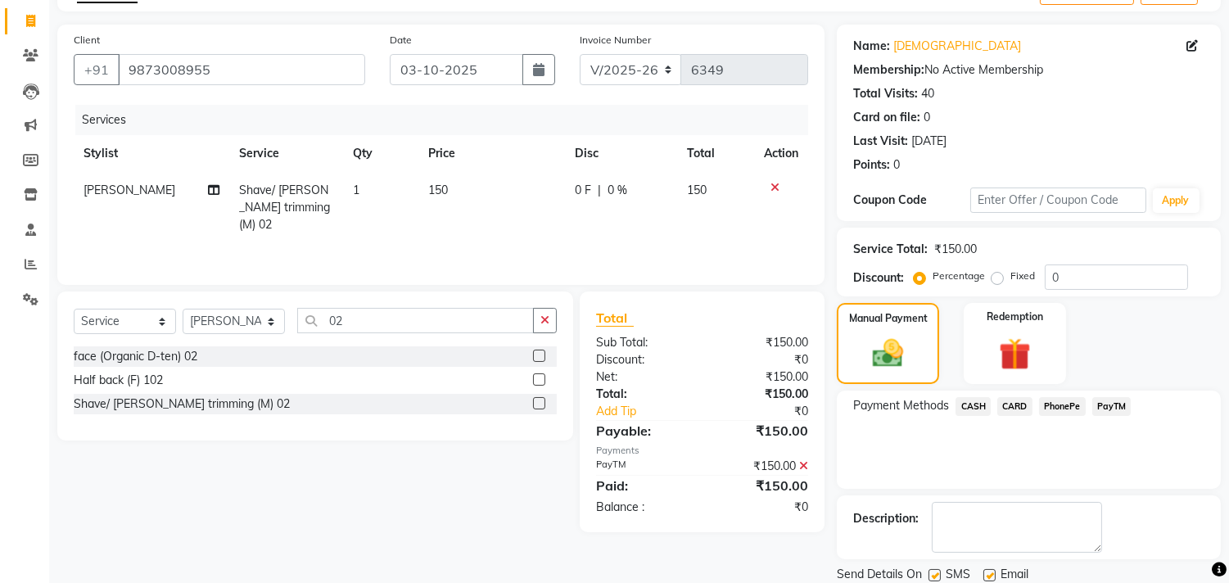
scroll to position [153, 0]
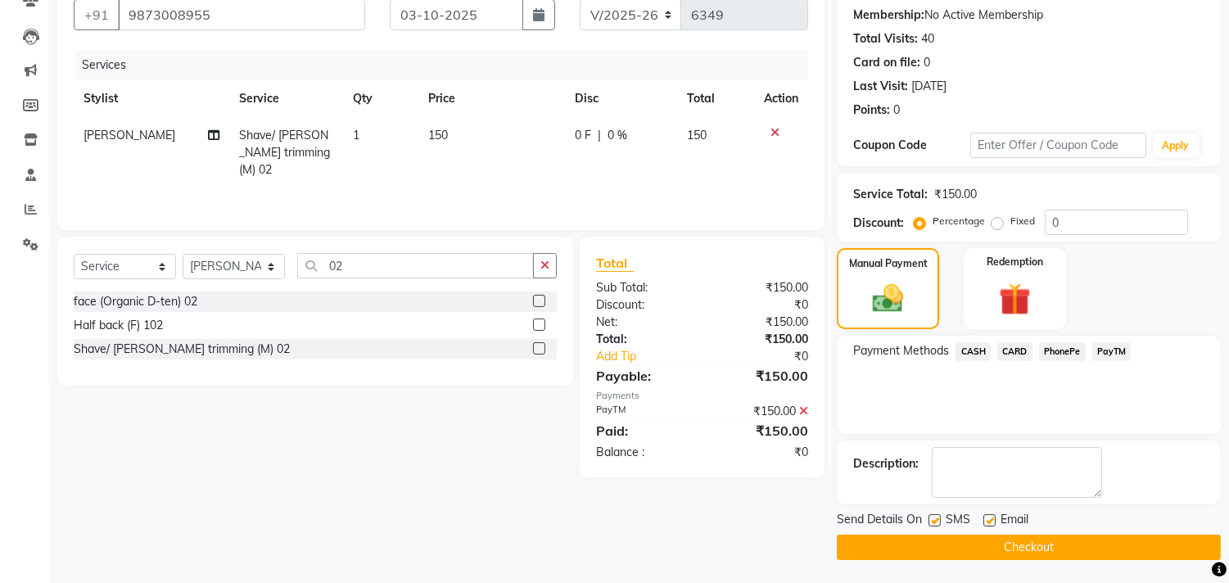
click at [1079, 546] on button "Checkout" at bounding box center [1029, 547] width 384 height 25
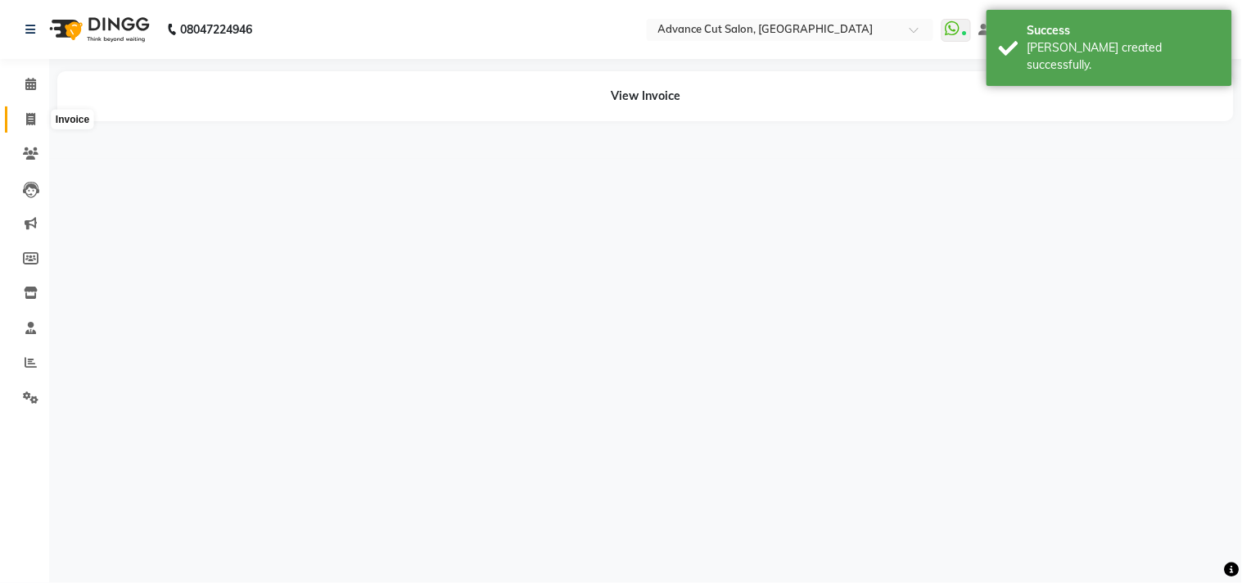
click at [29, 119] on icon at bounding box center [30, 119] width 9 height 12
select select "service"
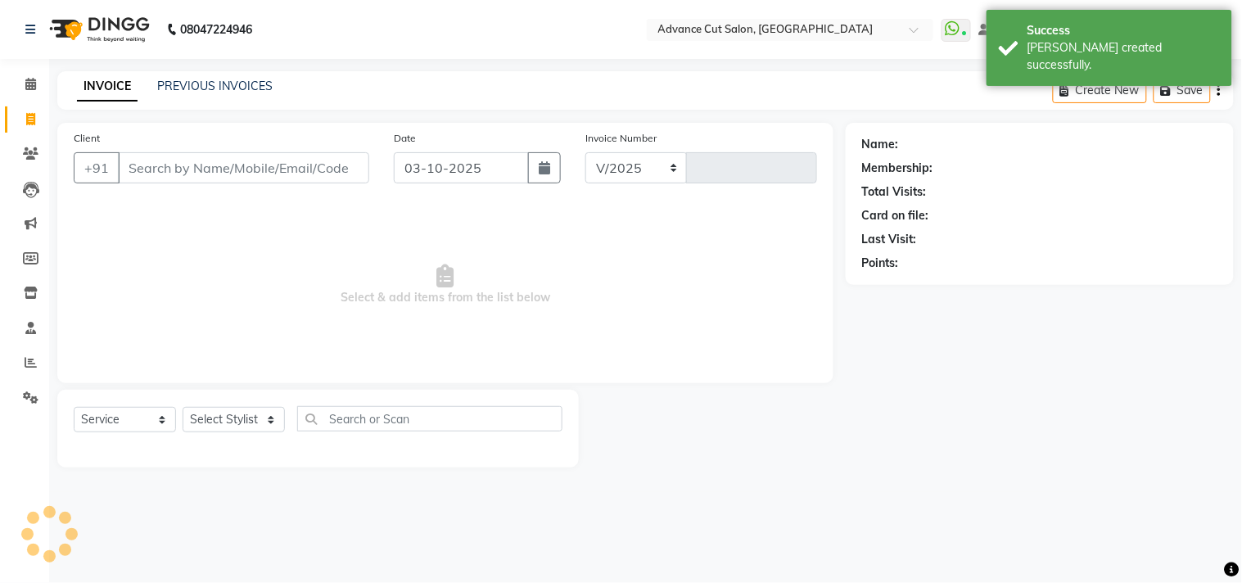
select select "922"
type input "6350"
click at [164, 172] on input "Client" at bounding box center [243, 167] width 251 height 31
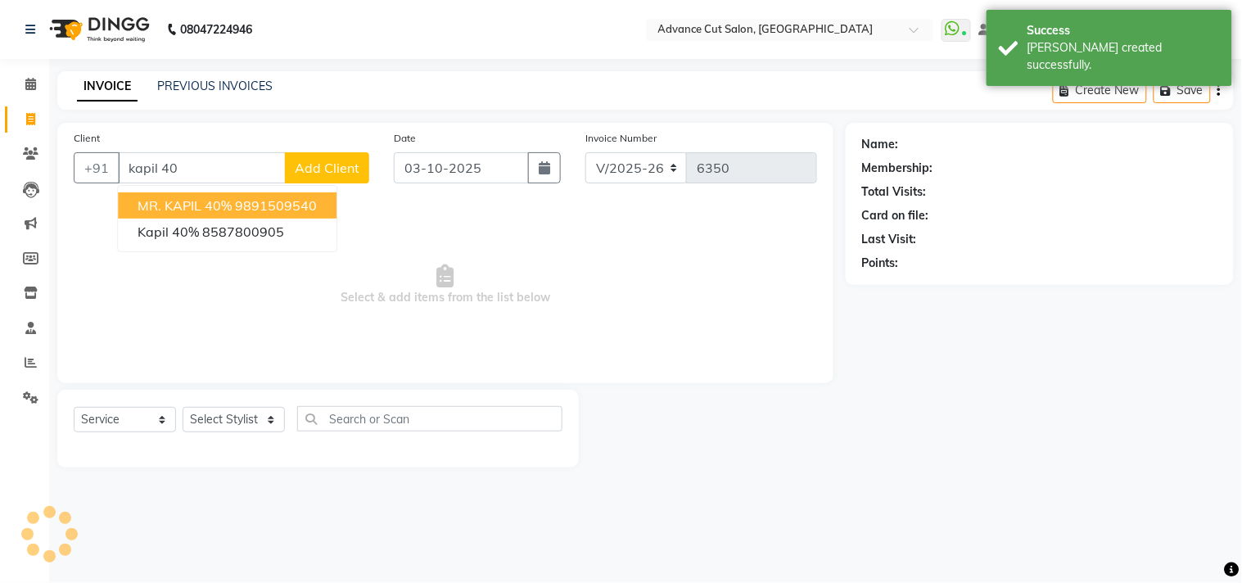
click at [190, 200] on span "MR. KAPIL 40%" at bounding box center [185, 205] width 94 height 16
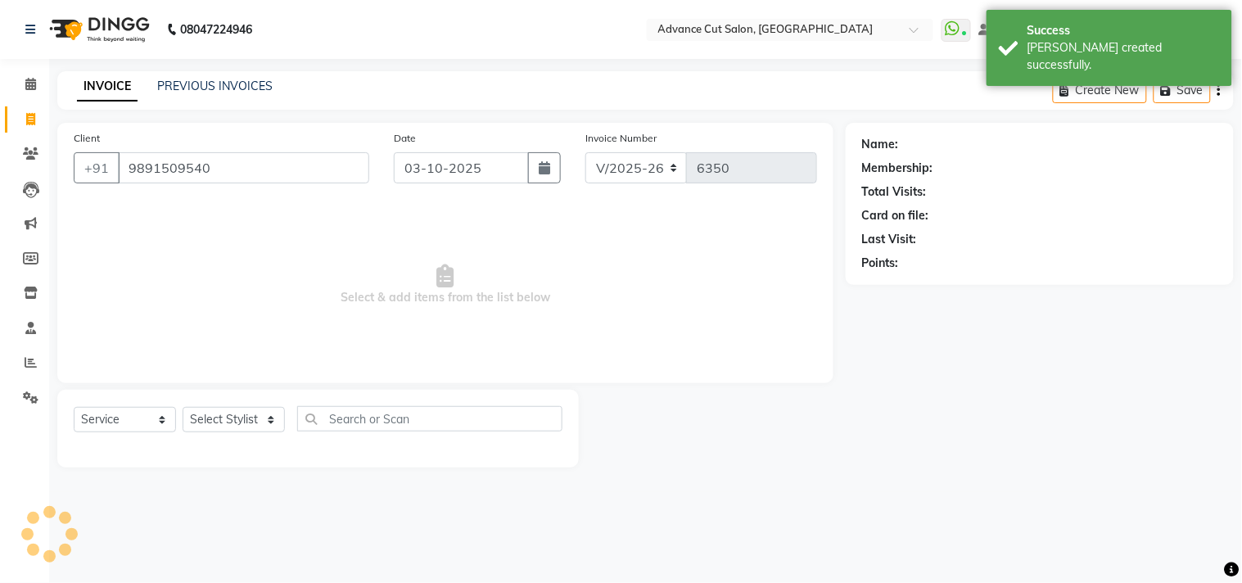
type input "9891509540"
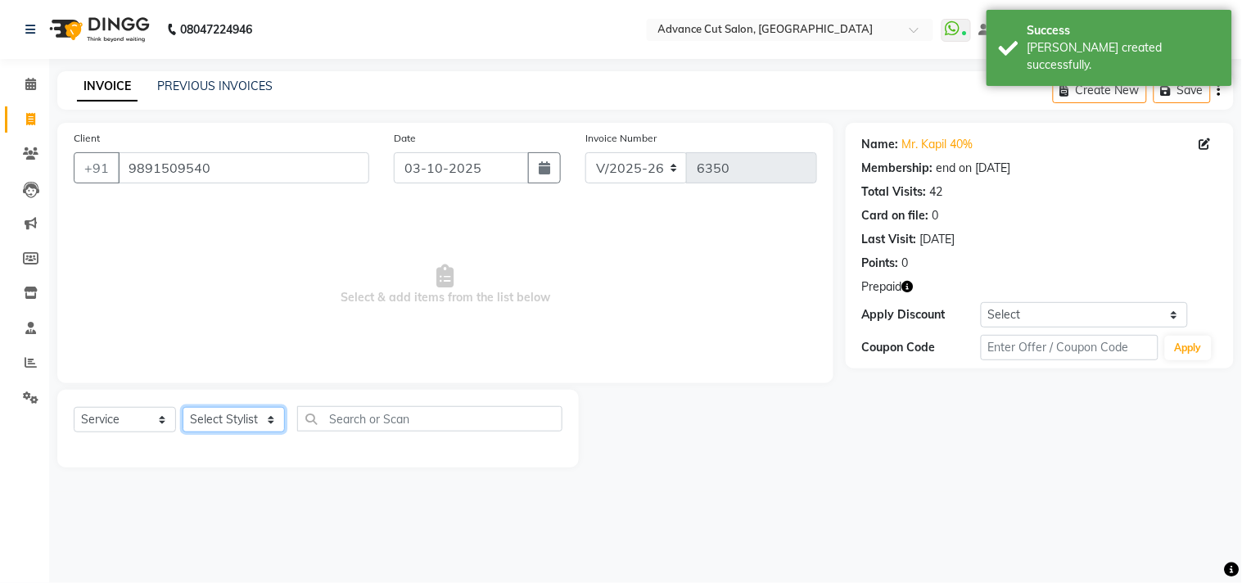
click at [185, 420] on select "Select Stylist [PERSON_NAME] [PERSON_NAME] [PERSON_NAME] [PERSON_NAME] [PERSON_…" at bounding box center [234, 419] width 102 height 25
select select "15343"
click at [183, 408] on select "Select Stylist [PERSON_NAME] [PERSON_NAME] [PERSON_NAME] [PERSON_NAME] [PERSON_…" at bounding box center [234, 419] width 102 height 25
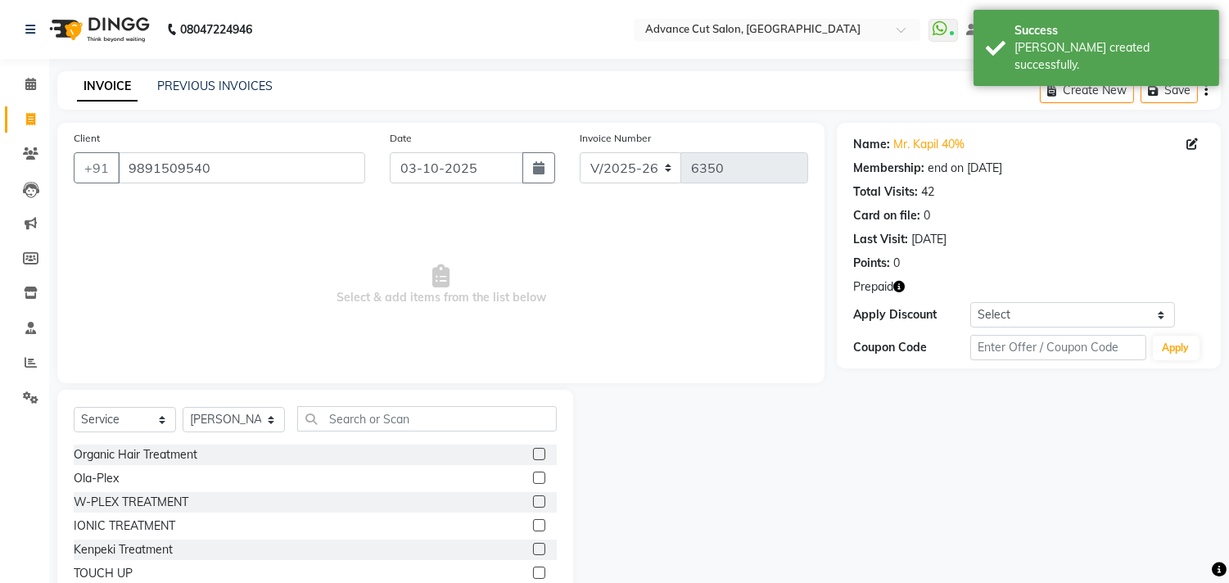
click at [322, 432] on div "Select Service Product Membership Package Voucher Prepaid Gift Card Select Styl…" at bounding box center [315, 425] width 483 height 38
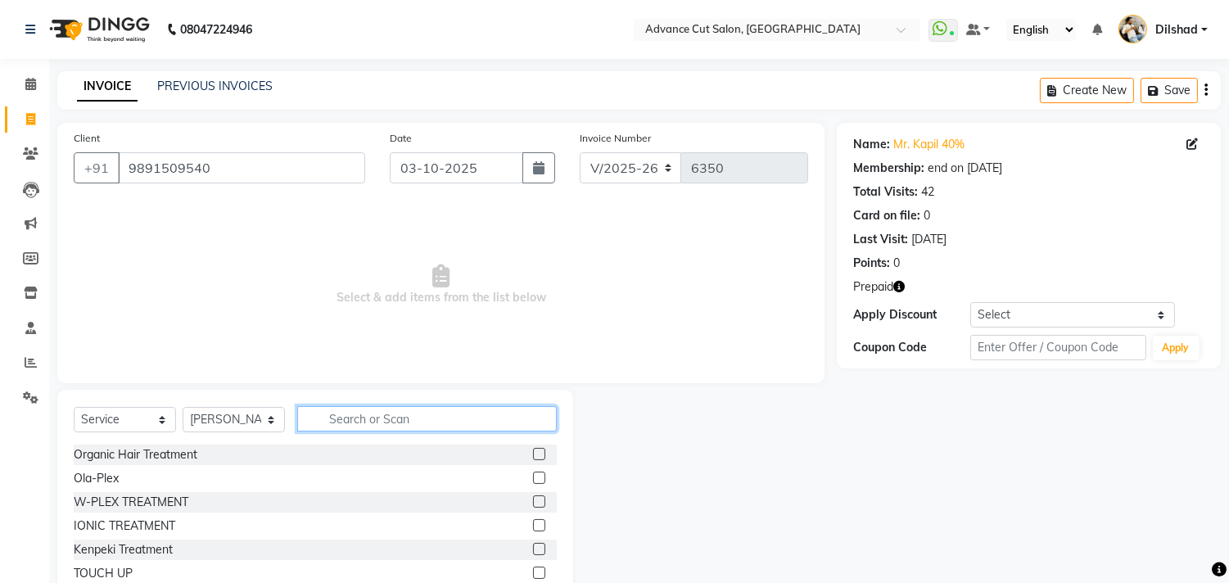
click at [360, 422] on input "text" at bounding box center [427, 418] width 260 height 25
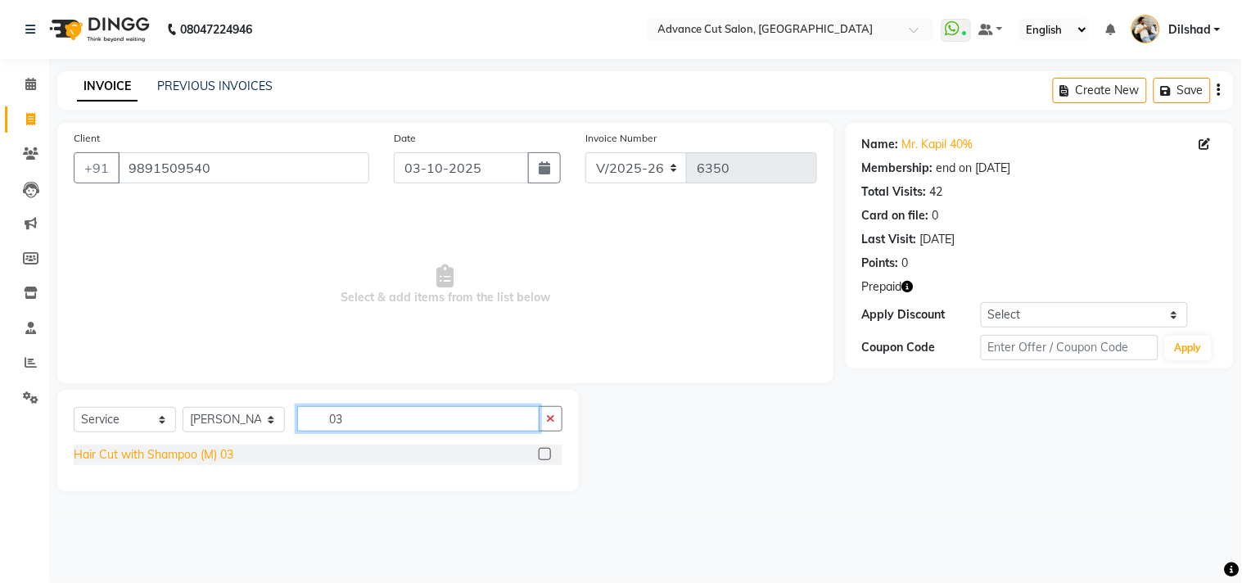
type input "03"
click at [185, 459] on div "Hair Cut with Shampoo (M) 03" at bounding box center [154, 454] width 160 height 17
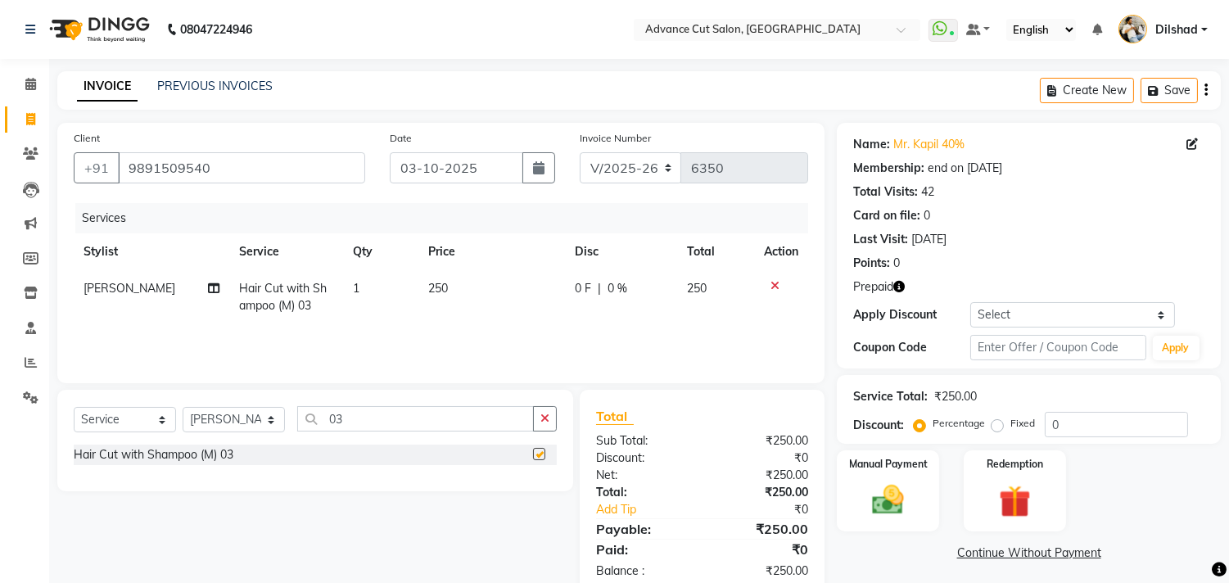
checkbox input "false"
click at [380, 429] on input "03" at bounding box center [415, 418] width 237 height 25
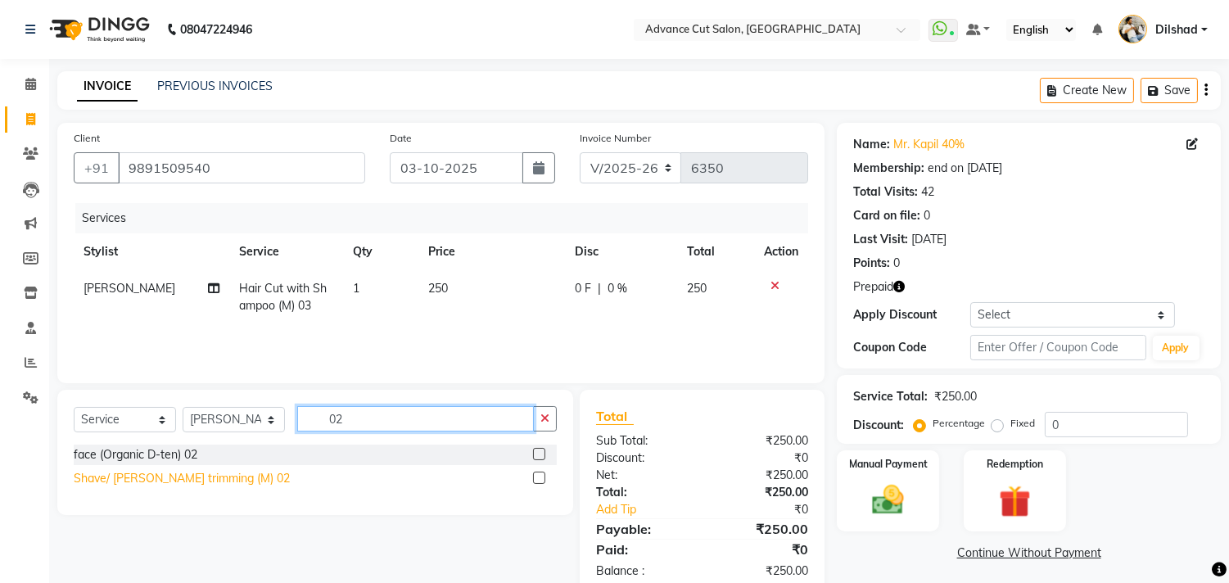
type input "02"
click at [183, 481] on div "Shave/ [PERSON_NAME] trimming (M) 02" at bounding box center [182, 478] width 216 height 17
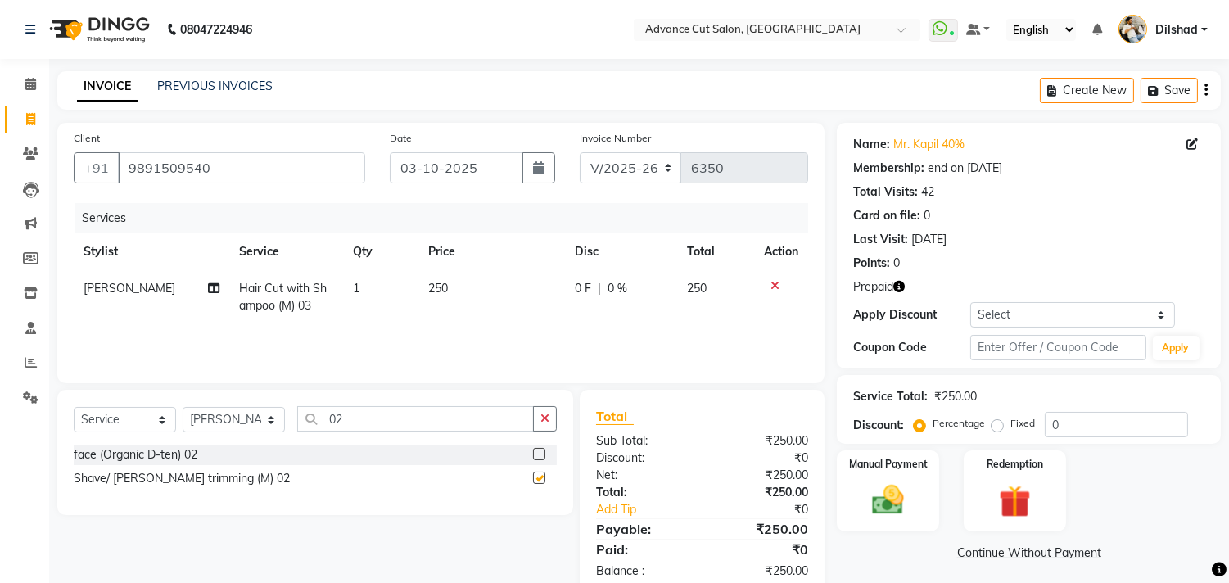
checkbox input "false"
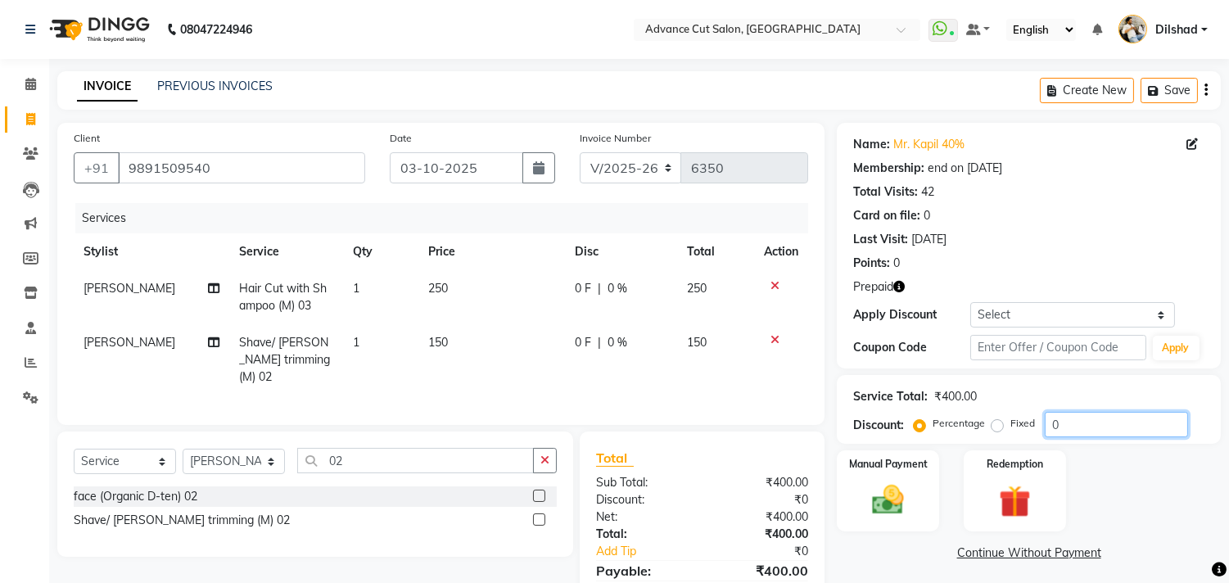
click at [1051, 424] on input "0" at bounding box center [1116, 424] width 143 height 25
type input "40"
click at [1033, 495] on img at bounding box center [1015, 501] width 54 height 41
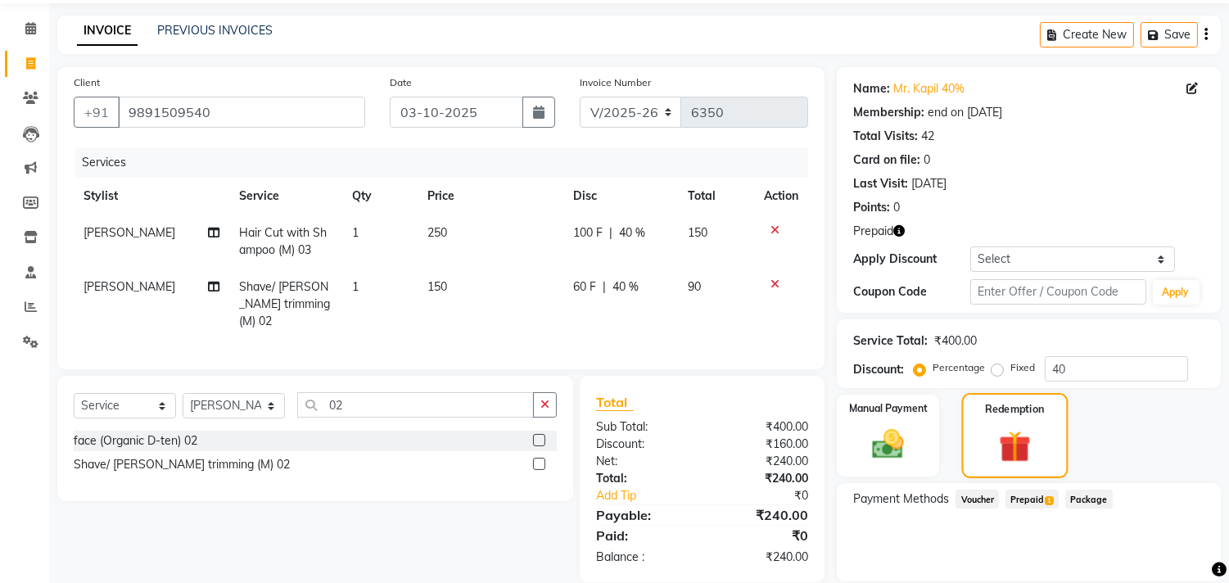
scroll to position [111, 0]
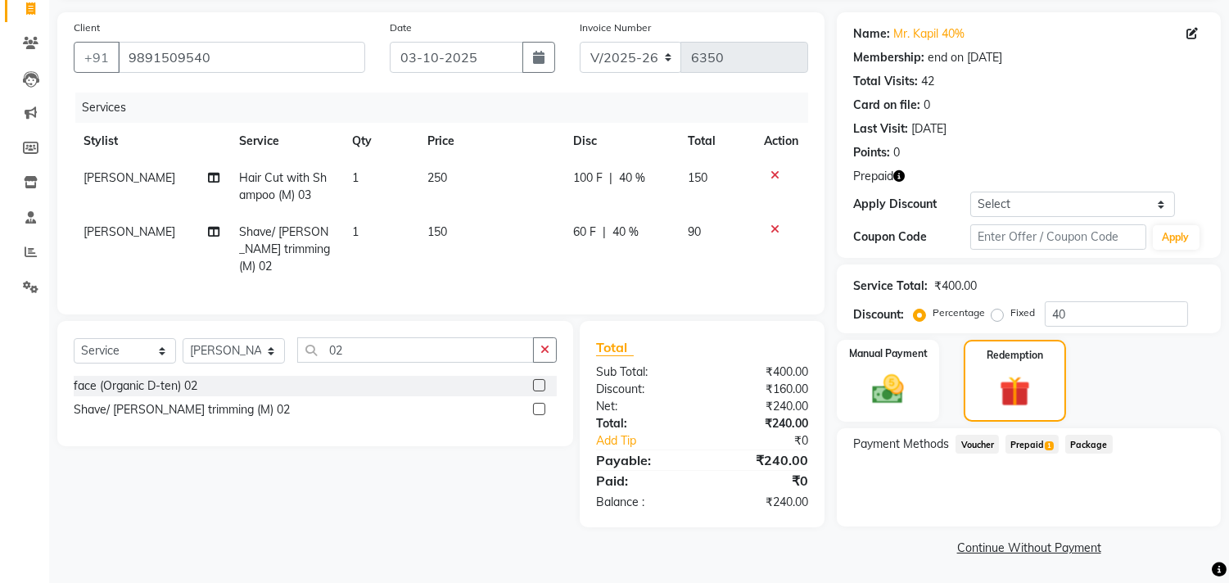
click at [1033, 436] on span "Prepaid 1" at bounding box center [1032, 444] width 53 height 19
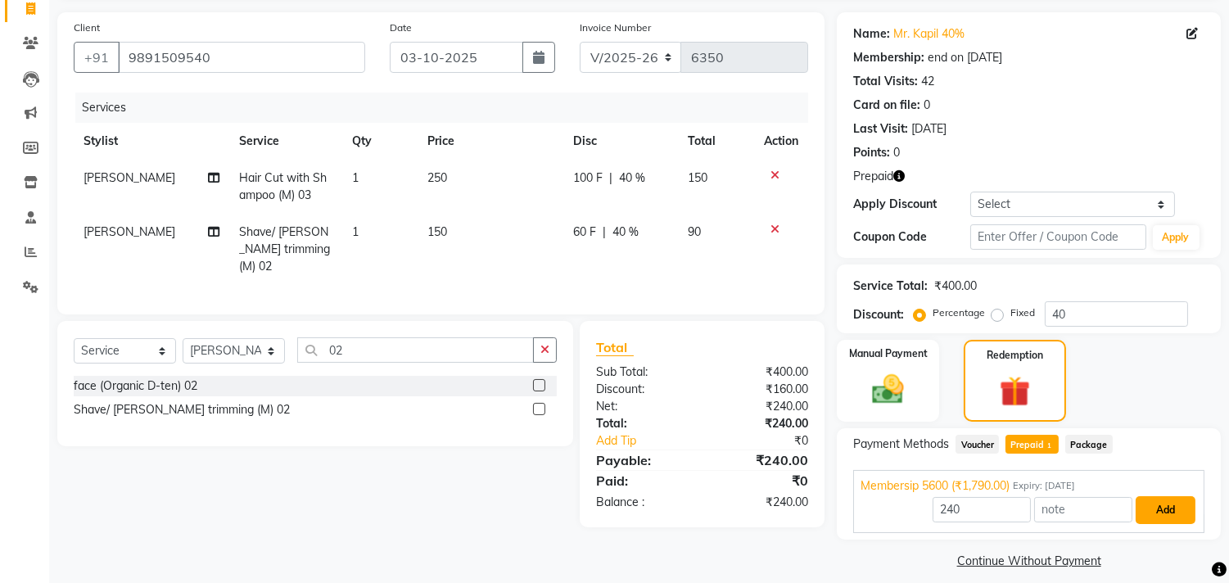
click at [1159, 510] on button "Add" at bounding box center [1166, 510] width 60 height 28
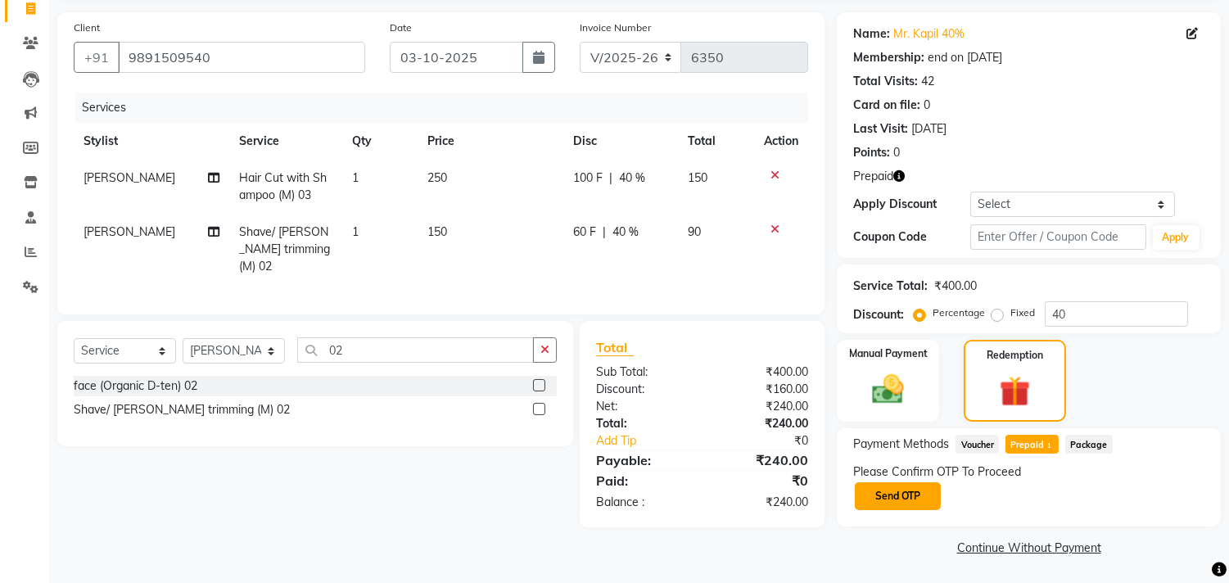
click at [911, 493] on button "Send OTP" at bounding box center [898, 496] width 86 height 28
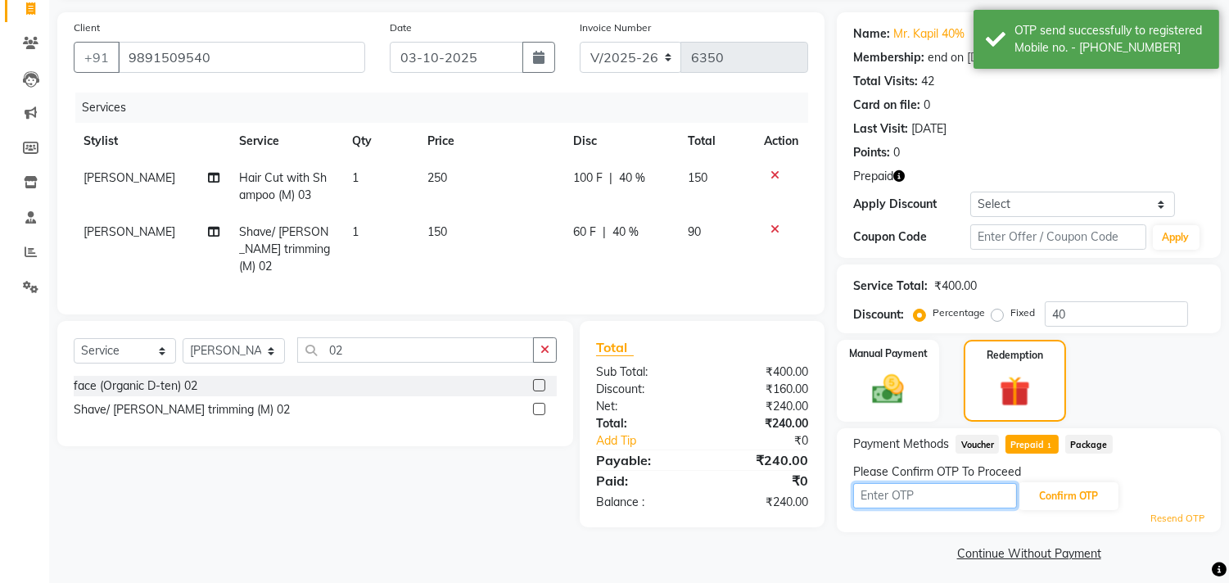
click at [902, 486] on input "text" at bounding box center [935, 495] width 164 height 25
type input "8100"
click at [1036, 487] on button "Confirm OTP" at bounding box center [1069, 496] width 100 height 28
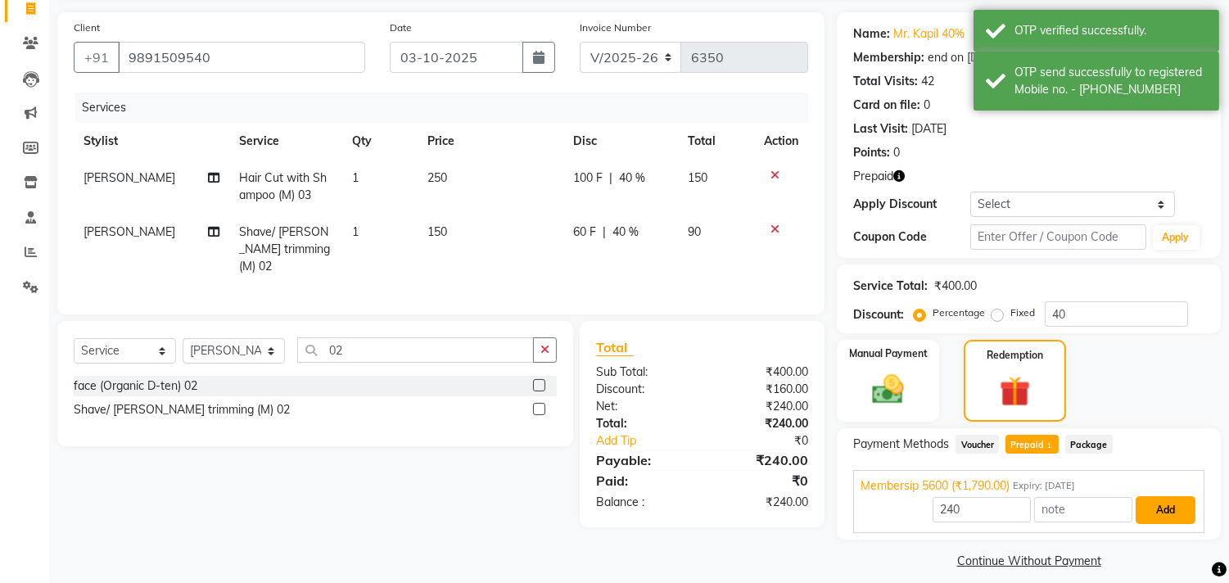
click at [1158, 517] on button "Add" at bounding box center [1166, 510] width 60 height 28
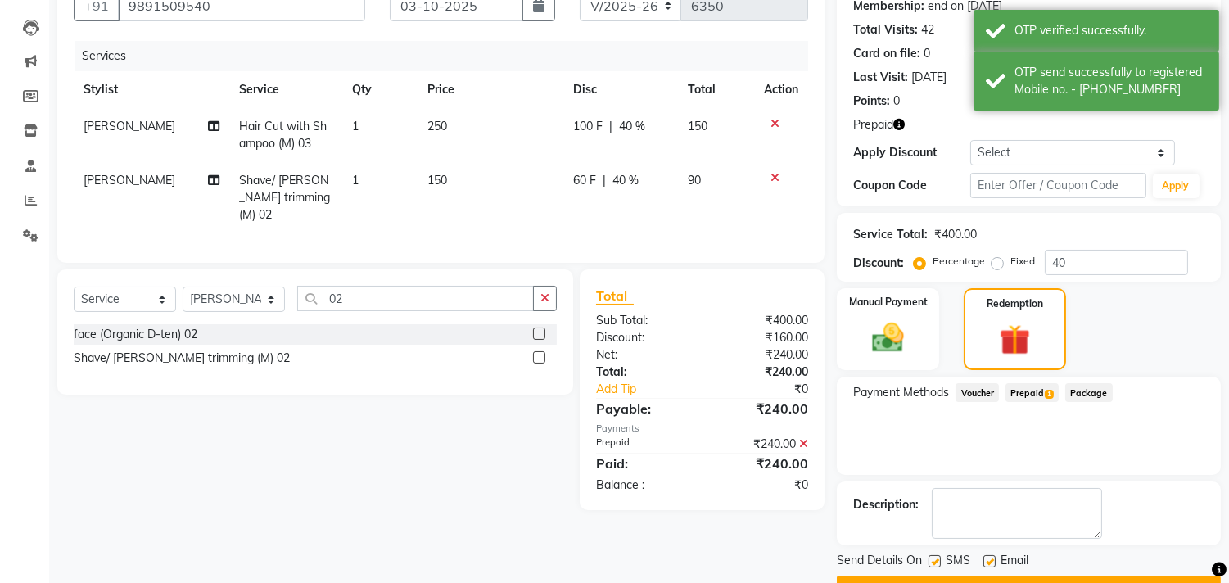
scroll to position [203, 0]
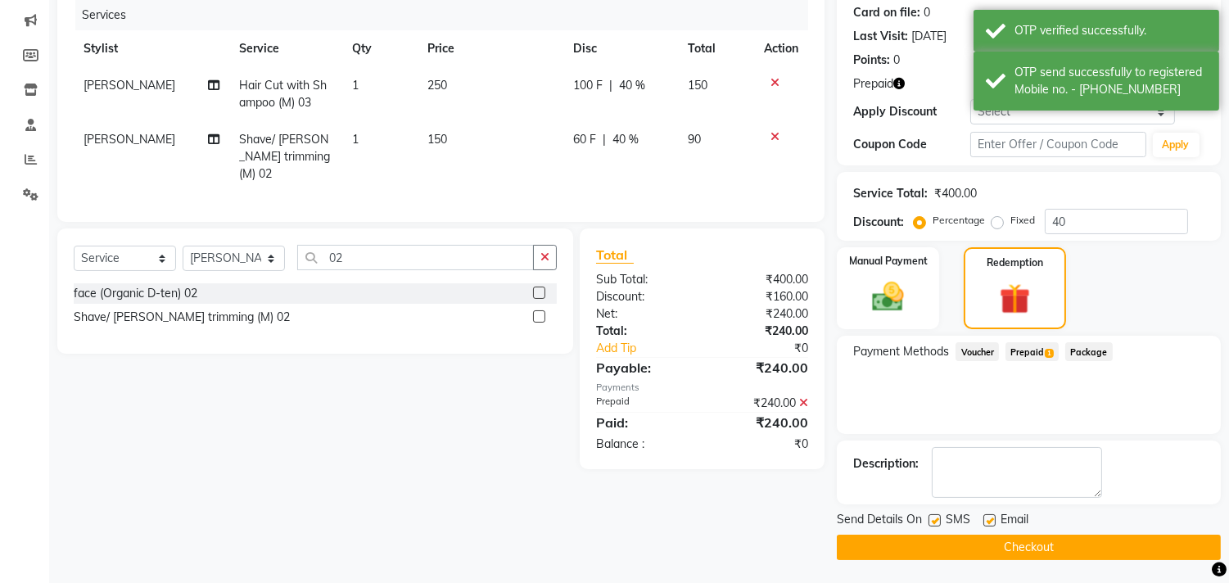
click at [1103, 538] on button "Checkout" at bounding box center [1029, 547] width 384 height 25
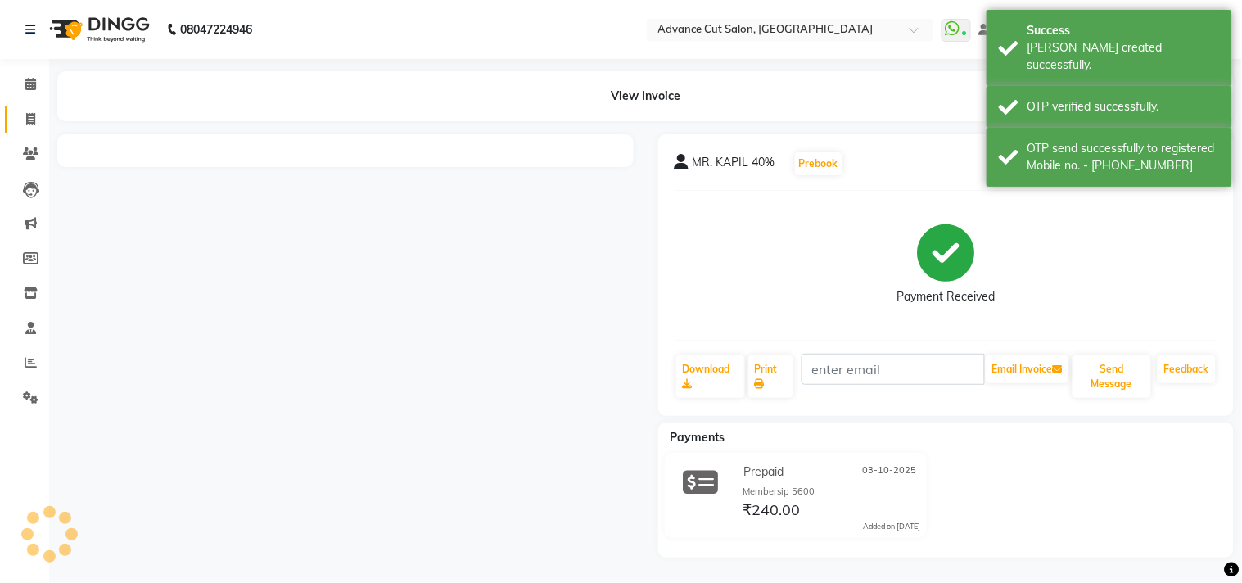
click at [6, 106] on link "Invoice" at bounding box center [24, 119] width 39 height 27
select select "service"
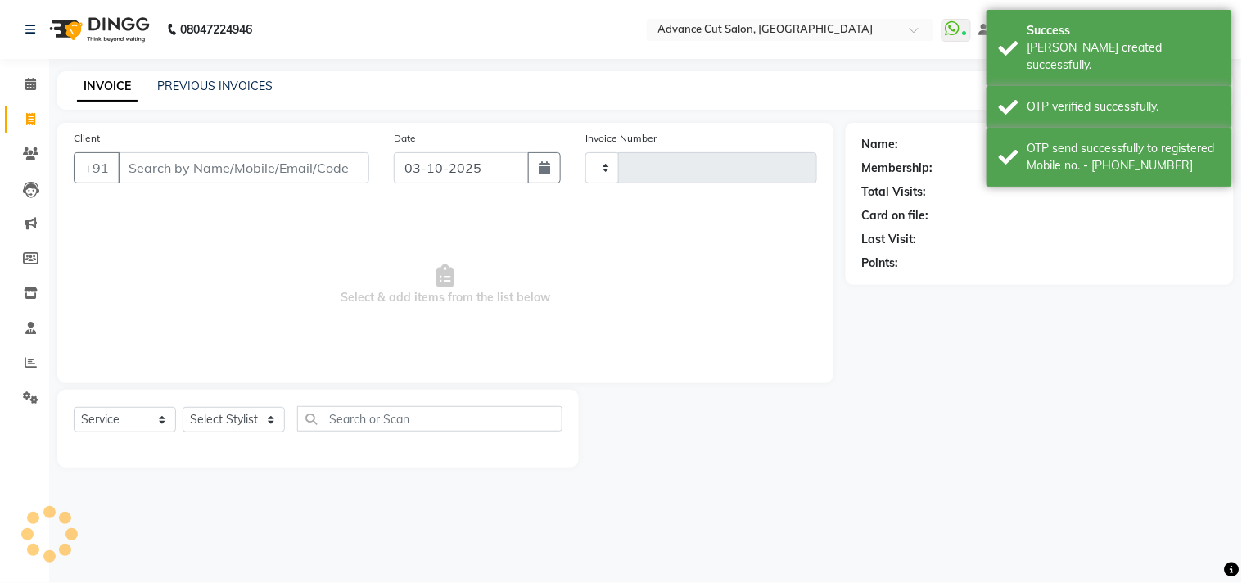
click at [151, 168] on input "Client" at bounding box center [243, 167] width 251 height 31
type input "6351"
select select "922"
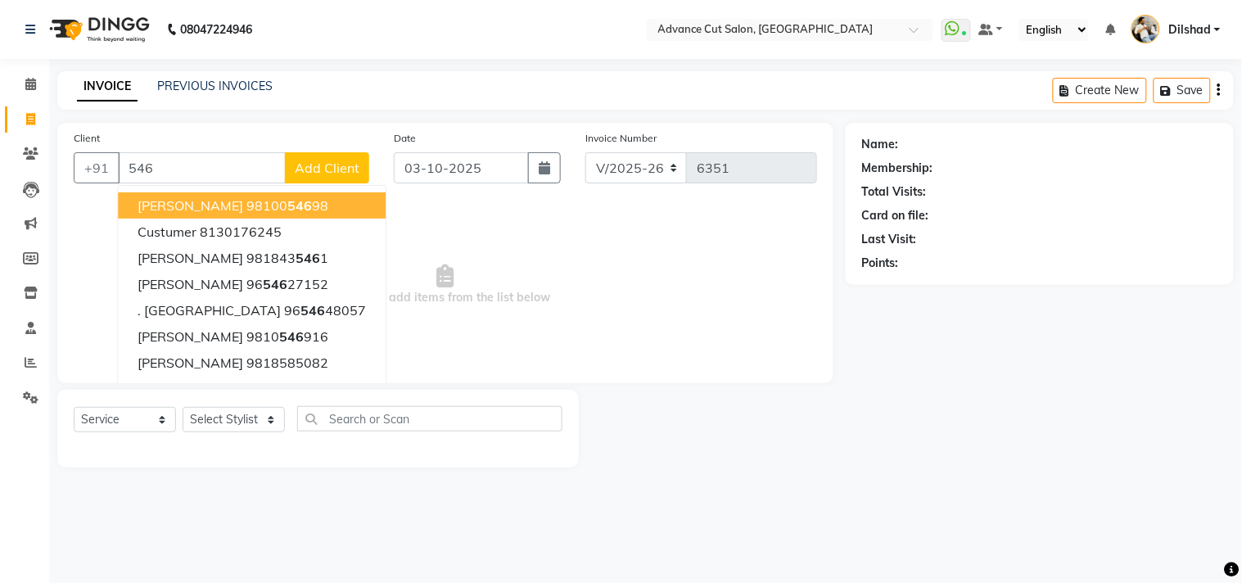
type input "546"
click at [313, 165] on span "Add Client" at bounding box center [327, 168] width 65 height 16
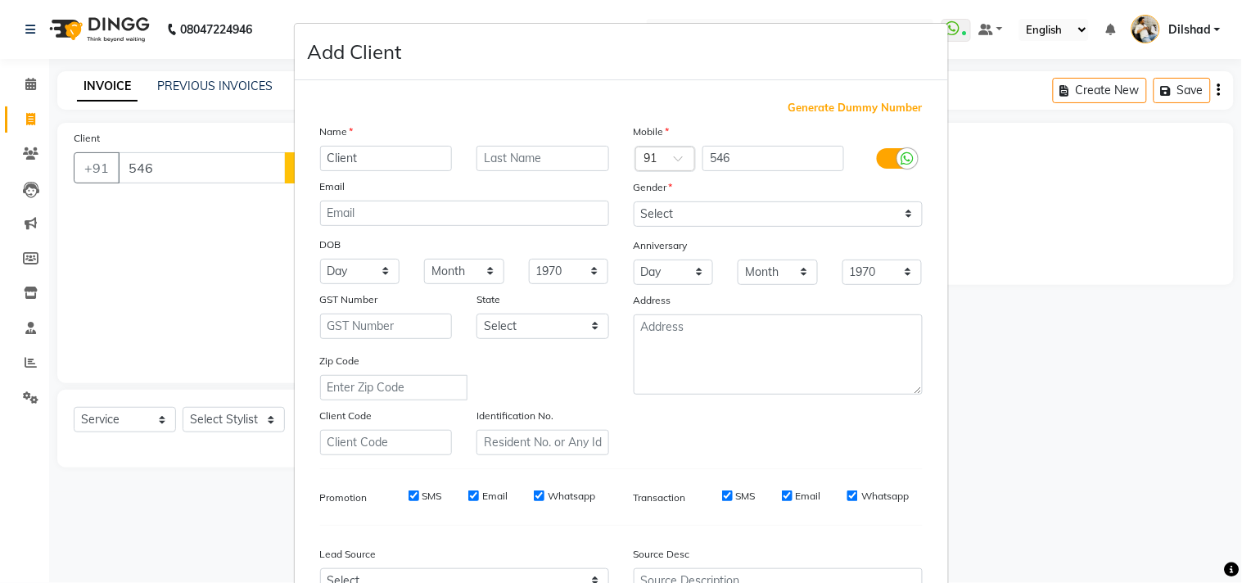
type input "Client"
drag, startPoint x: 648, startPoint y: 207, endPoint x: 676, endPoint y: 224, distance: 33.0
click at [648, 207] on select "Select [DEMOGRAPHIC_DATA] [DEMOGRAPHIC_DATA] Other Prefer Not To Say" at bounding box center [778, 213] width 289 height 25
select select "[DEMOGRAPHIC_DATA]"
click at [634, 201] on select "Select [DEMOGRAPHIC_DATA] [DEMOGRAPHIC_DATA] Other Prefer Not To Say" at bounding box center [778, 213] width 289 height 25
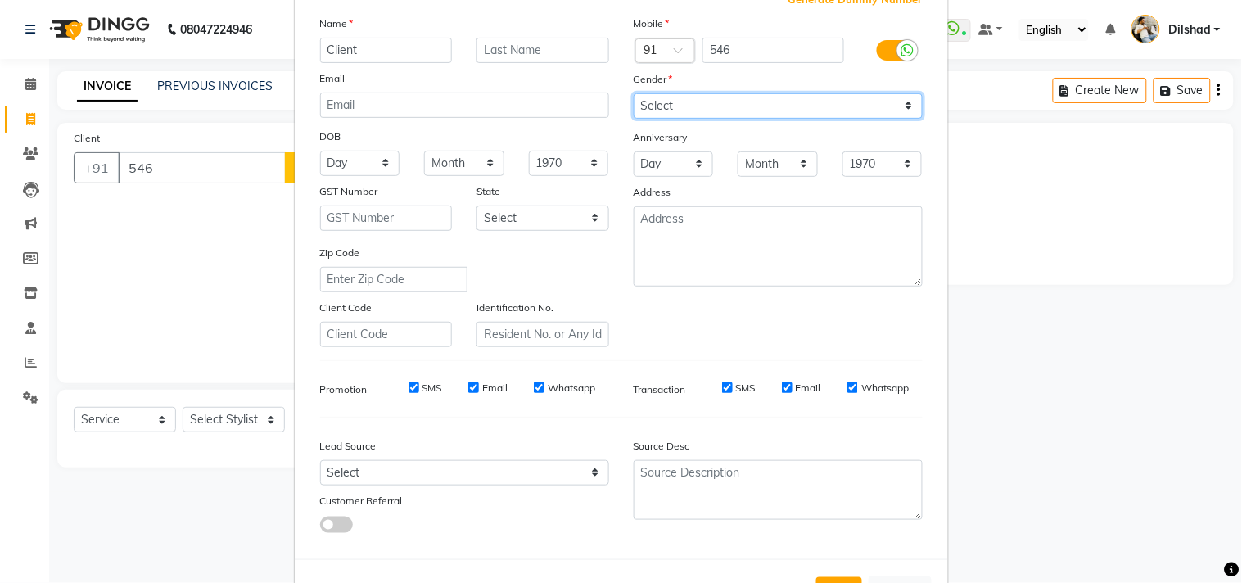
scroll to position [174, 0]
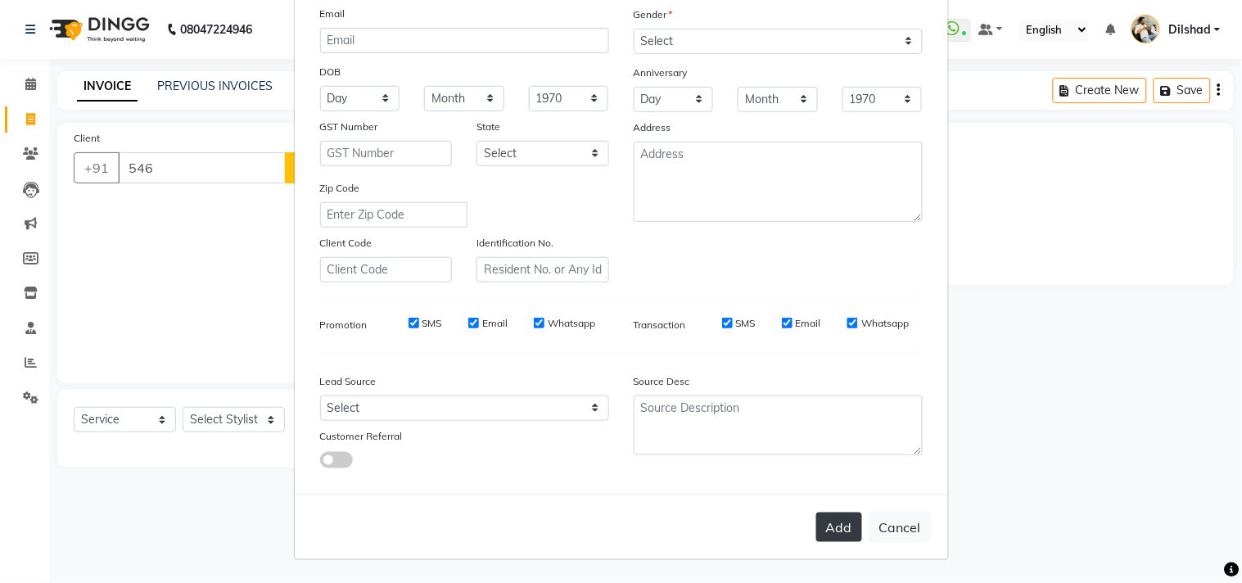
click at [819, 514] on button "Add" at bounding box center [839, 527] width 46 height 29
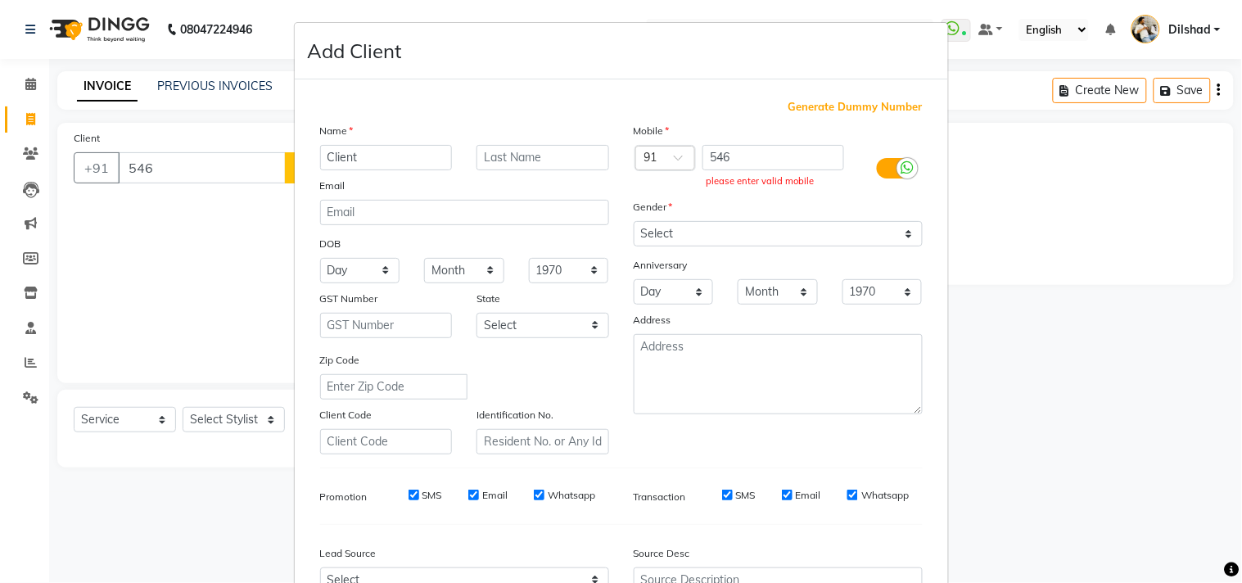
scroll to position [0, 0]
click at [843, 109] on span "Generate Dummy Number" at bounding box center [856, 108] width 134 height 16
type input "1134800000702"
checkbox input "false"
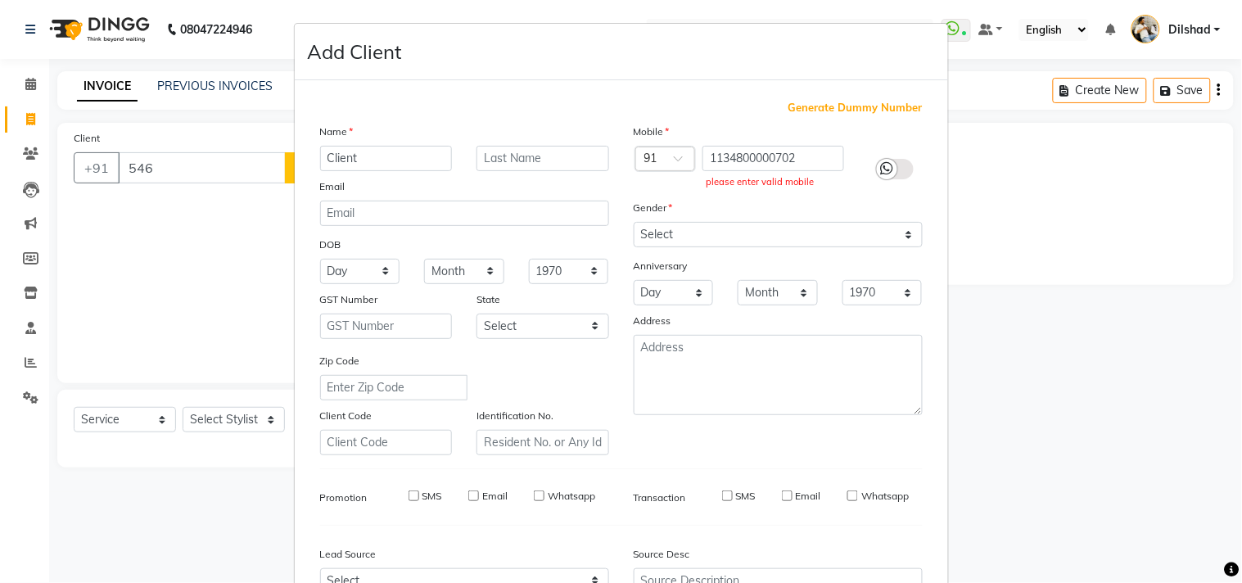
checkbox input "false"
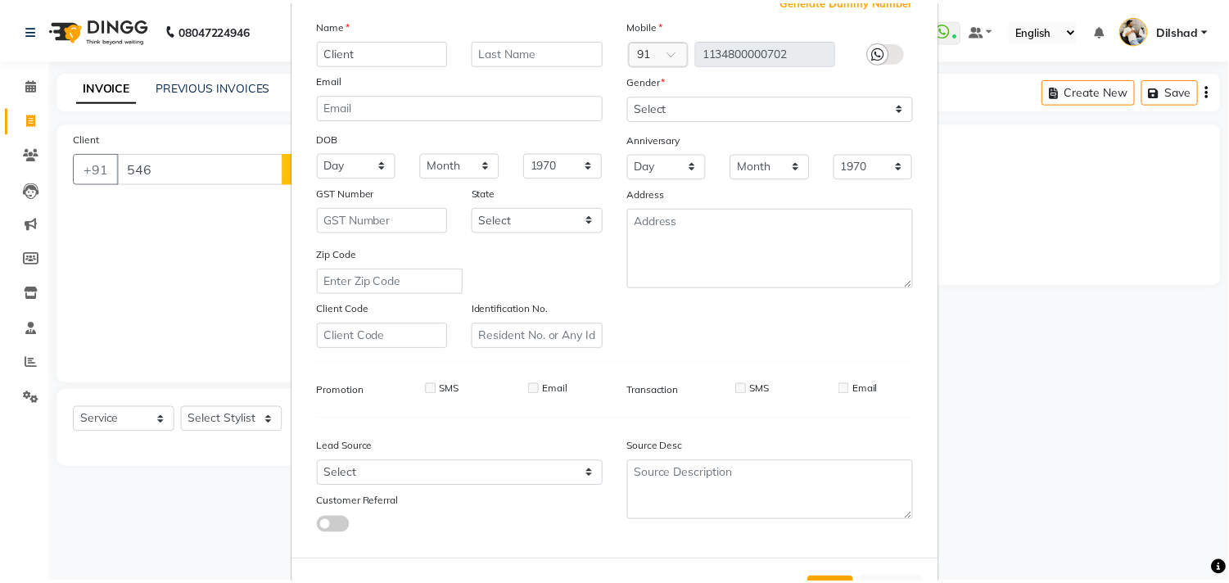
scroll to position [174, 0]
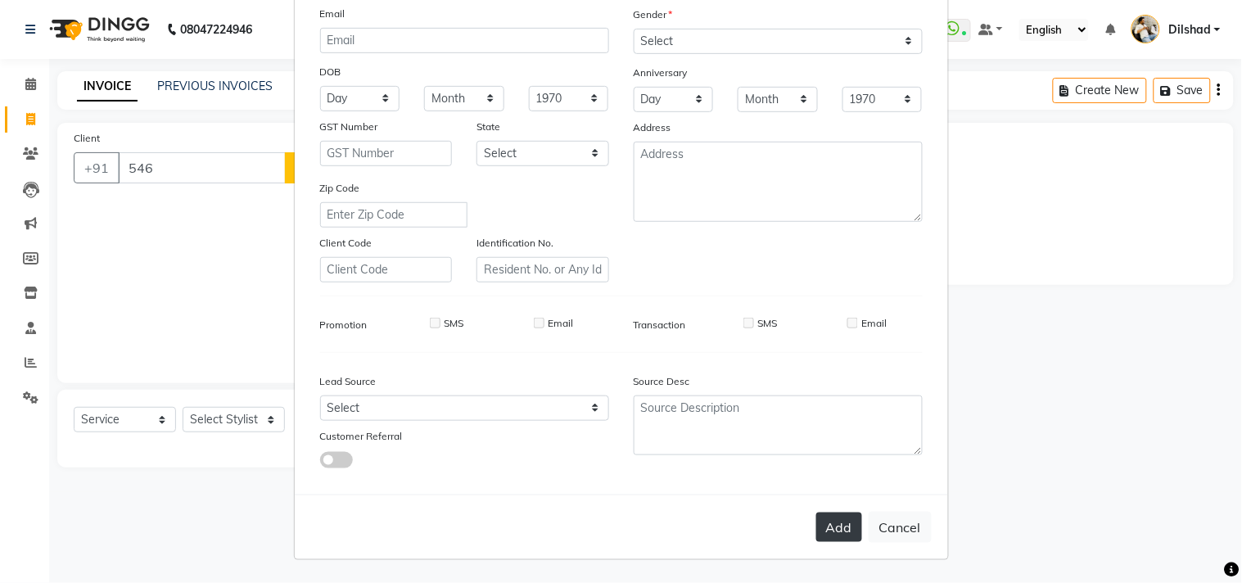
click at [827, 527] on button "Add" at bounding box center [839, 527] width 46 height 29
type input "1134800000702"
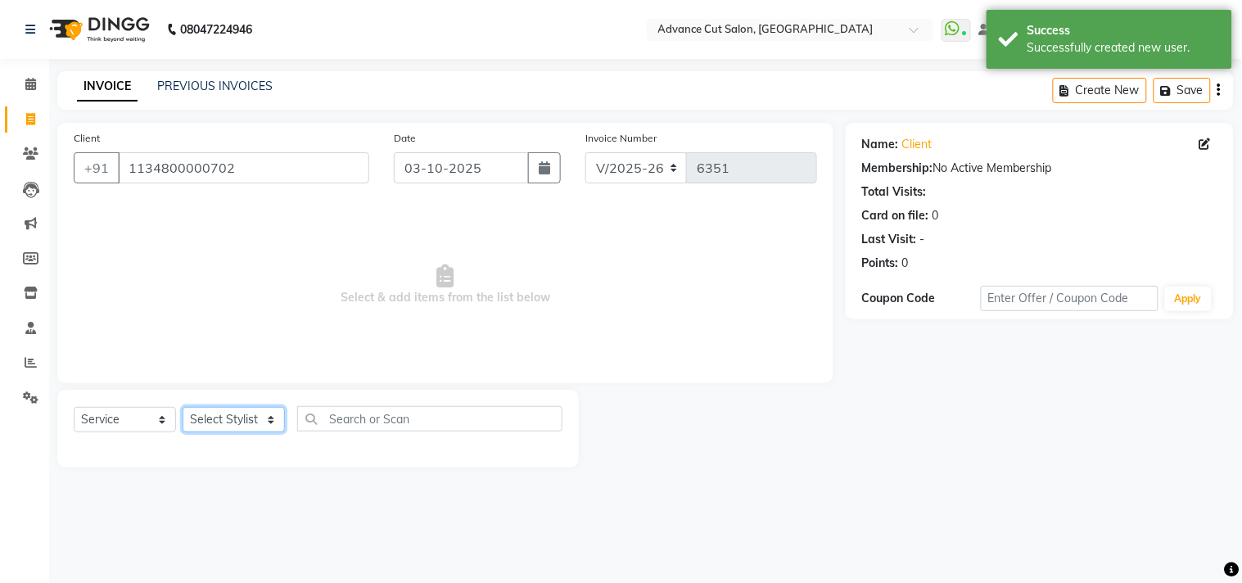
drag, startPoint x: 224, startPoint y: 426, endPoint x: 223, endPoint y: 409, distance: 16.4
click at [224, 426] on select "Select Stylist [PERSON_NAME] [PERSON_NAME] [PERSON_NAME] [PERSON_NAME] [PERSON_…" at bounding box center [234, 419] width 102 height 25
click at [183, 408] on select "Select Stylist [PERSON_NAME] [PERSON_NAME] [PERSON_NAME] [PERSON_NAME] [PERSON_…" at bounding box center [234, 419] width 102 height 25
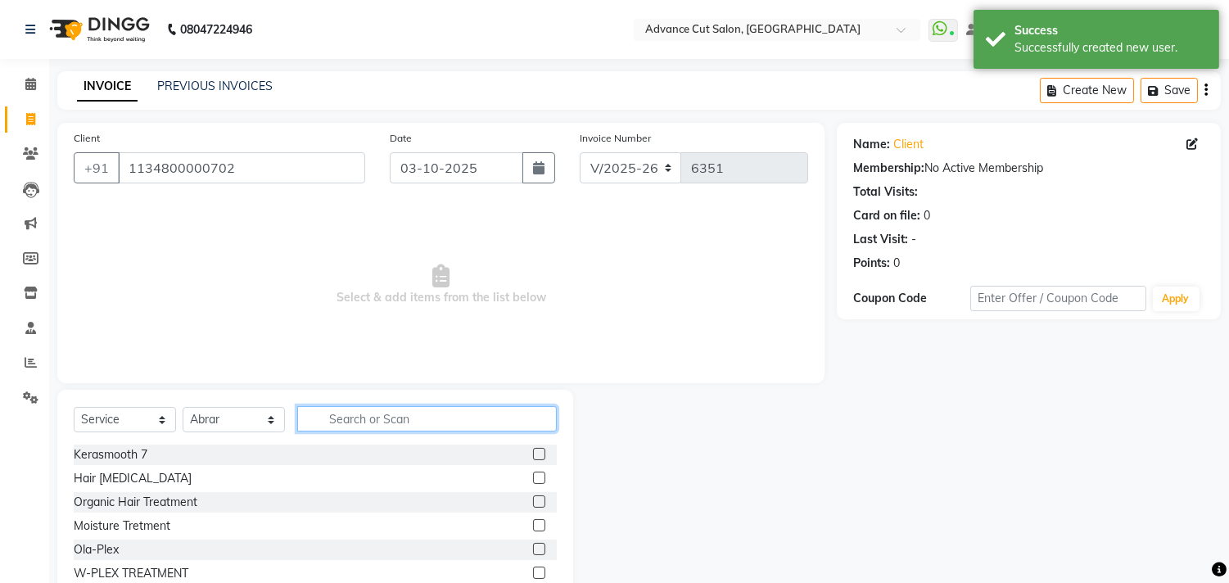
click at [314, 415] on input "text" at bounding box center [427, 418] width 260 height 25
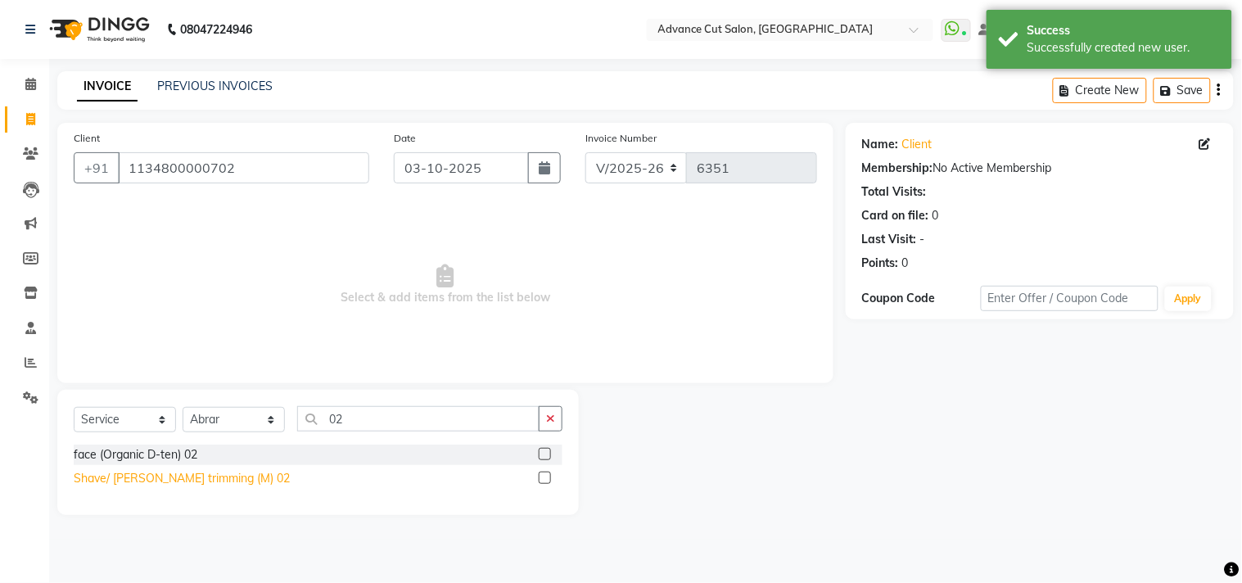
click at [184, 472] on div "Shave/ [PERSON_NAME] trimming (M) 02" at bounding box center [182, 478] width 216 height 17
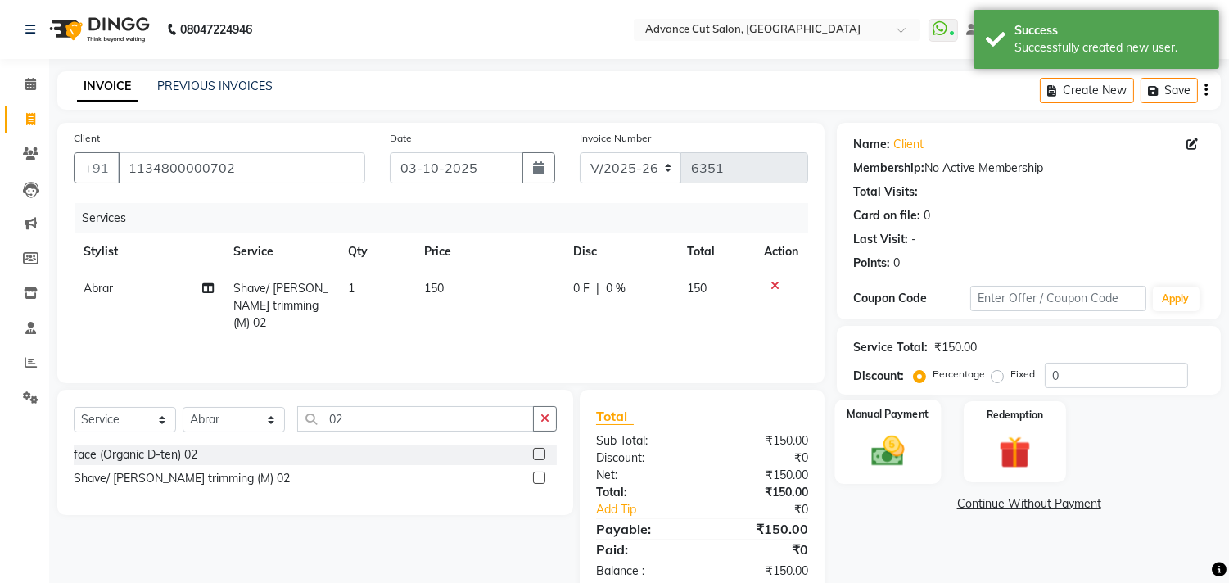
click at [881, 467] on img at bounding box center [888, 451] width 54 height 38
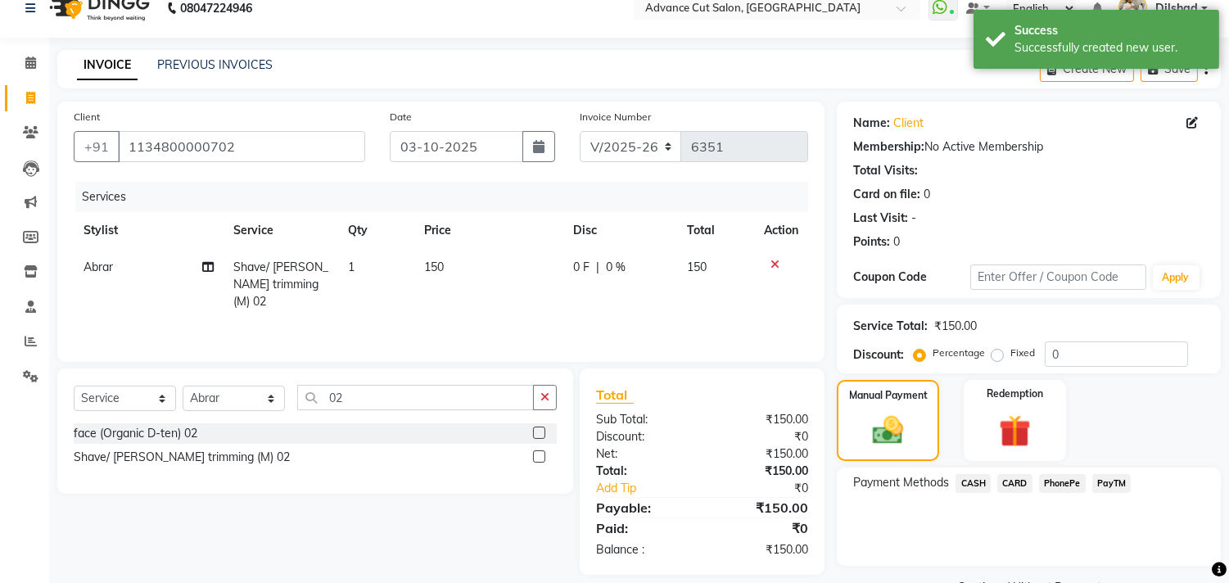
scroll to position [61, 0]
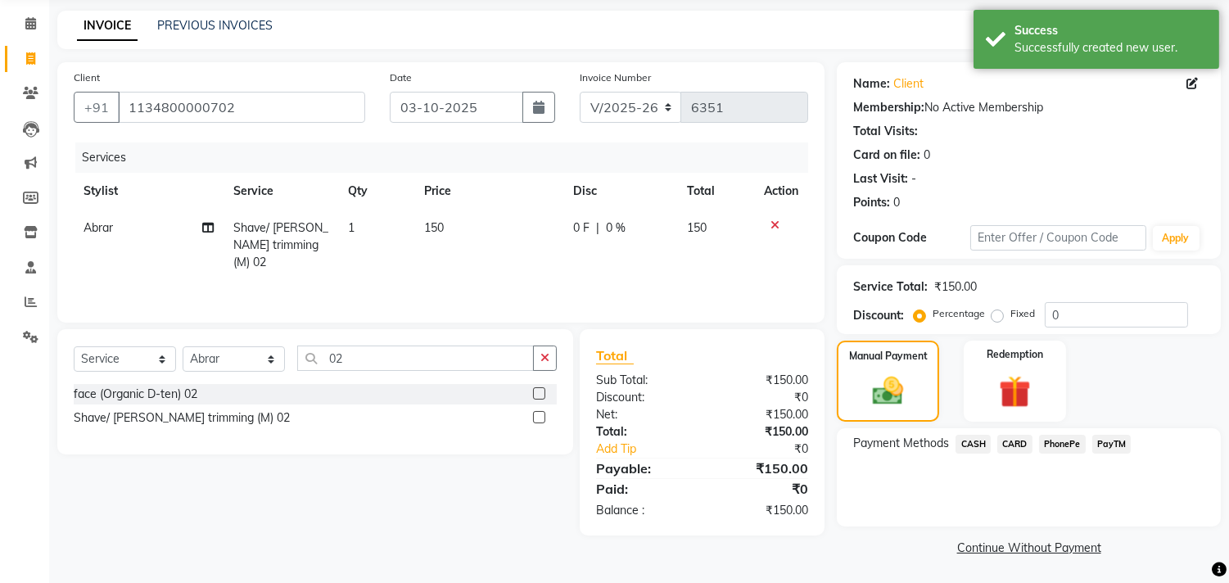
click at [974, 445] on span "CASH" at bounding box center [973, 444] width 35 height 19
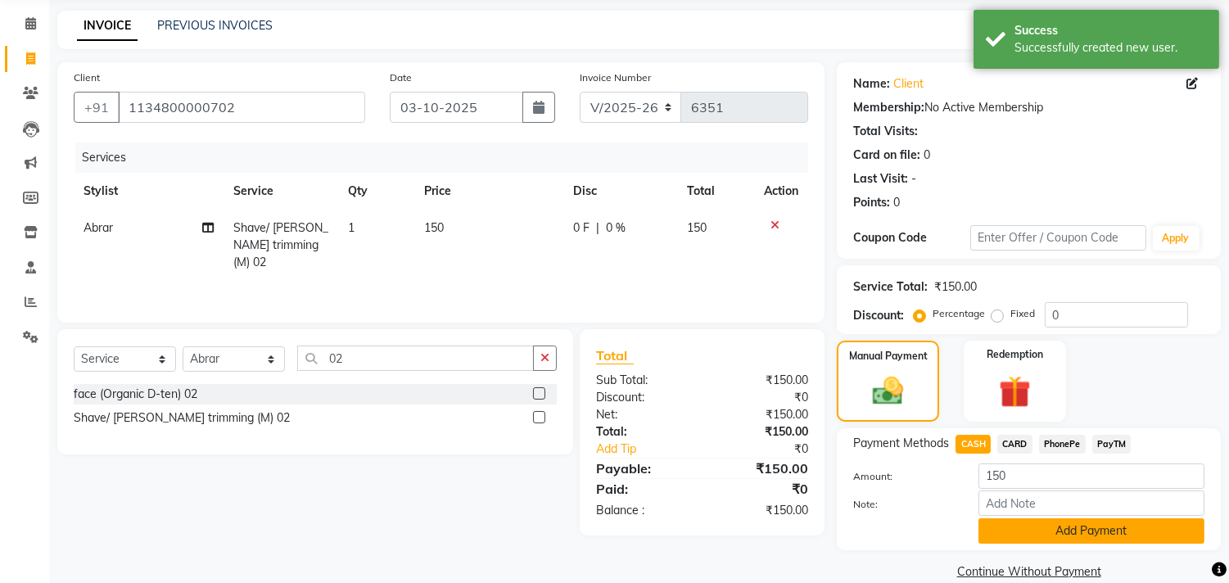
click at [1026, 532] on button "Add Payment" at bounding box center [1092, 530] width 226 height 25
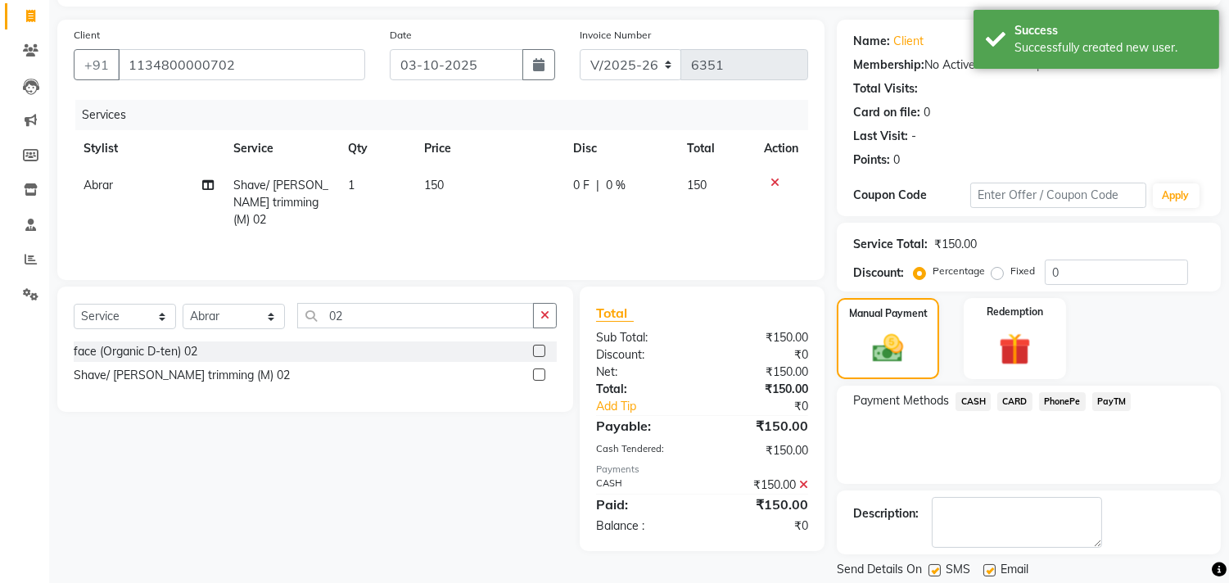
click at [1028, 547] on div "Name: Client Membership: No Active Membership Total Visits: Card on file: 0 Las…" at bounding box center [1035, 315] width 396 height 590
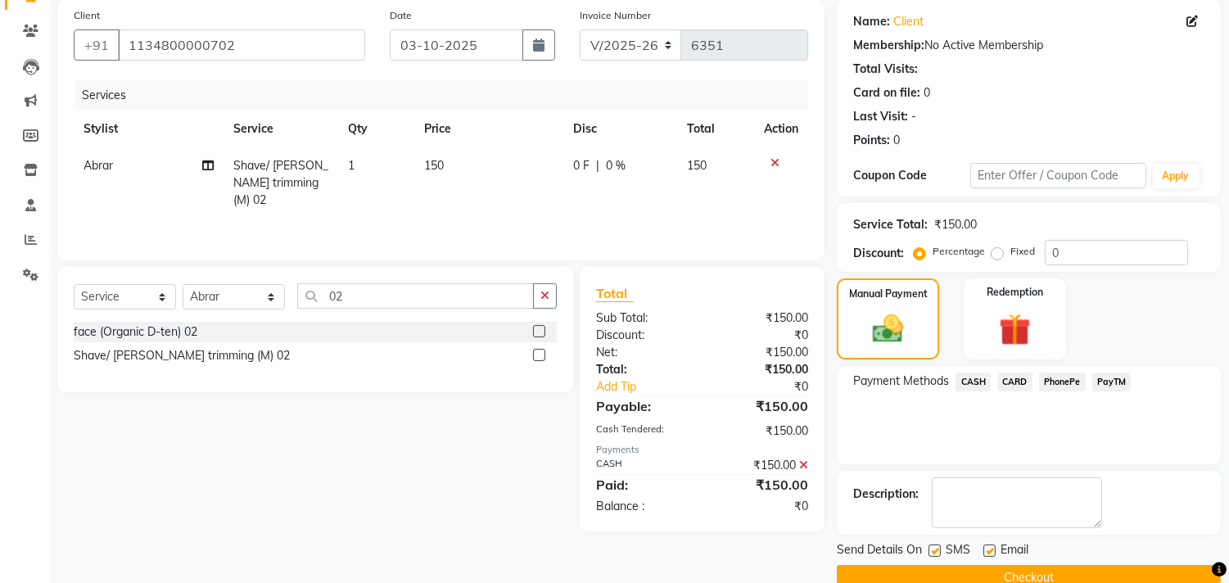
scroll to position [153, 0]
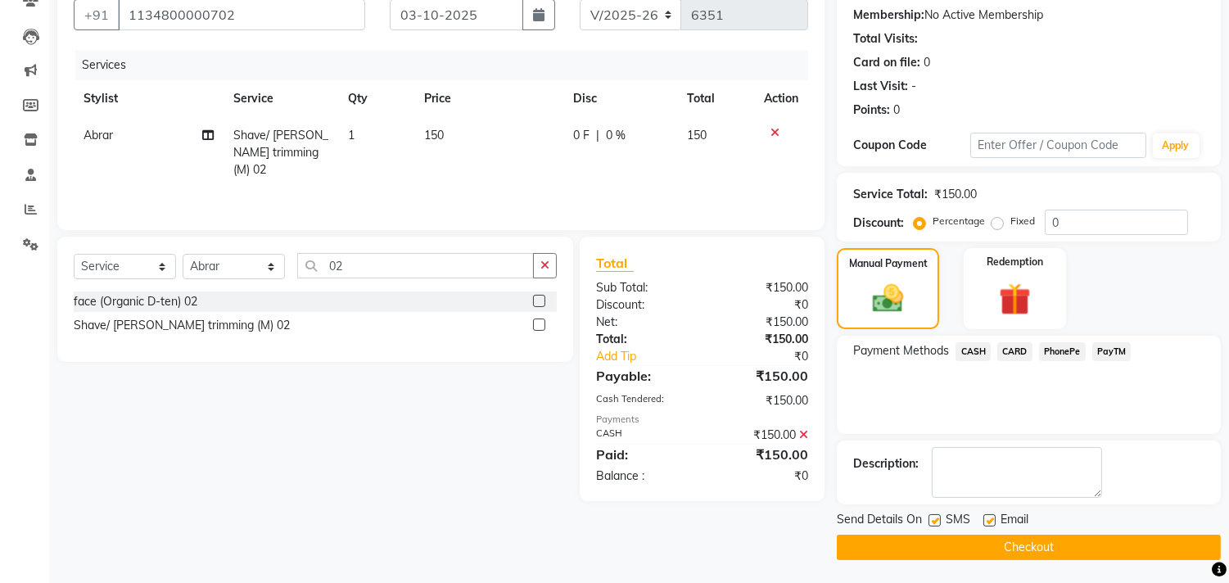
click at [1028, 545] on button "Checkout" at bounding box center [1029, 547] width 384 height 25
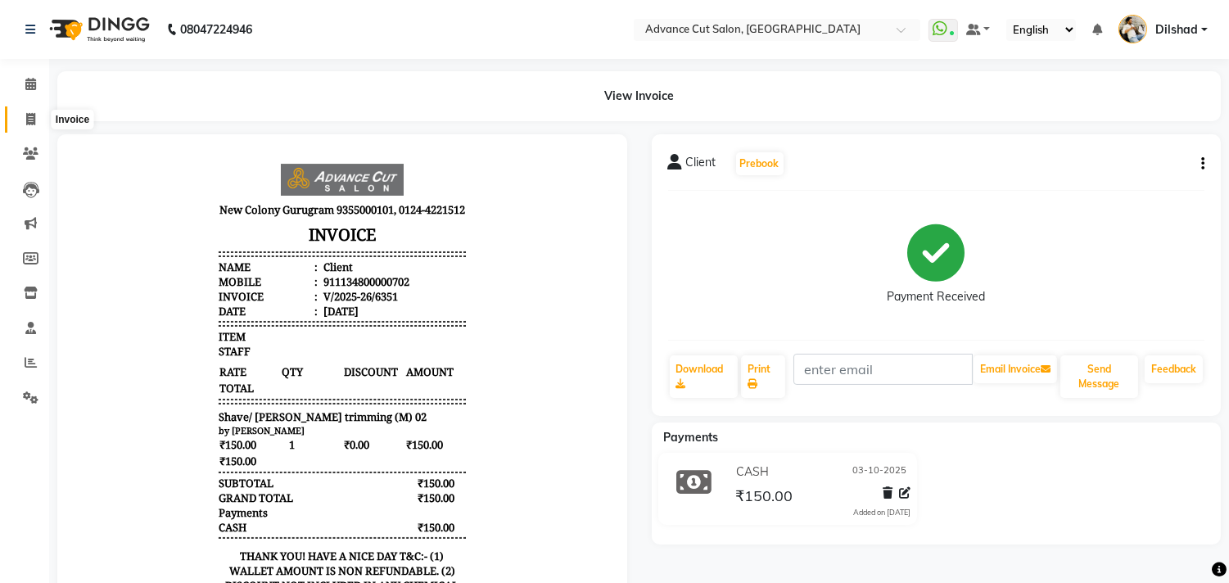
click at [19, 111] on span at bounding box center [30, 120] width 29 height 19
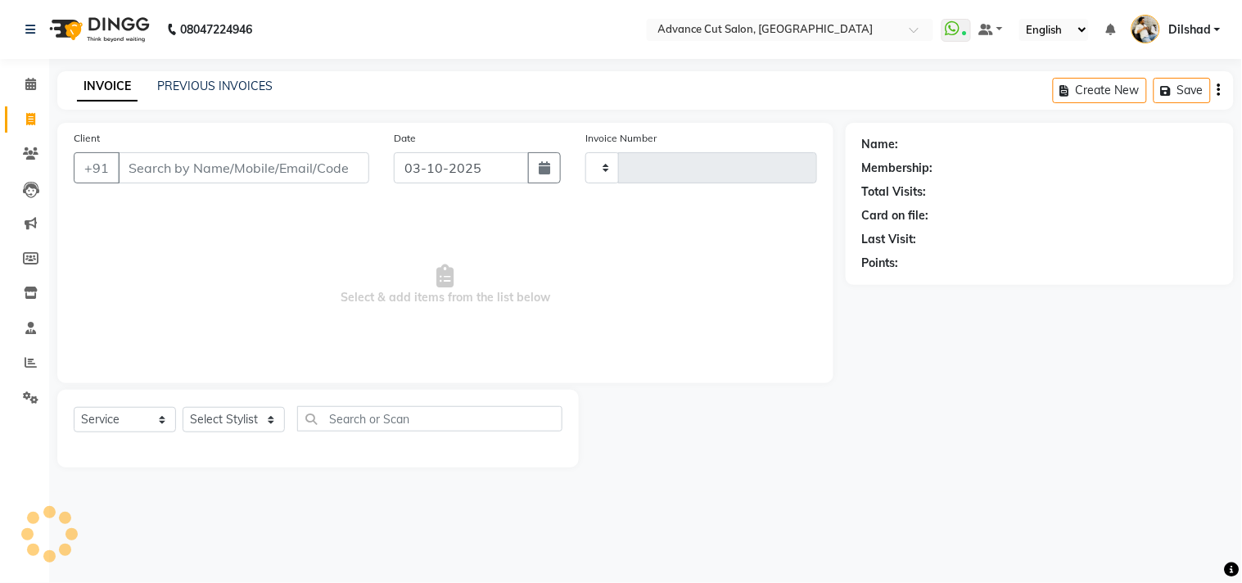
click at [407, 88] on div "INVOICE PREVIOUS INVOICES Create New Save" at bounding box center [645, 90] width 1177 height 38
click at [244, 91] on link "PREVIOUS INVOICES" at bounding box center [214, 86] width 115 height 15
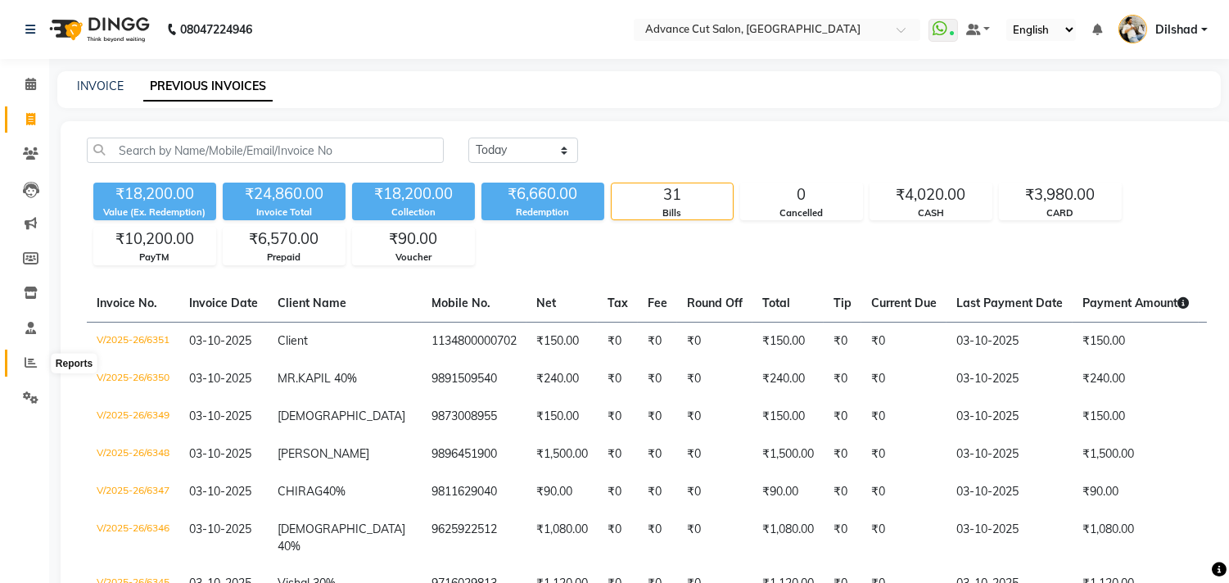
click at [14, 365] on link "Reports" at bounding box center [24, 363] width 39 height 27
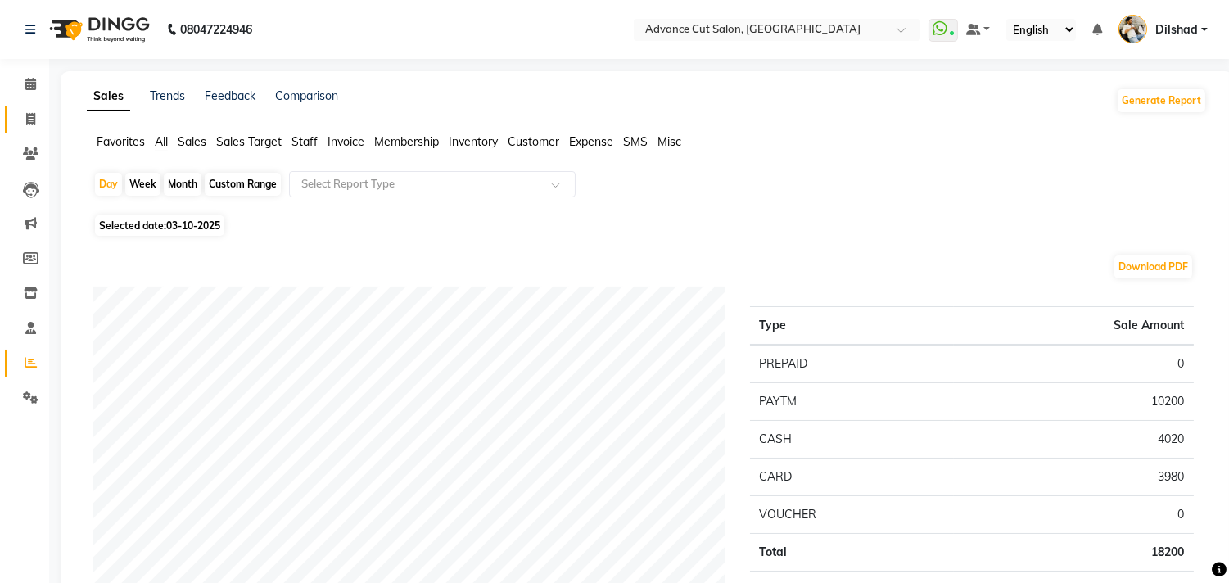
click at [14, 123] on link "Invoice" at bounding box center [24, 119] width 39 height 27
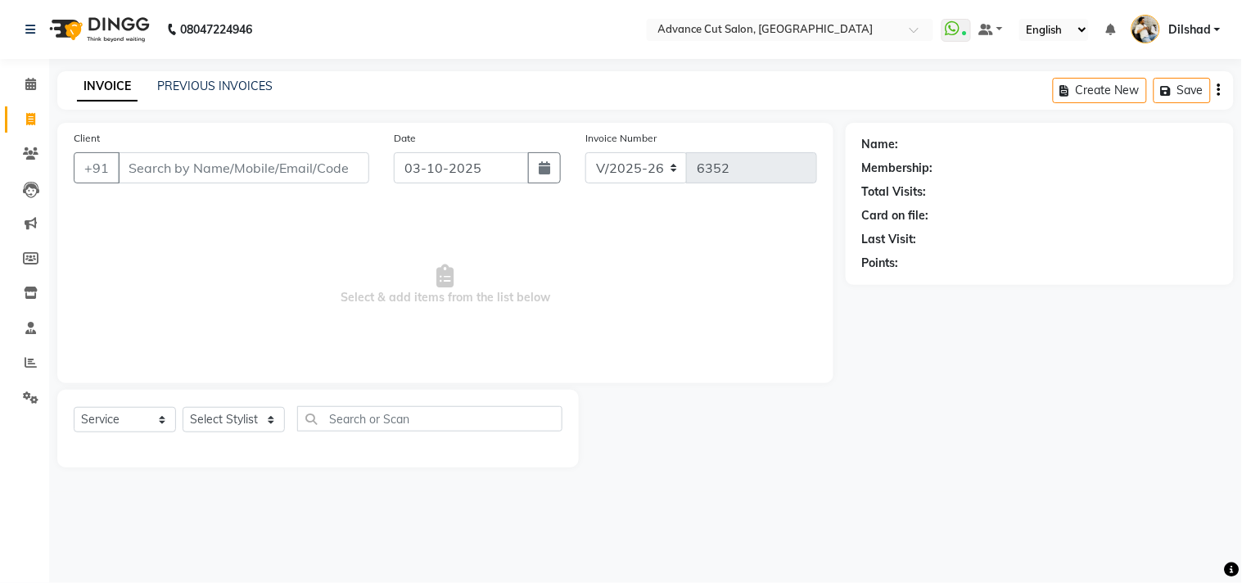
click at [370, 93] on div "INVOICE PREVIOUS INVOICES Create New Save" at bounding box center [645, 90] width 1177 height 38
click at [355, 66] on div "08047224946 Select Location × Advance Cut Salon, New Colony WhatsApp Status ✕ S…" at bounding box center [621, 291] width 1242 height 583
click at [333, 85] on div "INVOICE PREVIOUS INVOICES Create New Save" at bounding box center [645, 90] width 1177 height 38
click at [339, 95] on div "INVOICE PREVIOUS INVOICES Create New Save" at bounding box center [645, 90] width 1177 height 38
click at [242, 92] on link "PREVIOUS INVOICES" at bounding box center [214, 86] width 115 height 15
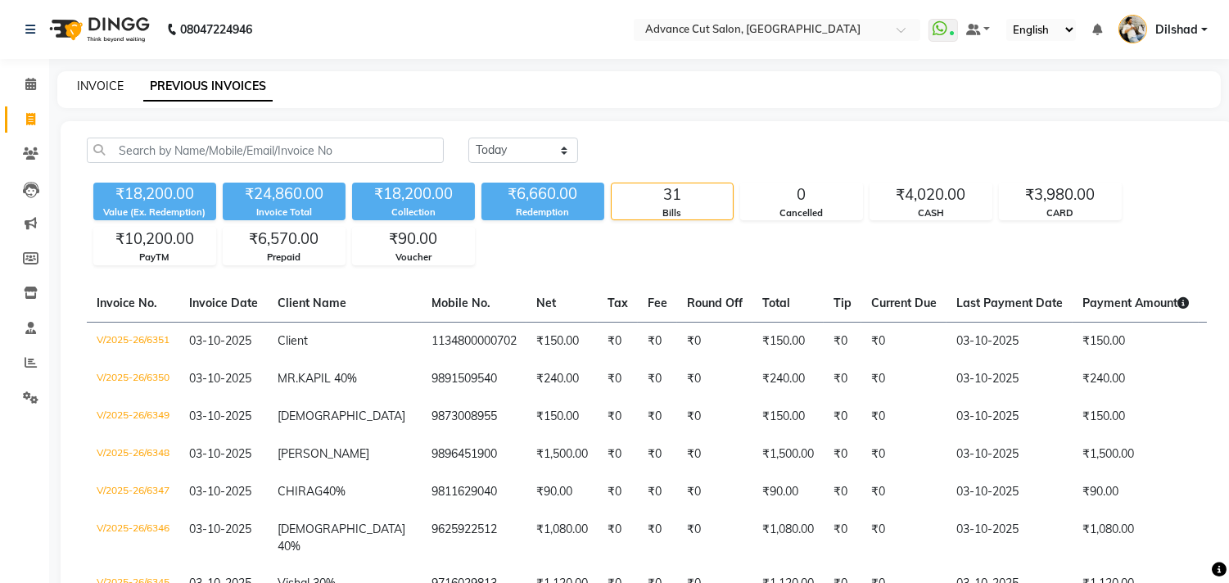
click at [108, 92] on link "INVOICE" at bounding box center [100, 86] width 47 height 15
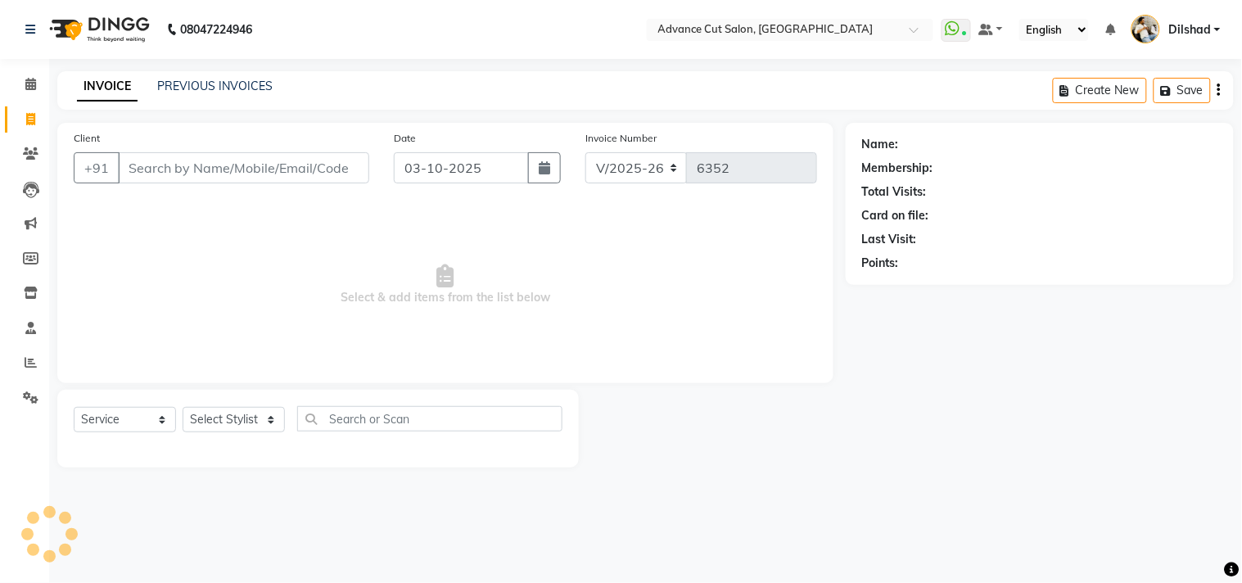
click at [383, 69] on div "08047224946 Select Location × Advance Cut Salon, New Colony WhatsApp Status ✕ S…" at bounding box center [621, 291] width 1242 height 583
click at [208, 85] on link "PREVIOUS INVOICES" at bounding box center [214, 86] width 115 height 15
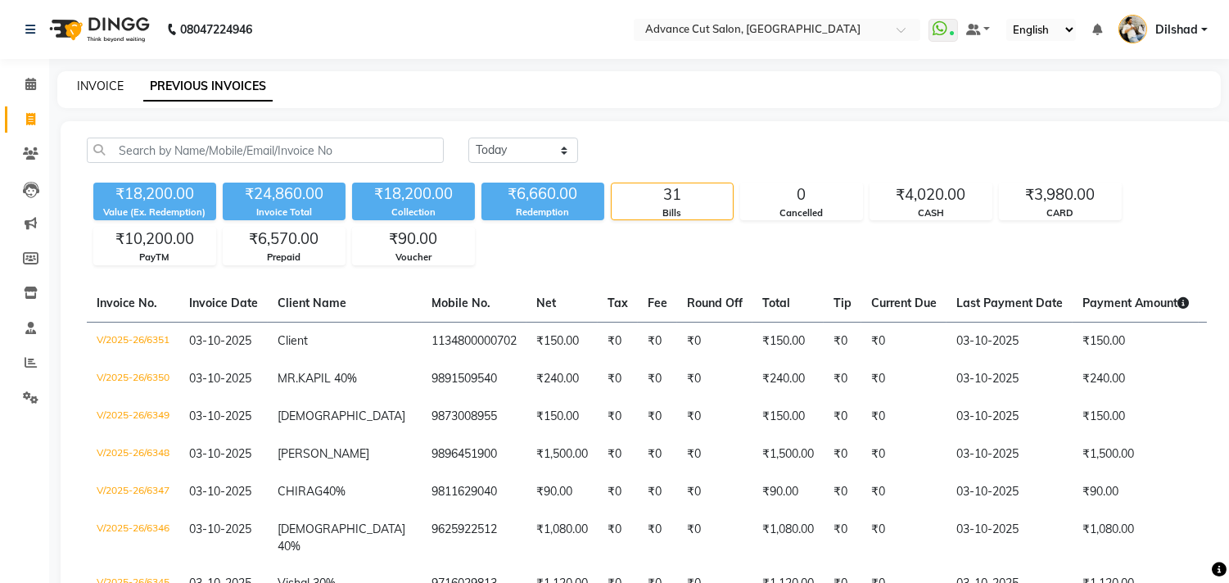
click at [102, 87] on link "INVOICE" at bounding box center [100, 86] width 47 height 15
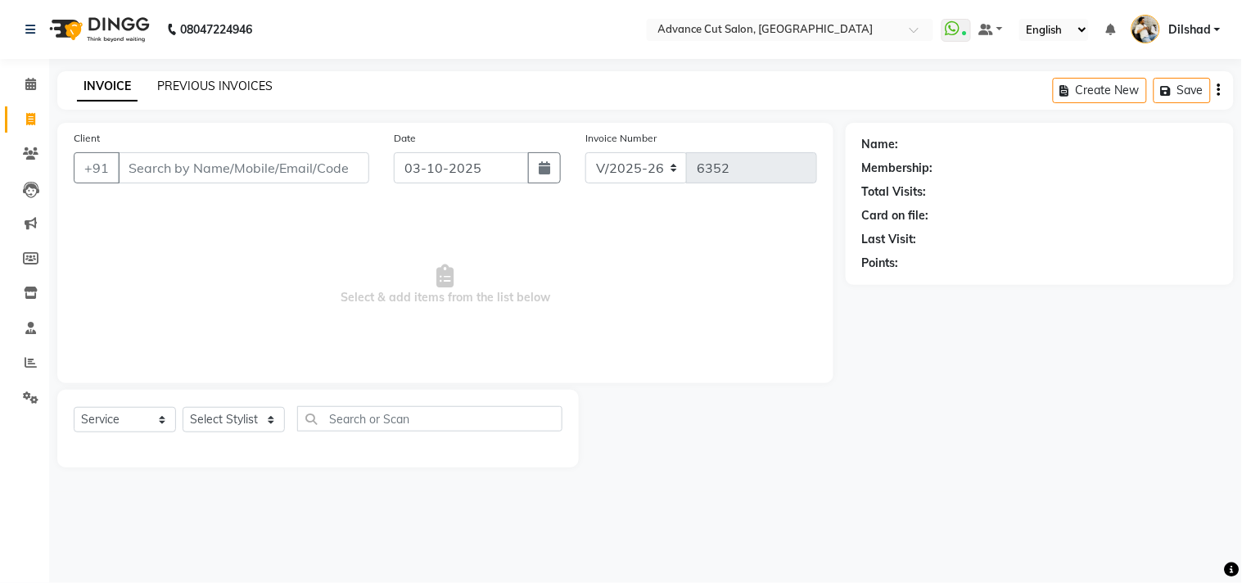
click at [172, 87] on link "PREVIOUS INVOICES" at bounding box center [214, 86] width 115 height 15
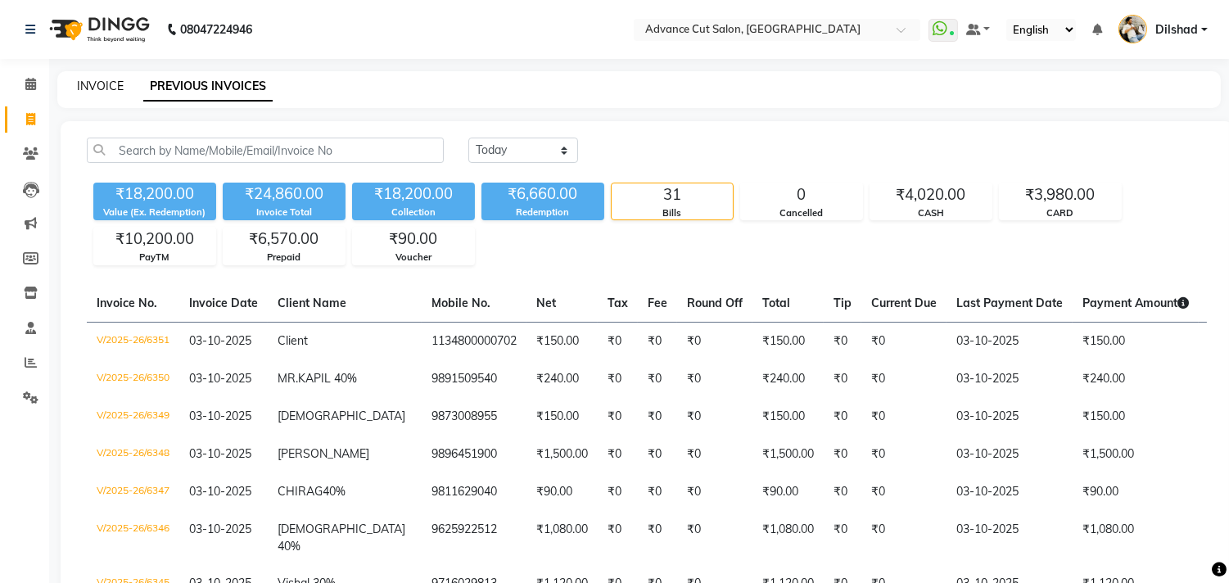
click at [110, 85] on link "INVOICE" at bounding box center [100, 86] width 47 height 15
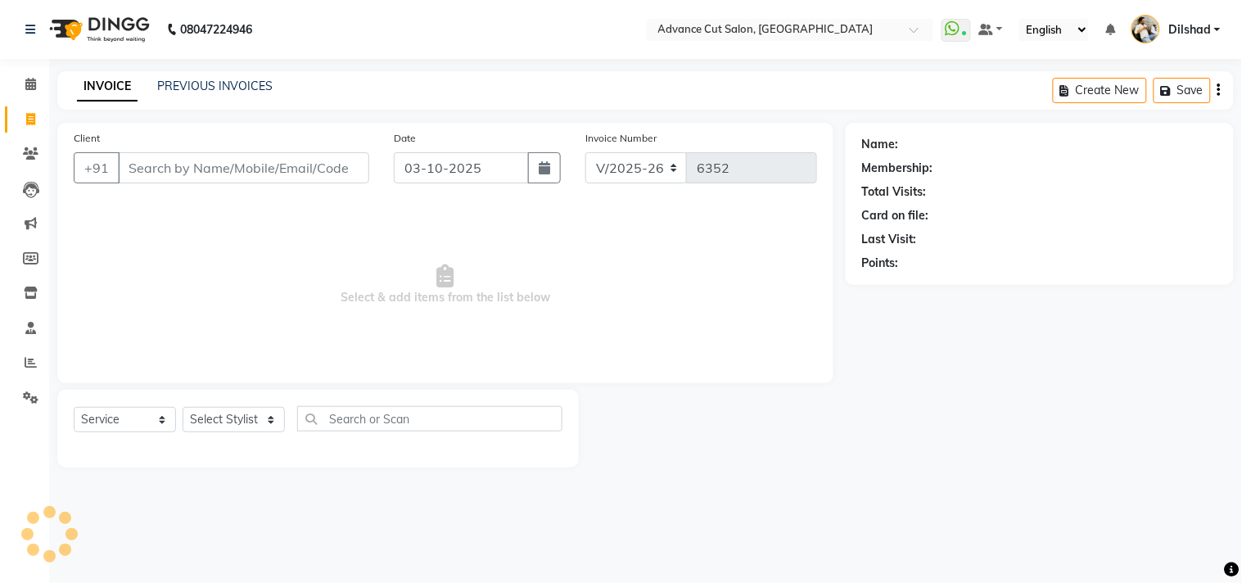
click at [356, 69] on div "08047224946 Select Location × Advance Cut Salon, New Colony WhatsApp Status ✕ S…" at bounding box center [621, 291] width 1242 height 583
click at [203, 419] on select "Select Stylist [PERSON_NAME] [PERSON_NAME] [PERSON_NAME] [PERSON_NAME] [PERSON_…" at bounding box center [234, 419] width 102 height 25
click at [183, 408] on select "Select Stylist [PERSON_NAME] [PERSON_NAME] [PERSON_NAME] [PERSON_NAME] [PERSON_…" at bounding box center [234, 419] width 102 height 25
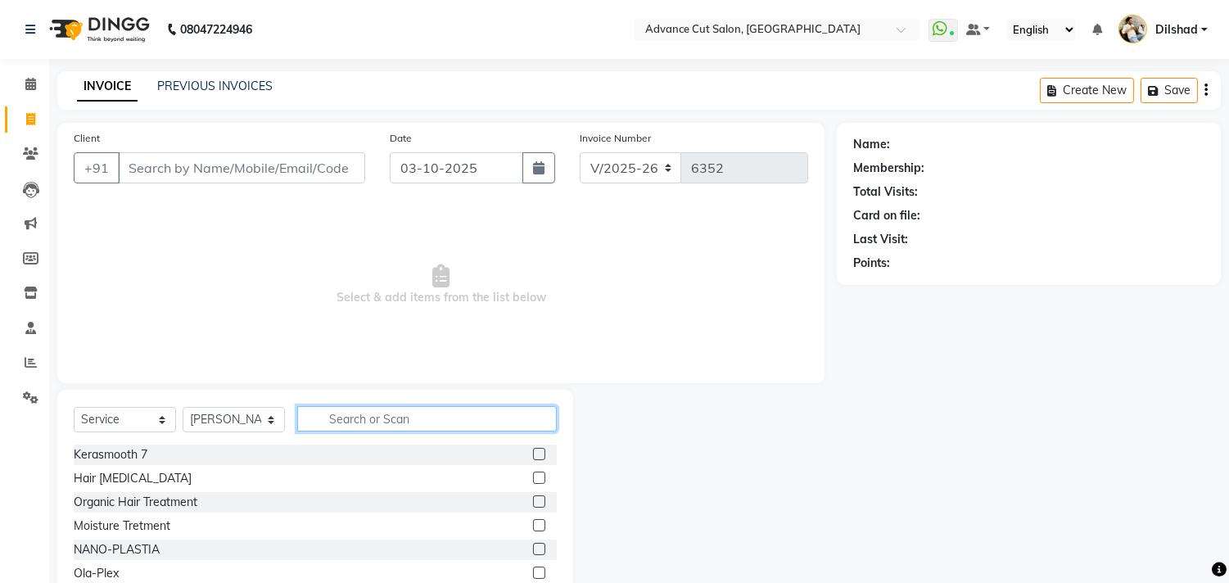
click at [328, 414] on input "text" at bounding box center [427, 418] width 260 height 25
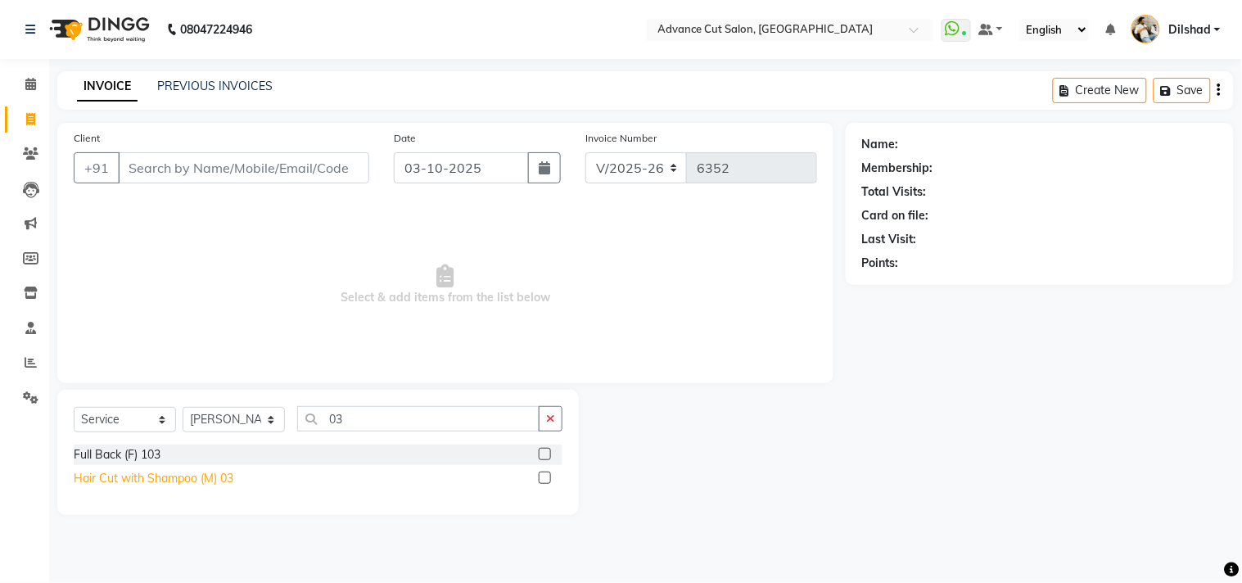
click at [197, 477] on div "Hair Cut with Shampoo (M) 03" at bounding box center [154, 478] width 160 height 17
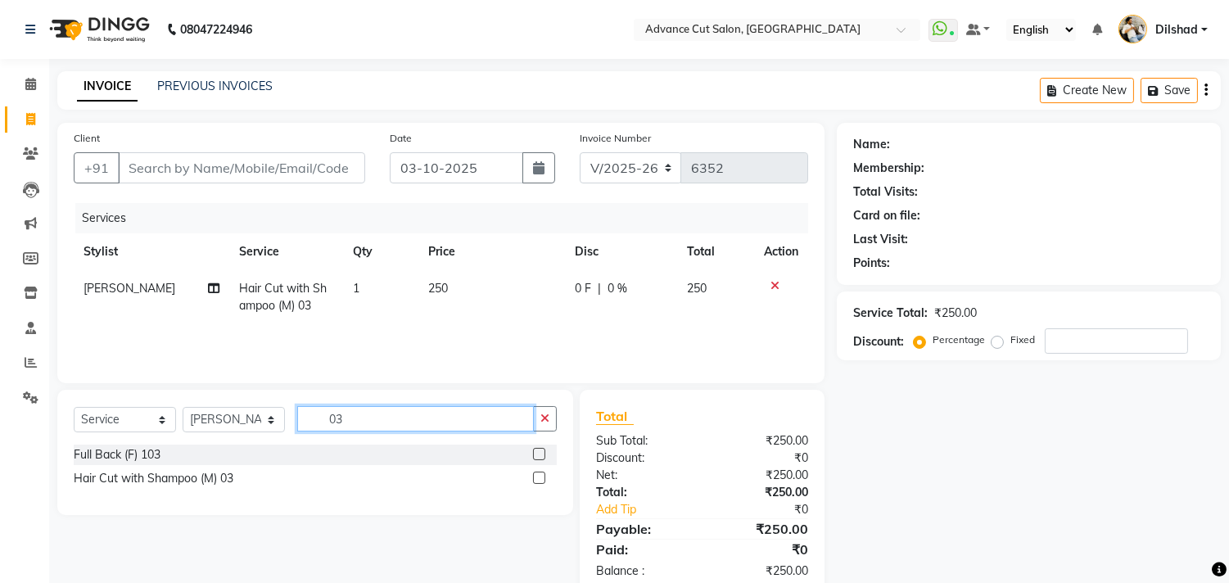
click at [350, 429] on input "03" at bounding box center [415, 418] width 237 height 25
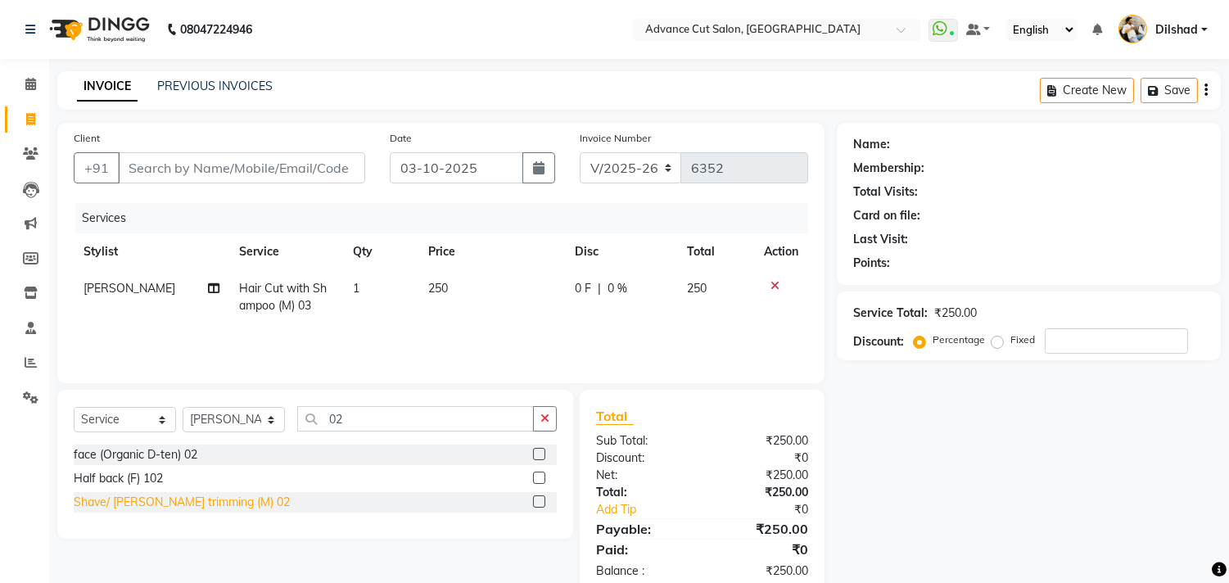
click at [166, 501] on div "Shave/ [PERSON_NAME] trimming (M) 02" at bounding box center [182, 502] width 216 height 17
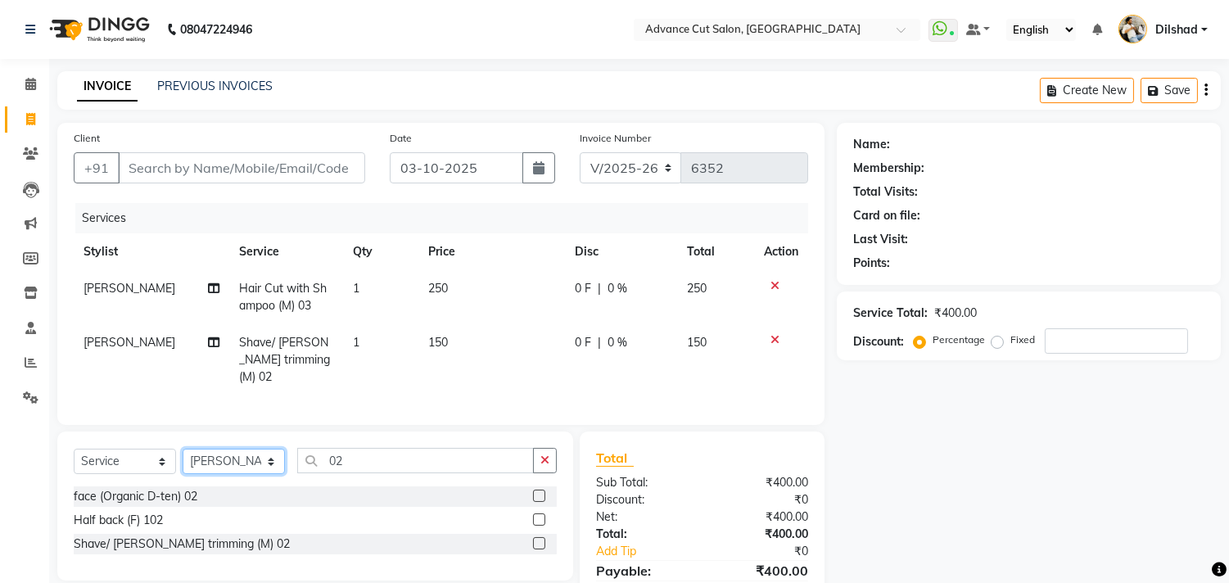
click at [242, 464] on select "Select Stylist [PERSON_NAME] [PERSON_NAME] [PERSON_NAME] [PERSON_NAME] [PERSON_…" at bounding box center [234, 461] width 102 height 25
click at [183, 449] on select "Select Stylist [PERSON_NAME] [PERSON_NAME] [PERSON_NAME] [PERSON_NAME] [PERSON_…" at bounding box center [234, 461] width 102 height 25
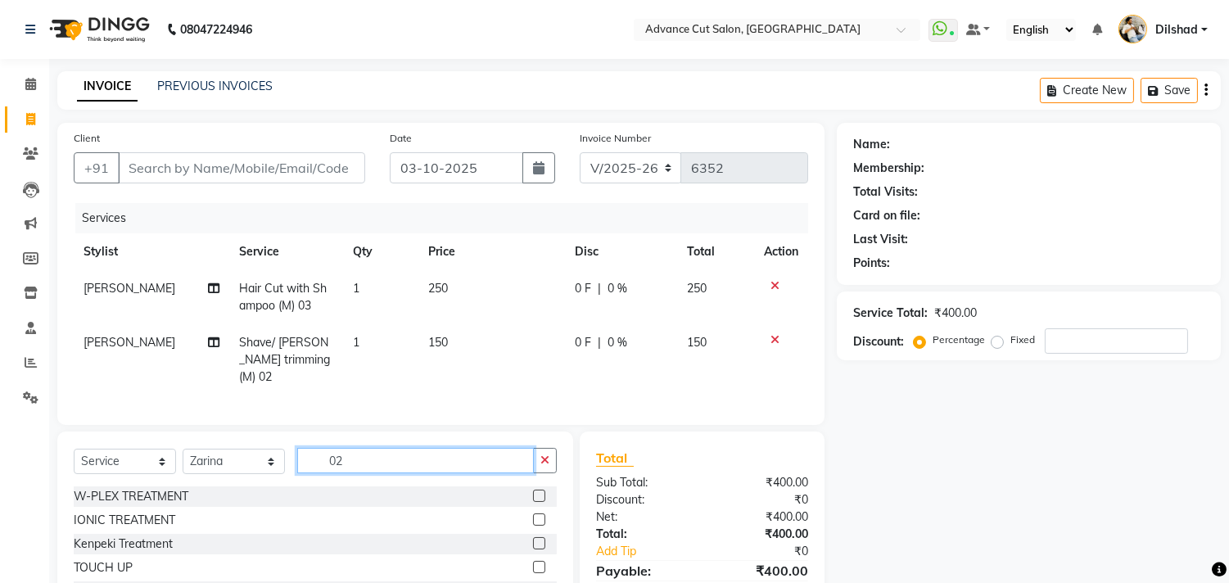
click at [385, 453] on input "02" at bounding box center [415, 460] width 237 height 25
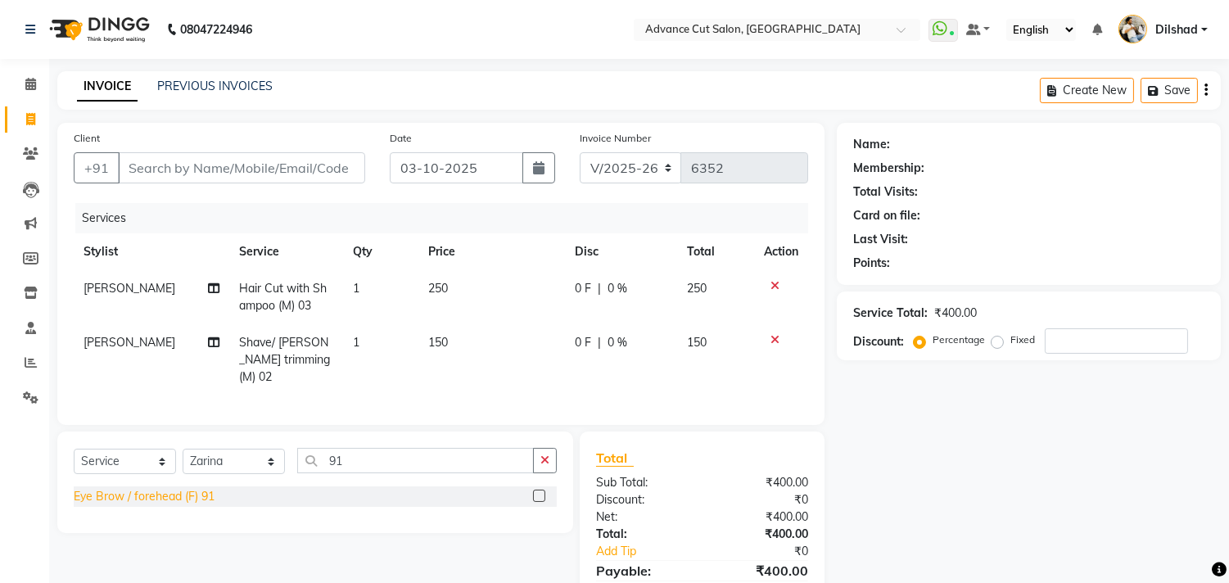
click at [187, 492] on div "Eye Brow / forehead (F) 91" at bounding box center [144, 496] width 141 height 17
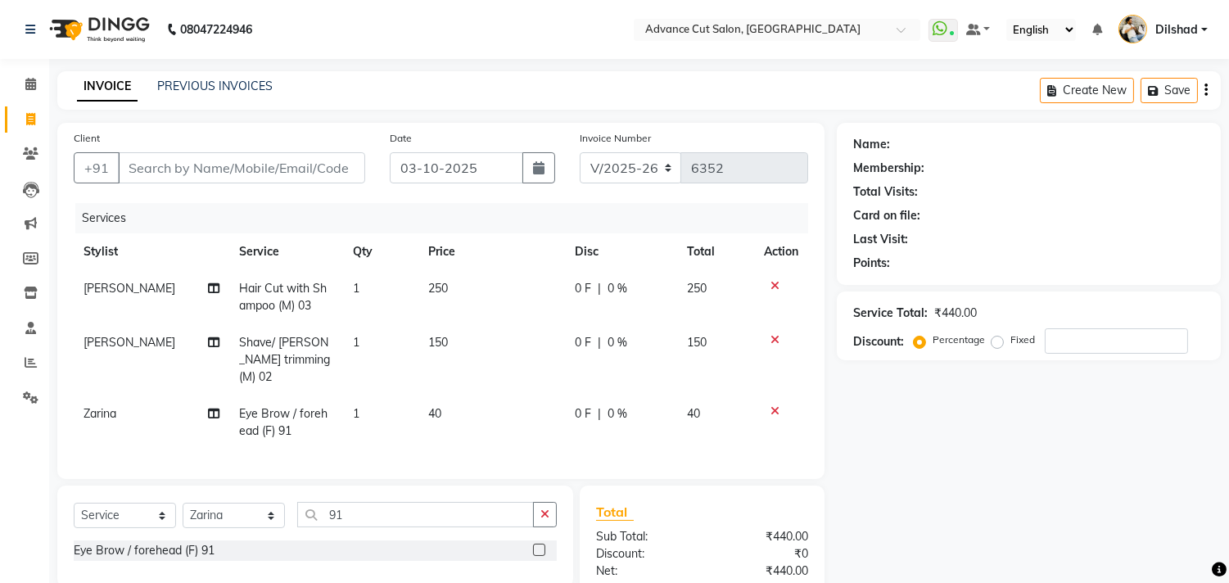
click at [393, 395] on td "1" at bounding box center [380, 422] width 75 height 54
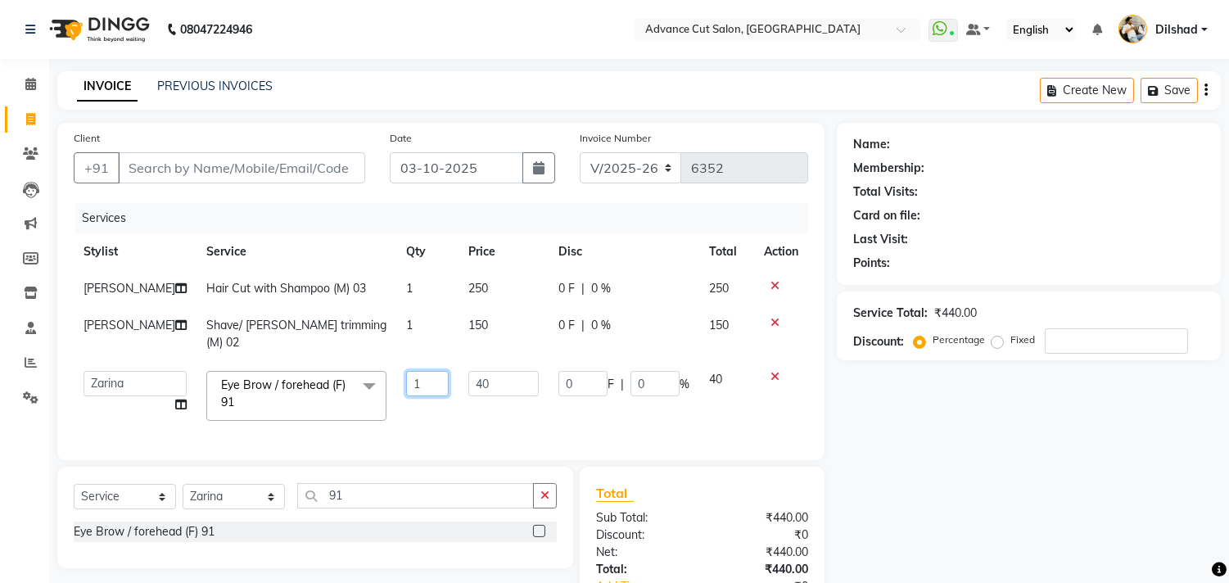
click at [407, 371] on input "1" at bounding box center [427, 383] width 43 height 25
click at [153, 177] on input "Client" at bounding box center [241, 167] width 247 height 31
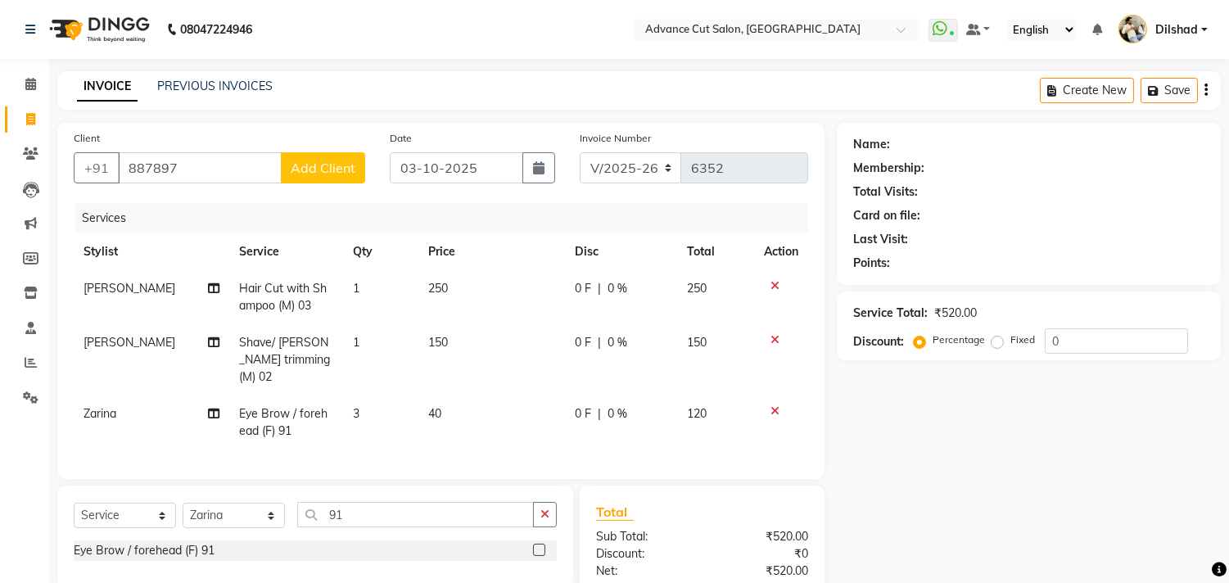
click at [325, 173] on span "Add Client" at bounding box center [323, 168] width 65 height 16
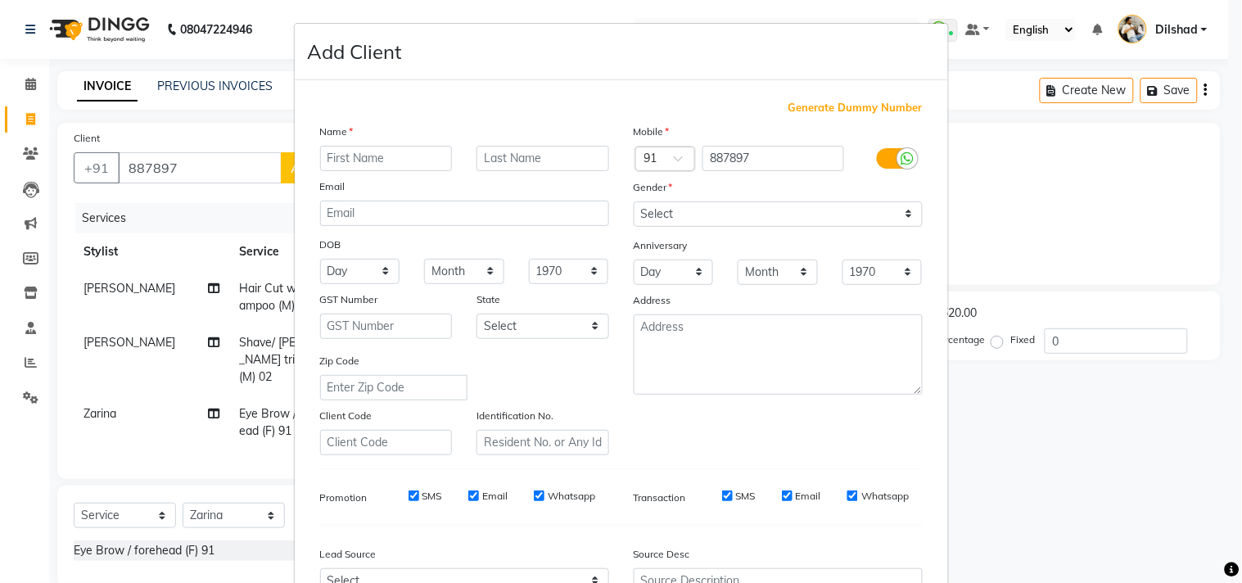
click at [809, 95] on div "Generate Dummy Number Name Email DOB Day 01 02 03 04 05 06 07 08 09 10 11 12 13…" at bounding box center [621, 373] width 653 height 587
click at [809, 96] on div "Generate Dummy Number Name Email DOB Day 01 02 03 04 05 06 07 08 09 10 11 12 13…" at bounding box center [621, 373] width 653 height 587
click at [838, 108] on span "Generate Dummy Number" at bounding box center [856, 108] width 134 height 16
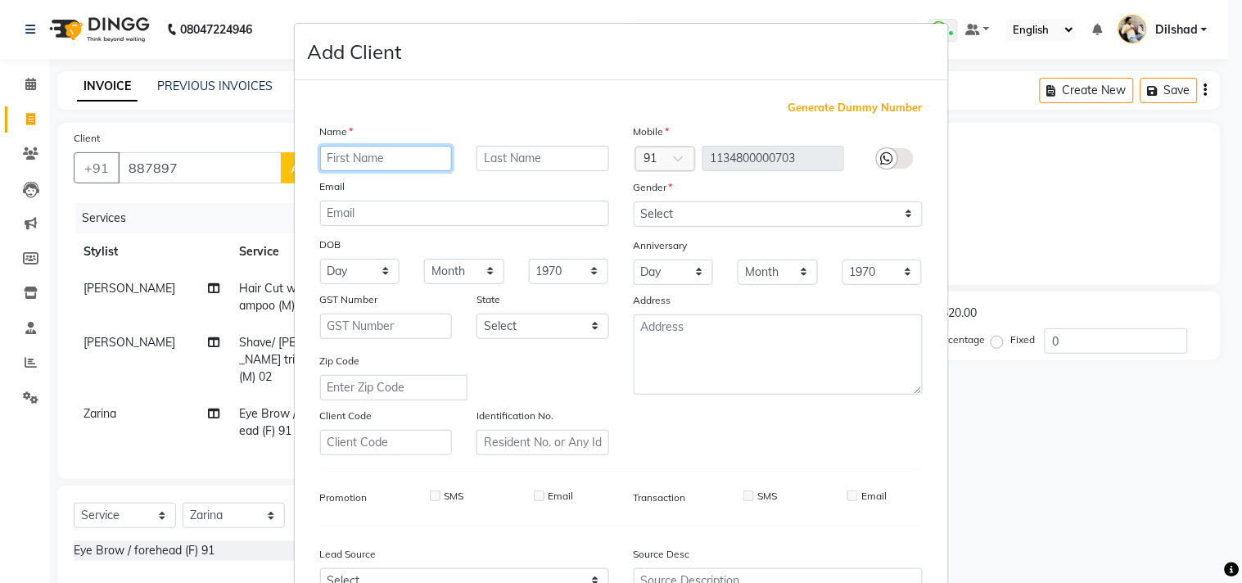
click at [428, 160] on input "text" at bounding box center [386, 158] width 133 height 25
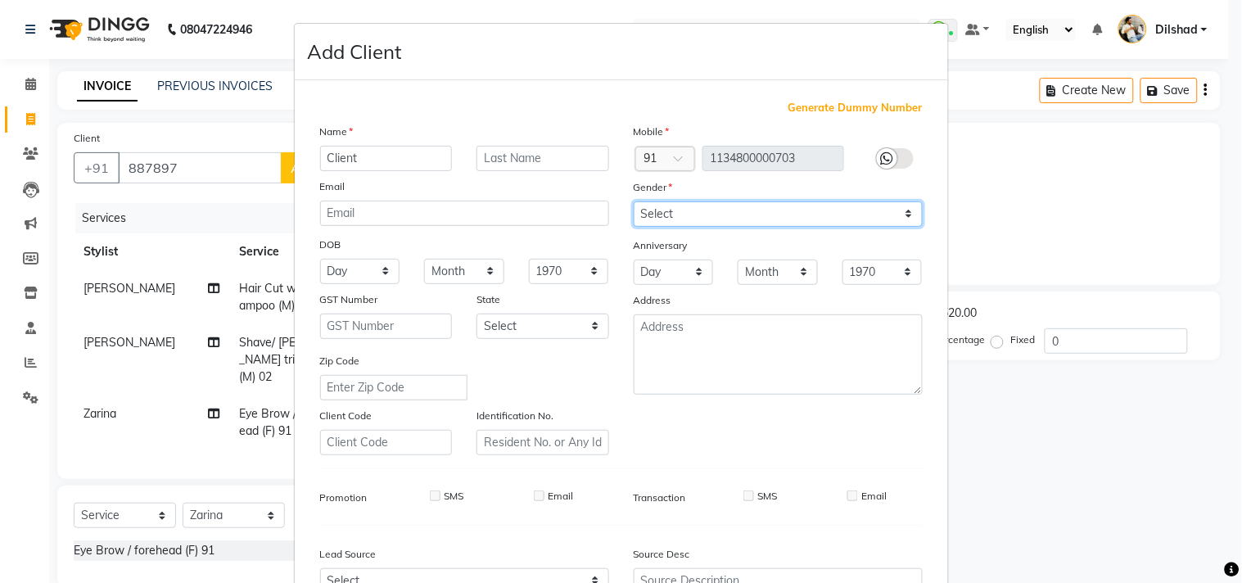
click at [682, 219] on select "Select [DEMOGRAPHIC_DATA] [DEMOGRAPHIC_DATA] Other Prefer Not To Say" at bounding box center [778, 213] width 289 height 25
click at [634, 201] on select "Select [DEMOGRAPHIC_DATA] [DEMOGRAPHIC_DATA] Other Prefer Not To Say" at bounding box center [778, 213] width 289 height 25
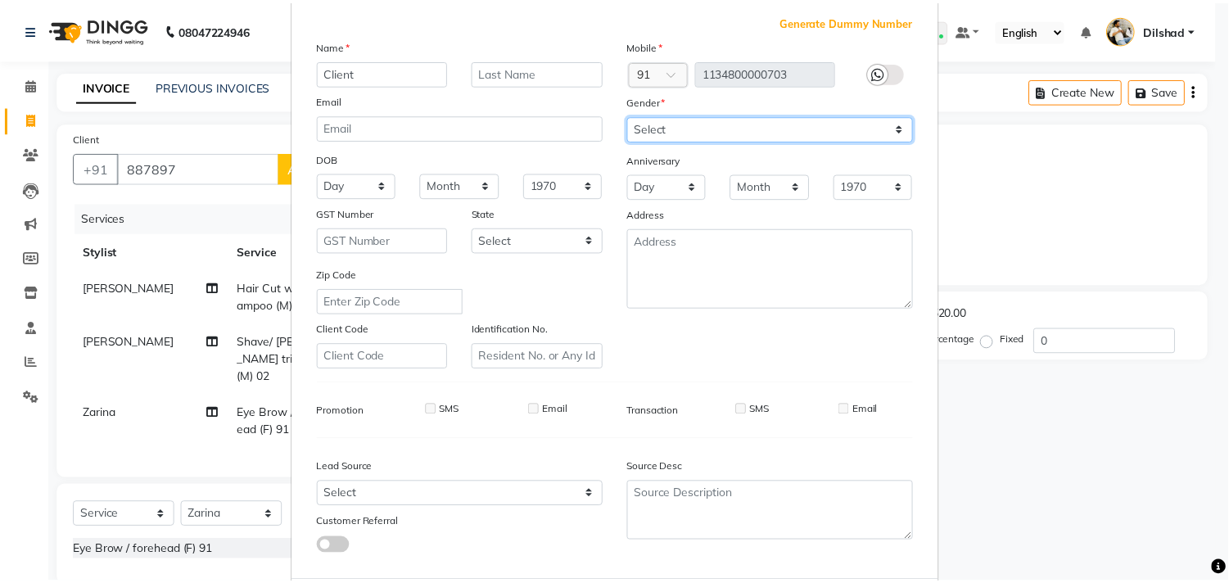
scroll to position [174, 0]
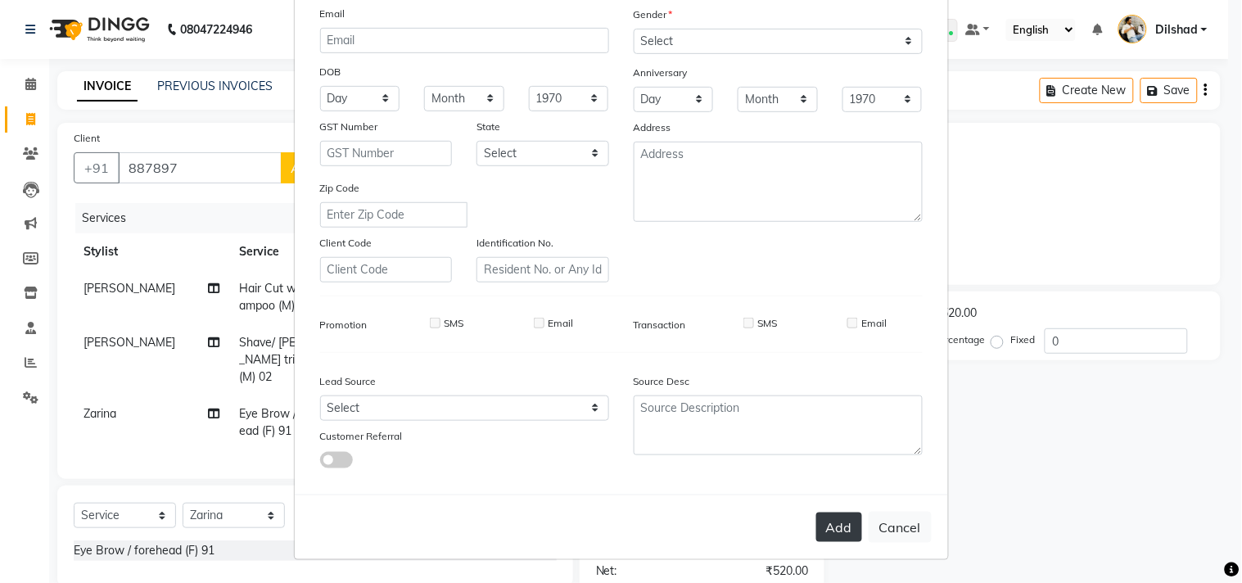
click at [831, 516] on button "Add" at bounding box center [839, 527] width 46 height 29
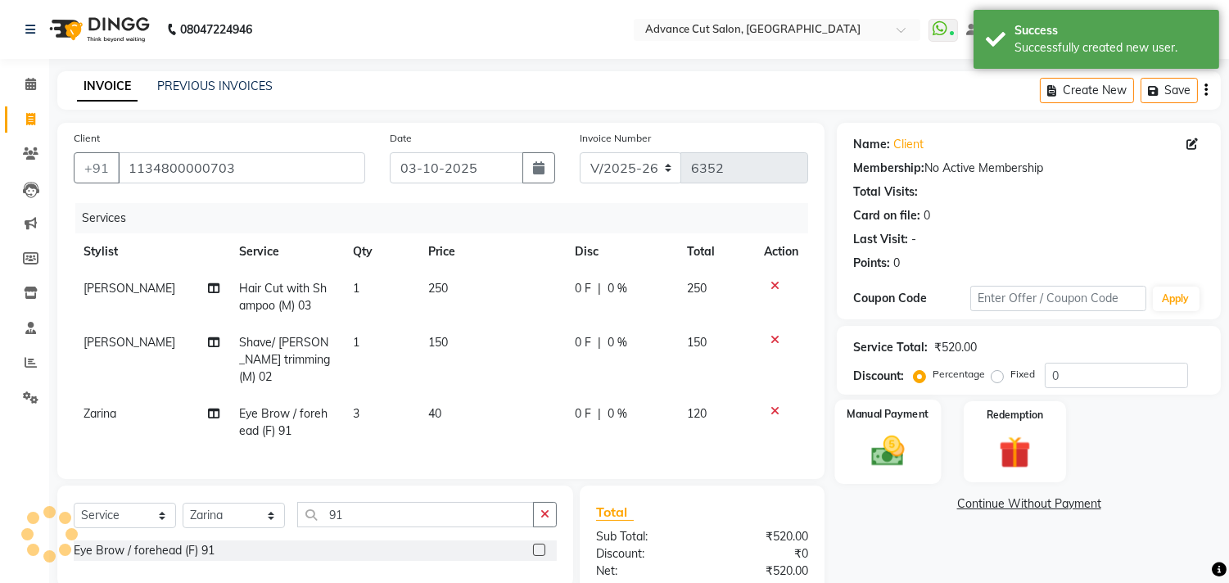
click at [906, 446] on img at bounding box center [888, 451] width 54 height 38
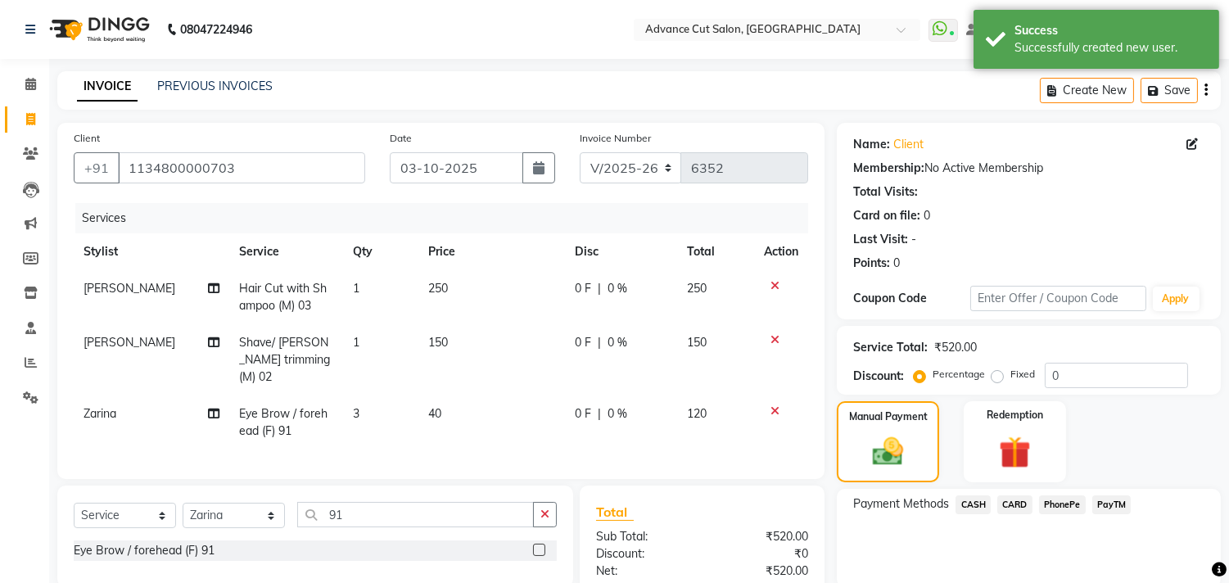
click at [1107, 510] on span "PayTM" at bounding box center [1111, 504] width 39 height 19
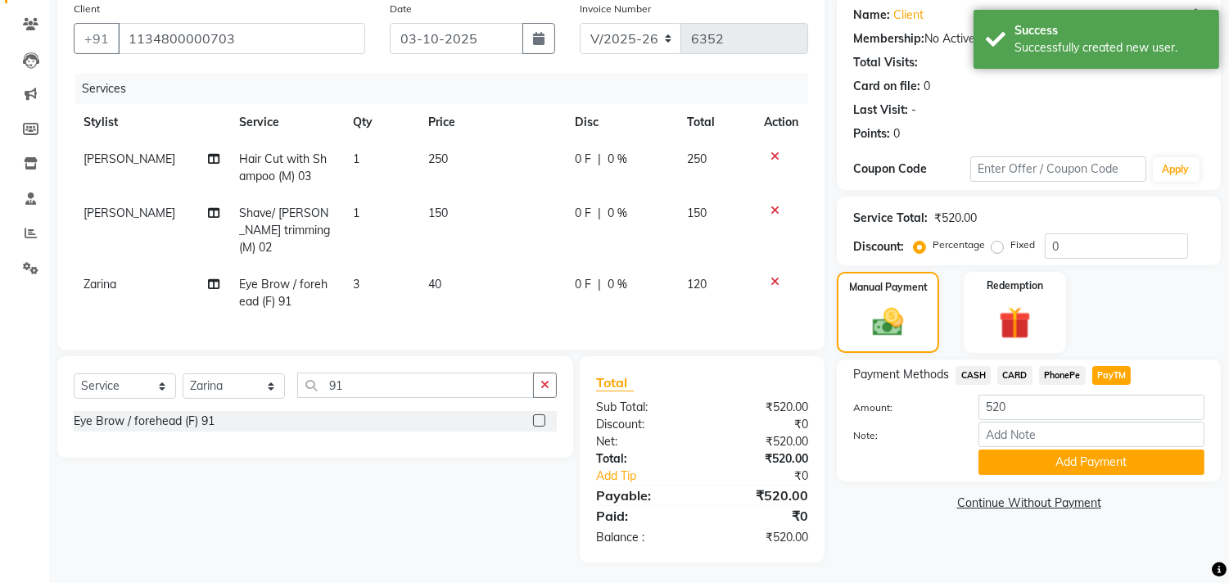
click at [1054, 459] on button "Add Payment" at bounding box center [1092, 462] width 226 height 25
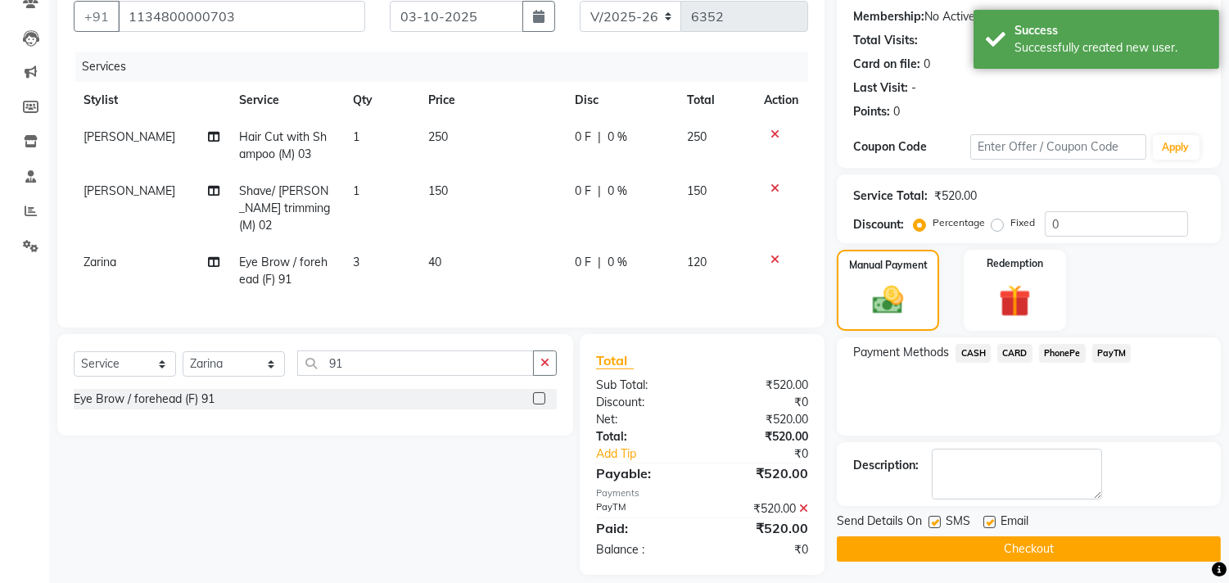
scroll to position [164, 0]
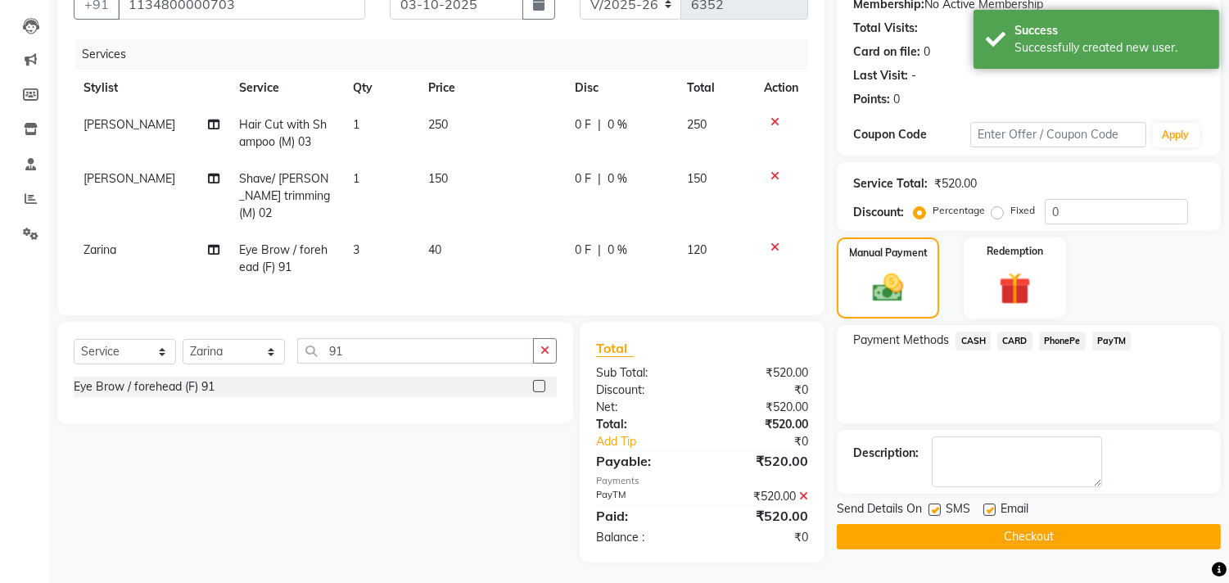
click at [1044, 538] on button "Checkout" at bounding box center [1029, 536] width 384 height 25
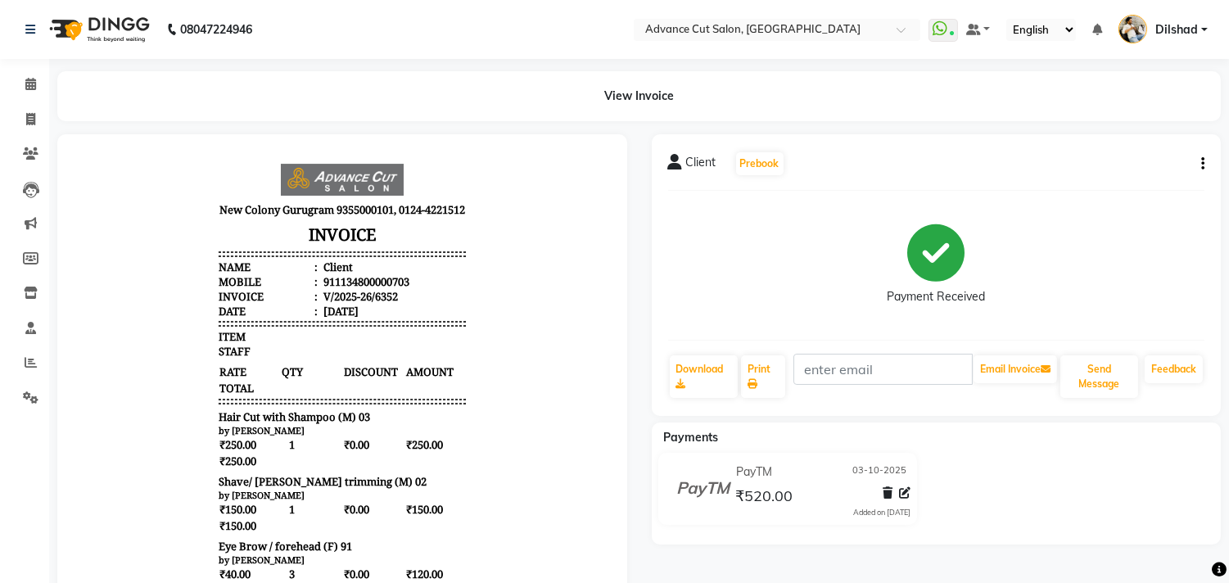
drag, startPoint x: 1041, startPoint y: 539, endPoint x: 753, endPoint y: 321, distance: 360.6
click at [1041, 545] on div "Client Prebook Payment Received Download Print Email Invoice Send Message Feedb…" at bounding box center [937, 491] width 594 height 715
click at [33, 359] on icon at bounding box center [31, 362] width 12 height 12
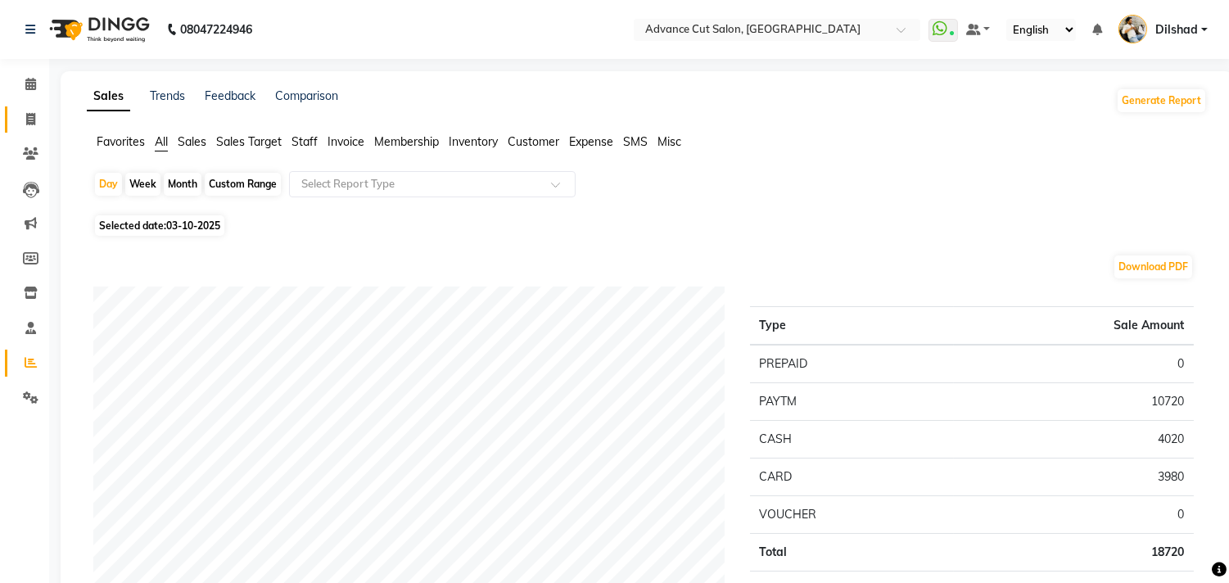
click at [14, 107] on link "Invoice" at bounding box center [24, 119] width 39 height 27
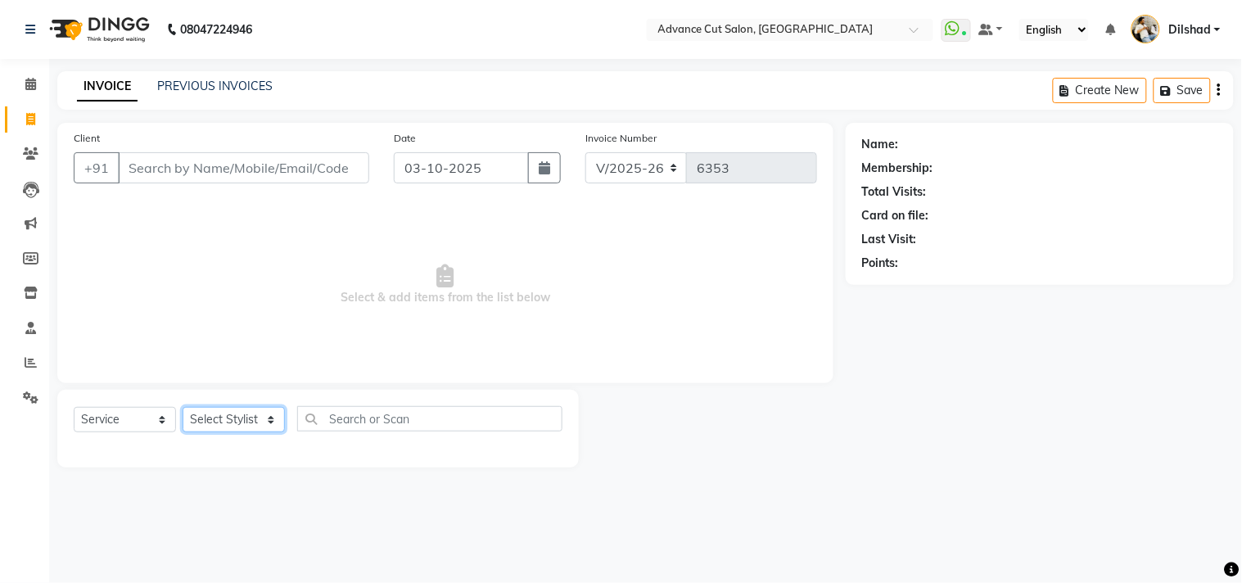
click at [211, 418] on select "Select Stylist [PERSON_NAME] [PERSON_NAME] [PERSON_NAME] [PERSON_NAME] [PERSON_…" at bounding box center [234, 419] width 102 height 25
click at [183, 408] on select "Select Stylist [PERSON_NAME] [PERSON_NAME] [PERSON_NAME] [PERSON_NAME] [PERSON_…" at bounding box center [234, 419] width 102 height 25
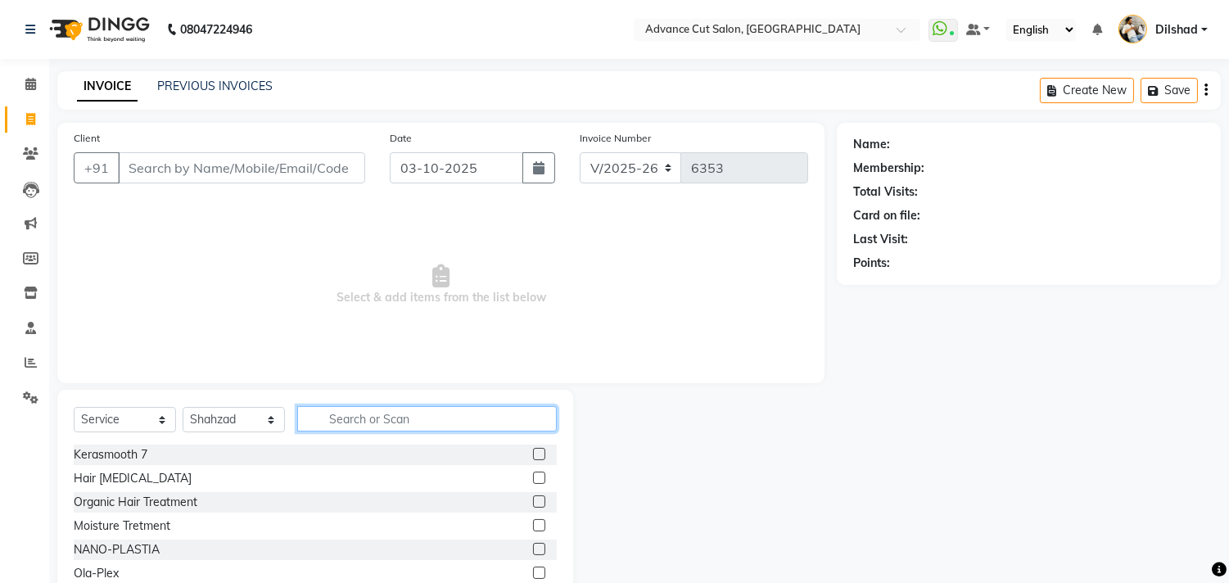
click at [339, 423] on input "text" at bounding box center [427, 418] width 260 height 25
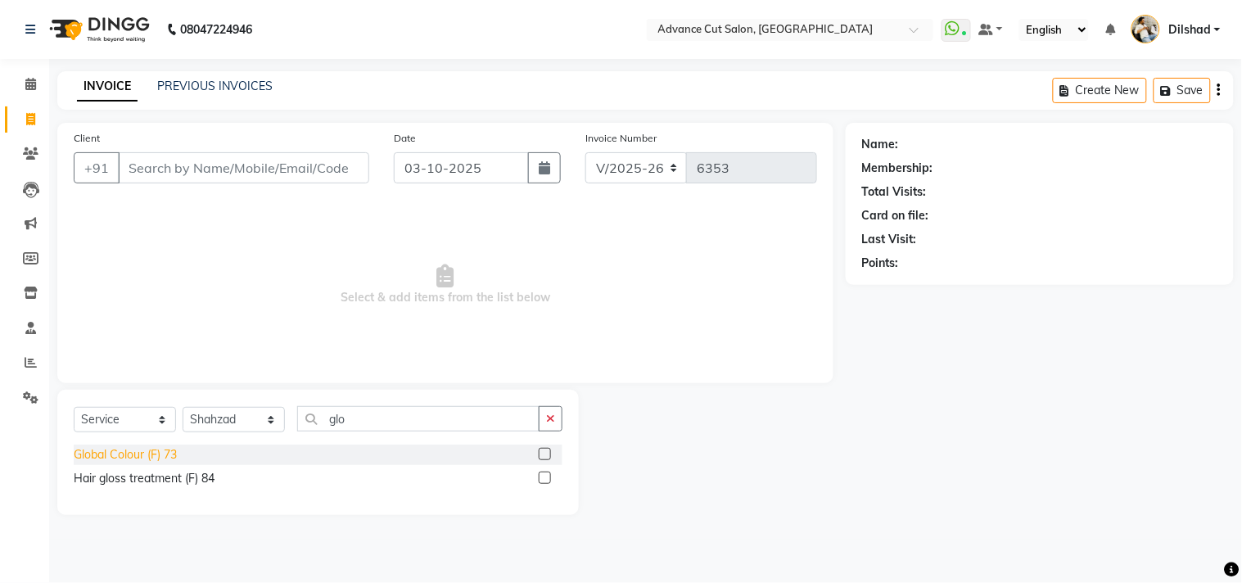
click at [142, 455] on div "Global Colour (F) 73" at bounding box center [125, 454] width 103 height 17
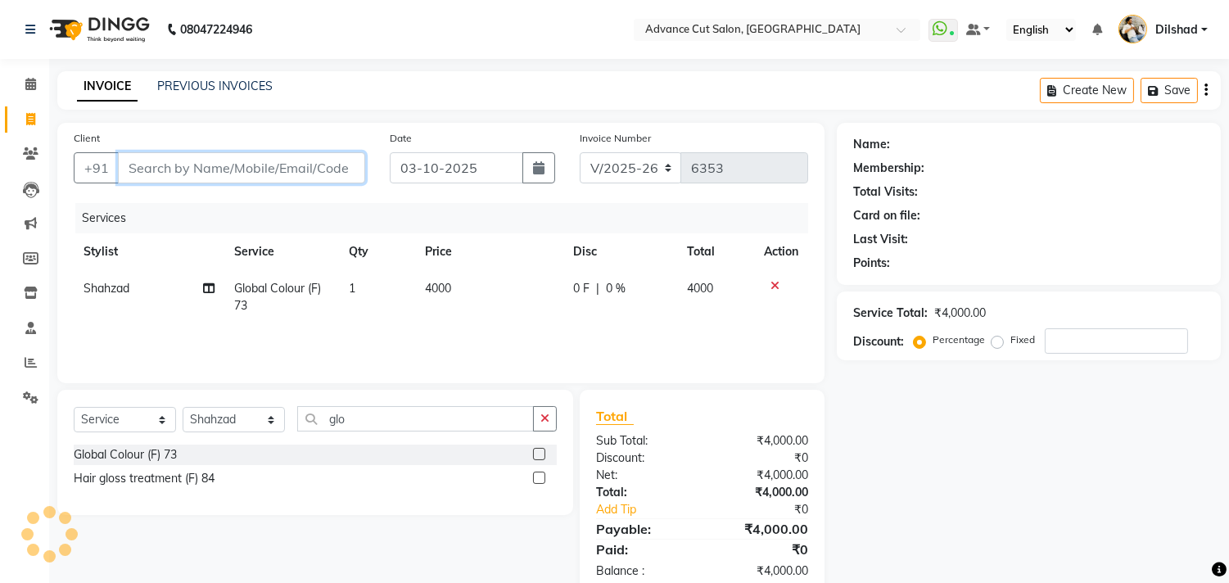
click at [144, 165] on input "Client" at bounding box center [241, 167] width 247 height 31
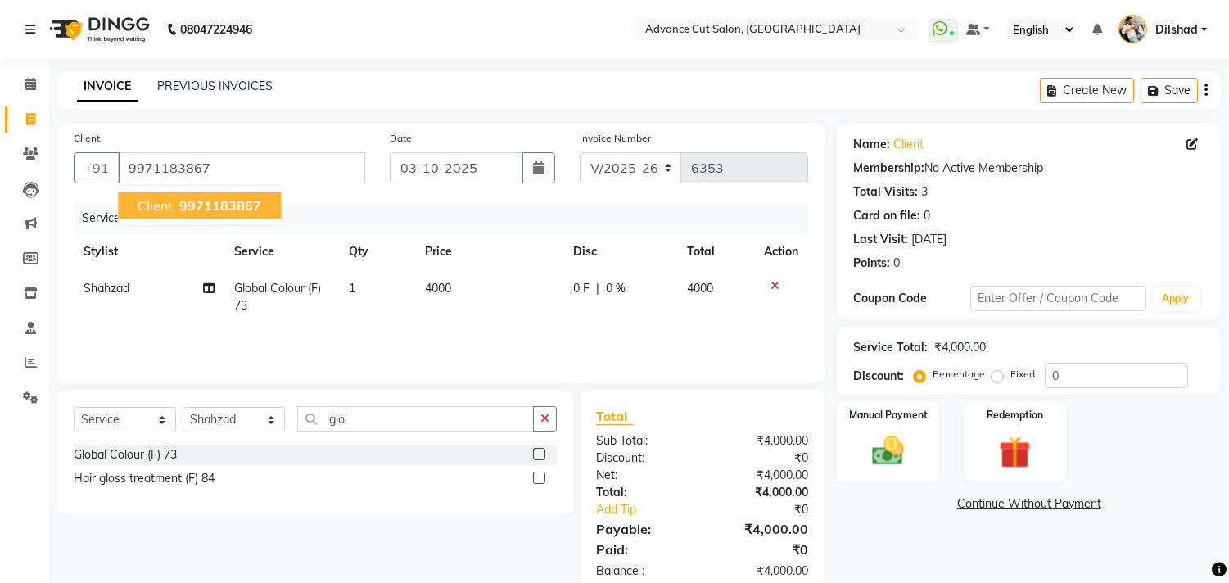
click at [190, 215] on button "Client 9971183867" at bounding box center [199, 205] width 163 height 26
drag, startPoint x: 879, startPoint y: 432, endPoint x: 861, endPoint y: 418, distance: 22.3
click at [877, 432] on img at bounding box center [888, 451] width 54 height 38
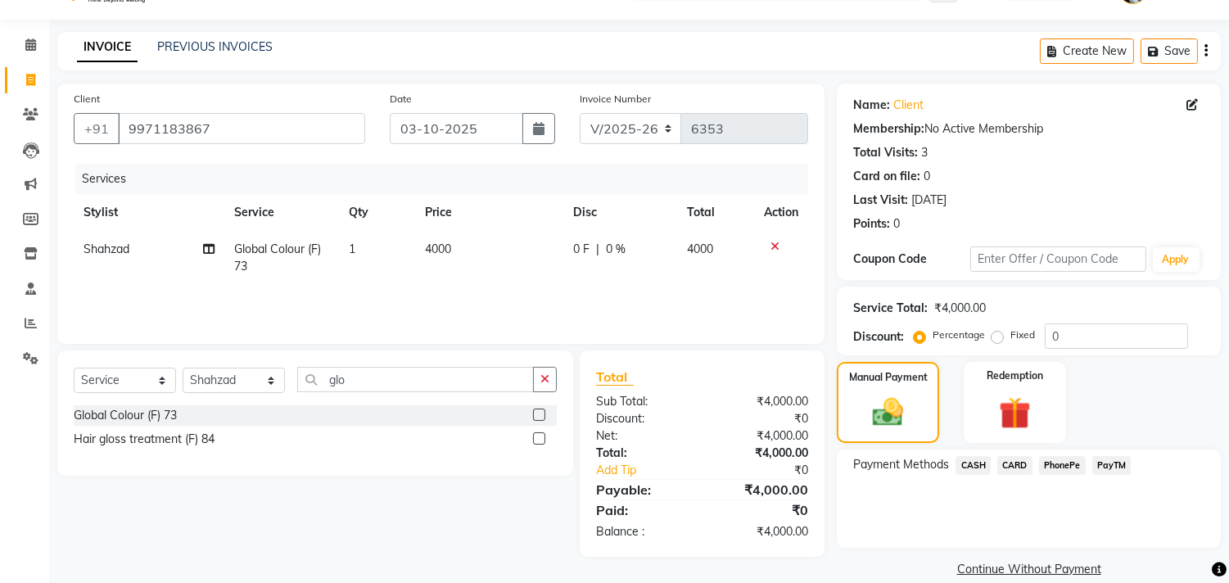
scroll to position [61, 0]
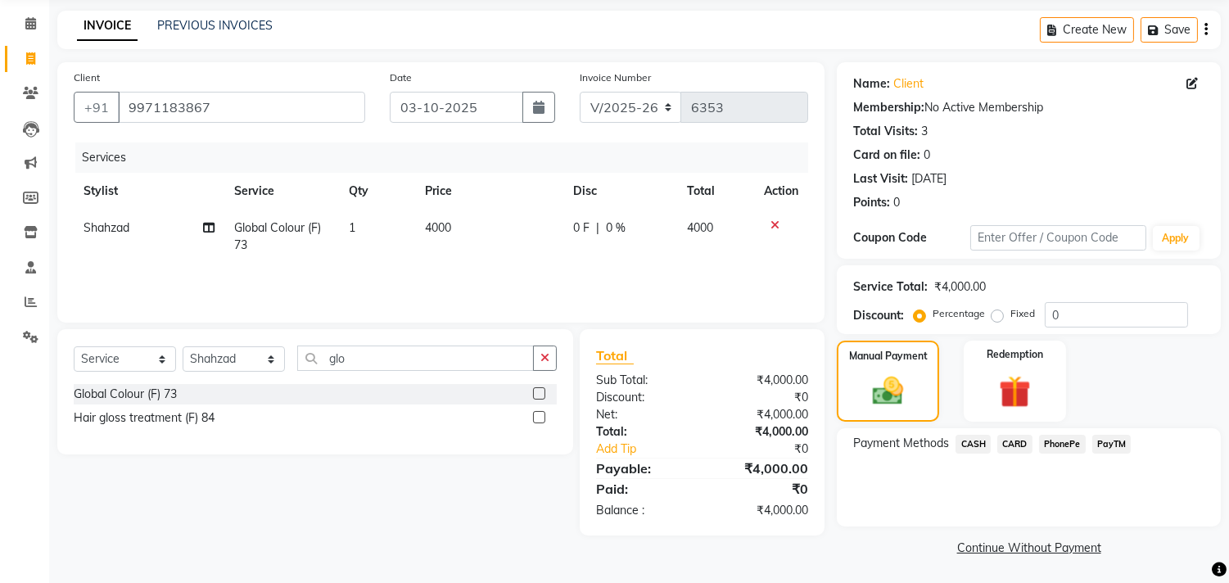
click at [964, 442] on span "CASH" at bounding box center [973, 444] width 35 height 19
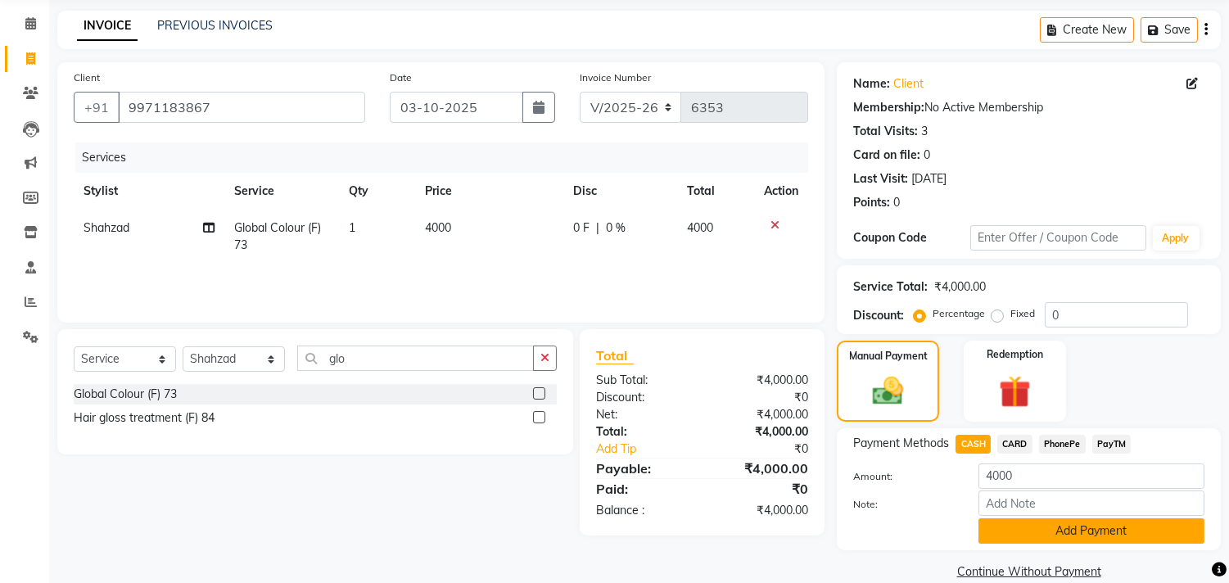
click at [1030, 518] on button "Add Payment" at bounding box center [1092, 530] width 226 height 25
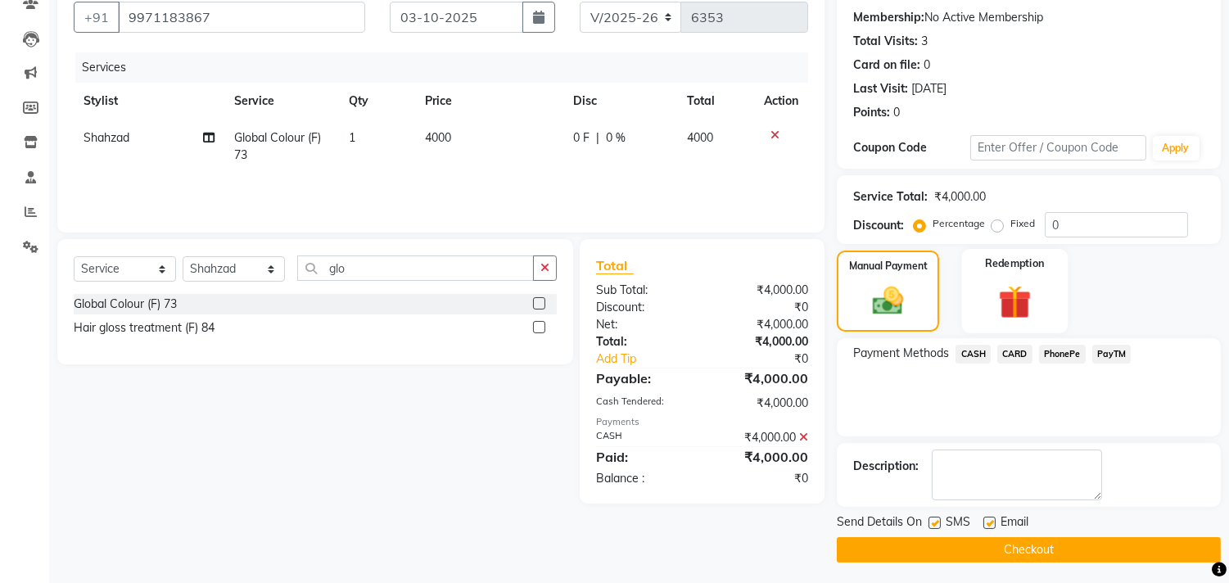
scroll to position [153, 0]
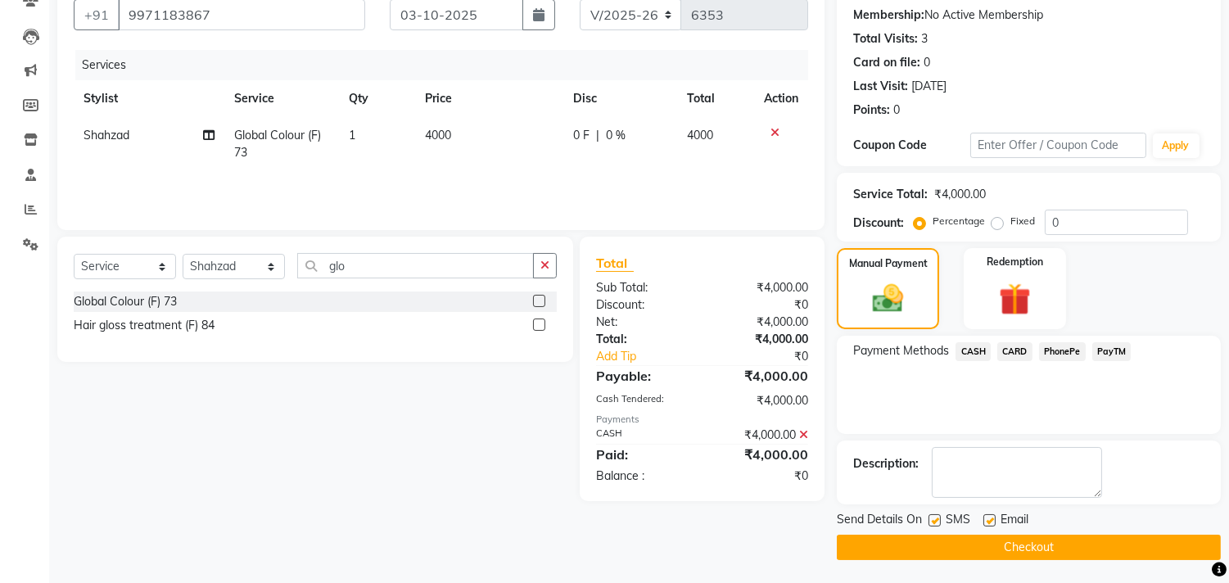
click at [807, 437] on icon at bounding box center [803, 434] width 9 height 11
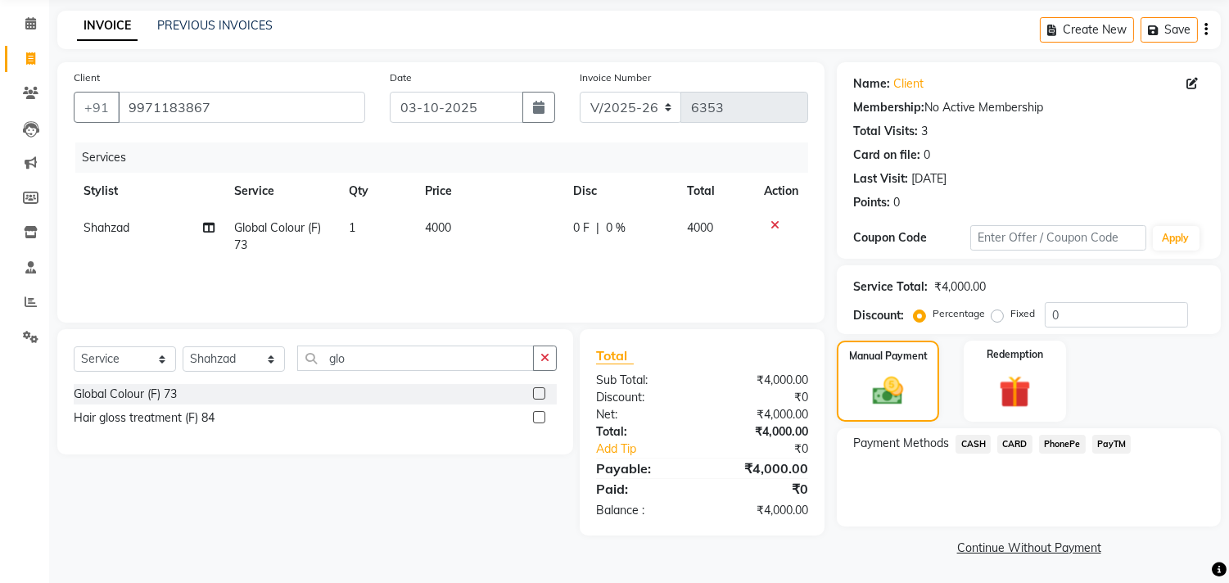
click at [1006, 440] on span "CARD" at bounding box center [1014, 444] width 35 height 19
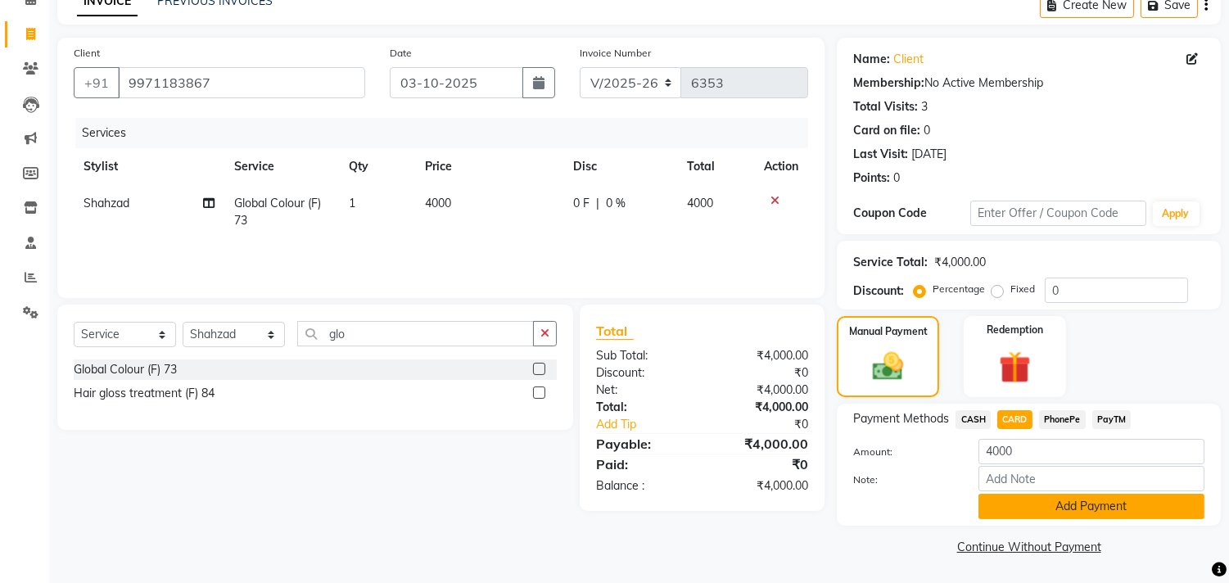
click at [1055, 509] on button "Add Payment" at bounding box center [1092, 506] width 226 height 25
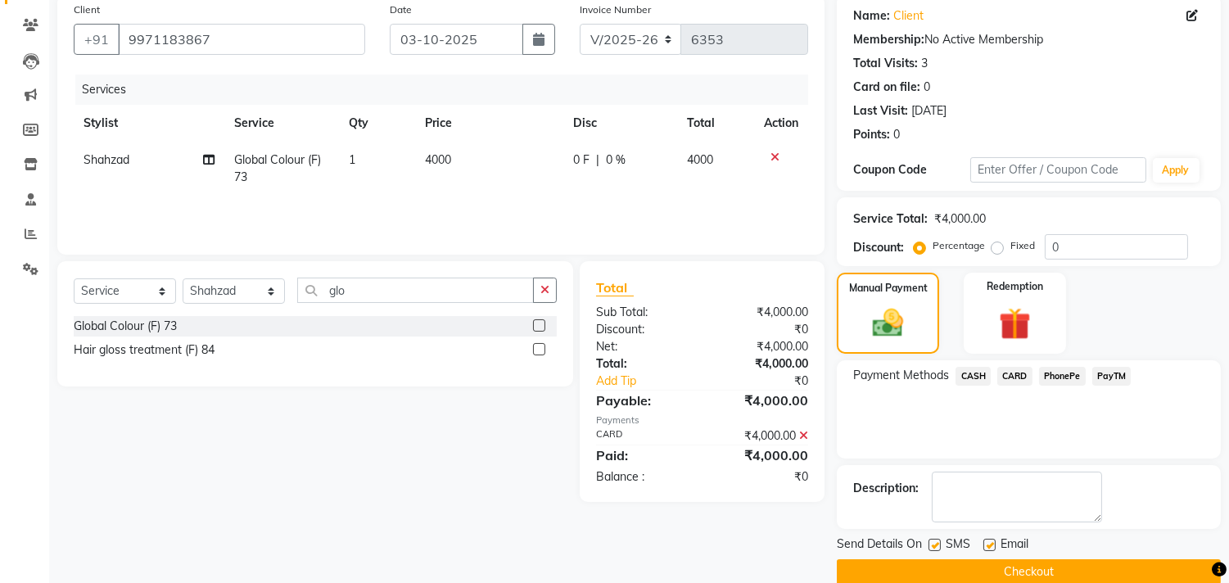
scroll to position [153, 0]
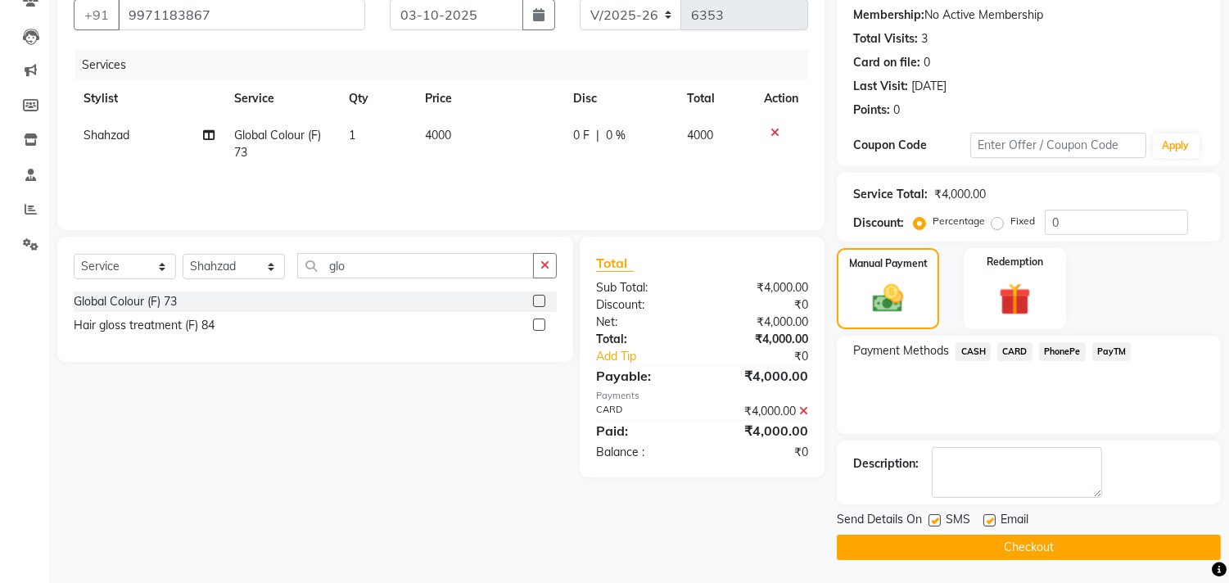
click at [1041, 549] on button "Checkout" at bounding box center [1029, 547] width 384 height 25
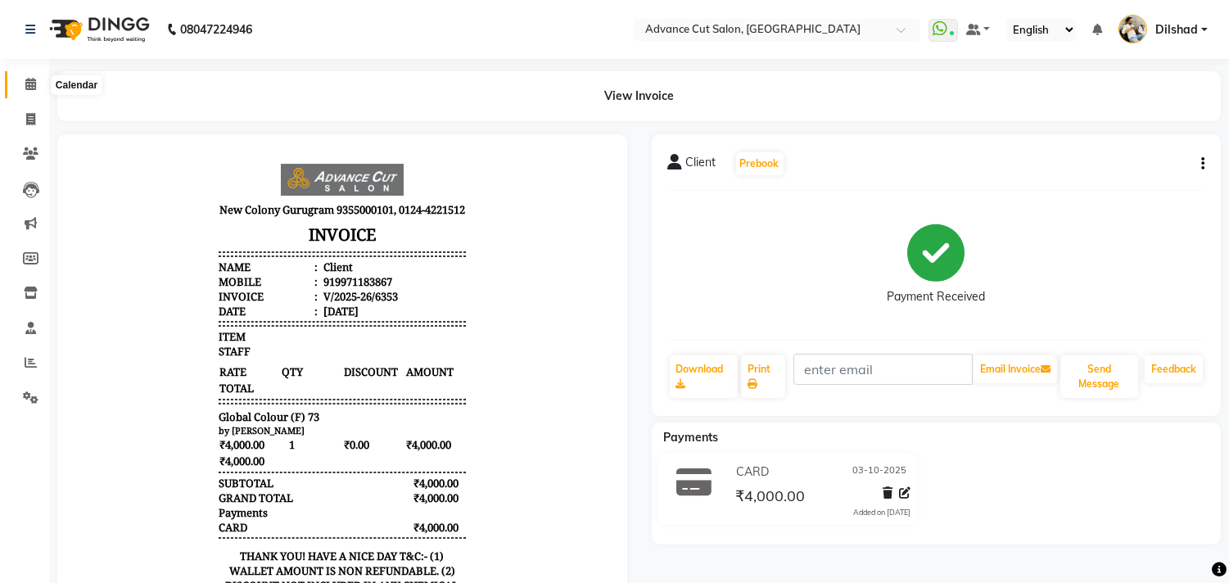
click at [29, 88] on icon at bounding box center [30, 84] width 11 height 12
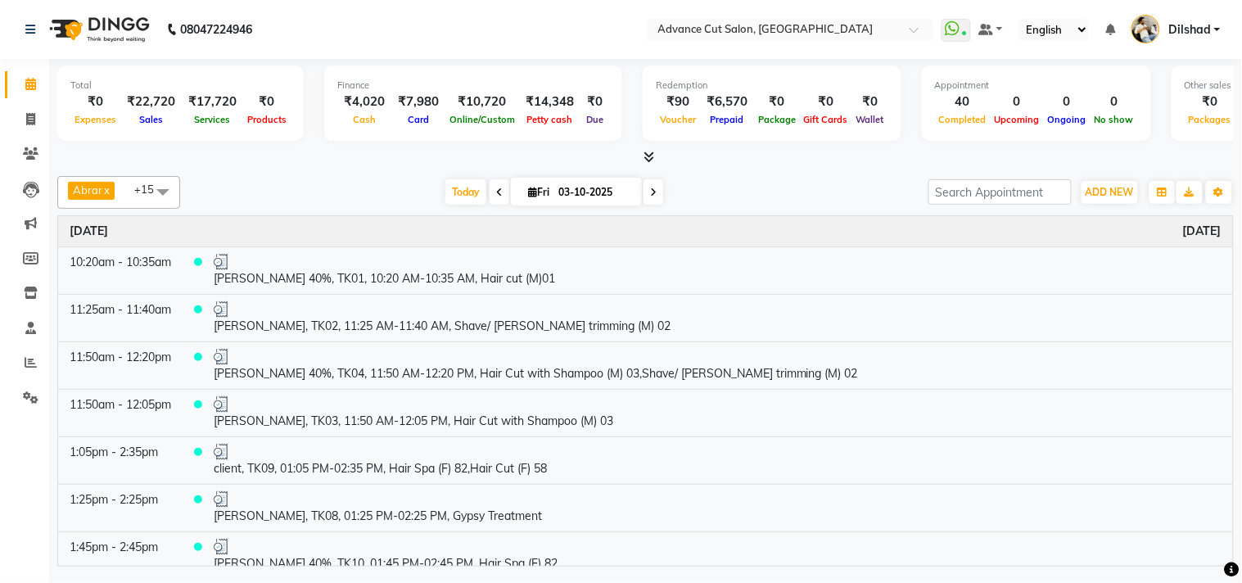
click at [648, 151] on icon at bounding box center [649, 157] width 11 height 12
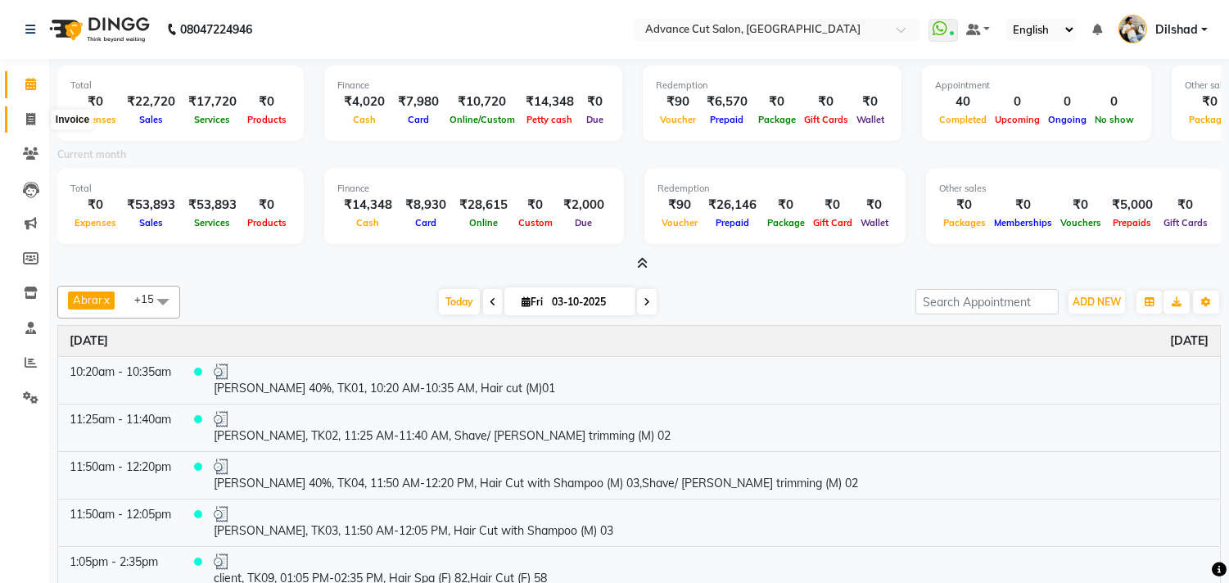
click at [34, 121] on icon at bounding box center [30, 119] width 9 height 12
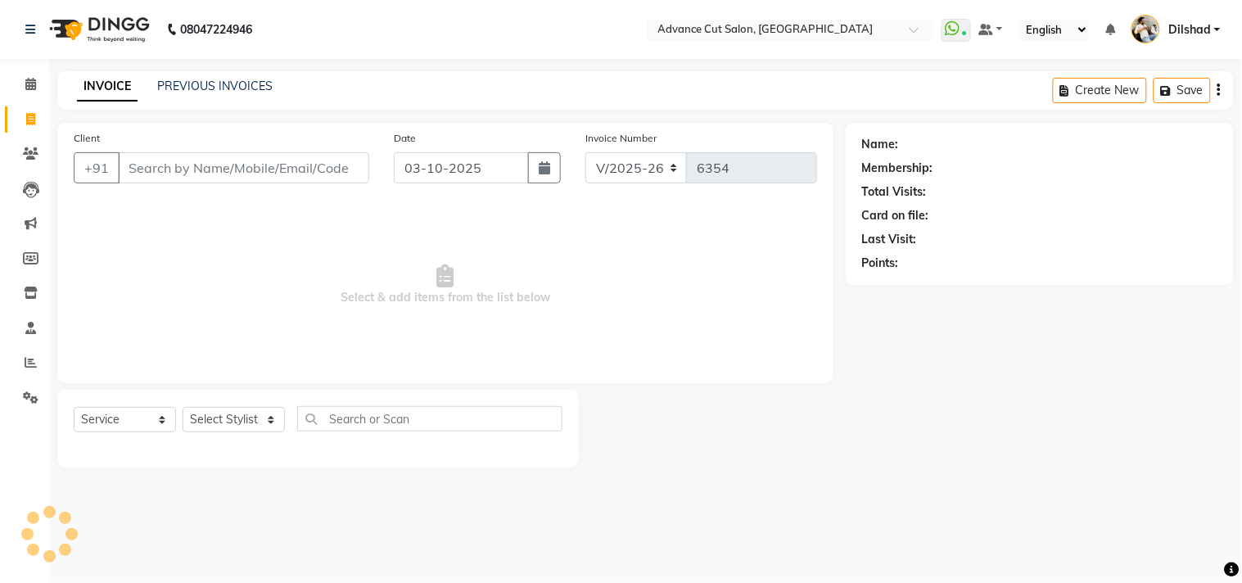
click at [317, 90] on div "INVOICE PREVIOUS INVOICES Create New Save" at bounding box center [645, 90] width 1177 height 38
click at [251, 88] on link "PREVIOUS INVOICES" at bounding box center [214, 86] width 115 height 15
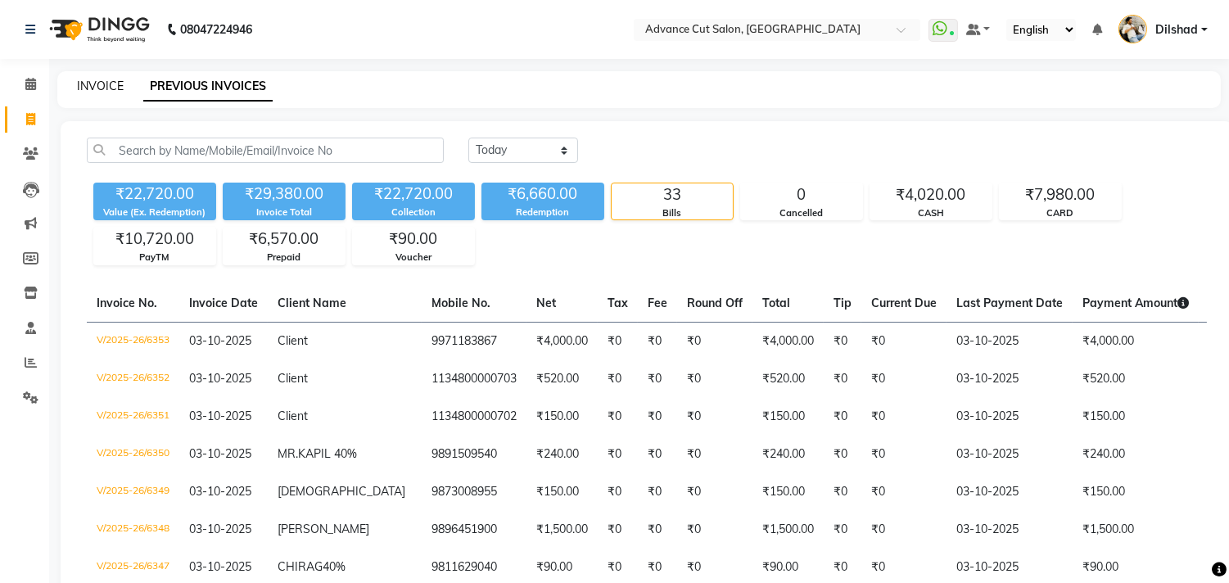
click at [101, 88] on link "INVOICE" at bounding box center [100, 86] width 47 height 15
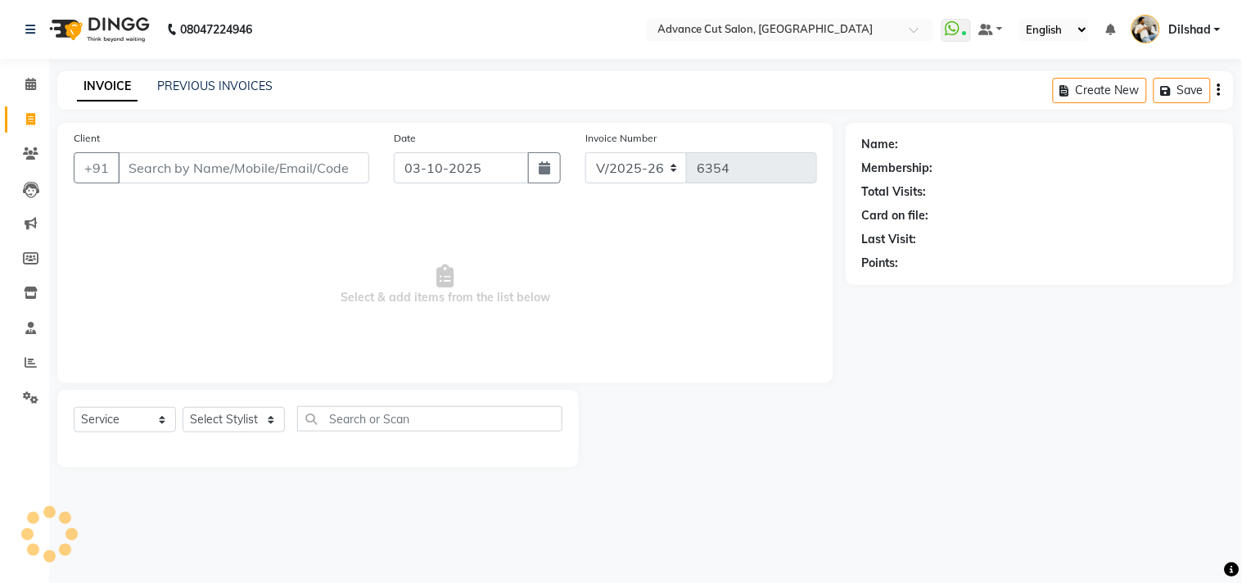
click at [337, 35] on nav "08047224946 Select Location × Advance Cut Salon, New Colony WhatsApp Status ✕ S…" at bounding box center [621, 29] width 1242 height 59
click at [339, 74] on div "INVOICE PREVIOUS INVOICES Create New Save" at bounding box center [645, 90] width 1177 height 38
click at [301, 318] on span "Select & add items from the list below" at bounding box center [445, 285] width 743 height 164
click at [347, 61] on div "08047224946 Select Location × Advance Cut Salon, New Colony WhatsApp Status ✕ S…" at bounding box center [621, 291] width 1242 height 583
click at [406, 90] on div "INVOICE PREVIOUS INVOICES Create New Save" at bounding box center [645, 90] width 1177 height 38
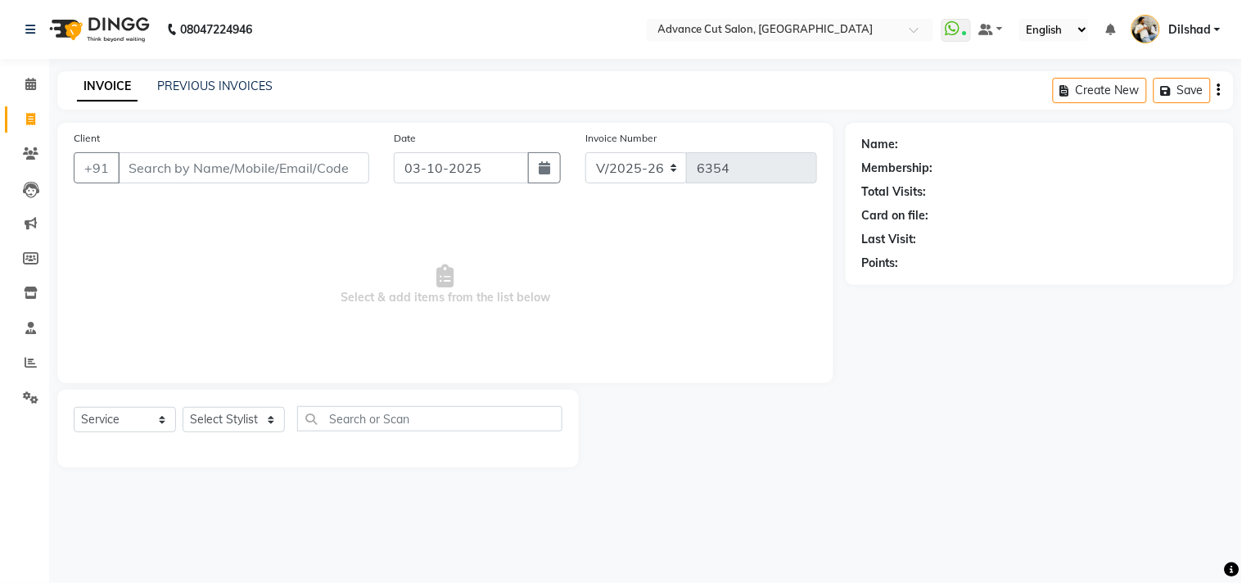
click at [321, 109] on div "INVOICE PREVIOUS INVOICES Create New Save" at bounding box center [645, 90] width 1177 height 38
click at [305, 25] on nav "08047224946 Select Location × Advance Cut Salon, New Colony WhatsApp Status ✕ S…" at bounding box center [621, 29] width 1242 height 59
click at [314, 71] on div "INVOICE PREVIOUS INVOICES Create New Save" at bounding box center [645, 90] width 1177 height 38
click at [269, 227] on span "Select & add items from the list below" at bounding box center [445, 285] width 743 height 164
click at [244, 175] on input "Client" at bounding box center [243, 167] width 251 height 31
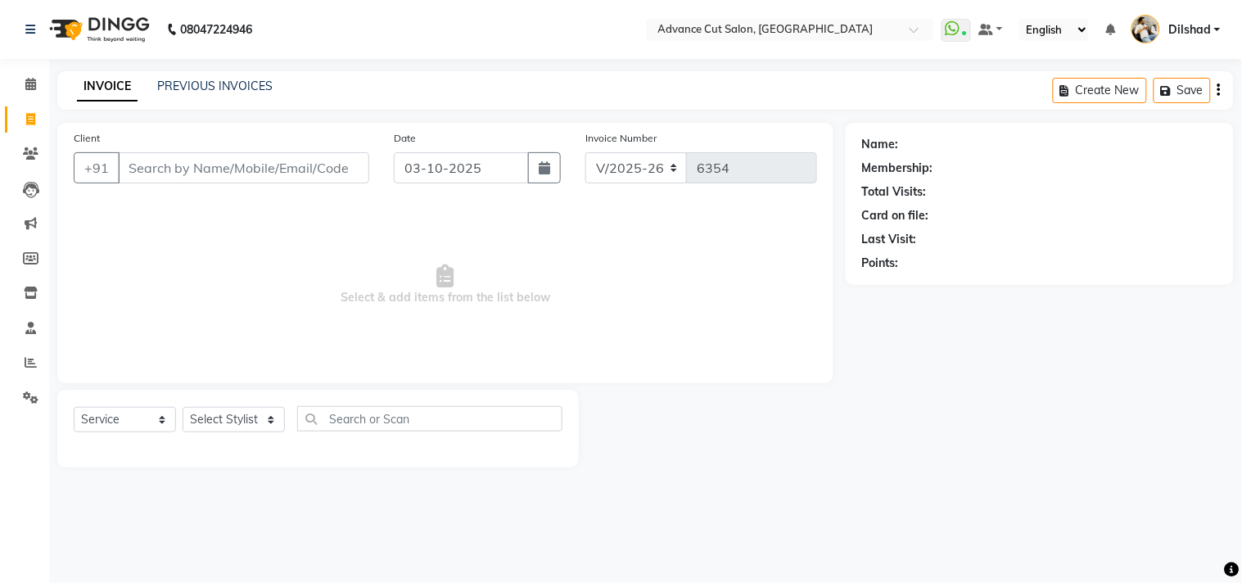
click at [186, 242] on span "Select & add items from the list below" at bounding box center [445, 285] width 743 height 164
click at [21, 88] on span at bounding box center [30, 84] width 29 height 19
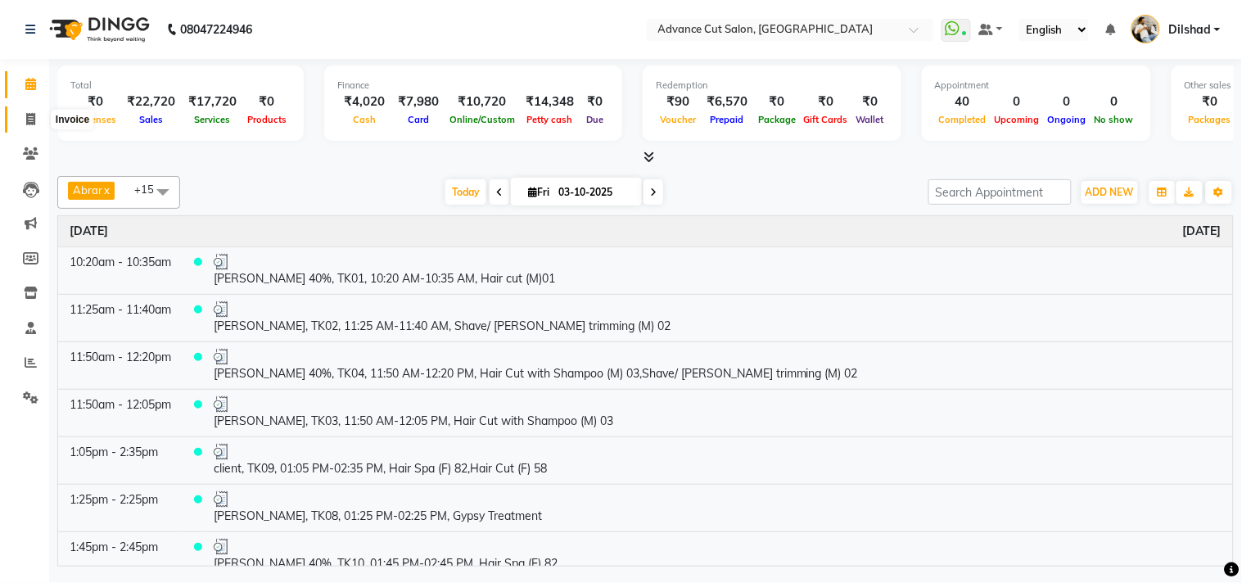
click at [27, 123] on icon at bounding box center [30, 119] width 9 height 12
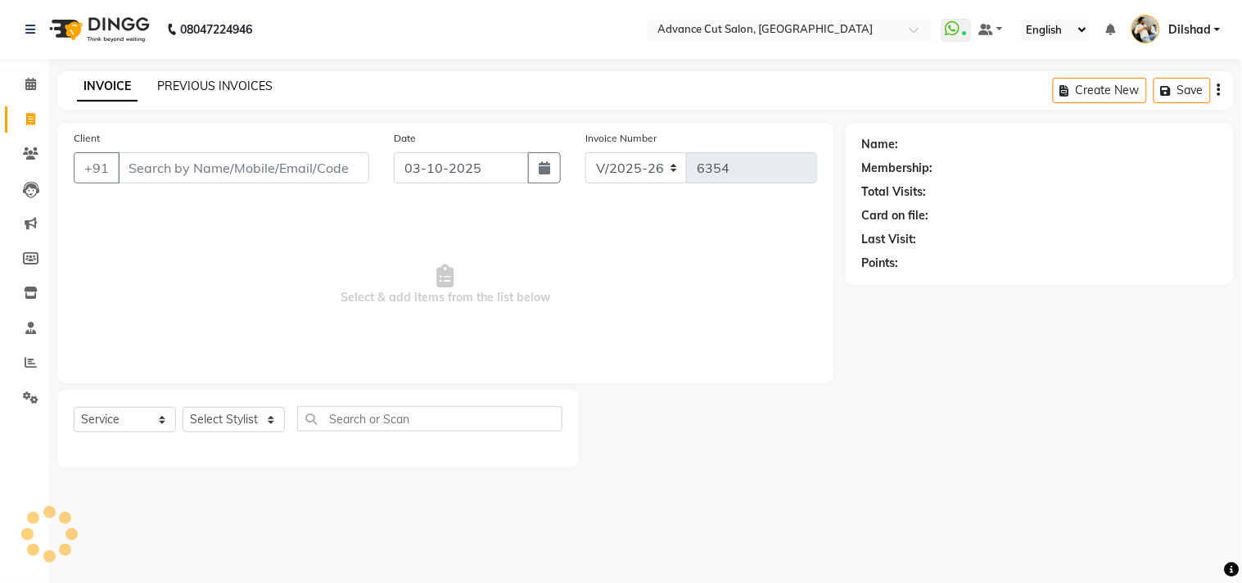
click at [201, 86] on link "PREVIOUS INVOICES" at bounding box center [214, 86] width 115 height 15
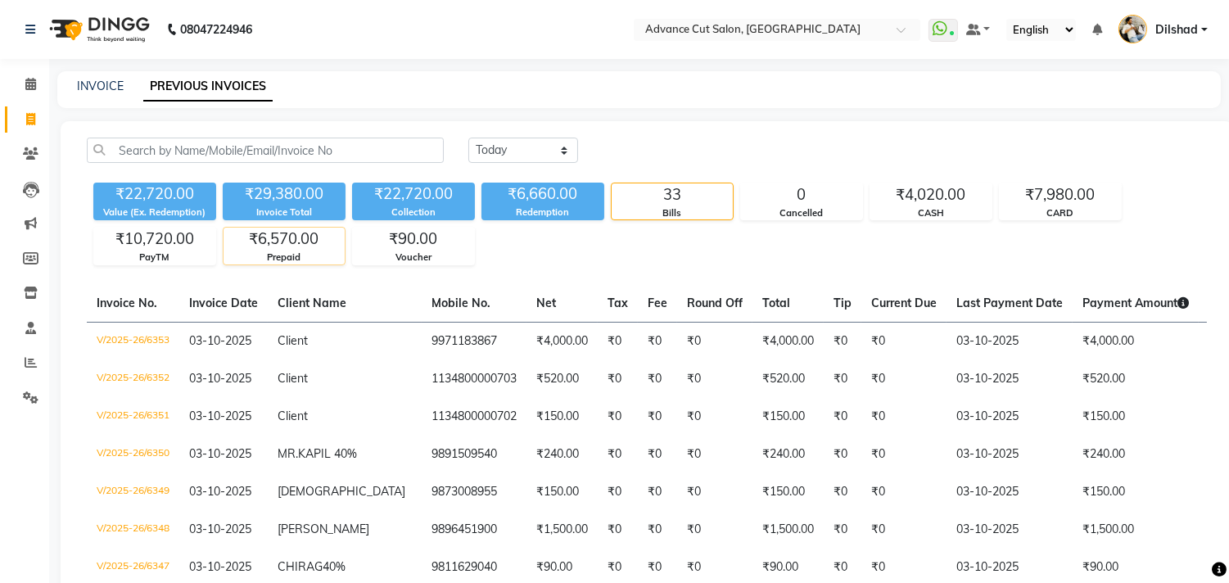
click at [295, 246] on div "₹6,570.00" at bounding box center [284, 239] width 121 height 23
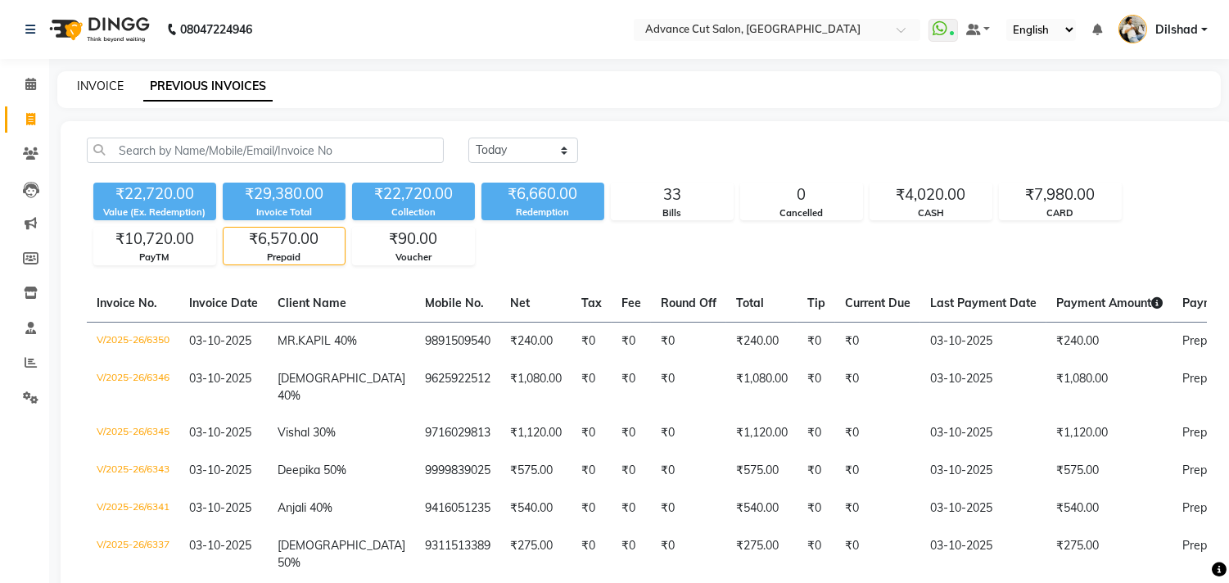
click at [109, 93] on link "INVOICE" at bounding box center [100, 86] width 47 height 15
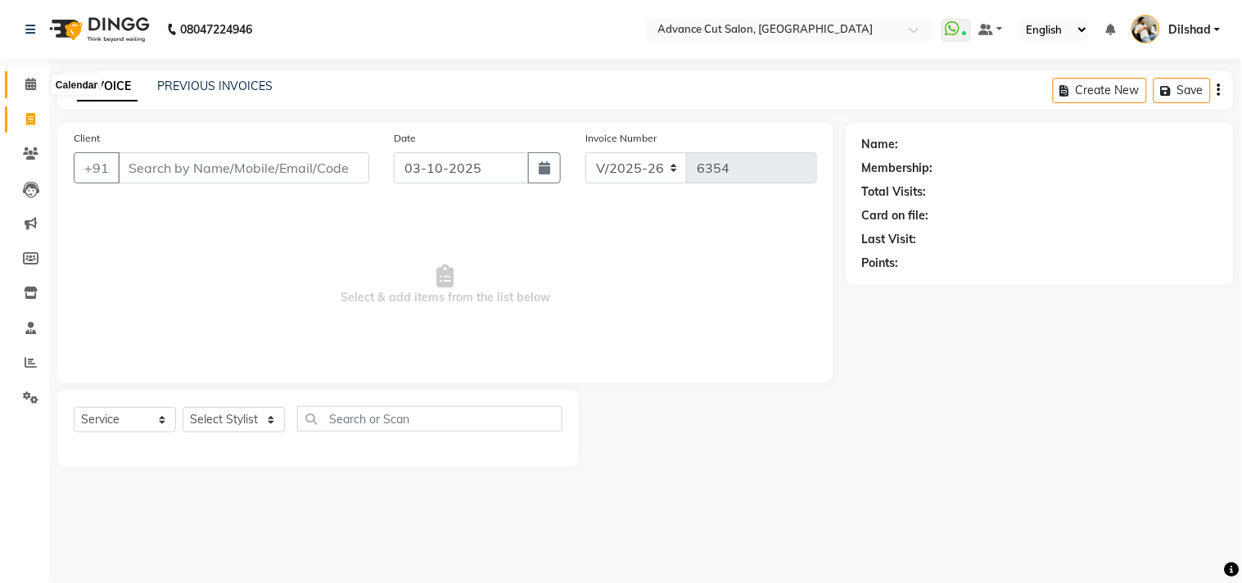
click at [30, 88] on icon at bounding box center [30, 84] width 11 height 12
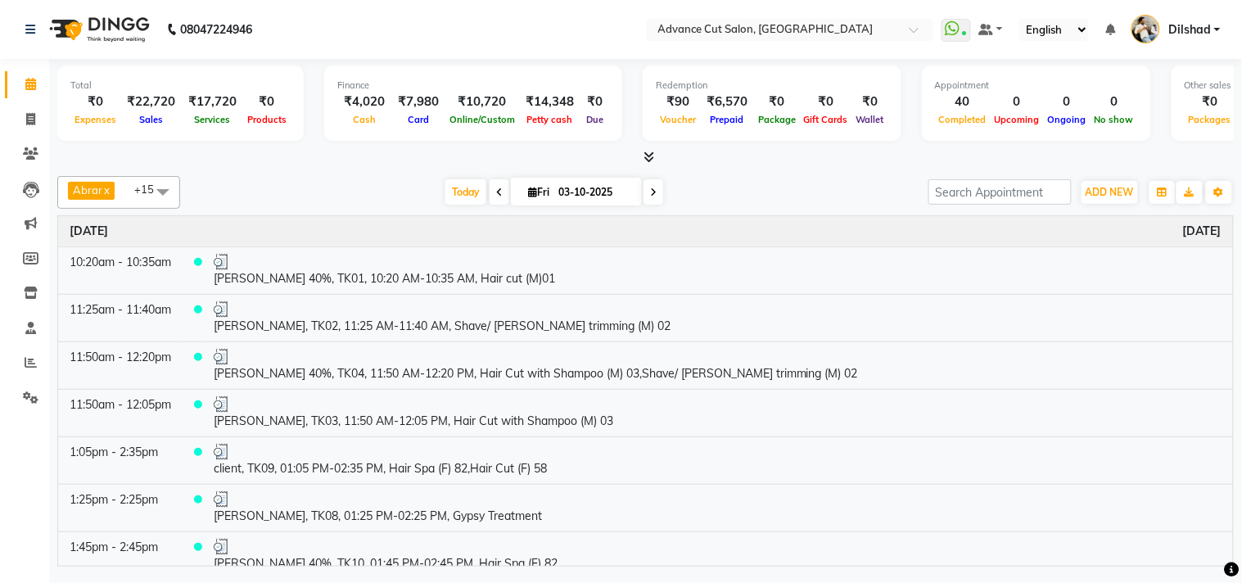
click at [659, 160] on div at bounding box center [645, 157] width 1177 height 17
click at [649, 153] on icon at bounding box center [649, 157] width 11 height 12
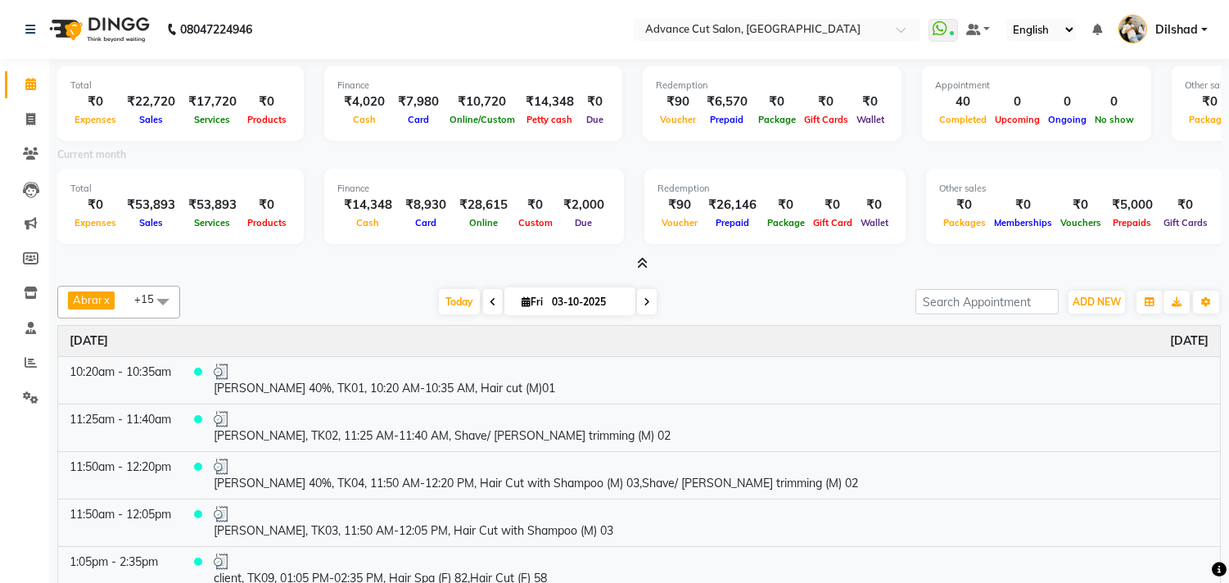
click at [360, 29] on nav "08047224946 Select Location × Advance Cut Salon, New Colony WhatsApp Status ✕ S…" at bounding box center [614, 29] width 1229 height 59
click at [22, 123] on span at bounding box center [30, 120] width 29 height 19
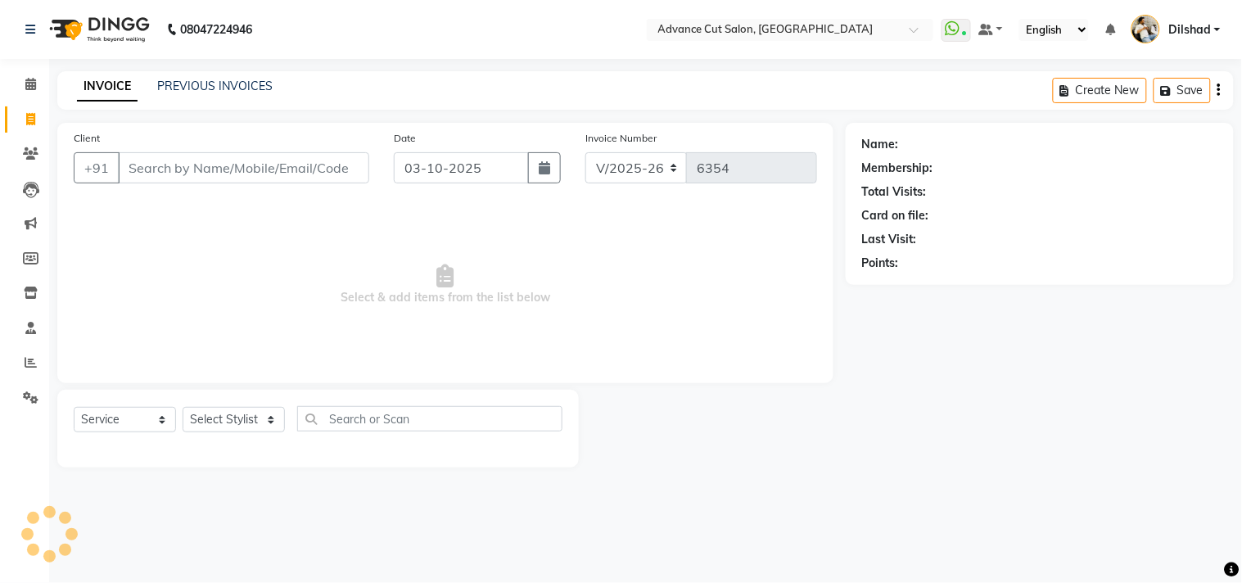
click at [329, 118] on main "INVOICE PREVIOUS INVOICES Create New Save Client +91 Date 03-10-2025 Invoice Nu…" at bounding box center [645, 281] width 1193 height 421
click at [337, 71] on div "INVOICE PREVIOUS INVOICES Create New Save" at bounding box center [645, 90] width 1177 height 38
click at [346, 88] on div "INVOICE PREVIOUS INVOICES Create New Save" at bounding box center [645, 90] width 1177 height 38
click at [536, 66] on div "08047224946 Select Location × Advance Cut Salon, New Colony WhatsApp Status ✕ S…" at bounding box center [621, 291] width 1242 height 583
click at [324, 72] on div "INVOICE PREVIOUS INVOICES Create New Save" at bounding box center [645, 90] width 1177 height 38
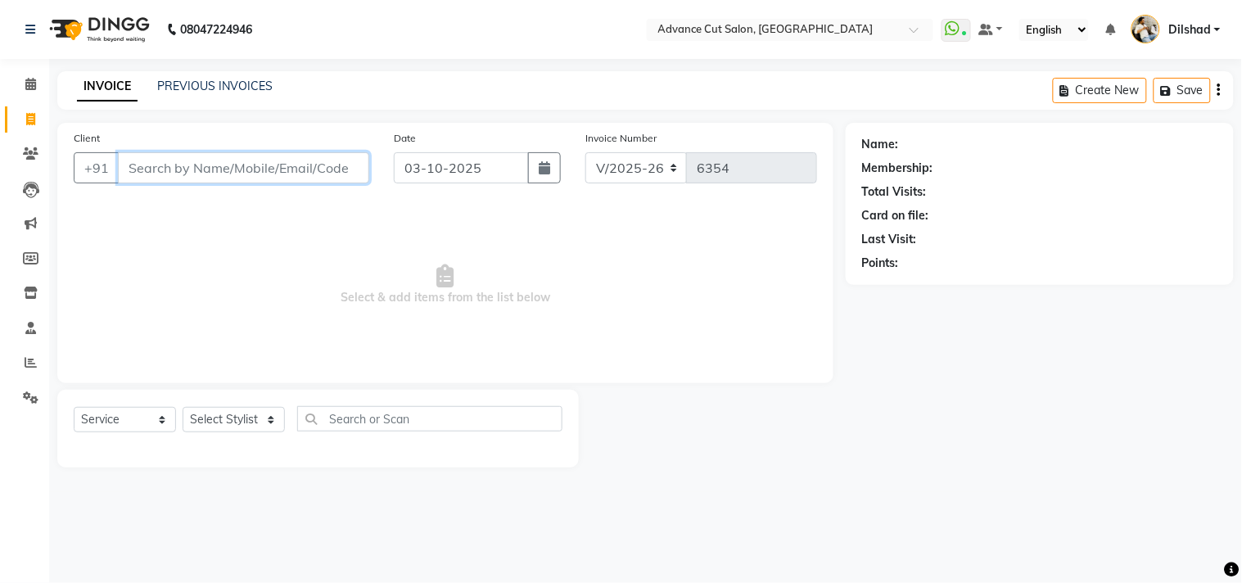
click at [341, 162] on input "Client" at bounding box center [243, 167] width 251 height 31
click at [305, 224] on span "Select & add items from the list below" at bounding box center [445, 285] width 743 height 164
click at [330, 93] on div "INVOICE PREVIOUS INVOICES Create New Save" at bounding box center [645, 90] width 1177 height 38
